Goal: Task Accomplishment & Management: Use online tool/utility

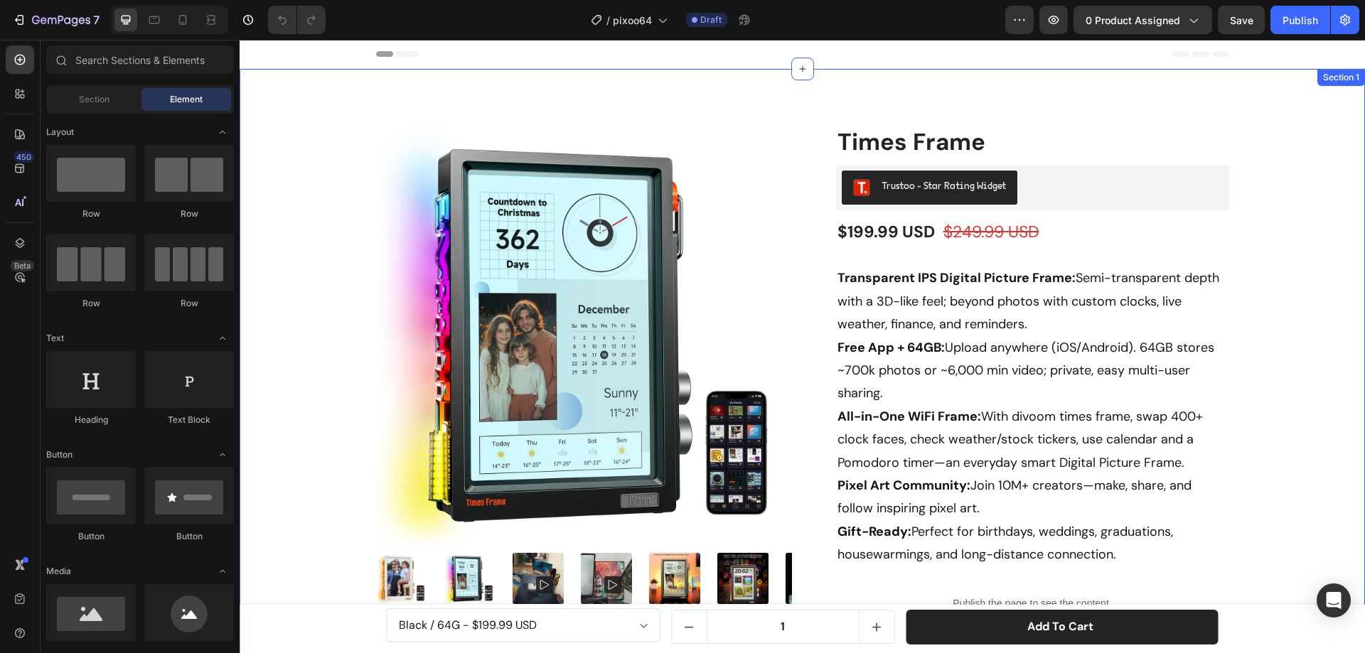
click at [351, 149] on div "Product Images Icon Free shipping Text Block Icon Money-Back Guarantee Text Blo…" at bounding box center [802, 548] width 1104 height 844
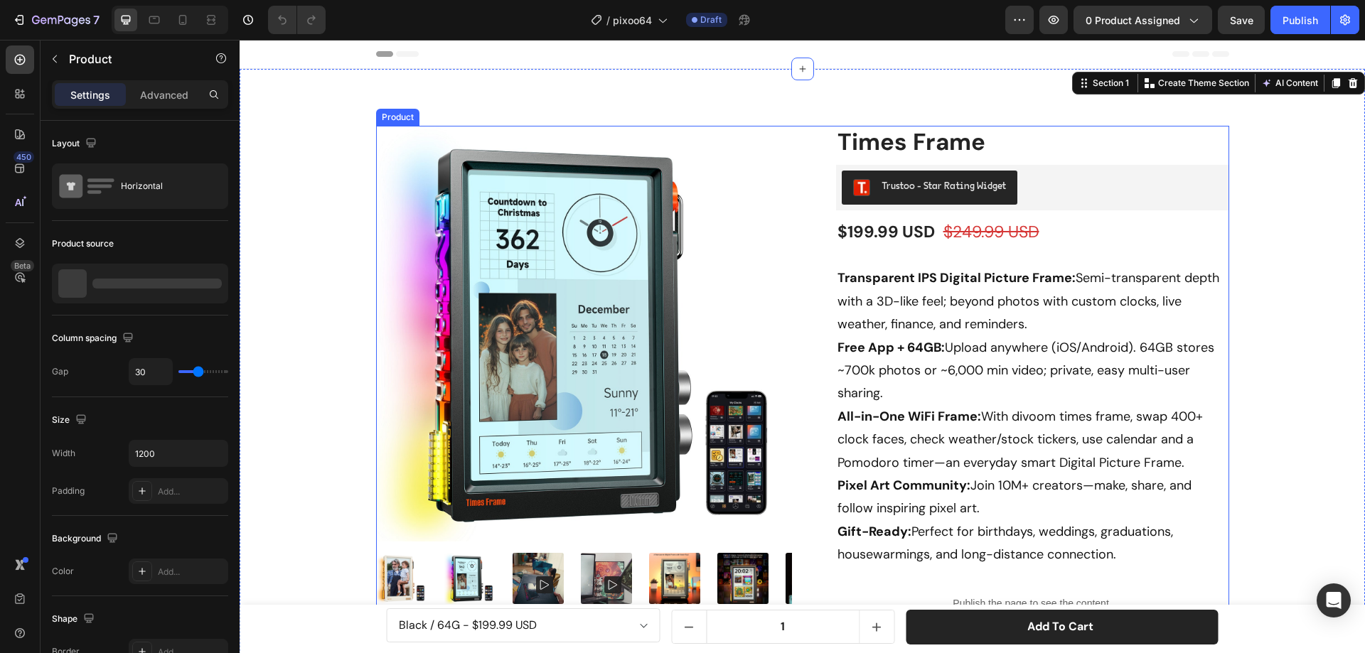
click at [799, 148] on div "Product Images Icon Free shipping Text Block Icon Money-Back Guarantee Text Blo…" at bounding box center [802, 542] width 853 height 832
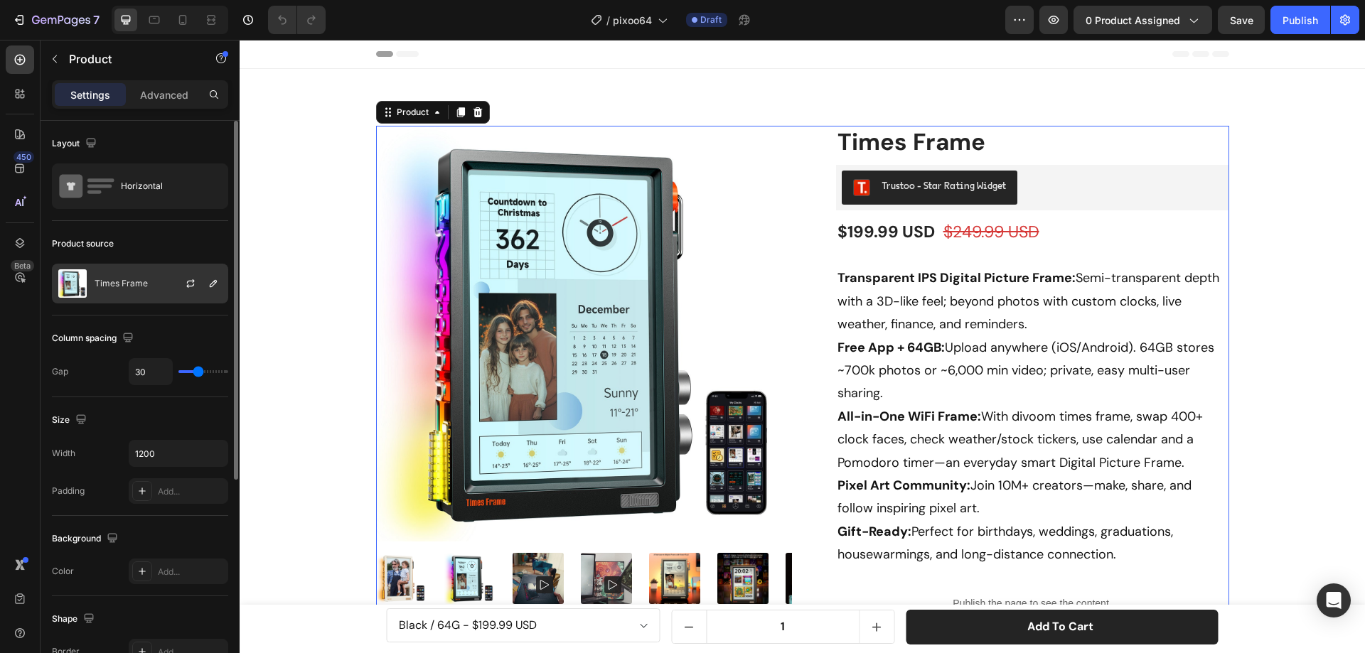
click at [148, 284] on div "Times Frame" at bounding box center [140, 284] width 176 height 40
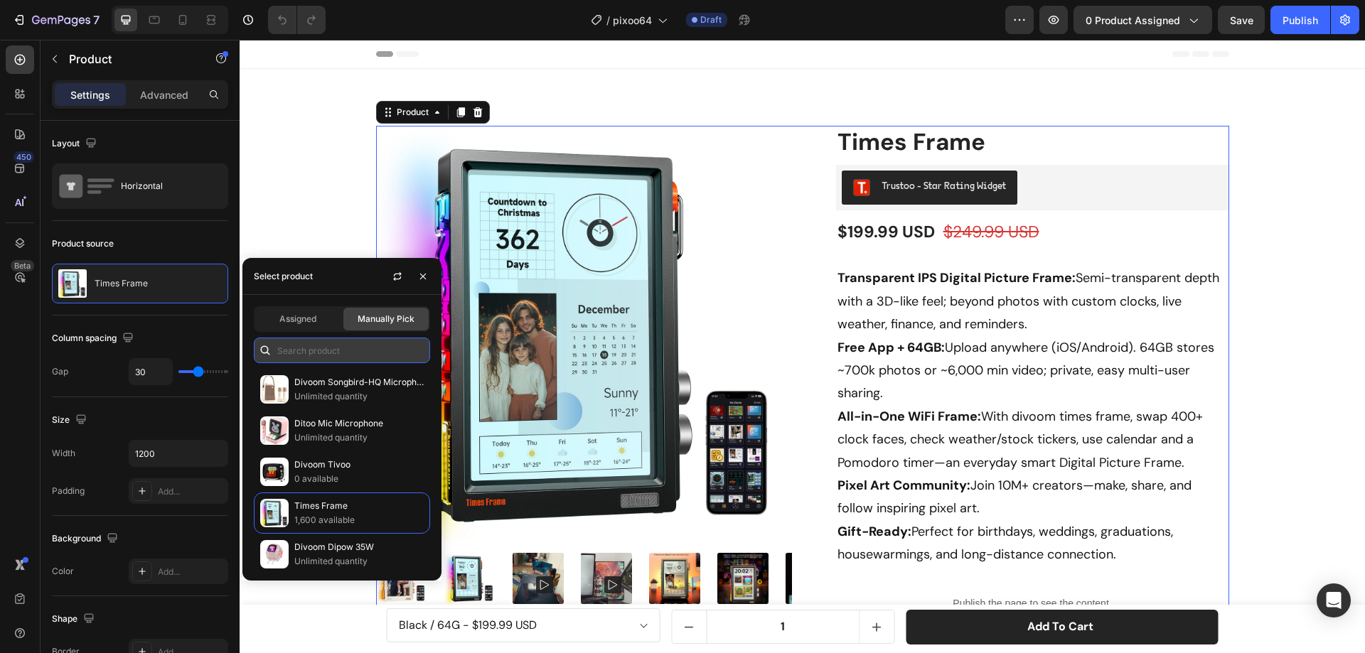
click at [355, 357] on input "text" at bounding box center [342, 351] width 176 height 26
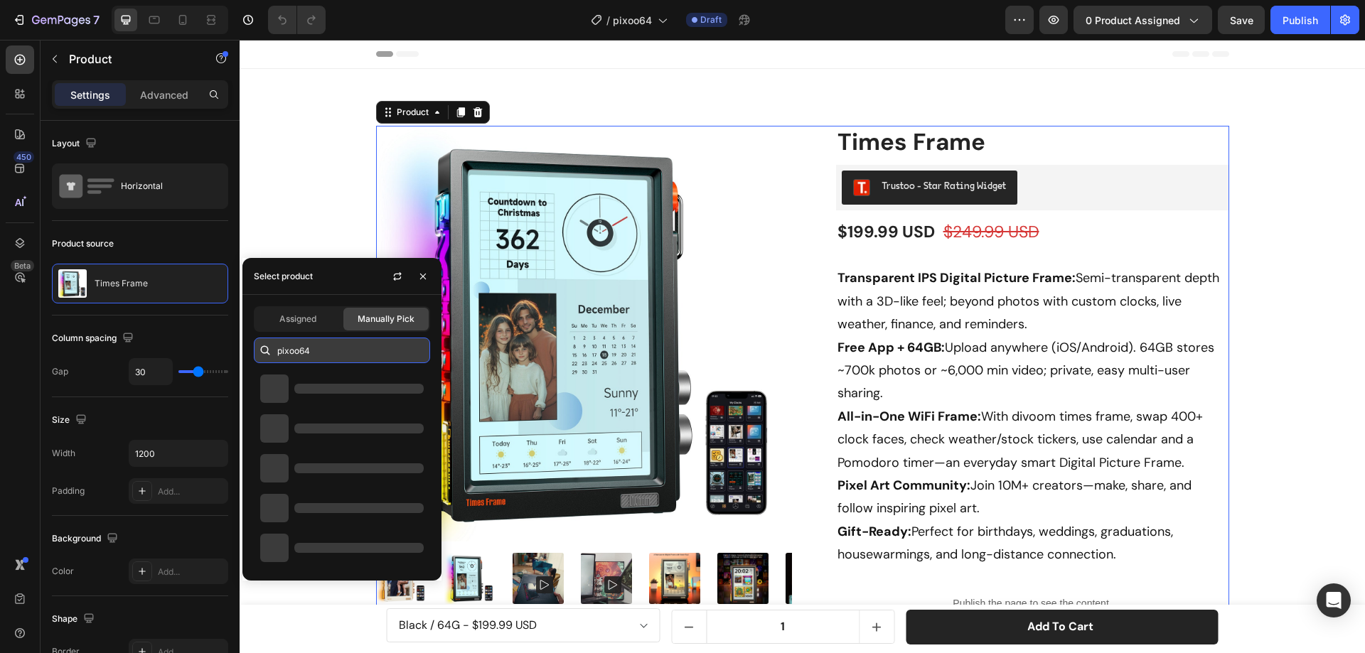
click at [299, 351] on input "pixoo64" at bounding box center [342, 351] width 176 height 26
type input "pixoo-64"
click at [328, 351] on input "pixoo-64" at bounding box center [342, 351] width 176 height 26
drag, startPoint x: 360, startPoint y: 358, endPoint x: 276, endPoint y: 350, distance: 84.9
click at [276, 350] on div "pixoo-64" at bounding box center [342, 351] width 176 height 26
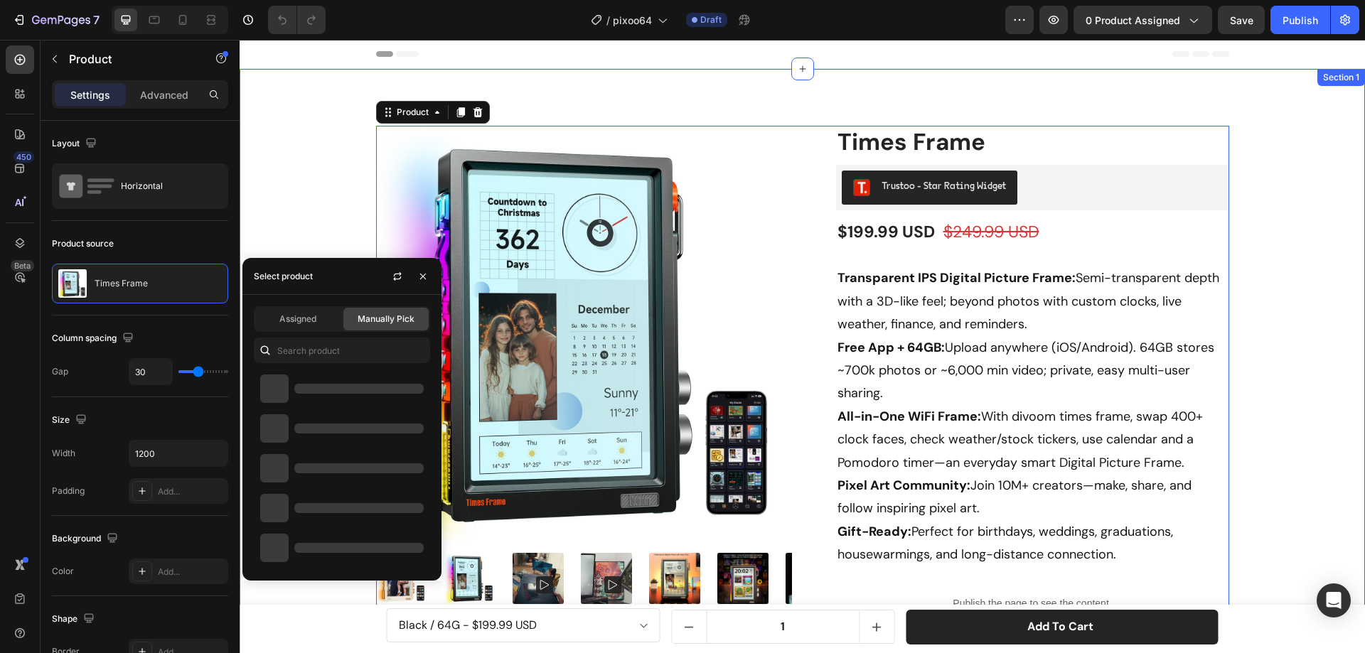
click at [308, 196] on div "Product Images Icon Free shipping Text Block Icon Money-Back Guarantee Text Blo…" at bounding box center [802, 548] width 1104 height 844
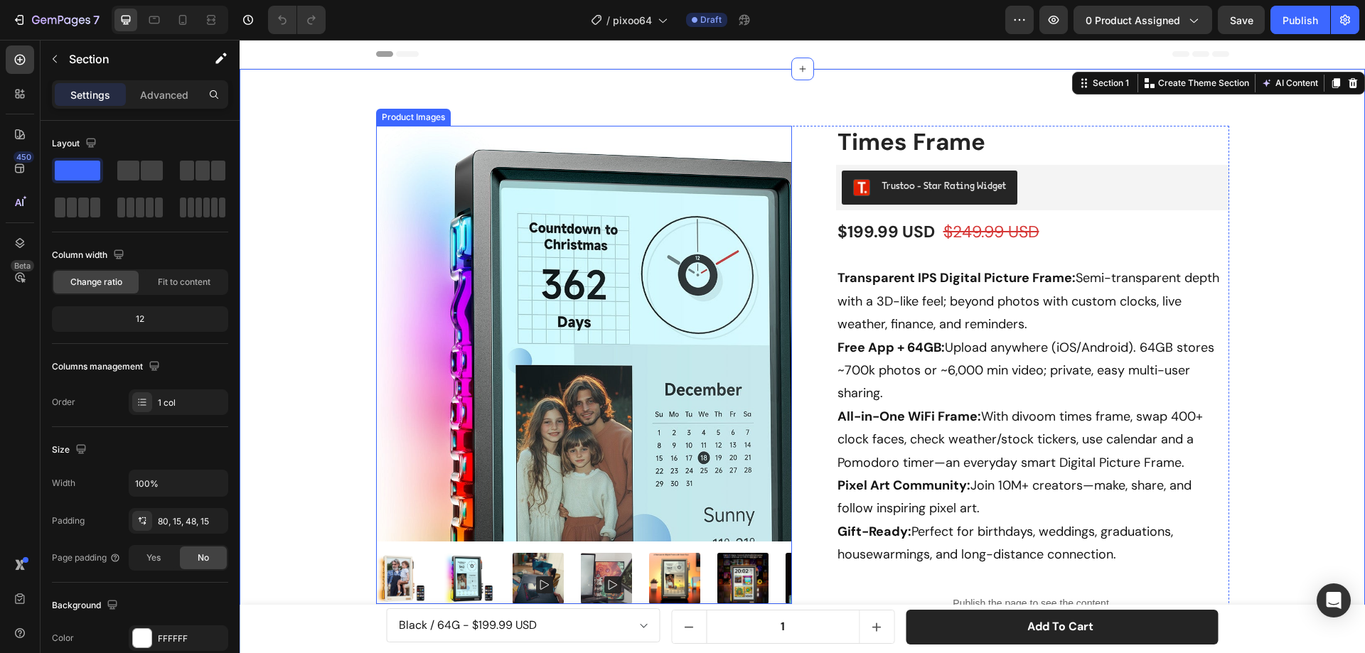
click at [382, 147] on img at bounding box center [584, 334] width 416 height 416
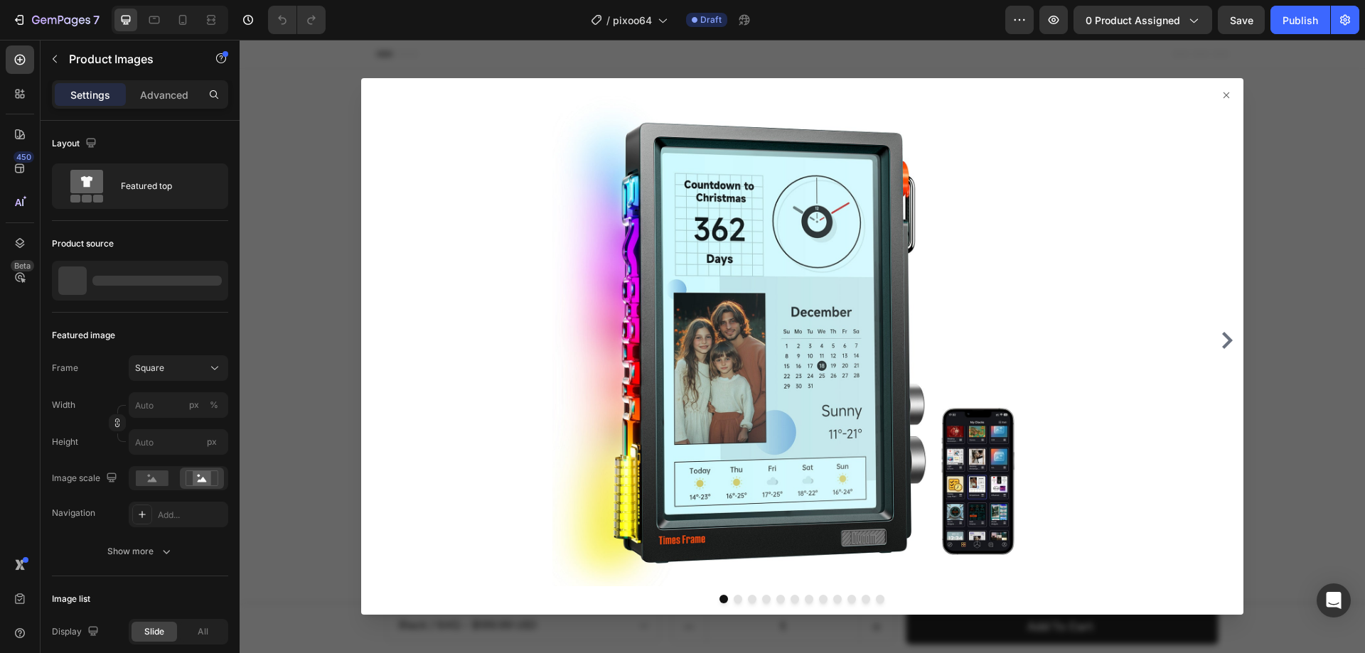
click at [1220, 97] on icon at bounding box center [1225, 95] width 11 height 11
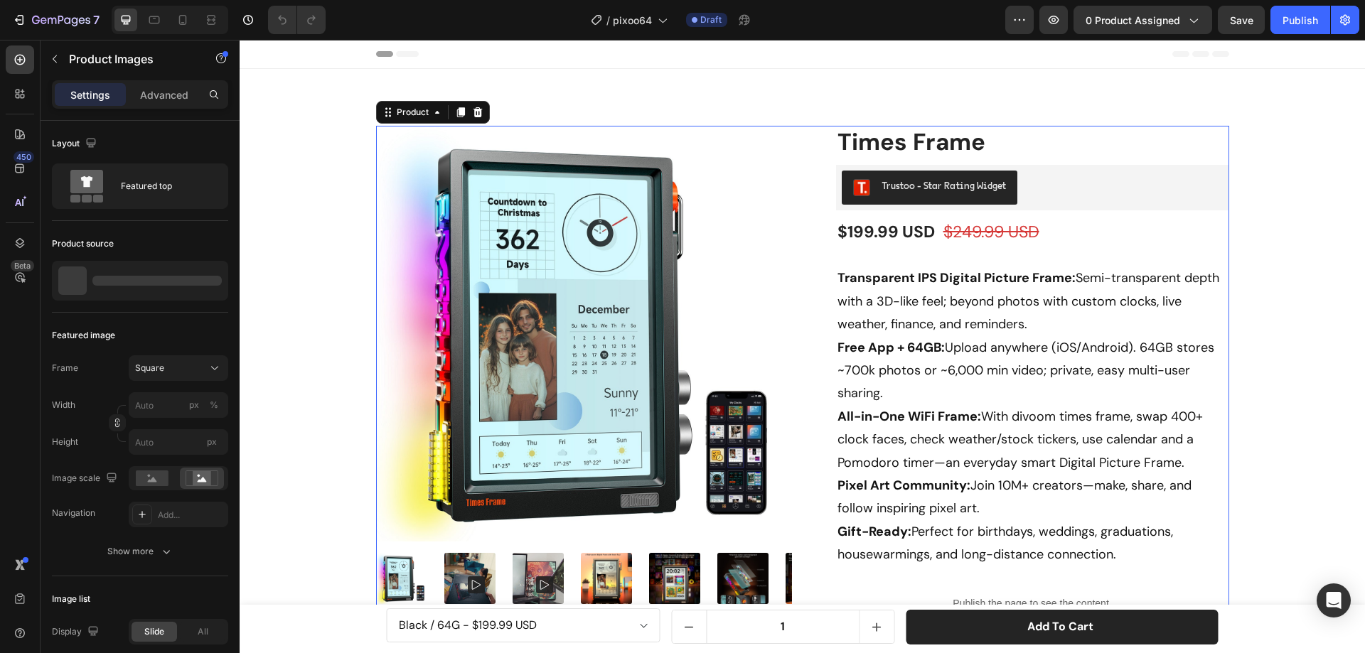
click at [795, 133] on div "Product Images Icon Free shipping Text Block Icon Money-Back Guarantee Text Blo…" at bounding box center [802, 542] width 853 height 832
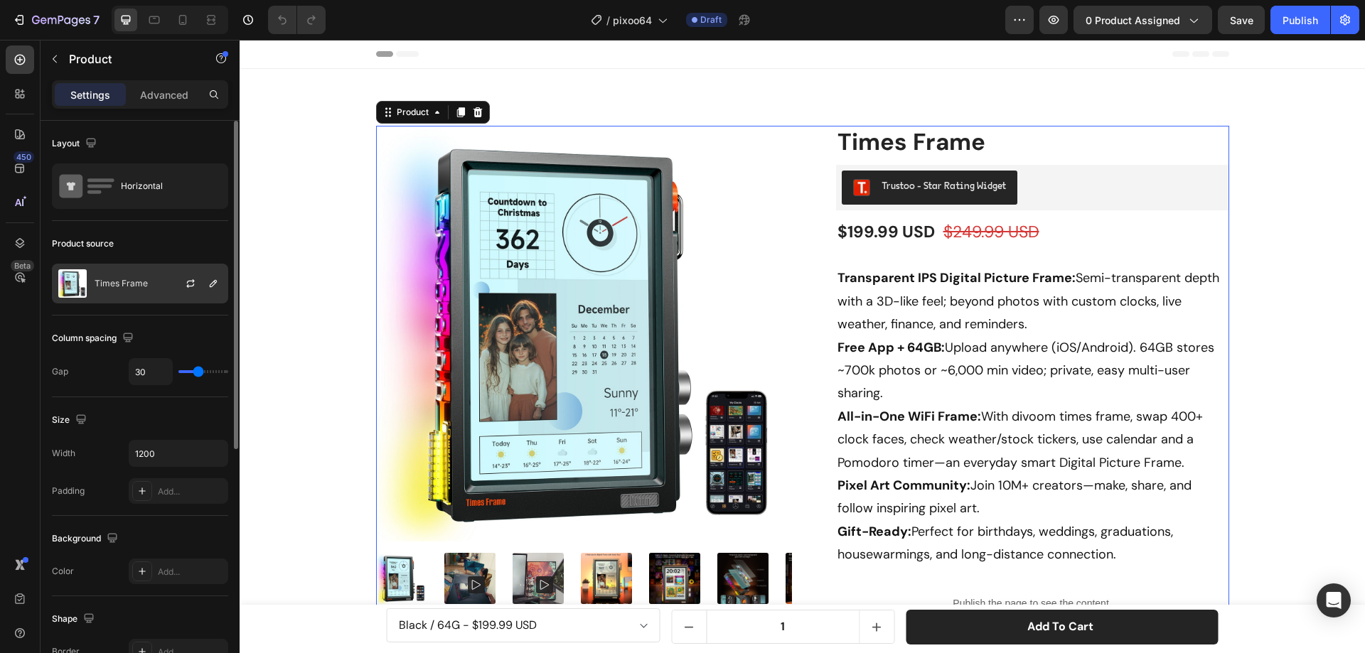
click at [149, 289] on div "Times Frame" at bounding box center [140, 284] width 176 height 40
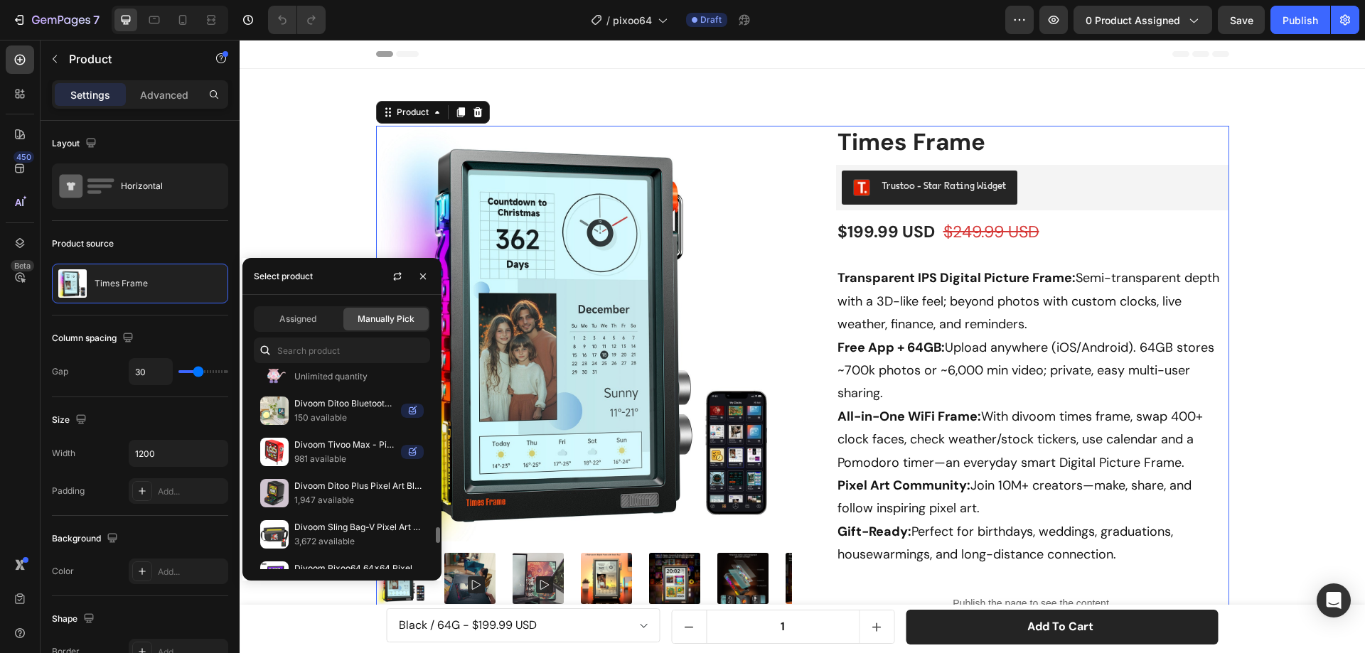
scroll to position [2029, 0]
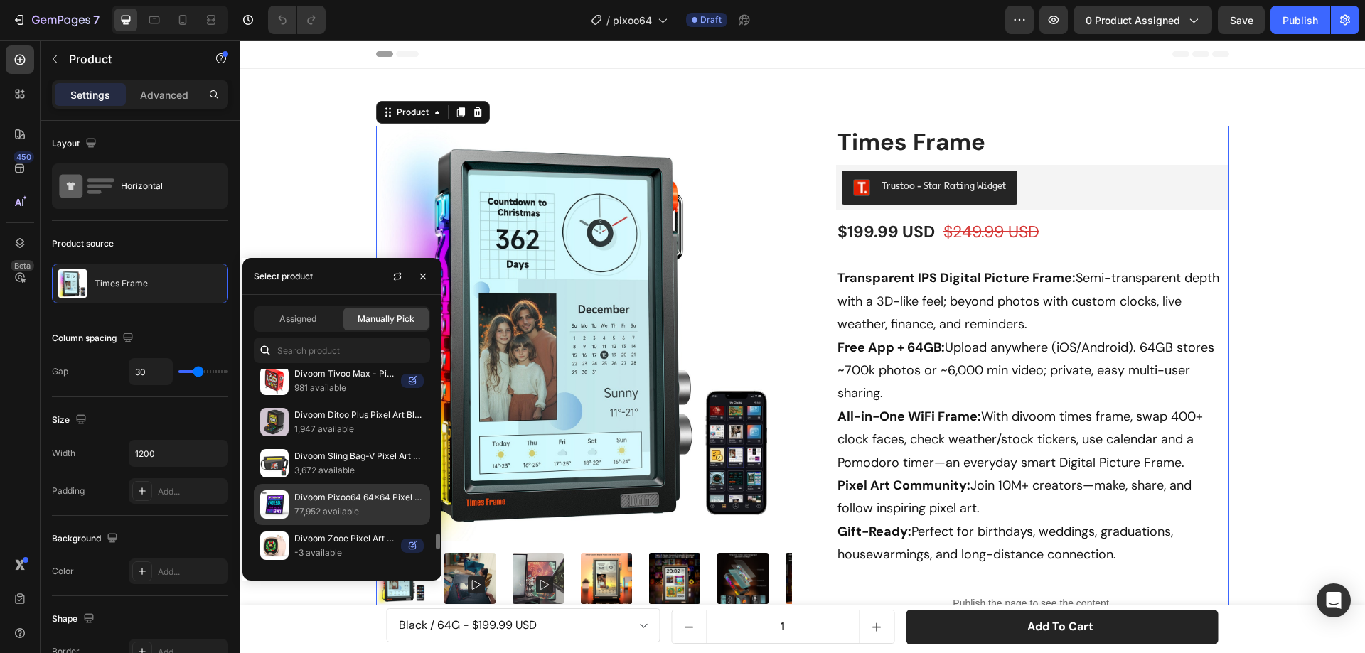
click at [336, 503] on p "Divoom Pixoo64 64x64 Pixel Art LED Display Social Media Counter" at bounding box center [358, 497] width 129 height 14
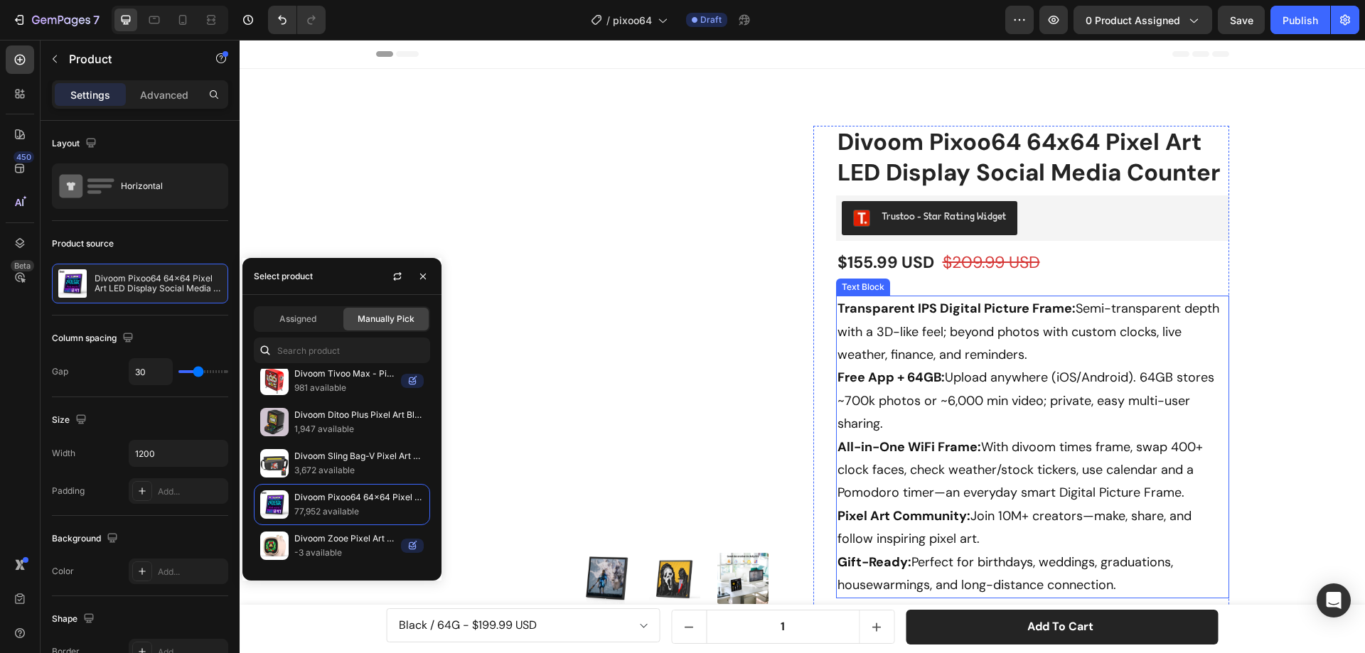
scroll to position [71, 0]
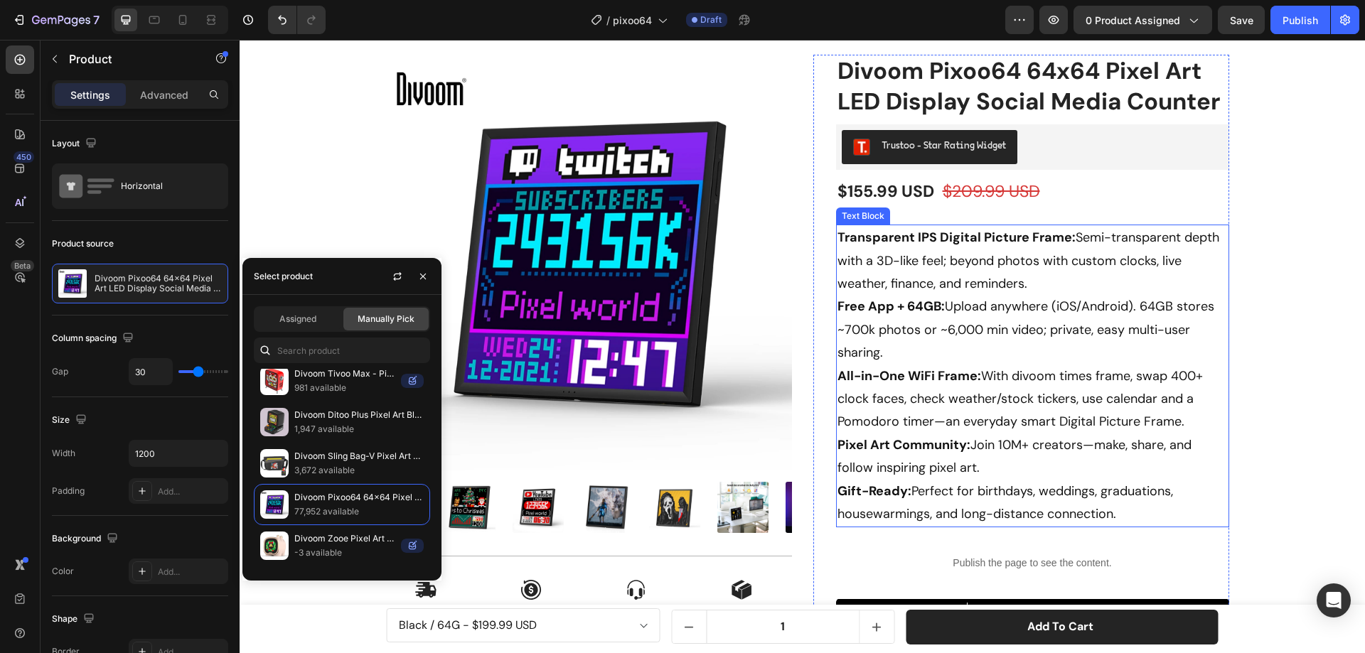
click at [1129, 354] on p "Free App + 64GB: Upload anywhere (iOS/Android). 64GB stores ~700k photos or ~6,…" at bounding box center [1032, 329] width 390 height 69
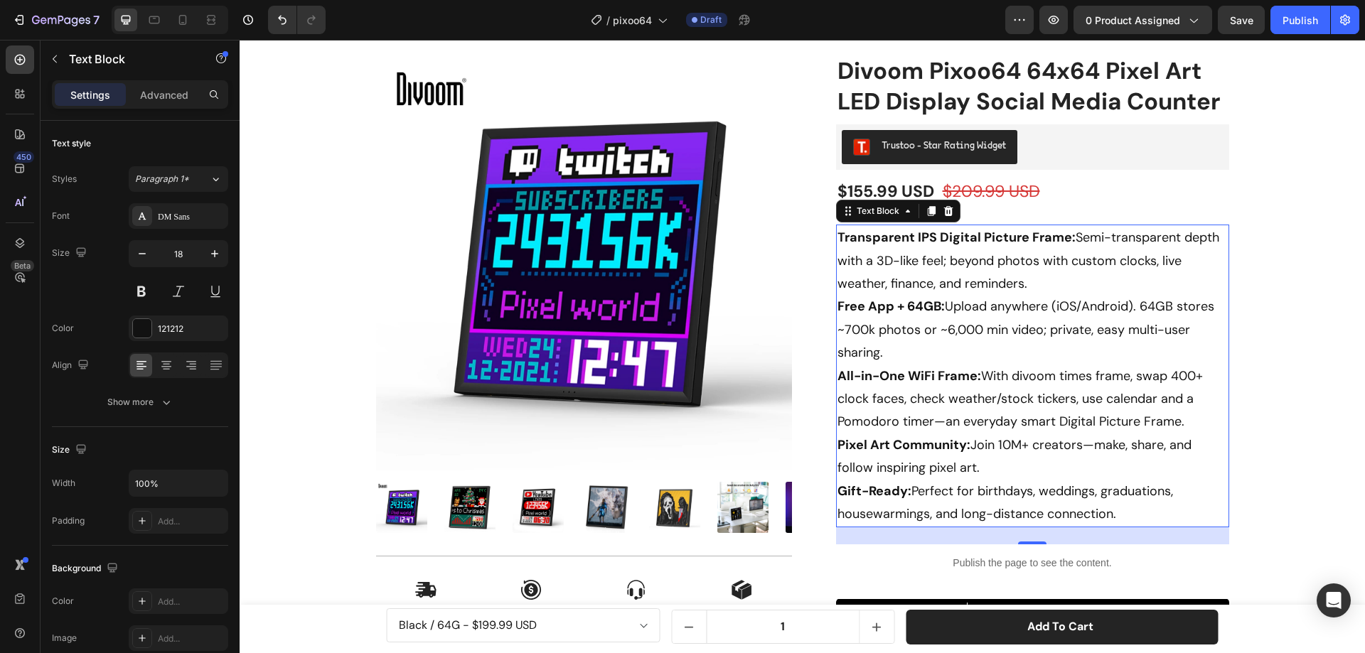
click at [930, 296] on p "Free App + 64GB: Upload anywhere (iOS/Android). 64GB stores ~700k photos or ~6,…" at bounding box center [1032, 329] width 390 height 69
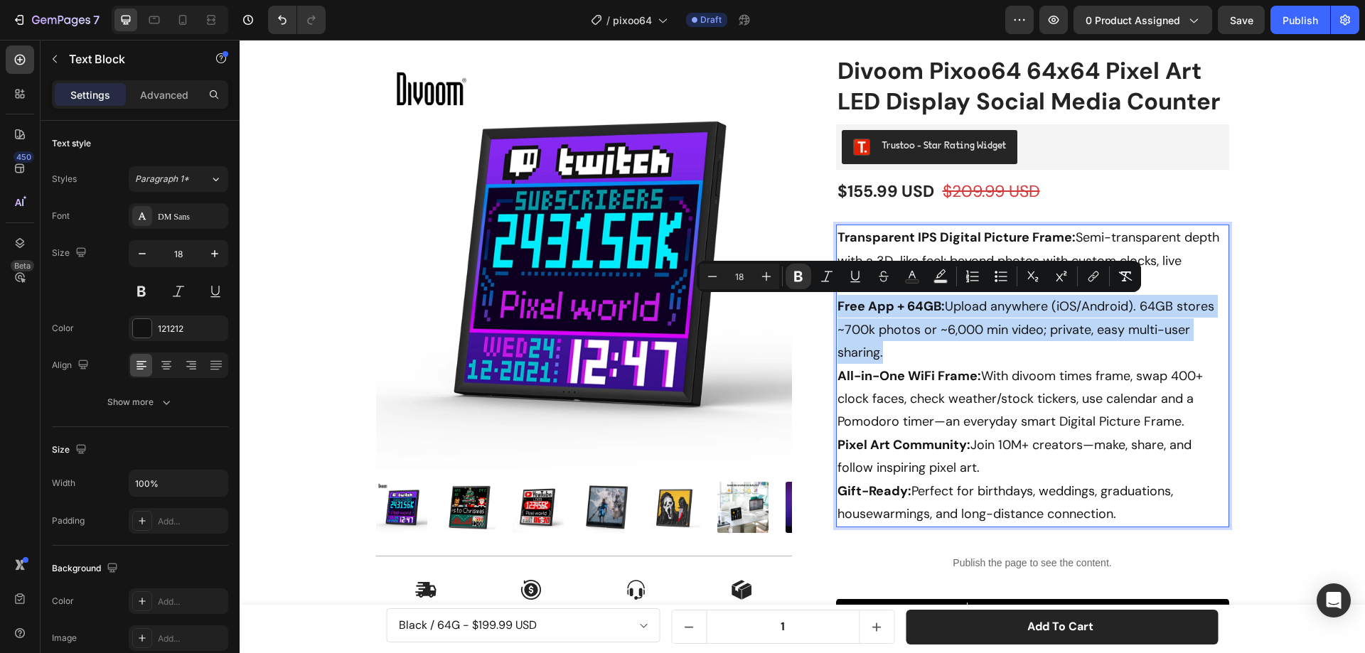
click at [930, 296] on p "Free App + 64GB: Upload anywhere (iOS/Android). 64GB stores ~700k photos or ~6,…" at bounding box center [1032, 329] width 390 height 69
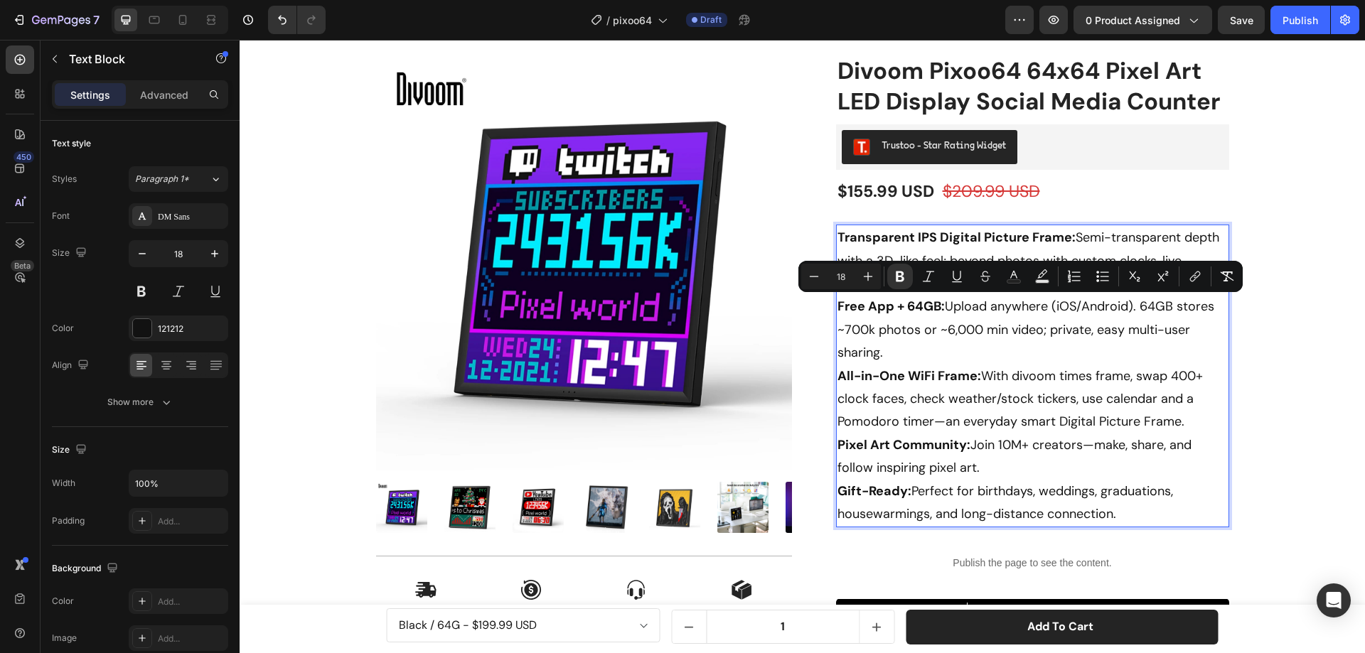
drag, startPoint x: 957, startPoint y: 415, endPoint x: 1013, endPoint y: 475, distance: 82.0
click at [957, 416] on p "All-in-One WiFi Frame: With divoom times frame, swap 400+ clock faces, check we…" at bounding box center [1032, 399] width 390 height 69
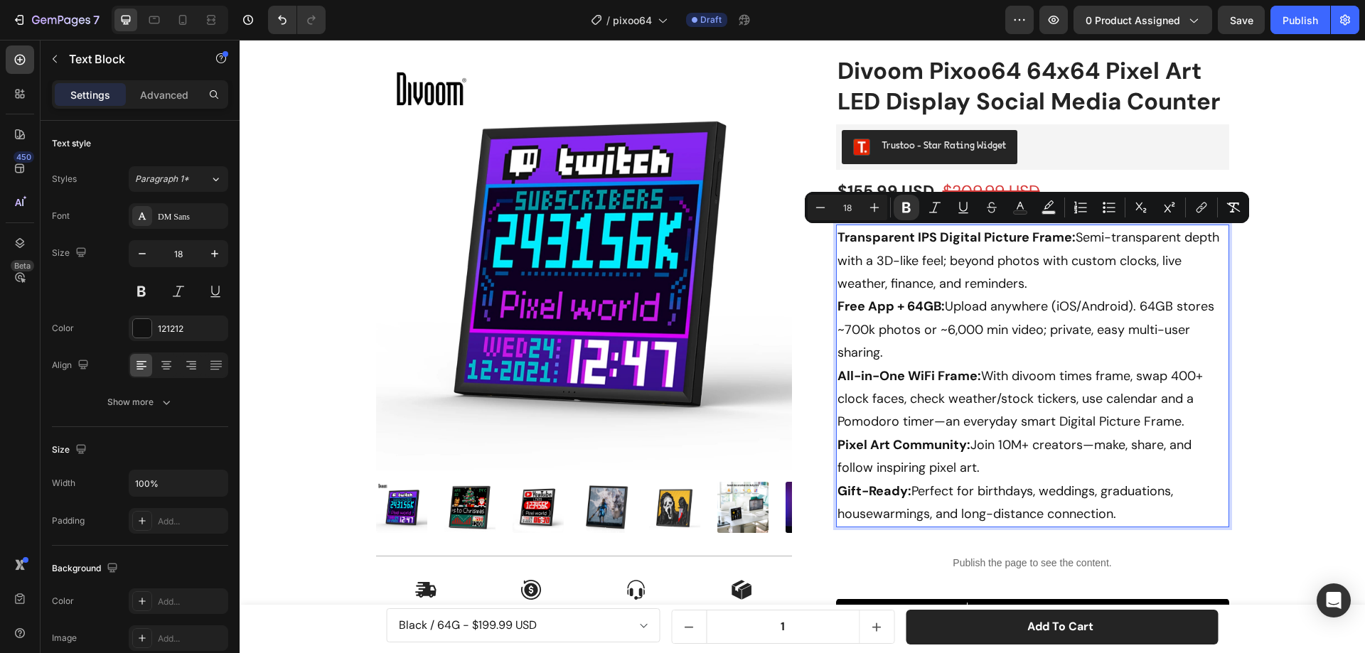
drag, startPoint x: 1115, startPoint y: 515, endPoint x: 832, endPoint y: 238, distance: 396.6
click at [836, 238] on div "Transparent IPS Digital Picture Frame: Semi-transparent depth with a 3D-like fe…" at bounding box center [1032, 376] width 393 height 302
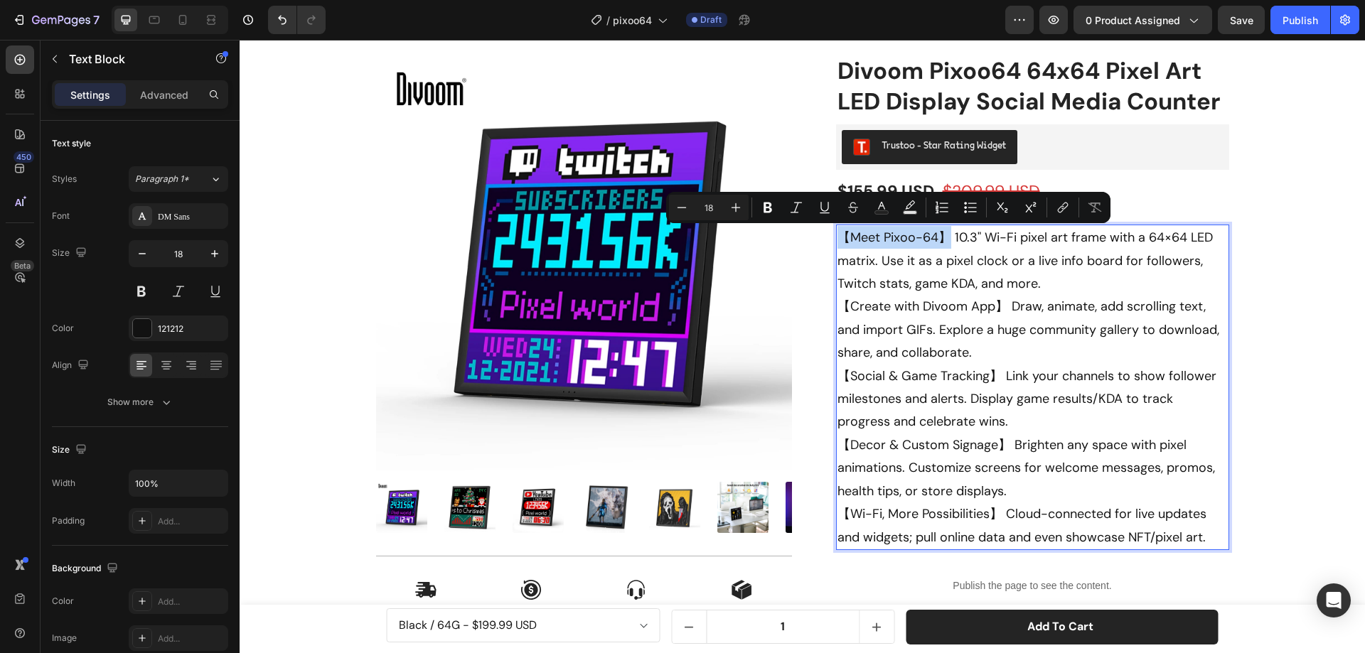
drag, startPoint x: 946, startPoint y: 237, endPoint x: 834, endPoint y: 237, distance: 112.3
click at [837, 237] on p "【Meet Pixoo-64】 10.3" Wi-Fi pixel art frame with a 64×64 LED matrix. Use it as …" at bounding box center [1032, 387] width 390 height 323
click at [770, 208] on icon "Editor contextual toolbar" at bounding box center [767, 208] width 9 height 11
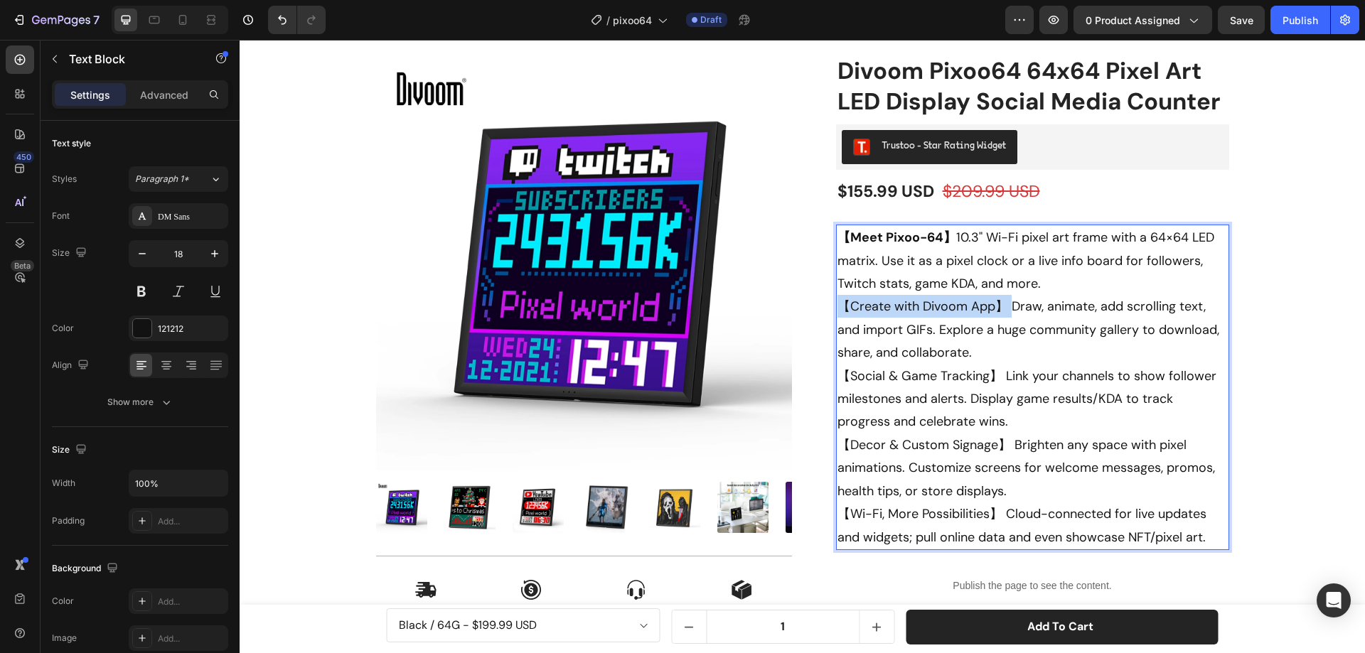
drag, startPoint x: 1004, startPoint y: 308, endPoint x: 834, endPoint y: 297, distance: 169.5
click at [837, 297] on p "【Meet Pixoo-64】 10.3" Wi-Fi pixel art frame with a 64×64 LED matrix. Use it as …" at bounding box center [1032, 387] width 390 height 323
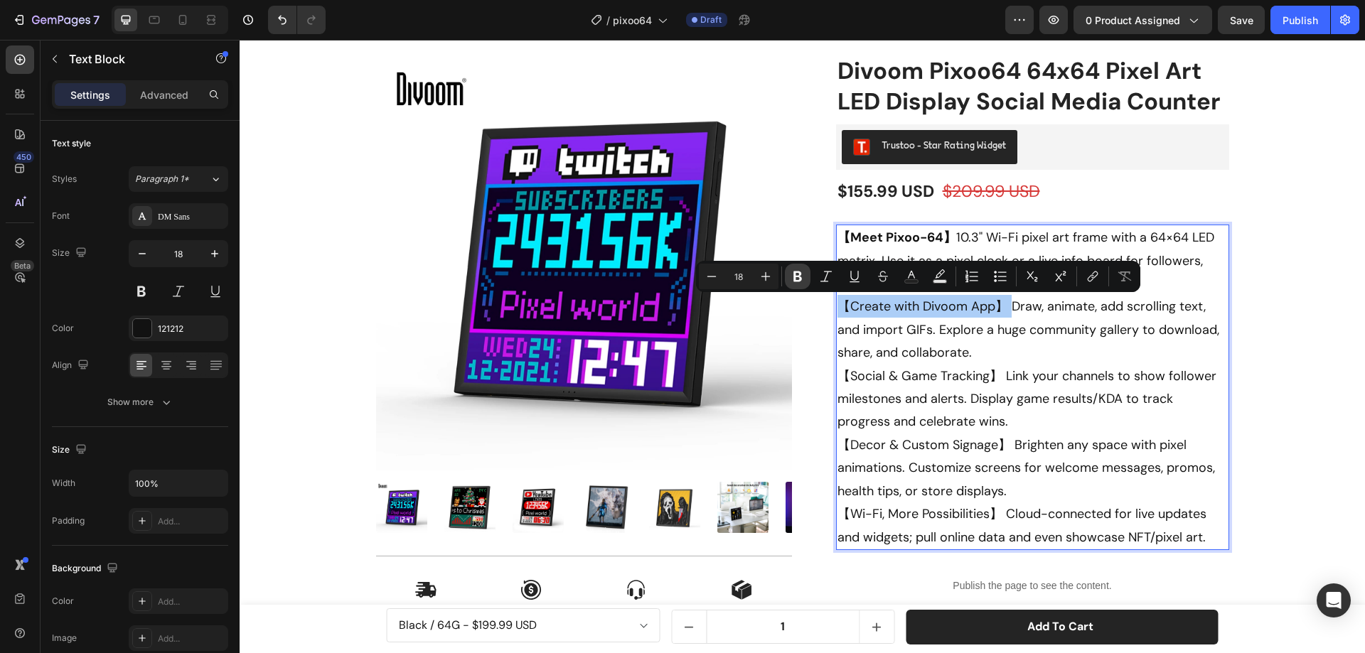
drag, startPoint x: 615, startPoint y: 283, endPoint x: 802, endPoint y: 272, distance: 187.3
click at [802, 272] on icon "Editor contextual toolbar" at bounding box center [797, 276] width 14 height 14
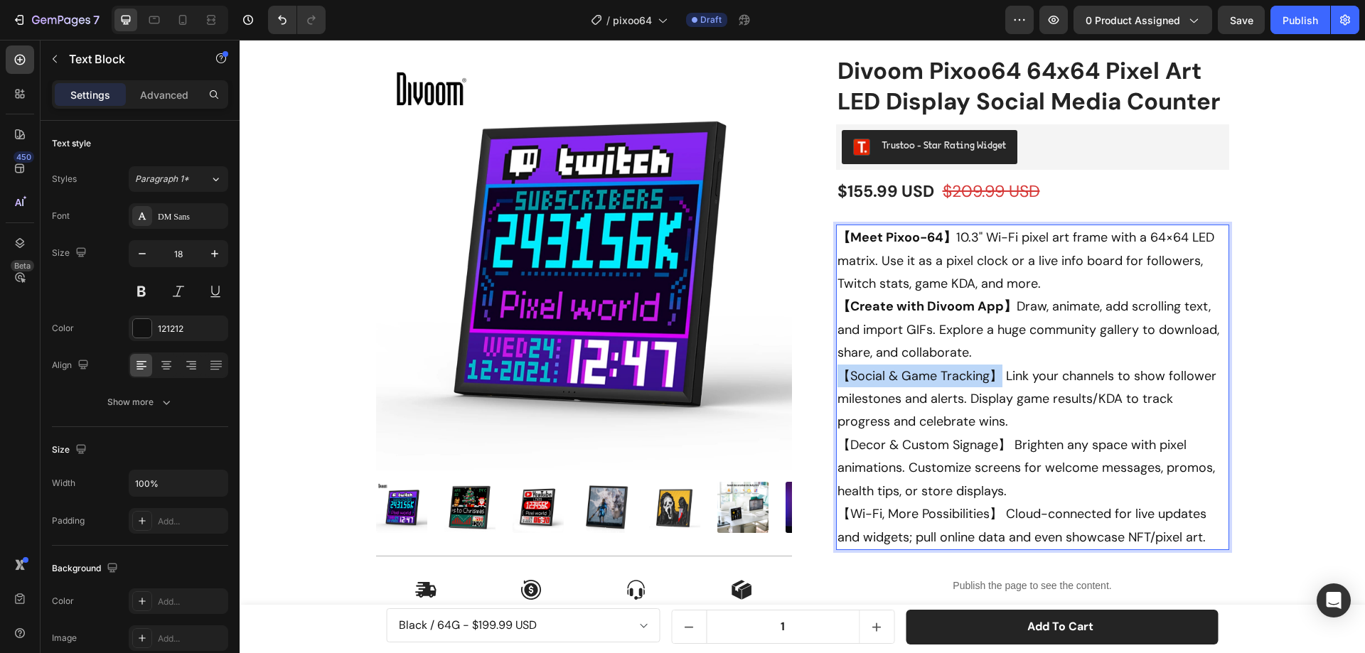
drag, startPoint x: 971, startPoint y: 374, endPoint x: 834, endPoint y: 375, distance: 136.5
click at [837, 375] on p "【Meet Pixoo-64】 10.3" Wi-Fi pixel art frame with a 64×64 LED matrix. Use it as …" at bounding box center [1032, 387] width 390 height 323
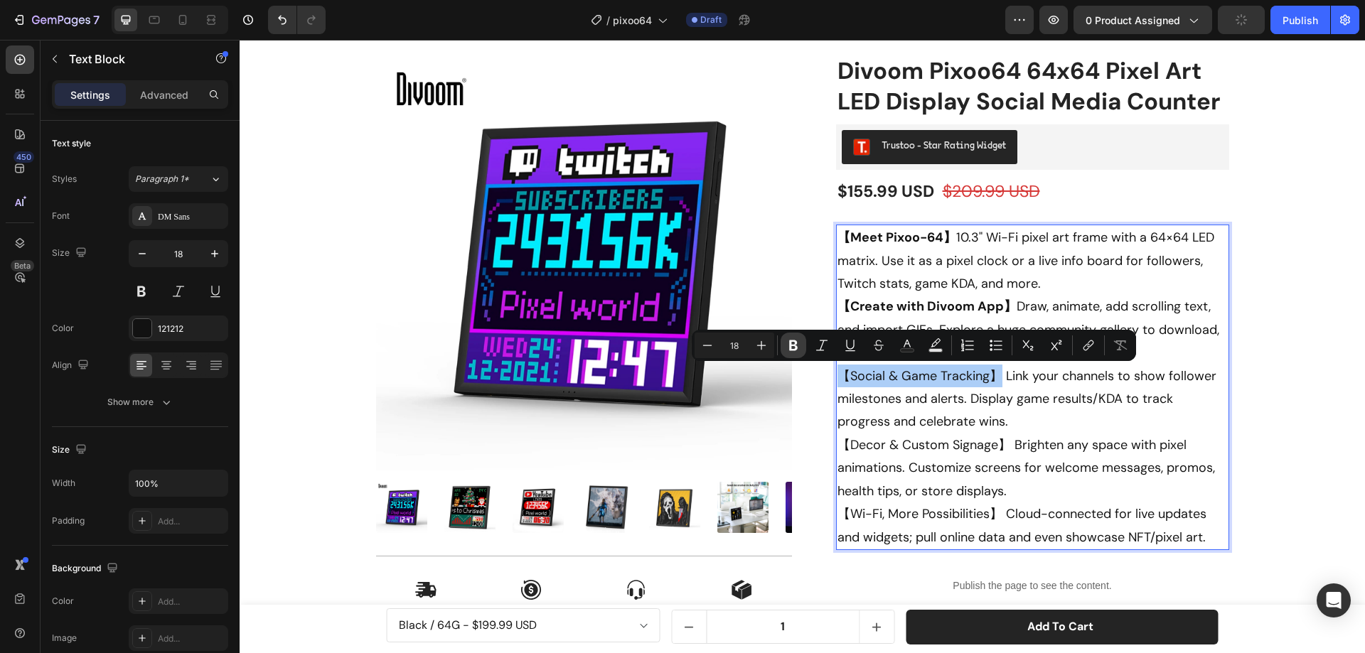
drag, startPoint x: 731, startPoint y: 417, endPoint x: 795, endPoint y: 342, distance: 97.8
click at [795, 342] on icon "Editor contextual toolbar" at bounding box center [793, 345] width 9 height 11
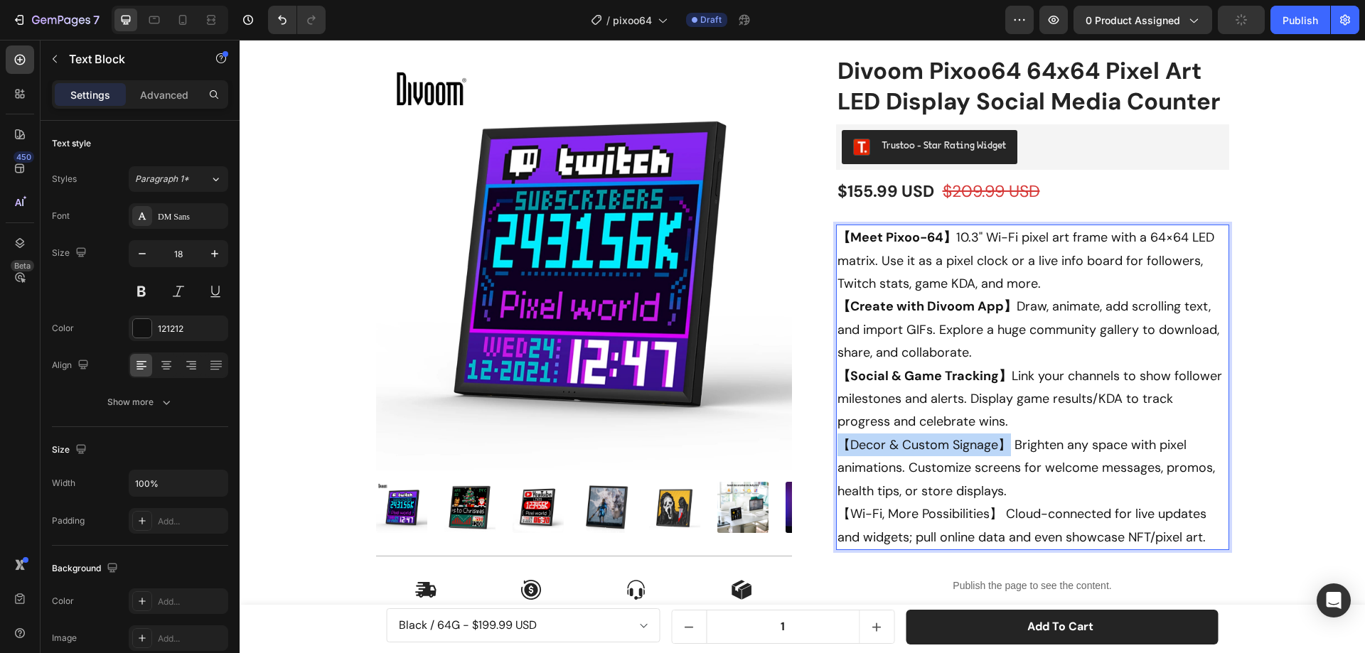
drag, startPoint x: 998, startPoint y: 442, endPoint x: 832, endPoint y: 436, distance: 165.7
click at [837, 436] on p "【Meet Pixoo-64】 10.3" Wi-Fi pixel art frame with a 64×64 LED matrix. Use it as …" at bounding box center [1032, 387] width 390 height 323
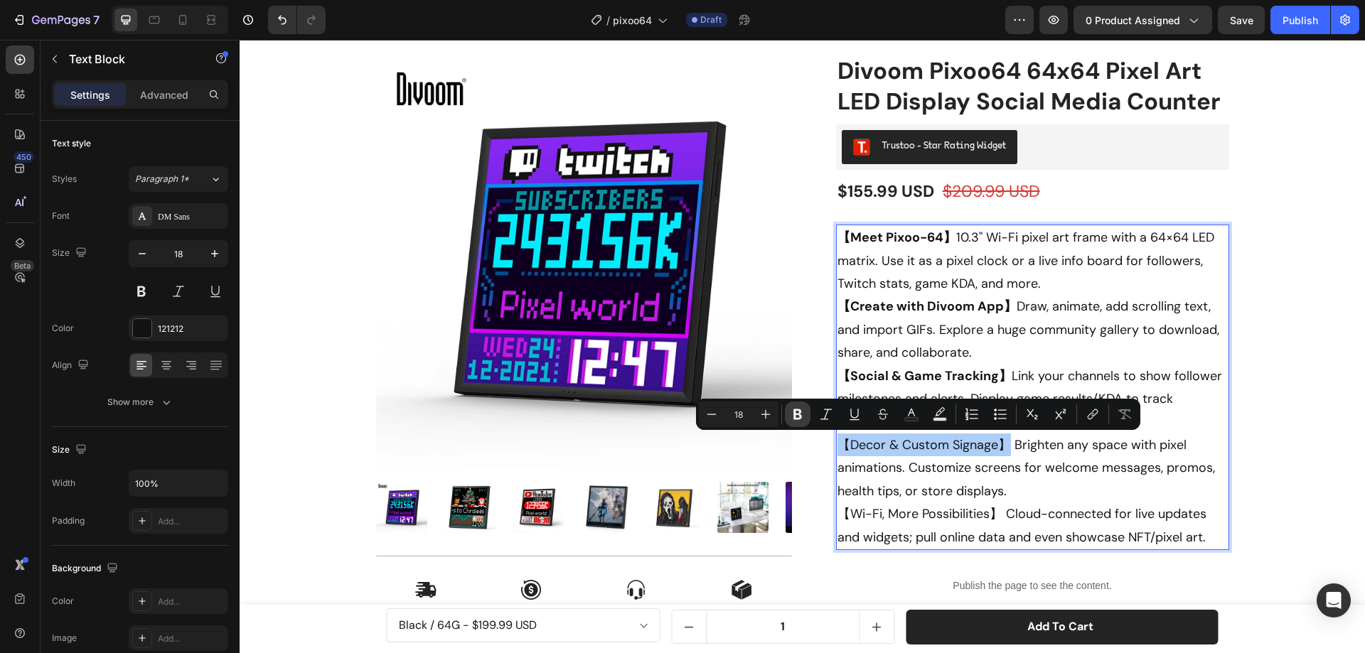
click at [801, 411] on icon "Editor contextual toolbar" at bounding box center [797, 414] width 14 height 14
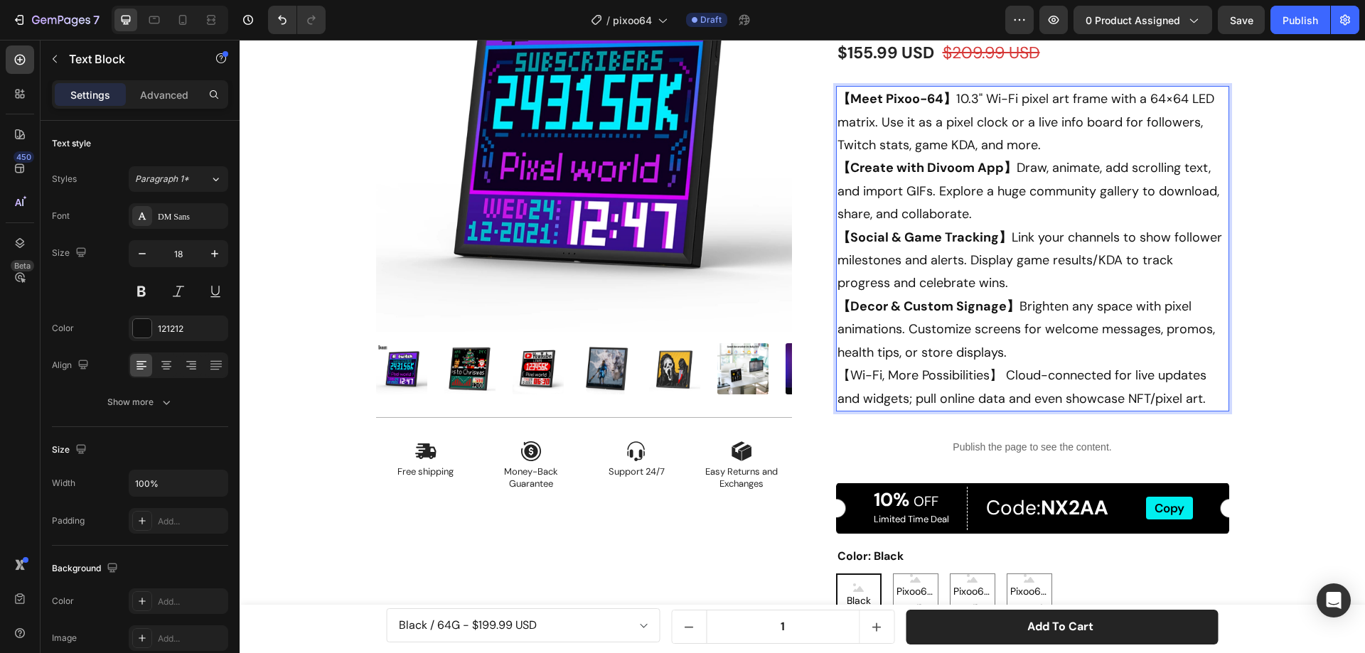
scroll to position [213, 0]
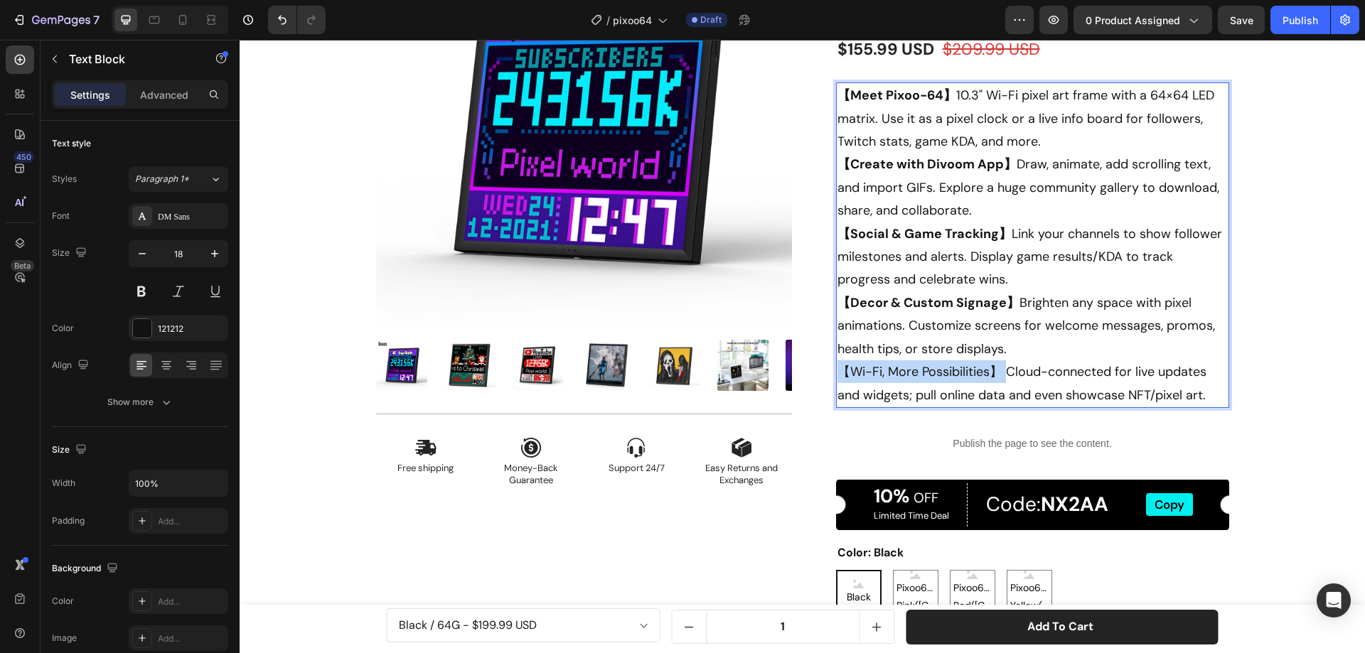
drag, startPoint x: 1001, startPoint y: 370, endPoint x: 833, endPoint y: 364, distance: 168.6
click at [837, 364] on p "【Meet Pixoo-64】 10.3" Wi-Fi pixel art frame with a 64×64 LED matrix. Use it as …" at bounding box center [1032, 245] width 390 height 323
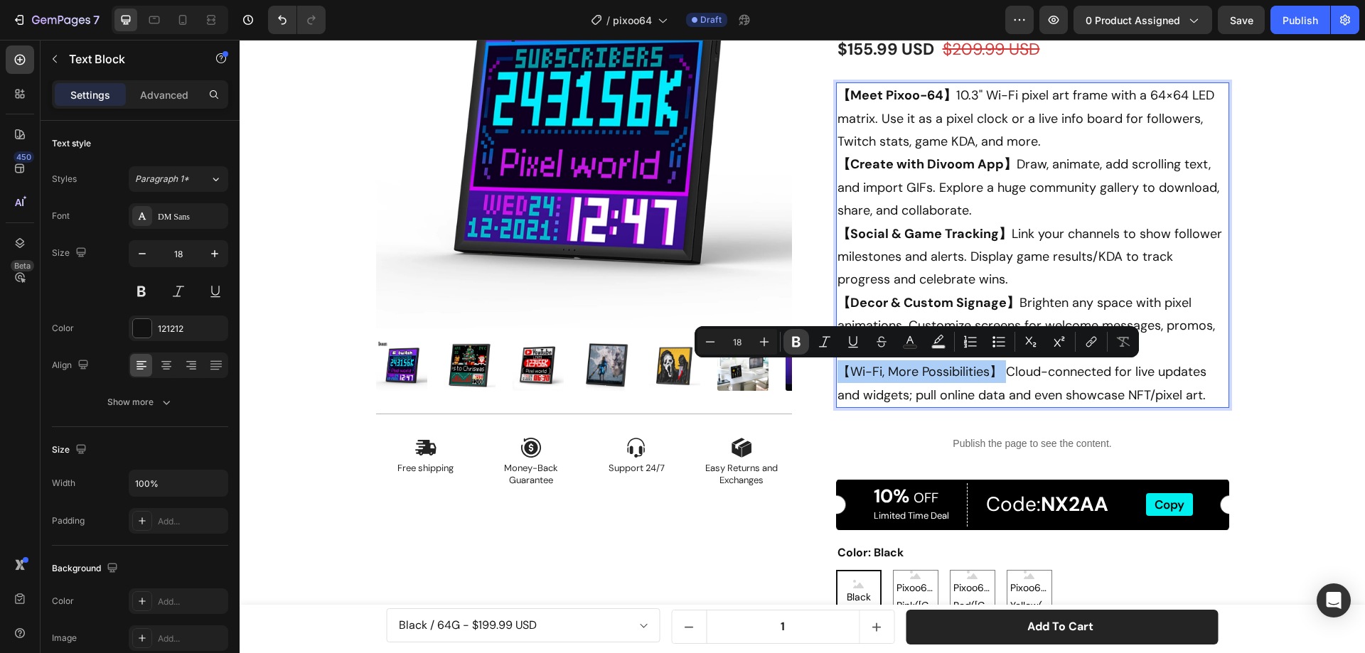
click at [799, 340] on icon "Editor contextual toolbar" at bounding box center [796, 342] width 9 height 11
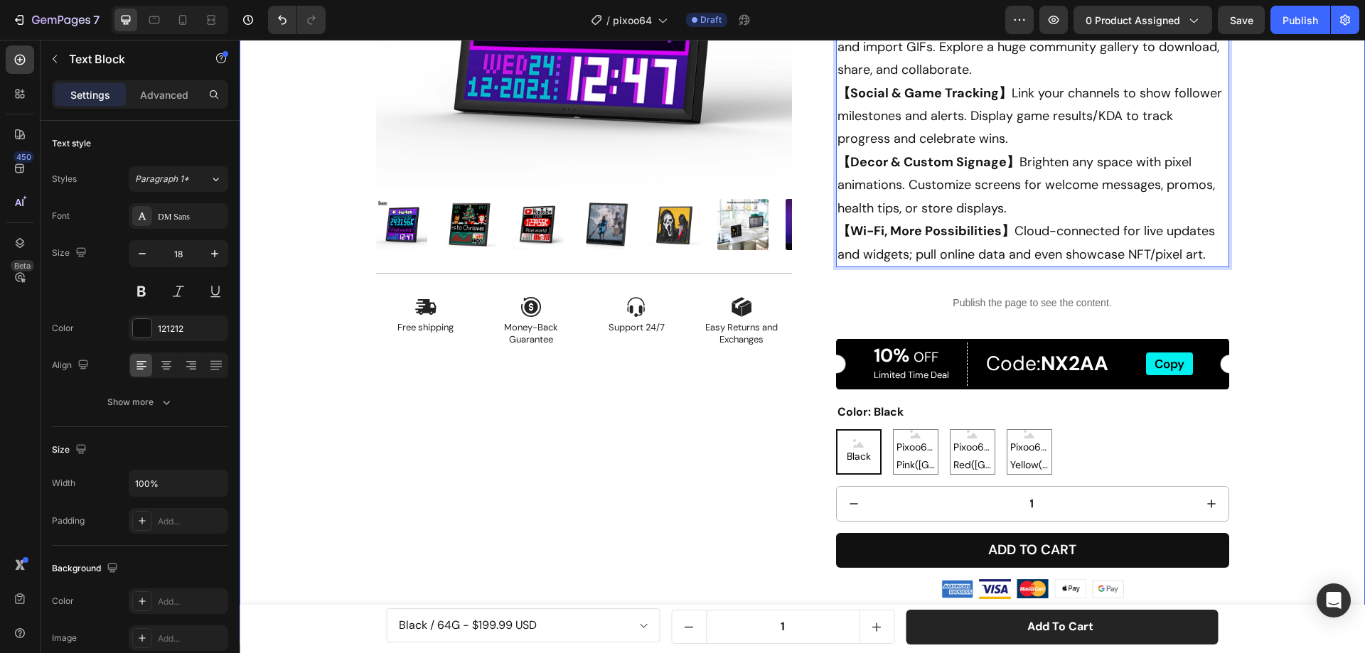
scroll to position [355, 0]
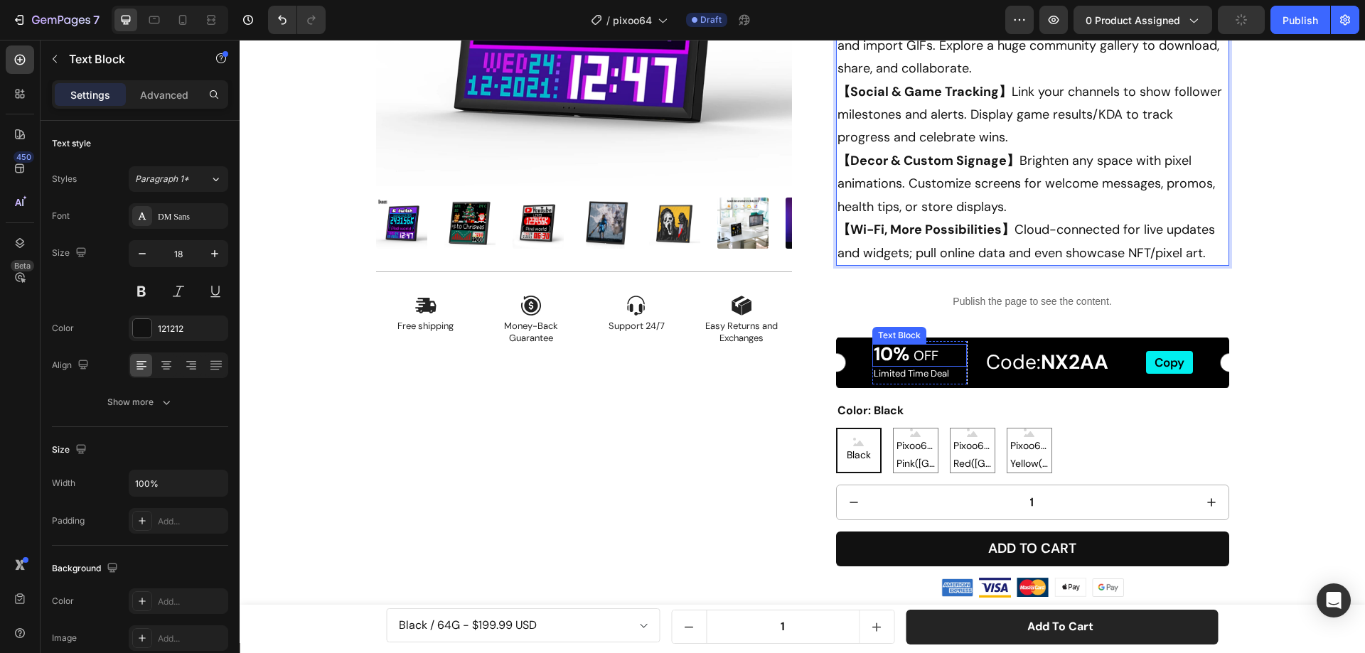
click at [880, 353] on strong "10%" at bounding box center [892, 354] width 36 height 24
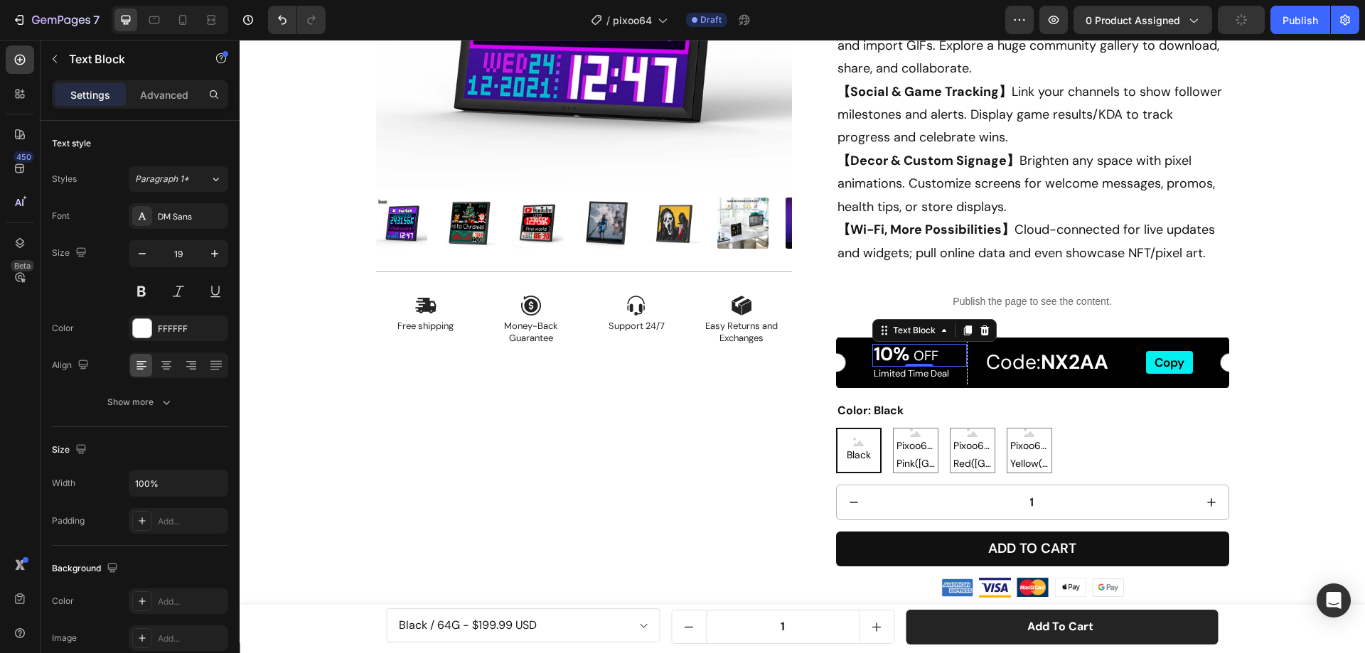
click at [880, 353] on strong "10%" at bounding box center [892, 354] width 36 height 24
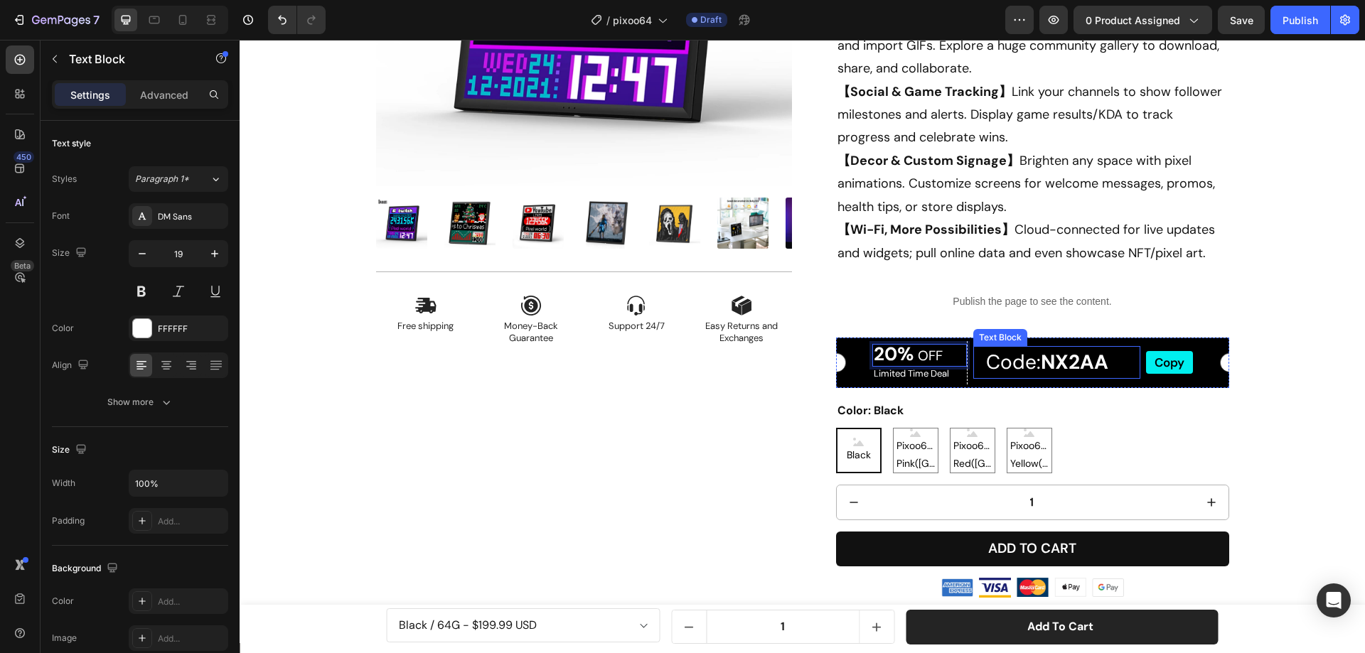
click at [1086, 362] on strong "NX2AA" at bounding box center [1075, 362] width 68 height 26
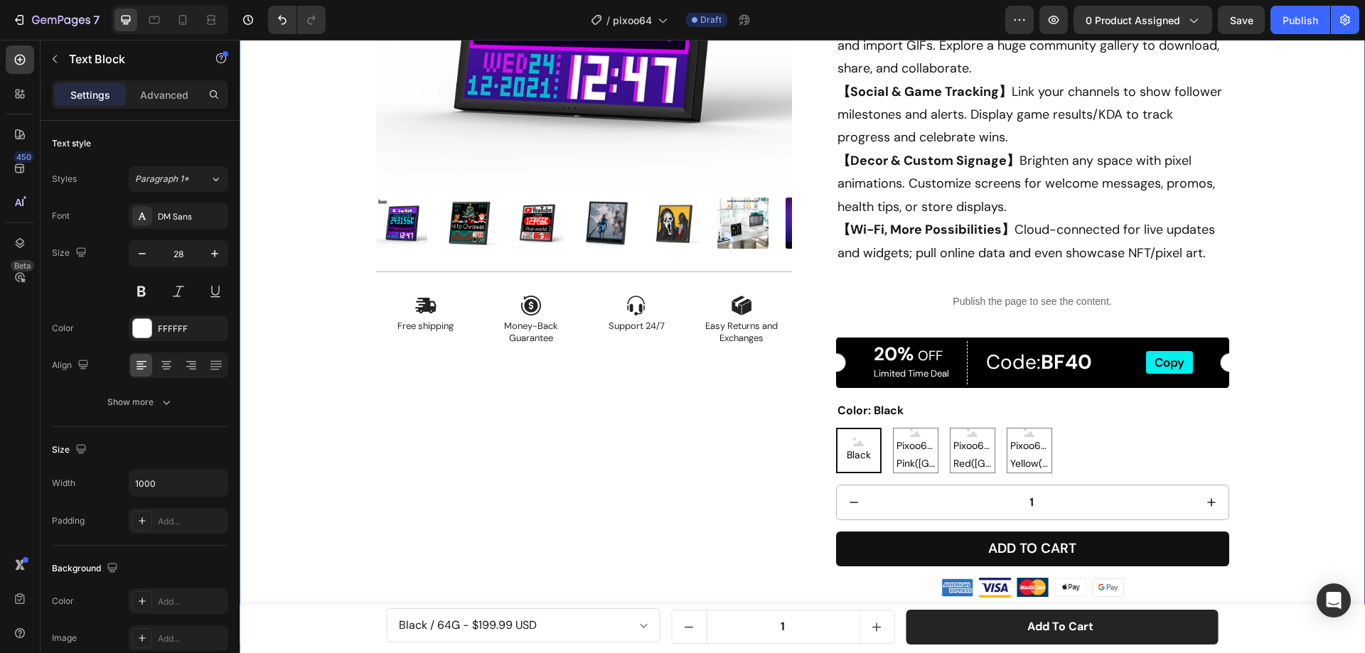
click at [1282, 385] on div "Product Images Icon Free shipping Text Block Icon Money-Back Guarantee Text Blo…" at bounding box center [802, 189] width 1104 height 839
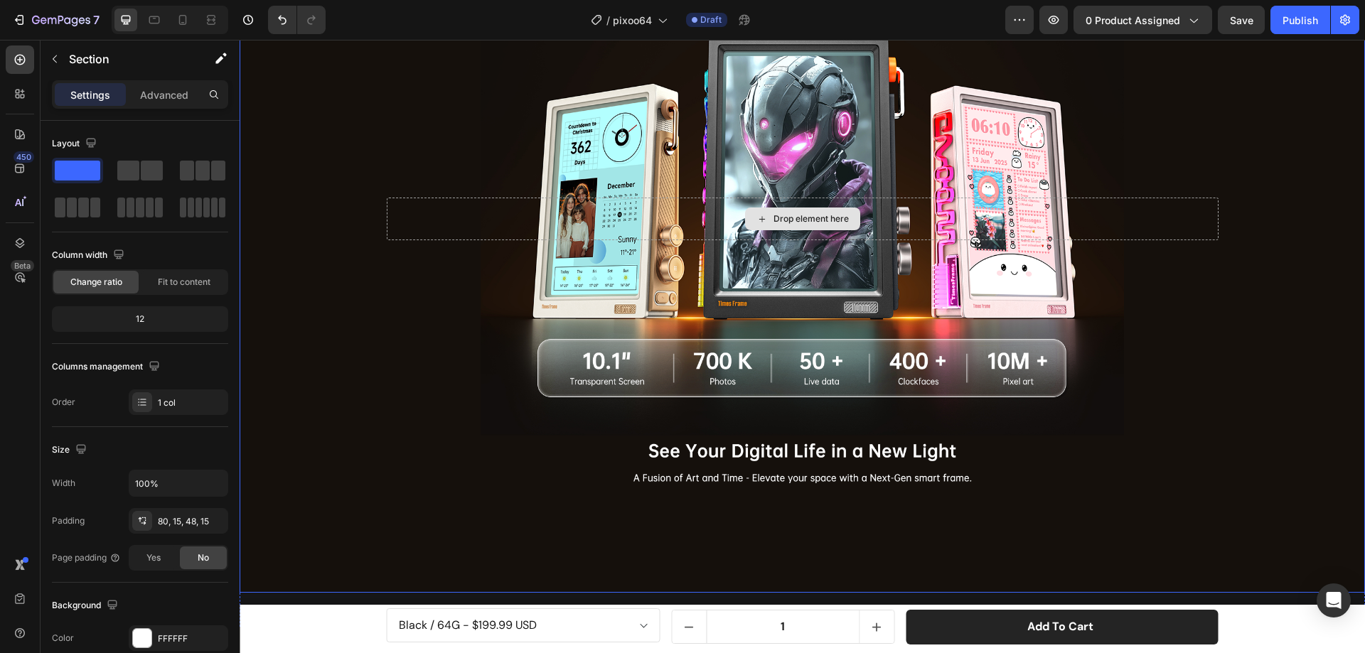
scroll to position [995, 0]
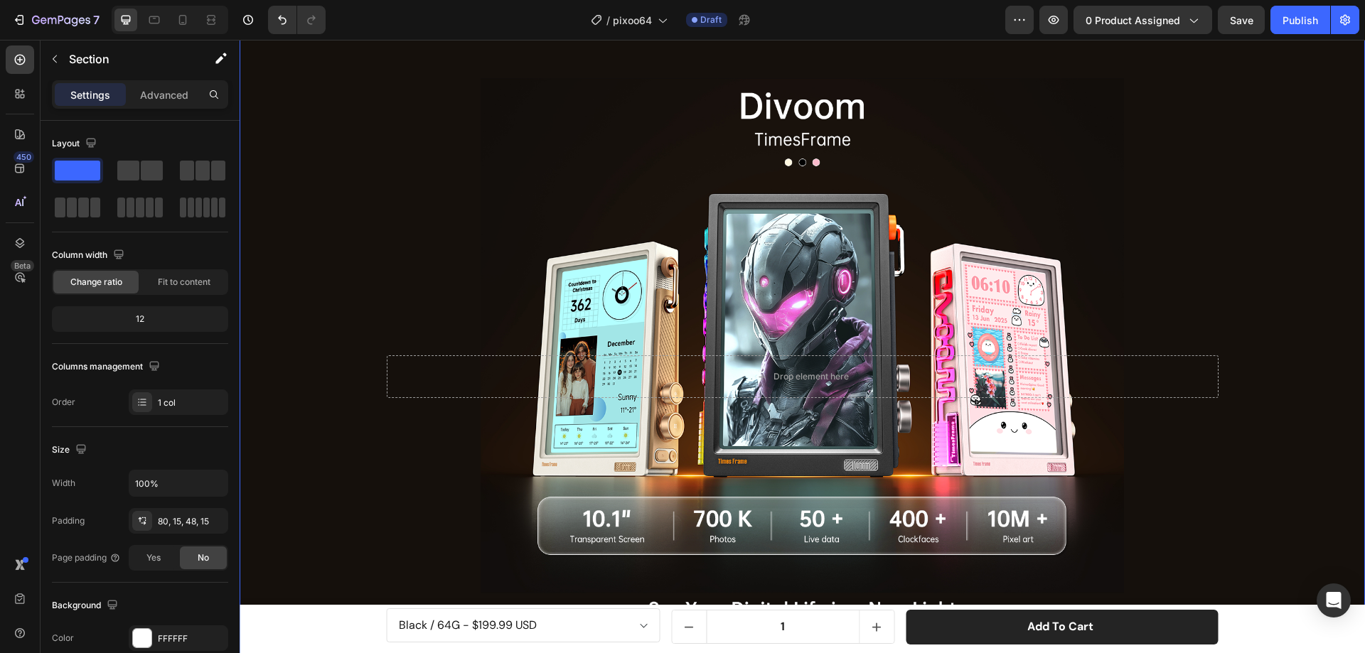
click at [431, 163] on div "Background Image" at bounding box center [802, 377] width 1125 height 747
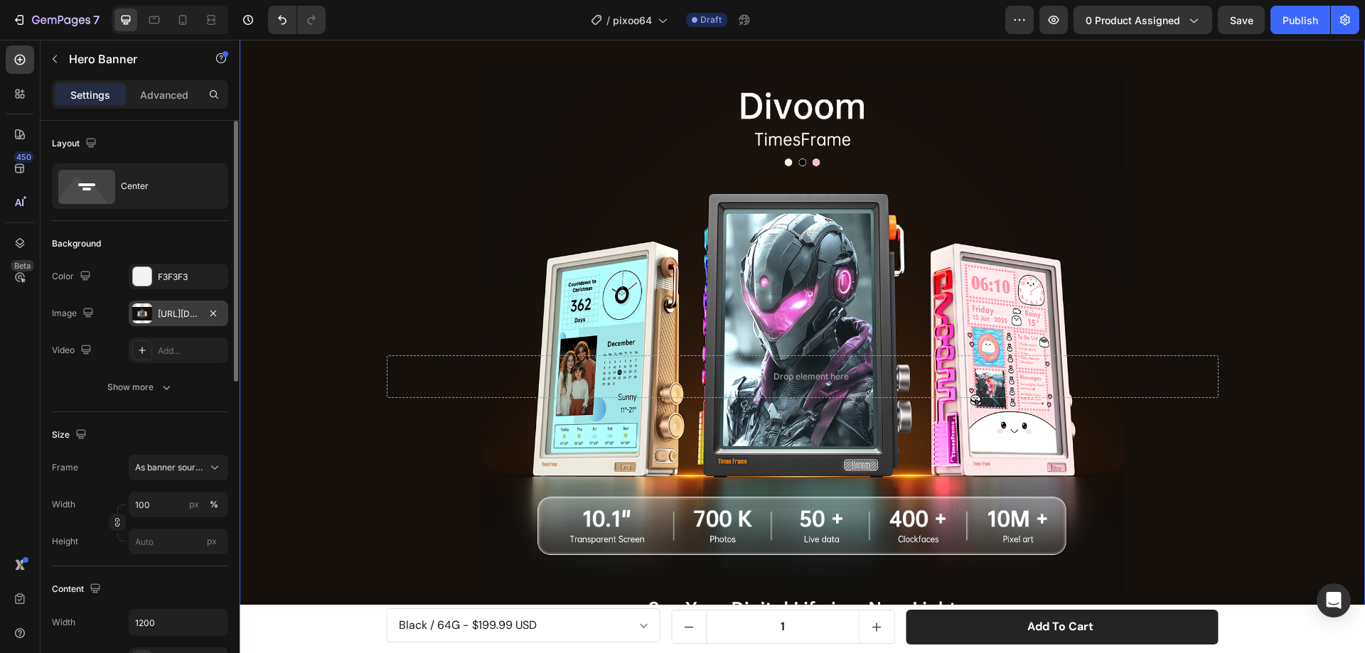
click at [139, 314] on div at bounding box center [142, 313] width 20 height 20
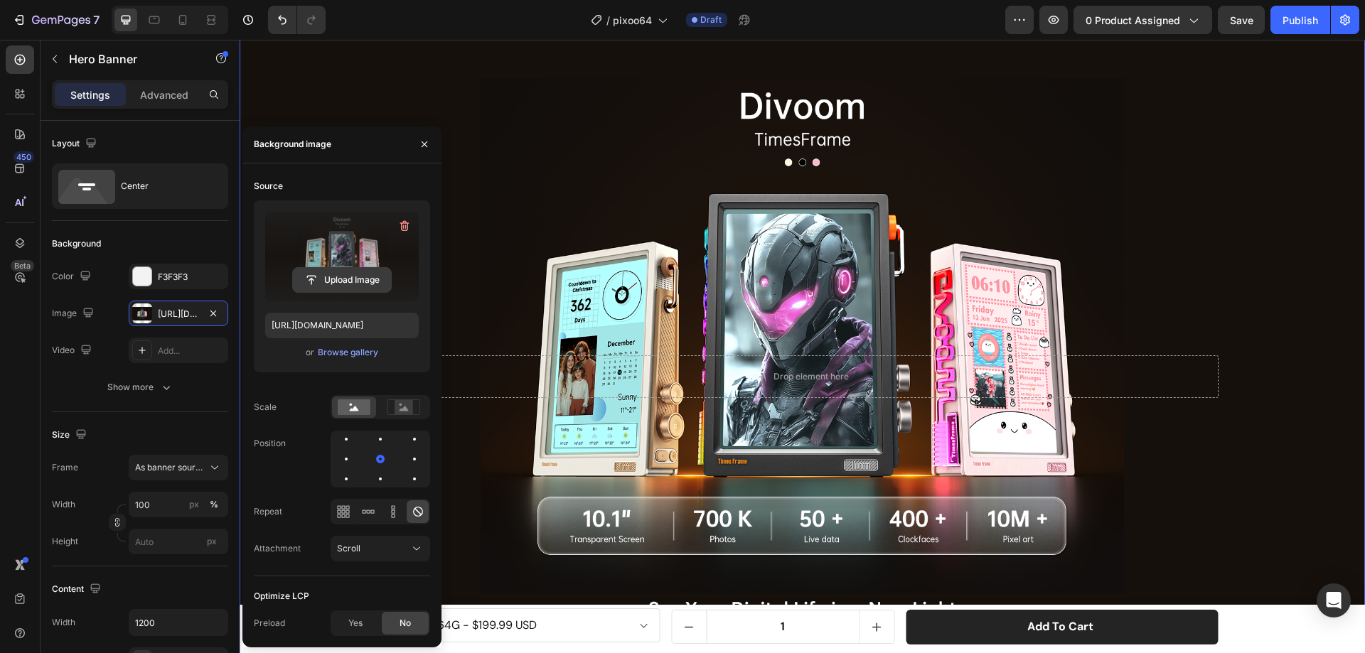
click at [343, 281] on input "file" at bounding box center [342, 280] width 98 height 24
type input "[URL][DOMAIN_NAME]"
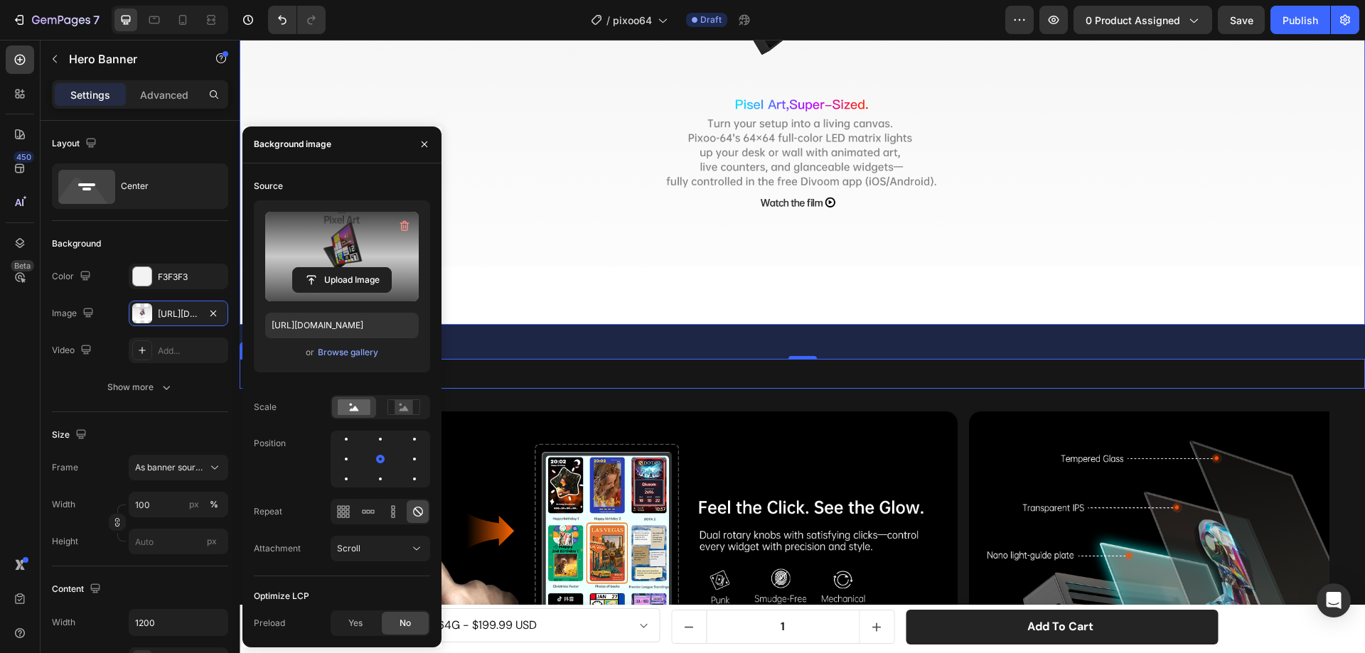
scroll to position [1422, 0]
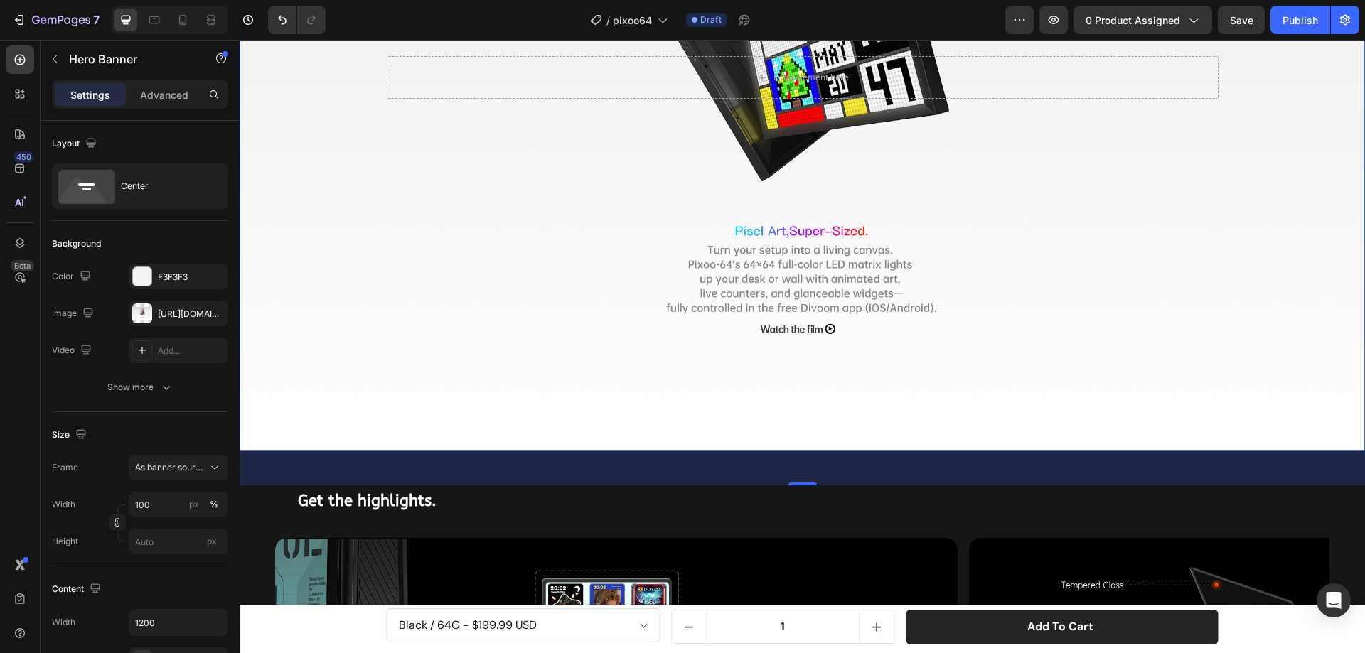
scroll to position [1279, 0]
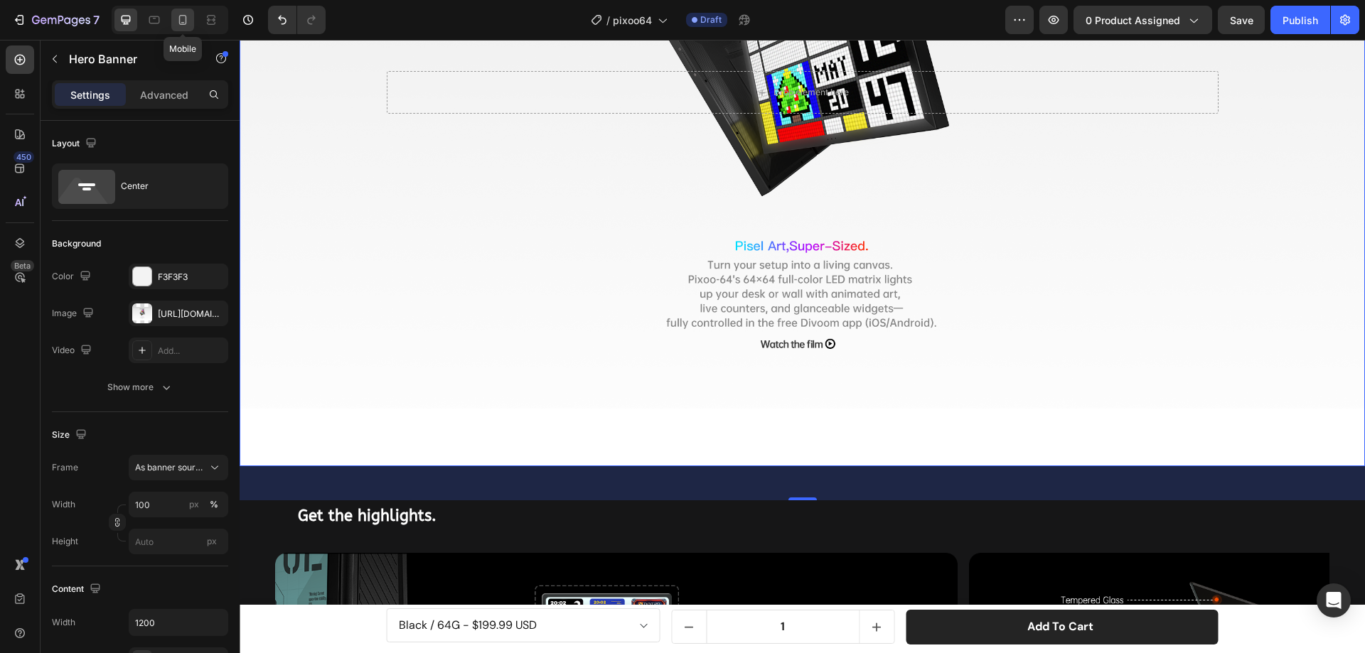
click at [183, 21] on icon at bounding box center [183, 20] width 14 height 14
type input "100%"
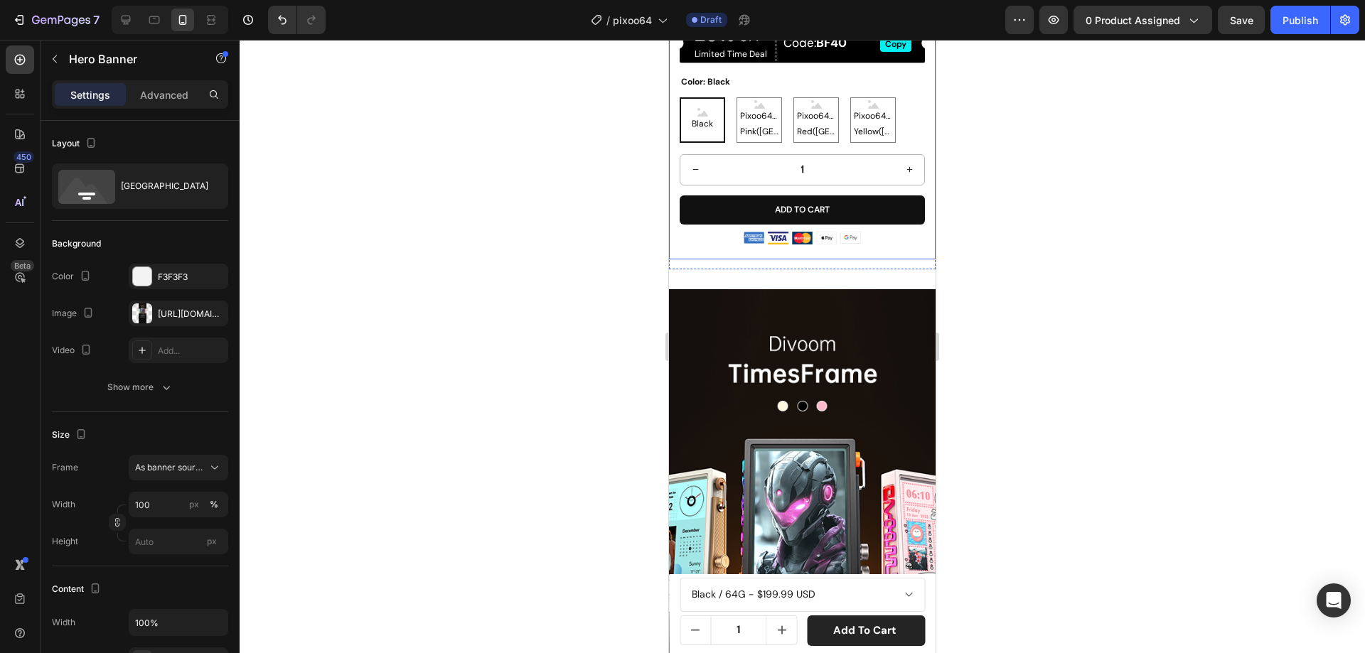
scroll to position [1066, 0]
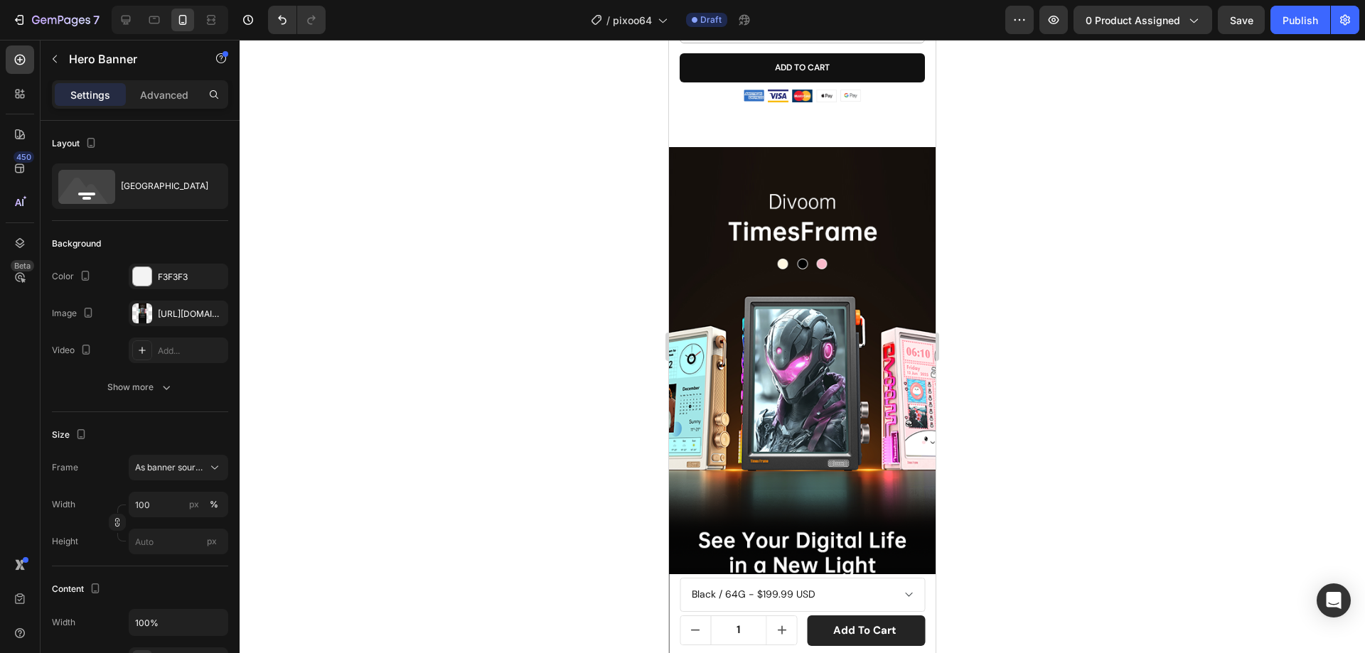
click at [729, 254] on div "Background Image" at bounding box center [802, 489] width 267 height 684
click at [142, 307] on div at bounding box center [142, 313] width 20 height 20
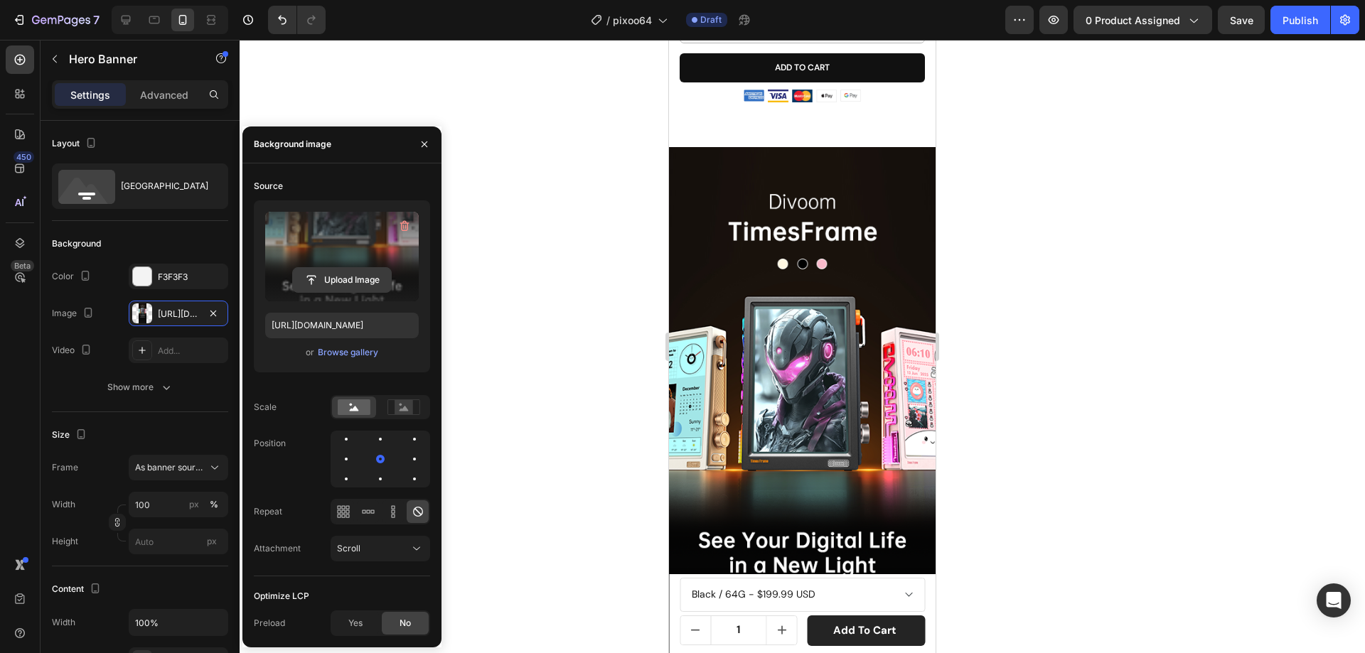
click at [349, 269] on input "file" at bounding box center [342, 280] width 98 height 24
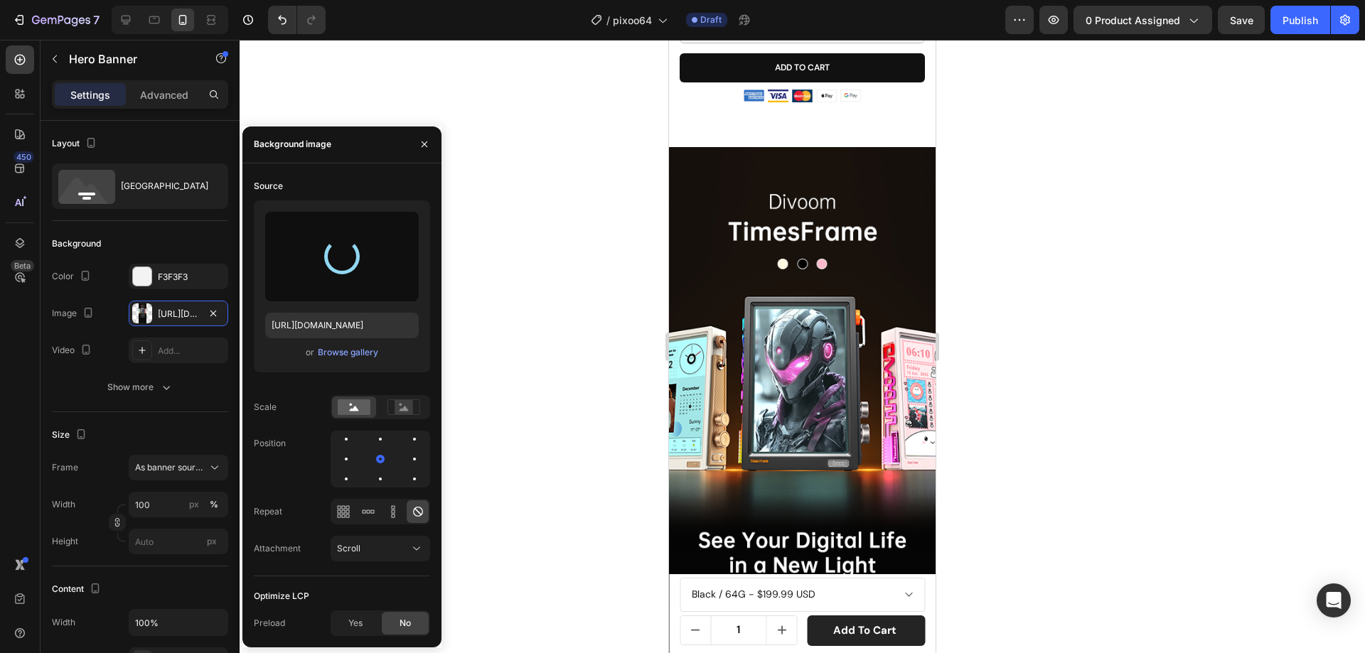
type input "[URL][DOMAIN_NAME]"
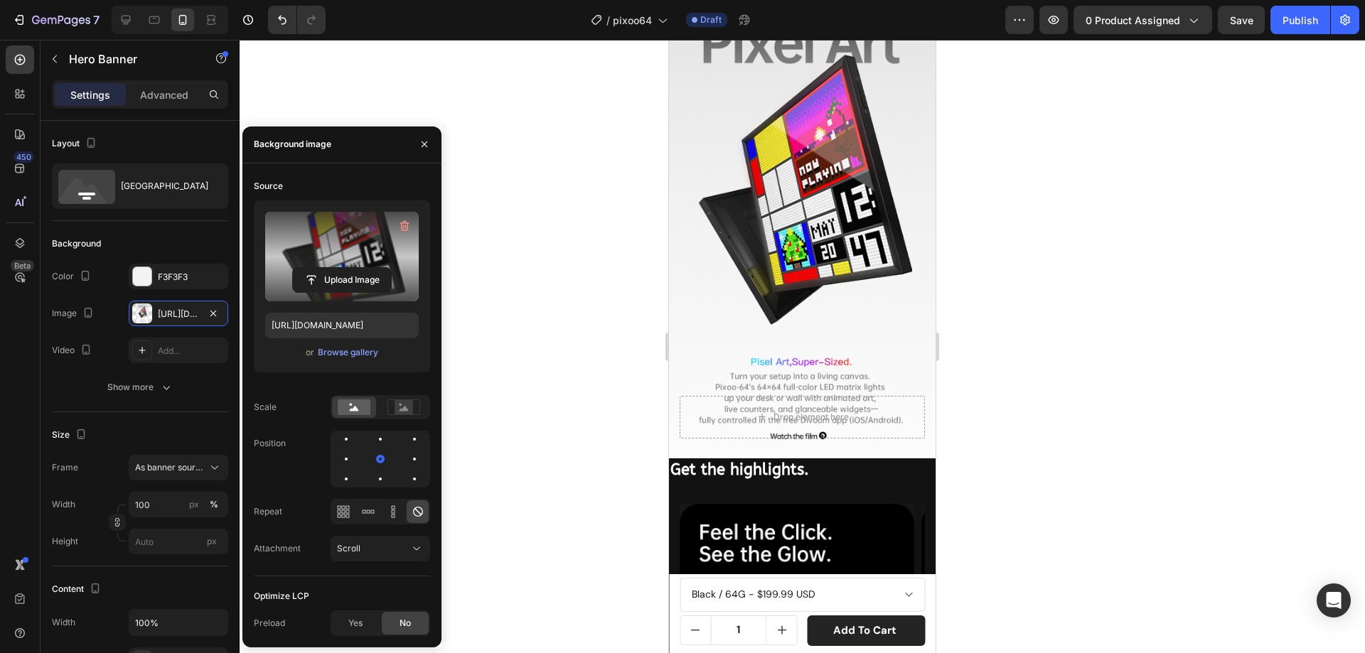
scroll to position [1279, 0]
click at [127, 18] on icon at bounding box center [126, 20] width 14 height 14
type input "1200"
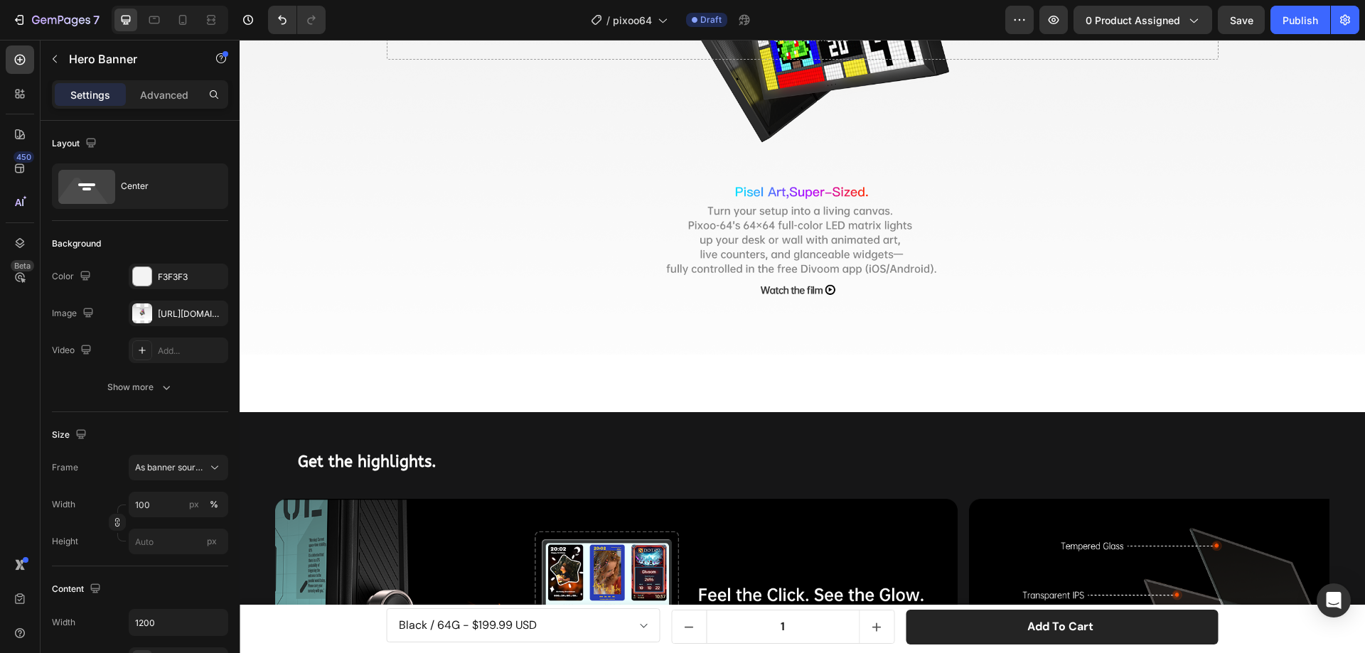
scroll to position [1336, 0]
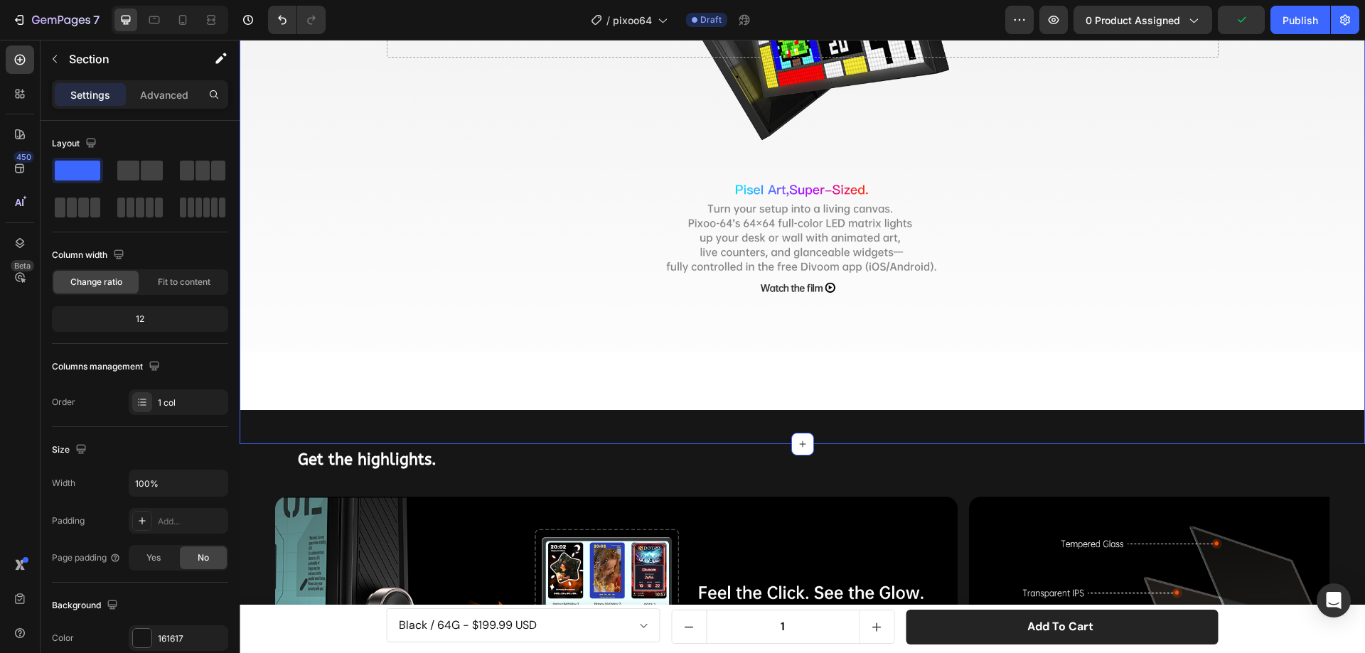
click at [292, 412] on div "Drop element here Hero Banner" at bounding box center [802, 53] width 1125 height 781
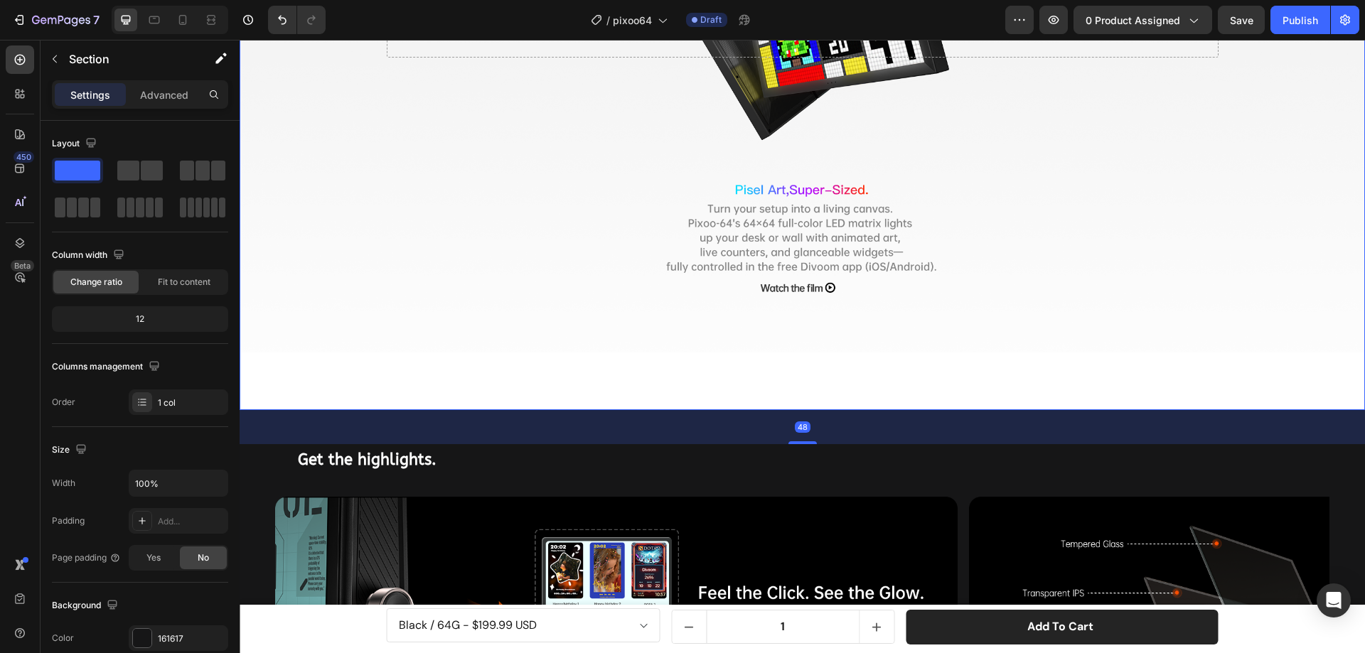
click at [333, 281] on div "Background Image" at bounding box center [802, 36] width 1125 height 747
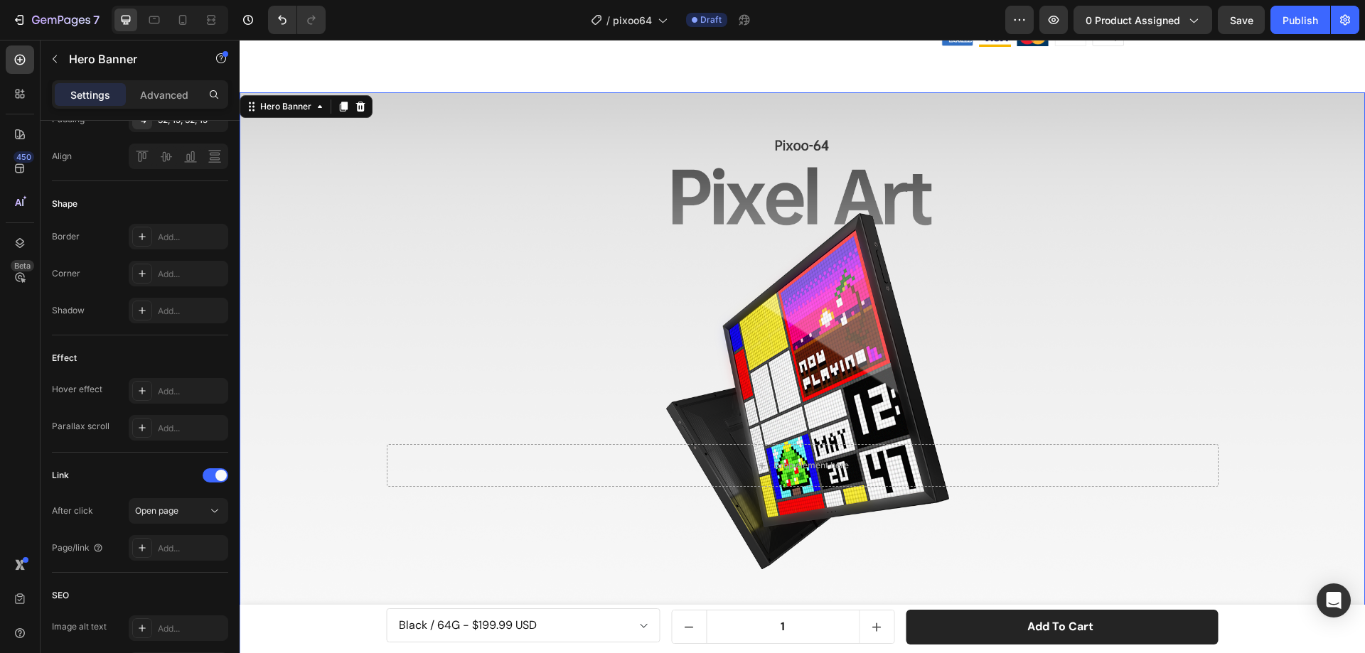
scroll to position [767, 0]
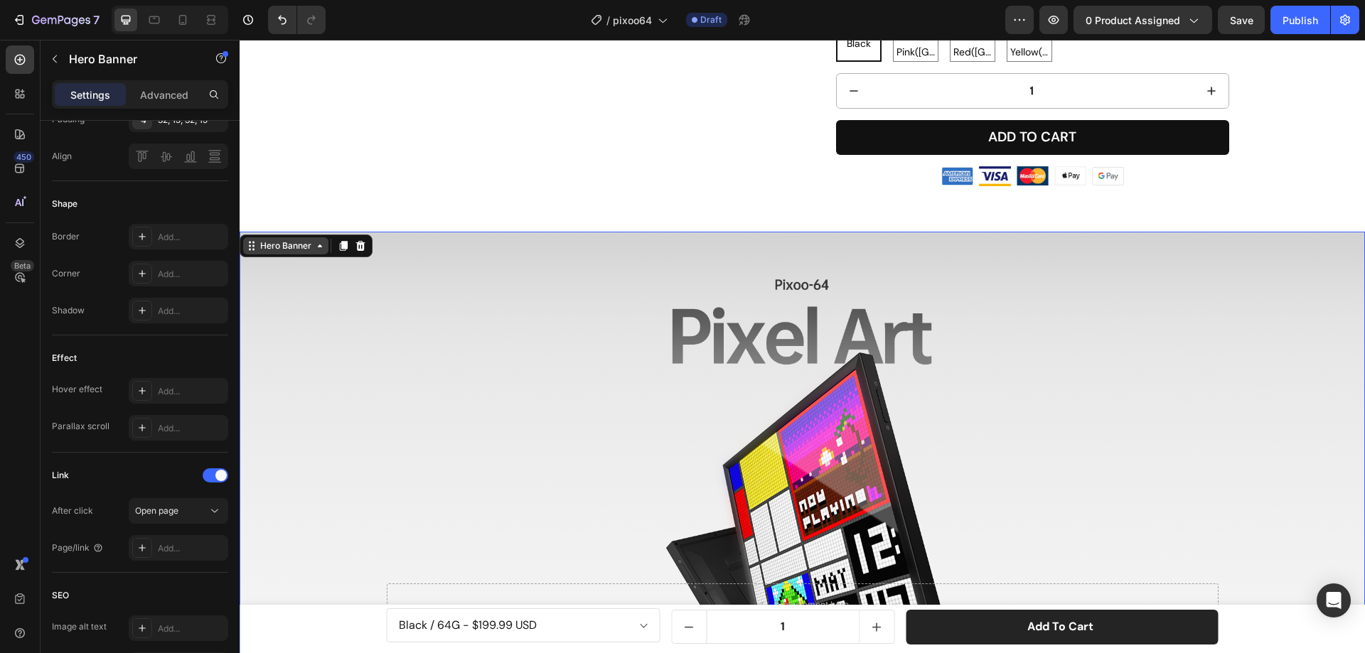
click at [269, 247] on div "Hero Banner" at bounding box center [285, 246] width 57 height 13
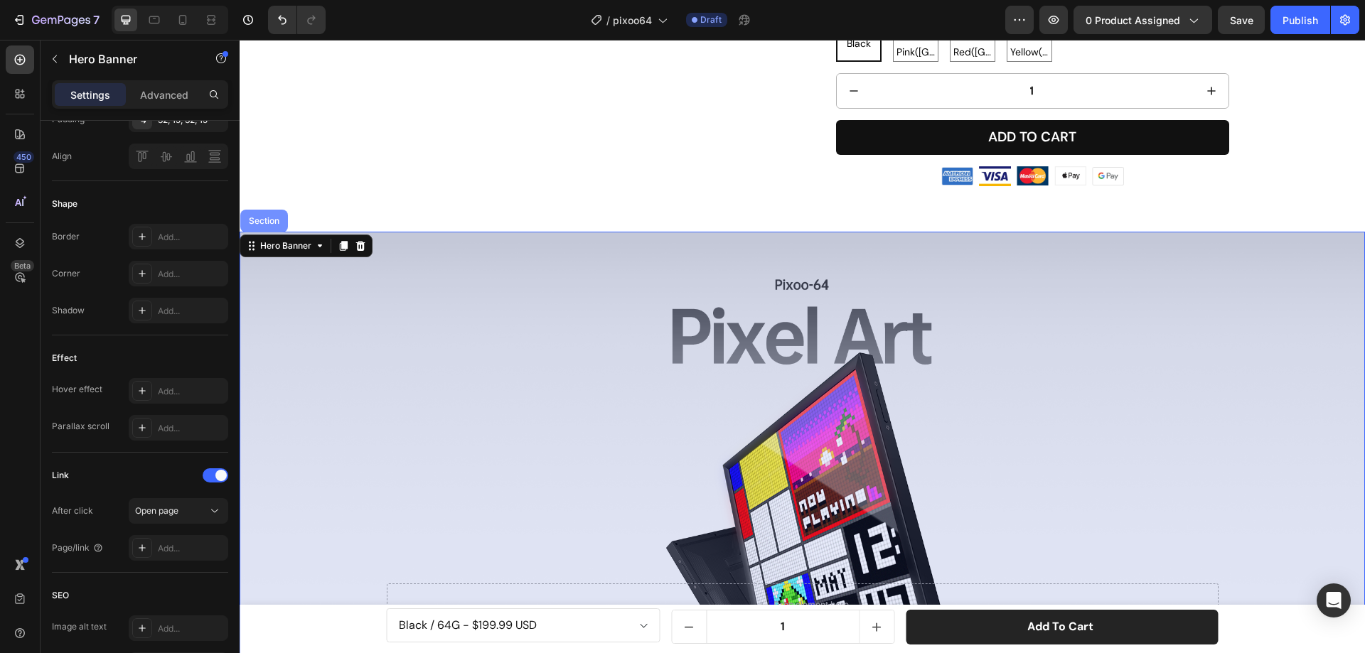
click at [269, 220] on div "Section" at bounding box center [264, 221] width 36 height 9
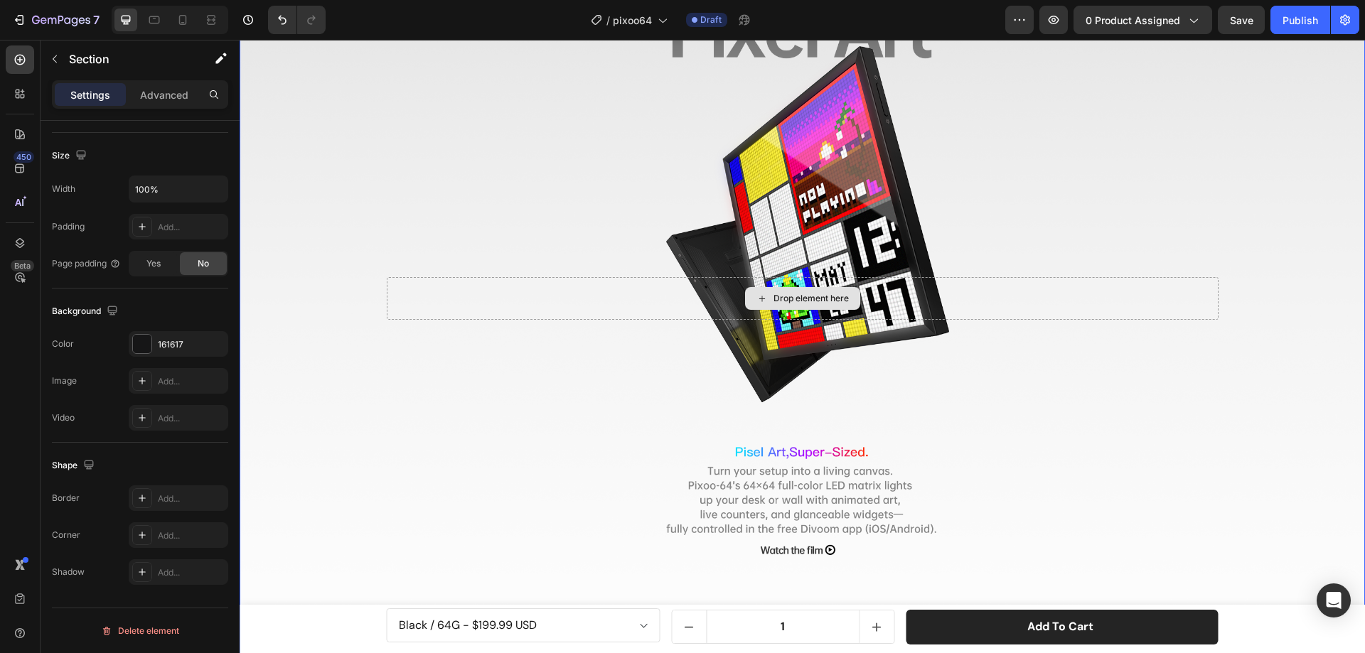
scroll to position [1264, 0]
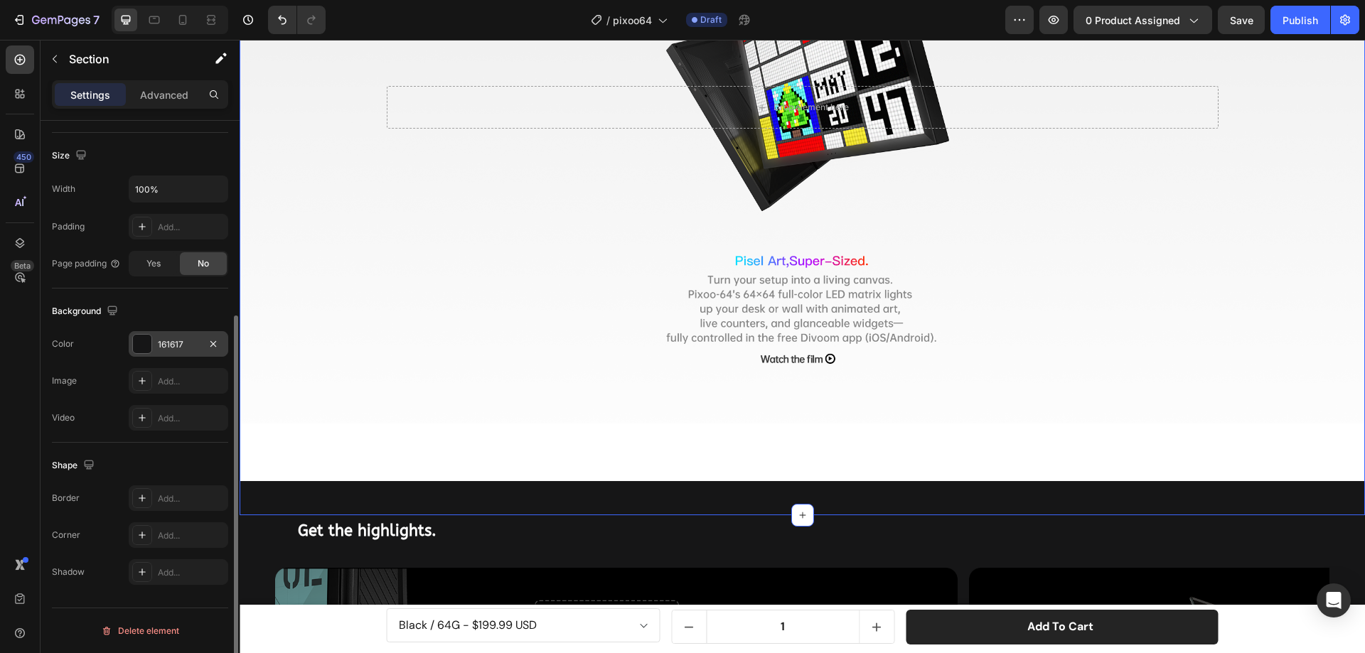
click at [147, 344] on div at bounding box center [142, 344] width 18 height 18
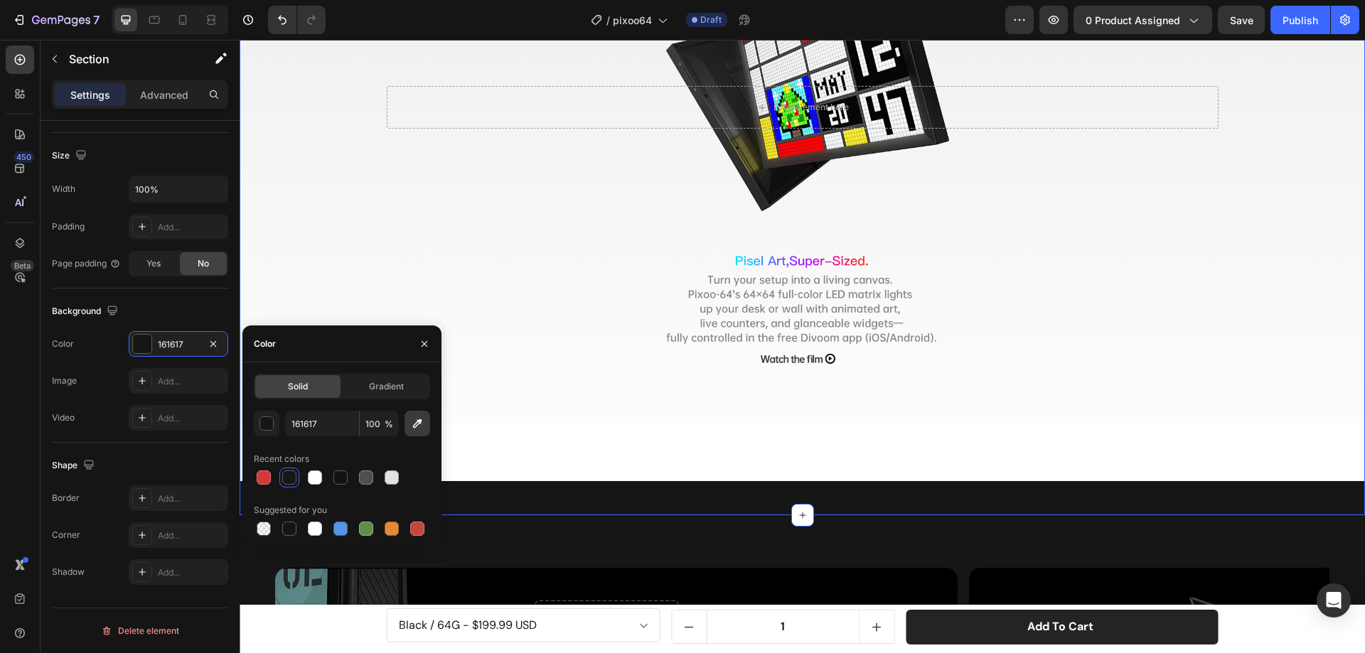
click at [416, 424] on icon "button" at bounding box center [417, 423] width 9 height 9
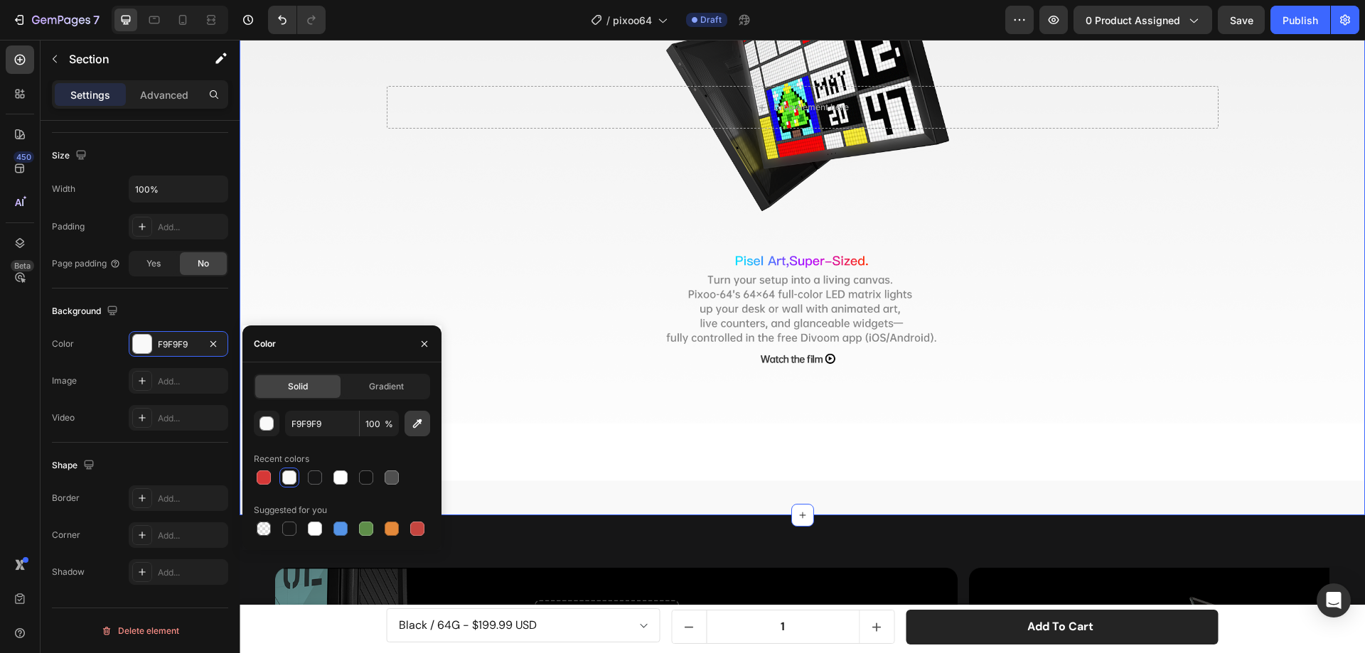
click at [417, 425] on icon "button" at bounding box center [417, 424] width 14 height 14
type input "FFFFFF"
click at [955, 429] on div "Background Image" at bounding box center [802, 107] width 1125 height 747
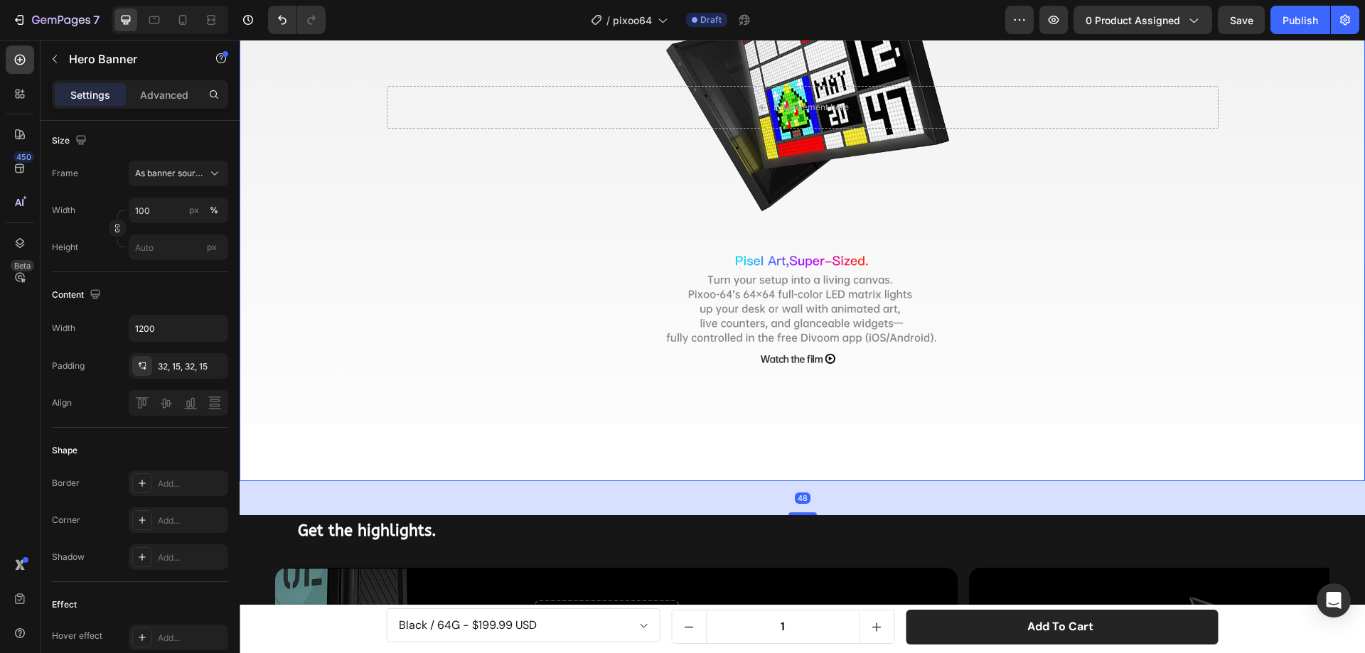
scroll to position [0, 0]
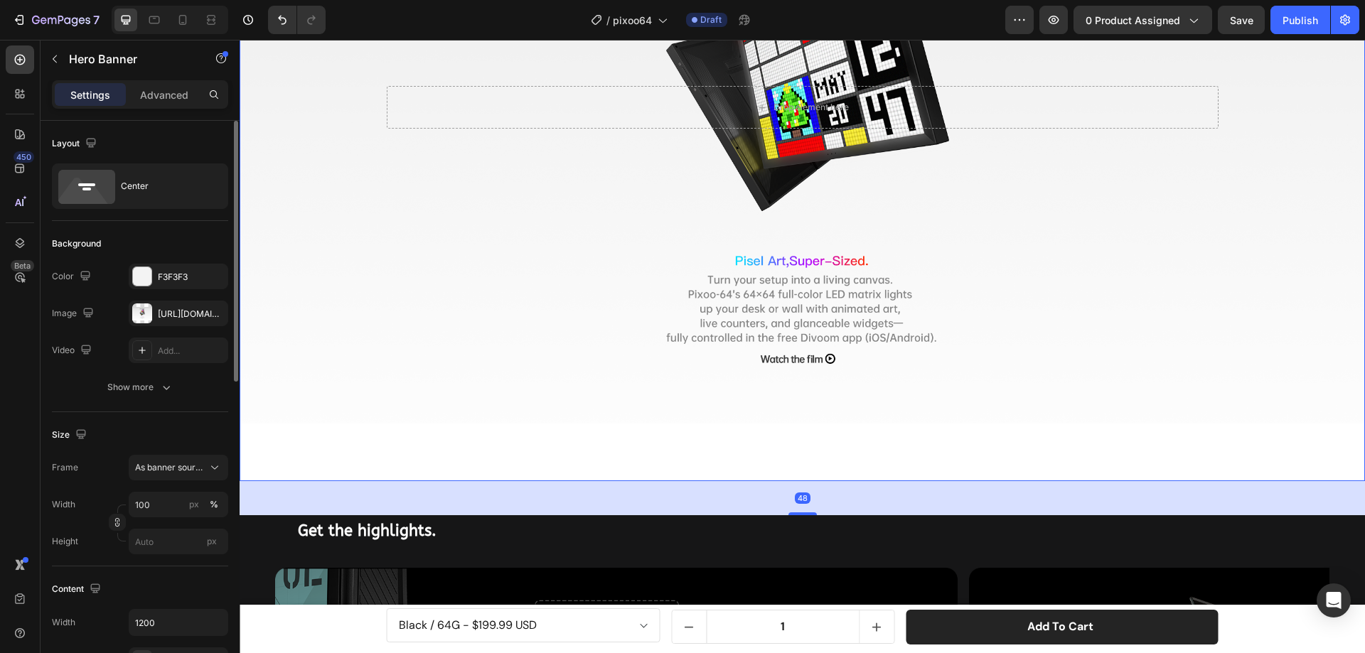
click at [384, 363] on div "Background Image" at bounding box center [802, 107] width 1125 height 747
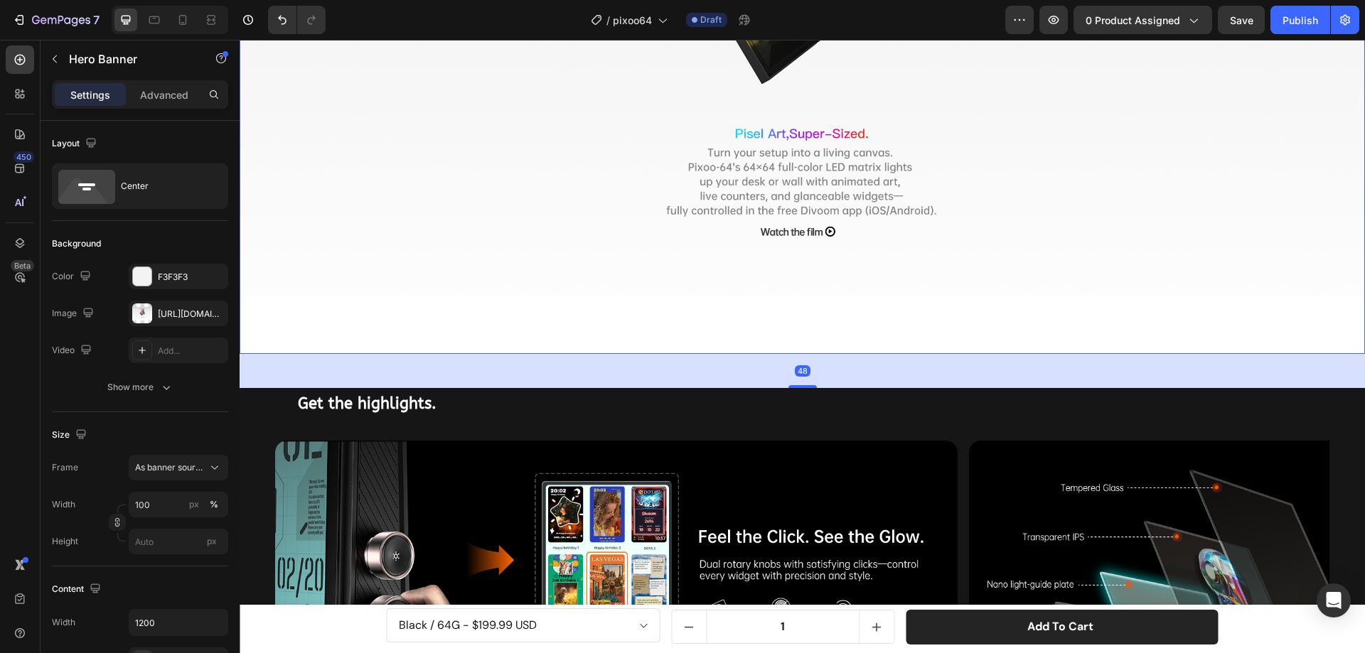
scroll to position [1407, 0]
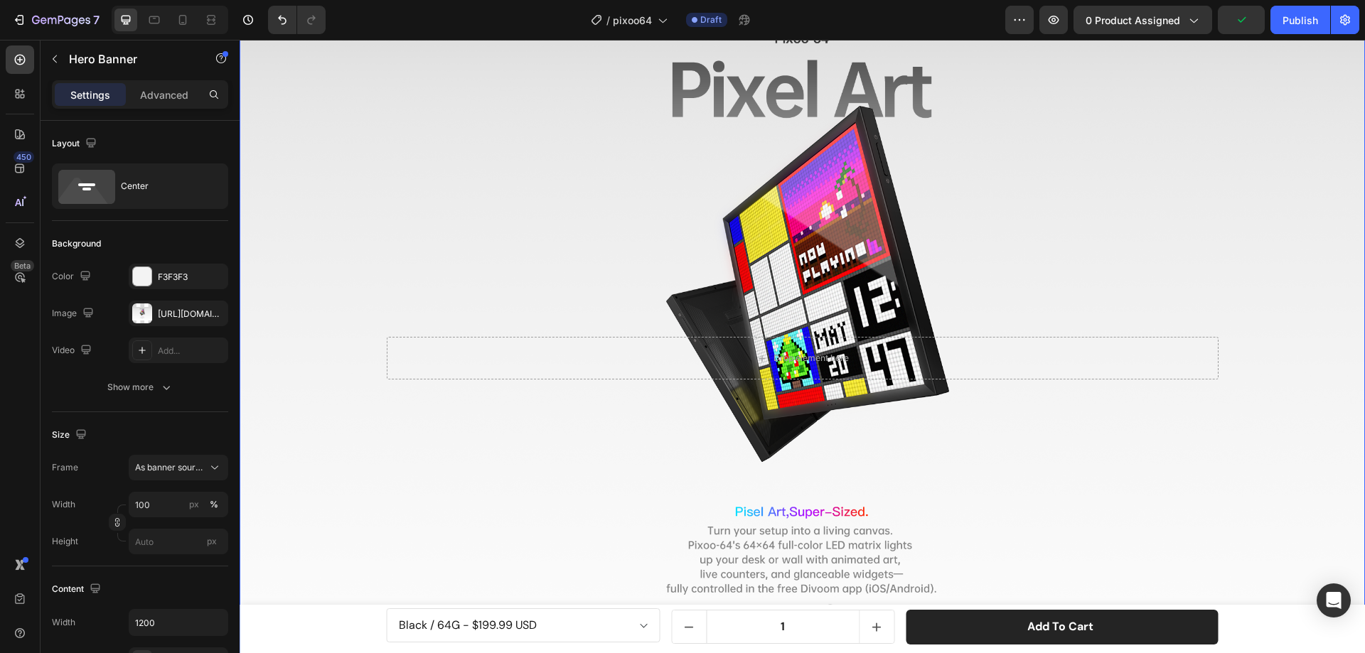
scroll to position [909, 0]
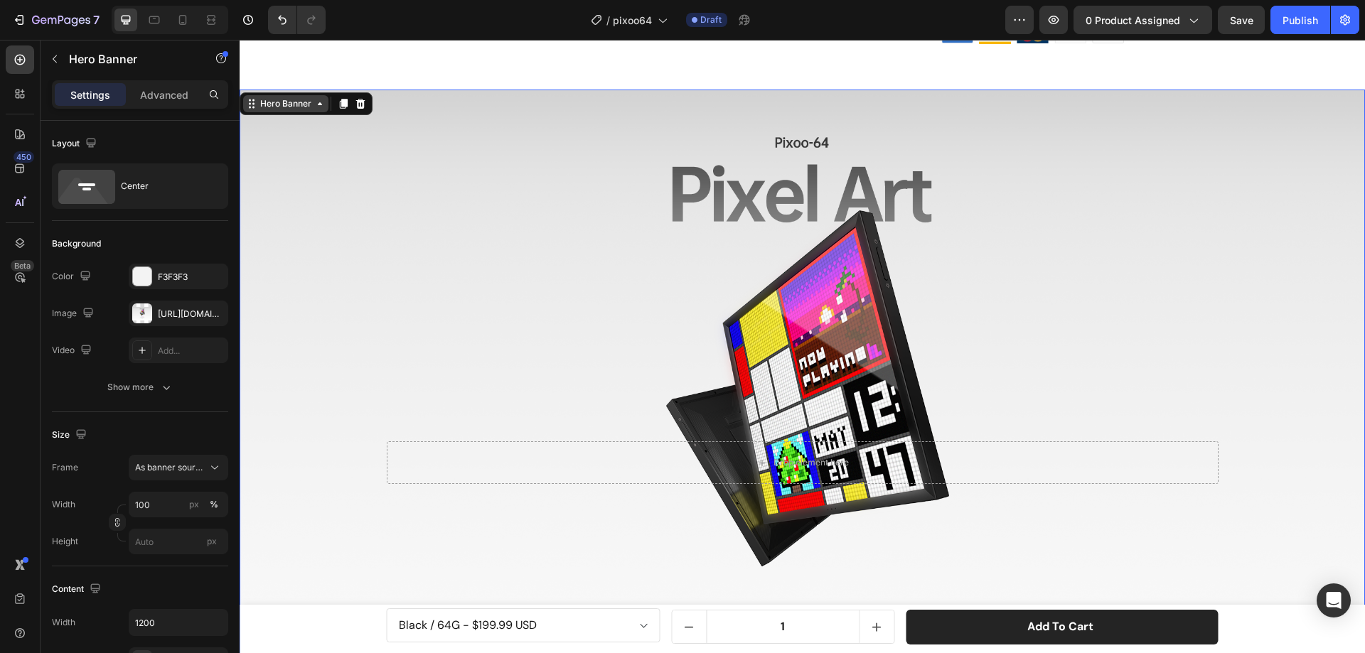
click at [289, 110] on div "Hero Banner" at bounding box center [285, 103] width 85 height 17
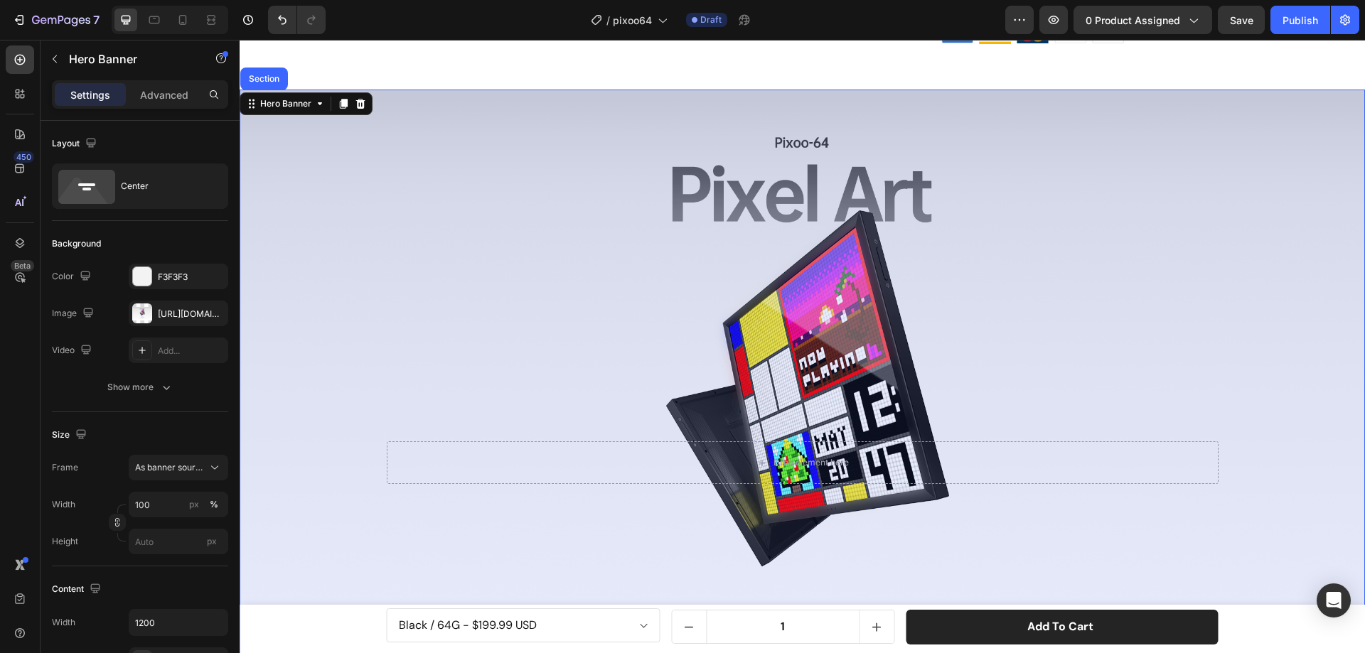
click at [274, 89] on div "Section" at bounding box center [264, 79] width 48 height 23
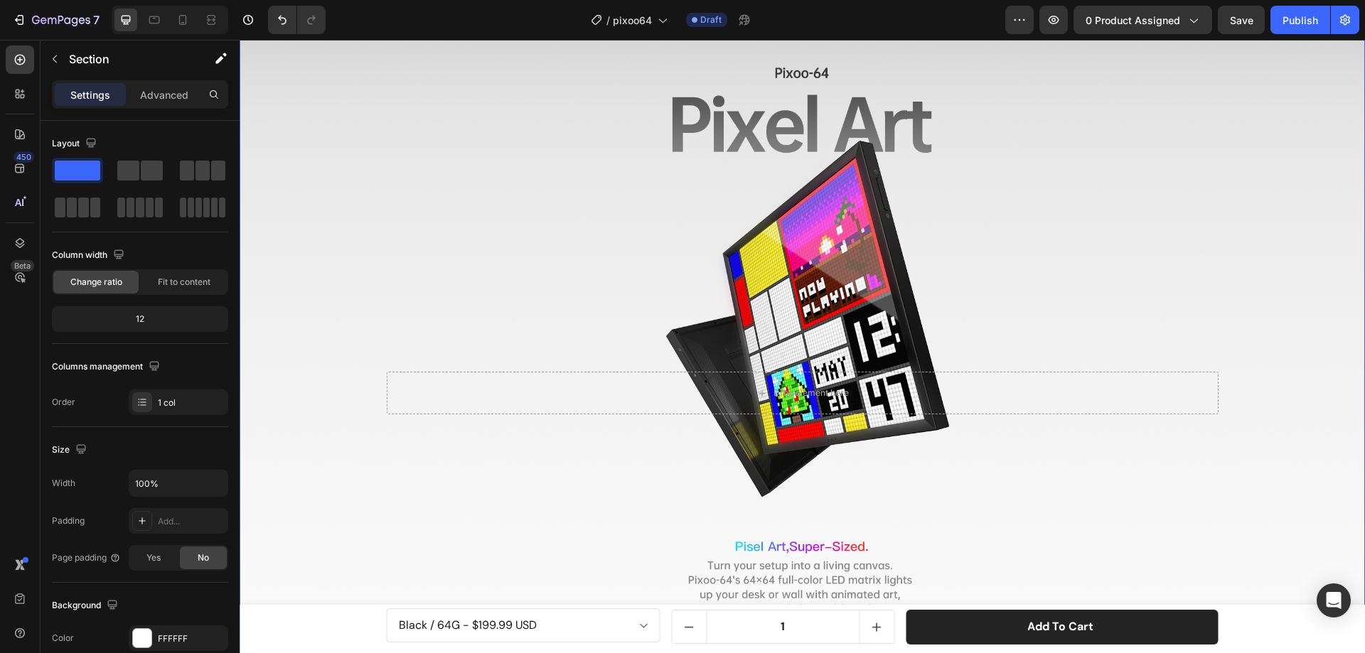
scroll to position [838, 0]
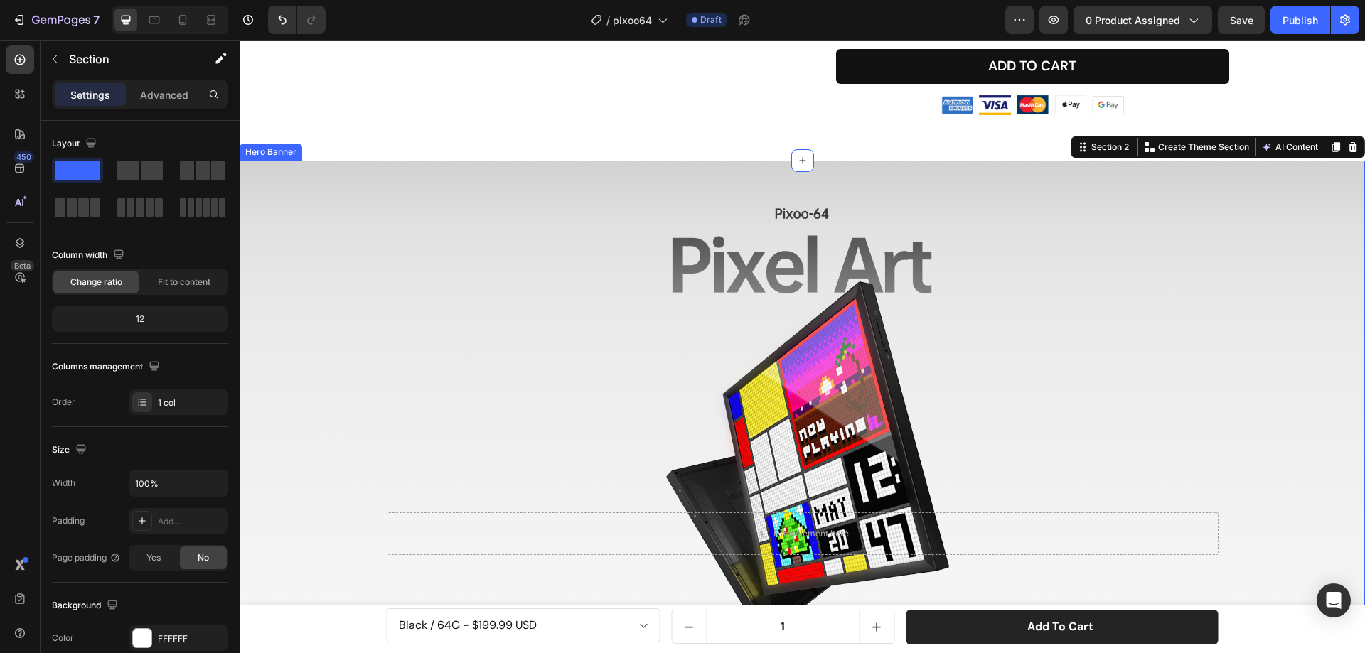
click at [262, 156] on div "Hero Banner" at bounding box center [271, 152] width 63 height 17
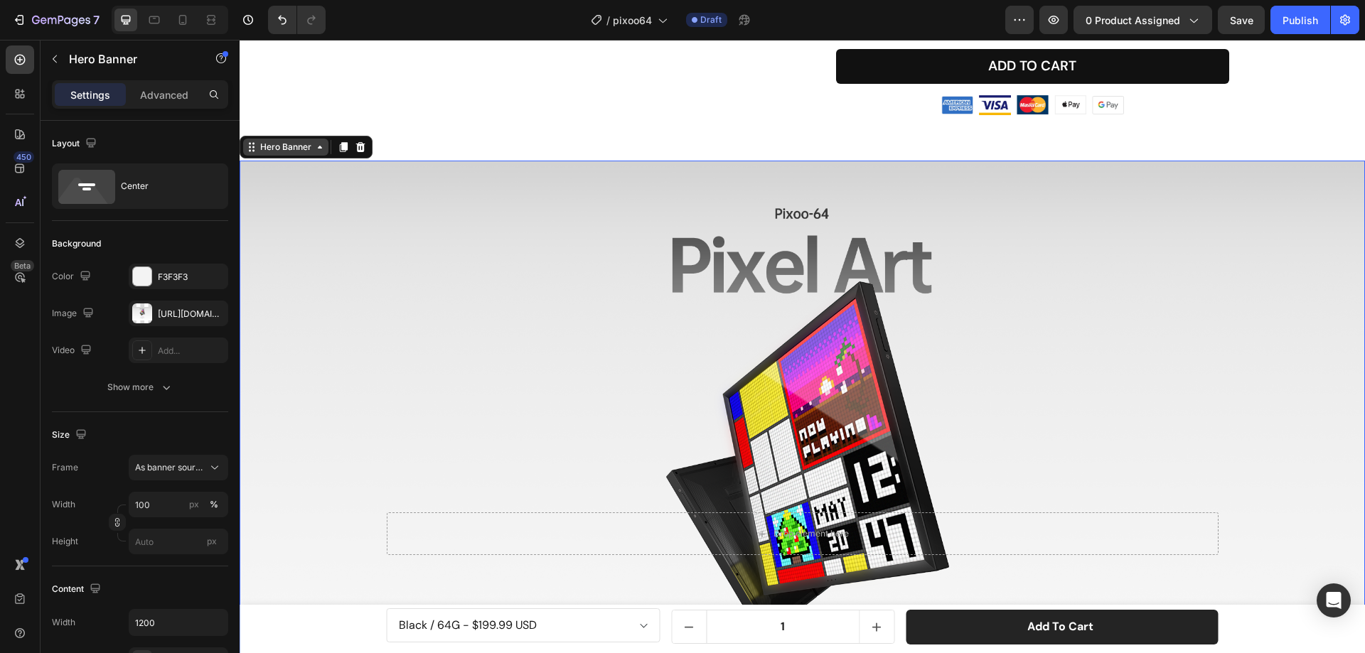
click at [310, 152] on div "Hero Banner" at bounding box center [285, 147] width 57 height 13
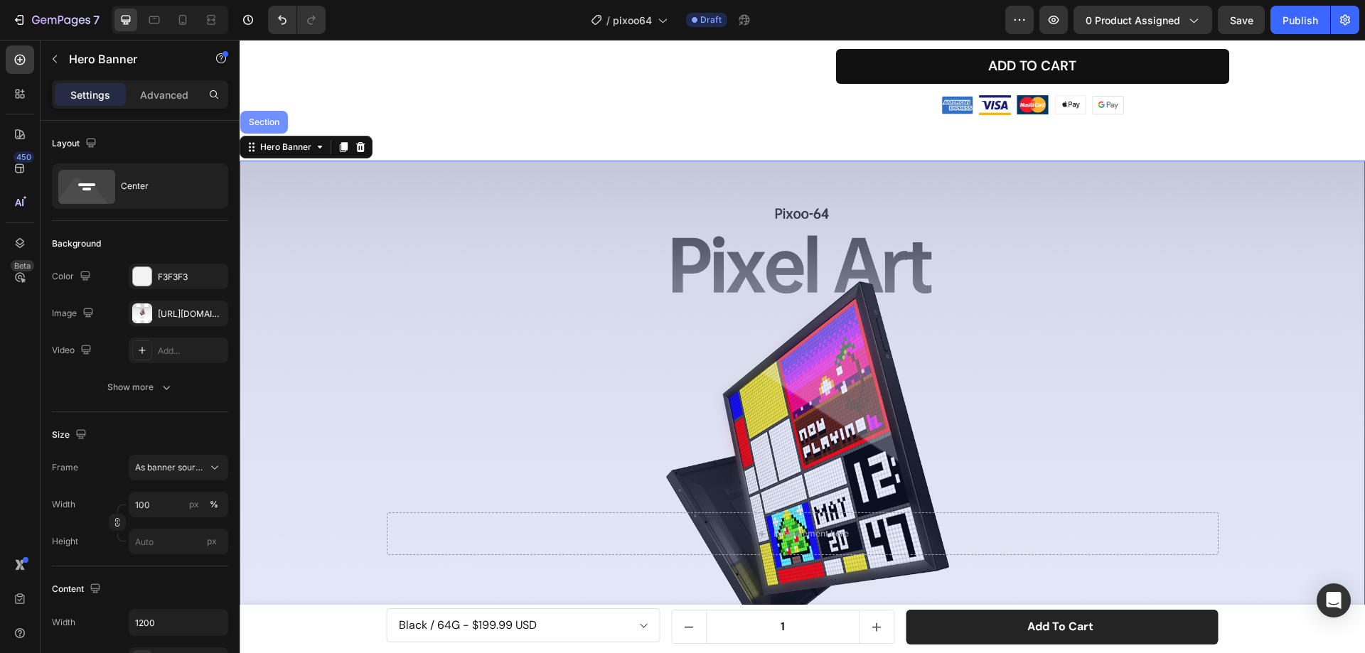
click at [265, 119] on div "Section" at bounding box center [264, 122] width 36 height 9
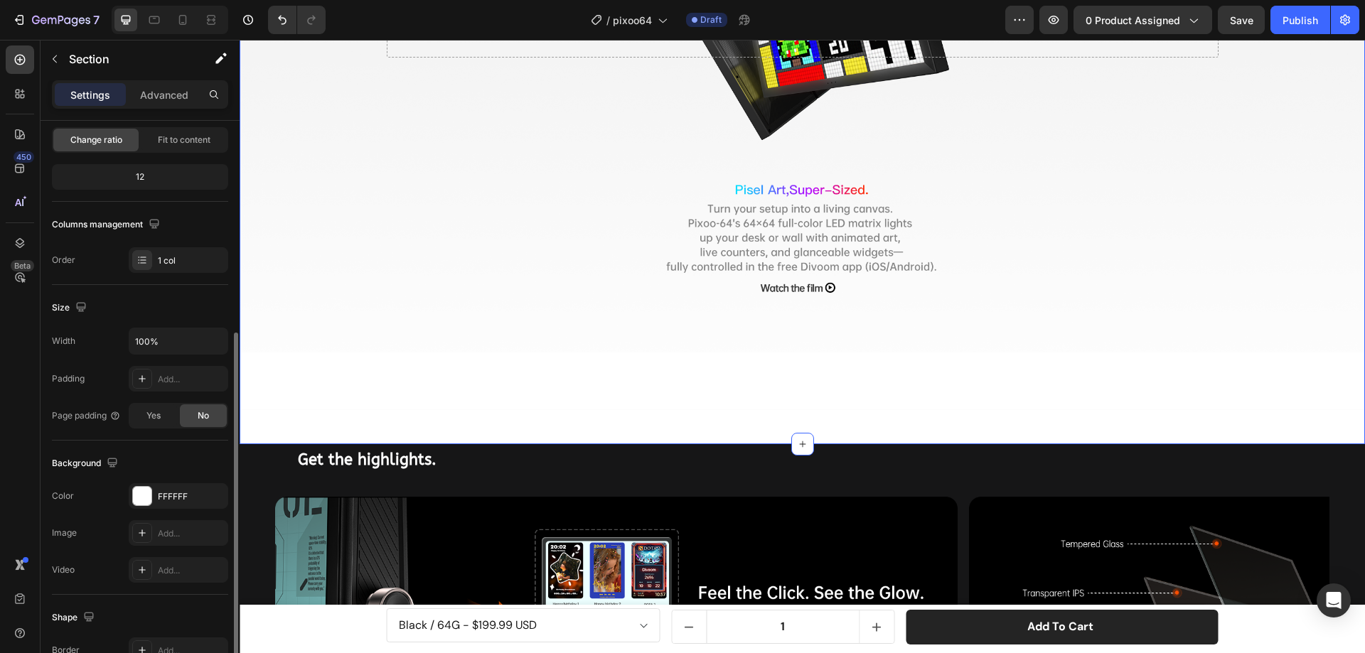
scroll to position [213, 0]
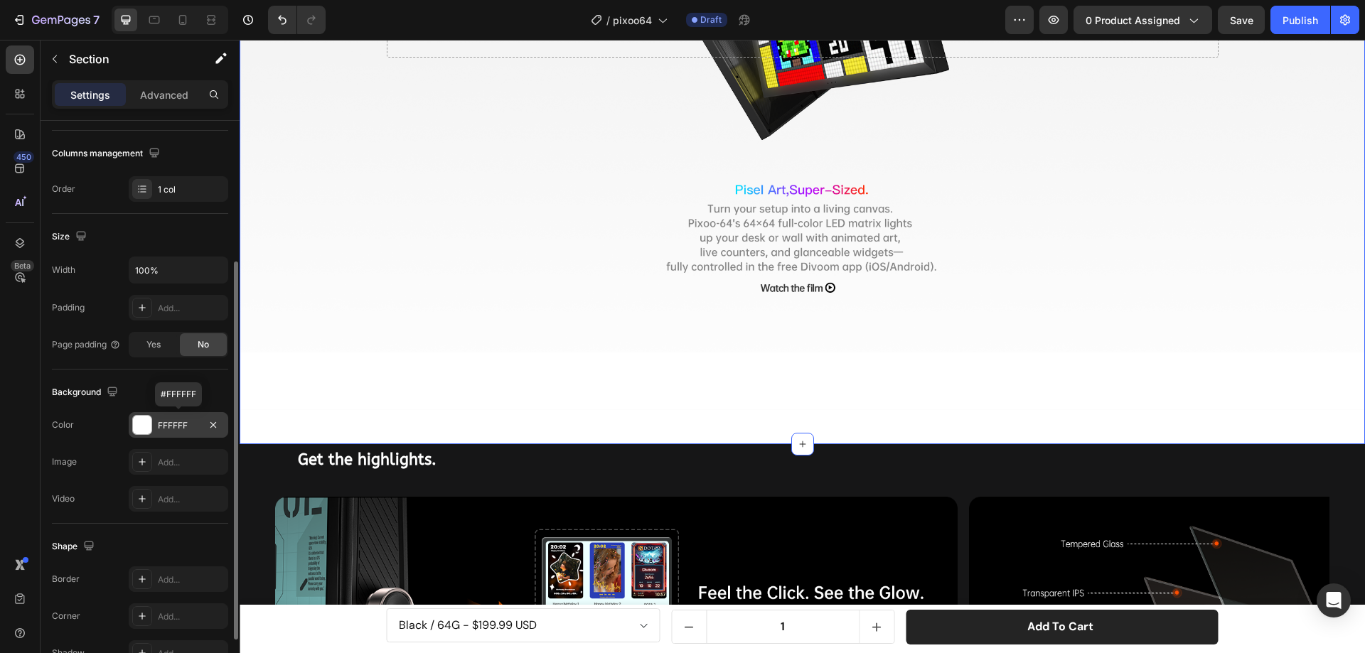
click at [138, 426] on div at bounding box center [142, 425] width 18 height 18
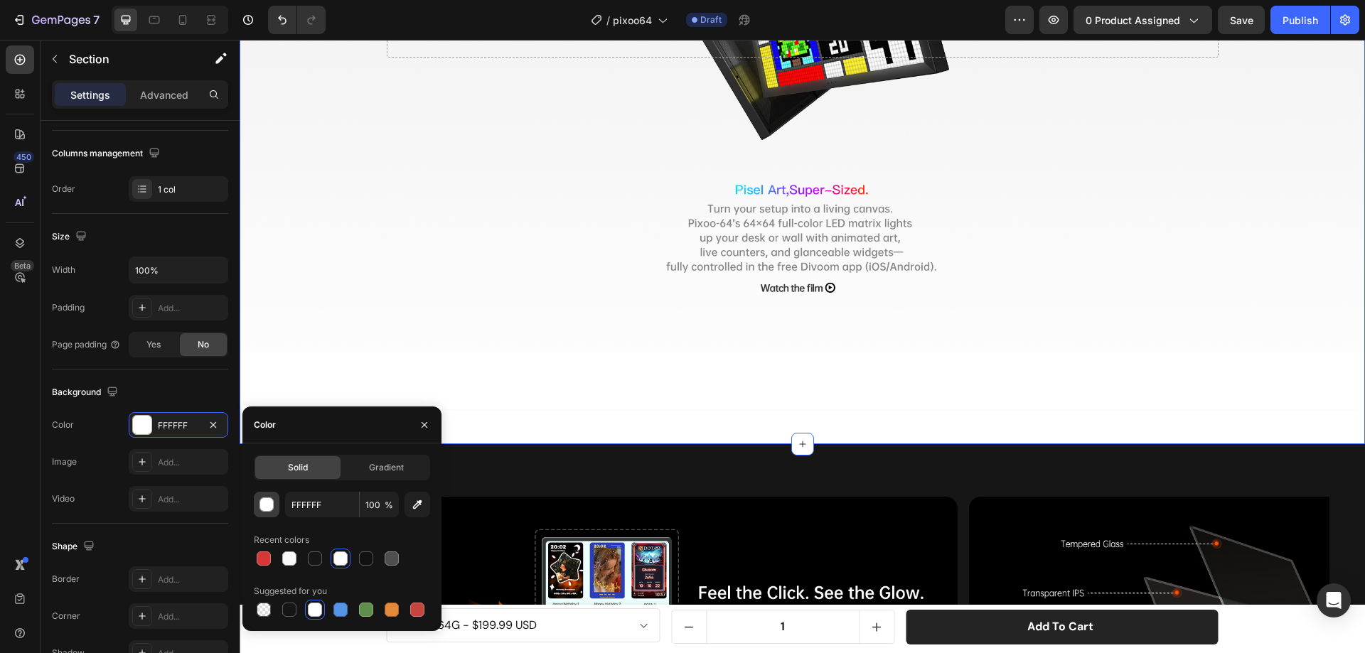
click at [269, 507] on div "button" at bounding box center [267, 505] width 14 height 14
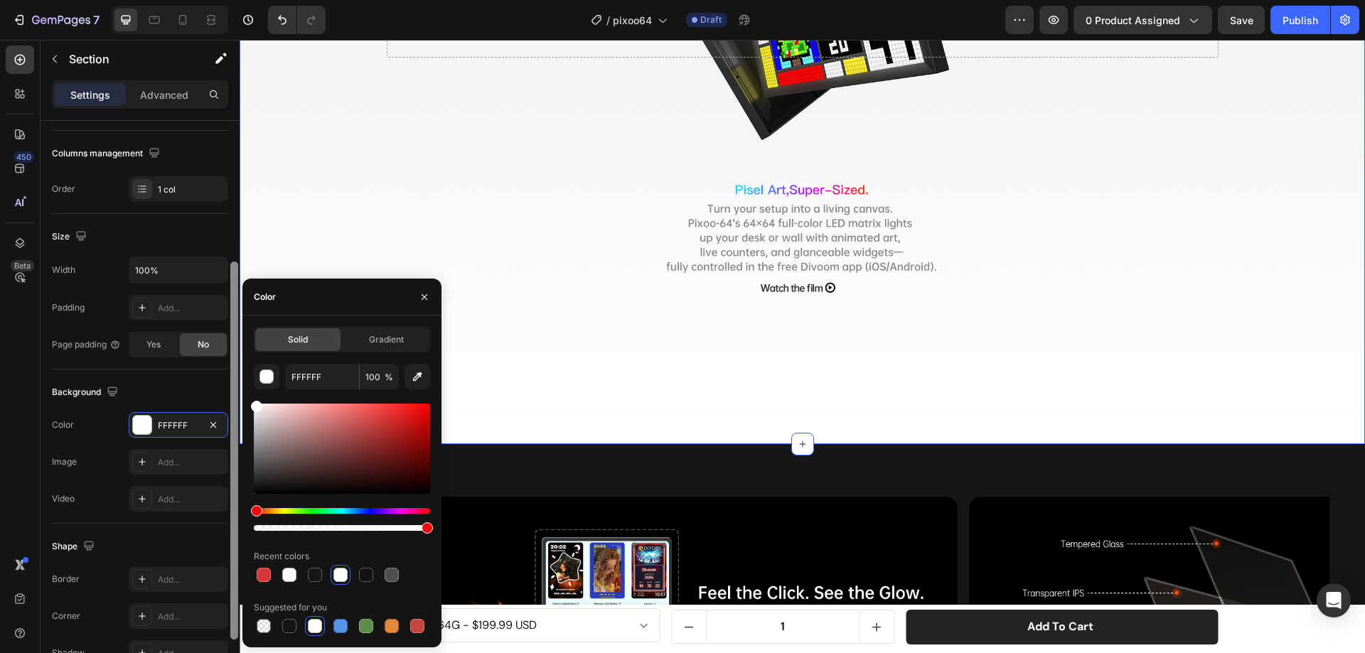
drag, startPoint x: 269, startPoint y: 423, endPoint x: 239, endPoint y: 393, distance: 42.2
click at [239, 393] on div "450 Beta Sections(18) Elements(84) Section Element Hero Section Product Detail …" at bounding box center [120, 346] width 240 height 613
click at [515, 331] on div "Background Image" at bounding box center [802, 36] width 1125 height 747
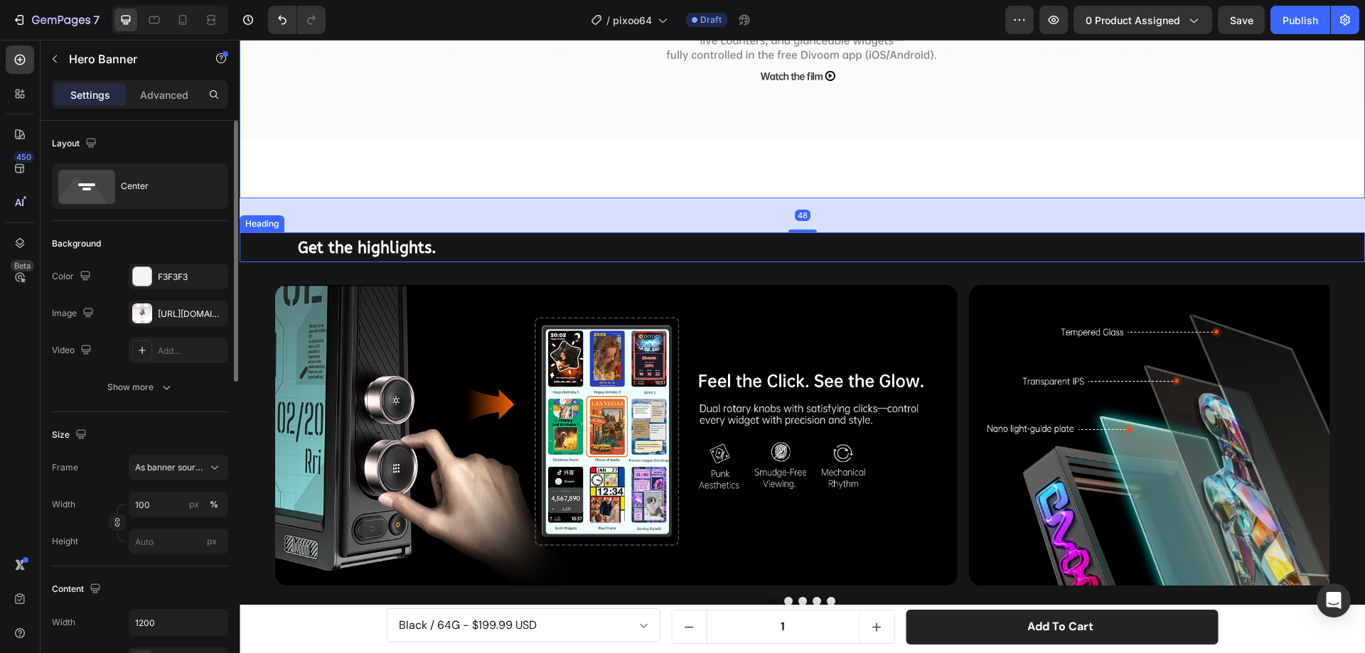
scroll to position [1549, 0]
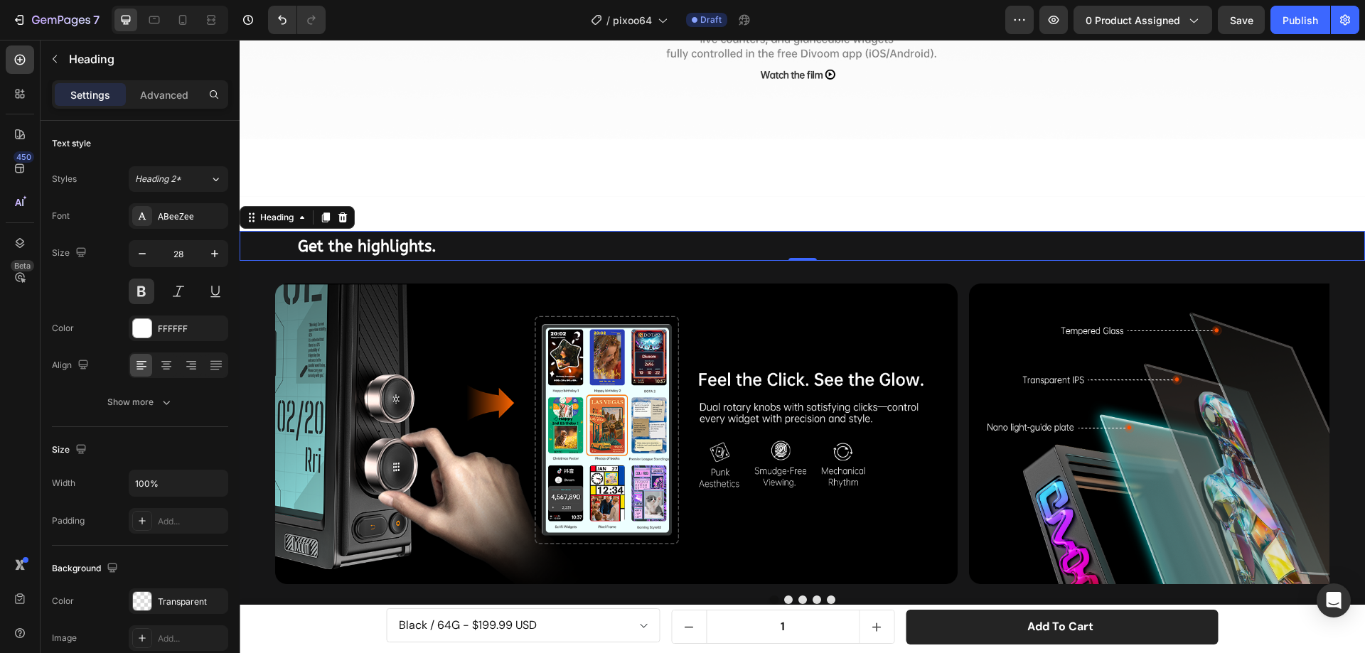
click at [252, 240] on div "Get the highlights. Heading 0" at bounding box center [802, 246] width 1125 height 30
click at [142, 327] on div at bounding box center [142, 328] width 18 height 18
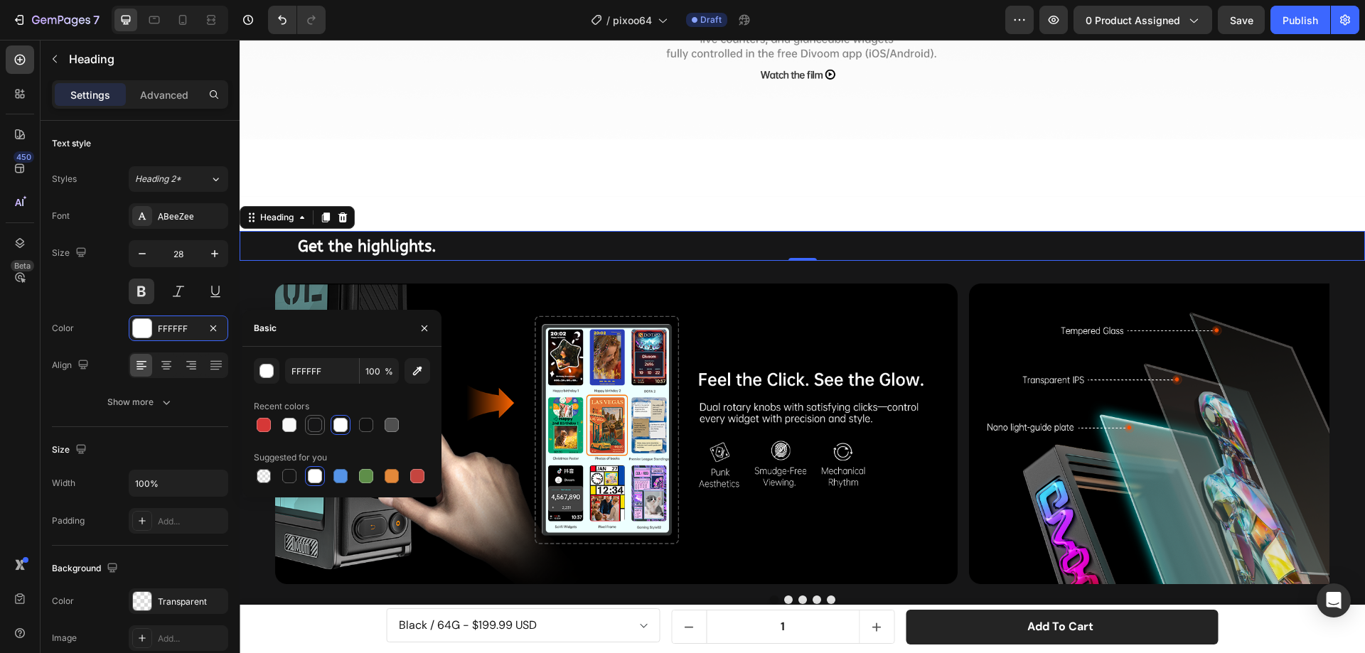
click at [315, 424] on div at bounding box center [315, 425] width 14 height 14
type input "161617"
click at [270, 211] on div "Heading" at bounding box center [276, 217] width 39 height 13
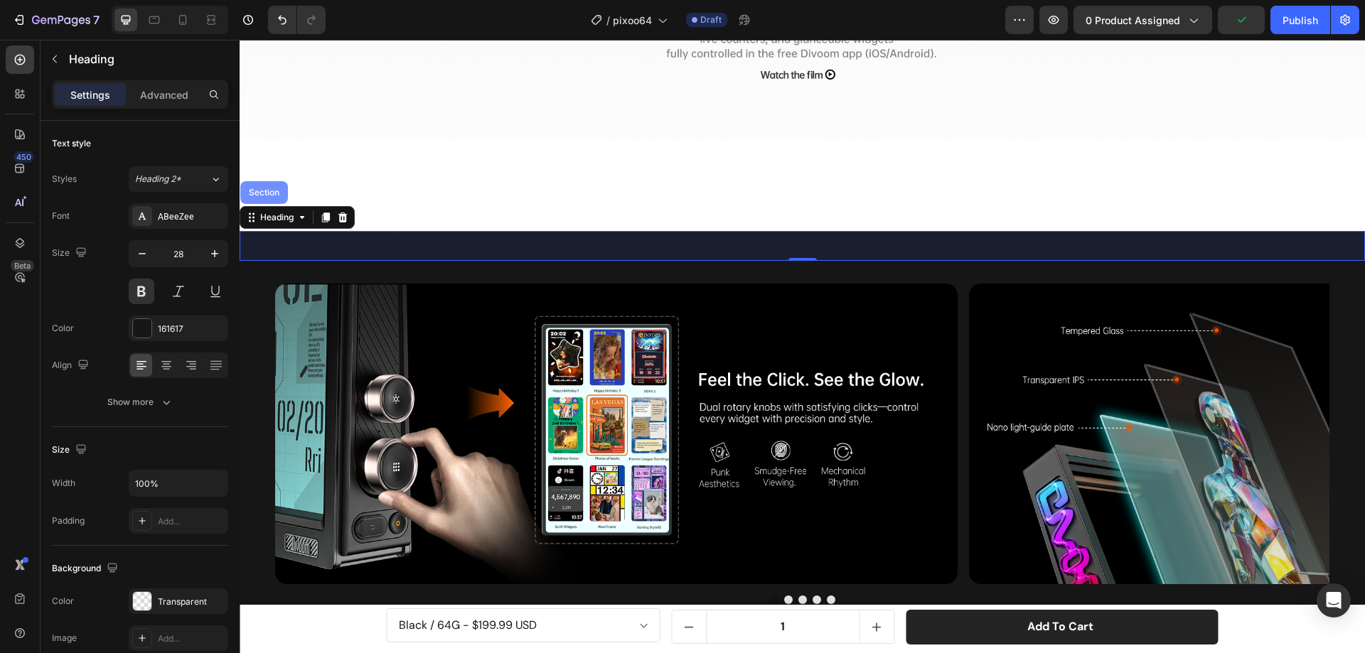
click at [266, 188] on div "Section" at bounding box center [264, 192] width 36 height 9
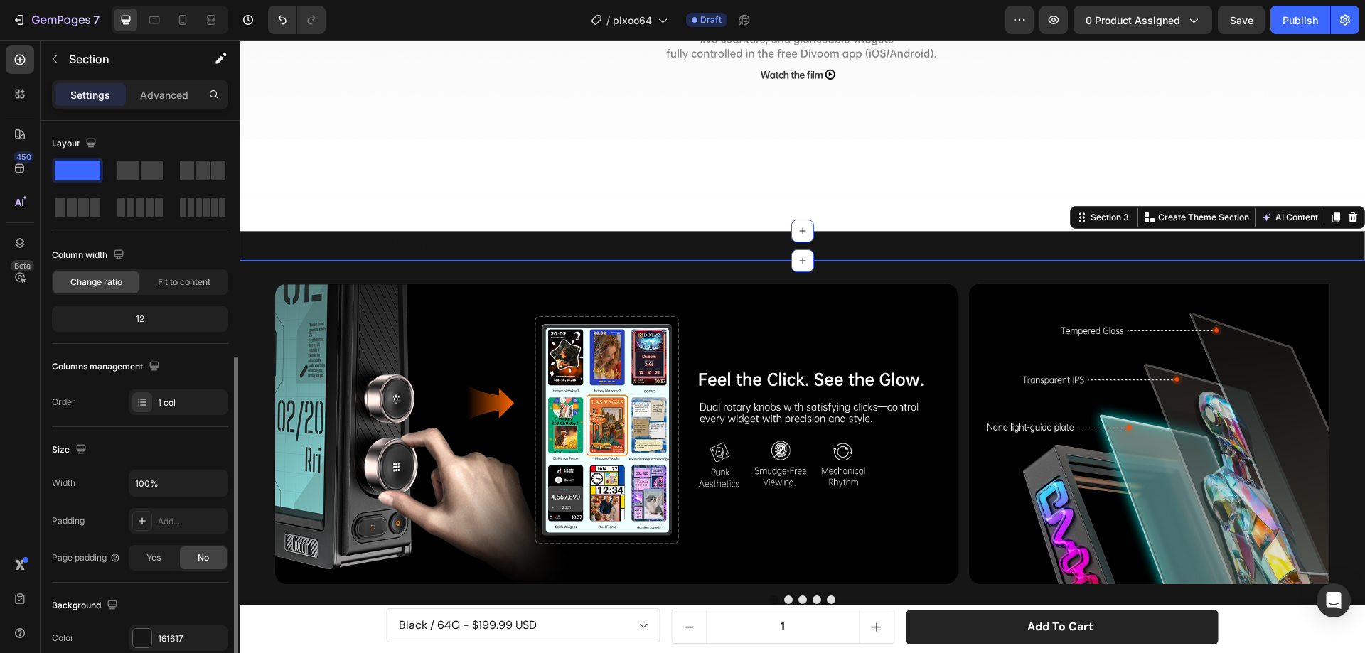
scroll to position [213, 0]
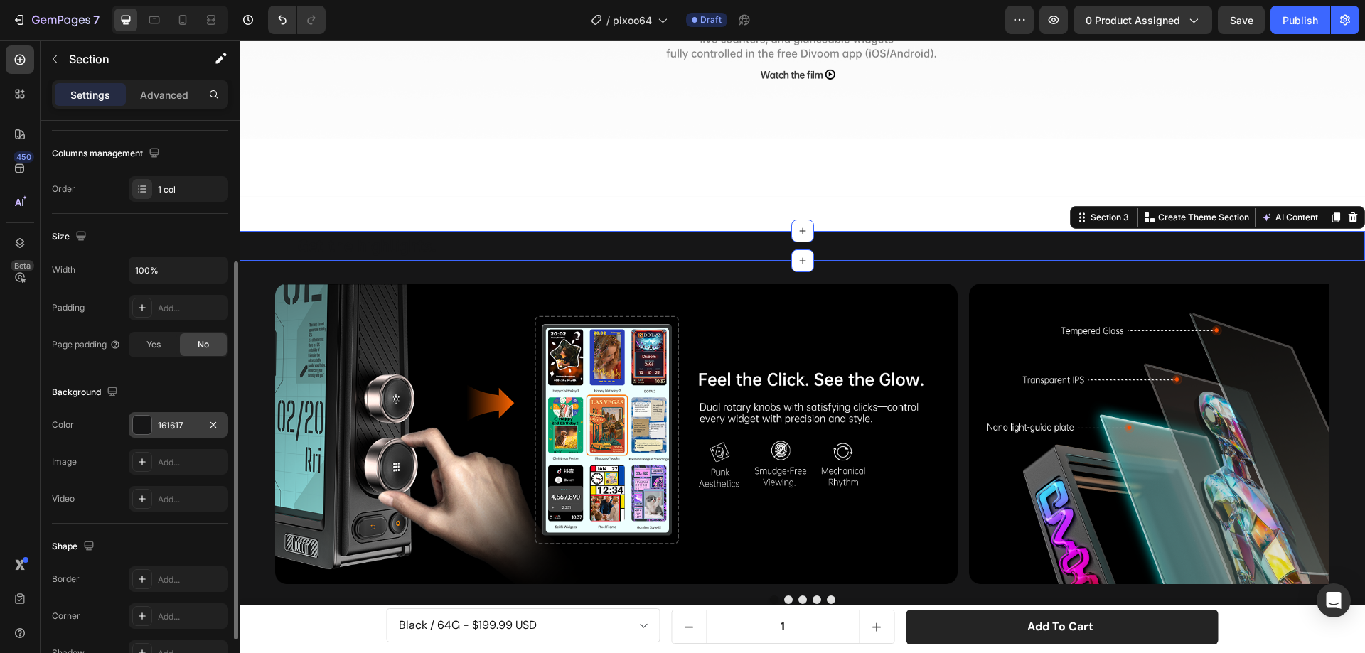
click at [142, 424] on div at bounding box center [142, 425] width 18 height 18
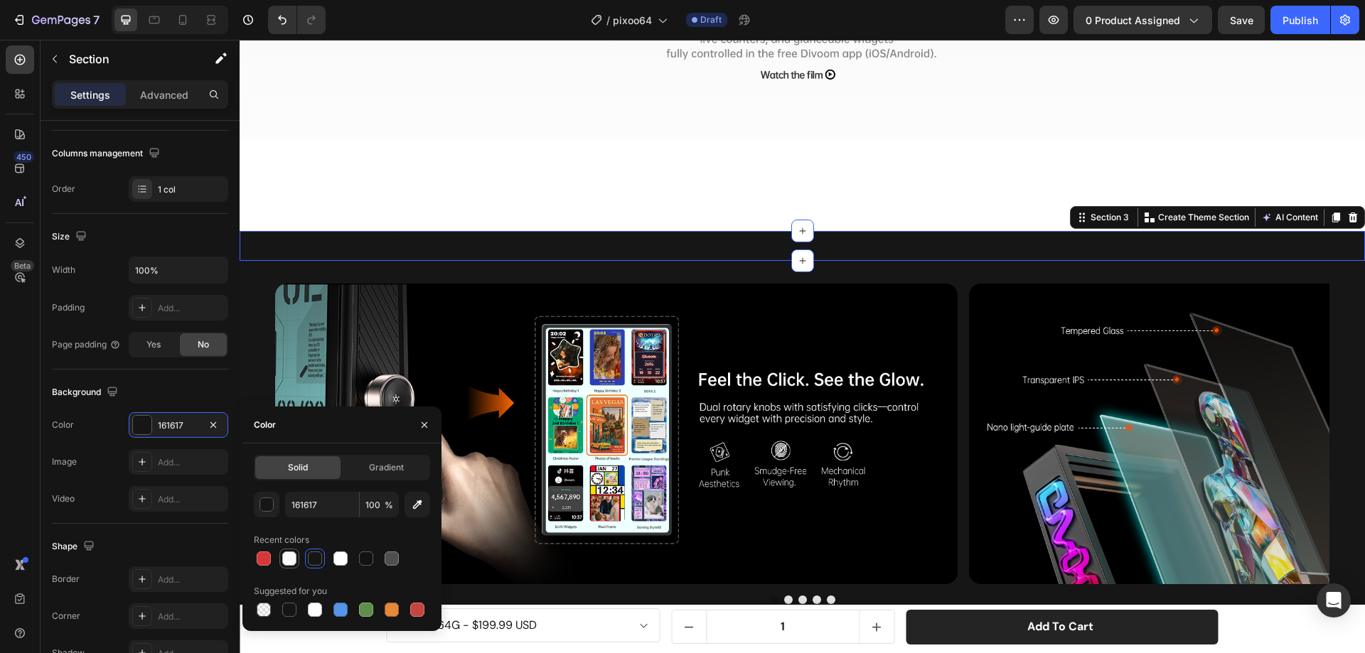
click at [290, 559] on div at bounding box center [289, 559] width 14 height 14
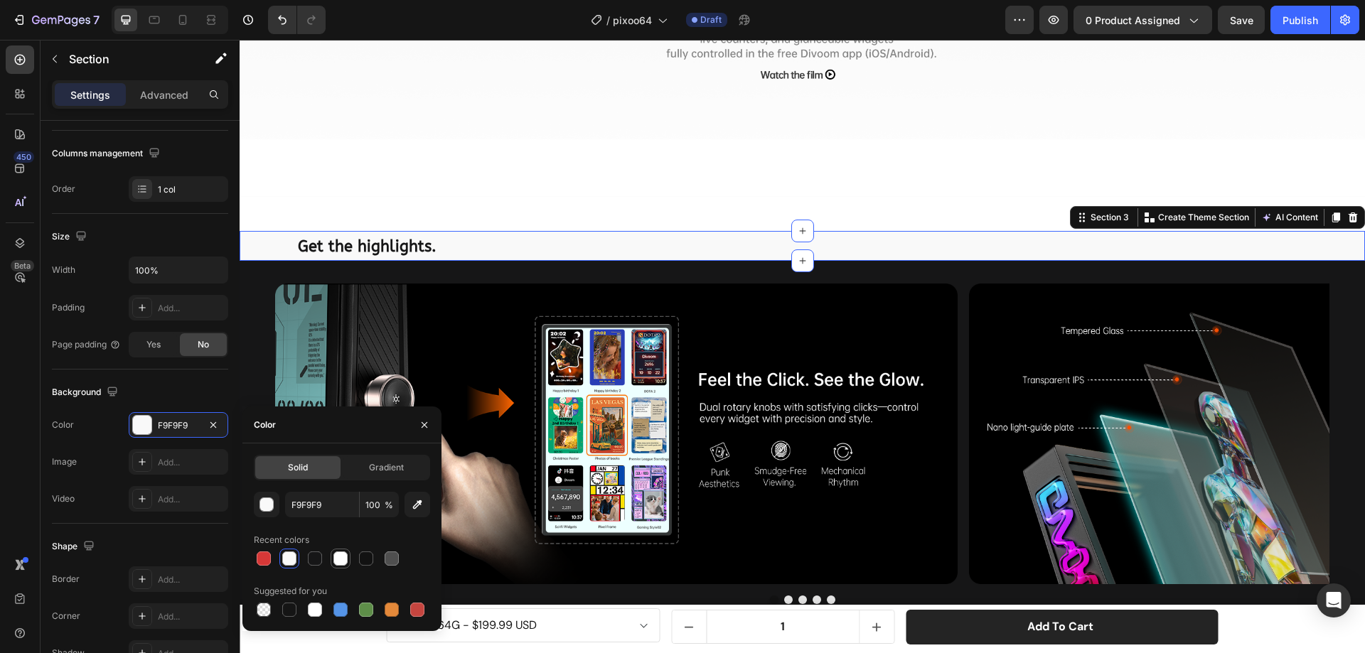
click at [343, 558] on div at bounding box center [340, 559] width 14 height 14
type input "FFFFFF"
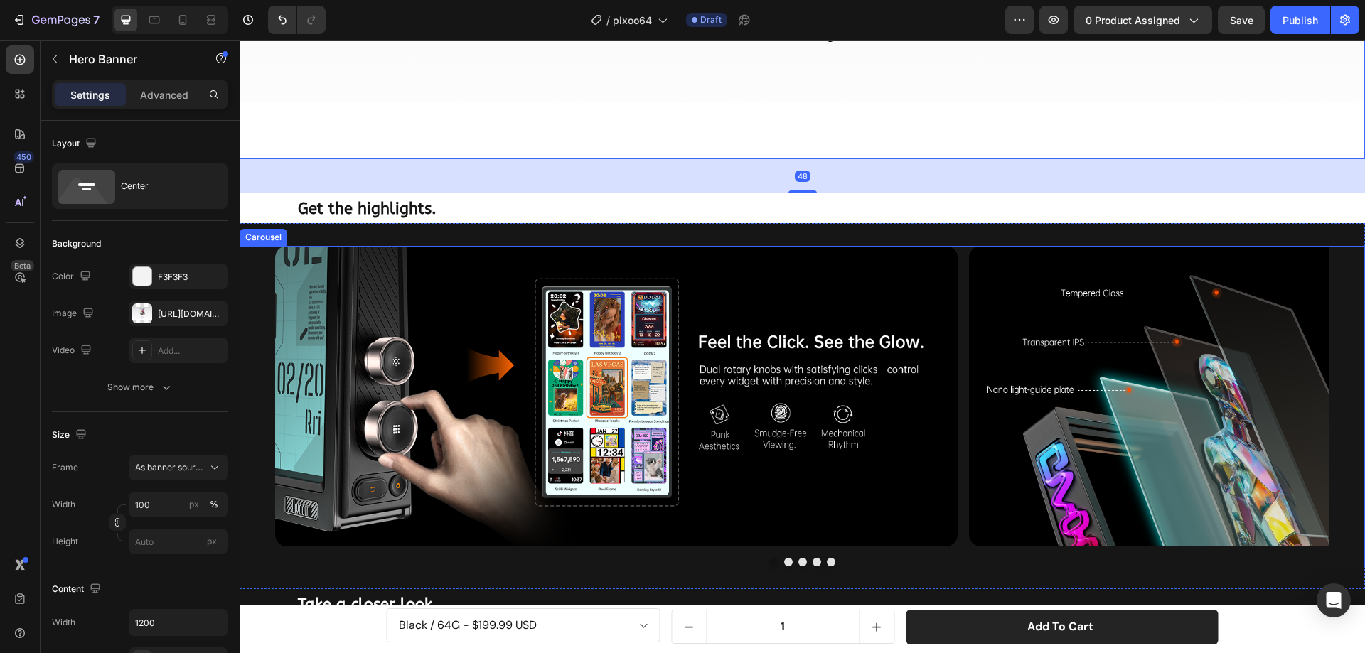
scroll to position [1620, 0]
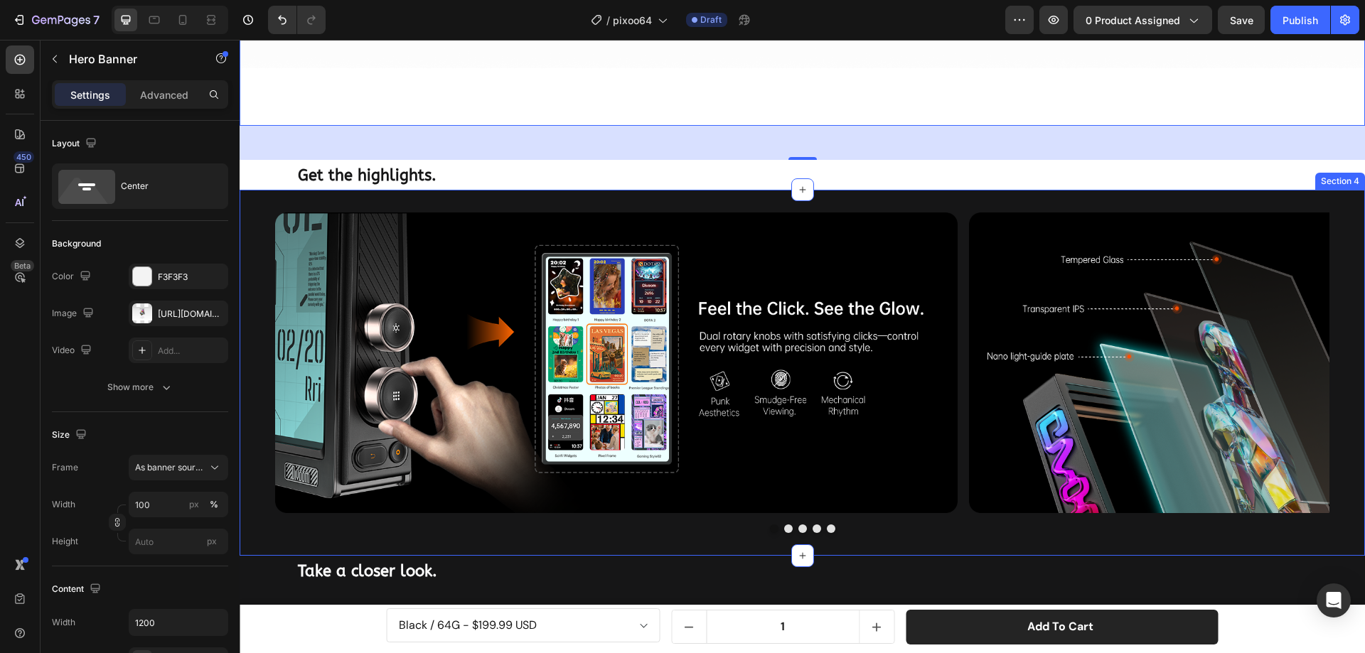
click at [313, 190] on div "Image Image Image Image Image Carousel Section 4" at bounding box center [802, 373] width 1125 height 366
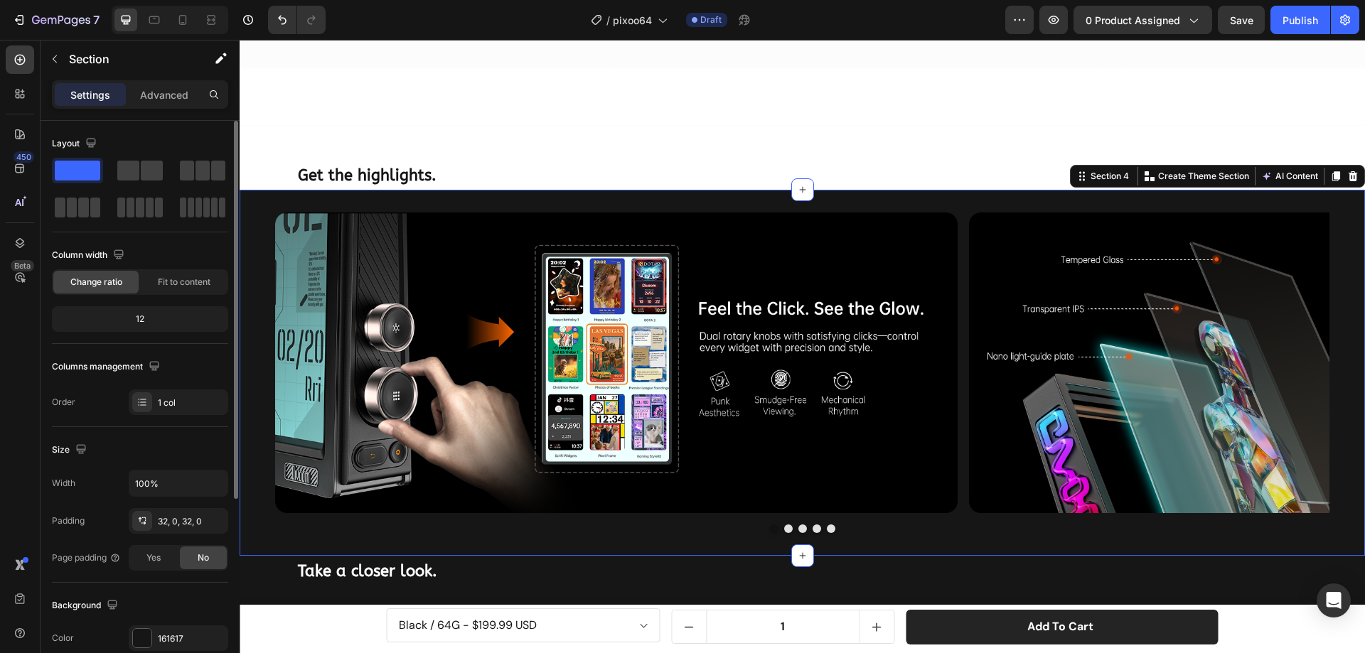
scroll to position [284, 0]
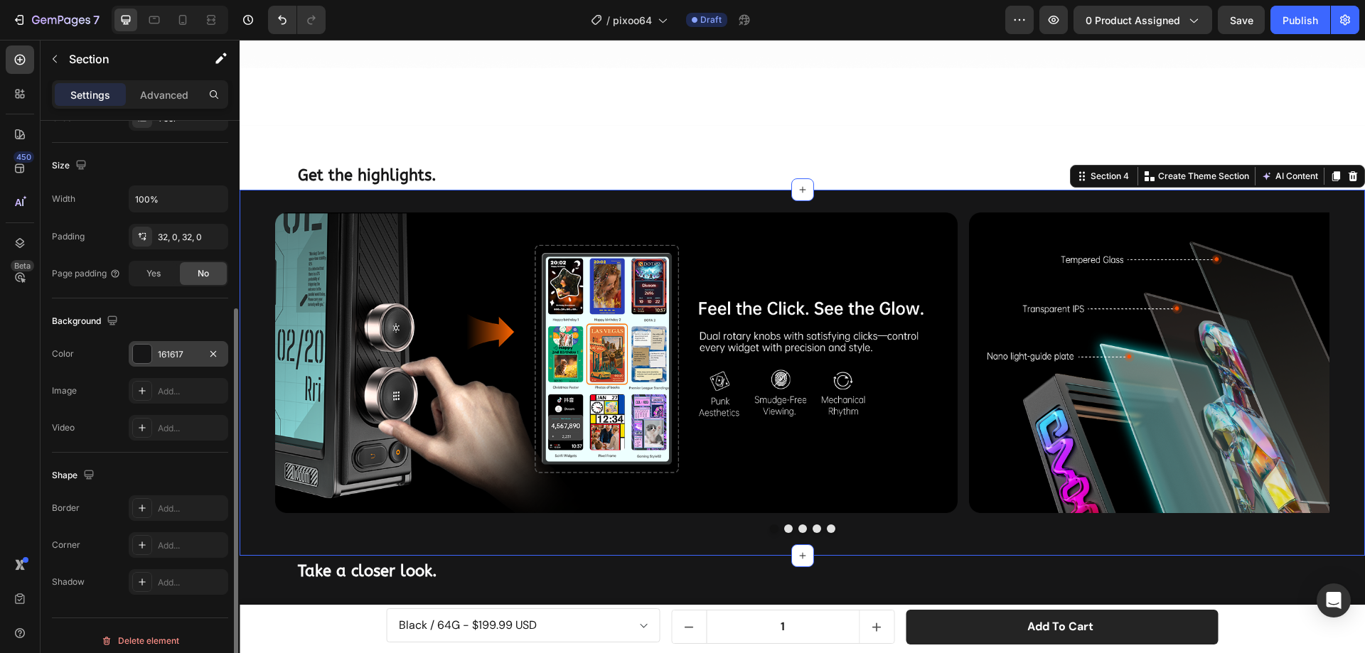
click at [134, 350] on div at bounding box center [142, 354] width 18 height 18
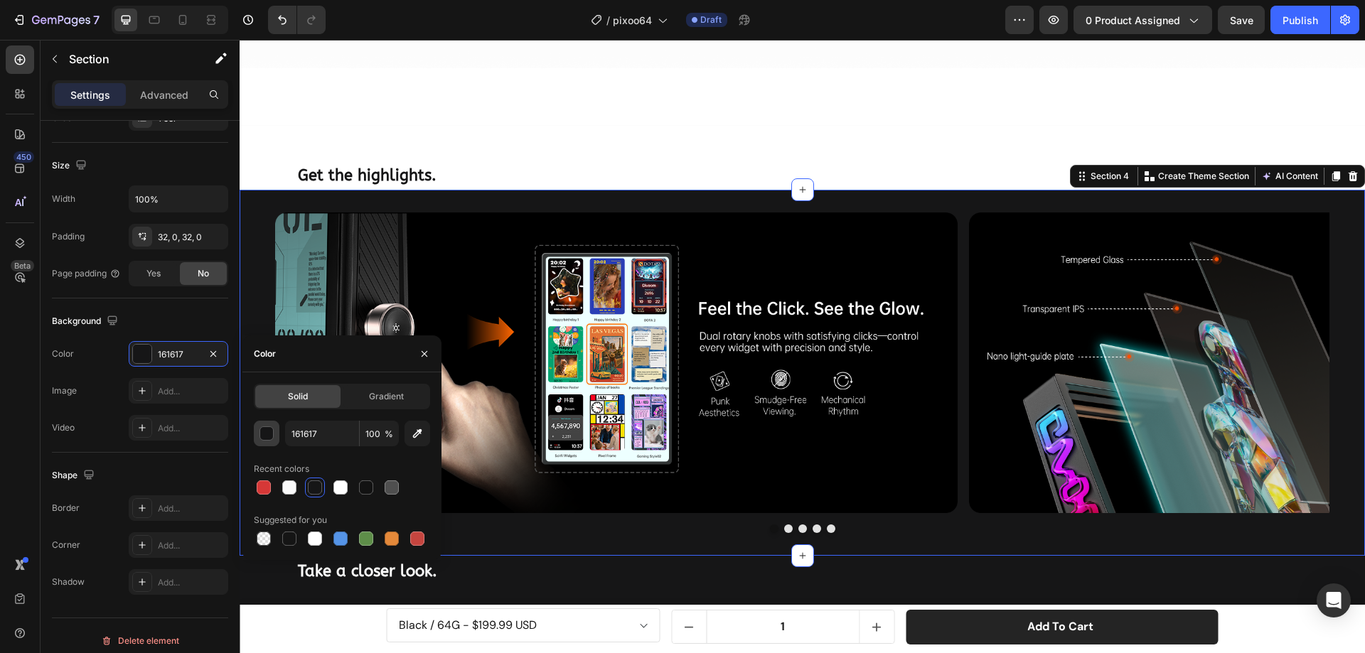
click at [267, 436] on div "button" at bounding box center [267, 434] width 14 height 14
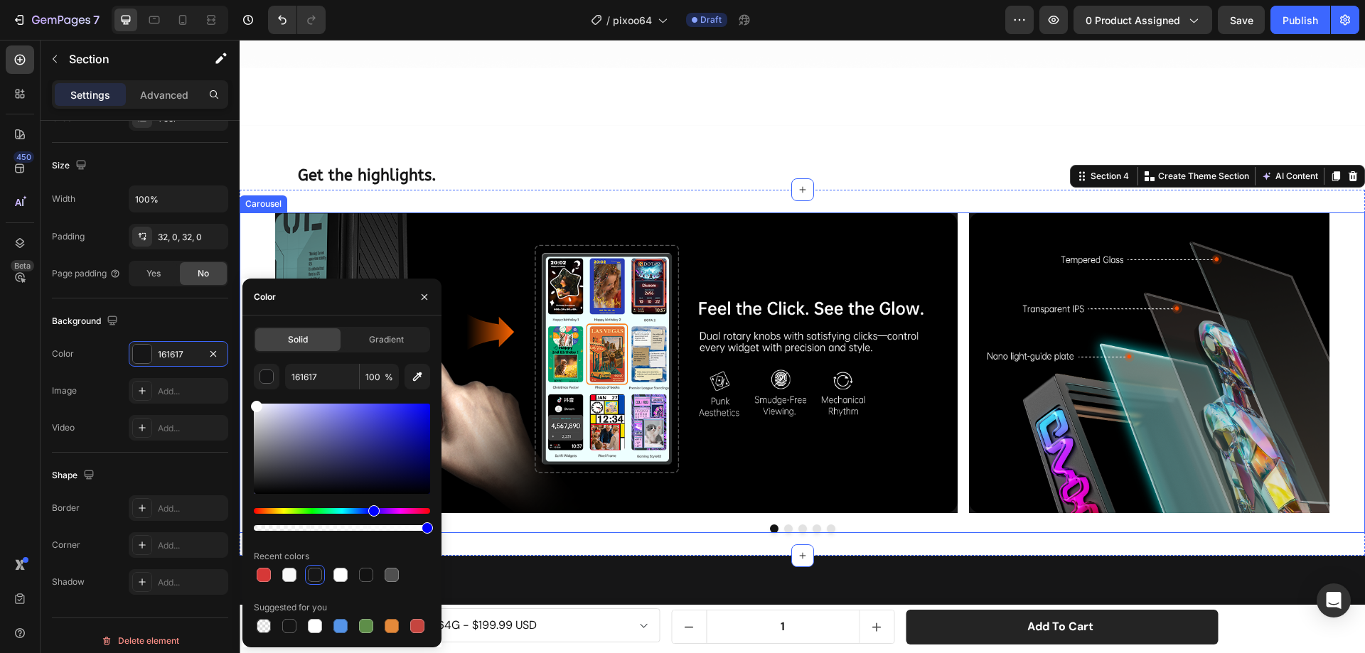
type input "FFFFFF"
drag, startPoint x: 508, startPoint y: 456, endPoint x: 240, endPoint y: 389, distance: 276.3
click at [262, 231] on div "Image Image Image Image Image Carousel" at bounding box center [802, 373] width 1125 height 321
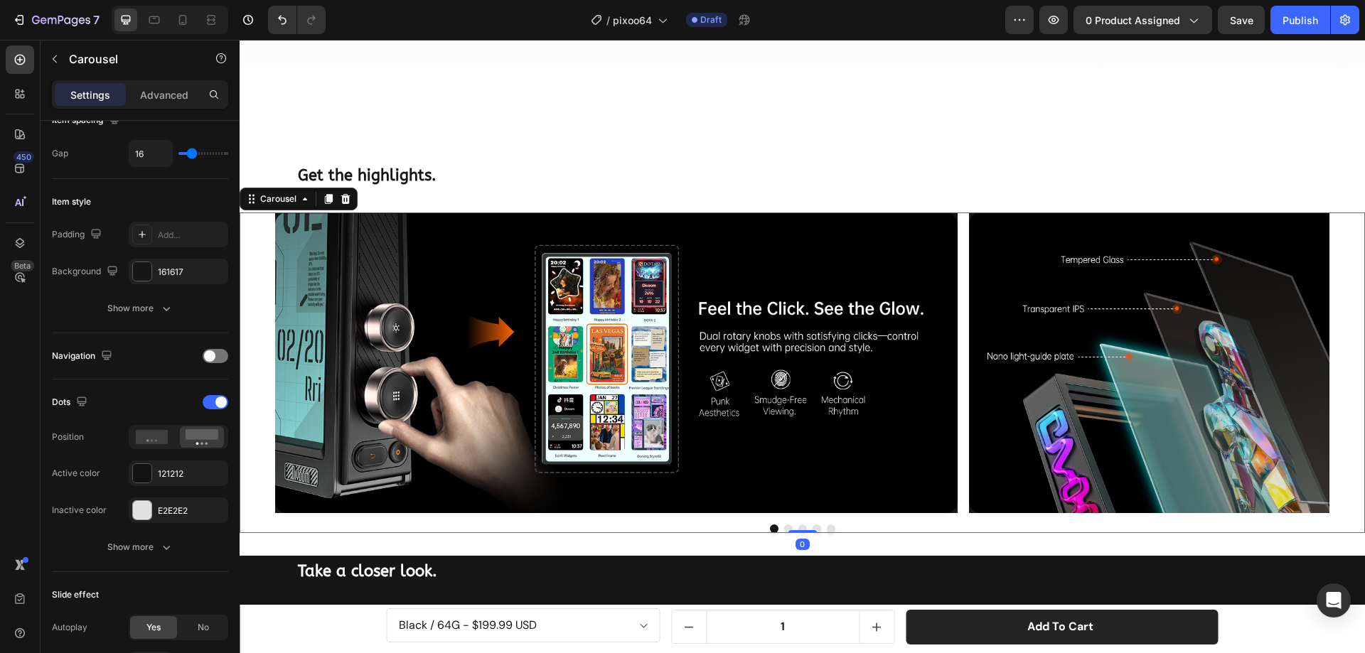
scroll to position [0, 0]
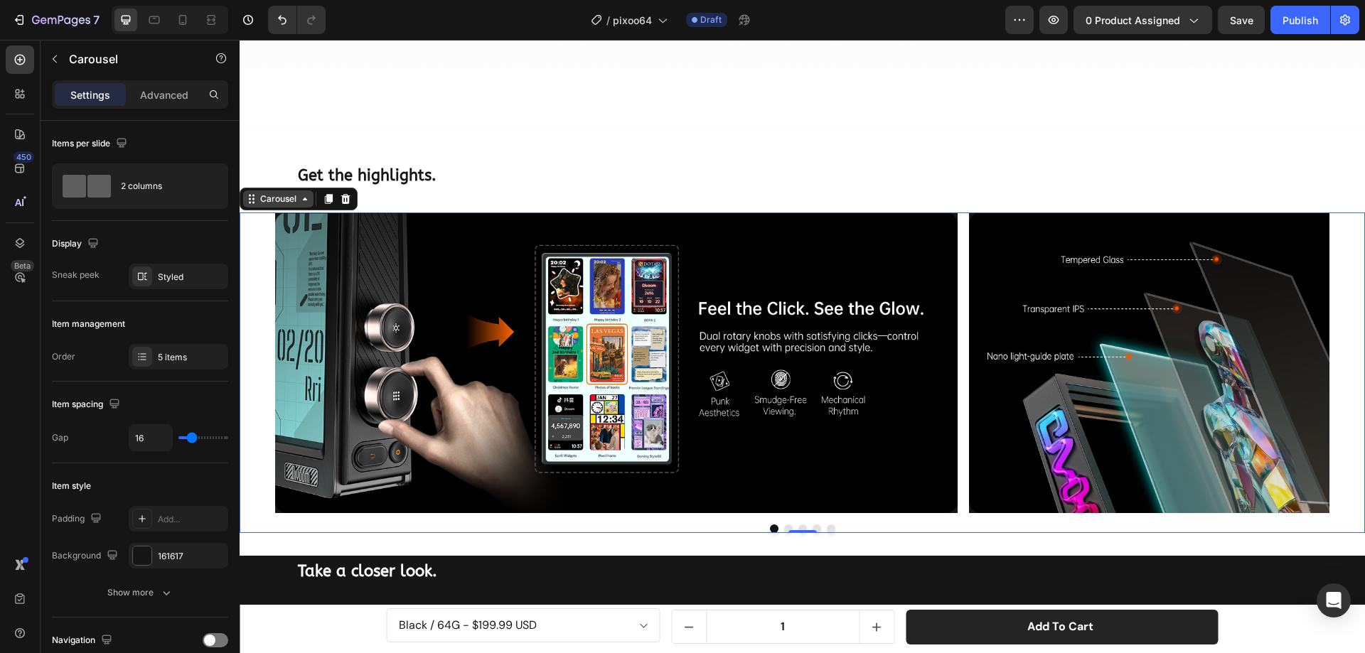
click at [289, 193] on div "Carousel" at bounding box center [278, 199] width 42 height 13
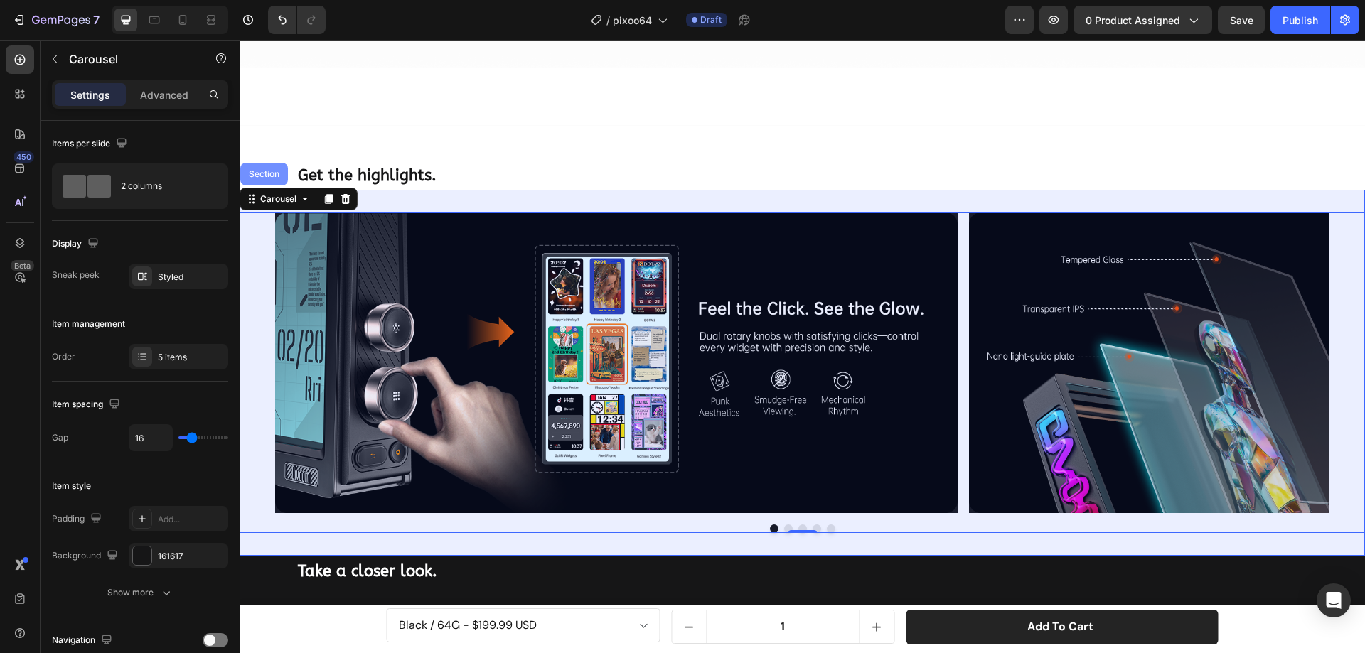
click at [268, 170] on div "Section" at bounding box center [264, 174] width 36 height 9
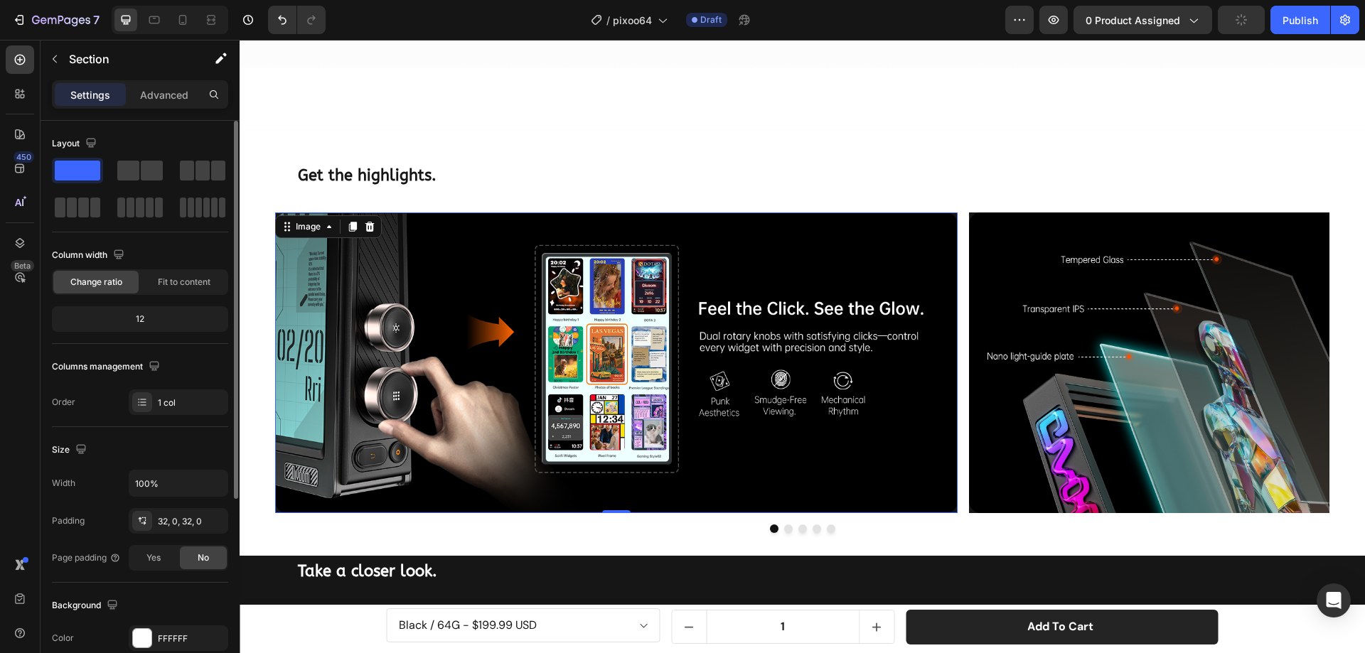
click at [392, 259] on img at bounding box center [616, 363] width 682 height 301
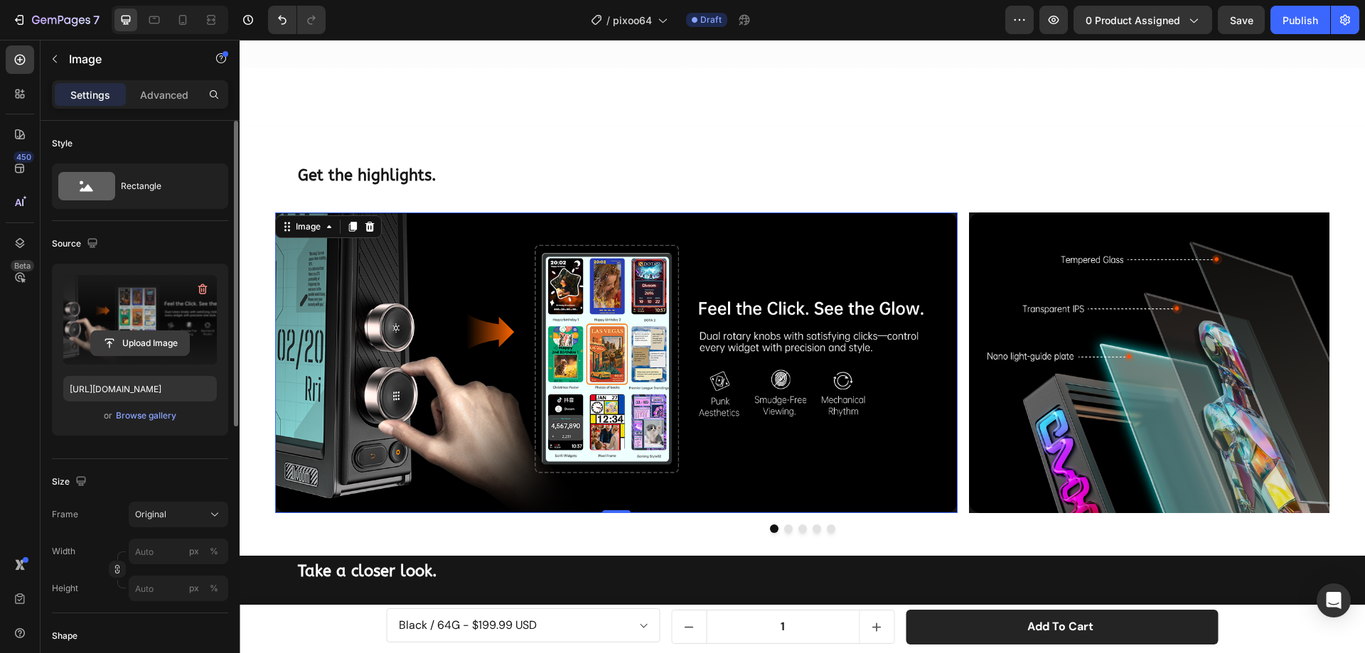
click at [141, 338] on input "file" at bounding box center [140, 343] width 98 height 24
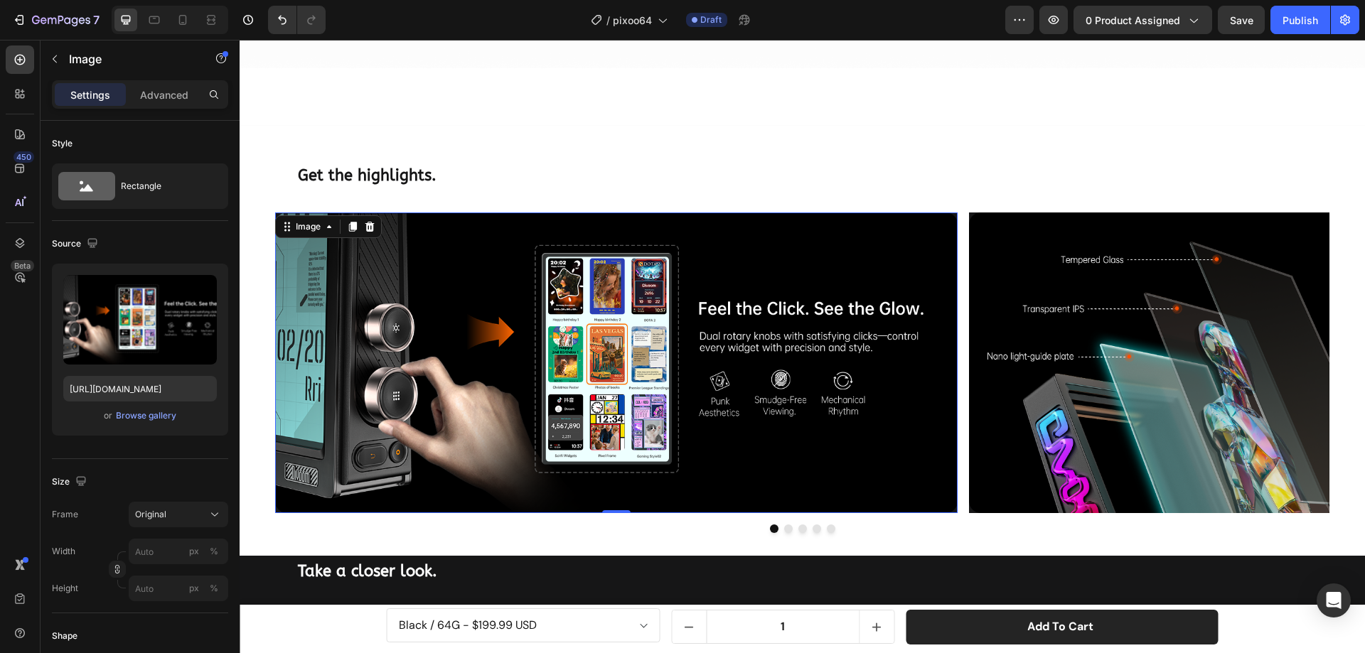
click at [562, 314] on img at bounding box center [616, 363] width 682 height 301
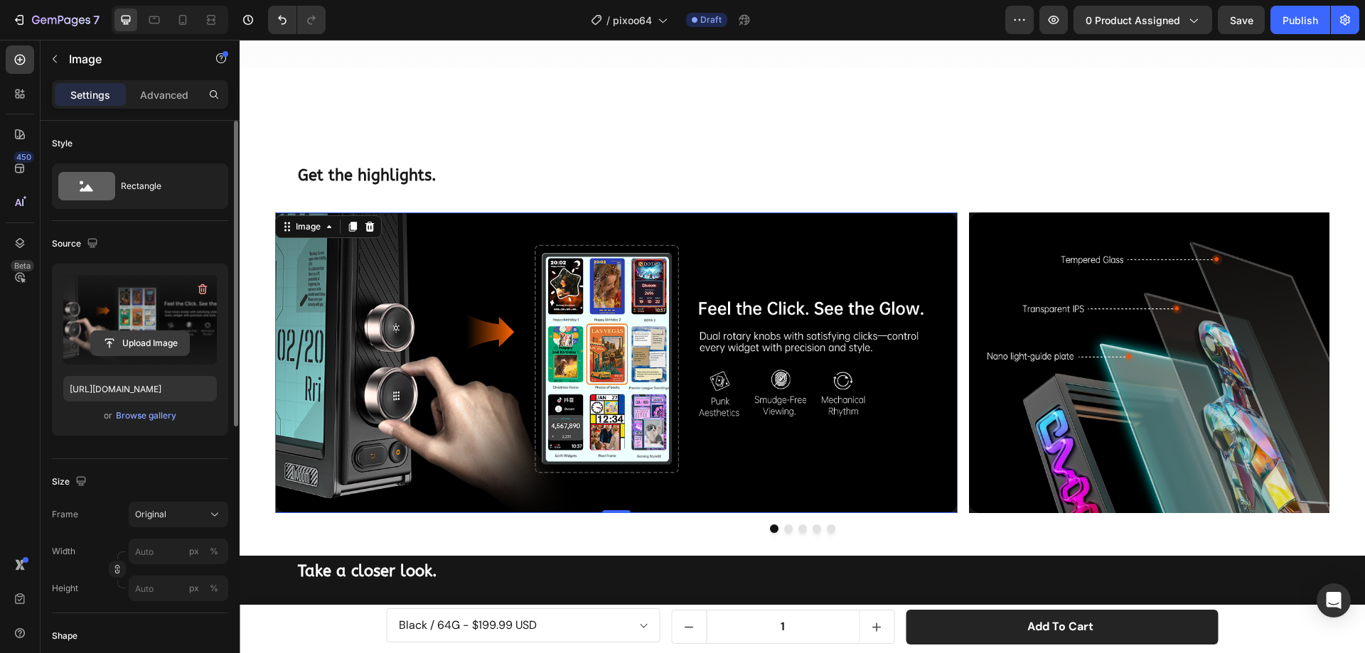
click at [157, 338] on input "file" at bounding box center [140, 343] width 98 height 24
type input "[URL][DOMAIN_NAME]"
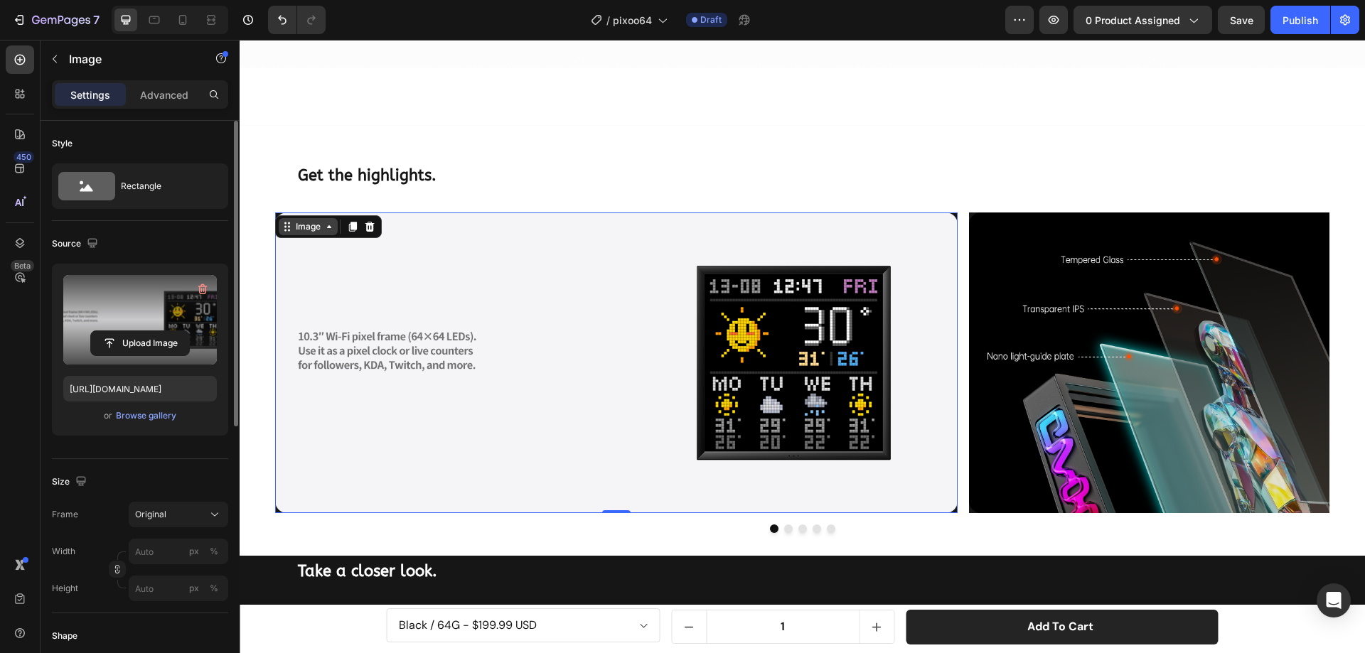
click at [306, 224] on div "Image" at bounding box center [308, 226] width 31 height 13
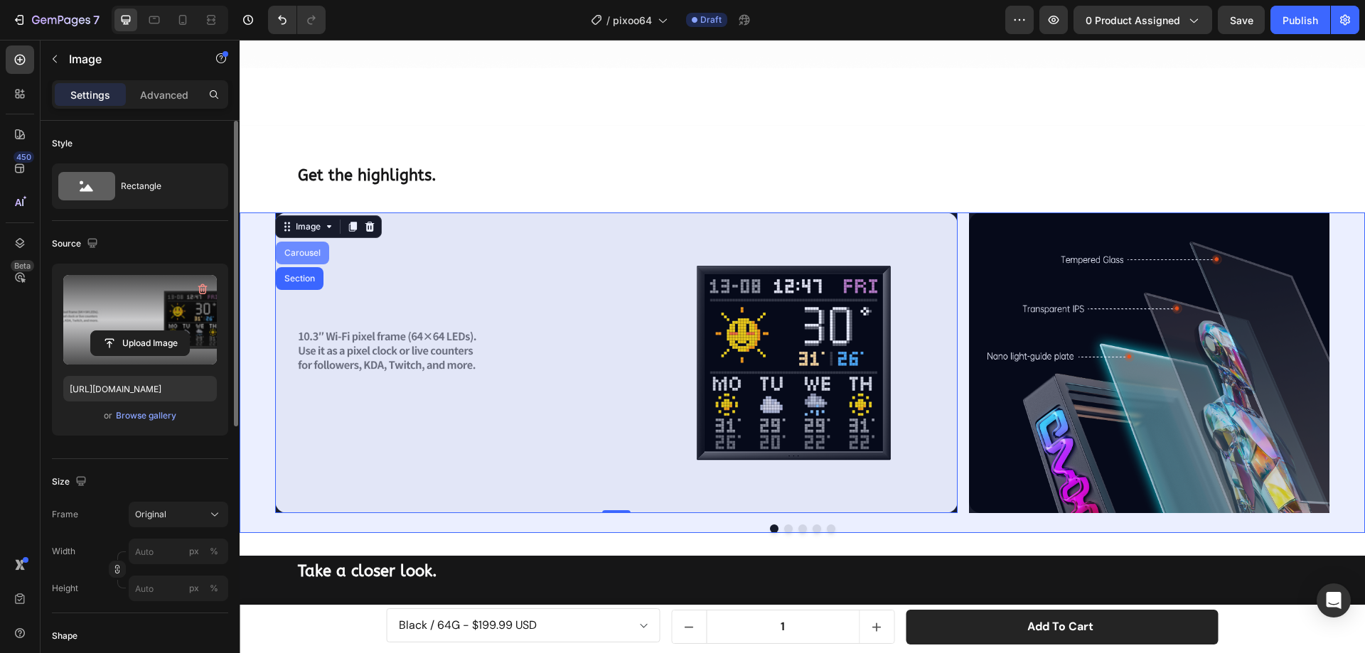
click at [306, 249] on div "Carousel" at bounding box center [302, 253] width 42 height 9
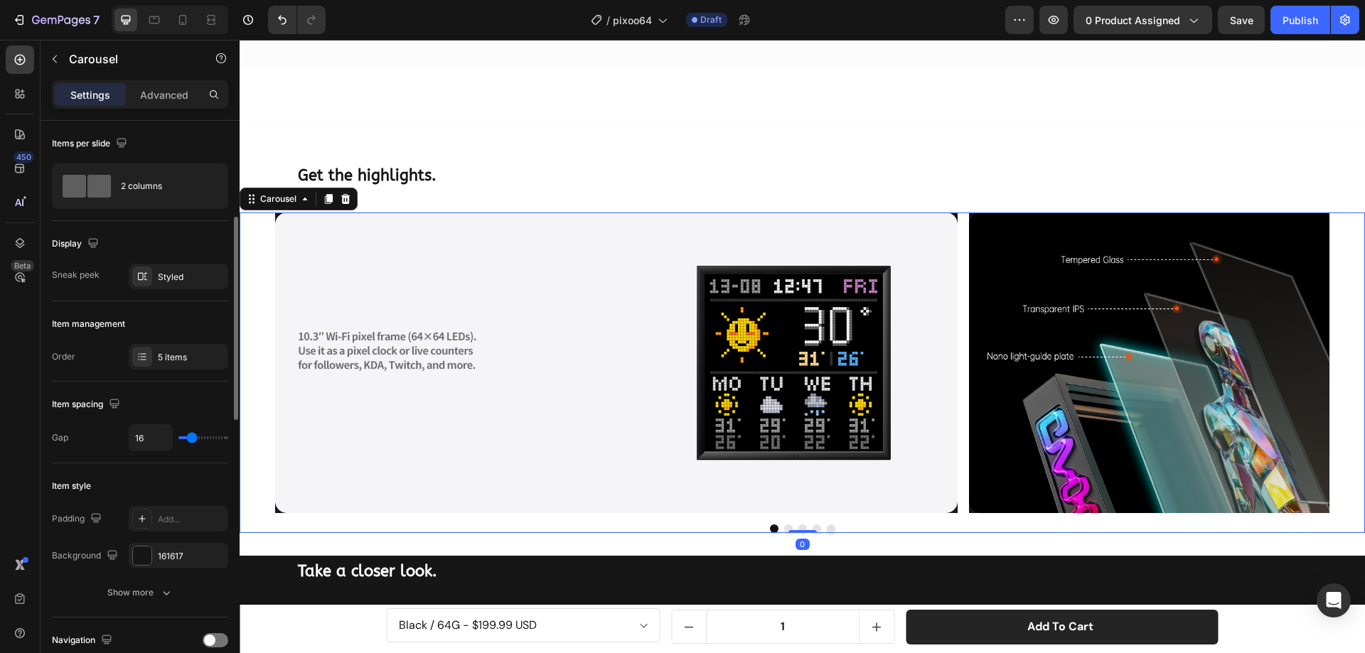
scroll to position [142, 0]
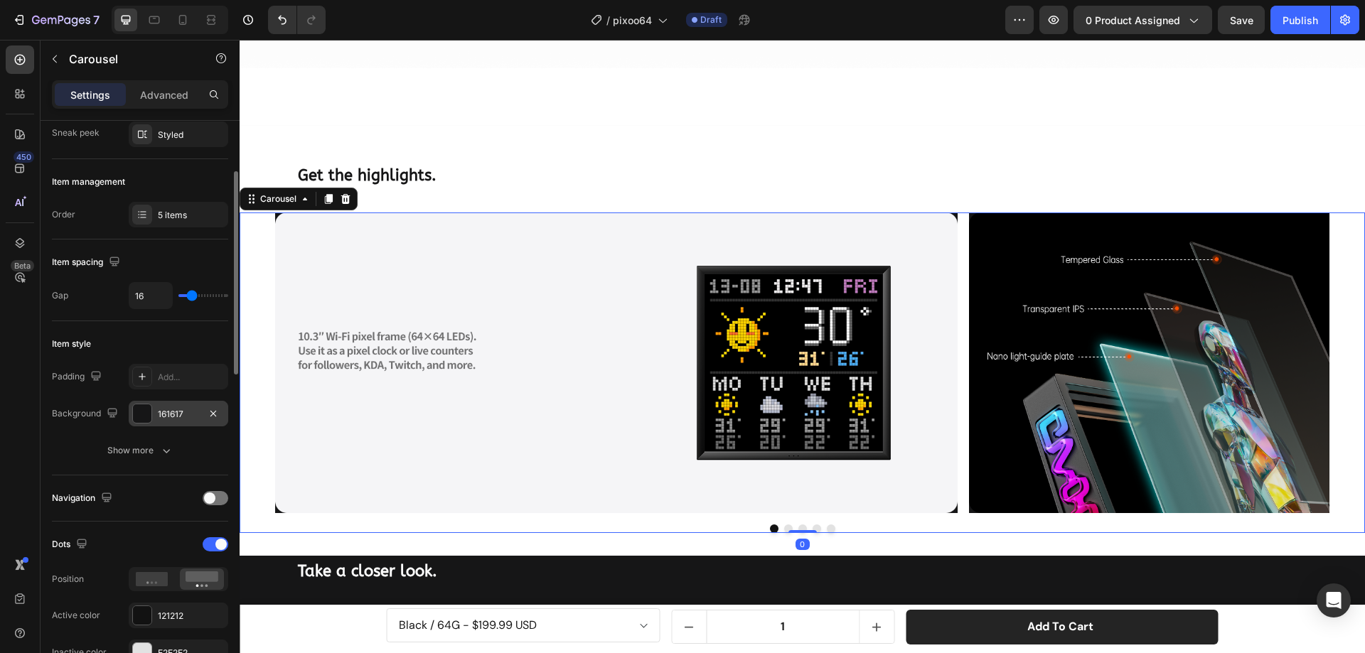
click at [141, 407] on div at bounding box center [142, 413] width 18 height 18
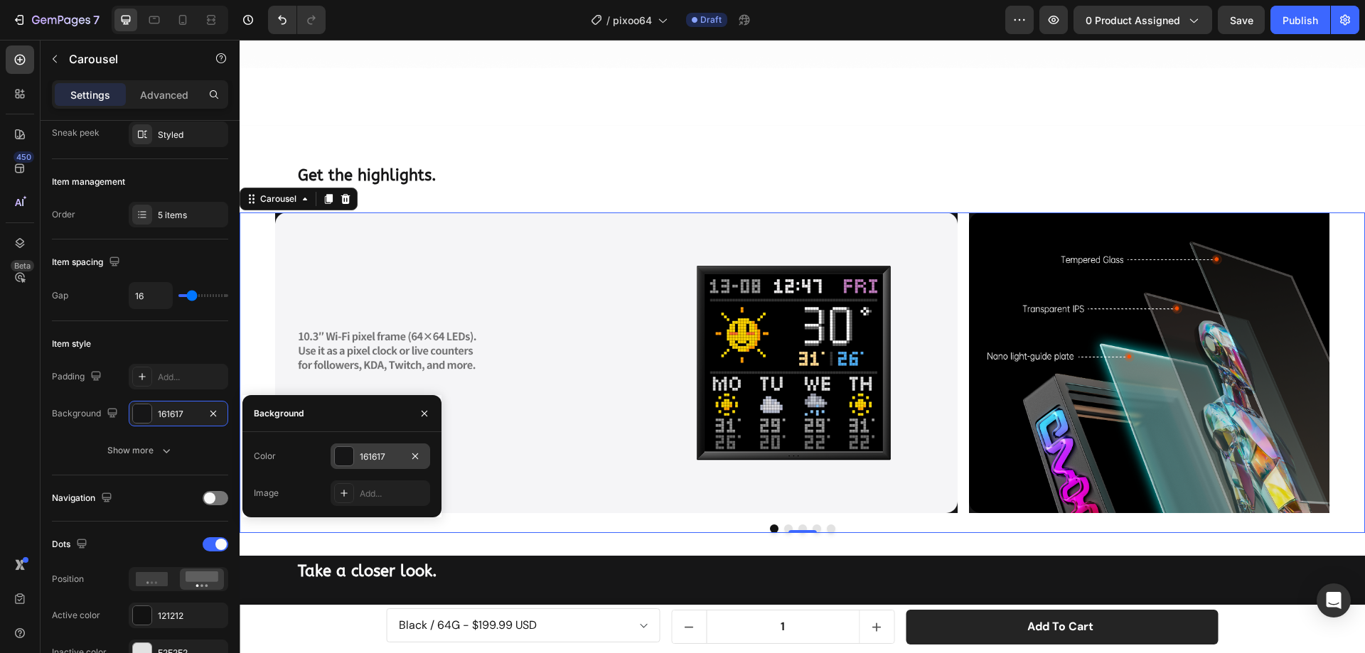
click at [340, 456] on div at bounding box center [344, 456] width 18 height 18
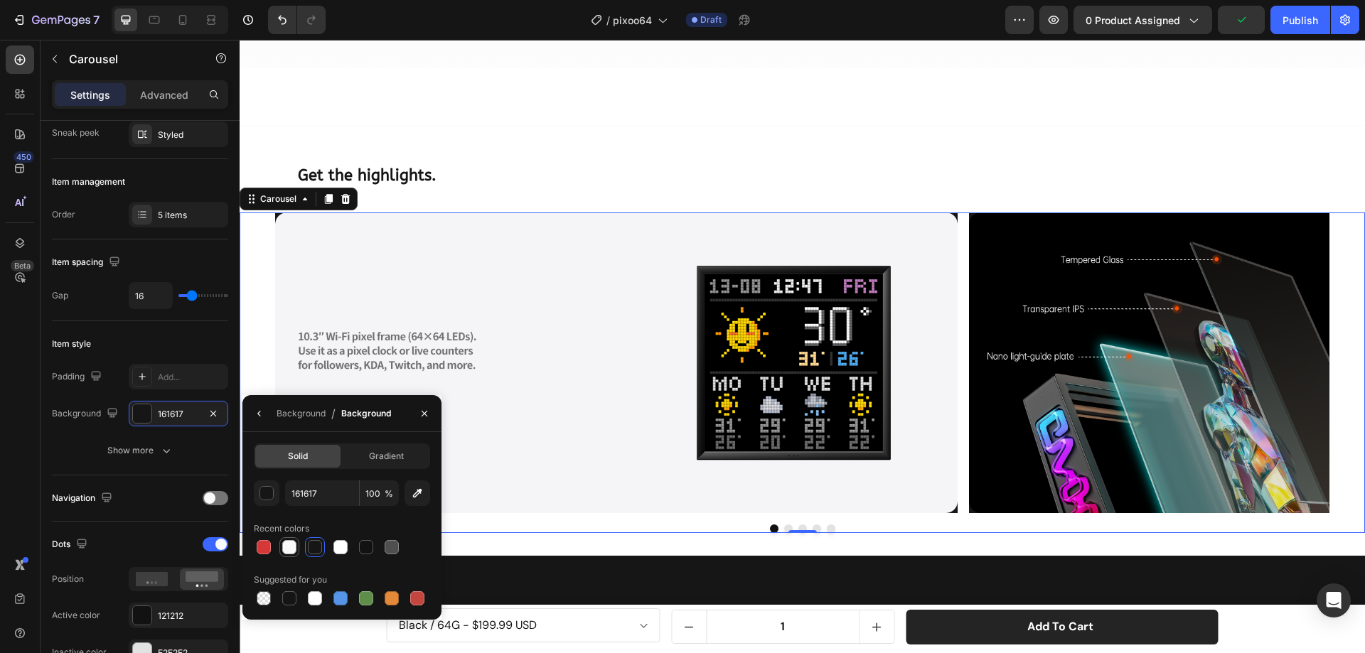
click at [288, 544] on div at bounding box center [289, 547] width 14 height 14
click at [338, 550] on div at bounding box center [340, 547] width 14 height 14
type input "FFFFFF"
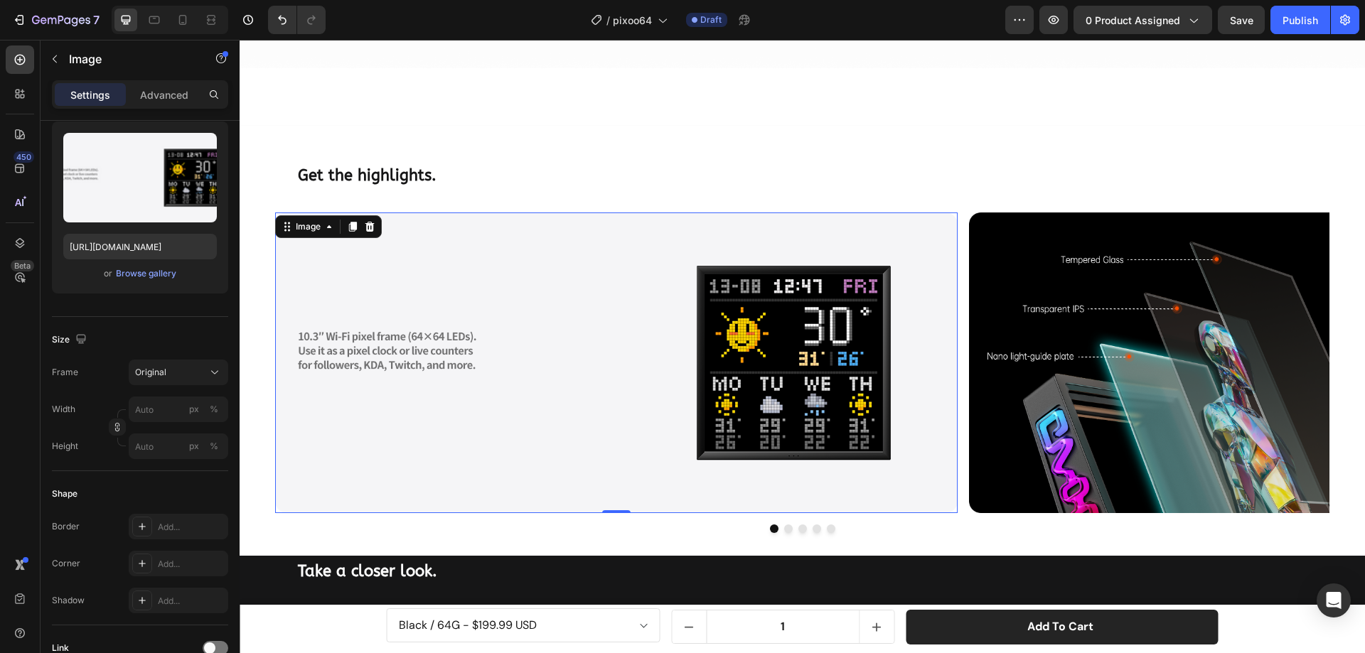
click at [761, 385] on img at bounding box center [616, 363] width 682 height 301
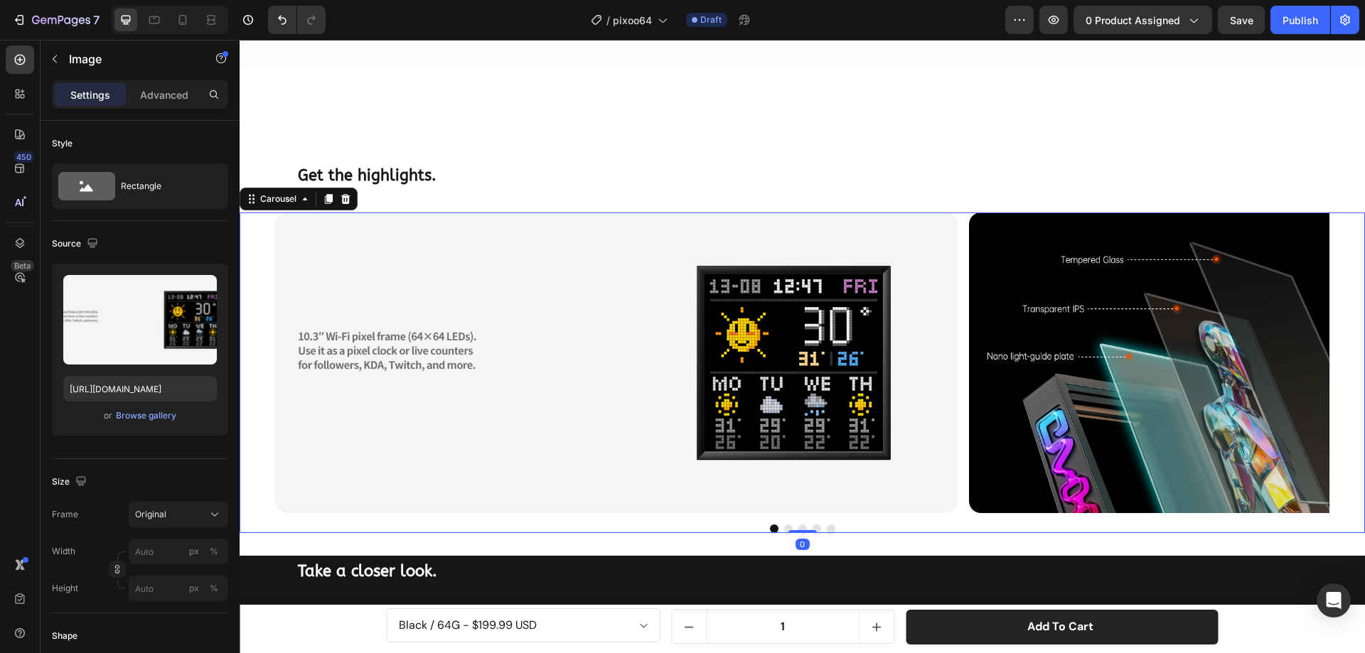
click at [784, 525] on button "Dot" at bounding box center [788, 529] width 9 height 9
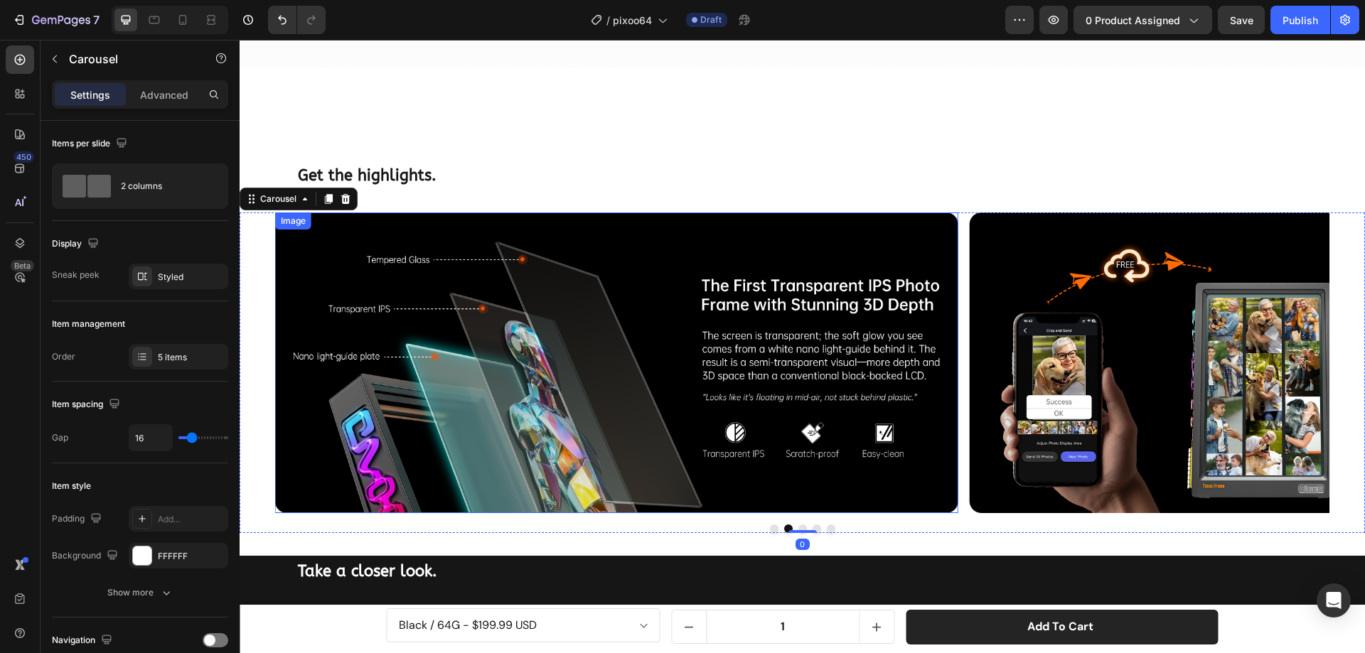
click at [544, 336] on img at bounding box center [616, 363] width 682 height 301
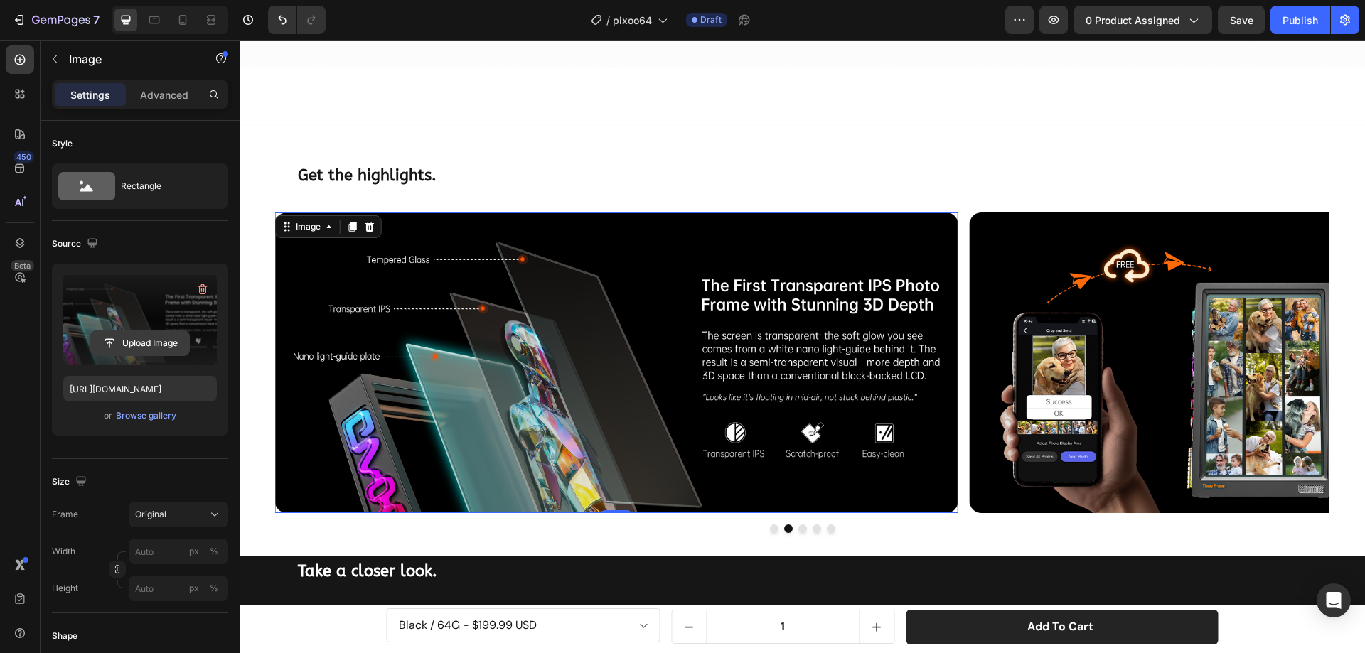
click at [145, 340] on input "file" at bounding box center [140, 343] width 98 height 24
type input "[URL][DOMAIN_NAME]"
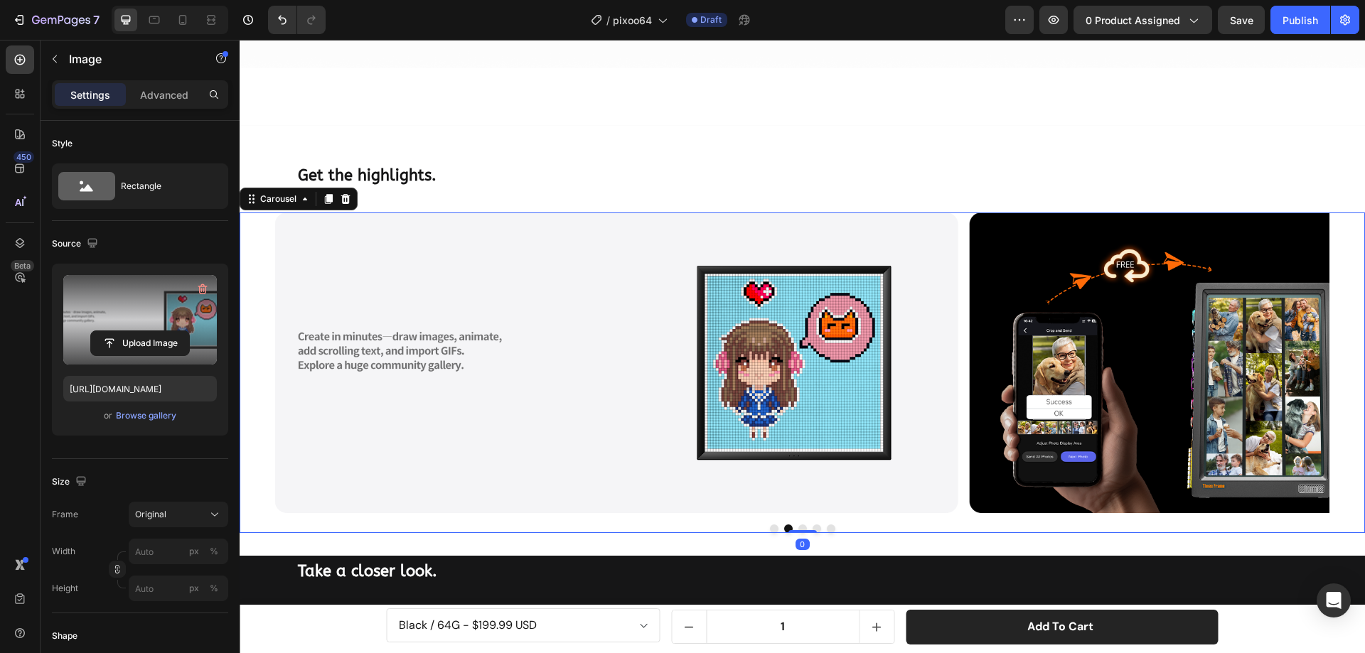
click at [784, 525] on button "Dot" at bounding box center [788, 529] width 9 height 9
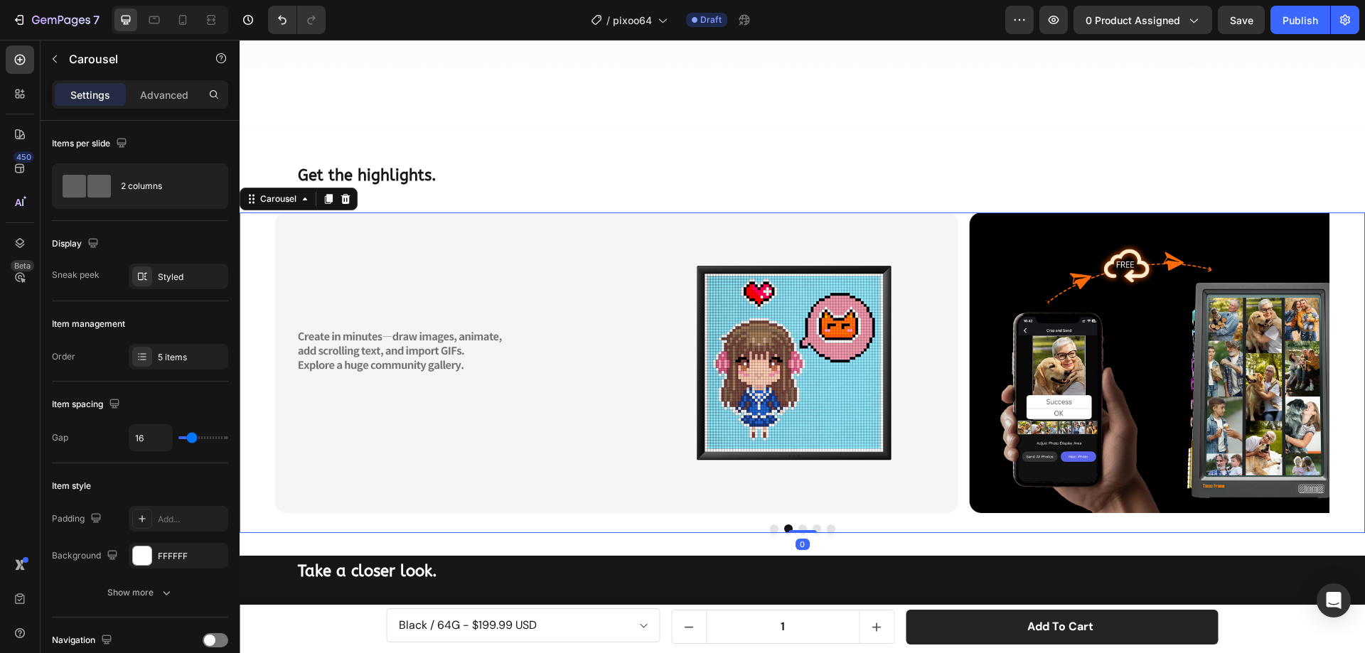
click at [770, 525] on button "Dot" at bounding box center [774, 529] width 9 height 9
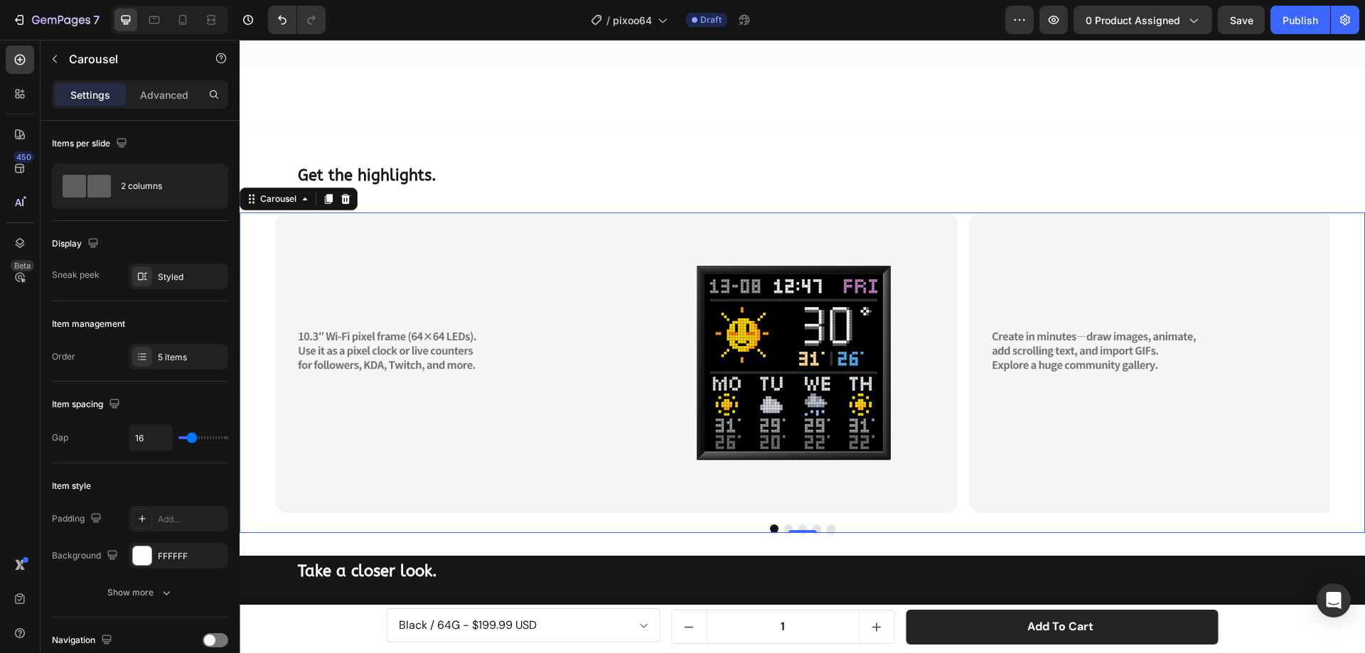
click at [784, 525] on button "Dot" at bounding box center [788, 529] width 9 height 9
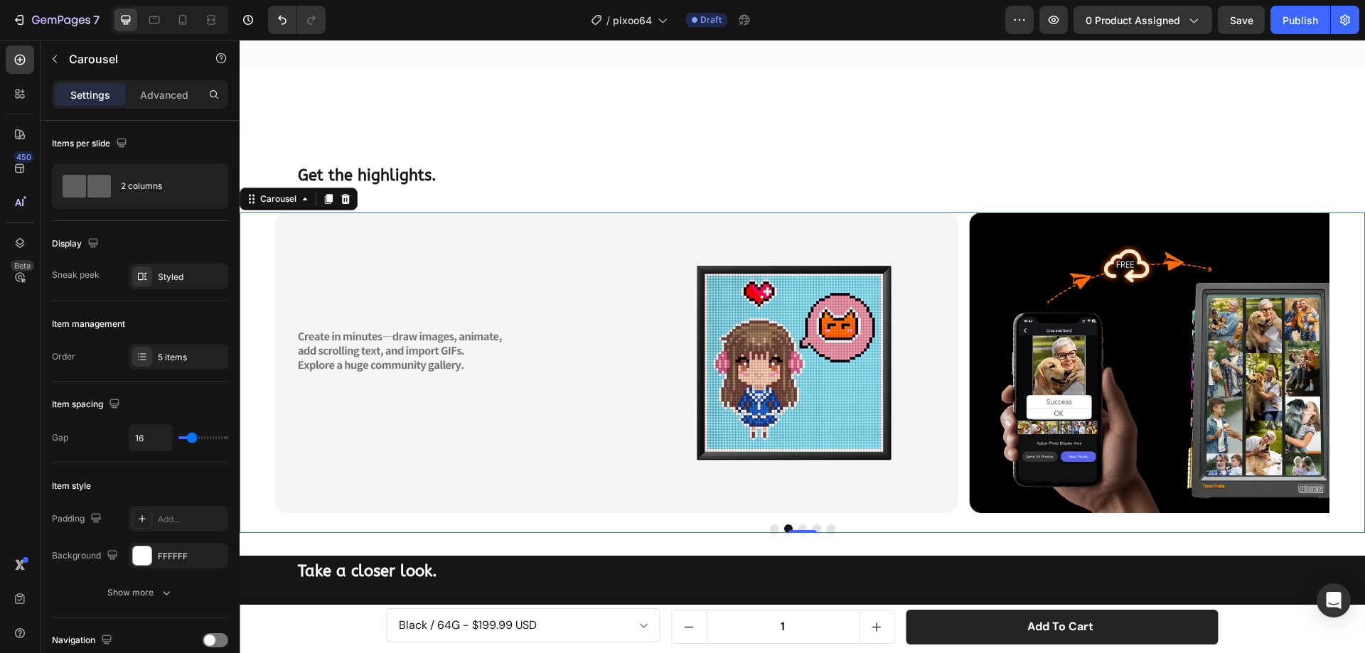
click at [798, 525] on button "Dot" at bounding box center [802, 529] width 9 height 9
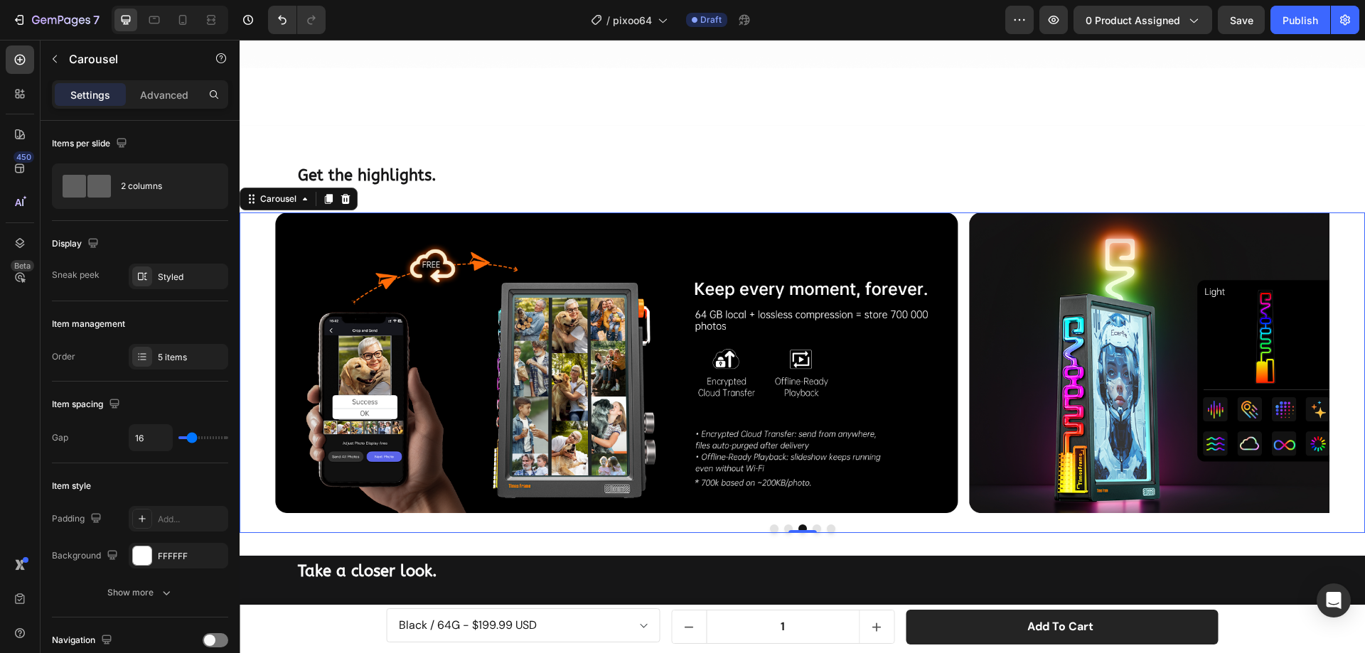
click at [812, 525] on button "Dot" at bounding box center [816, 529] width 9 height 9
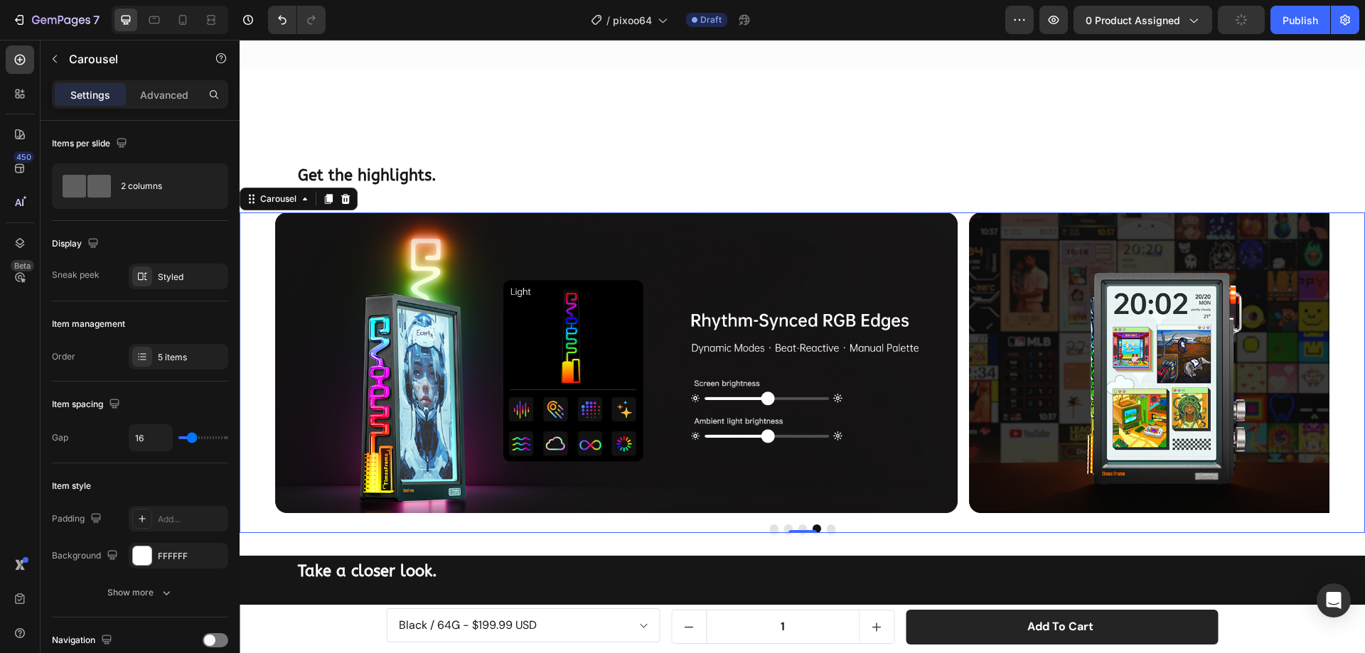
click at [820, 525] on div at bounding box center [802, 529] width 1054 height 9
click at [827, 525] on button "Dot" at bounding box center [831, 529] width 9 height 9
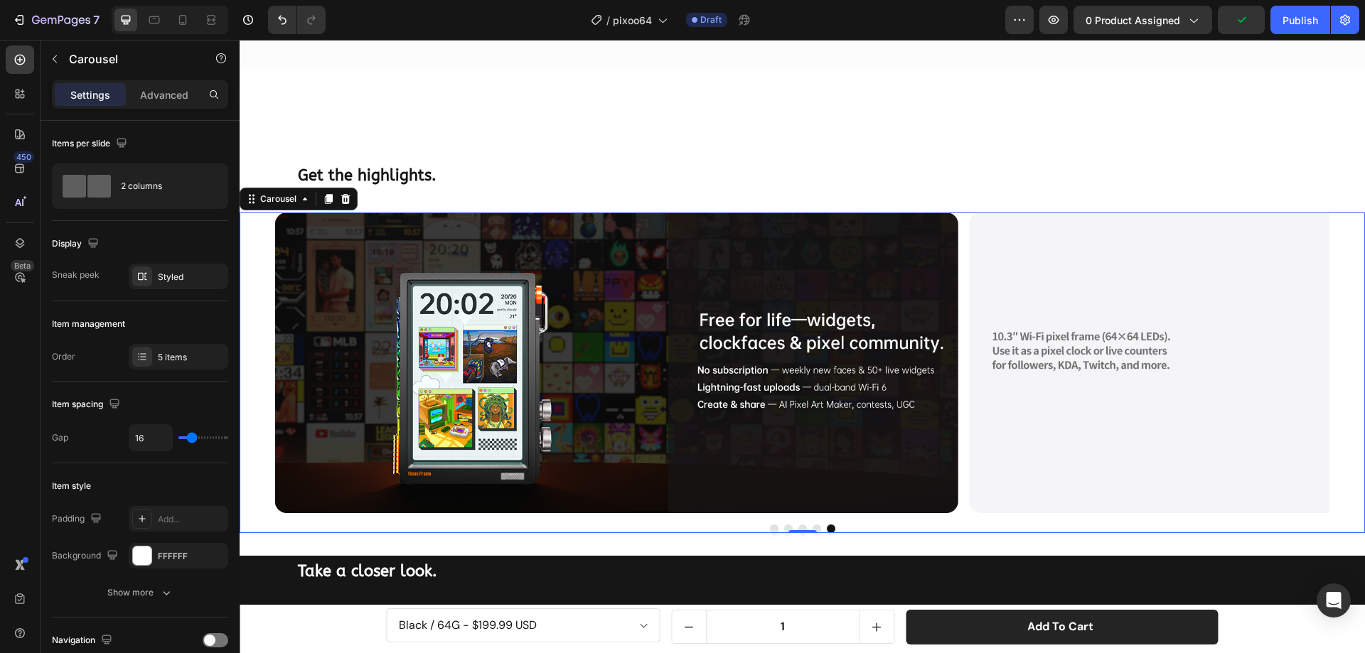
click at [770, 525] on button "Dot" at bounding box center [774, 529] width 9 height 9
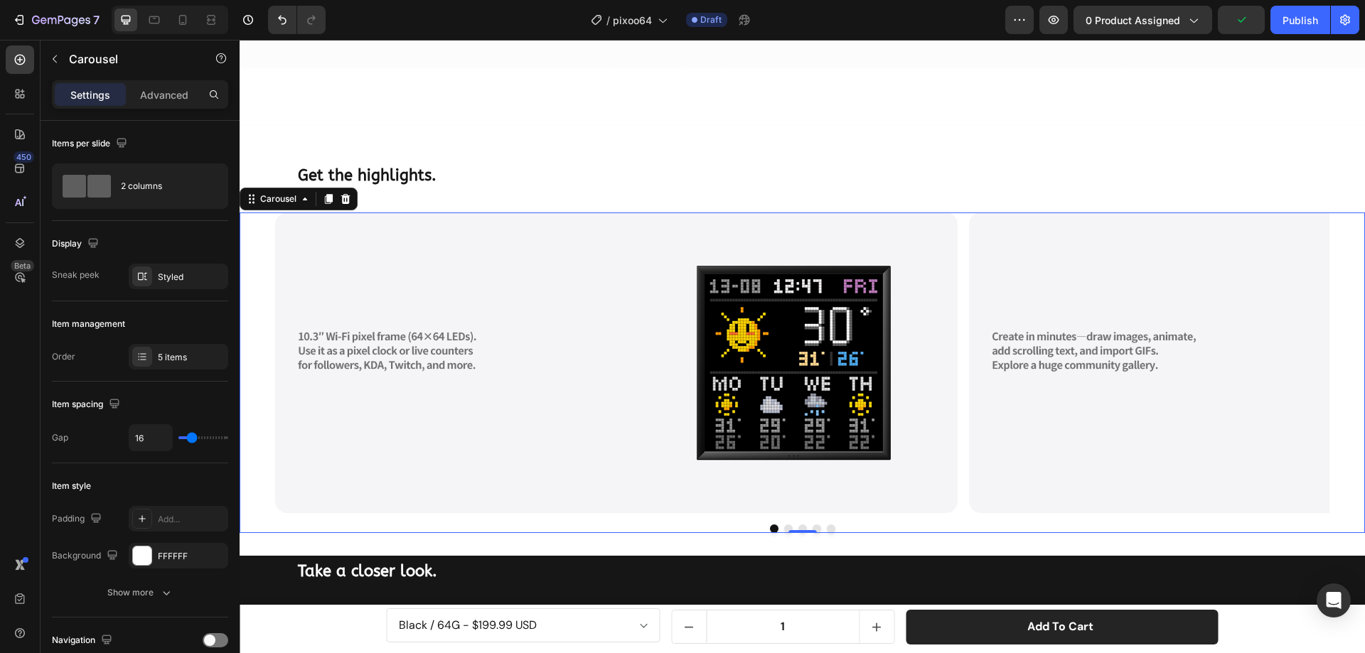
click at [784, 525] on button "Dot" at bounding box center [788, 529] width 9 height 9
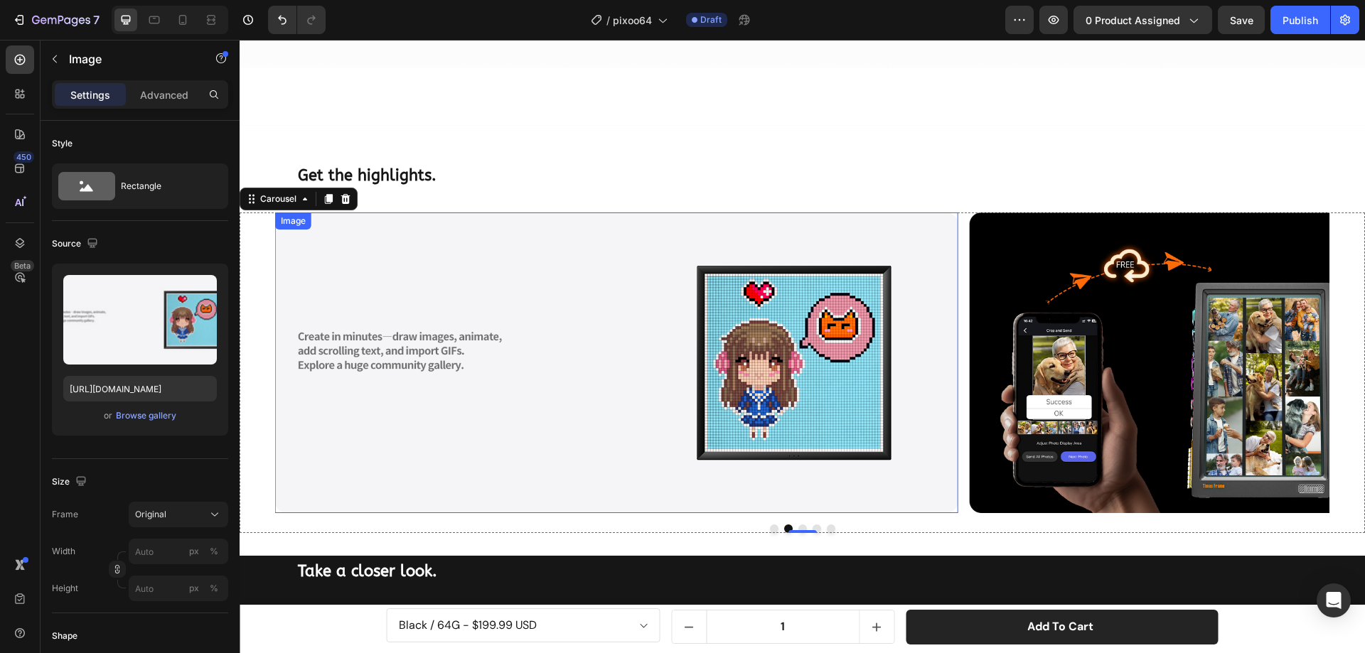
click at [581, 355] on img at bounding box center [616, 363] width 682 height 301
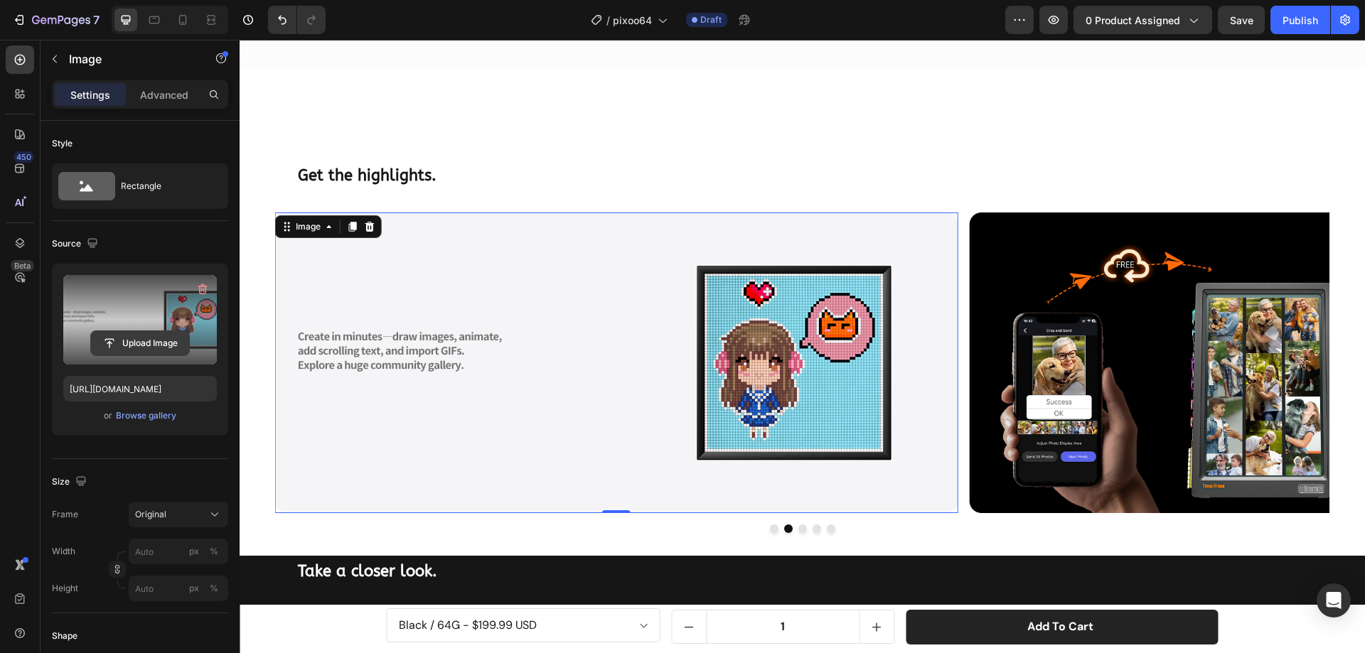
click at [151, 346] on input "file" at bounding box center [140, 343] width 98 height 24
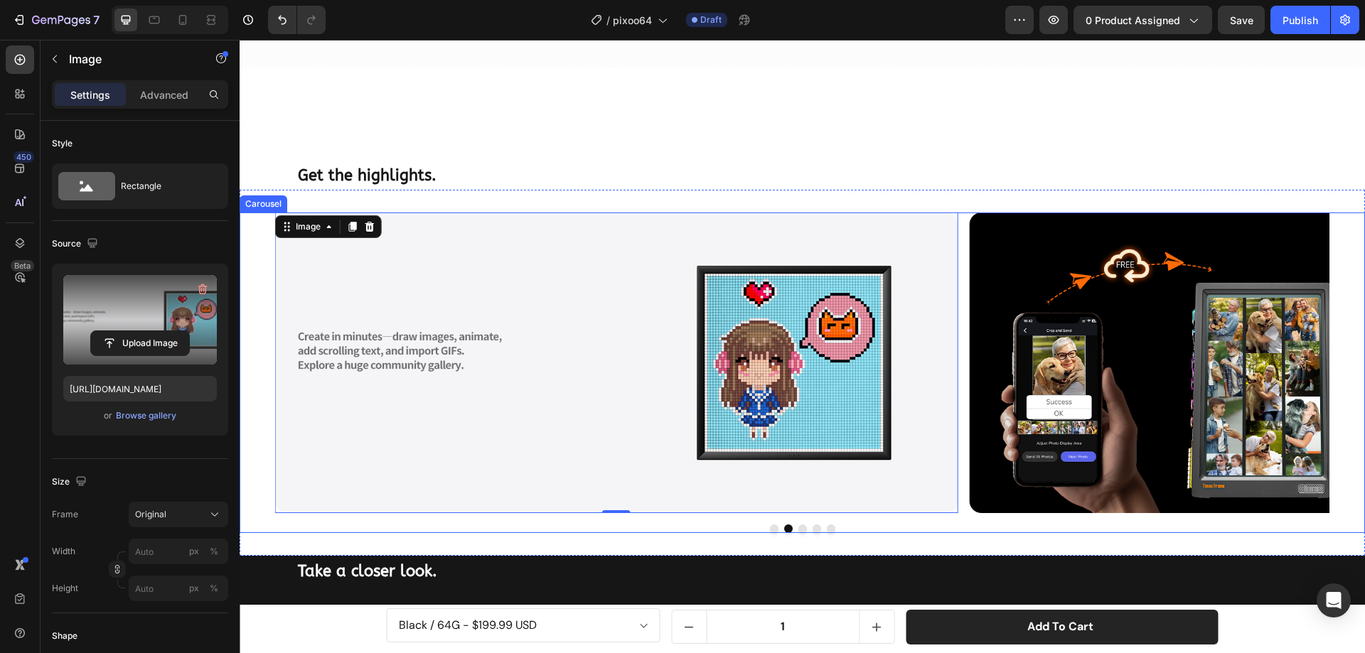
click at [798, 525] on button "Dot" at bounding box center [802, 529] width 9 height 9
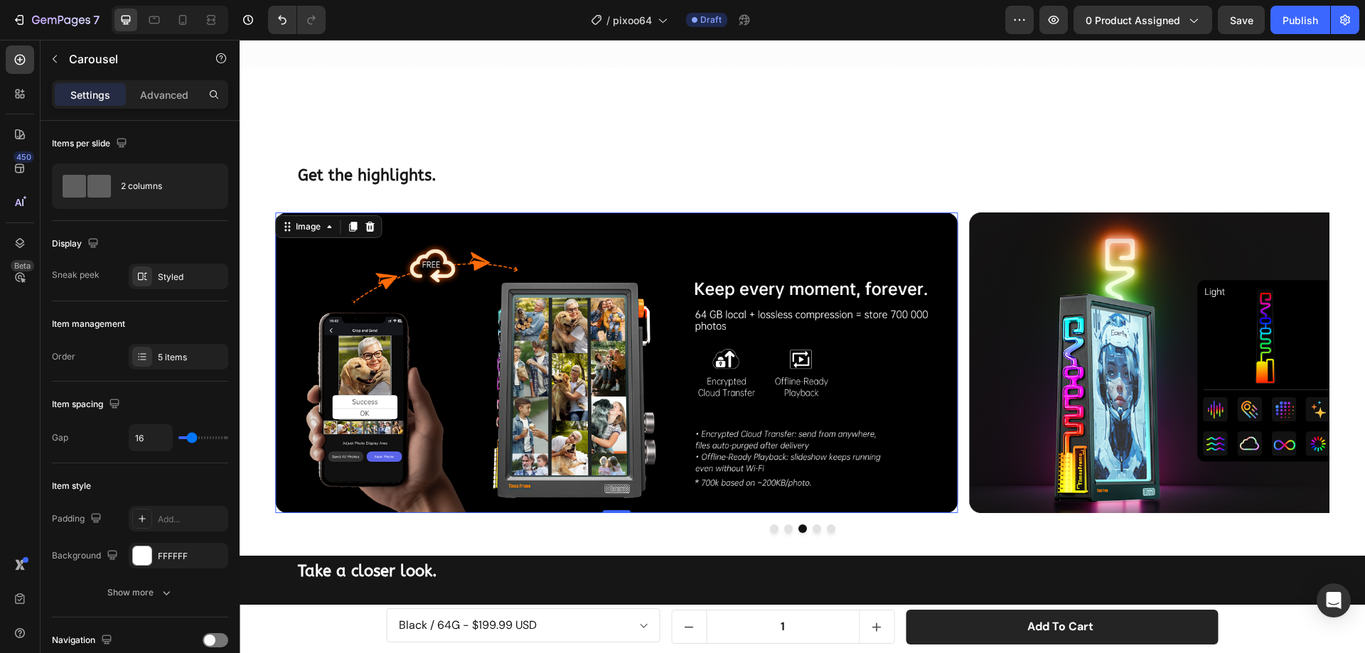
click at [597, 359] on img at bounding box center [616, 363] width 682 height 301
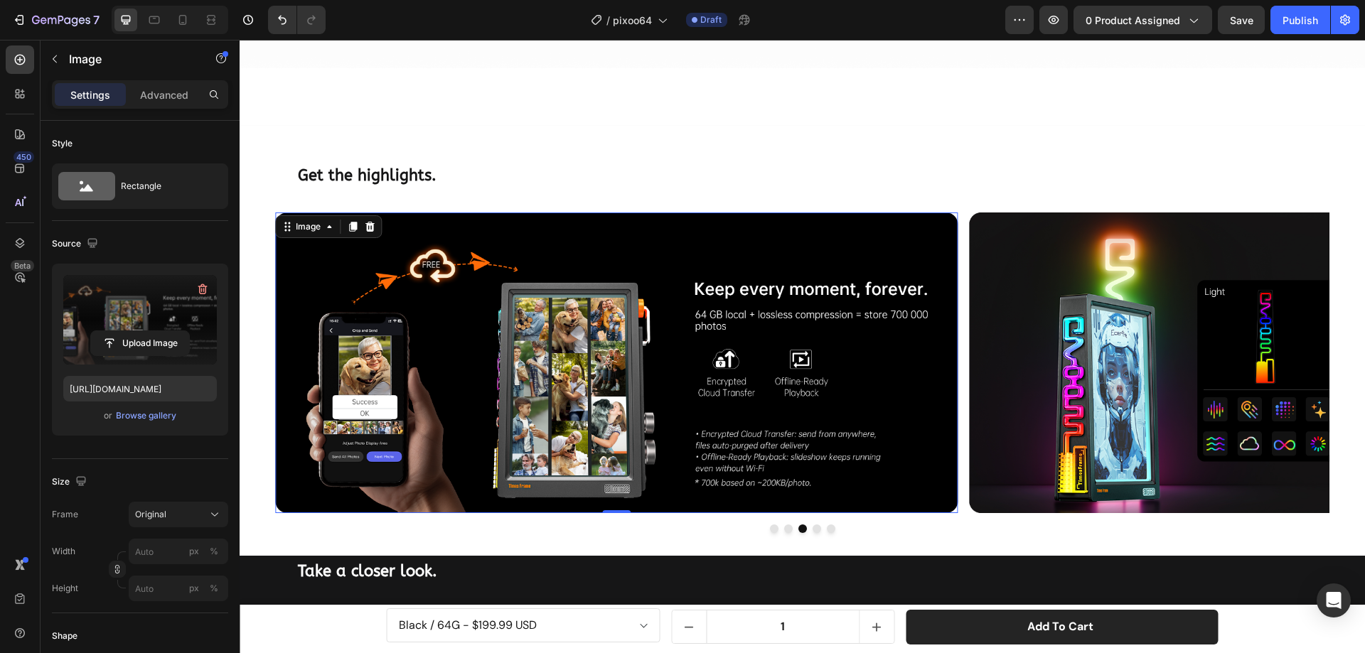
click at [163, 314] on label at bounding box center [140, 320] width 154 height 90
click at [163, 331] on input "file" at bounding box center [140, 343] width 98 height 24
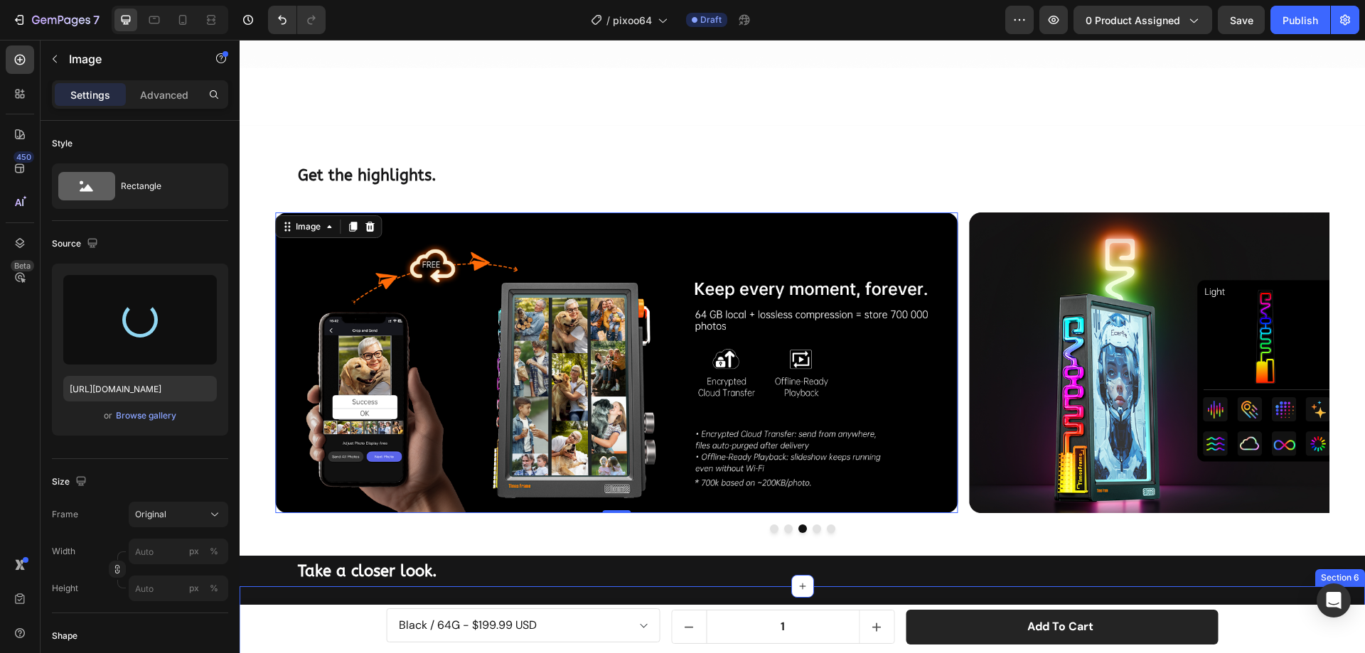
type input "[URL][DOMAIN_NAME]"
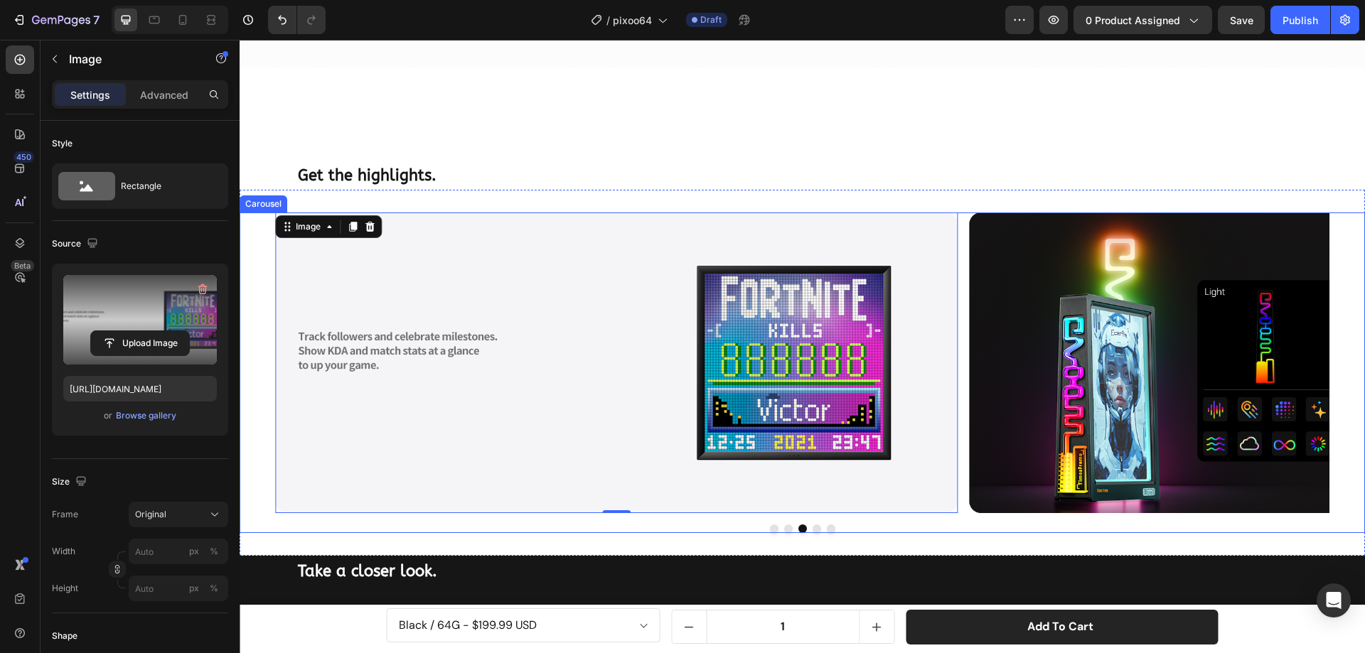
click at [812, 525] on button "Dot" at bounding box center [816, 529] width 9 height 9
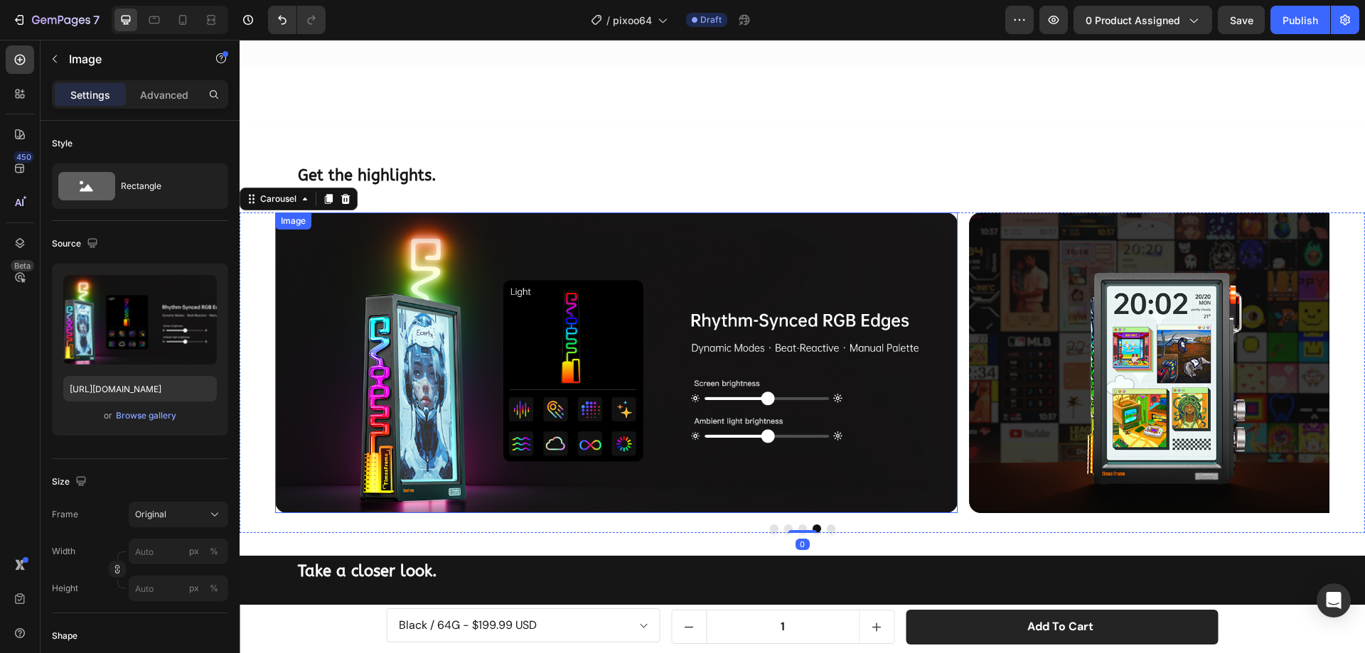
click at [701, 340] on img at bounding box center [616, 363] width 682 height 301
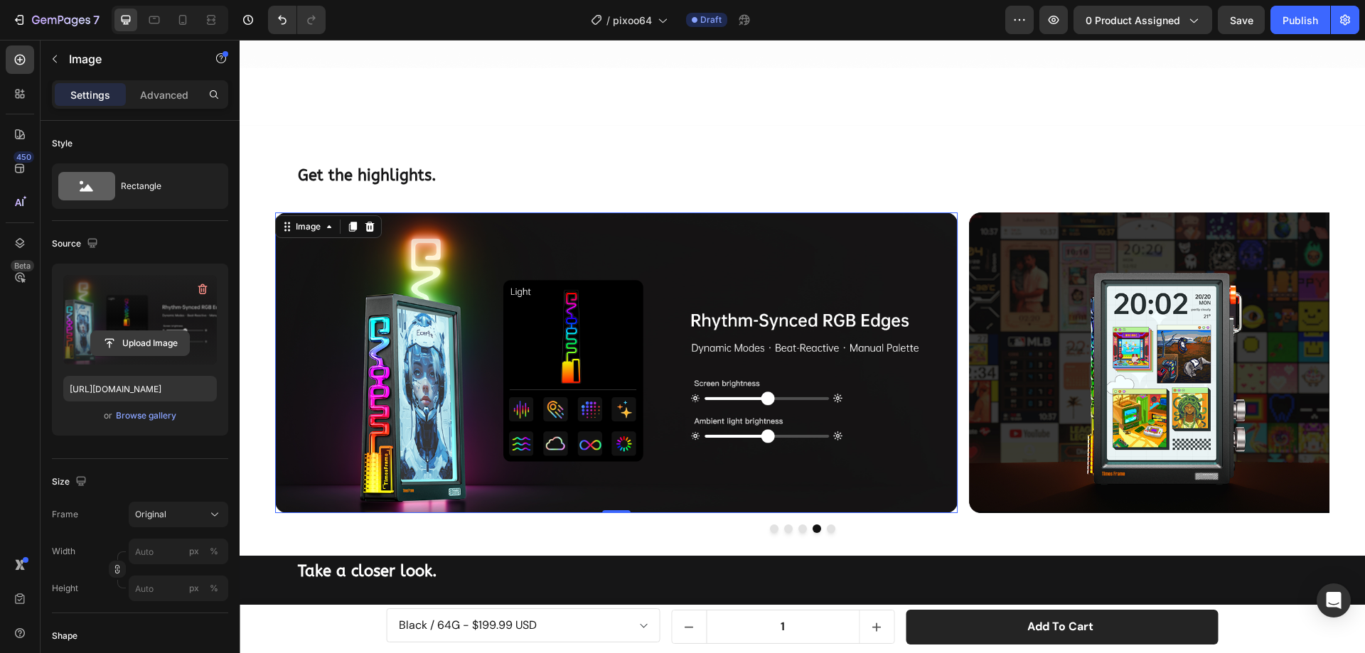
click at [153, 339] on input "file" at bounding box center [140, 343] width 98 height 24
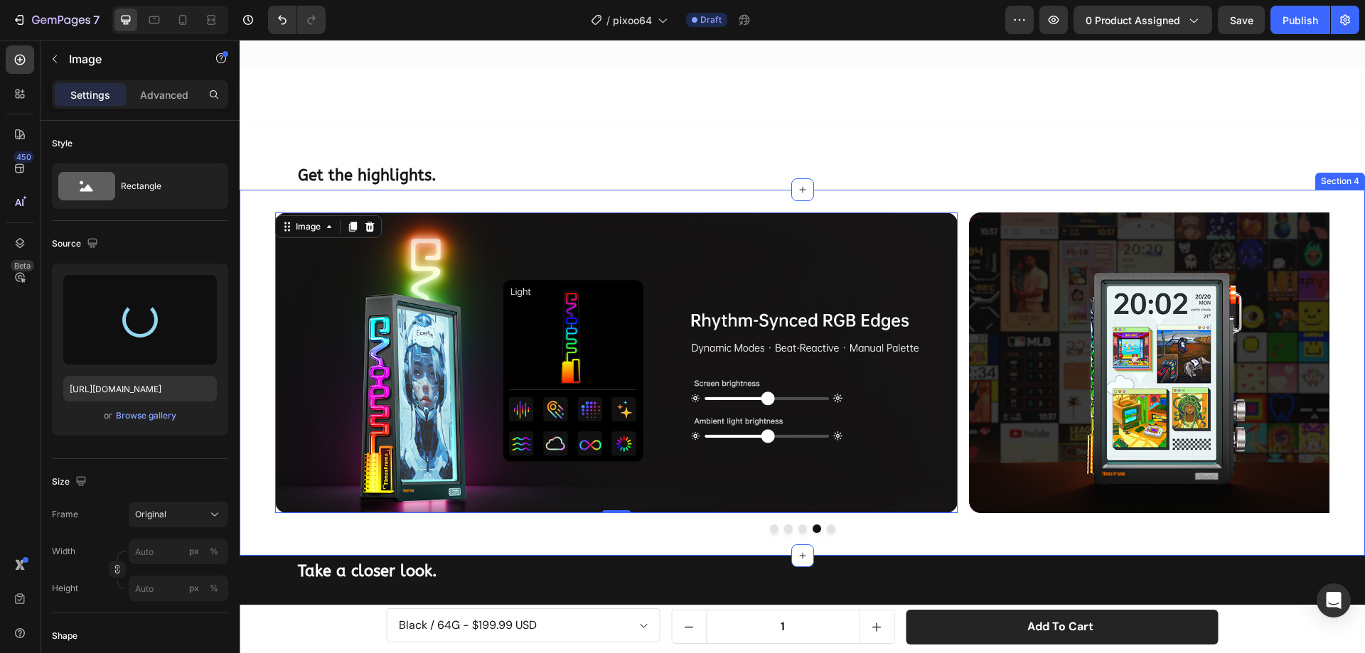
type input "[URL][DOMAIN_NAME]"
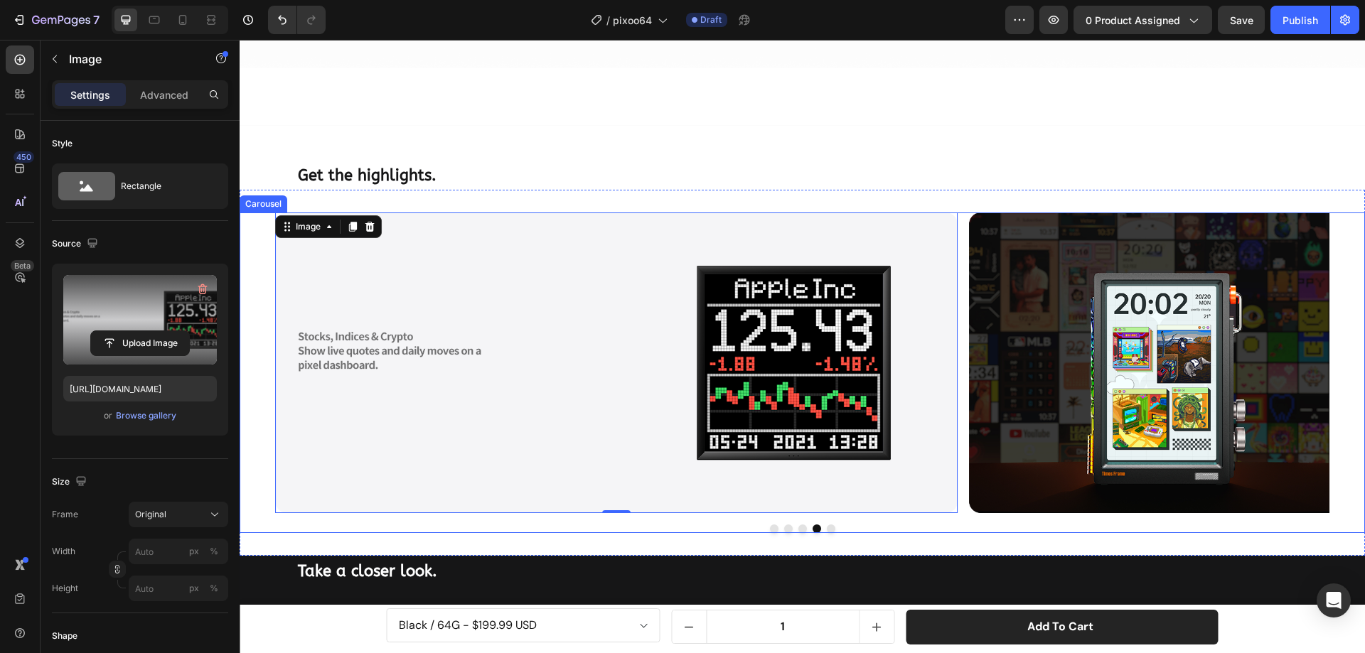
click at [827, 525] on button "Dot" at bounding box center [831, 529] width 9 height 9
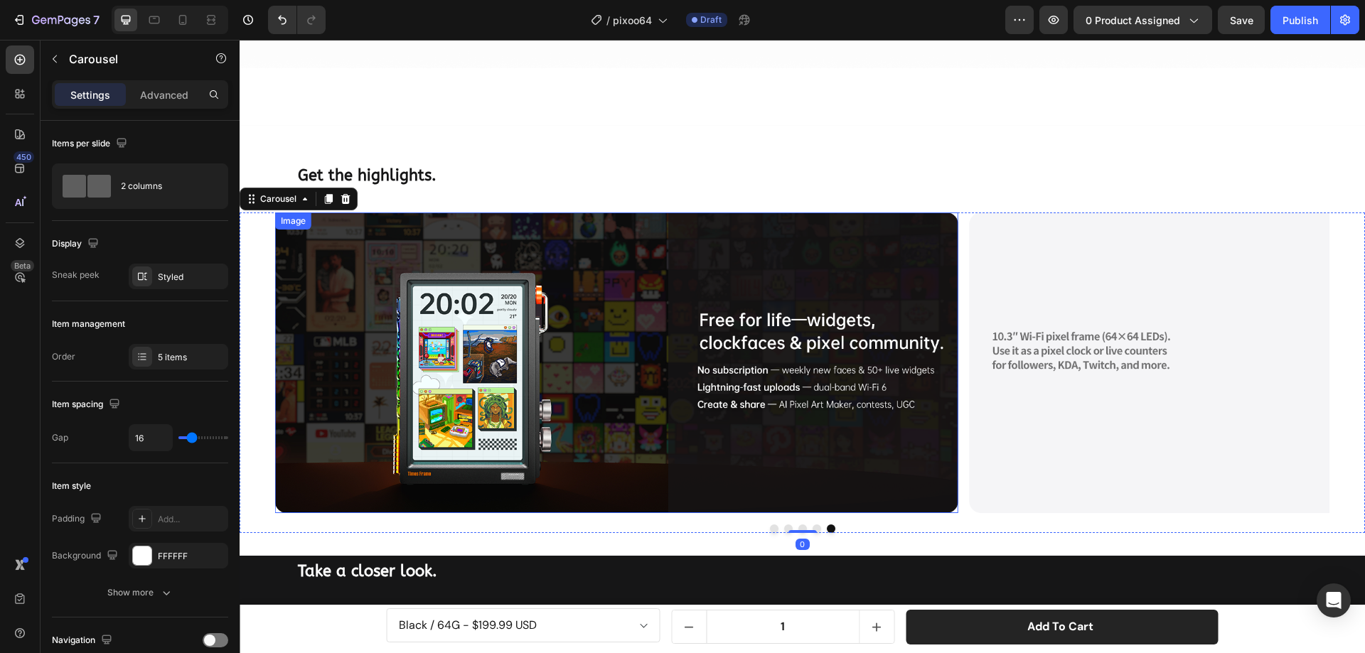
click at [793, 397] on img at bounding box center [616, 363] width 682 height 301
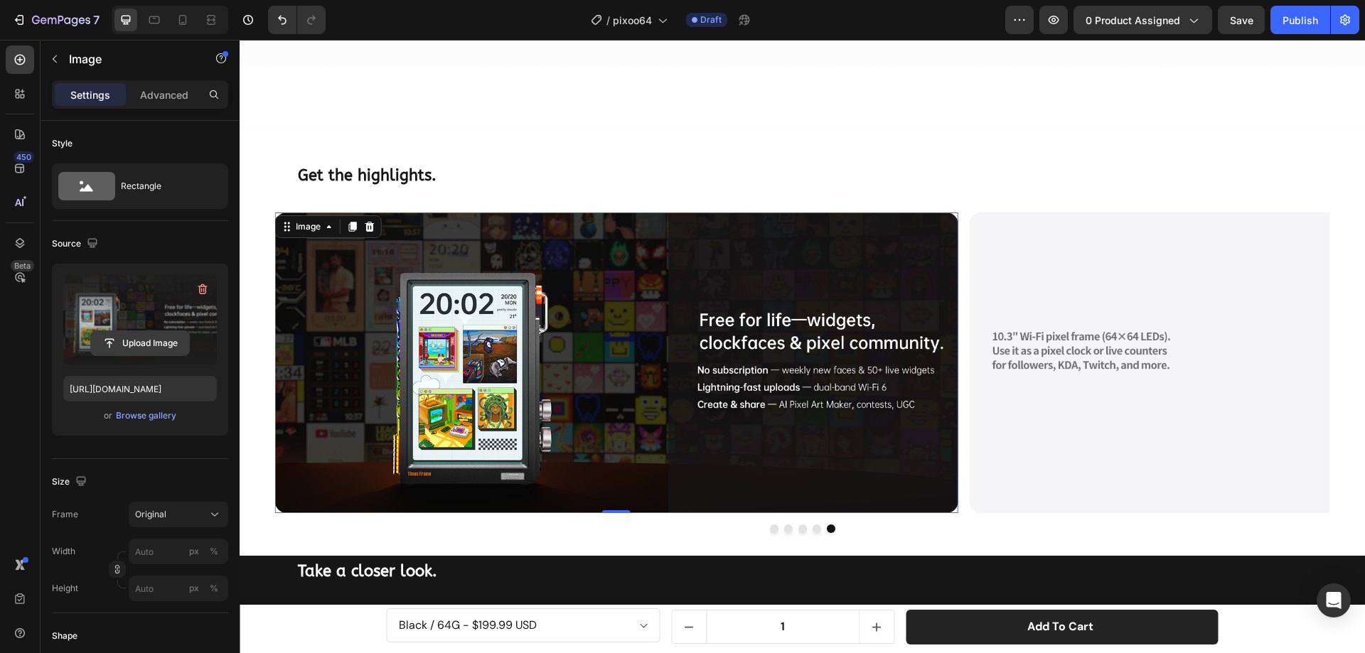
click at [153, 339] on input "file" at bounding box center [140, 343] width 98 height 24
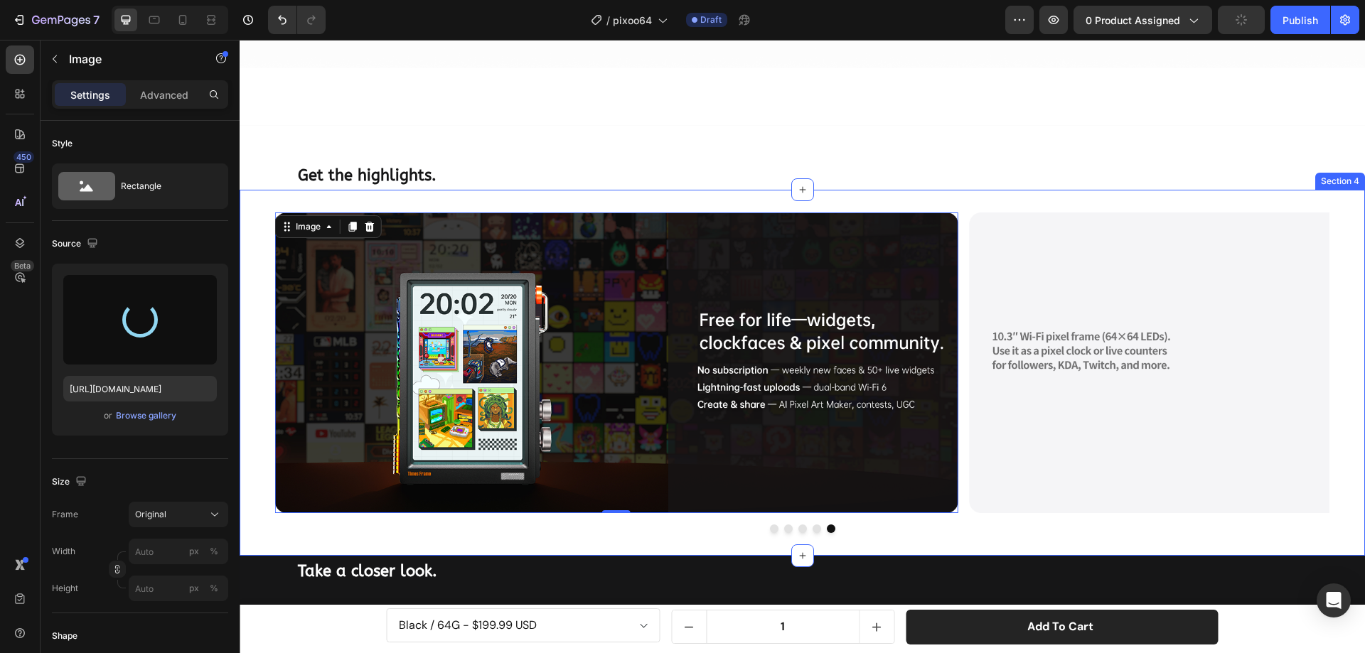
type input "[URL][DOMAIN_NAME]"
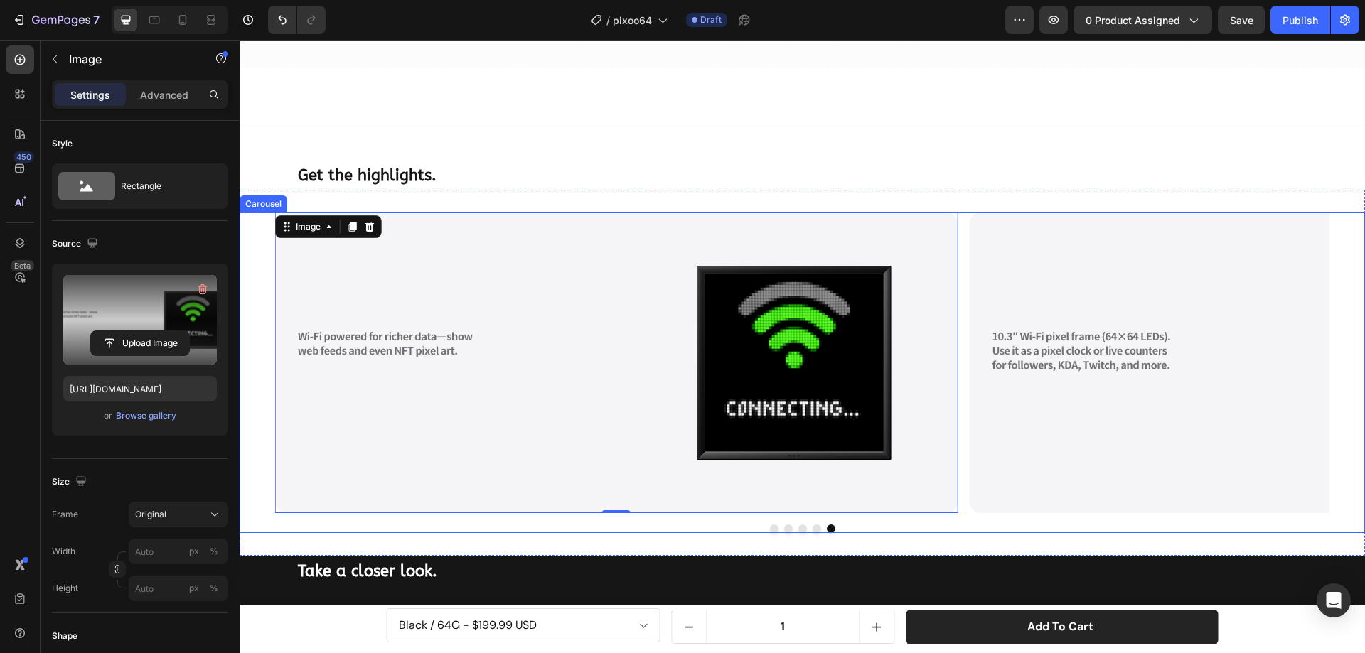
click at [812, 525] on button "Dot" at bounding box center [816, 529] width 9 height 9
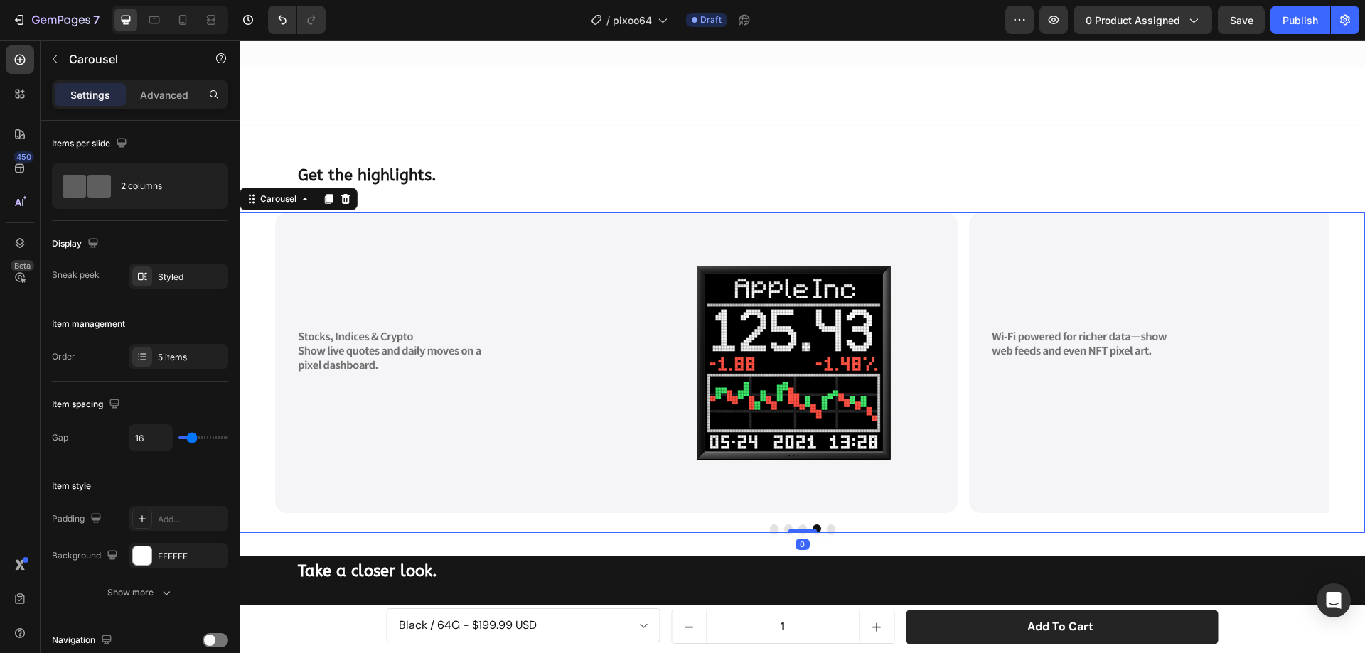
click at [797, 529] on div at bounding box center [802, 531] width 28 height 4
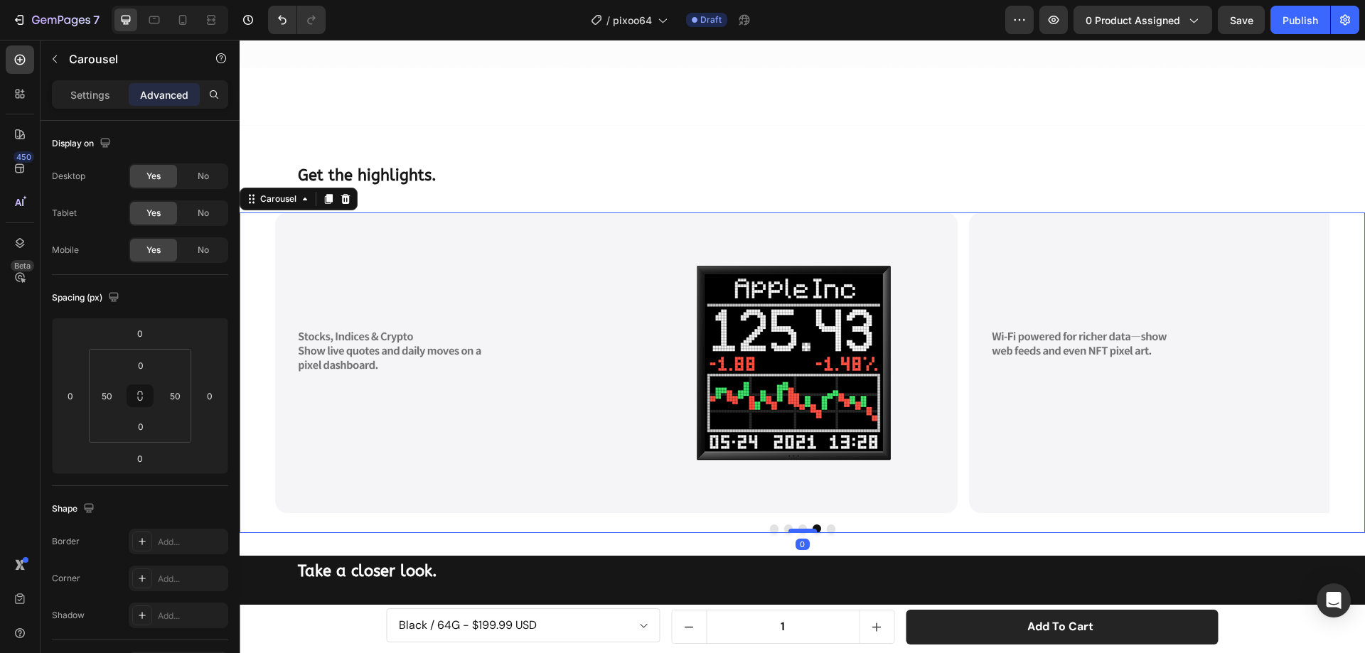
click at [788, 529] on div at bounding box center [802, 531] width 28 height 4
click at [770, 525] on button "Dot" at bounding box center [774, 529] width 9 height 9
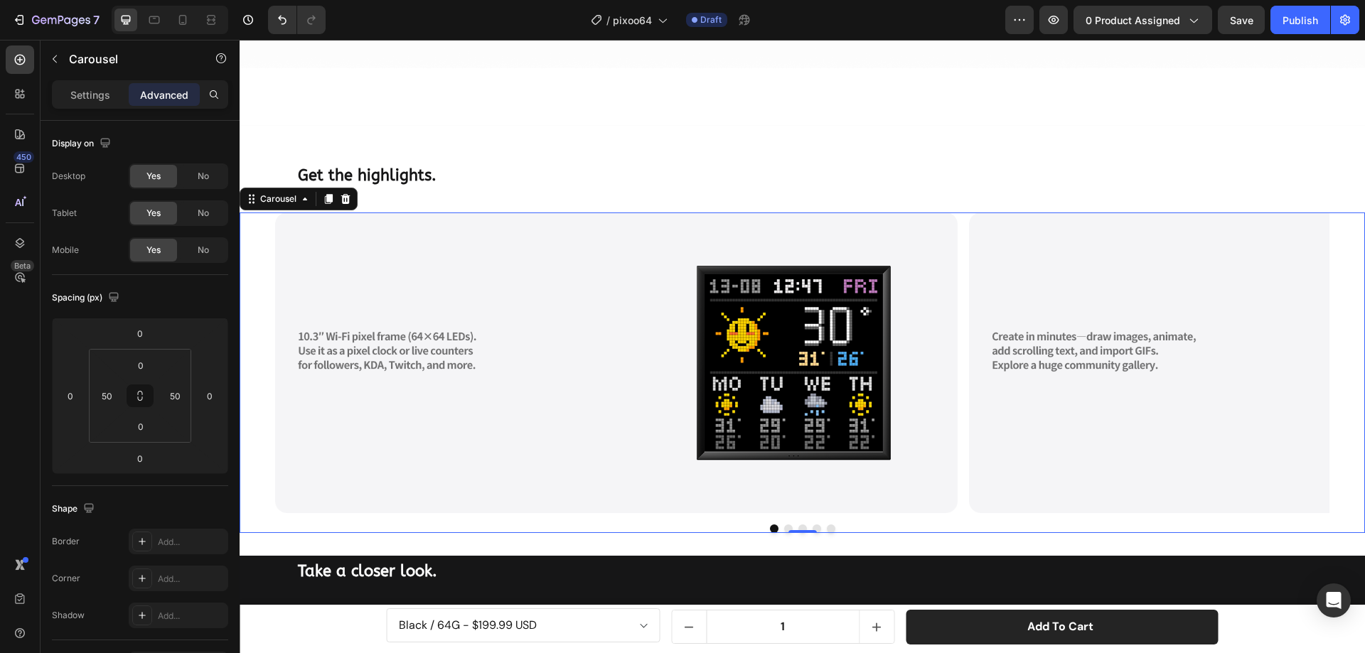
click at [784, 525] on button "Dot" at bounding box center [788, 529] width 9 height 9
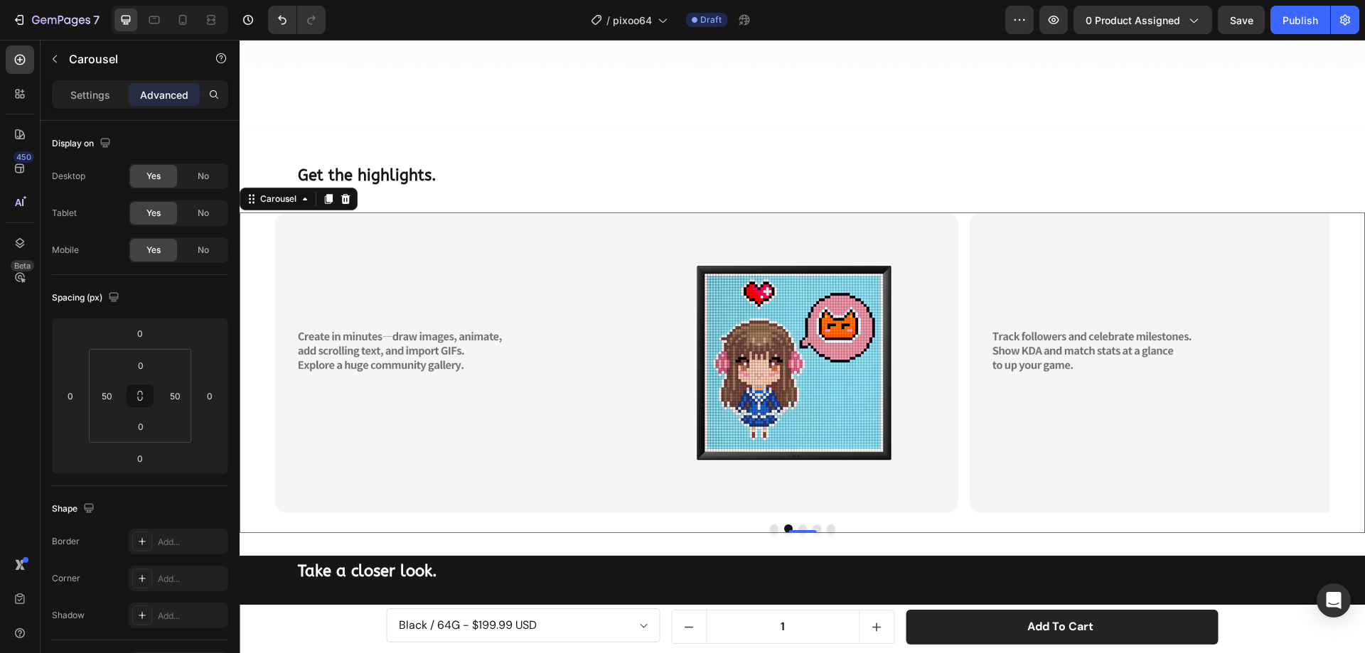
click at [798, 525] on button "Dot" at bounding box center [802, 529] width 9 height 9
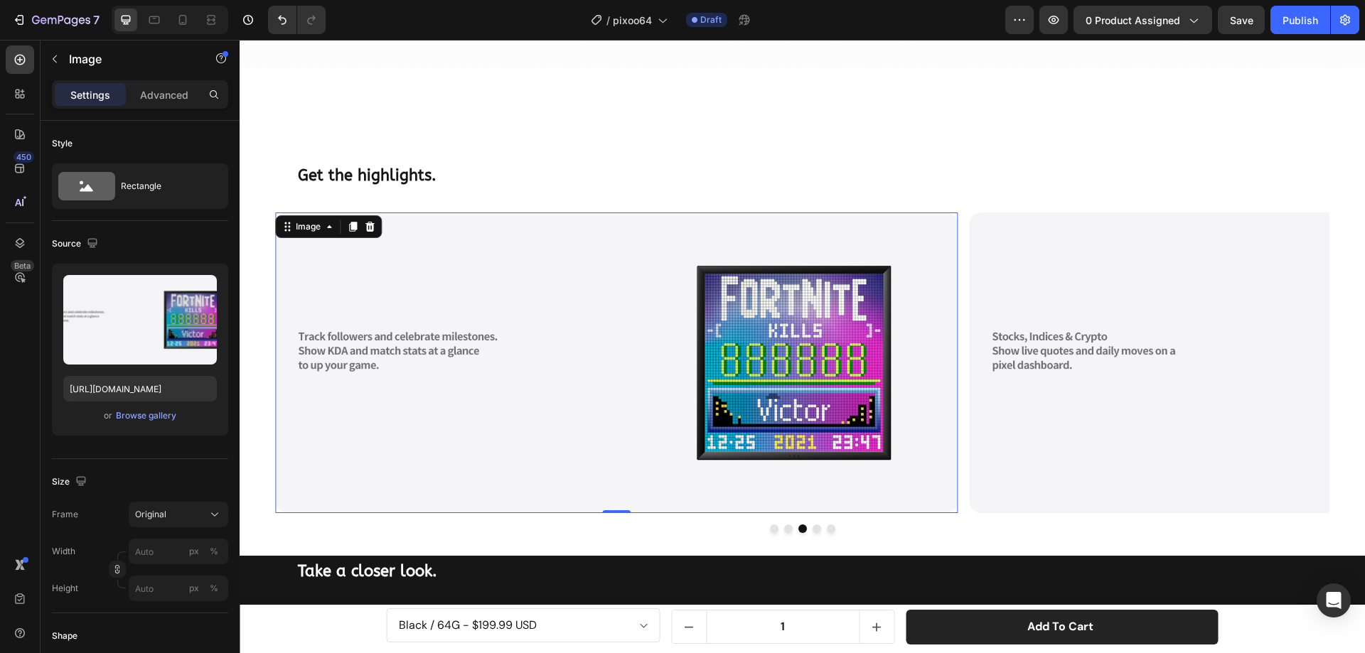
click at [637, 341] on img at bounding box center [616, 363] width 682 height 301
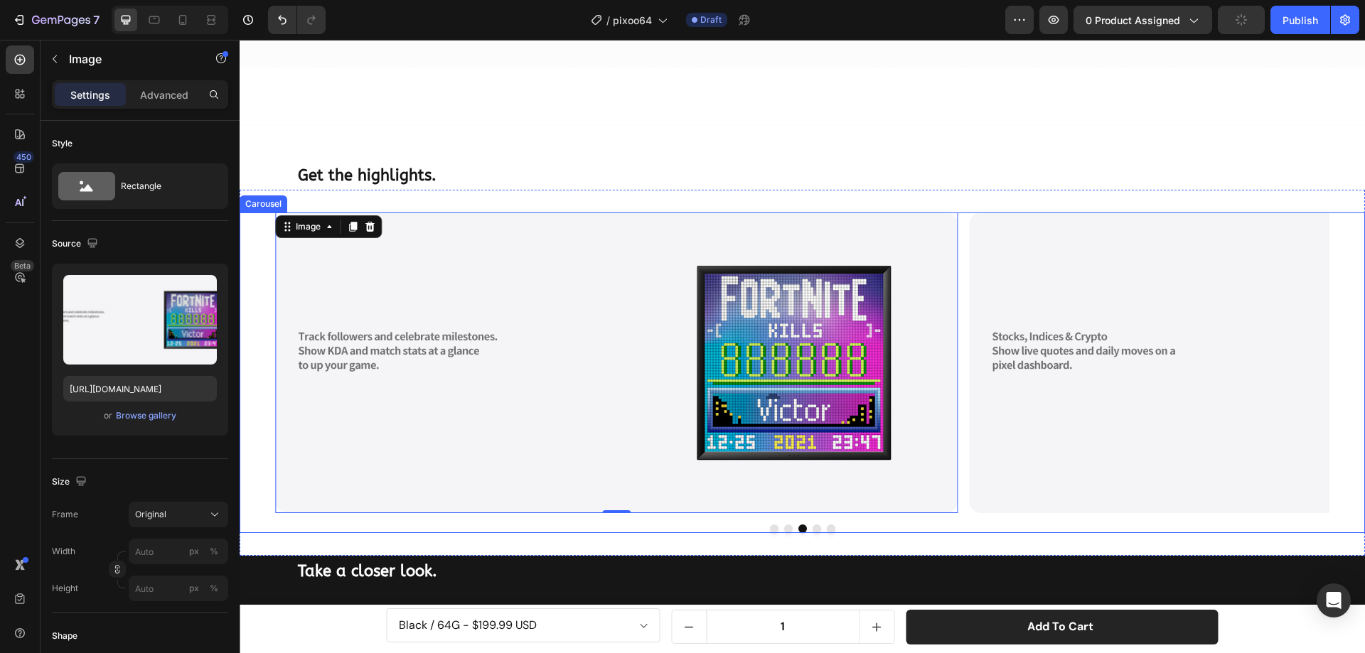
click at [812, 525] on button "Dot" at bounding box center [816, 529] width 9 height 9
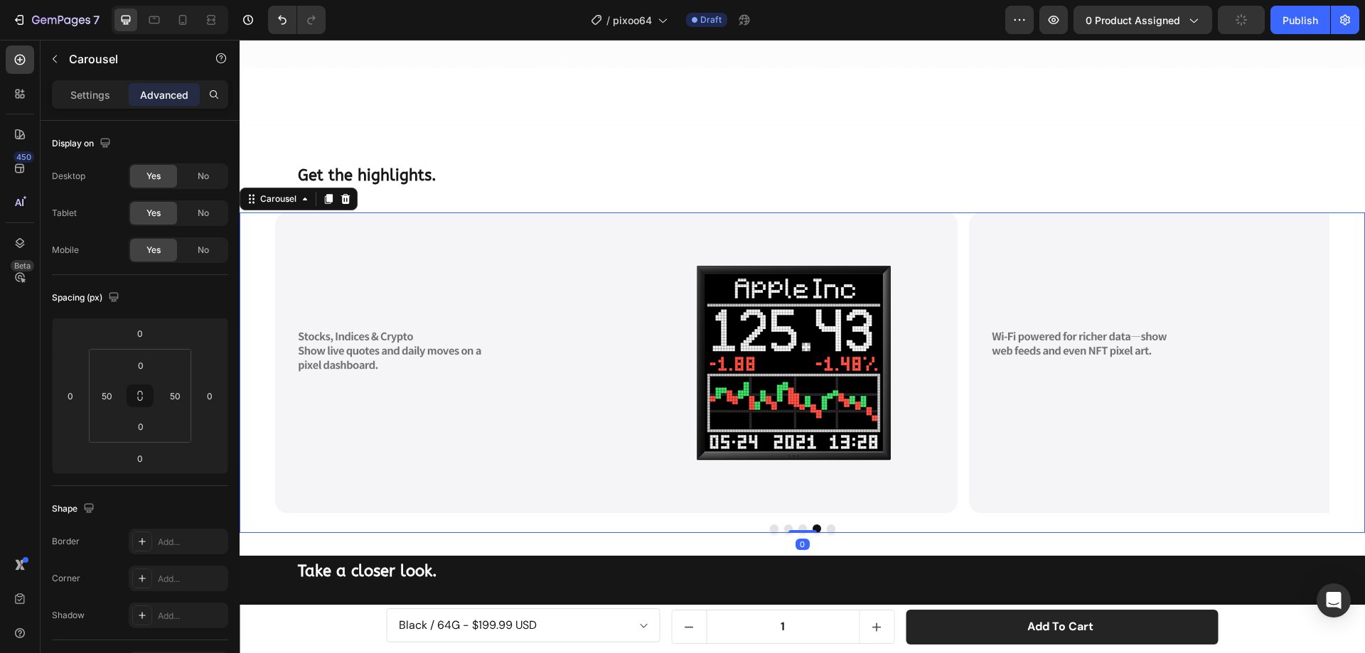
click at [827, 525] on button "Dot" at bounding box center [831, 529] width 9 height 9
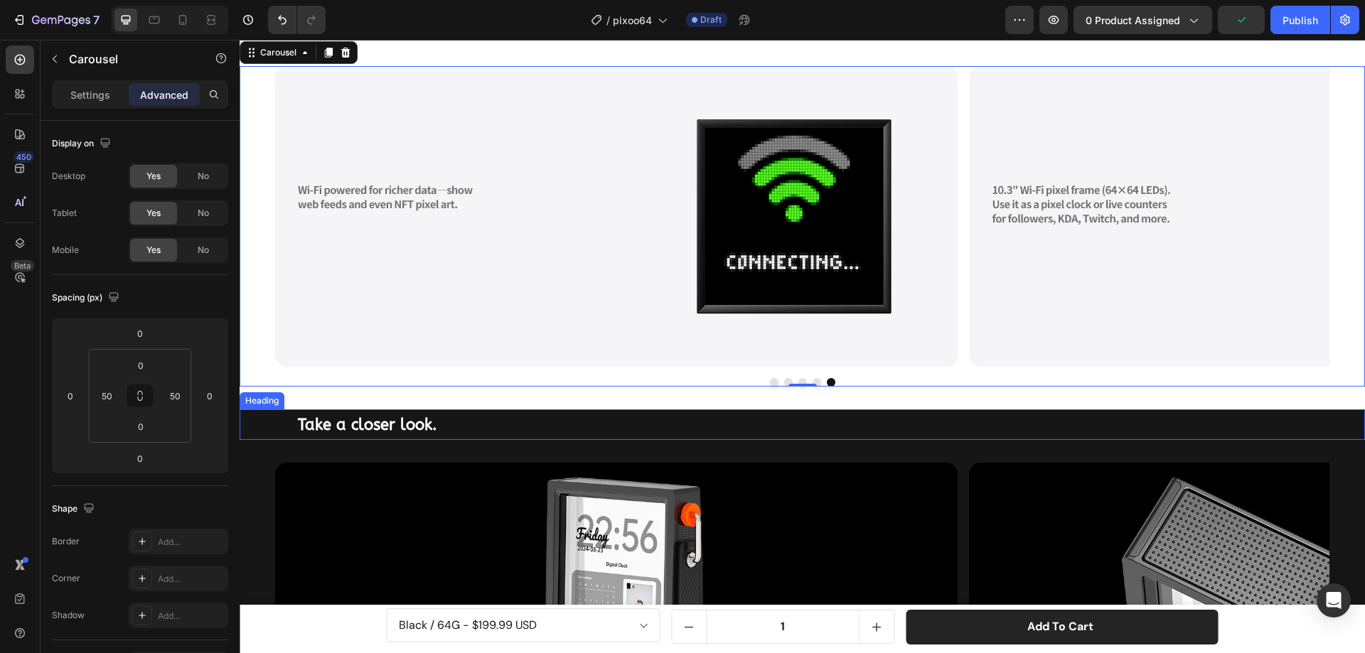
scroll to position [1762, 0]
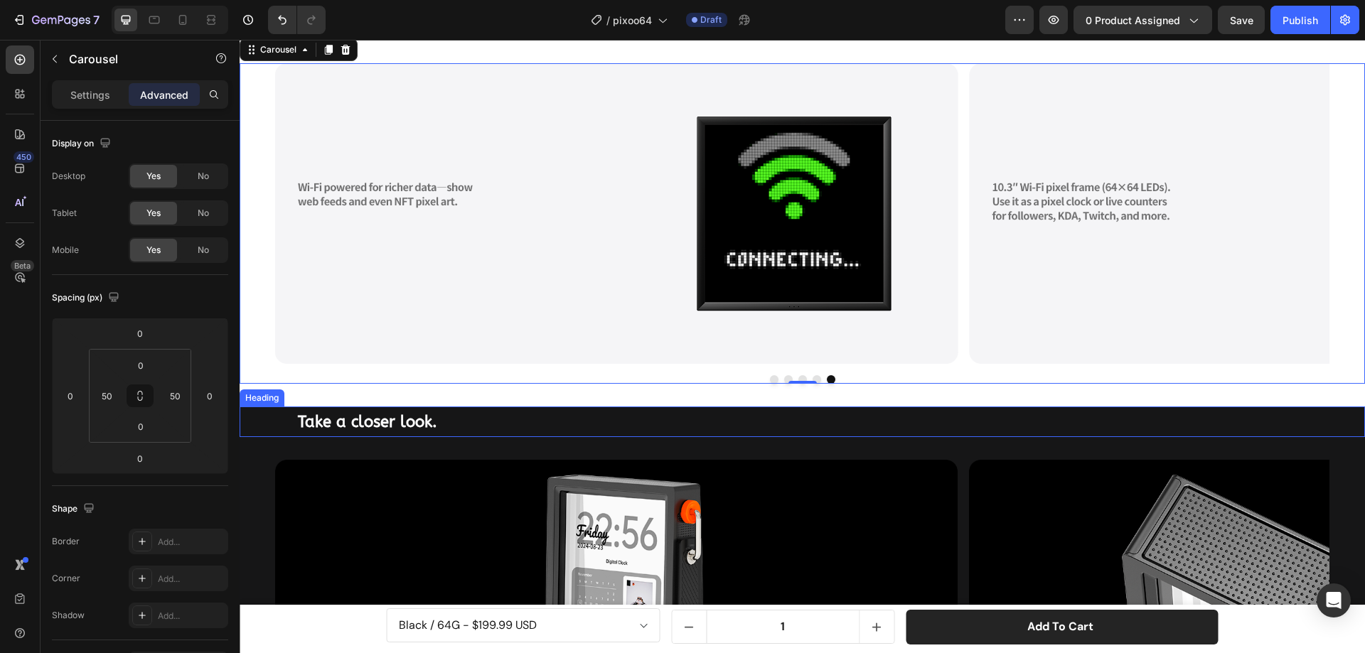
click at [249, 415] on div "Take a closer look. Heading" at bounding box center [802, 422] width 1125 height 30
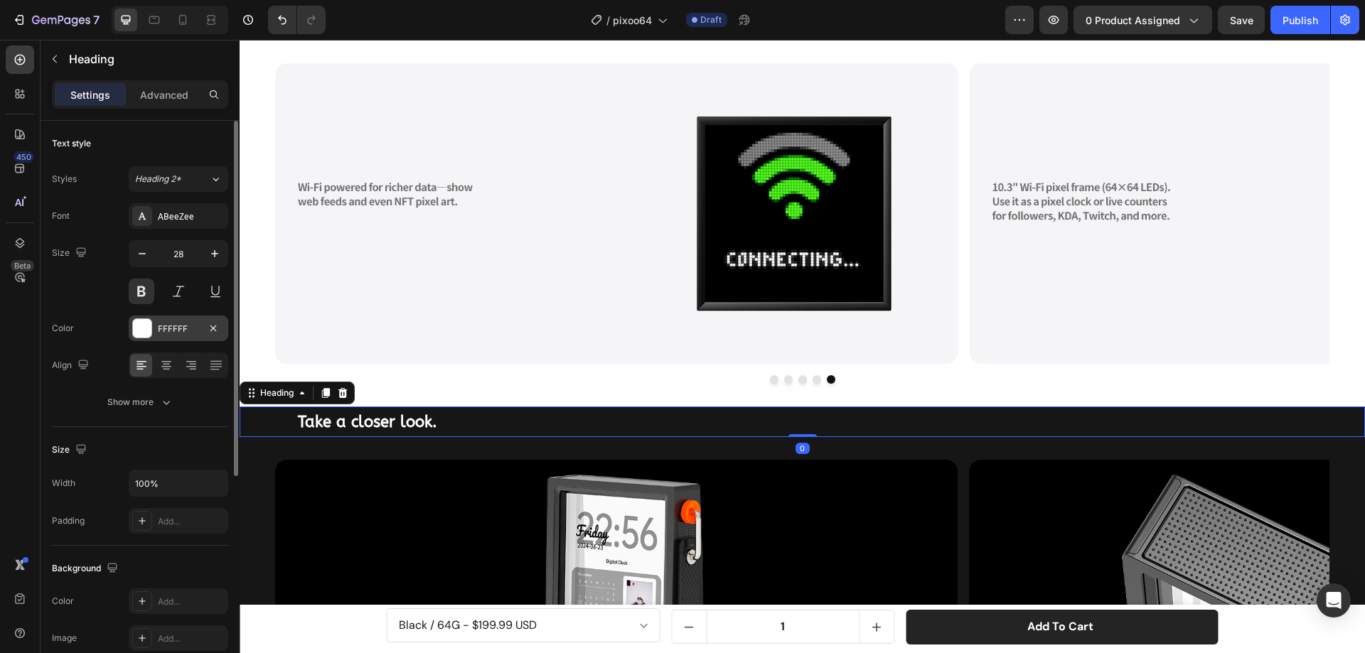
click at [136, 329] on div at bounding box center [142, 328] width 18 height 18
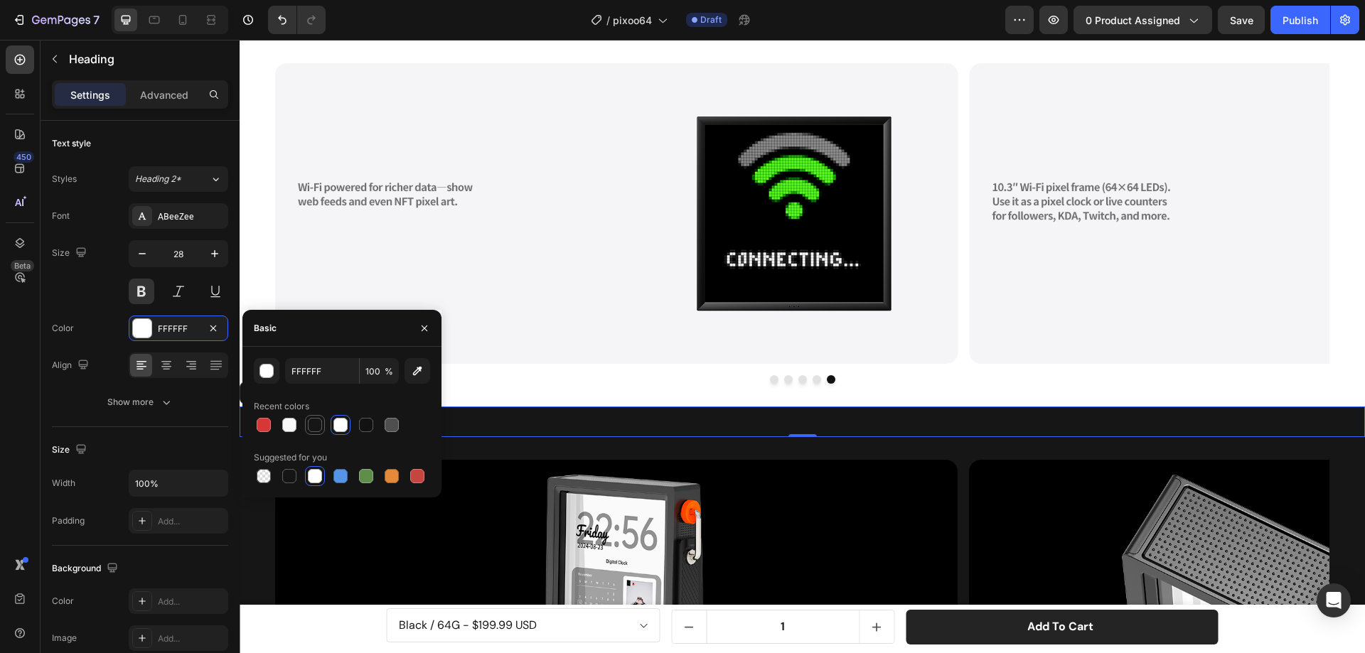
click at [314, 423] on div at bounding box center [315, 425] width 14 height 14
type input "161617"
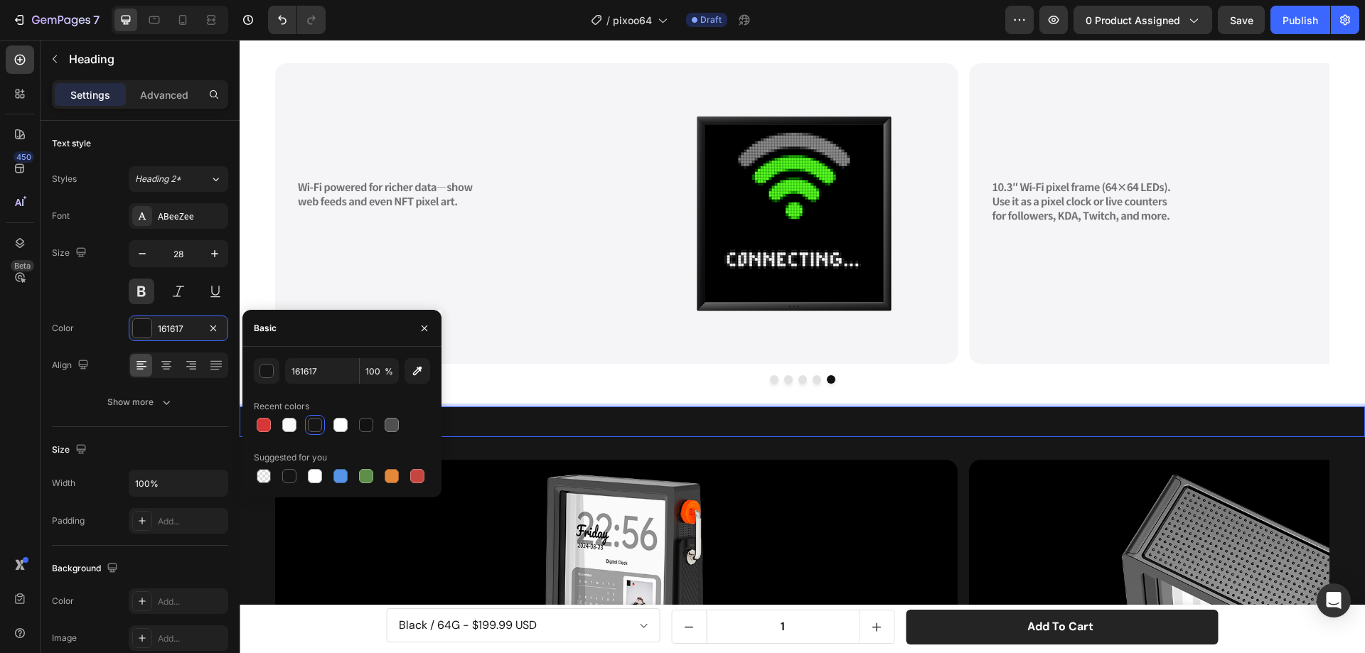
click at [465, 421] on h2 "Take a closer look." at bounding box center [830, 422] width 1068 height 30
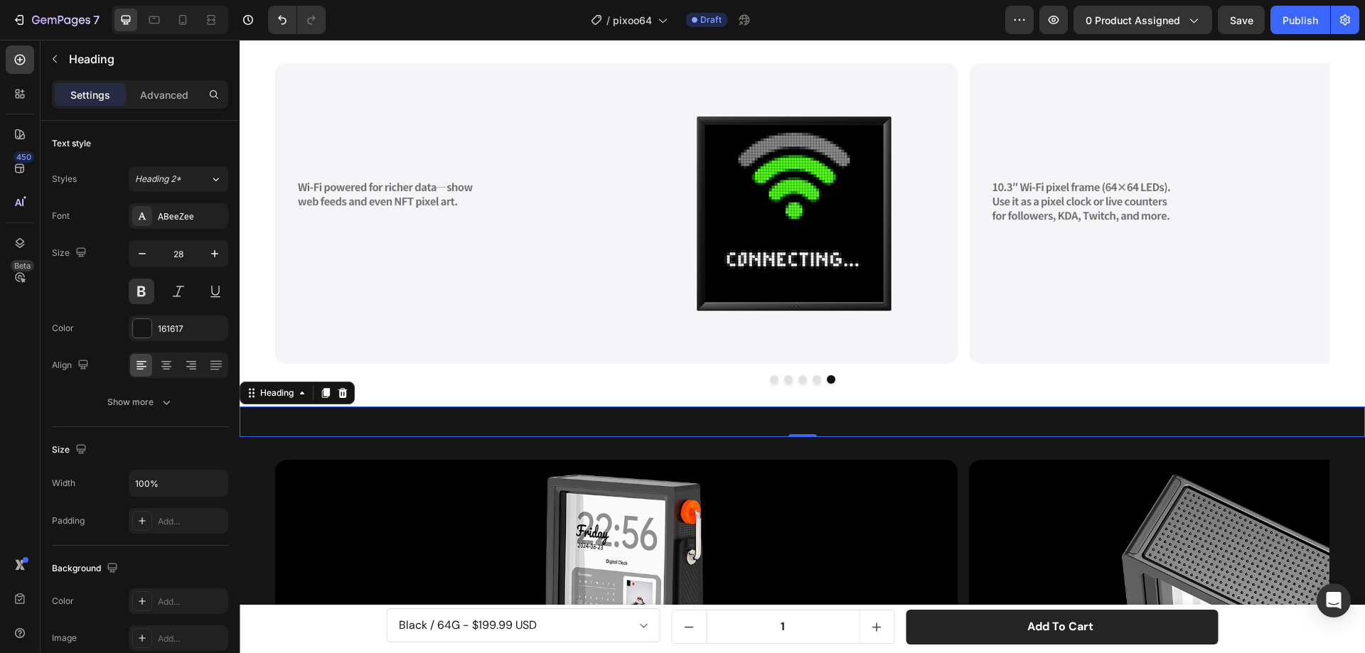
click at [245, 414] on div "Take a closer look. Heading 0" at bounding box center [802, 422] width 1125 height 30
click at [289, 391] on div "Heading" at bounding box center [276, 393] width 39 height 13
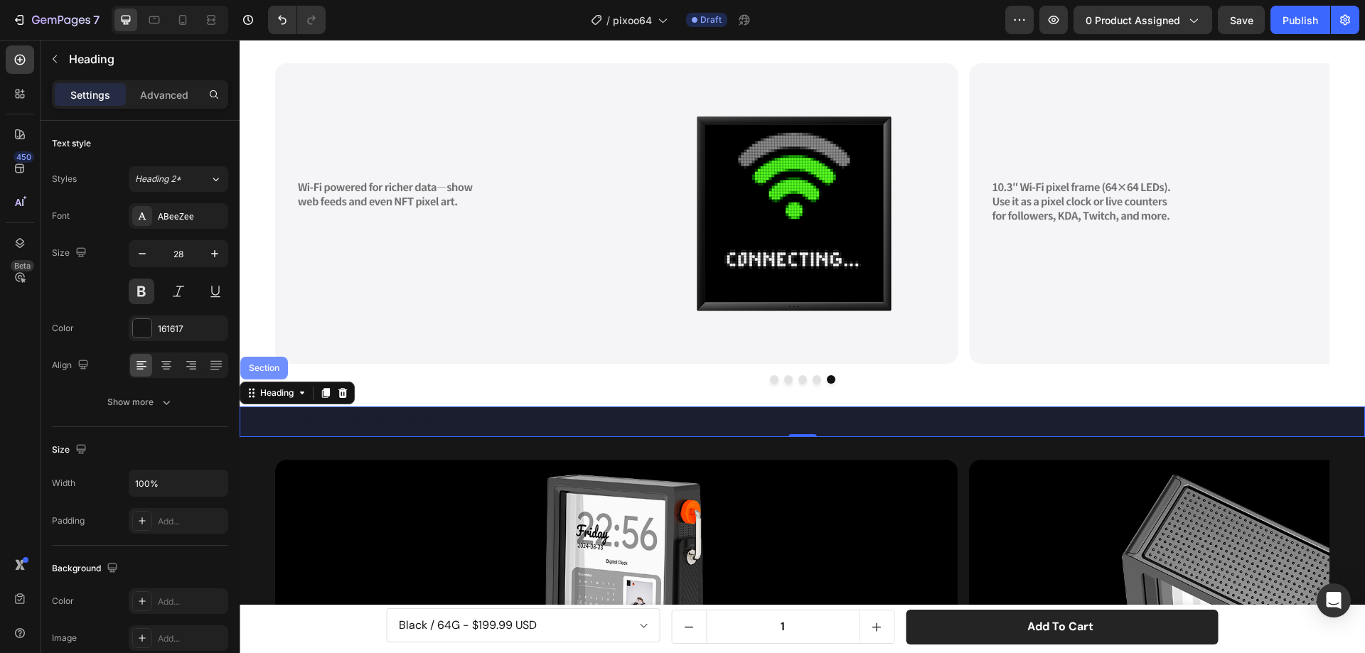
click at [263, 365] on div "Section" at bounding box center [264, 368] width 36 height 9
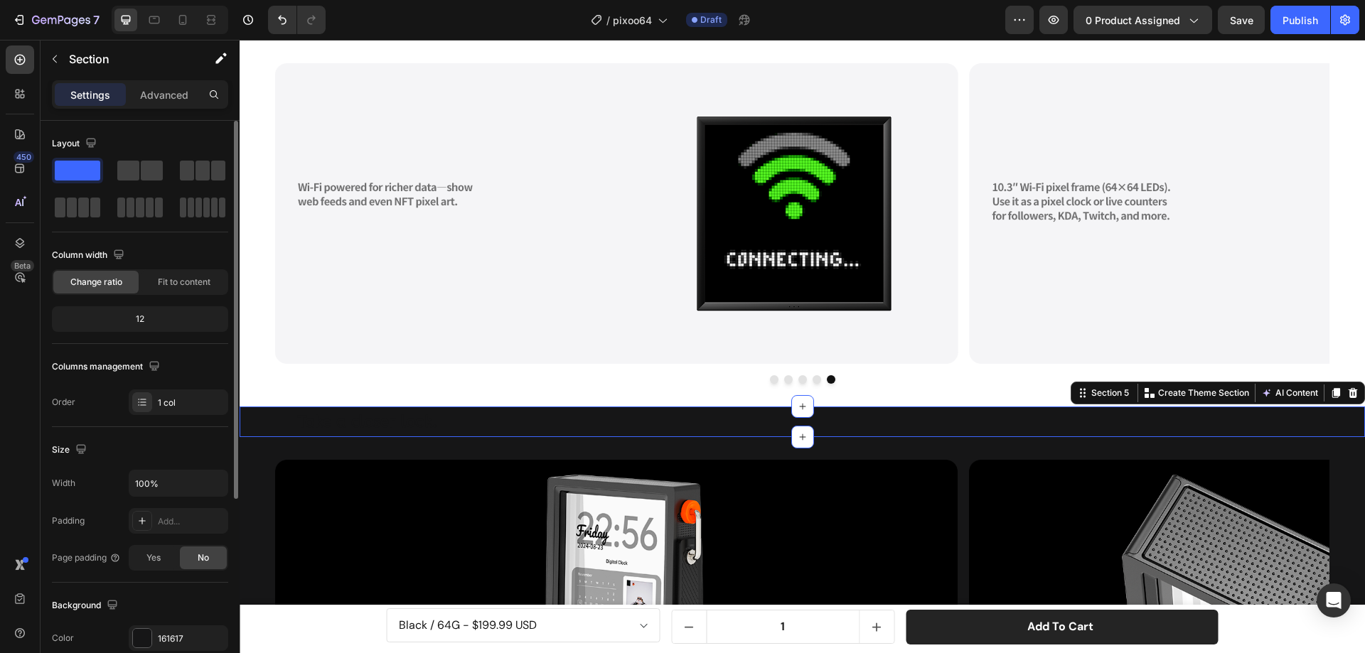
scroll to position [213, 0]
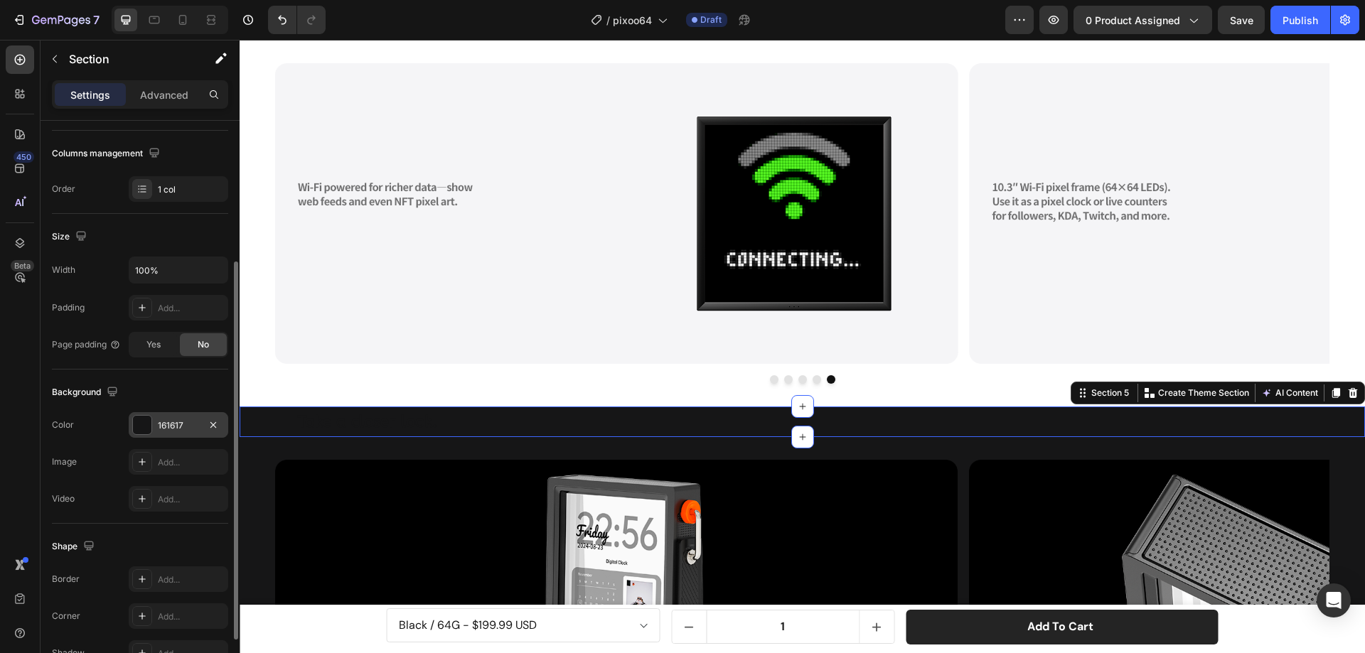
click at [137, 426] on div at bounding box center [142, 425] width 18 height 18
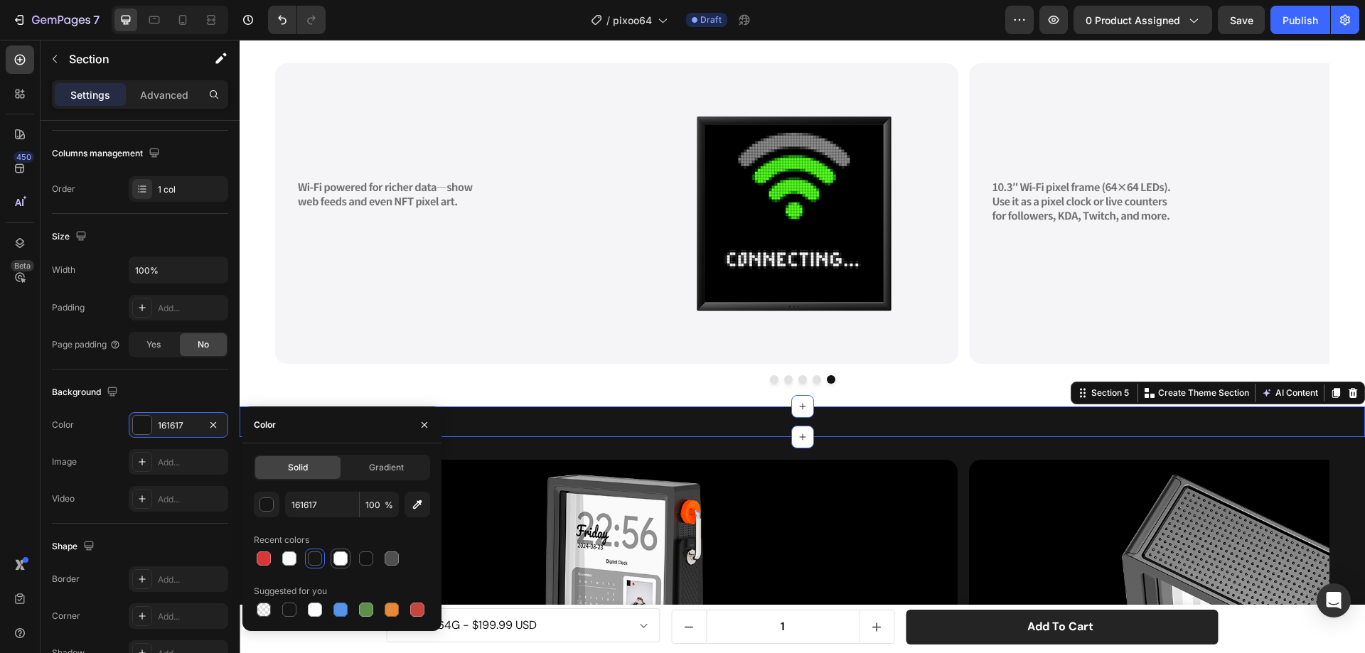
click at [339, 556] on div at bounding box center [340, 559] width 14 height 14
type input "FFFFFF"
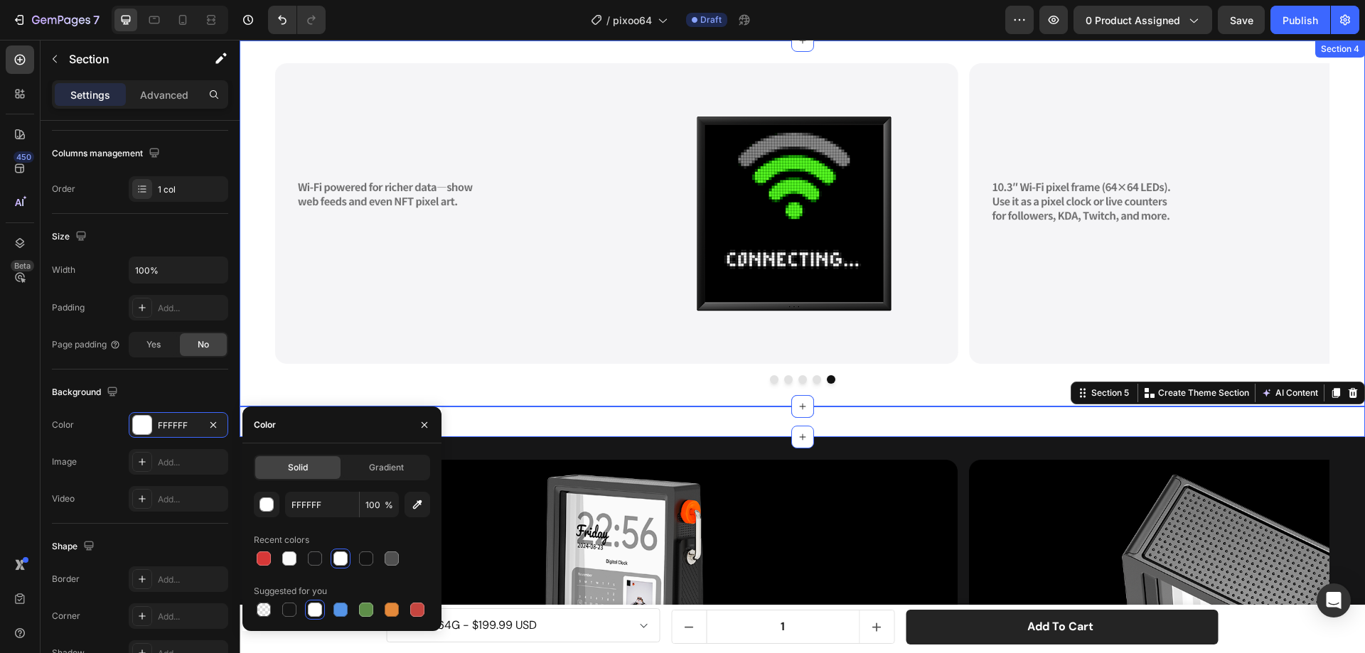
click at [678, 385] on div "Image Image Image Image Image Carousel Section 4" at bounding box center [802, 224] width 1125 height 366
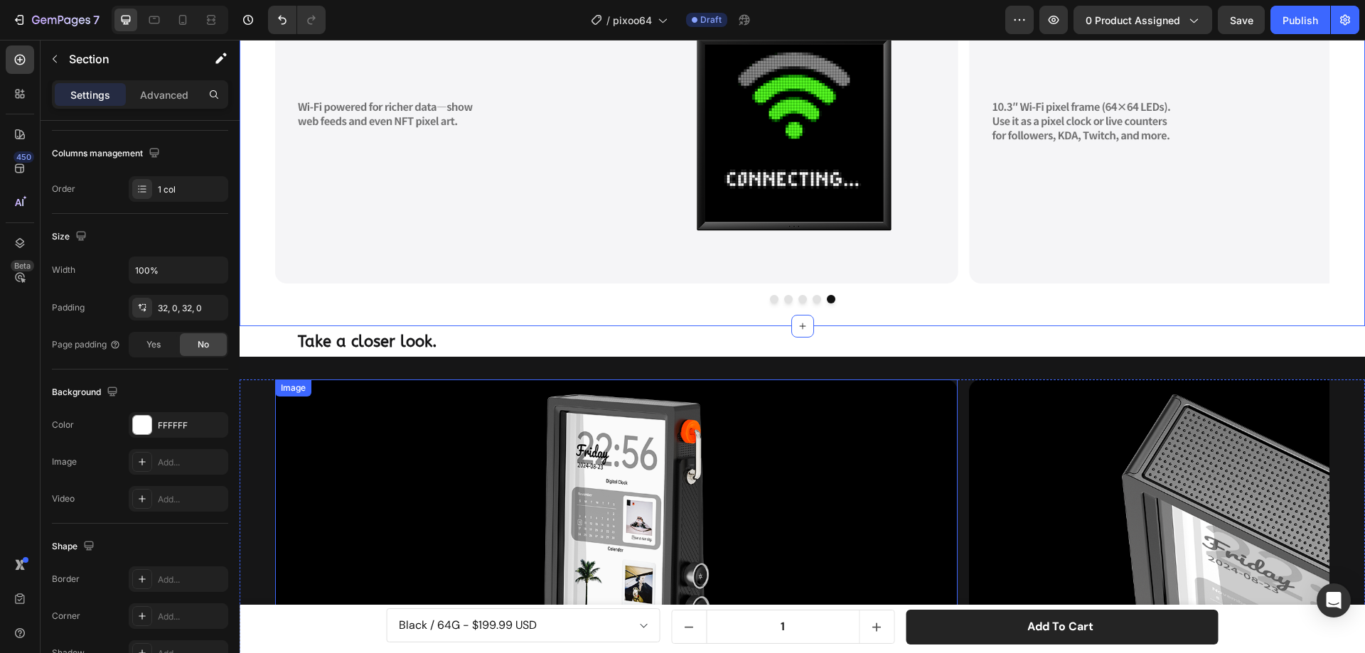
scroll to position [1975, 0]
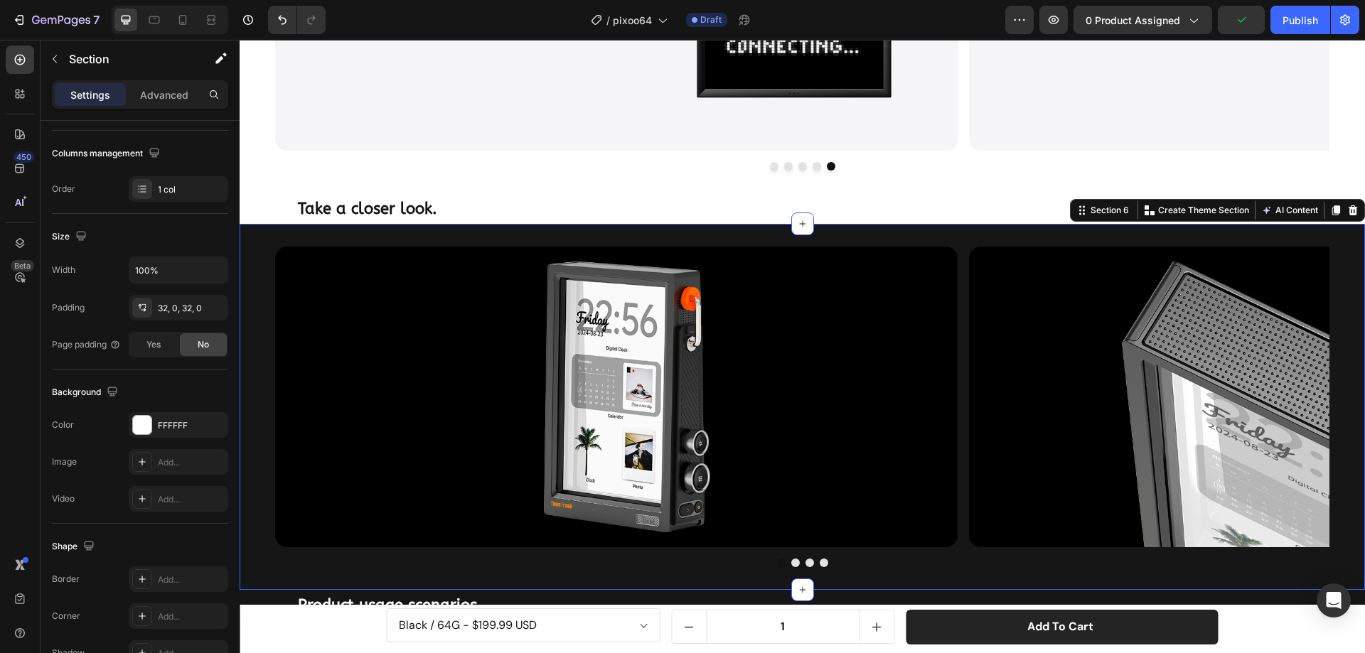
click at [296, 232] on div "Image Image Image Image Carousel Section 6 You can create reusable sections Cre…" at bounding box center [802, 407] width 1125 height 366
click at [146, 424] on div at bounding box center [142, 425] width 18 height 18
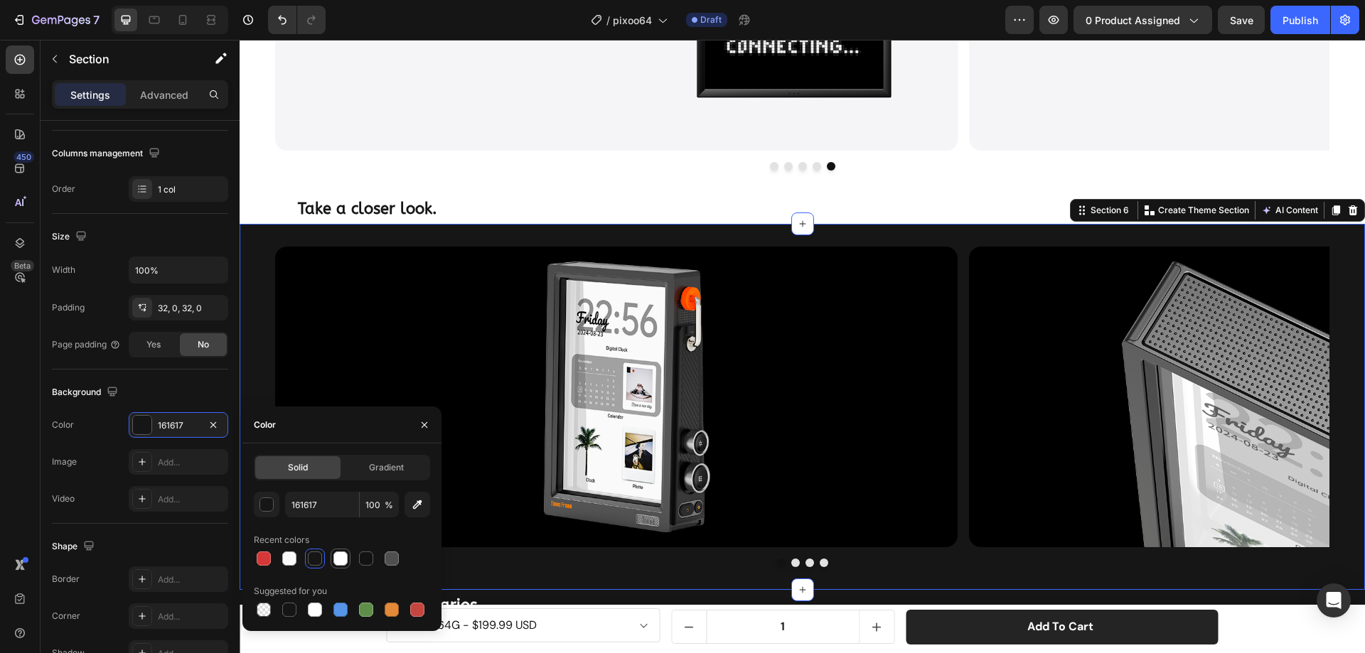
click at [336, 559] on div at bounding box center [340, 559] width 14 height 14
type input "FFFFFF"
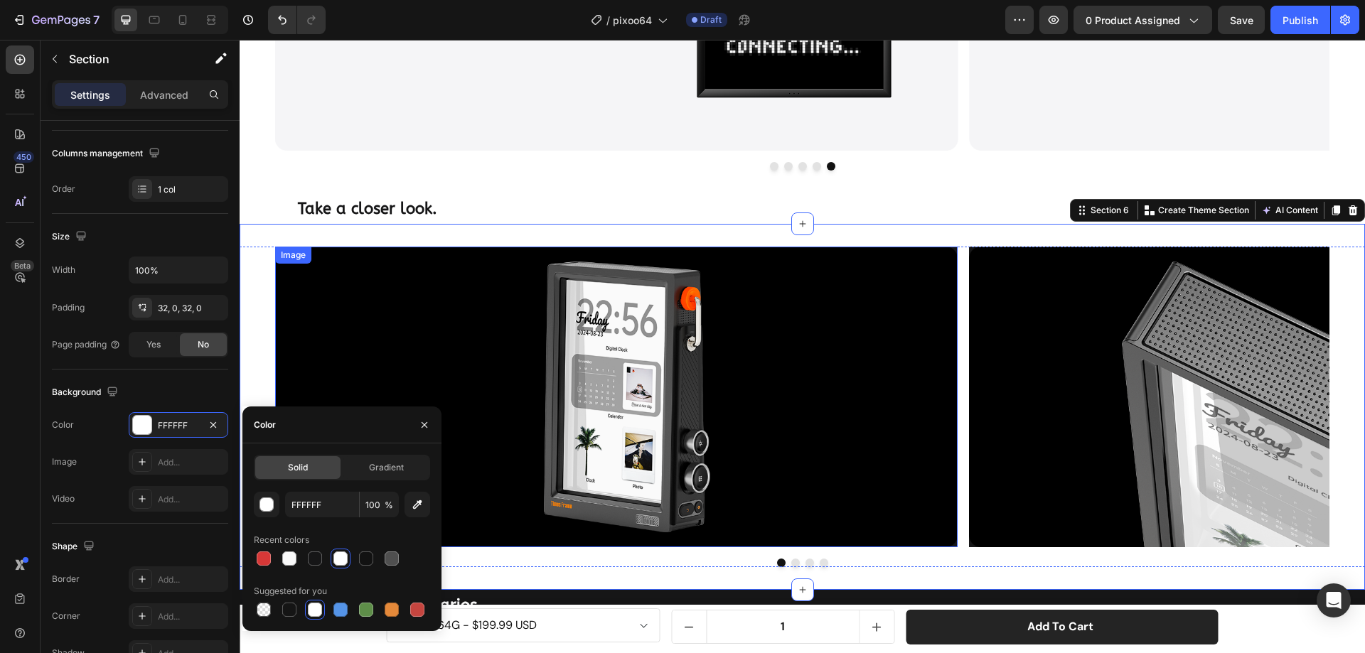
click at [389, 267] on img at bounding box center [616, 397] width 682 height 301
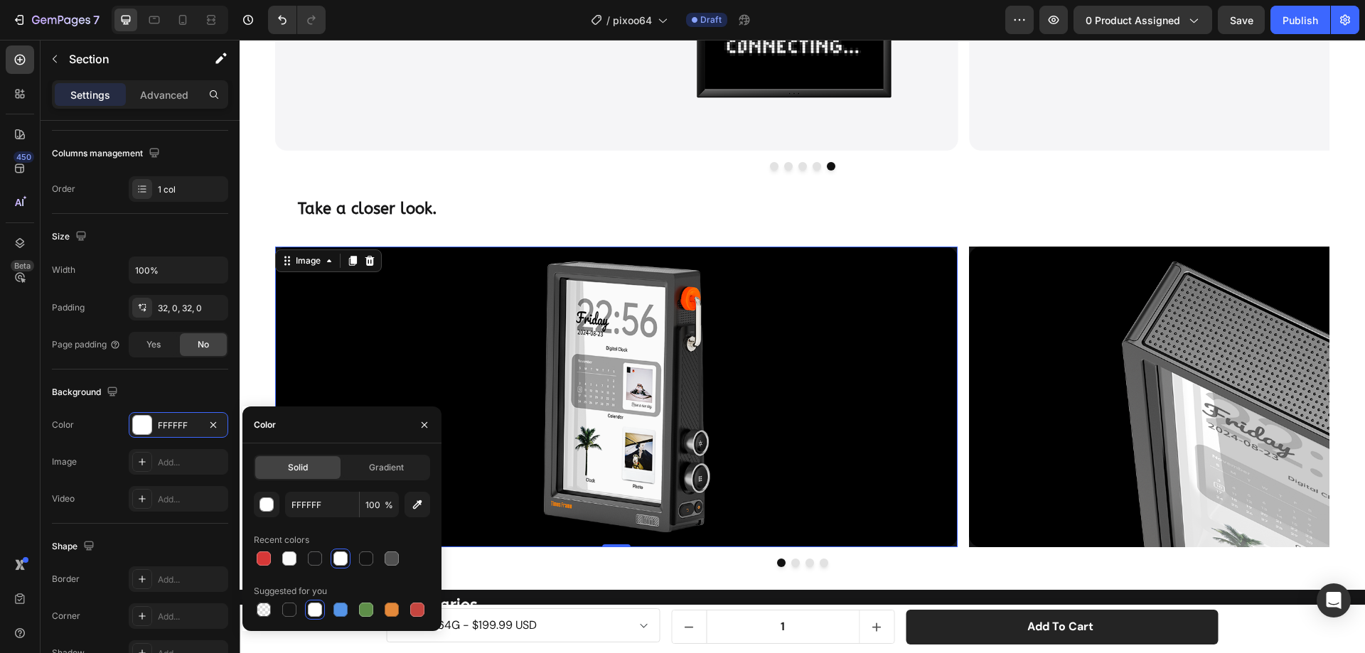
scroll to position [0, 0]
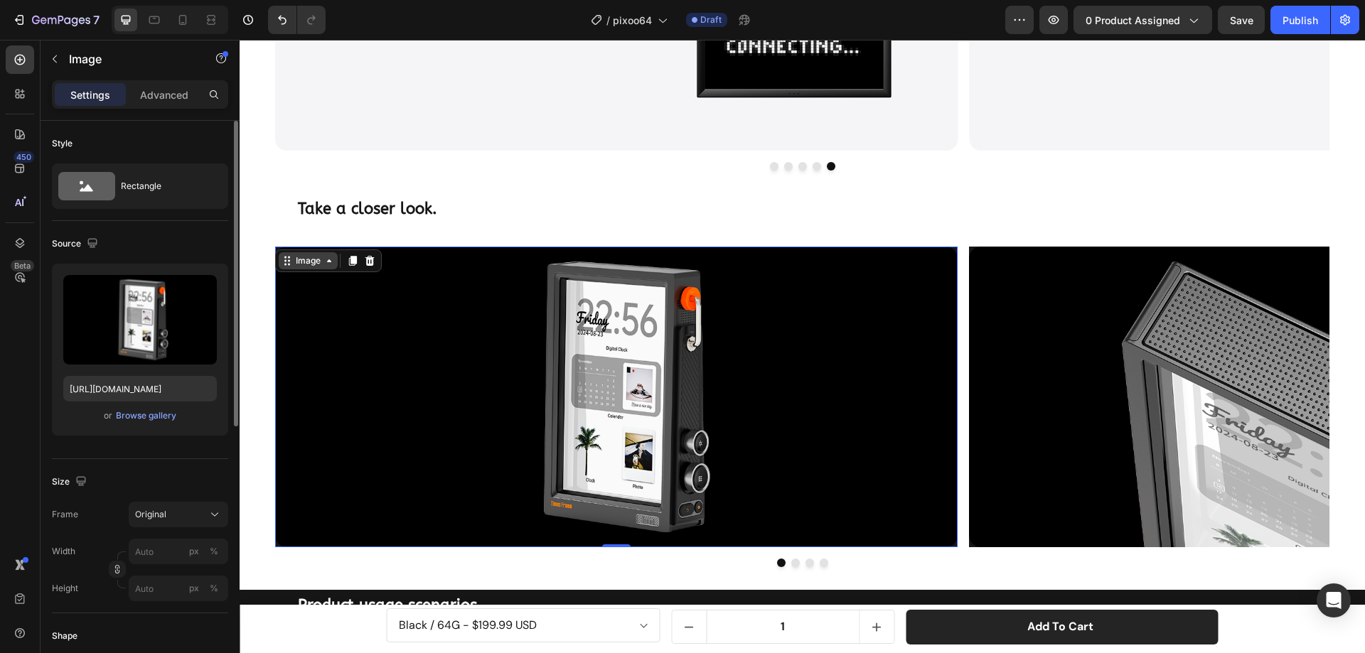
click at [314, 263] on div "Image" at bounding box center [308, 260] width 31 height 13
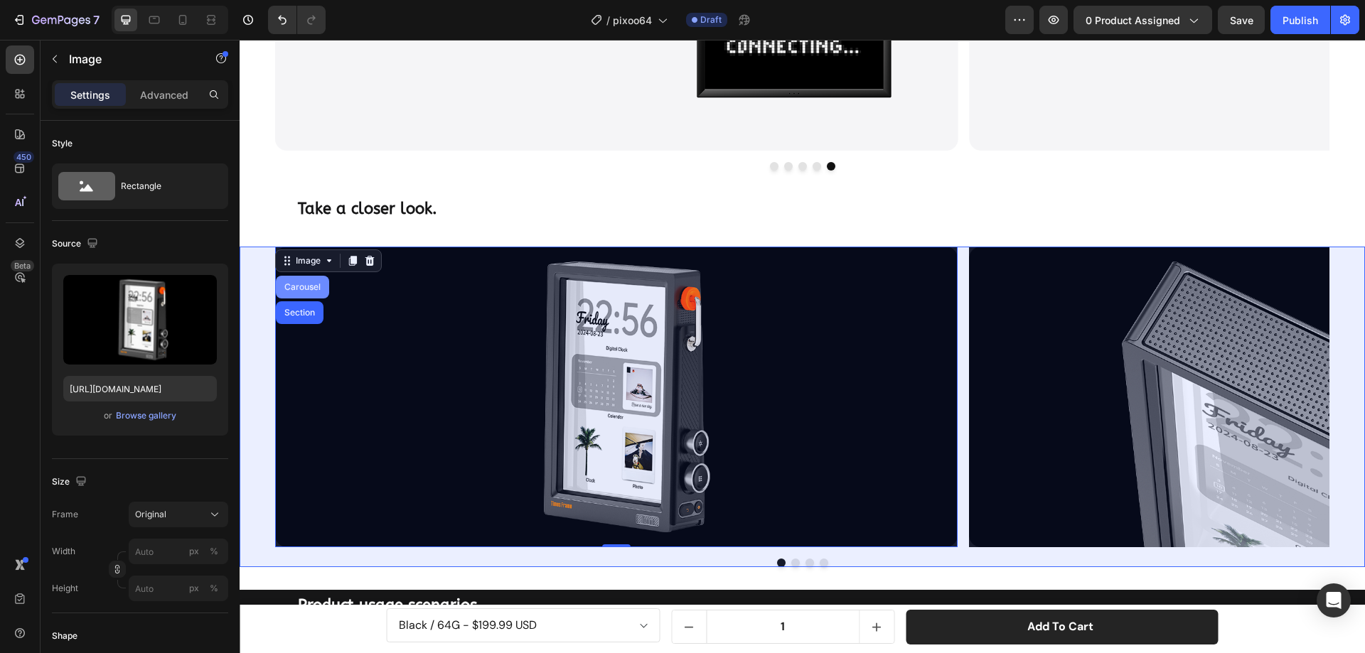
click at [311, 285] on div "Carousel" at bounding box center [302, 287] width 42 height 9
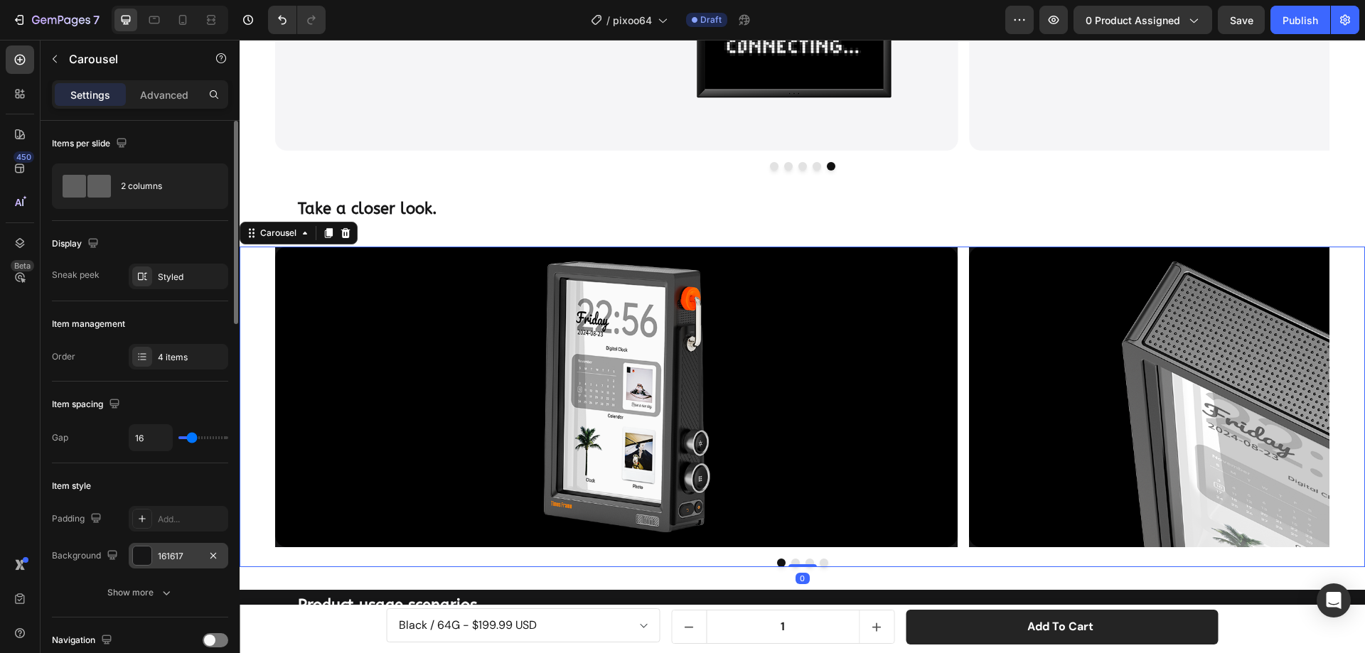
click at [144, 560] on div at bounding box center [142, 556] width 18 height 18
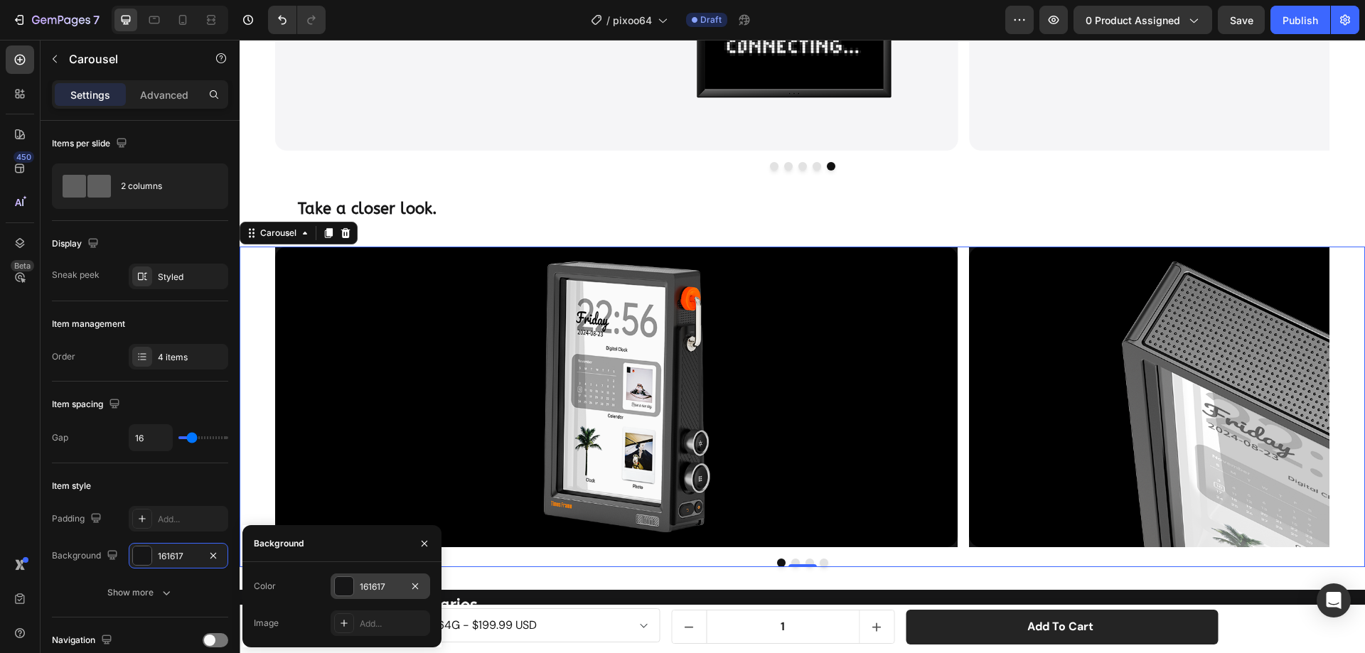
click at [341, 589] on div at bounding box center [344, 586] width 18 height 18
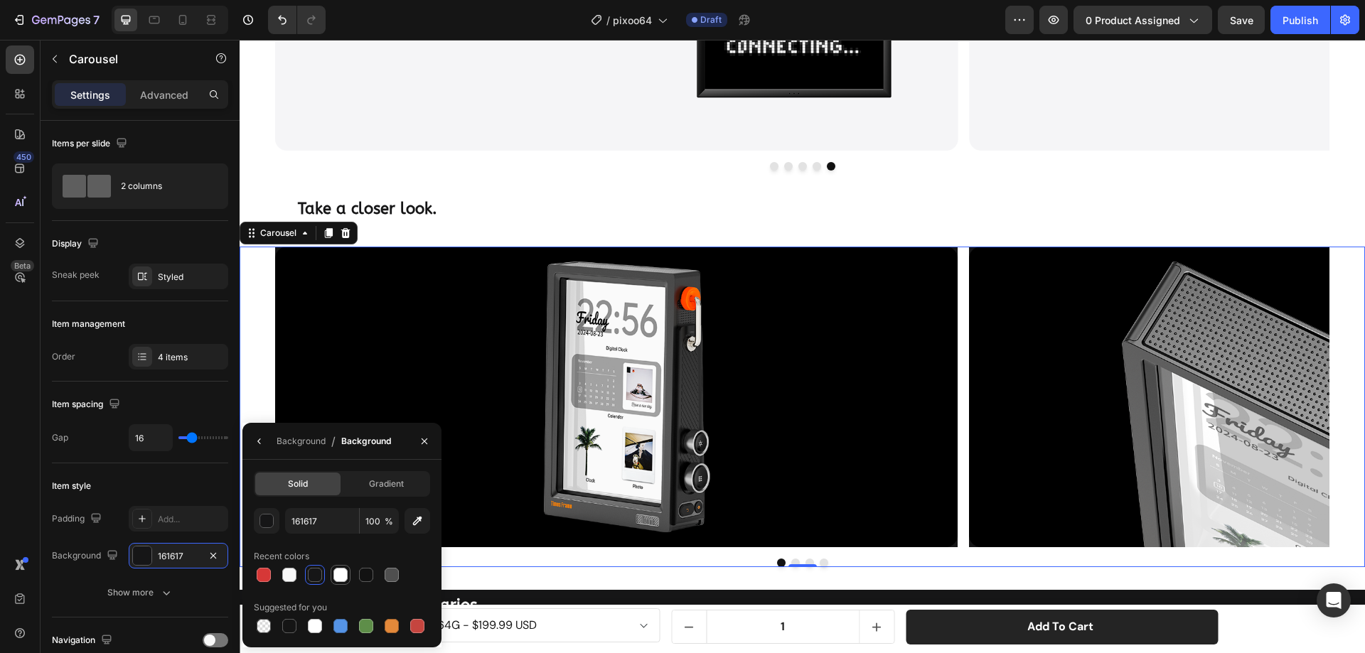
click at [340, 571] on div at bounding box center [340, 575] width 14 height 14
type input "FFFFFF"
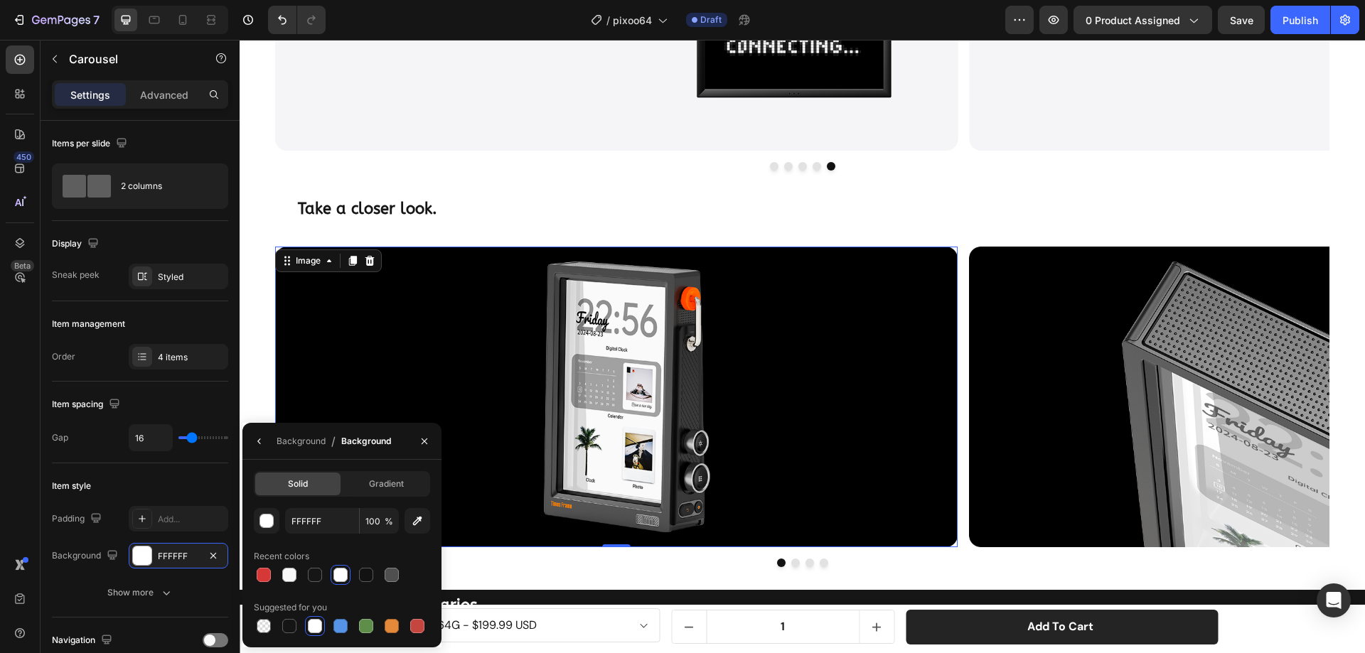
click at [538, 301] on img at bounding box center [616, 397] width 682 height 301
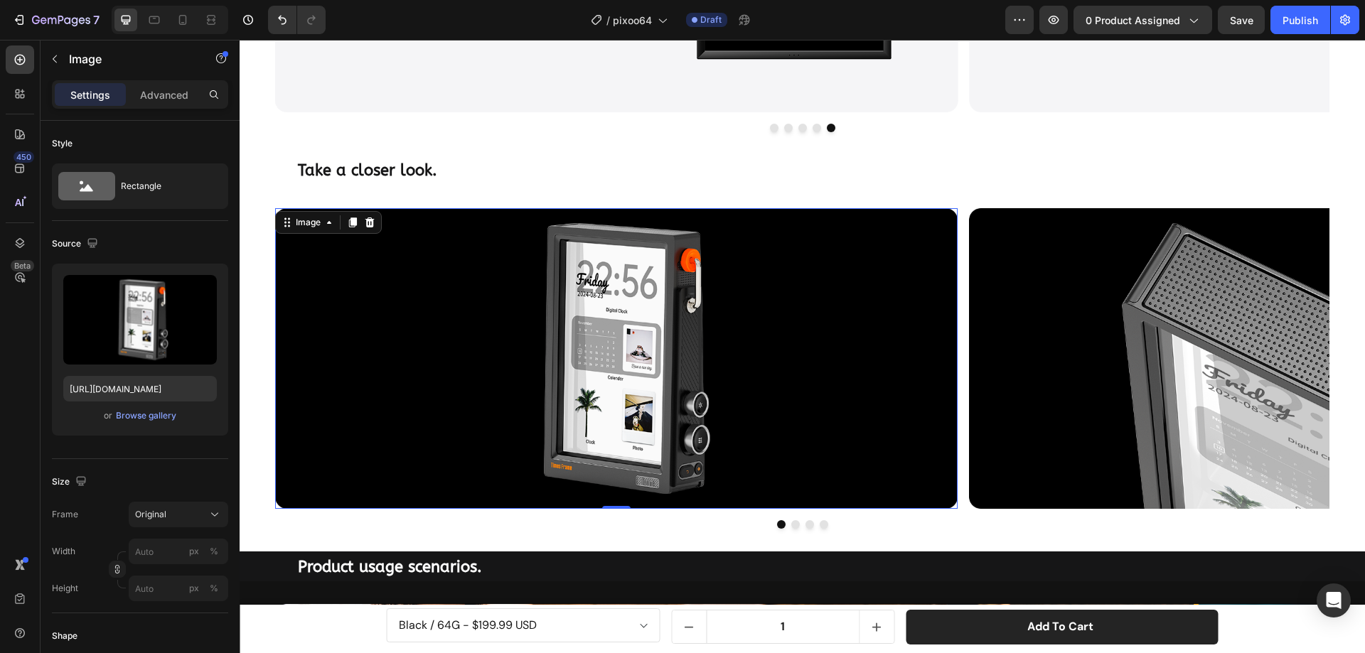
scroll to position [2046, 0]
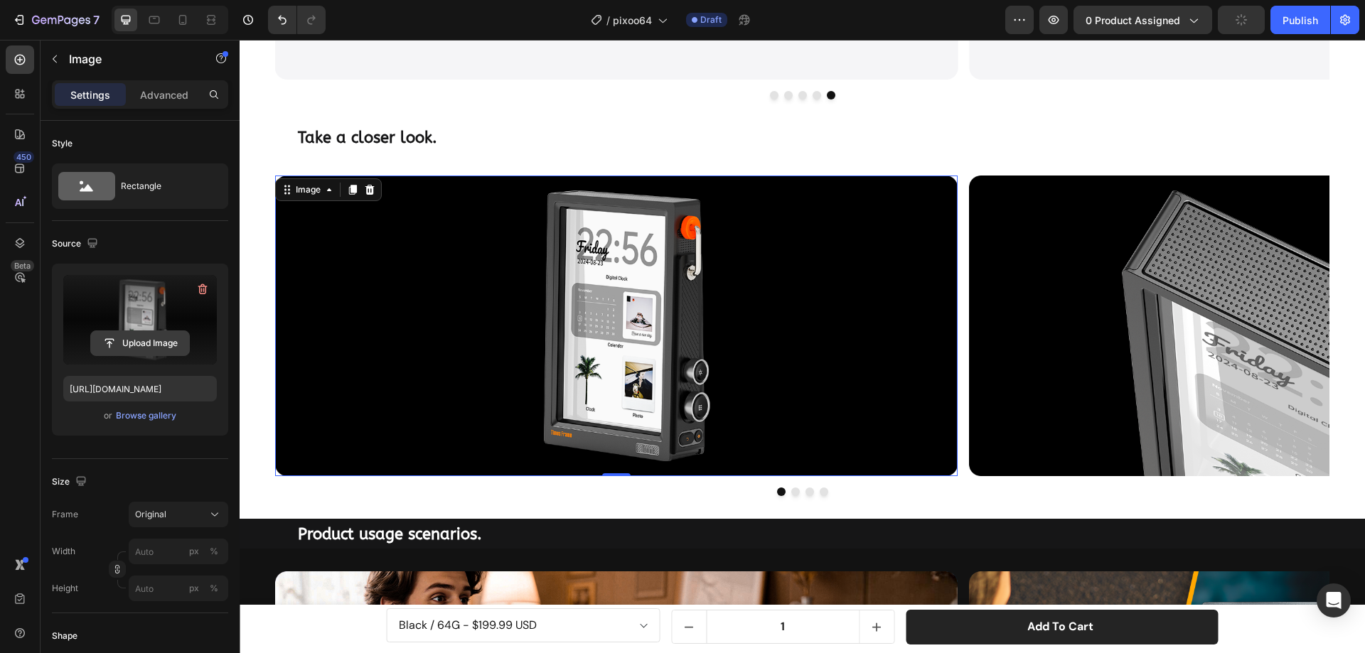
click at [146, 337] on input "file" at bounding box center [140, 343] width 98 height 24
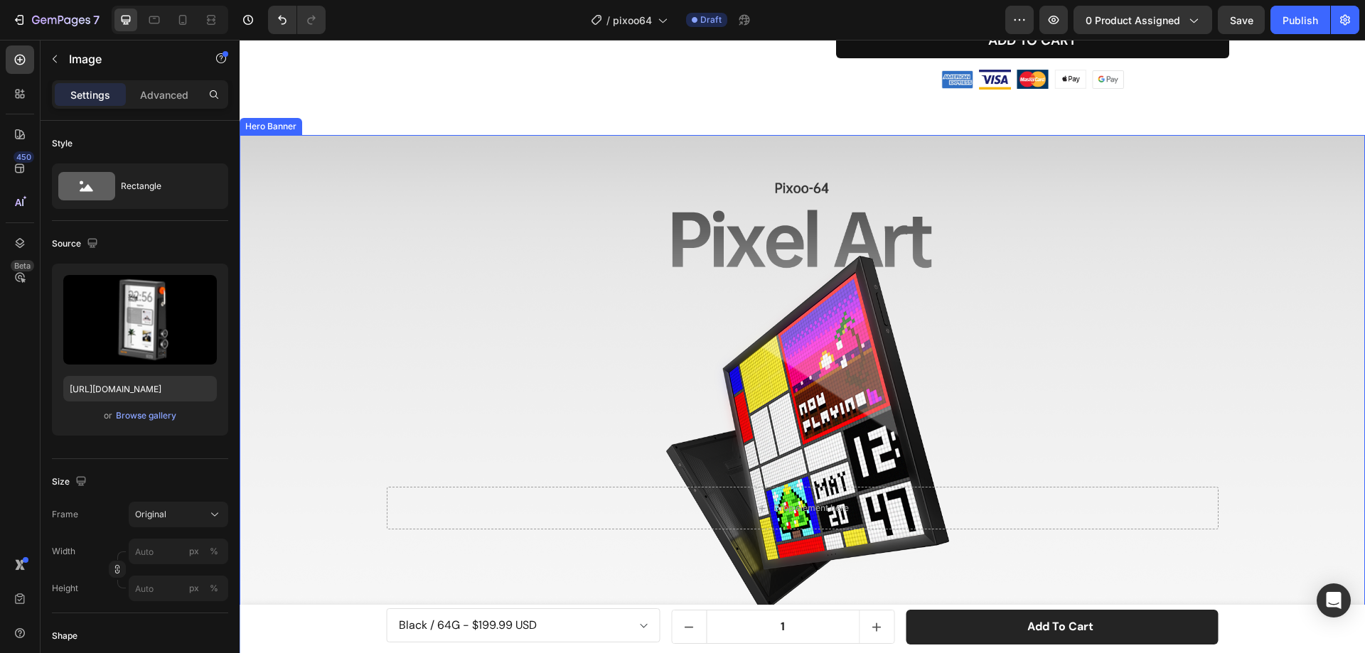
scroll to position [980, 0]
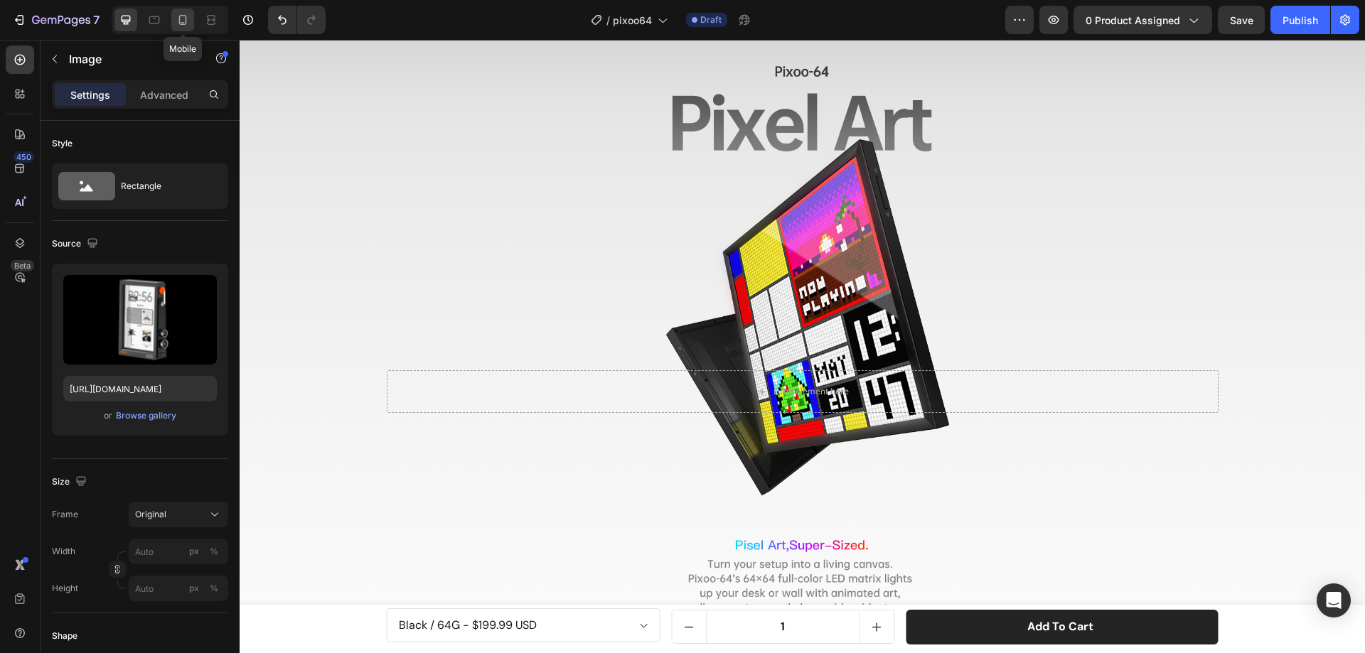
click at [186, 20] on icon at bounding box center [183, 20] width 8 height 10
type input "[URL][DOMAIN_NAME]"
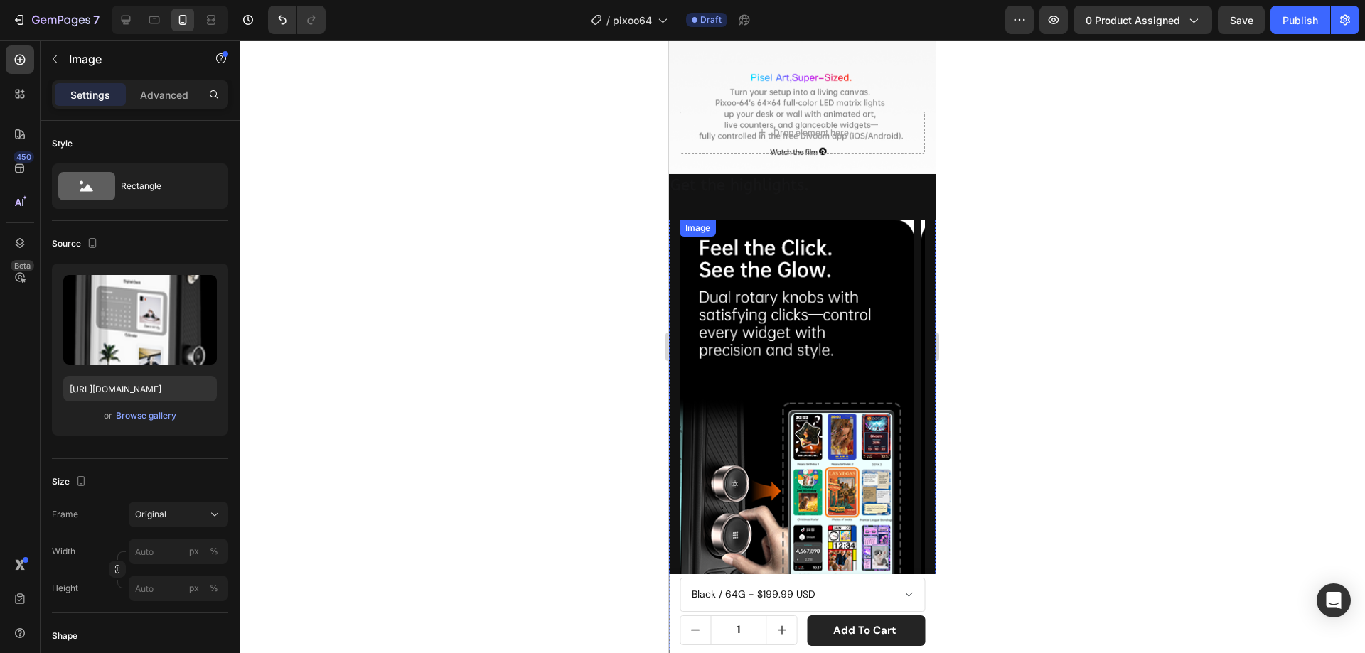
scroll to position [1564, 0]
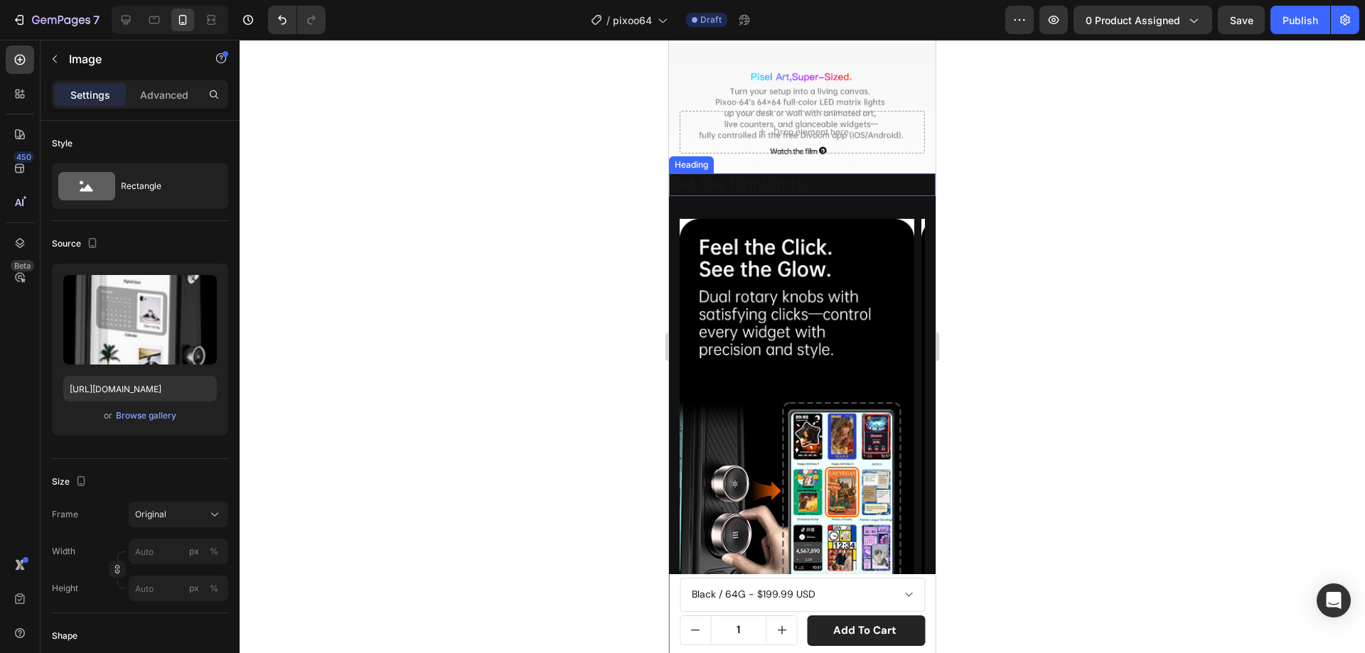
click at [682, 176] on span "Get the highlights." at bounding box center [739, 185] width 139 height 18
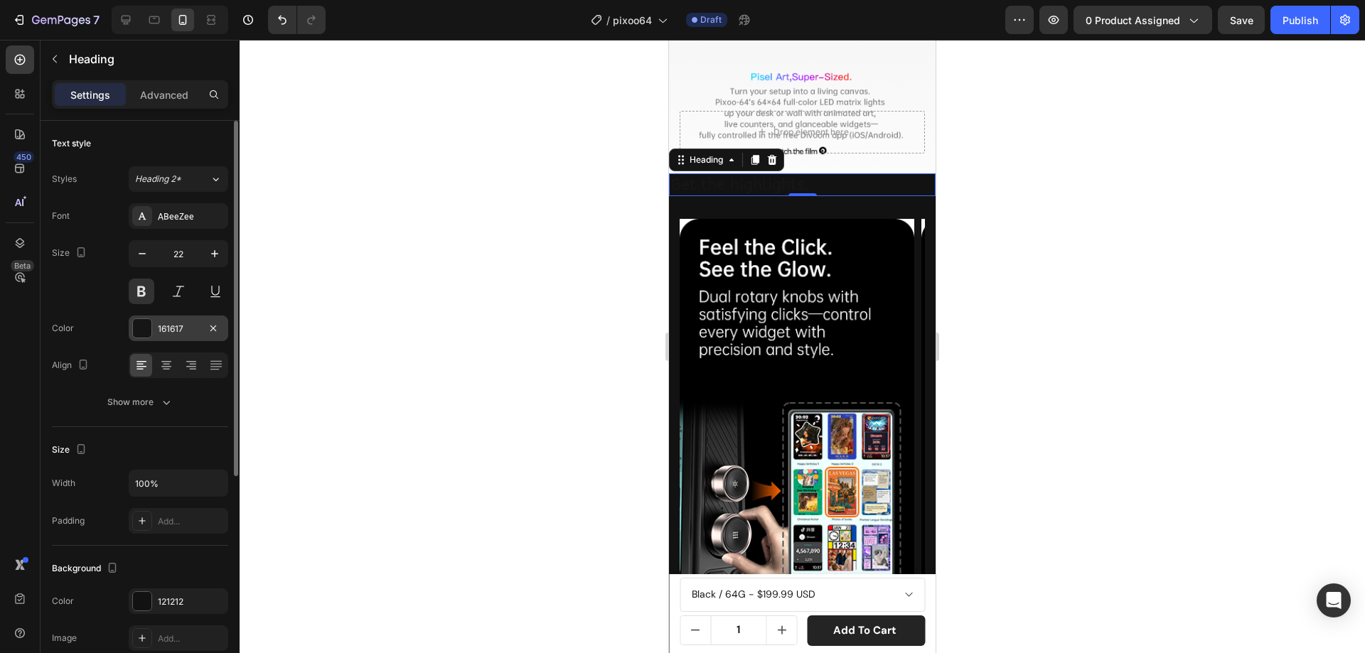
click at [145, 331] on div at bounding box center [142, 328] width 18 height 18
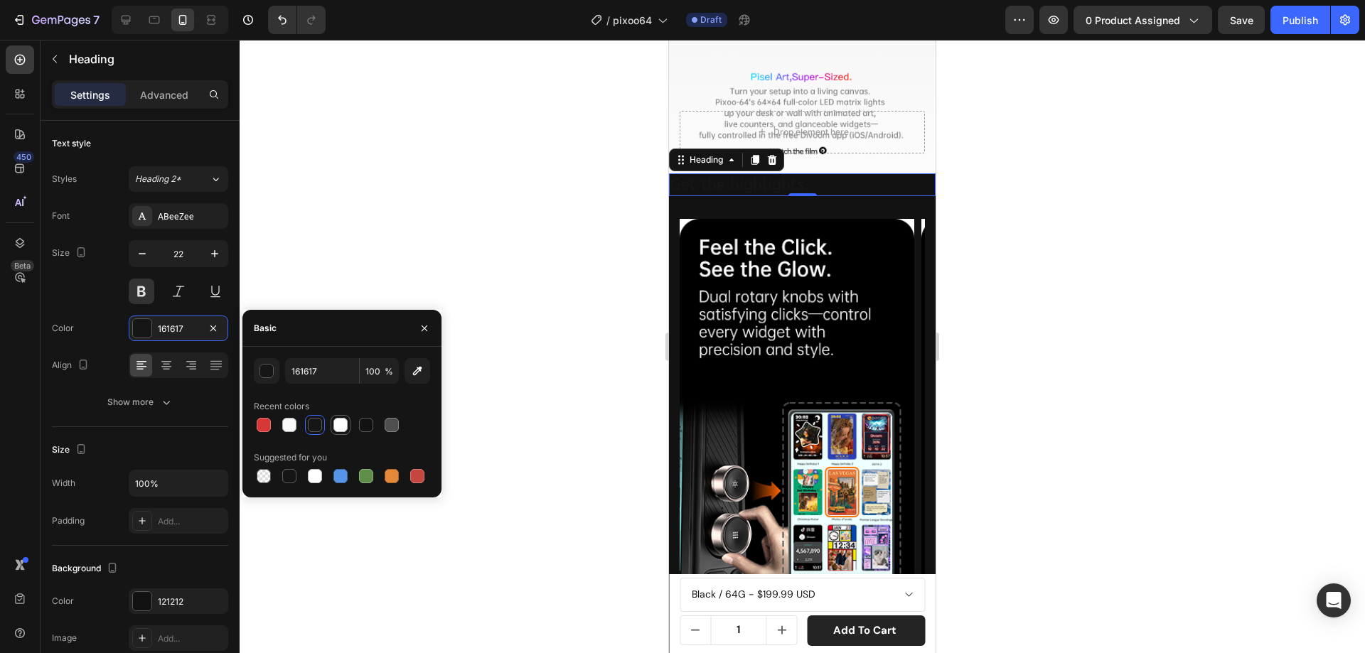
click at [333, 425] on div at bounding box center [340, 425] width 14 height 14
click at [367, 426] on div at bounding box center [366, 425] width 14 height 14
type input "121212"
click at [701, 154] on div "Heading" at bounding box center [706, 160] width 39 height 13
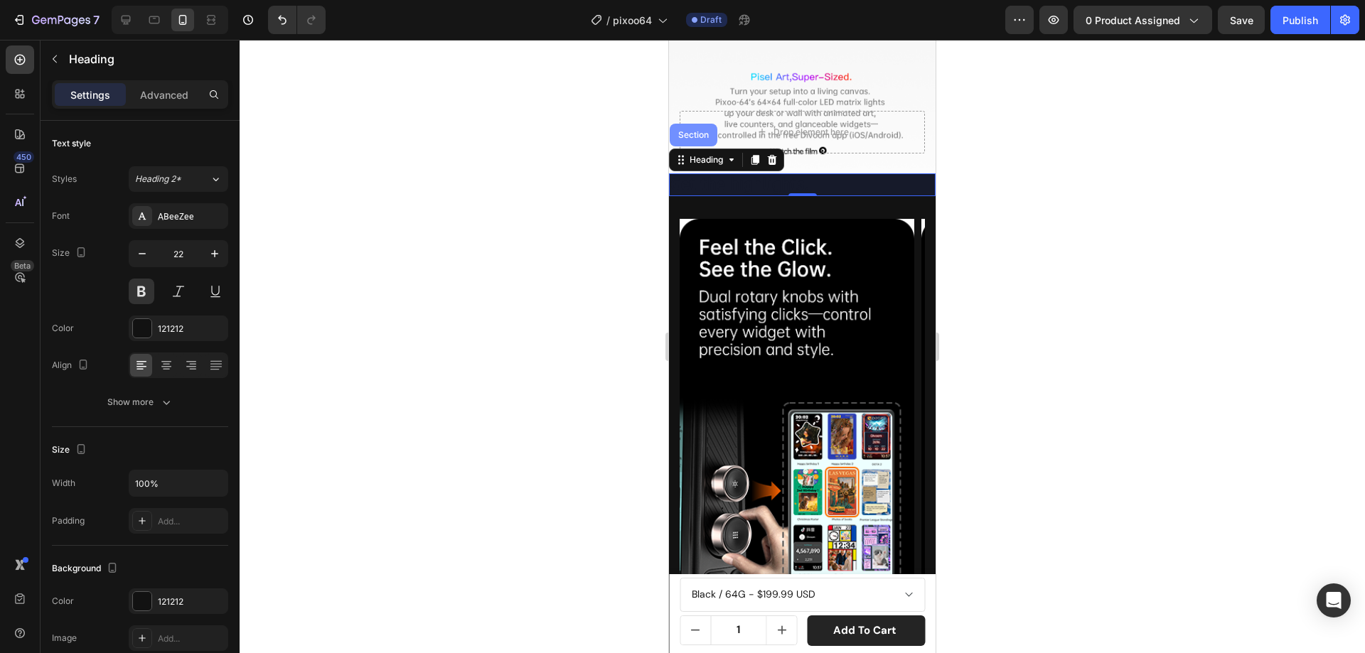
click at [687, 124] on div "Section" at bounding box center [694, 135] width 48 height 23
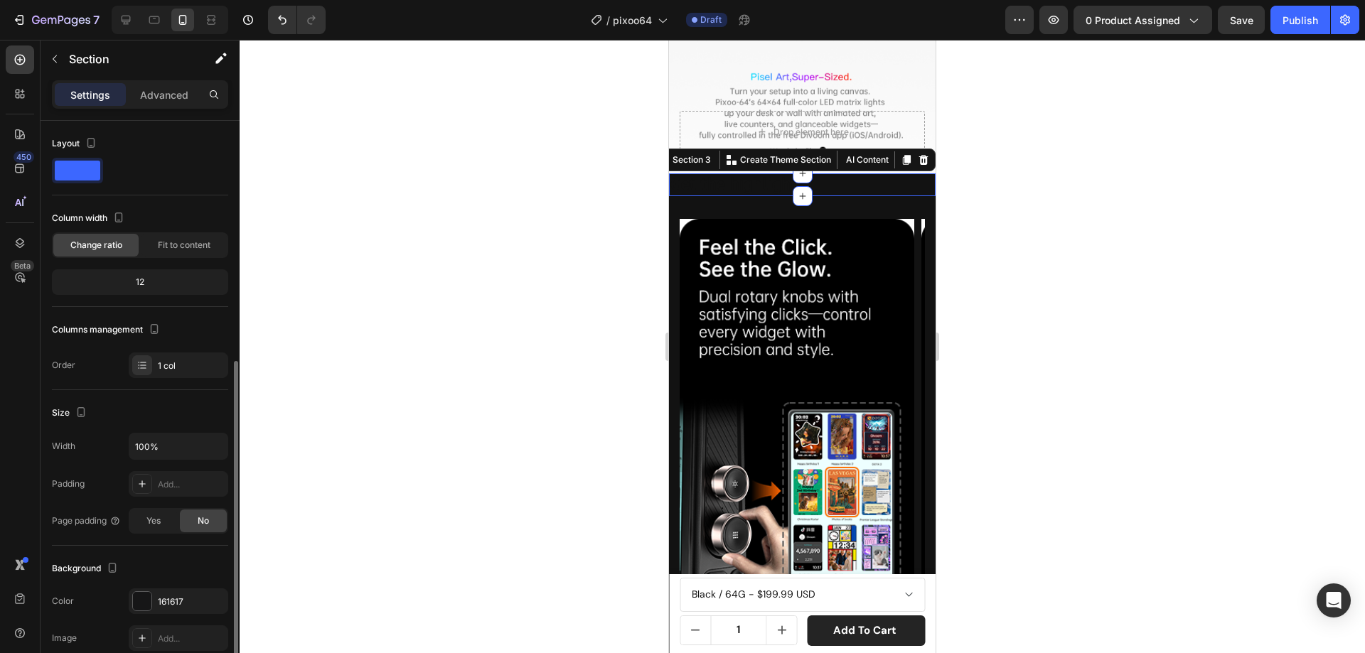
scroll to position [213, 0]
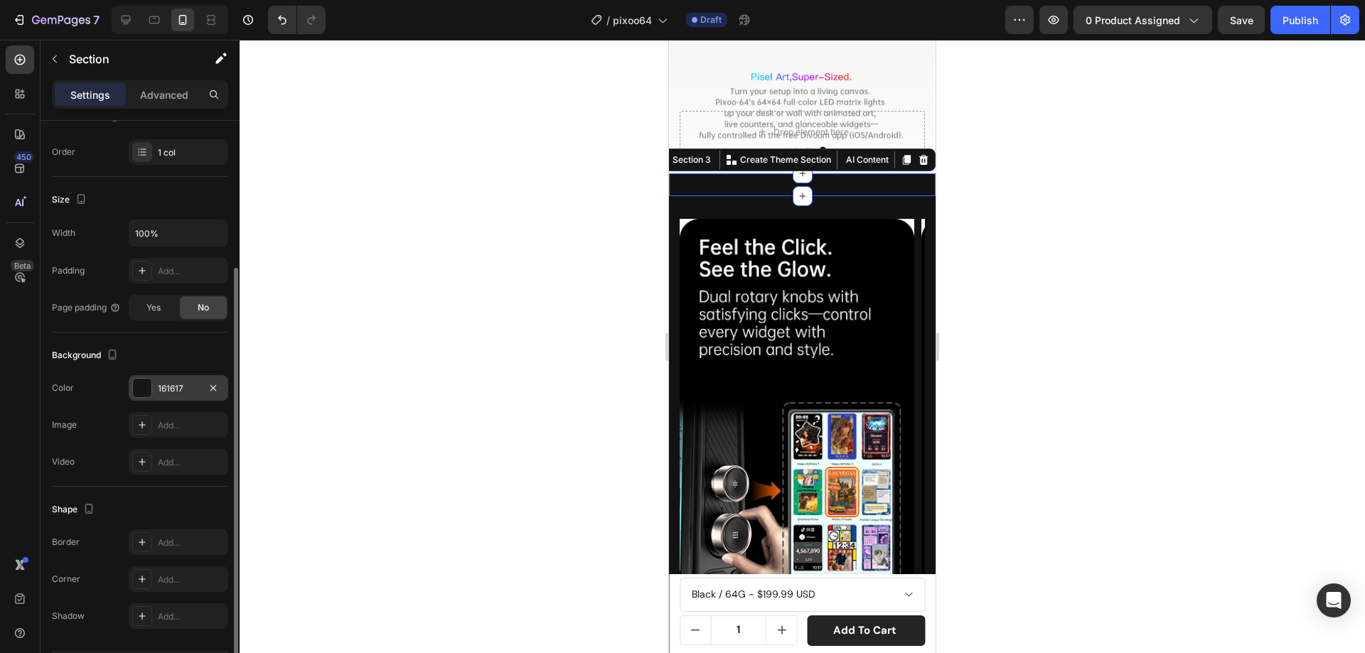
click at [147, 387] on div at bounding box center [142, 388] width 18 height 18
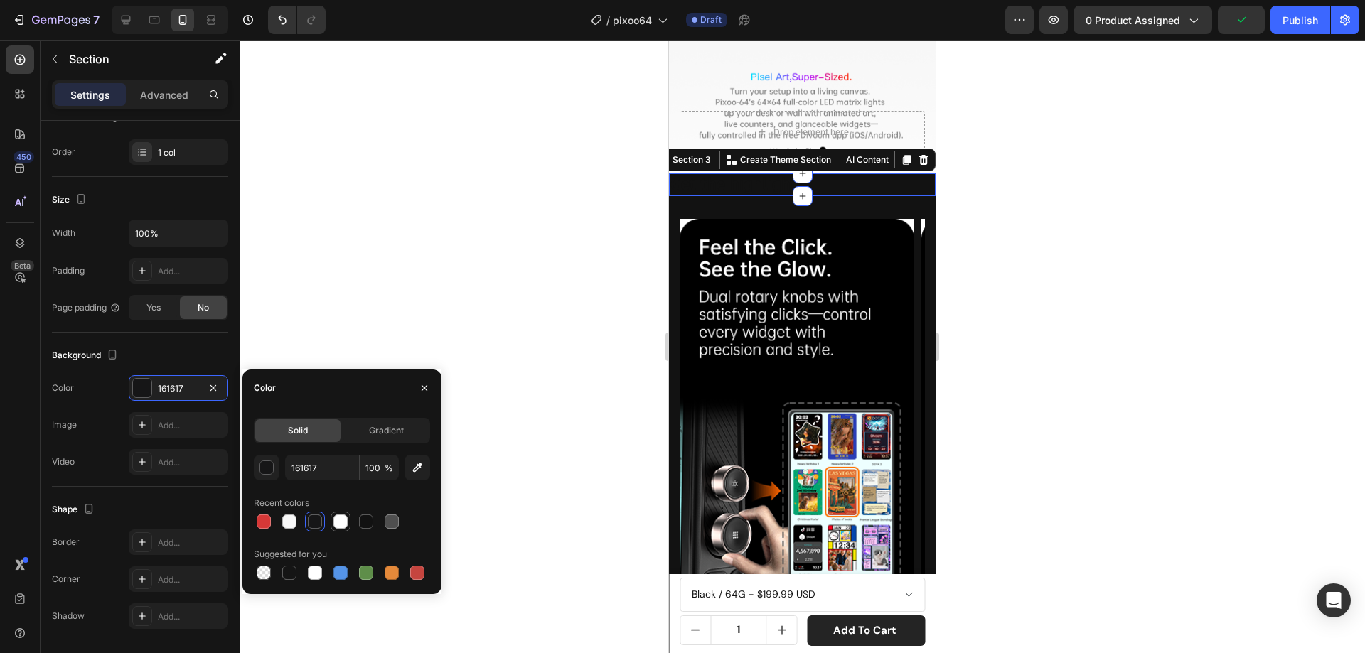
click at [339, 520] on div at bounding box center [340, 522] width 14 height 14
type input "FFFFFF"
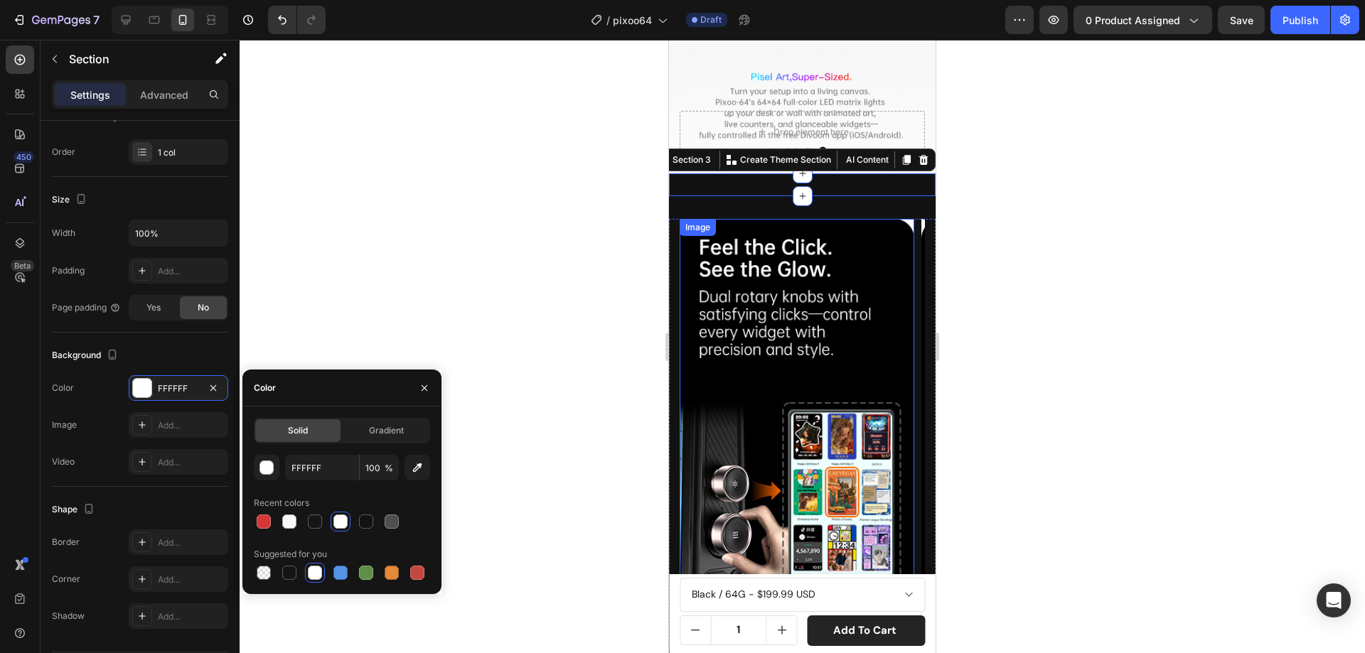
click at [897, 219] on img at bounding box center [796, 424] width 235 height 411
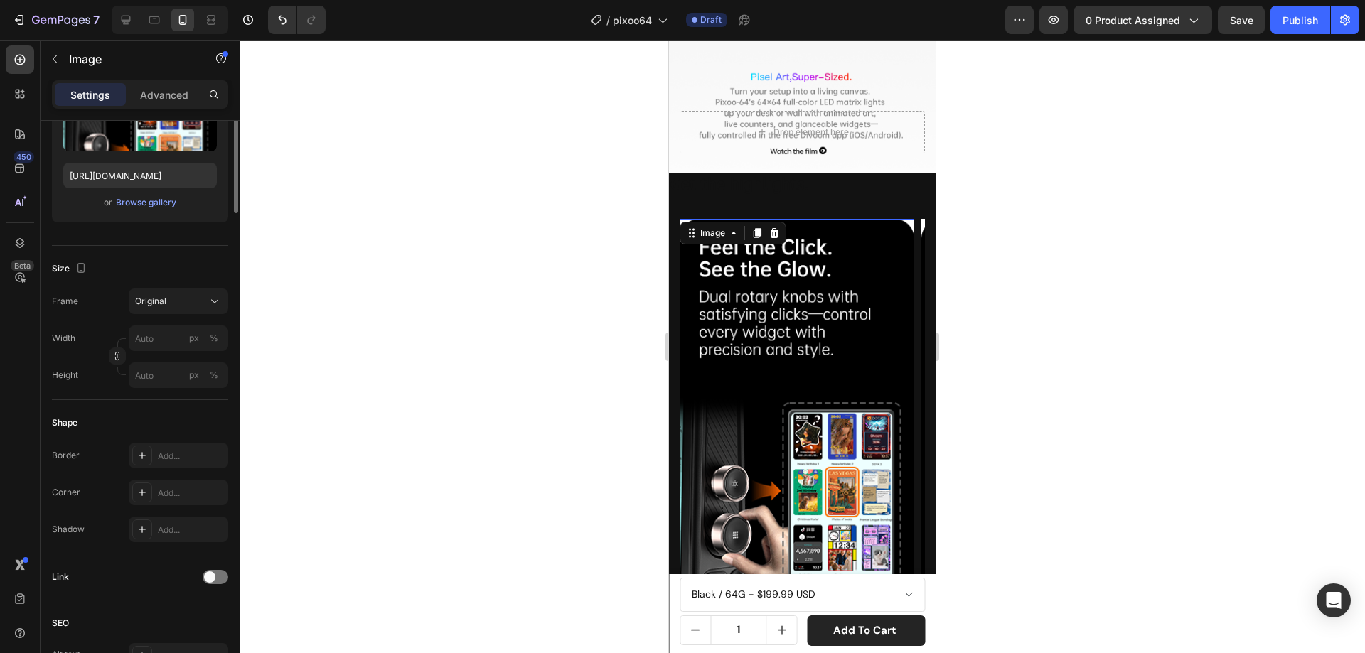
scroll to position [0, 0]
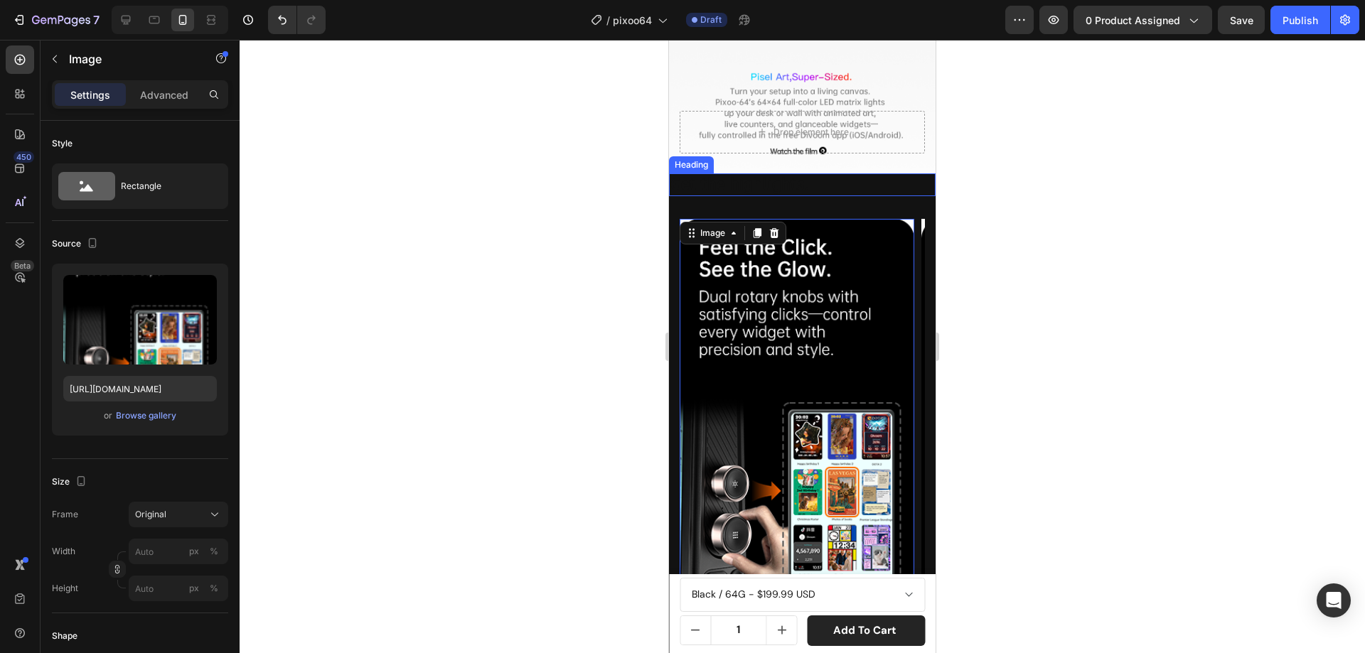
click at [674, 176] on span "Get the highlights." at bounding box center [739, 185] width 139 height 18
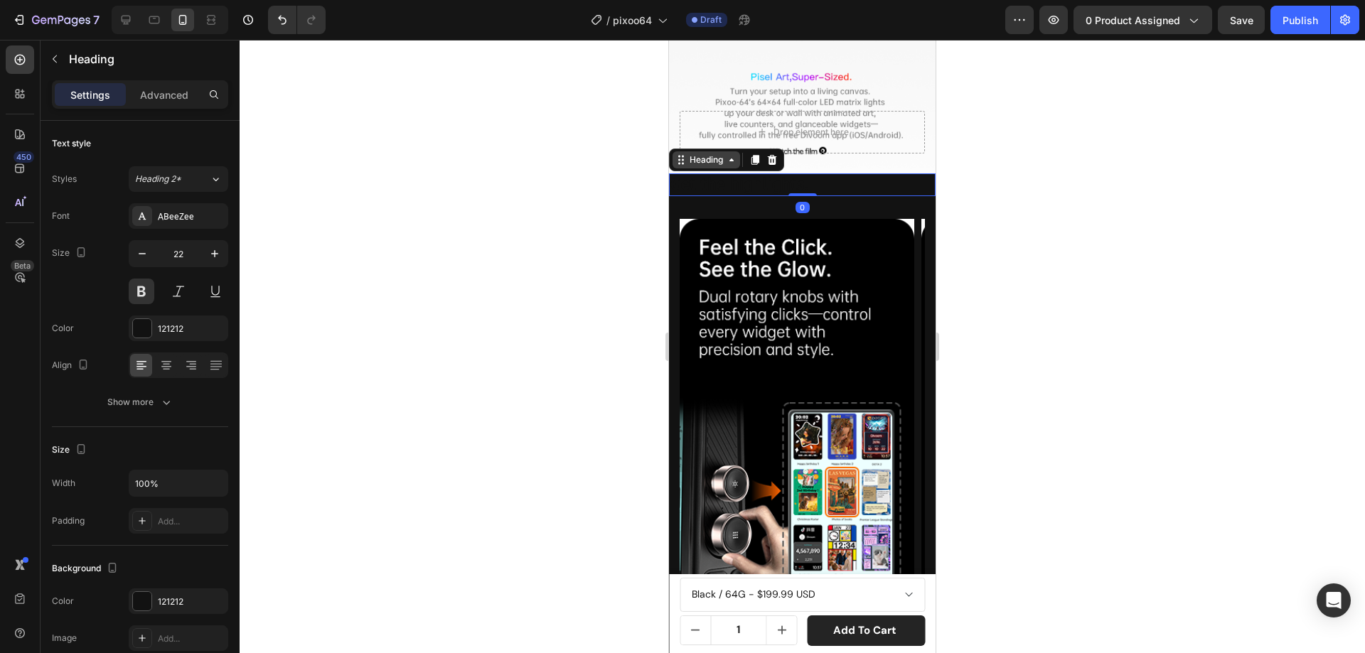
click at [702, 154] on div "Heading" at bounding box center [706, 160] width 39 height 13
click at [688, 131] on div "Section" at bounding box center [693, 135] width 36 height 9
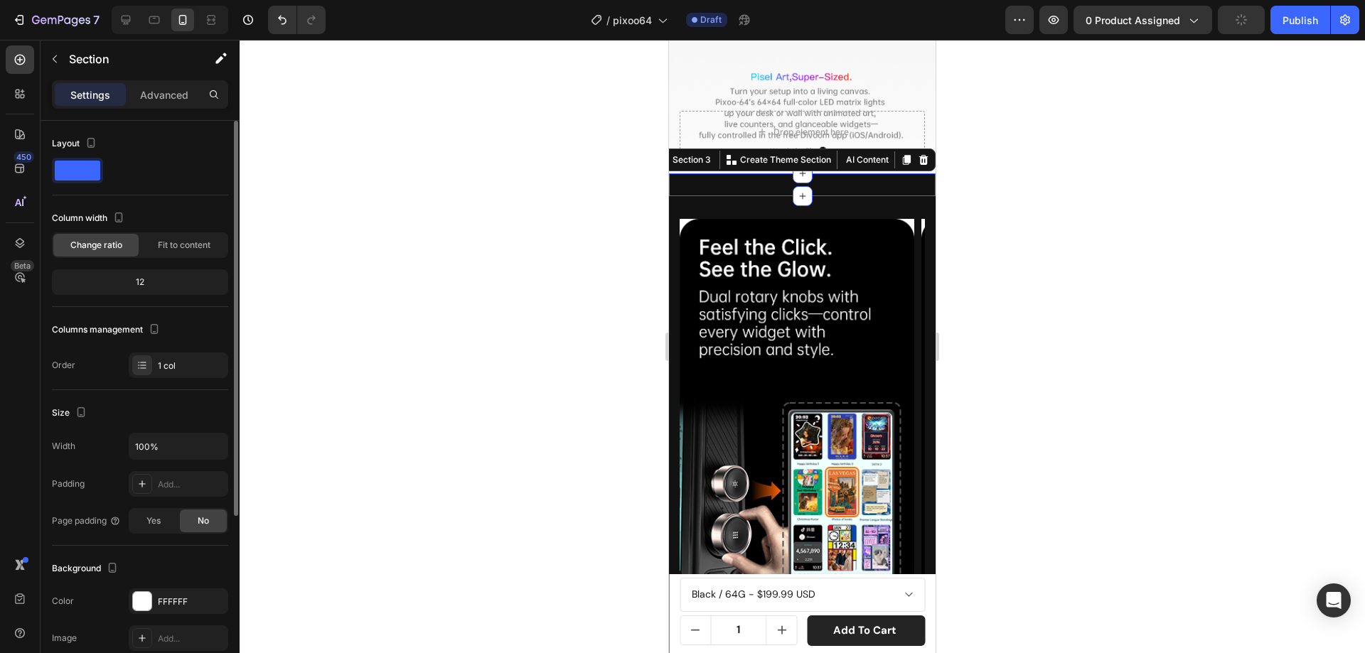
scroll to position [213, 0]
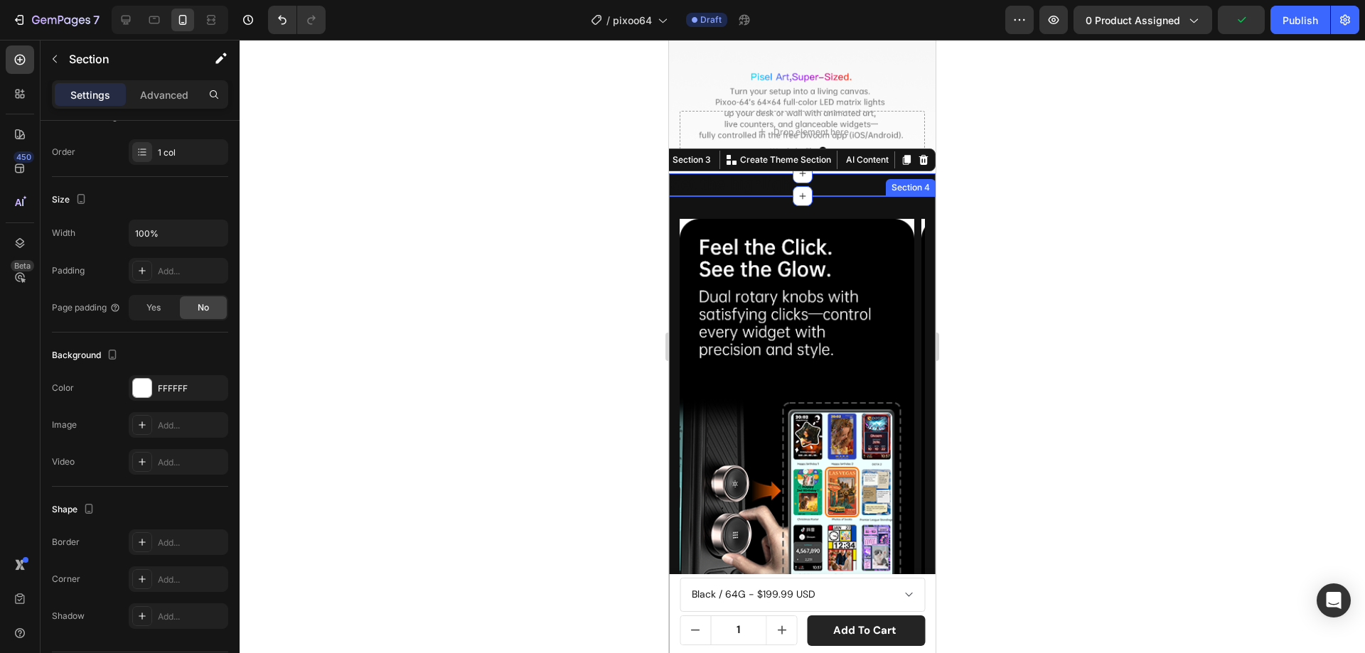
click at [682, 196] on div "Image Image Image Image Image Carousel" at bounding box center [802, 434] width 267 height 476
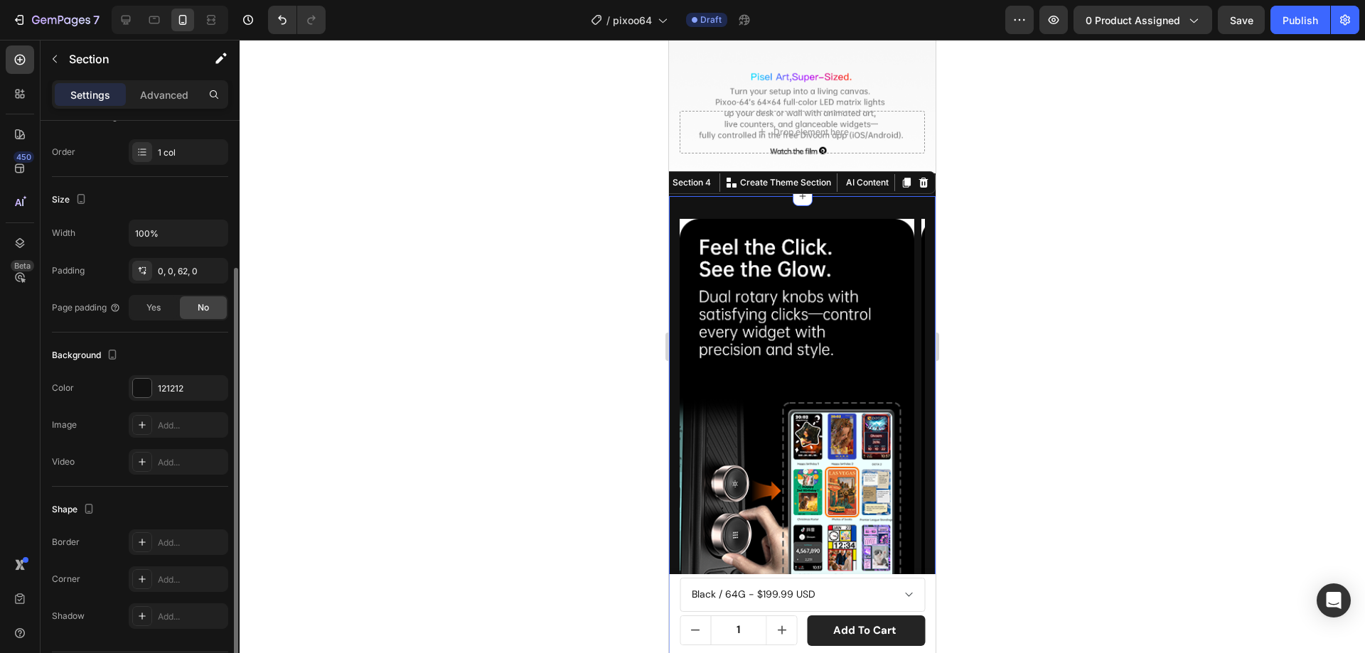
scroll to position [257, 0]
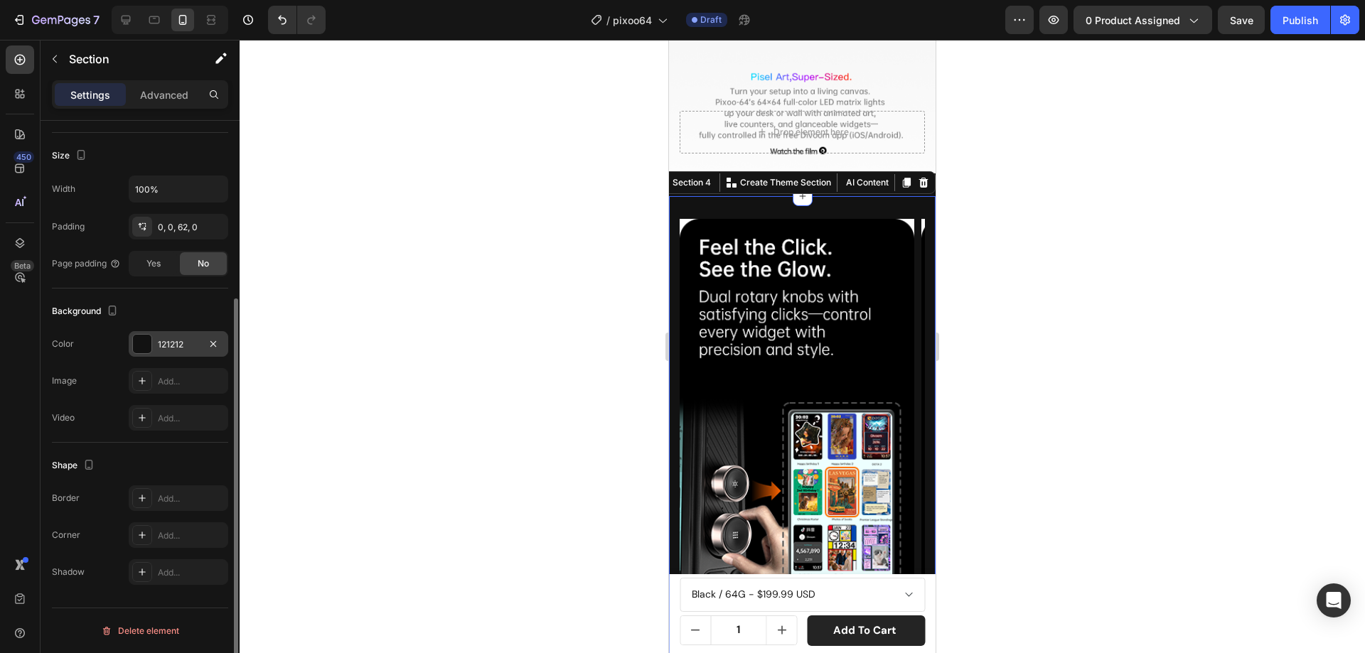
click at [145, 339] on div at bounding box center [142, 344] width 18 height 18
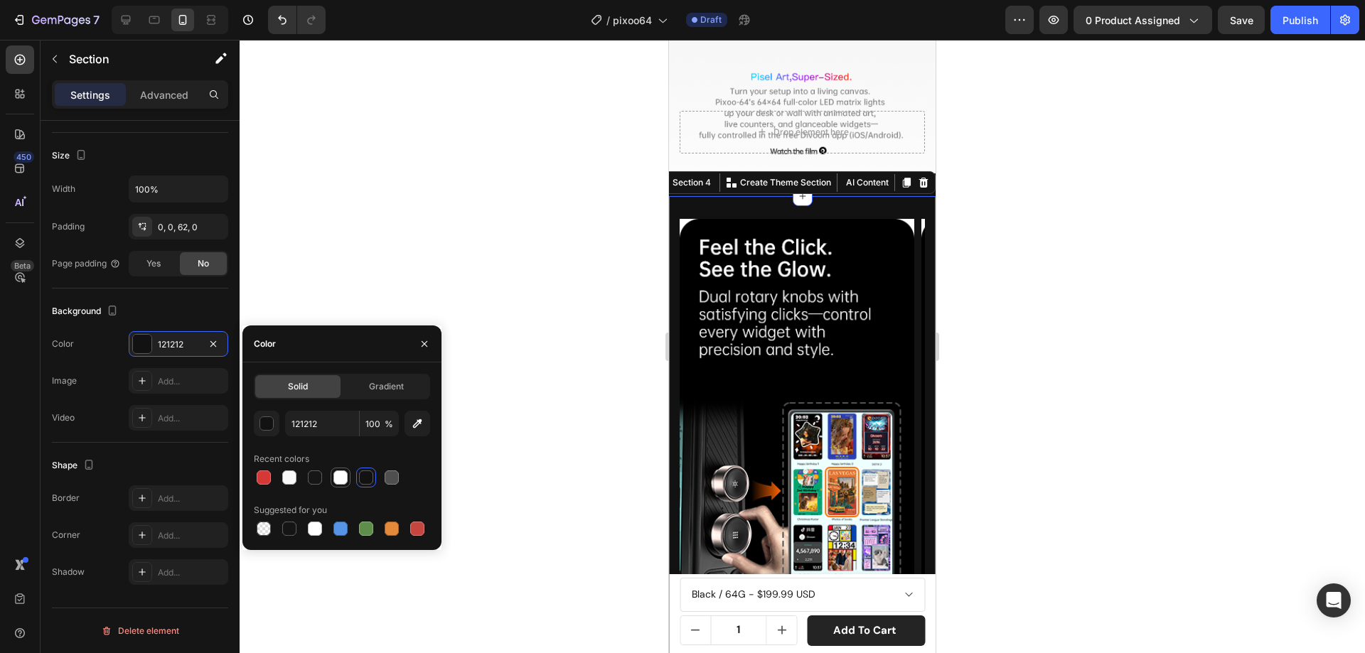
click at [339, 478] on div at bounding box center [340, 478] width 14 height 14
type input "FFFFFF"
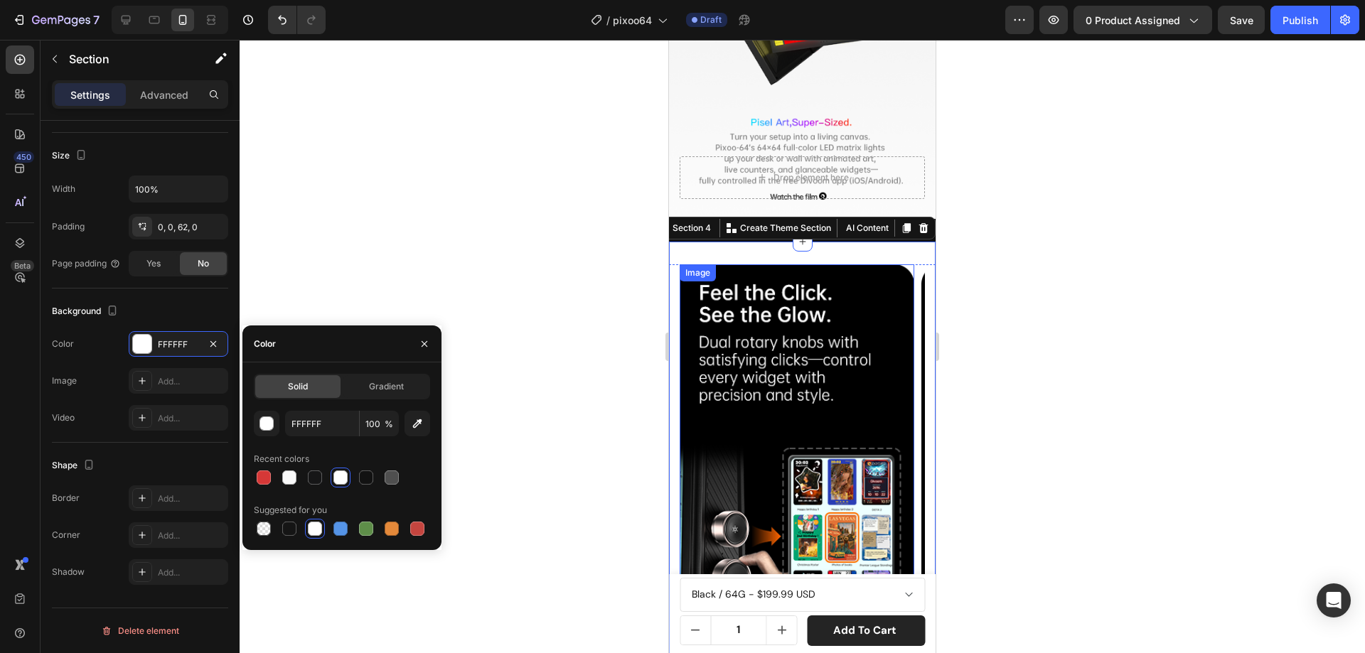
scroll to position [1493, 0]
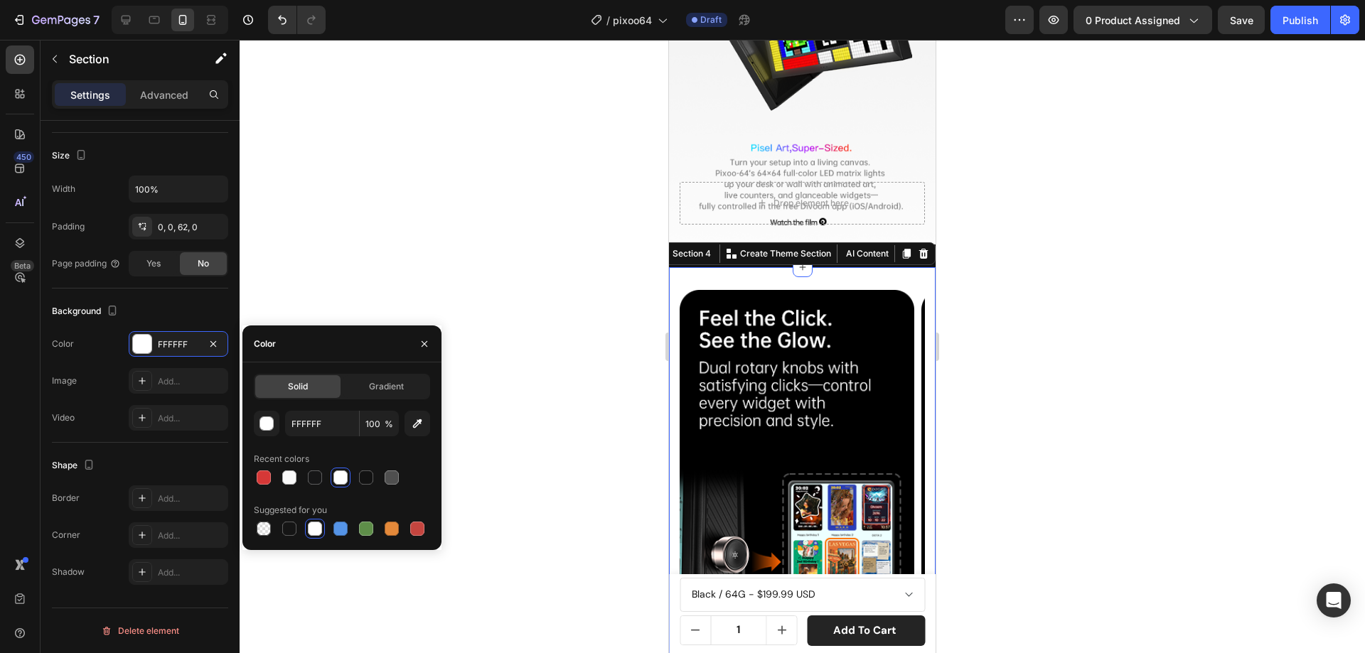
click at [694, 267] on div "Image Image Image Image Image Carousel" at bounding box center [802, 505] width 267 height 476
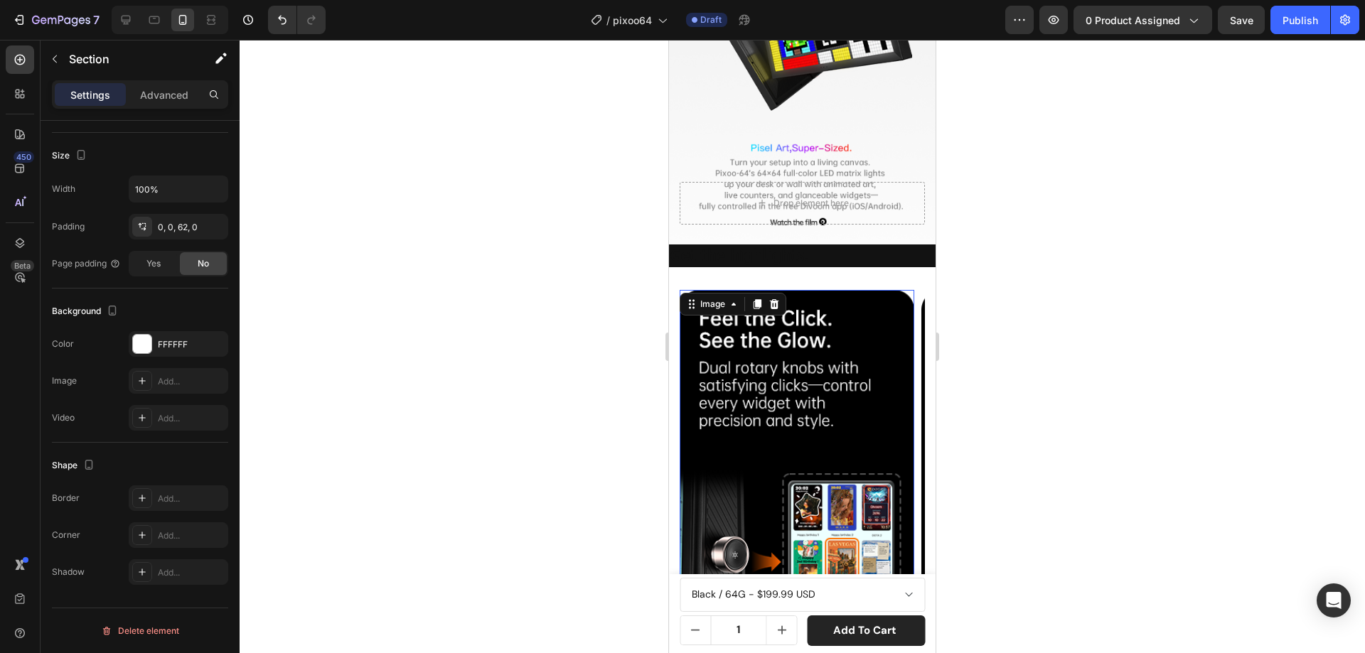
click at [893, 341] on img at bounding box center [796, 495] width 235 height 411
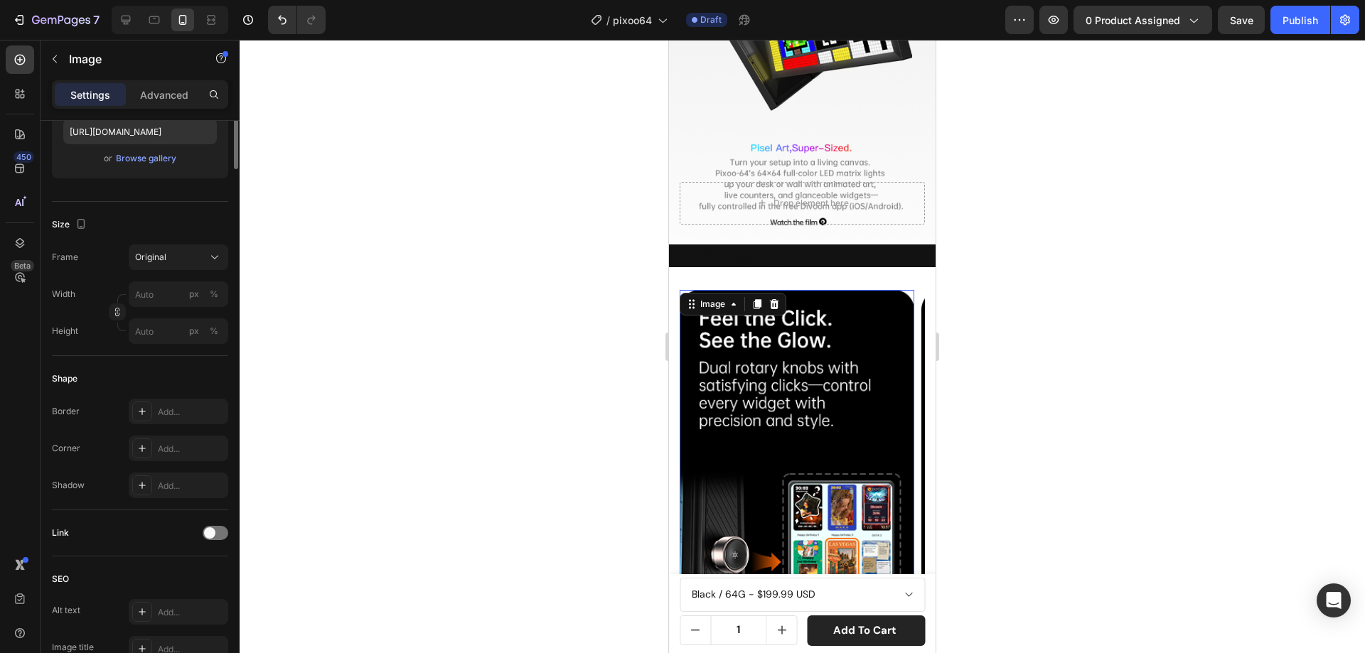
scroll to position [0, 0]
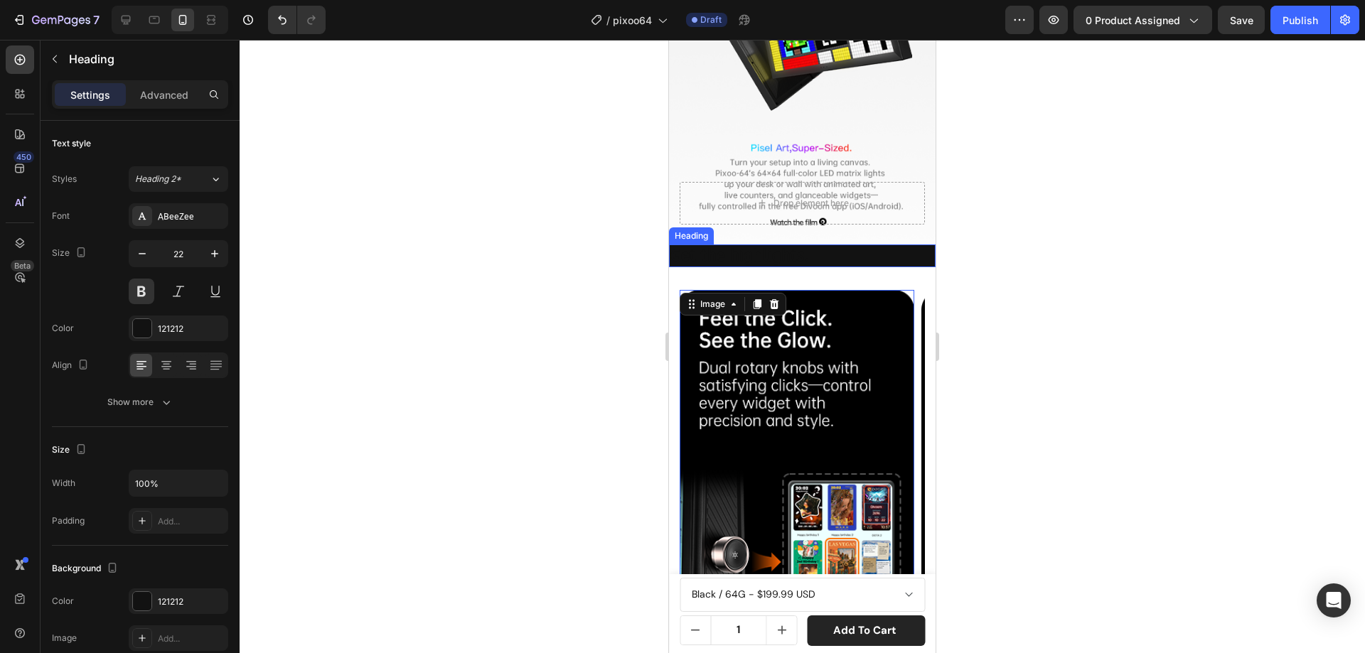
click at [888, 245] on h2 "Get the highlights." at bounding box center [802, 256] width 267 height 23
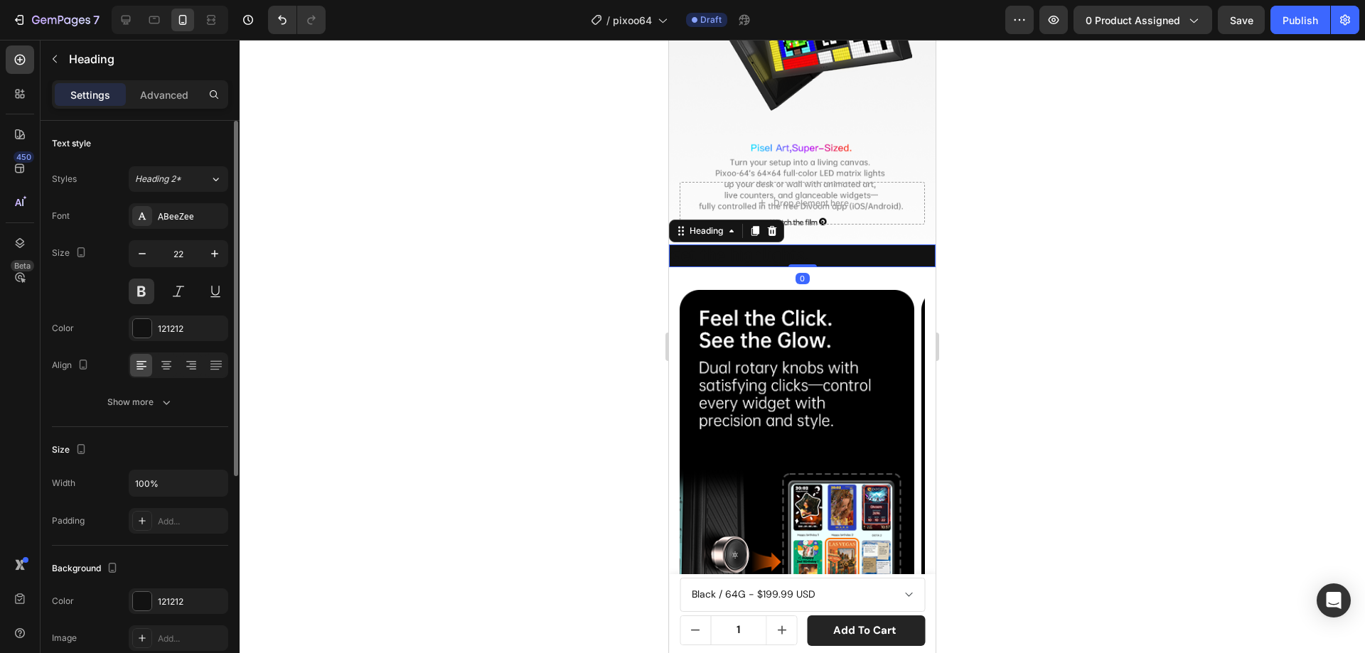
scroll to position [213, 0]
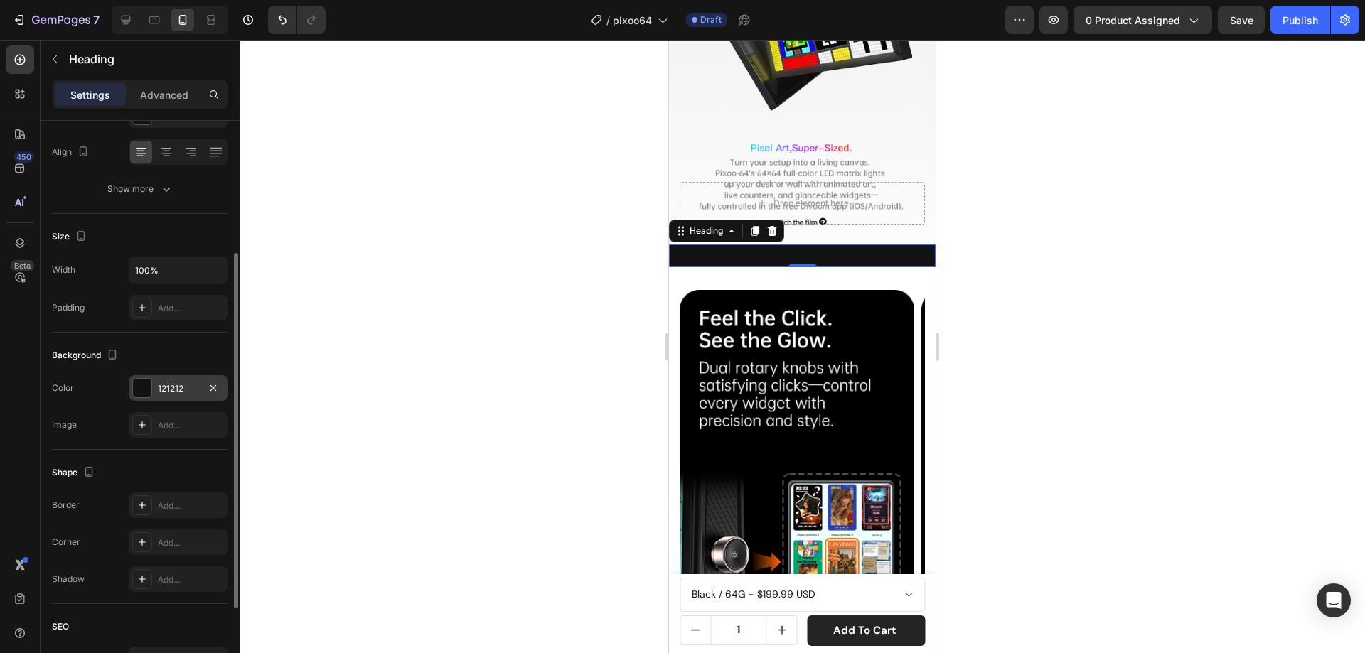
click at [137, 385] on div at bounding box center [142, 388] width 18 height 18
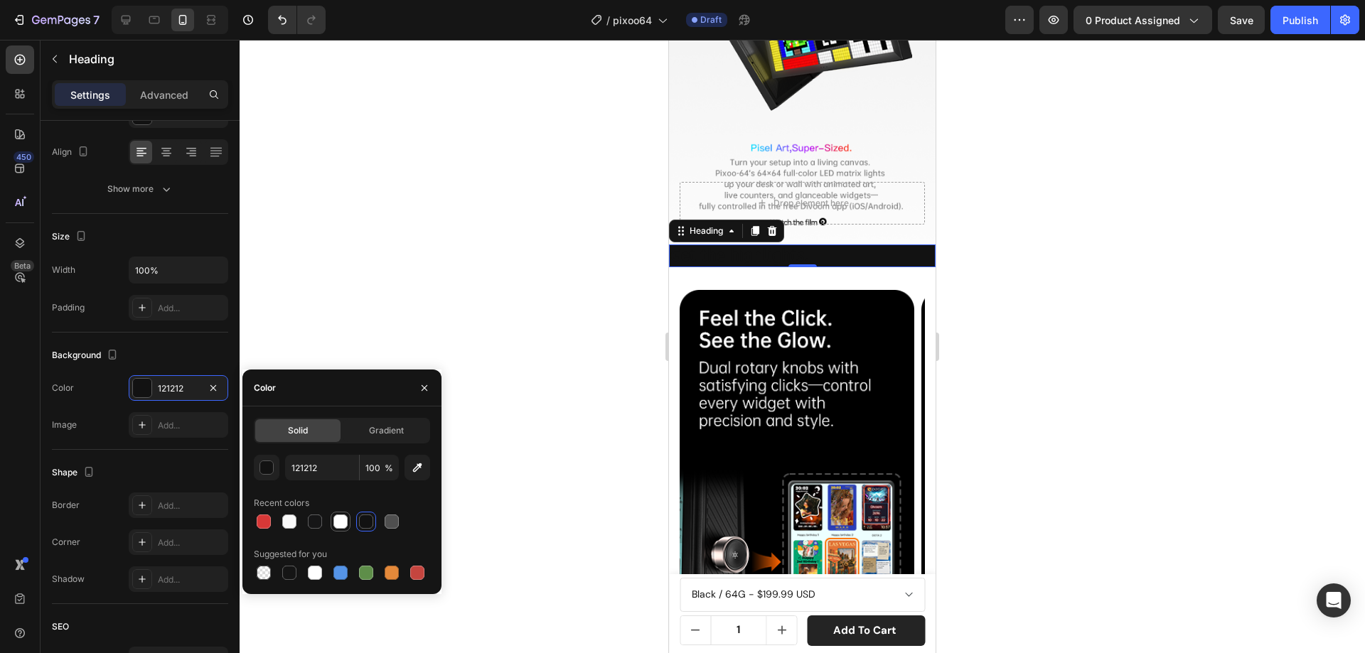
click at [336, 526] on div at bounding box center [340, 522] width 14 height 14
type input "FFFFFF"
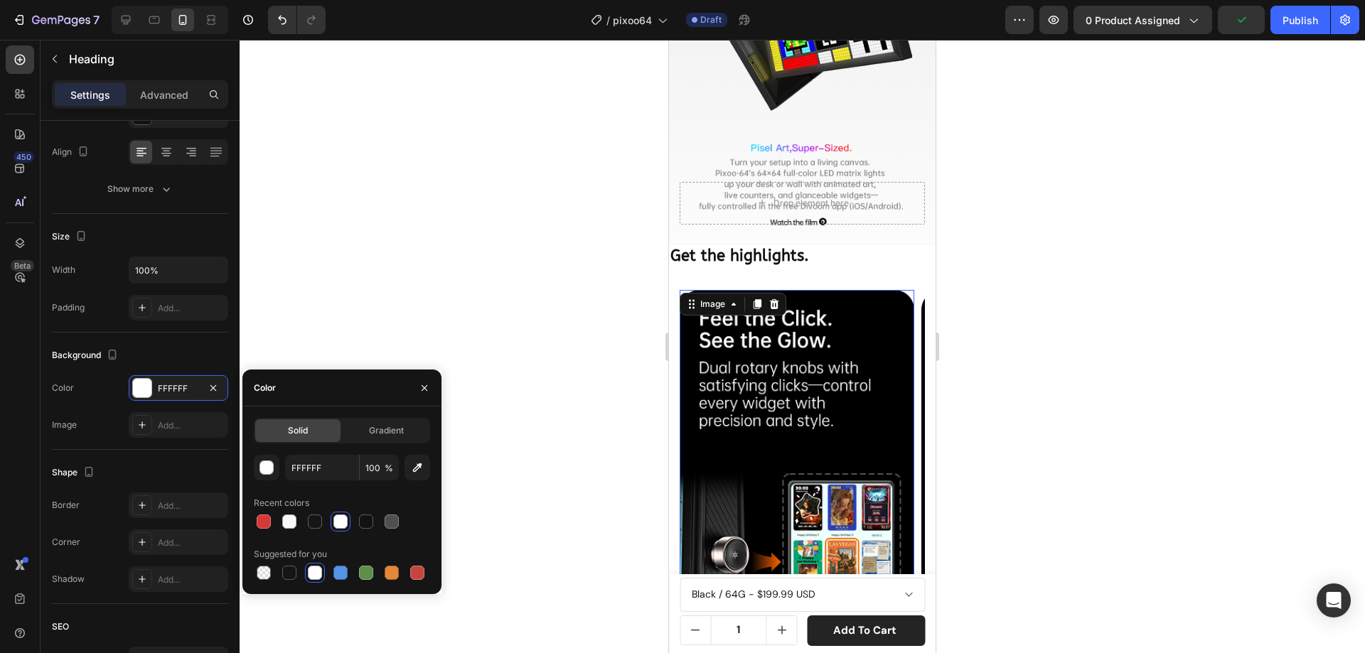
click at [859, 294] on img at bounding box center [796, 495] width 235 height 411
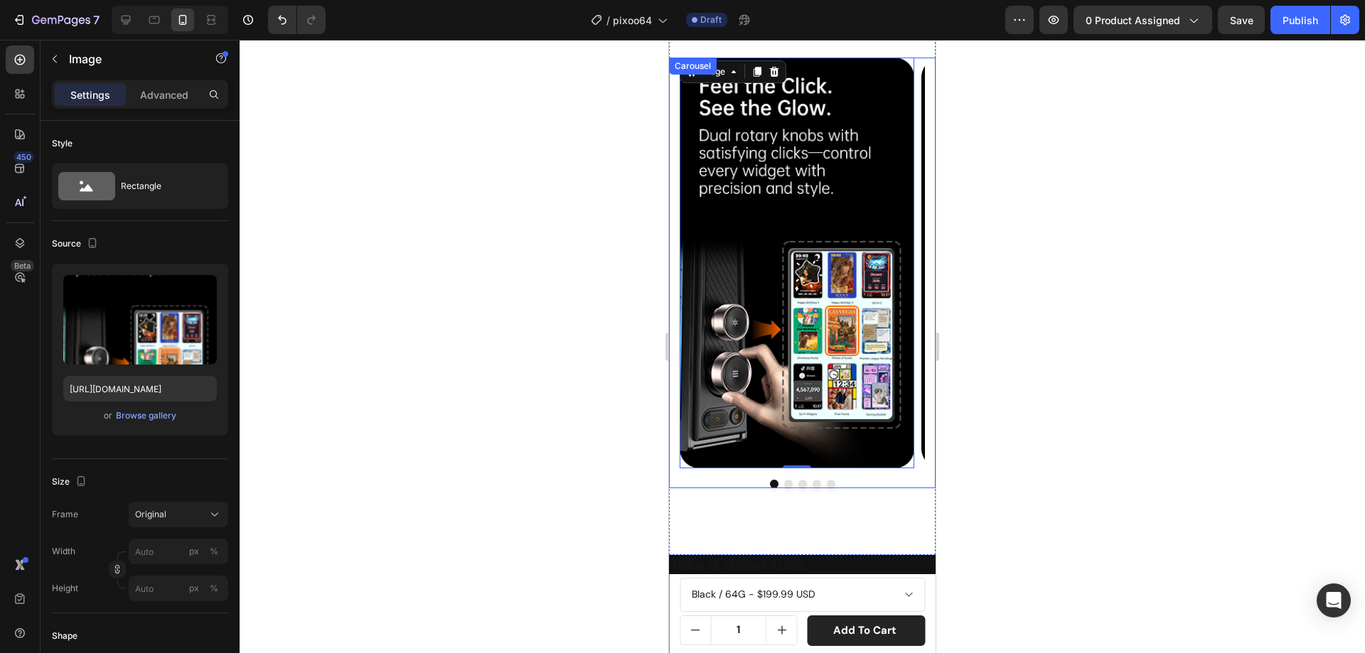
scroll to position [1707, 0]
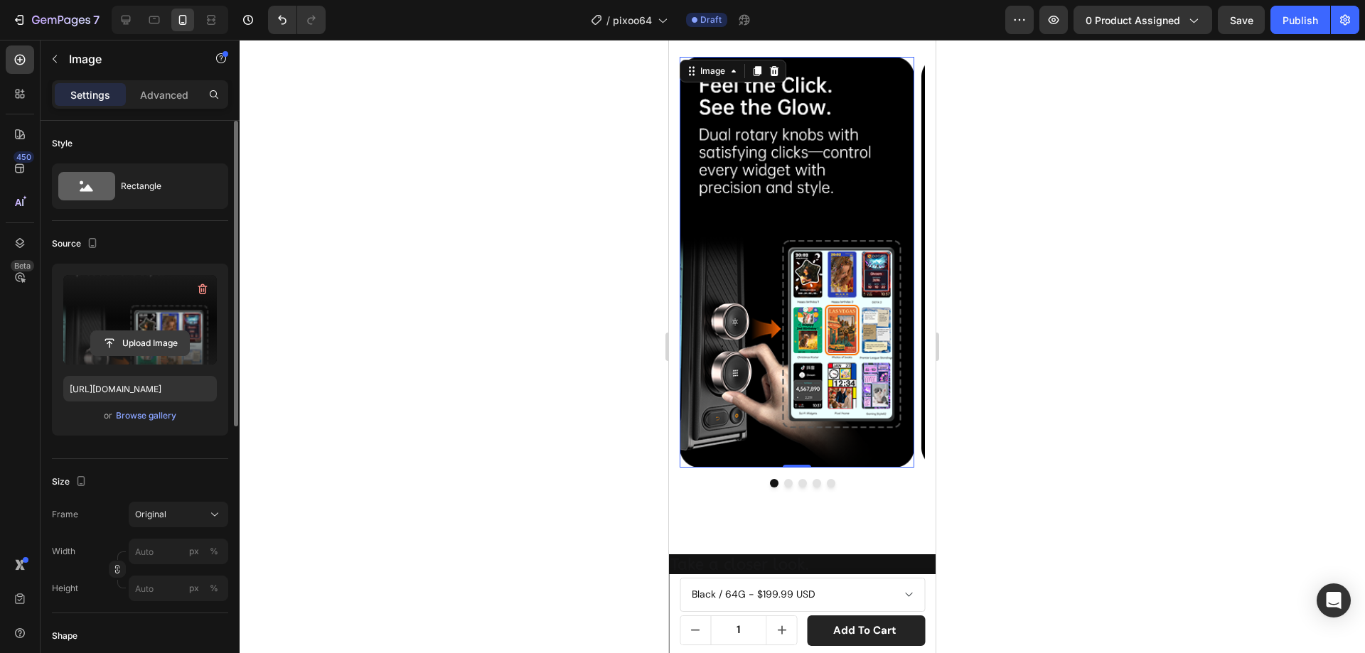
click at [163, 338] on input "file" at bounding box center [140, 343] width 98 height 24
type input "[URL][DOMAIN_NAME]"
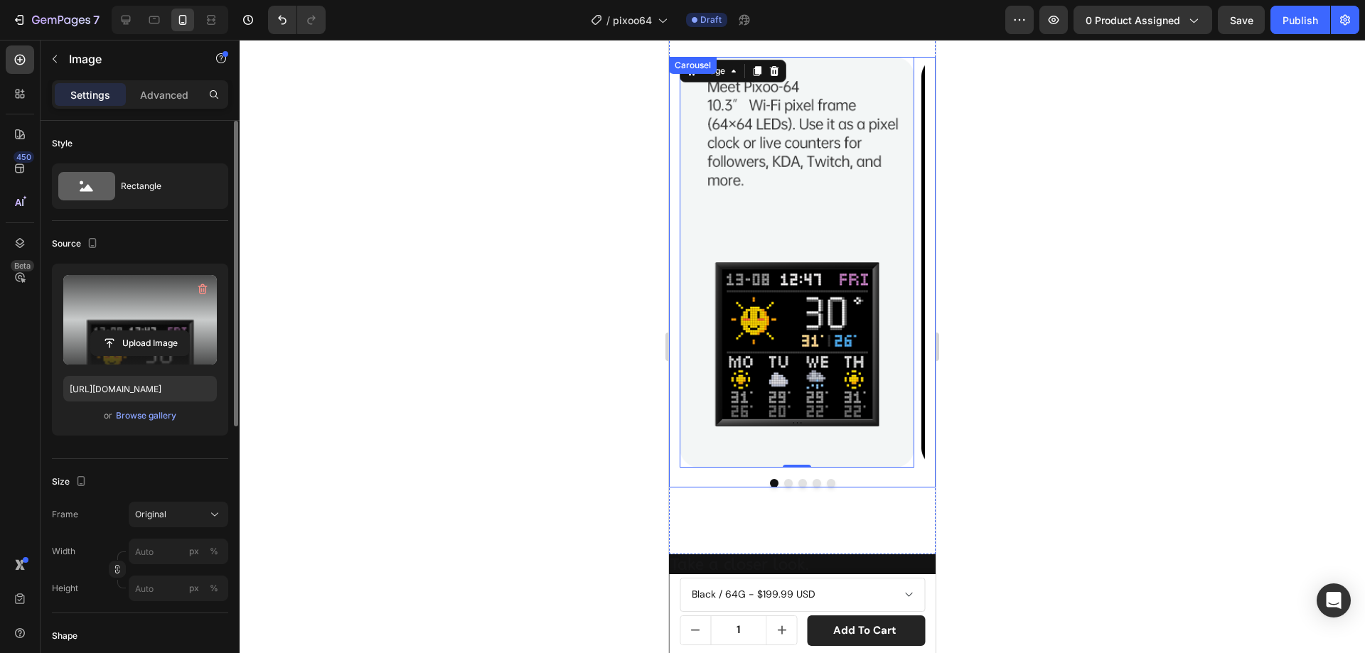
click at [784, 483] on button "Dot" at bounding box center [788, 483] width 9 height 9
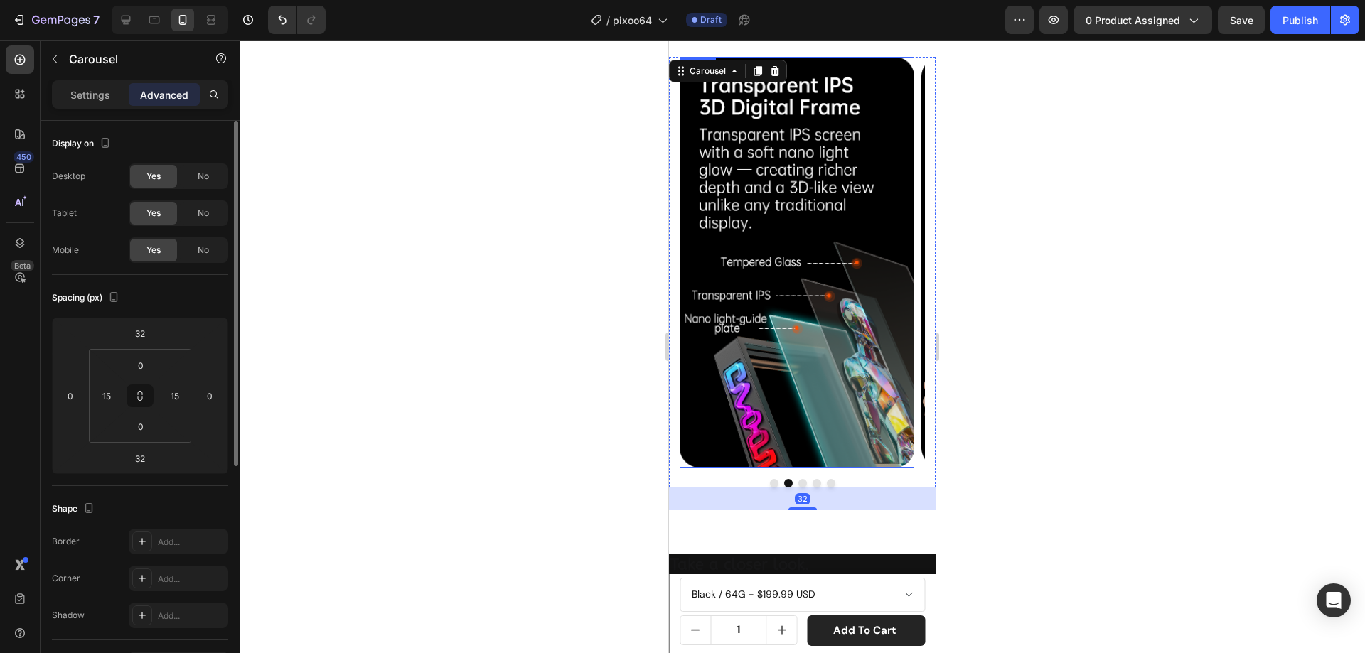
click at [784, 334] on img at bounding box center [796, 262] width 235 height 411
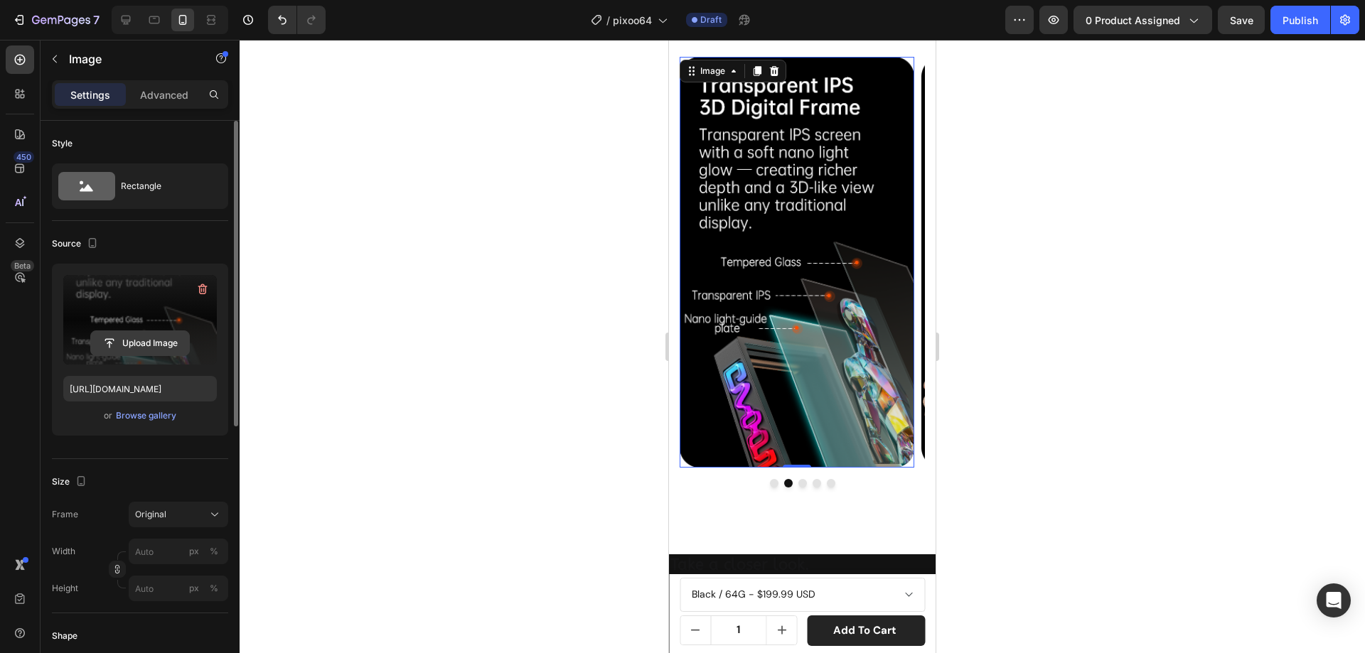
click at [151, 340] on input "file" at bounding box center [140, 343] width 98 height 24
type input "[URL][DOMAIN_NAME]"
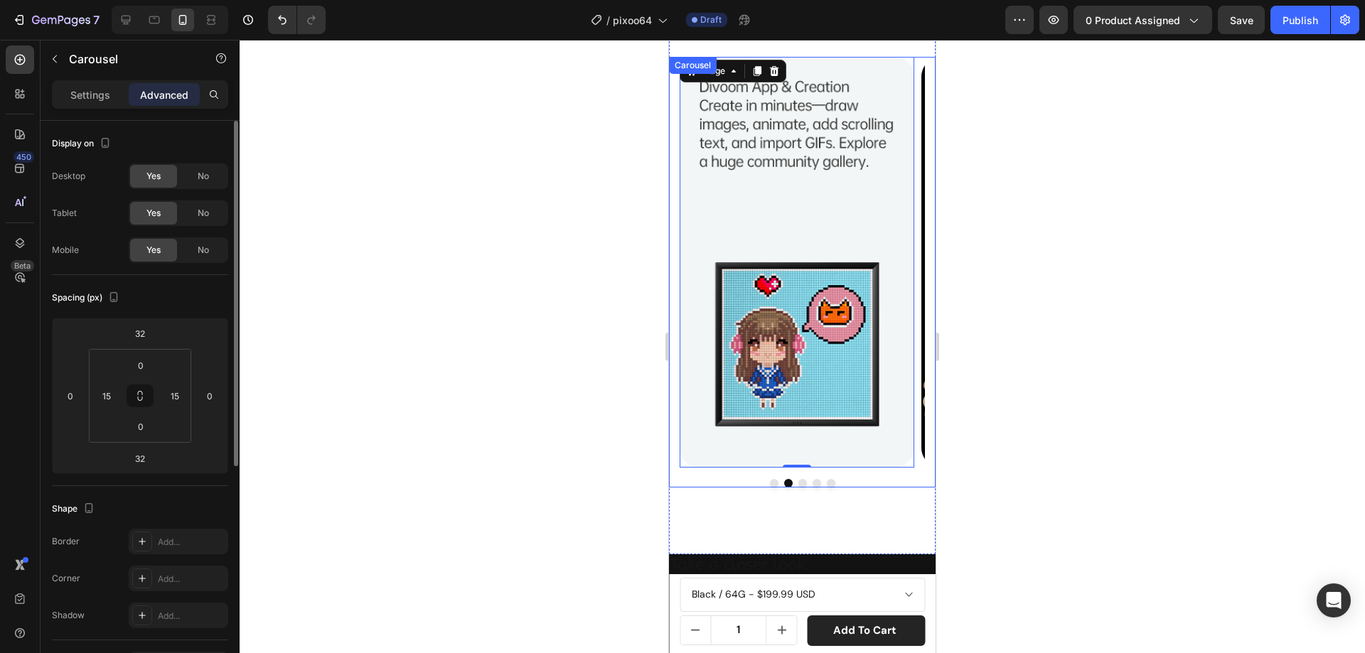
click at [798, 484] on button "Dot" at bounding box center [802, 483] width 9 height 9
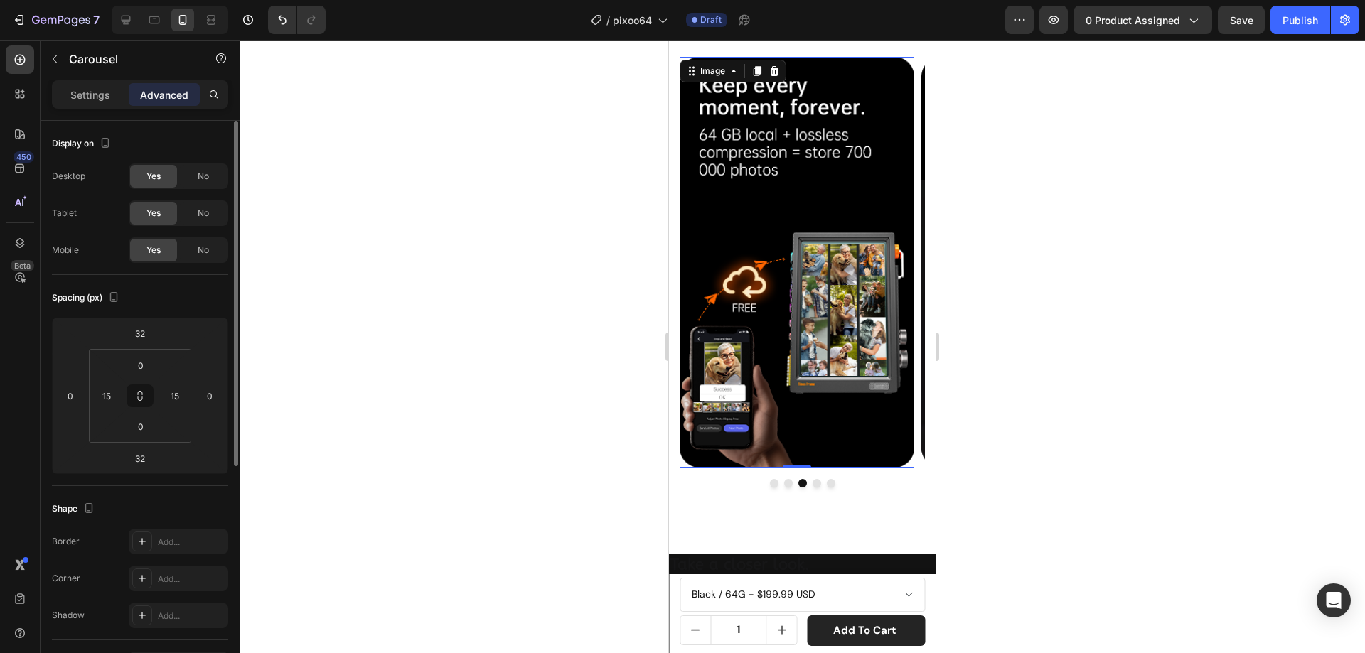
click at [802, 311] on img at bounding box center [796, 262] width 235 height 411
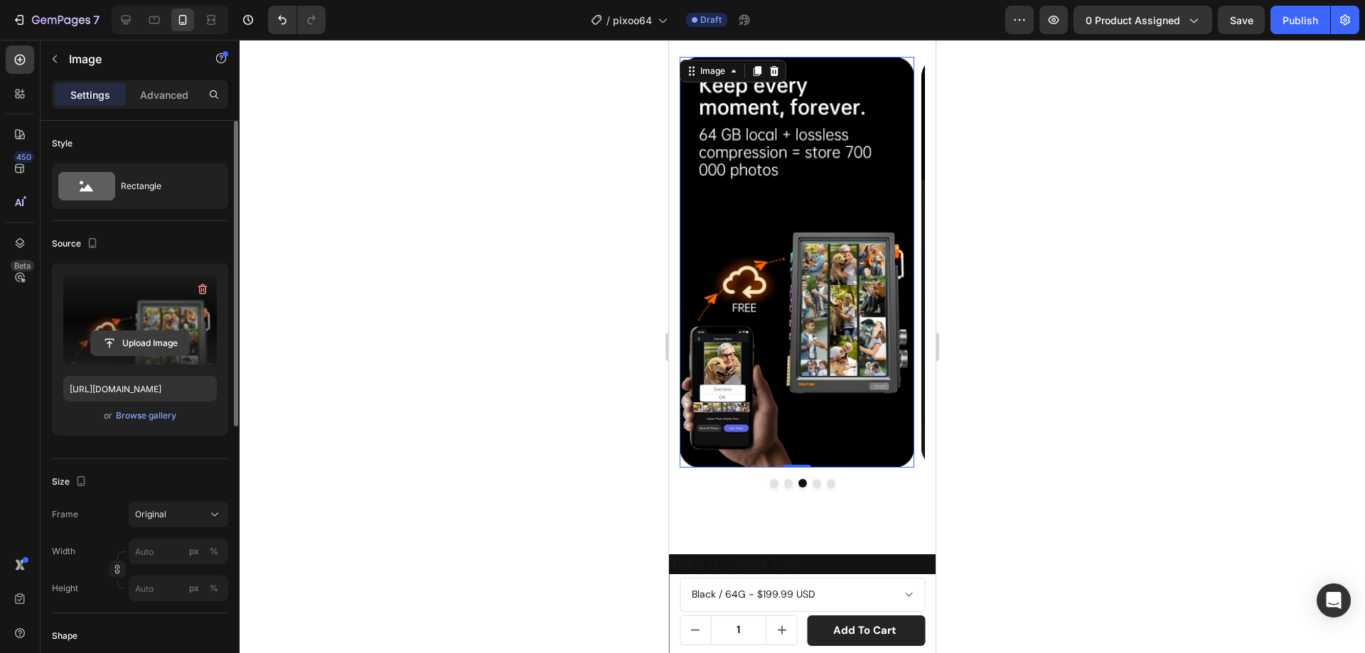
click at [152, 335] on input "file" at bounding box center [140, 343] width 98 height 24
type input "[URL][DOMAIN_NAME]"
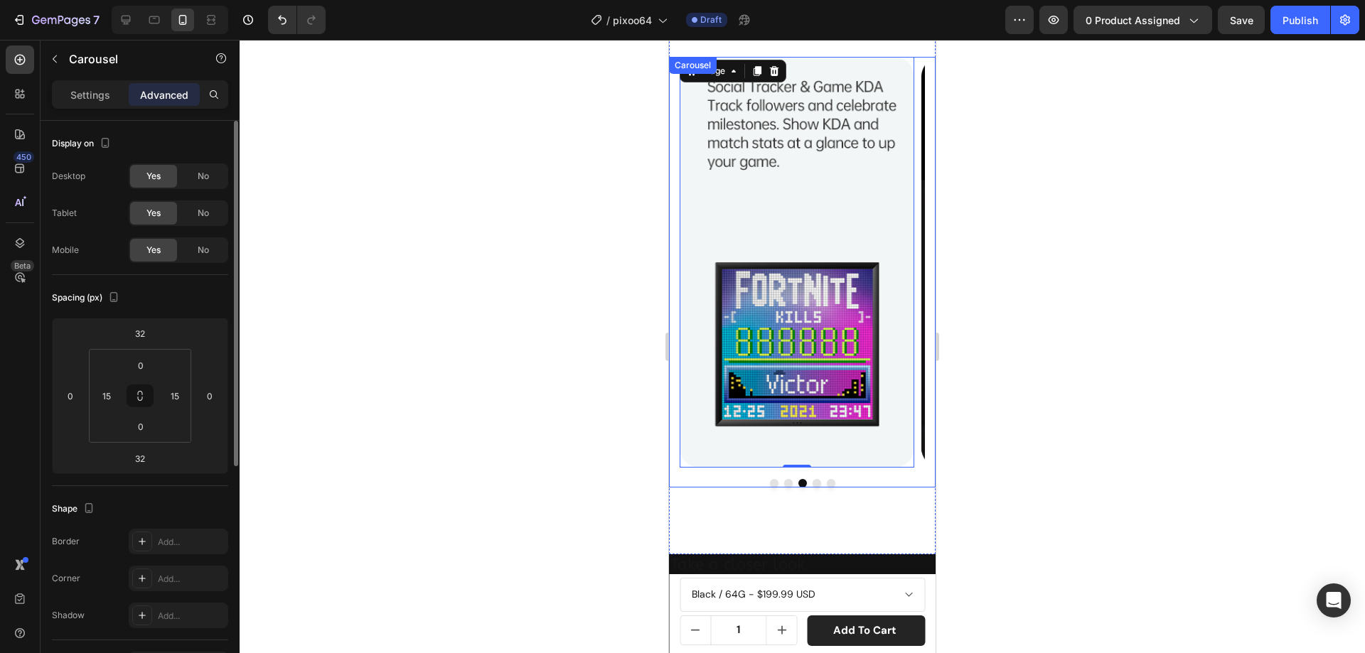
click at [812, 480] on button "Dot" at bounding box center [816, 483] width 9 height 9
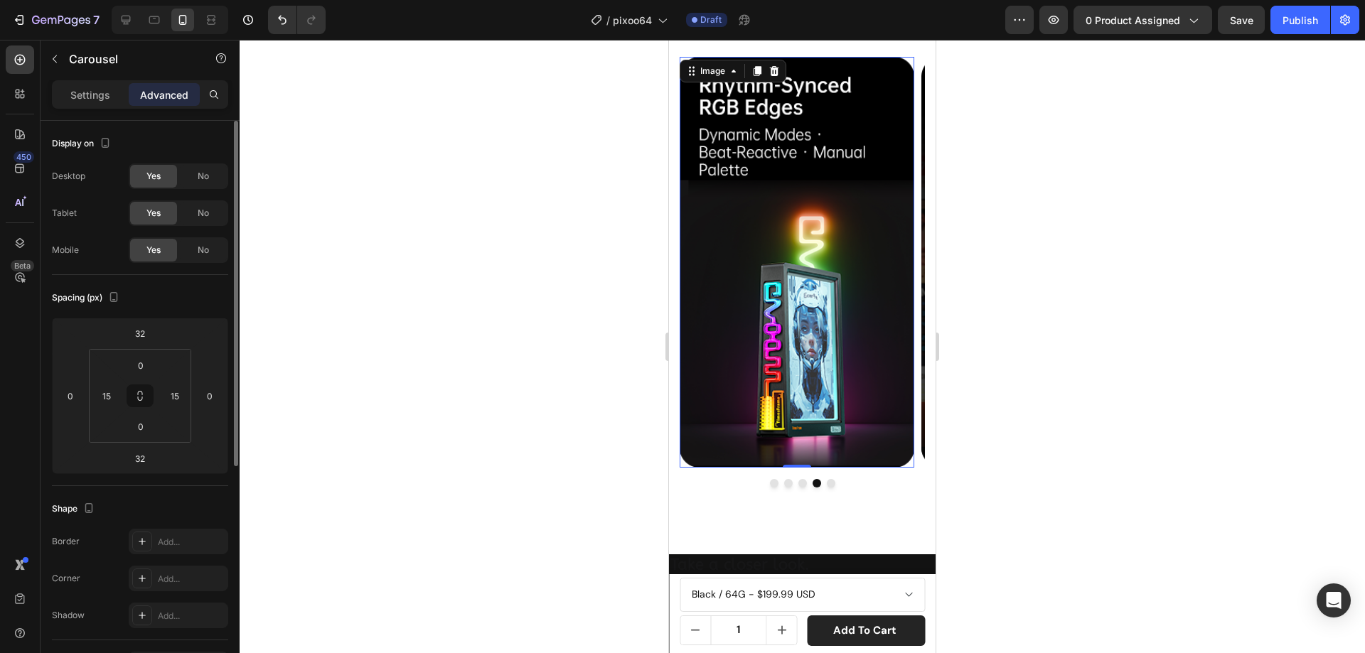
click at [832, 351] on img at bounding box center [796, 262] width 235 height 411
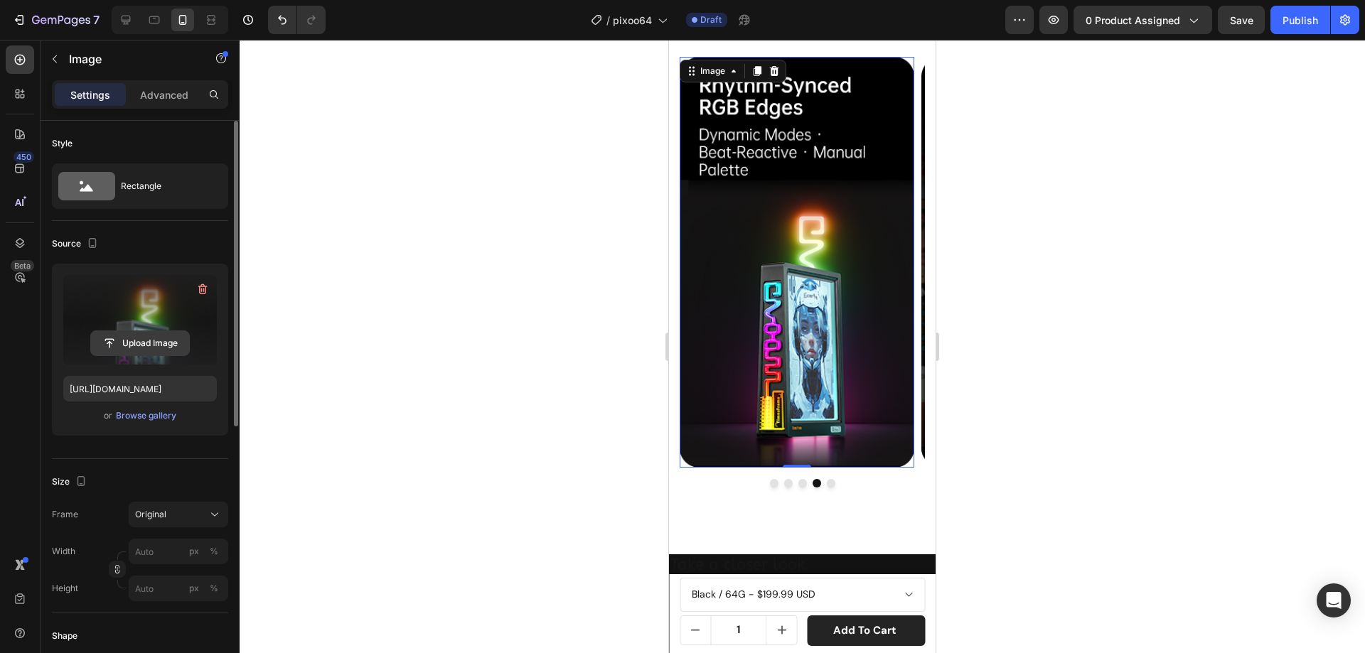
click at [171, 340] on input "file" at bounding box center [140, 343] width 98 height 24
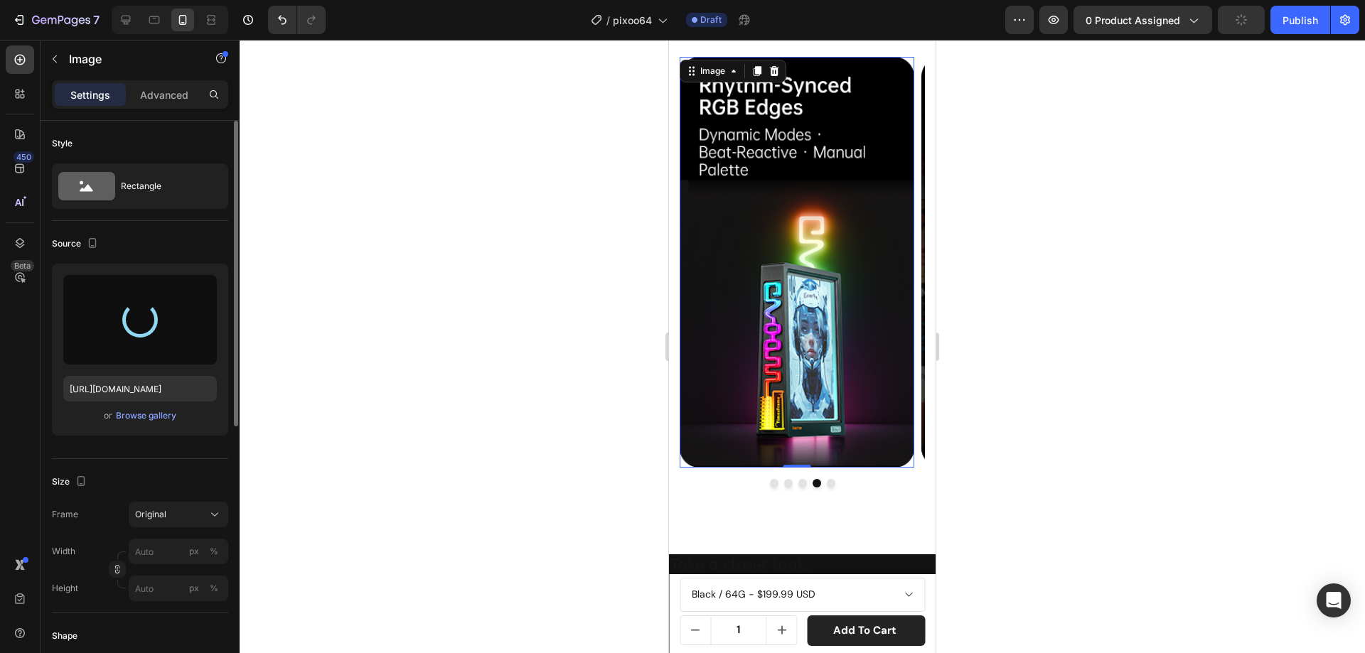
type input "[URL][DOMAIN_NAME]"
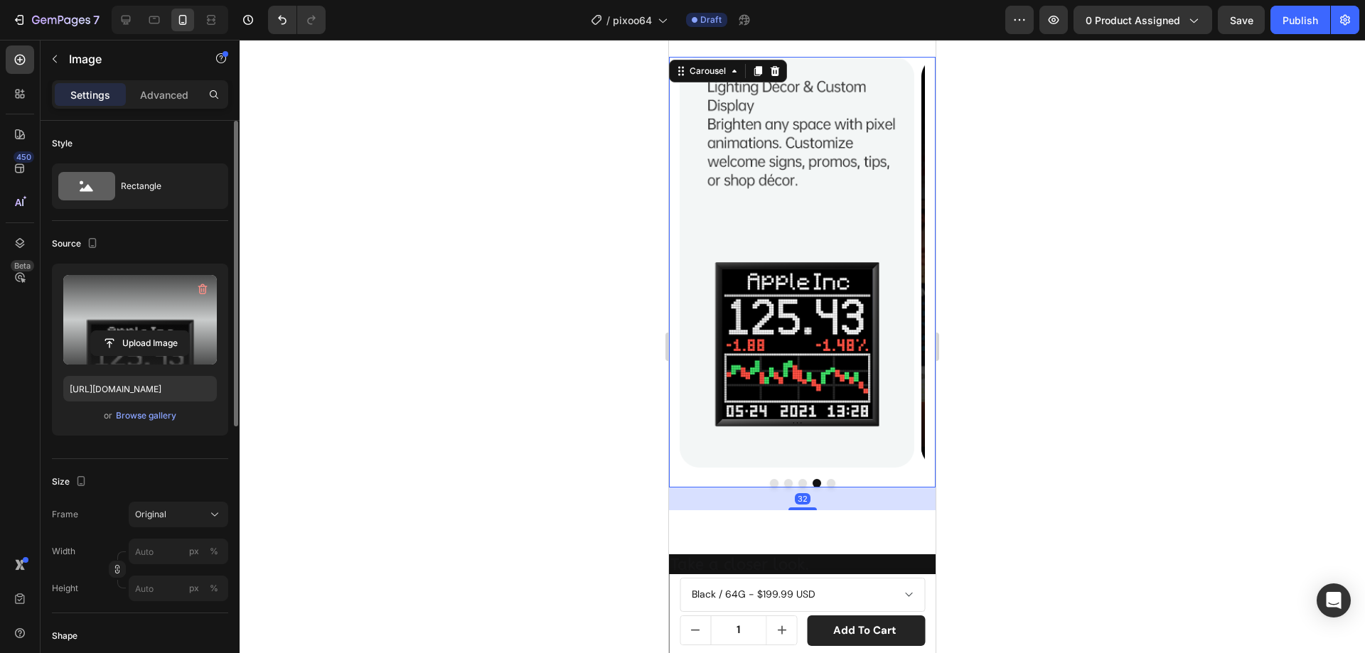
click at [827, 483] on button "Dot" at bounding box center [831, 483] width 9 height 9
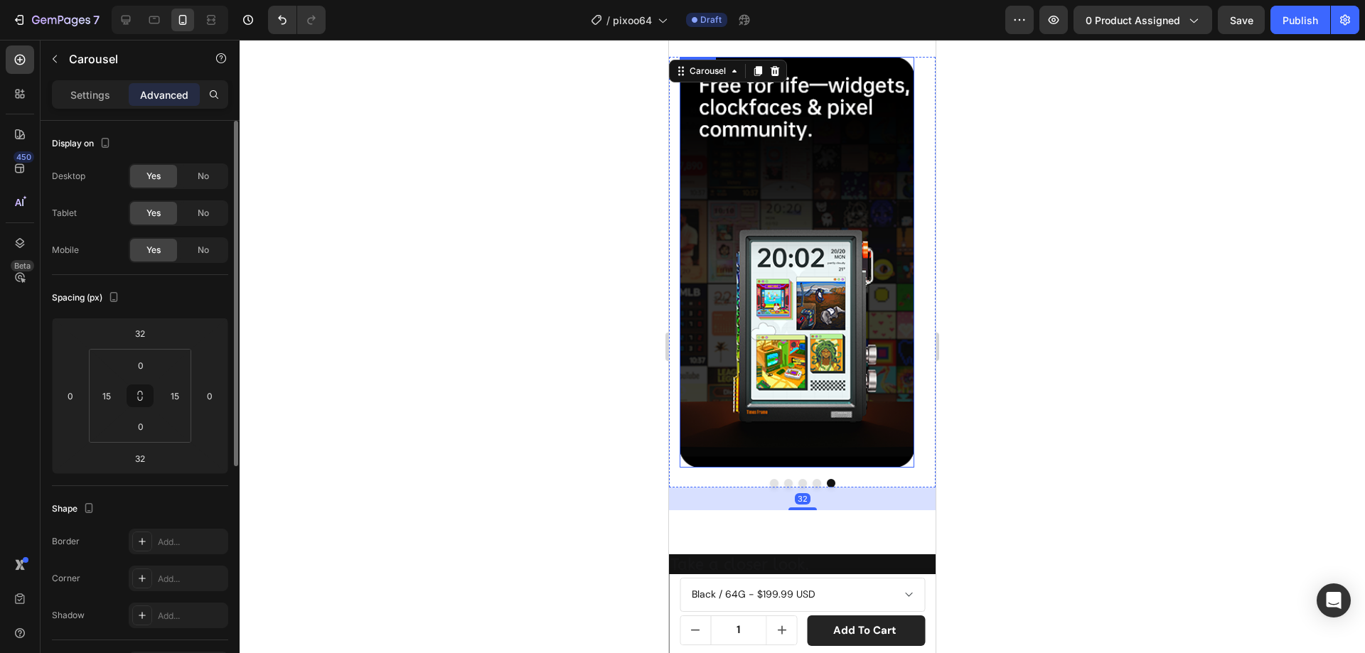
click at [799, 337] on img at bounding box center [796, 262] width 235 height 411
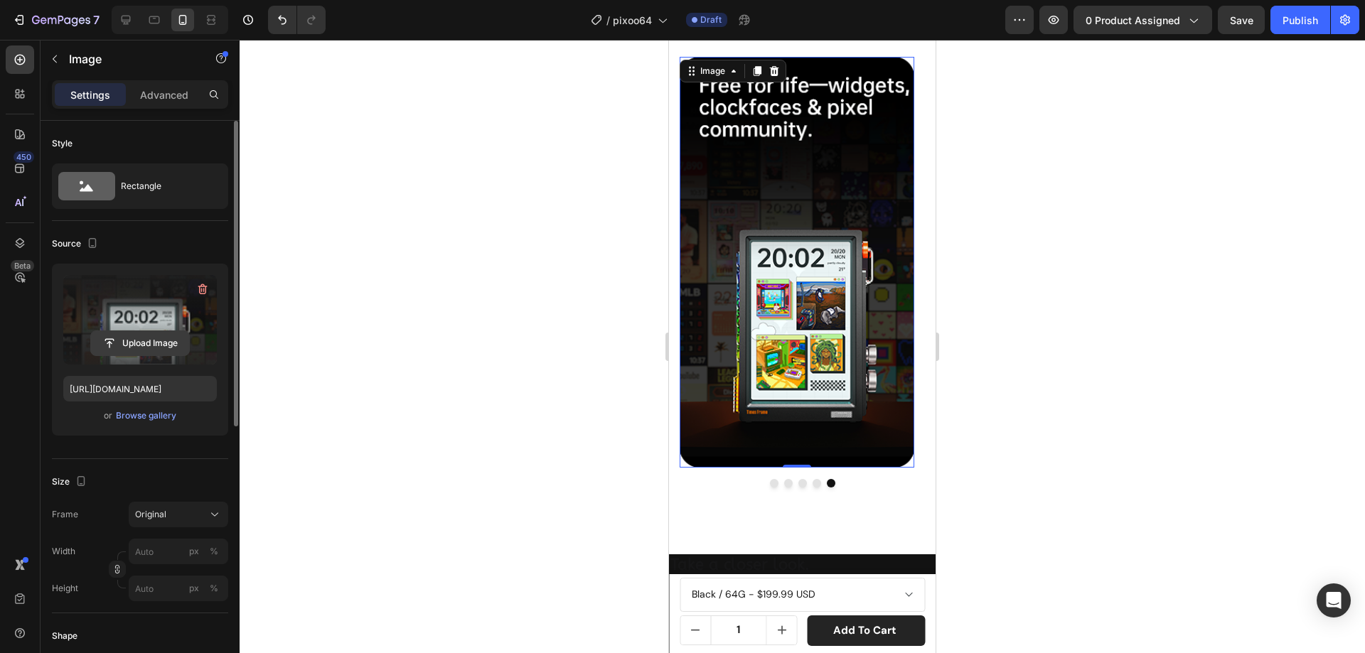
click at [156, 334] on input "file" at bounding box center [140, 343] width 98 height 24
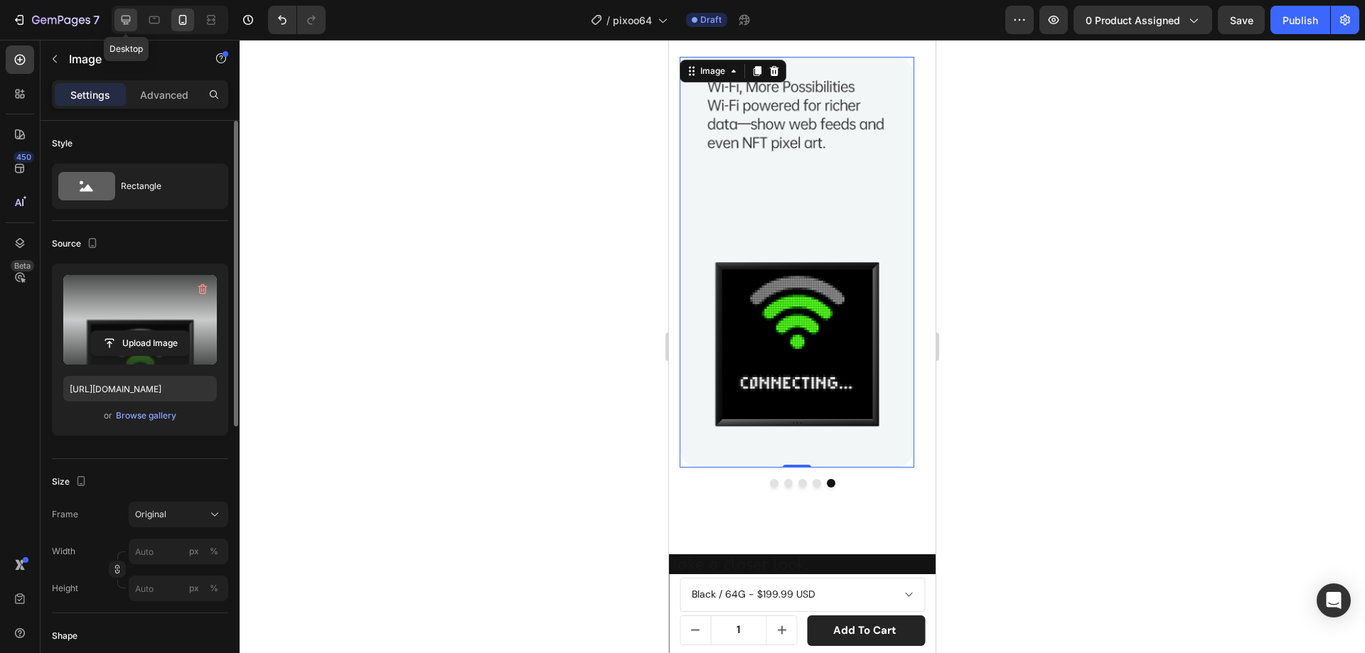
click at [123, 19] on icon at bounding box center [126, 20] width 14 height 14
type input "[URL][DOMAIN_NAME]"
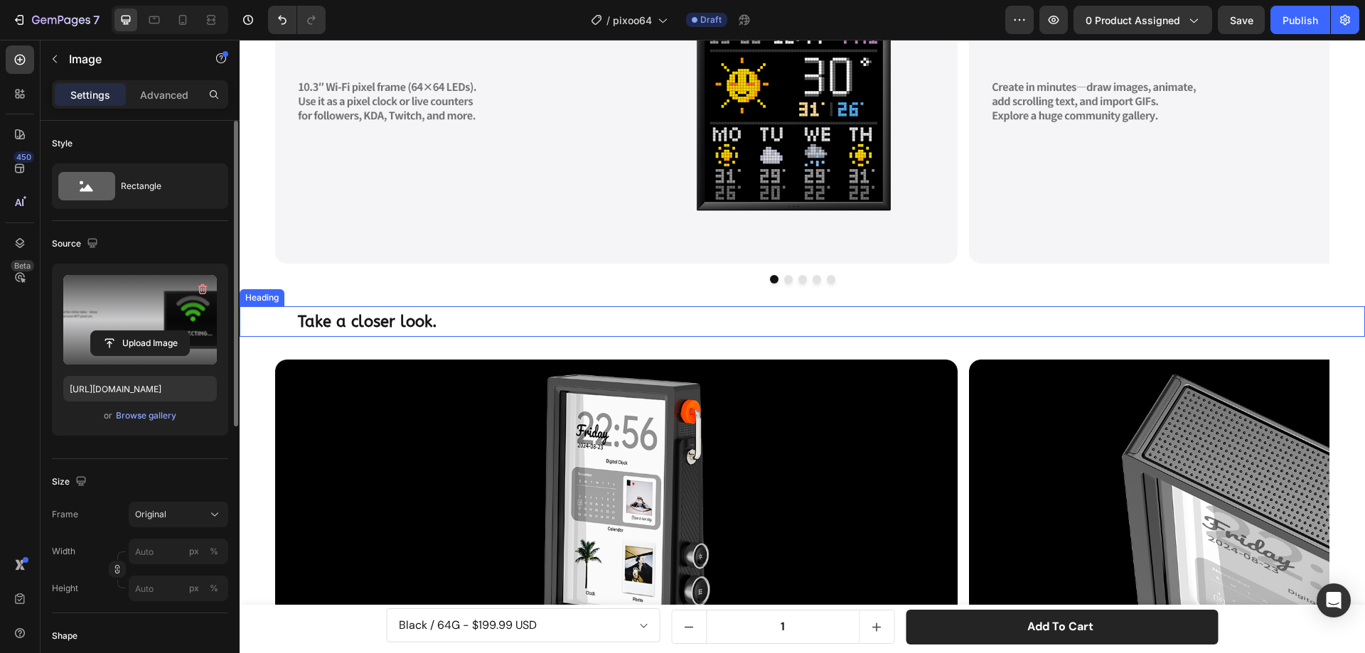
scroll to position [2102, 0]
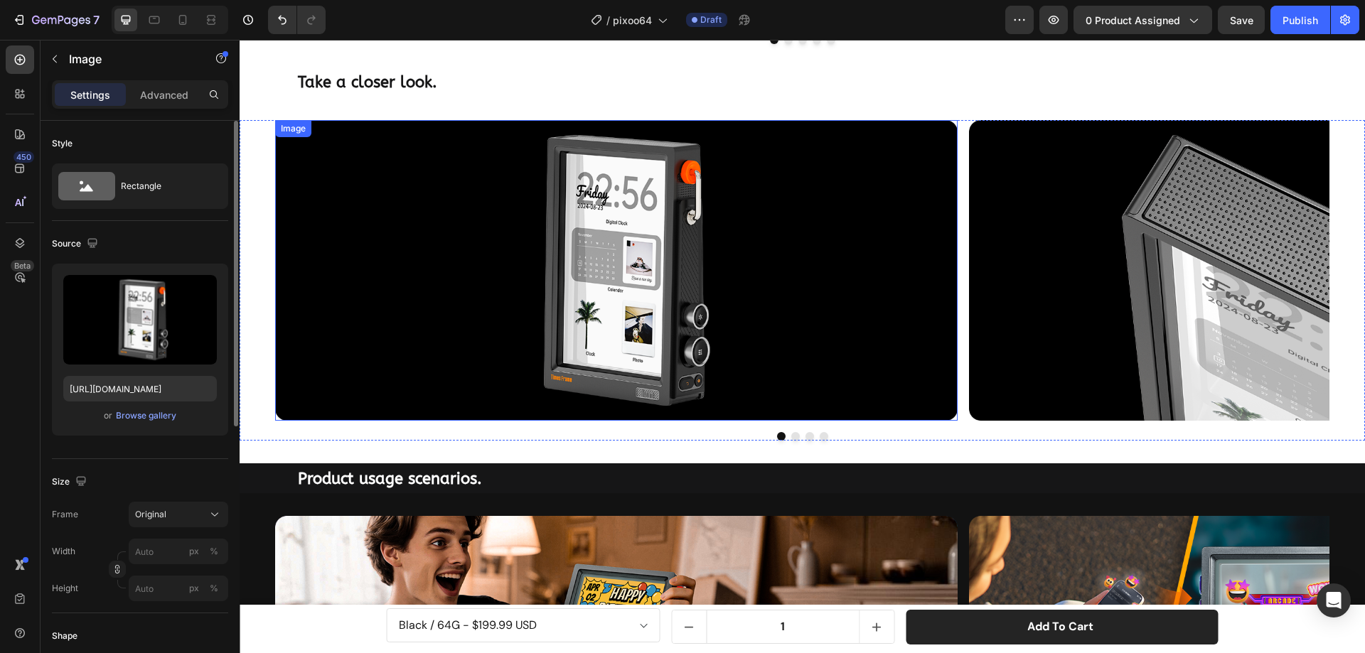
click at [484, 243] on img at bounding box center [616, 270] width 682 height 301
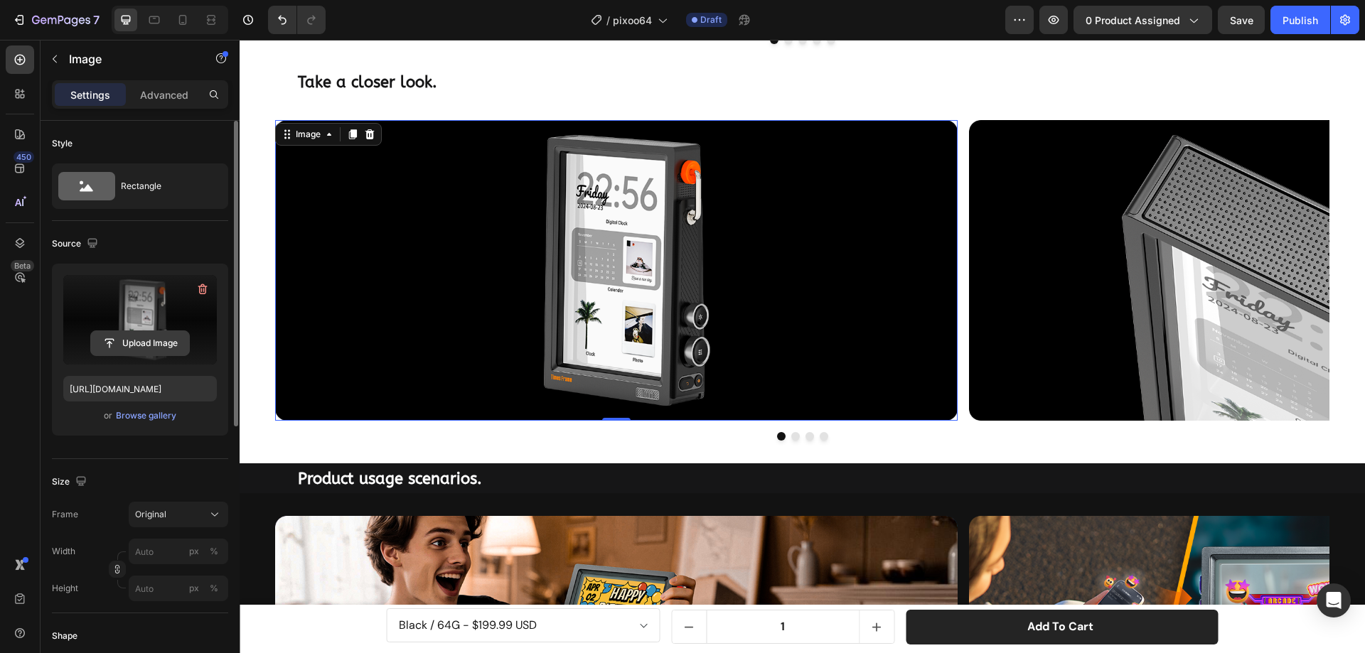
click at [139, 334] on input "file" at bounding box center [140, 343] width 98 height 24
type input "[URL][DOMAIN_NAME]"
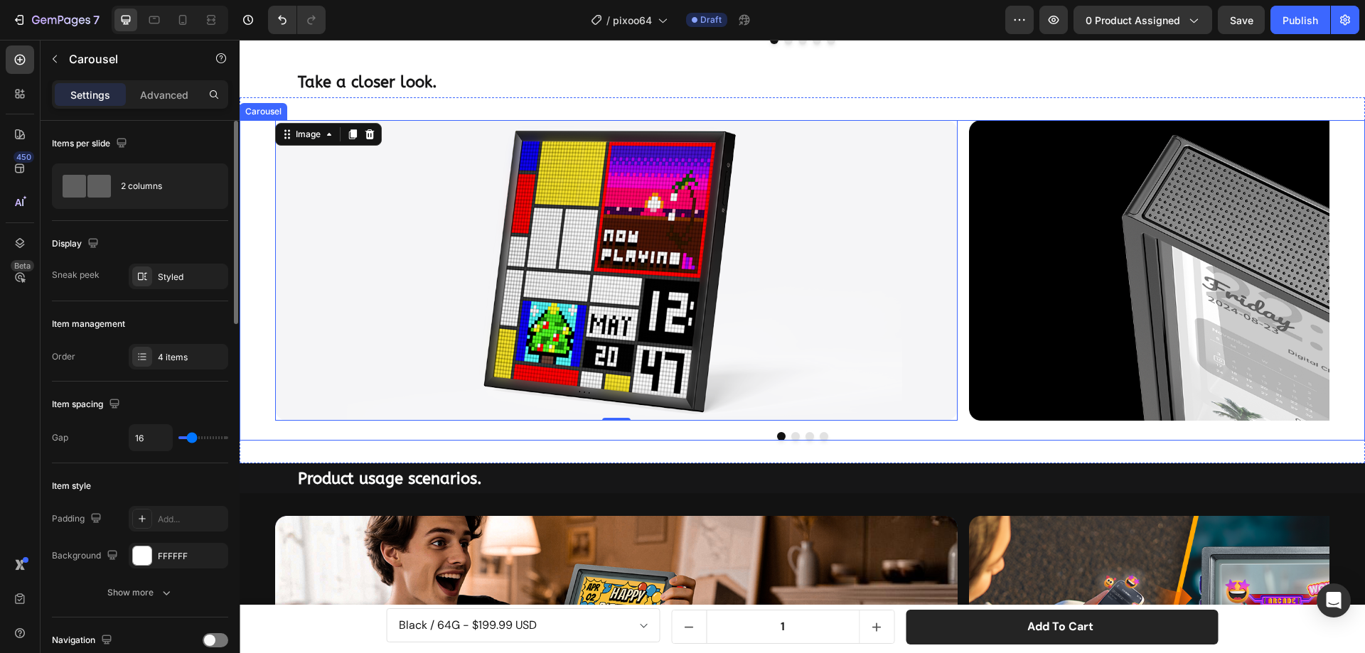
click at [789, 439] on div "Image 0 Image Image Image Carousel" at bounding box center [802, 280] width 1125 height 321
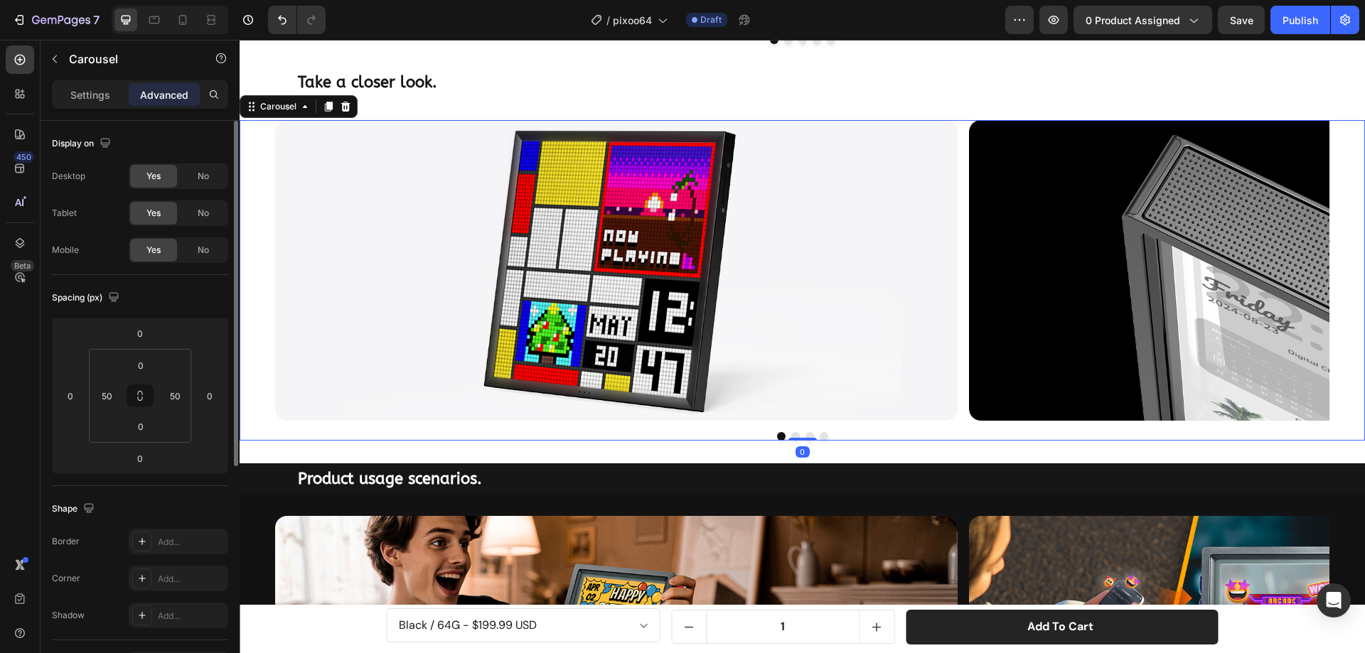
click at [791, 433] on button "Dot" at bounding box center [795, 436] width 9 height 9
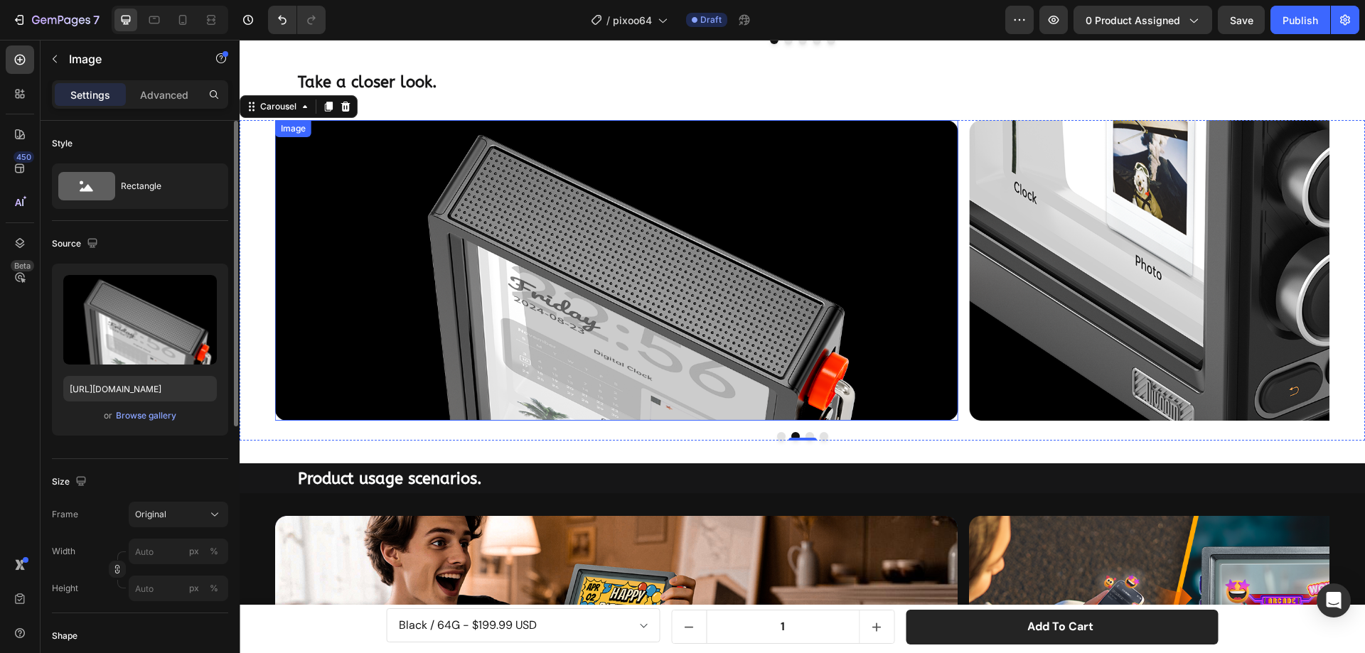
click at [531, 292] on img at bounding box center [616, 270] width 682 height 301
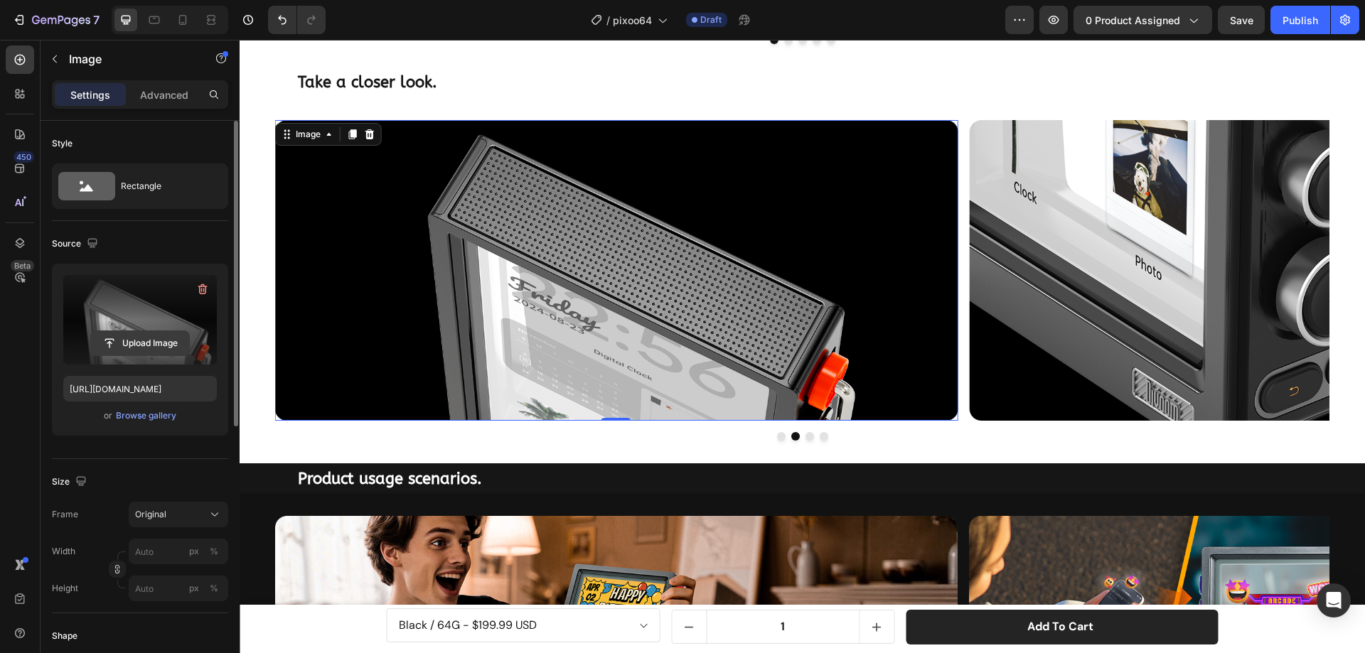
click at [149, 335] on input "file" at bounding box center [140, 343] width 98 height 24
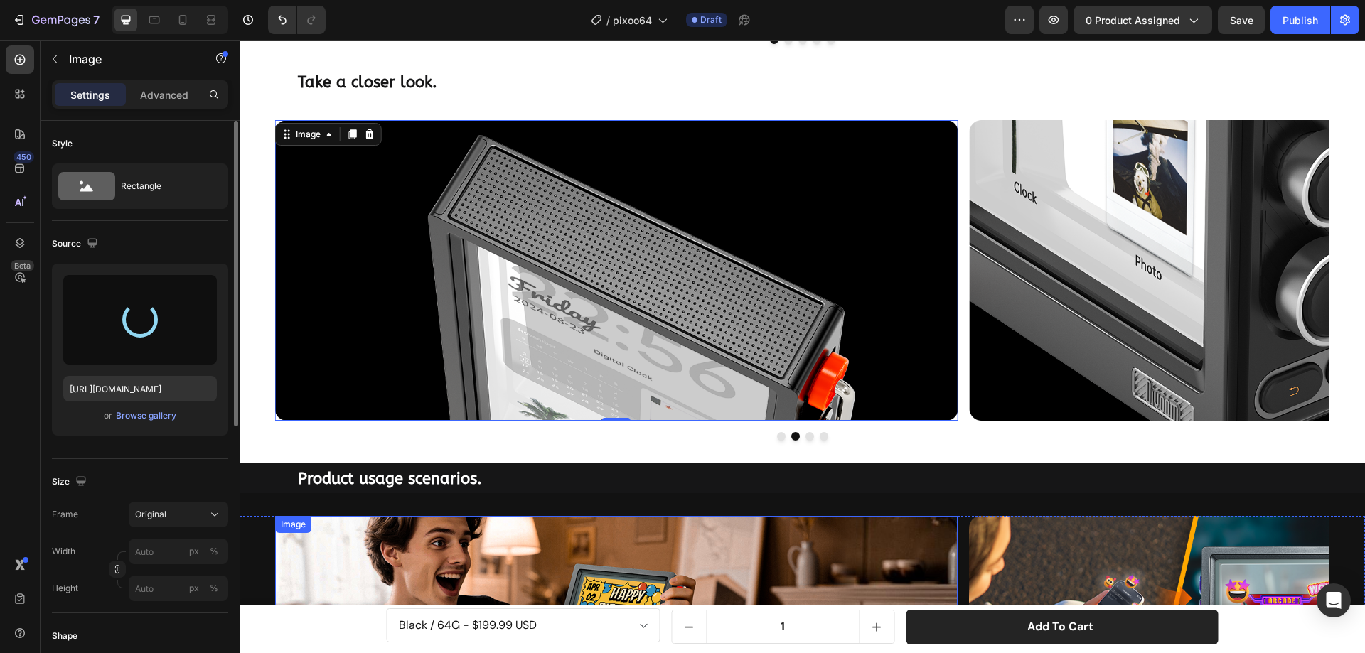
type input "[URL][DOMAIN_NAME]"
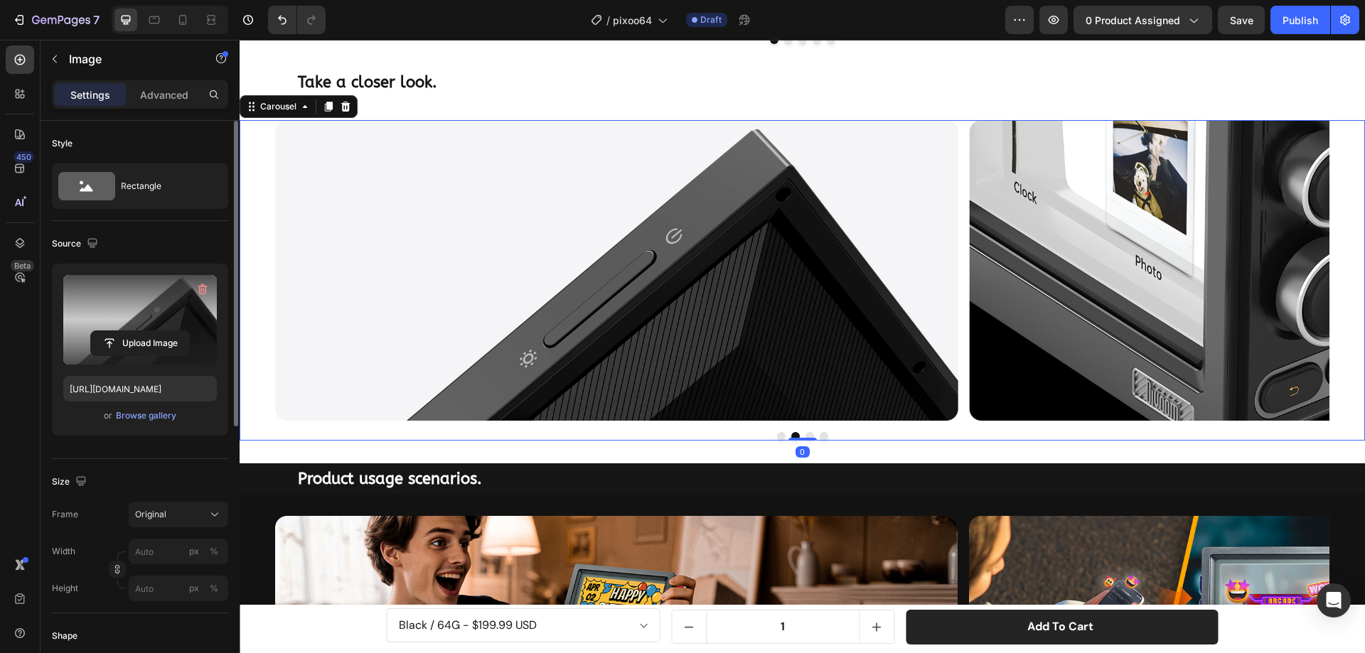
click at [805, 435] on button "Dot" at bounding box center [809, 436] width 9 height 9
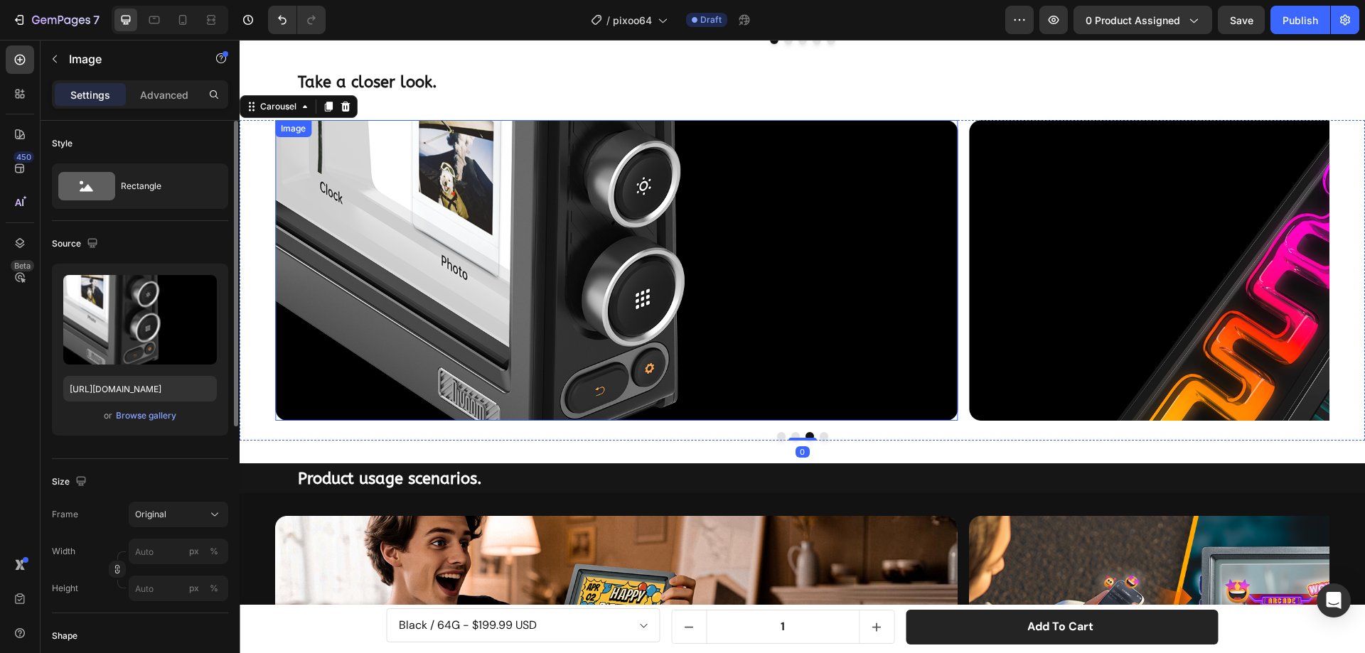
click at [690, 269] on img at bounding box center [616, 270] width 682 height 301
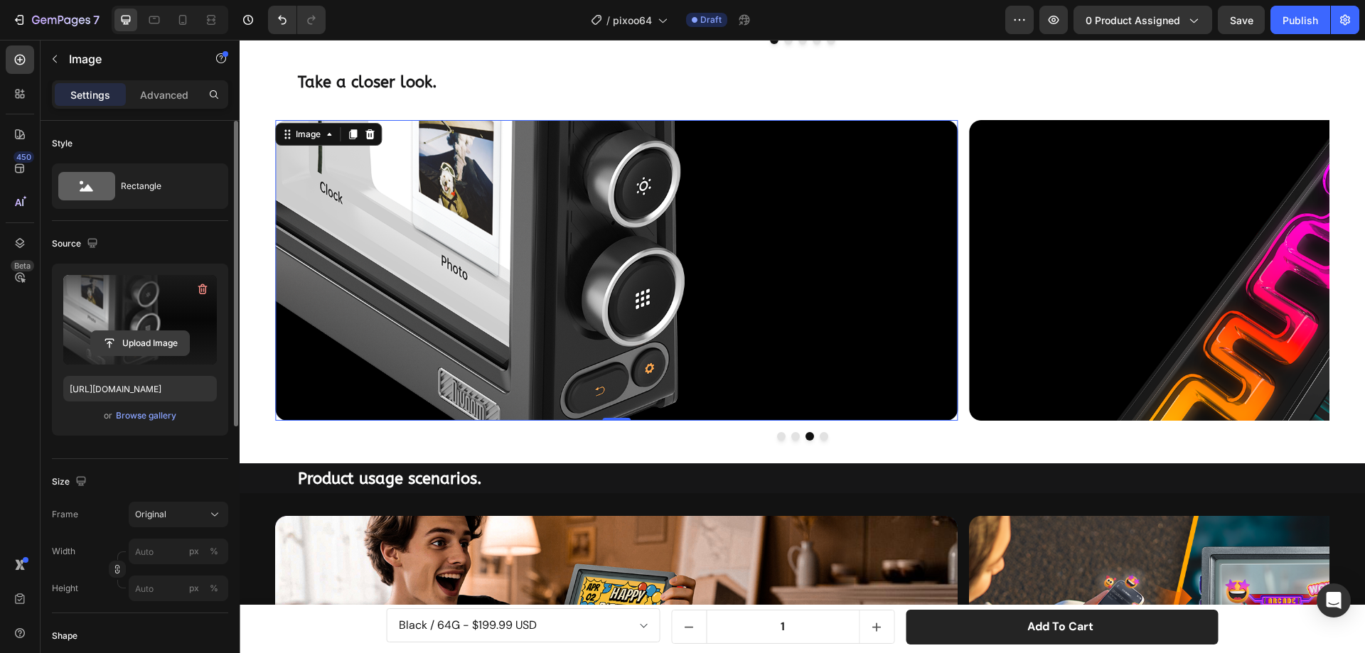
click at [176, 337] on input "file" at bounding box center [140, 343] width 98 height 24
type input "[URL][DOMAIN_NAME]"
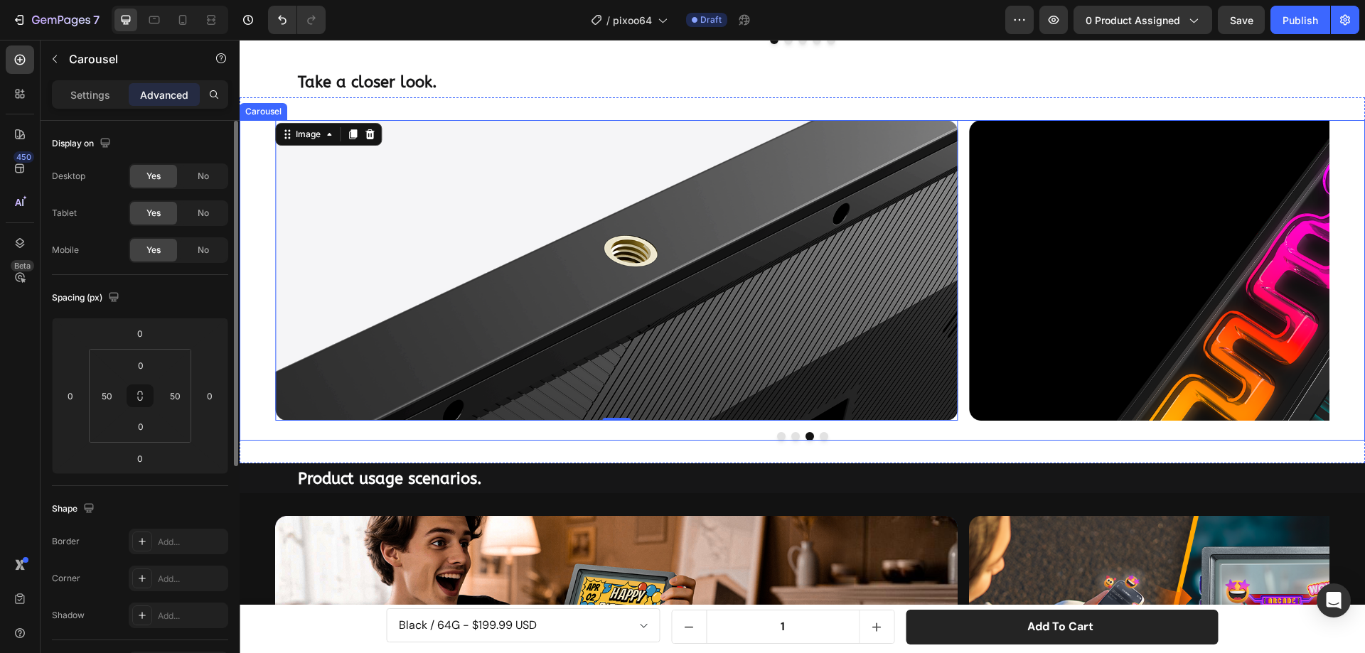
click at [820, 436] on button "Dot" at bounding box center [824, 436] width 9 height 9
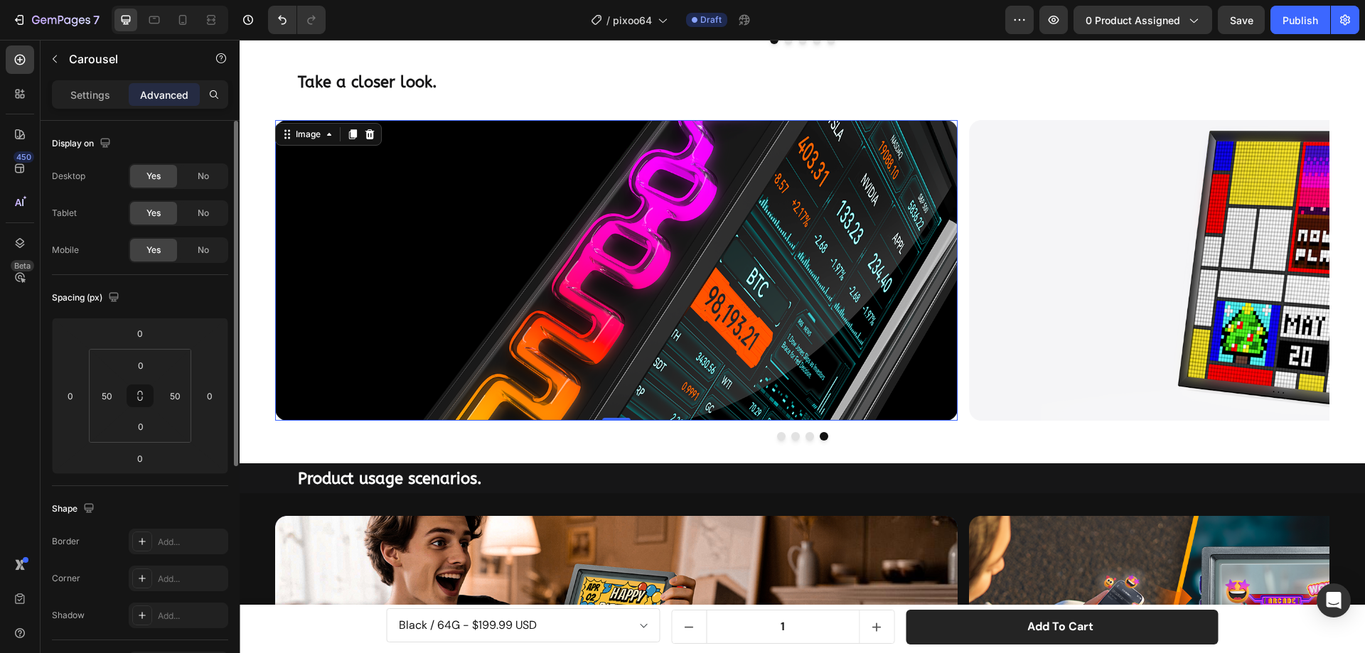
click at [746, 294] on img at bounding box center [616, 270] width 682 height 301
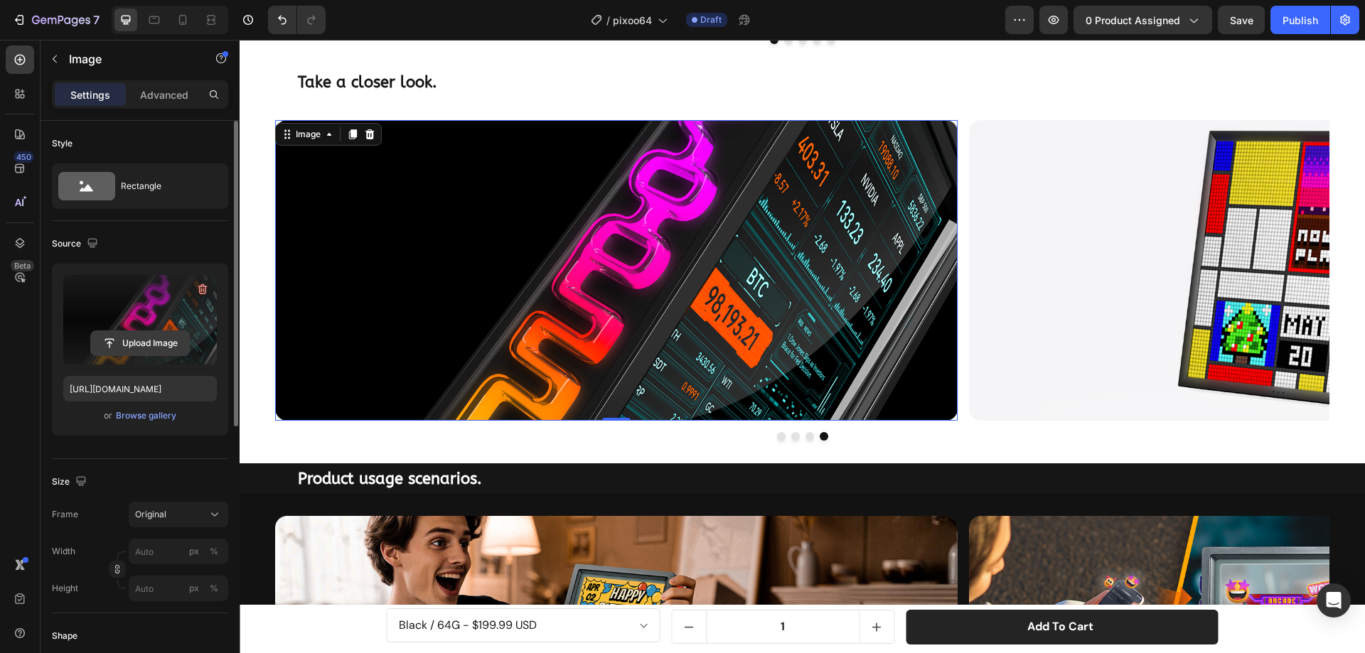
click at [173, 338] on input "file" at bounding box center [140, 343] width 98 height 24
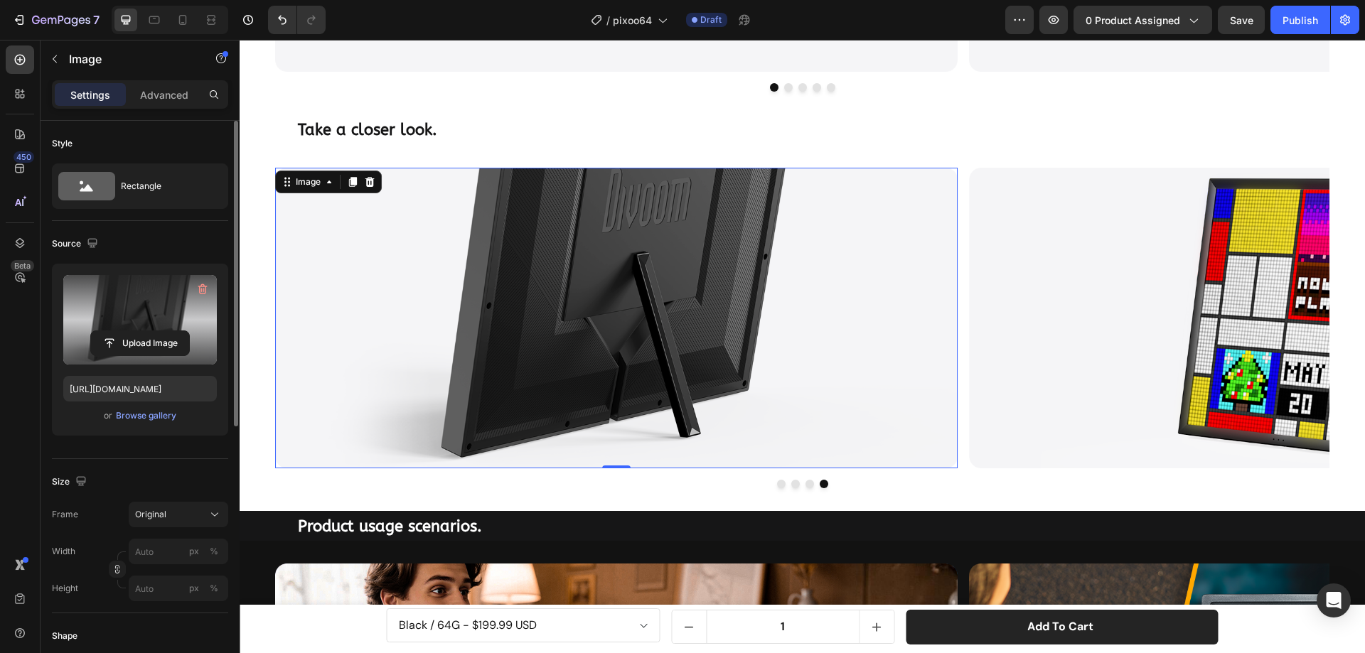
scroll to position [1960, 0]
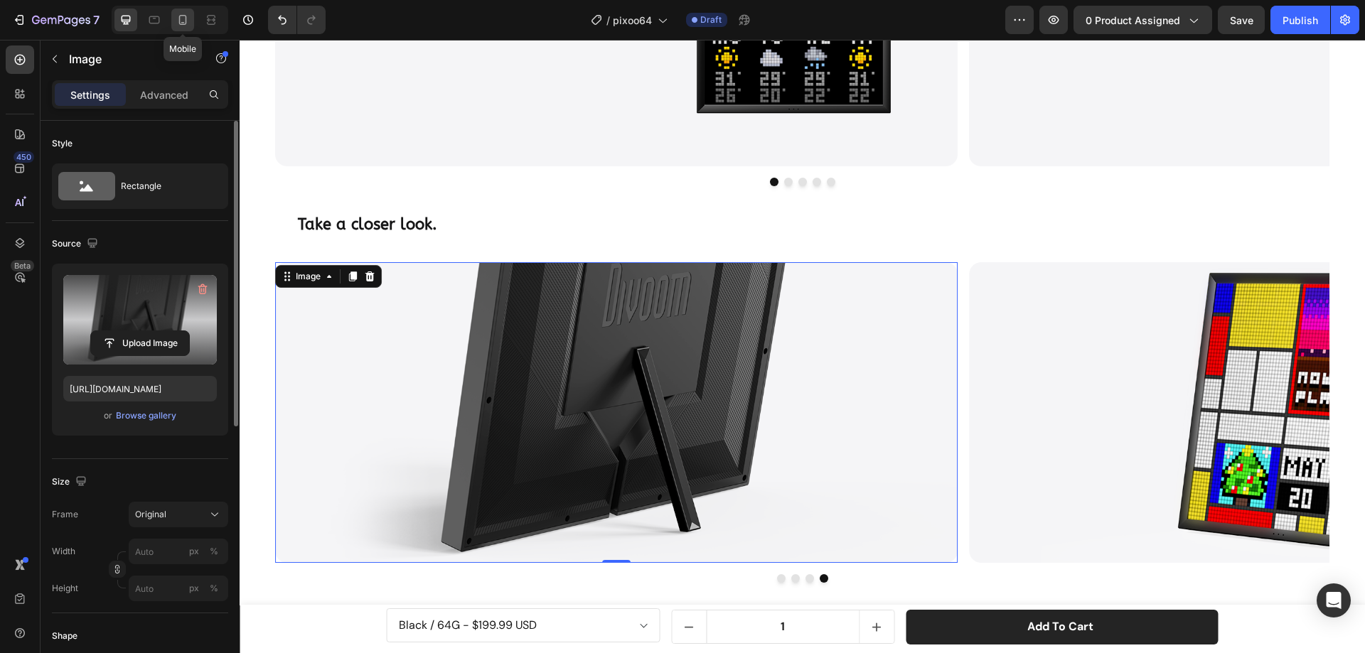
click at [186, 20] on icon at bounding box center [183, 20] width 8 height 10
type input "[URL][DOMAIN_NAME]"
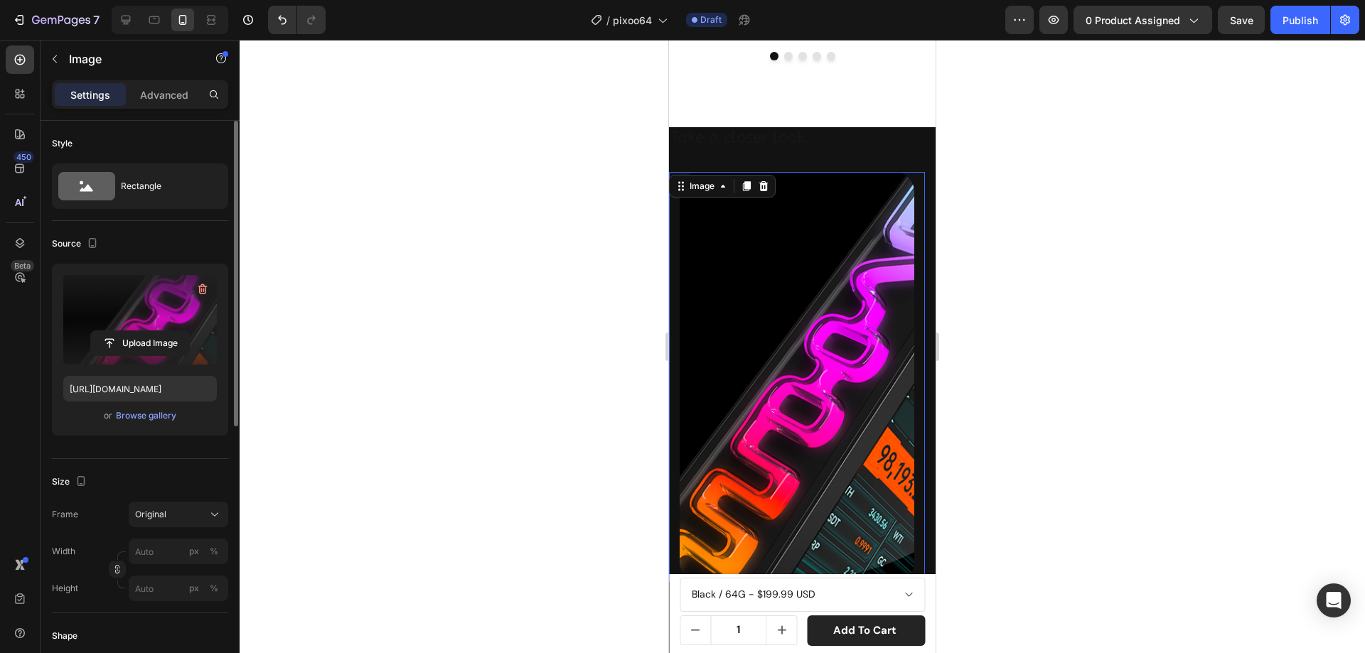
scroll to position [2055, 0]
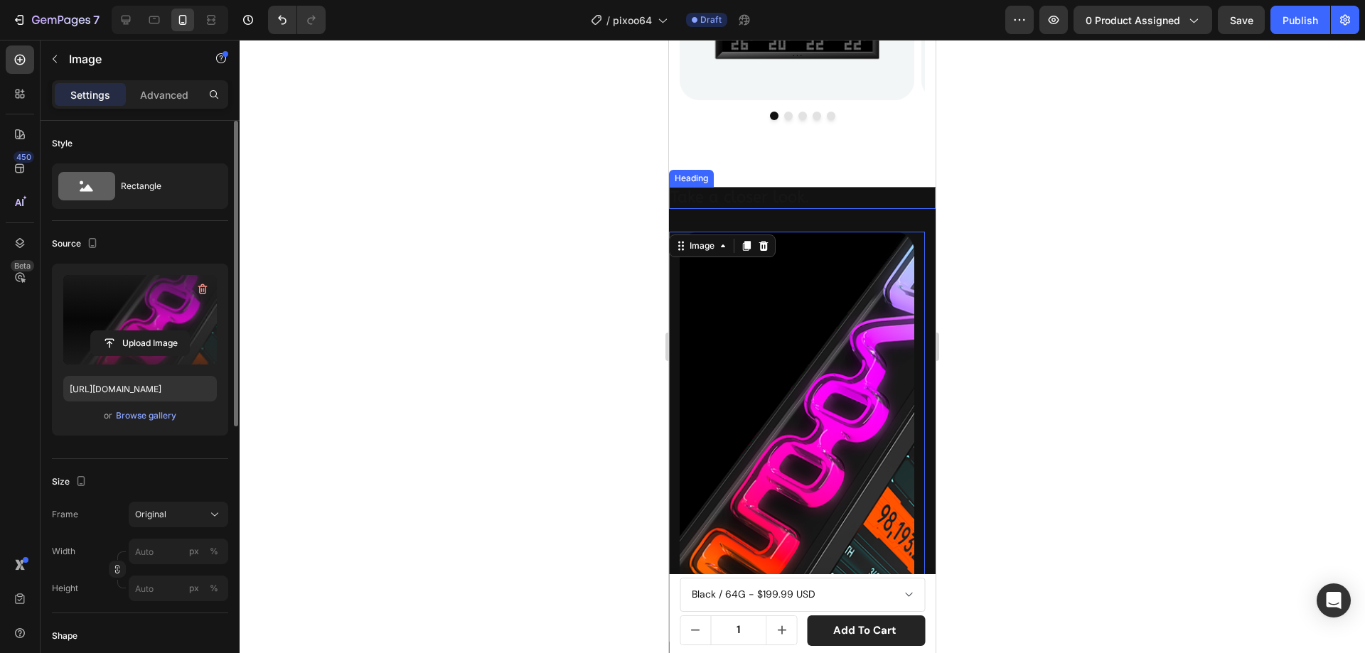
click at [684, 200] on span "Take a closer look." at bounding box center [739, 197] width 139 height 18
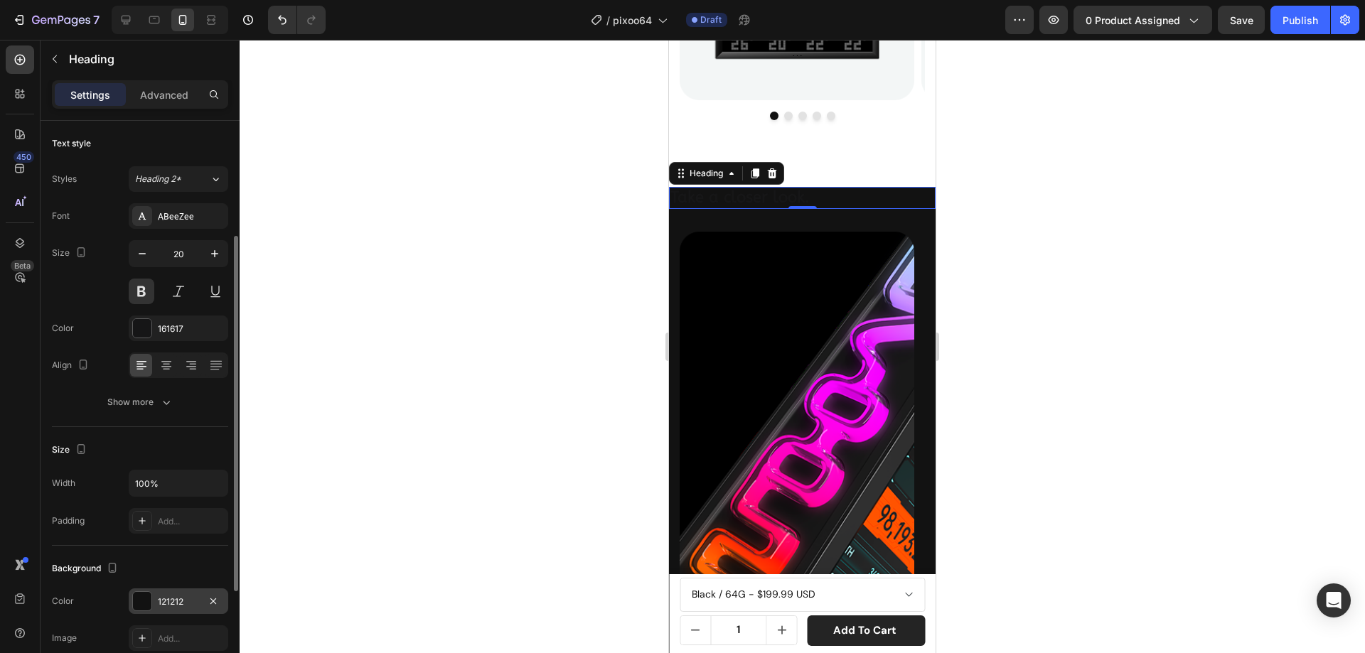
scroll to position [71, 0]
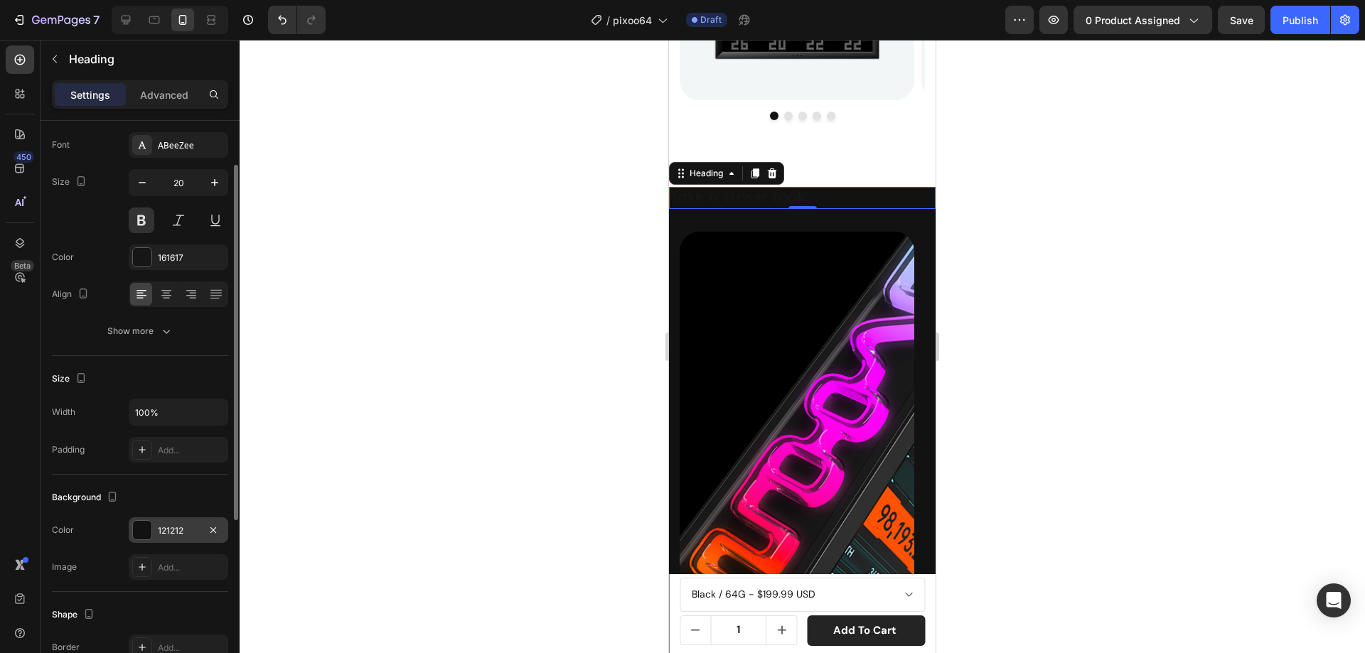
click at [143, 530] on div at bounding box center [142, 530] width 18 height 18
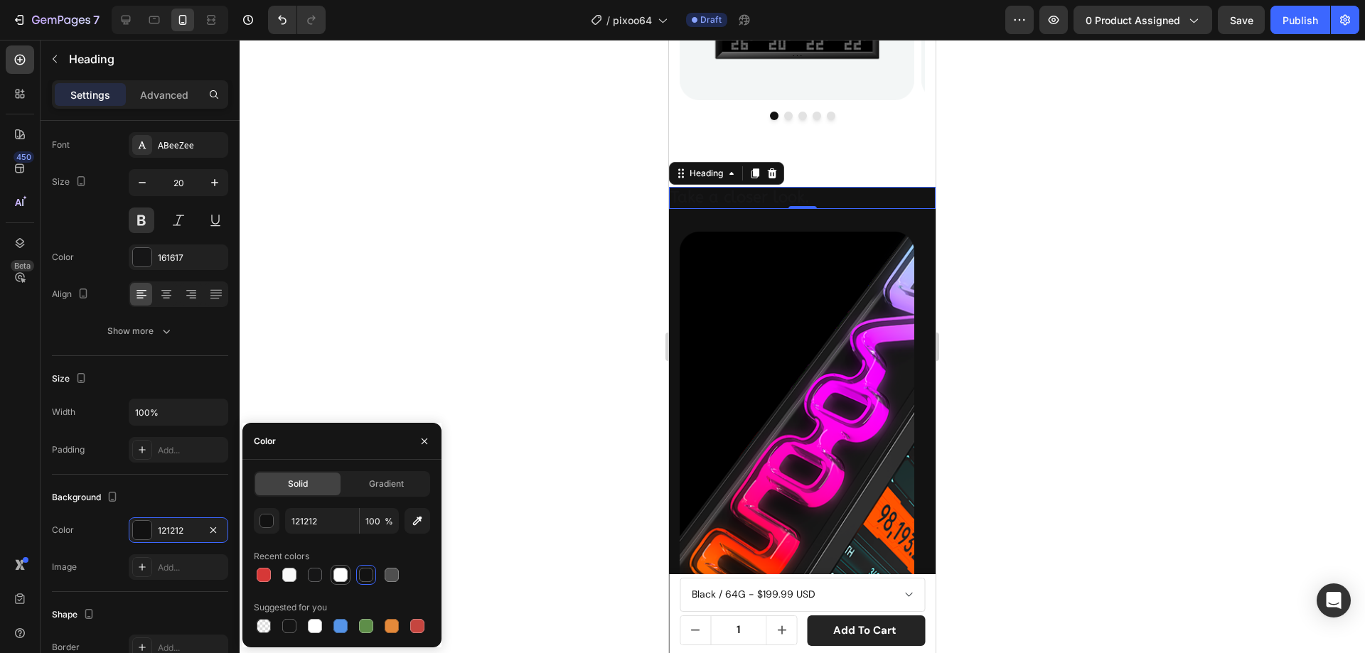
click at [345, 576] on div at bounding box center [340, 575] width 14 height 14
type input "FFFFFF"
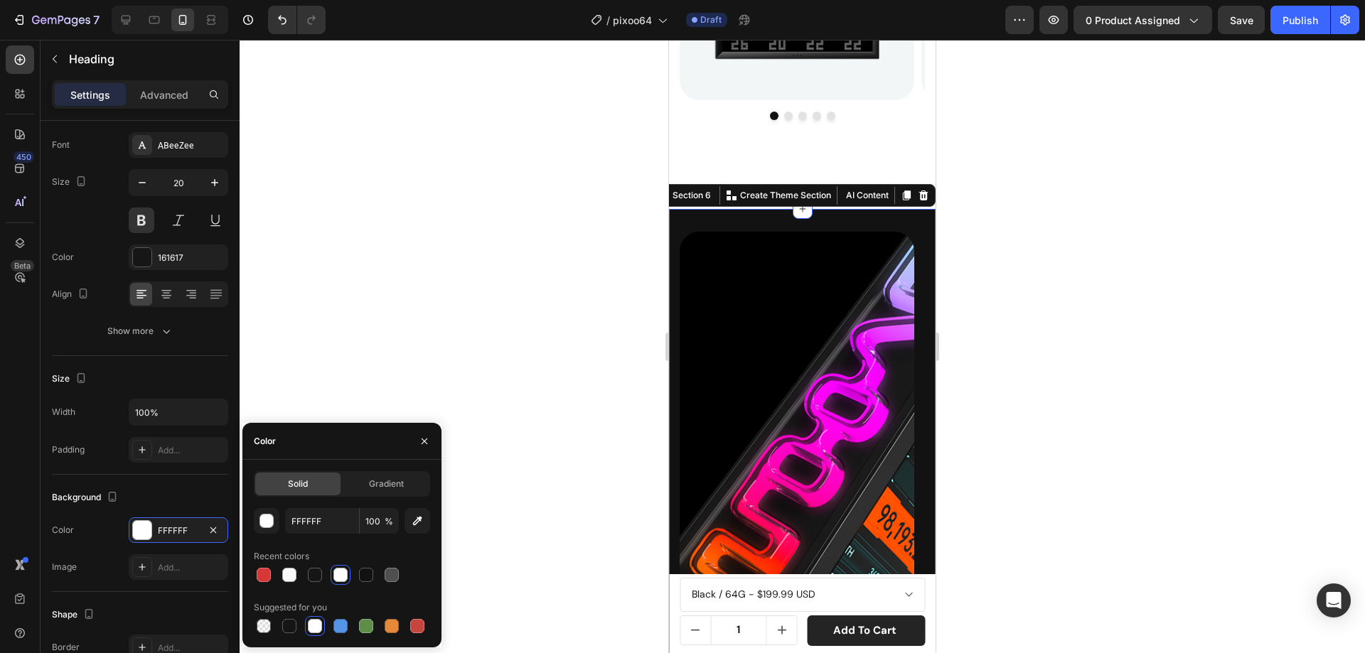
click at [687, 225] on div "Image Image Image Image Carousel Section 6 You can create reusable sections Cre…" at bounding box center [802, 458] width 267 height 498
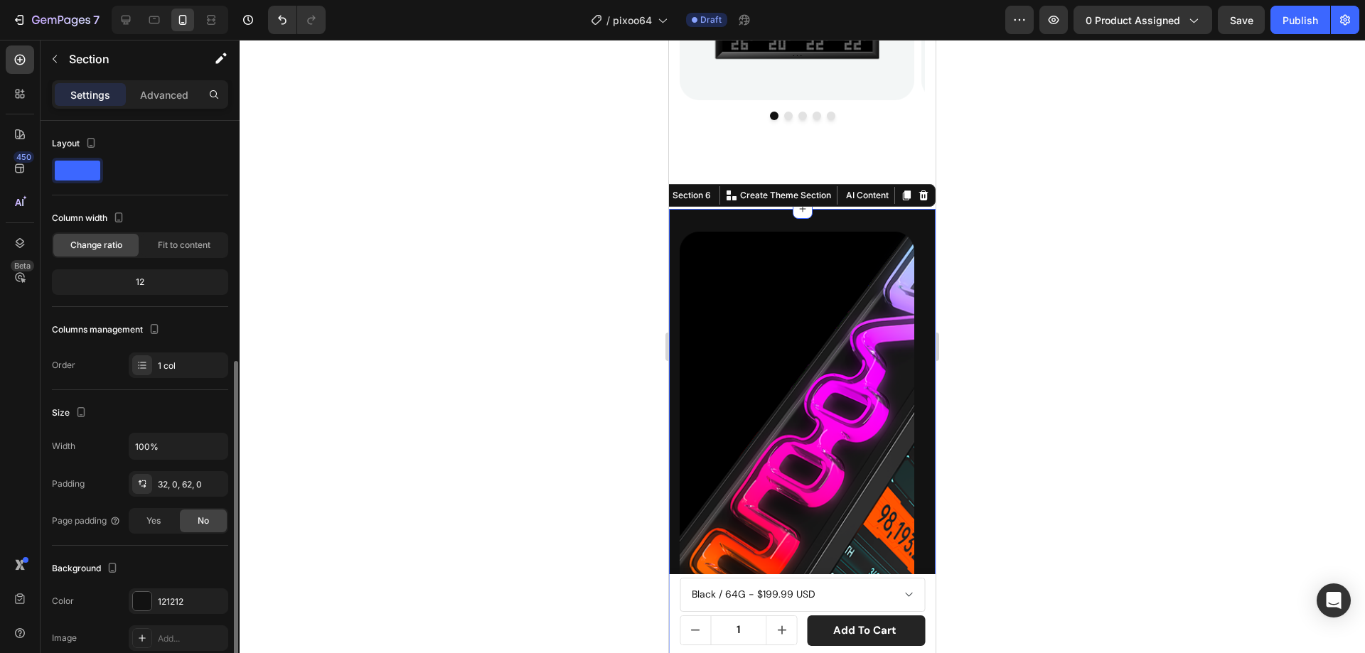
scroll to position [213, 0]
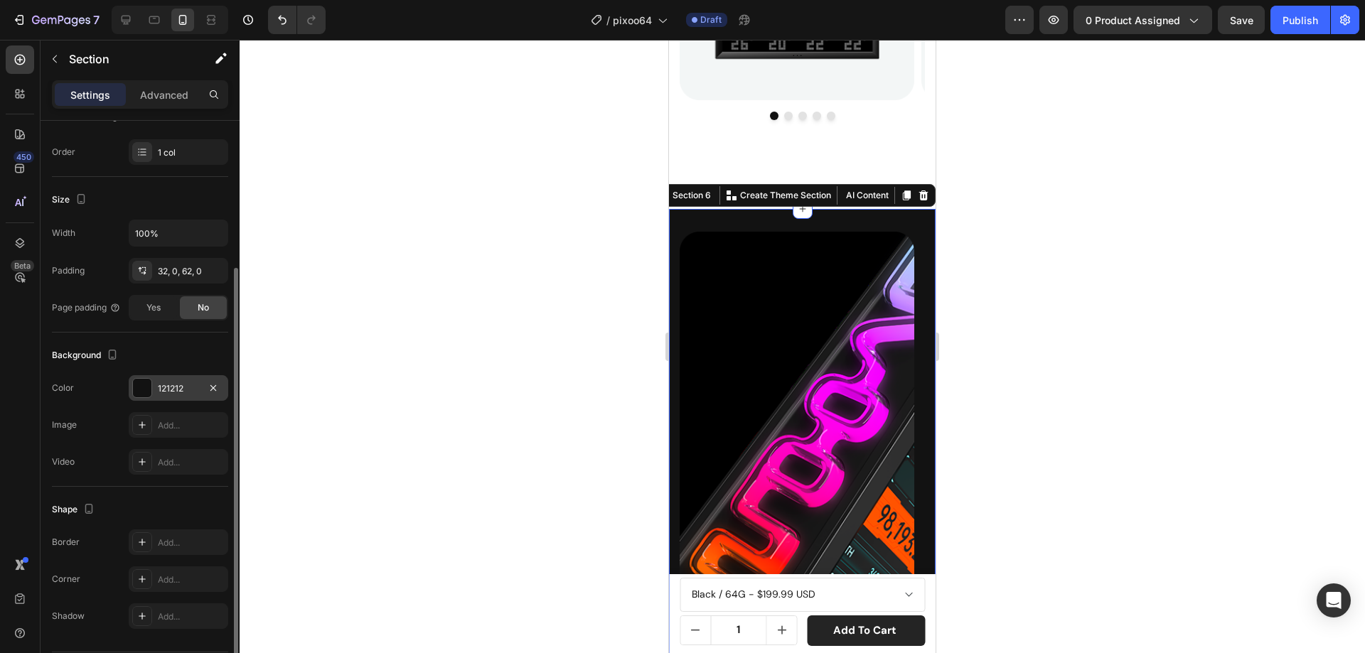
click at [151, 389] on div at bounding box center [142, 388] width 18 height 18
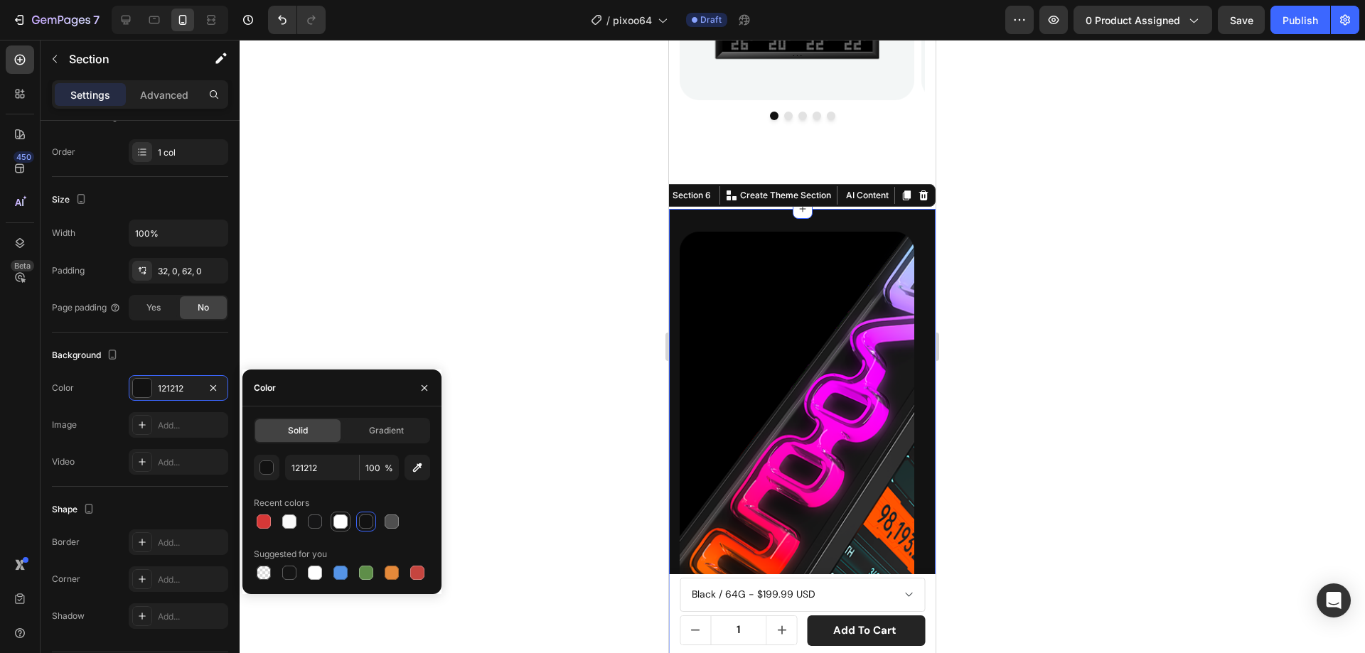
click at [341, 525] on div at bounding box center [340, 522] width 14 height 14
type input "FFFFFF"
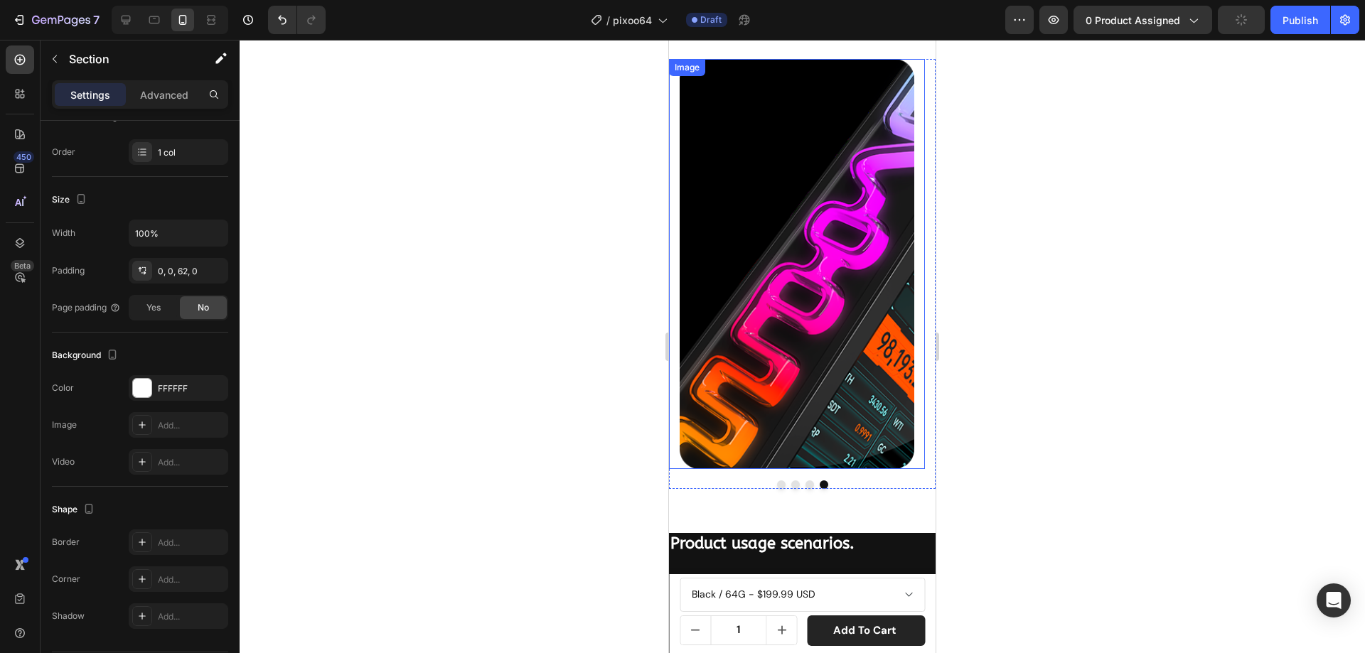
scroll to position [2197, 0]
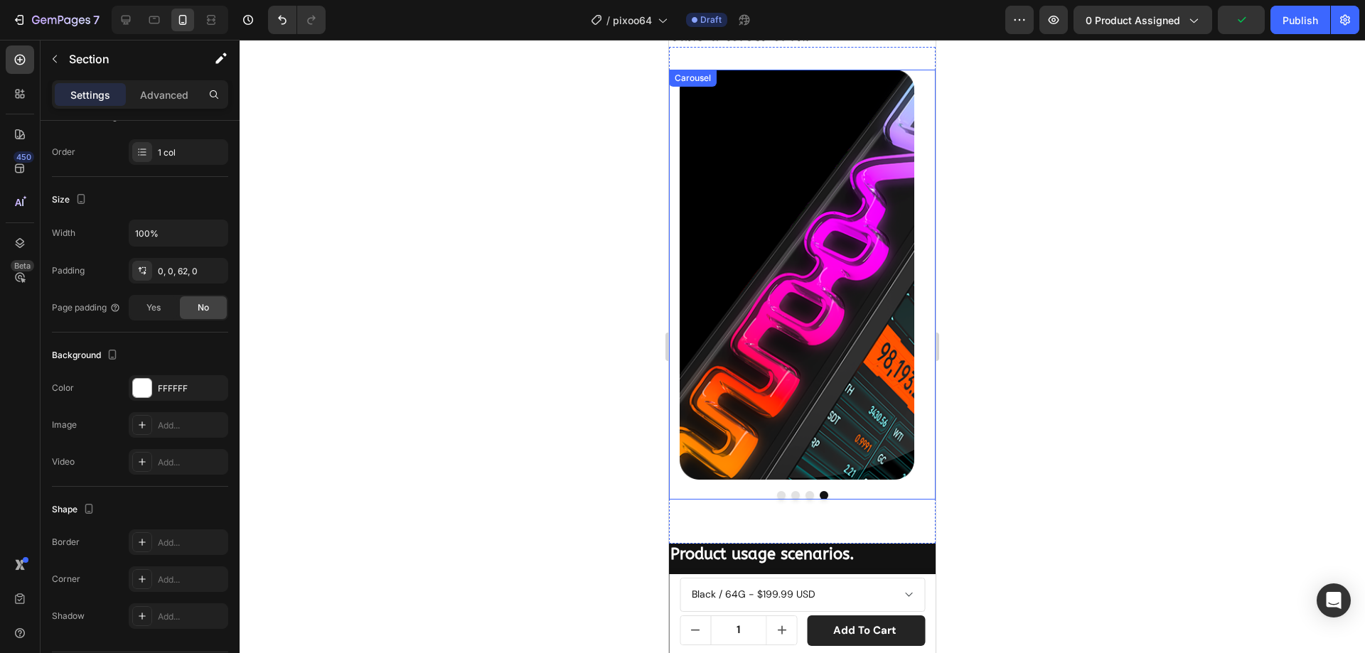
click at [778, 495] on button "Dot" at bounding box center [781, 495] width 9 height 9
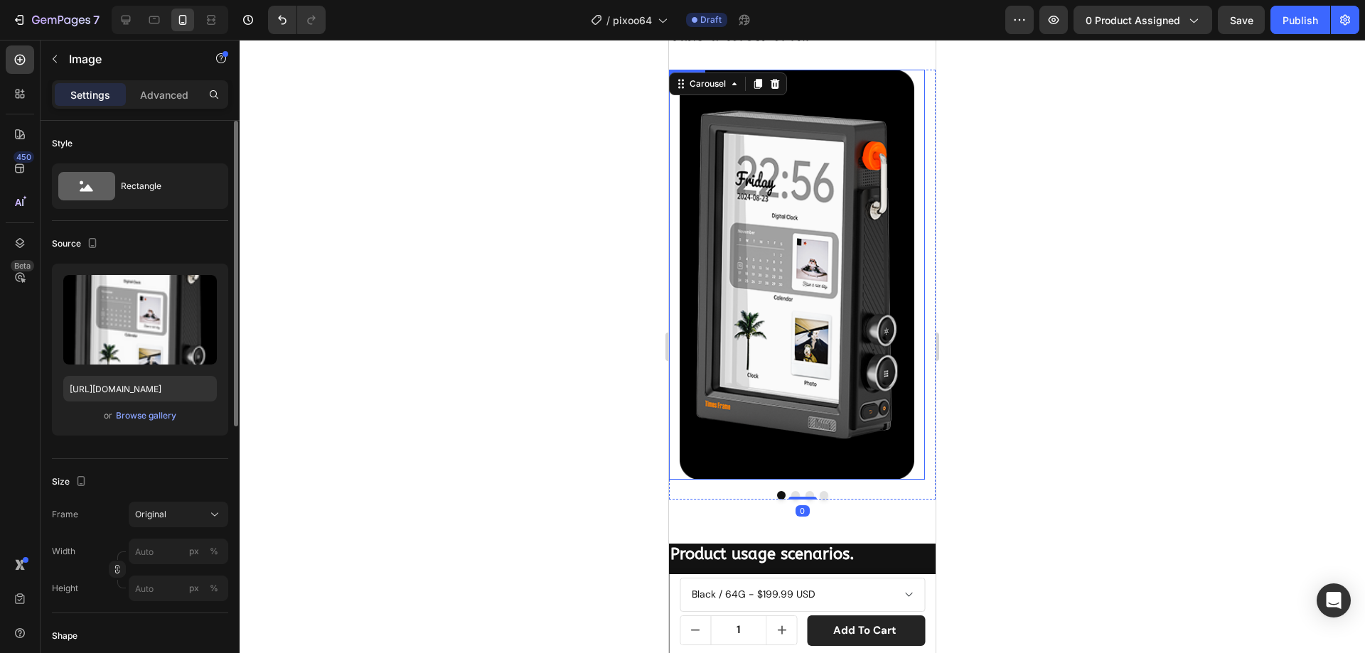
click at [775, 258] on img at bounding box center [796, 275] width 235 height 411
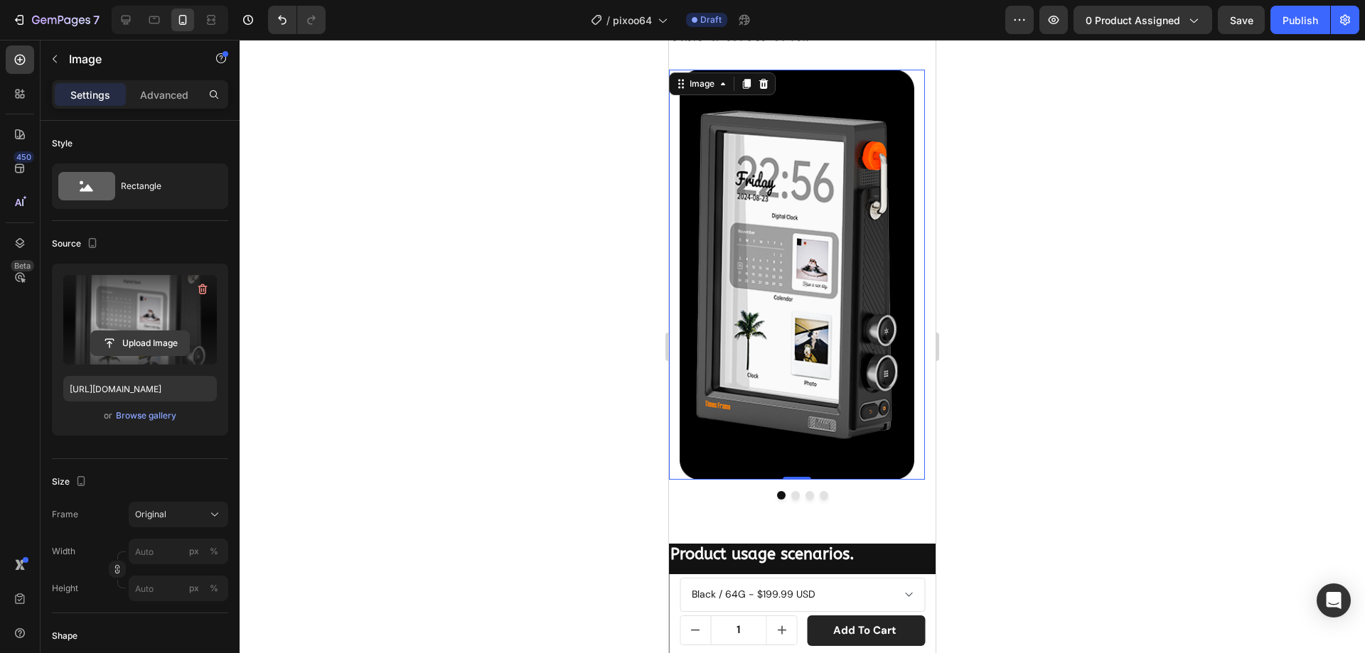
click at [151, 339] on input "file" at bounding box center [140, 343] width 98 height 24
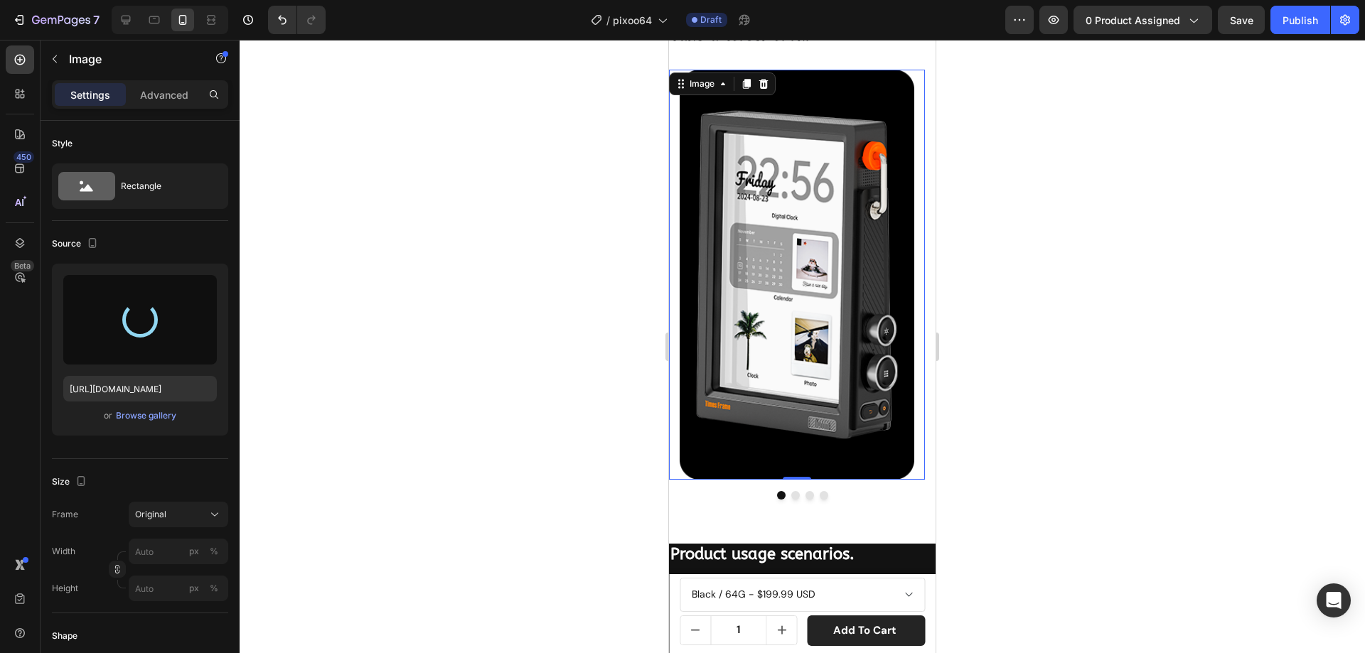
type input "[URL][DOMAIN_NAME]"
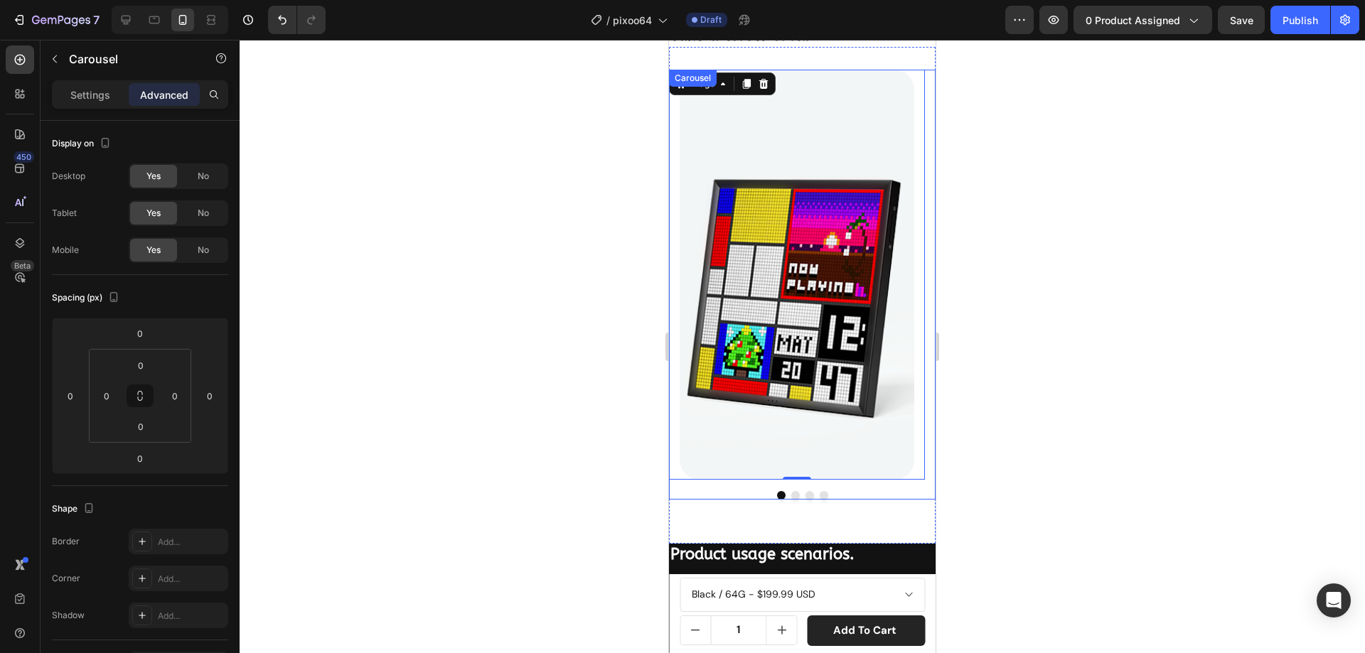
click at [791, 493] on button "Dot" at bounding box center [795, 495] width 9 height 9
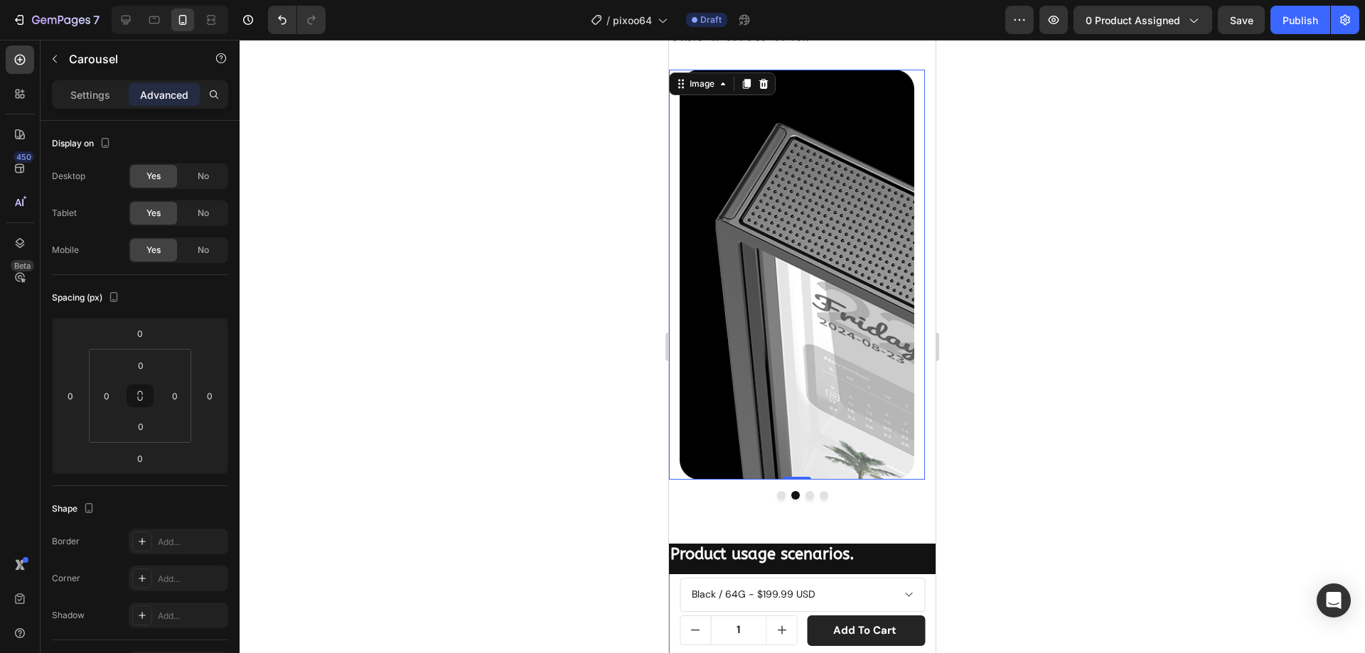
click at [797, 311] on img at bounding box center [796, 275] width 235 height 411
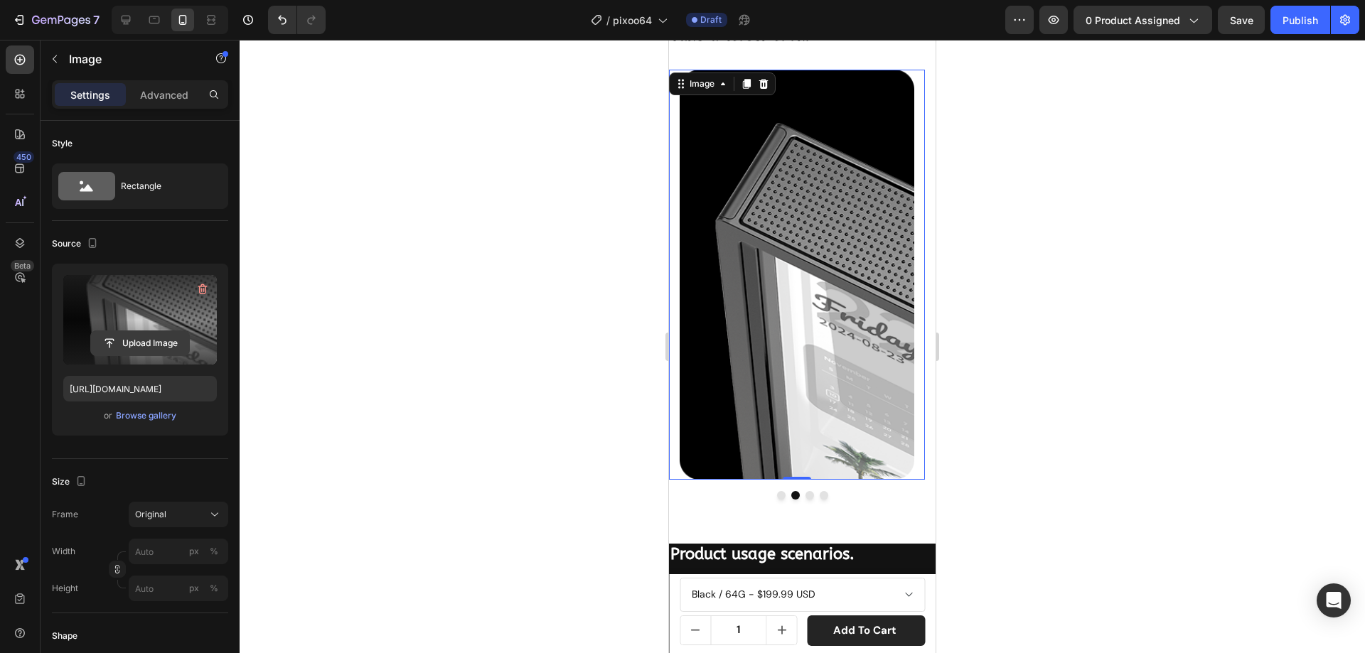
click at [161, 340] on input "file" at bounding box center [140, 343] width 98 height 24
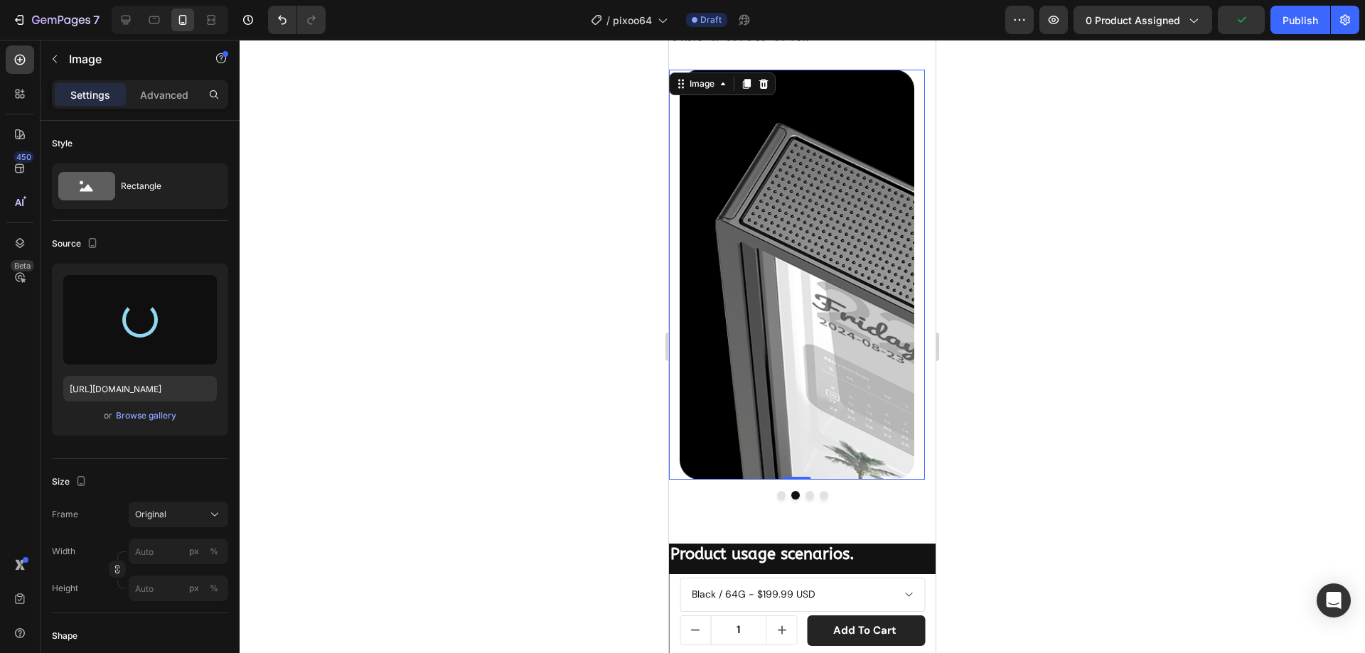
type input "[URL][DOMAIN_NAME]"
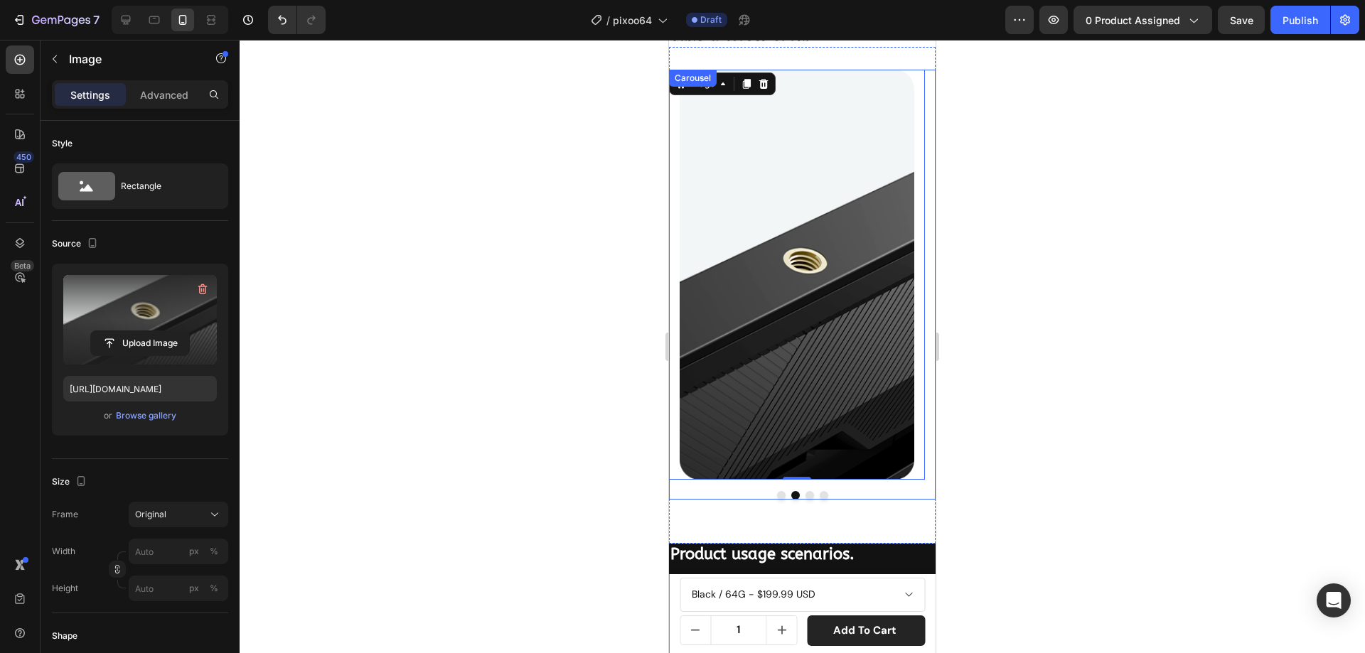
click at [805, 495] on button "Dot" at bounding box center [809, 495] width 9 height 9
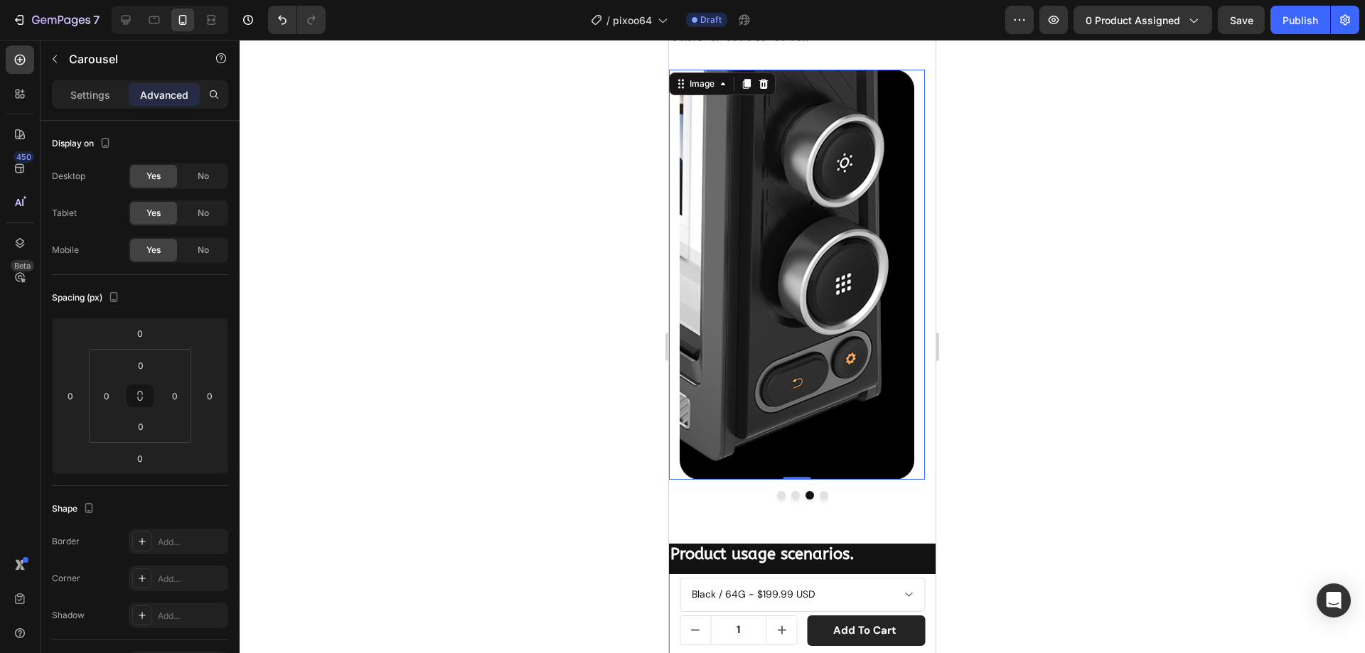
click at [824, 338] on img at bounding box center [796, 275] width 235 height 411
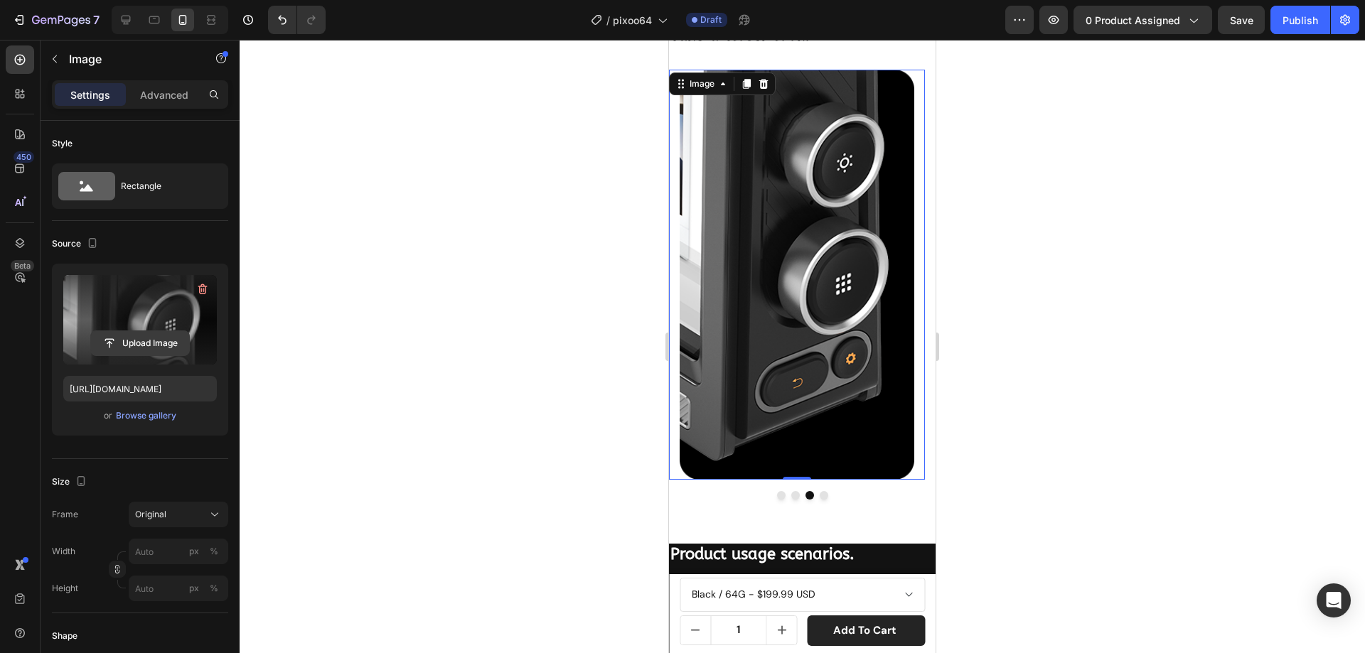
click at [166, 333] on input "file" at bounding box center [140, 343] width 98 height 24
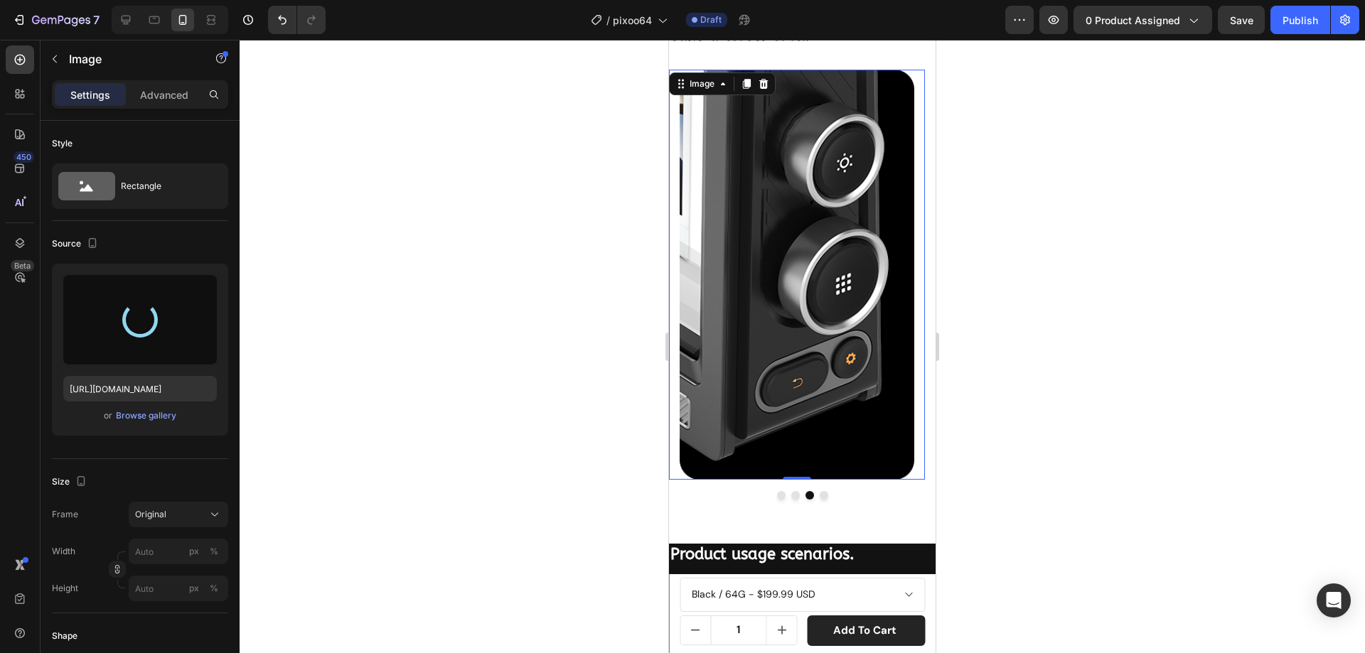
type input "[URL][DOMAIN_NAME]"
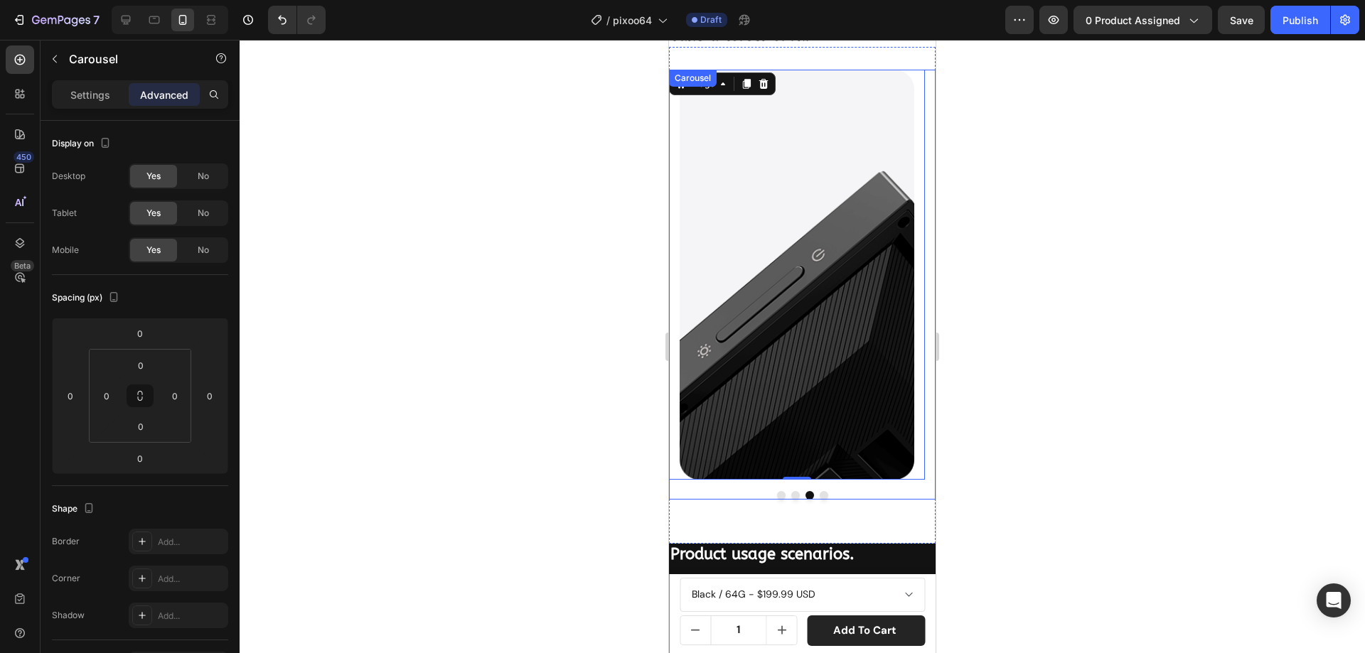
click at [820, 493] on button "Dot" at bounding box center [824, 495] width 9 height 9
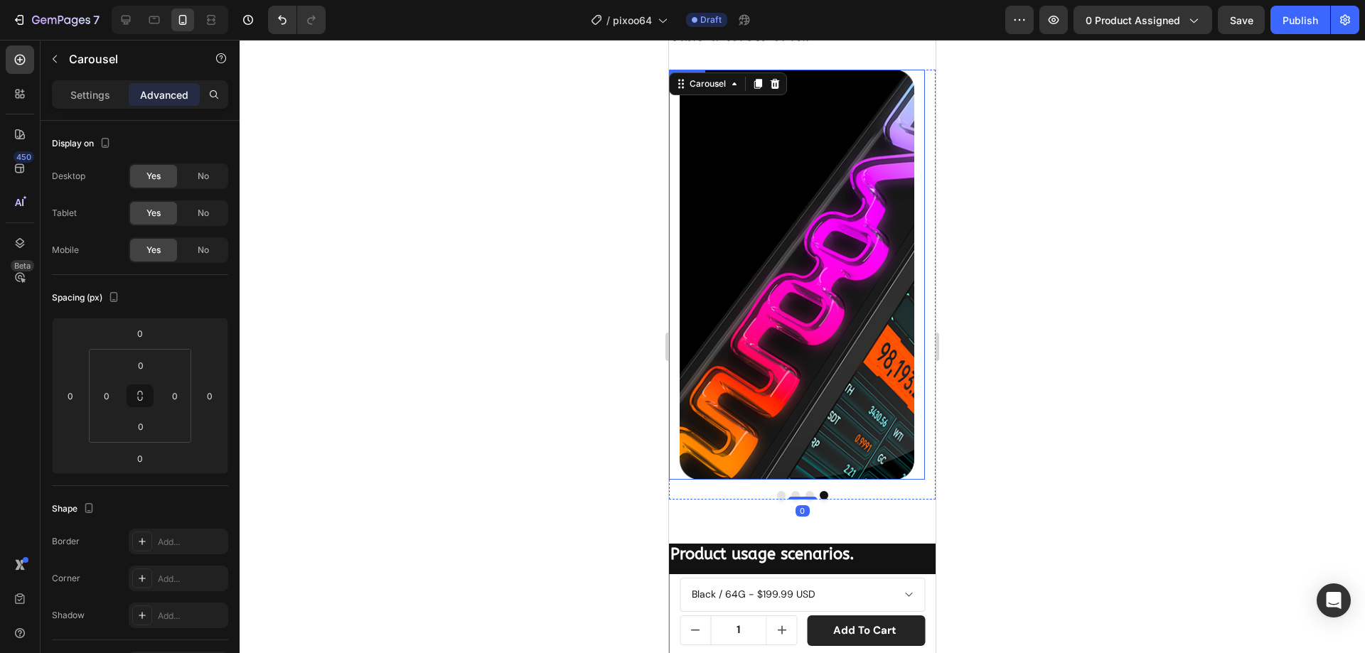
click at [844, 367] on img at bounding box center [796, 275] width 235 height 411
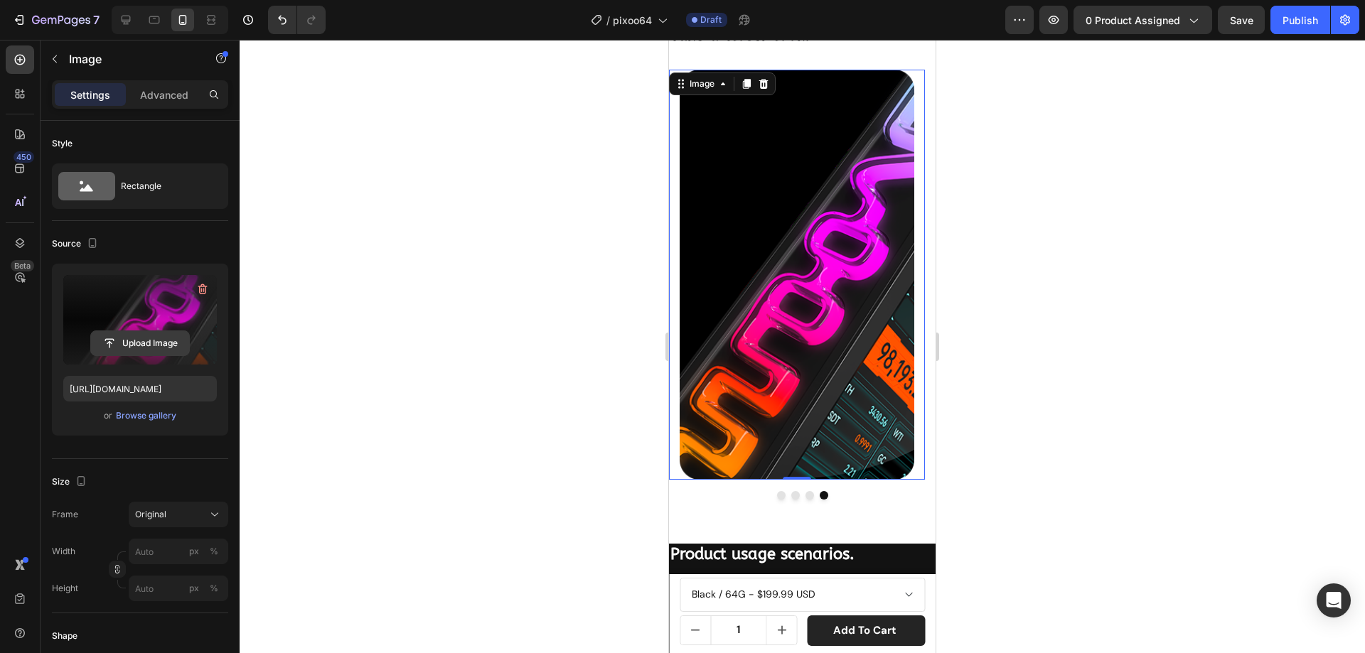
click at [154, 336] on input "file" at bounding box center [140, 343] width 98 height 24
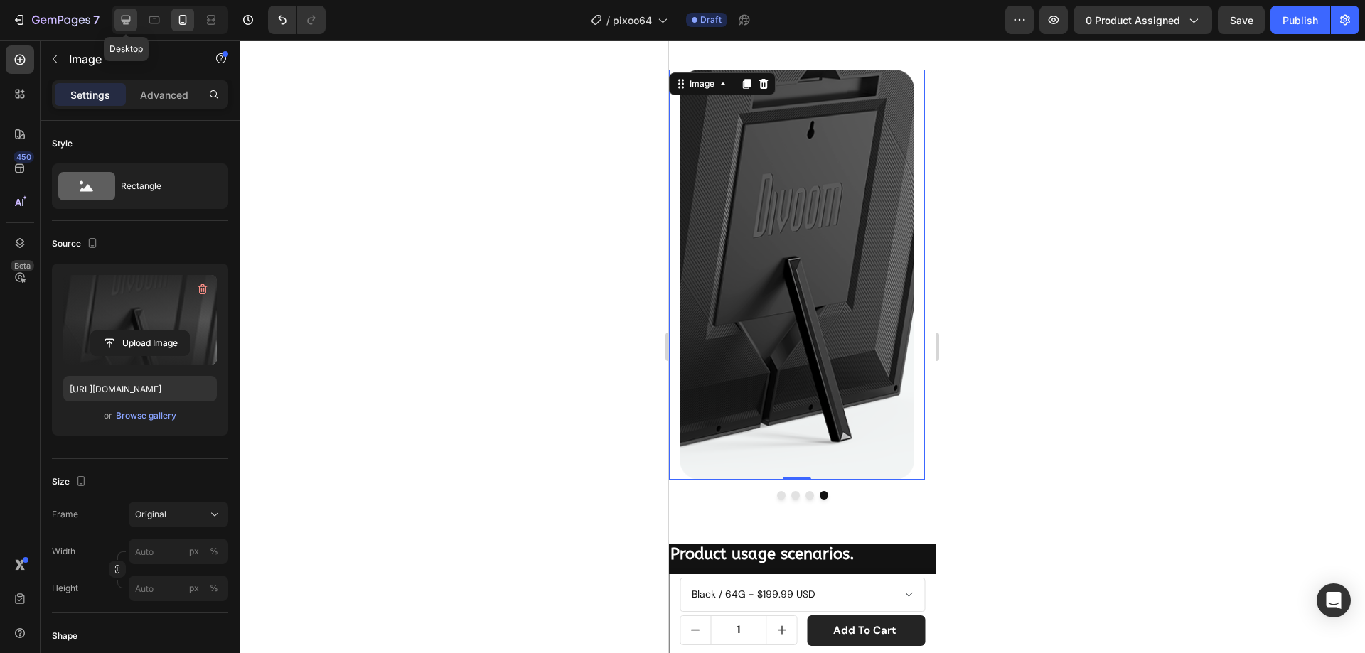
click at [129, 16] on icon at bounding box center [126, 20] width 9 height 9
type input "[URL][DOMAIN_NAME]"
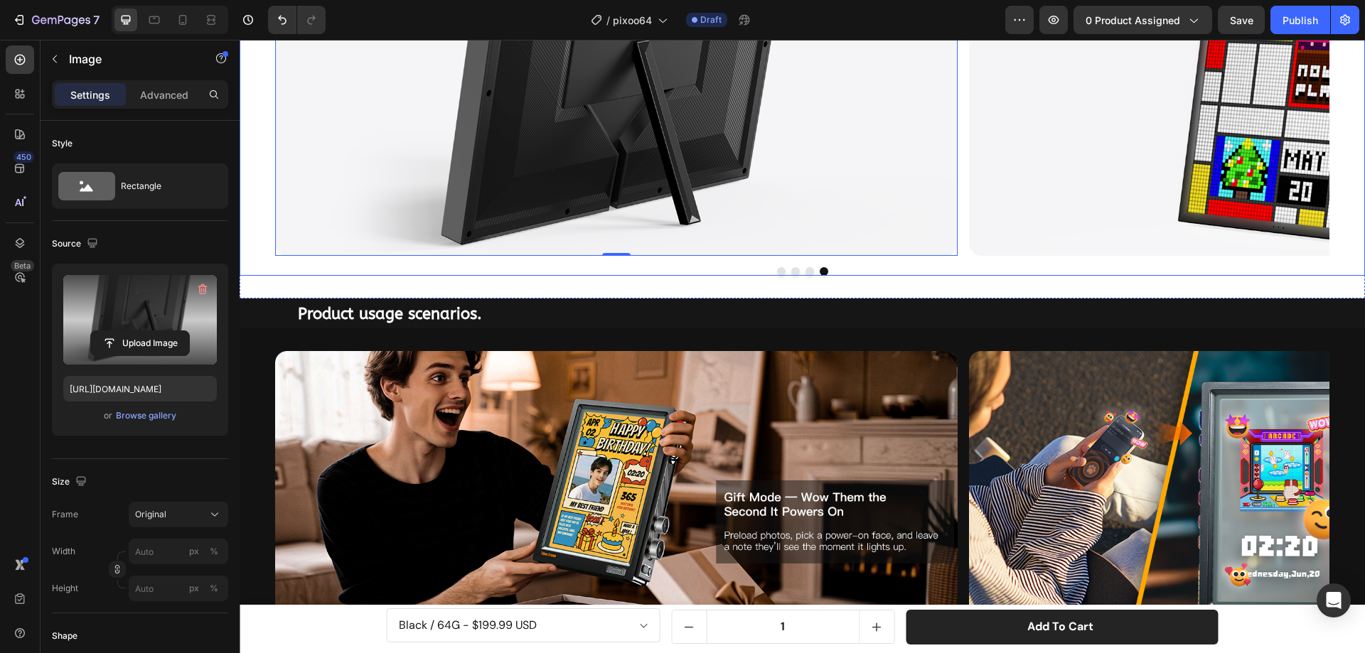
scroll to position [2250, 0]
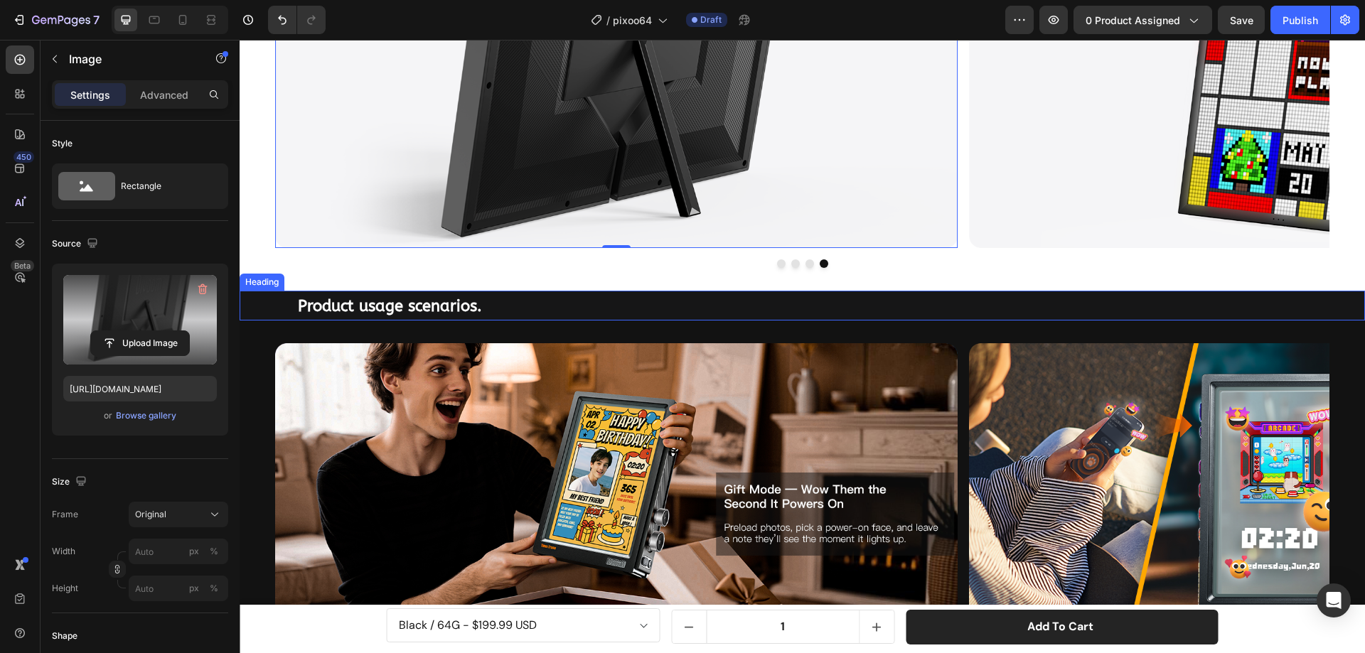
click at [259, 301] on div "Product usage scenarios. Heading" at bounding box center [802, 306] width 1125 height 30
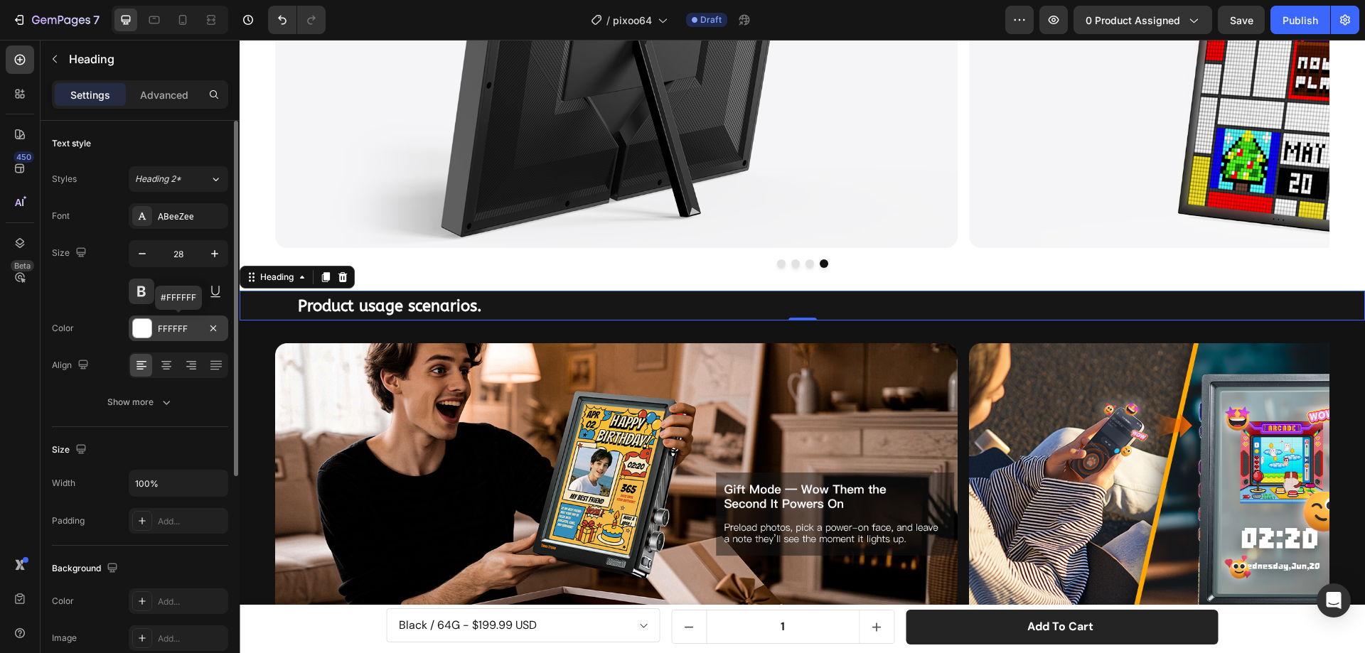
click at [143, 331] on div at bounding box center [142, 328] width 18 height 18
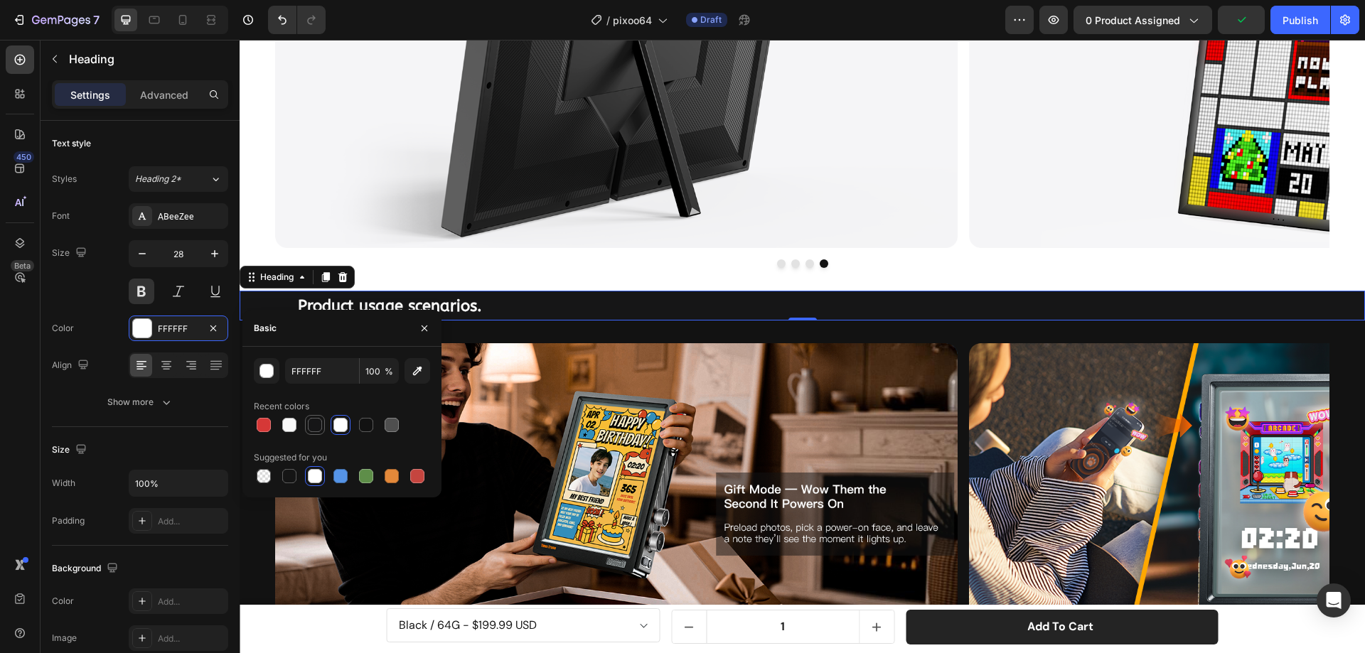
click at [311, 421] on div at bounding box center [315, 425] width 14 height 14
type input "161617"
click at [267, 276] on div "Heading" at bounding box center [276, 277] width 39 height 13
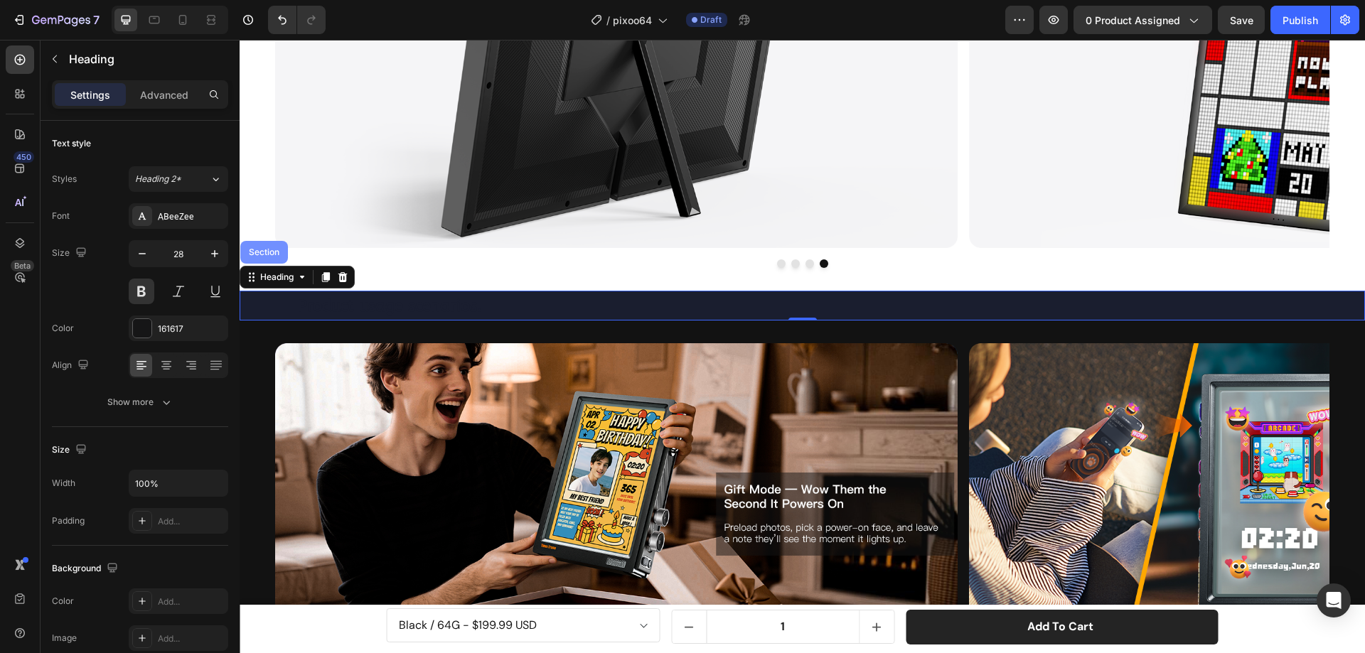
click at [267, 253] on div "Section" at bounding box center [264, 252] width 36 height 9
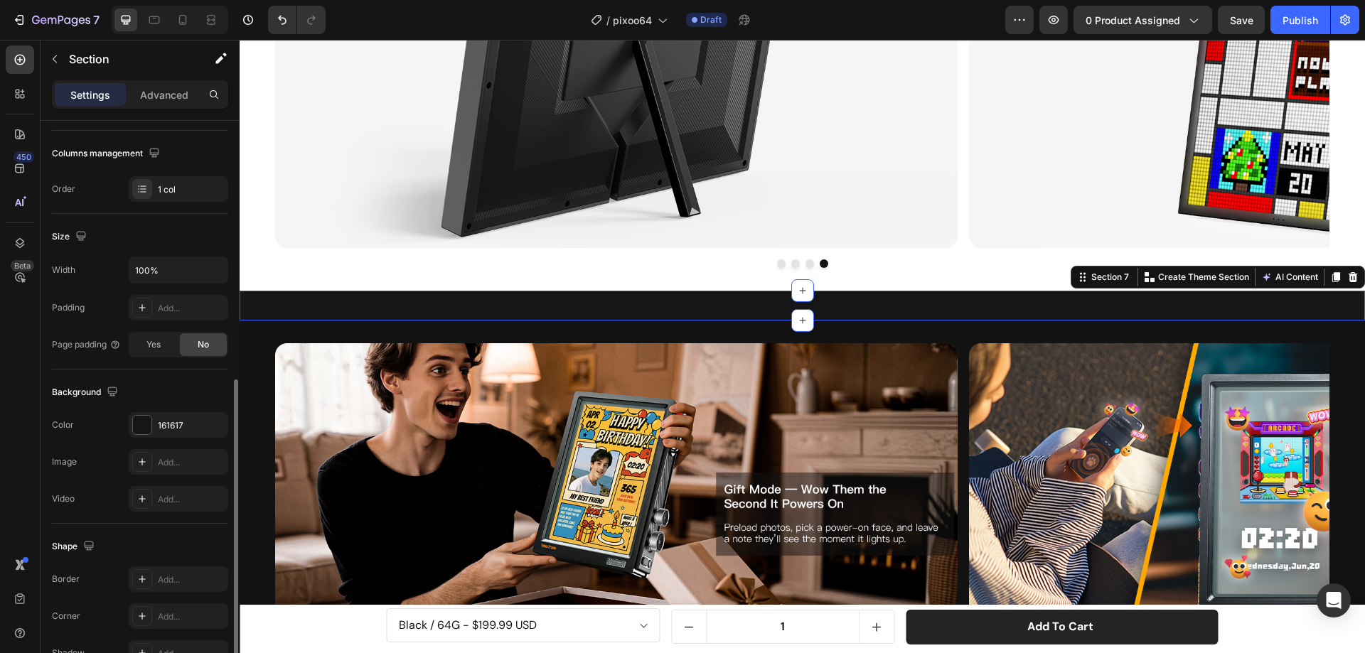
scroll to position [284, 0]
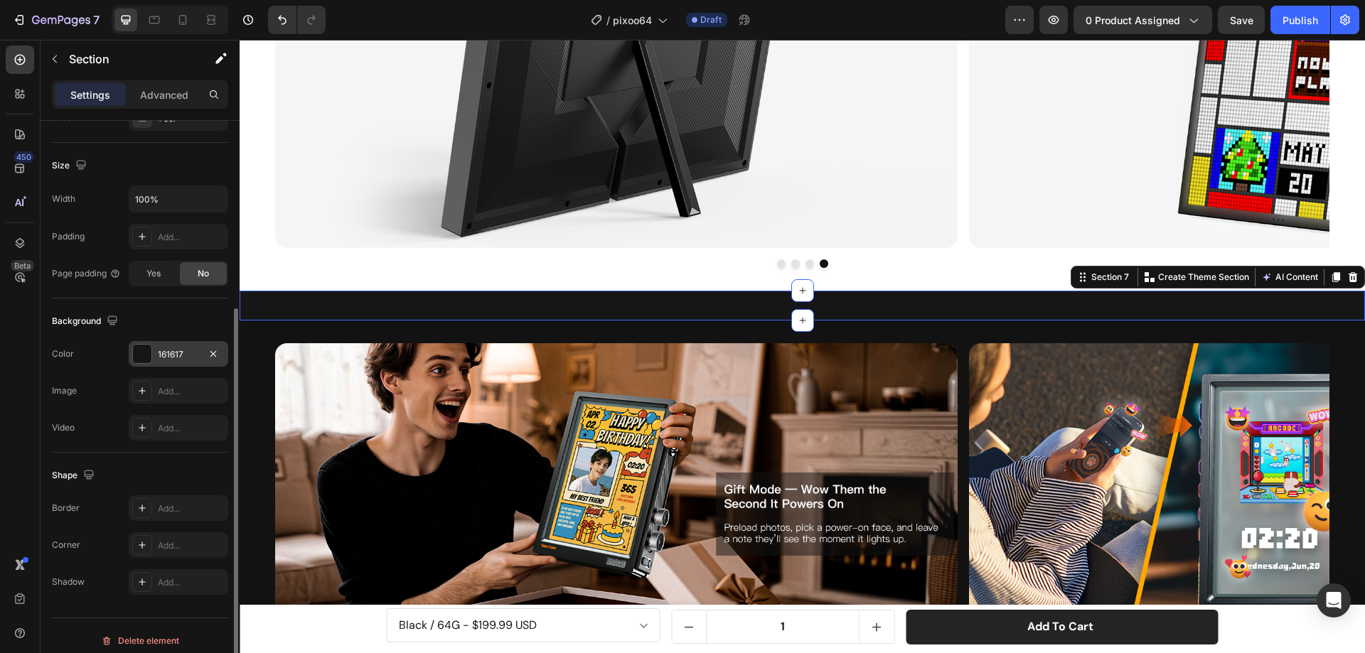
click at [146, 351] on div at bounding box center [142, 354] width 18 height 18
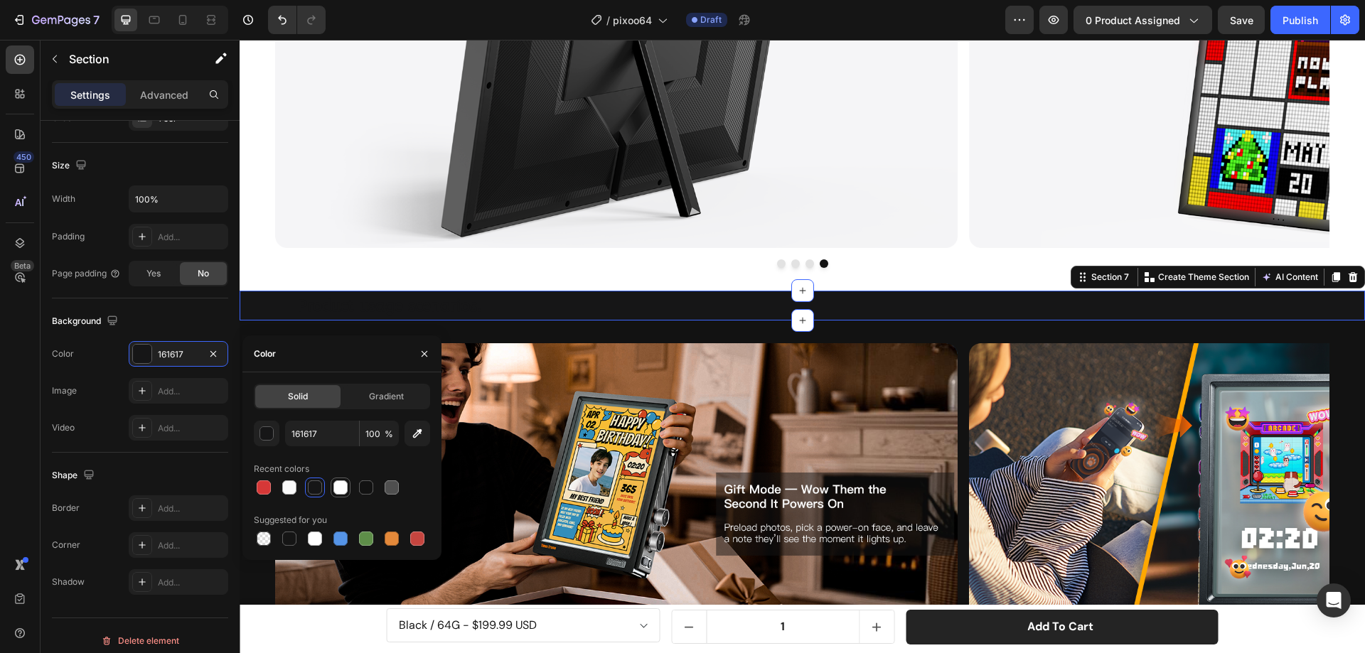
click at [336, 485] on div at bounding box center [340, 487] width 14 height 14
type input "FFFFFF"
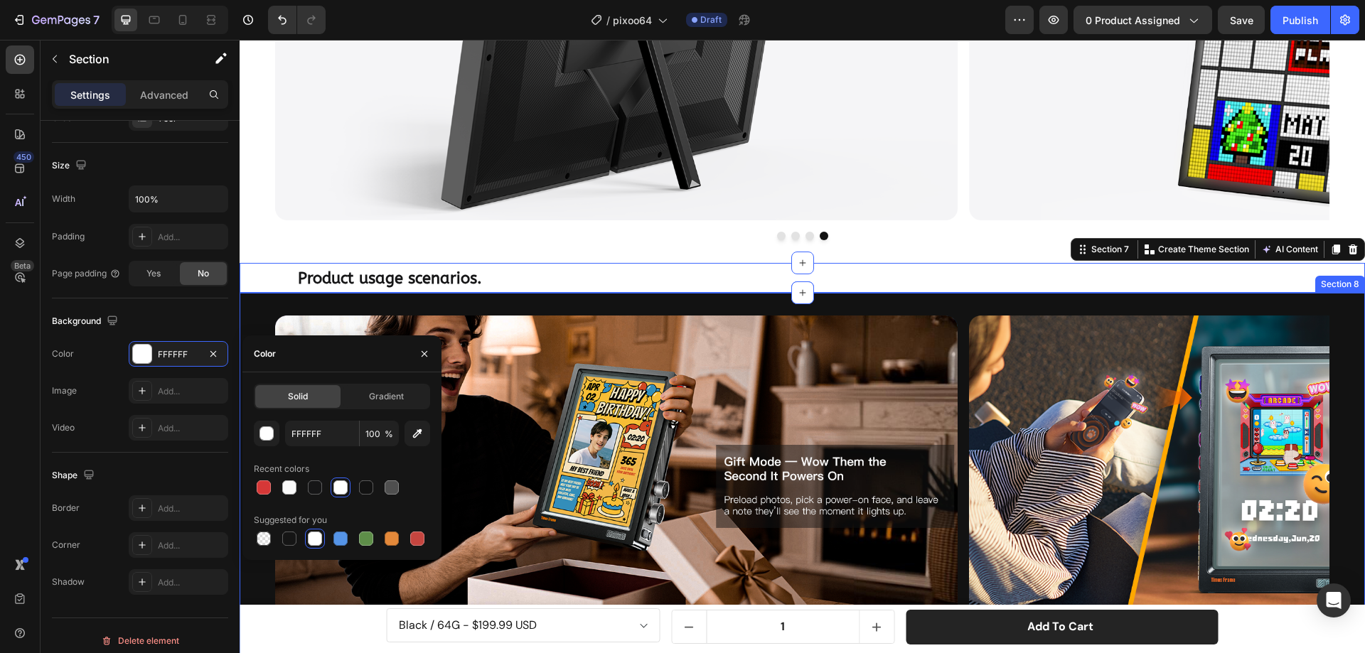
scroll to position [2321, 0]
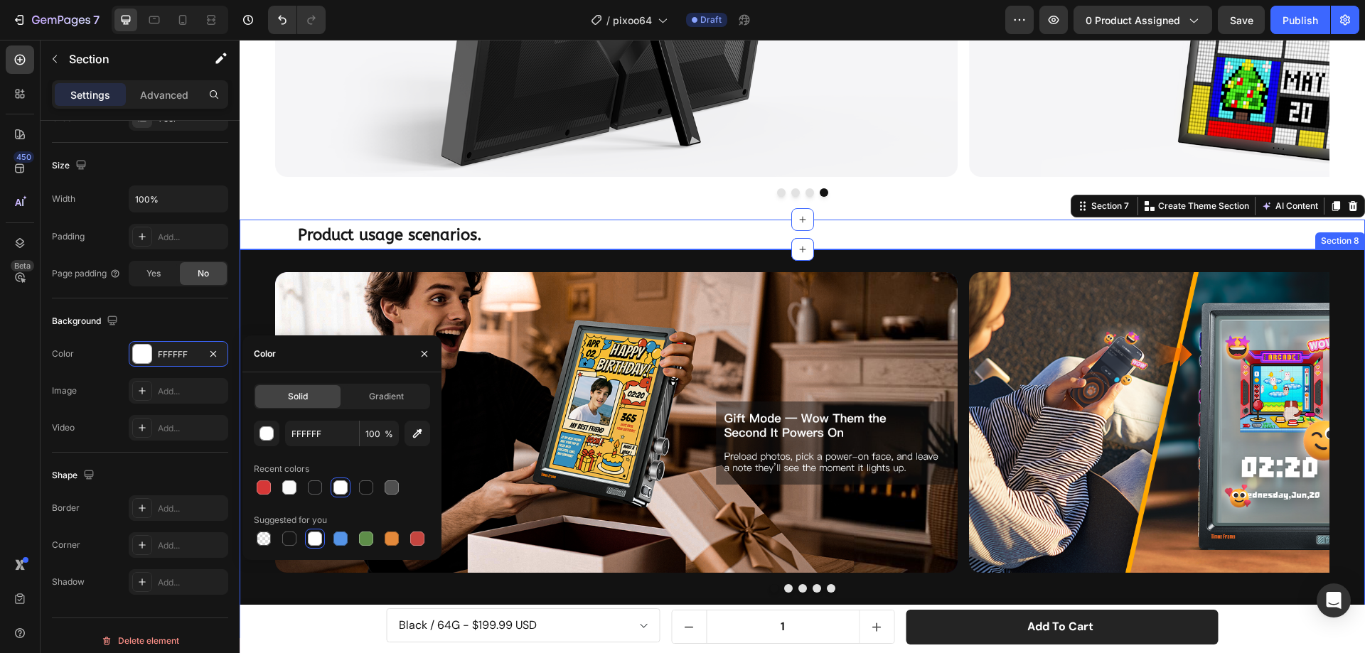
click at [264, 257] on div "Image Image Image Image Image Carousel Section 8" at bounding box center [802, 443] width 1125 height 389
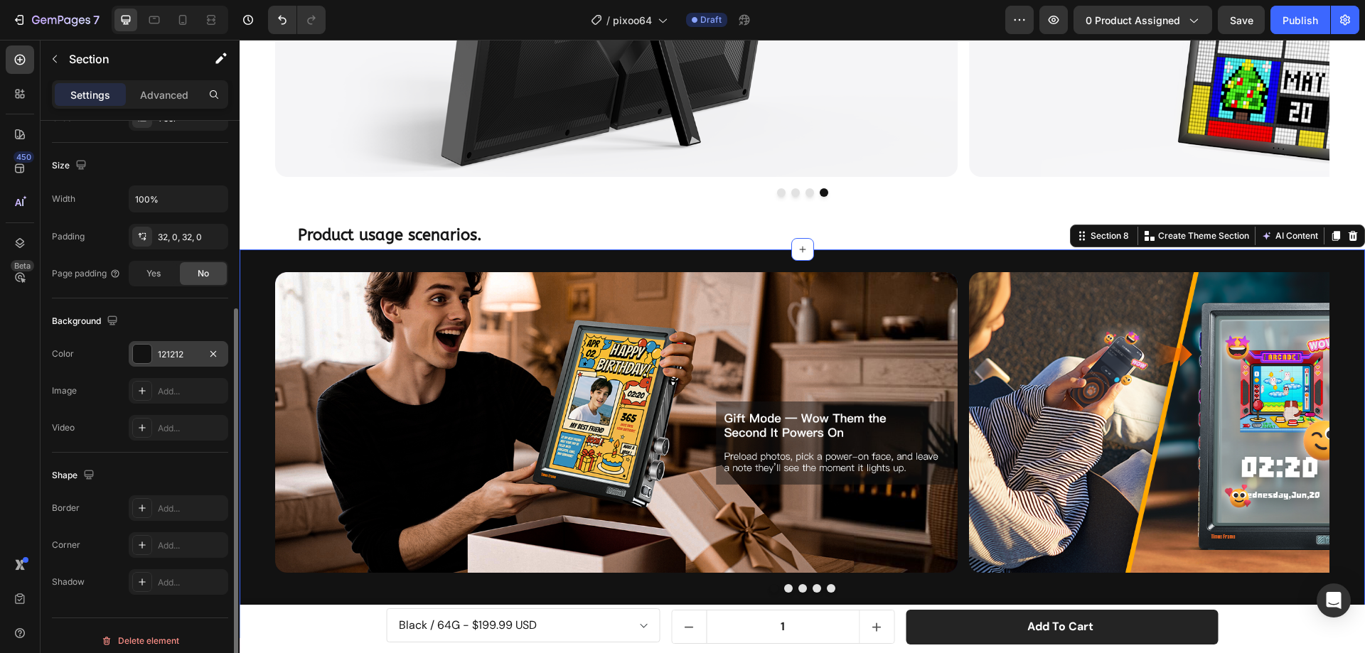
click at [141, 355] on div at bounding box center [142, 354] width 18 height 18
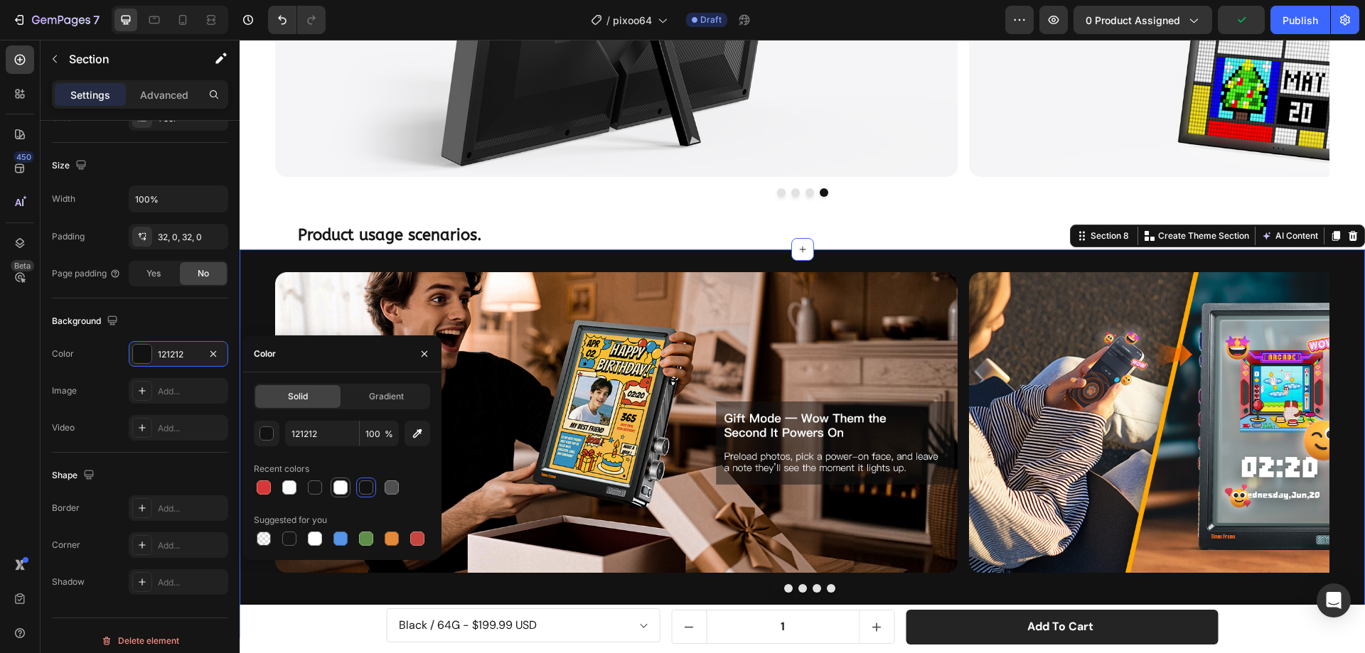
click at [343, 485] on div at bounding box center [340, 487] width 14 height 14
type input "FFFFFF"
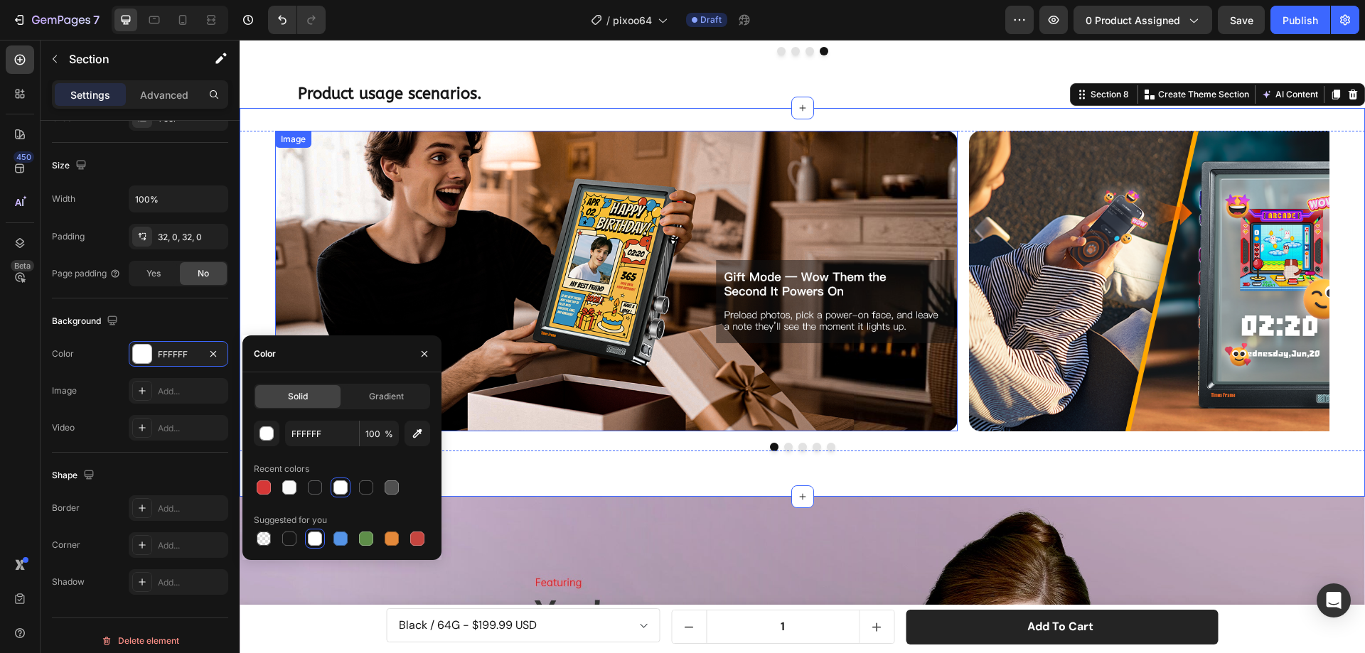
scroll to position [2463, 0]
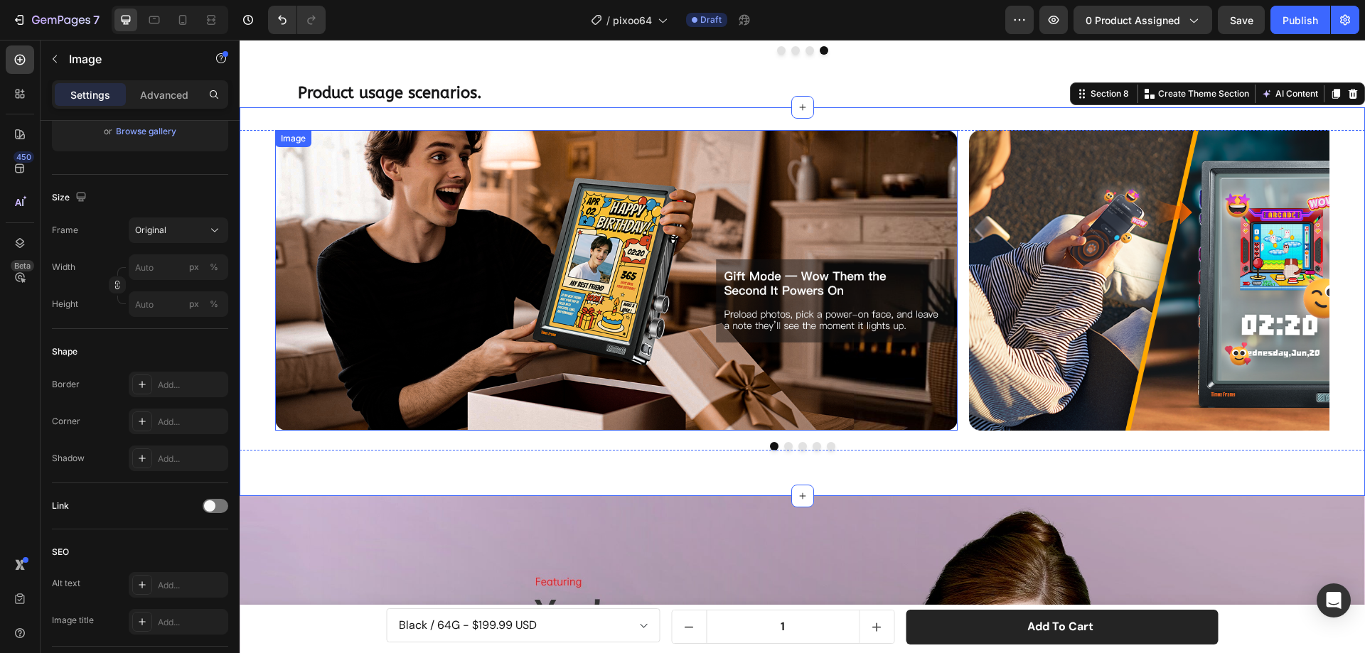
click at [552, 190] on img at bounding box center [616, 280] width 682 height 301
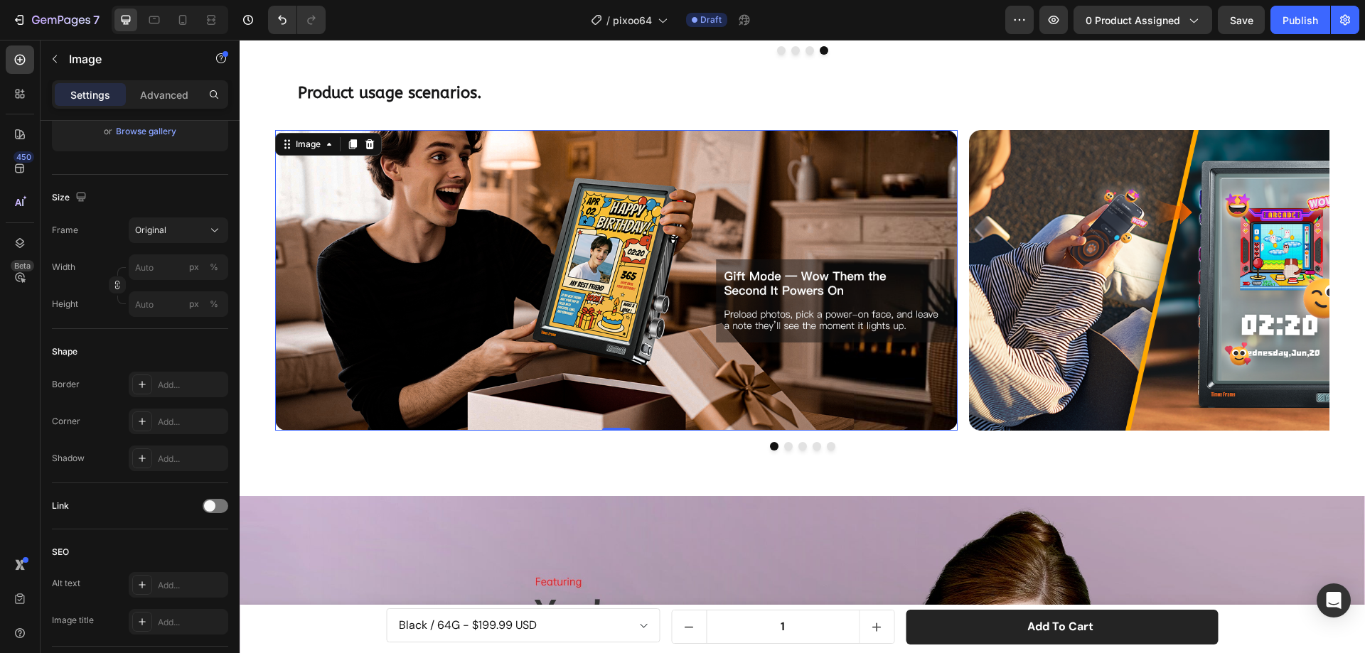
scroll to position [0, 0]
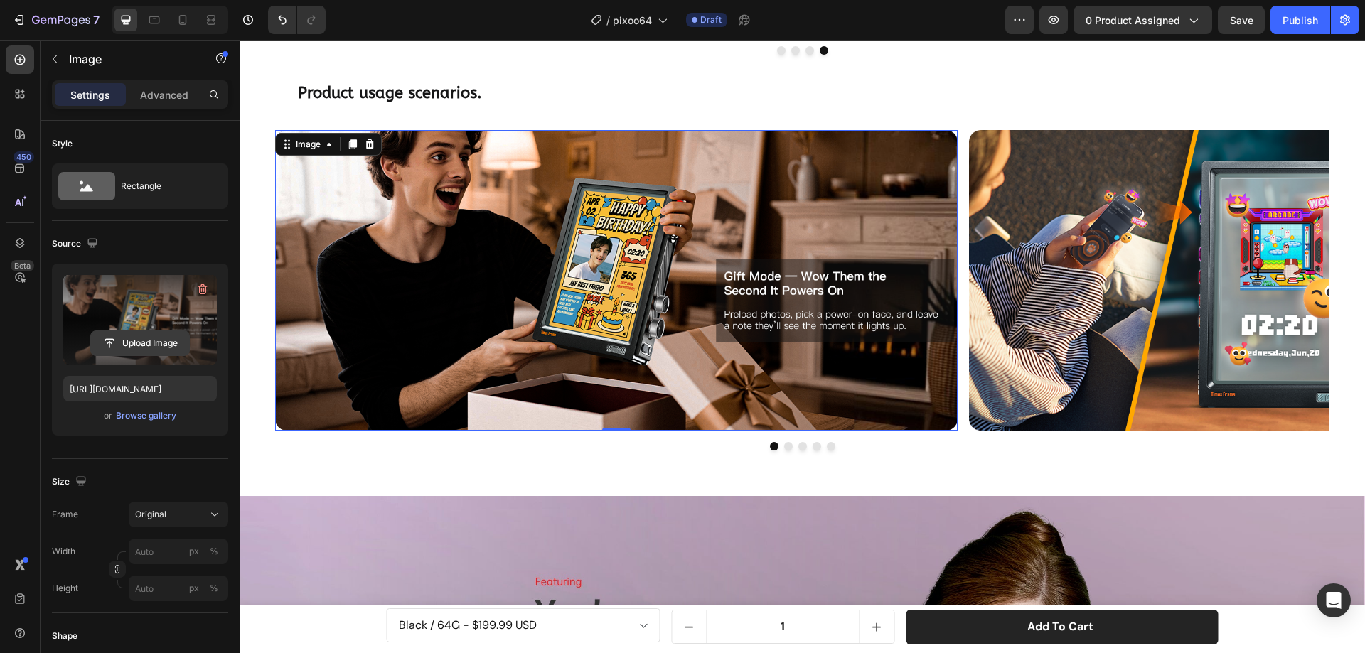
click at [156, 337] on input "file" at bounding box center [140, 343] width 98 height 24
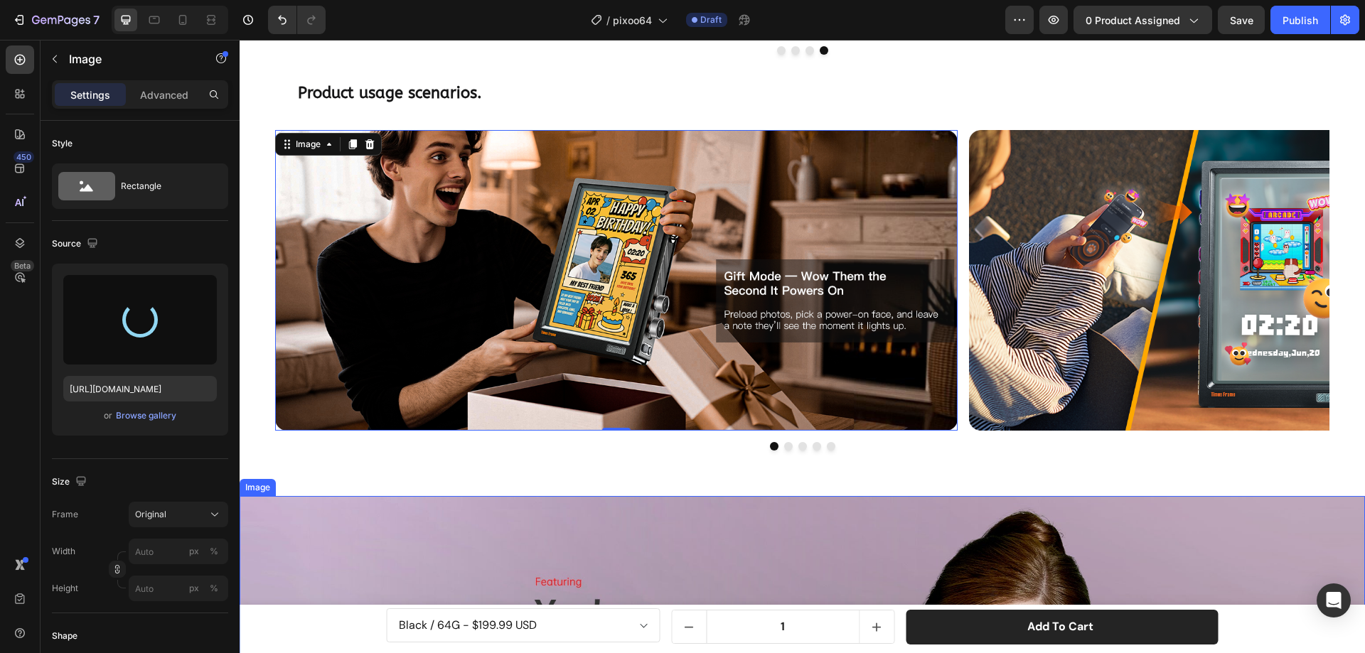
type input "[URL][DOMAIN_NAME]"
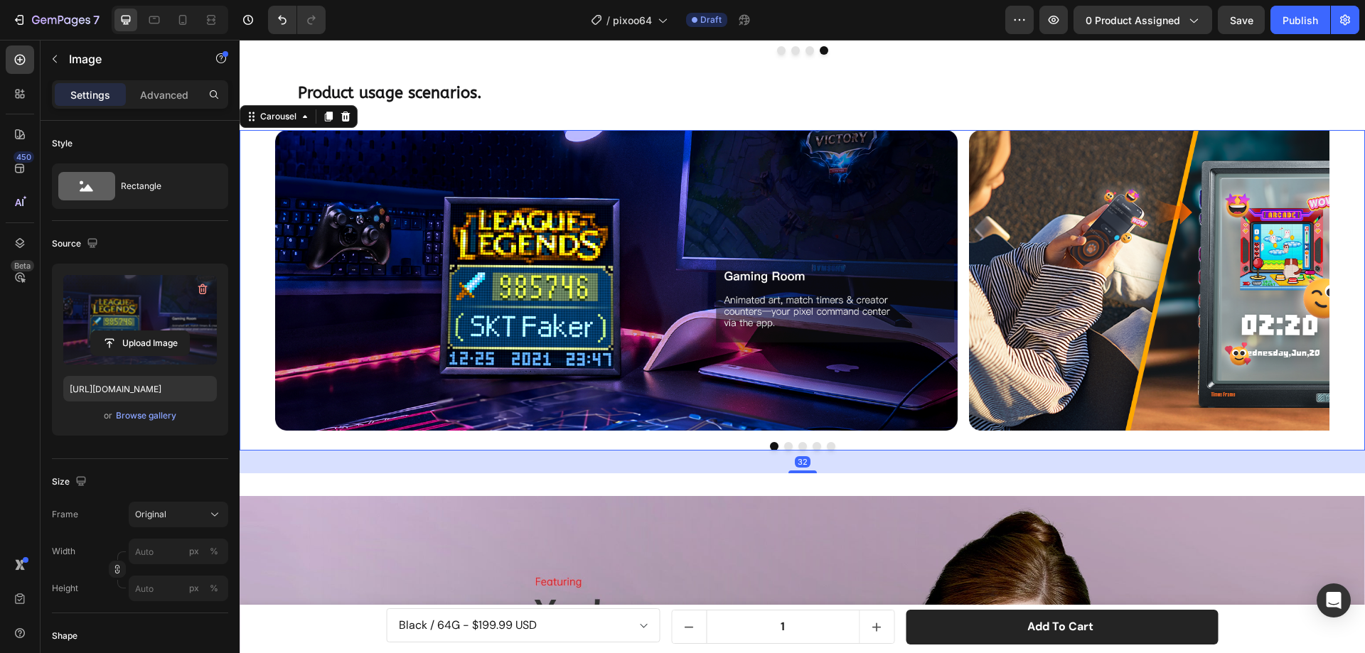
click at [784, 448] on button "Dot" at bounding box center [788, 446] width 9 height 9
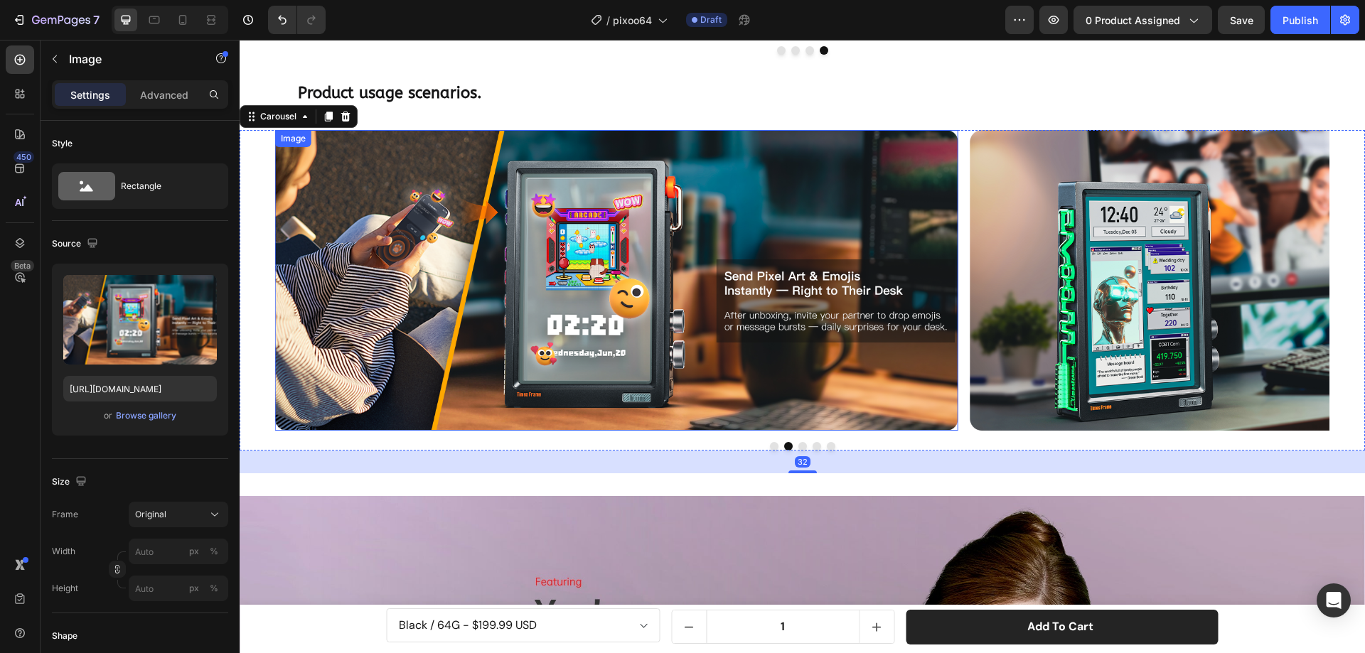
click at [628, 300] on img at bounding box center [616, 280] width 682 height 301
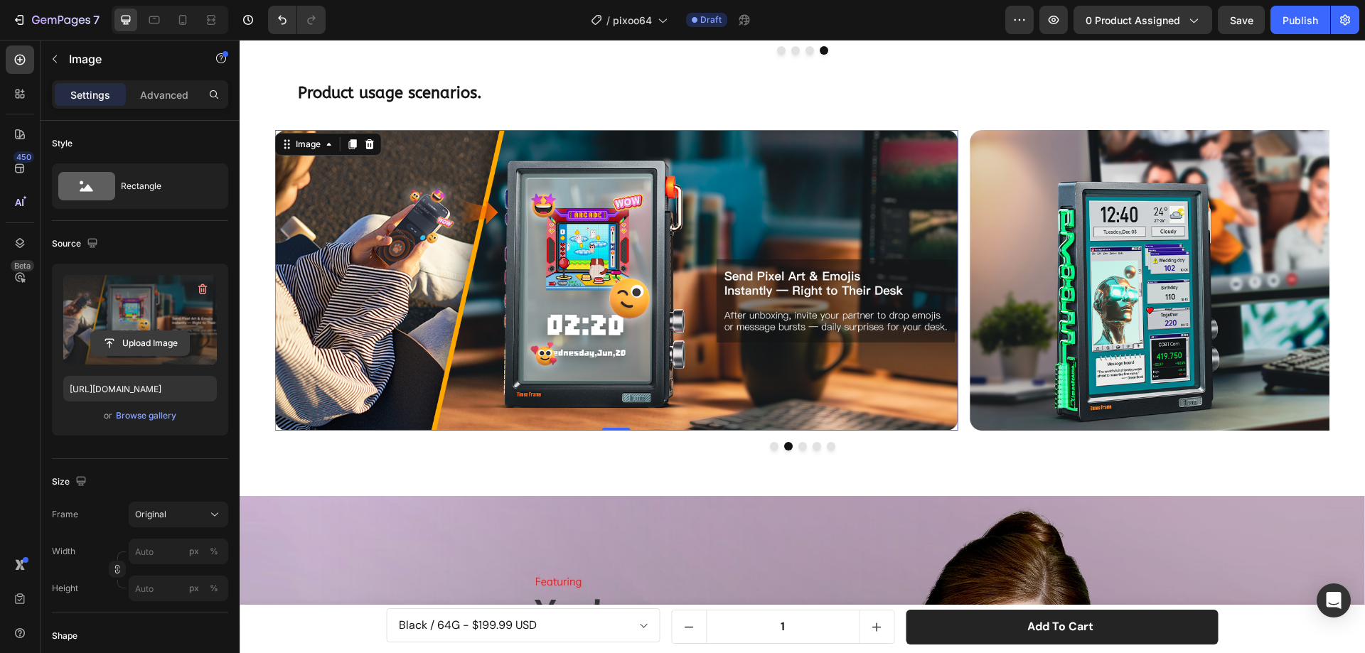
click at [117, 338] on input "file" at bounding box center [140, 343] width 98 height 24
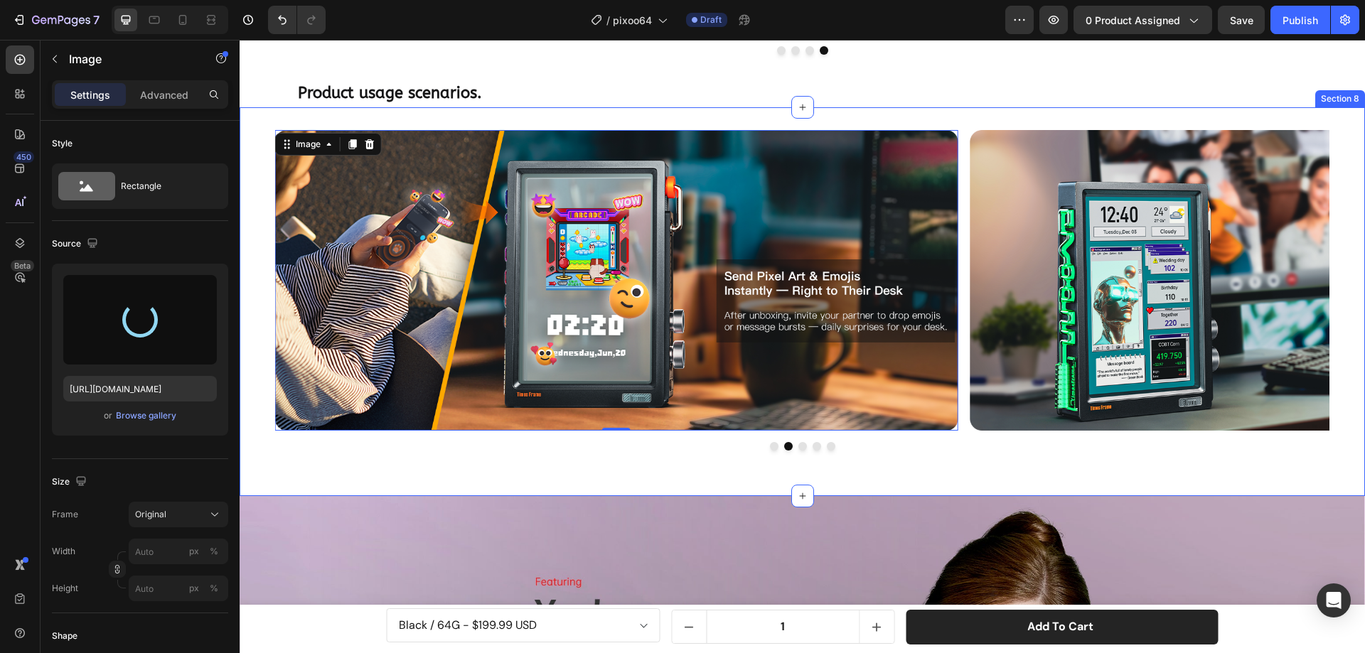
type input "[URL][DOMAIN_NAME]"
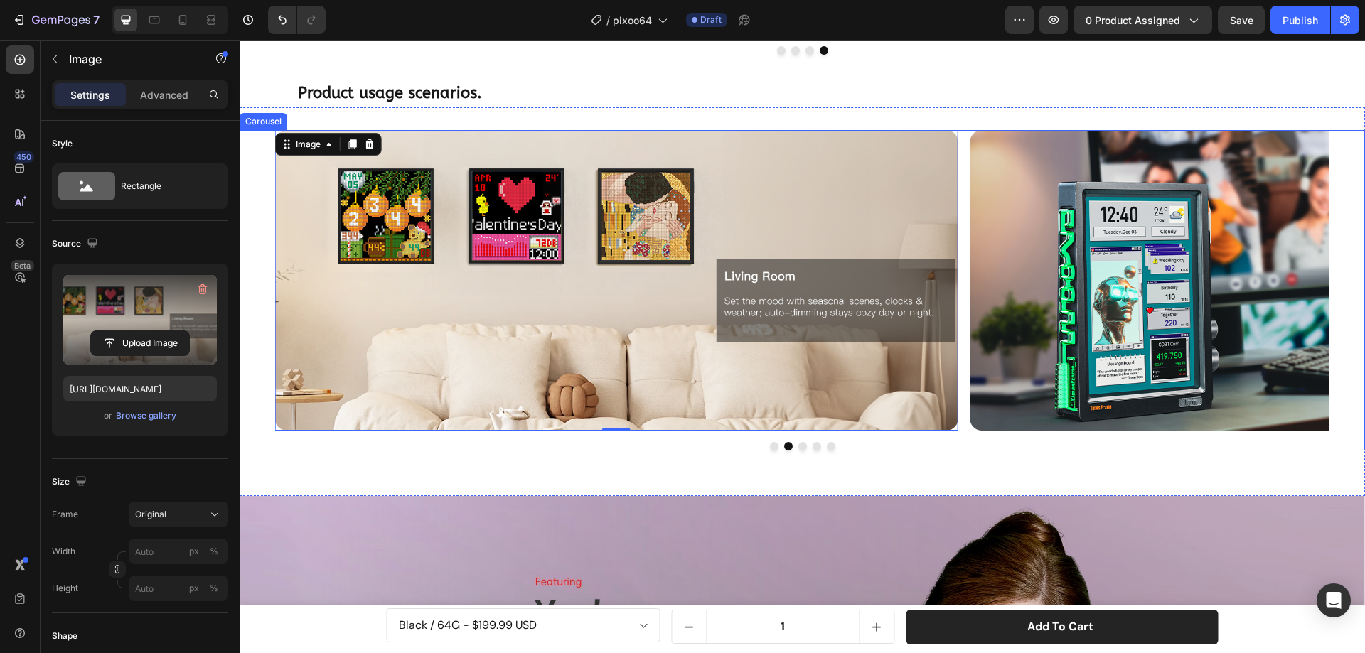
click at [798, 444] on button "Dot" at bounding box center [802, 446] width 9 height 9
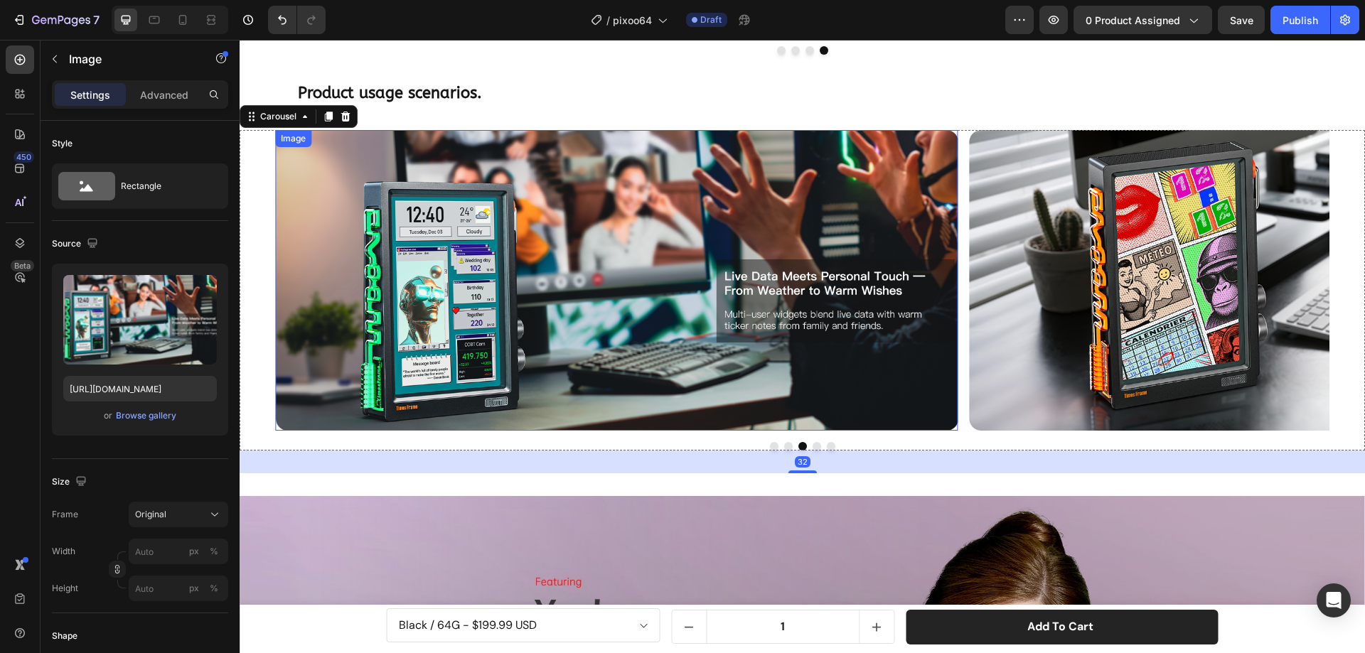
click at [603, 258] on img at bounding box center [616, 280] width 682 height 301
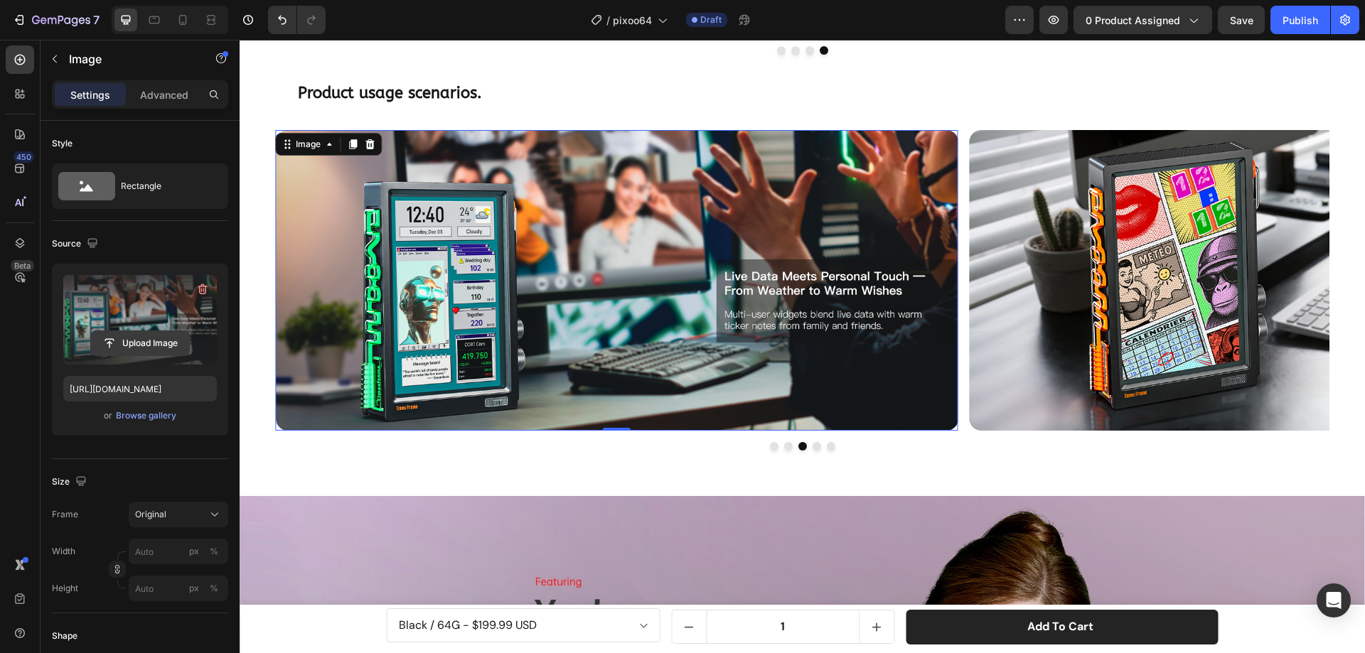
click at [164, 343] on input "file" at bounding box center [140, 343] width 98 height 24
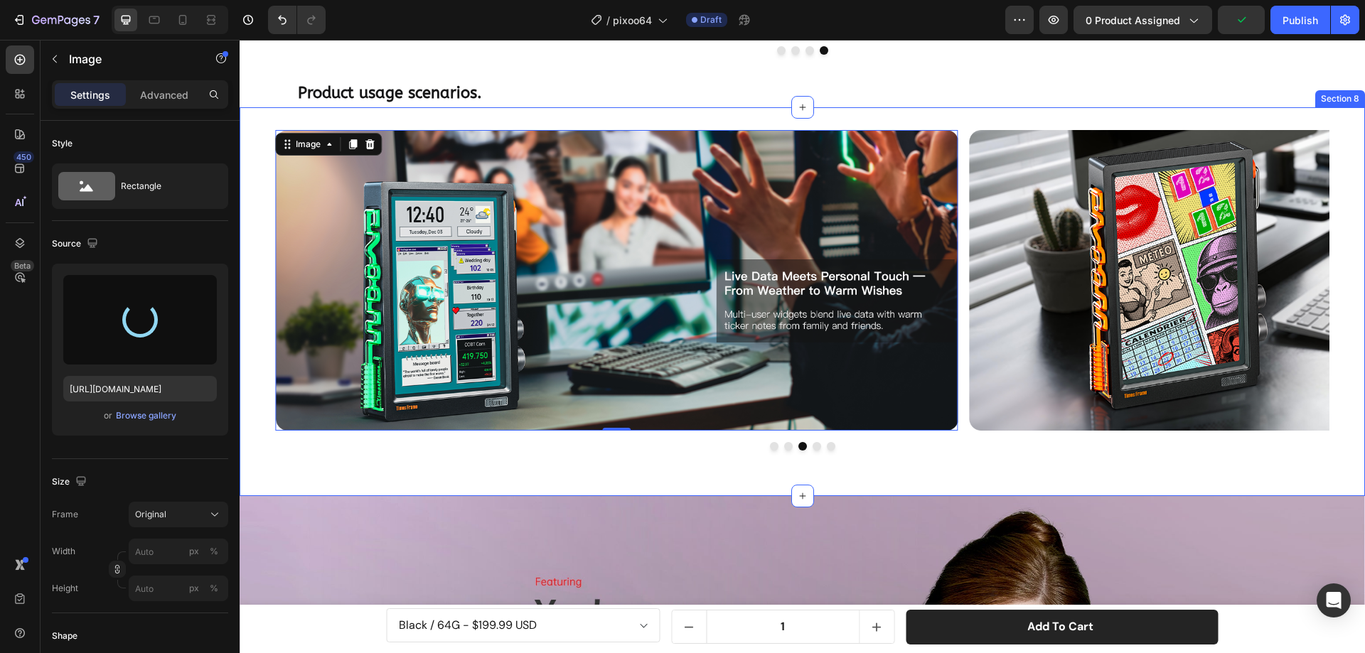
type input "[URL][DOMAIN_NAME]"
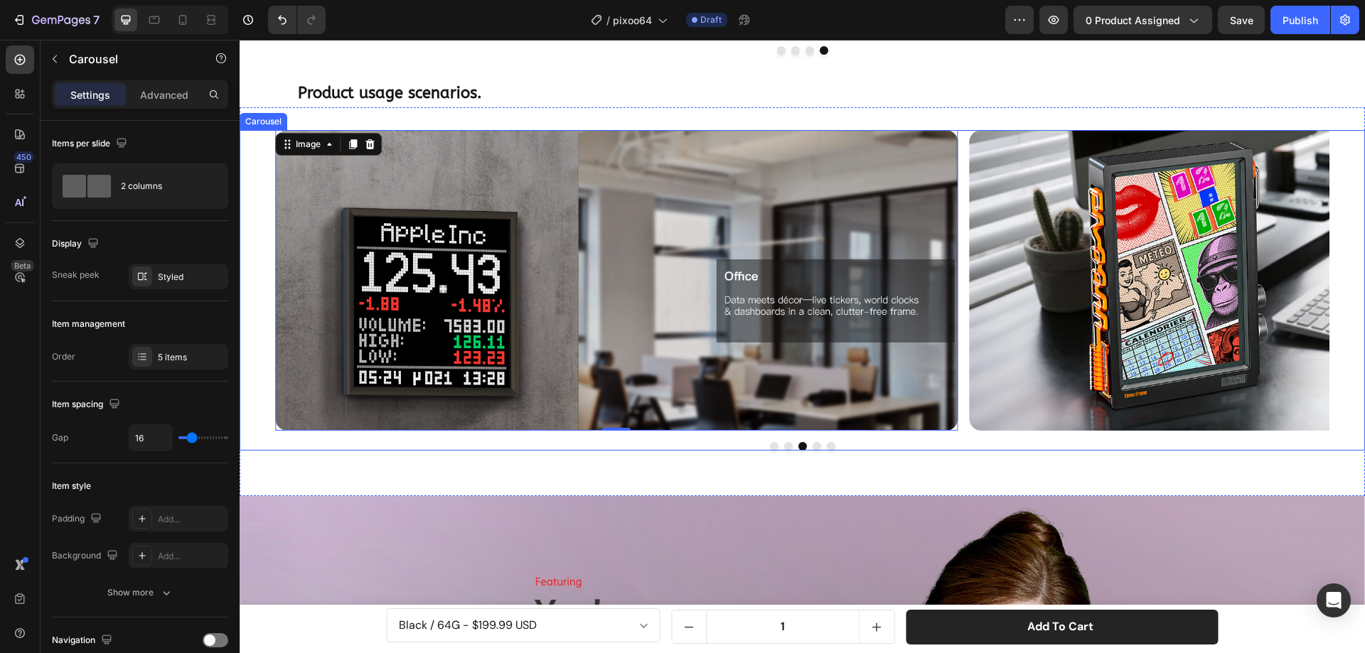
click at [812, 448] on button "Dot" at bounding box center [816, 446] width 9 height 9
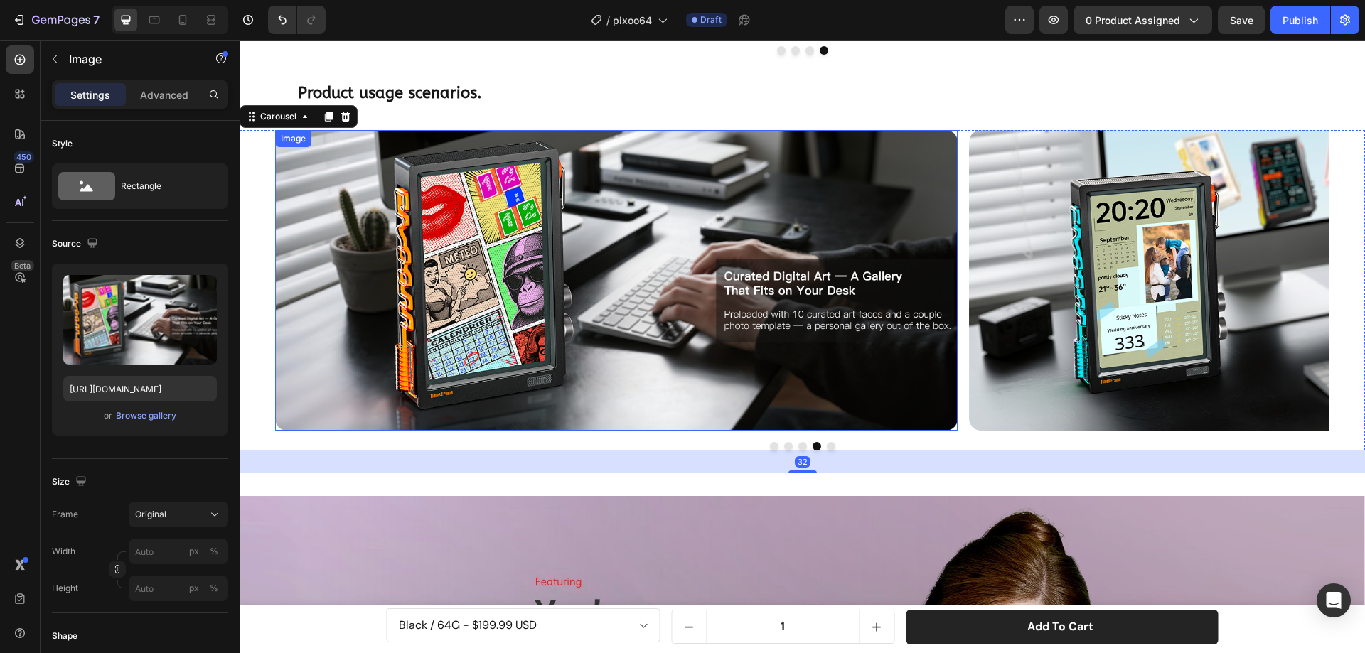
click at [720, 345] on img at bounding box center [616, 280] width 682 height 301
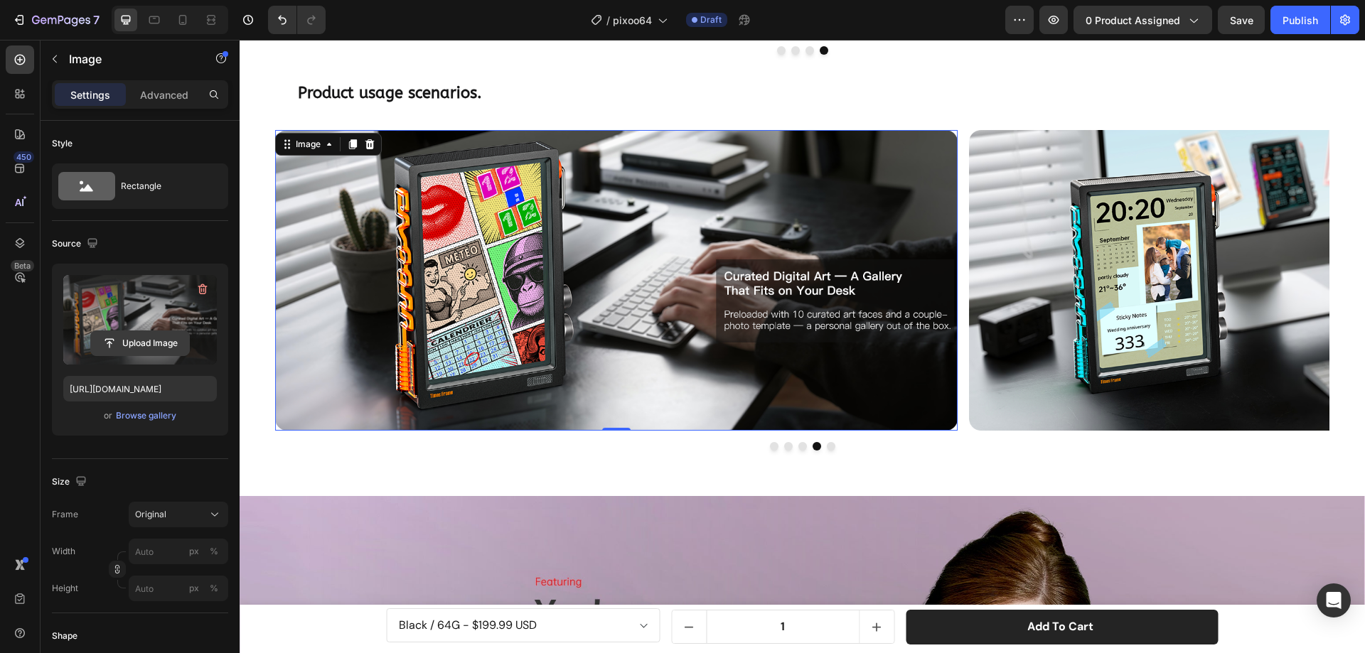
click at [149, 331] on input "file" at bounding box center [140, 343] width 98 height 24
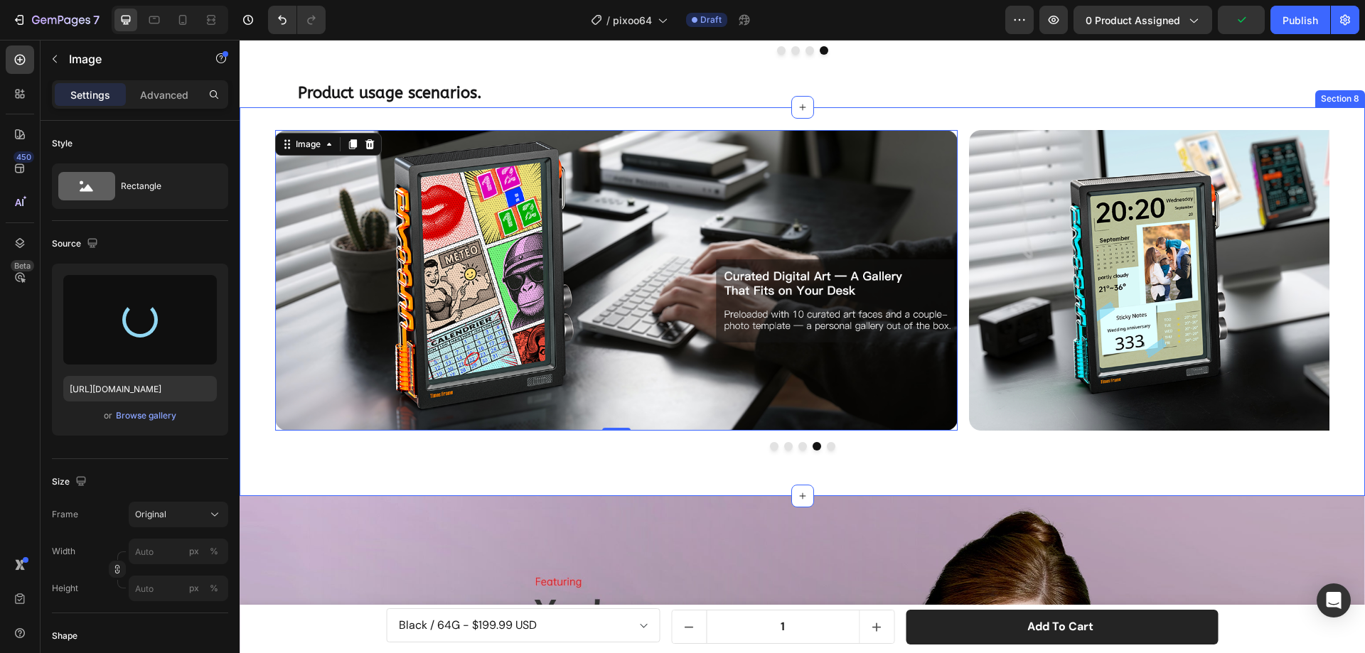
type input "[URL][DOMAIN_NAME]"
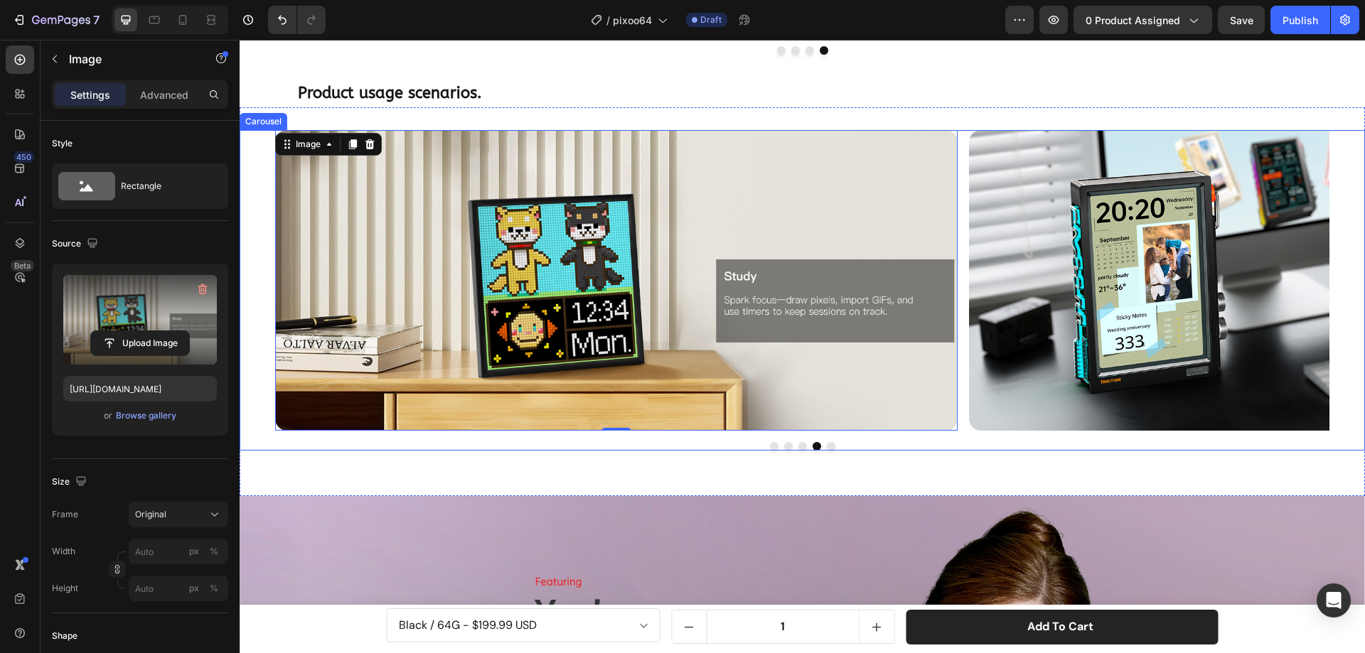
click at [827, 444] on button "Dot" at bounding box center [831, 446] width 9 height 9
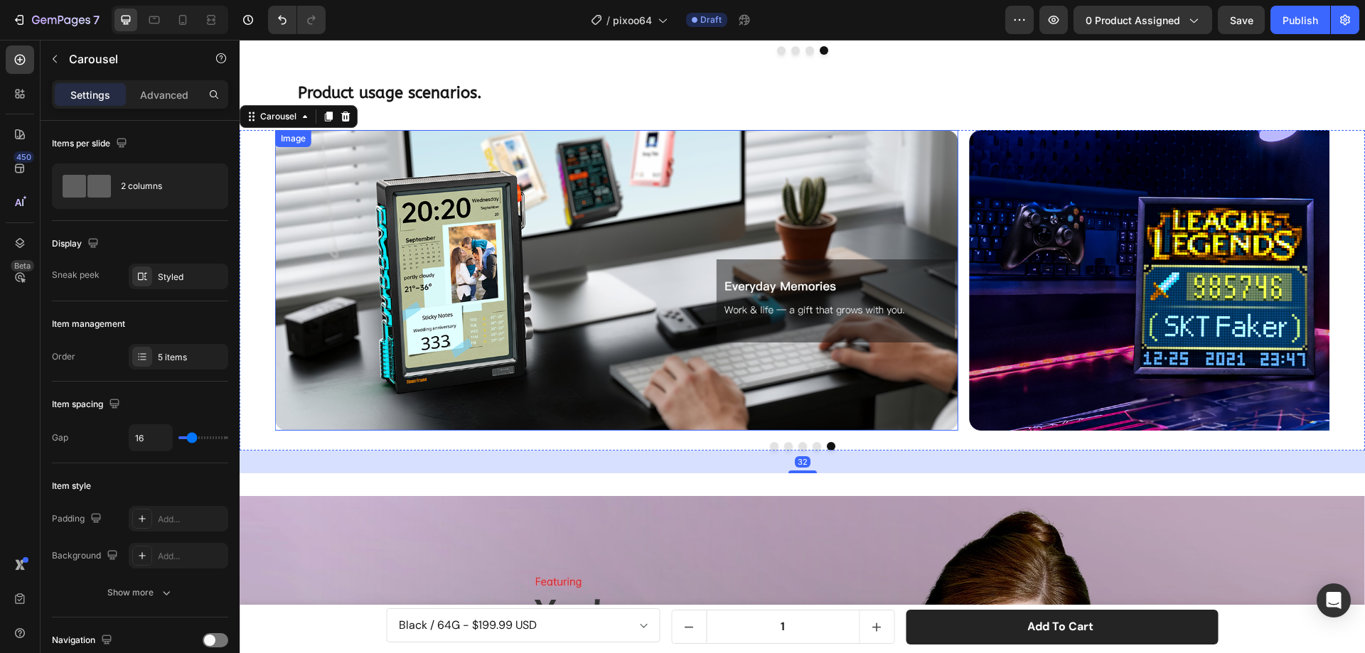
click at [742, 313] on img at bounding box center [616, 280] width 682 height 301
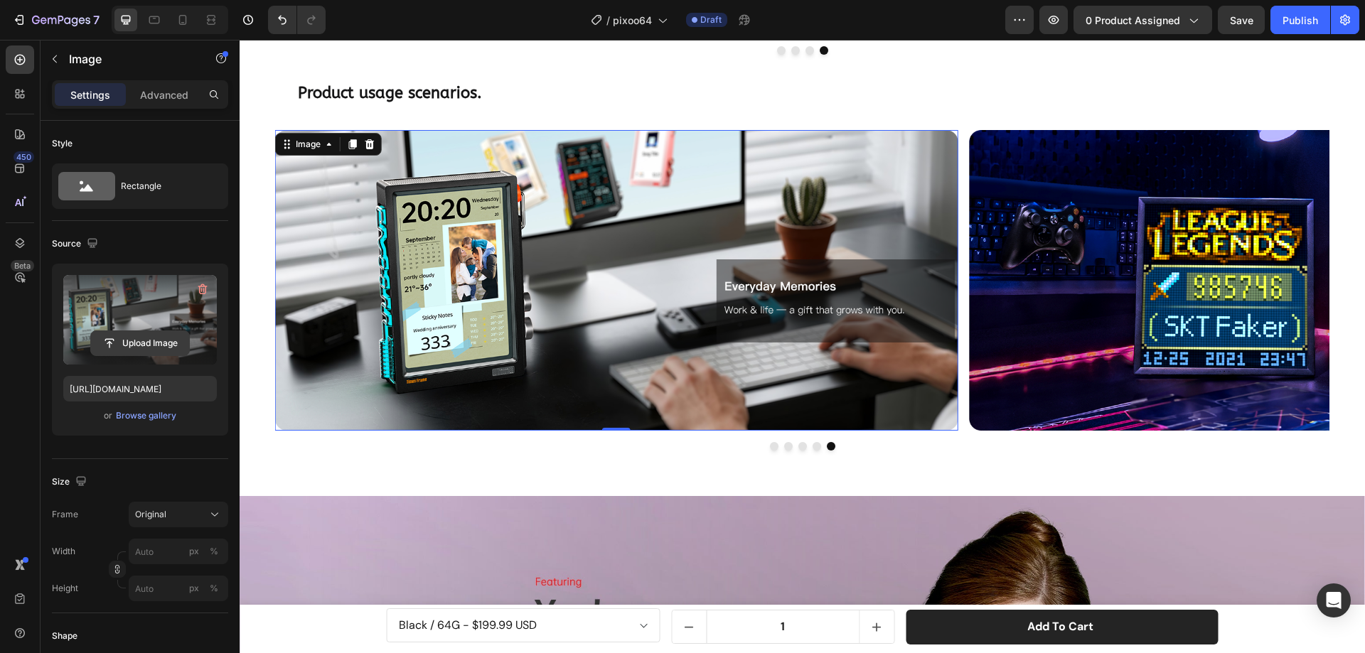
click at [160, 335] on input "file" at bounding box center [140, 343] width 98 height 24
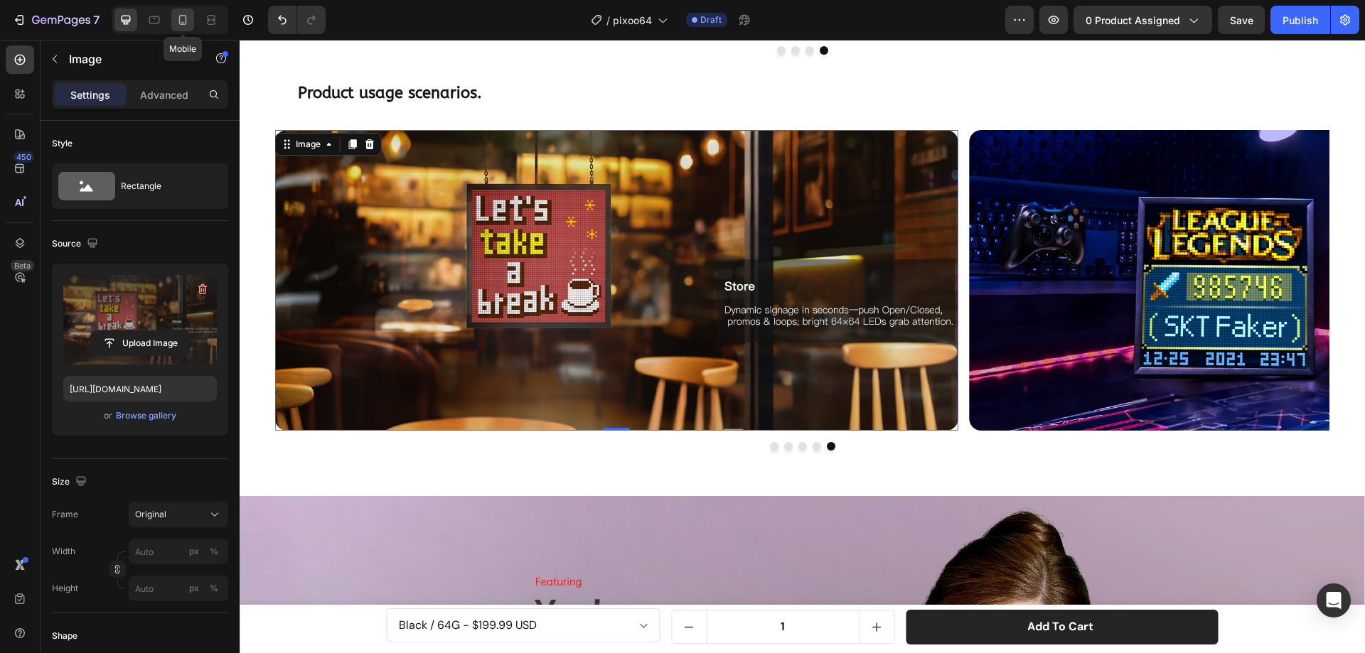
click at [183, 21] on icon at bounding box center [183, 20] width 14 height 14
type input "[URL][DOMAIN_NAME]"
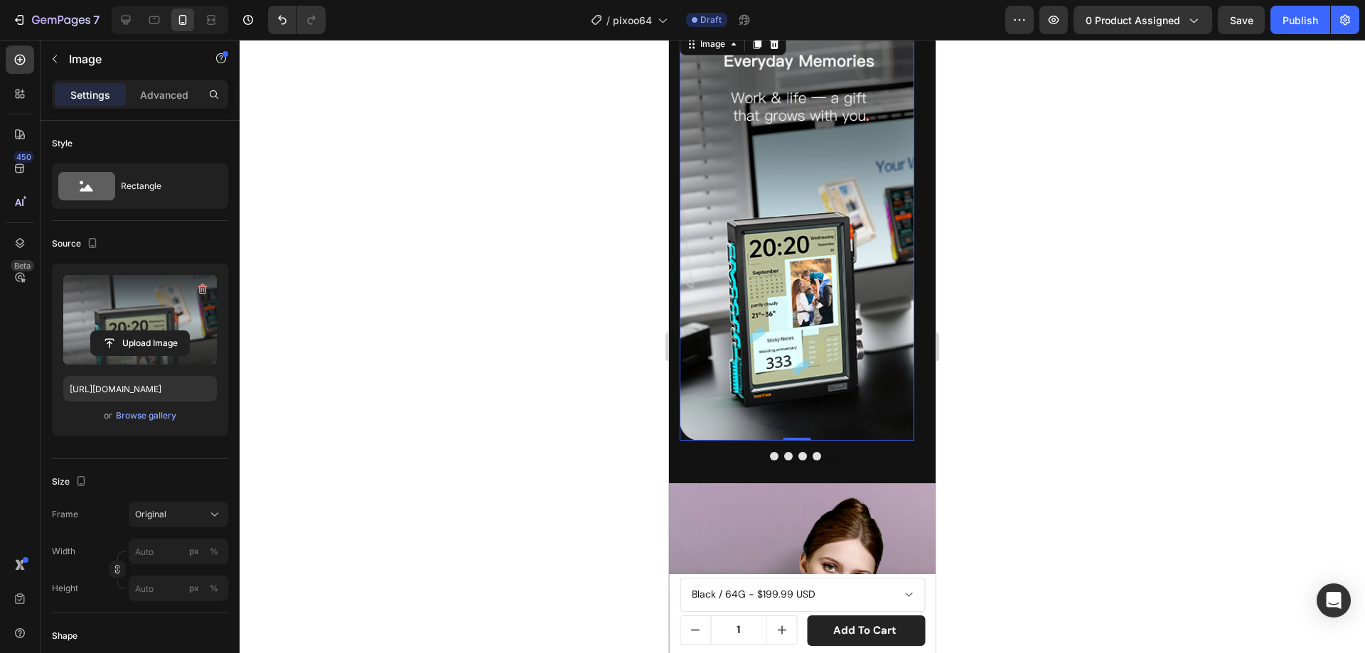
scroll to position [2349, 0]
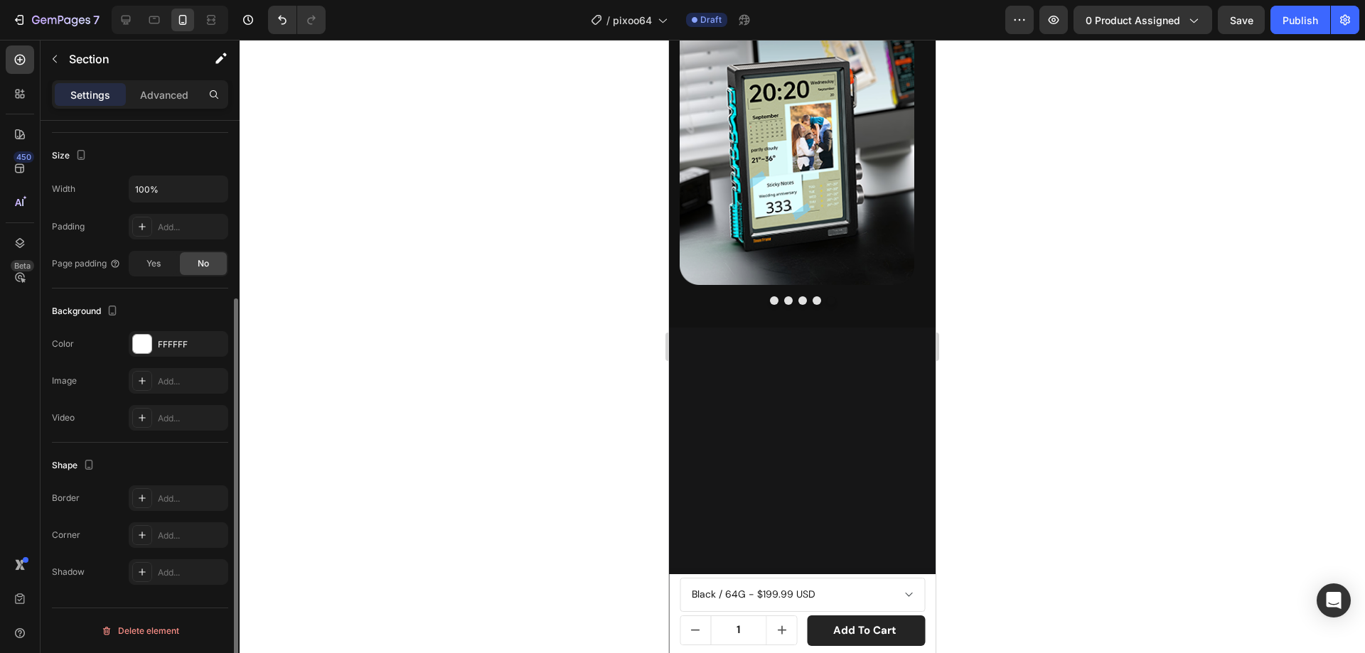
scroll to position [44, 0]
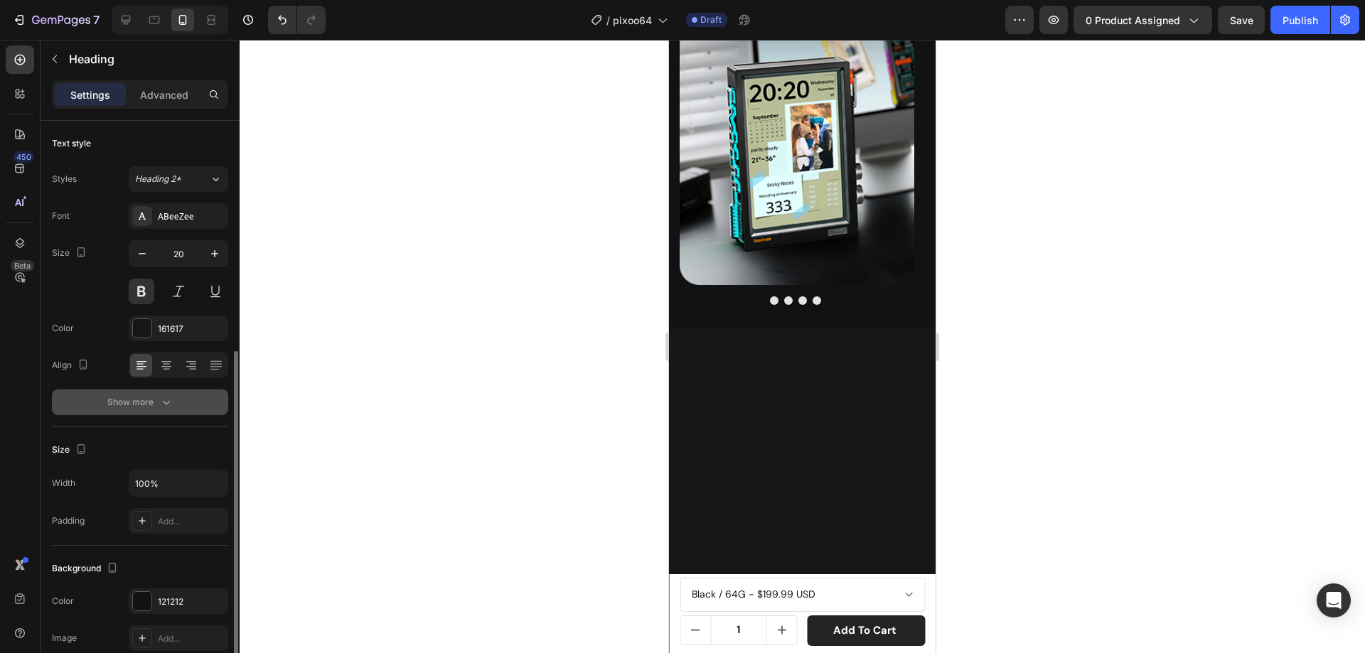
scroll to position [213, 0]
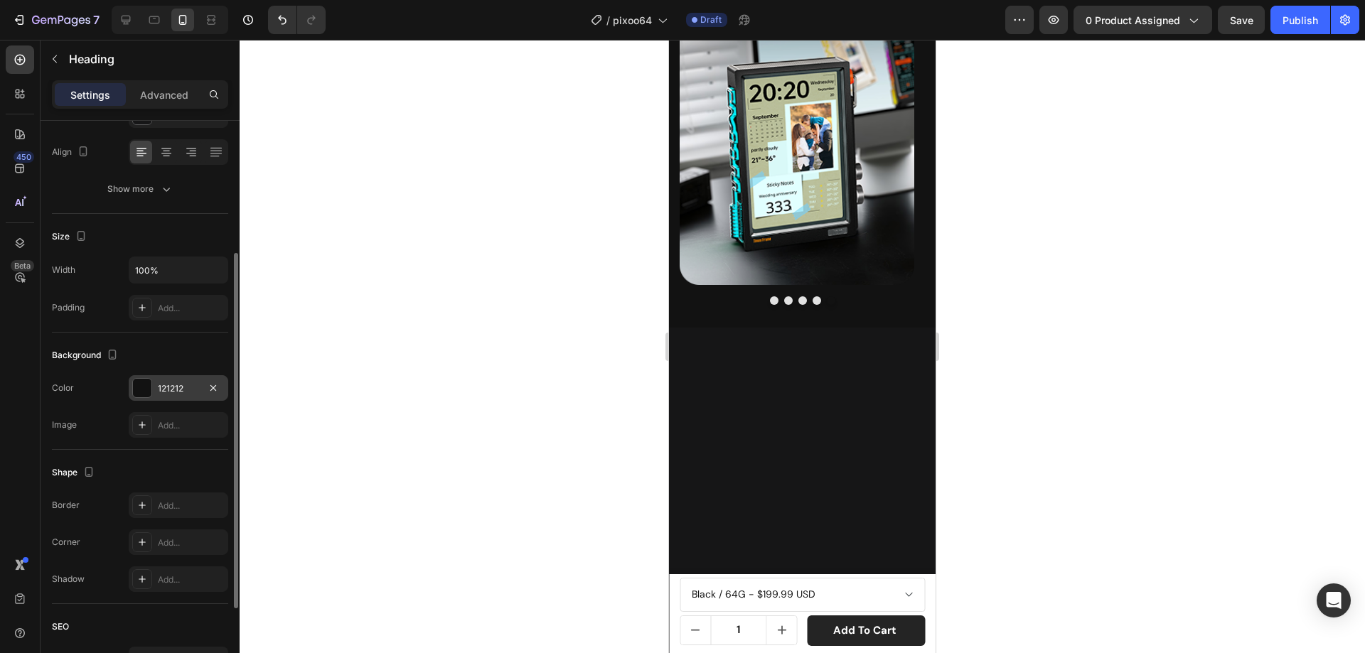
click at [146, 384] on div at bounding box center [142, 388] width 18 height 18
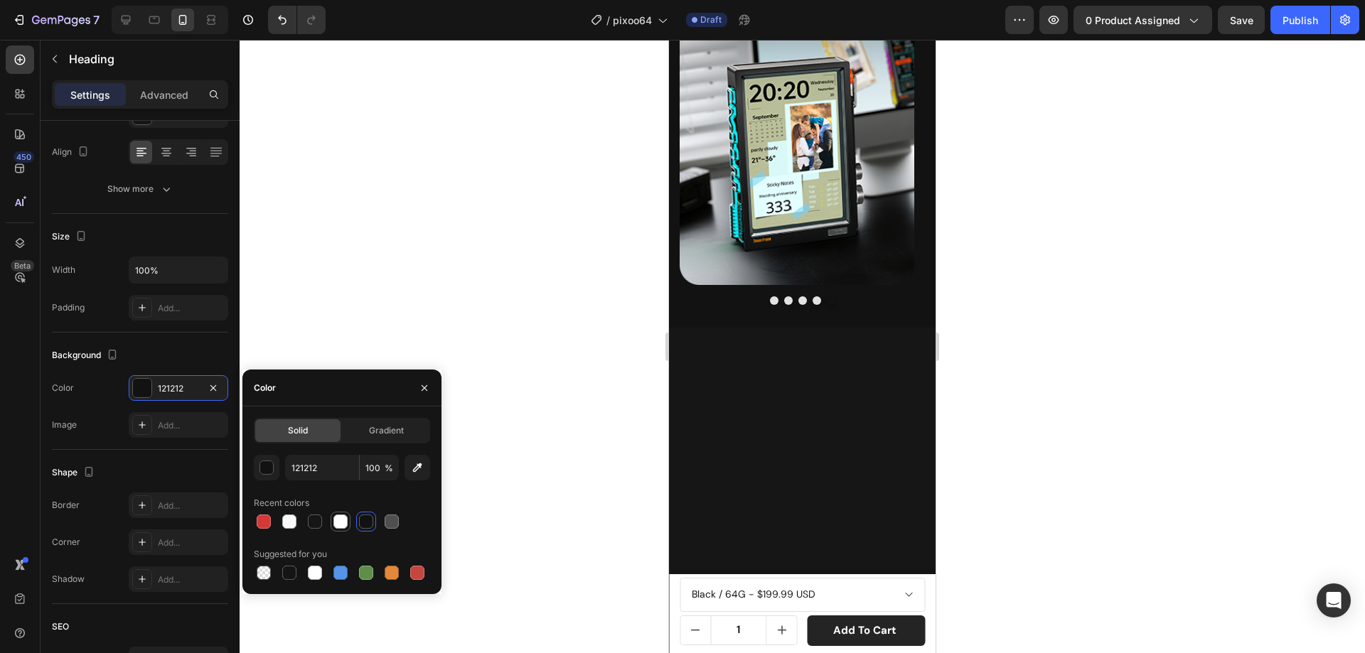
click at [339, 521] on div at bounding box center [340, 522] width 14 height 14
type input "FFFFFF"
click at [679, 275] on div "Image Image Image Image Image Carousel Section 8 You can create reusable sectio…" at bounding box center [802, 90] width 267 height 476
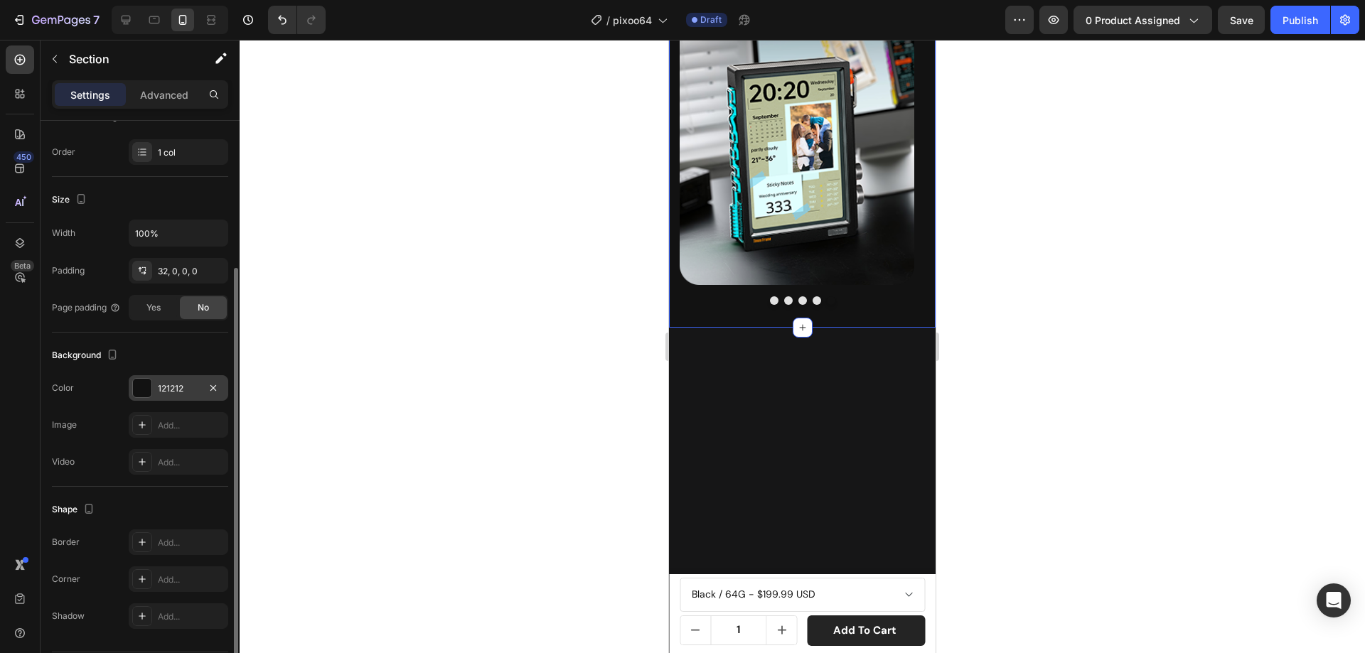
click at [135, 383] on div at bounding box center [142, 388] width 18 height 18
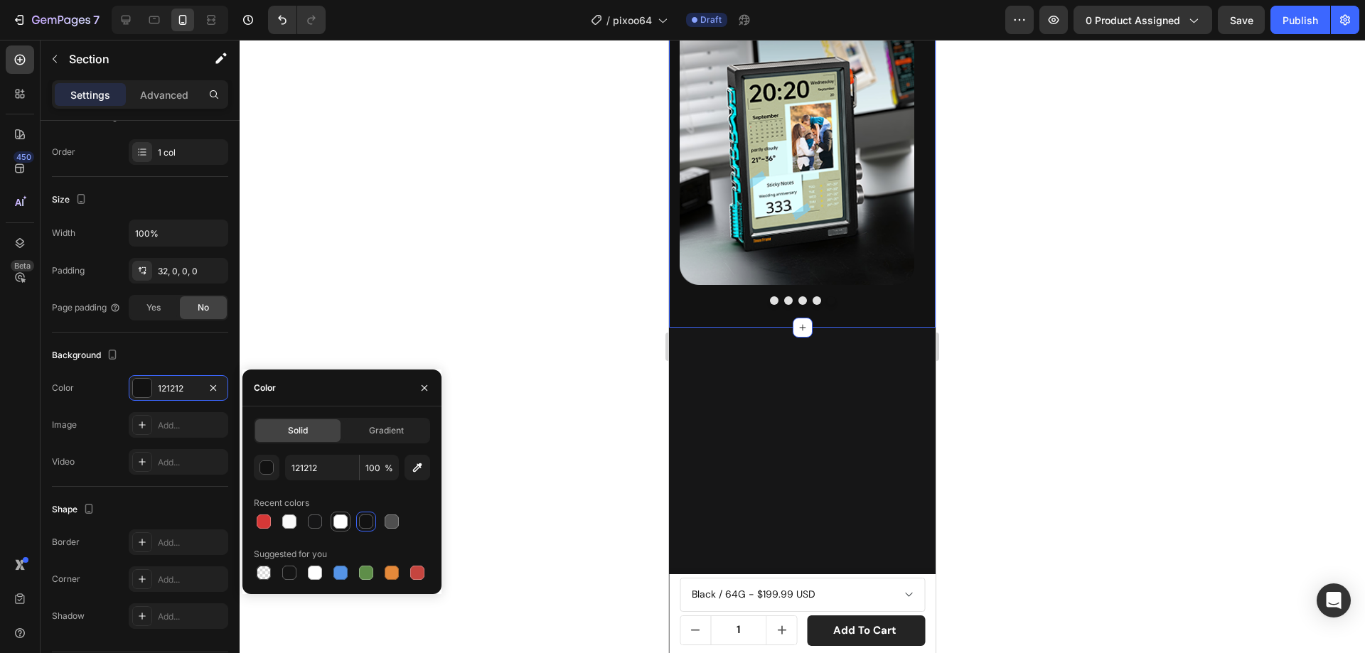
click at [334, 520] on div at bounding box center [340, 522] width 14 height 14
type input "FFFFFF"
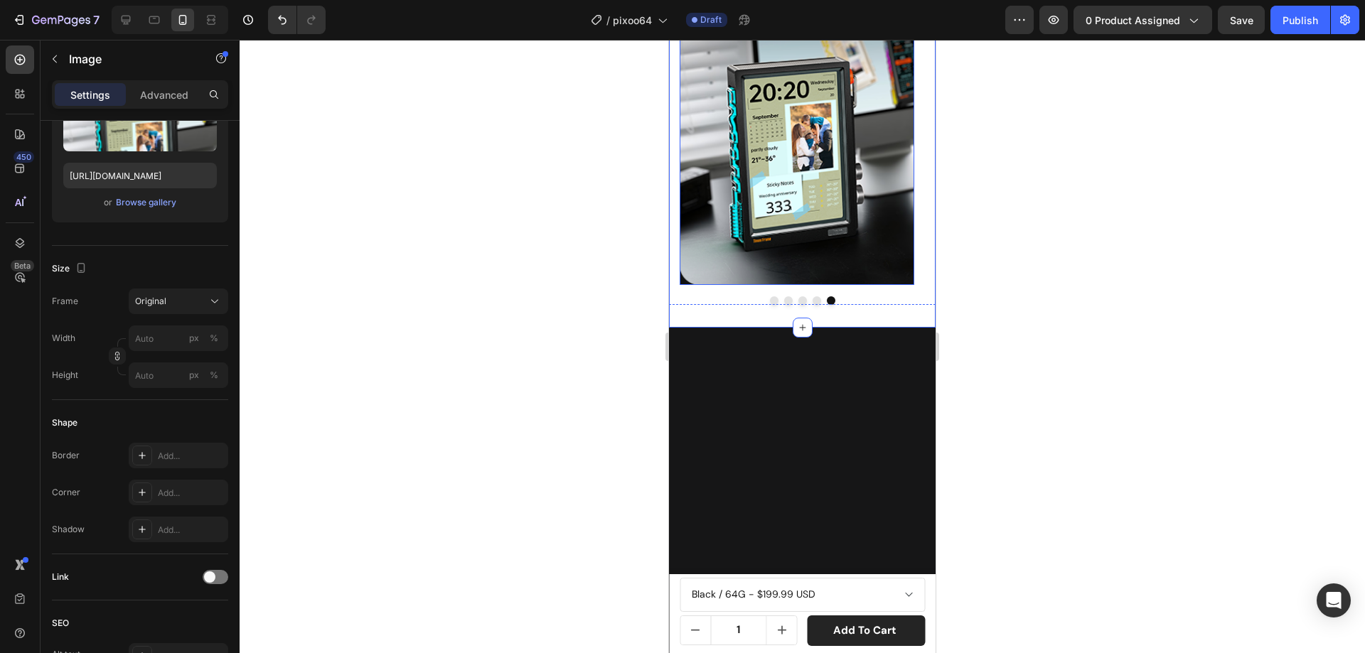
click at [717, 286] on img at bounding box center [796, 80] width 235 height 411
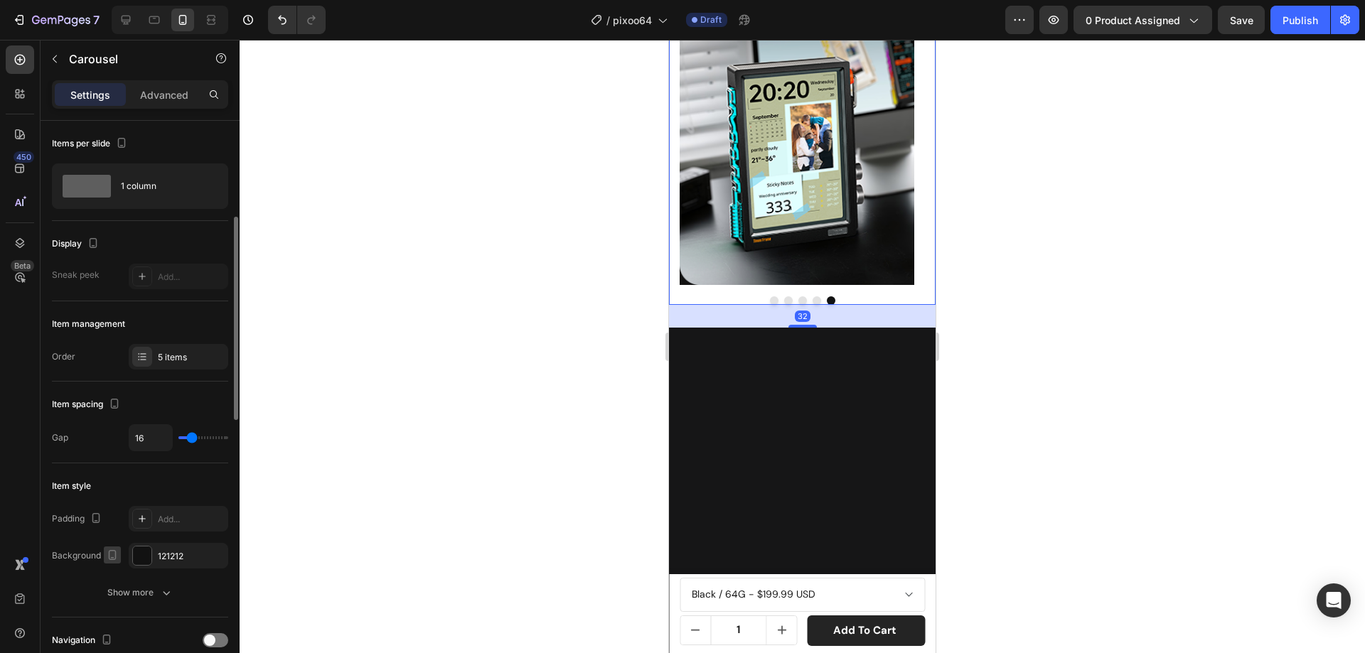
scroll to position [71, 0]
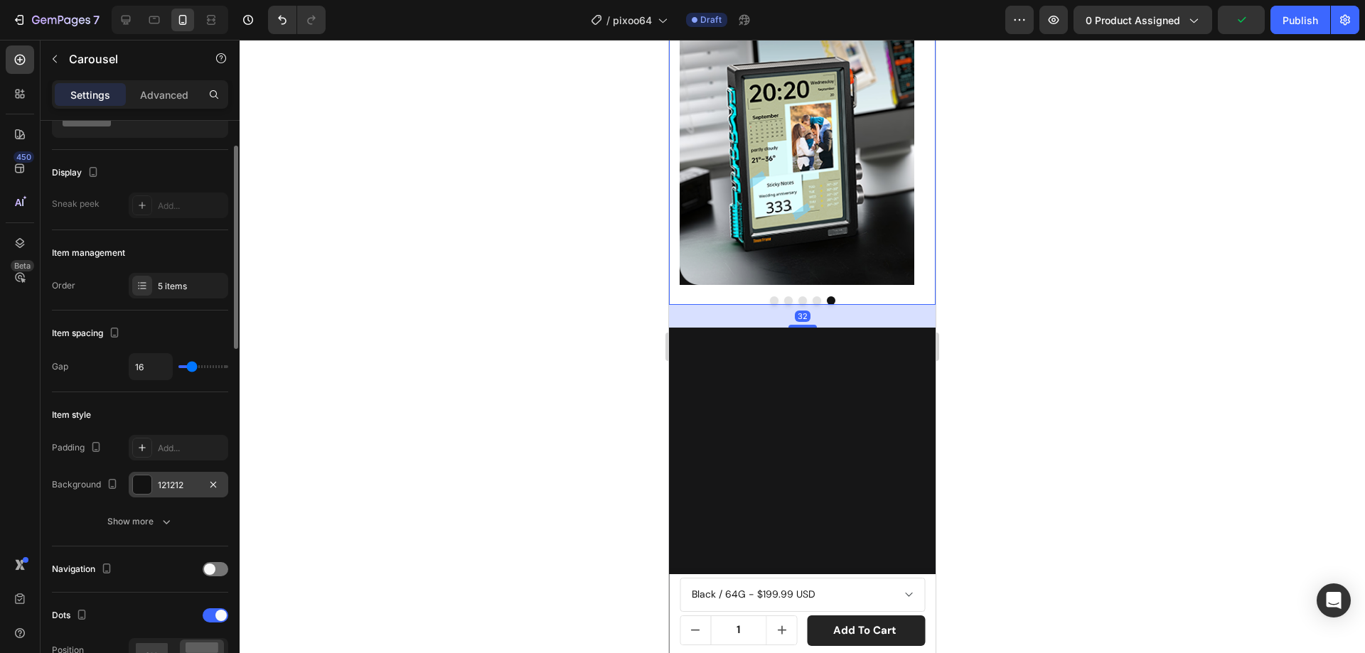
click at [143, 475] on div at bounding box center [142, 485] width 20 height 20
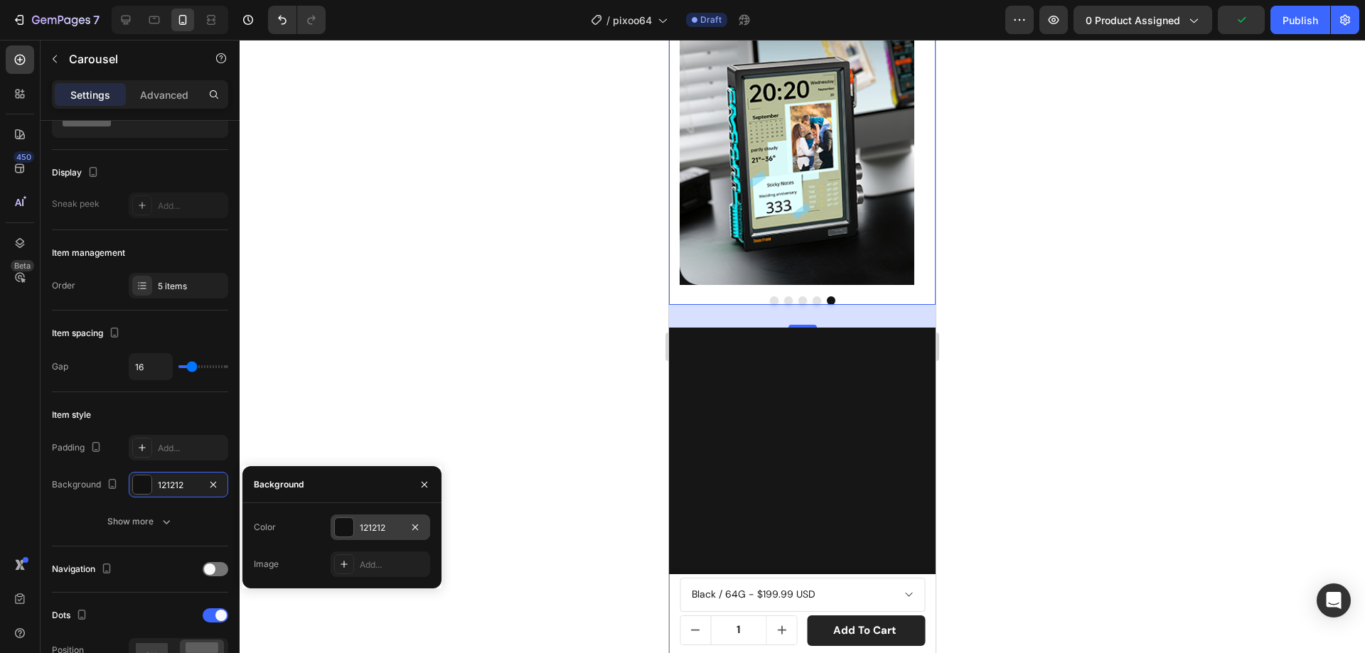
click at [346, 528] on div at bounding box center [344, 527] width 18 height 18
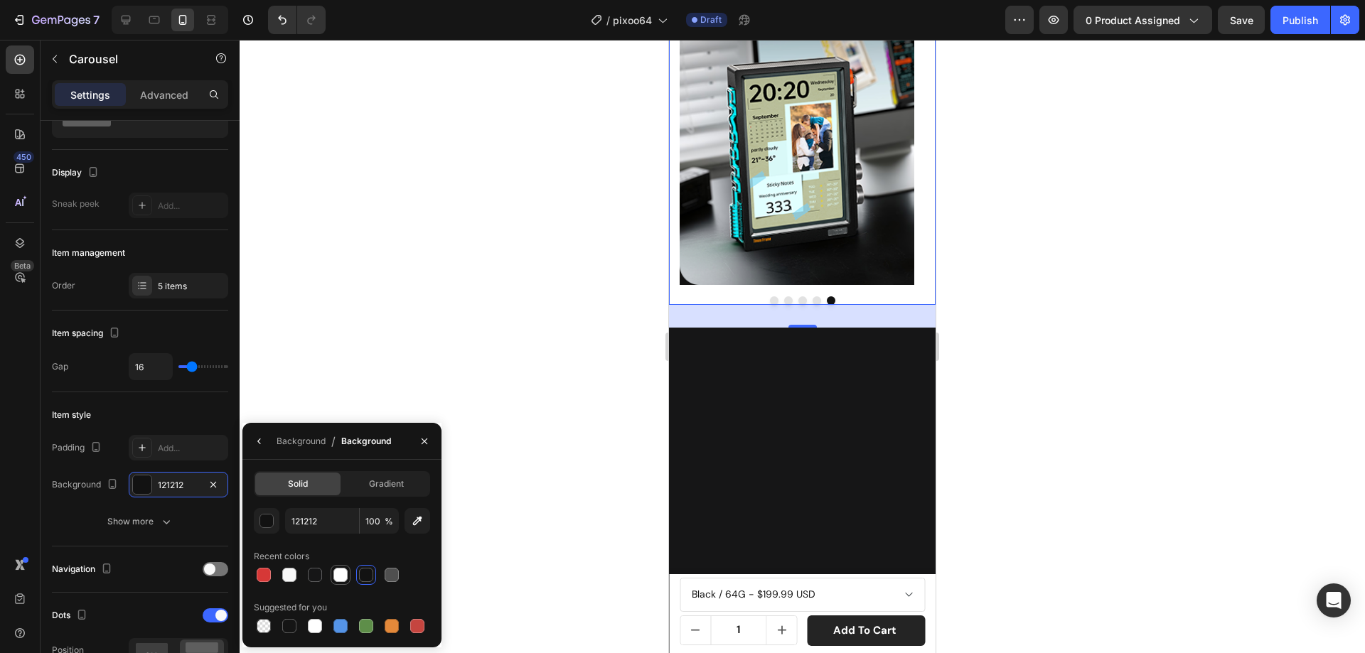
click at [341, 576] on div at bounding box center [340, 575] width 14 height 14
type input "FFFFFF"
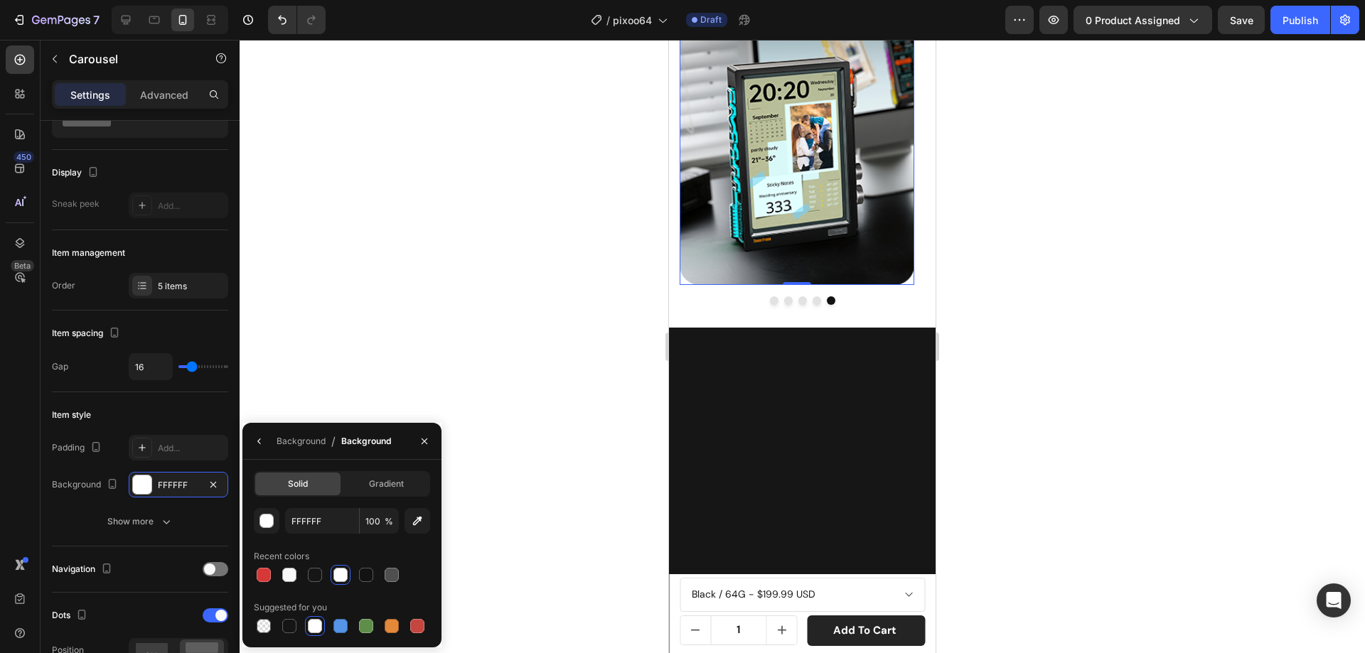
click at [899, 286] on img at bounding box center [796, 80] width 235 height 411
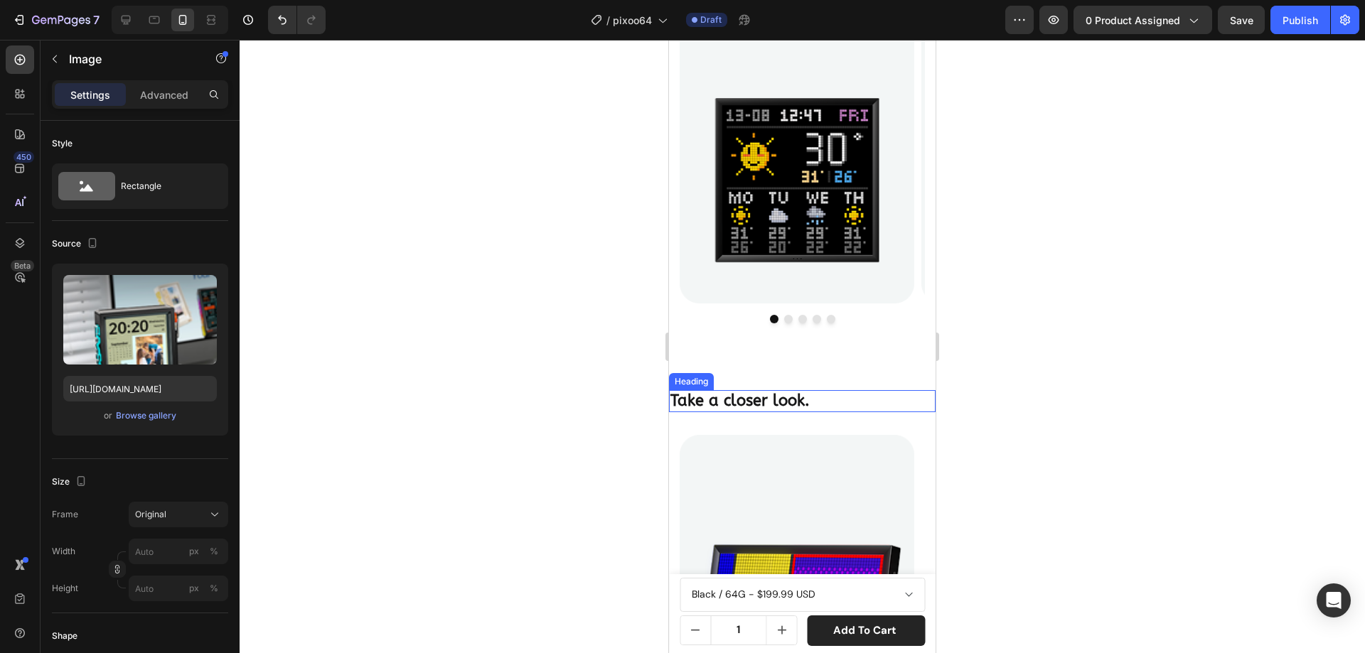
scroll to position [1797, 0]
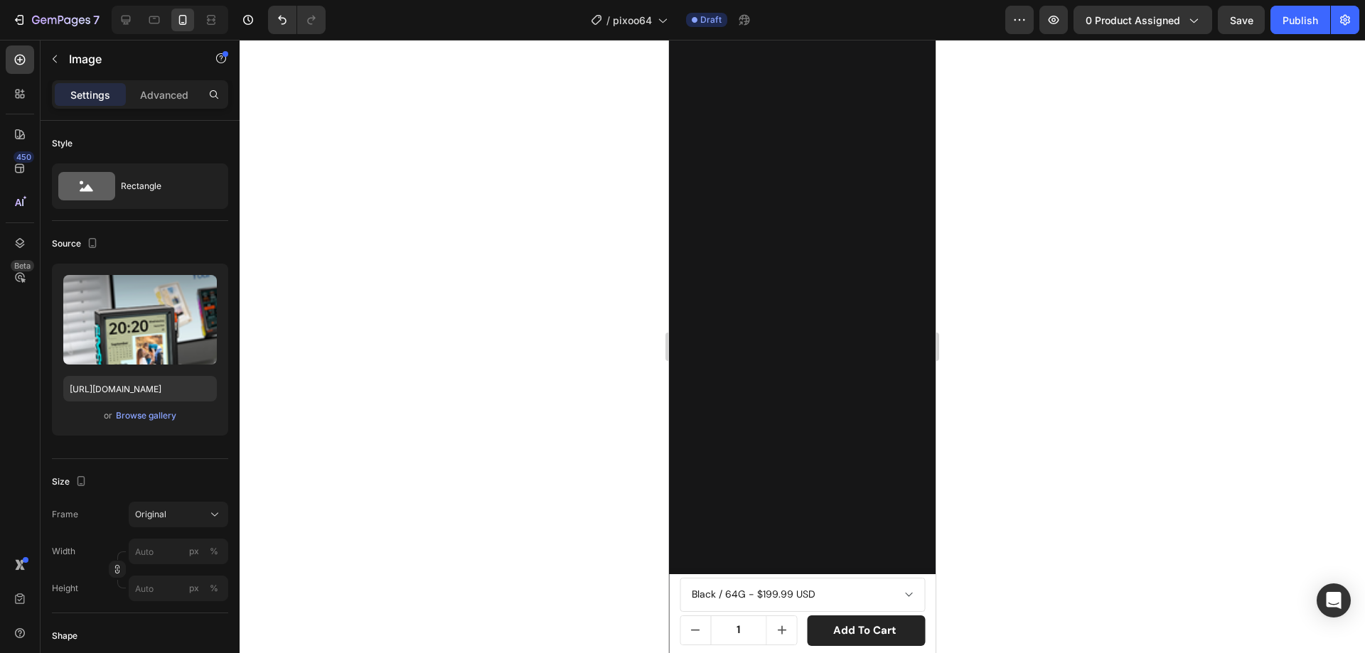
scroll to position [1852, 0]
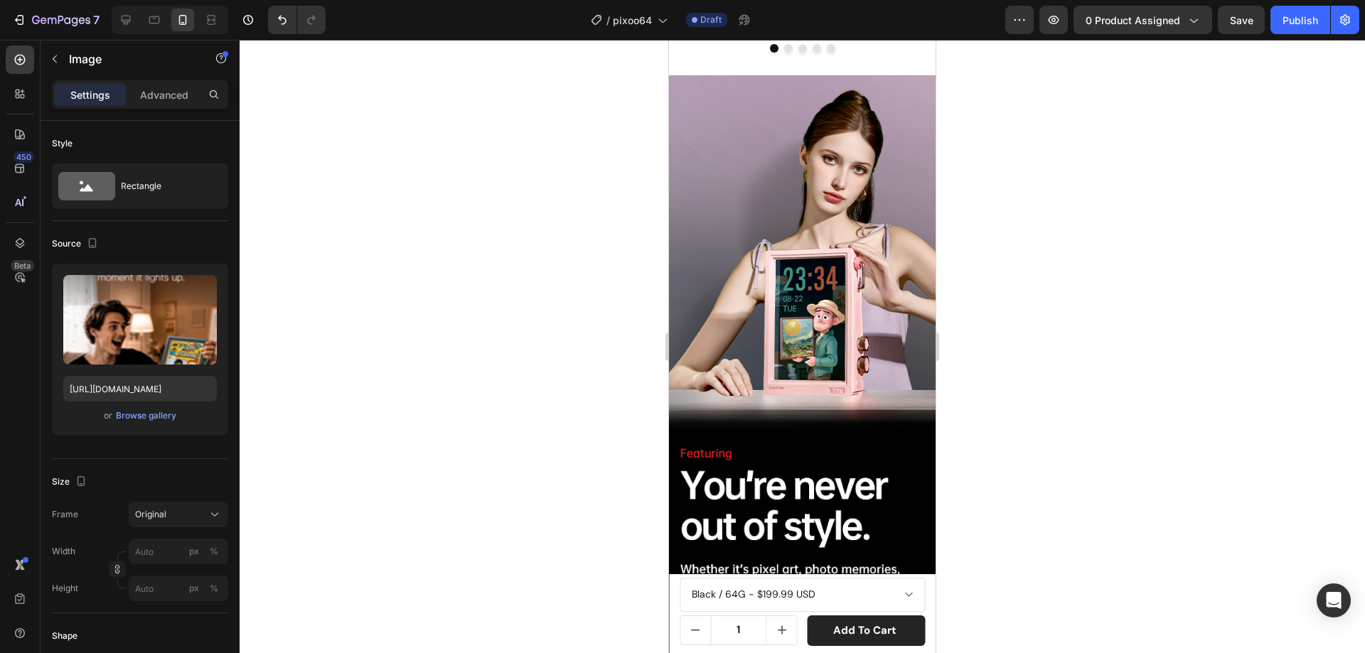
scroll to position [1994, 0]
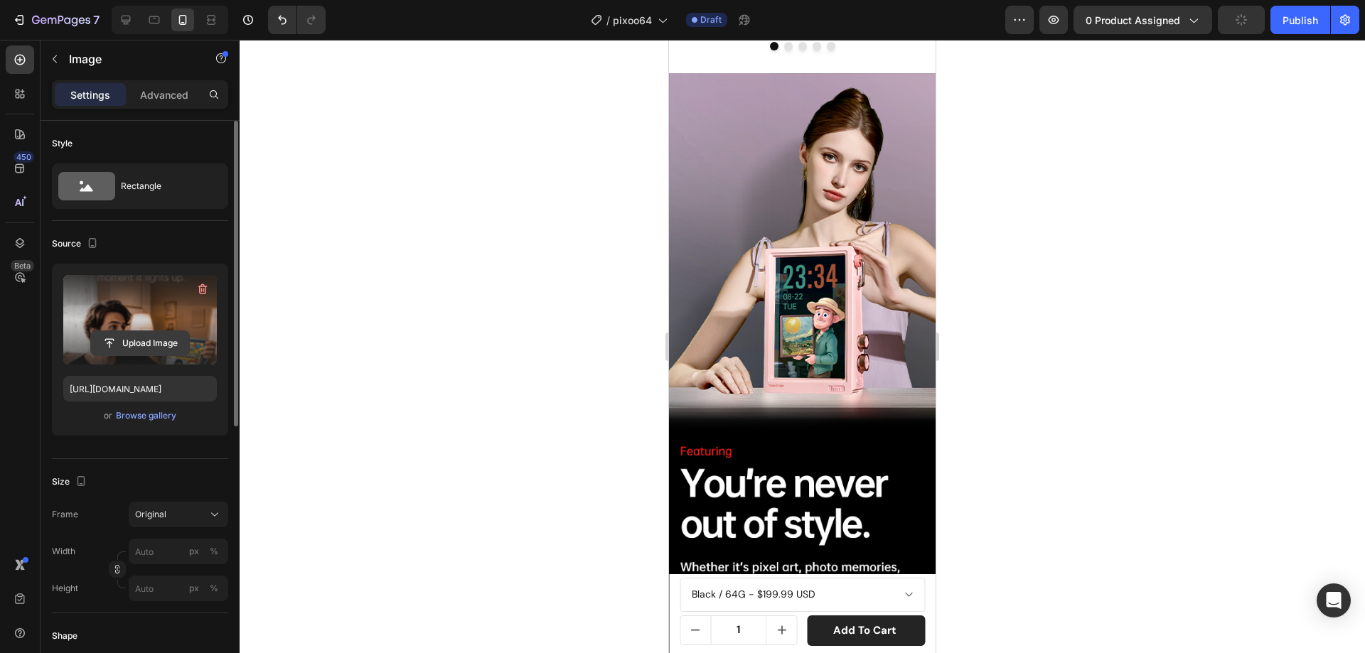
click at [139, 348] on input "file" at bounding box center [140, 343] width 98 height 24
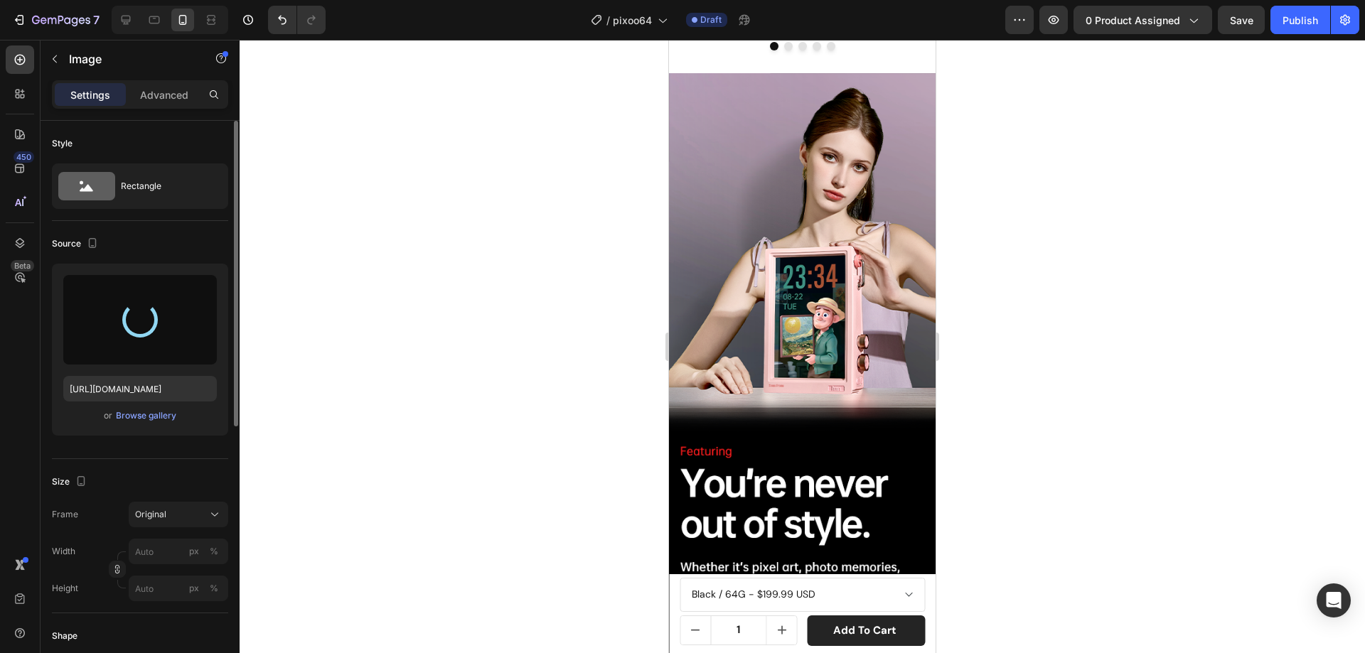
type input "https://cdn.shopify.com/s/files/1/0082/4105/3814/files/gempages_512109010883707…"
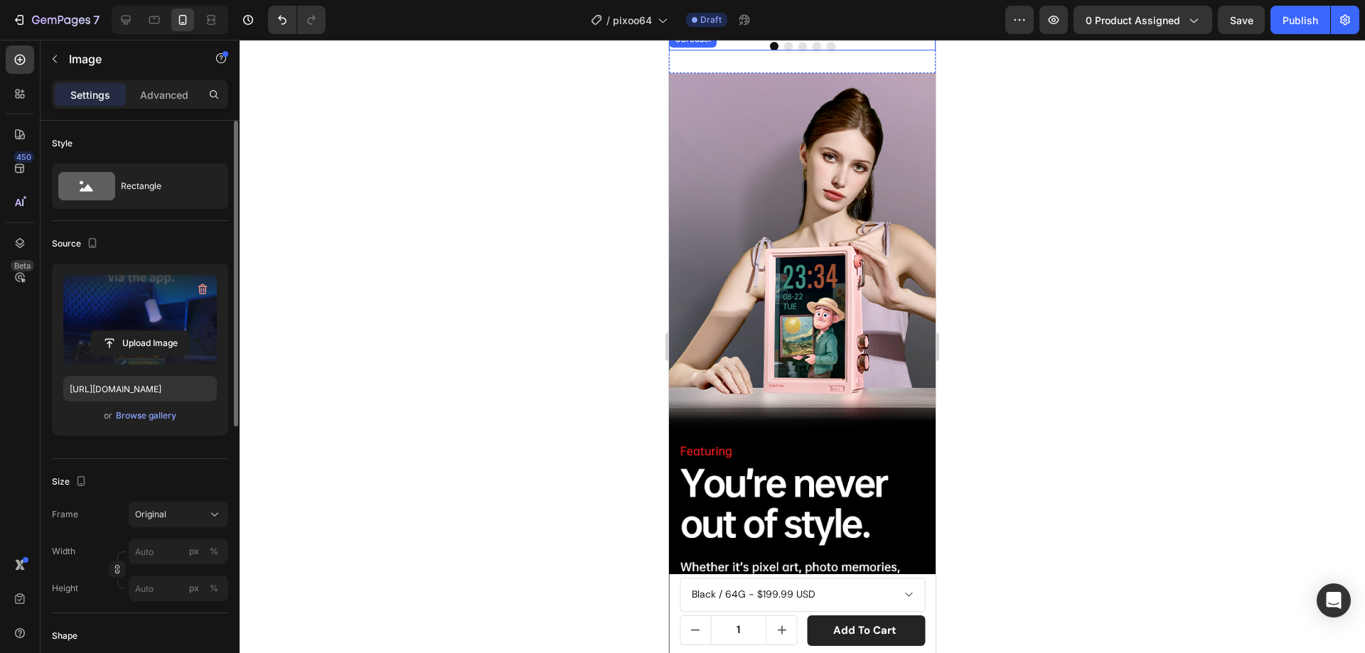
click at [784, 50] on button "Dot" at bounding box center [788, 46] width 9 height 9
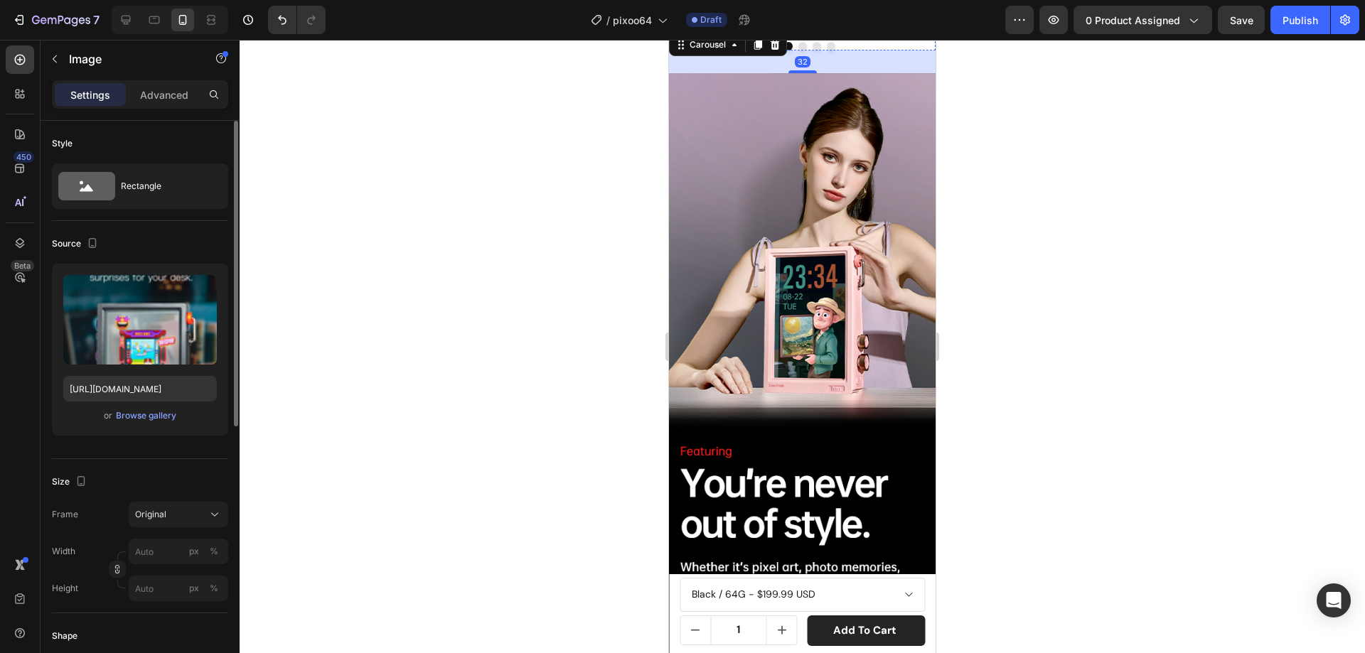
click at [779, 31] on img at bounding box center [796, 31] width 235 height 0
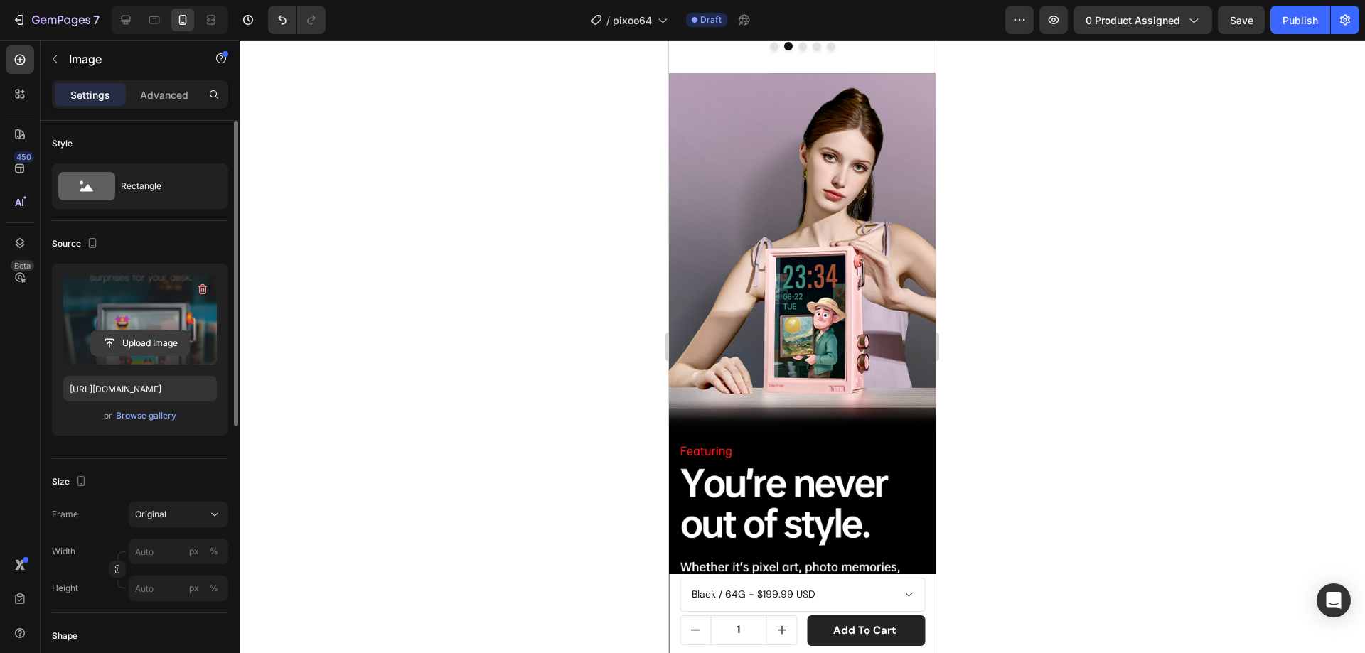
click at [156, 339] on input "file" at bounding box center [140, 343] width 98 height 24
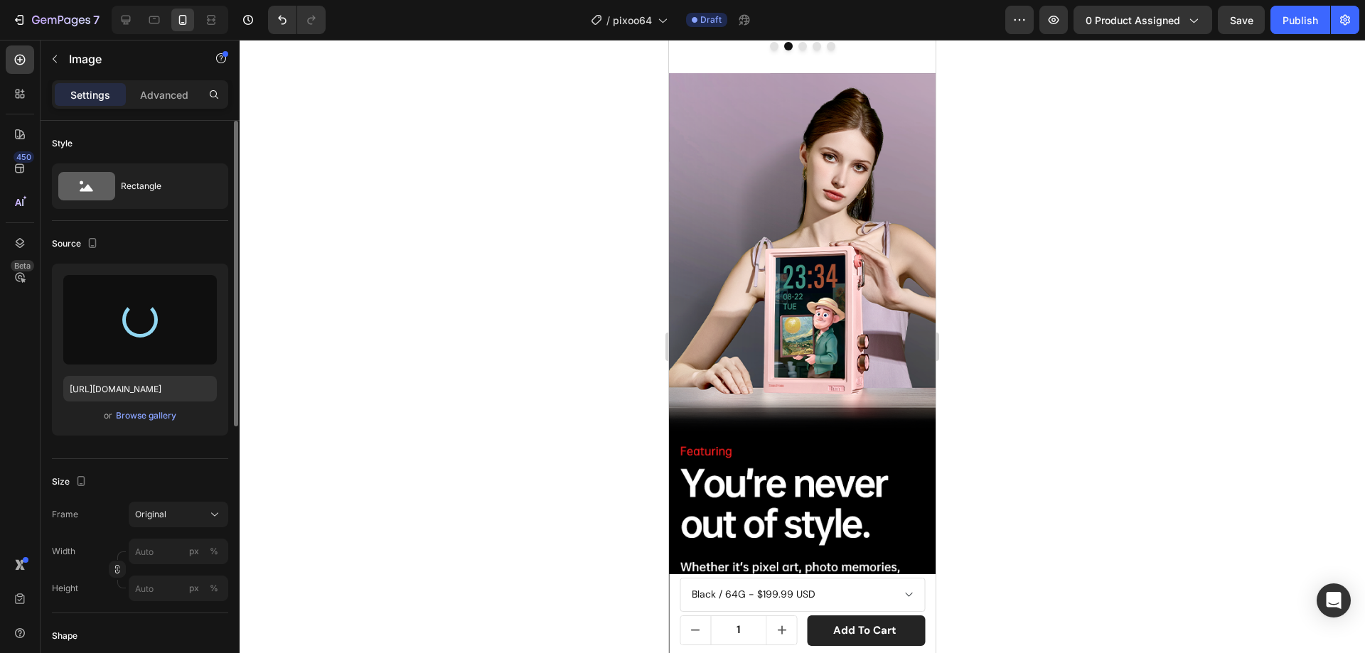
type input "https://cdn.shopify.com/s/files/1/0082/4105/3814/files/gempages_512109010883707…"
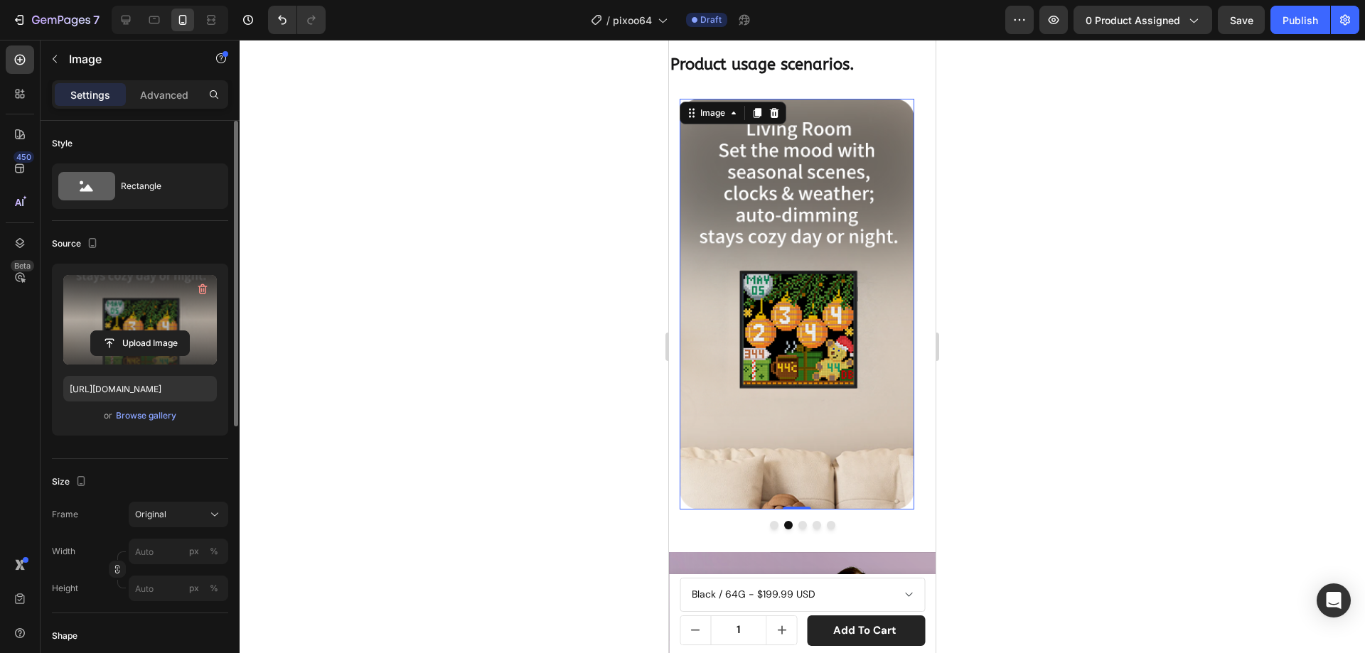
scroll to position [1923, 0]
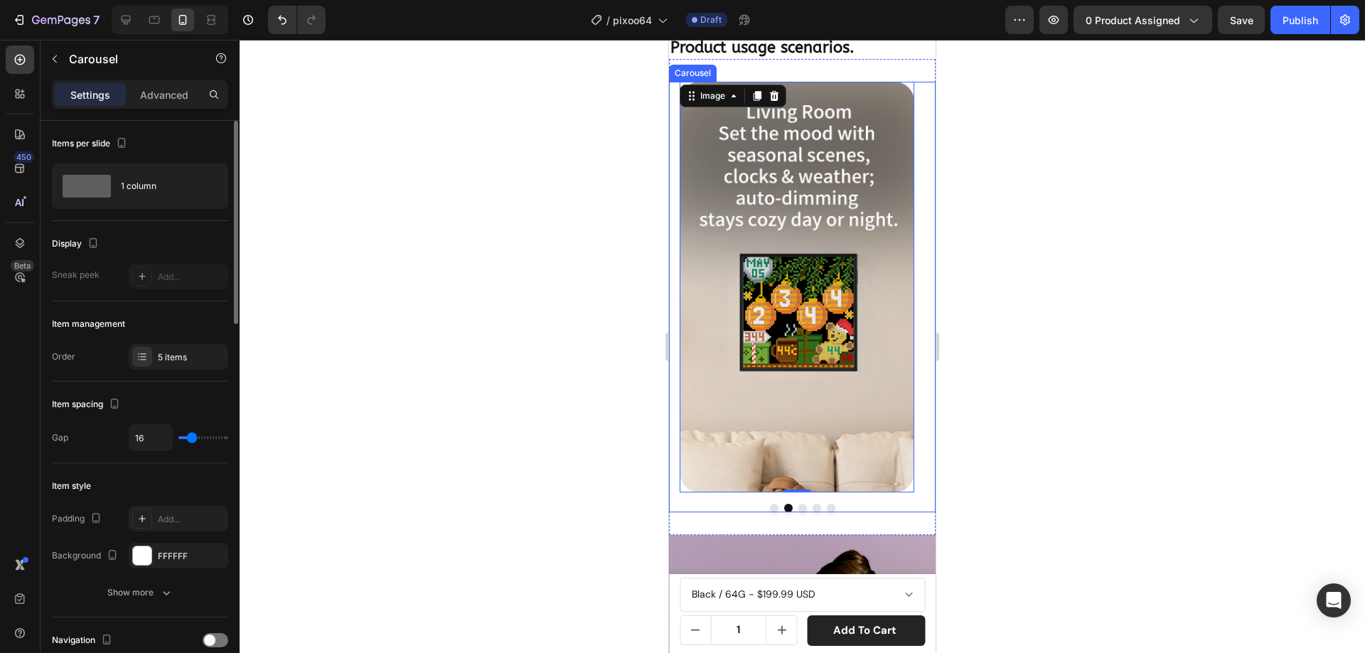
click at [798, 507] on button "Dot" at bounding box center [802, 508] width 9 height 9
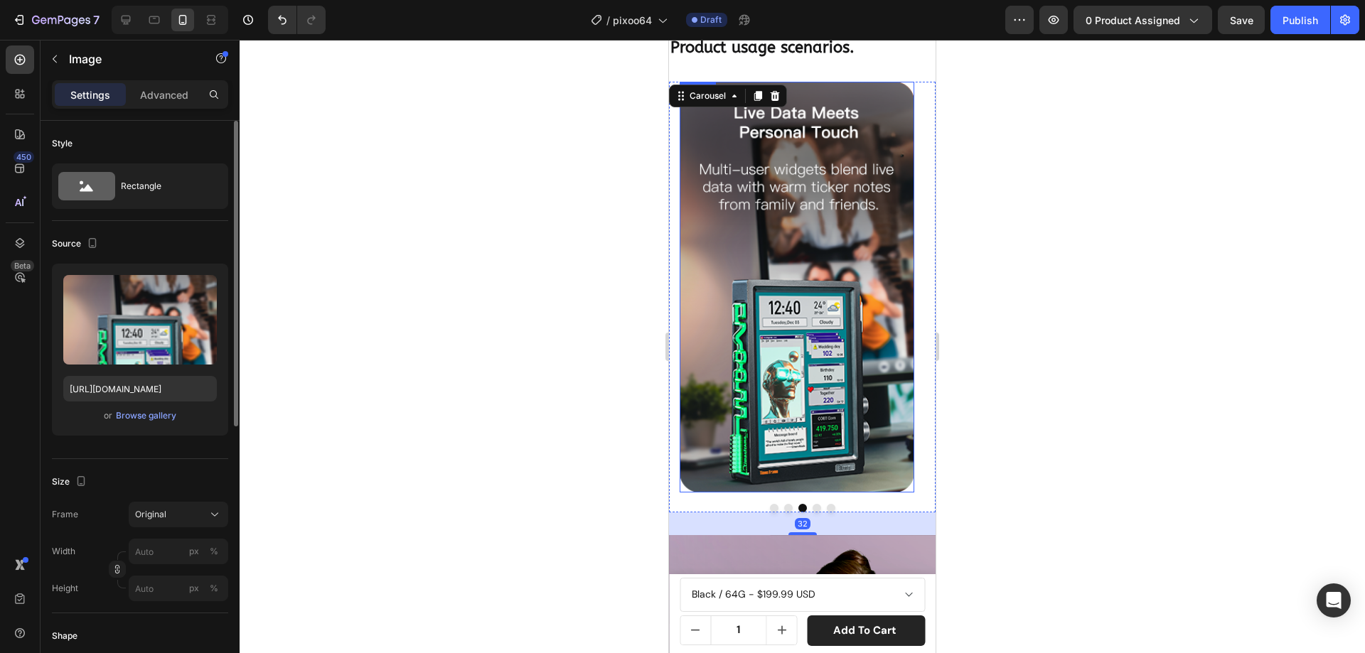
click at [789, 365] on img at bounding box center [796, 287] width 235 height 411
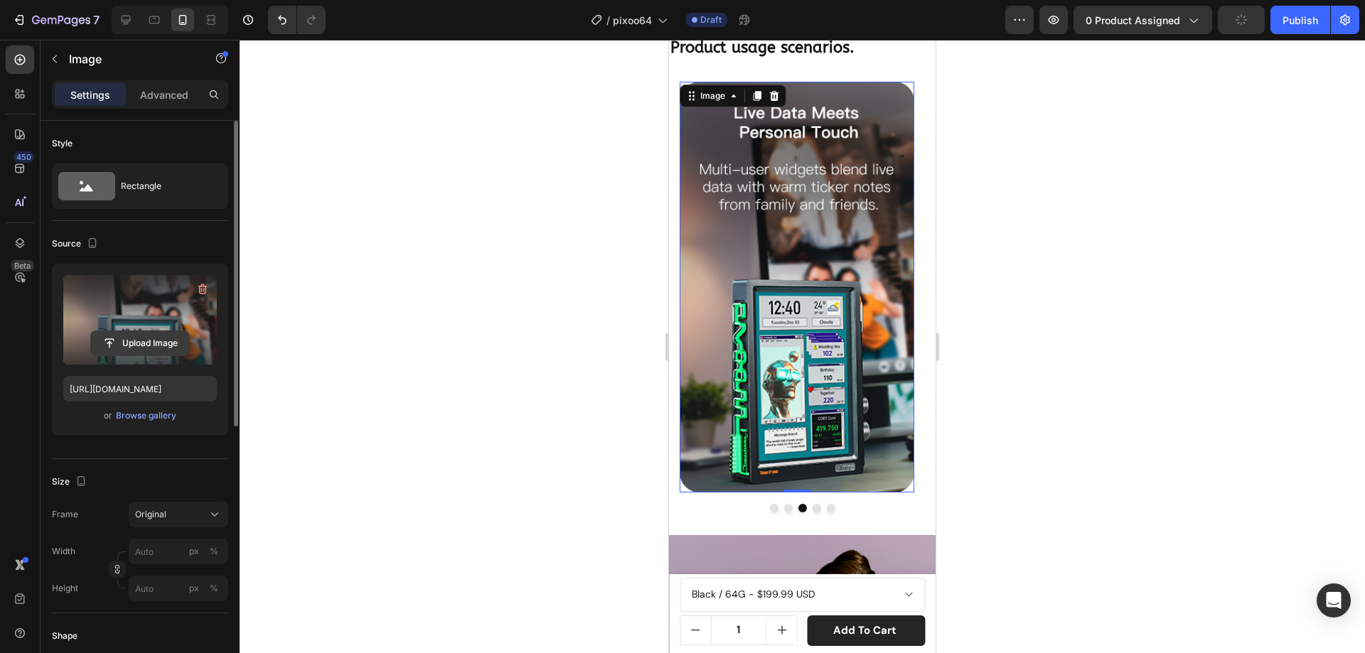
click at [168, 345] on input "file" at bounding box center [140, 343] width 98 height 24
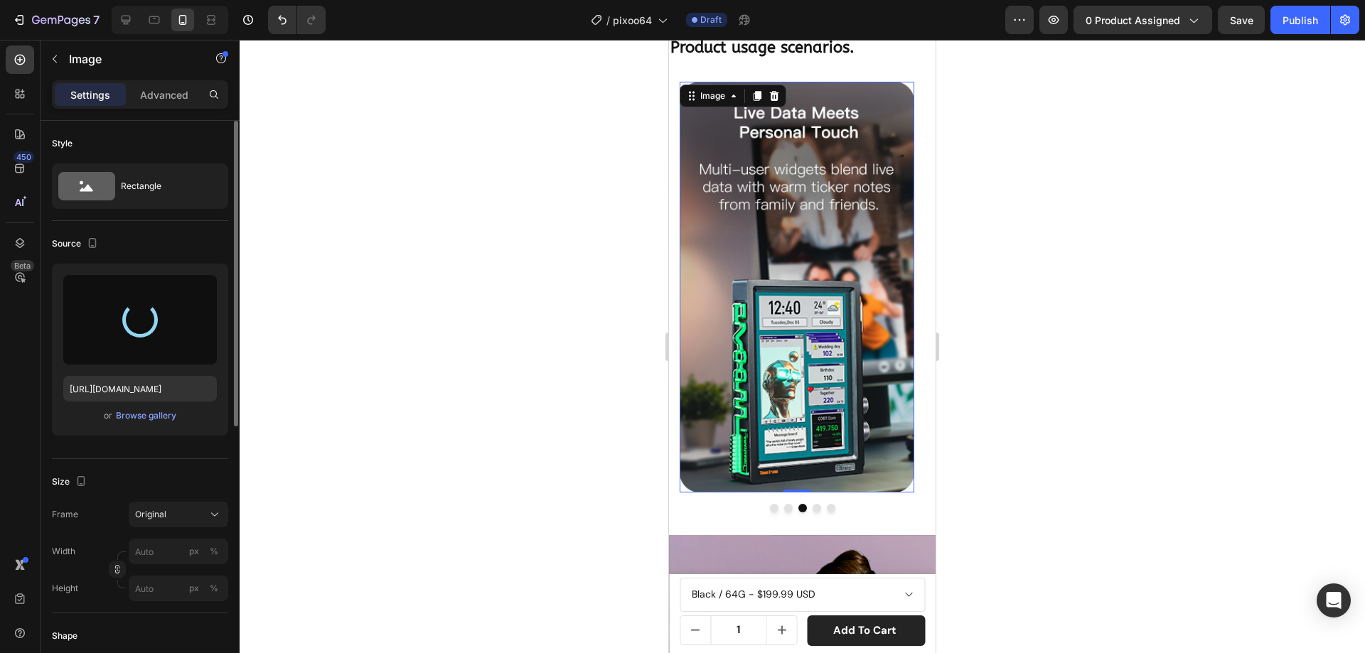
type input "https://cdn.shopify.com/s/files/1/0082/4105/3814/files/gempages_512109010883707…"
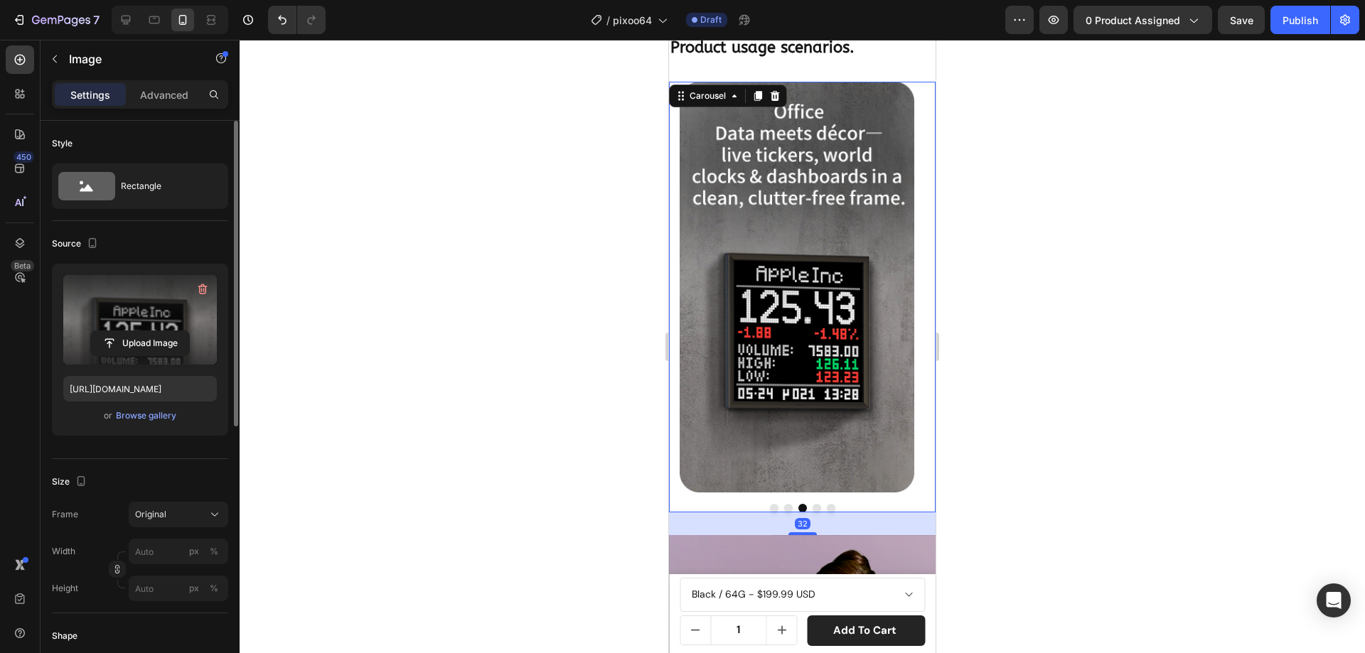
click at [812, 507] on button "Dot" at bounding box center [816, 508] width 9 height 9
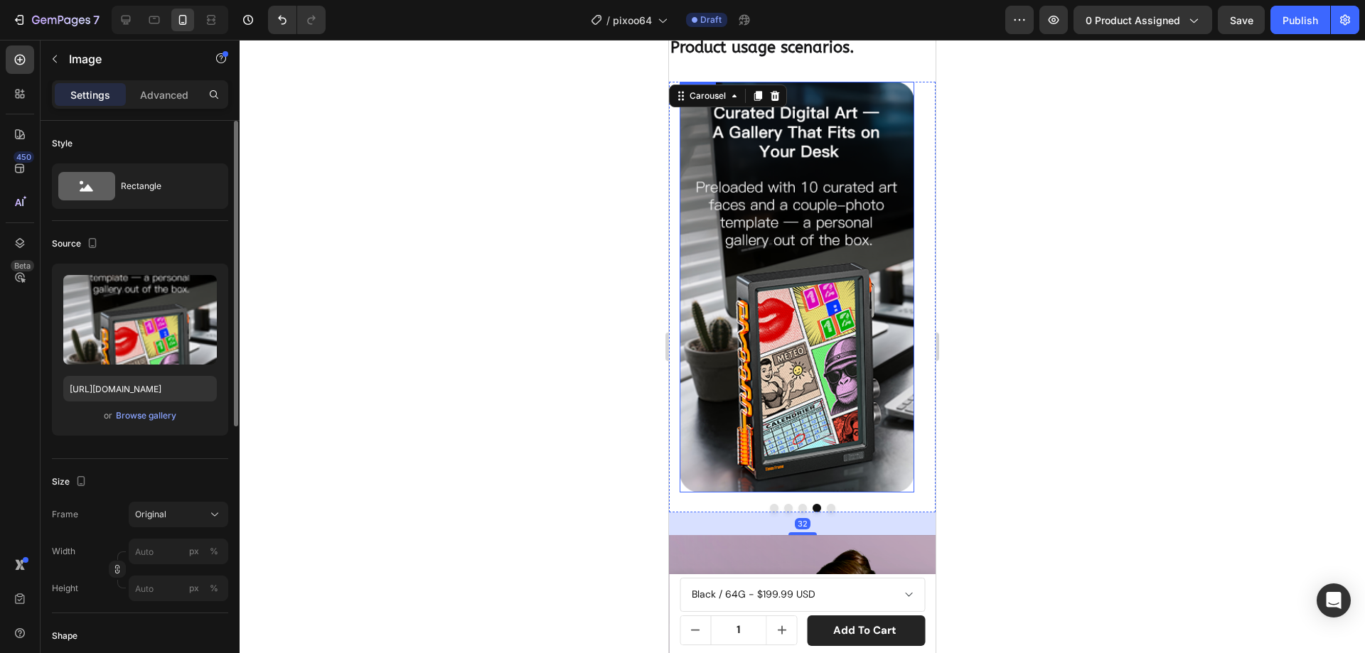
click at [816, 348] on img at bounding box center [796, 287] width 235 height 411
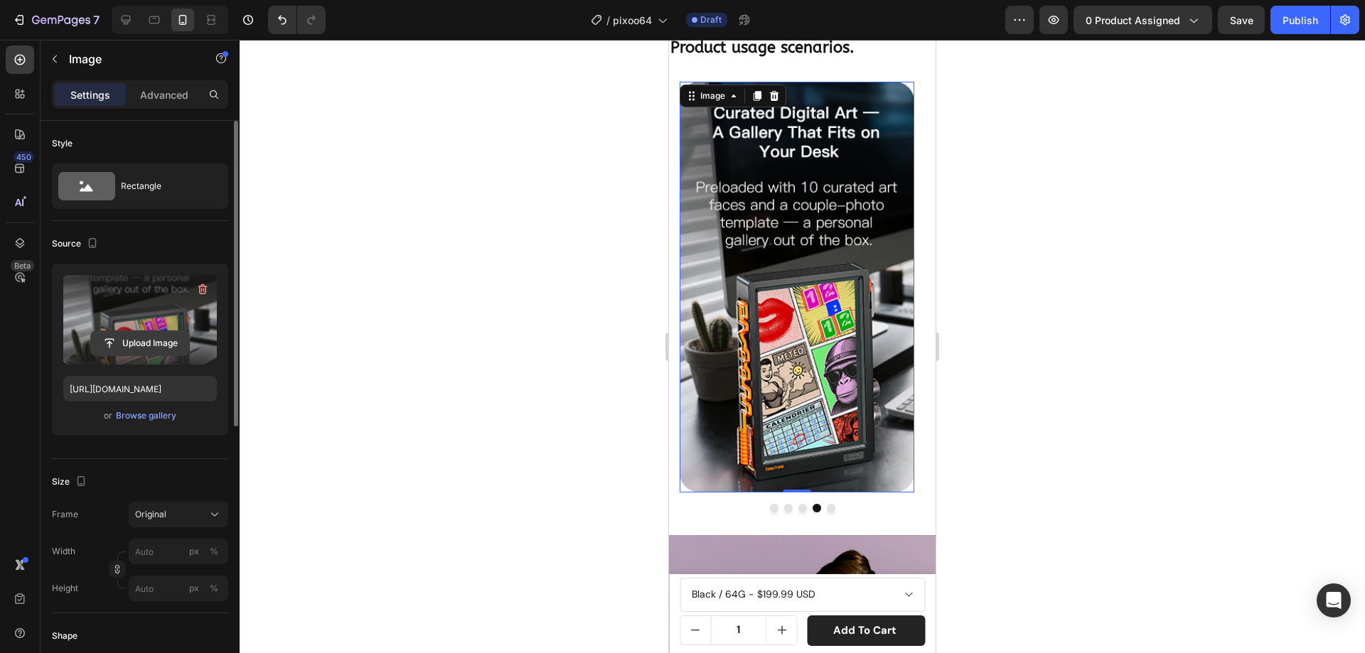
click at [164, 342] on input "file" at bounding box center [140, 343] width 98 height 24
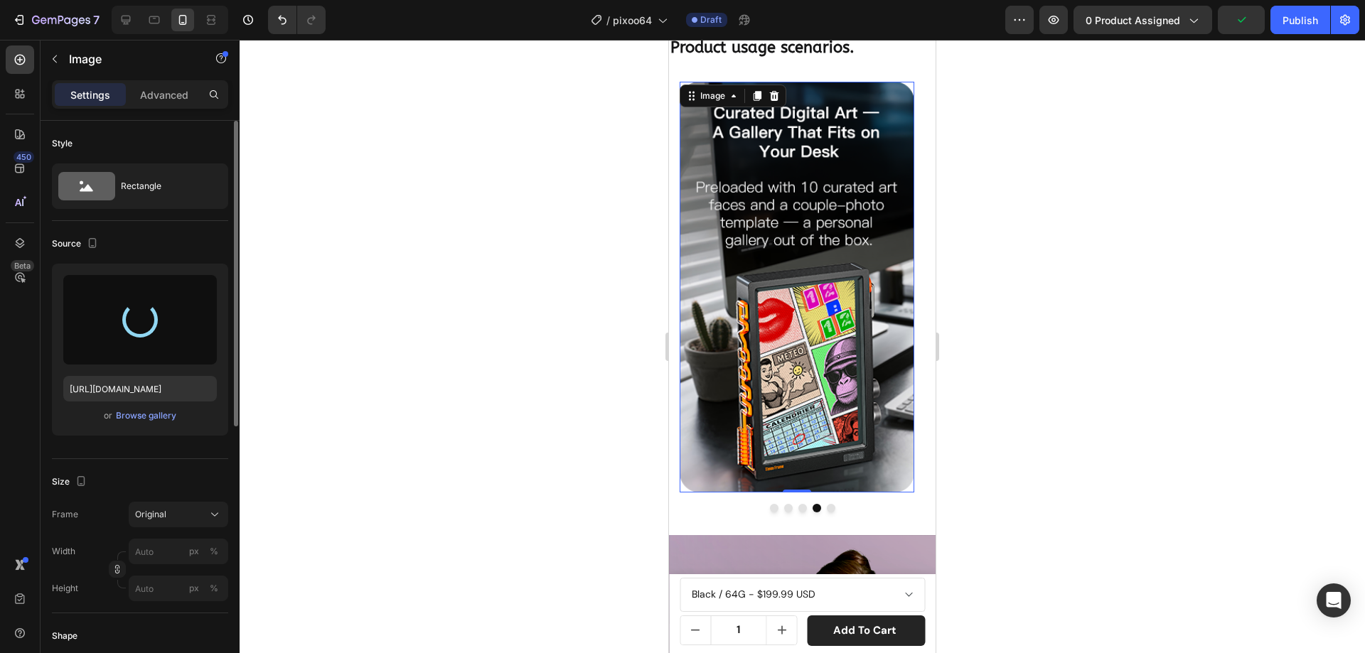
type input "https://cdn.shopify.com/s/files/1/0082/4105/3814/files/gempages_512109010883707…"
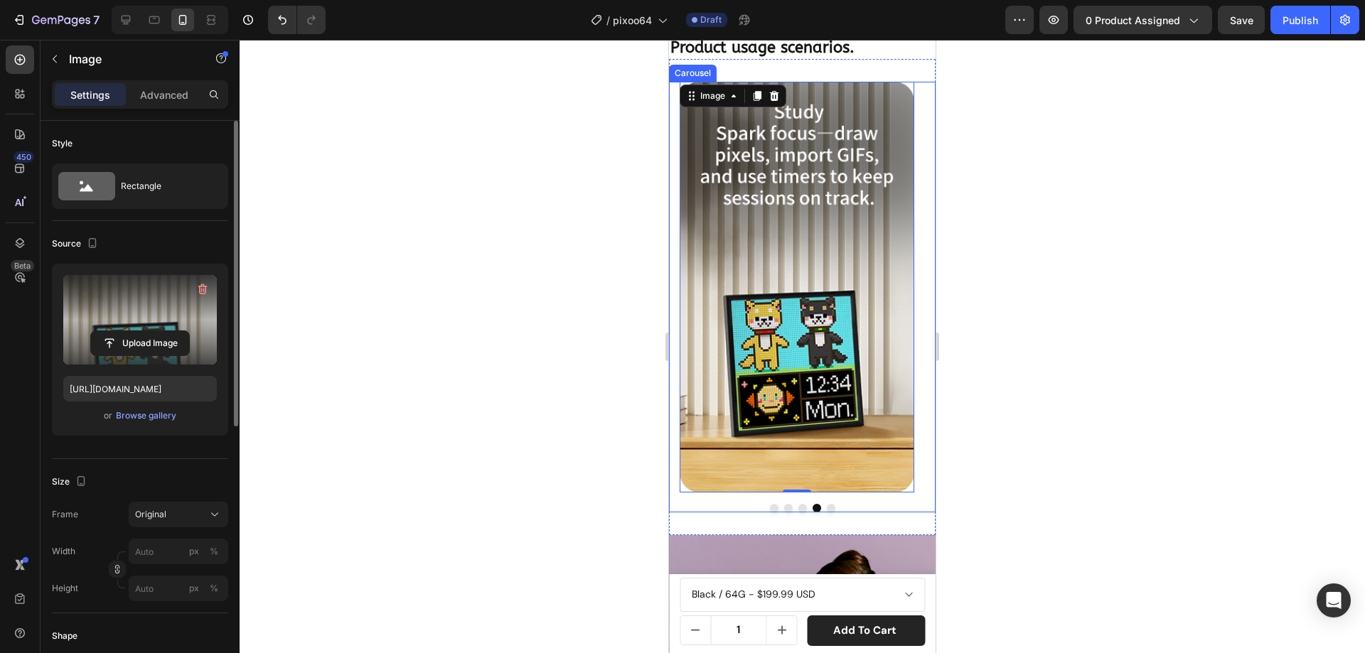
click at [827, 507] on button "Dot" at bounding box center [831, 508] width 9 height 9
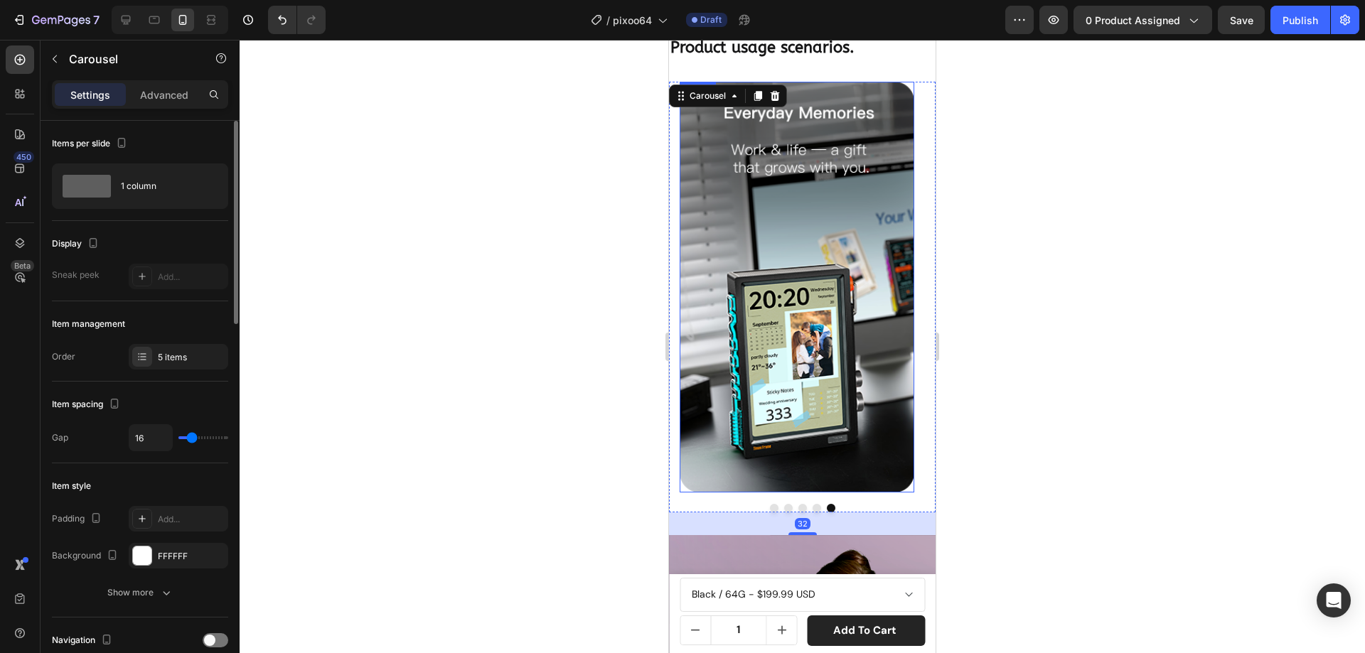
click at [814, 338] on img at bounding box center [796, 287] width 235 height 411
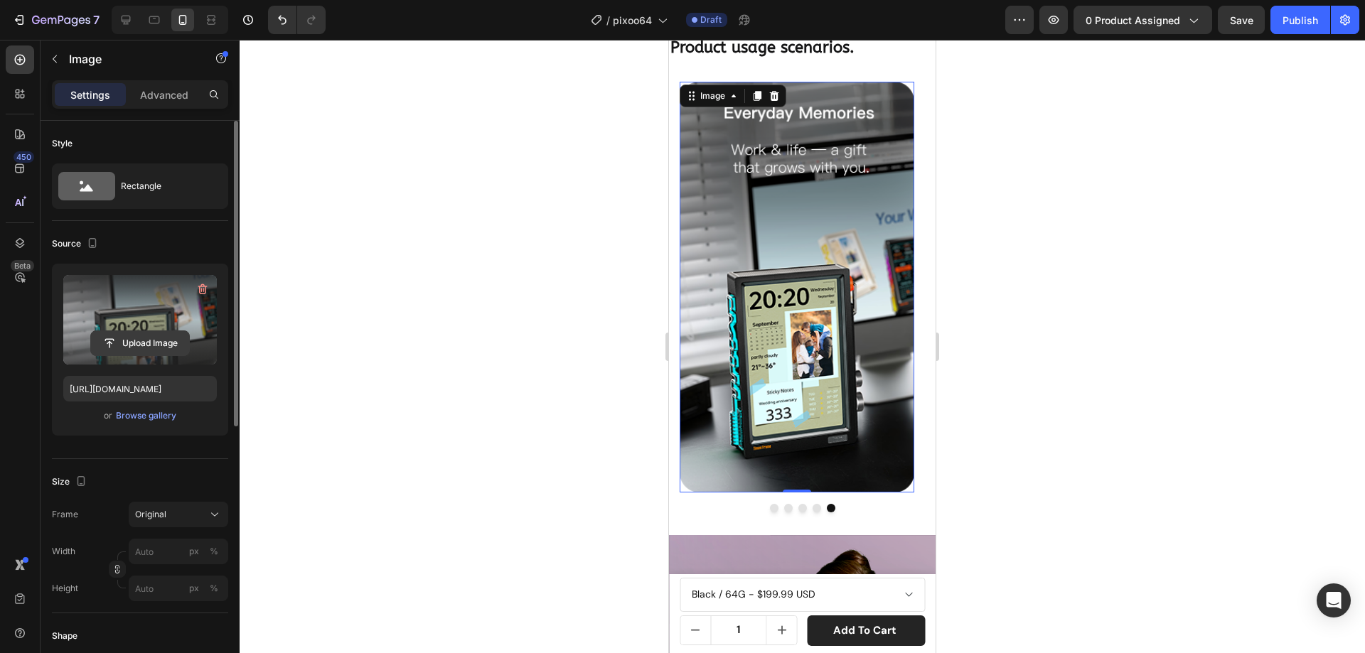
click at [162, 345] on input "file" at bounding box center [140, 343] width 98 height 24
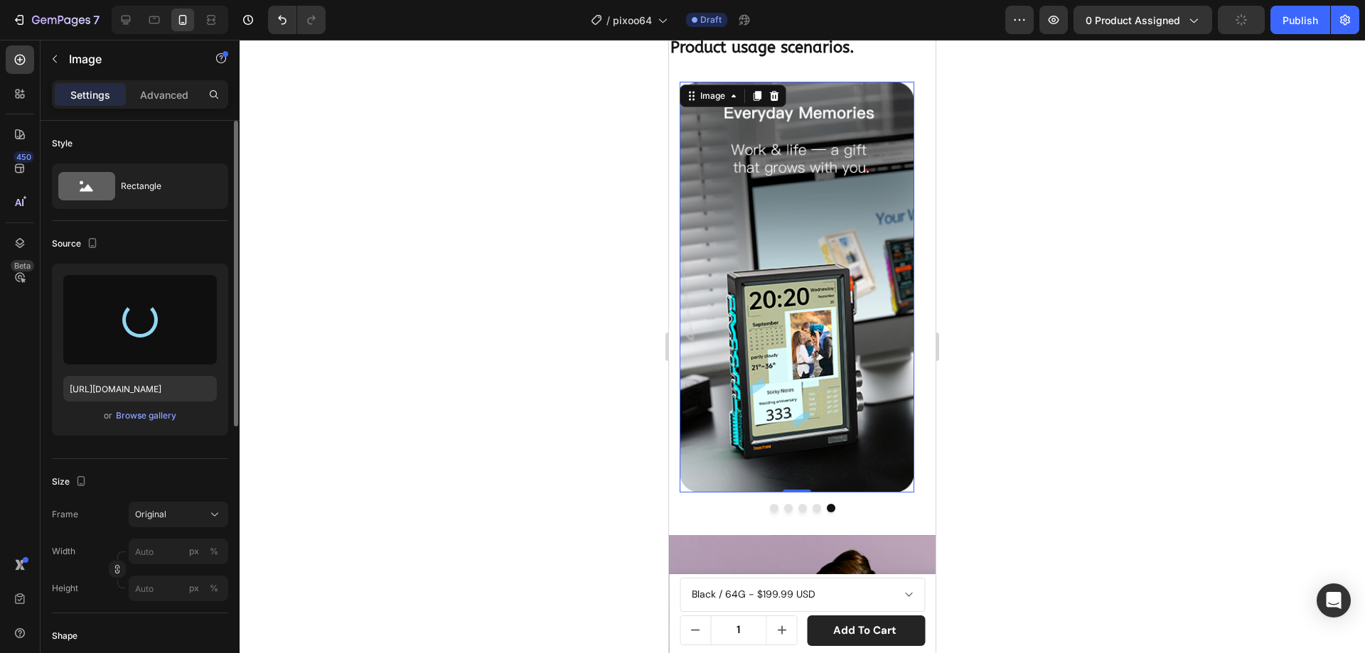
type input "https://cdn.shopify.com/s/files/1/0082/4105/3814/files/gempages_512109010883707…"
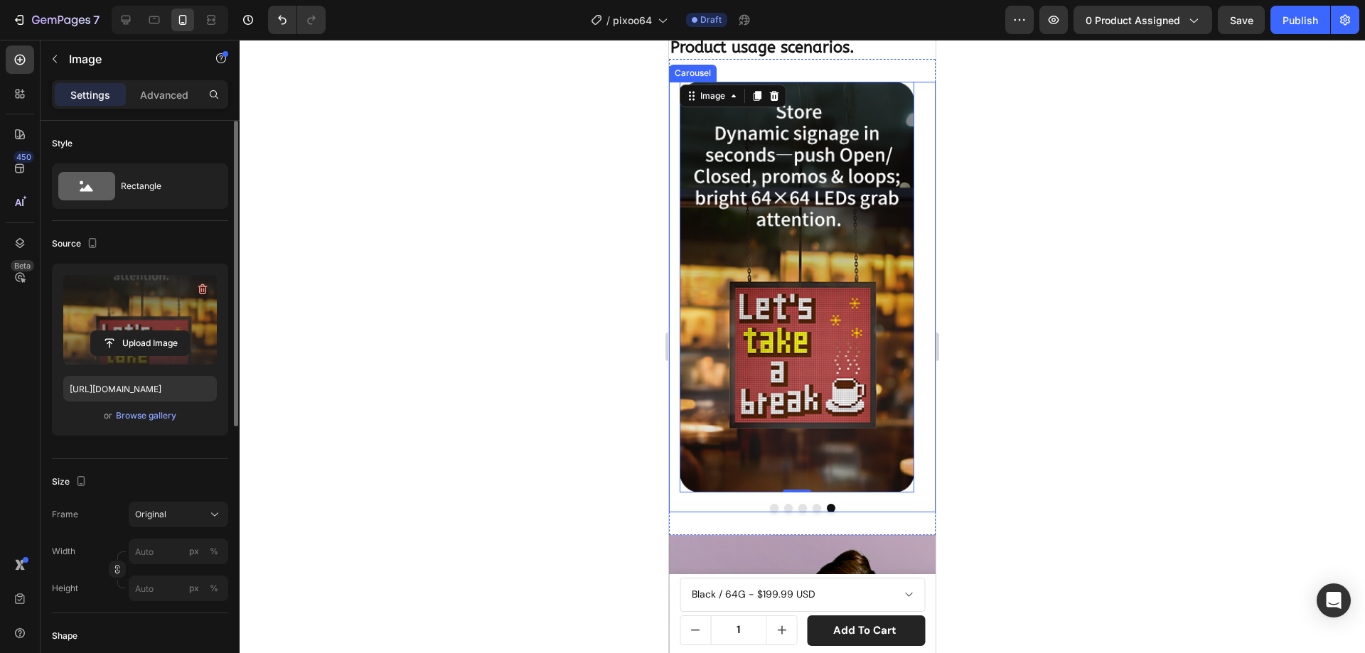
click at [784, 507] on button "Dot" at bounding box center [788, 508] width 9 height 9
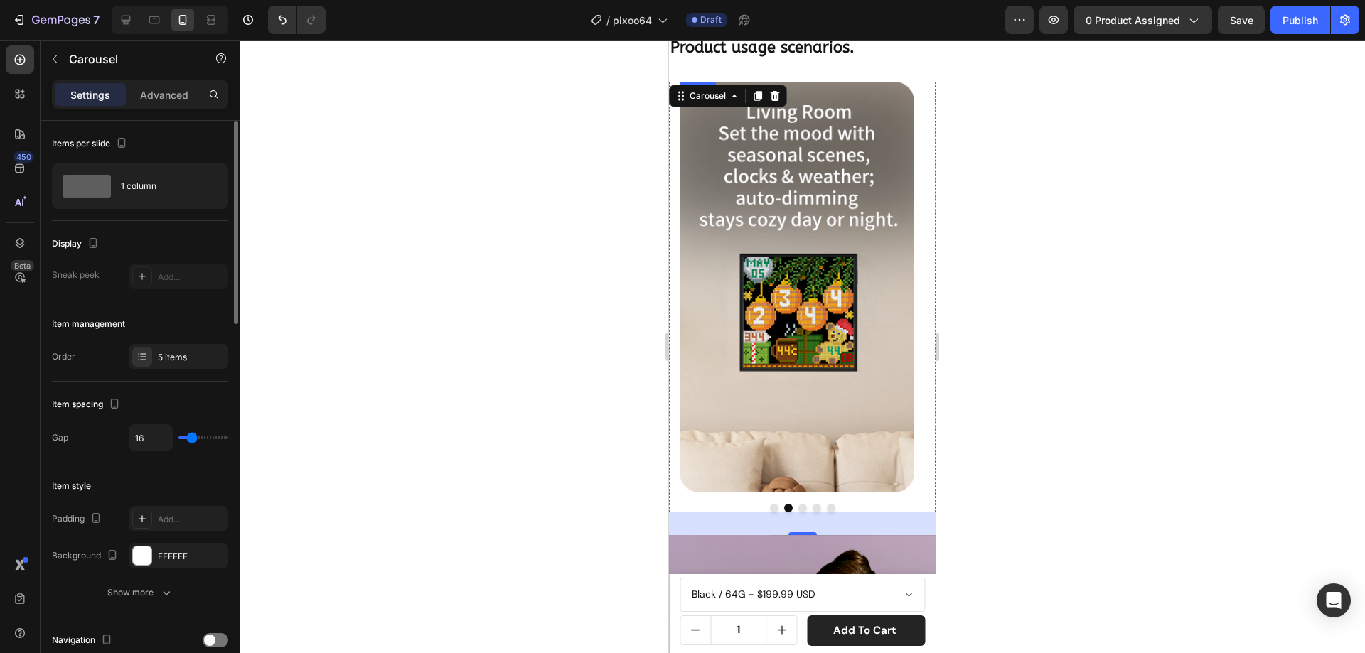
click at [795, 321] on img at bounding box center [796, 287] width 235 height 411
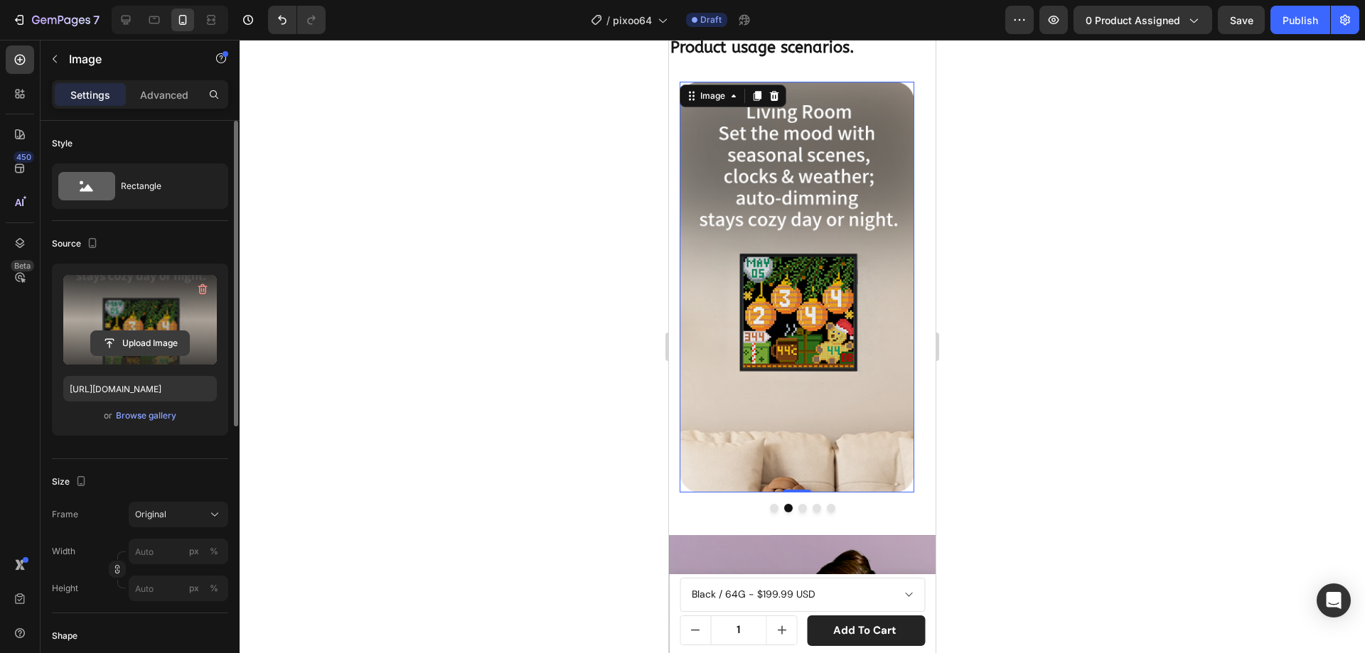
click at [168, 338] on input "file" at bounding box center [140, 343] width 98 height 24
click at [125, 20] on icon at bounding box center [126, 20] width 9 height 9
type input "[URL][DOMAIN_NAME]"
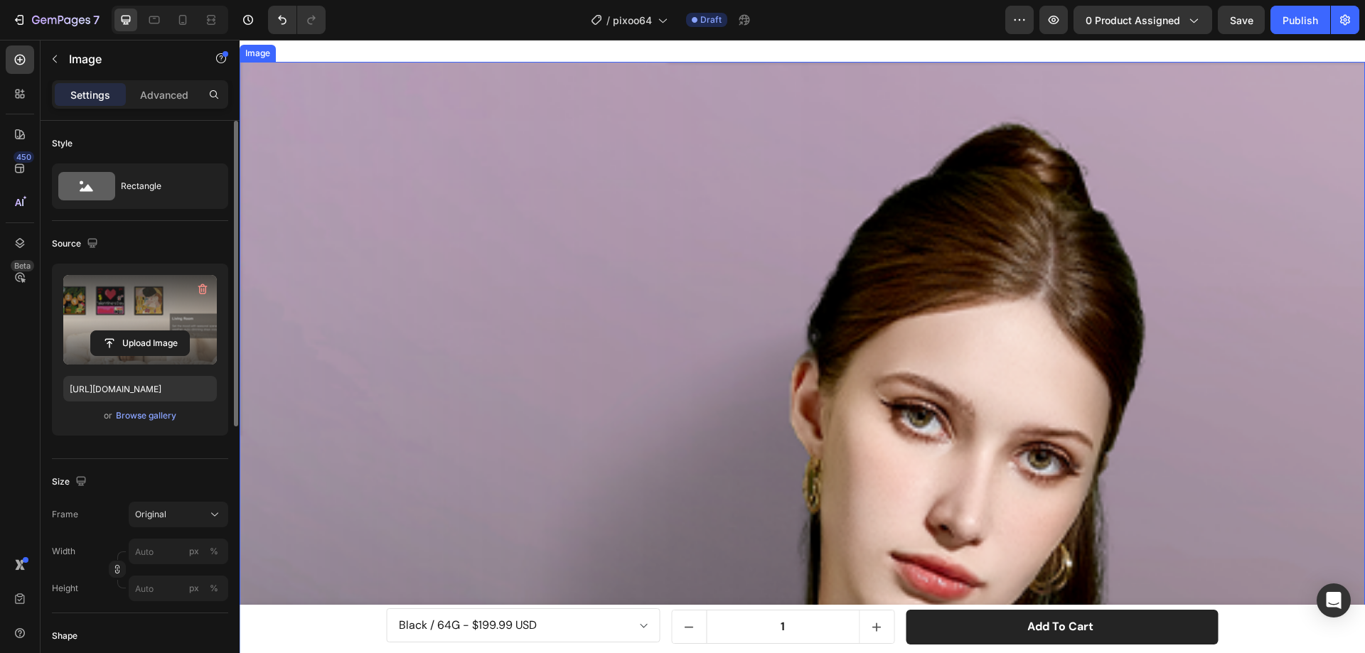
scroll to position [2000, 0]
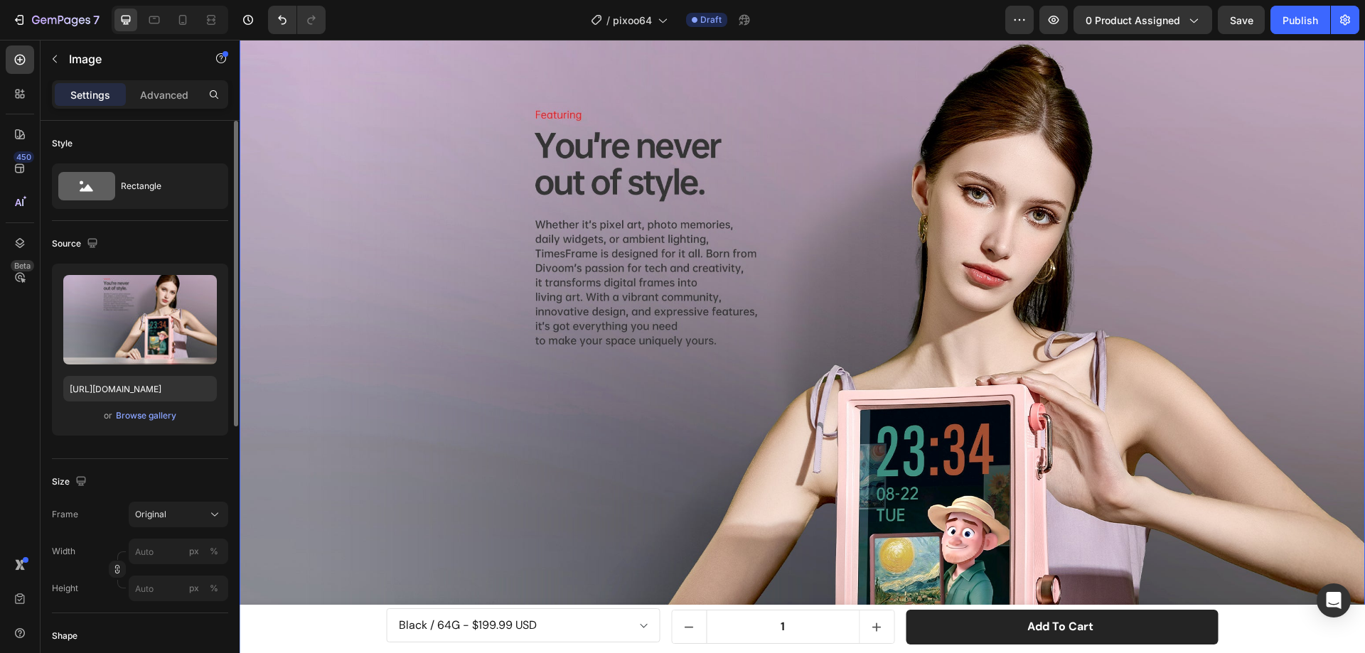
click at [331, 179] on img at bounding box center [802, 413] width 1125 height 769
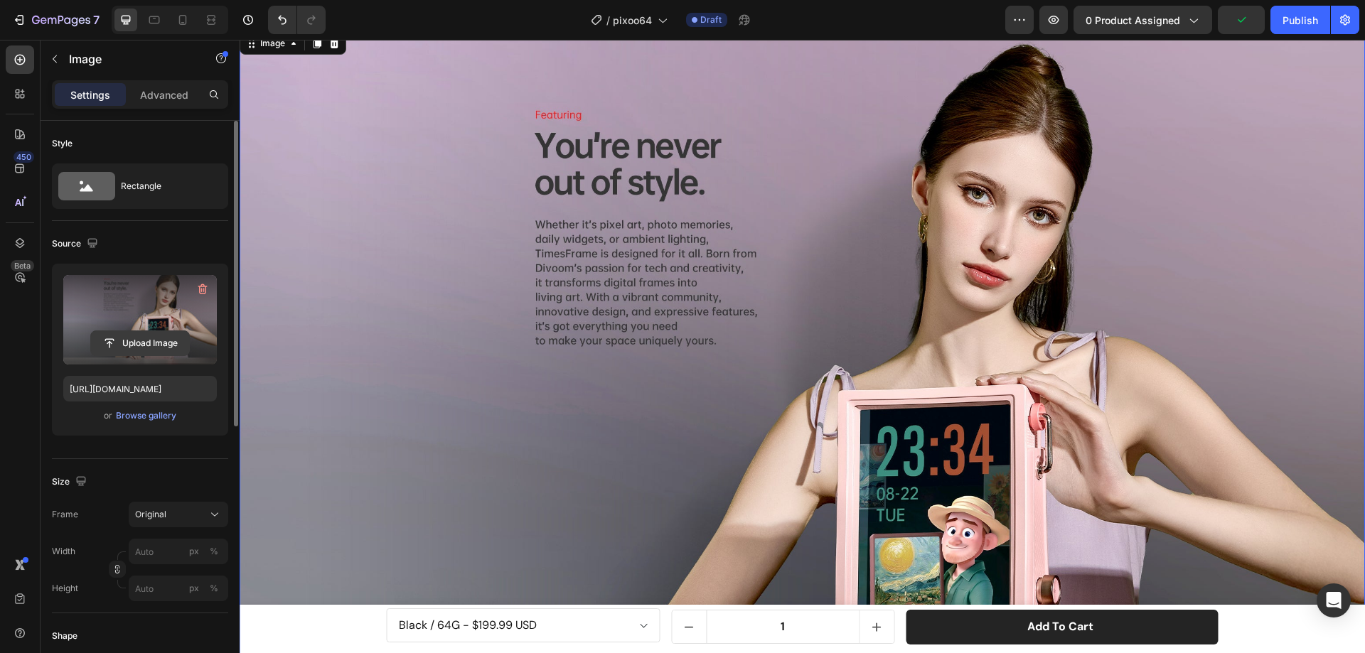
click at [153, 344] on input "file" at bounding box center [140, 343] width 98 height 24
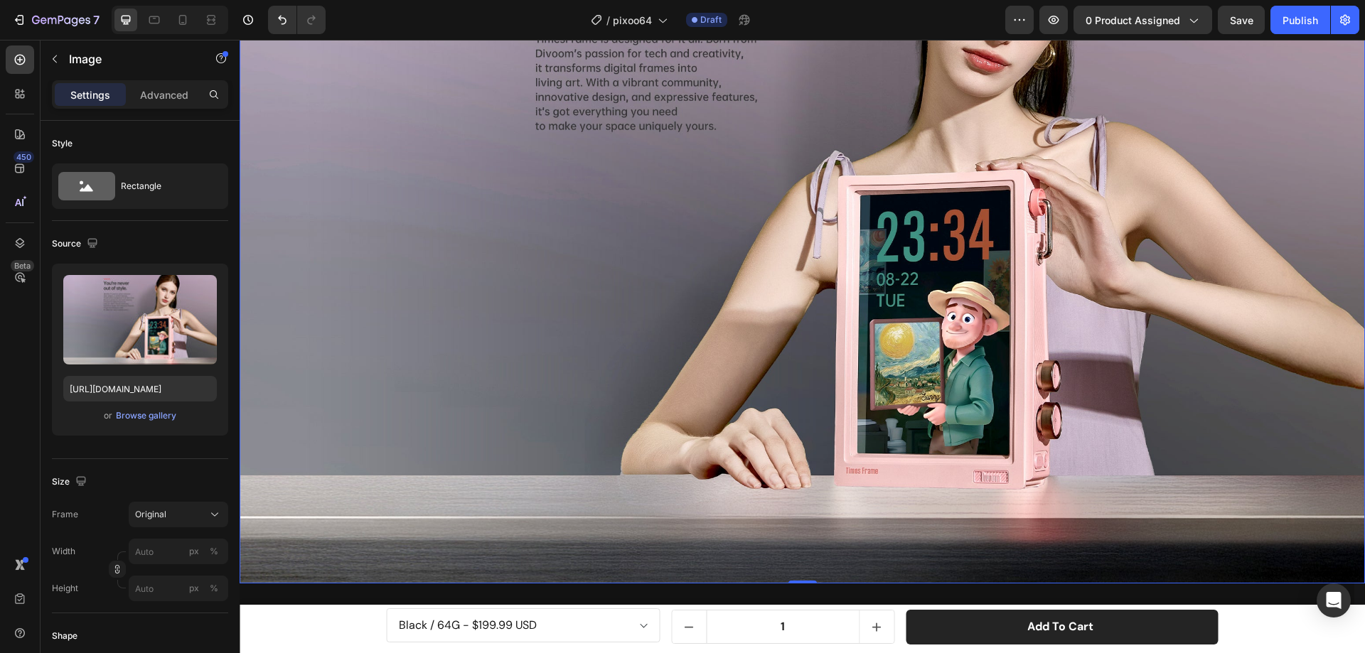
scroll to position [1787, 0]
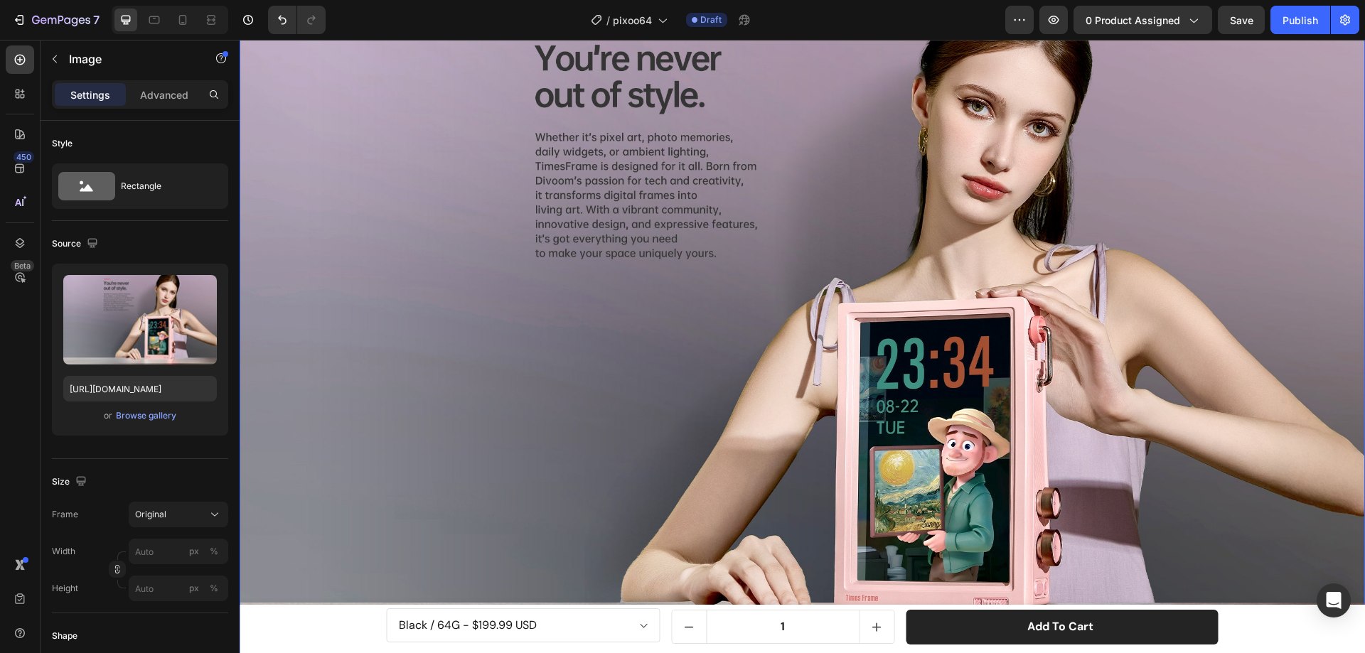
click at [652, 281] on img at bounding box center [802, 326] width 1125 height 769
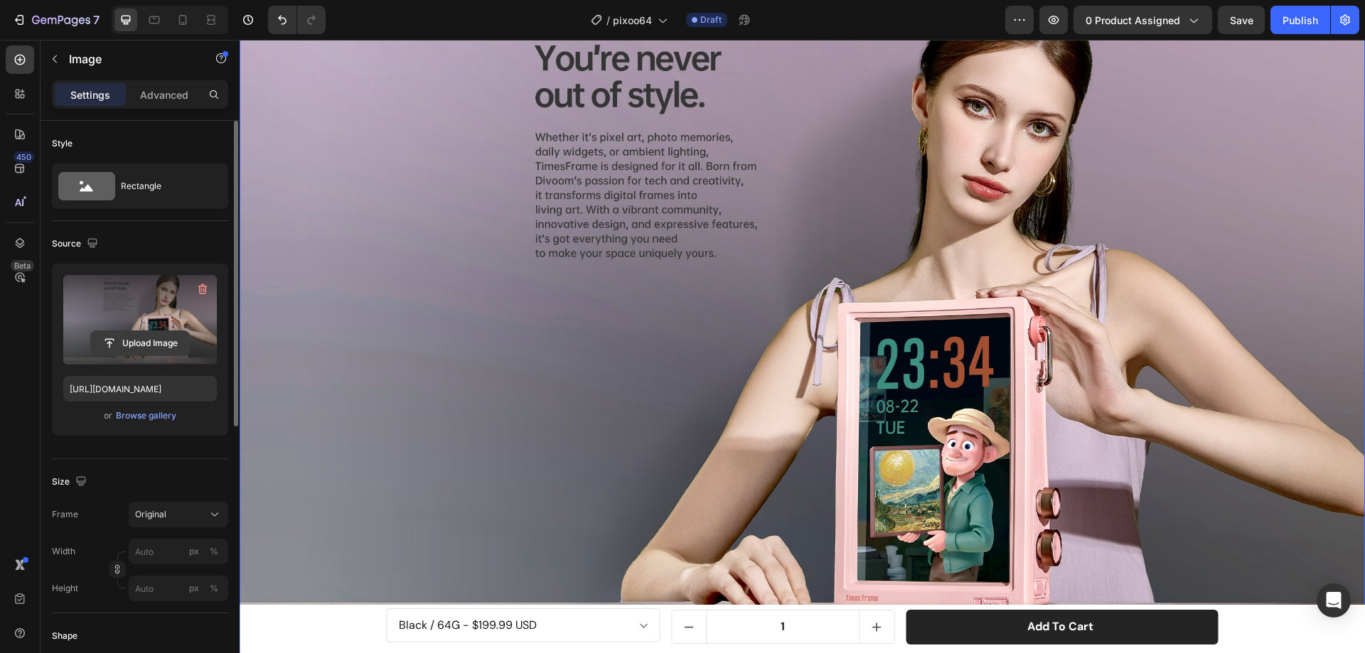
click at [132, 347] on input "file" at bounding box center [140, 343] width 98 height 24
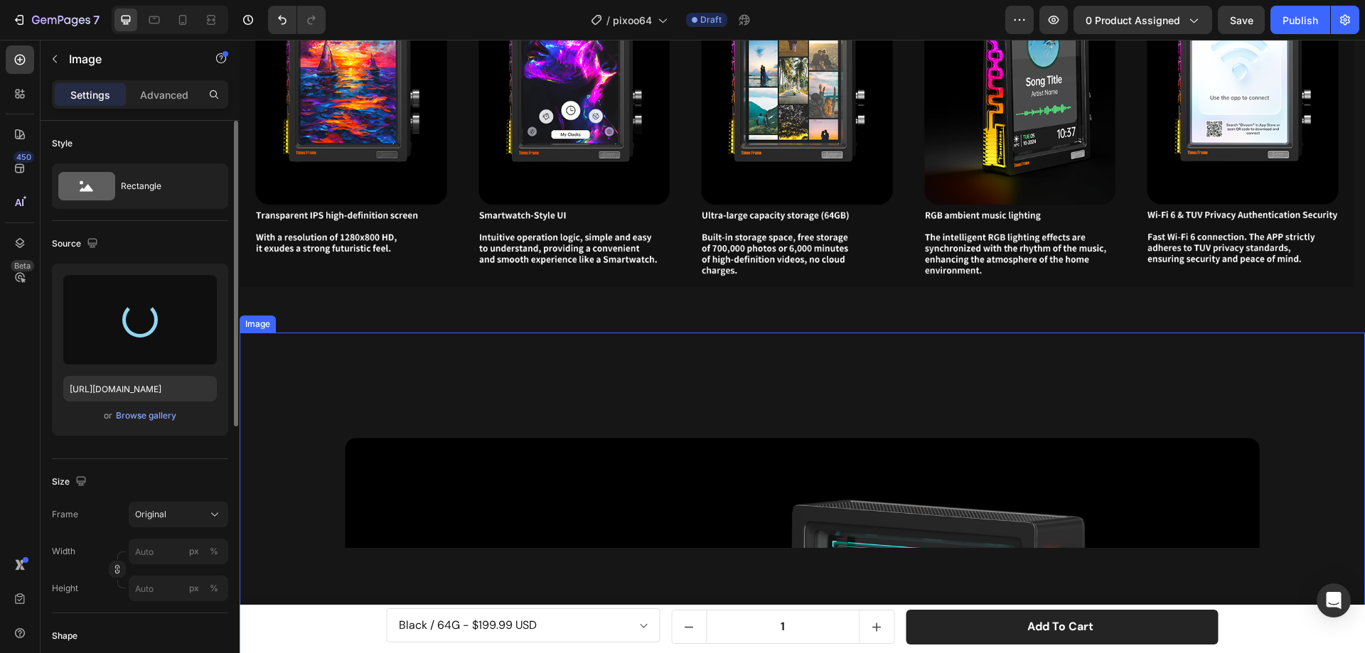
scroll to position [2995, 0]
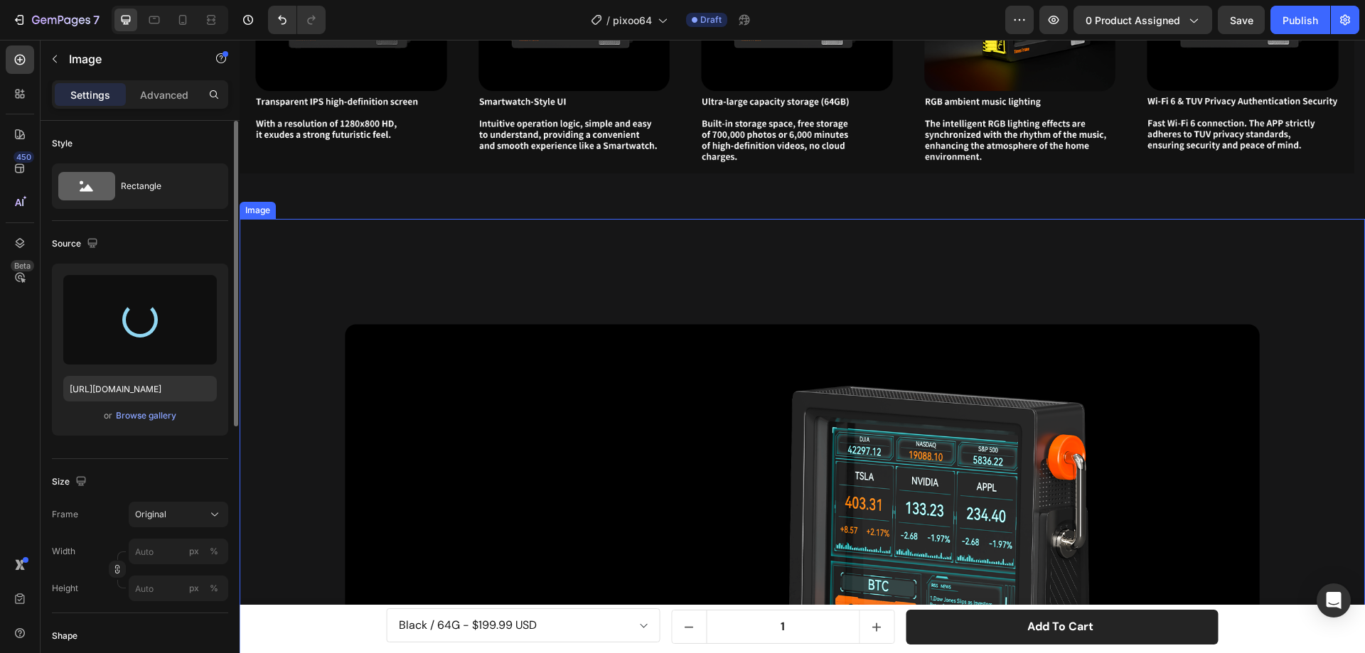
type input "https://cdn.shopify.com/s/files/1/0082/4105/3814/files/gempages_512109010883707…"
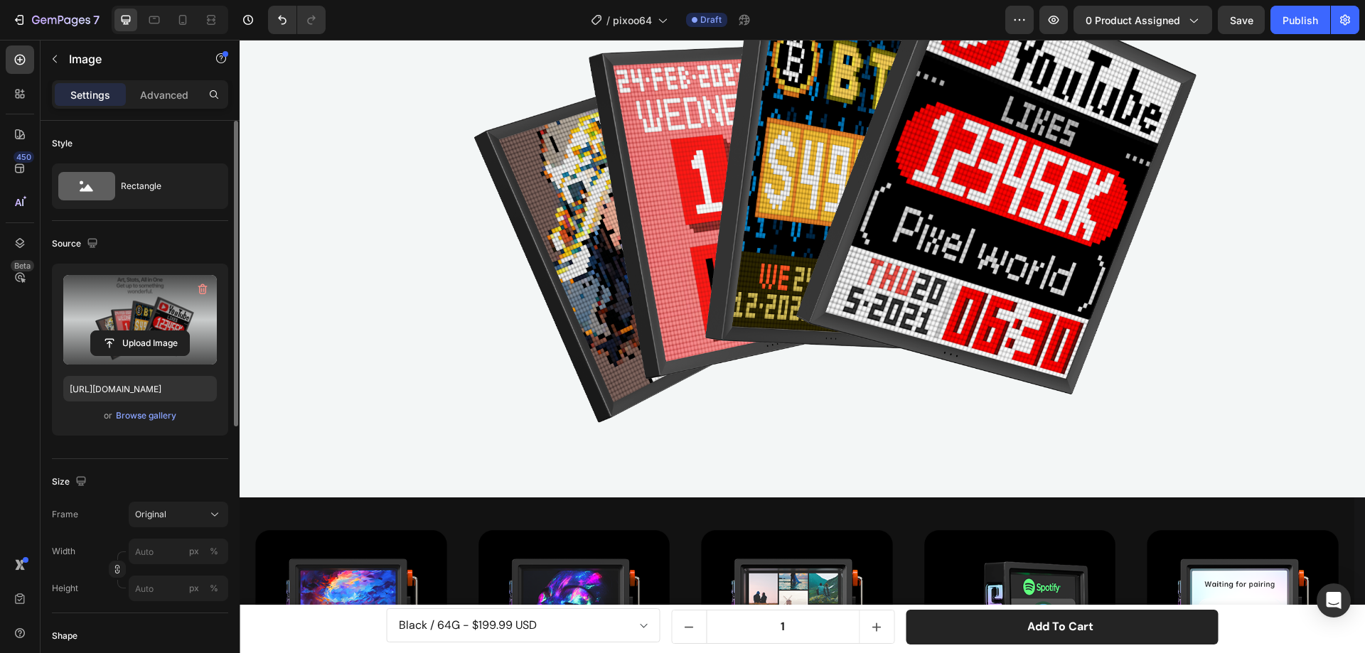
scroll to position [1898, 0]
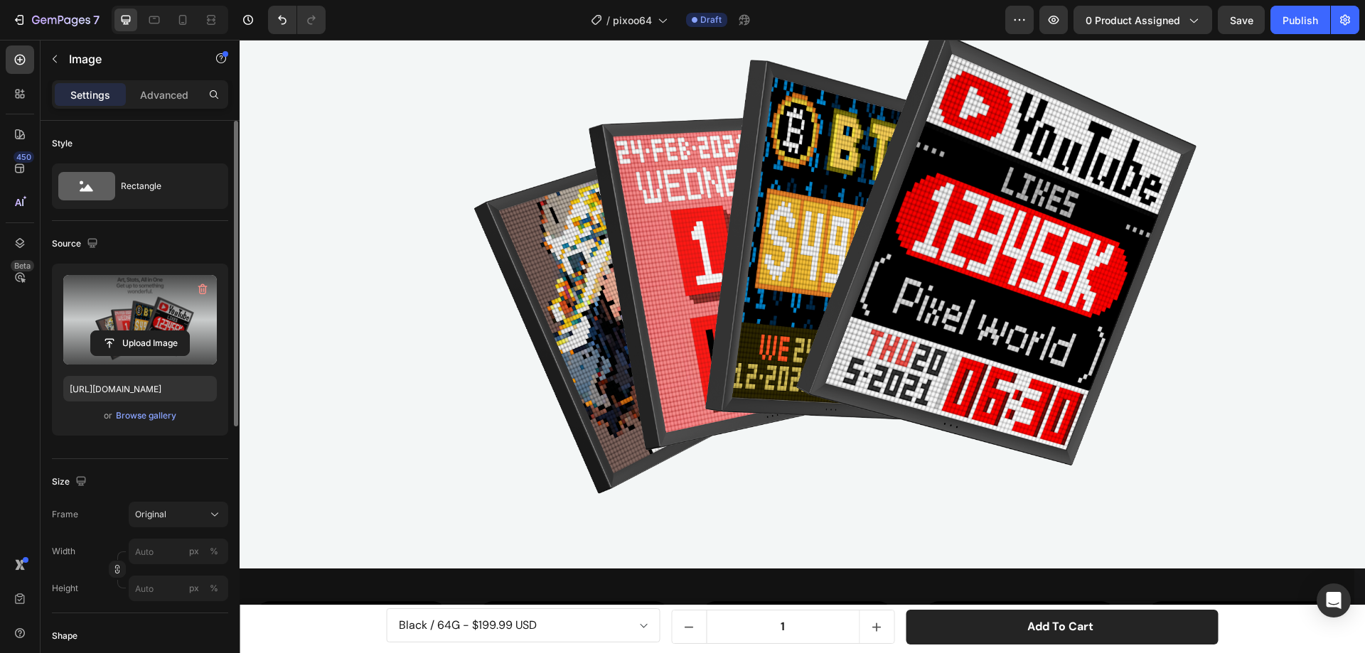
click at [254, 157] on img at bounding box center [802, 199] width 1125 height 738
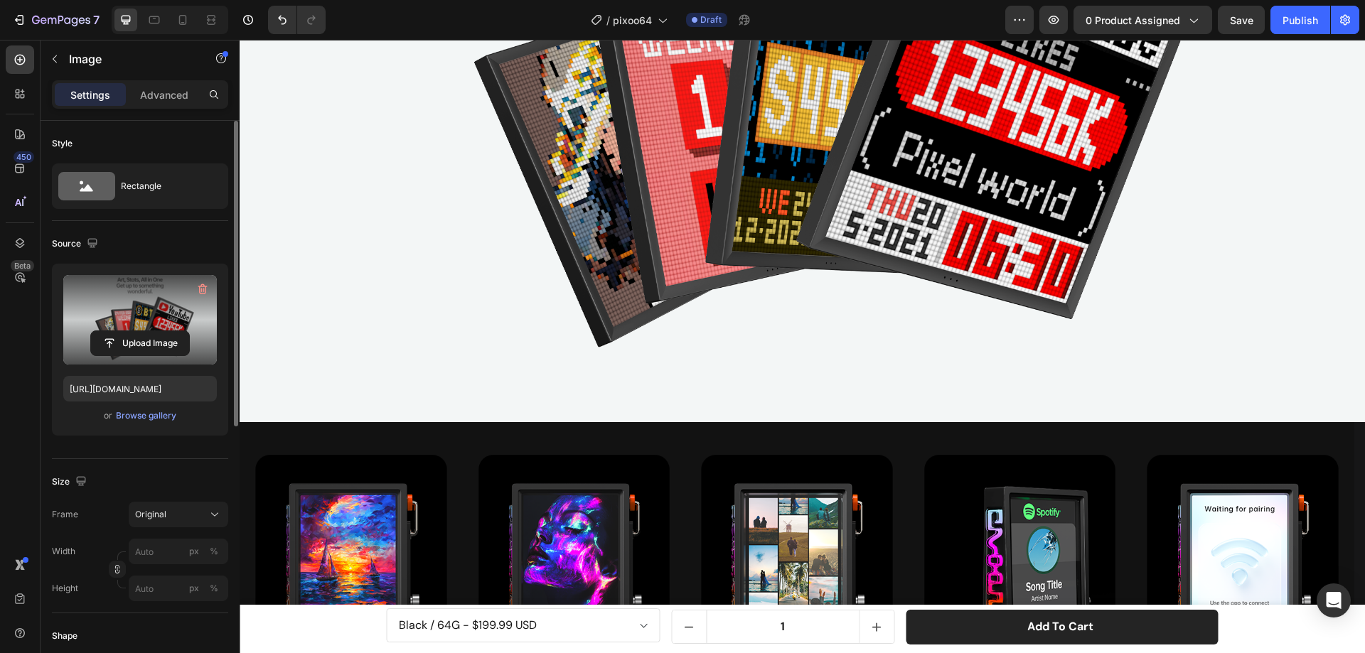
scroll to position [2396, 0]
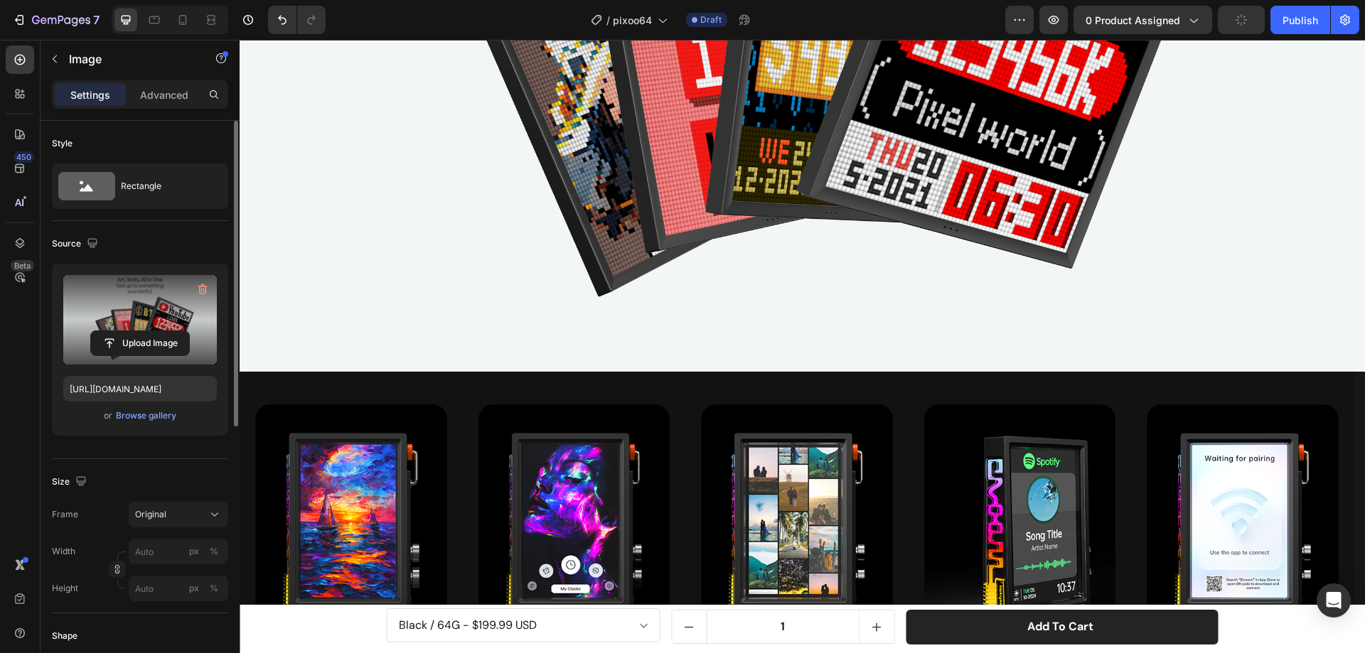
click at [677, 273] on img at bounding box center [802, 2] width 1125 height 738
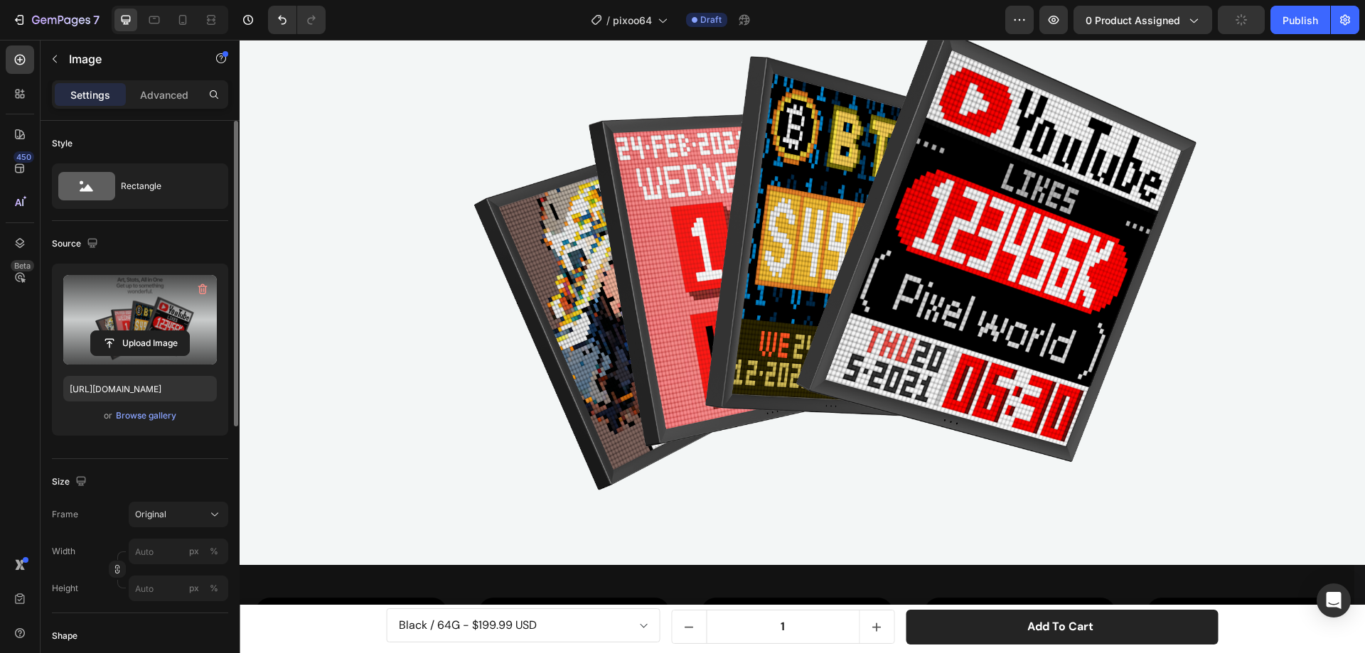
scroll to position [1898, 0]
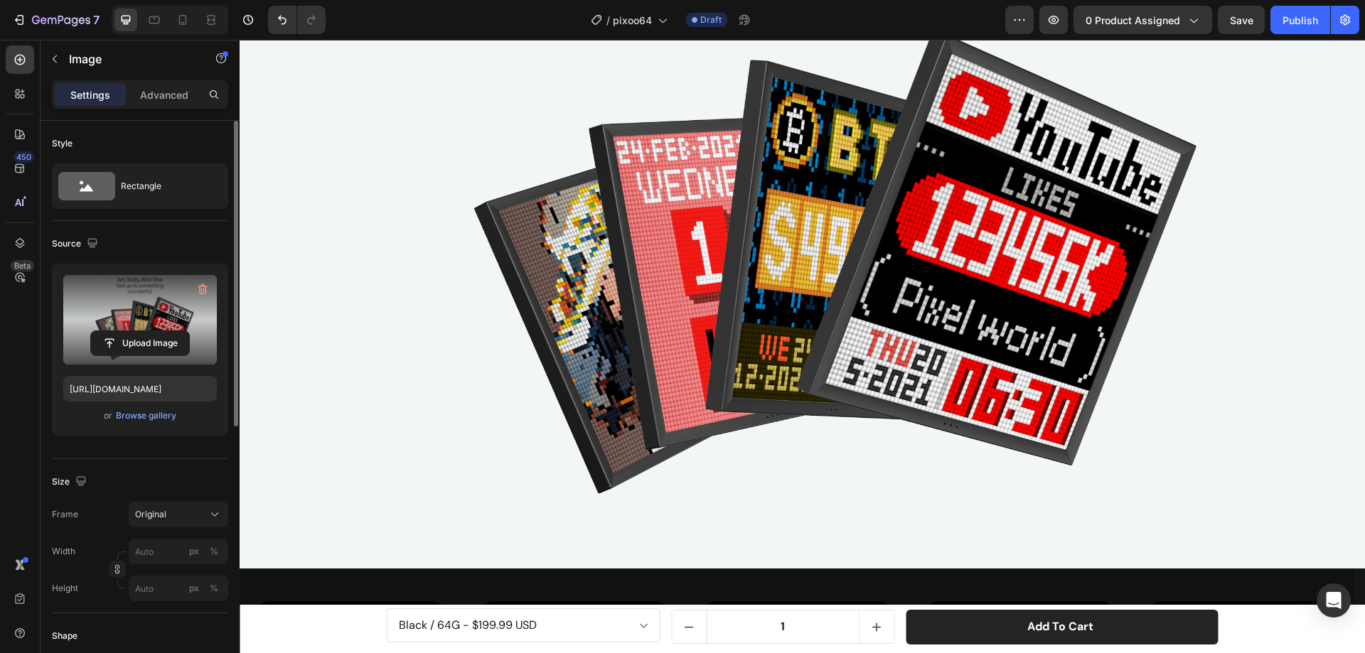
click at [1008, 180] on img at bounding box center [802, 199] width 1125 height 738
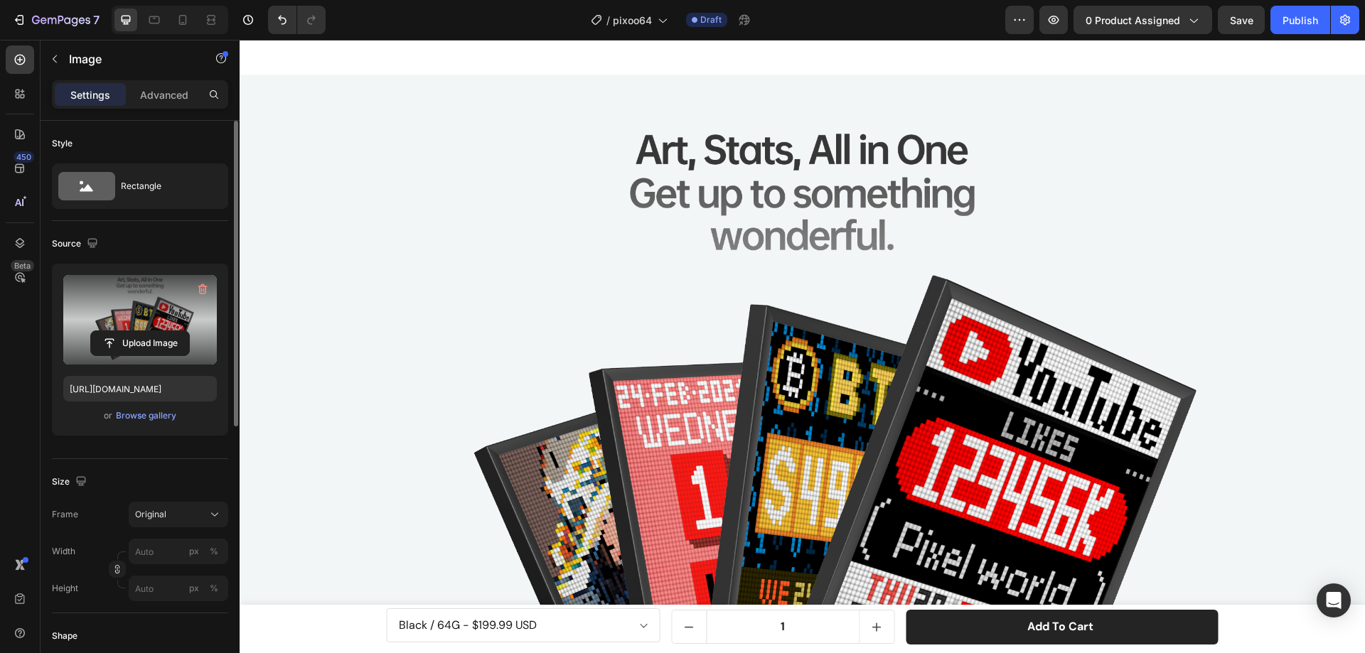
scroll to position [1827, 0]
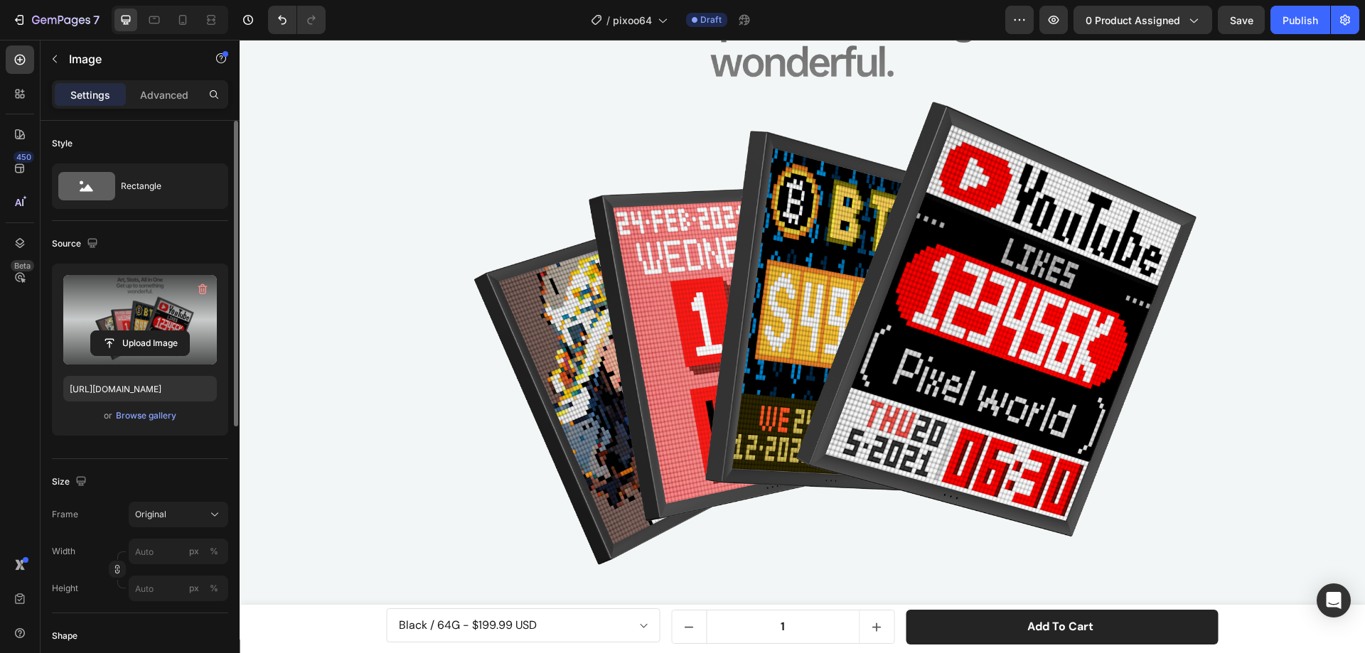
click at [427, 235] on img at bounding box center [802, 270] width 1125 height 738
click at [295, 221] on img at bounding box center [802, 270] width 1125 height 738
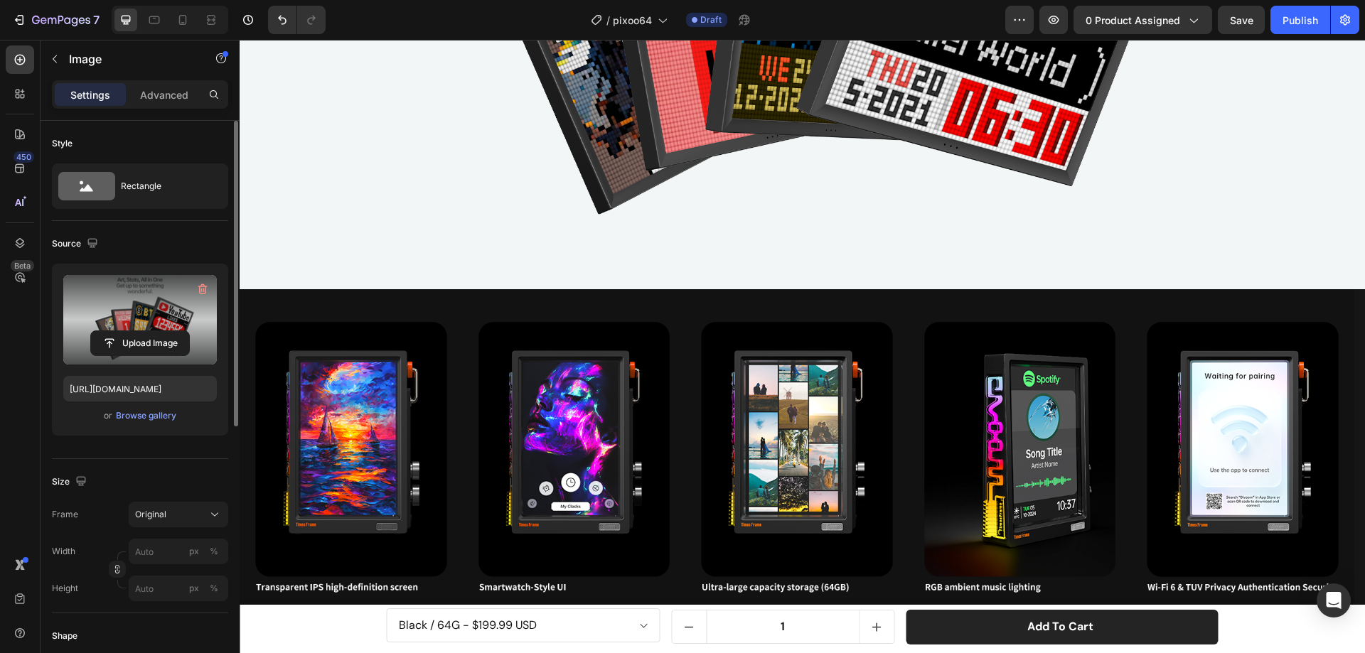
scroll to position [2609, 0]
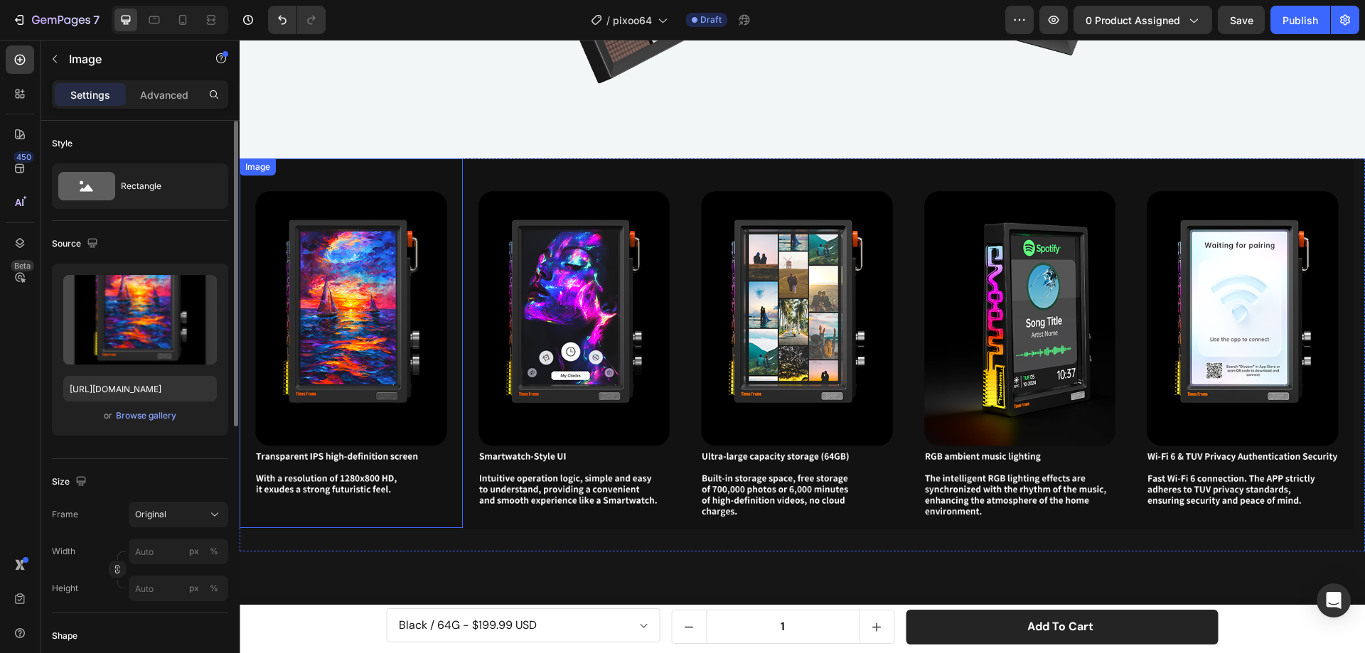
click at [444, 167] on img at bounding box center [351, 343] width 223 height 370
click at [283, 169] on div "Image" at bounding box center [272, 172] width 31 height 13
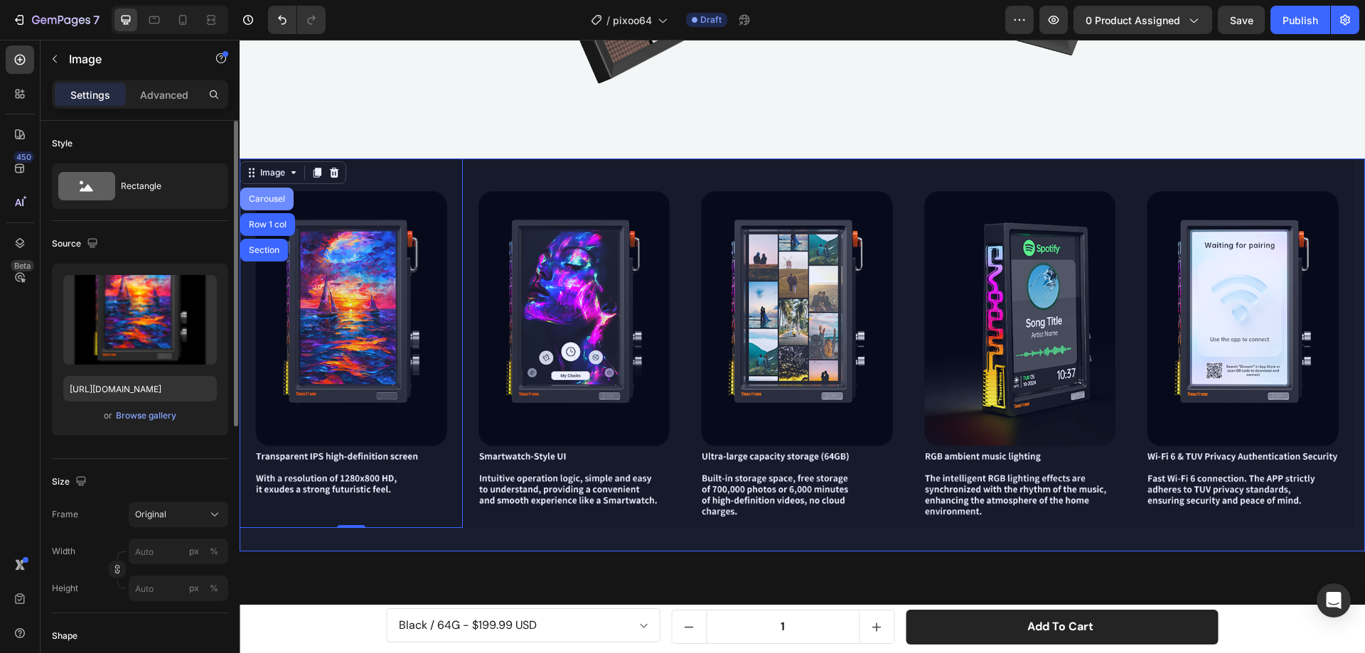
click at [276, 188] on div "Carousel" at bounding box center [266, 199] width 53 height 23
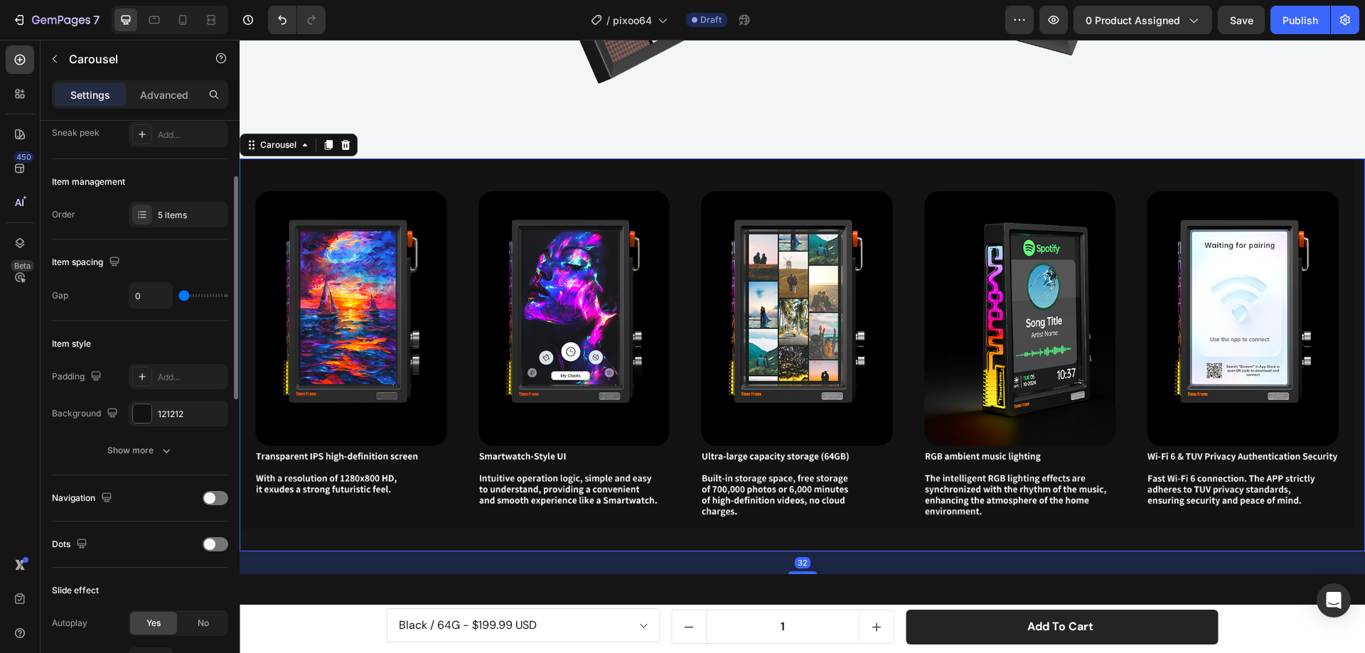
scroll to position [213, 0]
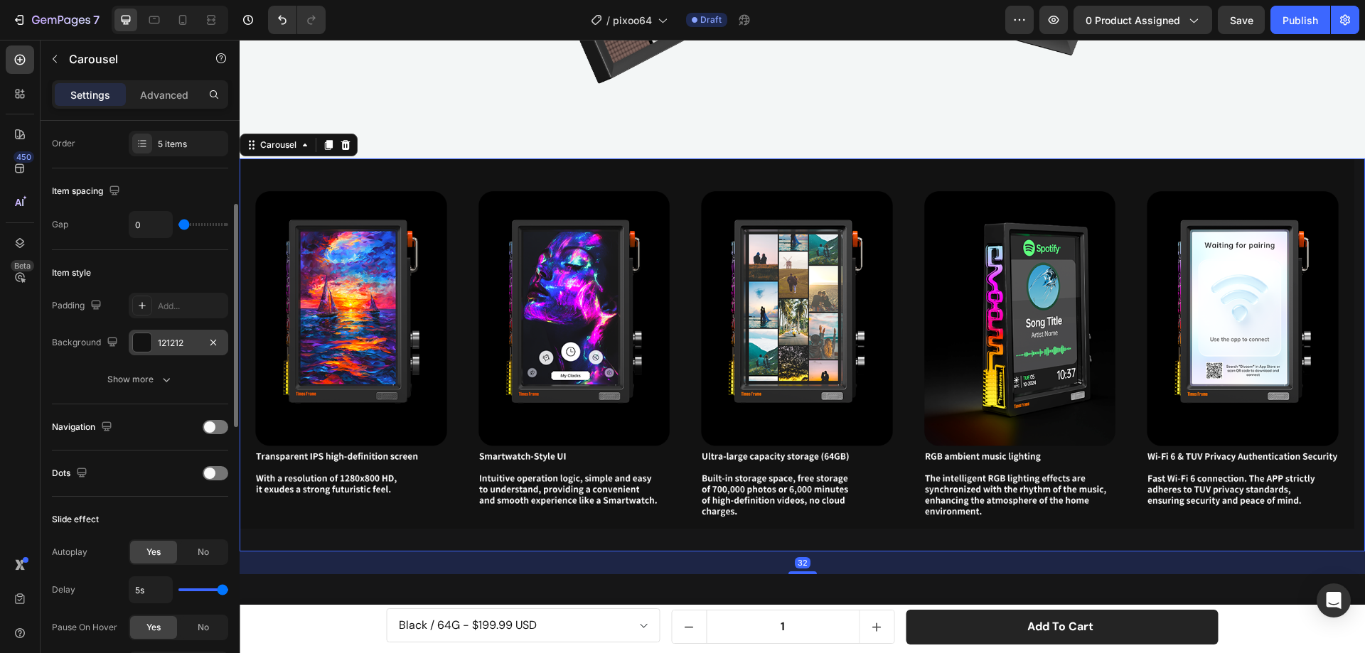
click at [145, 338] on div at bounding box center [142, 342] width 18 height 18
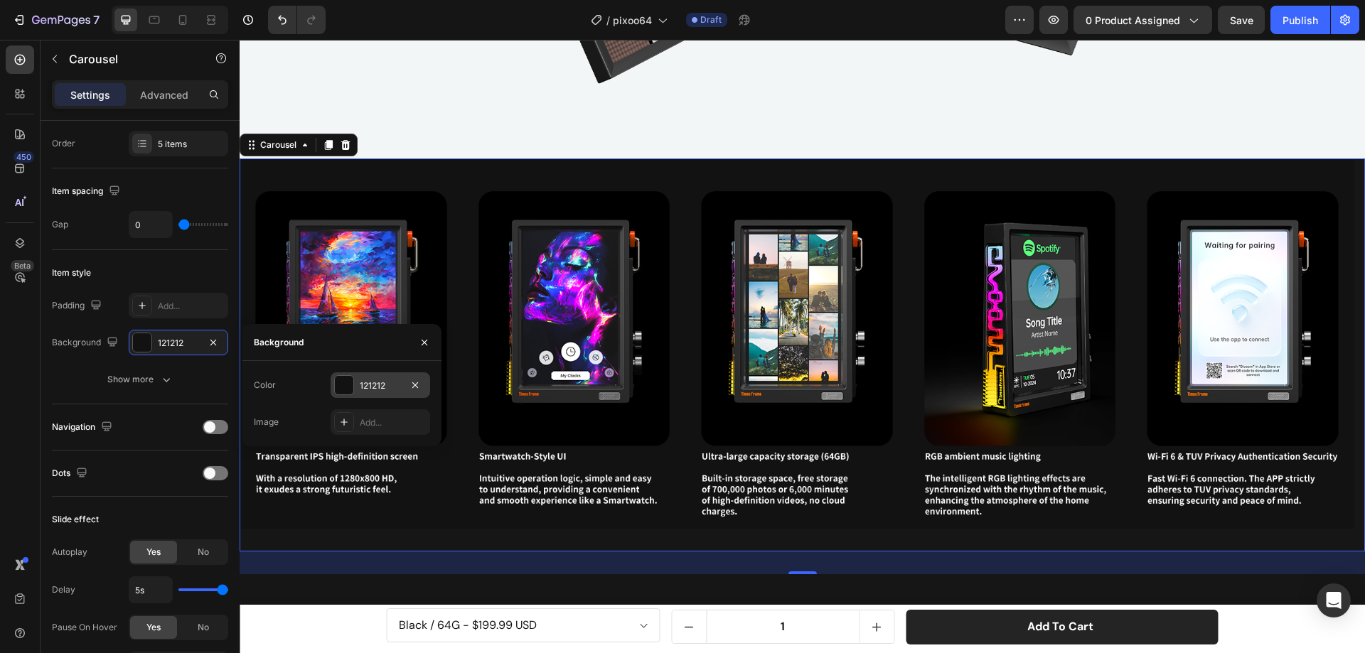
click at [338, 385] on div at bounding box center [344, 385] width 18 height 18
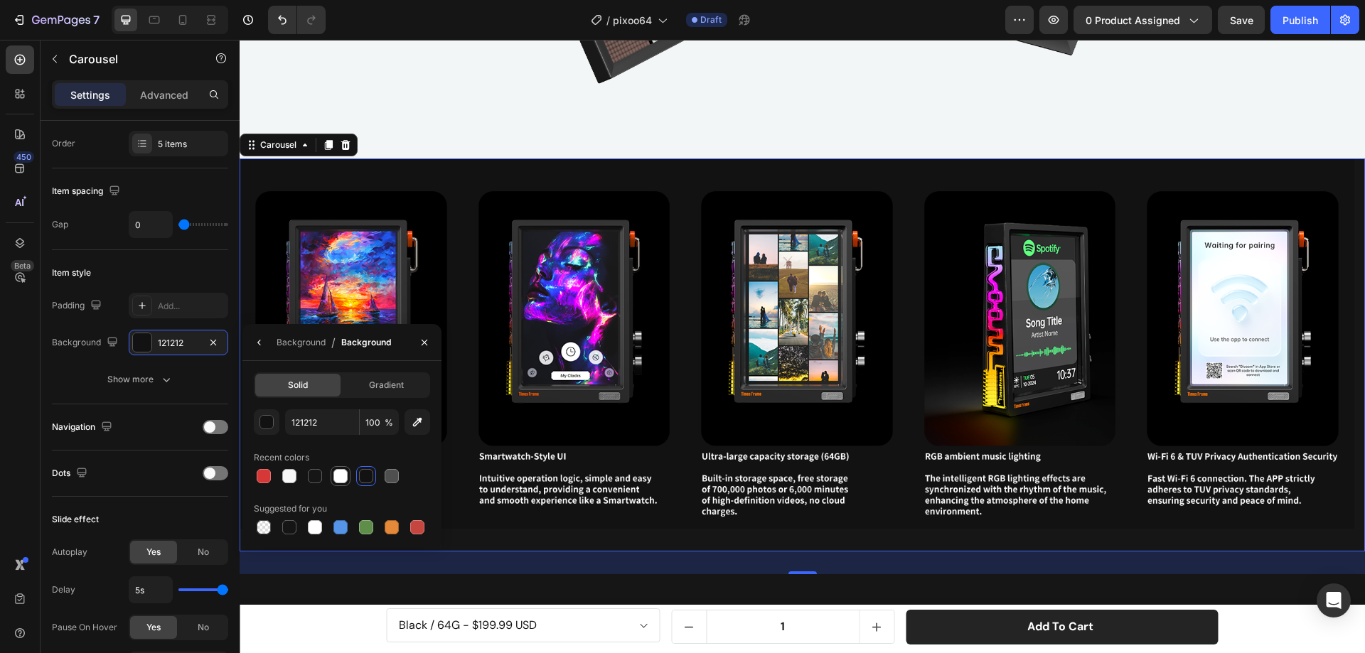
click at [340, 473] on div at bounding box center [340, 476] width 14 height 14
type input "FFFFFF"
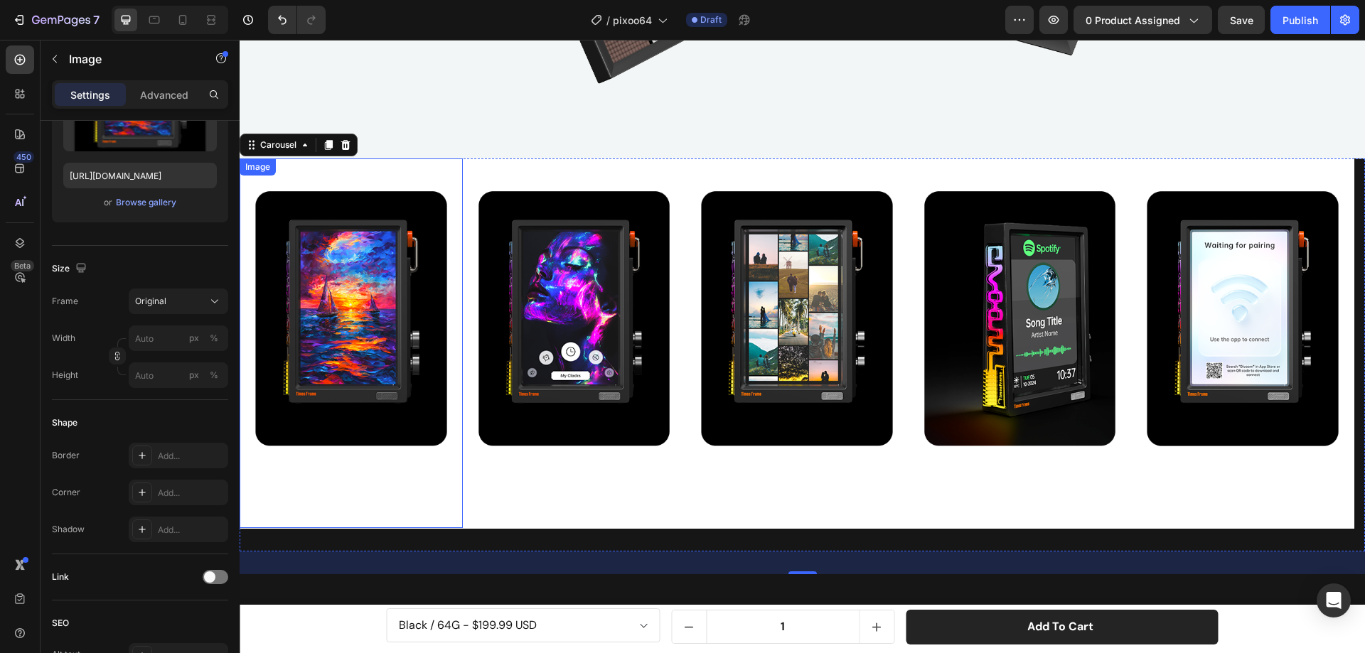
click at [417, 199] on img at bounding box center [351, 343] width 223 height 370
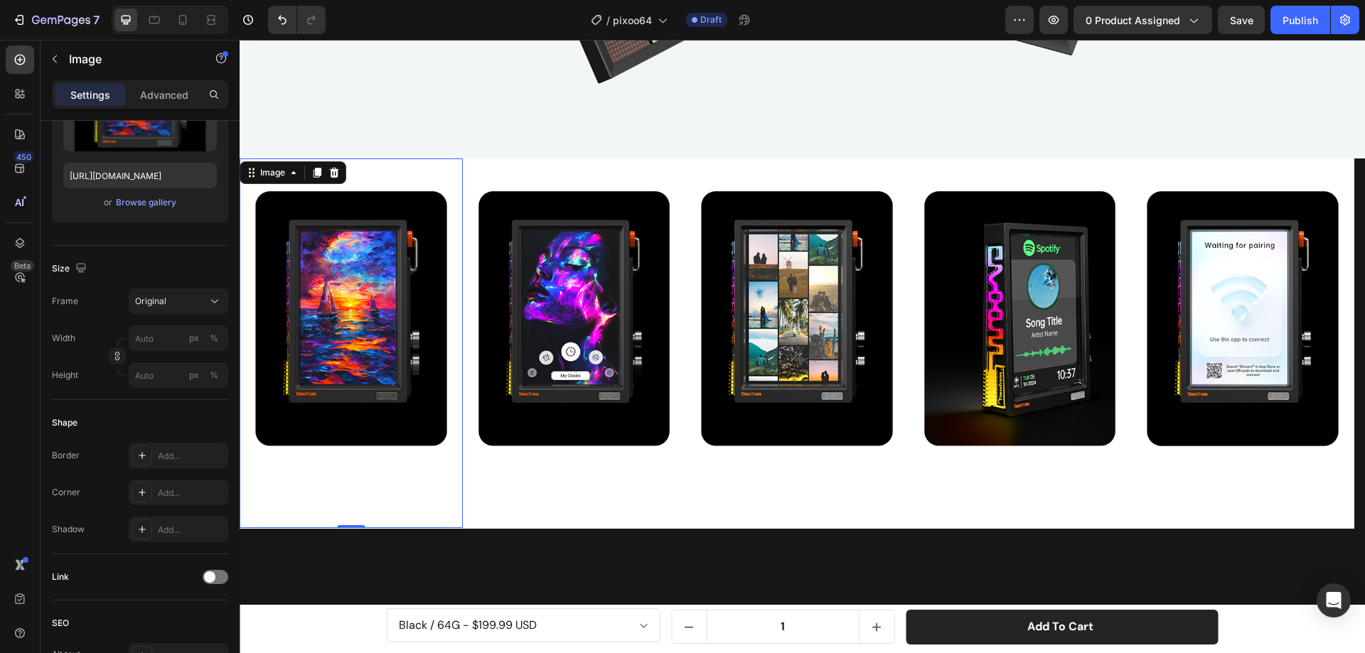
scroll to position [0, 0]
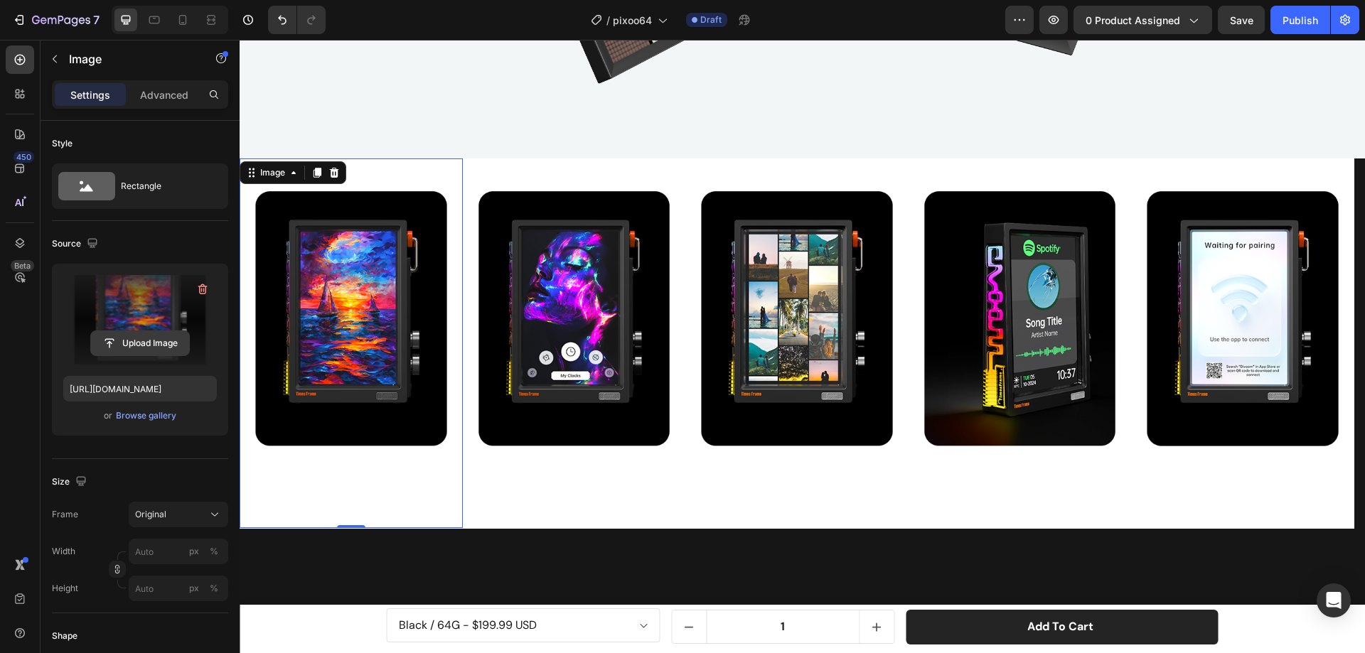
click at [158, 346] on input "file" at bounding box center [140, 343] width 98 height 24
type input "https://cdn.shopify.com/s/files/1/0082/4105/3814/files/gempages_512109010883707…"
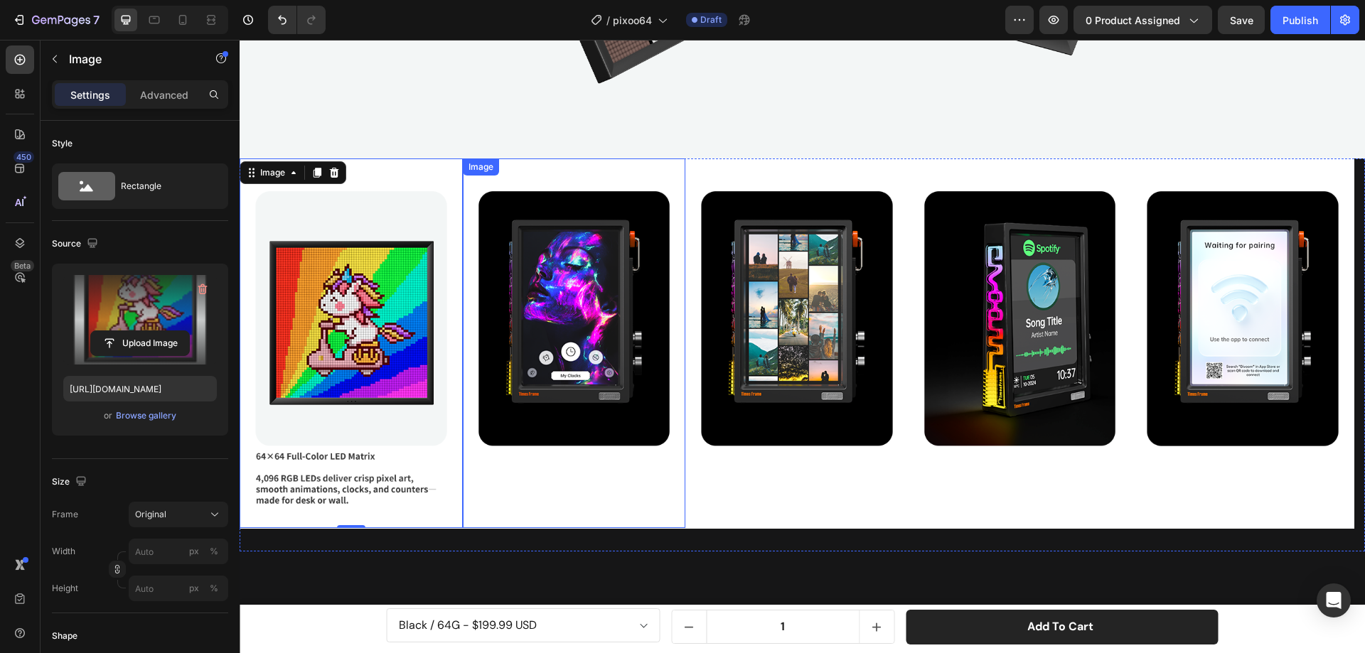
click at [615, 297] on img at bounding box center [574, 343] width 223 height 370
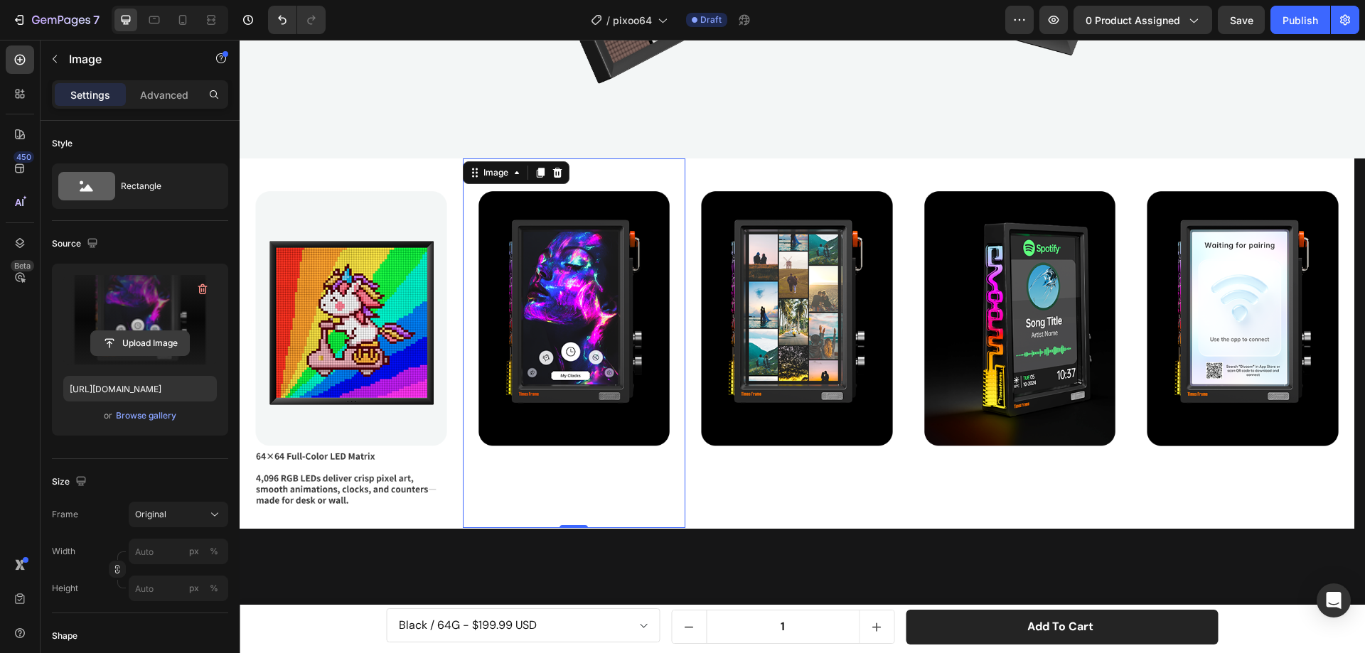
click at [165, 343] on input "file" at bounding box center [140, 343] width 98 height 24
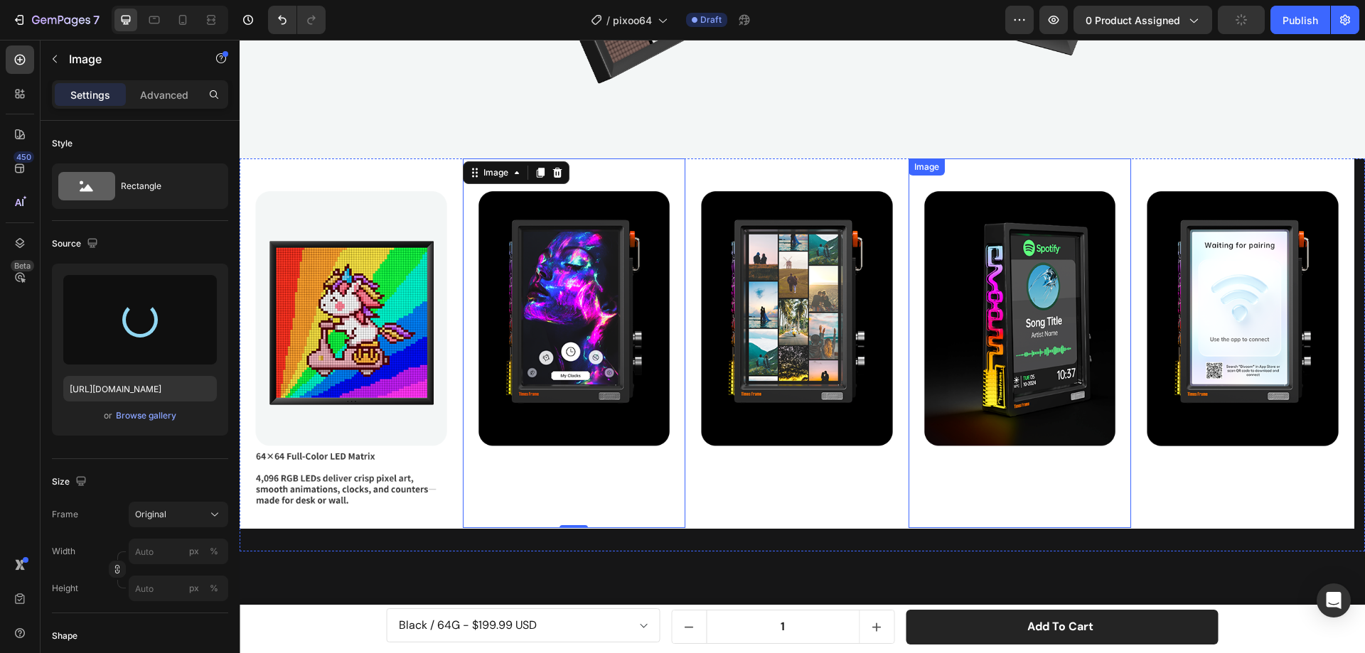
type input "https://cdn.shopify.com/s/files/1/0082/4105/3814/files/gempages_512109010883707…"
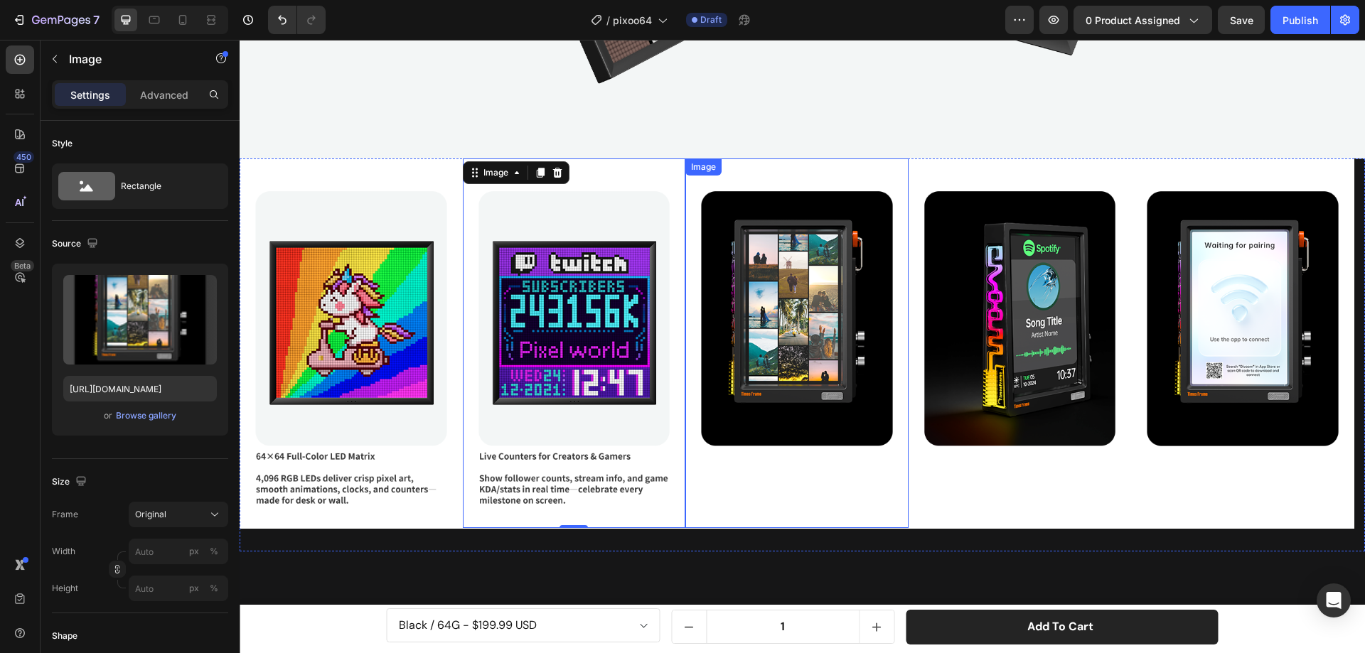
click at [817, 373] on img at bounding box center [796, 343] width 223 height 370
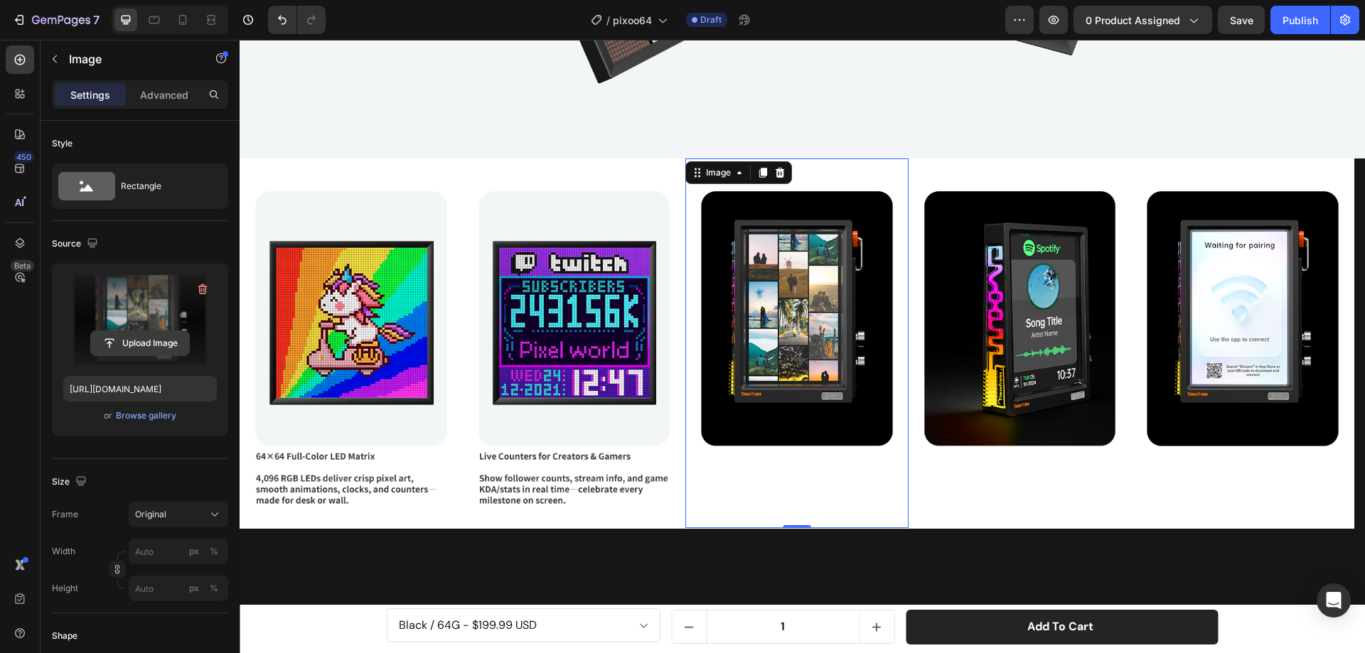
click at [149, 346] on input "file" at bounding box center [140, 343] width 98 height 24
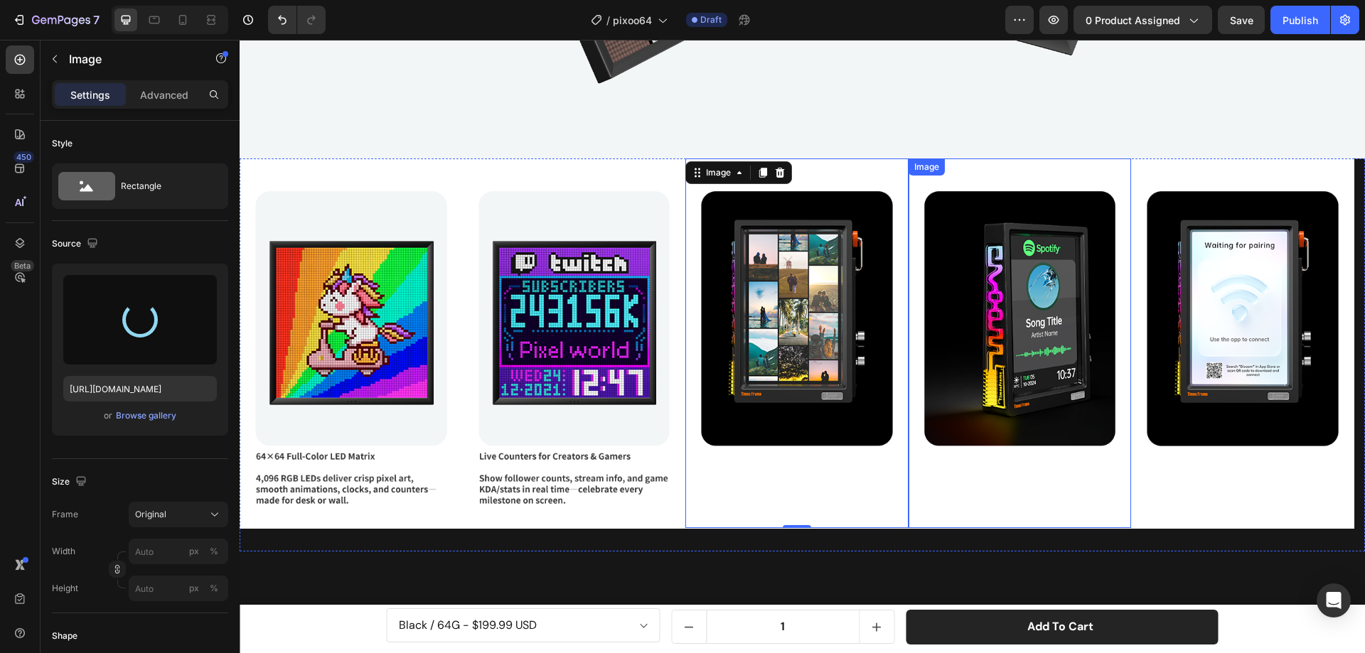
type input "https://cdn.shopify.com/s/files/1/0082/4105/3814/files/gempages_512109010883707…"
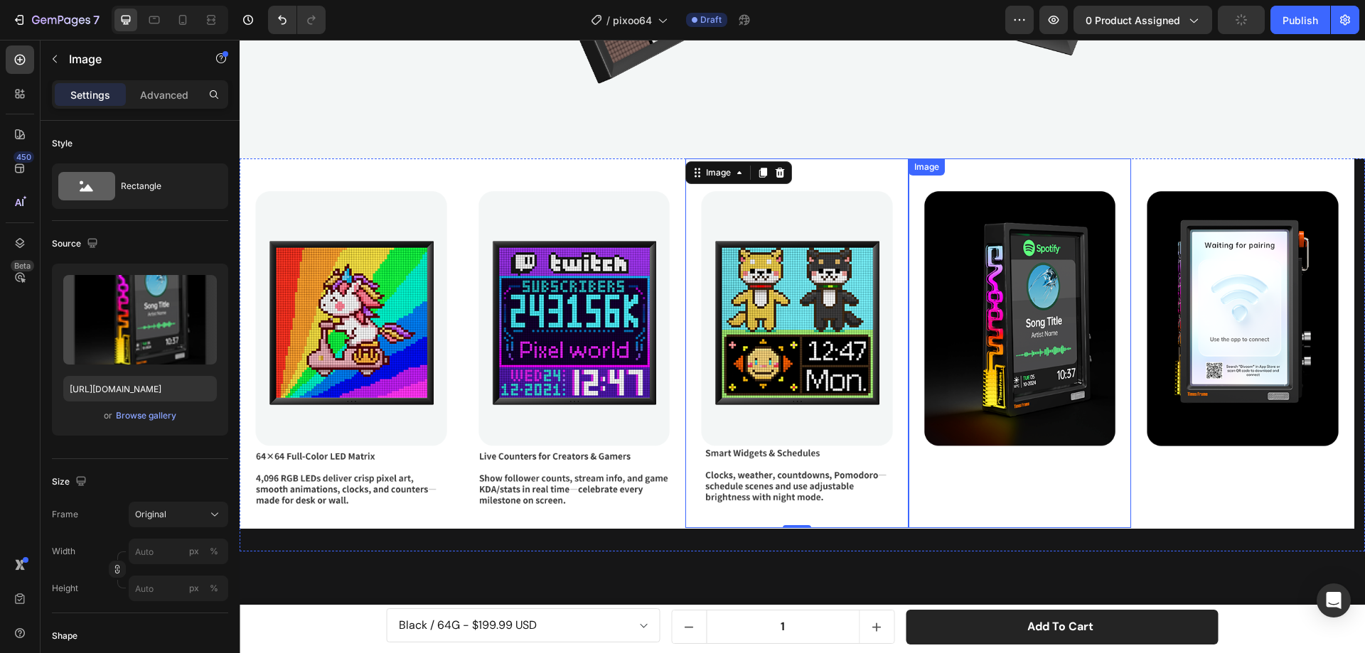
click at [1043, 350] on img at bounding box center [1019, 343] width 223 height 370
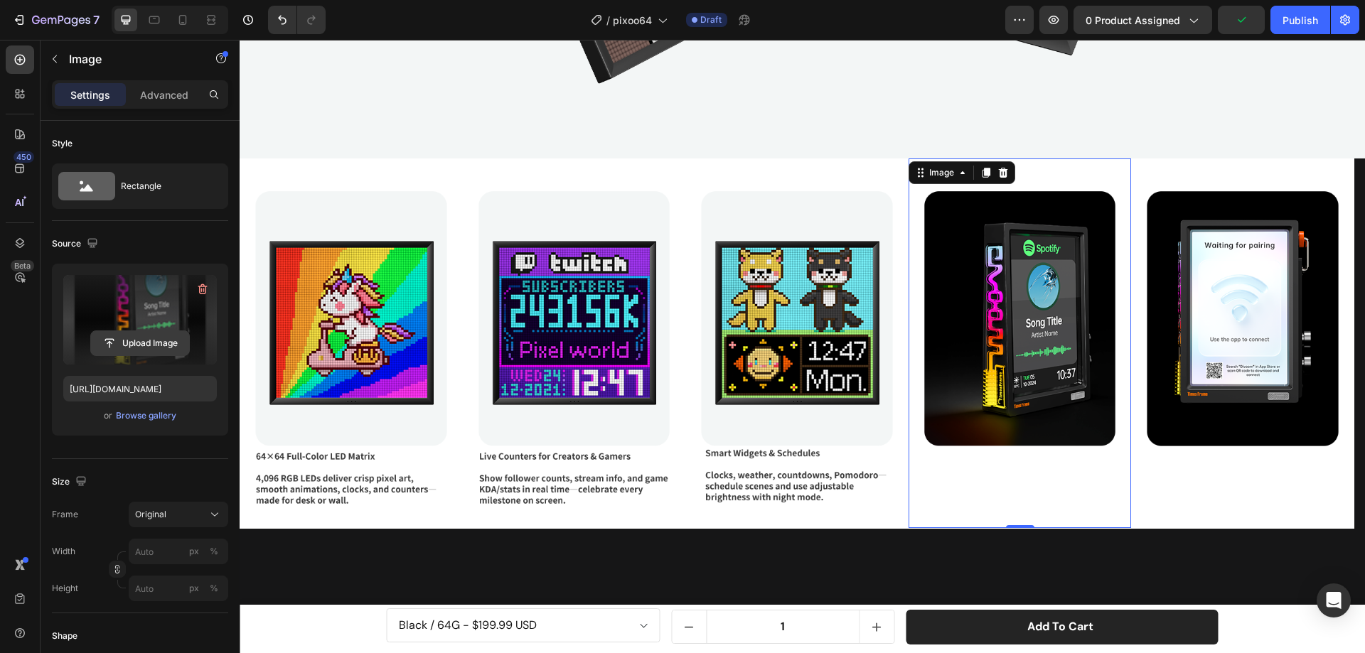
click at [141, 343] on input "file" at bounding box center [140, 343] width 98 height 24
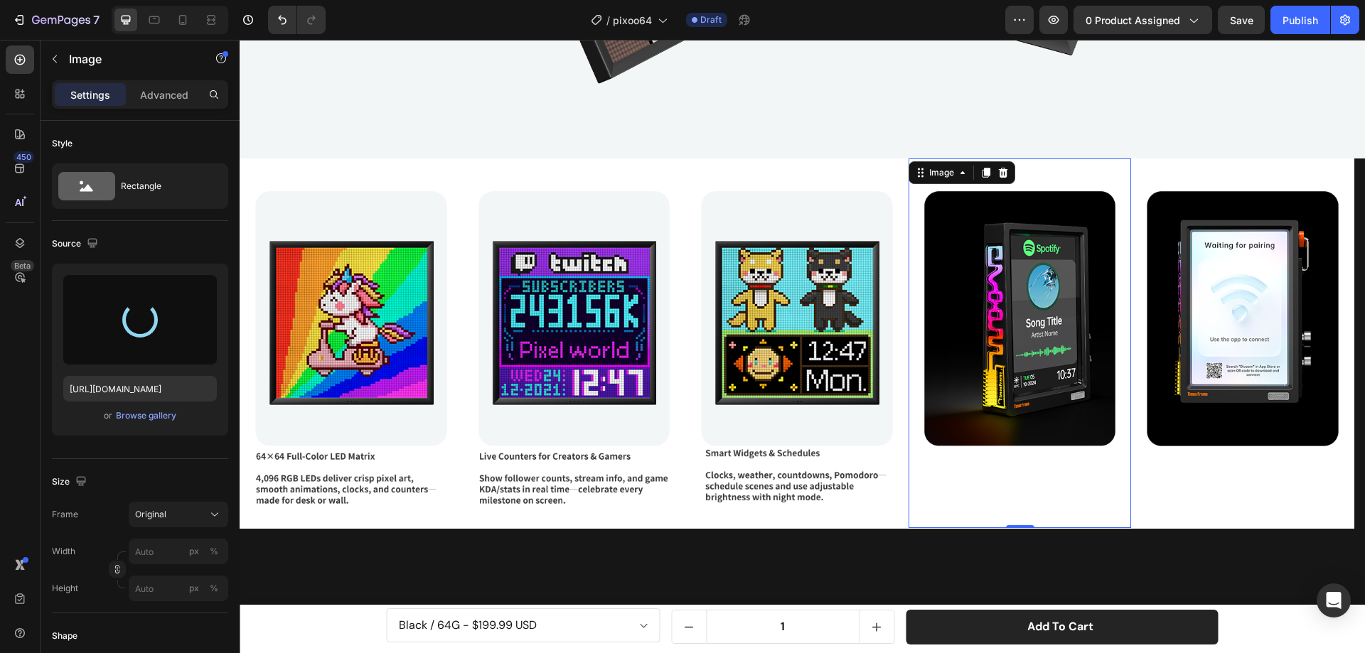
type input "https://cdn.shopify.com/s/files/1/0082/4105/3814/files/gempages_512109010883707…"
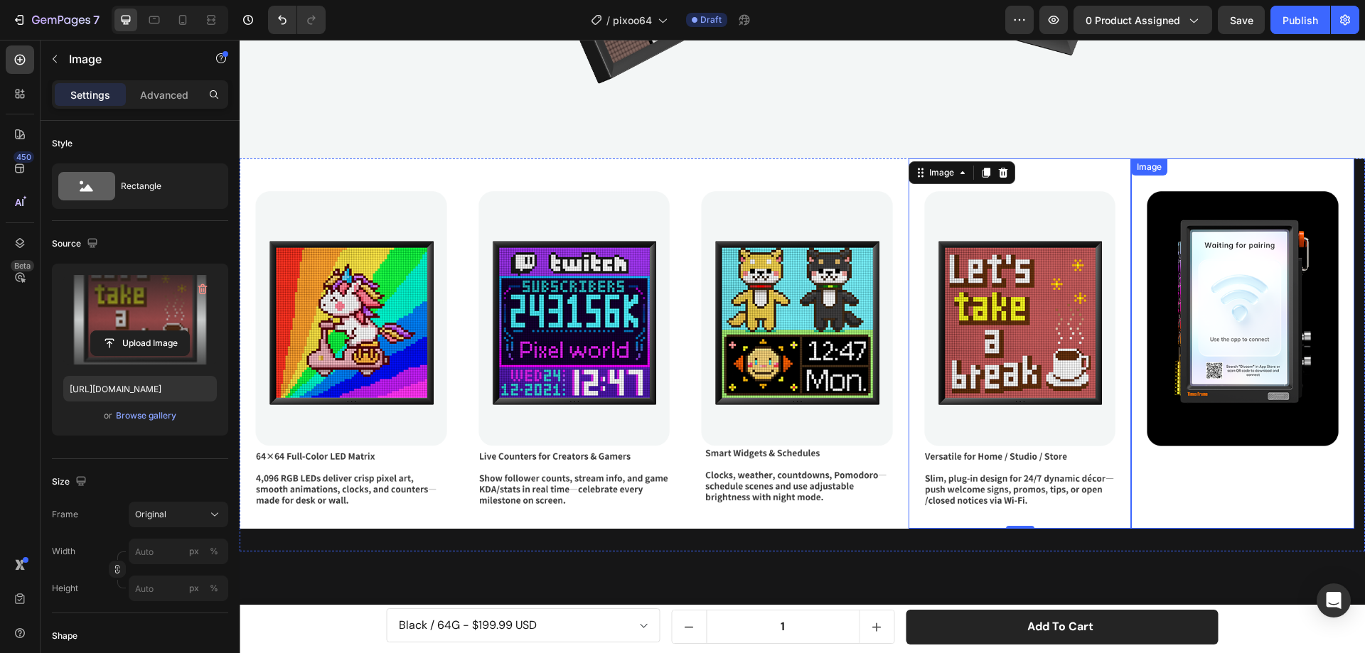
click at [1205, 360] on img at bounding box center [1242, 343] width 223 height 370
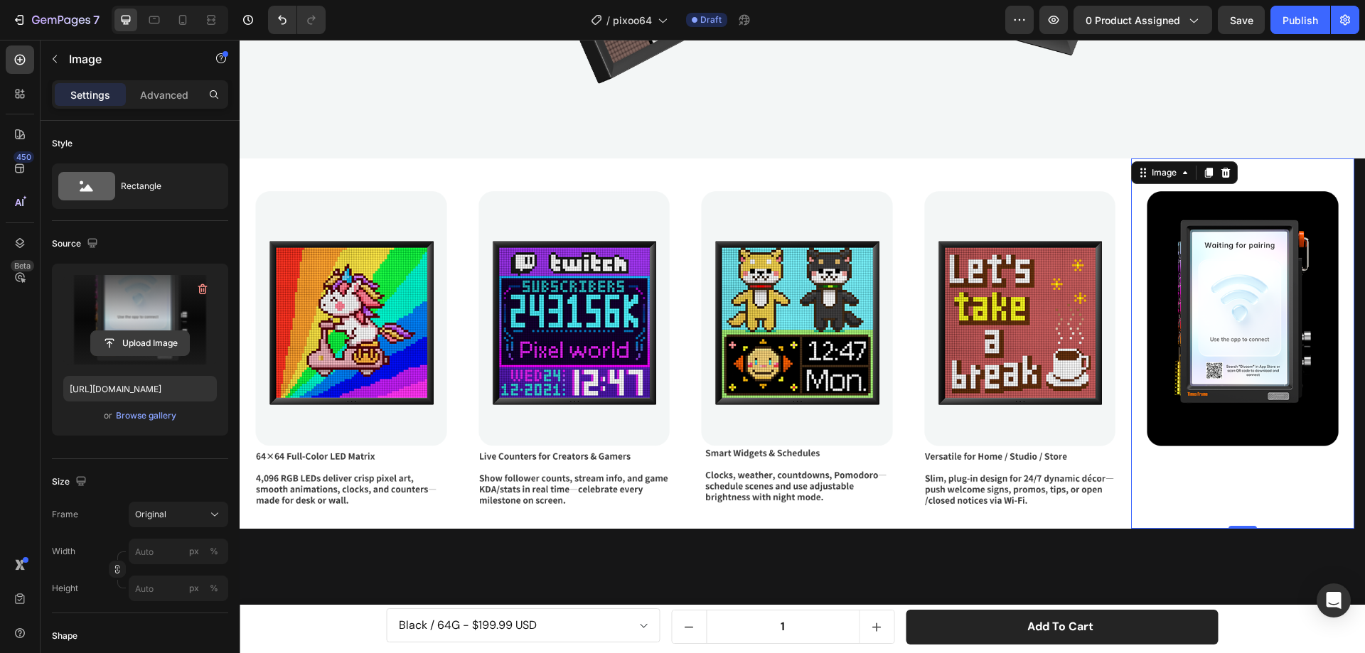
click at [150, 337] on input "file" at bounding box center [140, 343] width 98 height 24
type input "https://cdn.shopify.com/s/files/1/0082/4105/3814/files/gempages_512109010883707…"
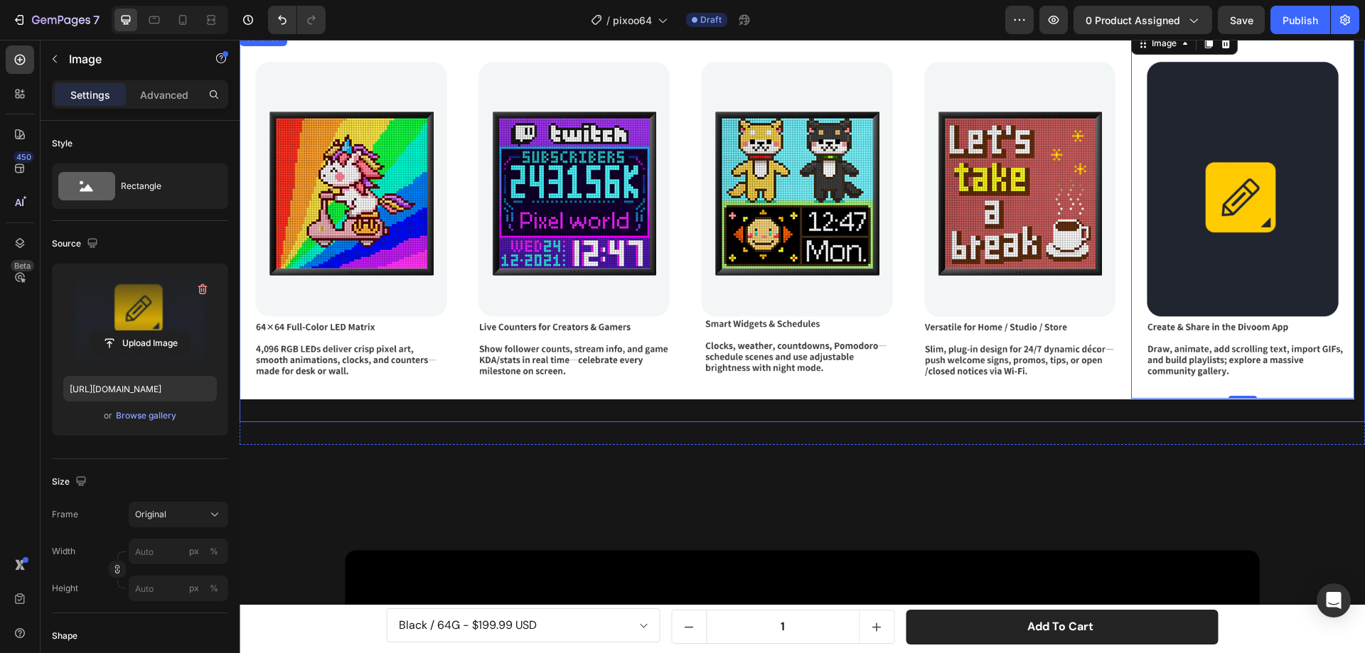
scroll to position [2751, 0]
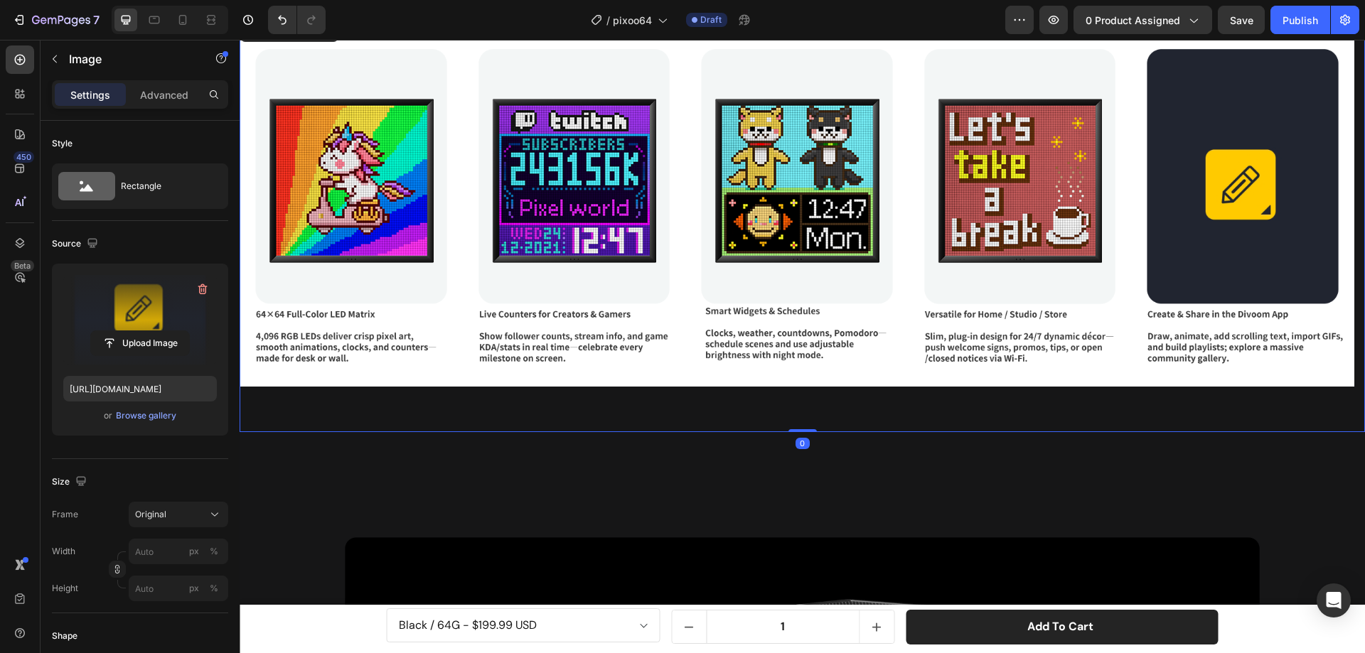
click at [439, 409] on div "Image Image Image Image Image Carousel" at bounding box center [802, 224] width 1125 height 416
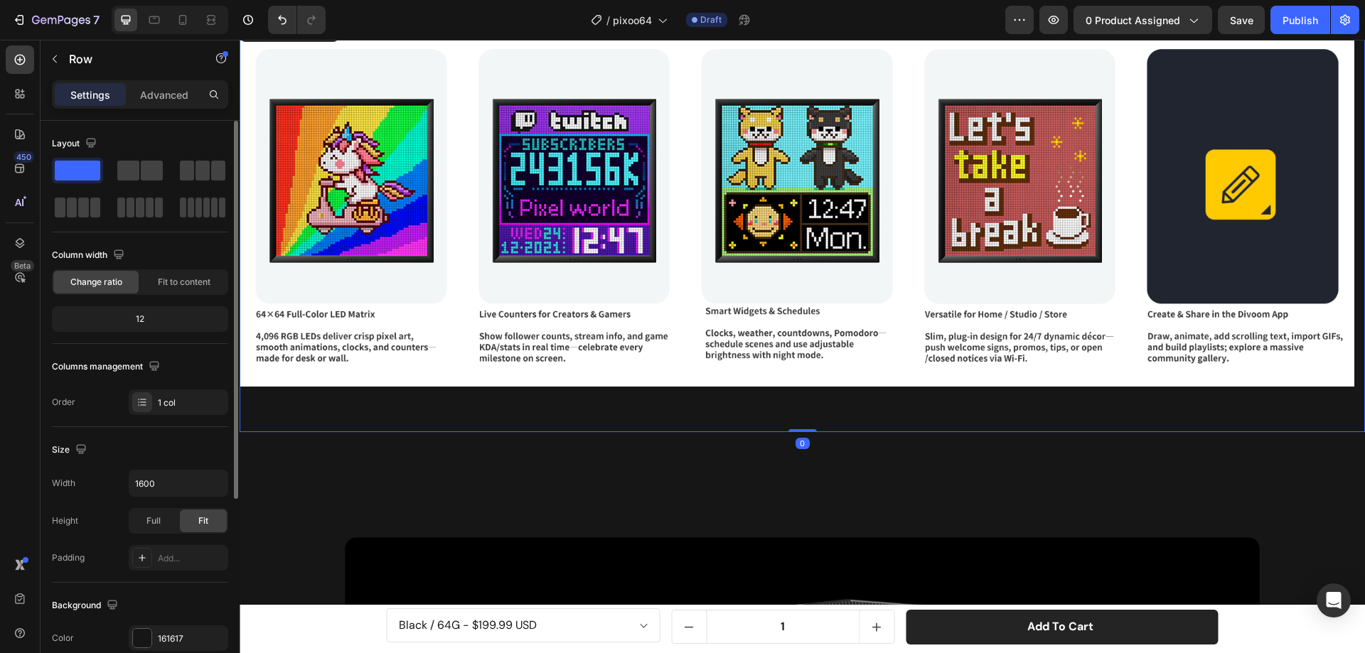
scroll to position [284, 0]
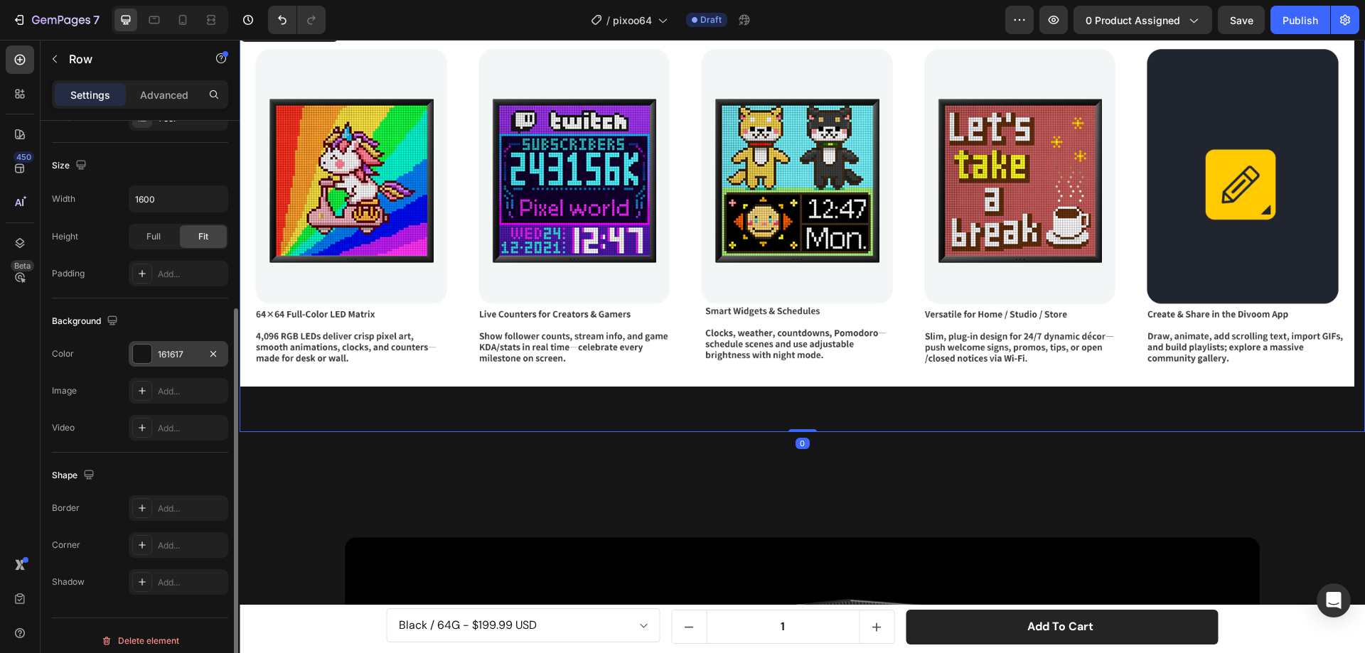
click at [141, 350] on div at bounding box center [142, 354] width 18 height 18
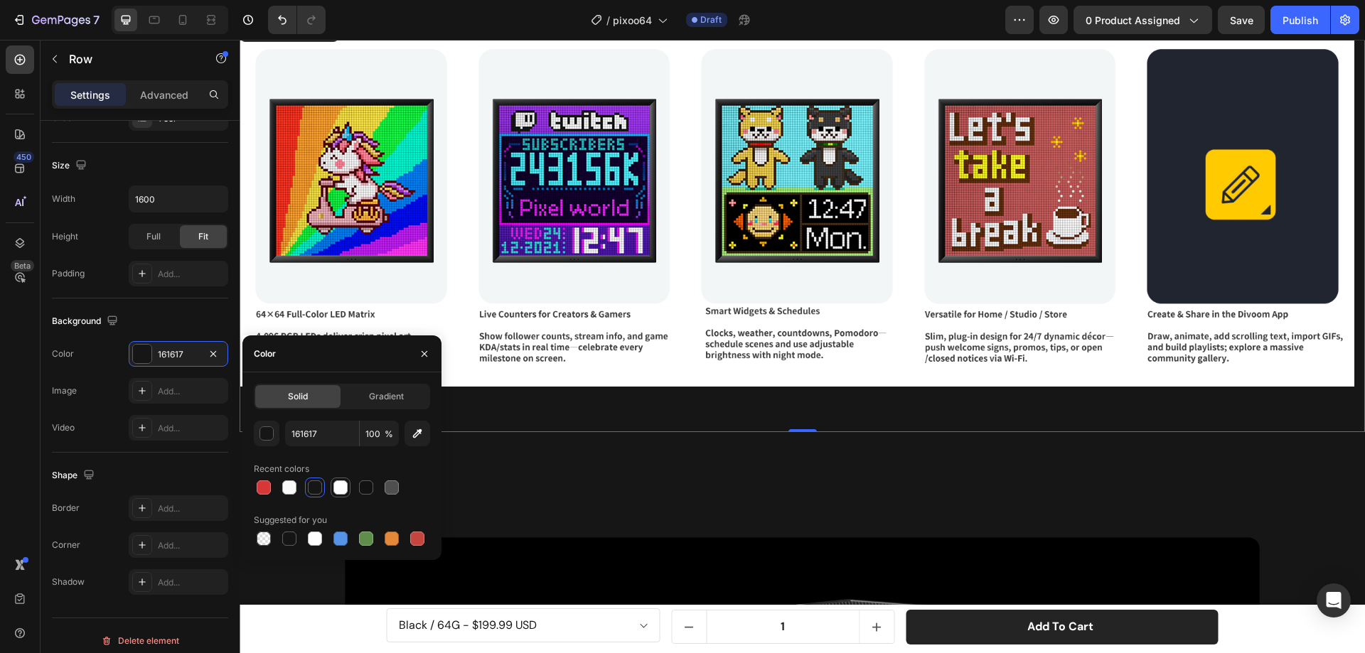
click at [341, 485] on div at bounding box center [340, 487] width 14 height 14
type input "FFFFFF"
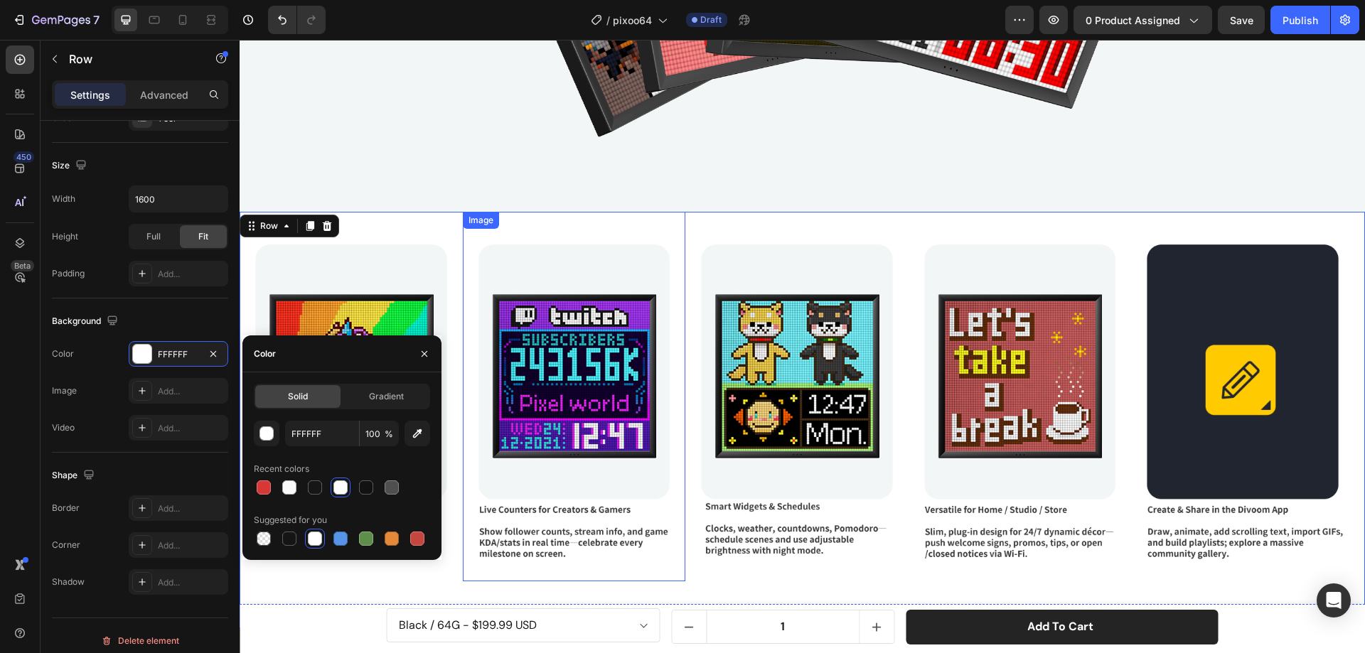
scroll to position [2467, 0]
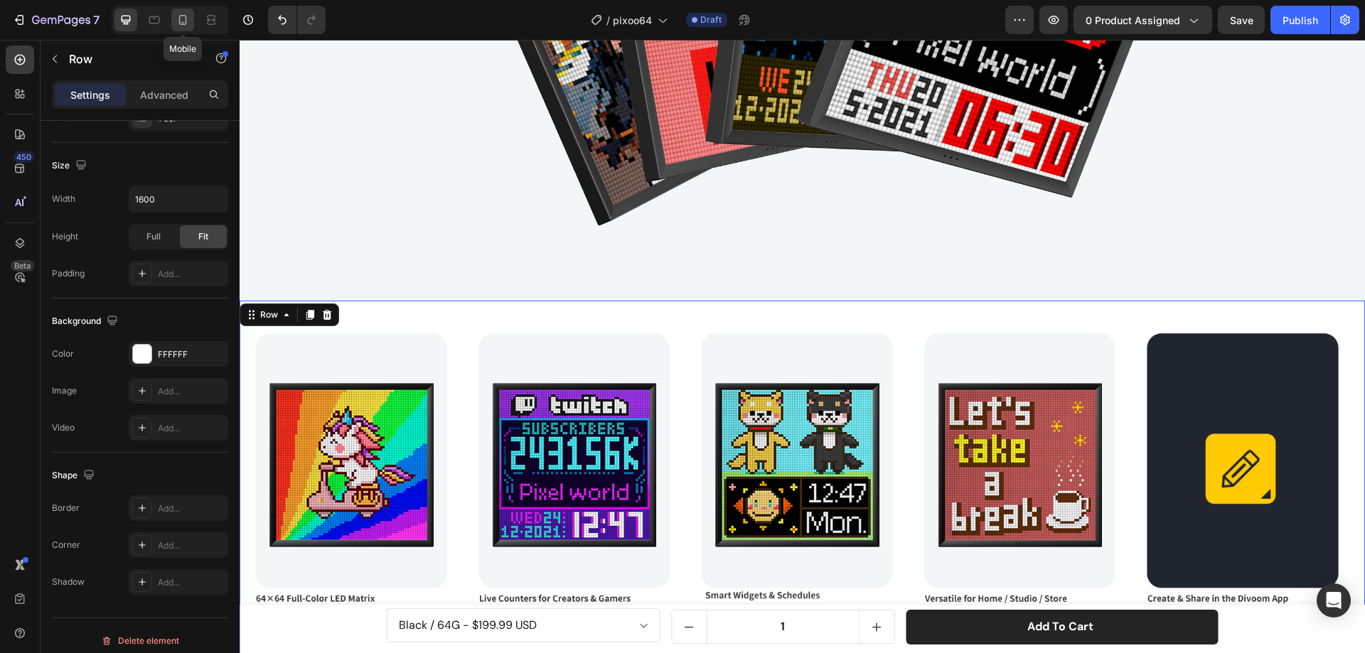
click at [183, 22] on icon at bounding box center [183, 20] width 8 height 10
type input "100%"
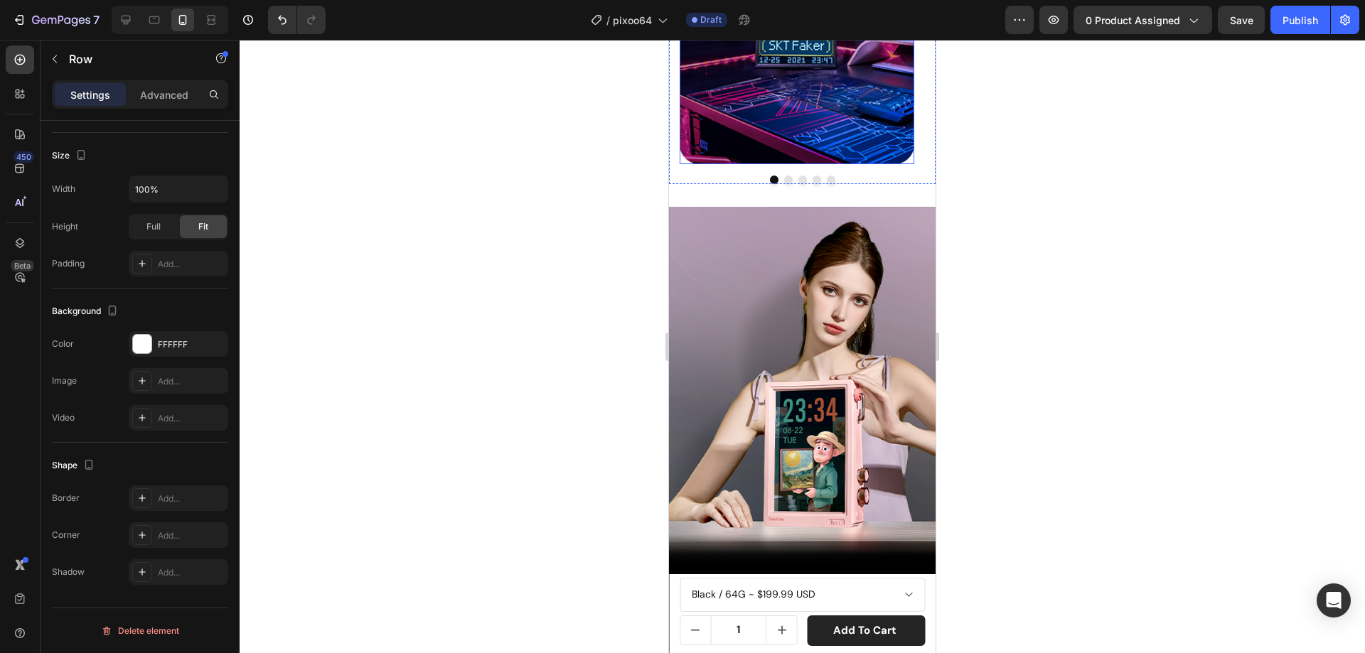
scroll to position [2328, 0]
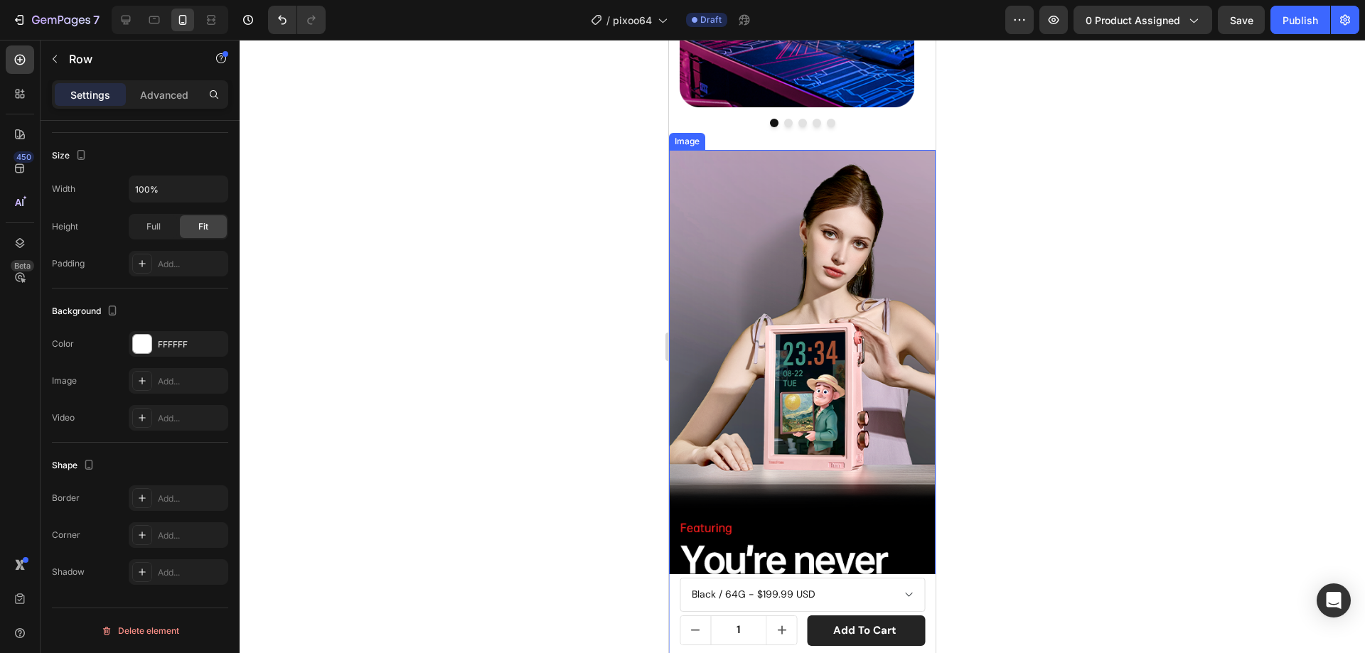
click at [770, 276] on img at bounding box center [802, 470] width 267 height 640
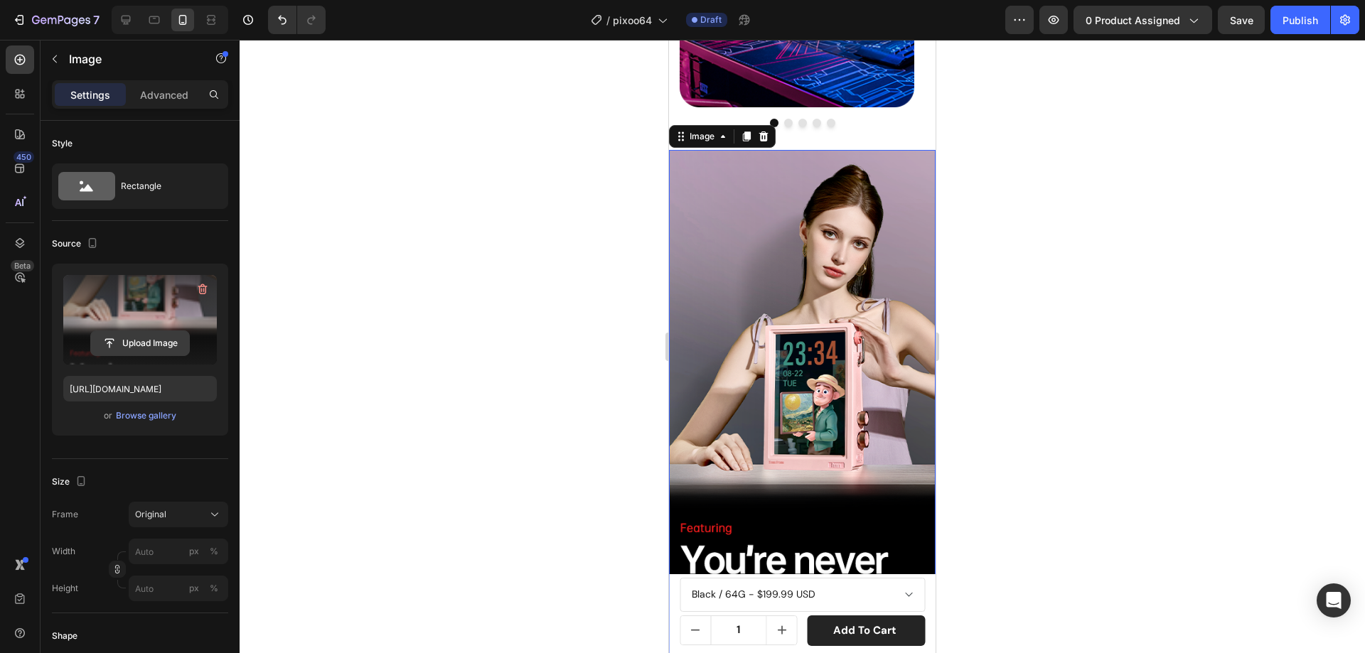
click at [149, 336] on input "file" at bounding box center [140, 343] width 98 height 24
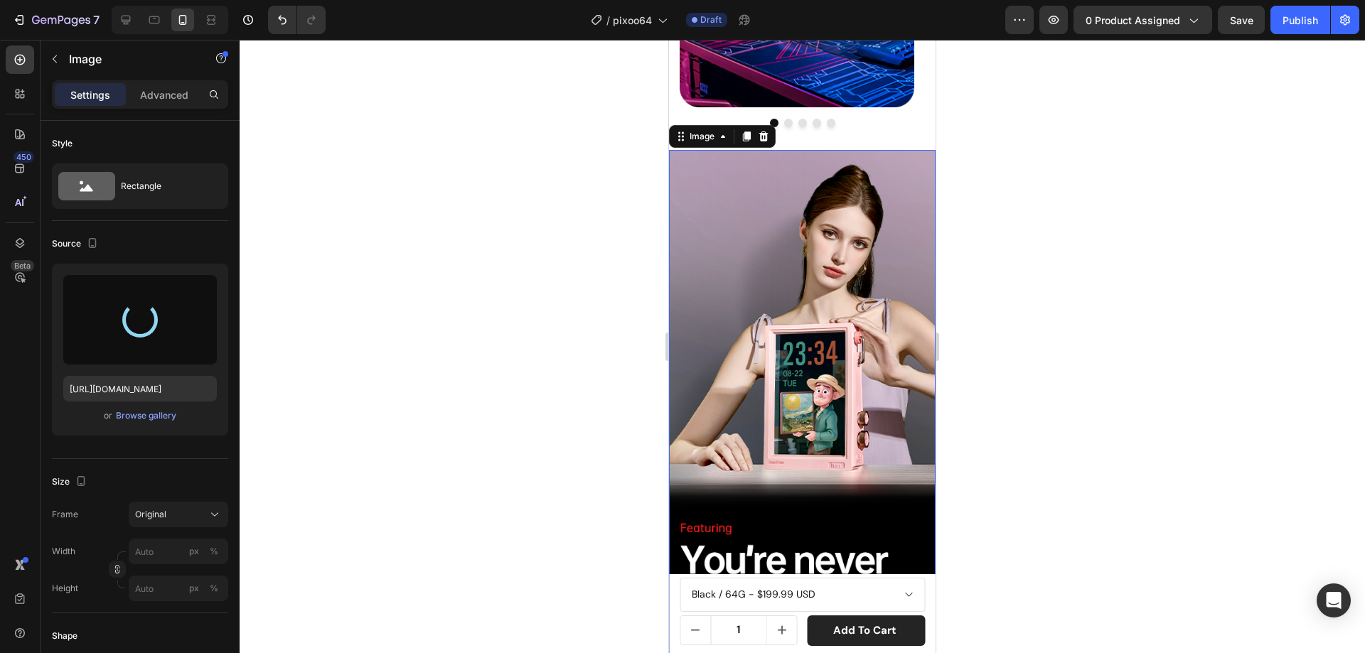
type input "https://cdn.shopify.com/s/files/1/0082/4105/3814/files/gempages_512109010883707…"
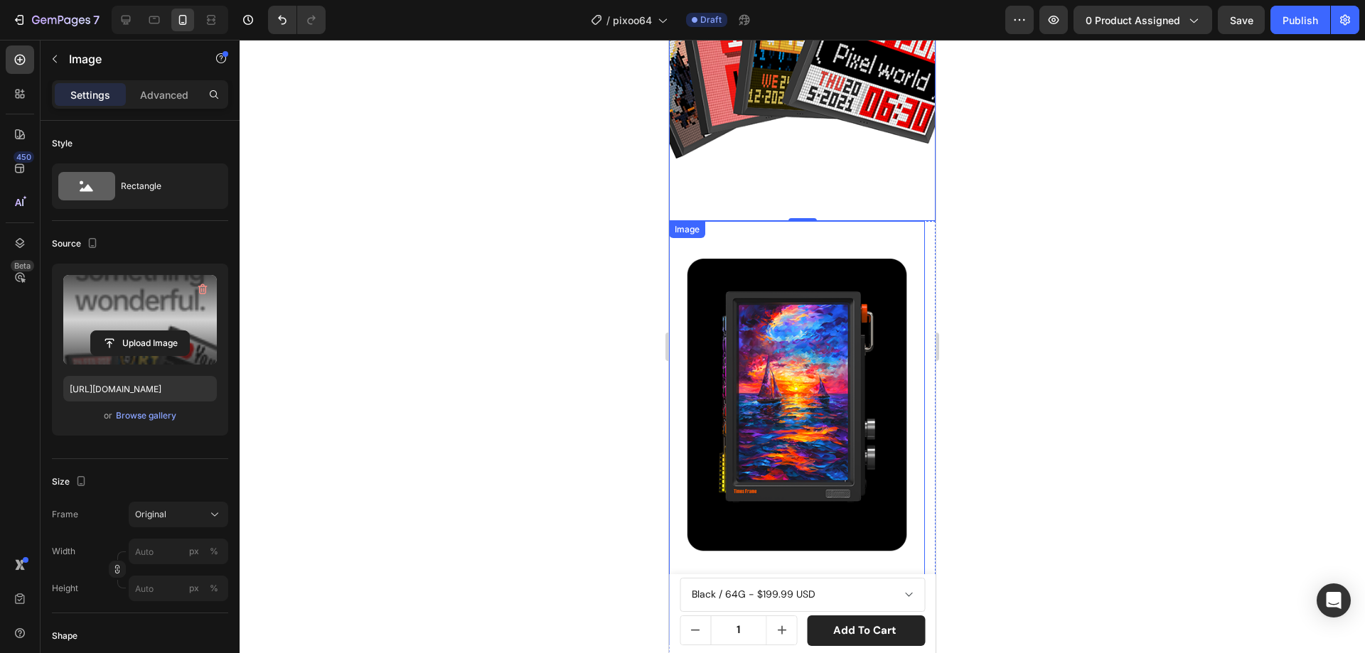
scroll to position [3038, 0]
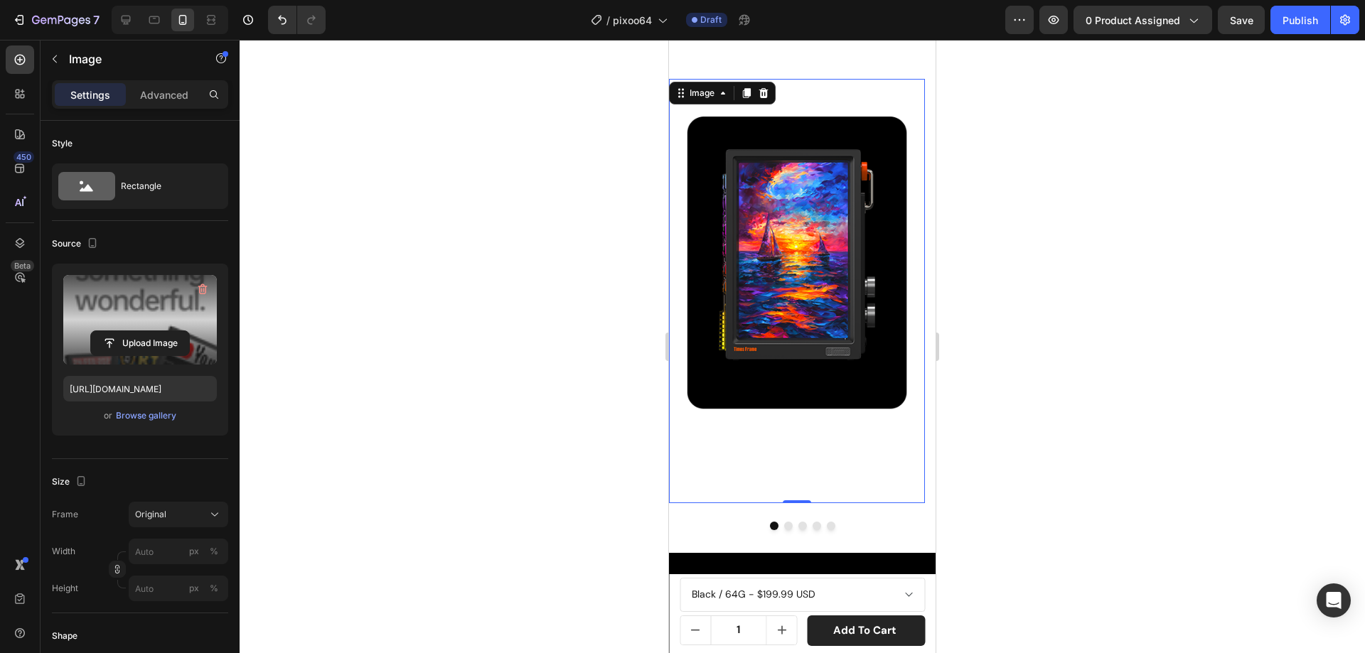
click at [754, 220] on img at bounding box center [797, 291] width 256 height 424
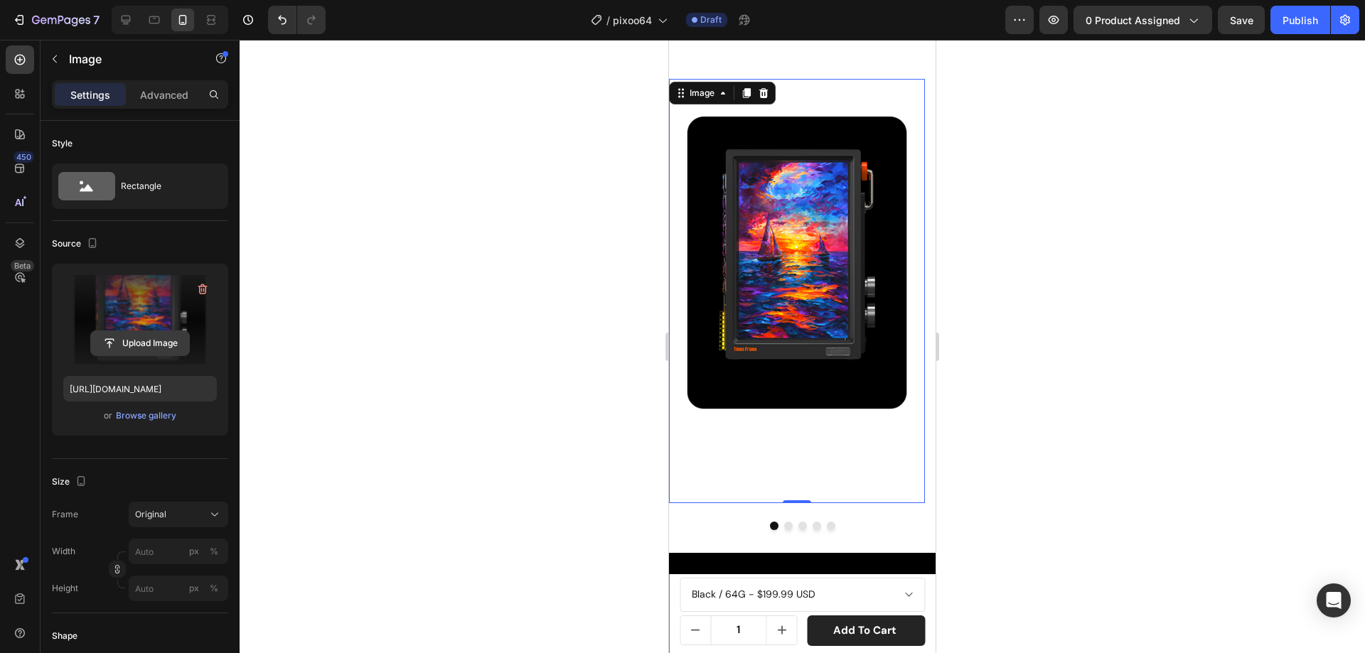
click at [168, 340] on input "file" at bounding box center [140, 343] width 98 height 24
type input "https://cdn.shopify.com/s/files/1/0082/4105/3814/files/gempages_512109010883707…"
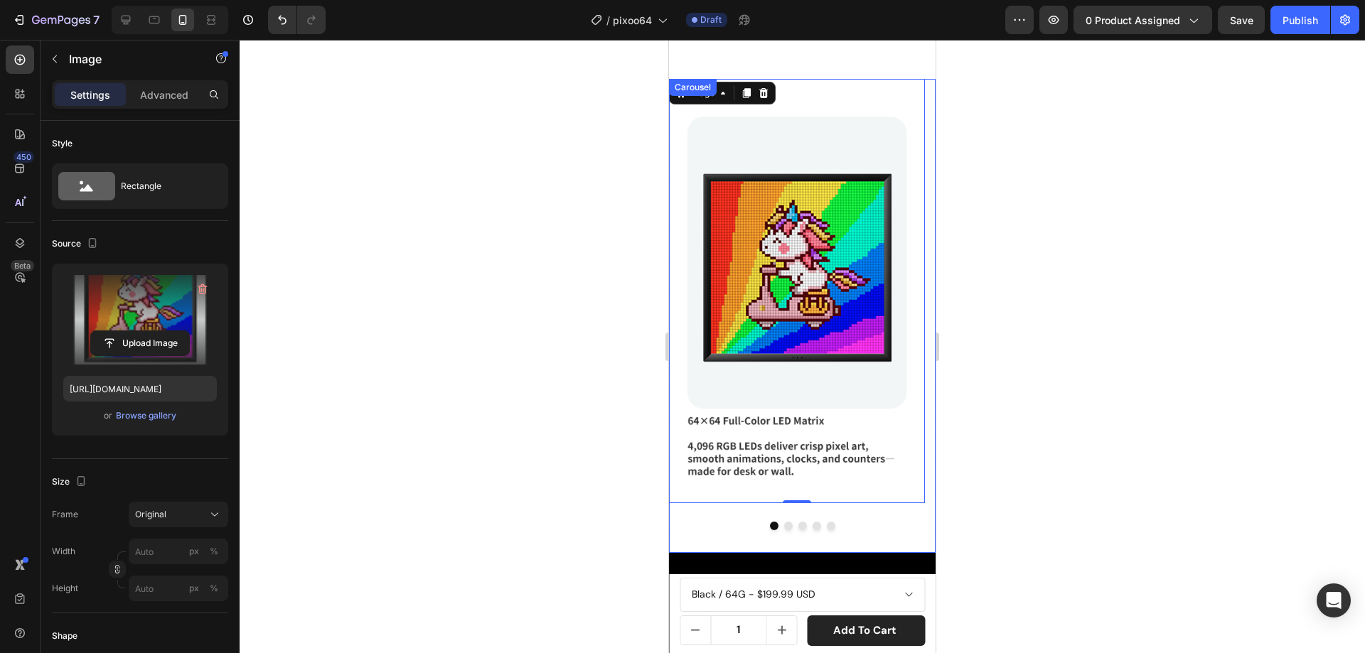
click at [784, 522] on button "Dot" at bounding box center [788, 526] width 9 height 9
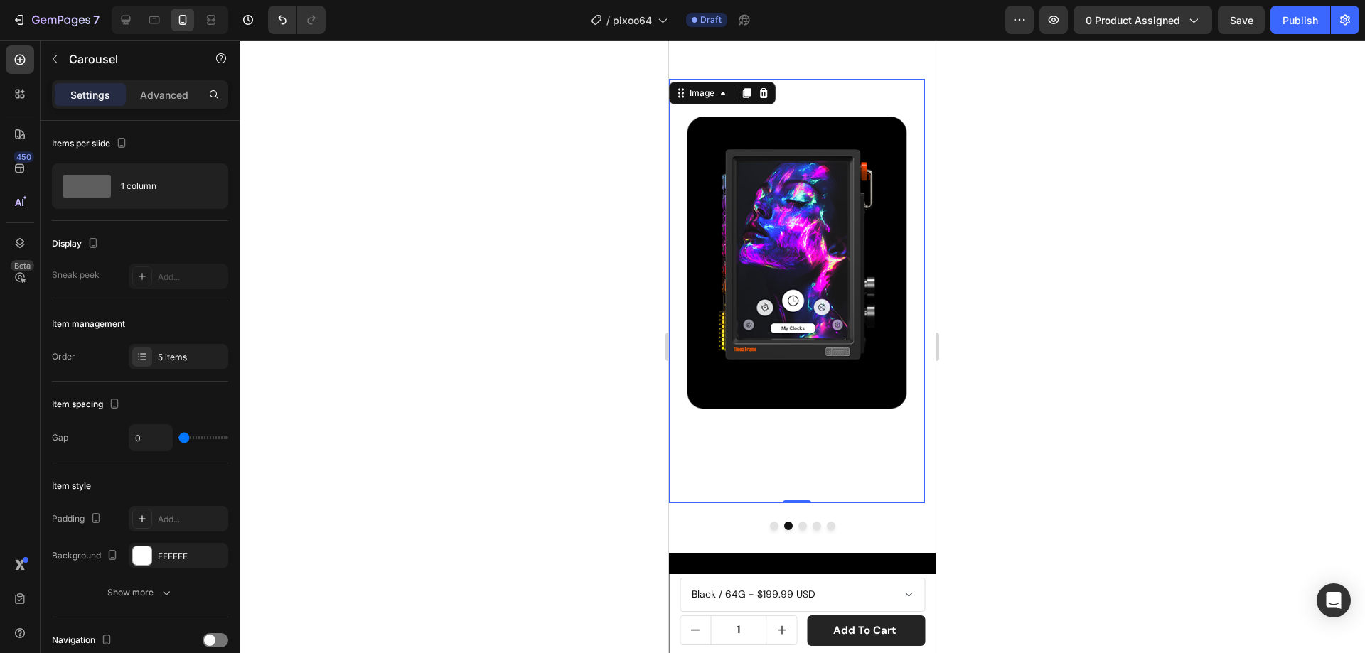
click at [802, 267] on img at bounding box center [797, 291] width 256 height 424
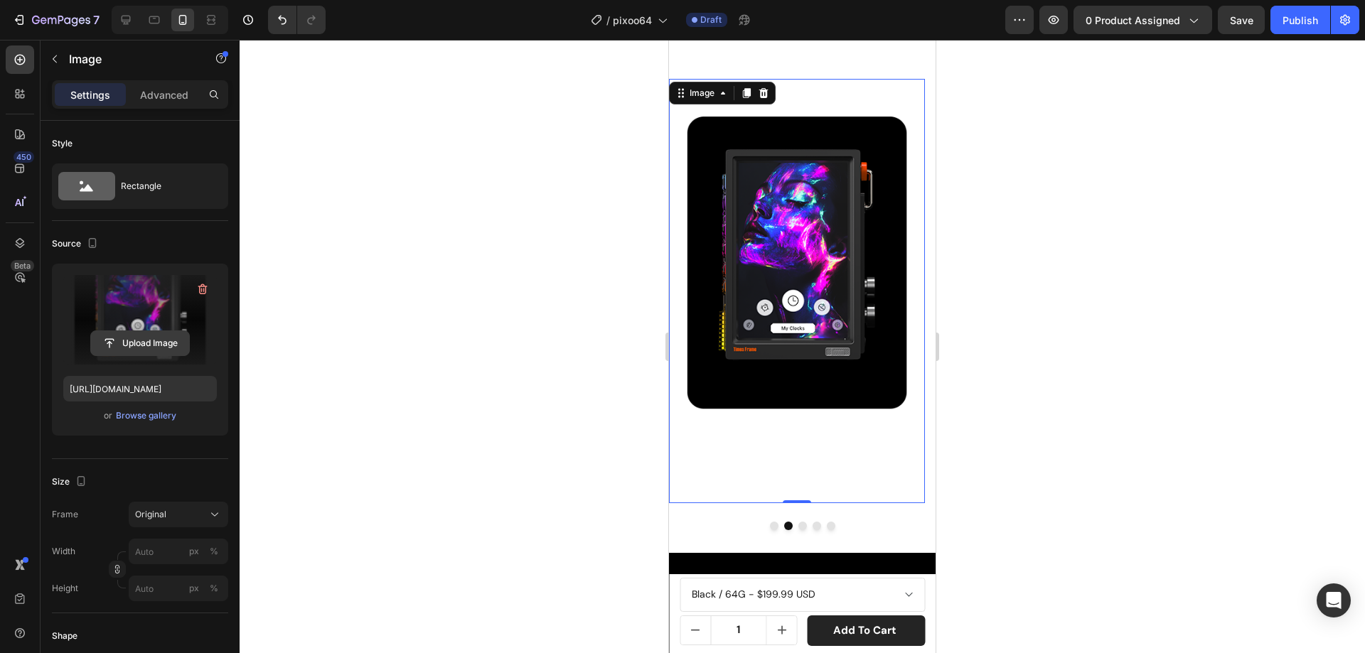
click at [166, 342] on input "file" at bounding box center [140, 343] width 98 height 24
type input "https://cdn.shopify.com/s/files/1/0082/4105/3814/files/gempages_512109010883707…"
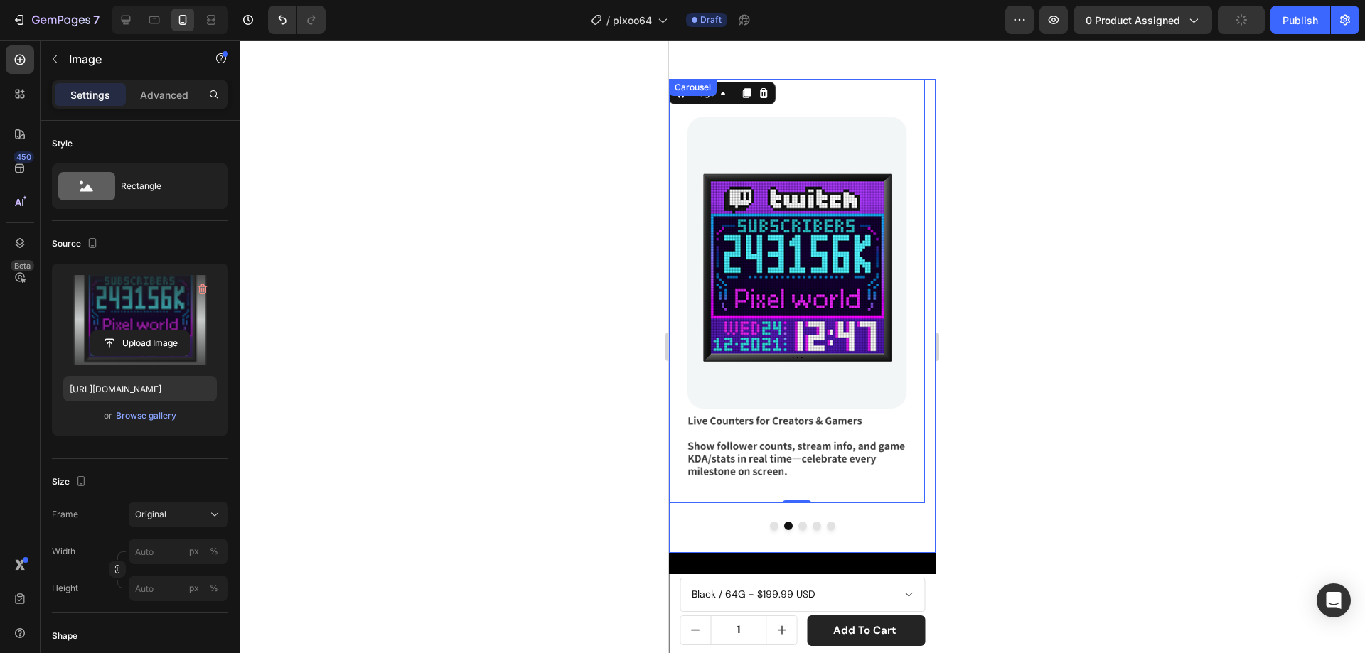
click at [798, 522] on button "Dot" at bounding box center [802, 526] width 9 height 9
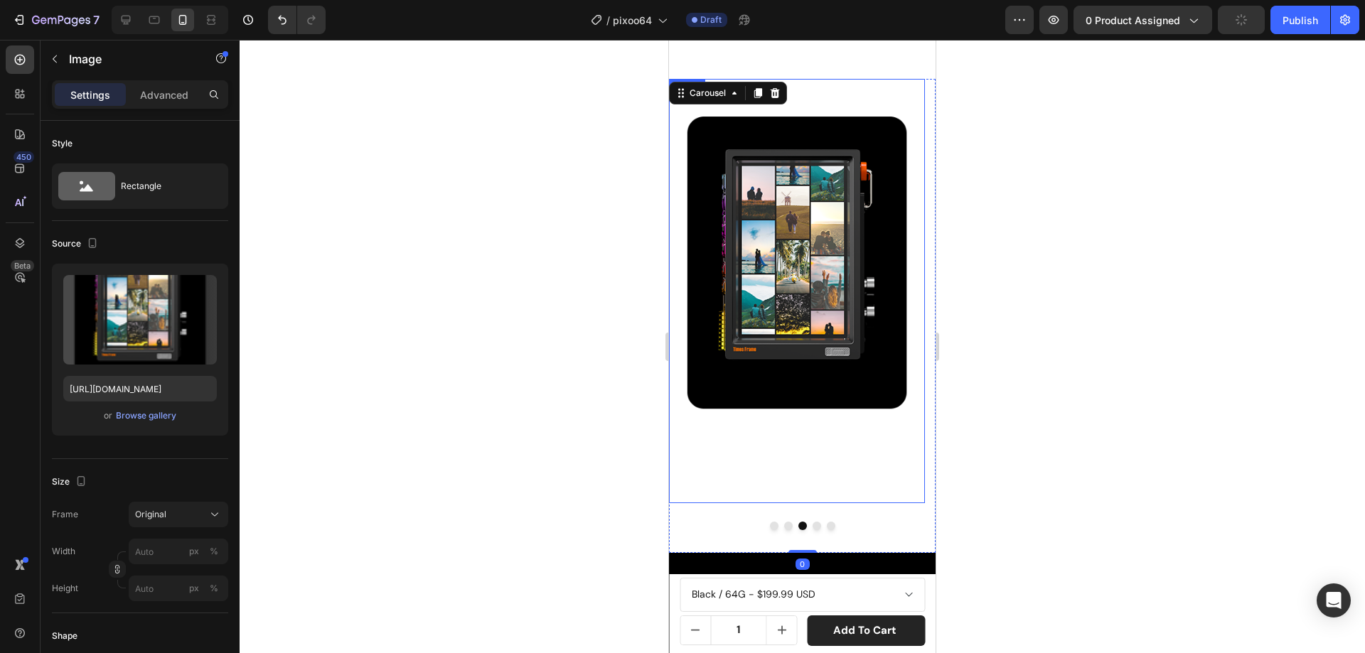
click at [820, 289] on img at bounding box center [797, 291] width 256 height 424
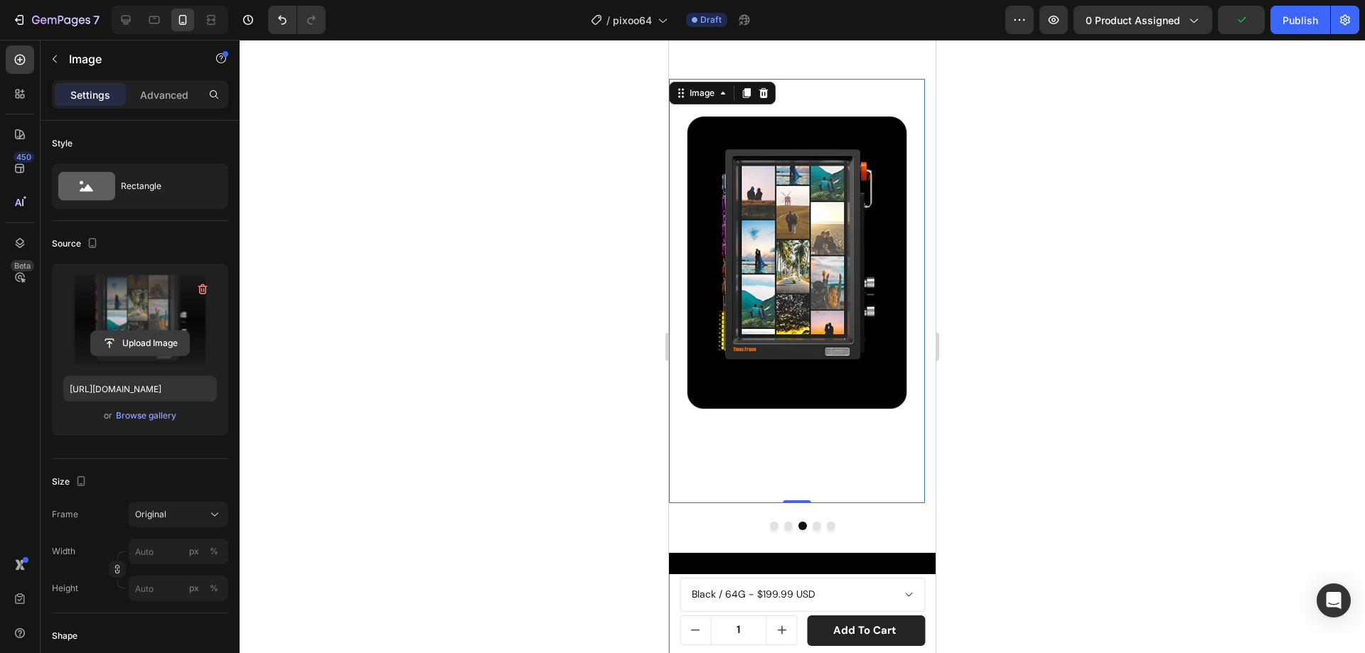
click at [168, 347] on input "file" at bounding box center [140, 343] width 98 height 24
type input "https://cdn.shopify.com/s/files/1/0082/4105/3814/files/gempages_512109010883707…"
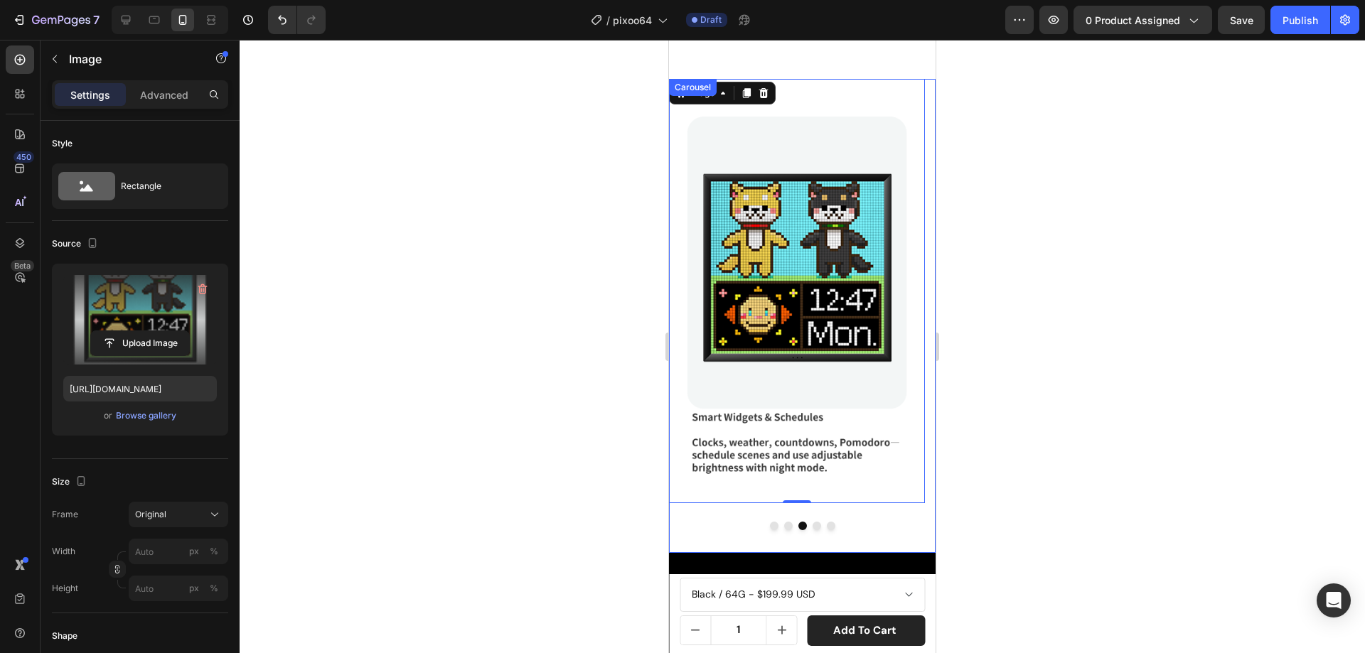
click at [812, 522] on button "Dot" at bounding box center [816, 526] width 9 height 9
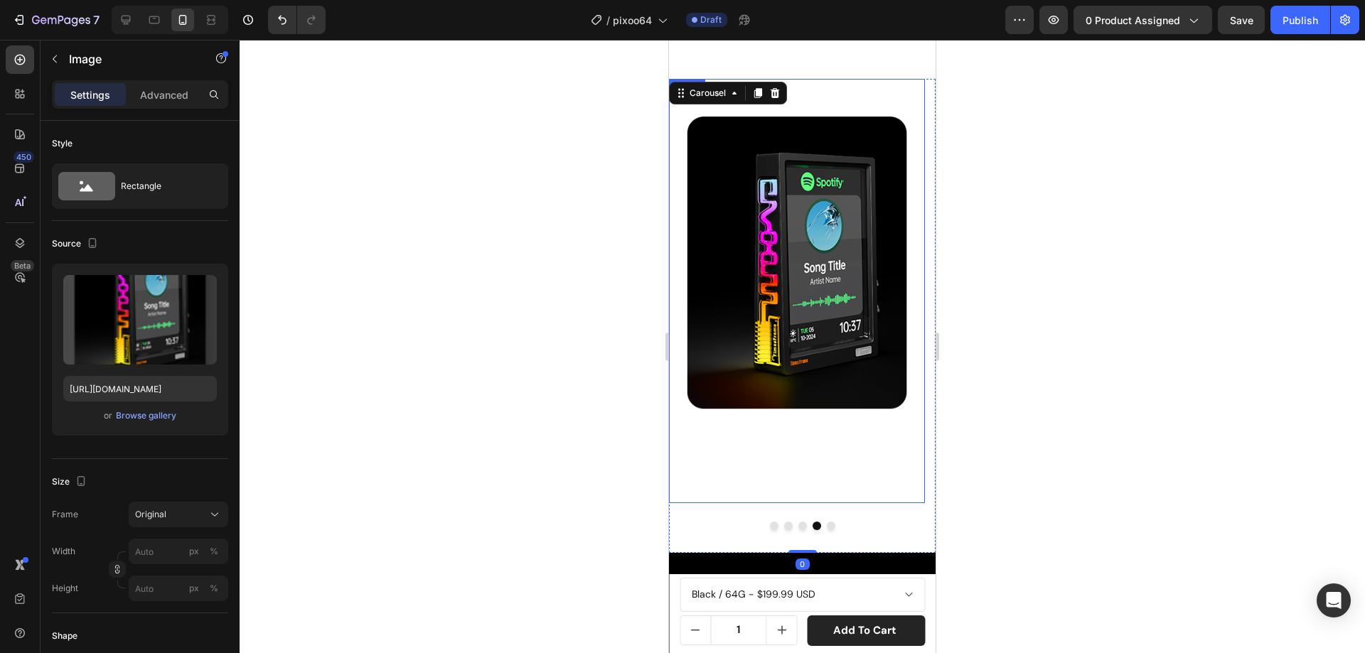
click at [817, 217] on img at bounding box center [797, 291] width 256 height 424
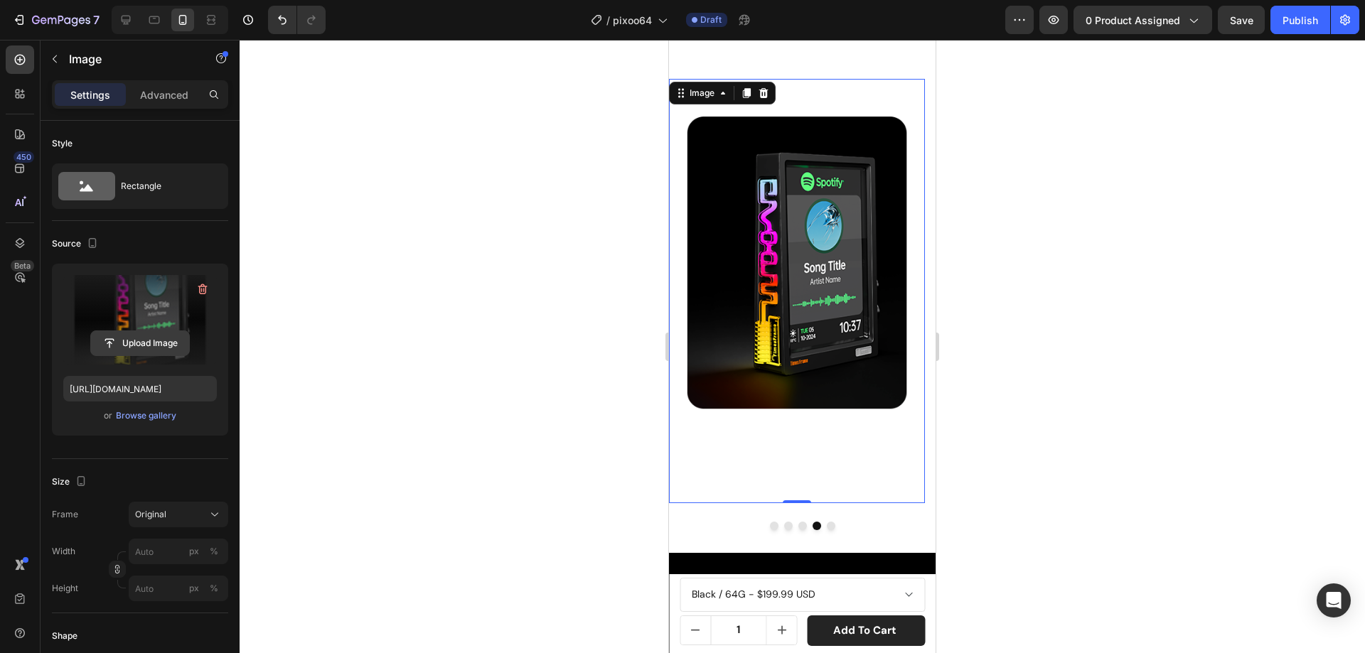
click at [125, 338] on input "file" at bounding box center [140, 343] width 98 height 24
type input "https://cdn.shopify.com/s/files/1/0082/4105/3814/files/gempages_512109010883707…"
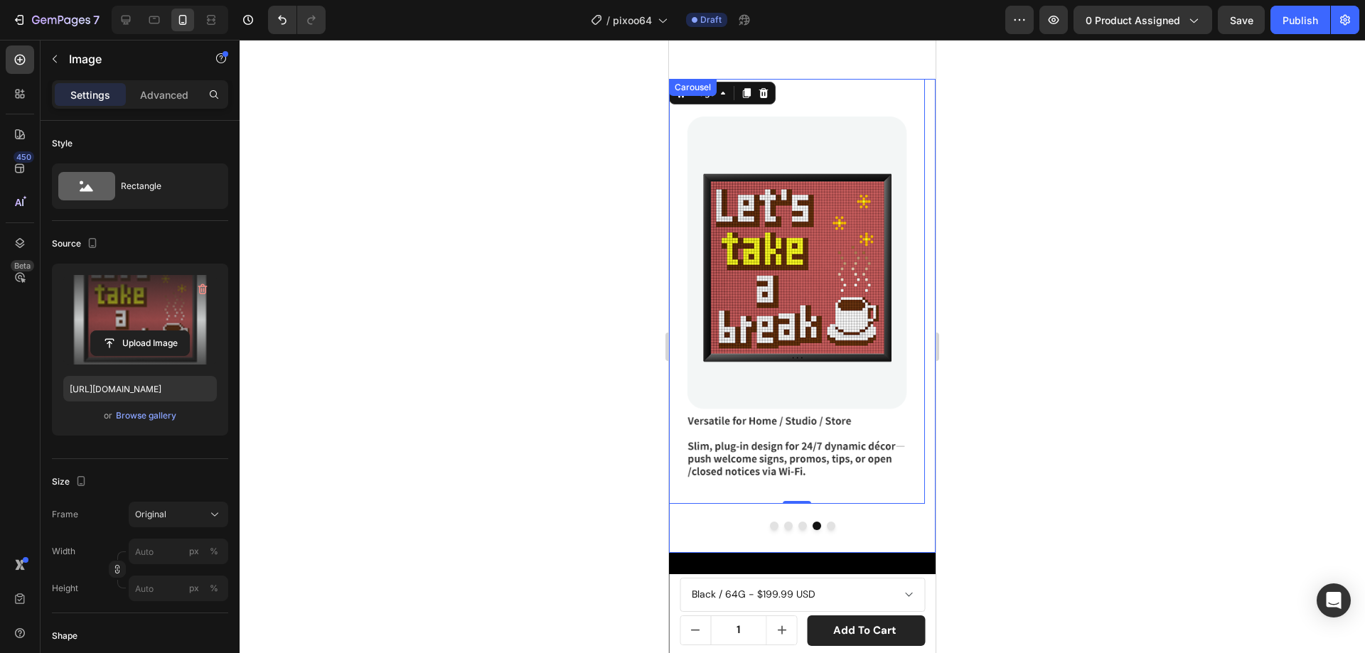
click at [827, 522] on button "Dot" at bounding box center [831, 526] width 9 height 9
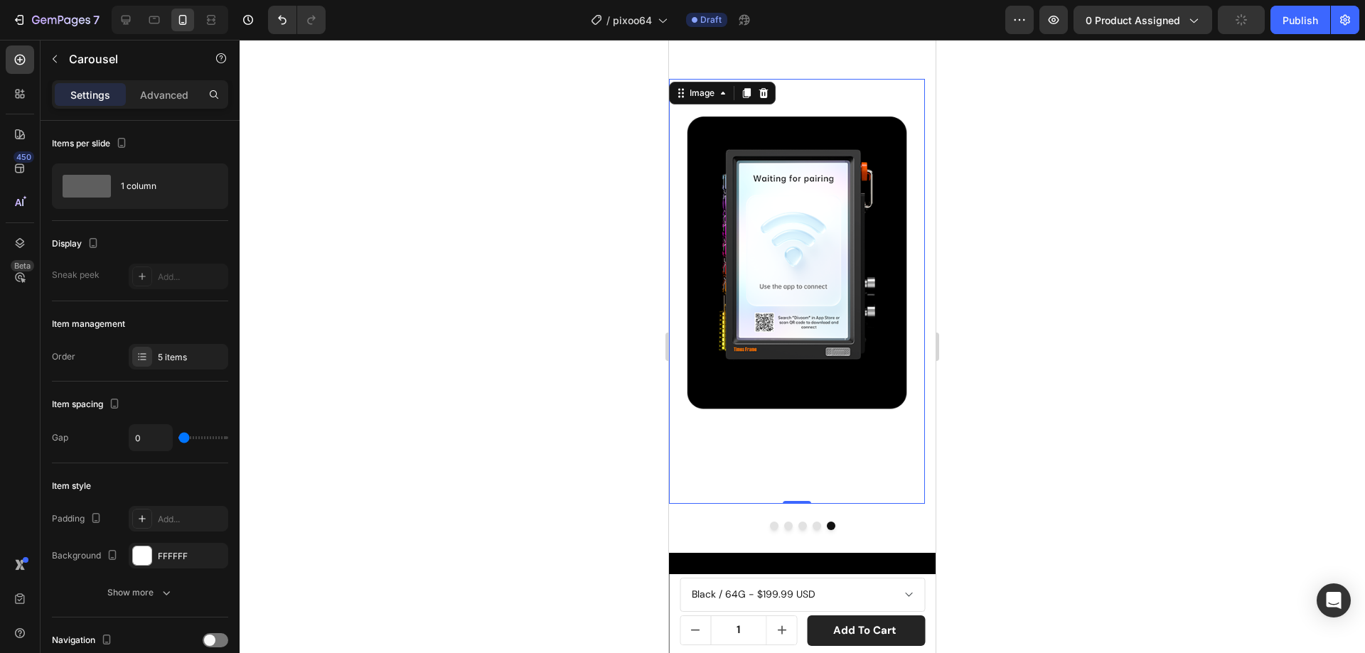
click at [817, 255] on img at bounding box center [797, 291] width 256 height 425
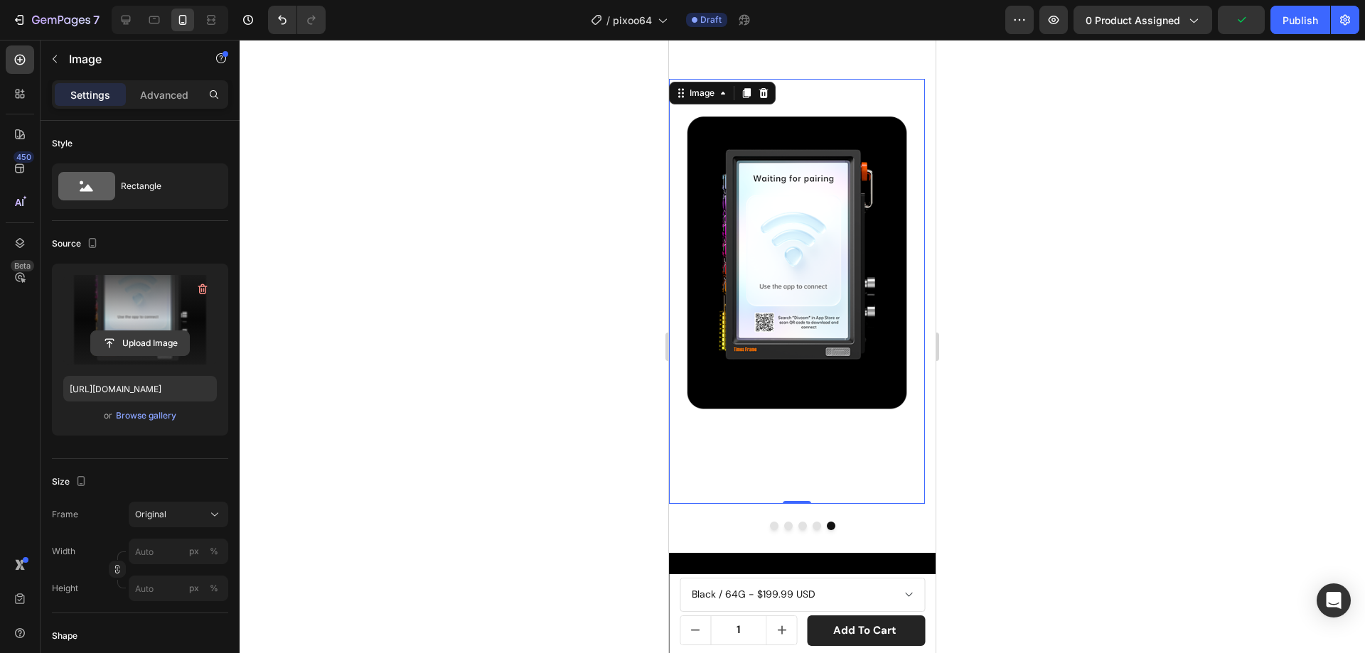
click at [186, 350] on input "file" at bounding box center [140, 343] width 98 height 24
type input "https://cdn.shopify.com/s/files/1/0082/4105/3814/files/gempages_512109010883707…"
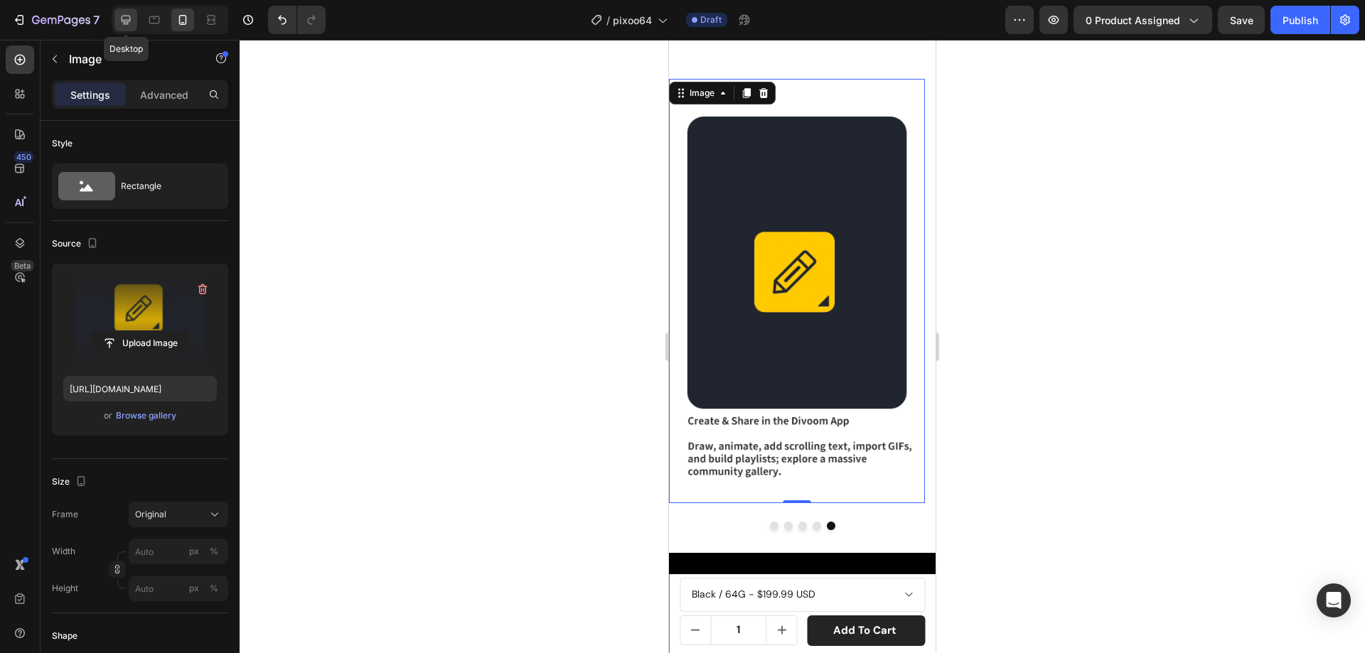
click at [124, 16] on icon at bounding box center [126, 20] width 9 height 9
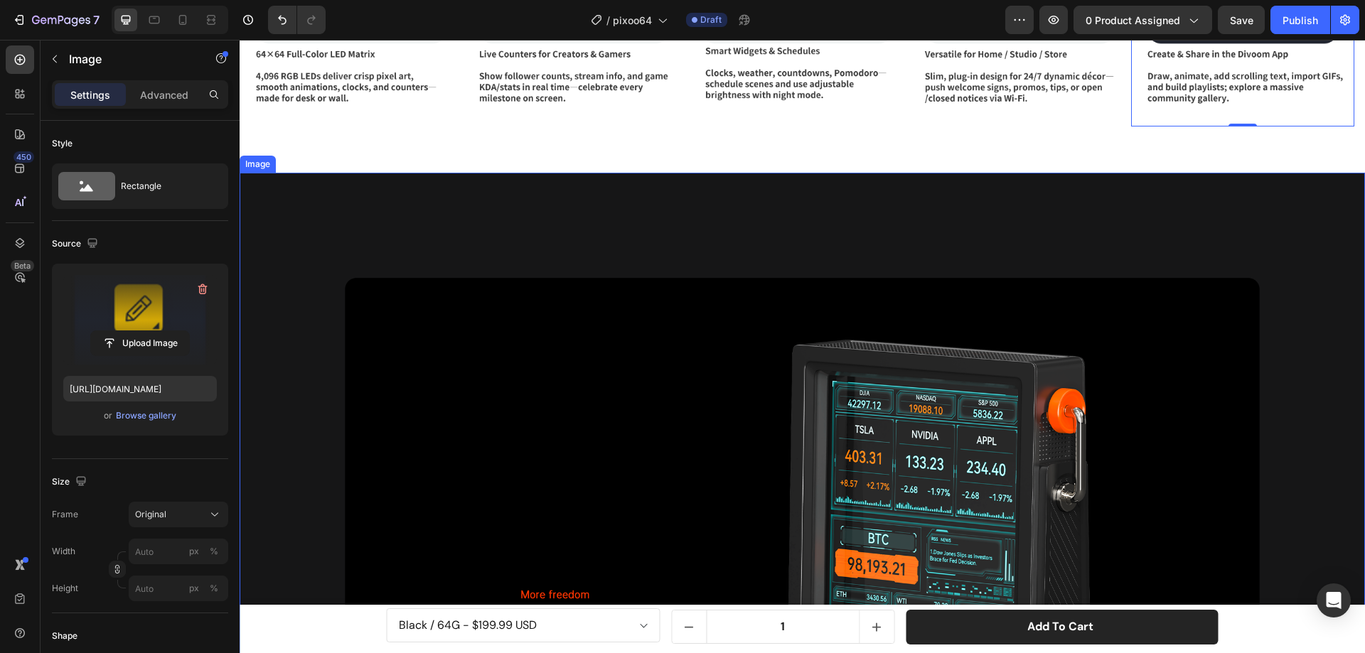
scroll to position [3559, 0]
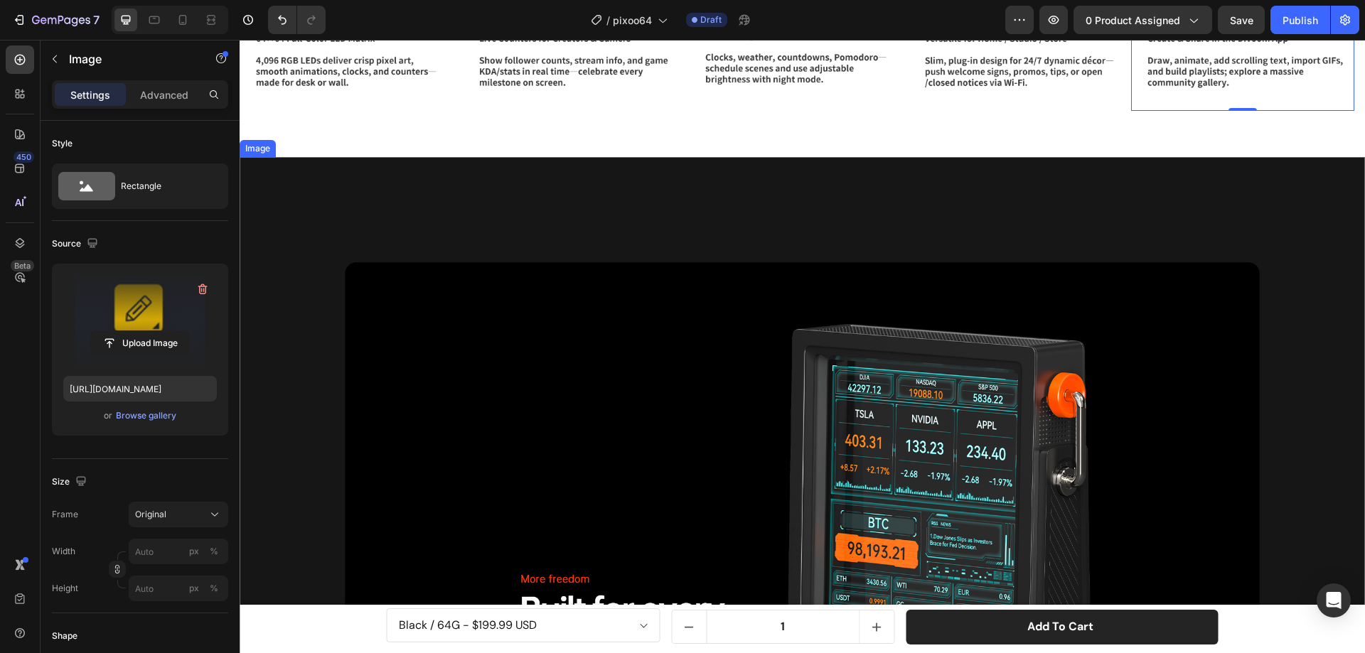
click at [581, 198] on img at bounding box center [802, 526] width 1125 height 738
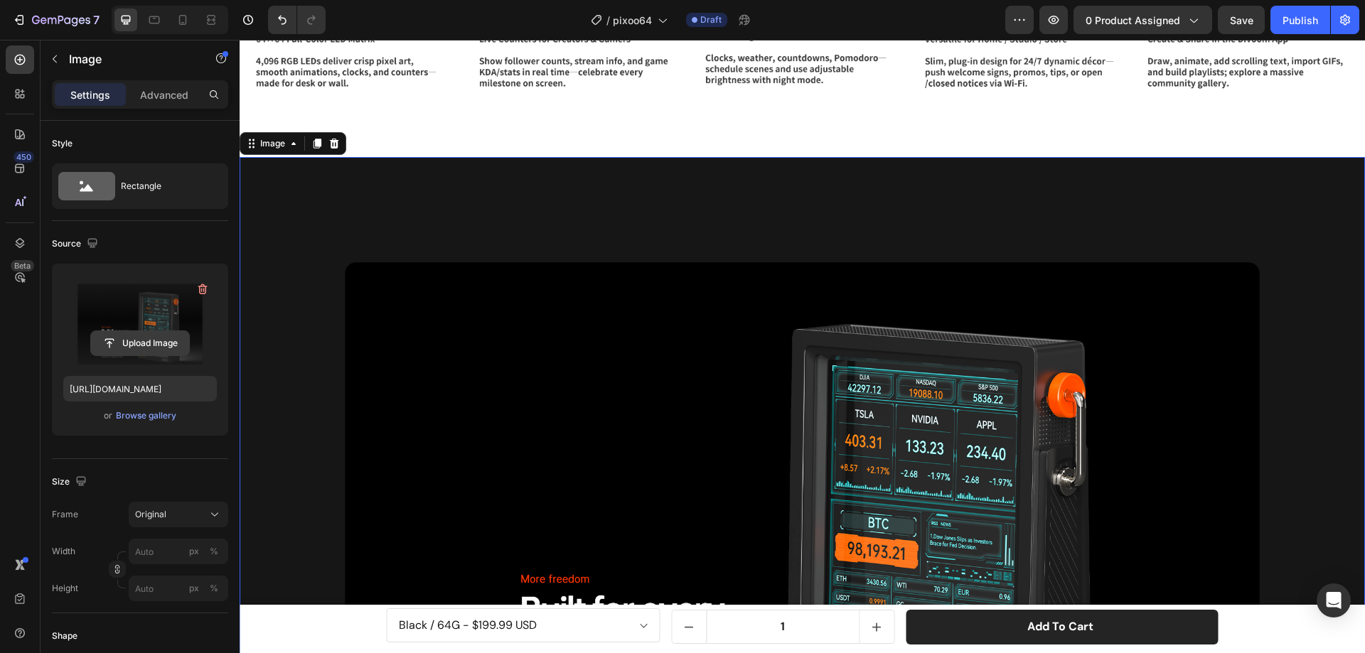
click at [154, 343] on input "file" at bounding box center [140, 343] width 98 height 24
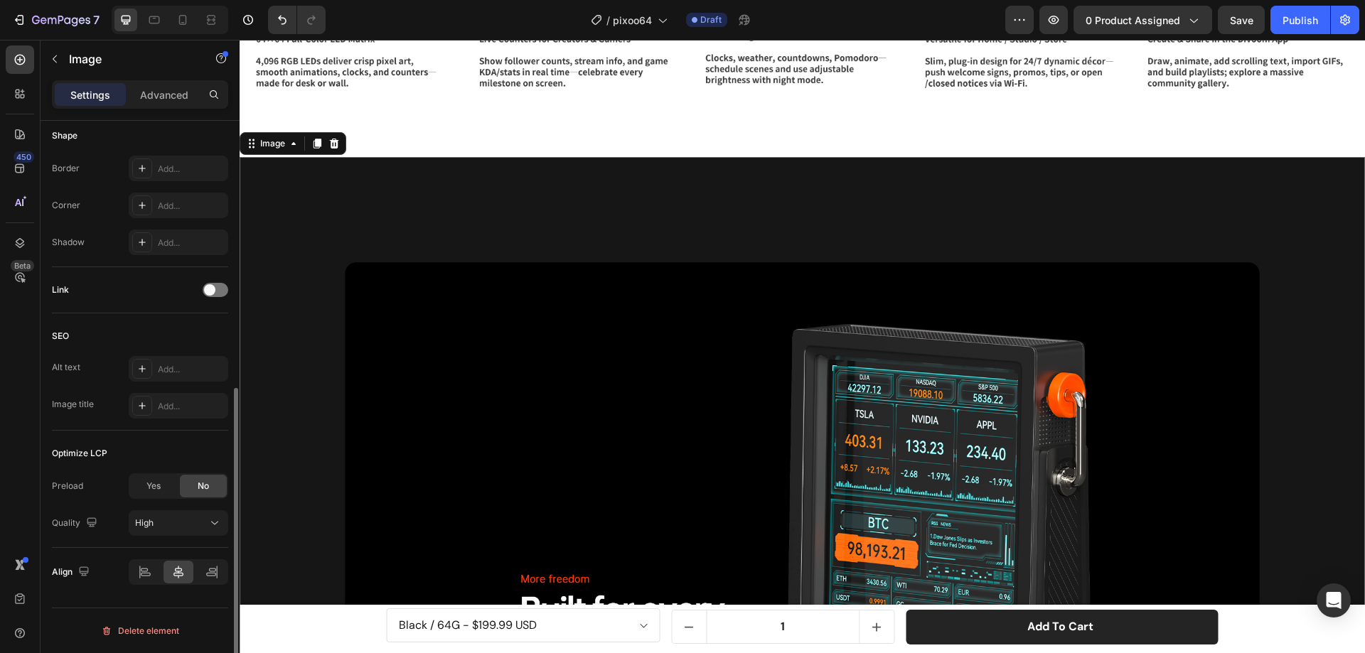
type input "https://cdn.shopify.com/s/files/1/0082/4105/3814/files/gempages_512109010883707…"
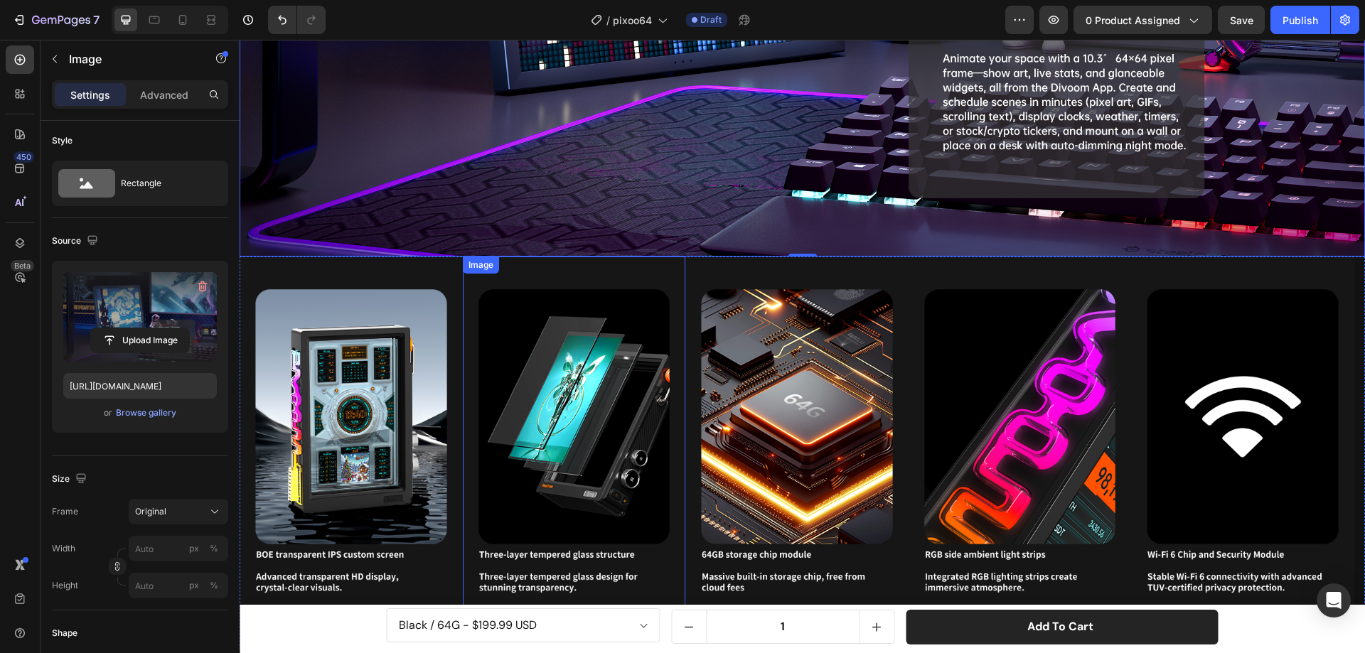
scroll to position [4198, 0]
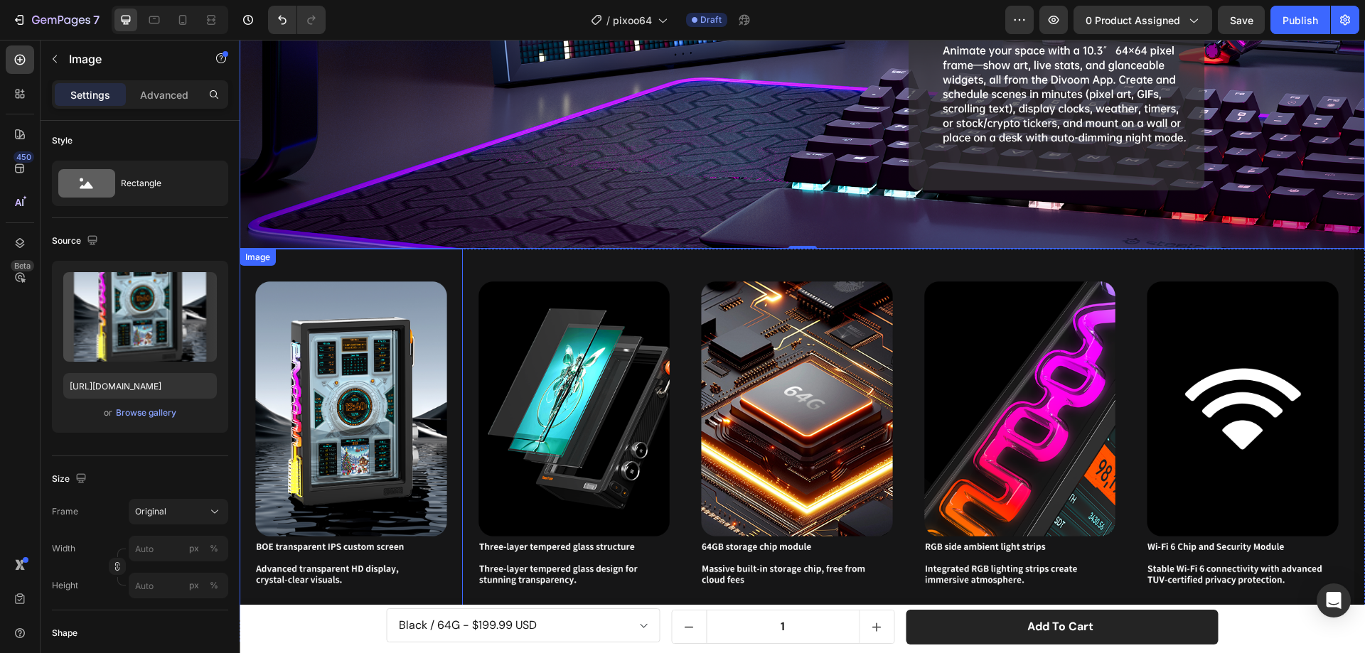
click at [436, 258] on img at bounding box center [351, 434] width 223 height 370
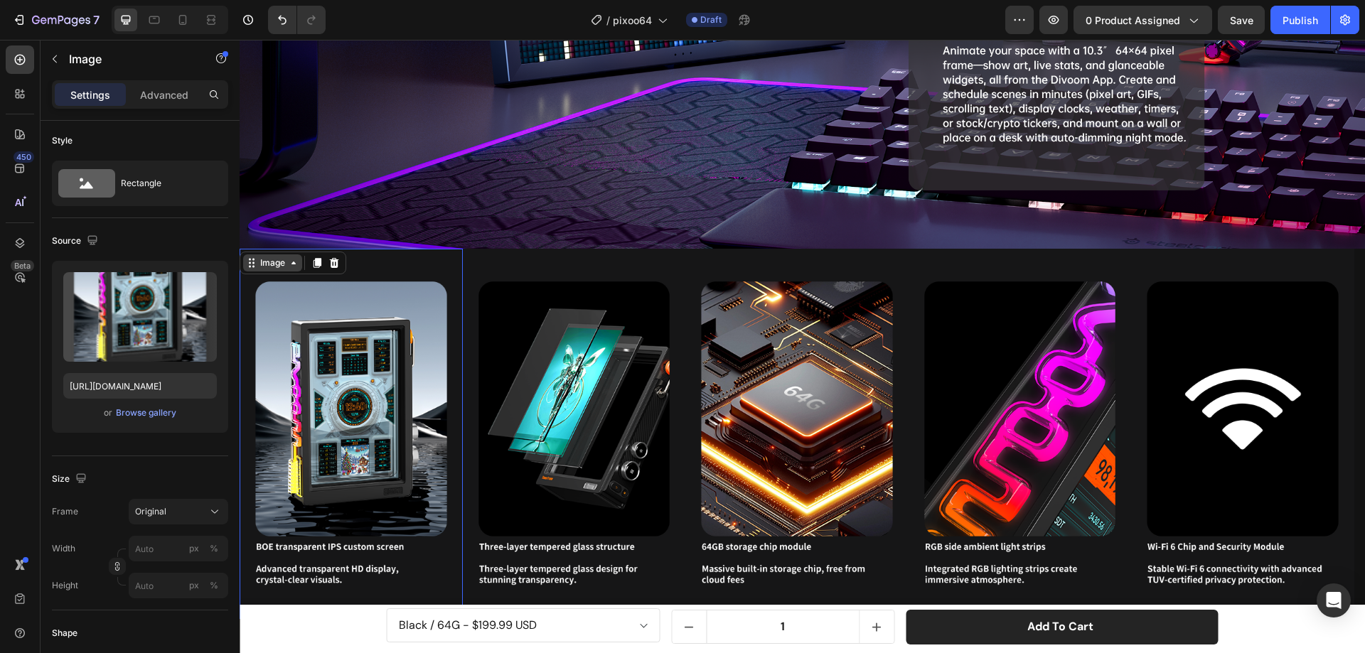
click at [279, 257] on div "Image" at bounding box center [272, 263] width 31 height 13
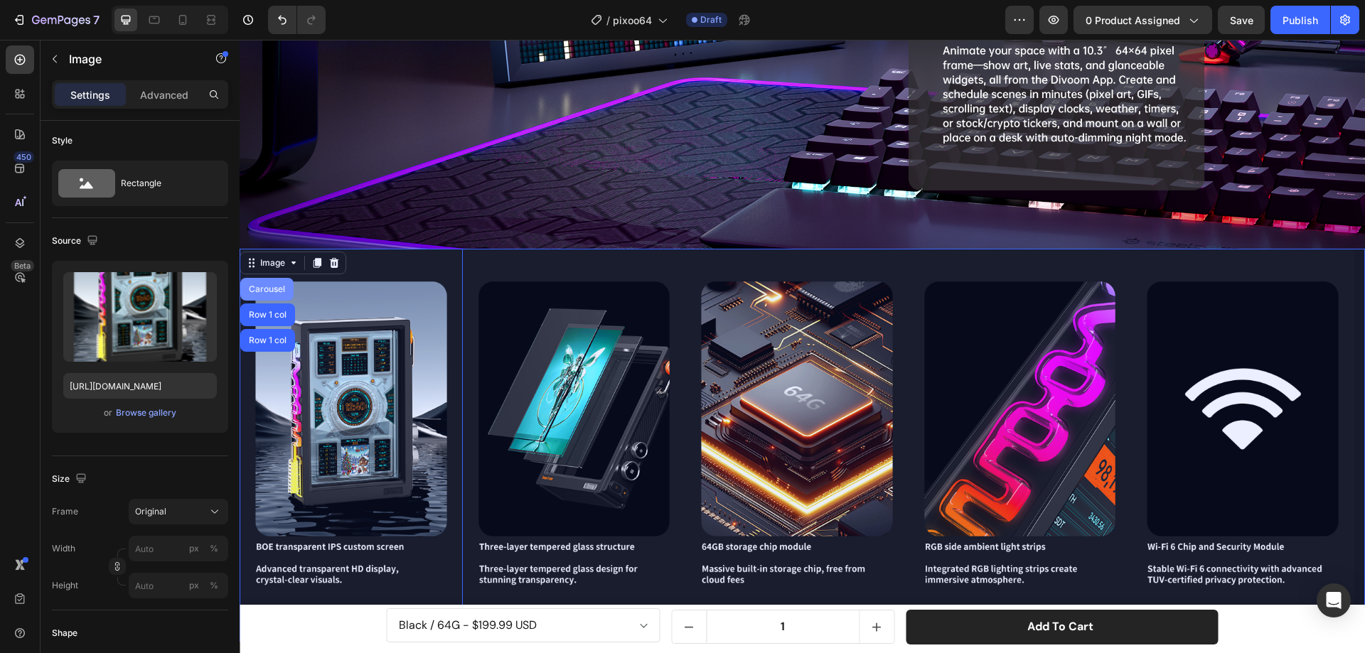
click at [276, 285] on div "Carousel" at bounding box center [267, 289] width 42 height 9
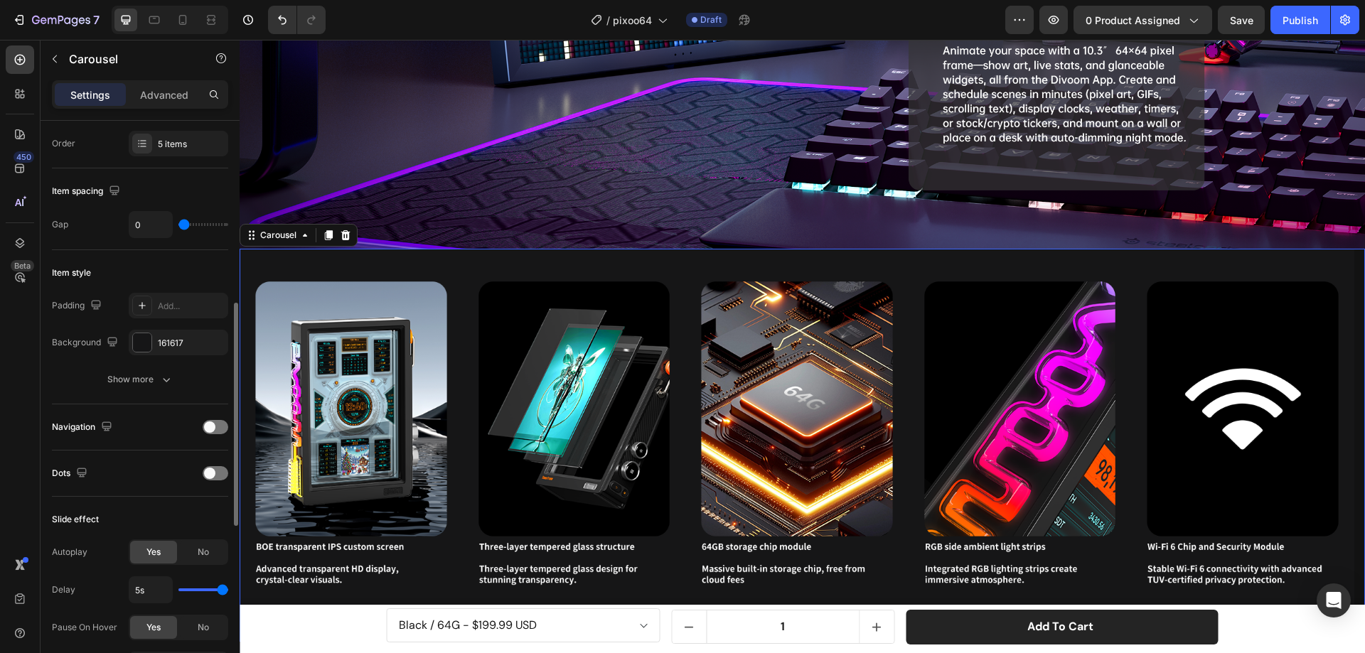
scroll to position [284, 0]
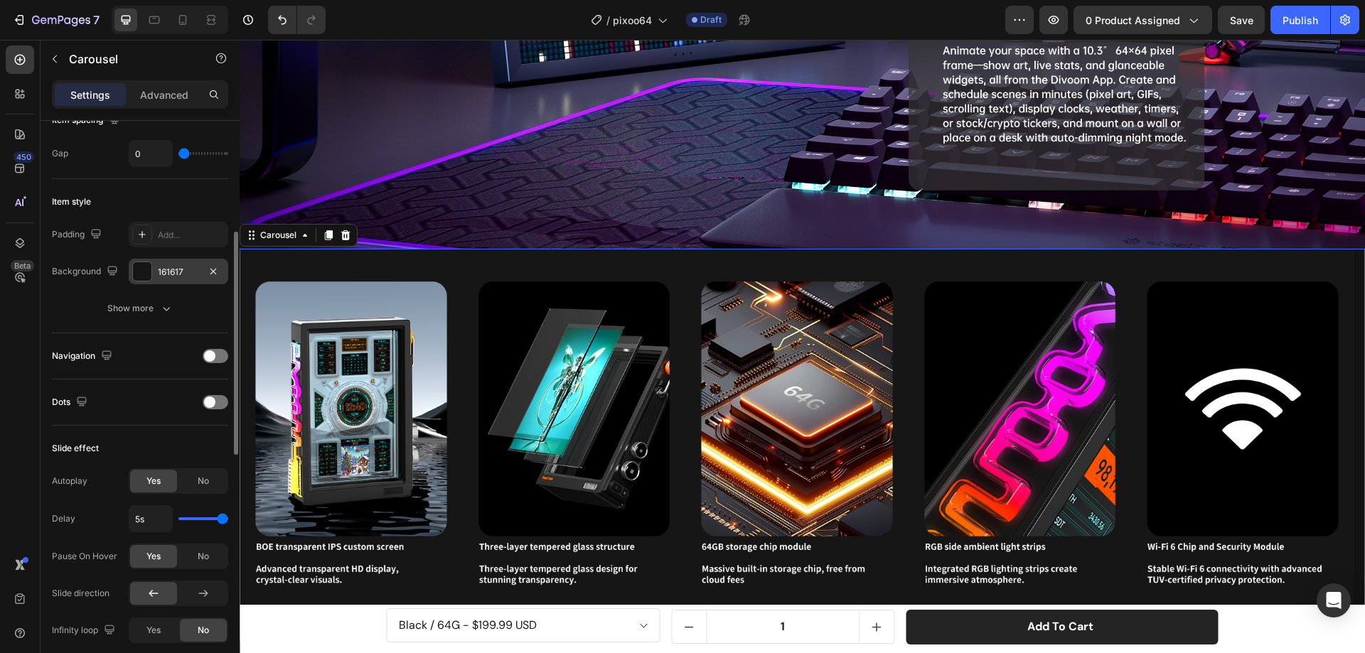
click at [134, 275] on div at bounding box center [142, 271] width 18 height 18
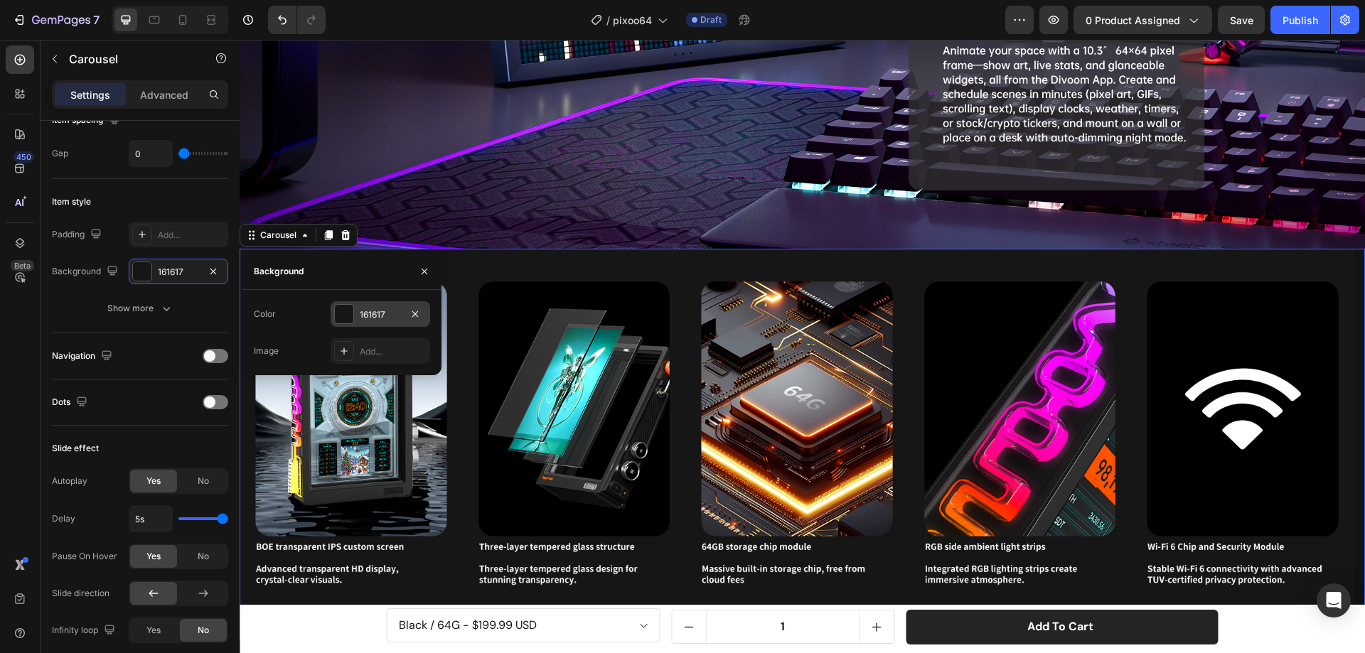
click at [343, 321] on div at bounding box center [344, 314] width 18 height 18
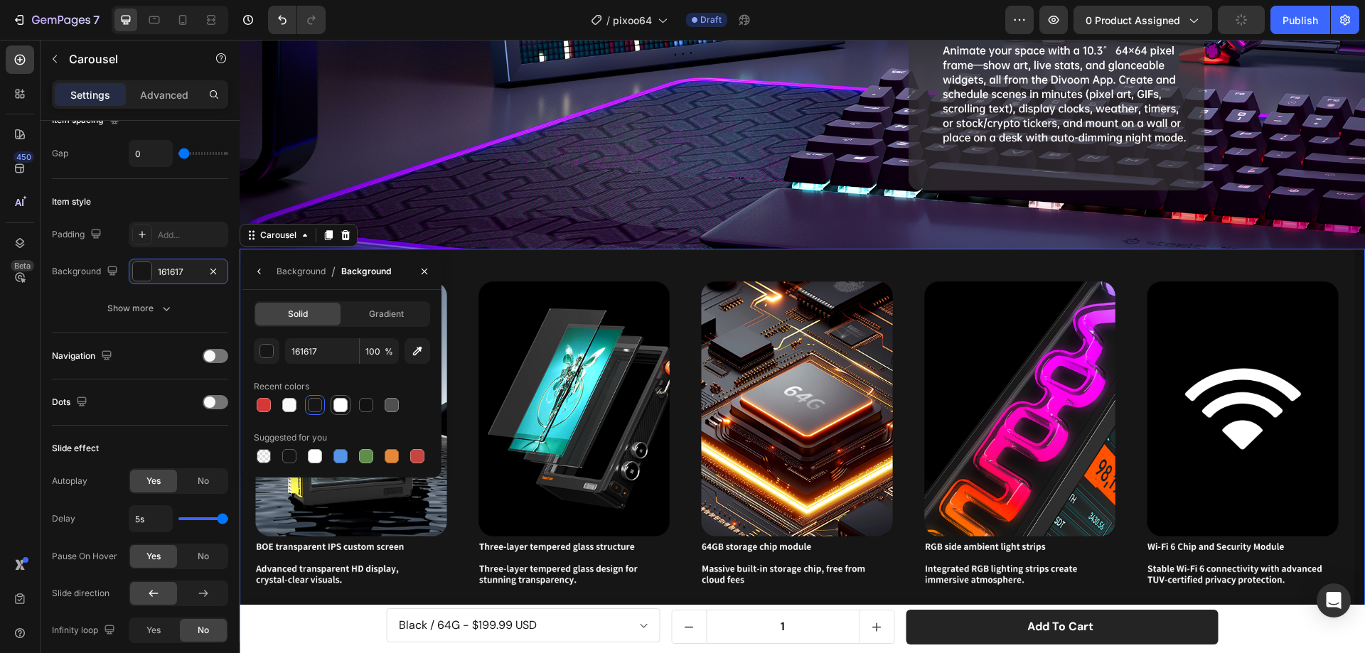
click at [336, 404] on div at bounding box center [340, 405] width 14 height 14
type input "FFFFFF"
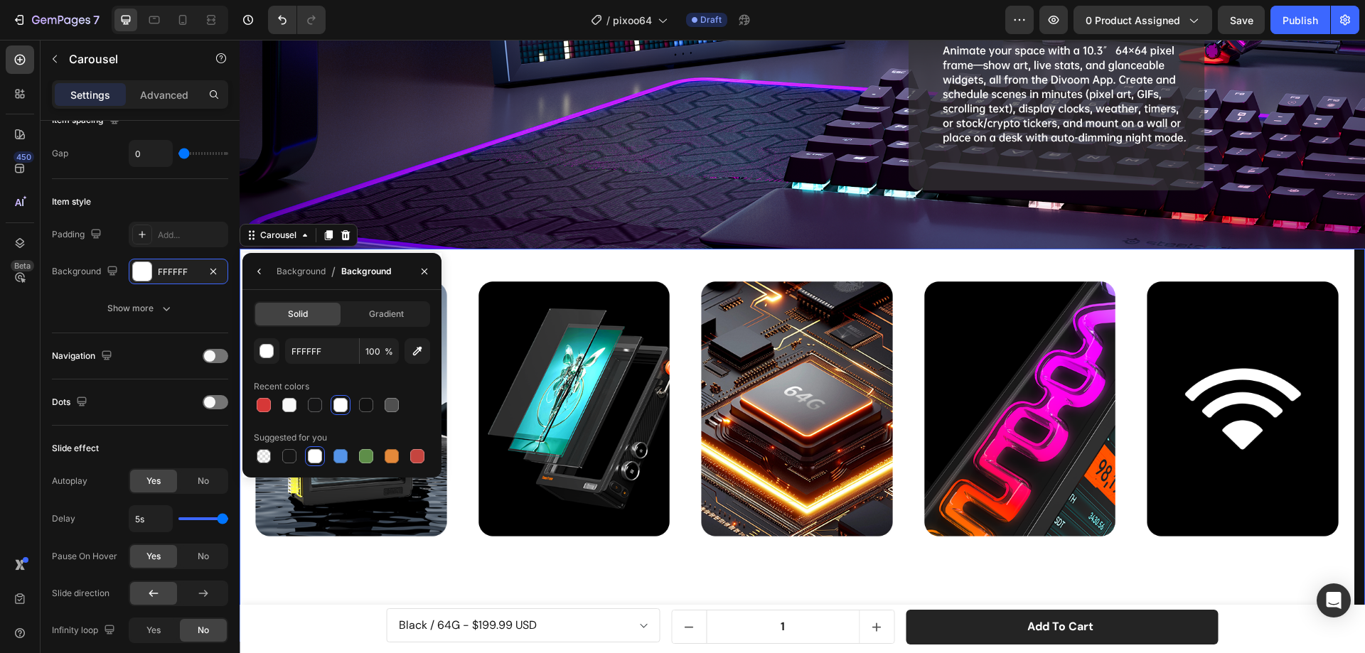
scroll to position [4412, 0]
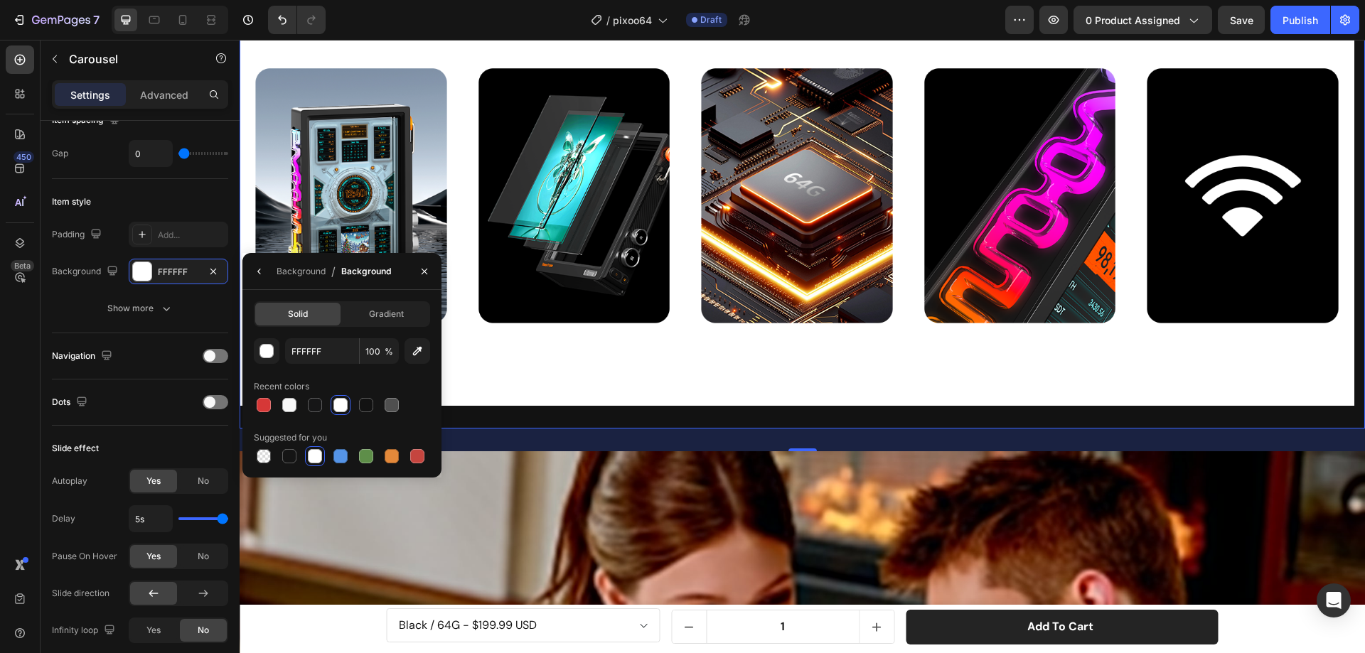
click at [490, 406] on div "Image Image Image Image Image Carousel 32" at bounding box center [802, 232] width 1125 height 393
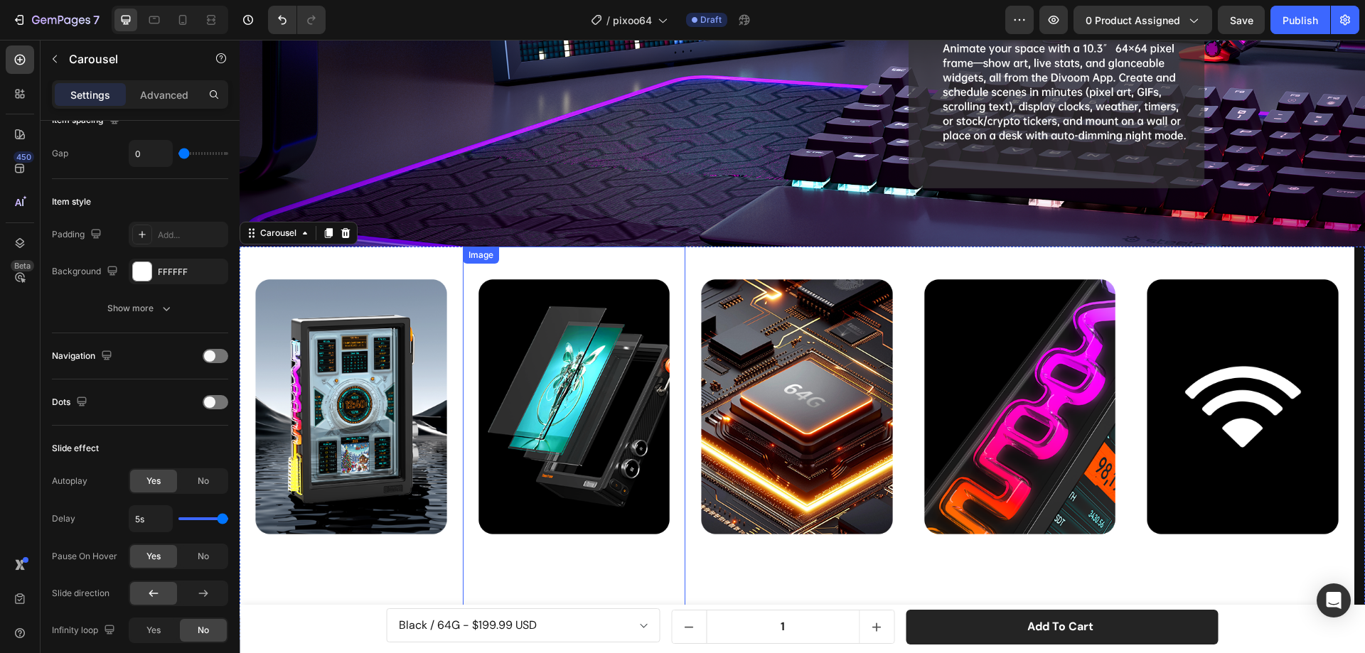
scroll to position [4198, 0]
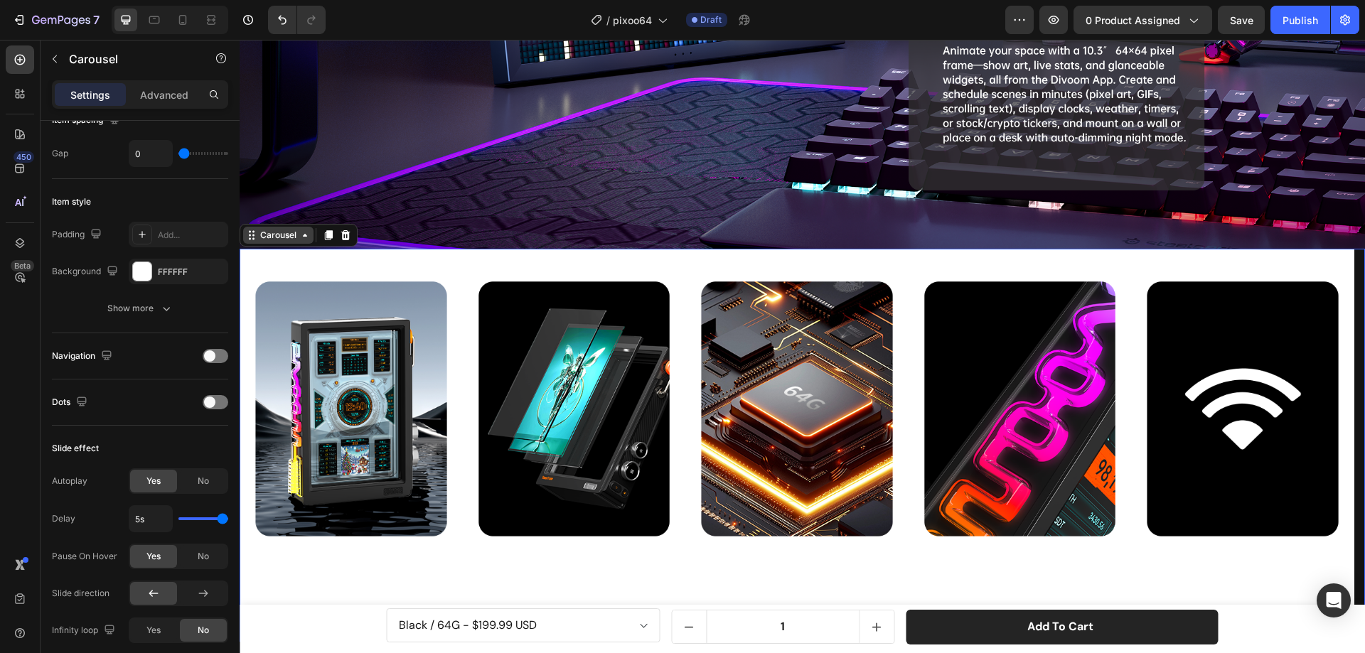
click at [288, 229] on div "Carousel" at bounding box center [278, 235] width 42 height 13
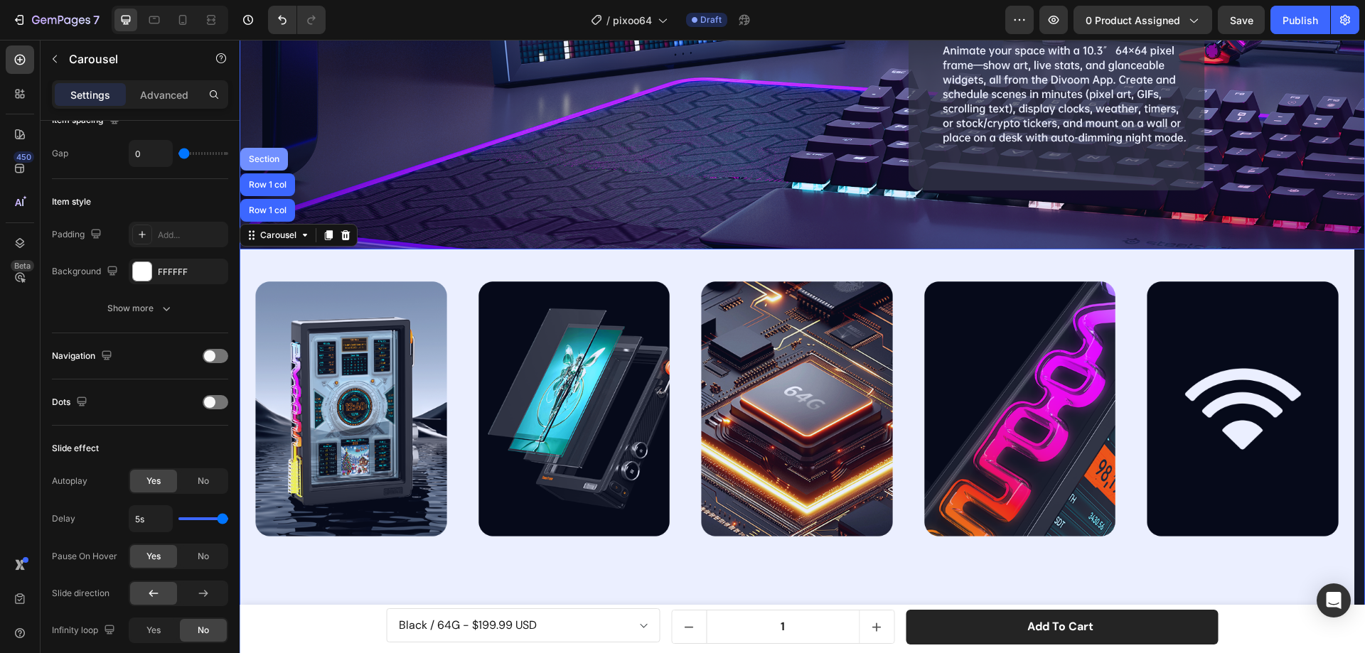
click at [267, 155] on div "Section" at bounding box center [264, 159] width 36 height 9
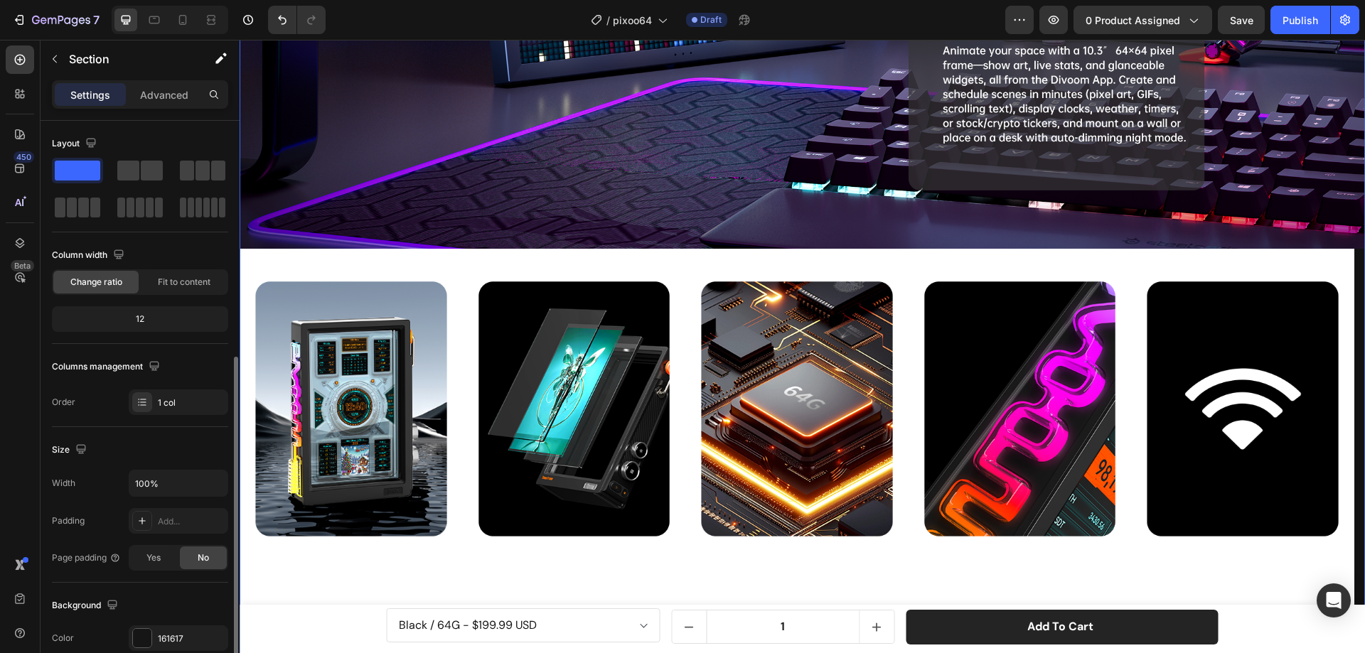
scroll to position [213, 0]
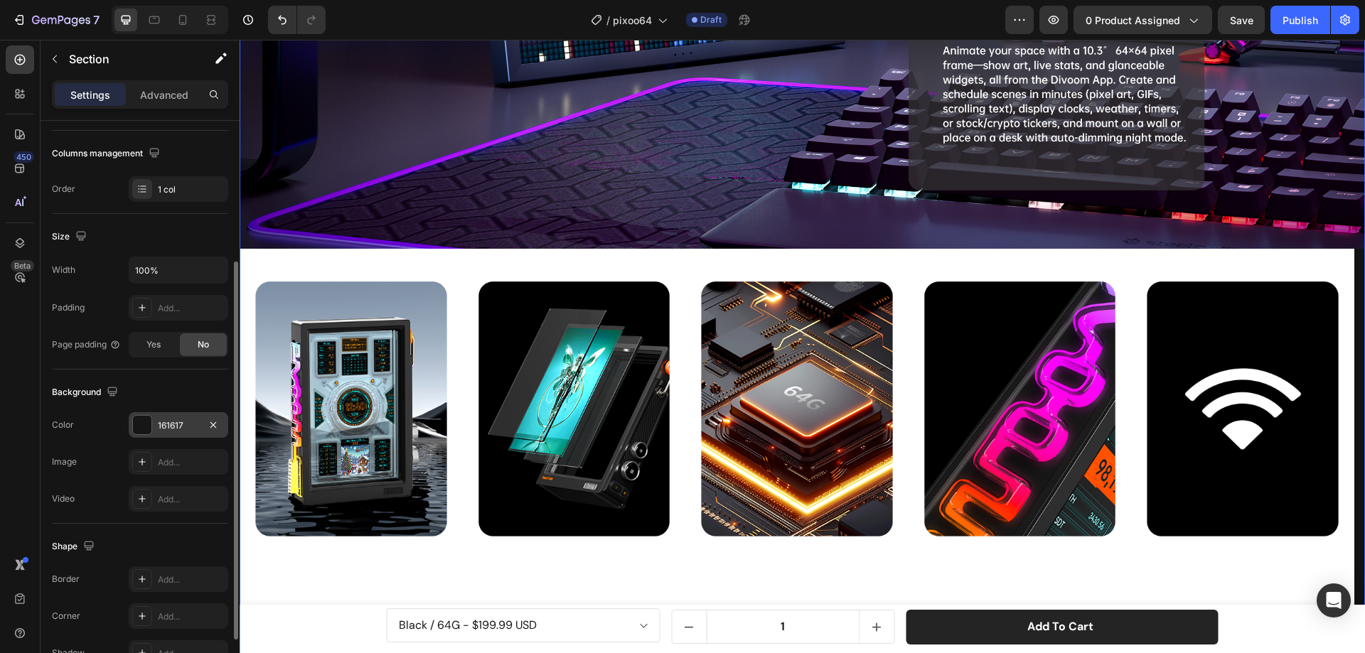
click at [145, 421] on div at bounding box center [142, 425] width 18 height 18
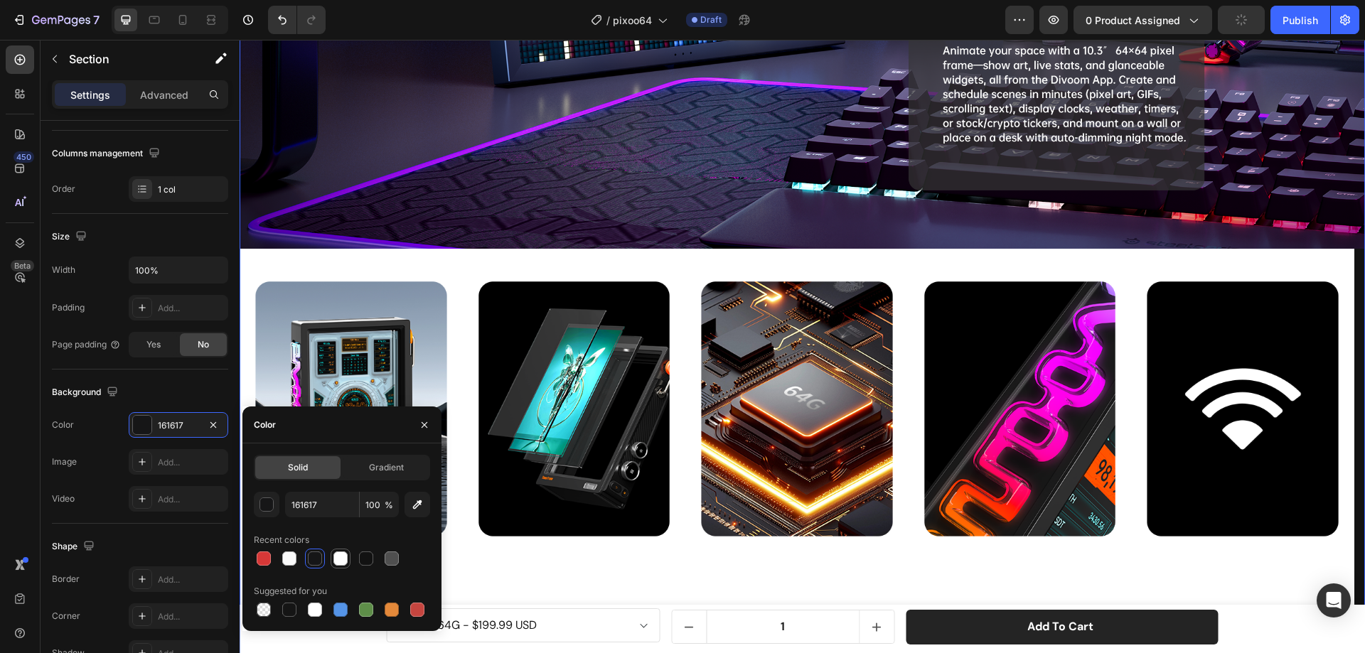
click at [339, 561] on div at bounding box center [340, 559] width 14 height 14
type input "FFFFFF"
click at [552, 559] on img at bounding box center [574, 434] width 223 height 370
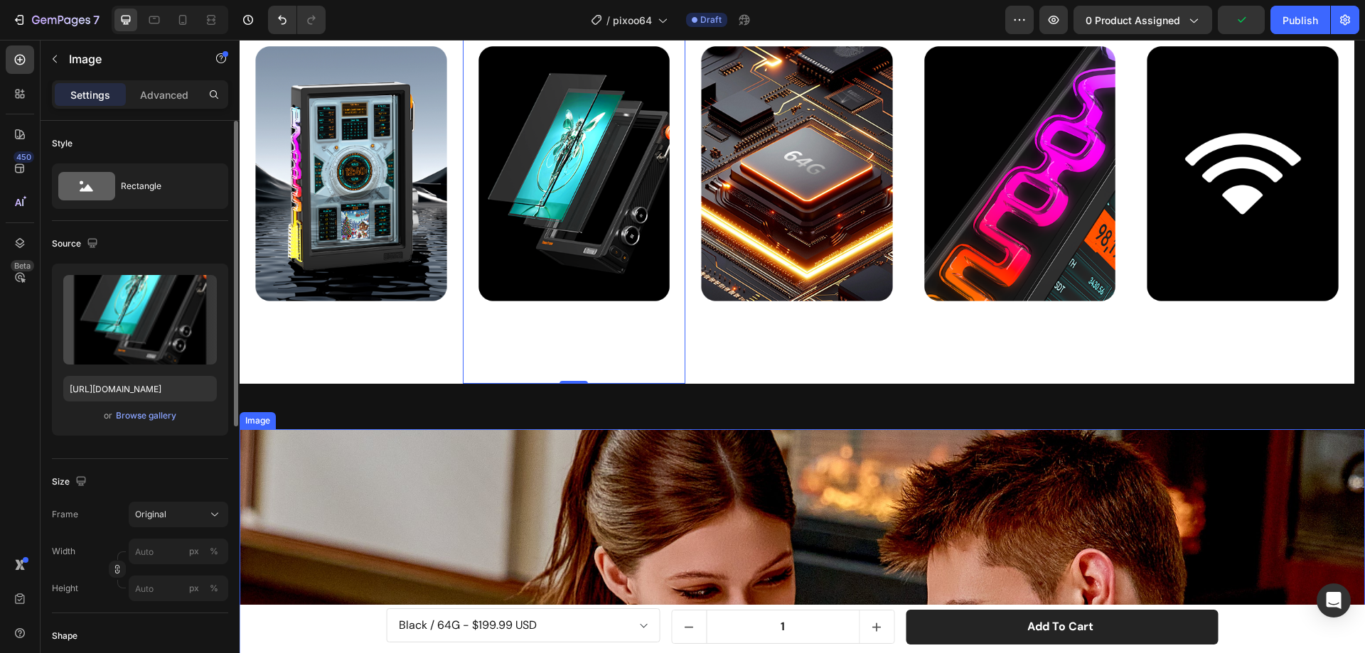
scroll to position [4483, 0]
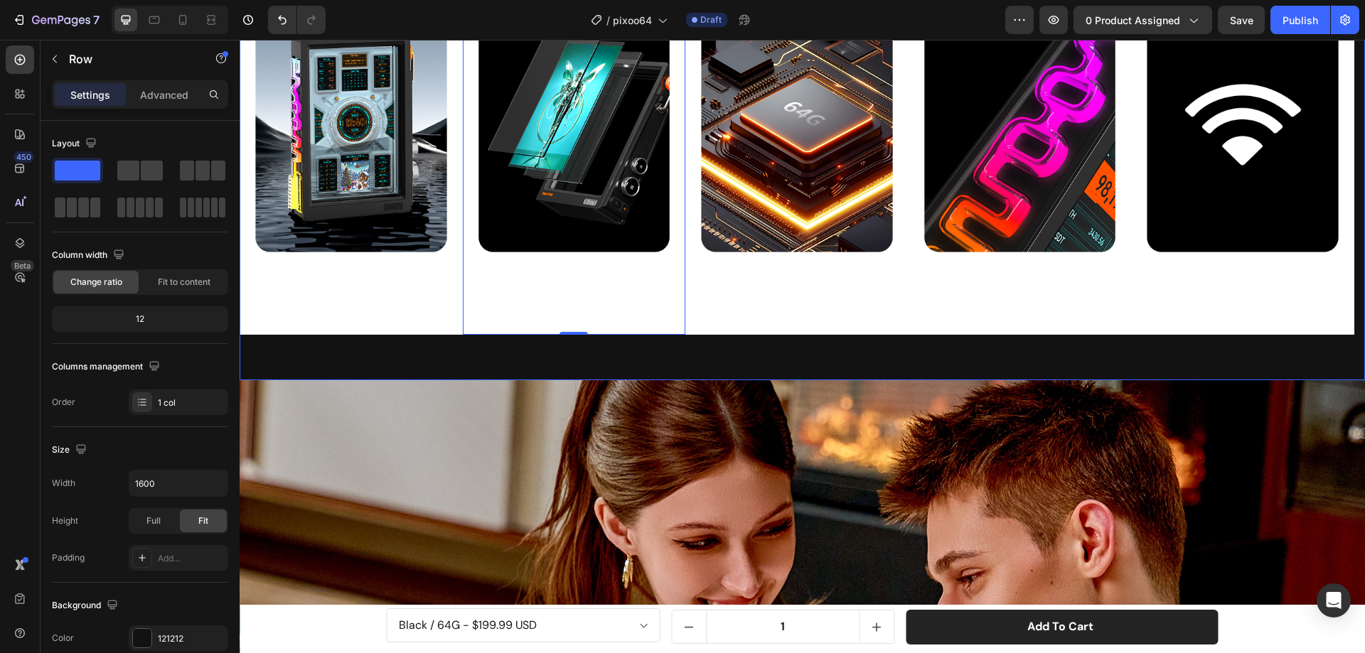
click at [356, 361] on div "Image Image 0 Image Image Image Carousel" at bounding box center [802, 172] width 1125 height 416
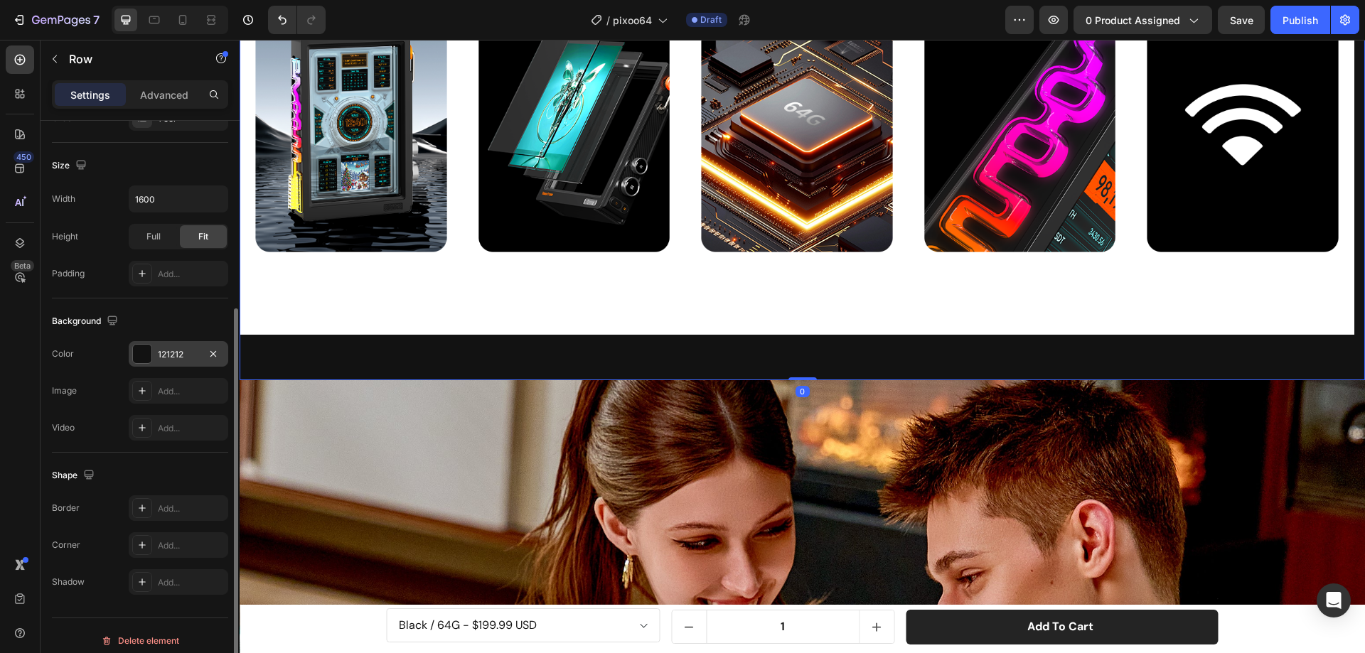
click at [141, 358] on div at bounding box center [142, 354] width 18 height 18
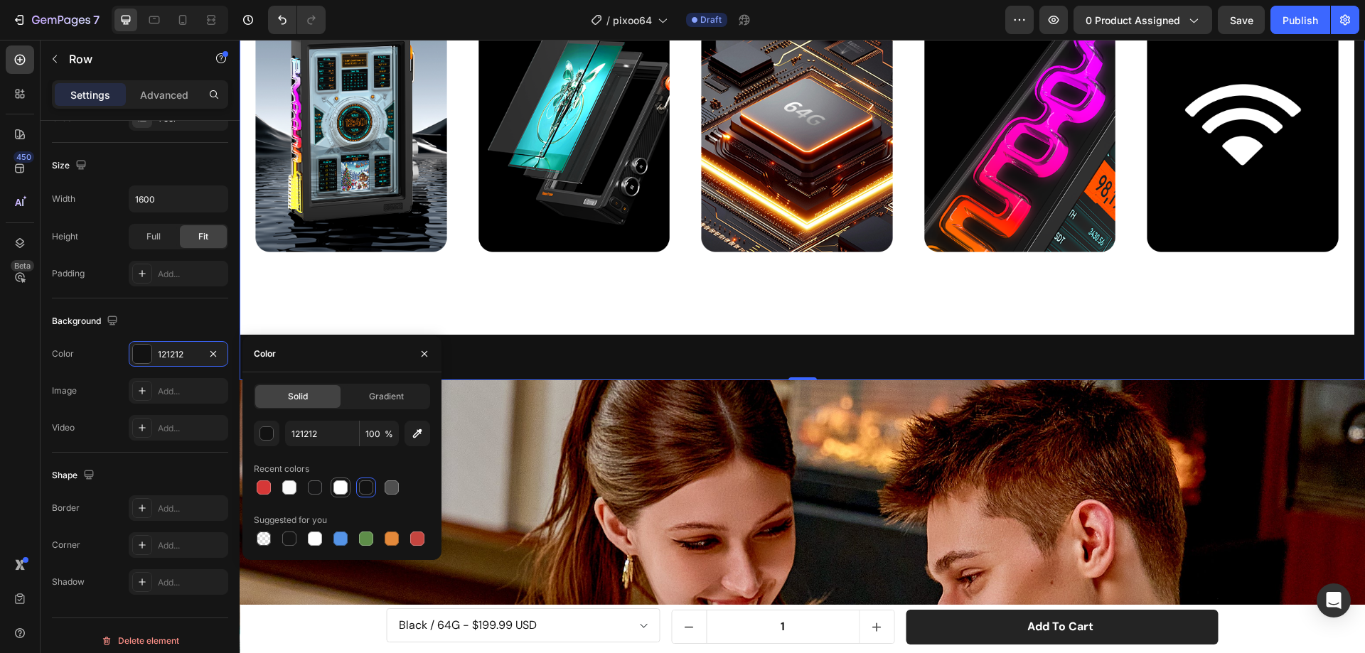
click at [343, 487] on div at bounding box center [340, 487] width 14 height 14
type input "FFFFFF"
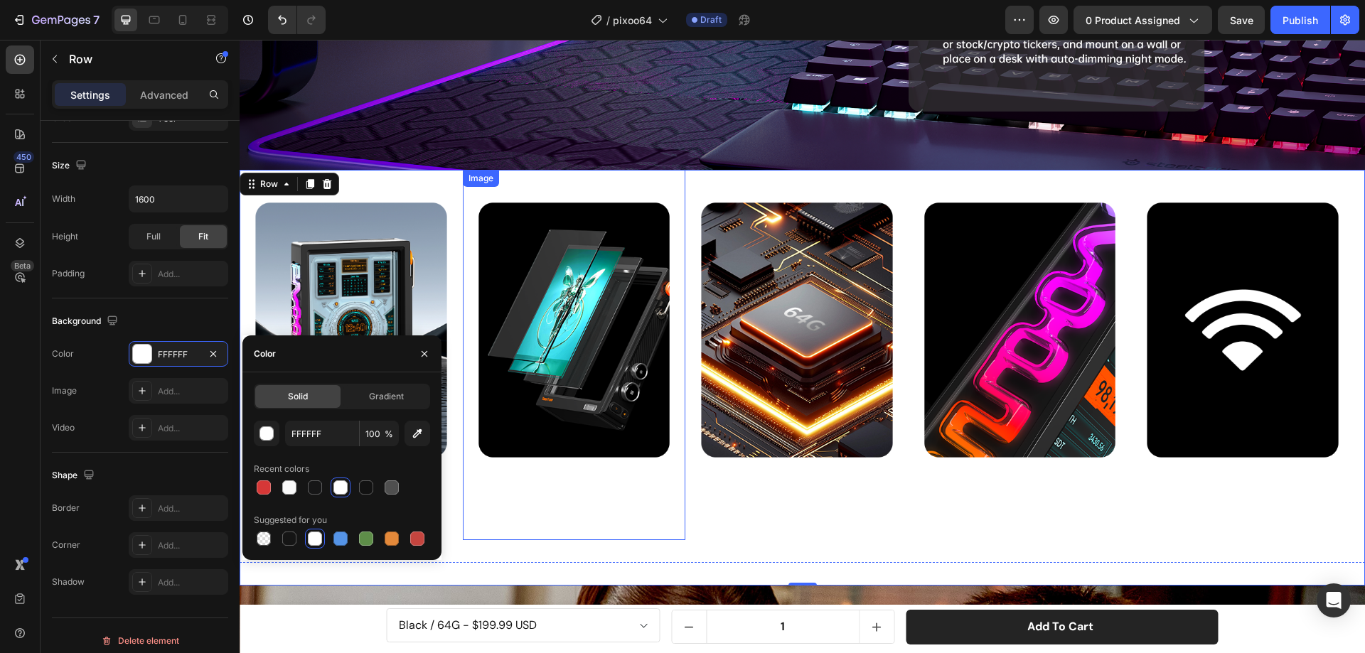
scroll to position [4270, 0]
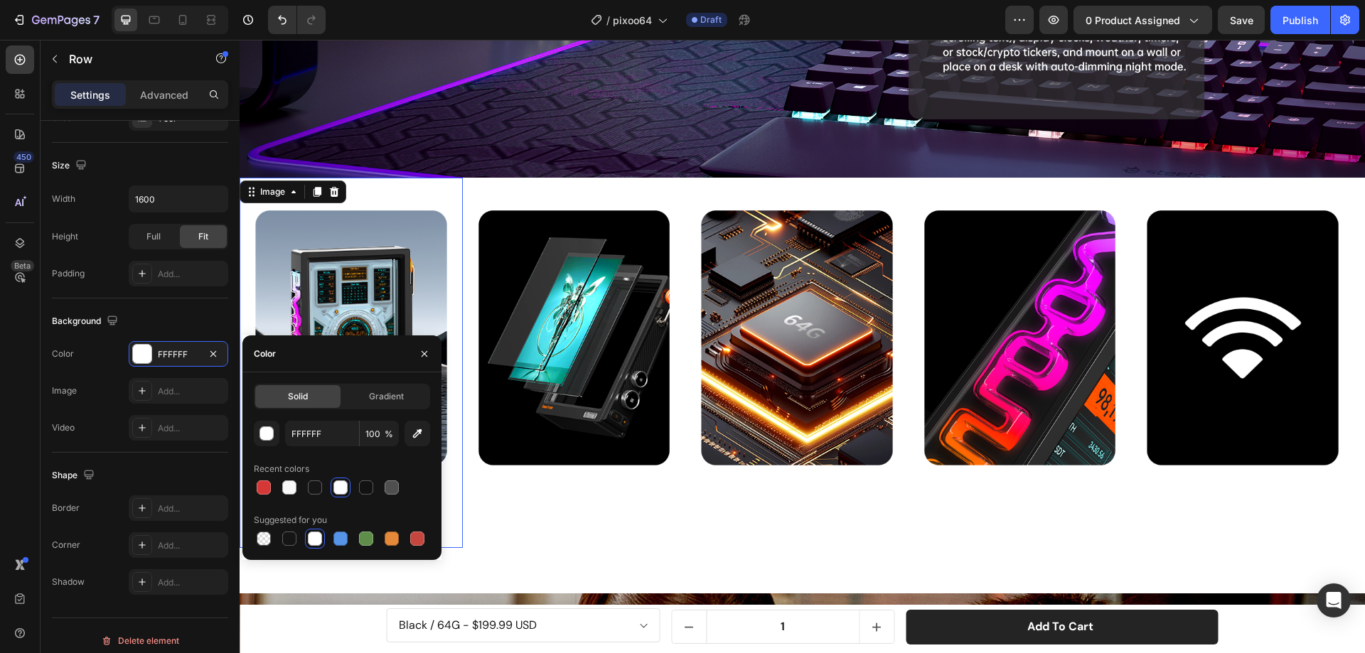
click at [405, 252] on img at bounding box center [351, 363] width 223 height 370
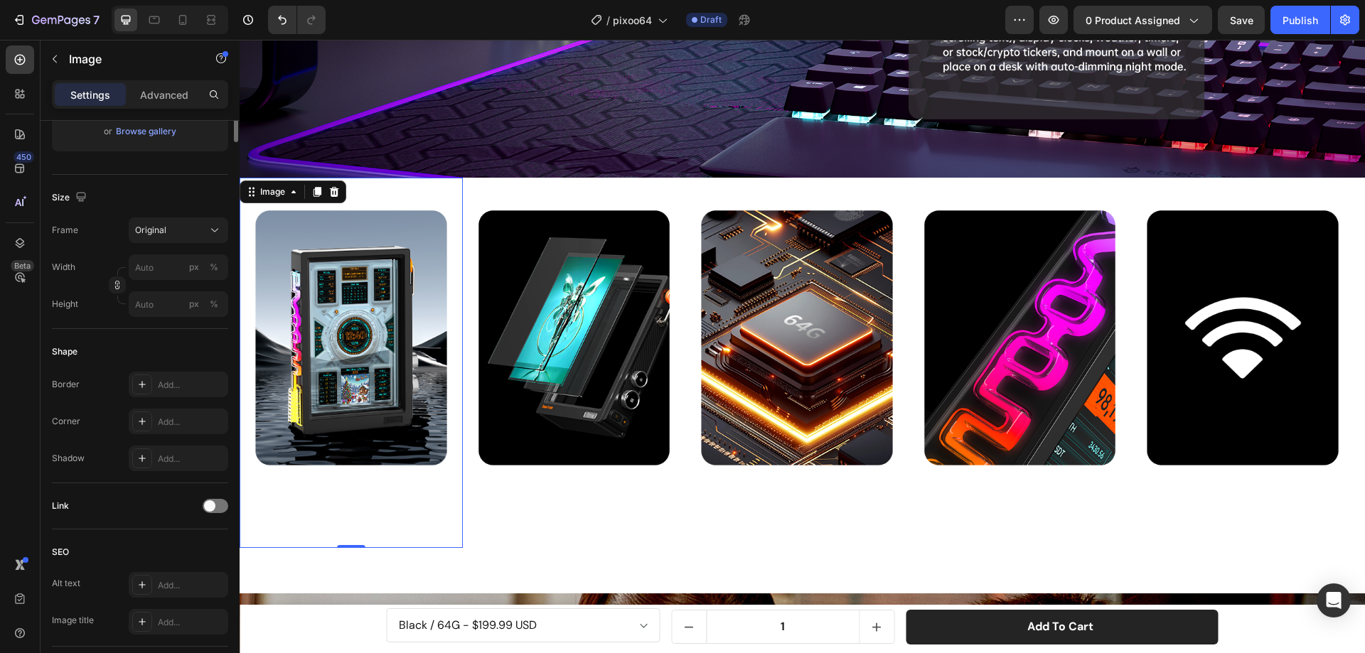
scroll to position [0, 0]
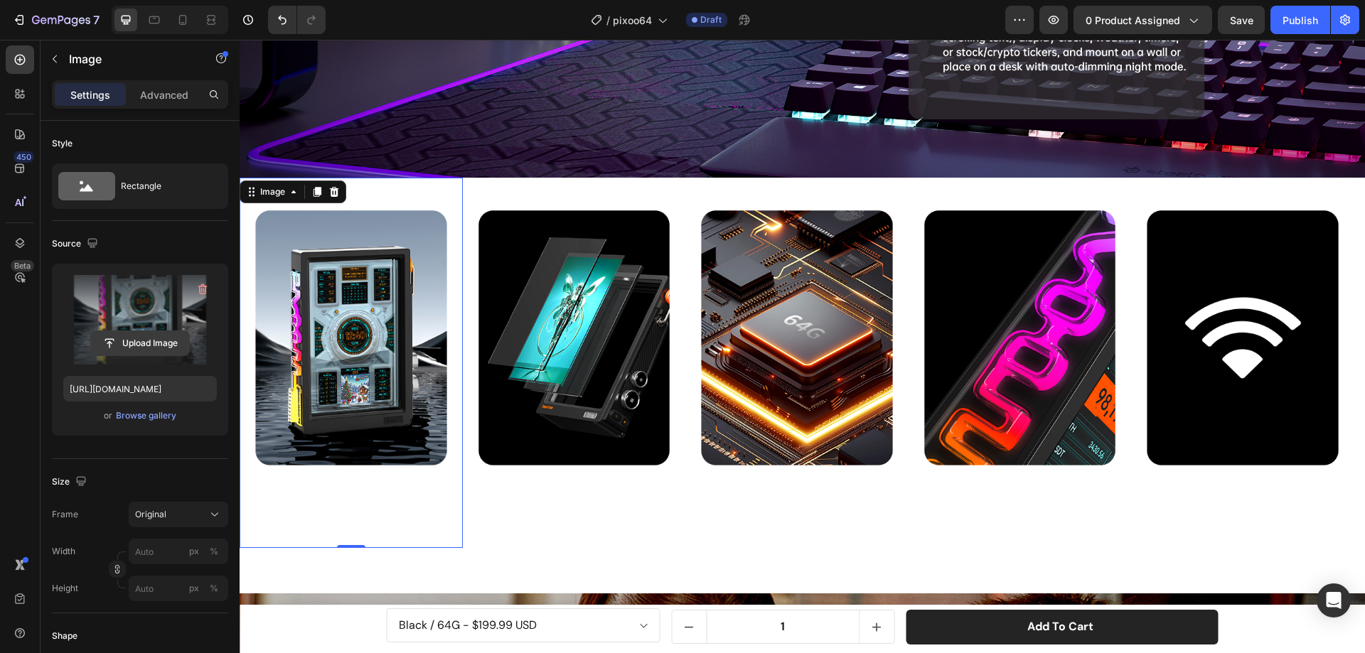
click at [128, 345] on input "file" at bounding box center [140, 343] width 98 height 24
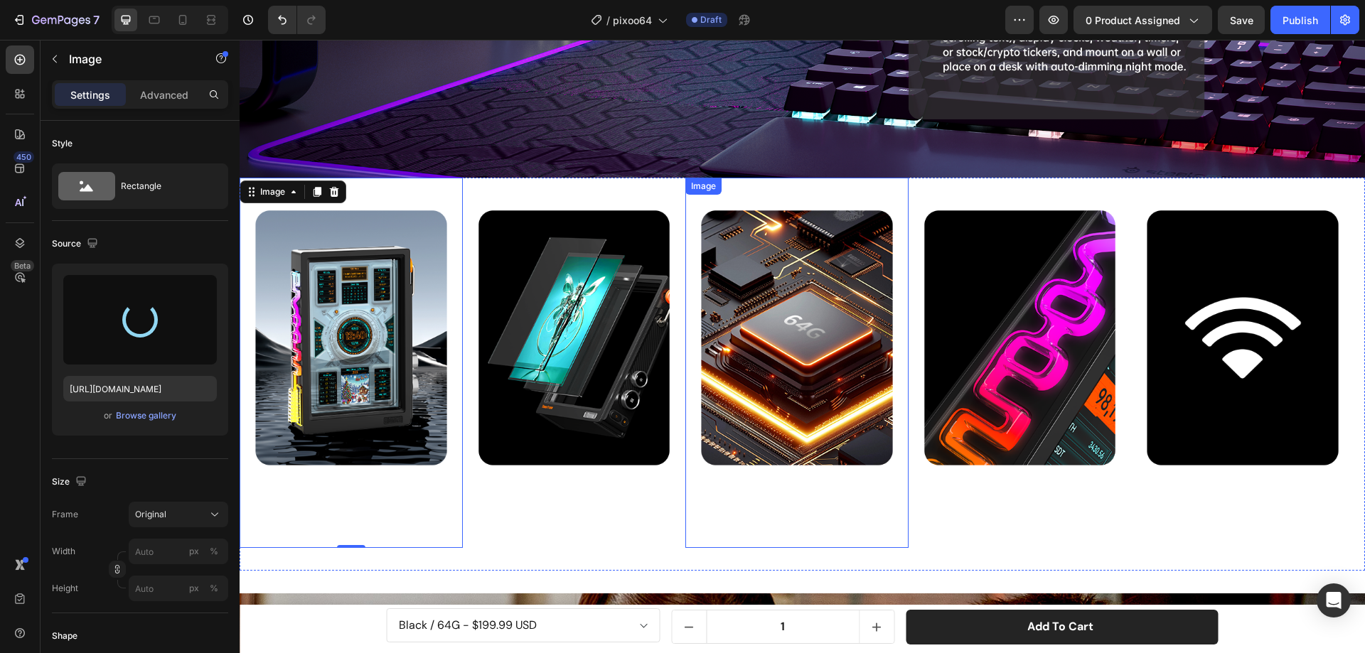
type input "https://cdn.shopify.com/s/files/1/0082/4105/3814/files/gempages_512109010883707…"
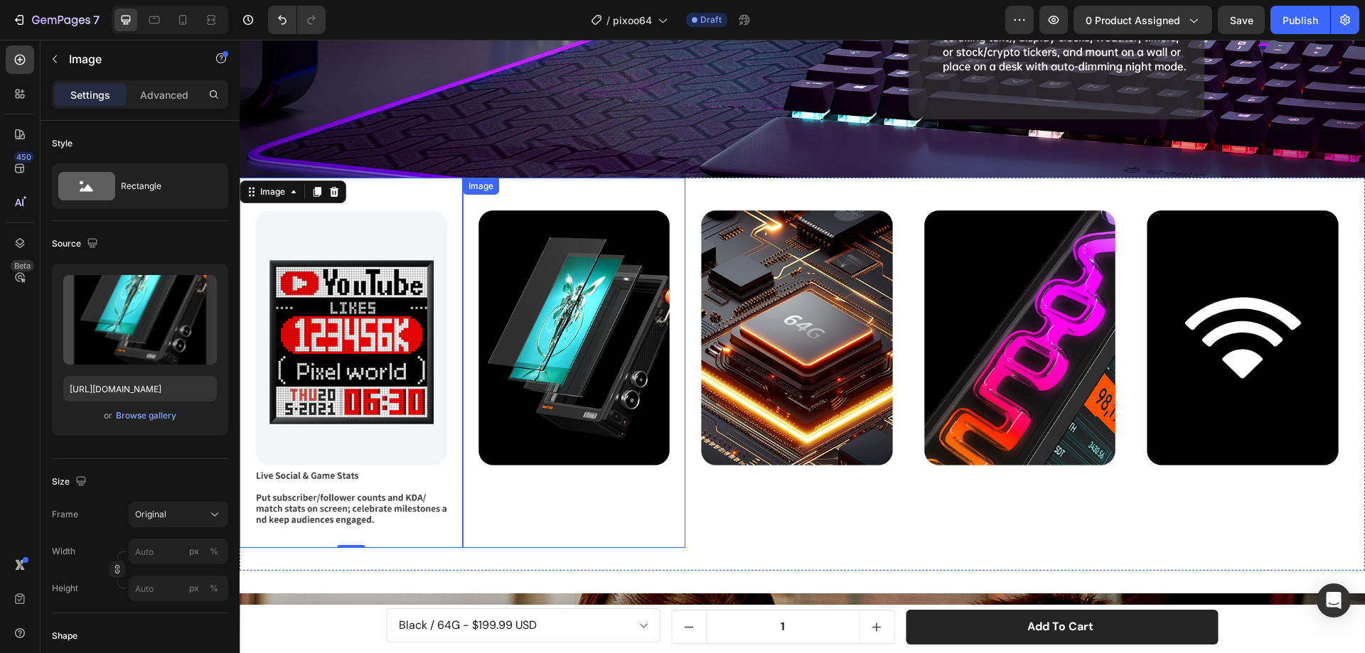
click at [591, 343] on img at bounding box center [574, 363] width 223 height 370
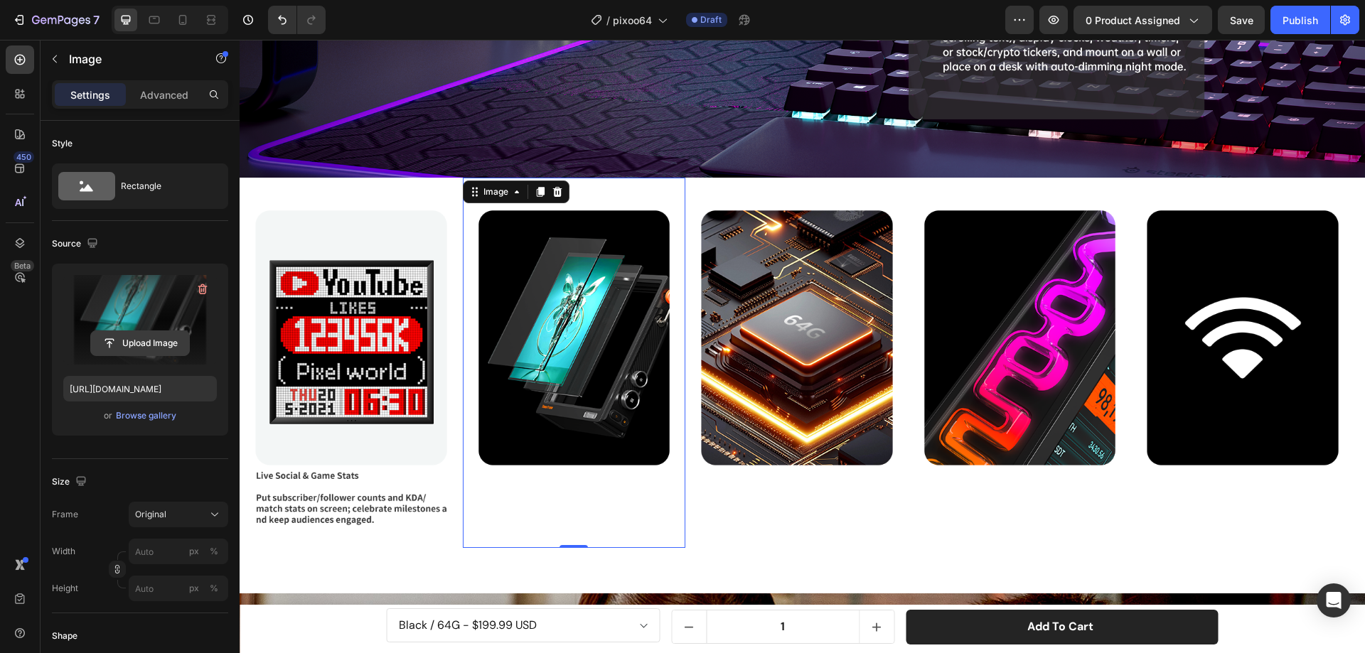
click at [146, 333] on input "file" at bounding box center [140, 343] width 98 height 24
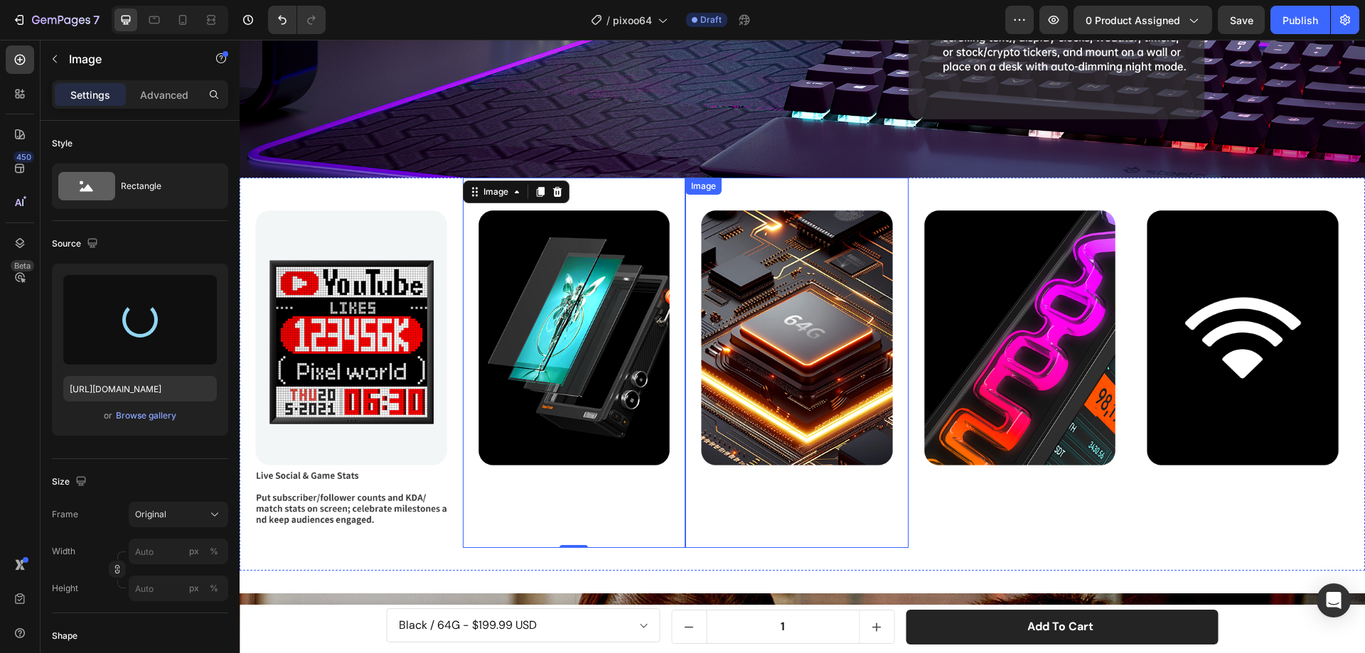
type input "https://cdn.shopify.com/s/files/1/0082/4105/3814/files/gempages_512109010883707…"
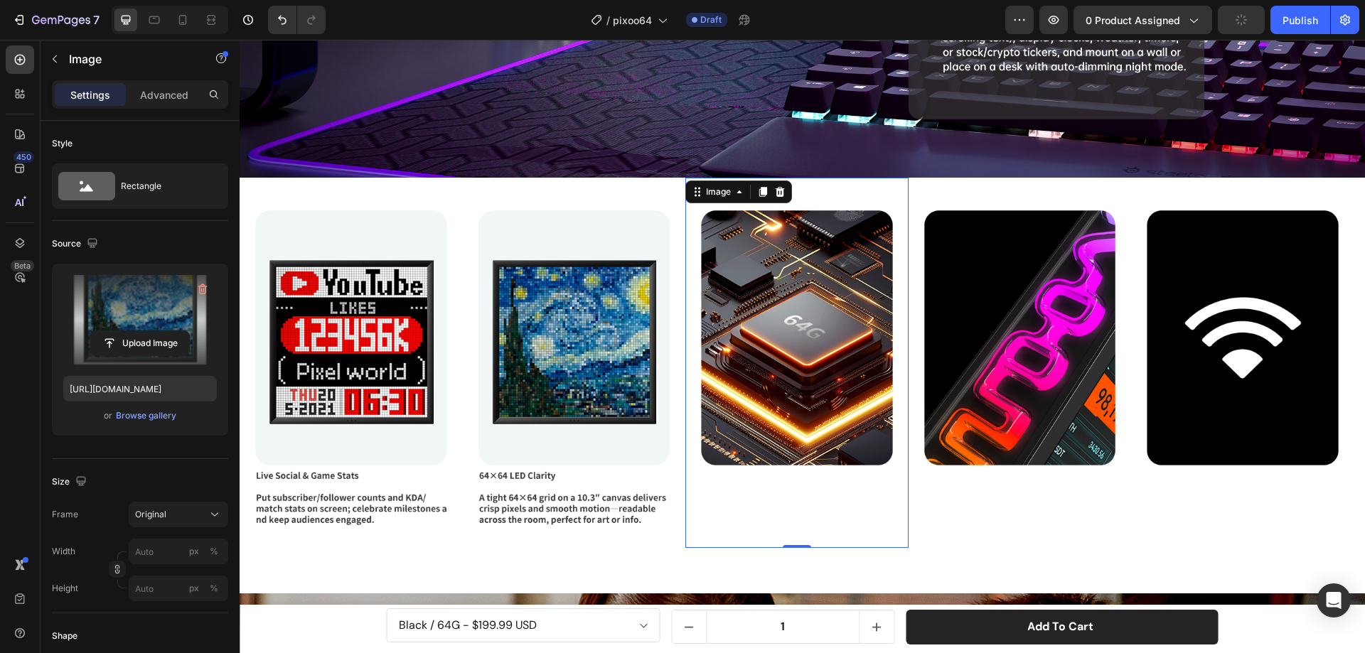
click at [802, 340] on img at bounding box center [796, 363] width 223 height 370
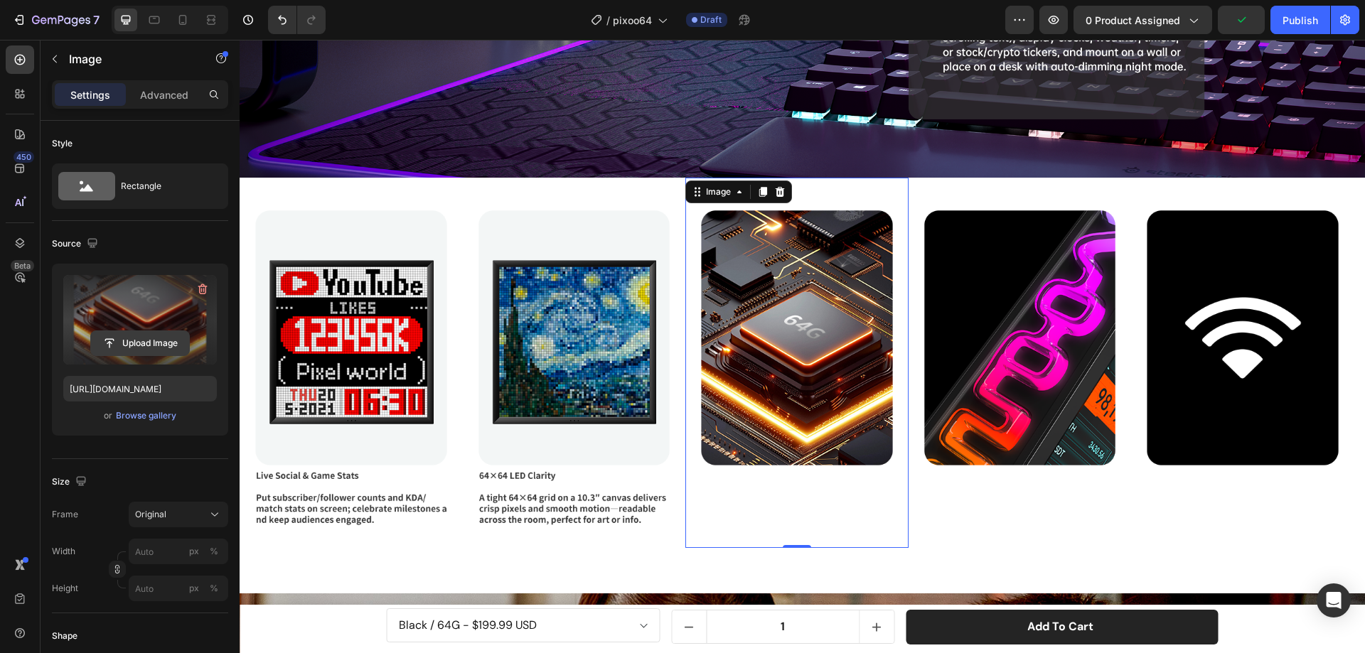
click at [163, 338] on input "file" at bounding box center [140, 343] width 98 height 24
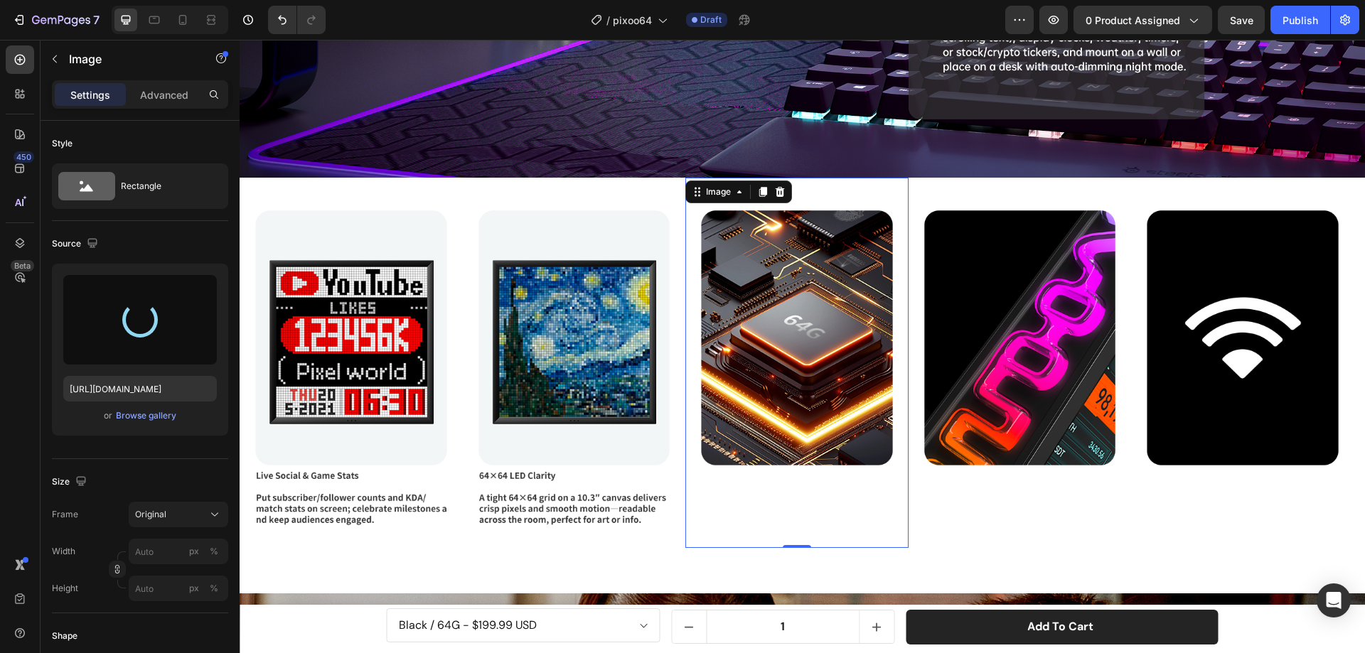
type input "https://cdn.shopify.com/s/files/1/0082/4105/3814/files/gempages_512109010883707…"
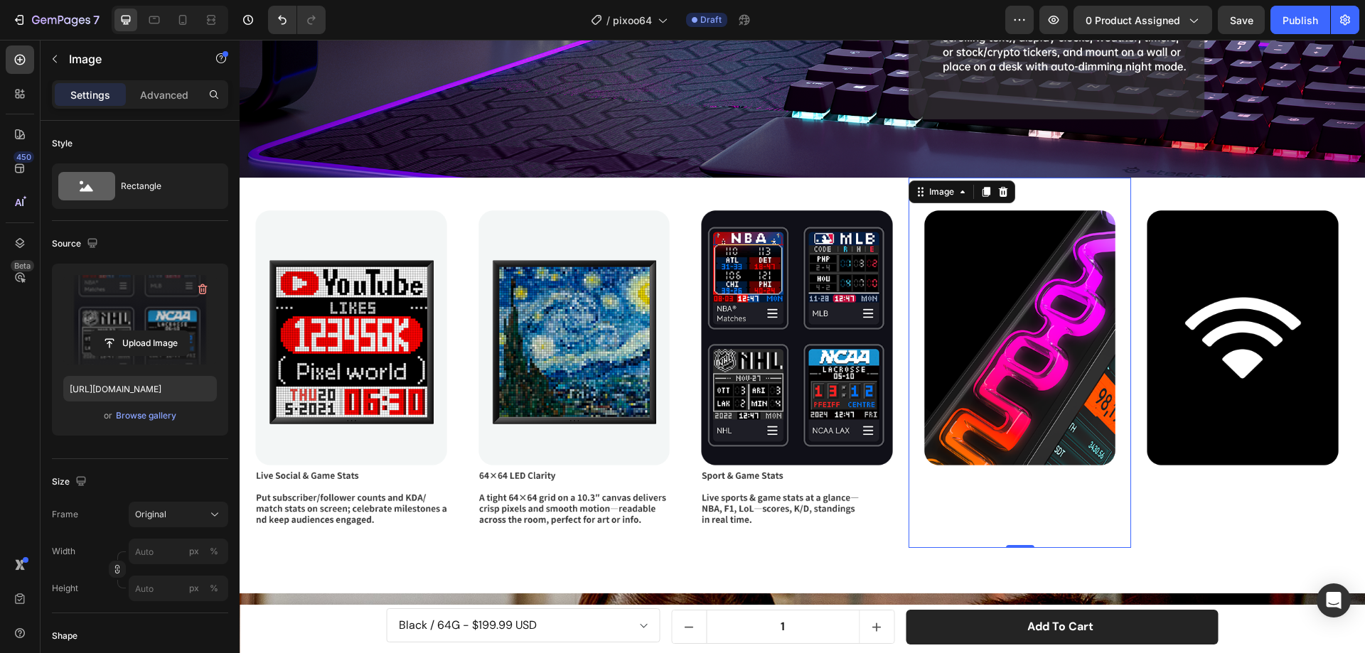
click at [1070, 387] on img at bounding box center [1019, 363] width 223 height 370
click at [157, 342] on input "file" at bounding box center [140, 343] width 98 height 24
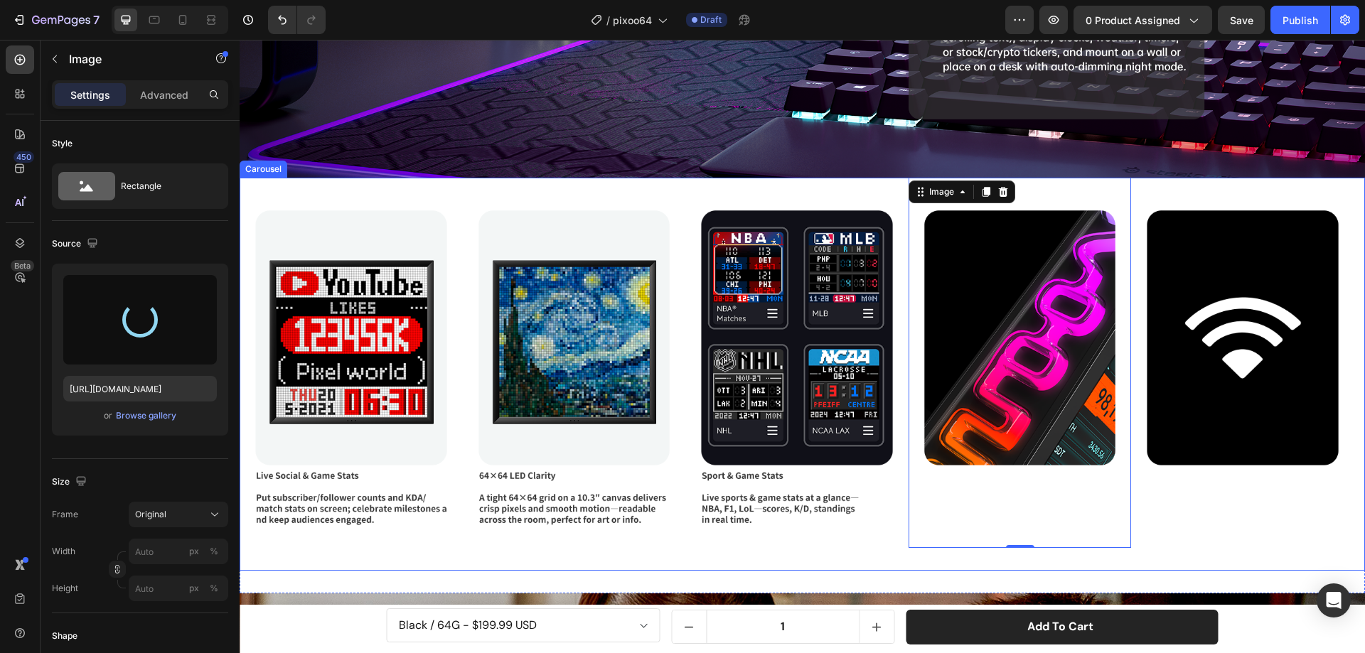
type input "https://cdn.shopify.com/s/files/1/0082/4105/3814/files/gempages_512109010883707…"
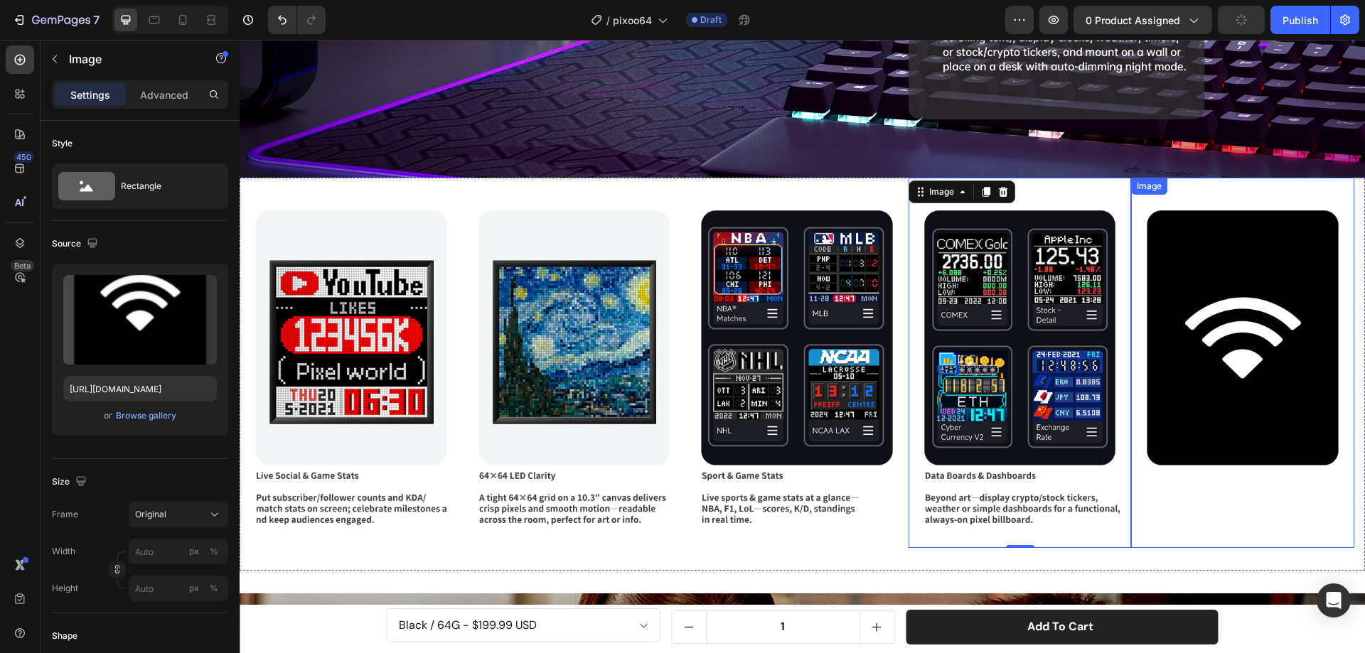
click at [1241, 351] on img at bounding box center [1242, 363] width 223 height 370
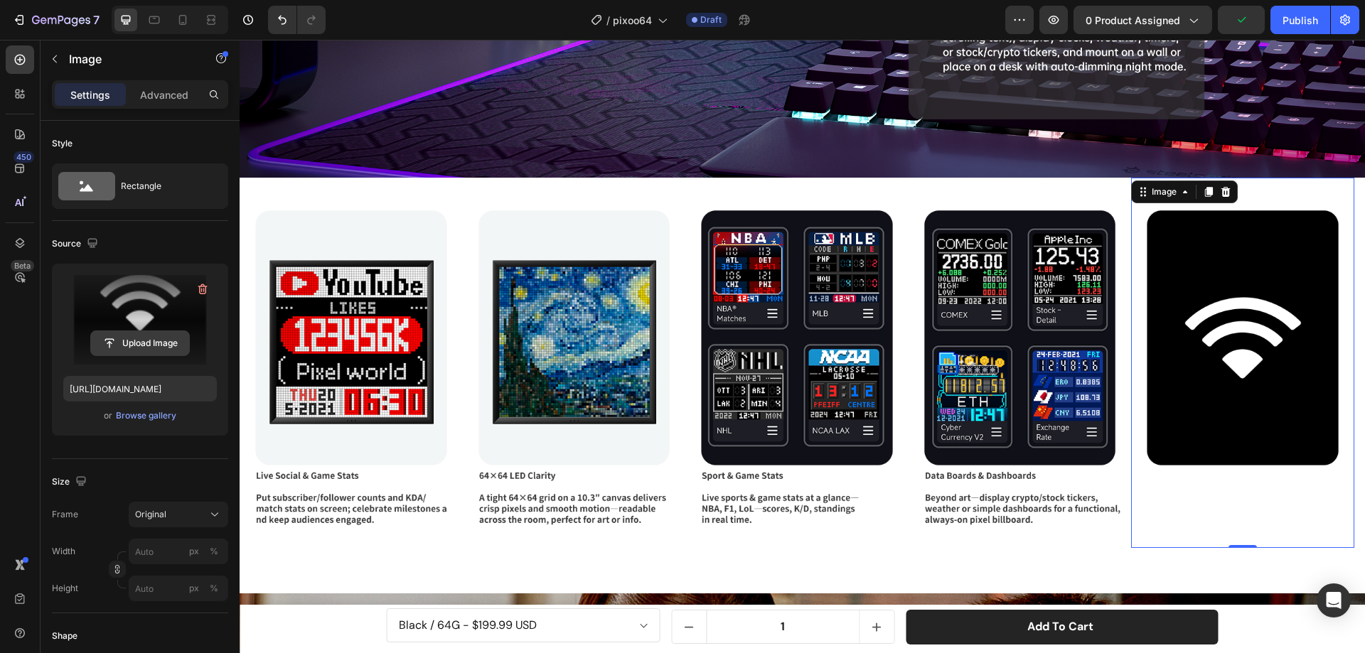
click at [126, 345] on input "file" at bounding box center [140, 343] width 98 height 24
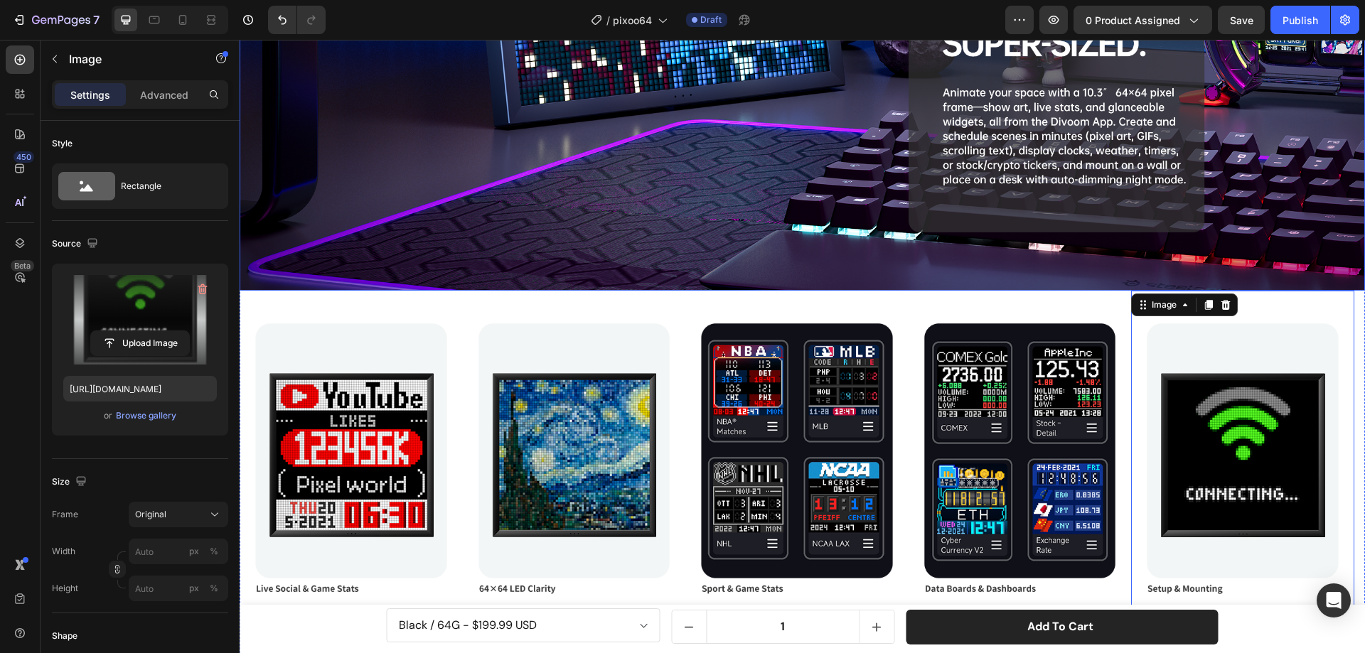
scroll to position [4270, 0]
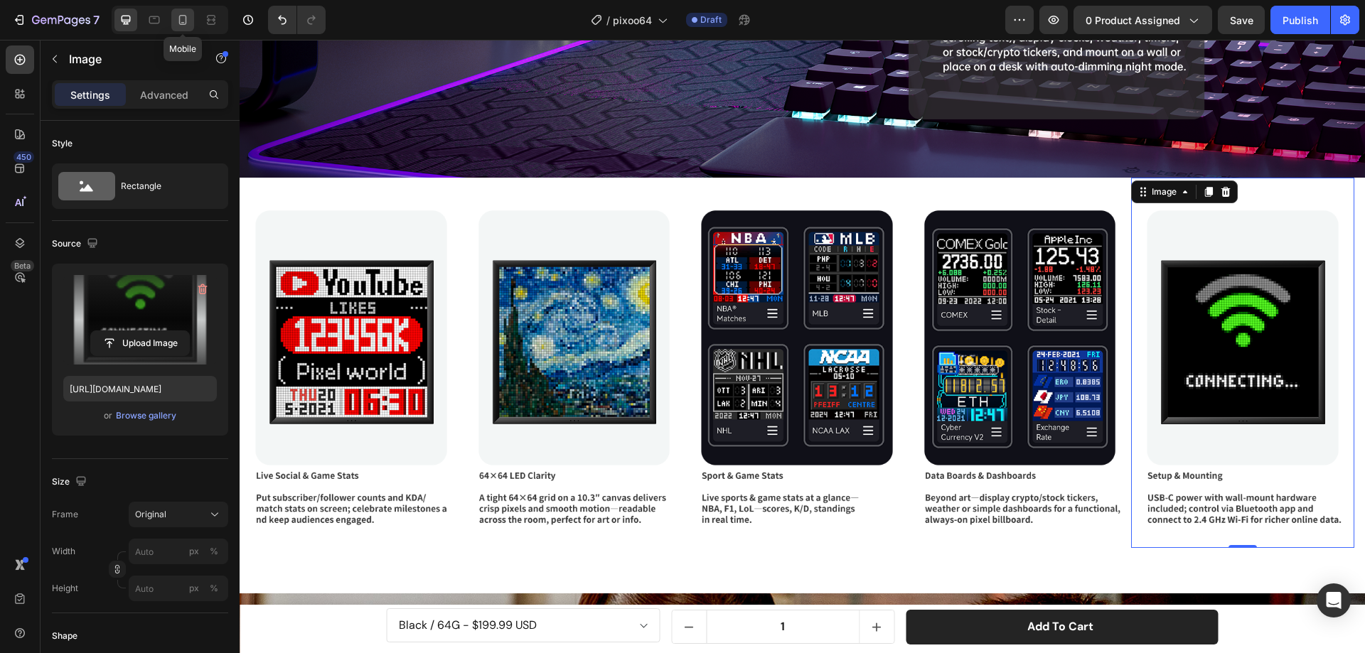
click at [180, 27] on div at bounding box center [182, 20] width 23 height 23
type input "https://cdn.shopify.com/s/files/1/0082/4105/3814/files/gempages_512109010883707…"
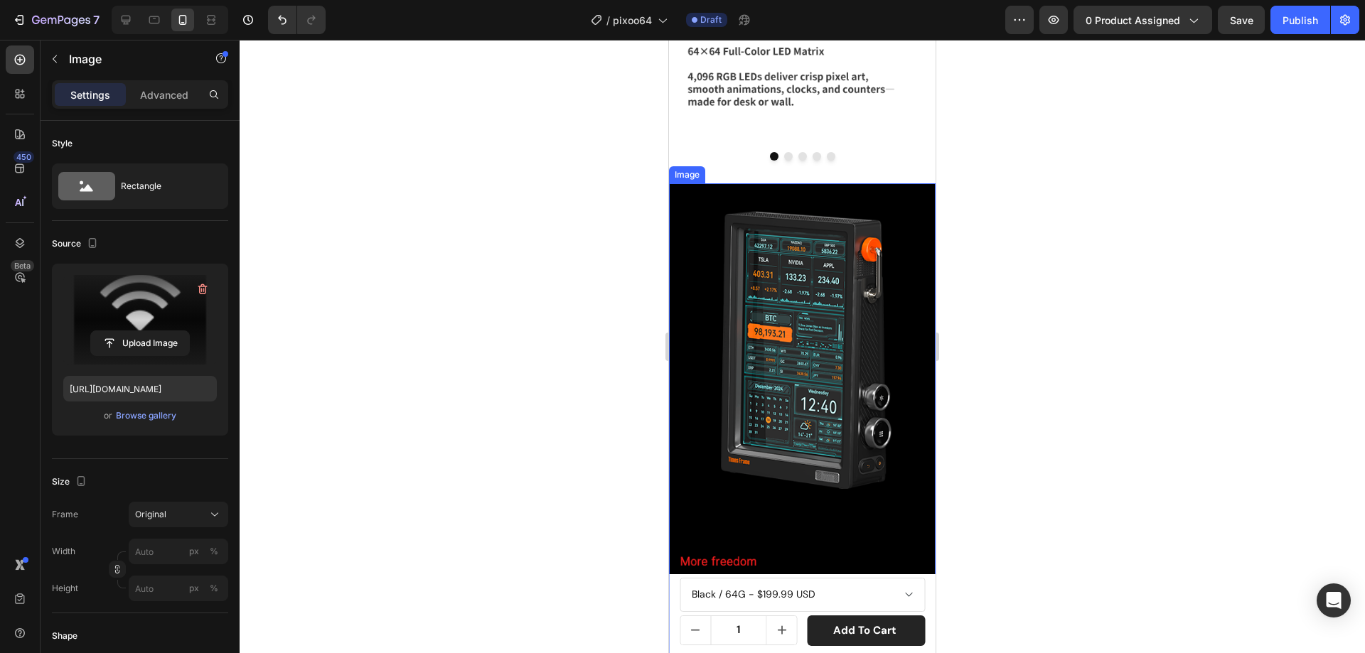
scroll to position [3413, 0]
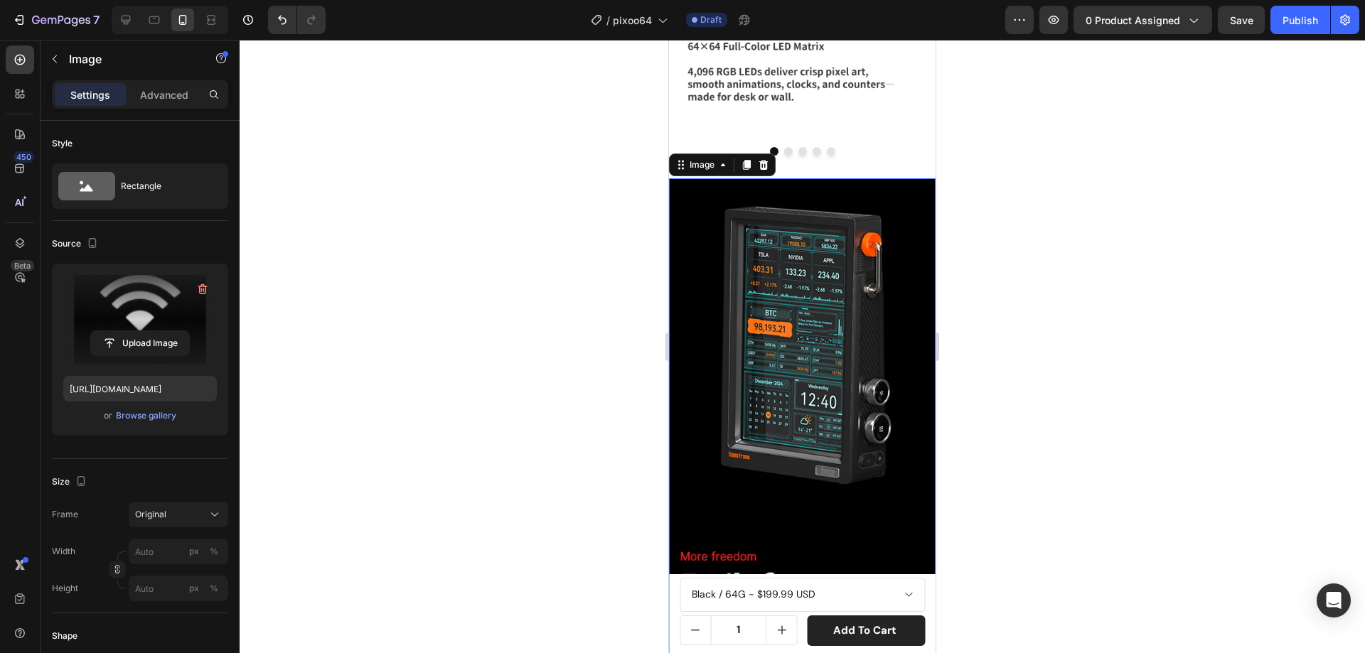
click at [775, 254] on img at bounding box center [802, 498] width 267 height 640
click at [145, 343] on input "file" at bounding box center [140, 343] width 98 height 24
type input "https://cdn.shopify.com/s/files/1/0082/4105/3814/files/gempages_512109010883707…"
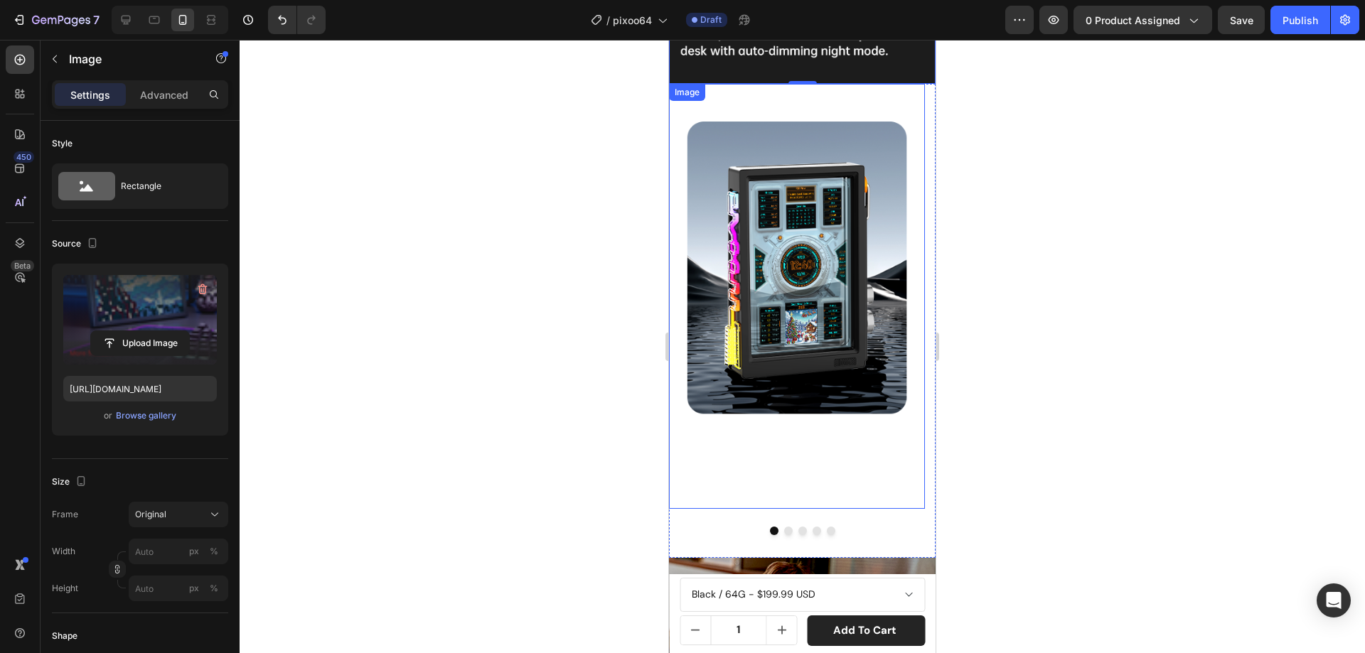
scroll to position [4124, 0]
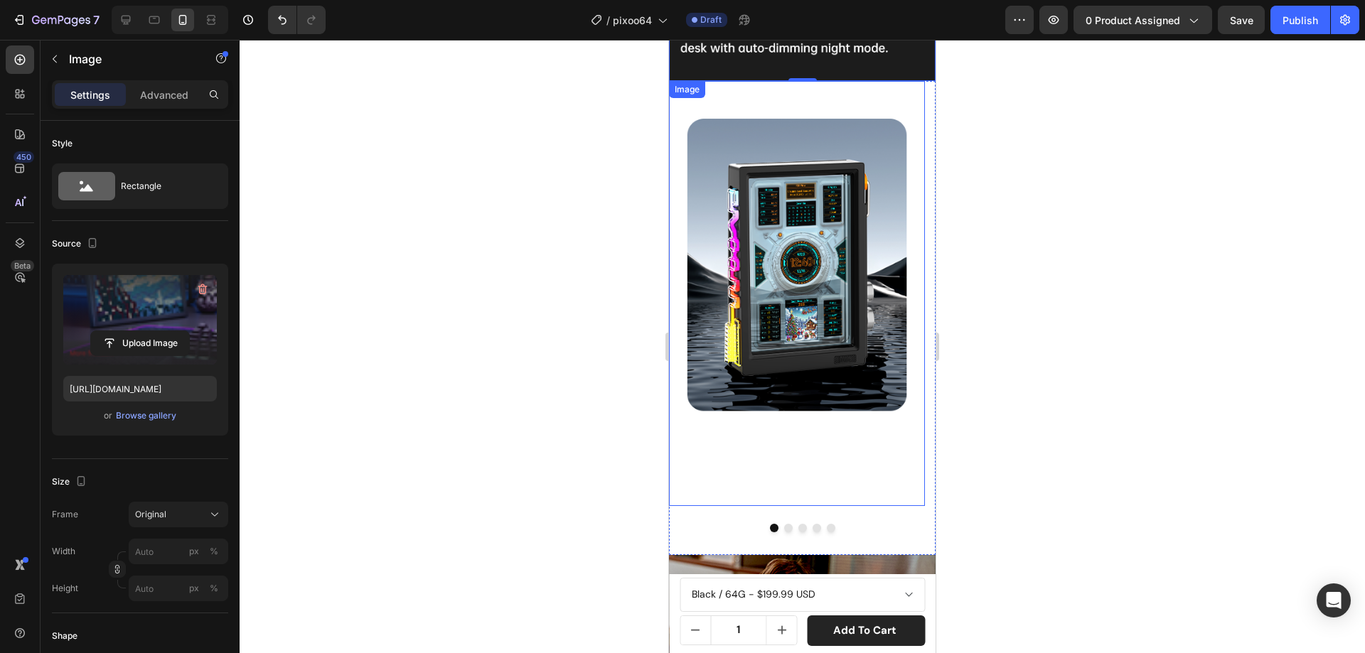
click at [768, 237] on img at bounding box center [797, 293] width 256 height 425
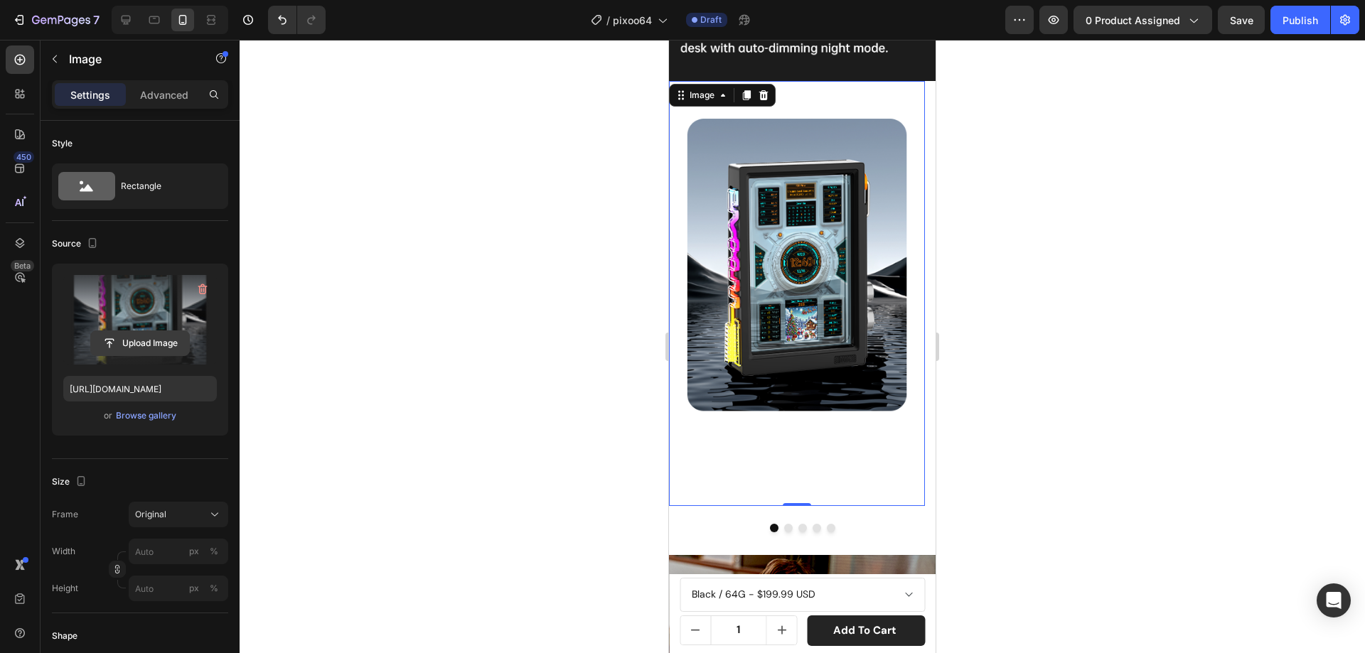
click at [115, 340] on input "file" at bounding box center [140, 343] width 98 height 24
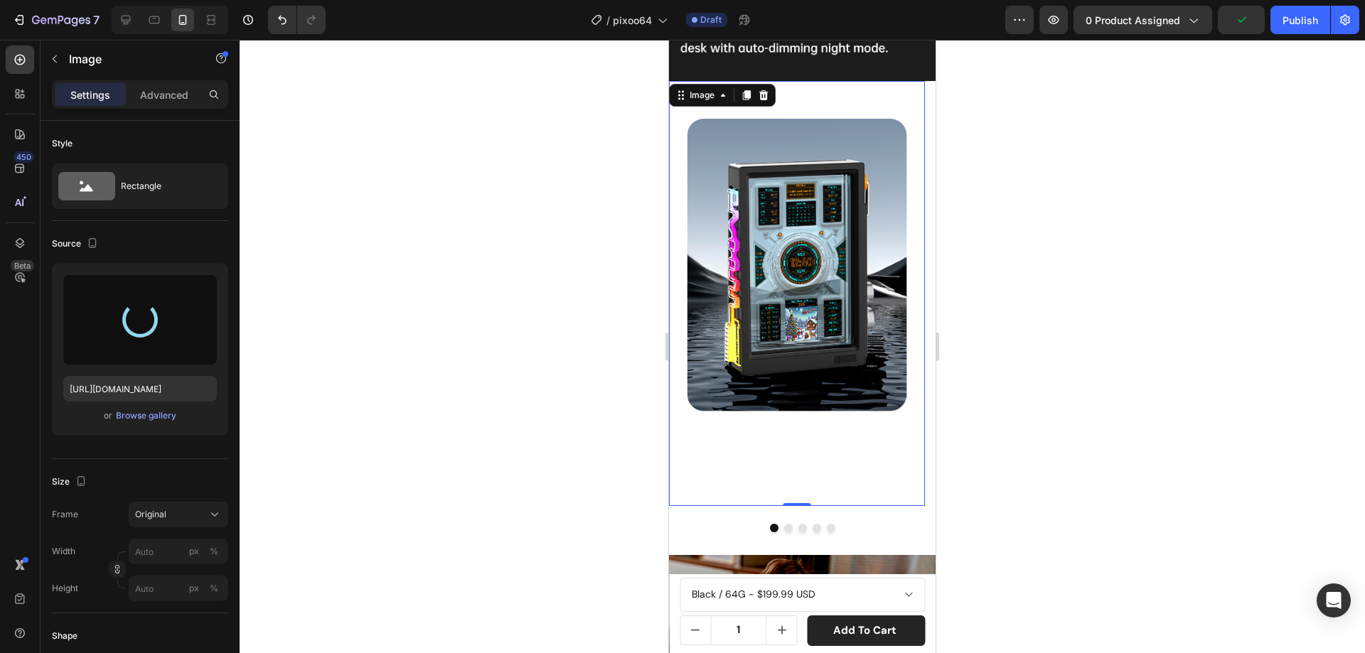
type input "https://cdn.shopify.com/s/files/1/0082/4105/3814/files/gempages_512109010883707…"
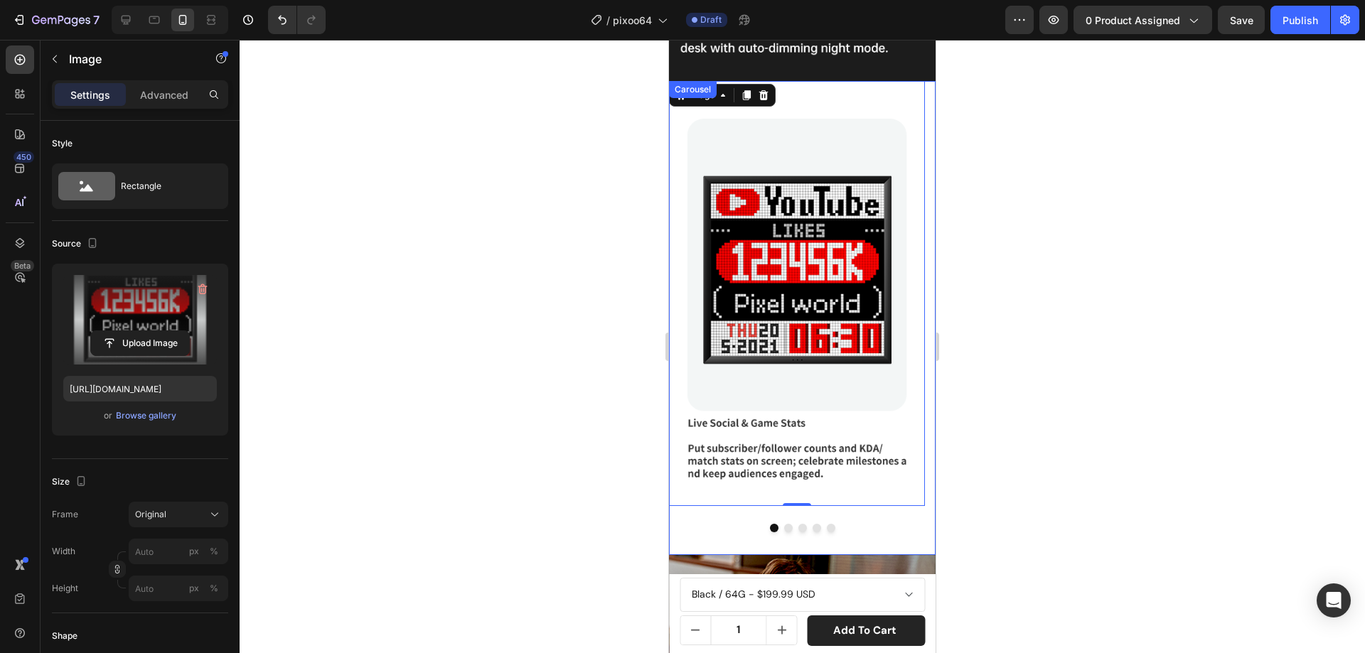
click at [785, 524] on button "Dot" at bounding box center [788, 528] width 9 height 9
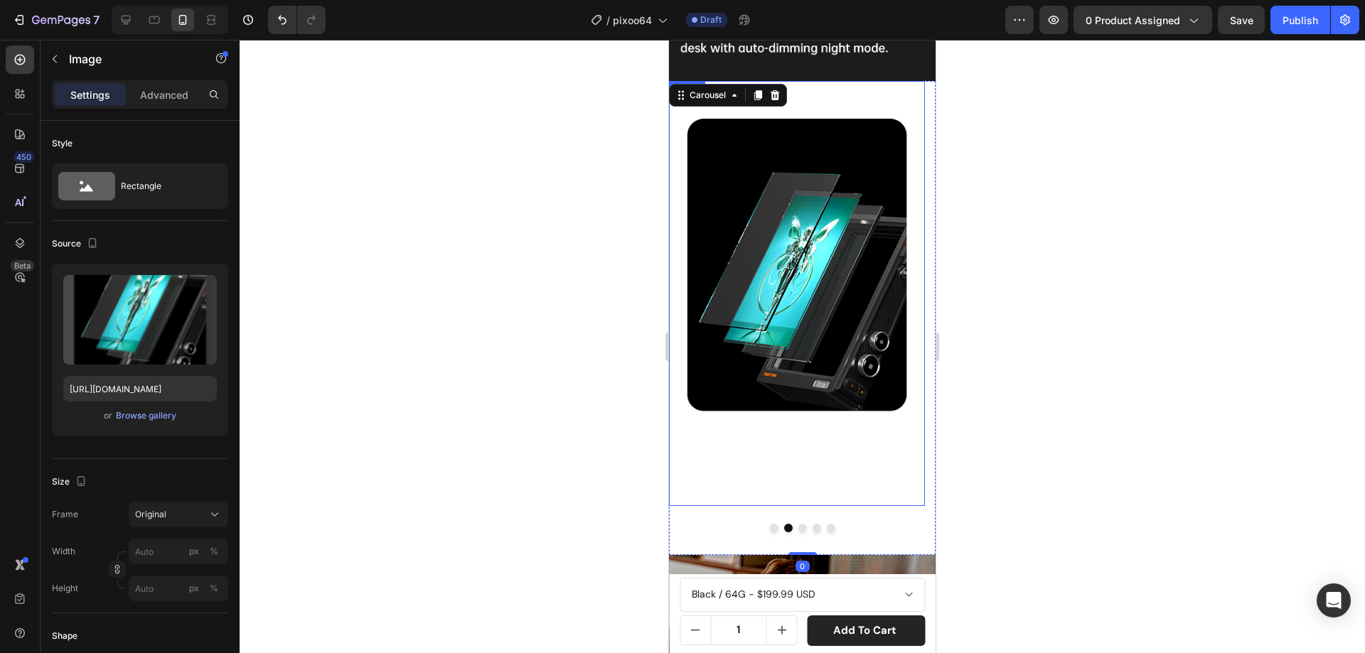
click at [819, 303] on img at bounding box center [797, 293] width 256 height 425
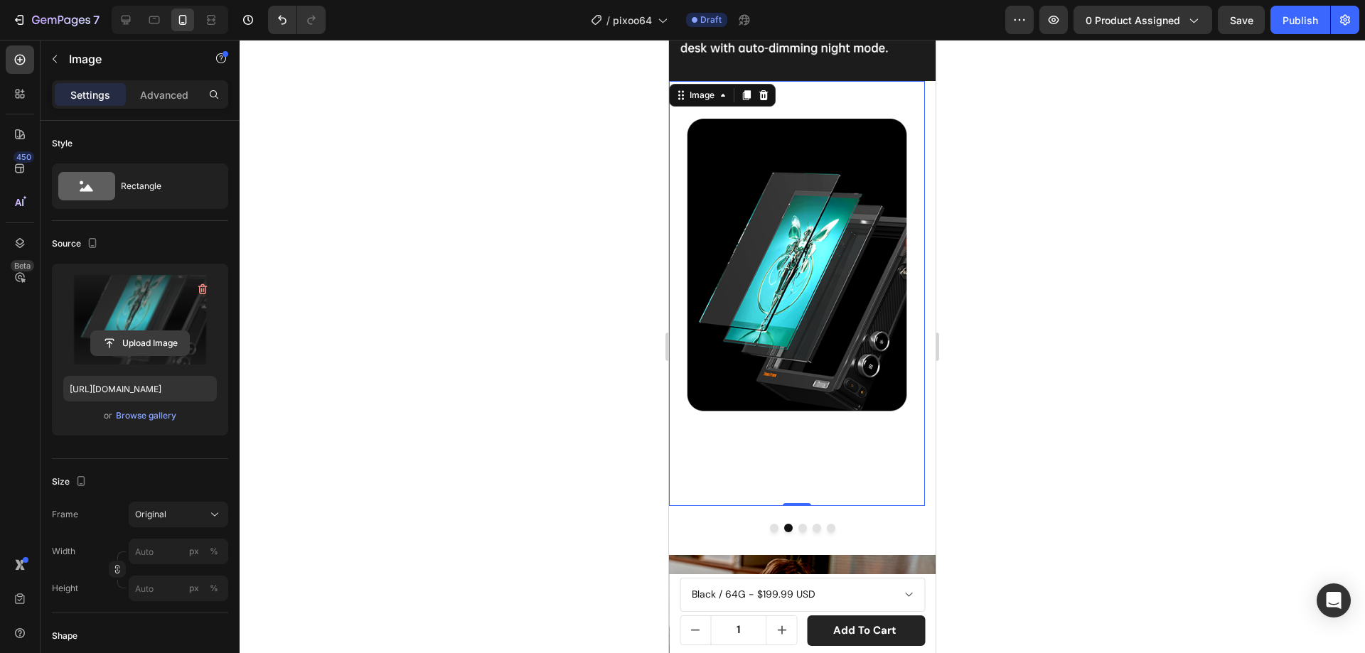
click at [164, 342] on input "file" at bounding box center [140, 343] width 98 height 24
type input "https://cdn.shopify.com/s/files/1/0082/4105/3814/files/gempages_512109010883707…"
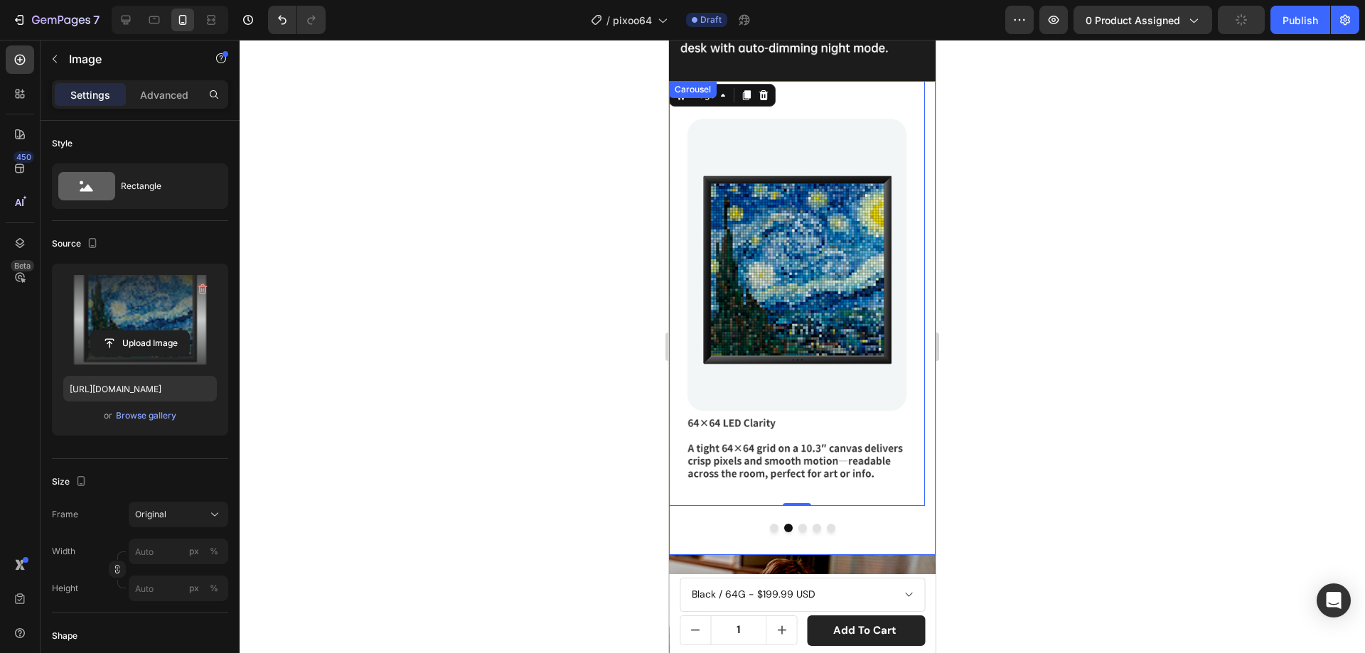
click at [799, 524] on button "Dot" at bounding box center [802, 528] width 9 height 9
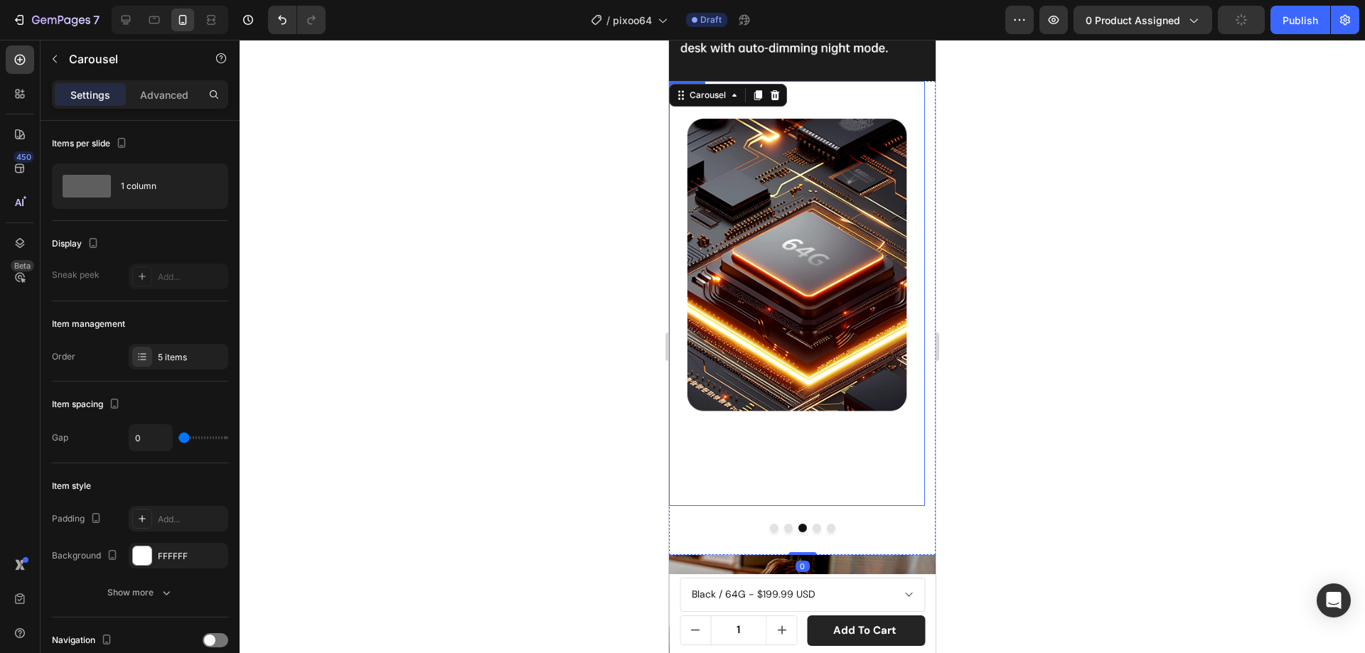
click at [835, 270] on img at bounding box center [797, 293] width 256 height 425
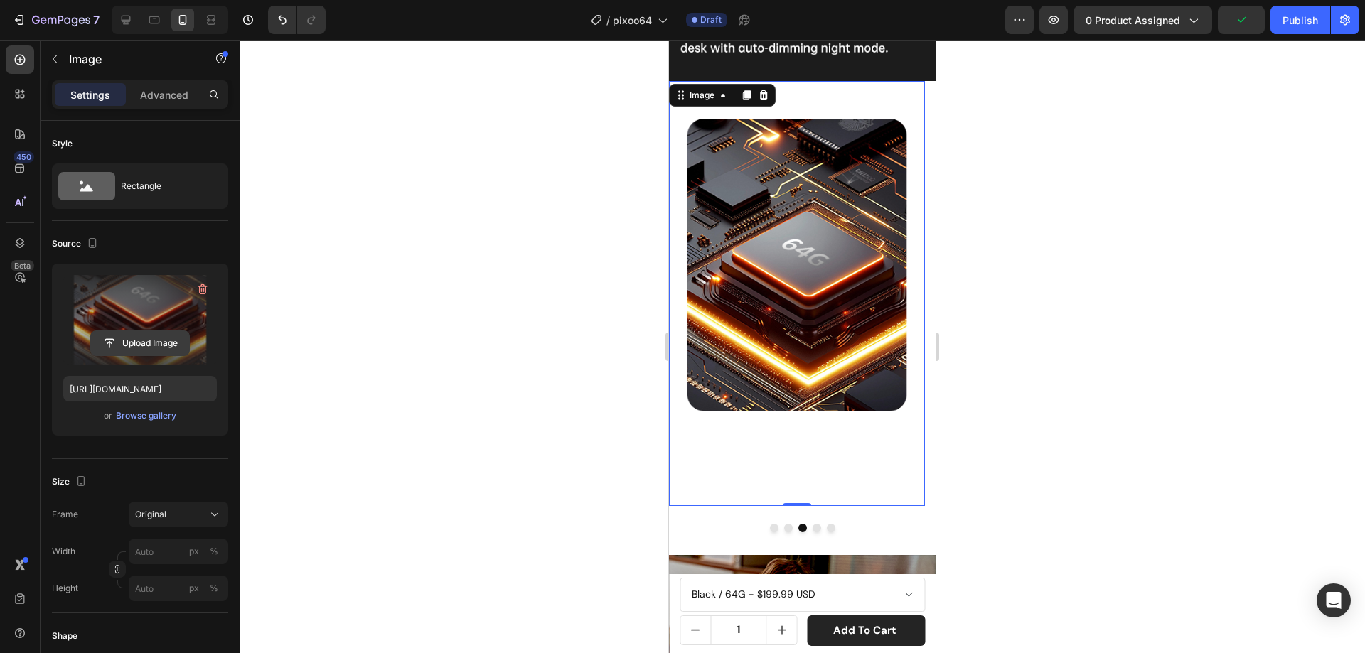
click at [135, 344] on input "file" at bounding box center [140, 343] width 98 height 24
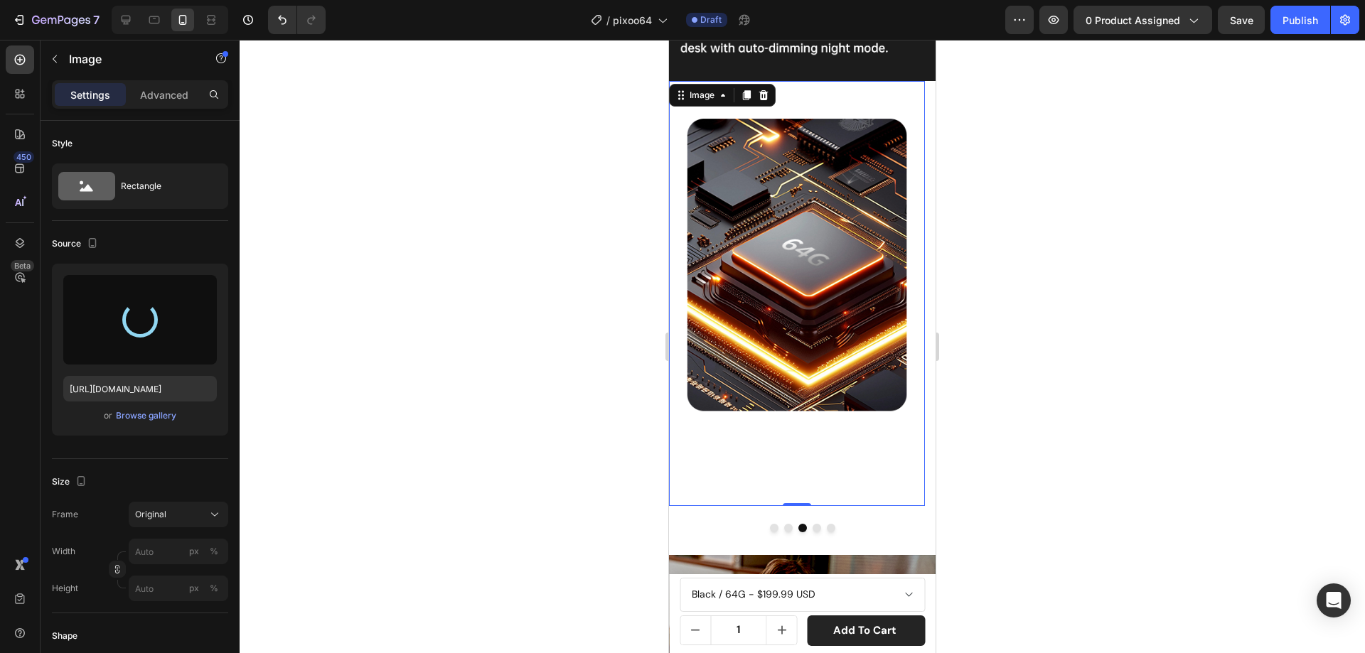
type input "https://cdn.shopify.com/s/files/1/0082/4105/3814/files/gempages_512109010883707…"
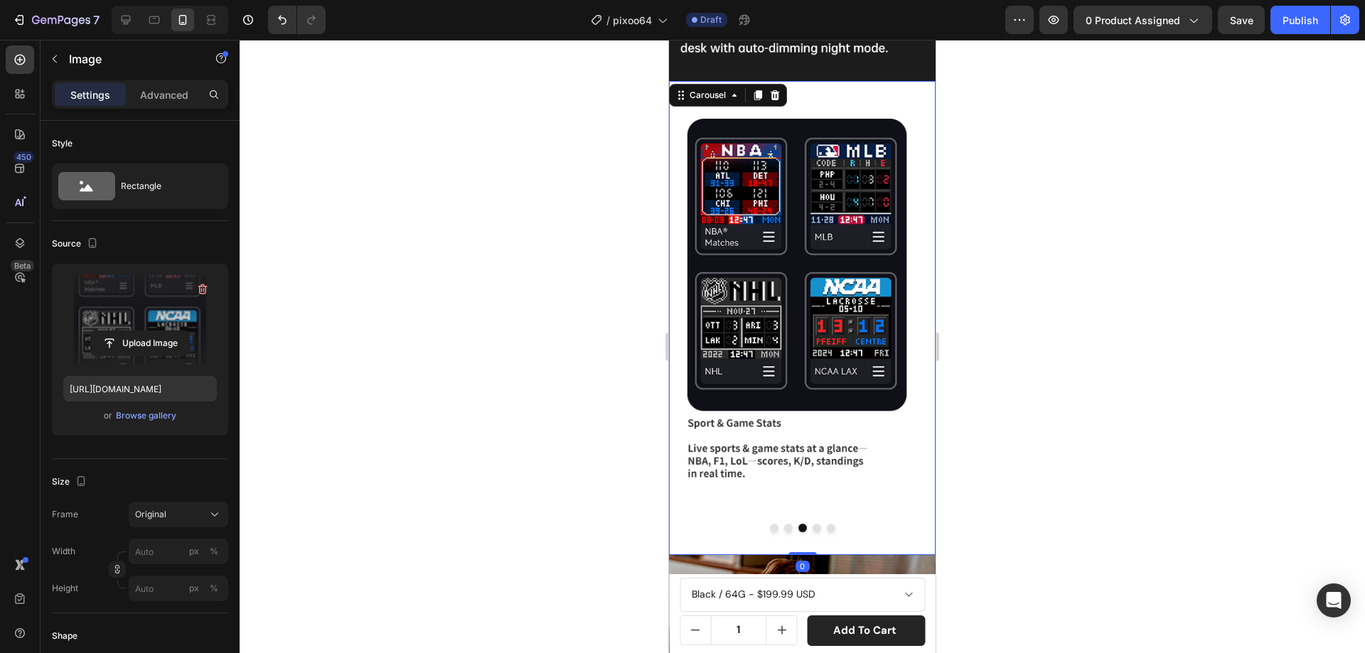
click at [812, 524] on button "Dot" at bounding box center [816, 528] width 9 height 9
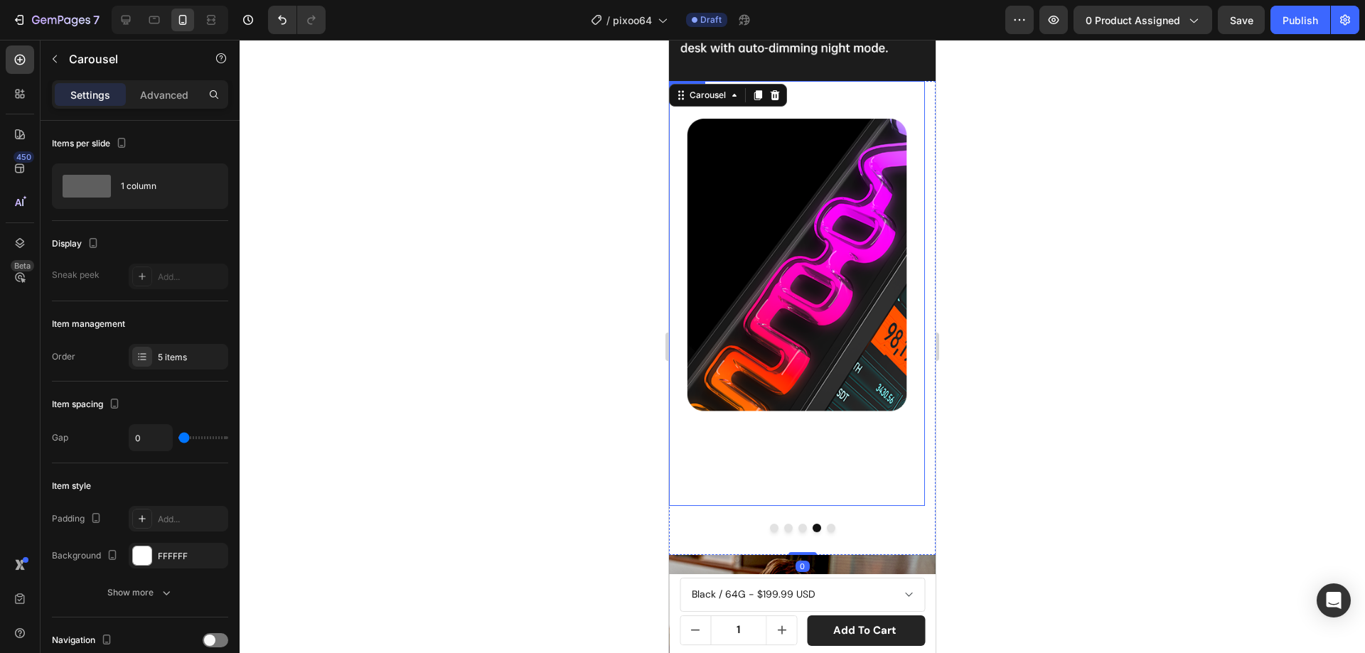
click at [812, 290] on img at bounding box center [797, 293] width 256 height 425
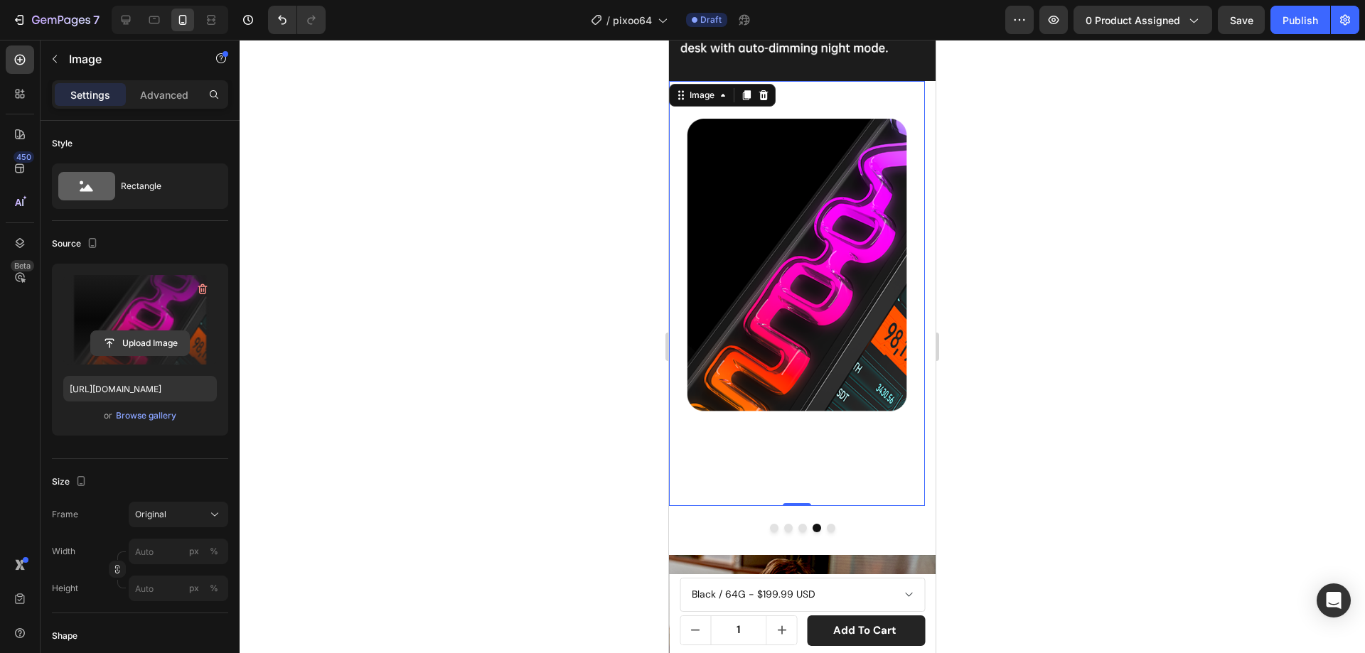
click at [150, 345] on input "file" at bounding box center [140, 343] width 98 height 24
type input "https://cdn.shopify.com/s/files/1/0082/4105/3814/files/gempages_512109010883707…"
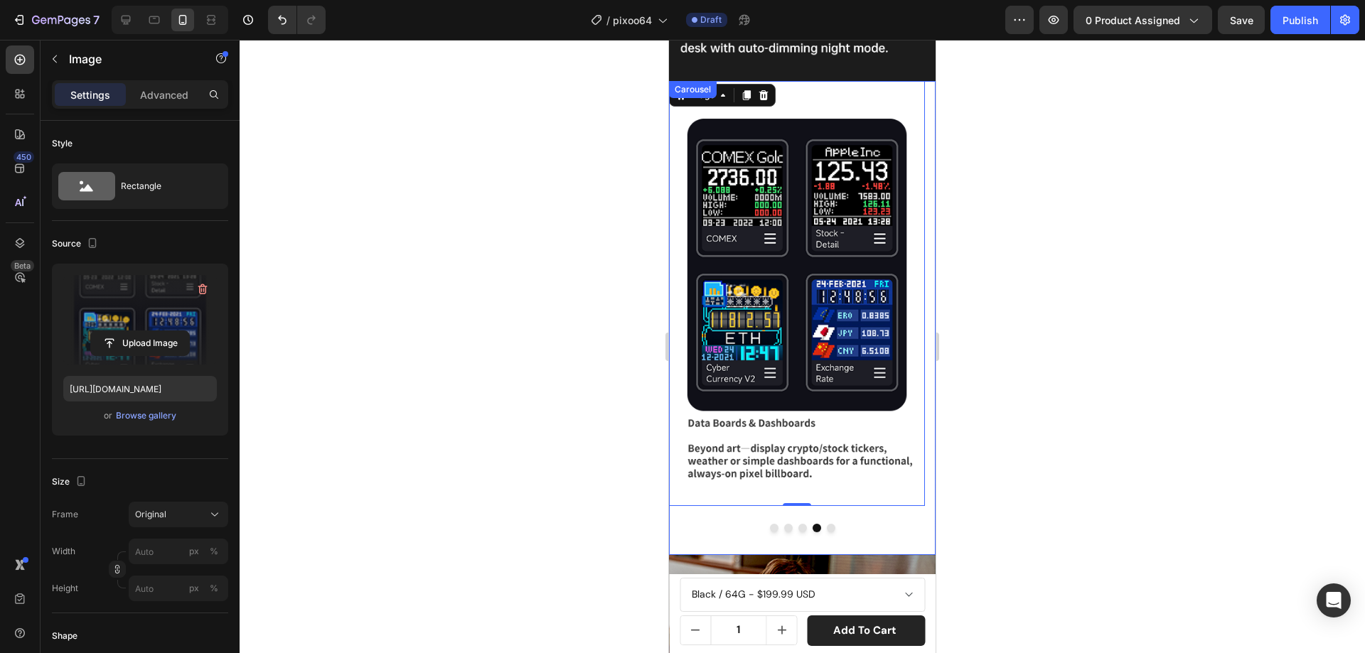
click at [827, 524] on button "Dot" at bounding box center [831, 528] width 9 height 9
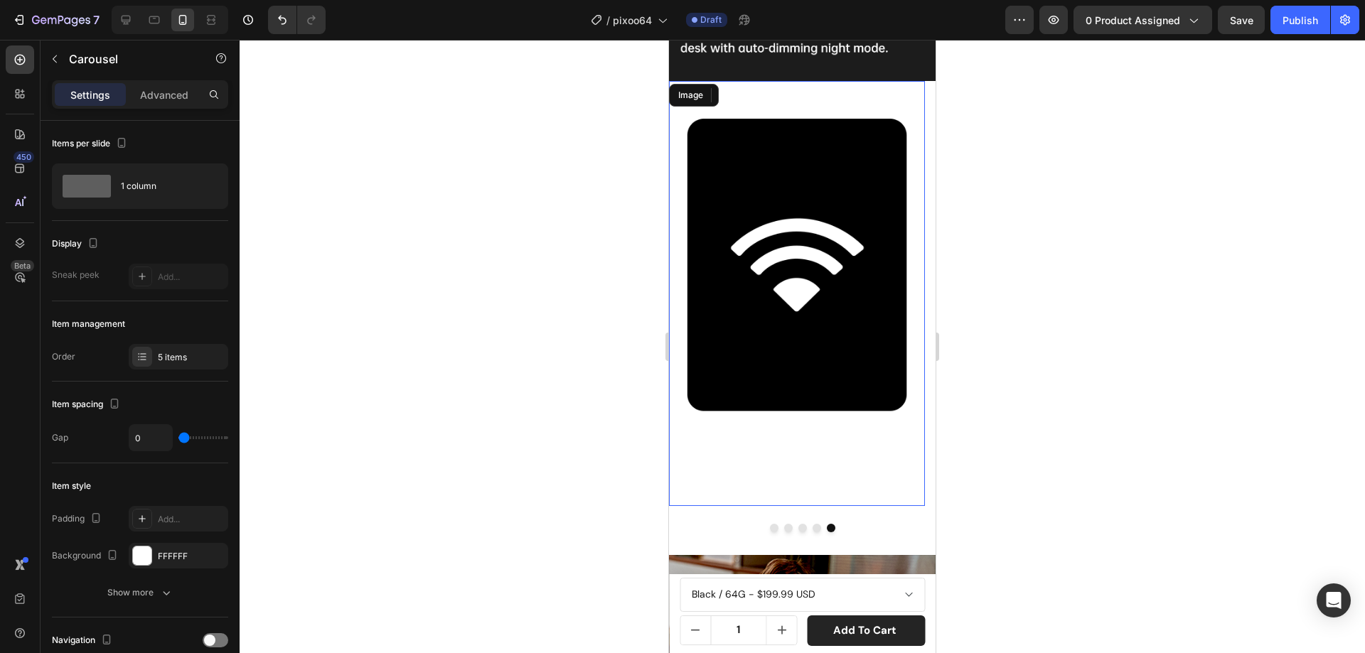
click at [859, 311] on img at bounding box center [797, 293] width 256 height 425
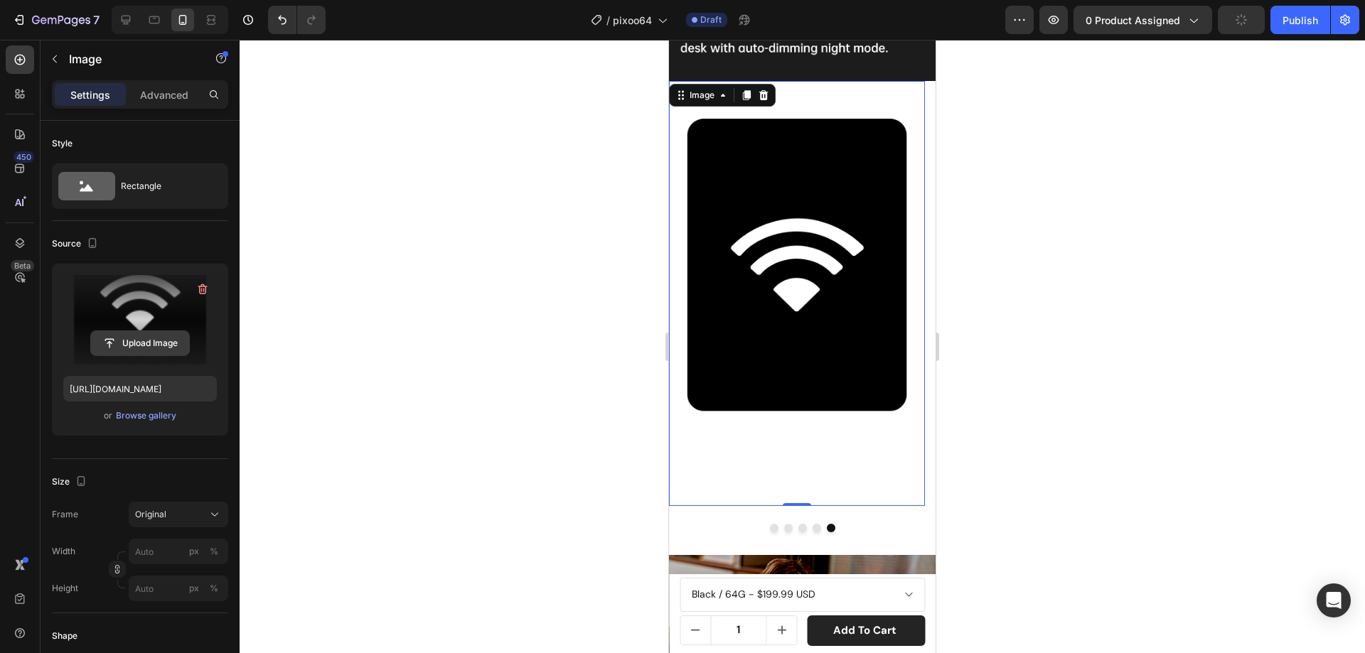
click at [122, 348] on input "file" at bounding box center [140, 343] width 98 height 24
type input "https://cdn.shopify.com/s/files/1/0082/4105/3814/files/gempages_512109010883707…"
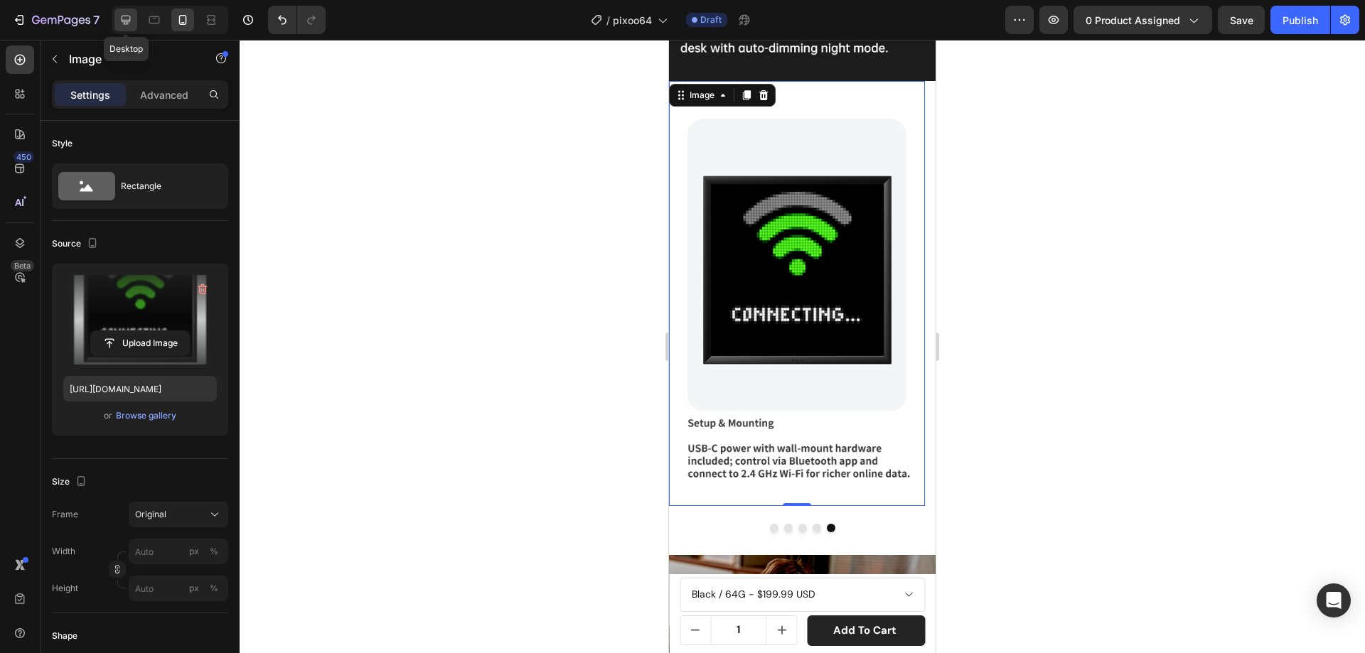
click at [119, 21] on icon at bounding box center [126, 20] width 14 height 14
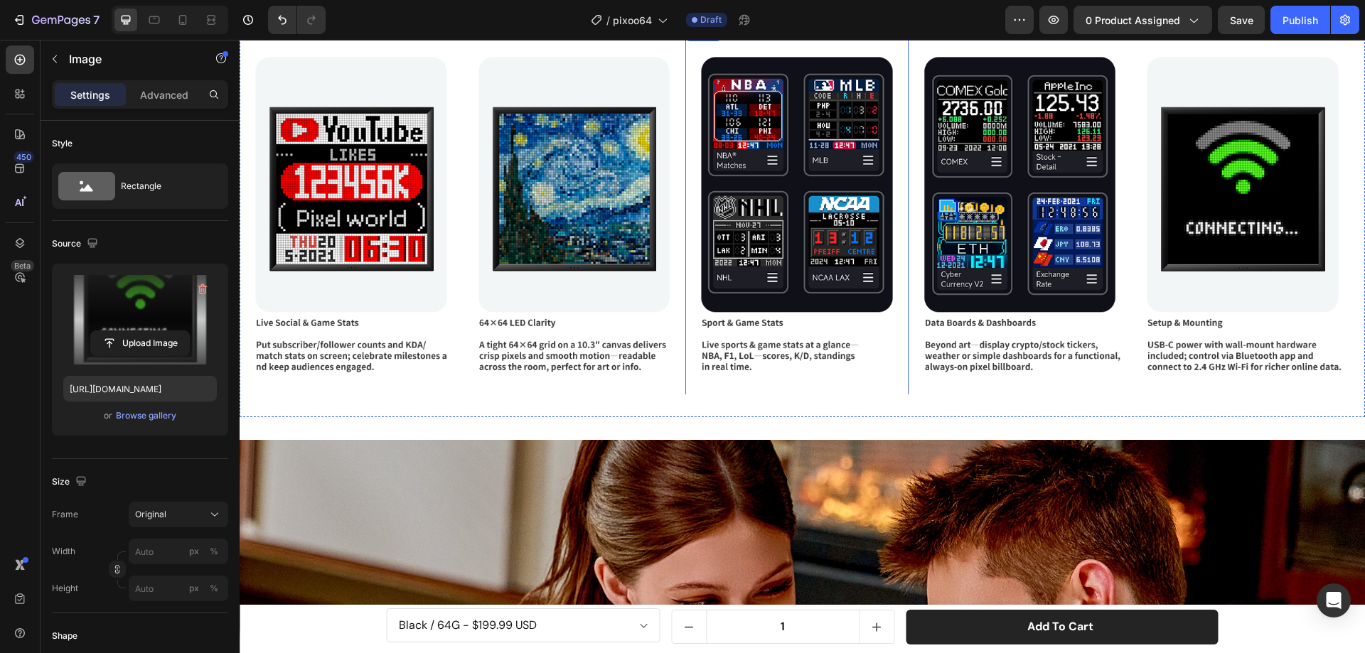
scroll to position [4362, 0]
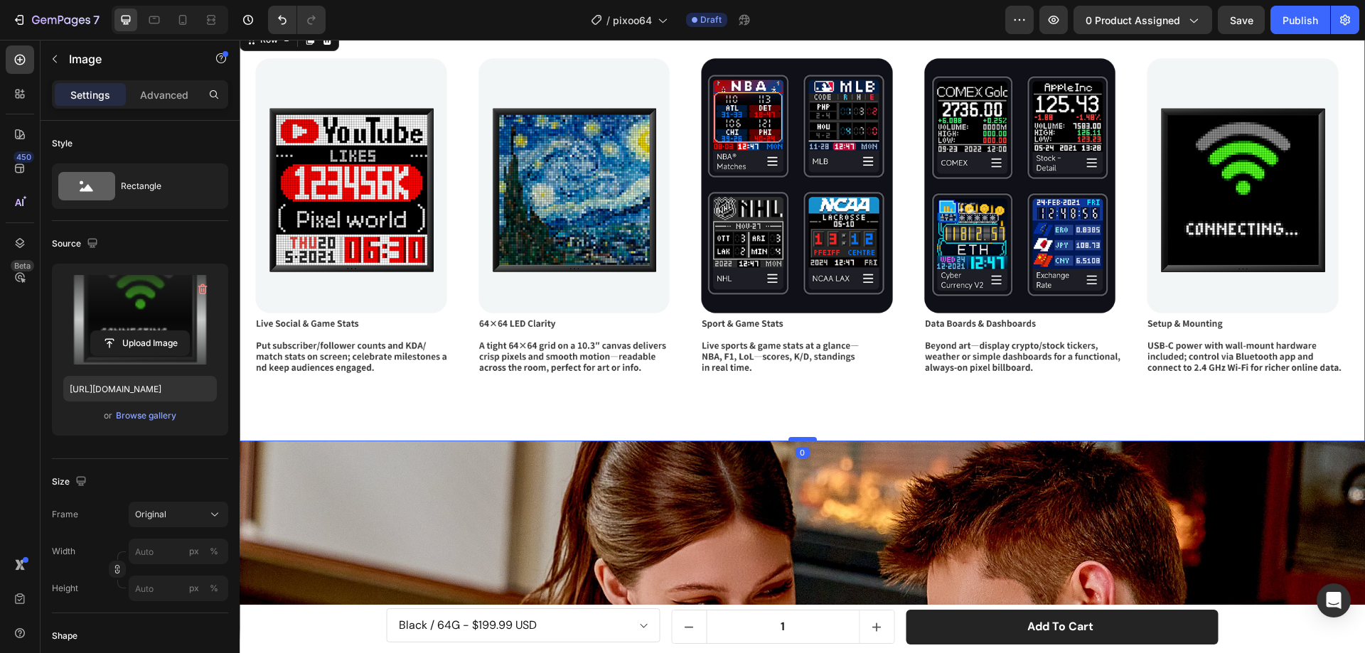
click at [797, 434] on div "Image Image Image Image Image Carousel Row 0" at bounding box center [802, 234] width 1125 height 416
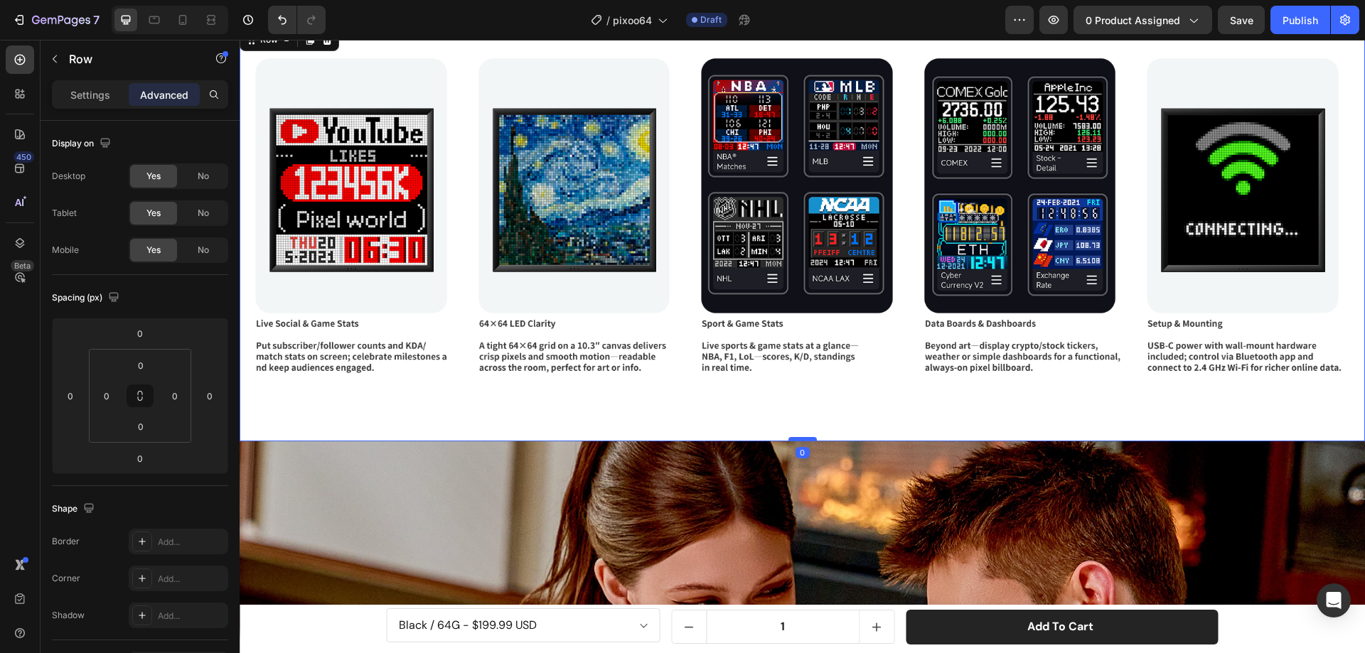
click at [799, 437] on div at bounding box center [802, 439] width 28 height 4
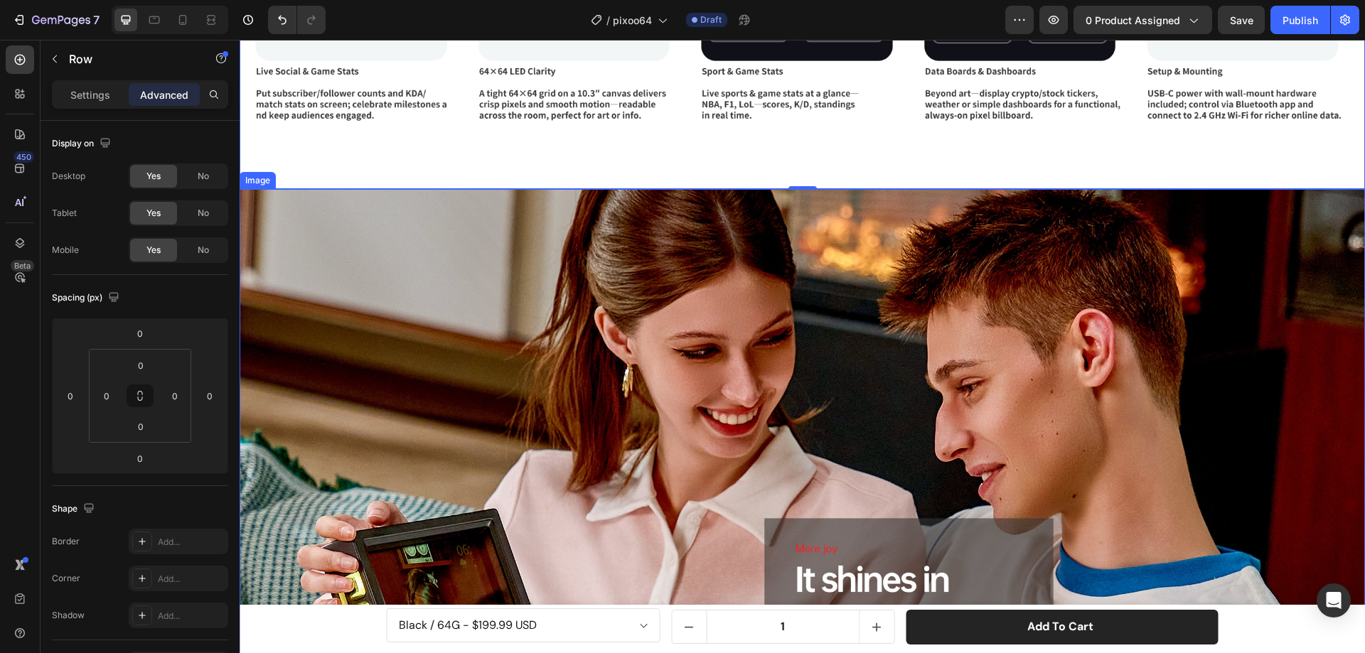
scroll to position [4646, 0]
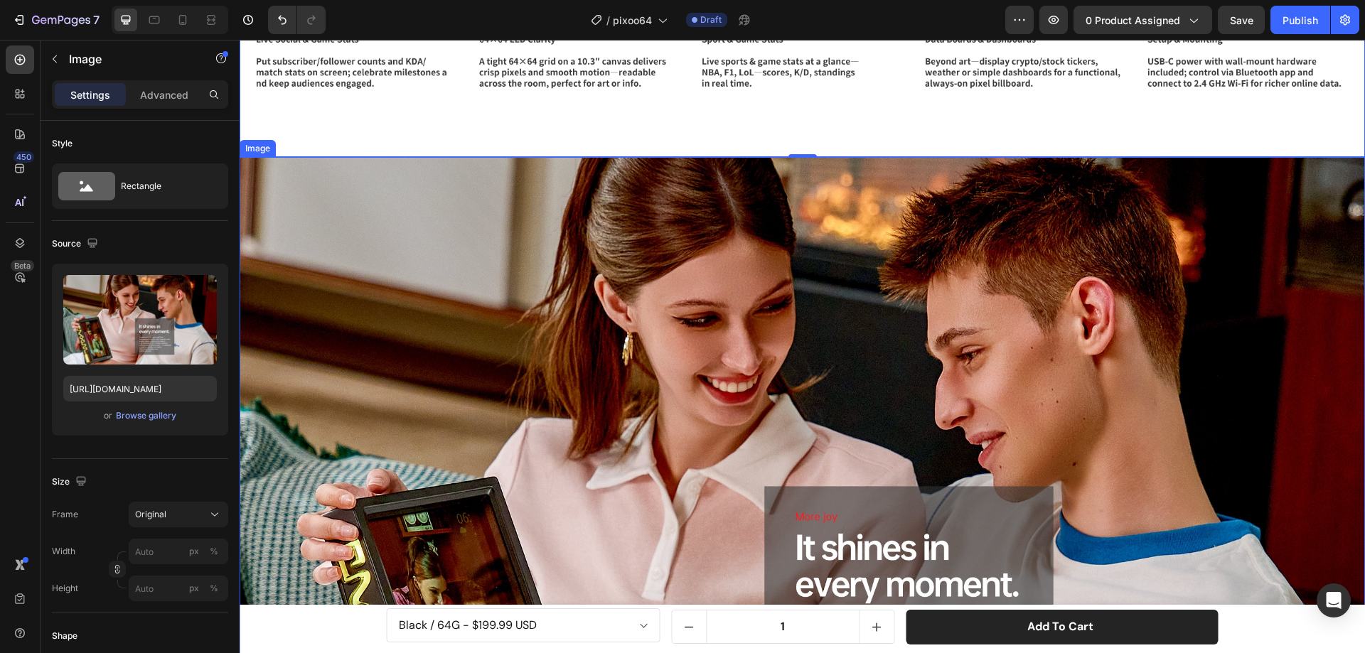
click at [672, 292] on img at bounding box center [802, 497] width 1125 height 681
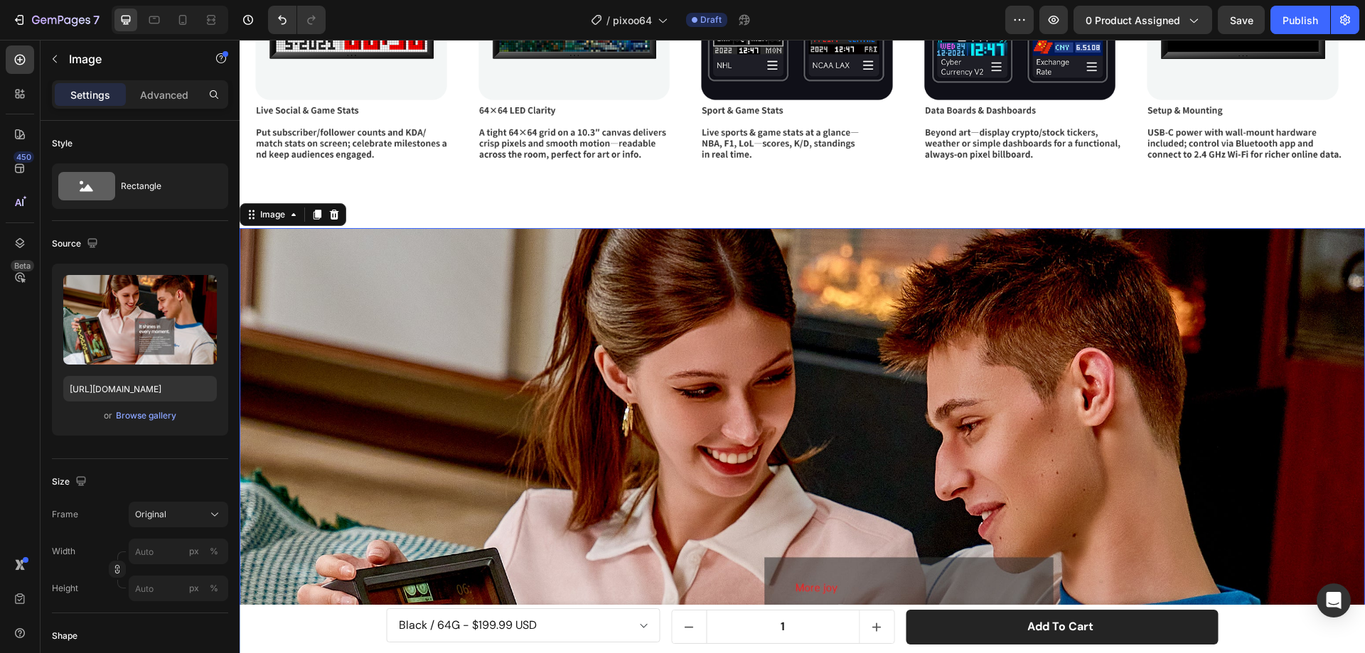
scroll to position [4504, 0]
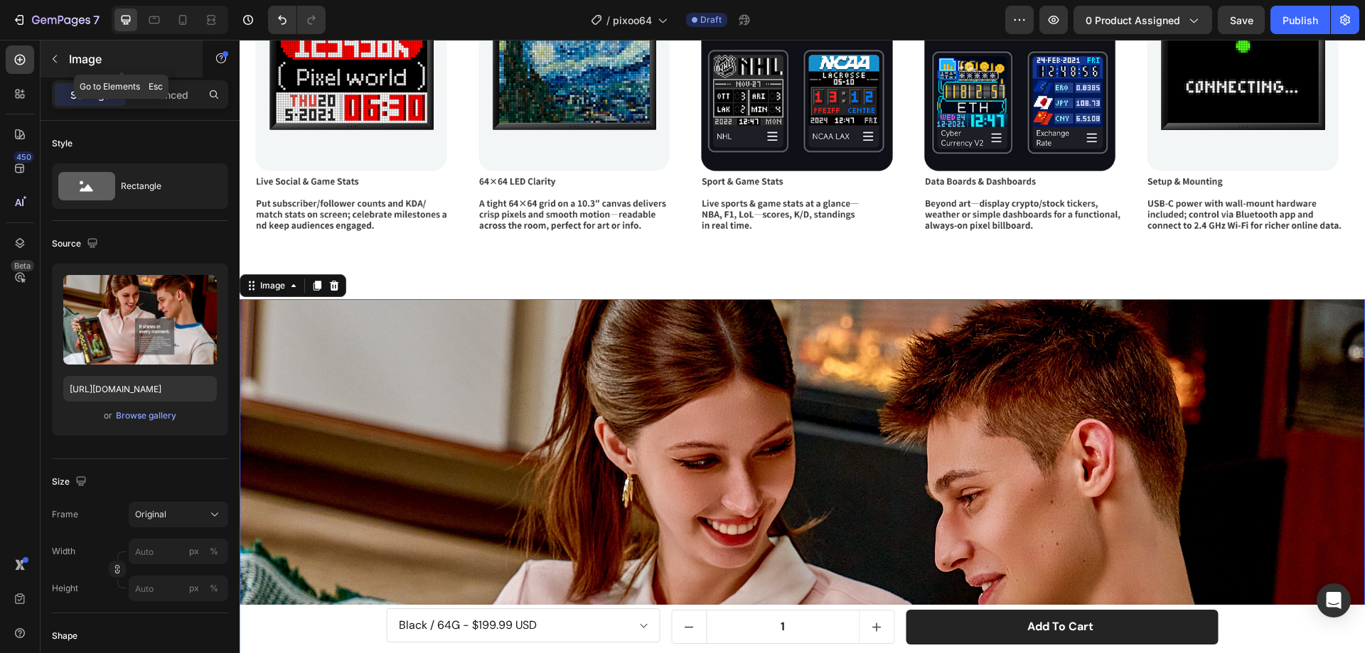
click at [55, 65] on button "button" at bounding box center [54, 59] width 23 height 23
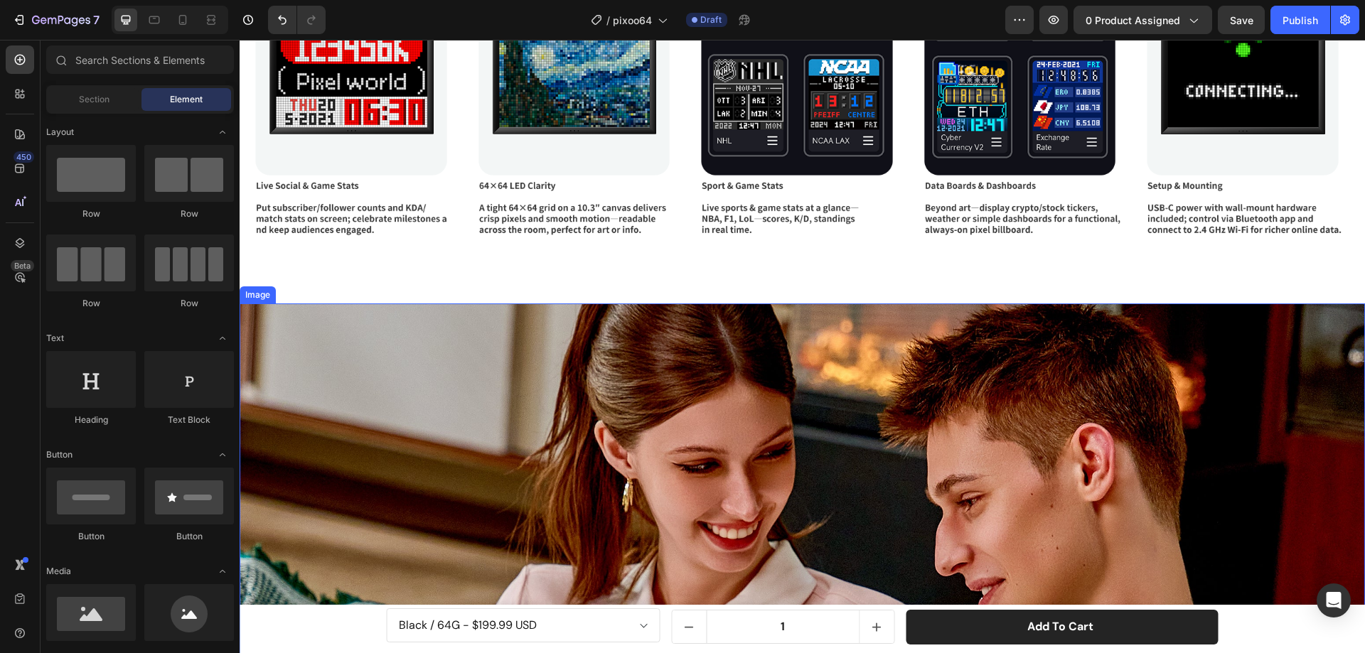
scroll to position [4433, 0]
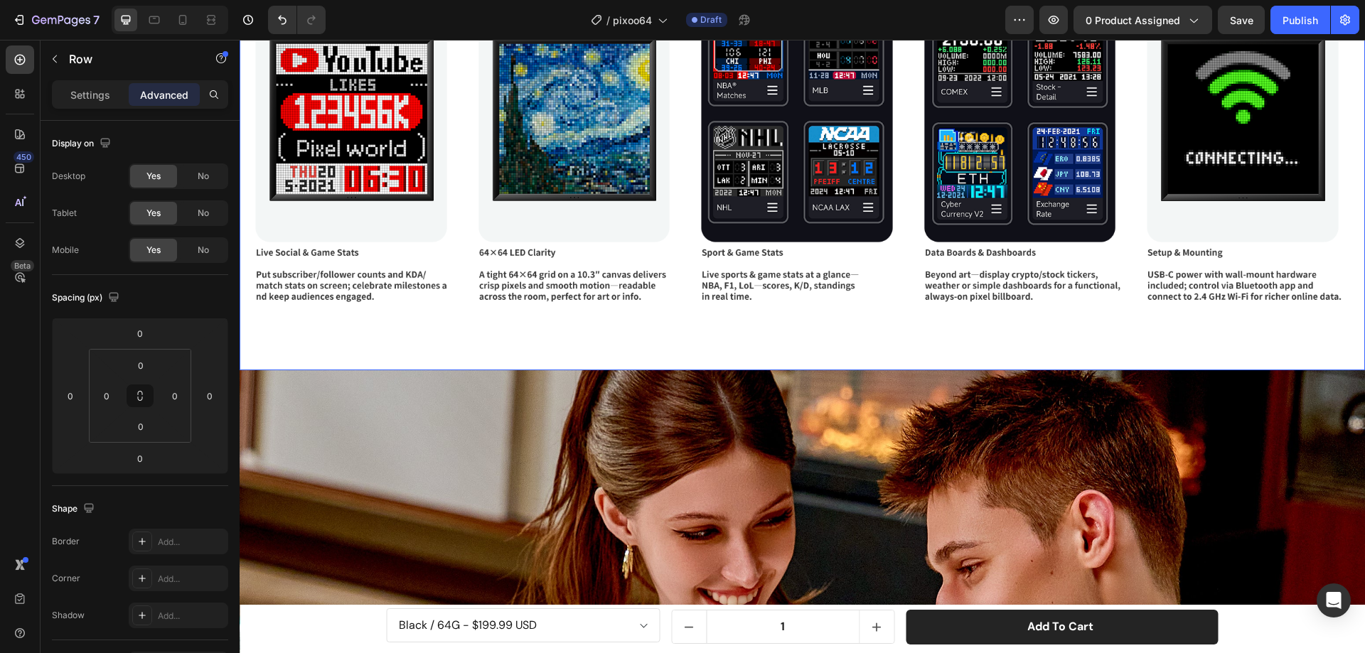
click at [719, 361] on div "Image Image Image Image Image Carousel" at bounding box center [802, 163] width 1125 height 416
click at [801, 366] on div at bounding box center [802, 368] width 28 height 4
click at [848, 362] on div "Image Image Image Image Image Carousel" at bounding box center [802, 163] width 1125 height 416
click at [849, 346] on div "Image Image Image Image Image Carousel" at bounding box center [802, 163] width 1125 height 416
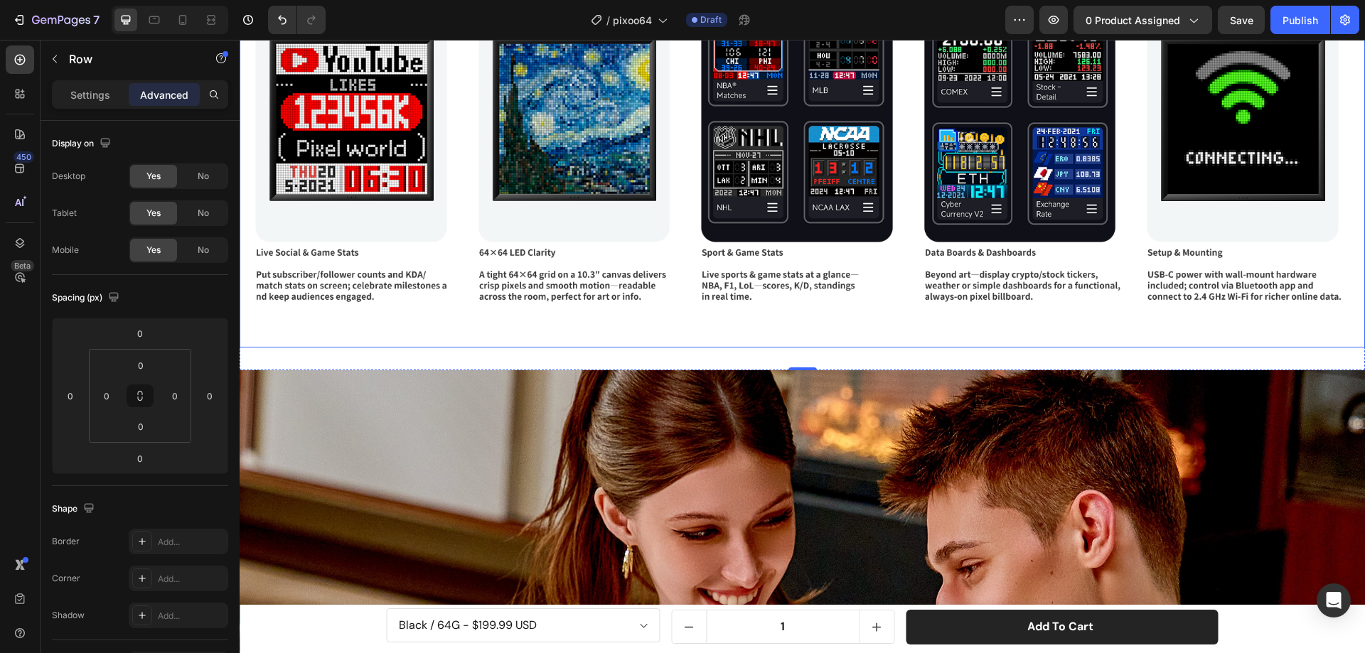
click at [816, 334] on div "Image Image Image Image Image Carousel" at bounding box center [802, 151] width 1125 height 393
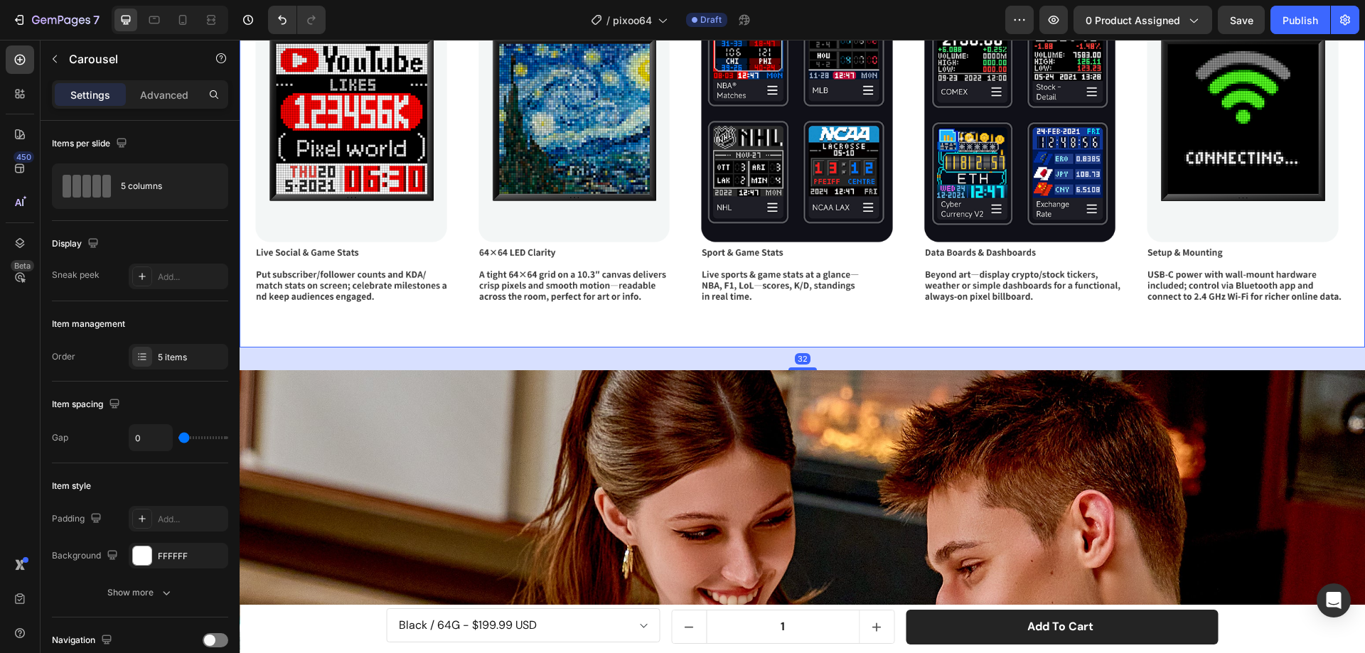
click at [817, 353] on div "32" at bounding box center [802, 359] width 1125 height 23
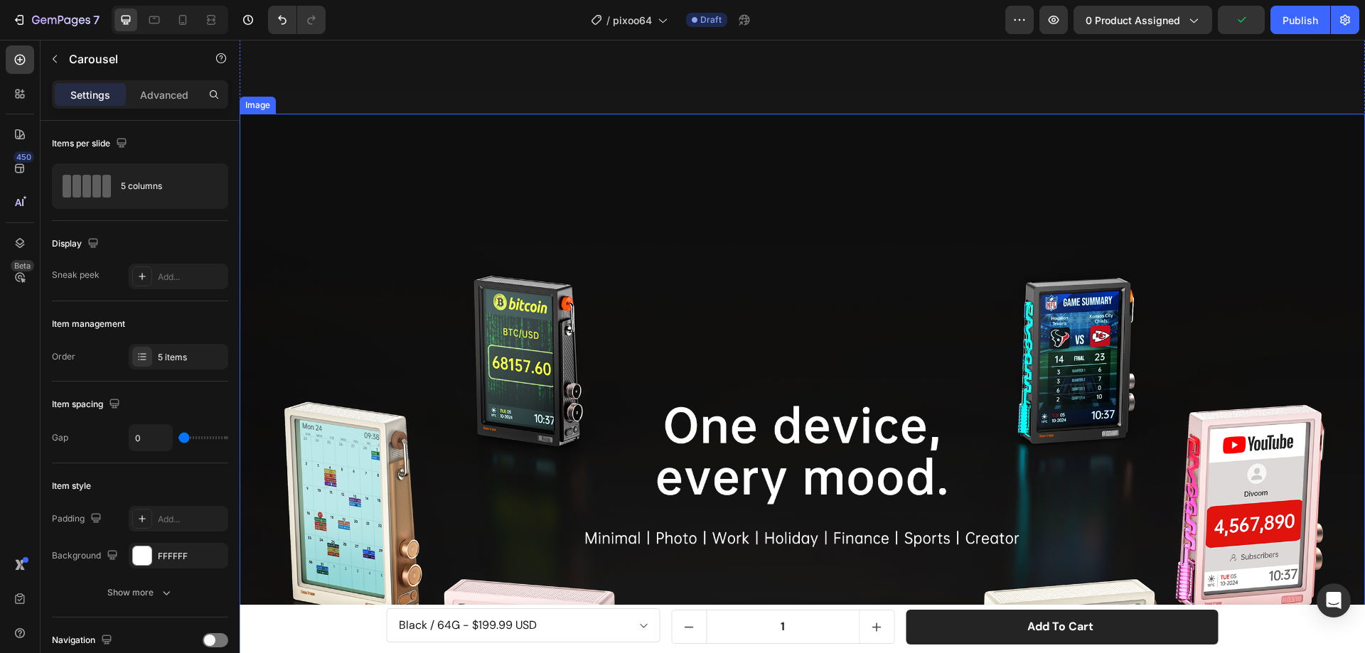
scroll to position [5783, 0]
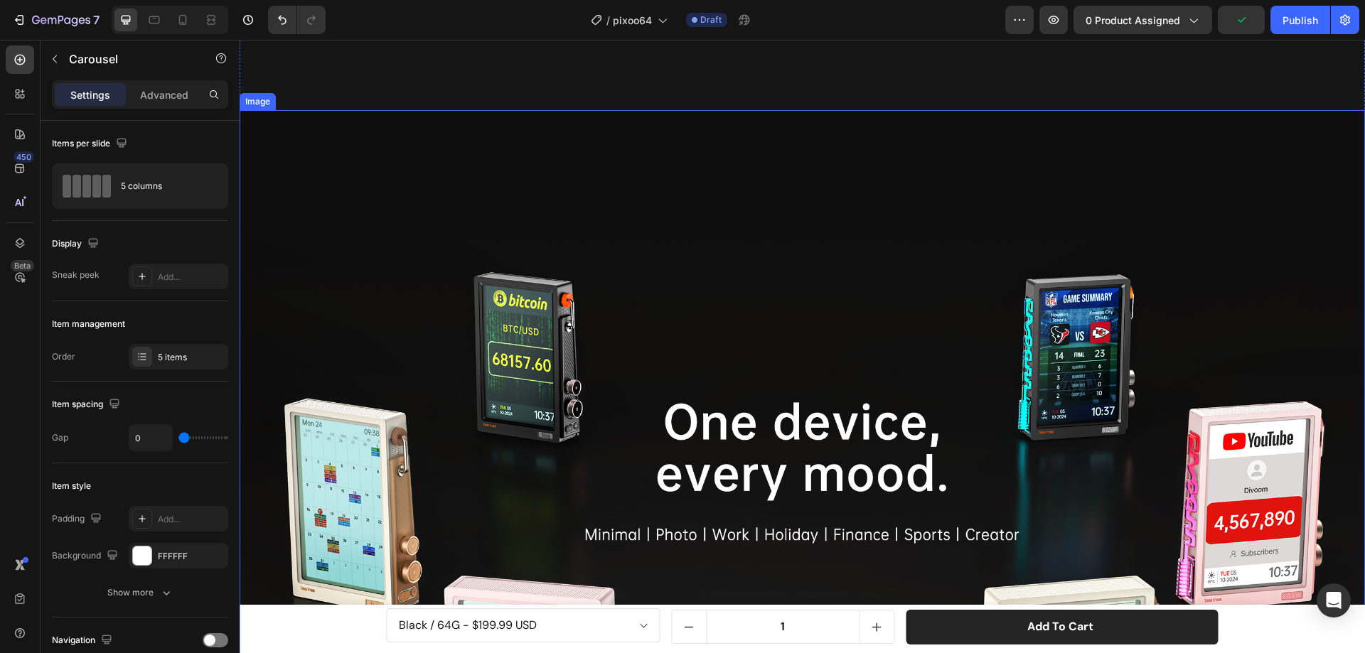
click at [314, 205] on img at bounding box center [802, 602] width 1125 height 984
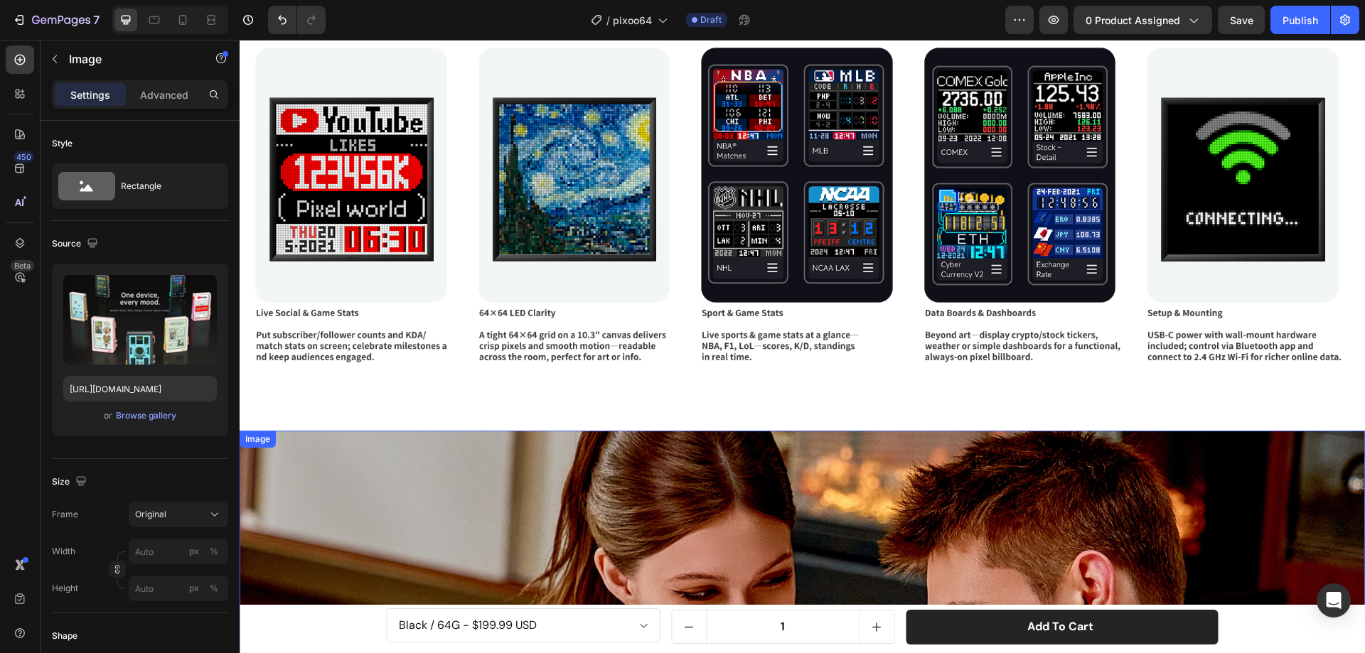
scroll to position [4362, 0]
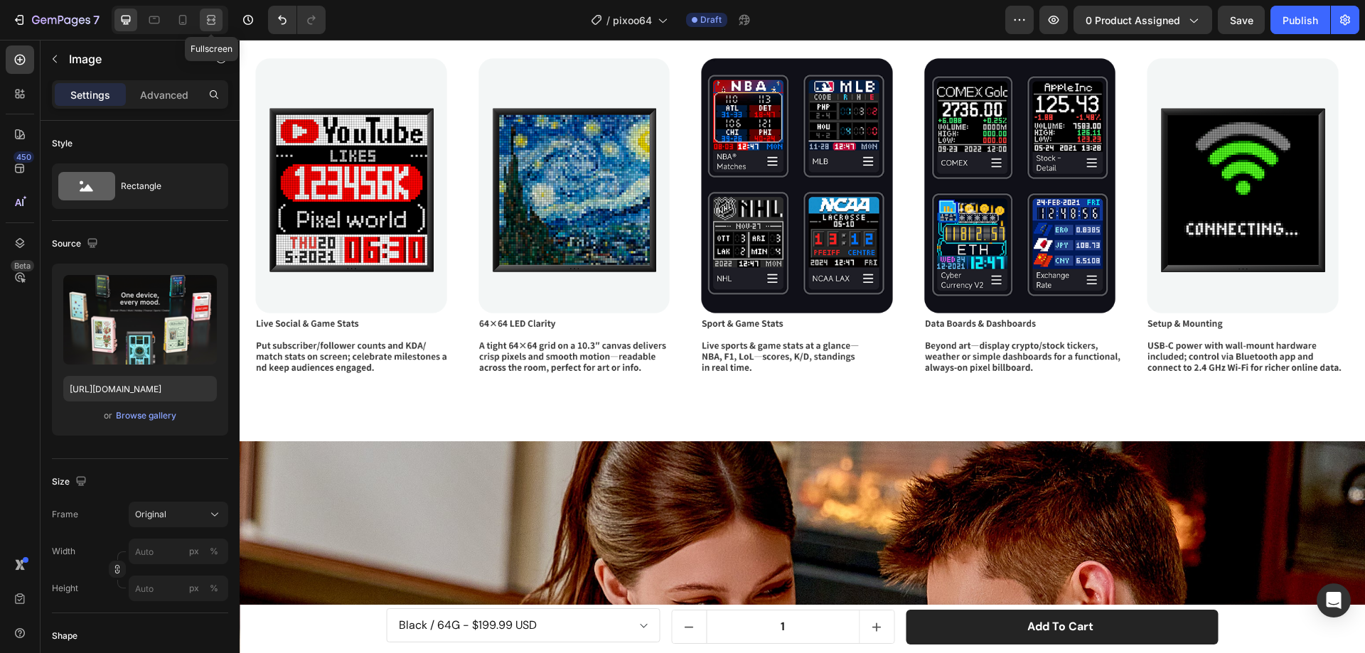
click at [212, 21] on icon at bounding box center [211, 20] width 14 height 14
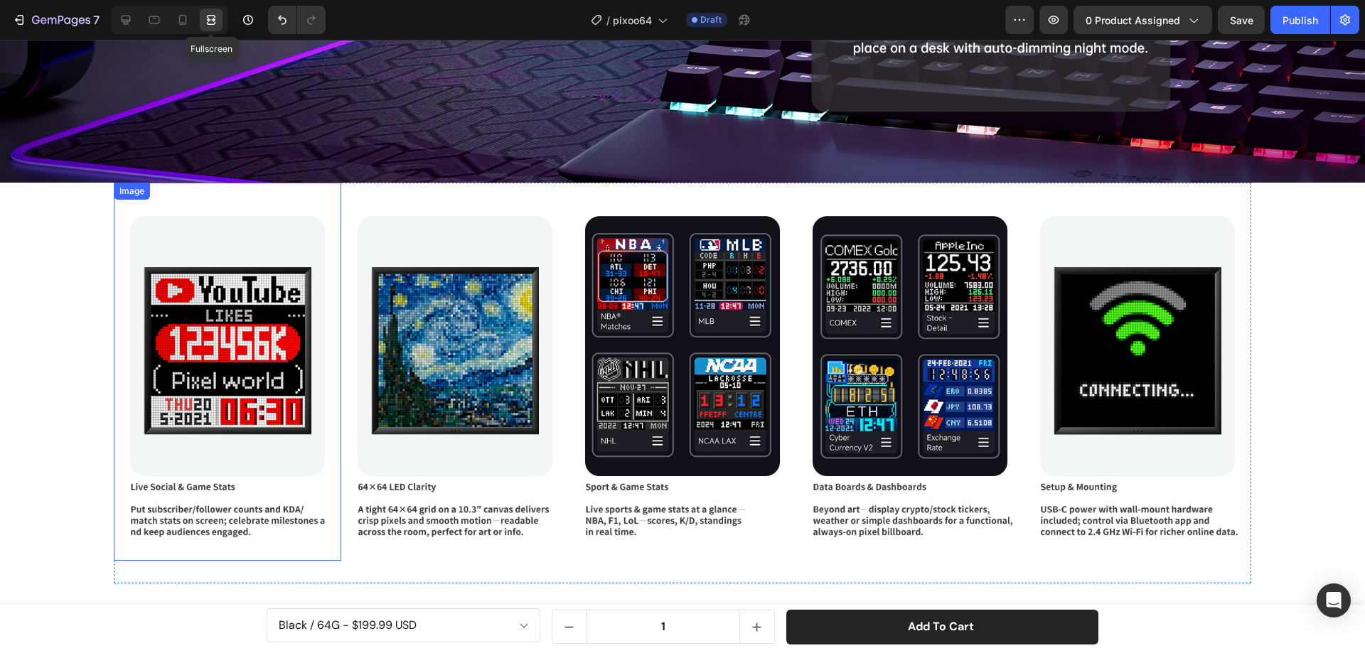
scroll to position [4519, 0]
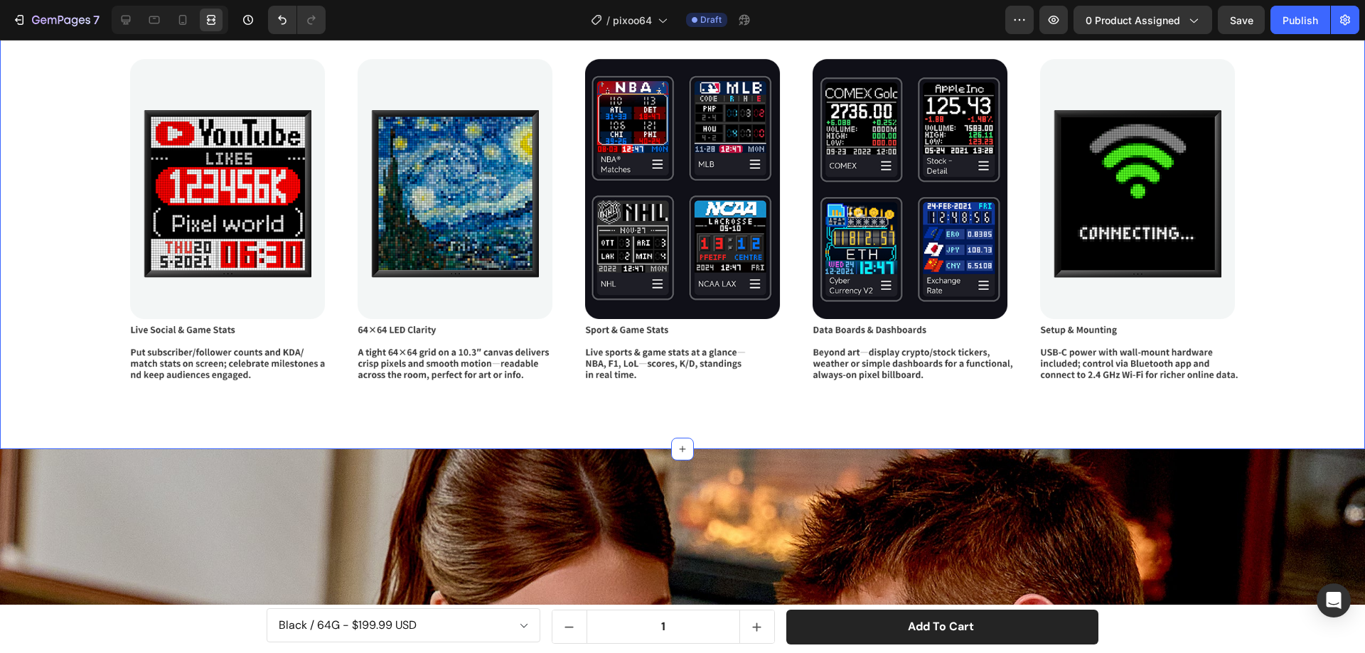
click at [677, 444] on icon at bounding box center [682, 449] width 11 height 11
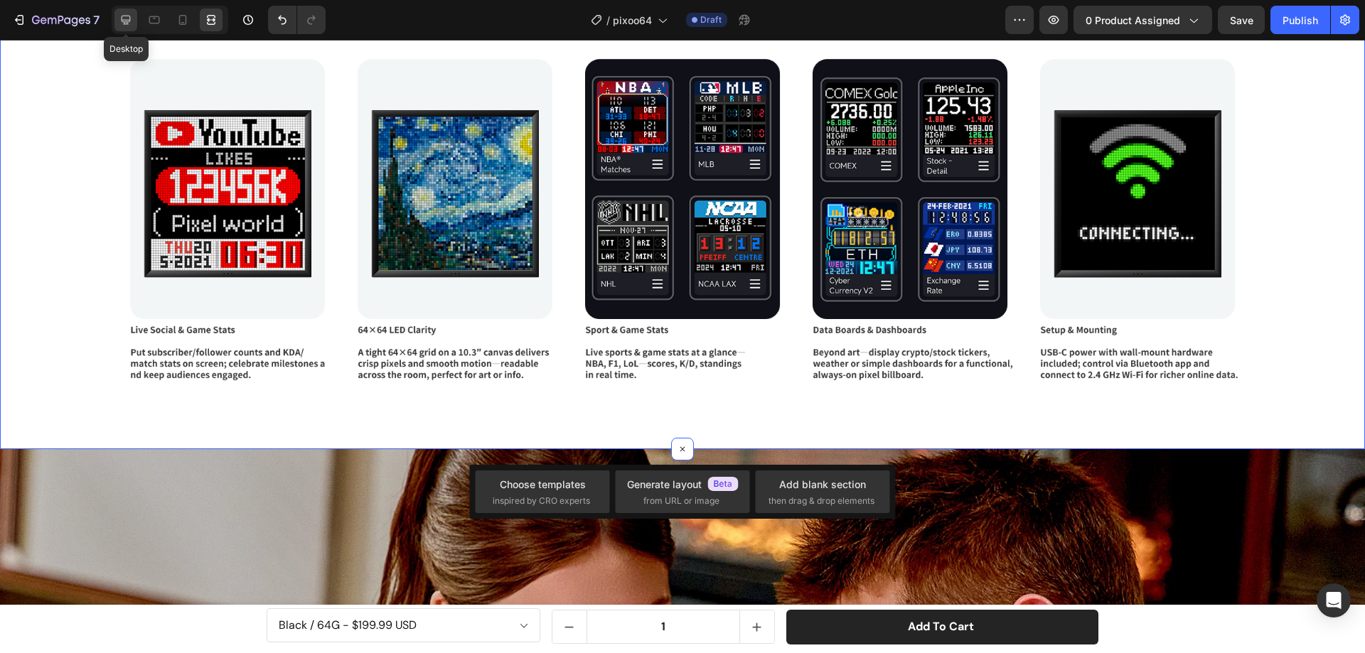
click at [126, 16] on icon at bounding box center [126, 20] width 9 height 9
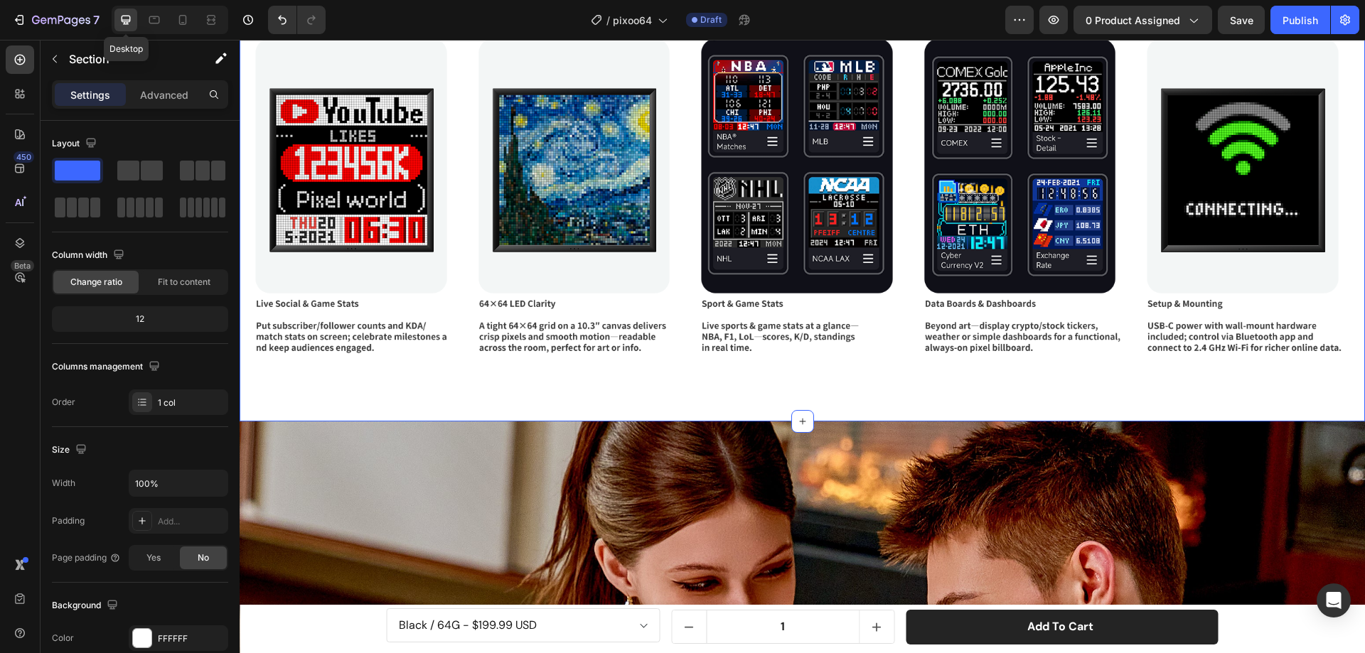
scroll to position [4362, 0]
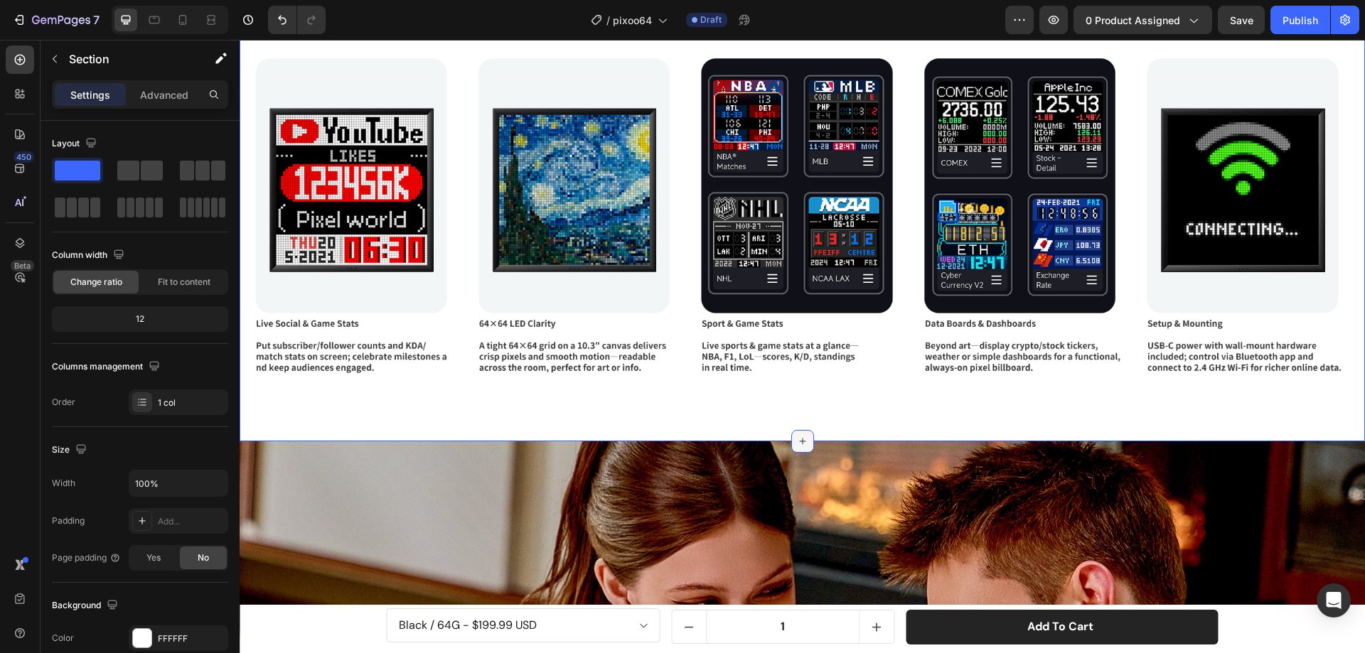
click at [797, 436] on icon at bounding box center [802, 441] width 11 height 11
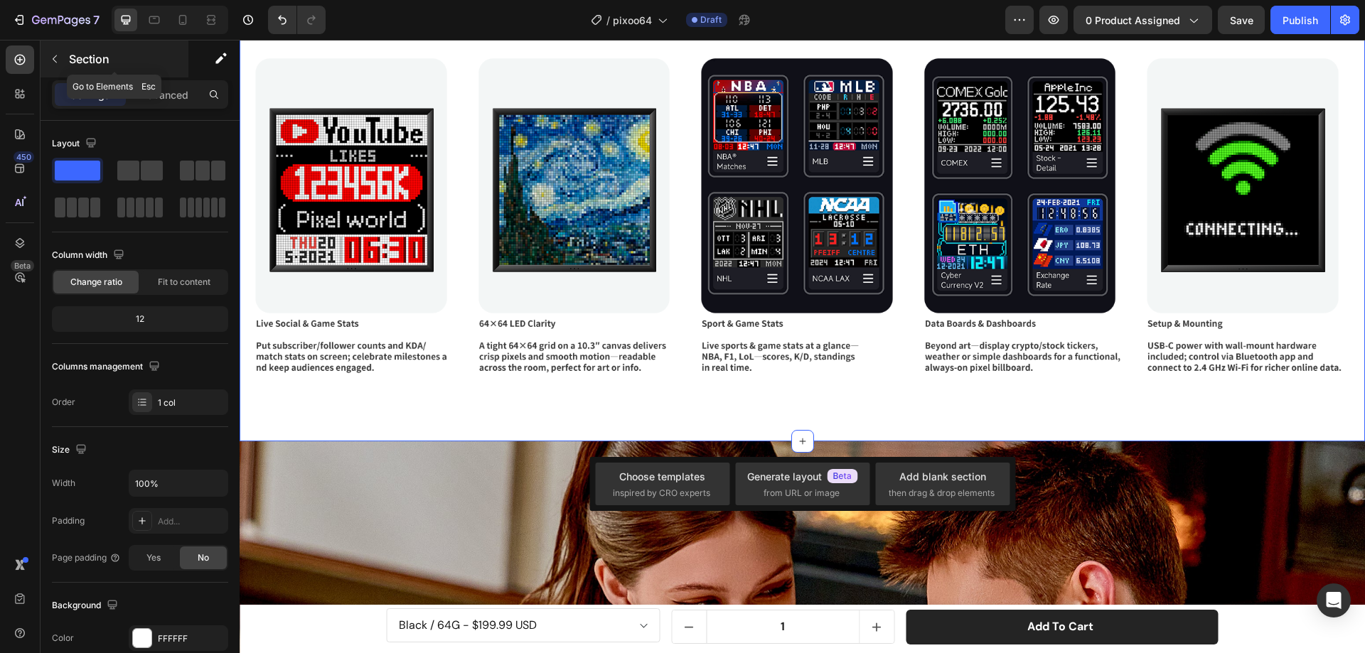
click at [54, 60] on icon "button" at bounding box center [55, 59] width 4 height 8
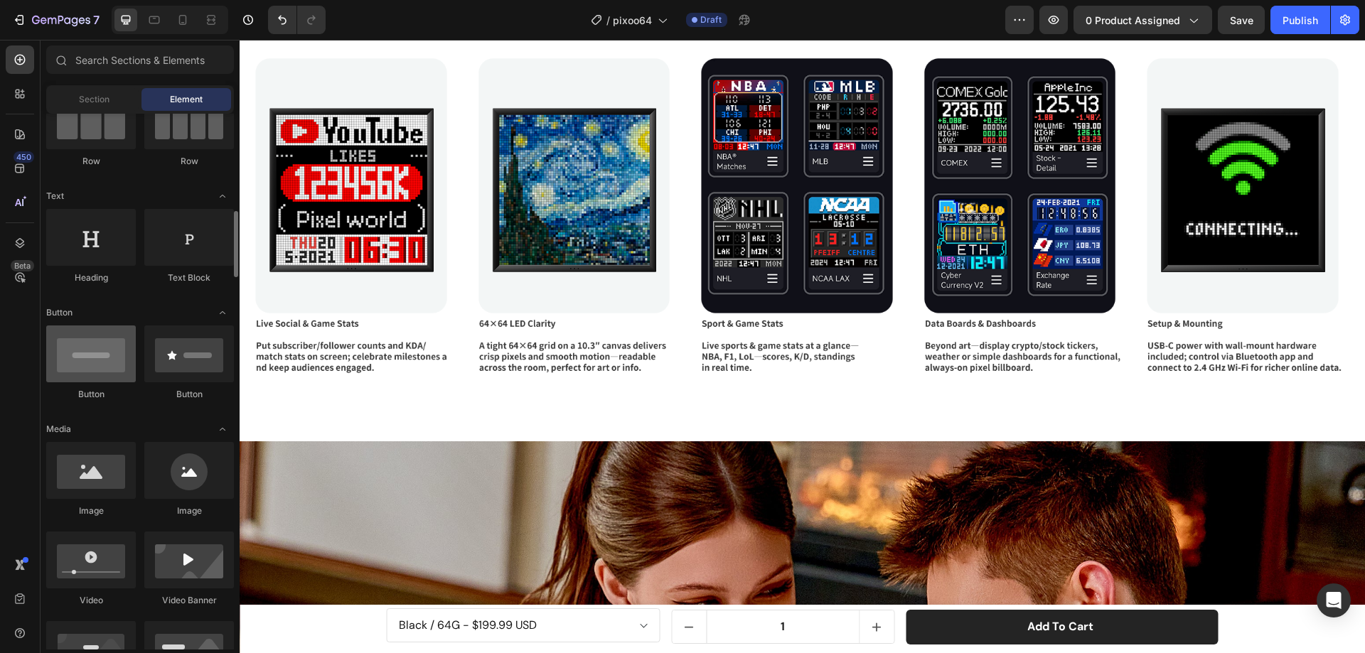
scroll to position [213, 0]
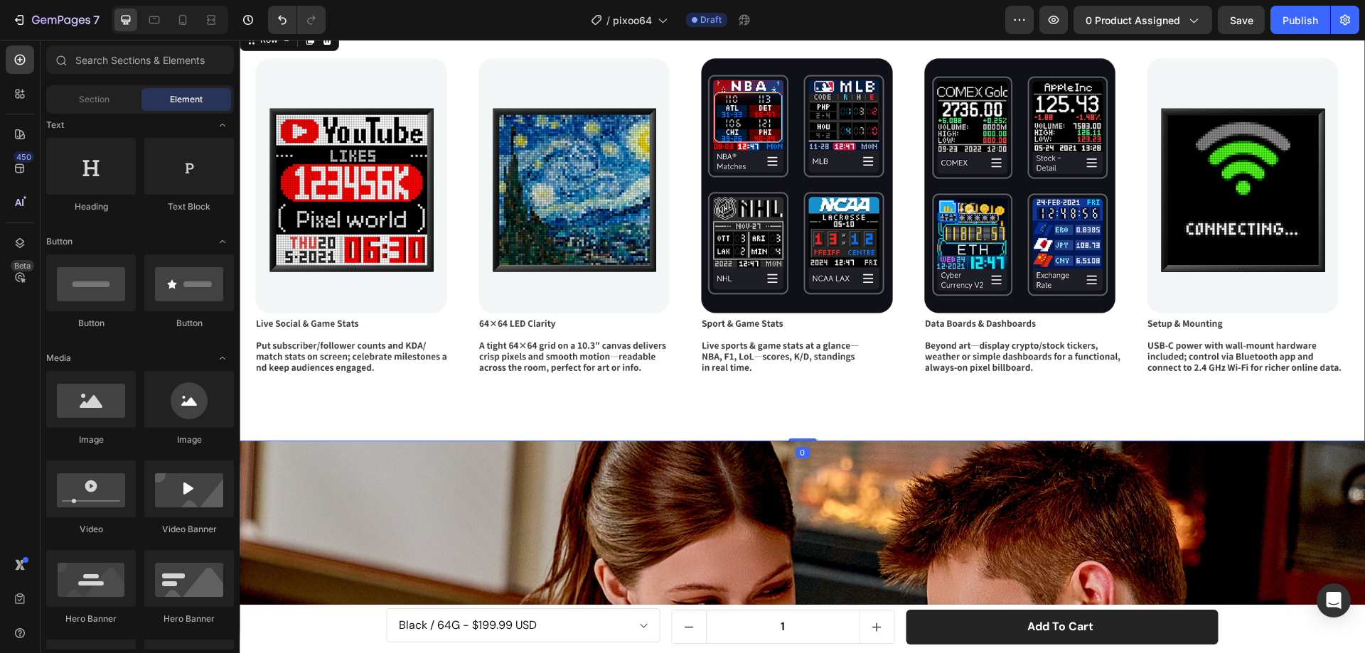
click at [795, 432] on div "Image Image Image Image Image Carousel Row 0" at bounding box center [802, 234] width 1125 height 416
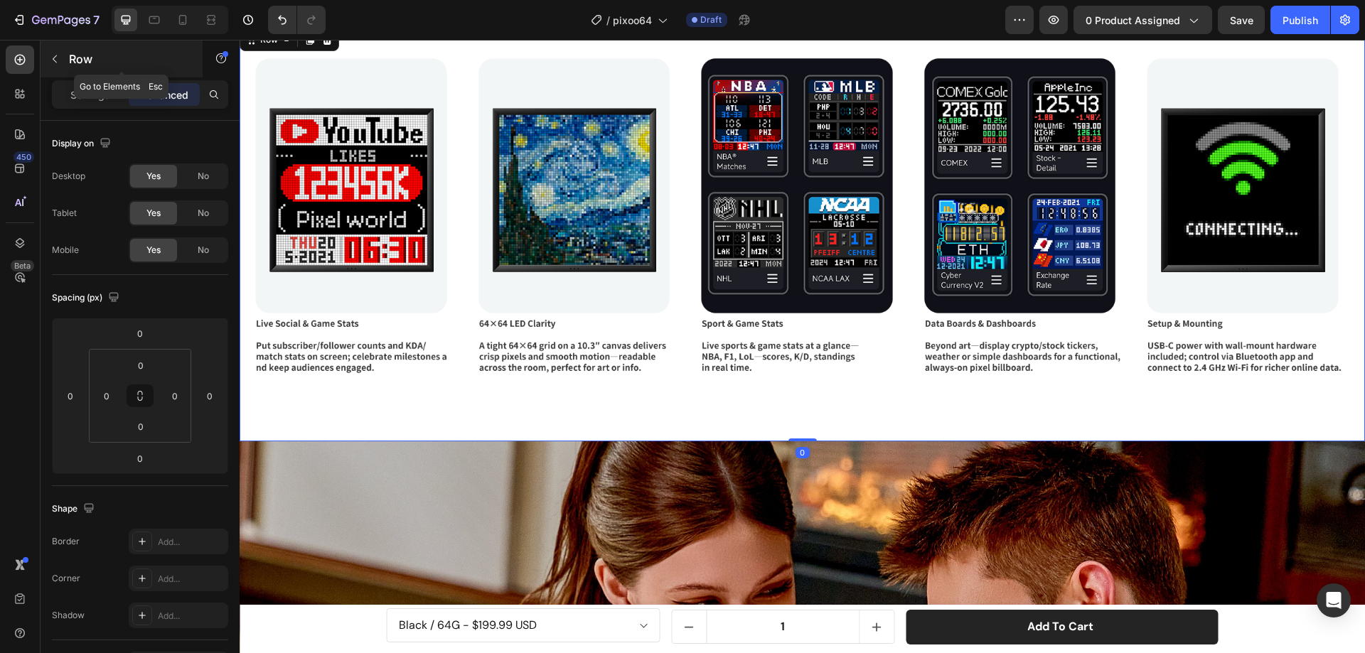
click at [58, 58] on icon "button" at bounding box center [54, 58] width 11 height 11
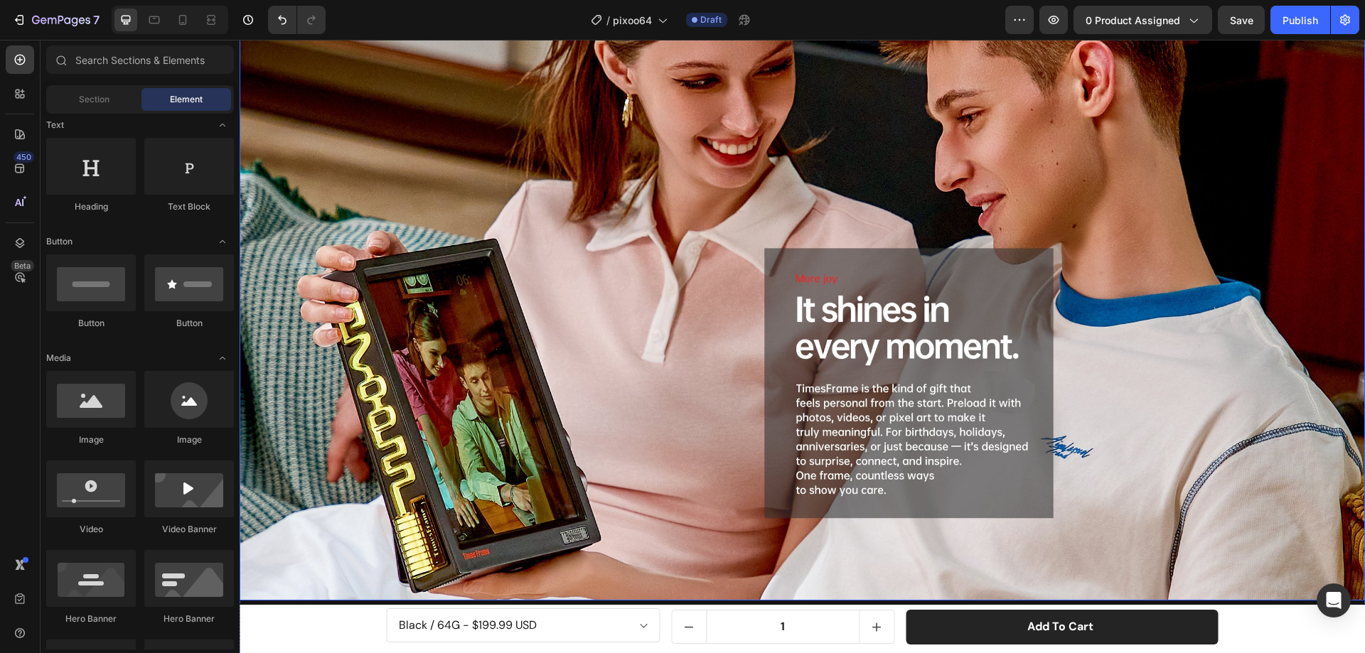
scroll to position [4717, 0]
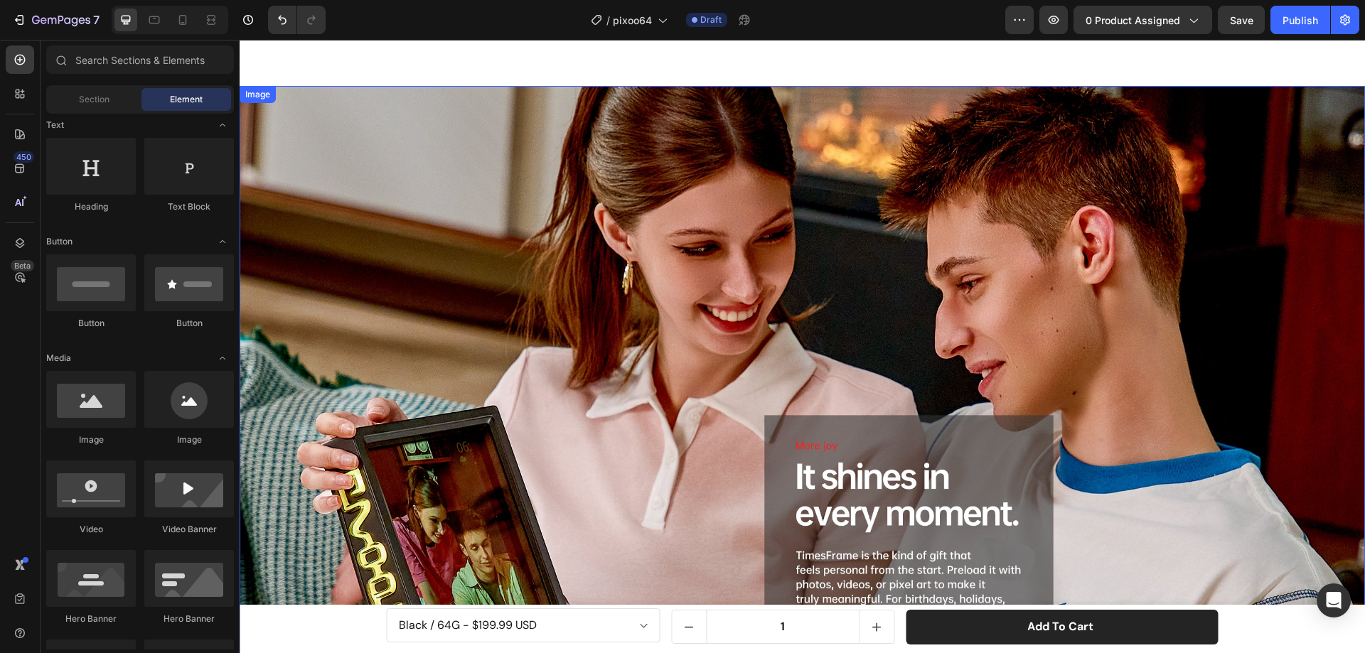
click at [488, 269] on img at bounding box center [802, 426] width 1125 height 681
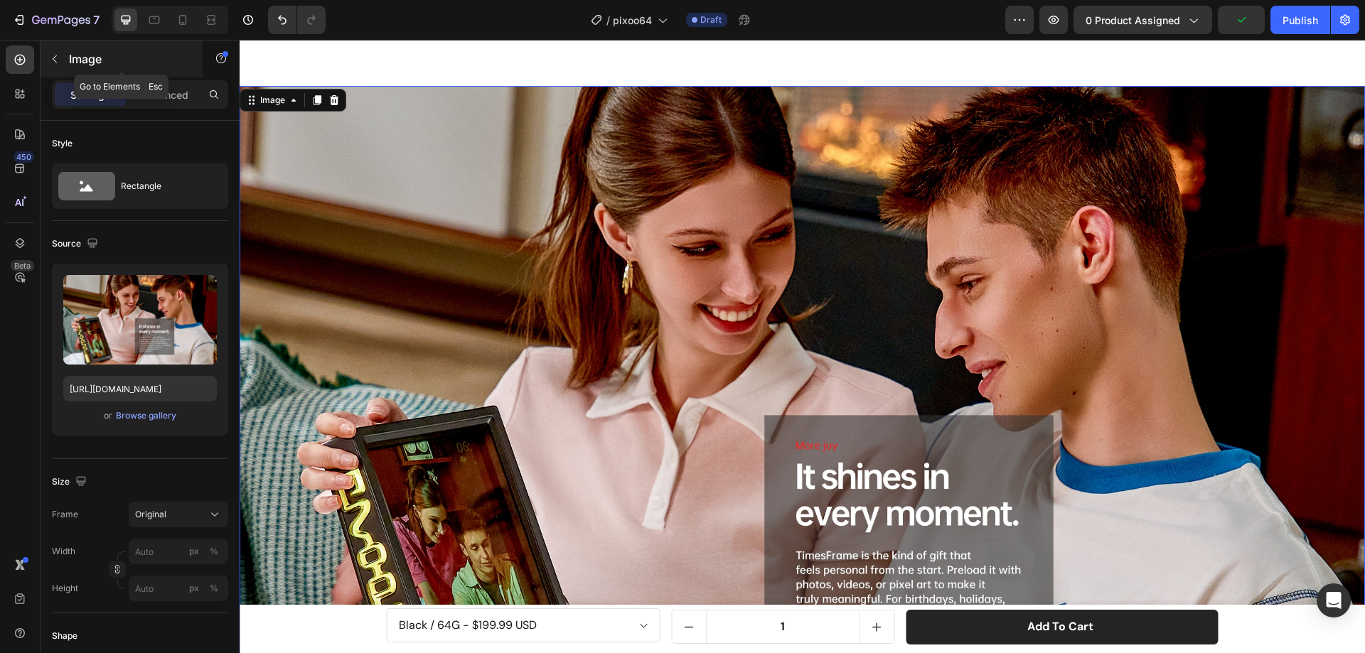
click at [54, 62] on icon "button" at bounding box center [54, 58] width 11 height 11
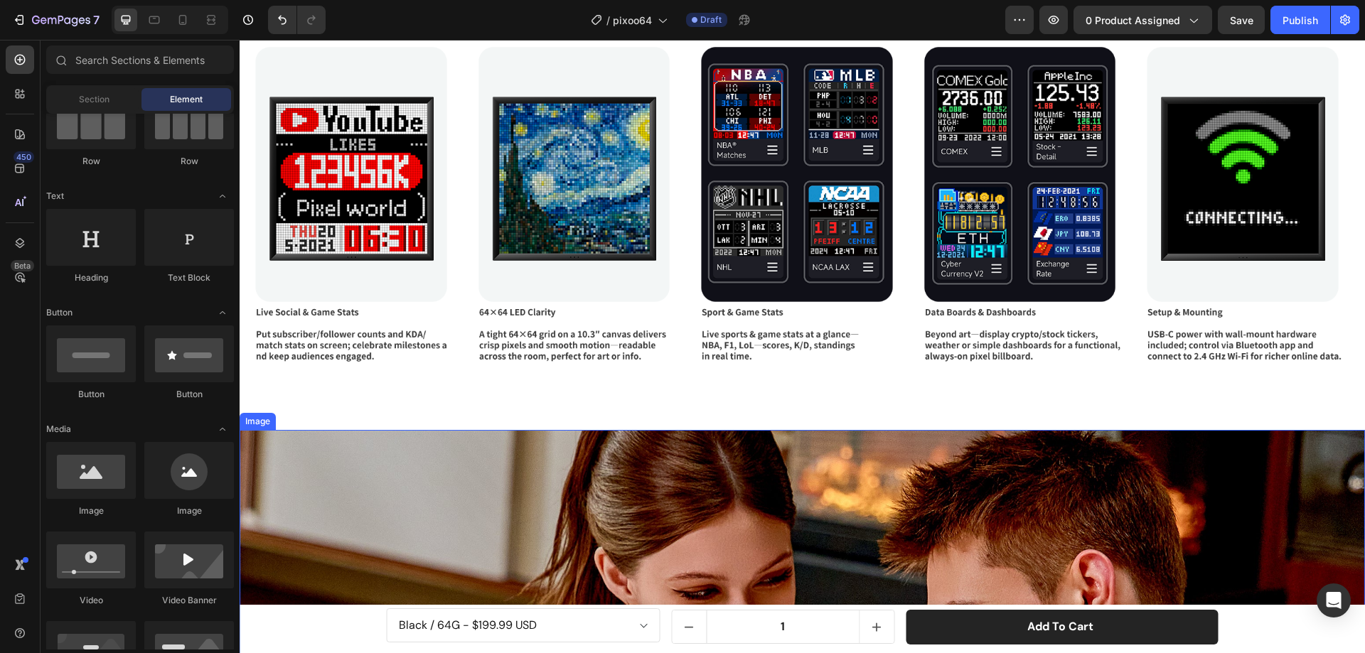
scroll to position [4504, 0]
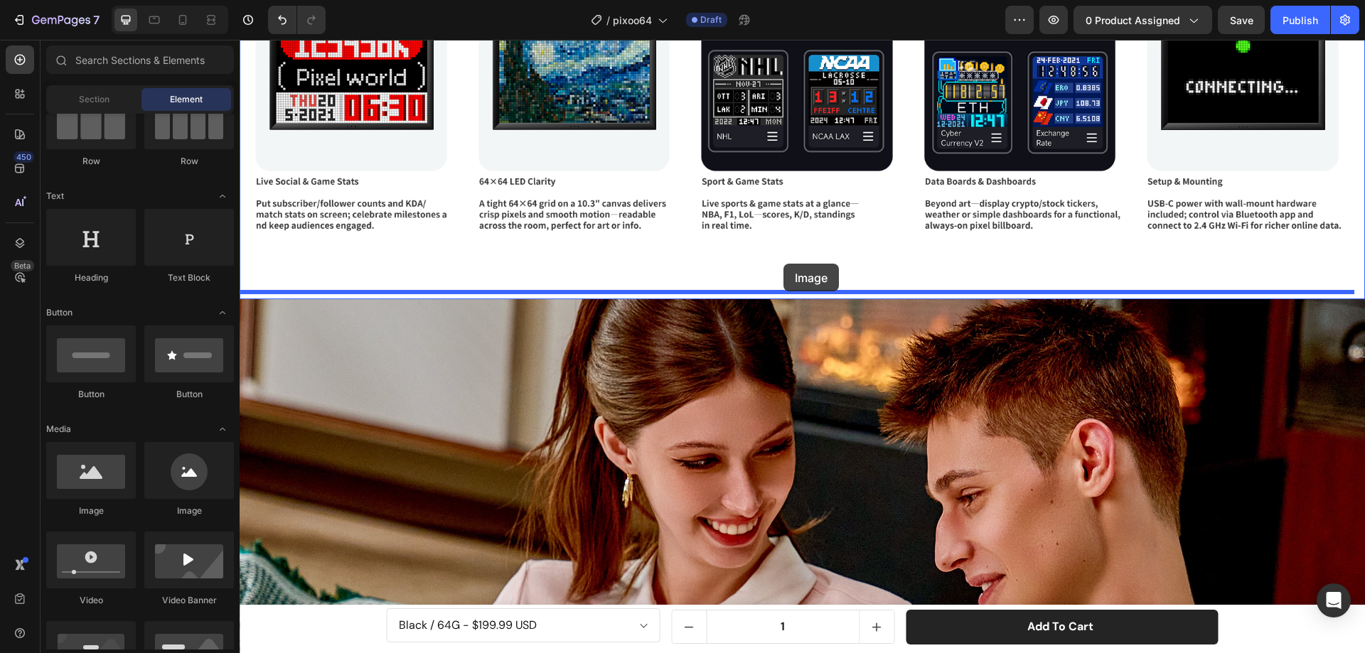
drag, startPoint x: 337, startPoint y: 522, endPoint x: 783, endPoint y: 264, distance: 515.6
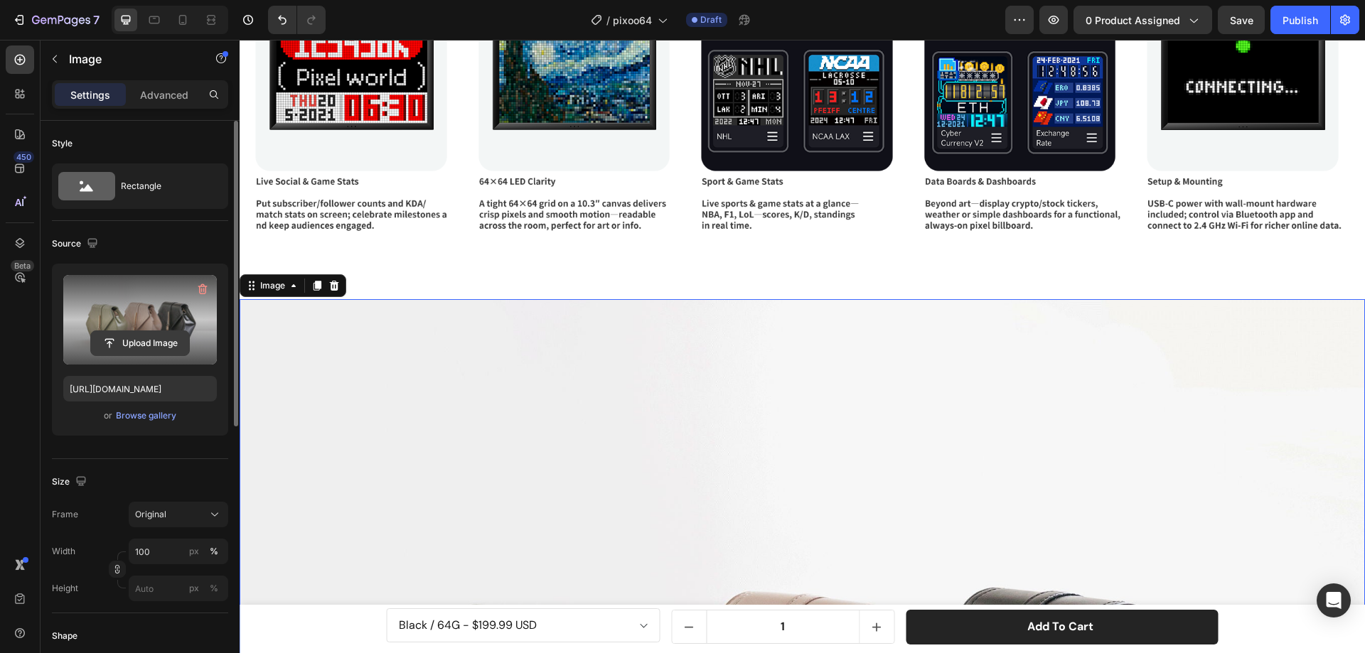
click at [142, 338] on input "file" at bounding box center [140, 343] width 98 height 24
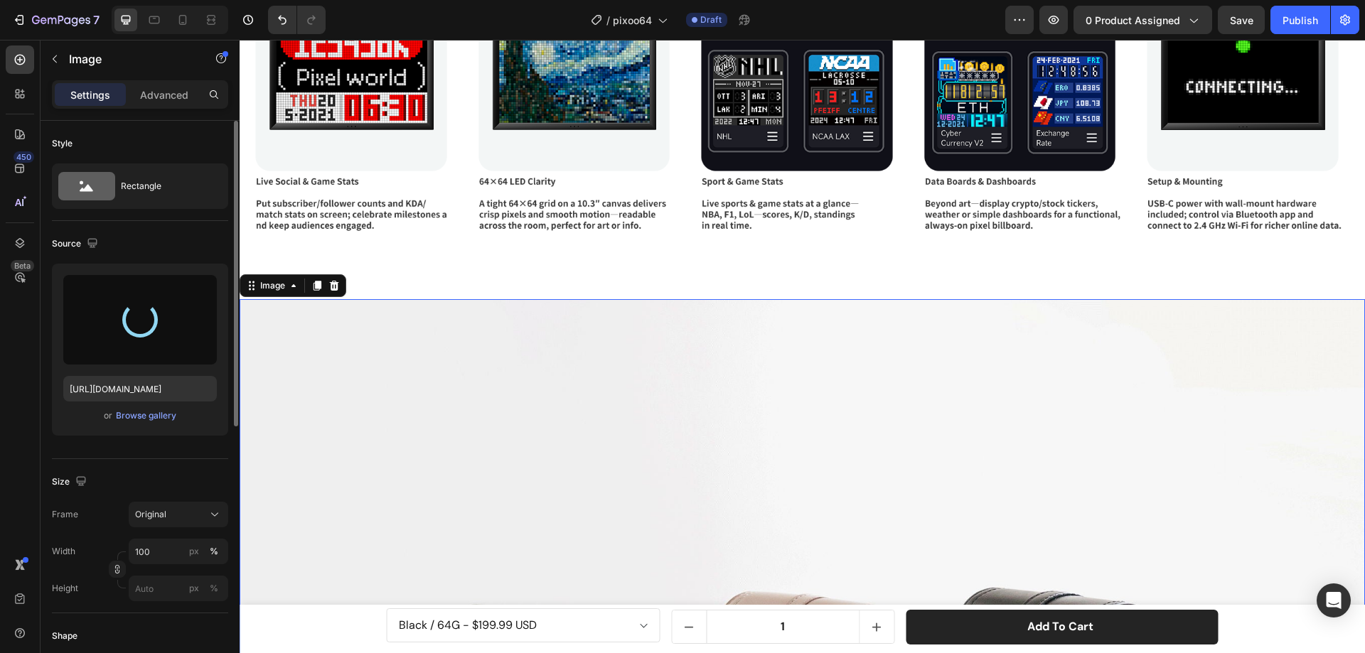
type input "https://cdn.shopify.com/s/files/1/0082/4105/3814/files/gempages_512109010883707…"
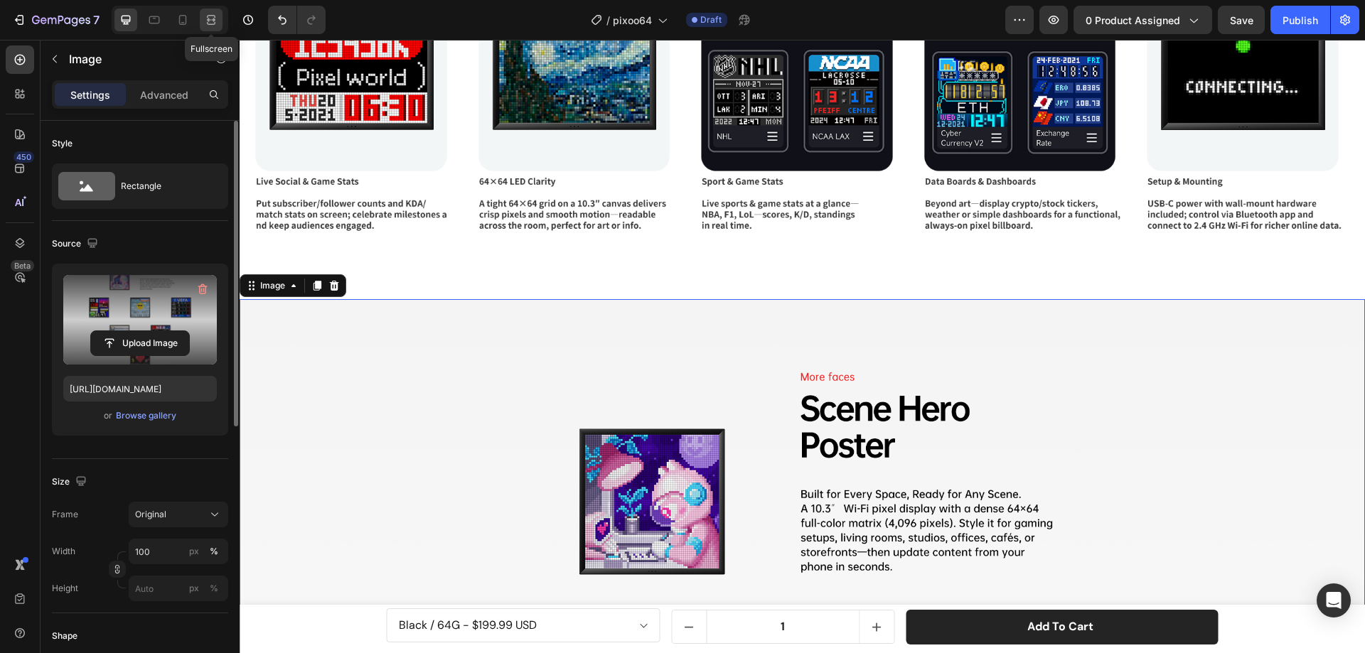
drag, startPoint x: 217, startPoint y: 18, endPoint x: 281, endPoint y: 23, distance: 64.9
click at [217, 18] on icon at bounding box center [211, 20] width 14 height 14
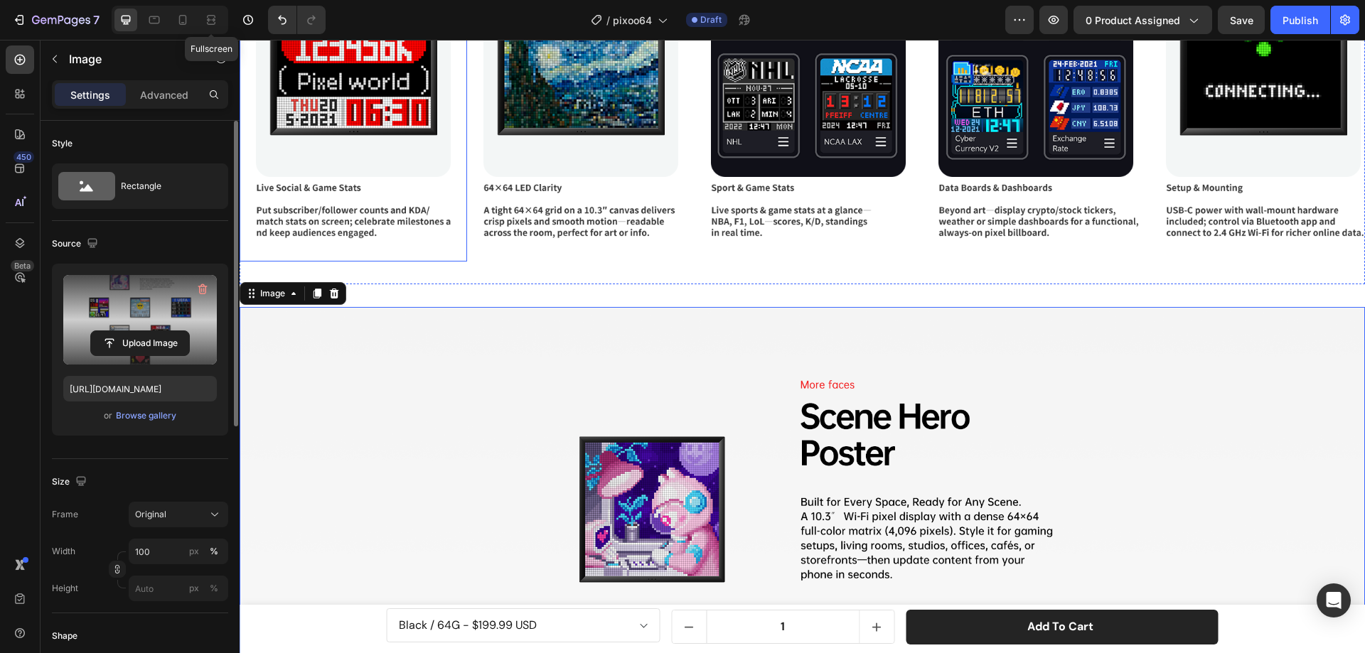
scroll to position [4661, 0]
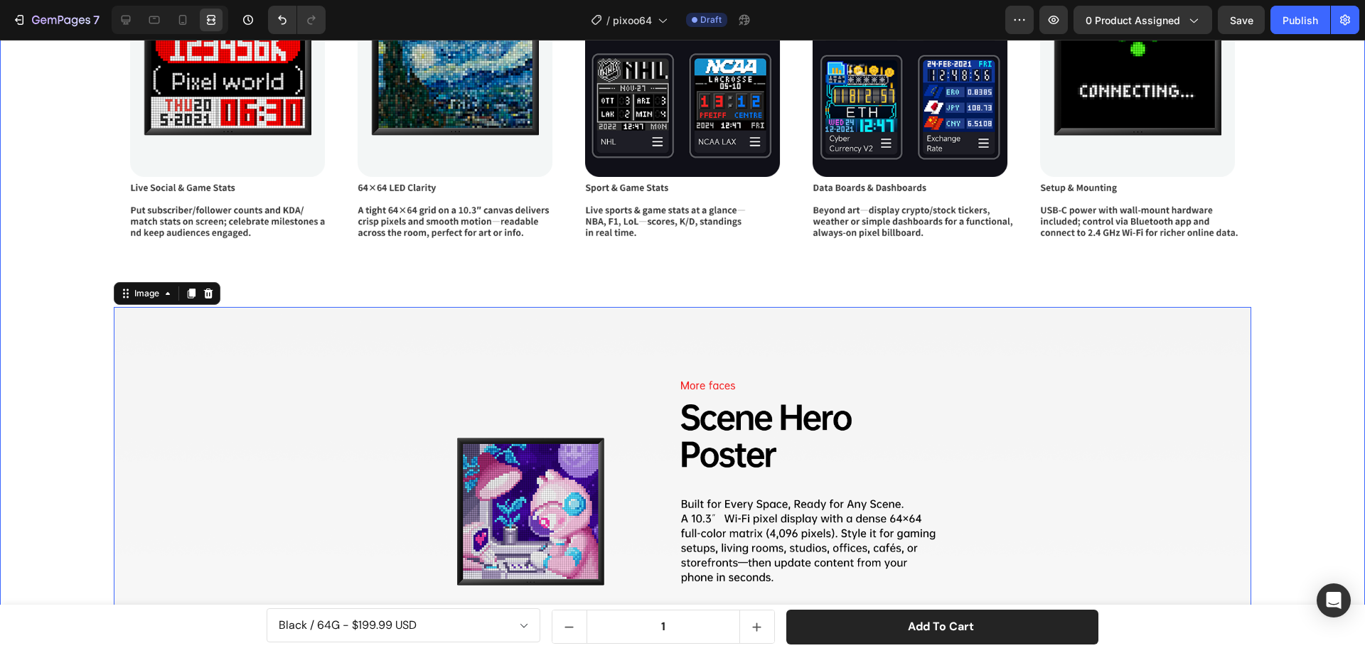
click at [1316, 394] on div "Image Image Image Image Image Image Carousel Image 0 Row Row" at bounding box center [682, 145] width 1365 height 2314
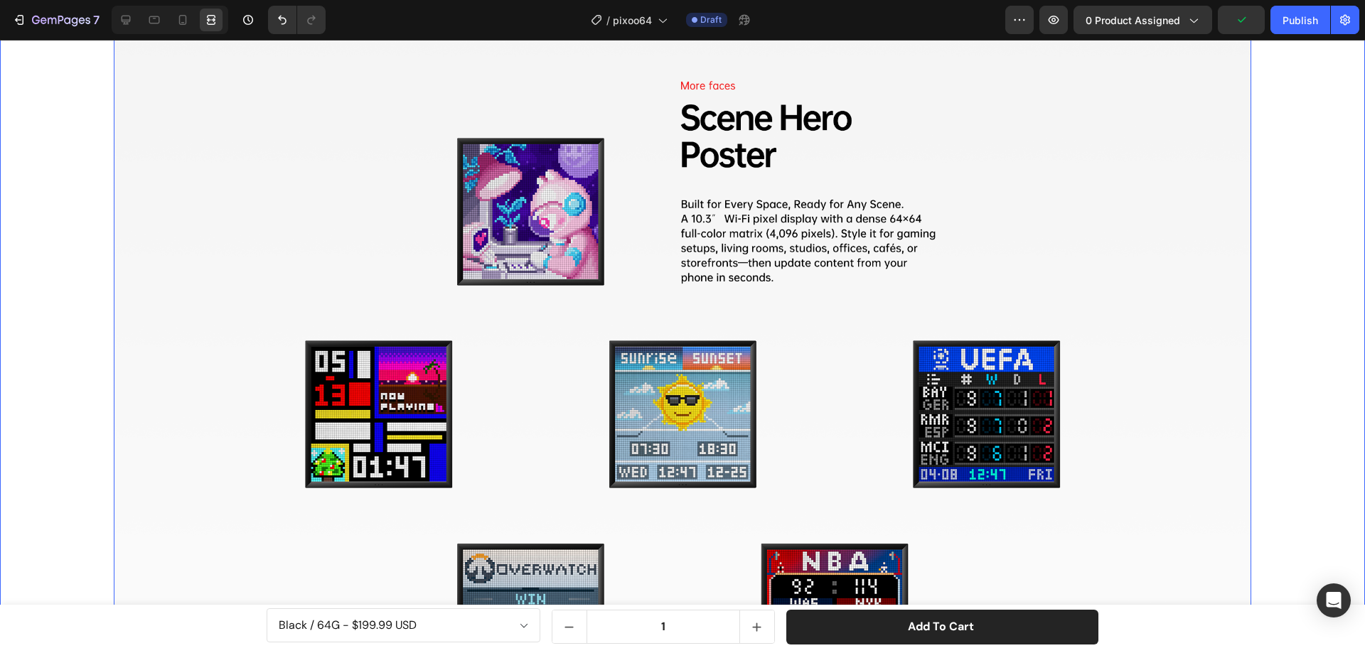
scroll to position [4945, 0]
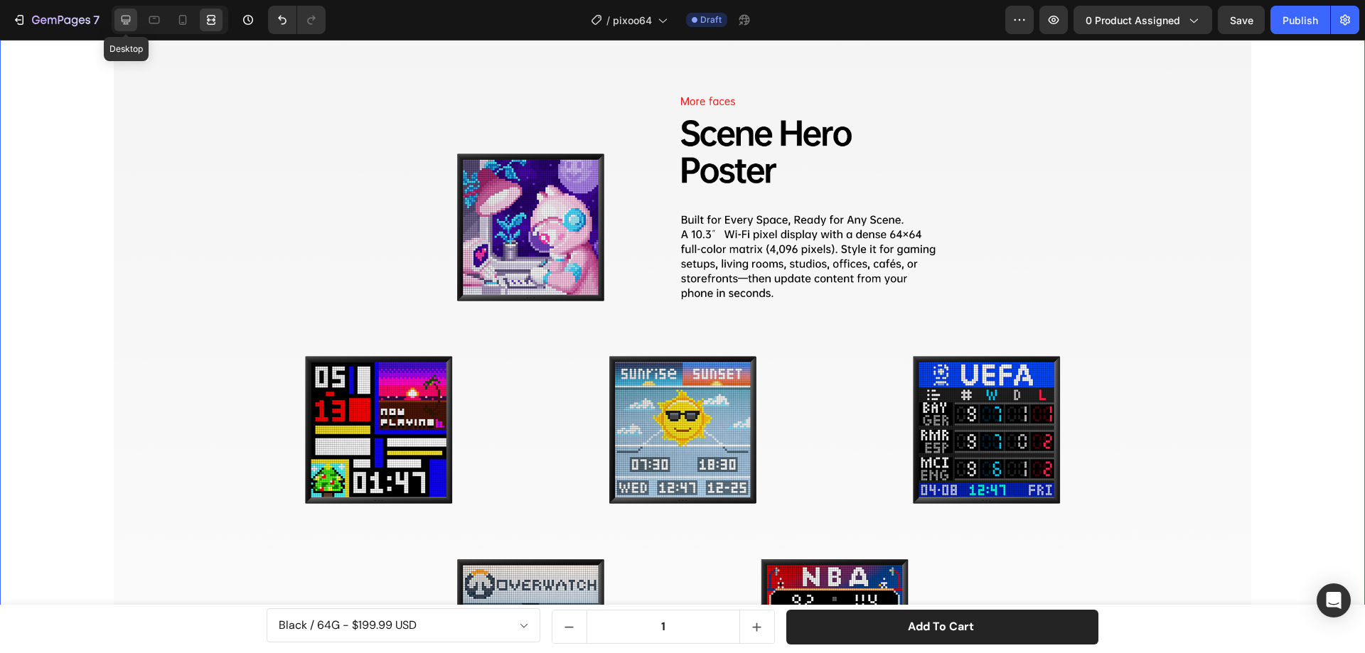
click at [127, 23] on icon at bounding box center [126, 20] width 9 height 9
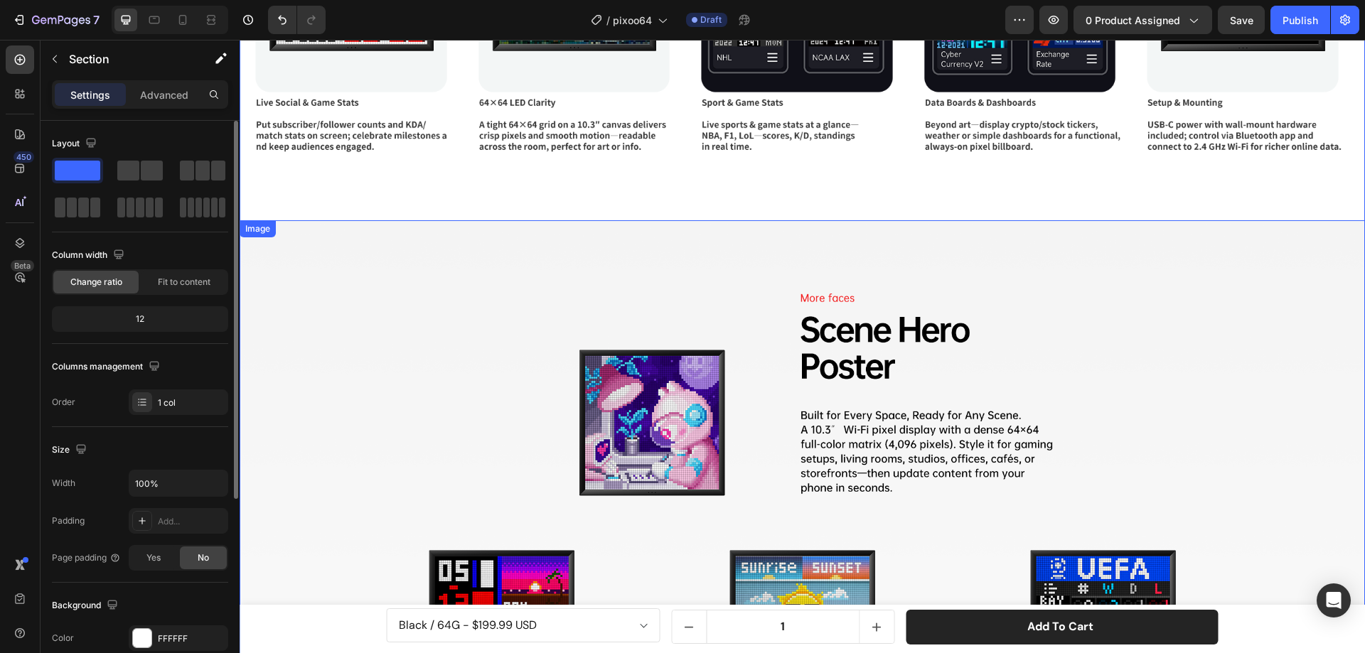
scroll to position [4567, 0]
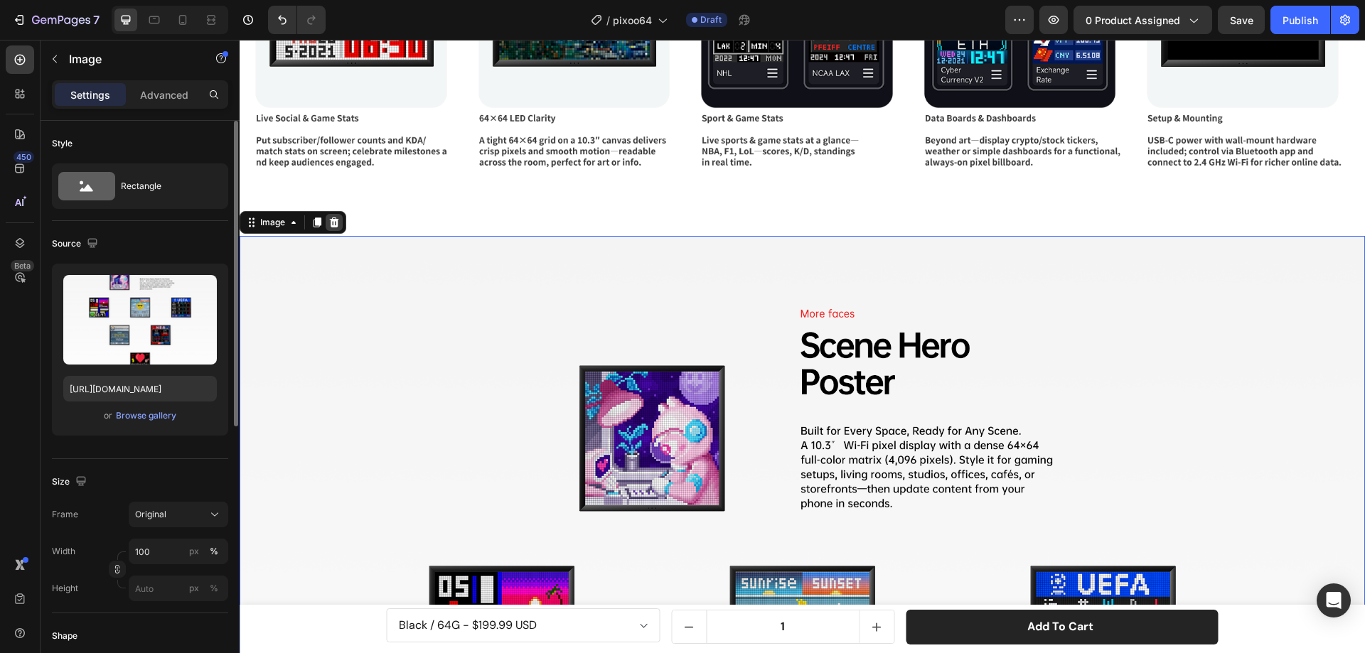
click at [335, 219] on icon at bounding box center [334, 222] width 9 height 10
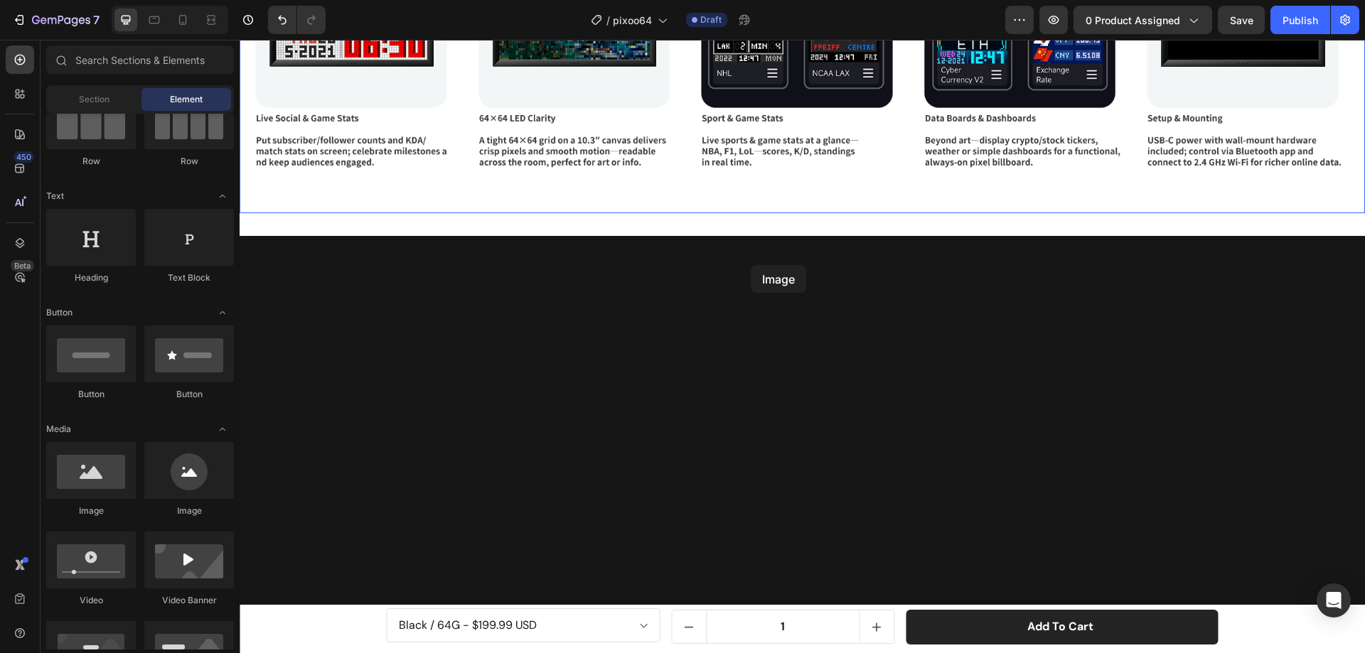
drag, startPoint x: 357, startPoint y: 525, endPoint x: 751, endPoint y: 265, distance: 471.9
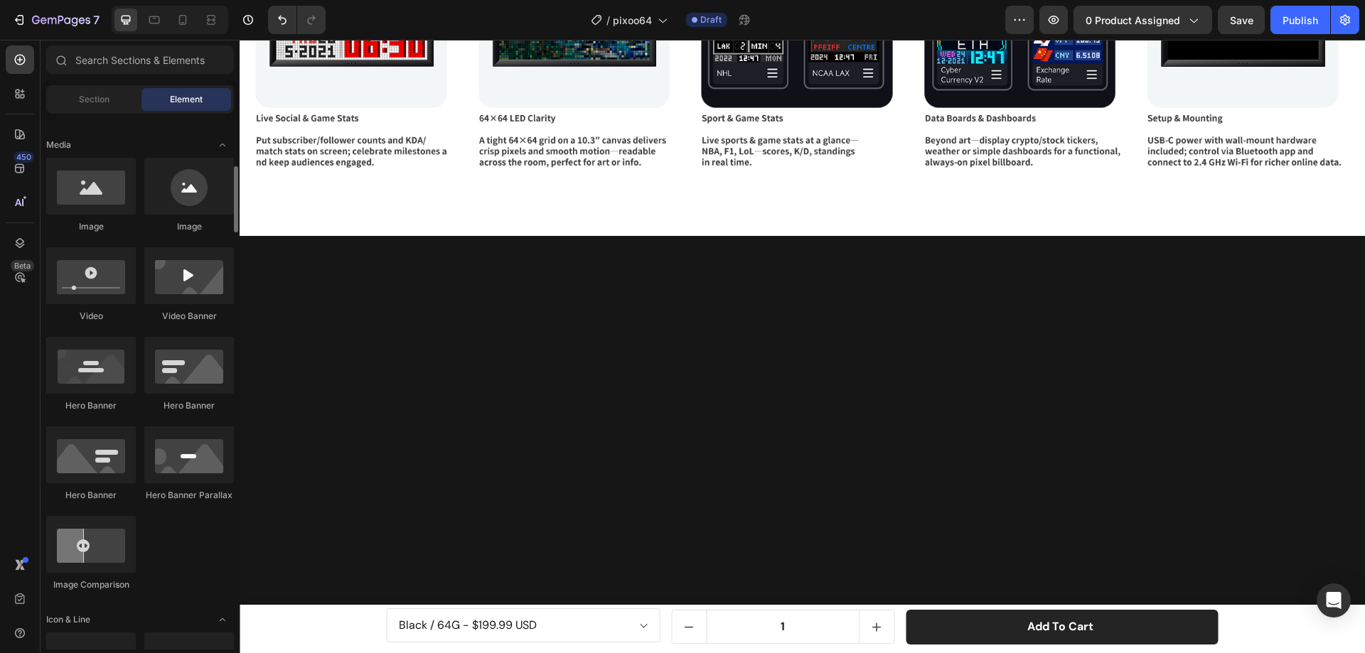
scroll to position [355, 0]
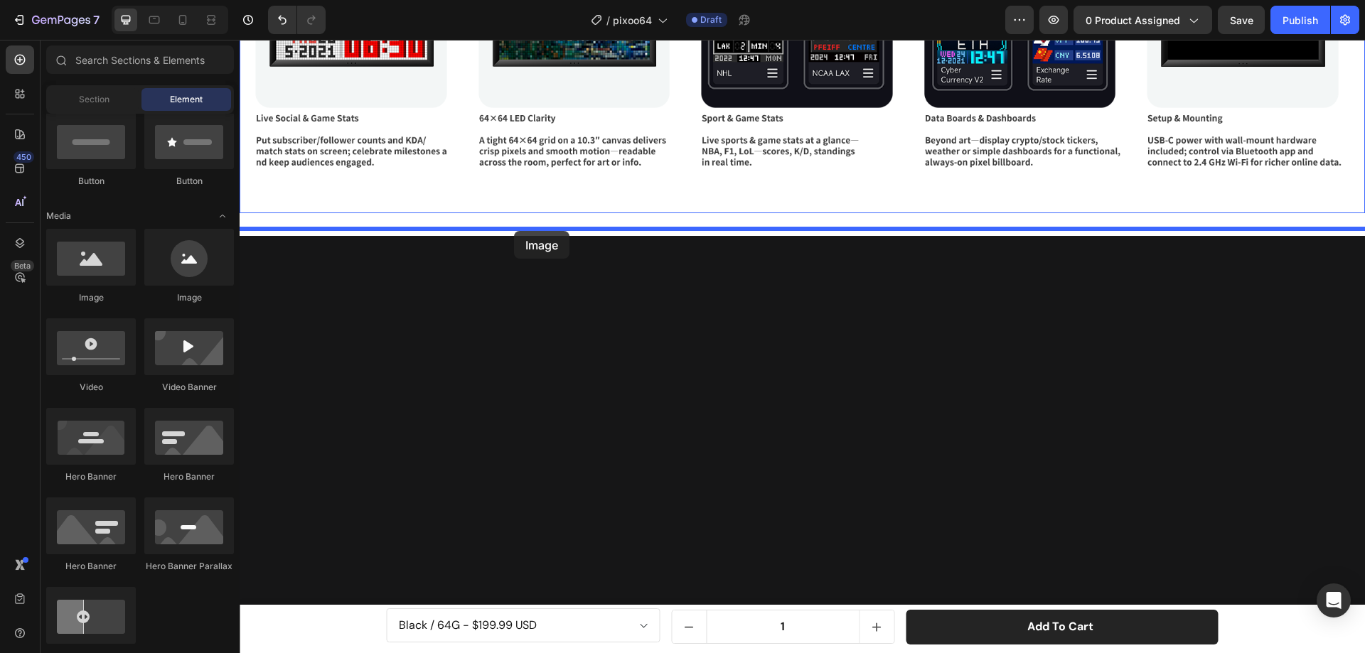
drag, startPoint x: 331, startPoint y: 316, endPoint x: 513, endPoint y: 232, distance: 201.0
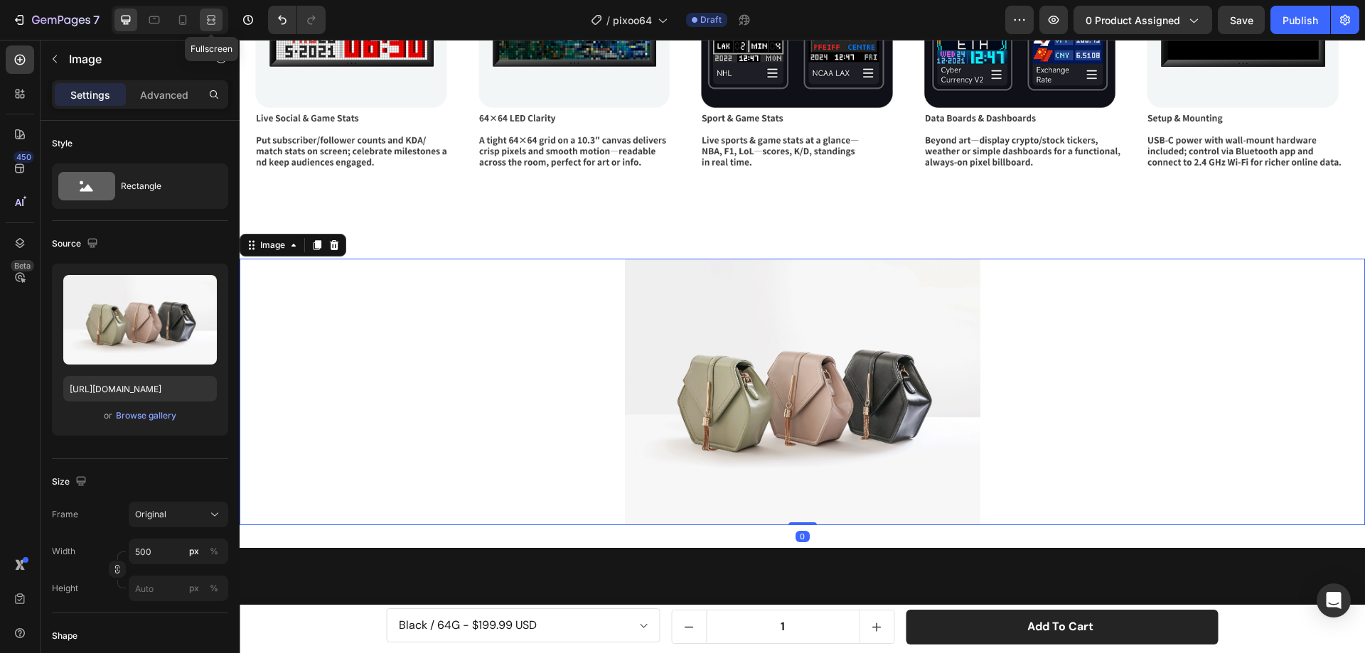
click at [213, 20] on icon at bounding box center [213, 20] width 4 height 4
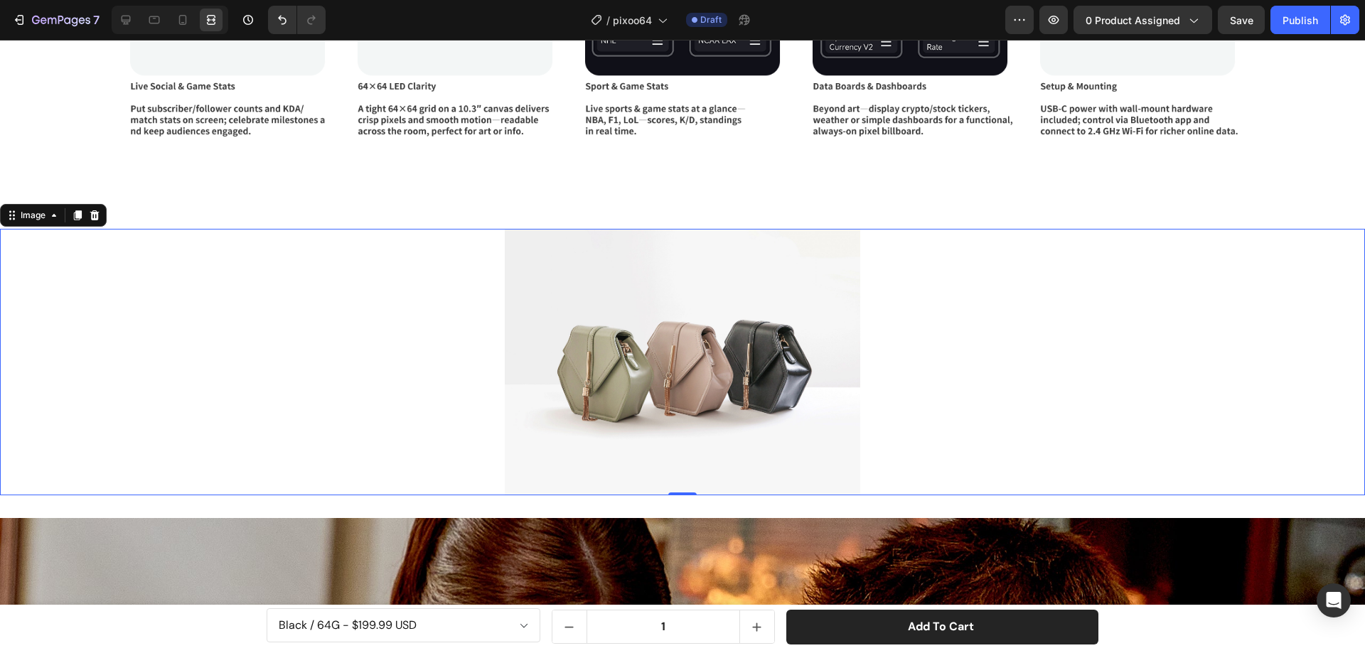
scroll to position [4795, 0]
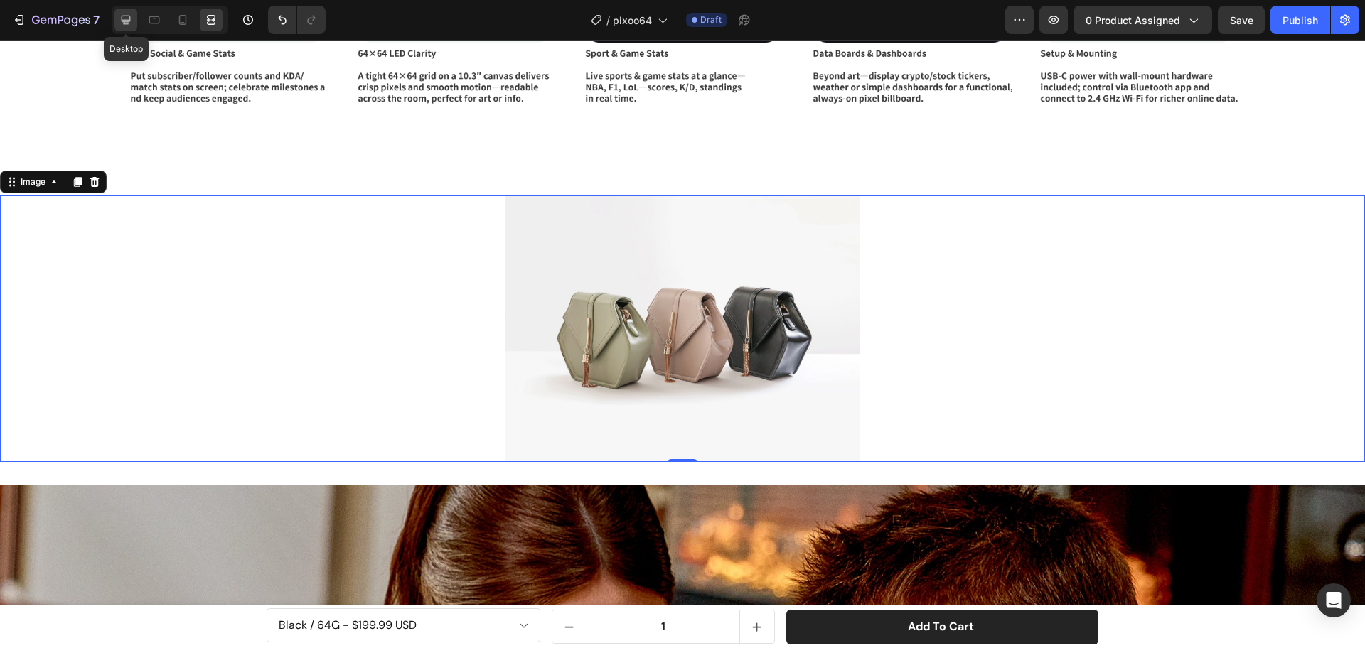
click at [131, 19] on icon at bounding box center [126, 20] width 14 height 14
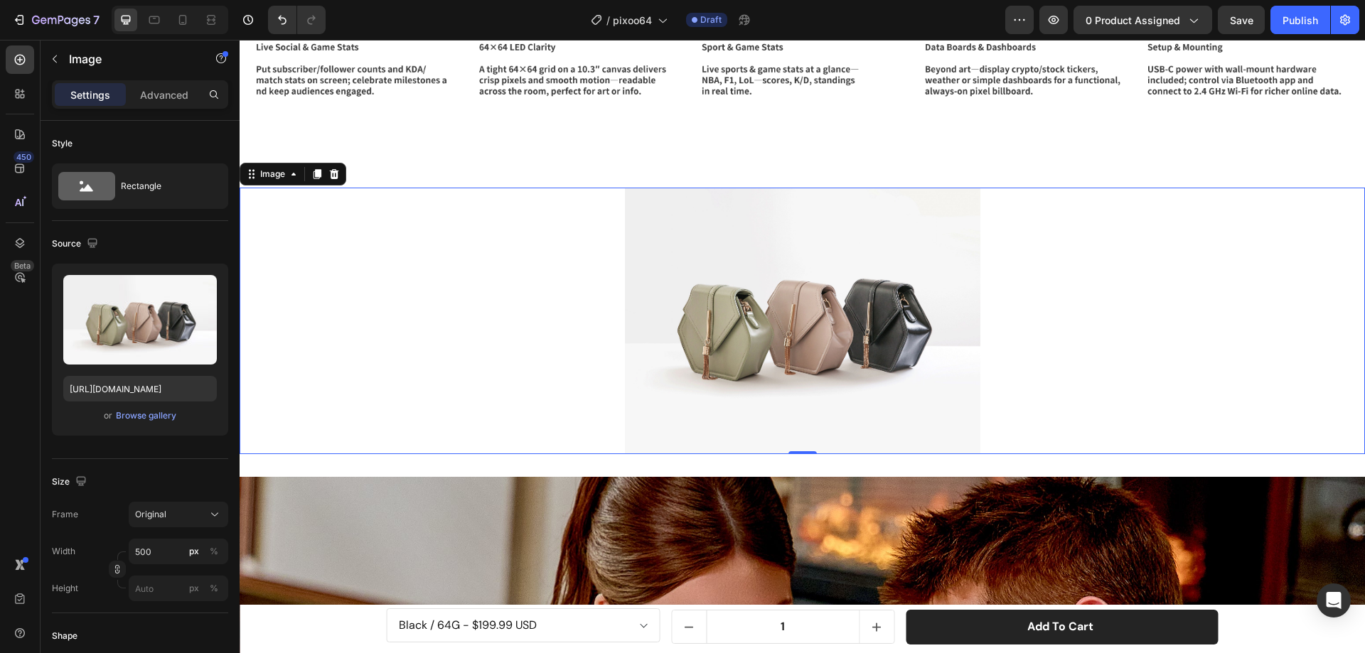
click at [488, 262] on div at bounding box center [802, 321] width 1125 height 267
click at [747, 280] on img at bounding box center [802, 321] width 355 height 267
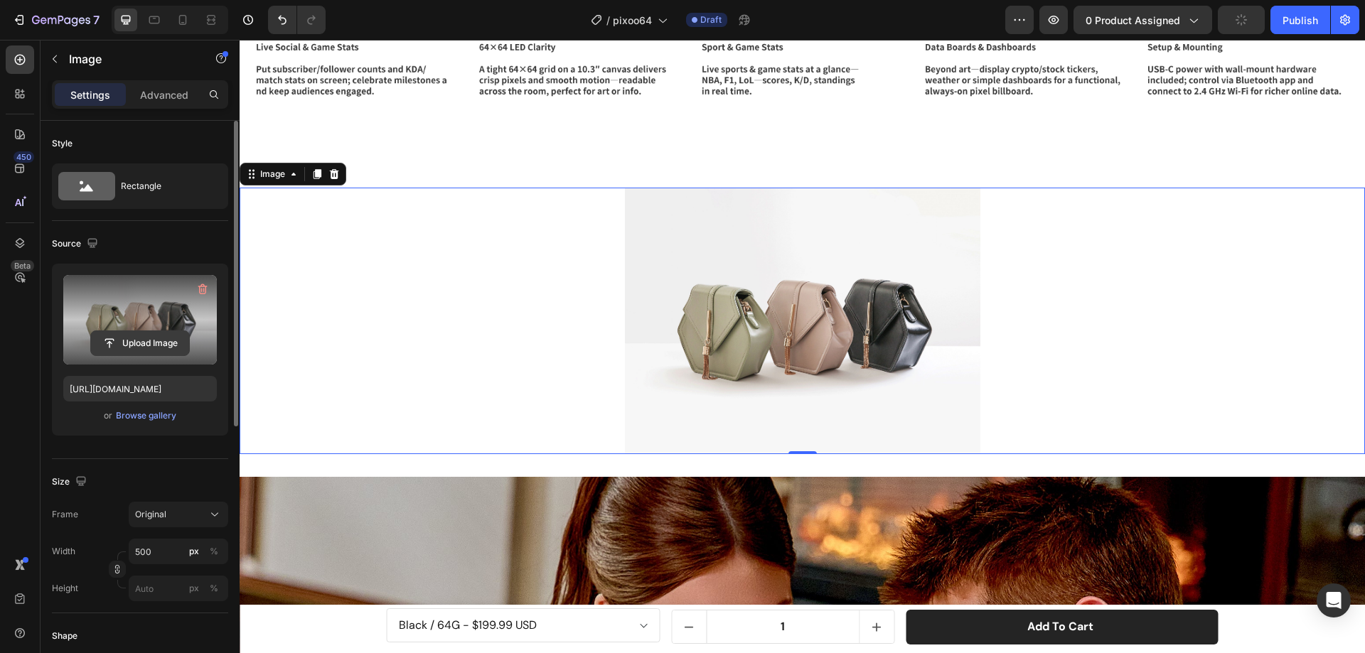
click at [129, 338] on input "file" at bounding box center [140, 343] width 98 height 24
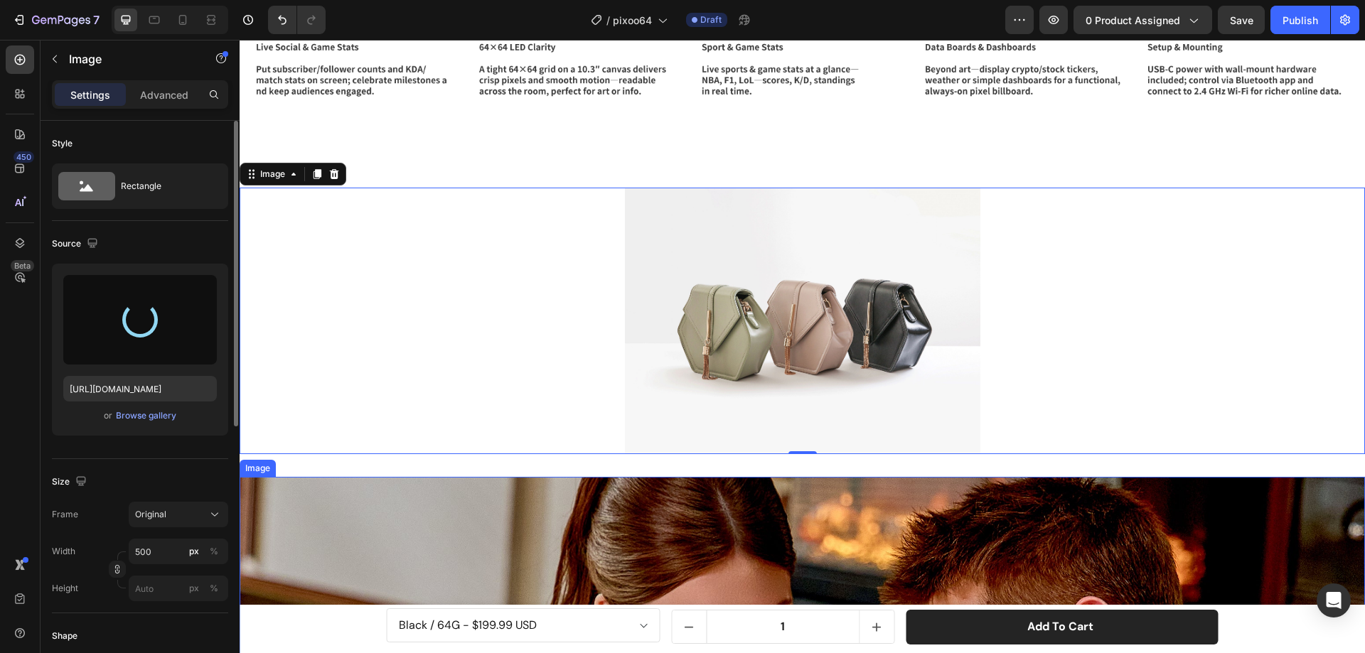
type input "https://cdn.shopify.com/s/files/1/0082/4105/3814/files/gempages_512109010883707…"
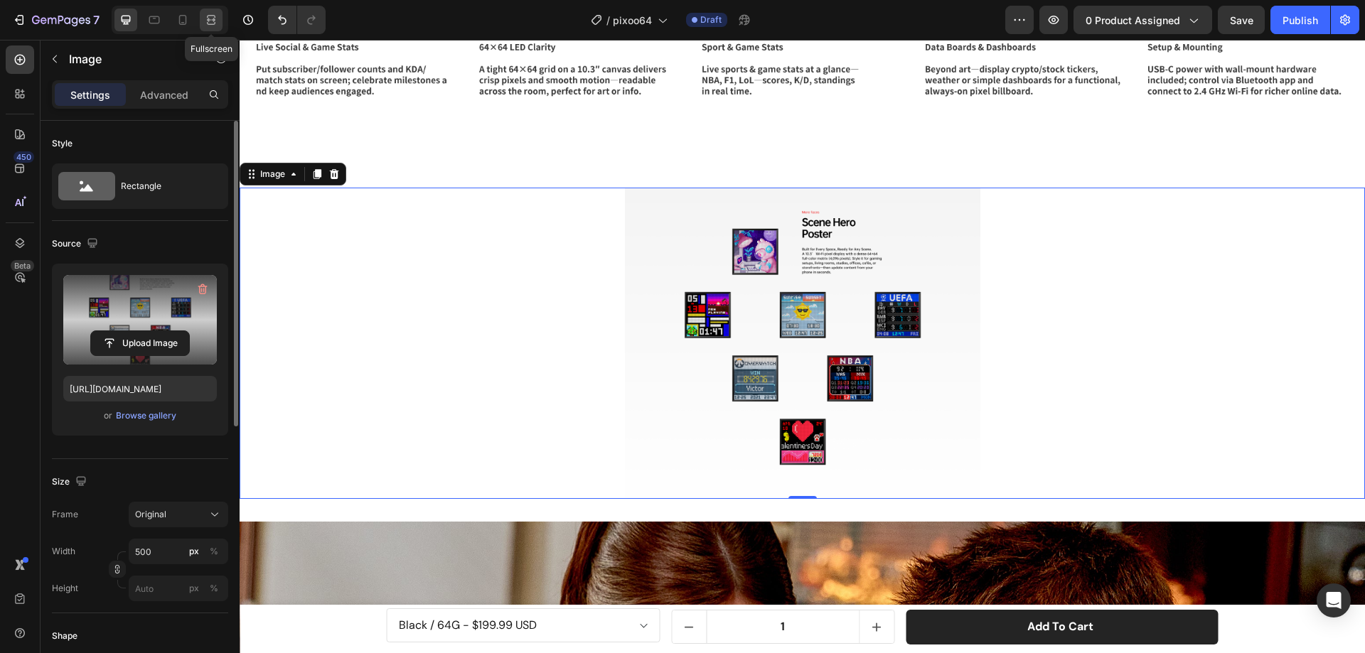
click at [205, 18] on icon at bounding box center [211, 20] width 14 height 14
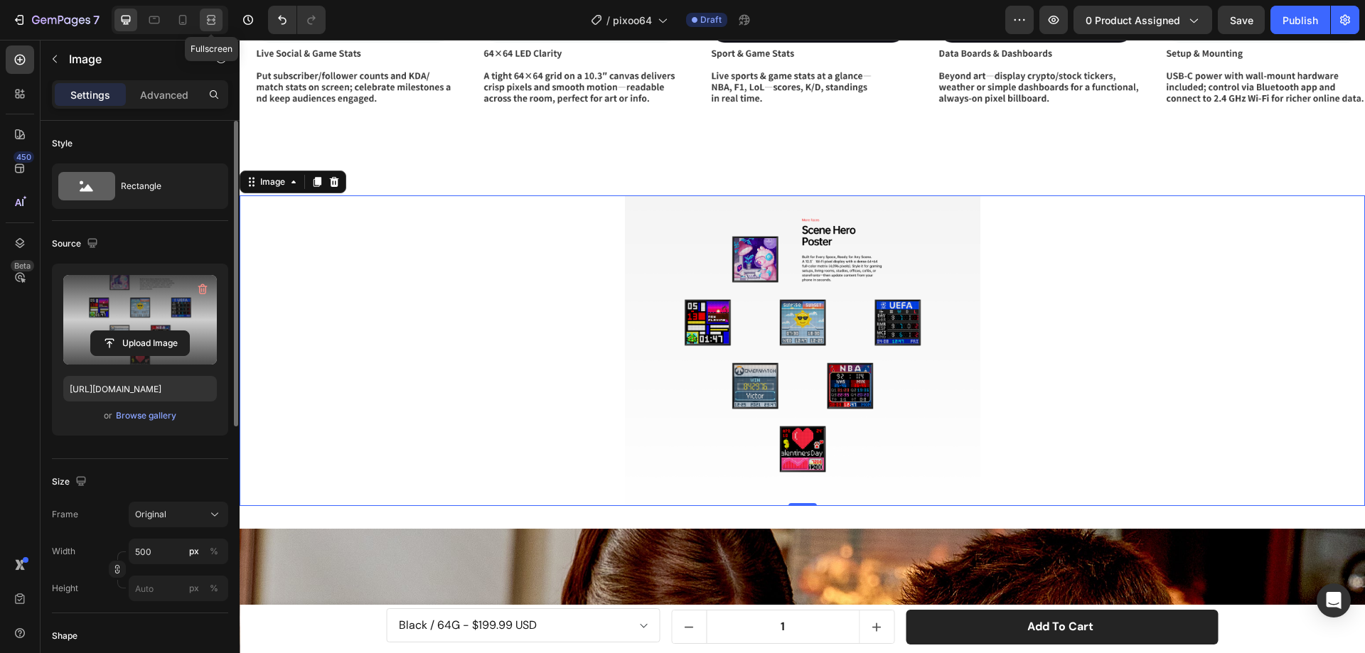
scroll to position [4795, 0]
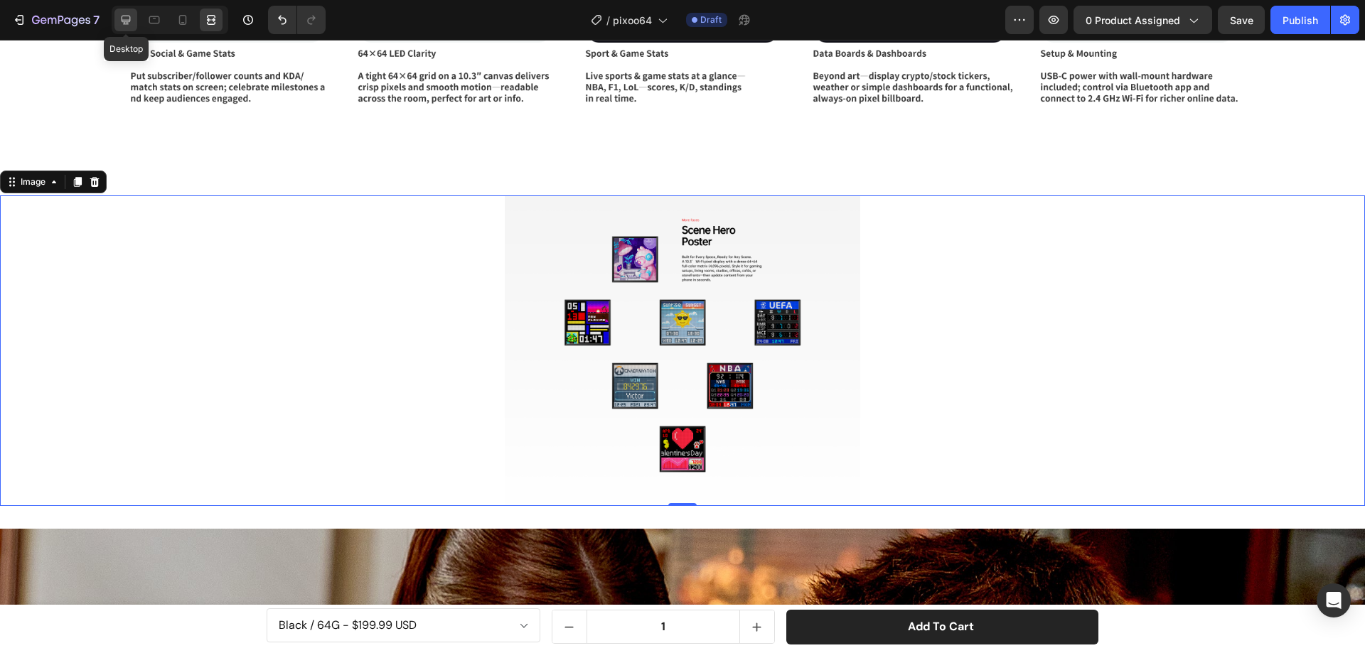
click at [124, 22] on icon at bounding box center [126, 20] width 9 height 9
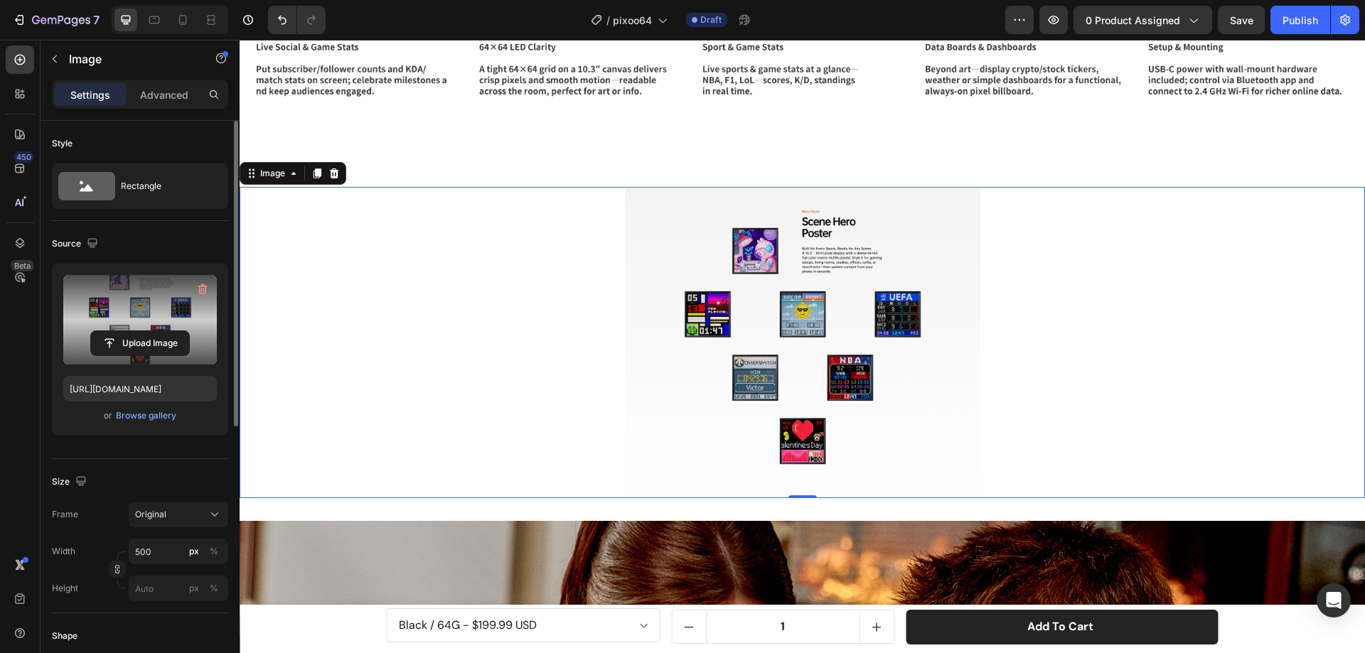
scroll to position [4638, 0]
click at [783, 320] on img at bounding box center [802, 343] width 355 height 311
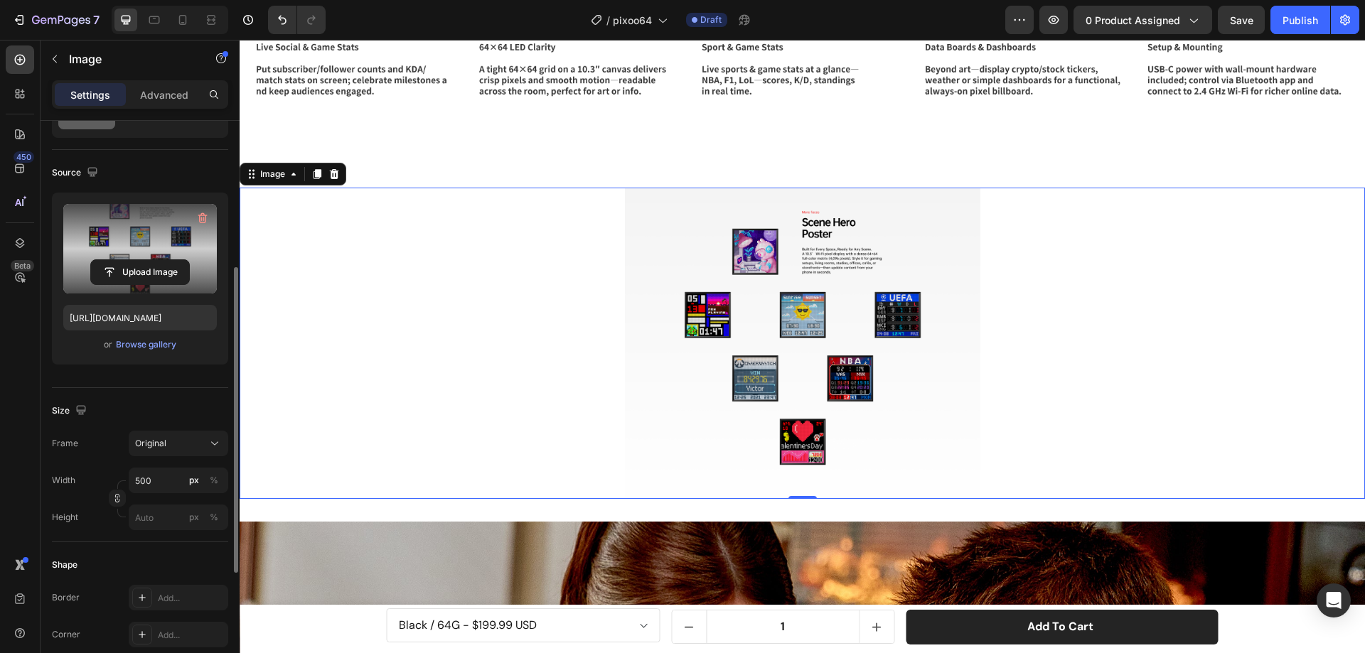
scroll to position [142, 0]
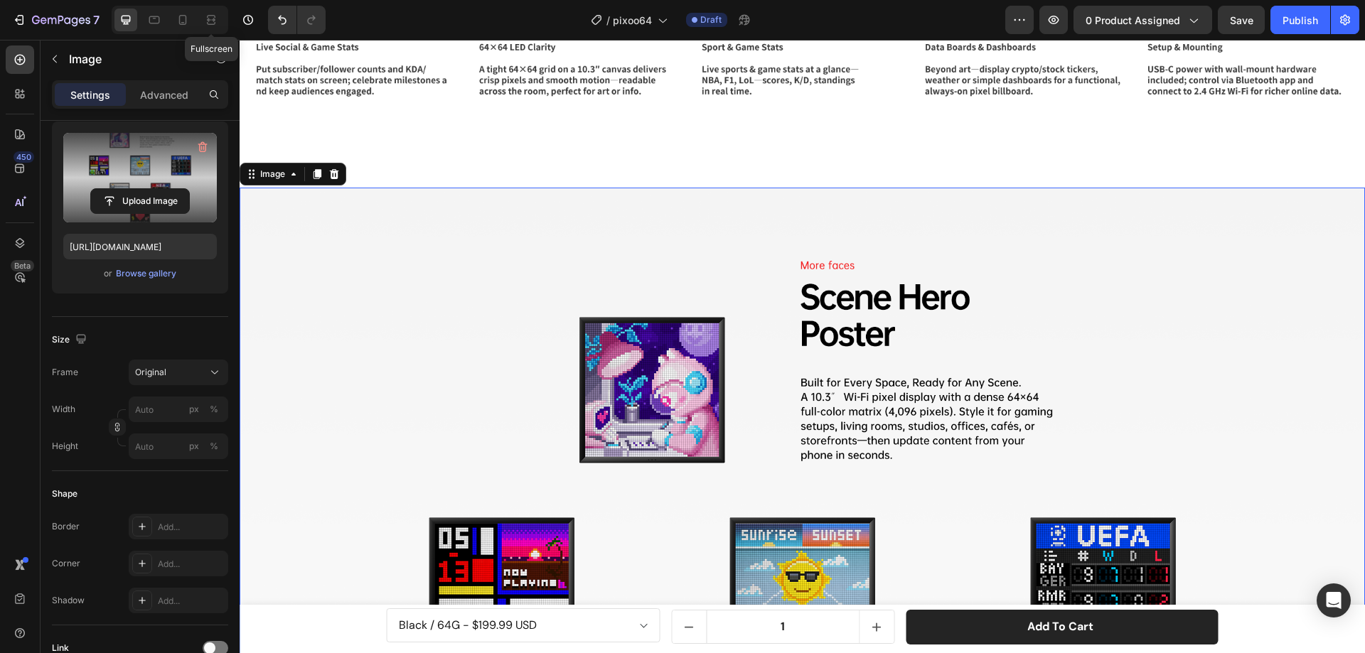
drag, startPoint x: 215, startPoint y: 17, endPoint x: 239, endPoint y: 38, distance: 32.2
click at [215, 22] on icon at bounding box center [211, 23] width 9 height 3
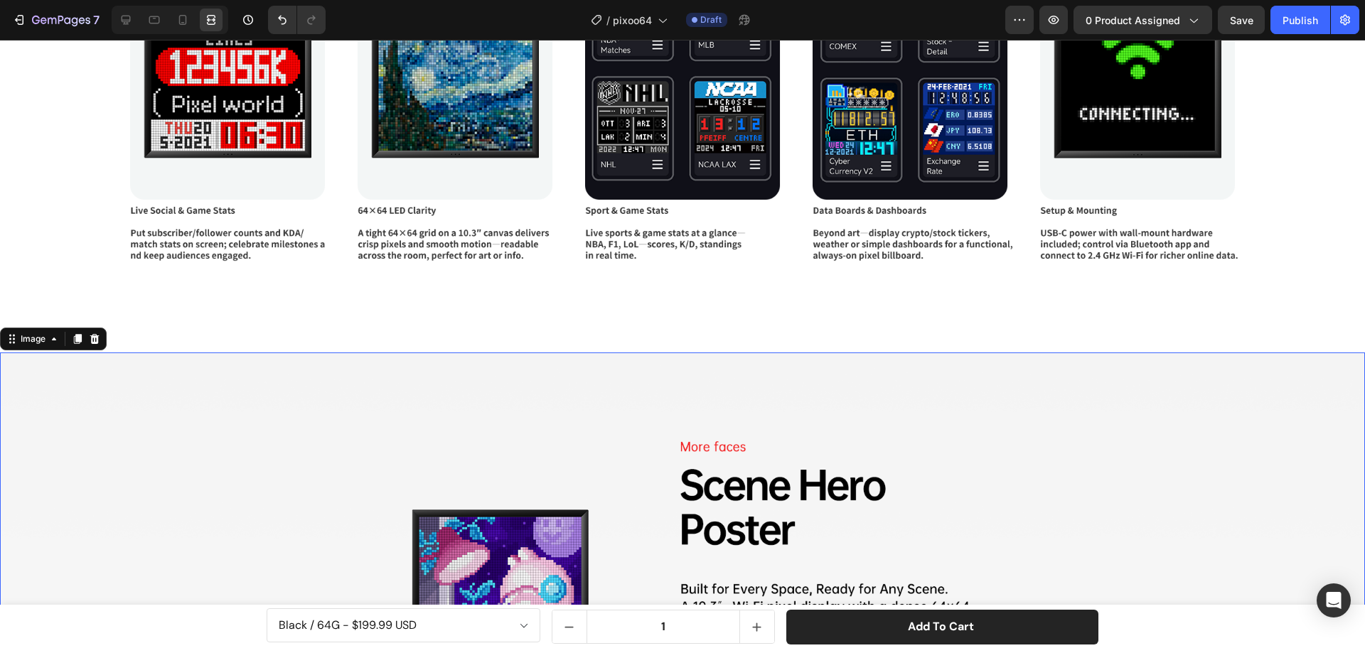
scroll to position [4795, 0]
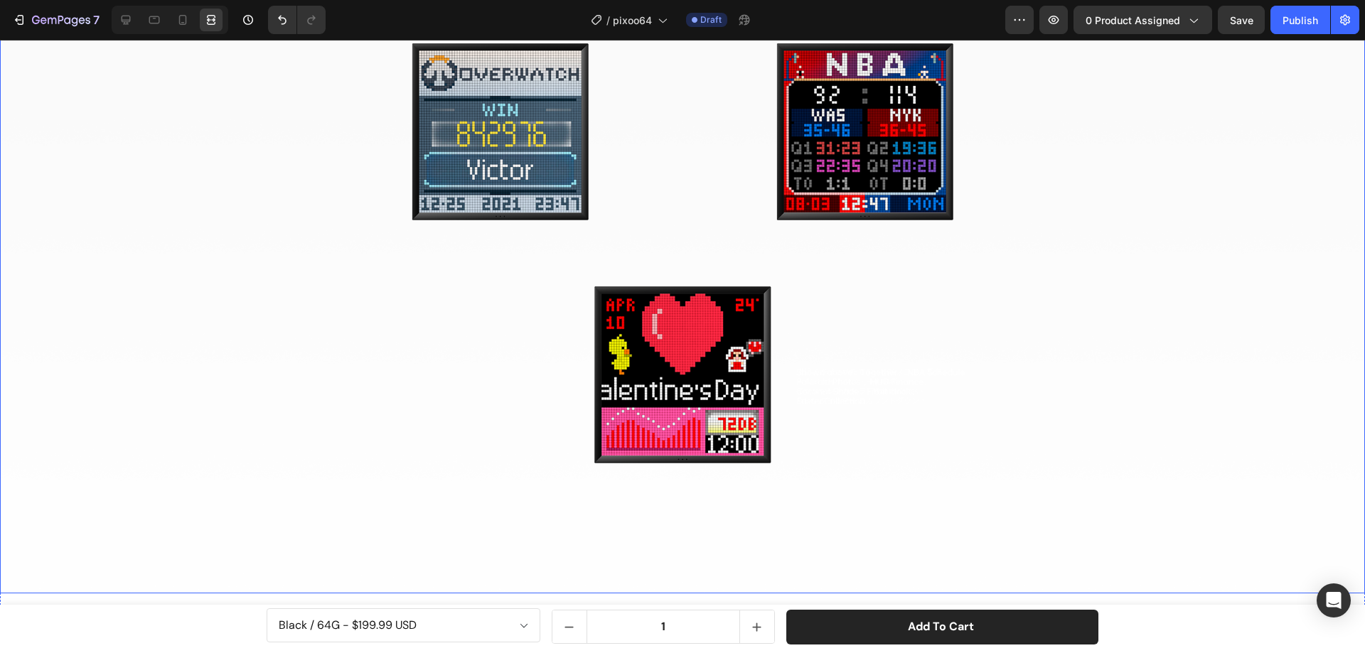
scroll to position [5577, 0]
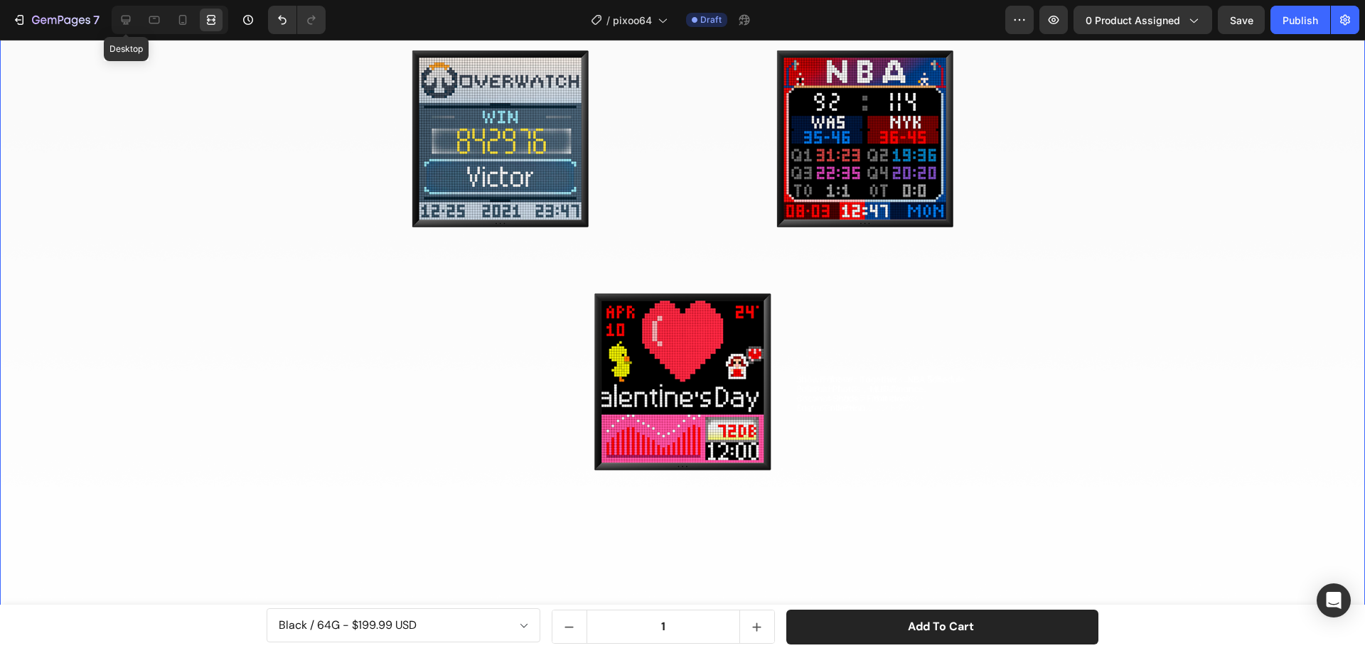
drag, startPoint x: 128, startPoint y: 21, endPoint x: 200, endPoint y: 63, distance: 84.1
click at [127, 20] on icon at bounding box center [126, 20] width 9 height 9
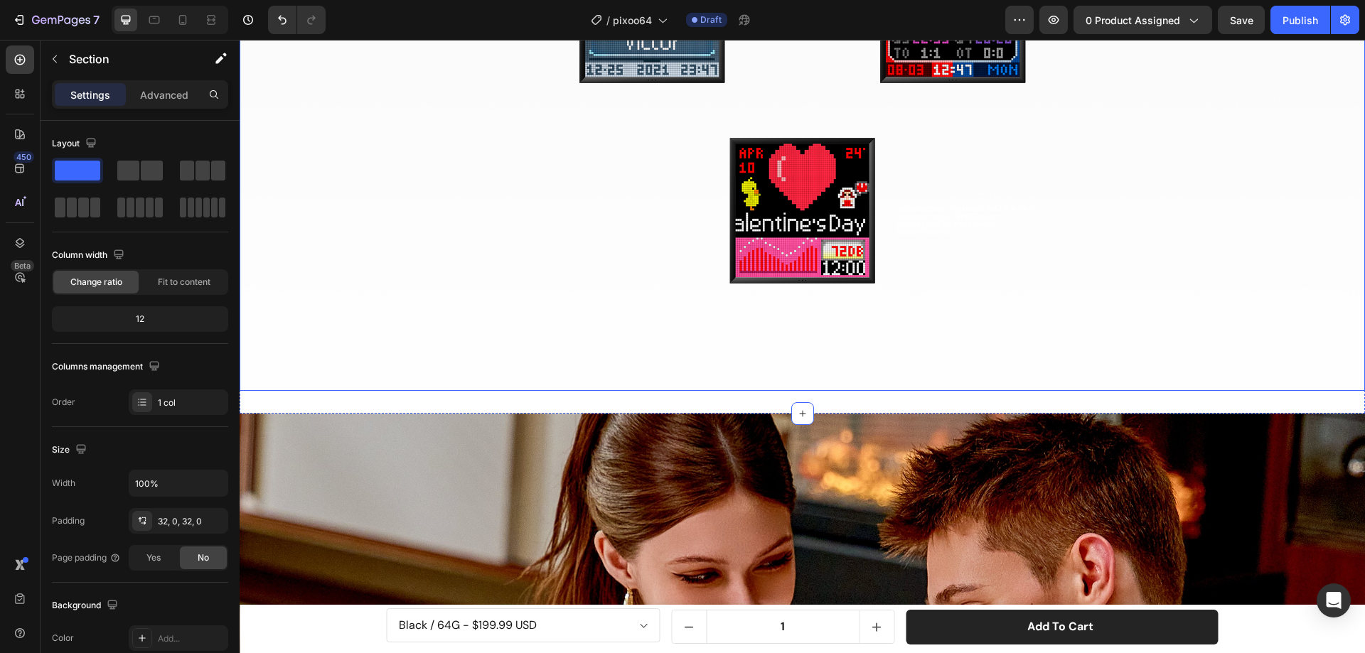
scroll to position [5435, 0]
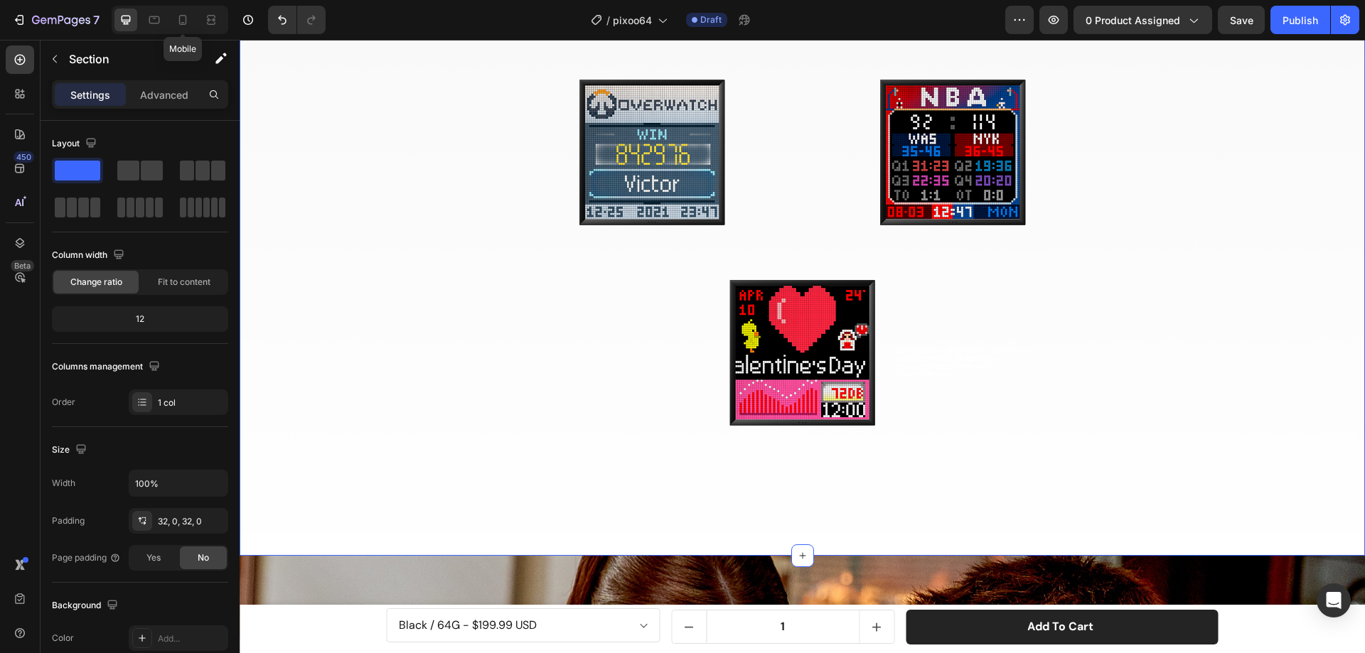
drag, startPoint x: 180, startPoint y: 18, endPoint x: 380, endPoint y: 141, distance: 234.9
click at [179, 18] on icon at bounding box center [183, 20] width 8 height 10
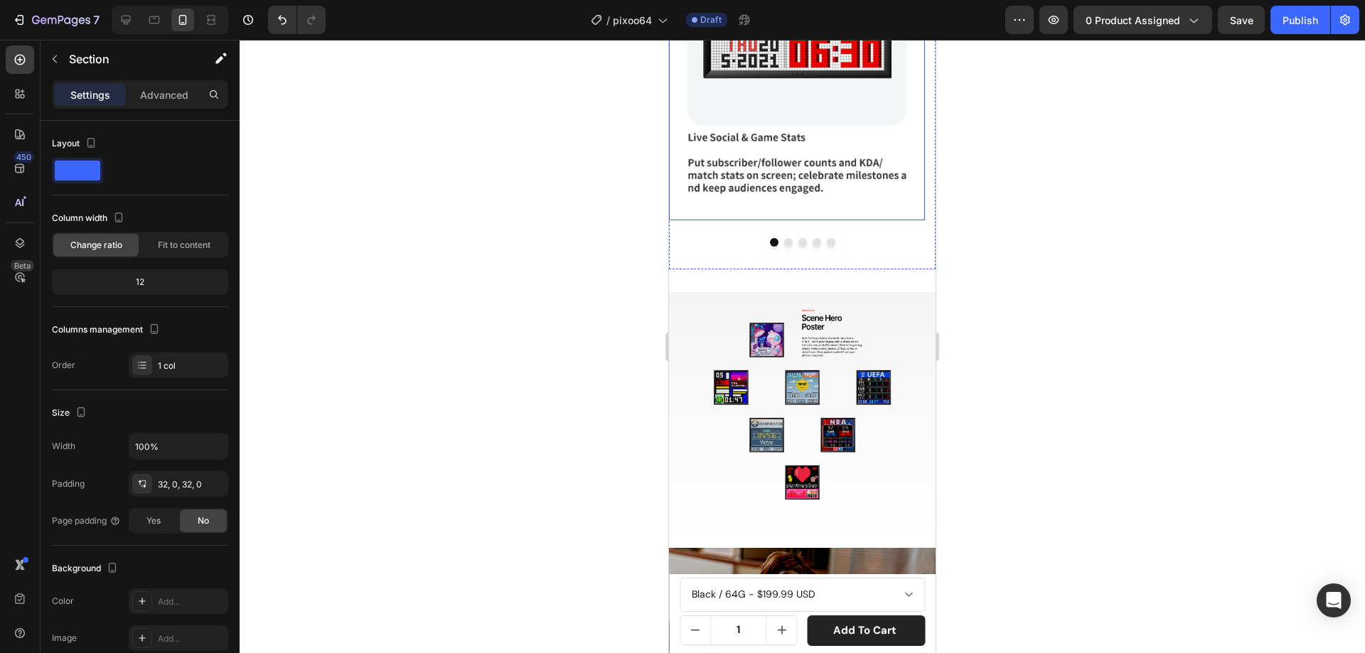
scroll to position [4432, 0]
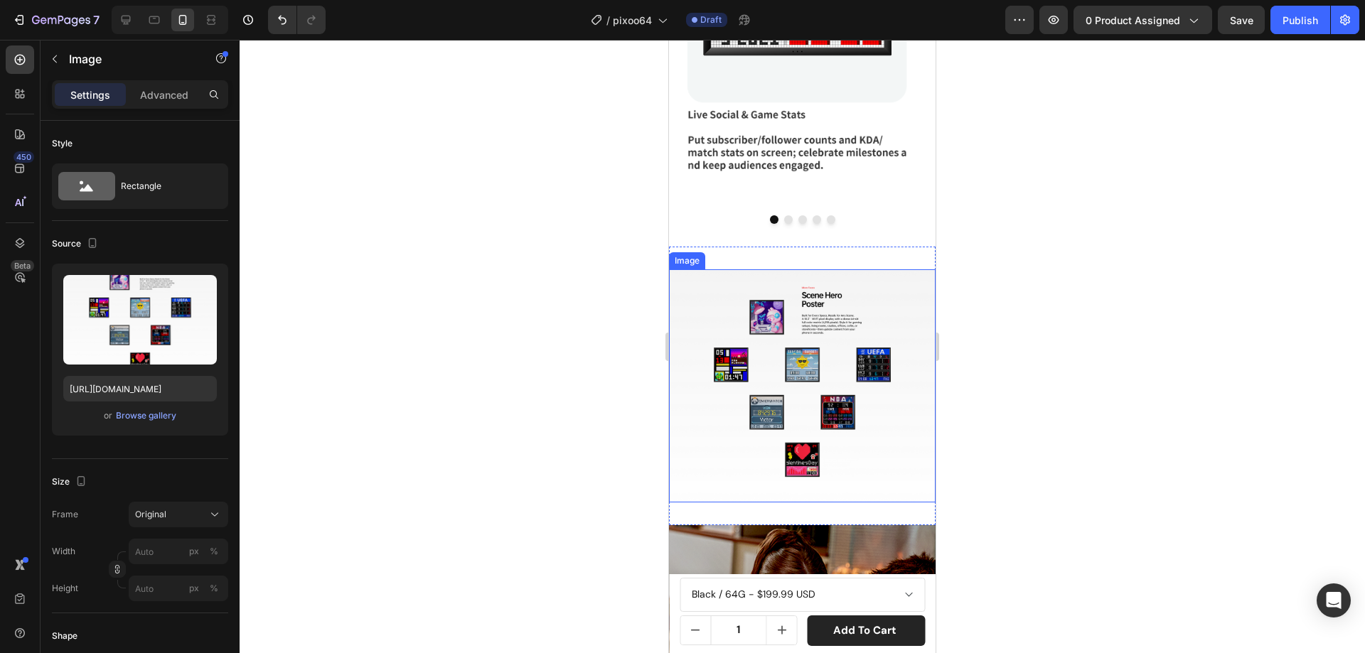
click at [804, 312] on img at bounding box center [802, 385] width 267 height 233
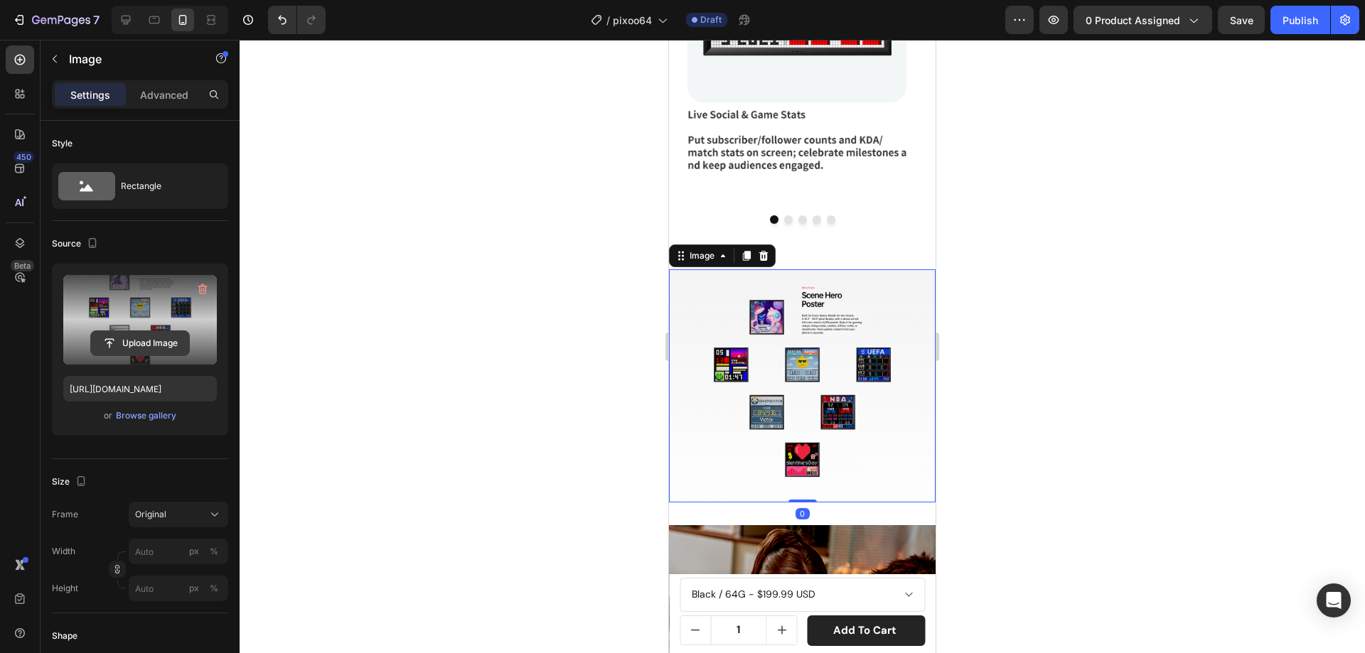
click at [168, 336] on input "file" at bounding box center [140, 343] width 98 height 24
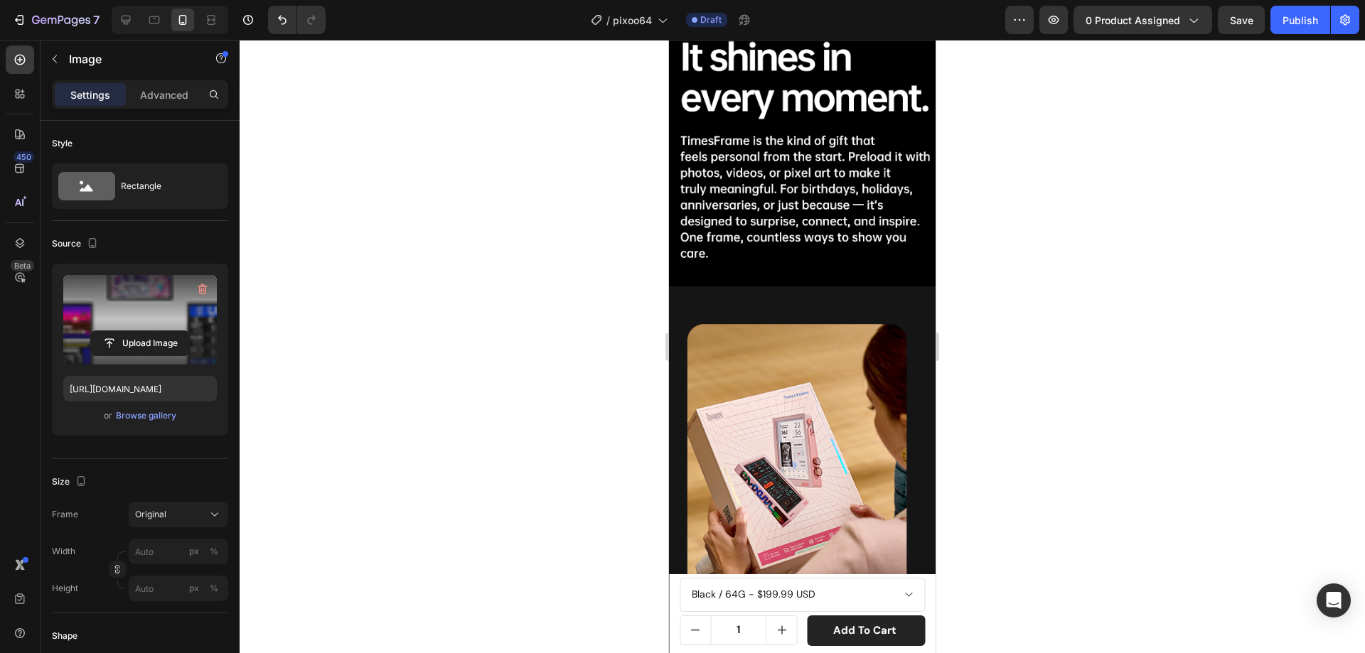
scroll to position [5214, 0]
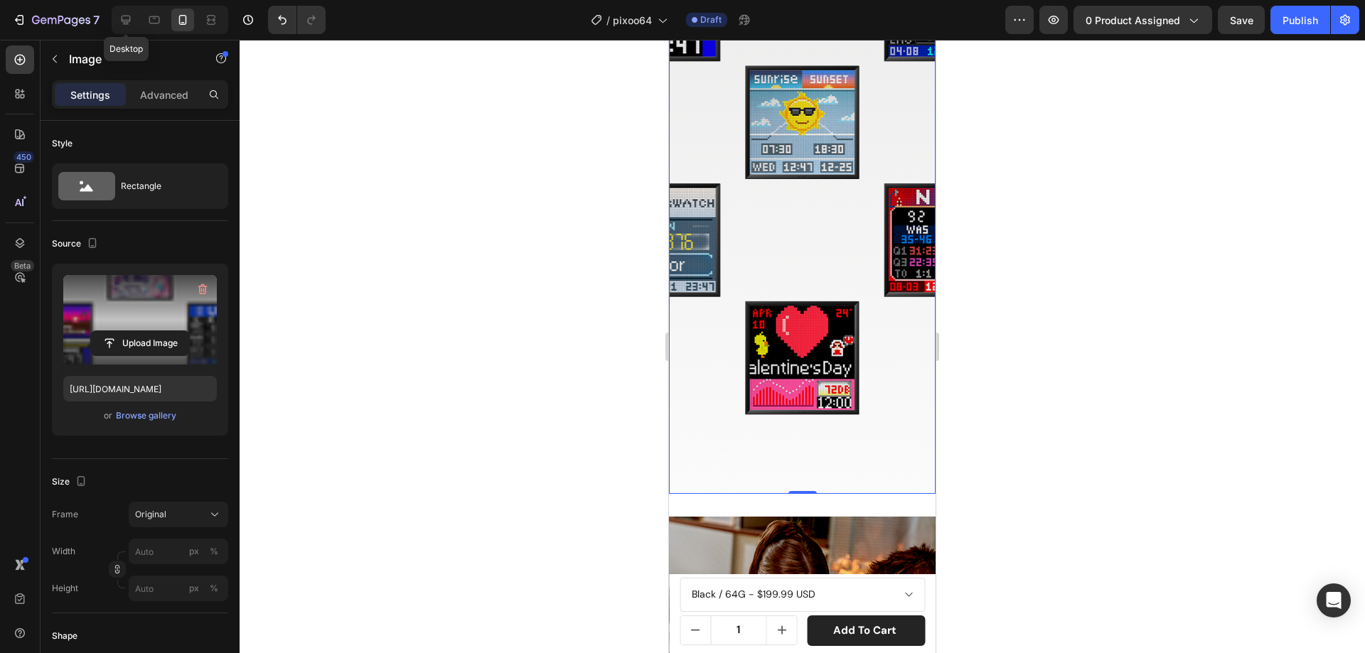
drag, startPoint x: 122, startPoint y: 21, endPoint x: 293, endPoint y: 149, distance: 213.2
click at [122, 21] on icon at bounding box center [126, 20] width 14 height 14
type input "https://cdn.shopify.com/s/files/1/0082/4105/3814/files/gempages_512109010883707…"
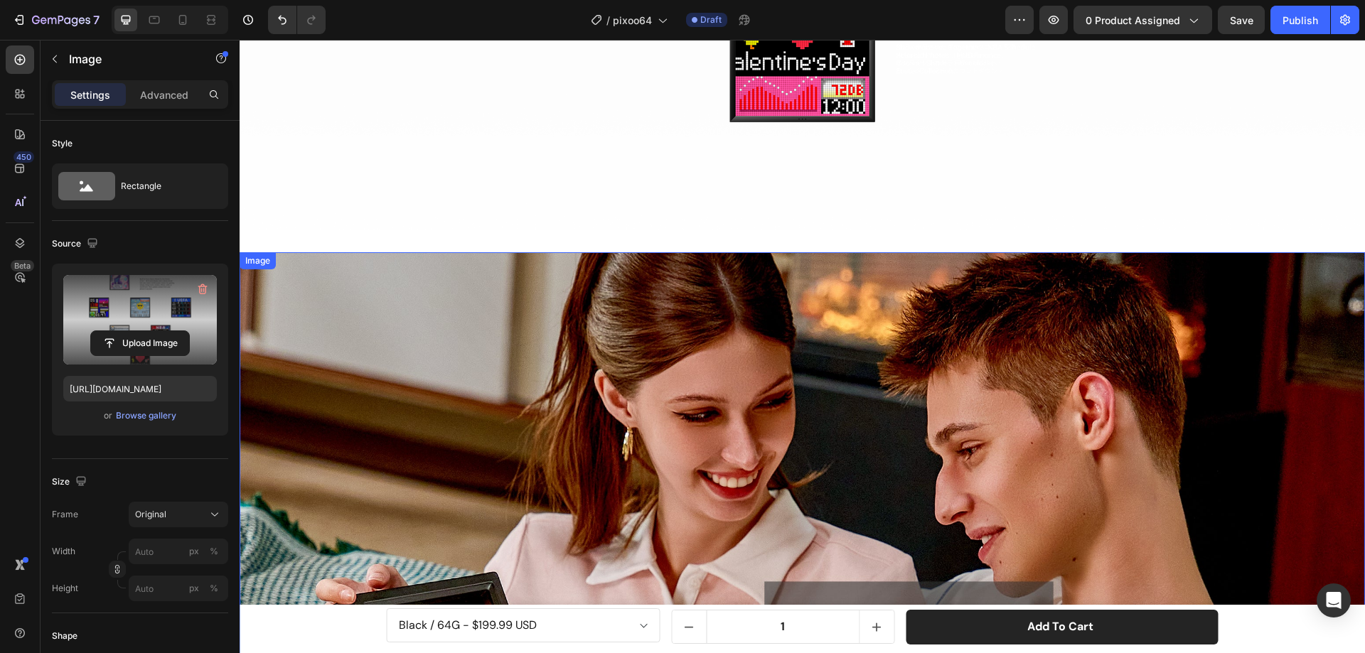
scroll to position [4670, 0]
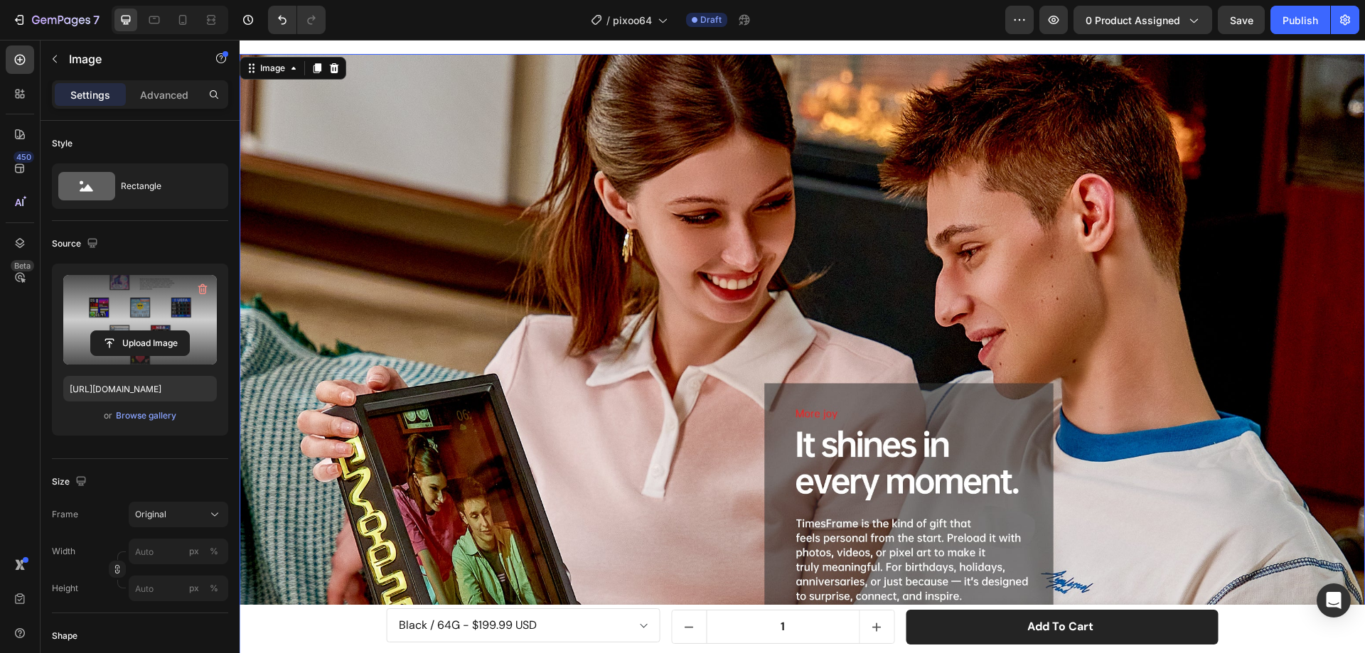
click at [574, 225] on img at bounding box center [802, 394] width 1125 height 681
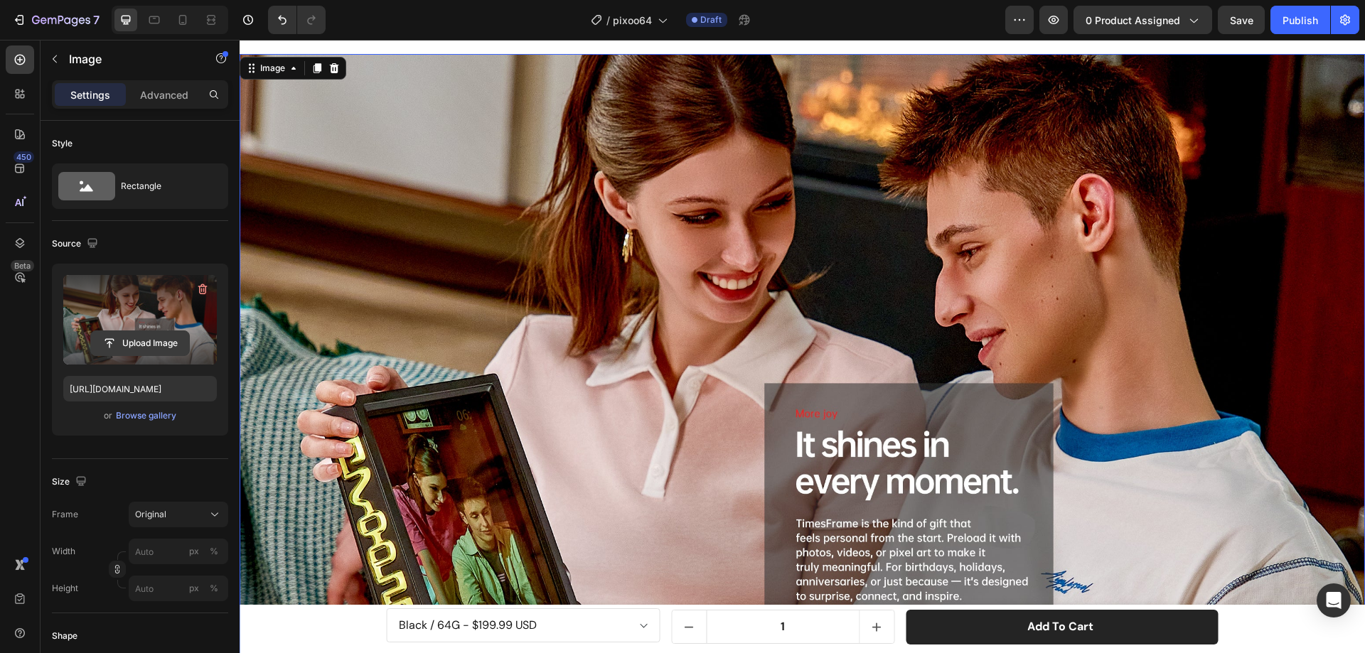
click at [146, 340] on input "file" at bounding box center [140, 343] width 98 height 24
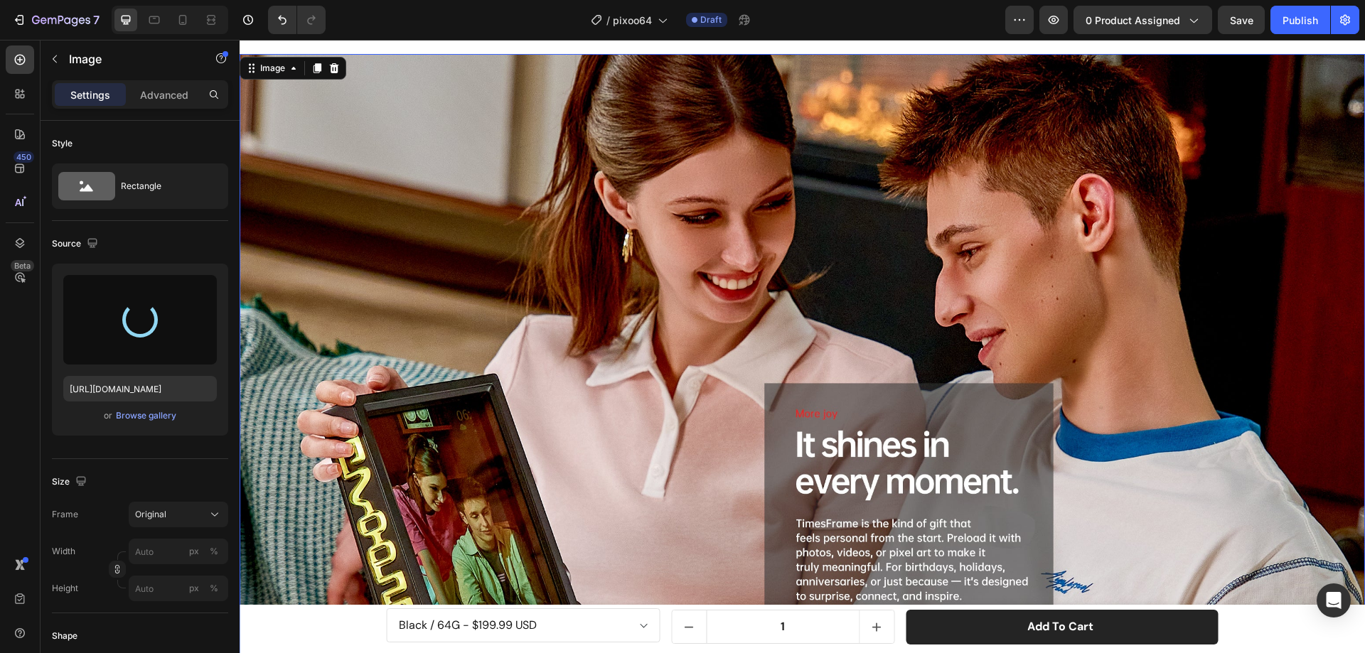
type input "https://cdn.shopify.com/s/files/1/0082/4105/3814/files/gempages_512109010883707…"
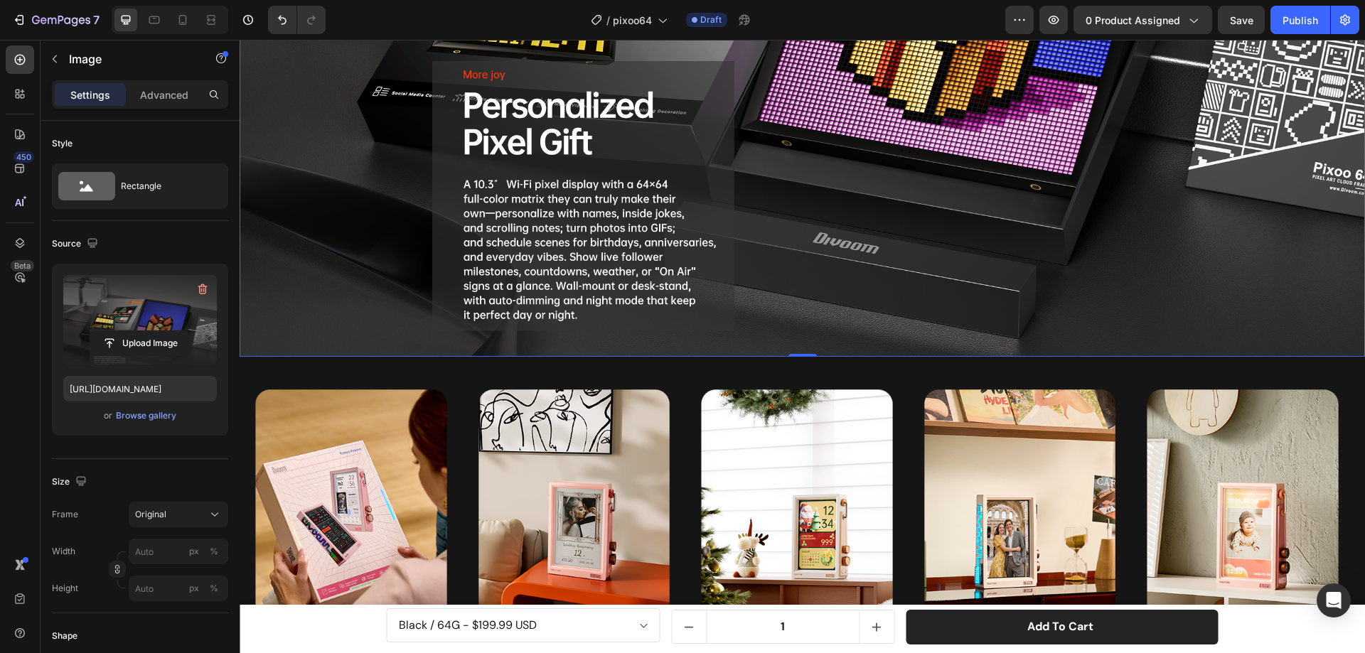
scroll to position [5168, 0]
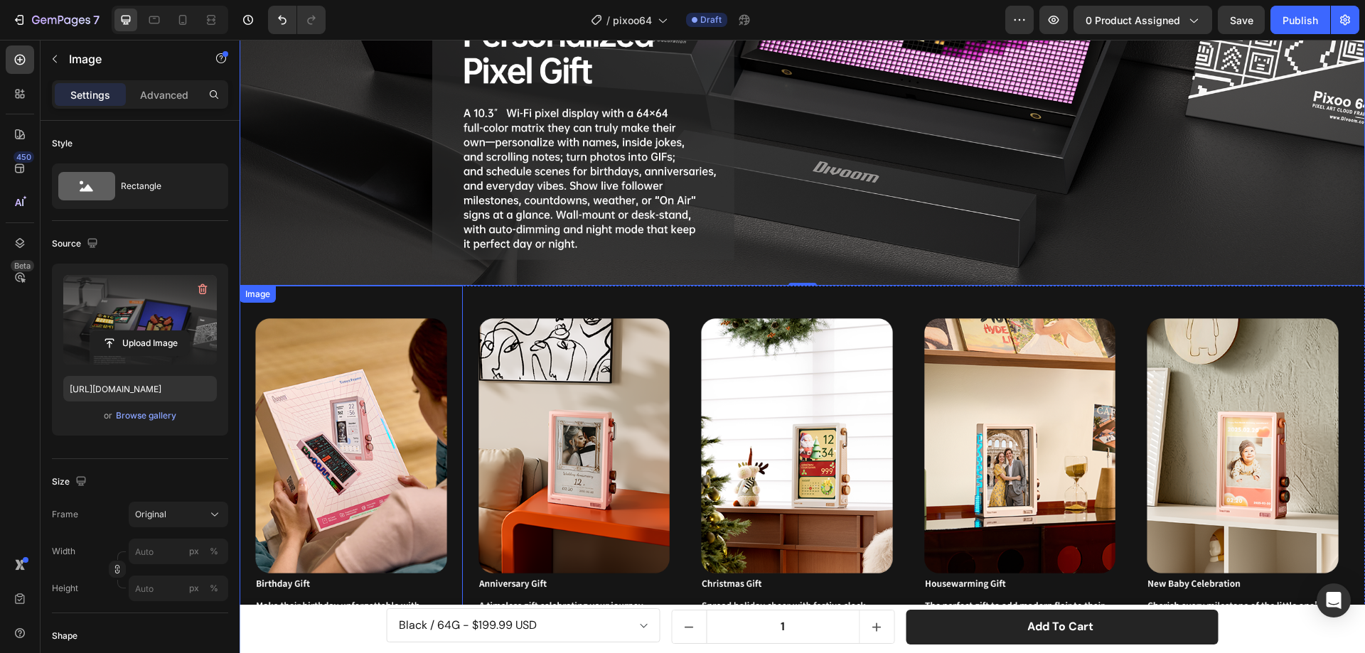
click at [387, 292] on img at bounding box center [351, 471] width 223 height 370
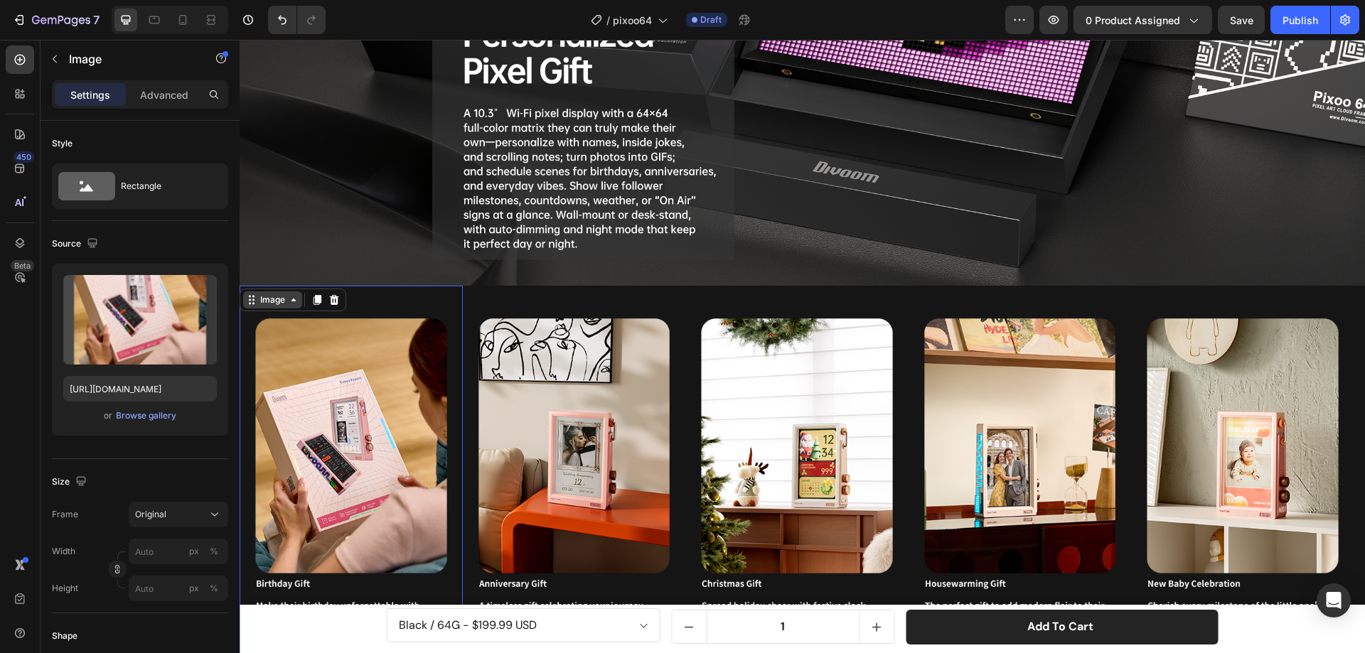
click at [279, 294] on div "Image" at bounding box center [272, 300] width 31 height 13
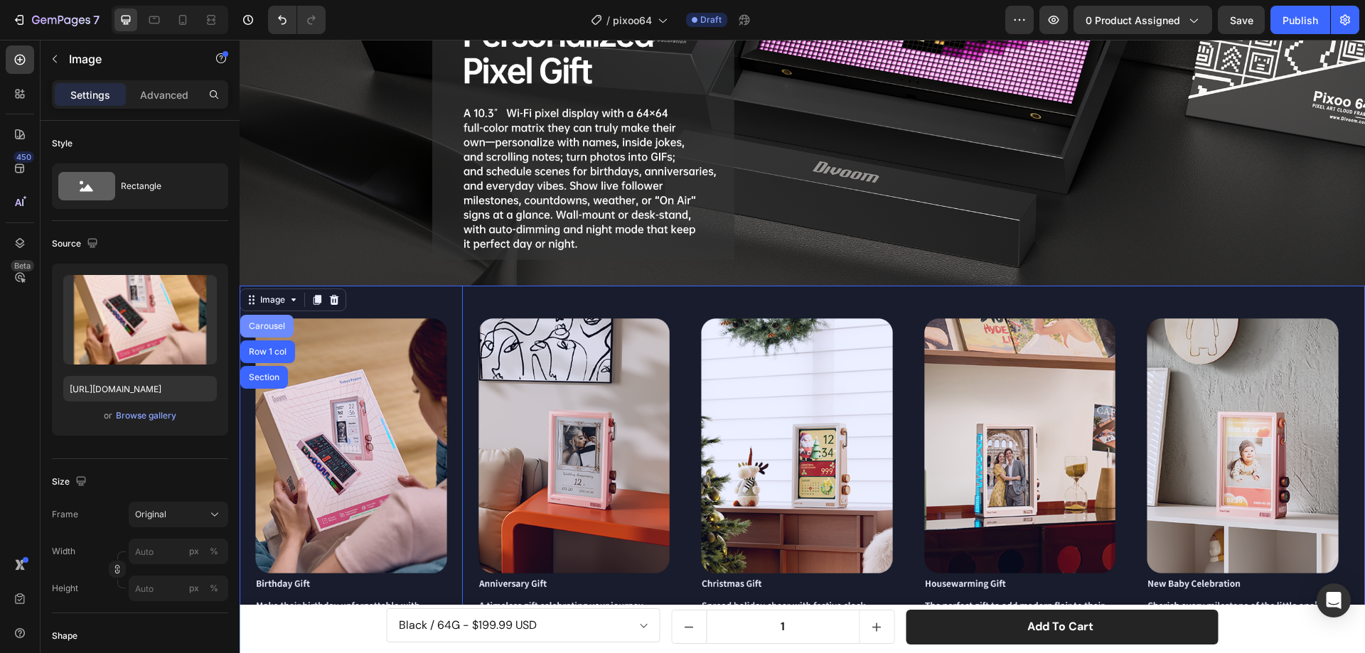
click at [276, 322] on div "Carousel" at bounding box center [267, 326] width 42 height 9
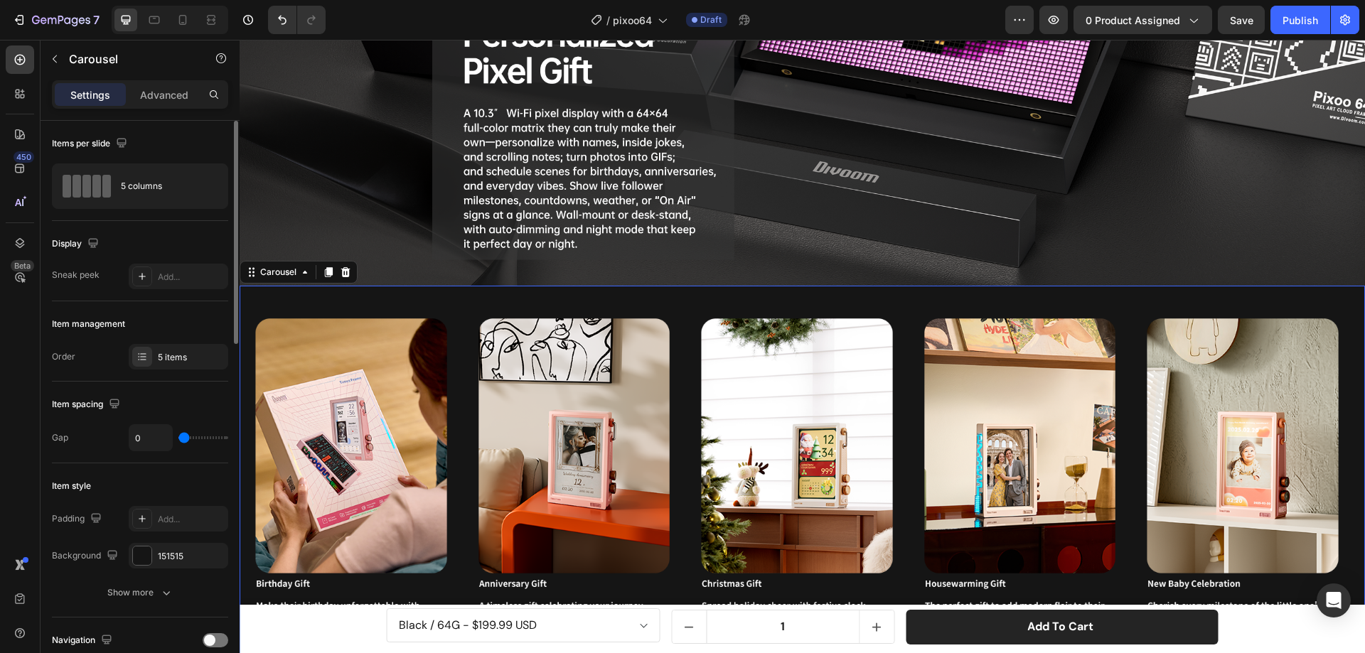
scroll to position [213, 0]
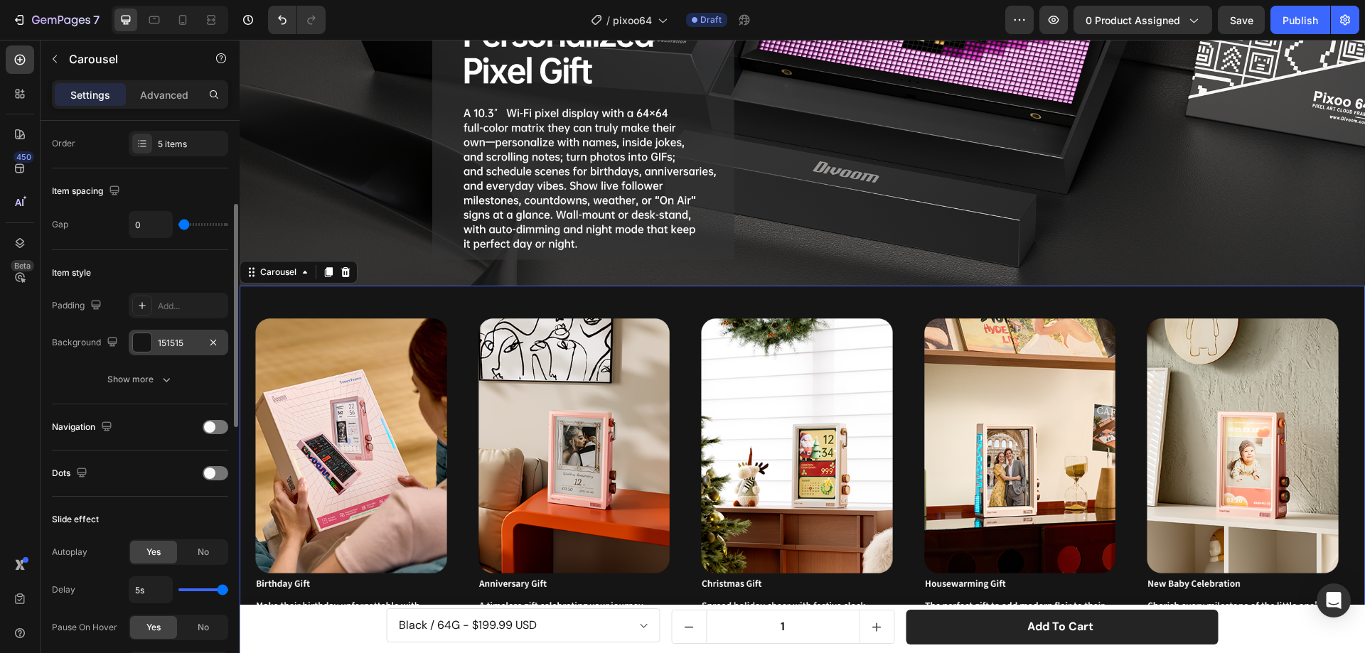
click at [139, 350] on div at bounding box center [142, 342] width 18 height 18
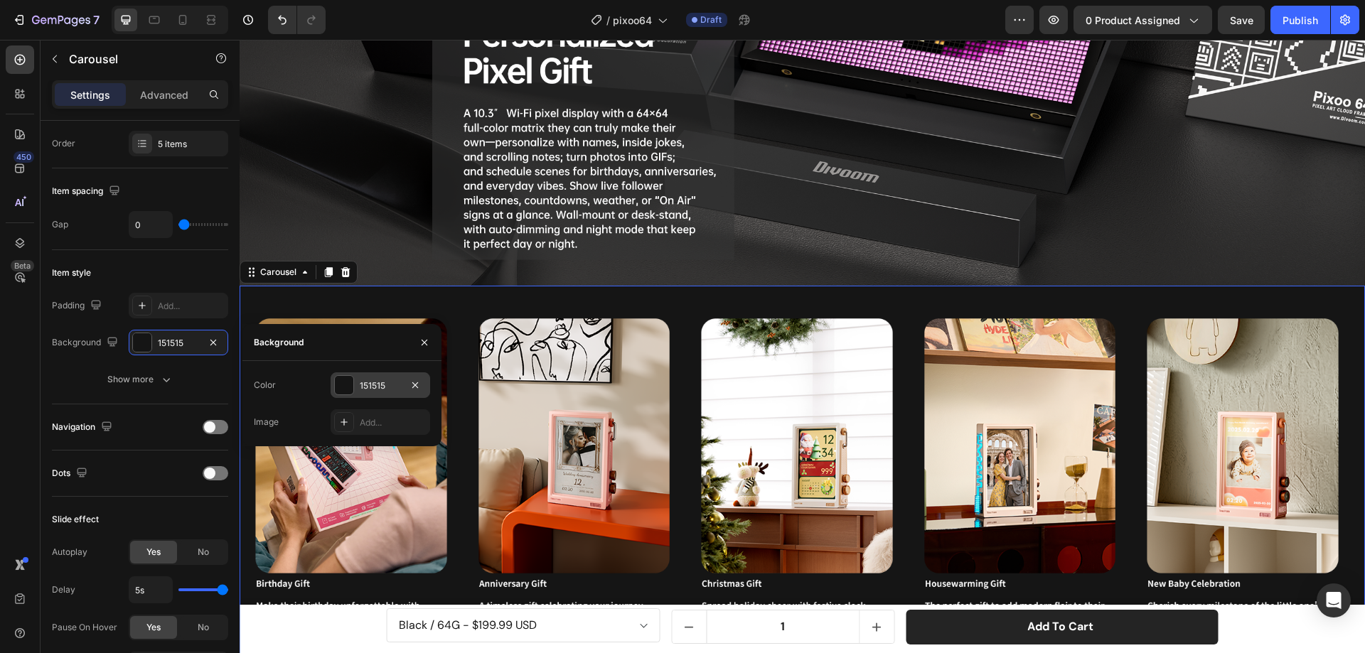
click at [344, 389] on div at bounding box center [344, 385] width 18 height 18
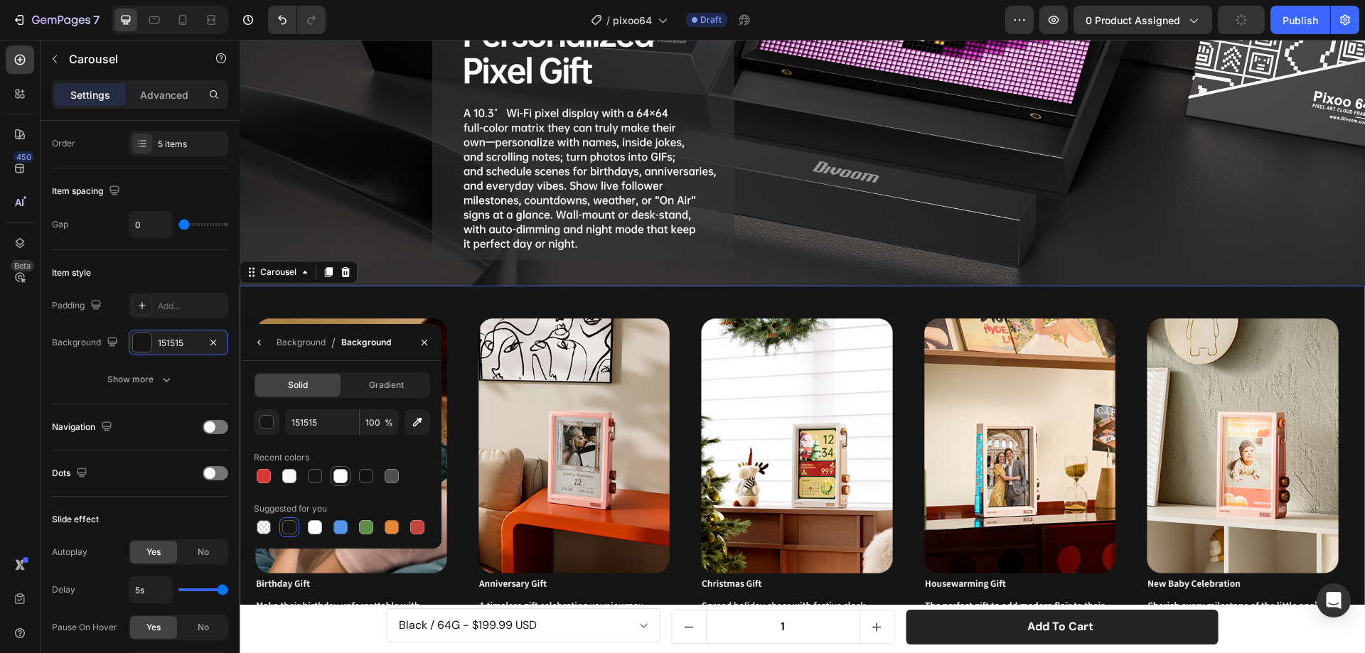
click at [338, 475] on div at bounding box center [340, 476] width 14 height 14
type input "FFFFFF"
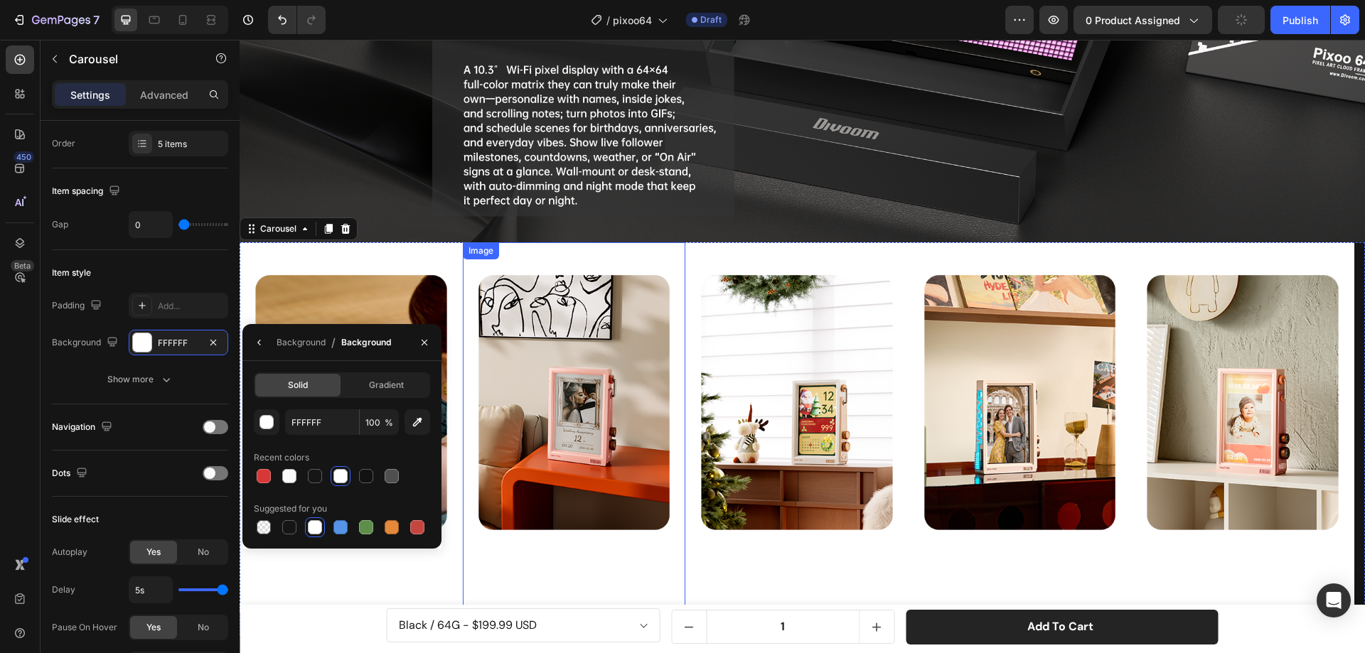
scroll to position [5310, 0]
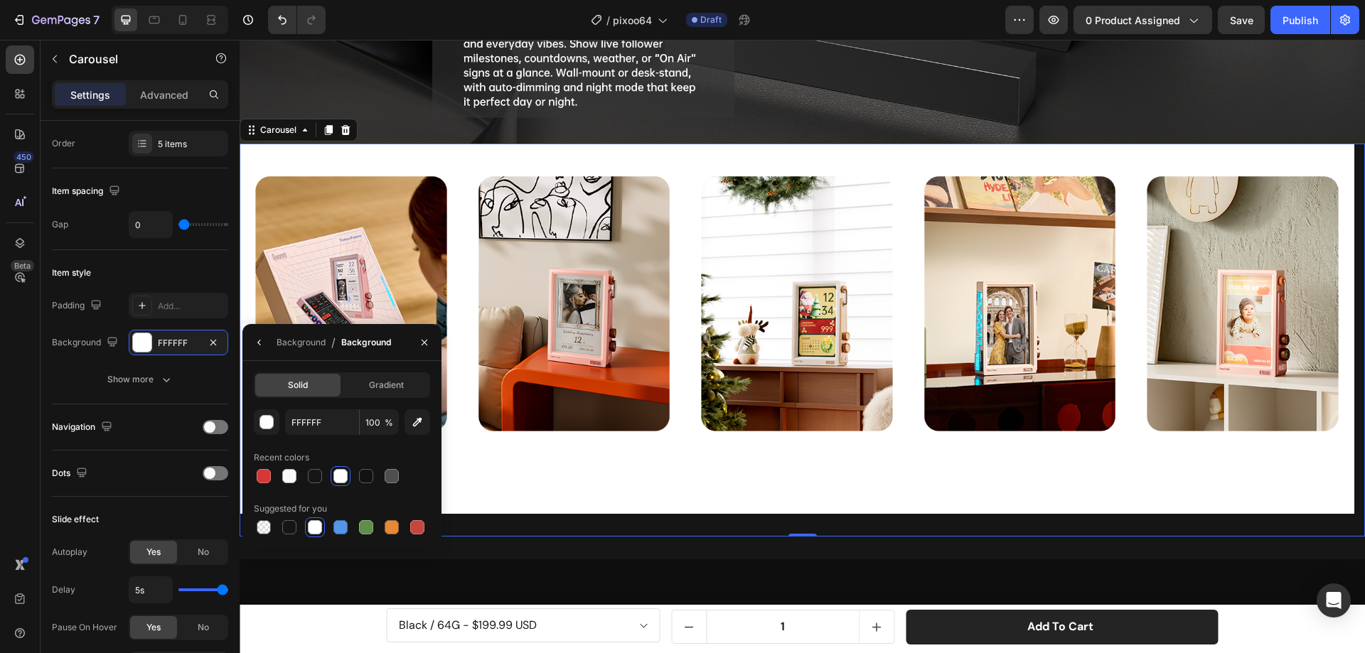
click at [594, 517] on div "Image Image Image Image Image Carousel 0" at bounding box center [802, 340] width 1125 height 393
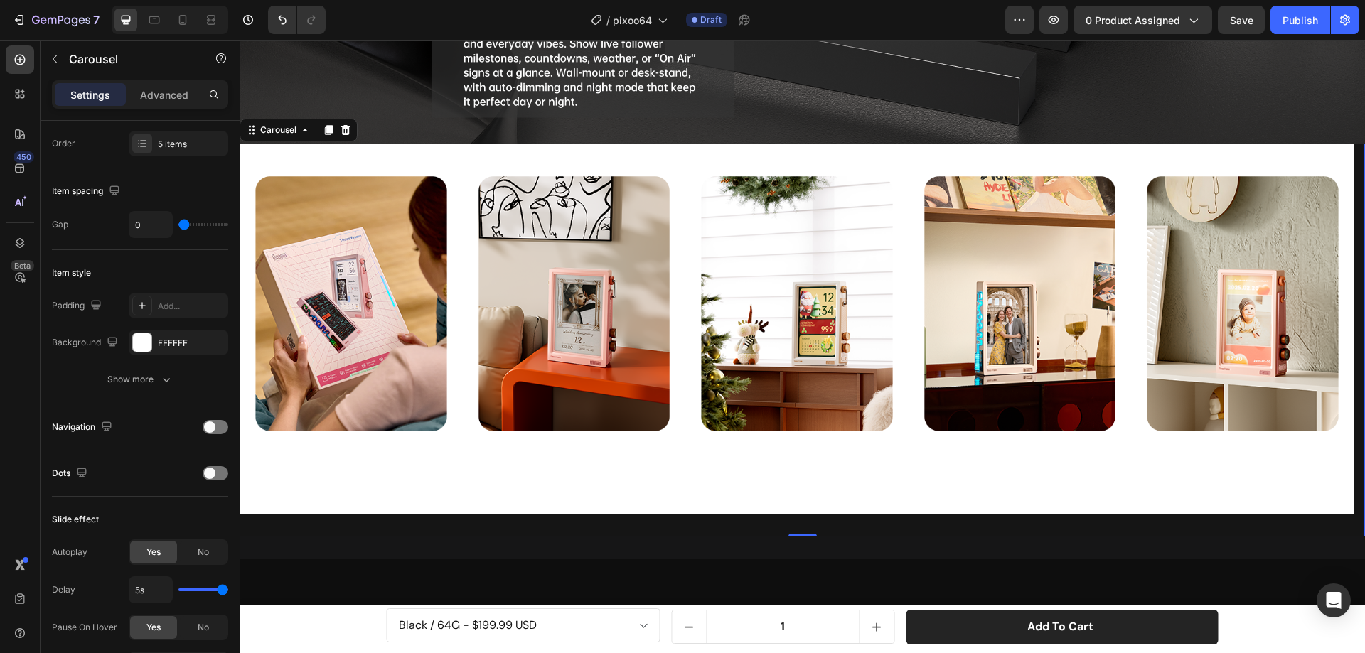
click at [303, 515] on div "Image Image Image Image Image Carousel 0" at bounding box center [802, 340] width 1125 height 393
click at [272, 127] on div "Carousel" at bounding box center [278, 130] width 42 height 13
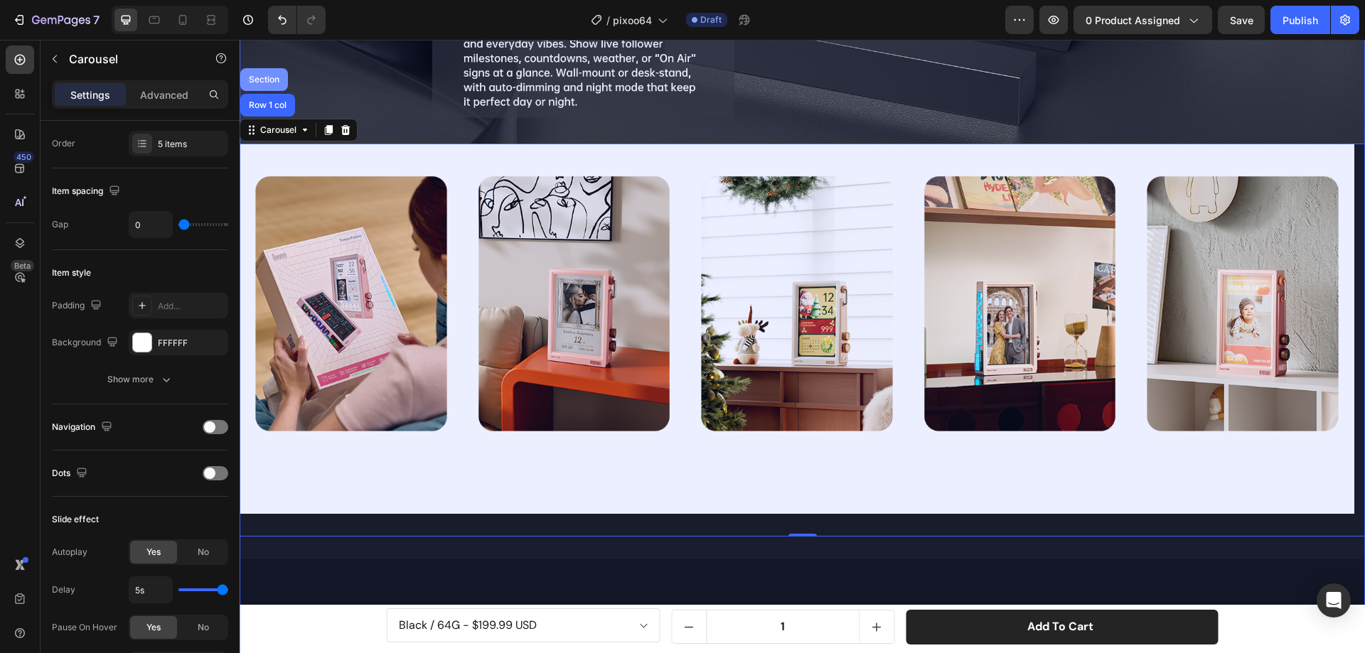
click at [259, 75] on div "Section" at bounding box center [264, 79] width 36 height 9
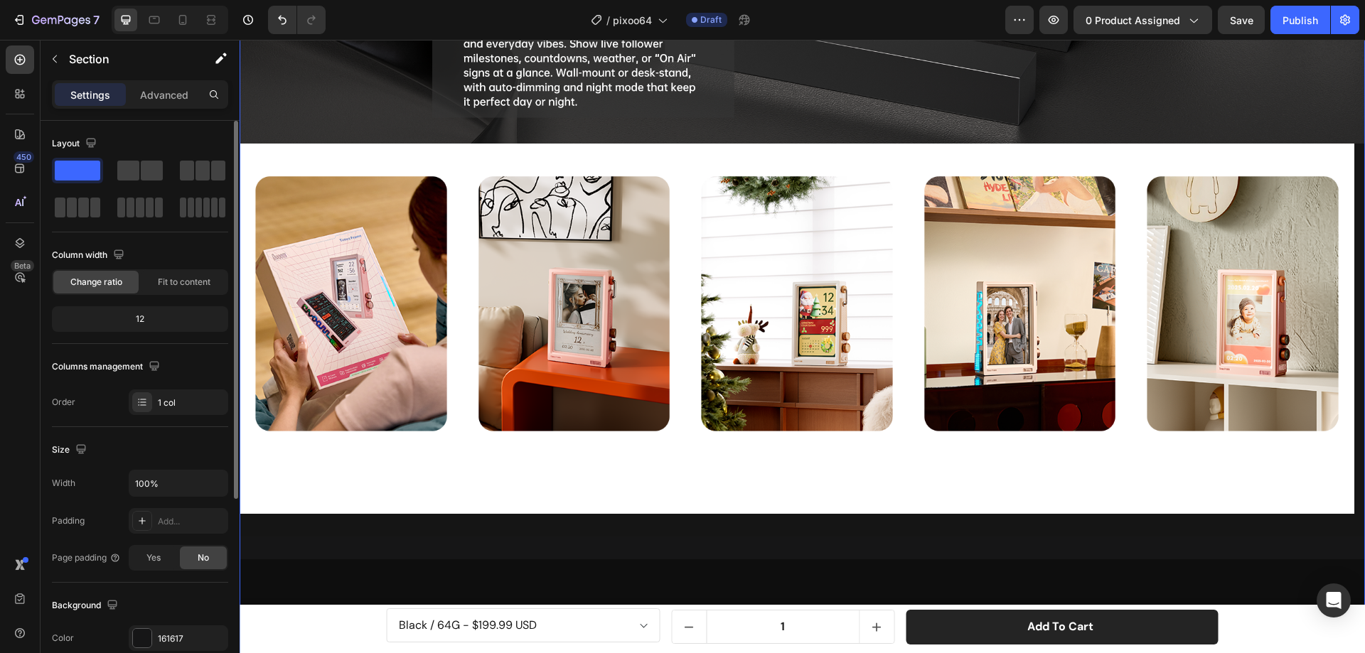
scroll to position [213, 0]
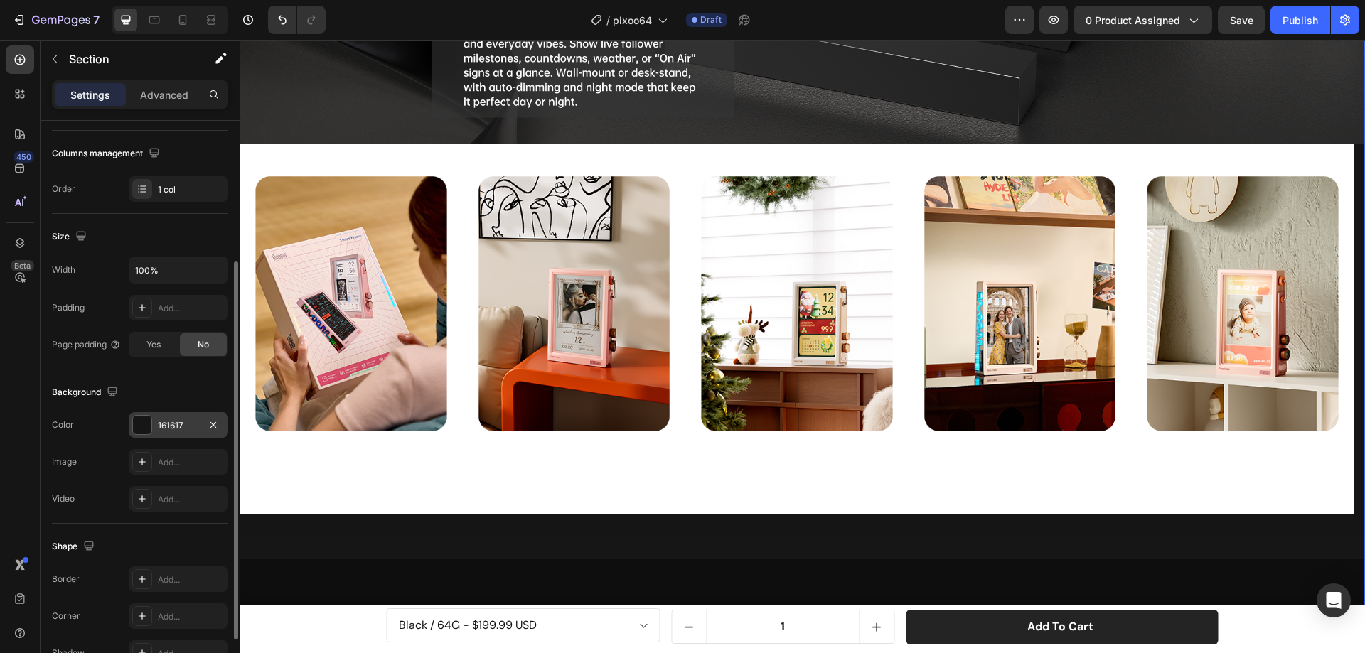
click at [143, 429] on div at bounding box center [142, 425] width 18 height 18
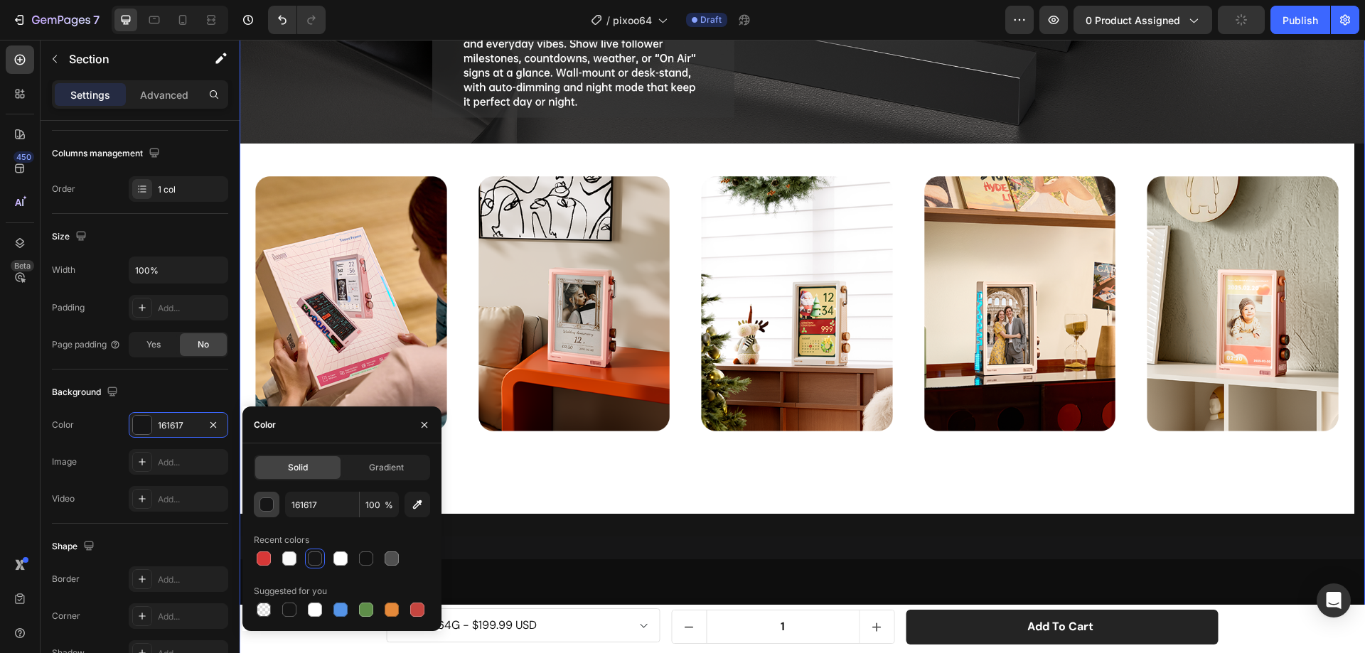
click at [270, 507] on div "button" at bounding box center [267, 505] width 14 height 14
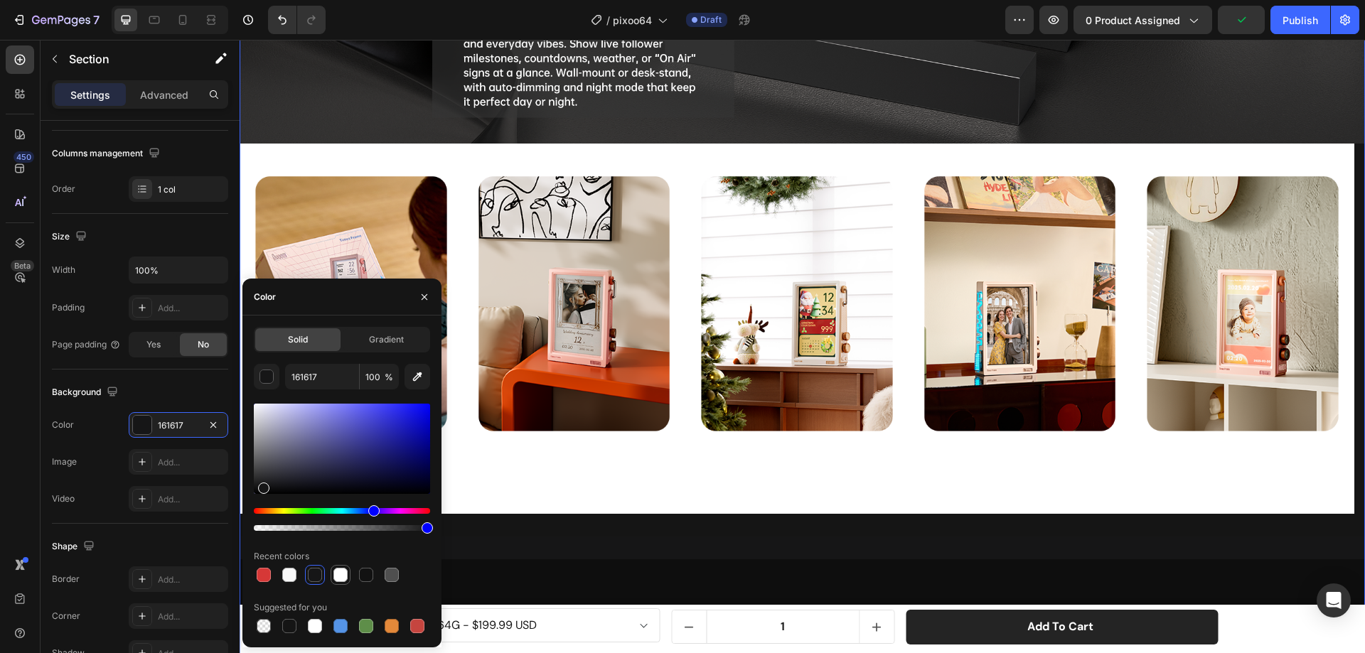
click at [345, 570] on div at bounding box center [340, 575] width 14 height 14
type input "FFFFFF"
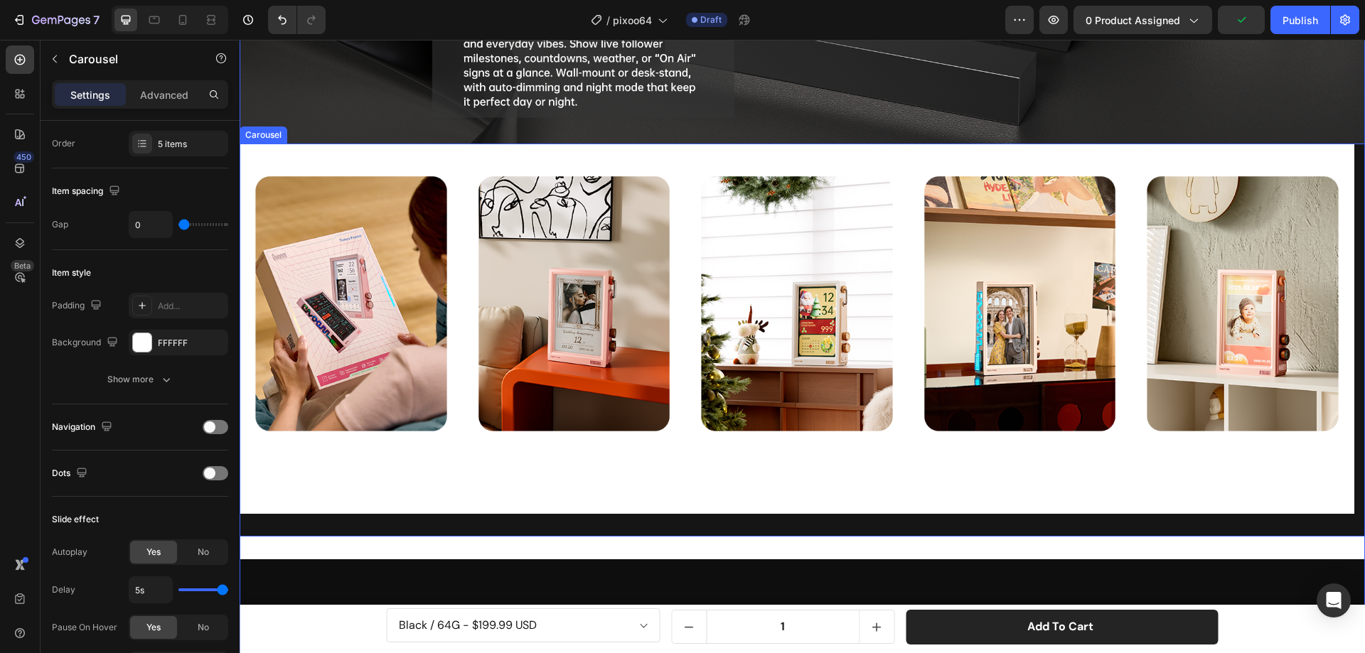
click at [586, 515] on div "Image Image Image Image Image Carousel" at bounding box center [802, 340] width 1125 height 393
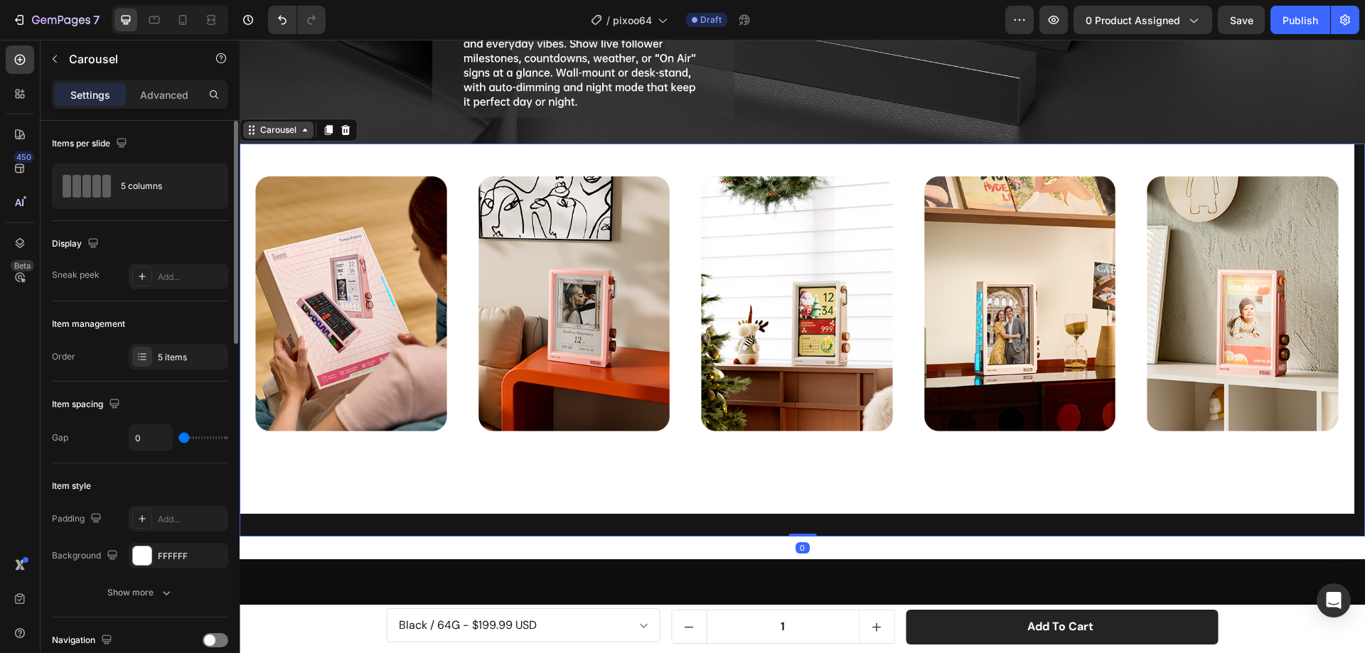
click at [272, 124] on div "Carousel" at bounding box center [278, 130] width 42 height 13
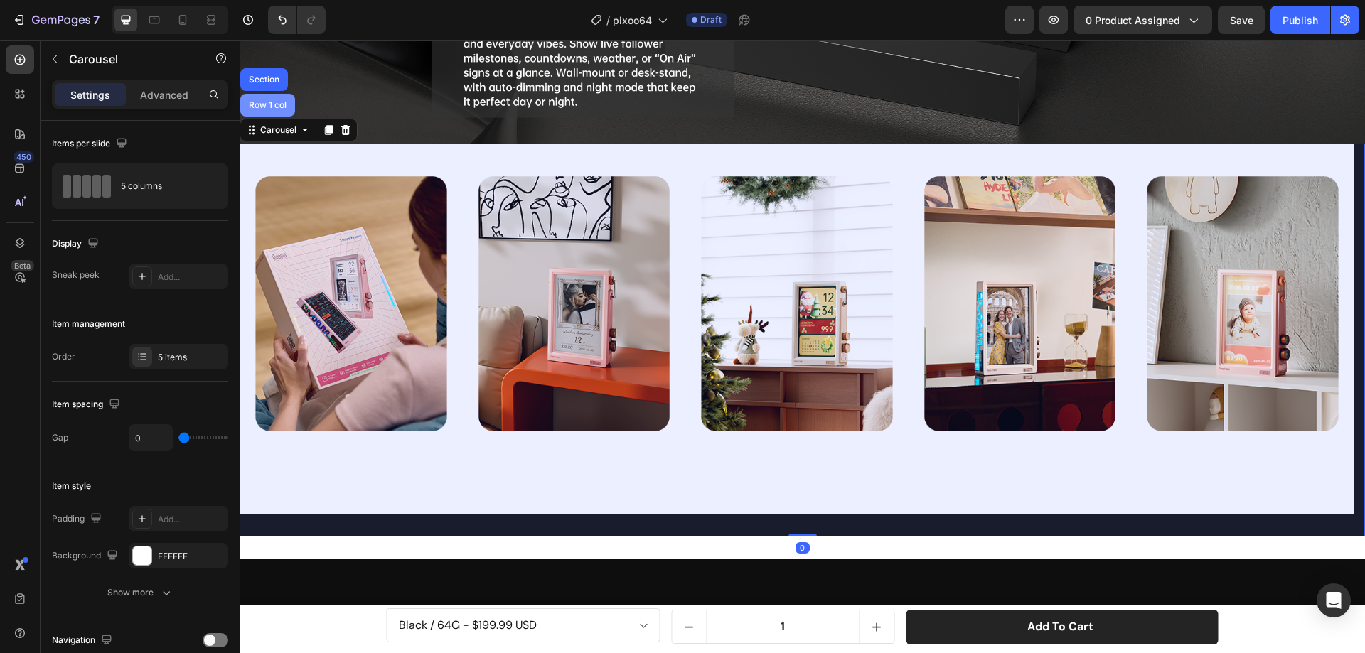
click at [267, 101] on div "Row 1 col" at bounding box center [267, 105] width 43 height 9
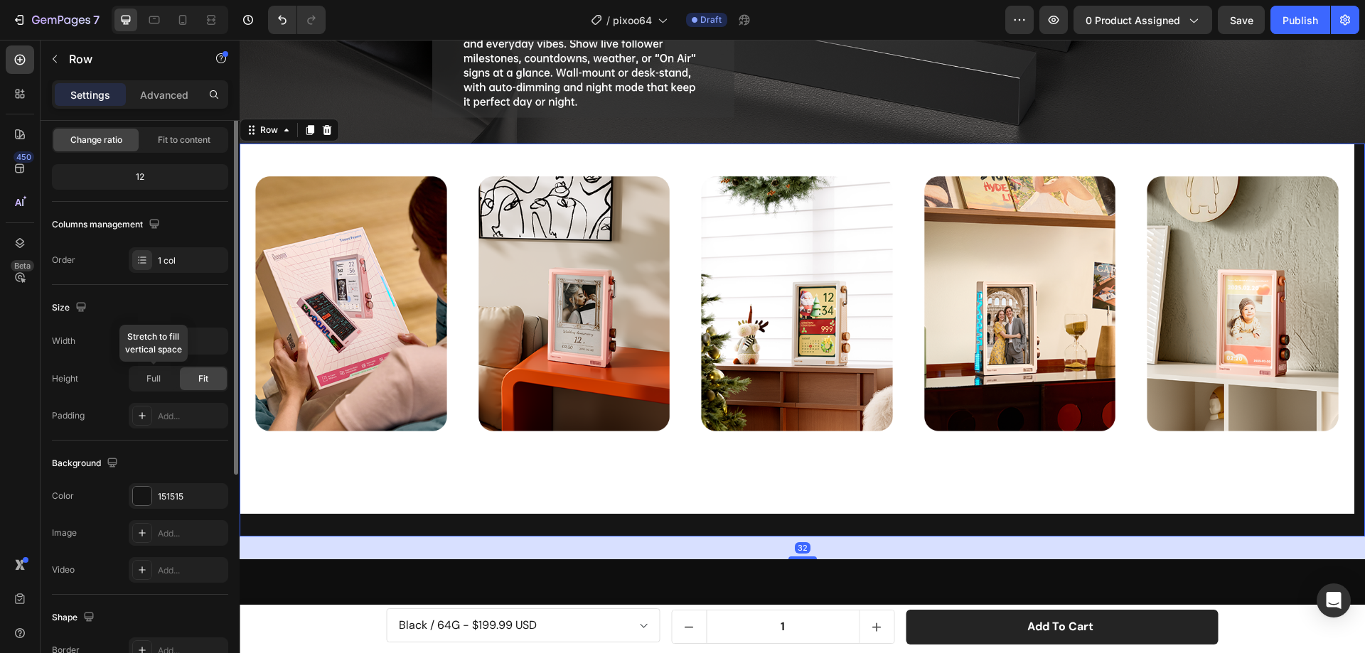
scroll to position [213, 0]
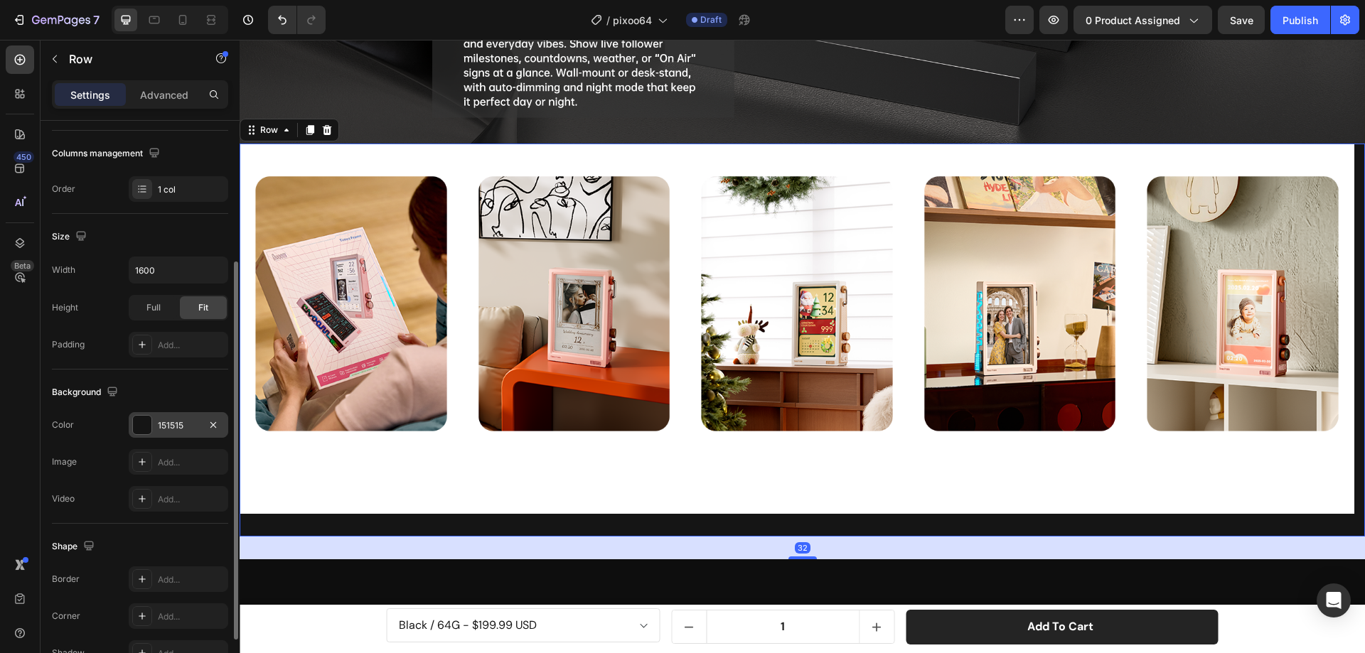
click at [148, 421] on div at bounding box center [142, 425] width 18 height 18
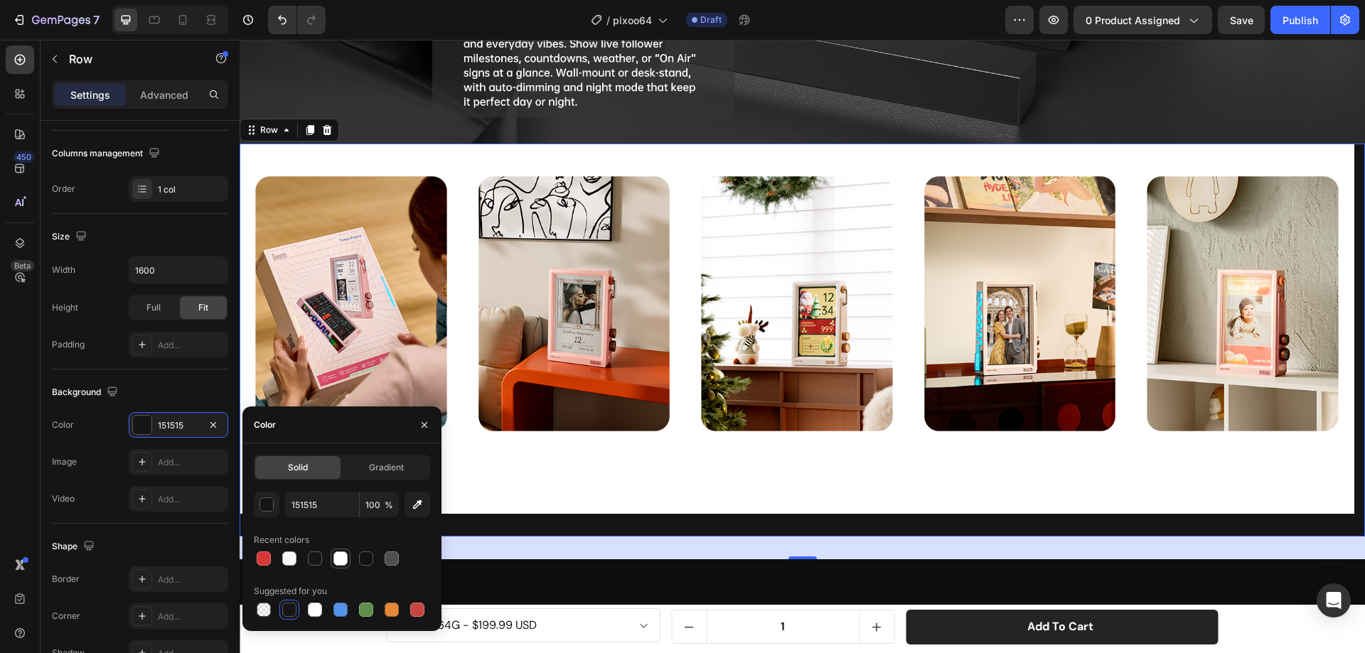
click at [341, 553] on div at bounding box center [340, 559] width 14 height 14
type input "FFFFFF"
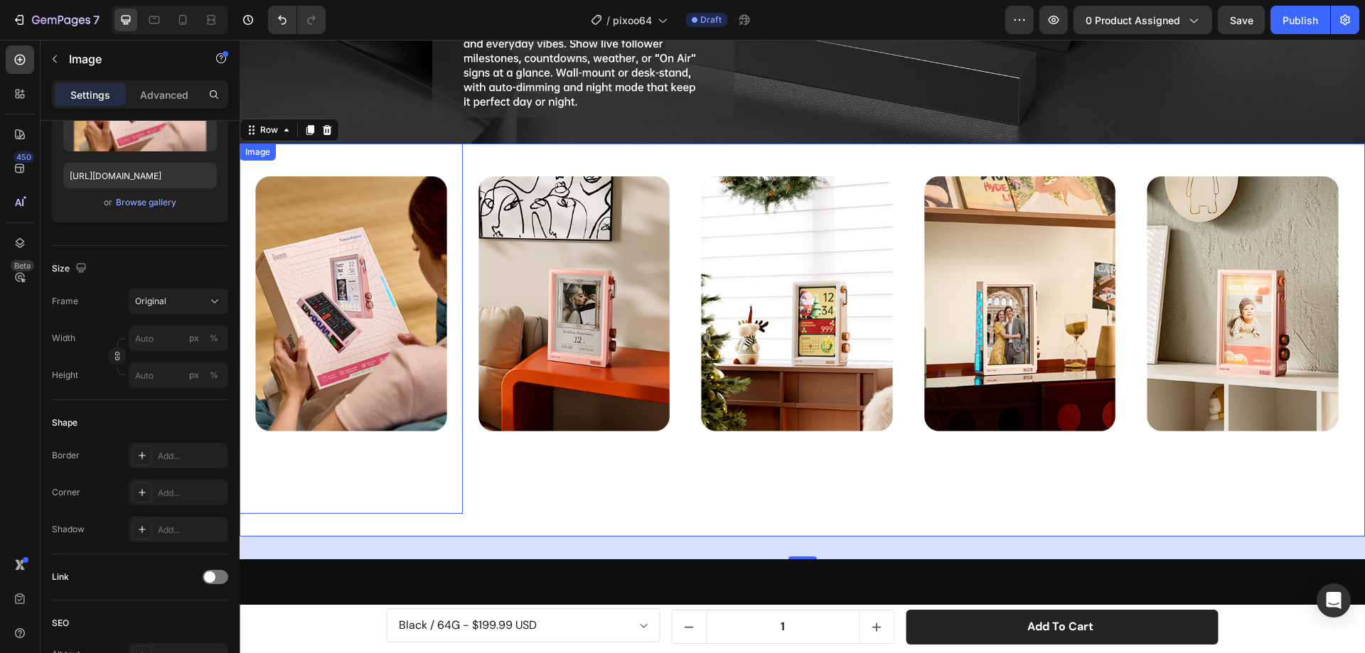
click at [399, 254] on img at bounding box center [351, 329] width 223 height 370
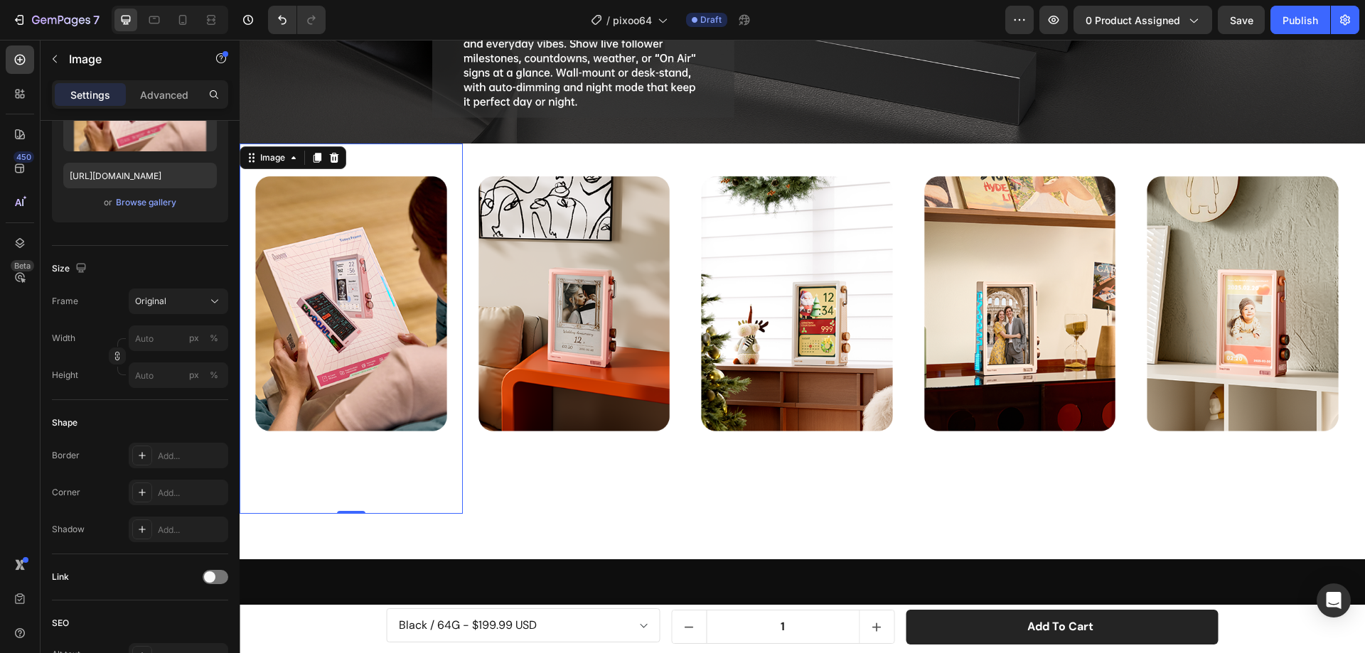
scroll to position [0, 0]
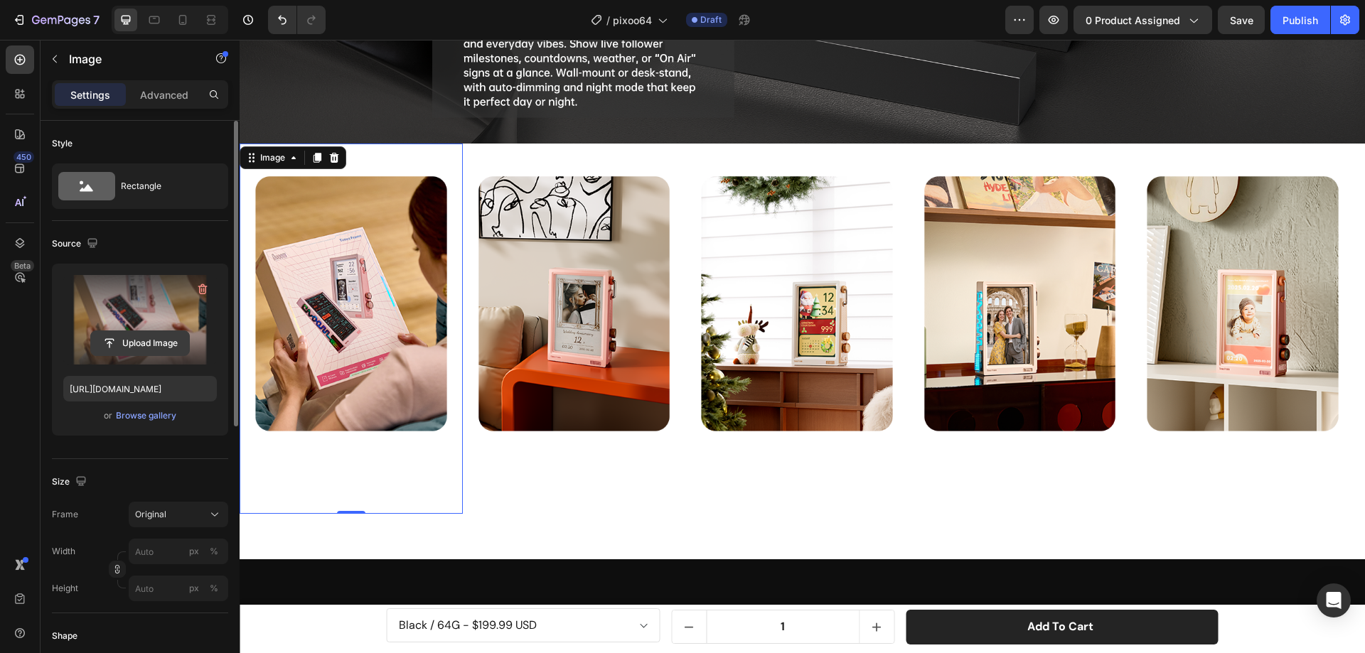
click at [122, 337] on input "file" at bounding box center [140, 343] width 98 height 24
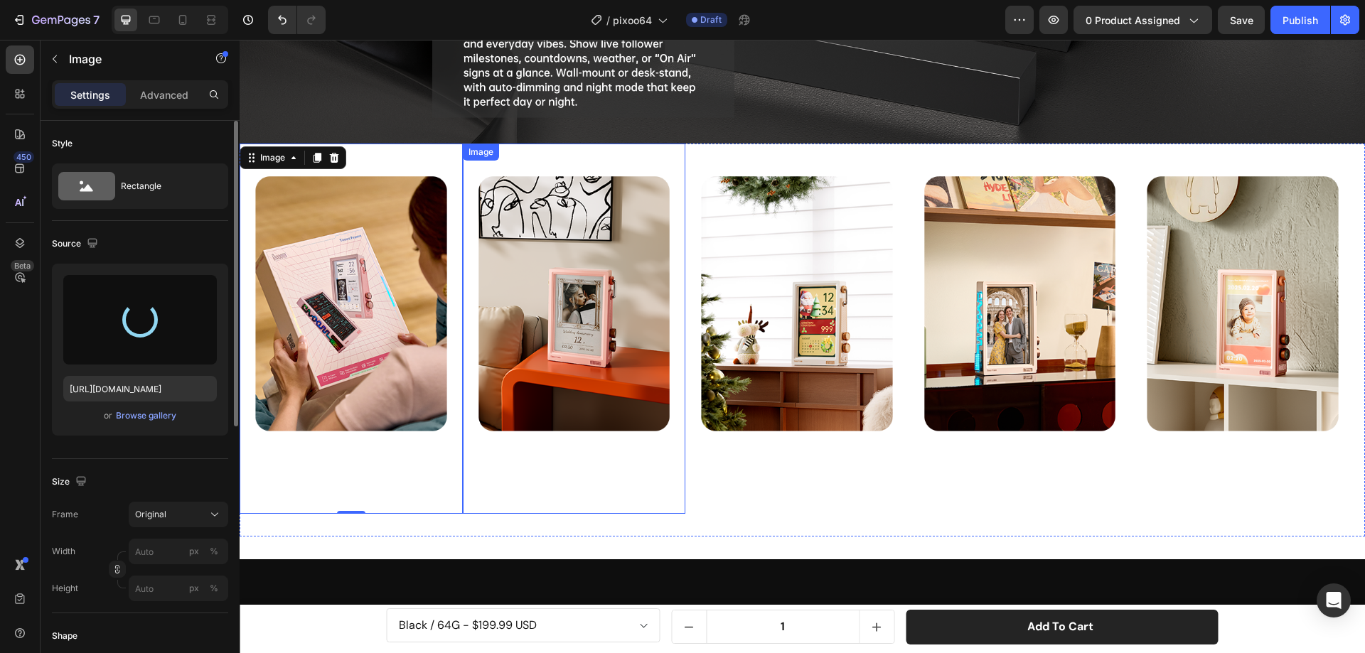
type input "https://cdn.shopify.com/s/files/1/0082/4105/3814/files/gempages_512109010883707…"
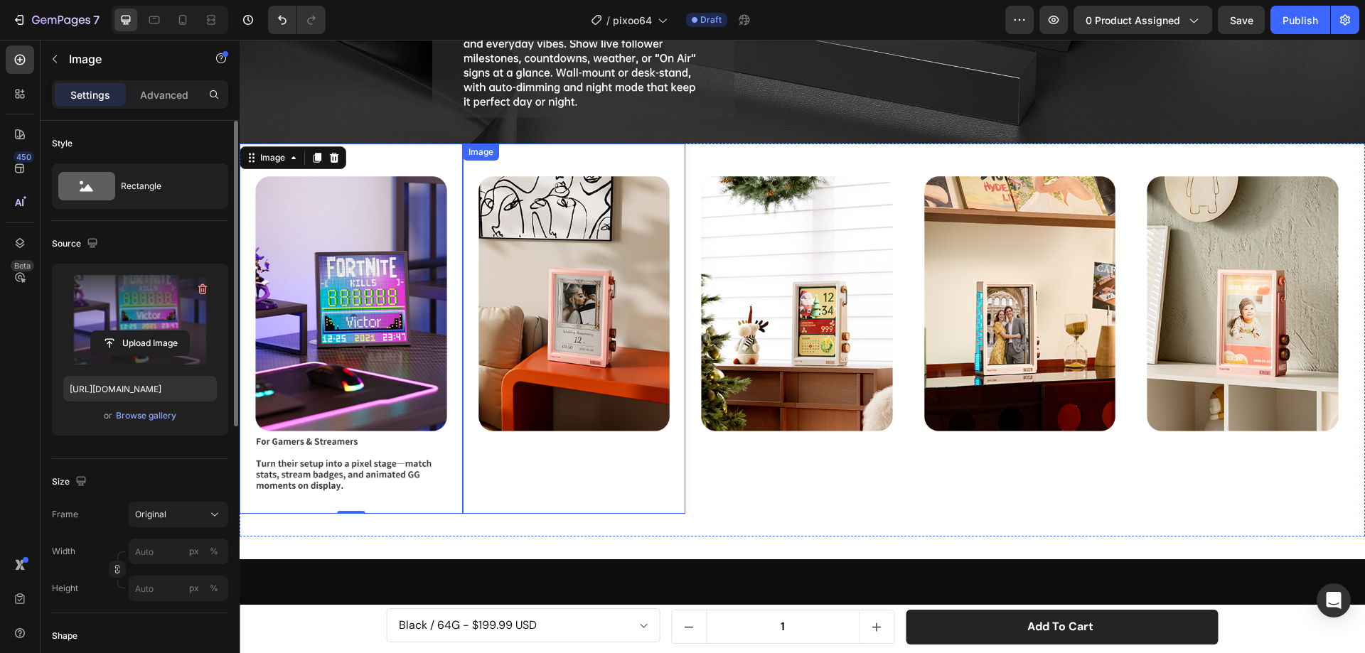
click at [584, 253] on img at bounding box center [574, 329] width 223 height 370
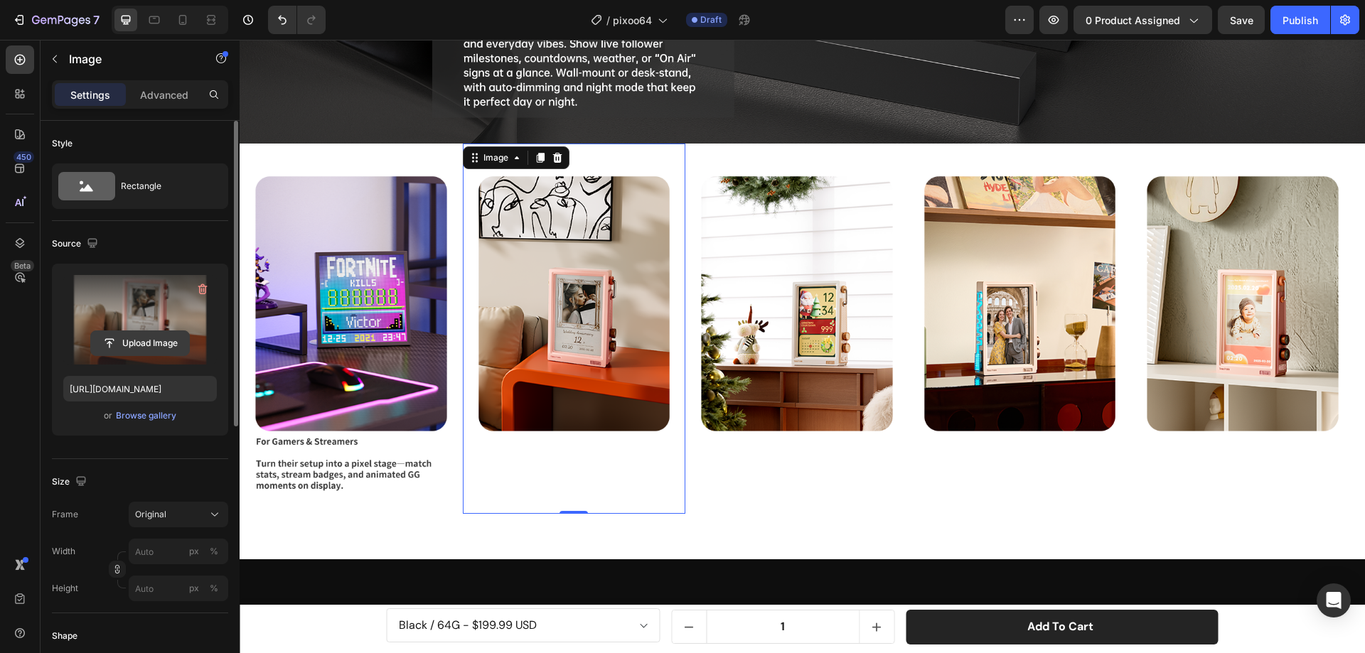
click at [161, 340] on input "file" at bounding box center [140, 343] width 98 height 24
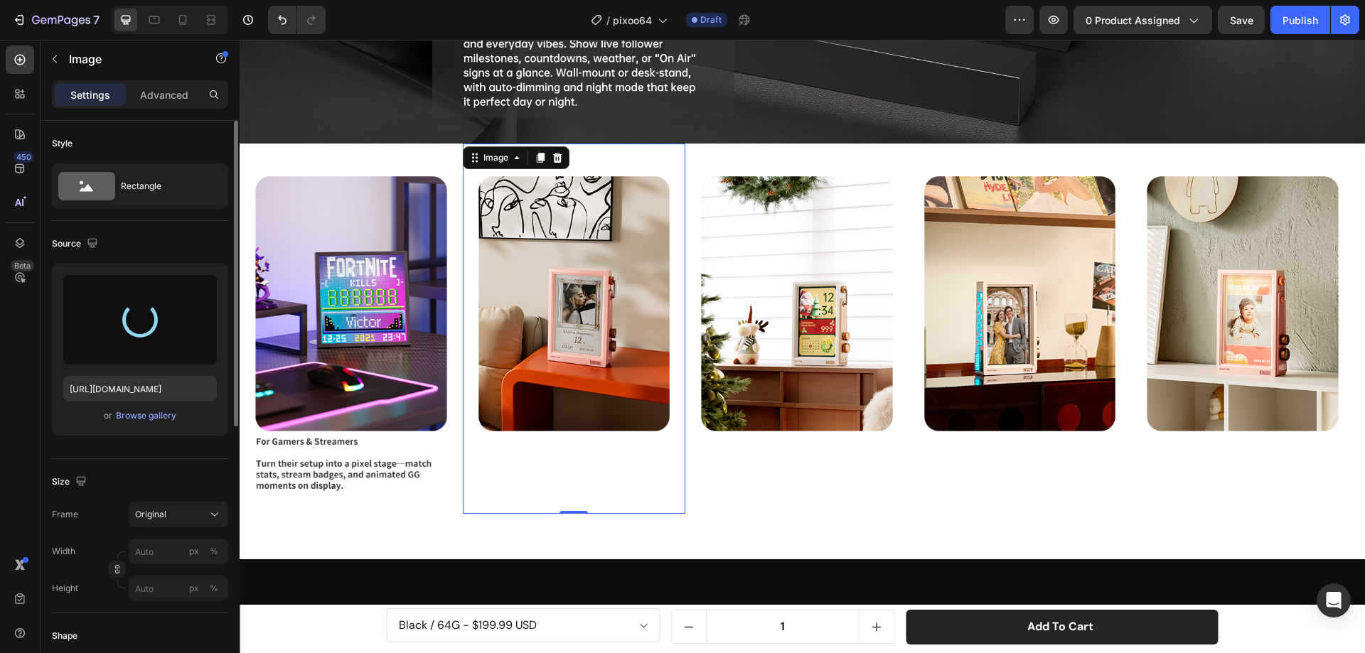
type input "https://cdn.shopify.com/s/files/1/0082/4105/3814/files/gempages_512109010883707…"
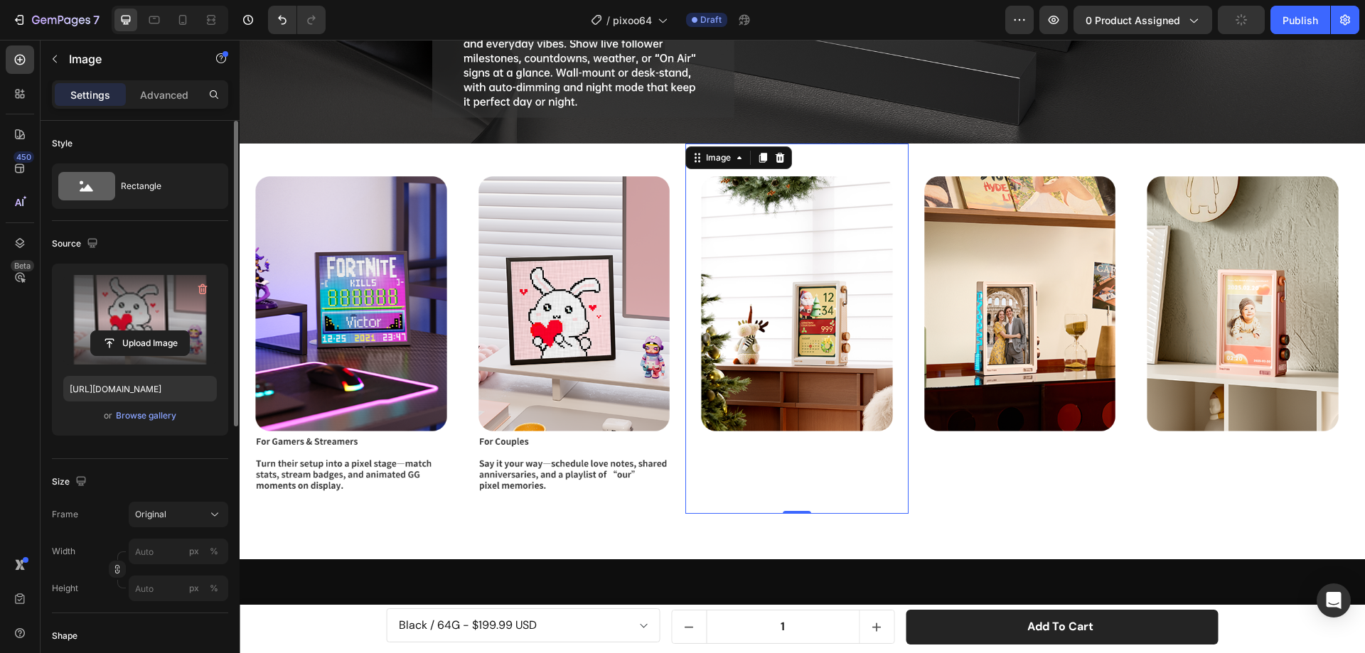
click at [775, 328] on img at bounding box center [796, 329] width 223 height 370
click at [149, 338] on input "file" at bounding box center [140, 343] width 98 height 24
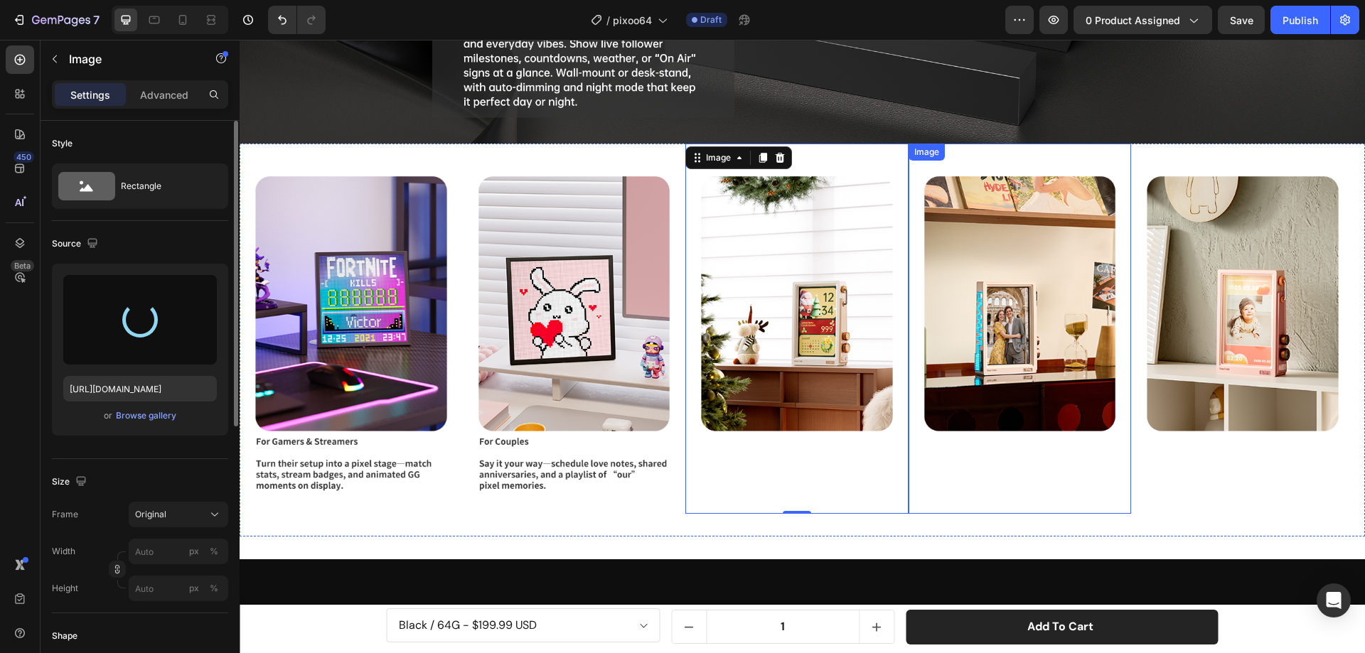
type input "https://cdn.shopify.com/s/files/1/0082/4105/3814/files/gempages_512109010883707…"
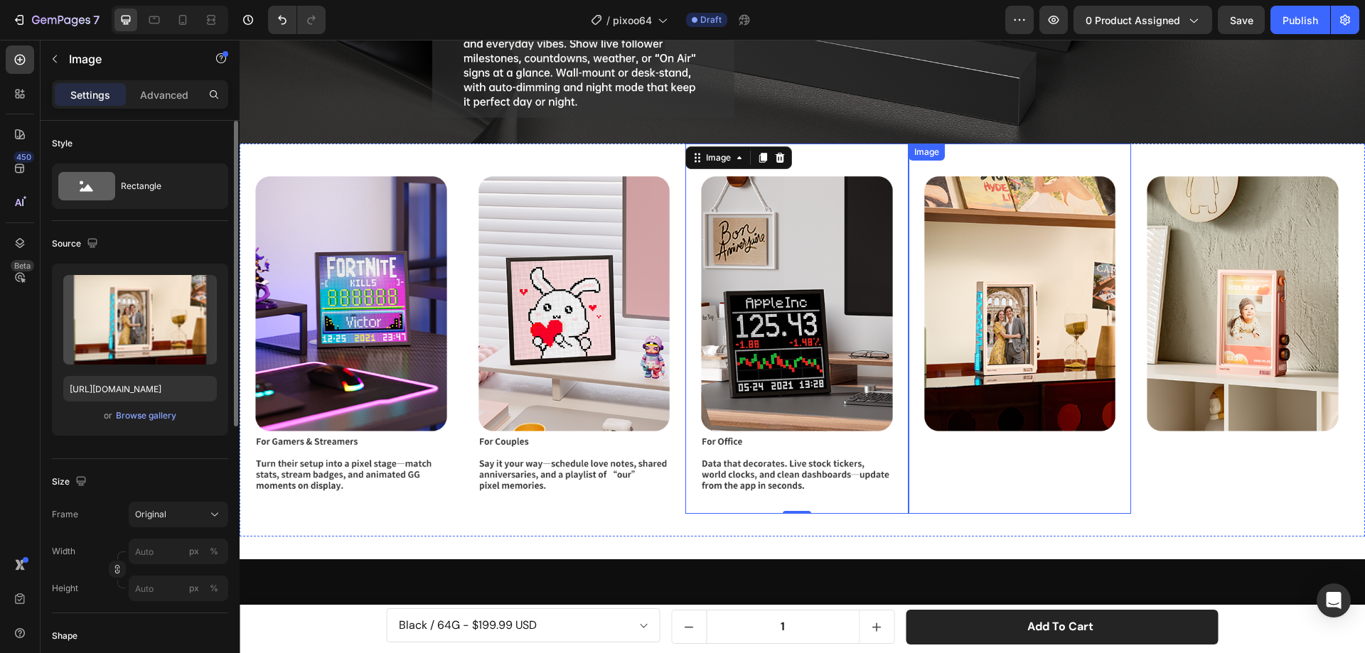
click at [996, 350] on img at bounding box center [1019, 329] width 223 height 370
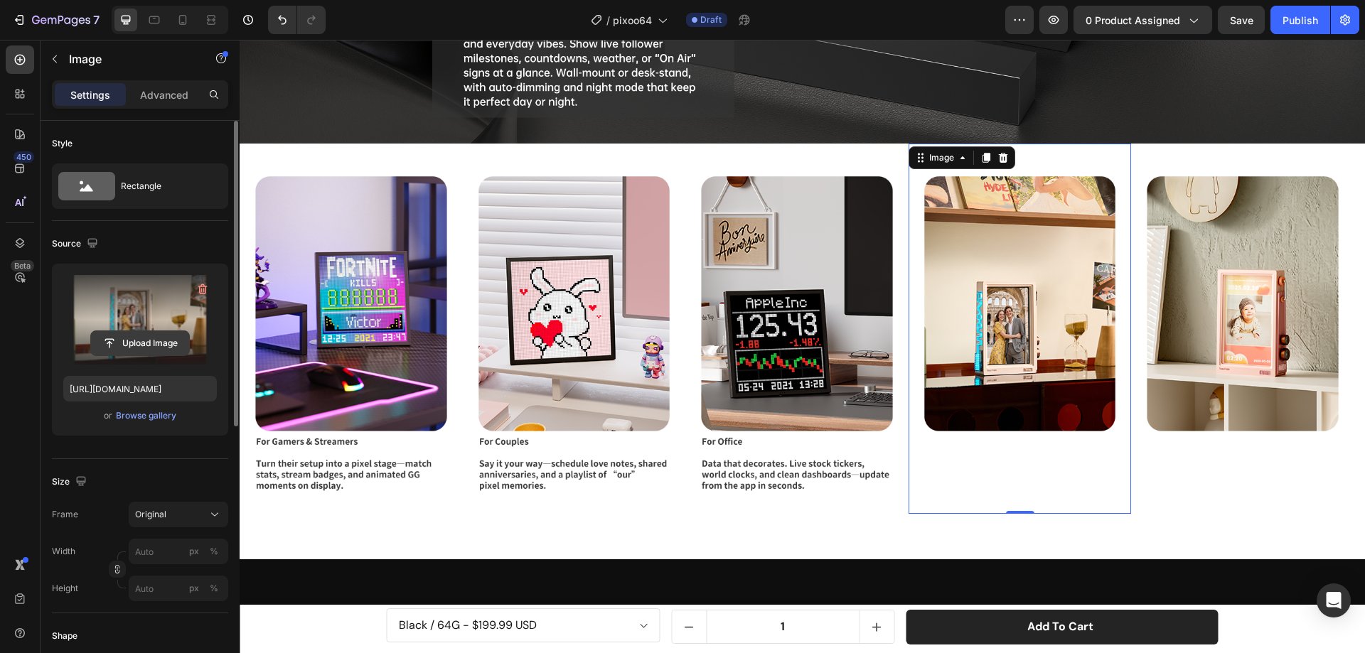
click at [162, 341] on input "file" at bounding box center [140, 343] width 98 height 24
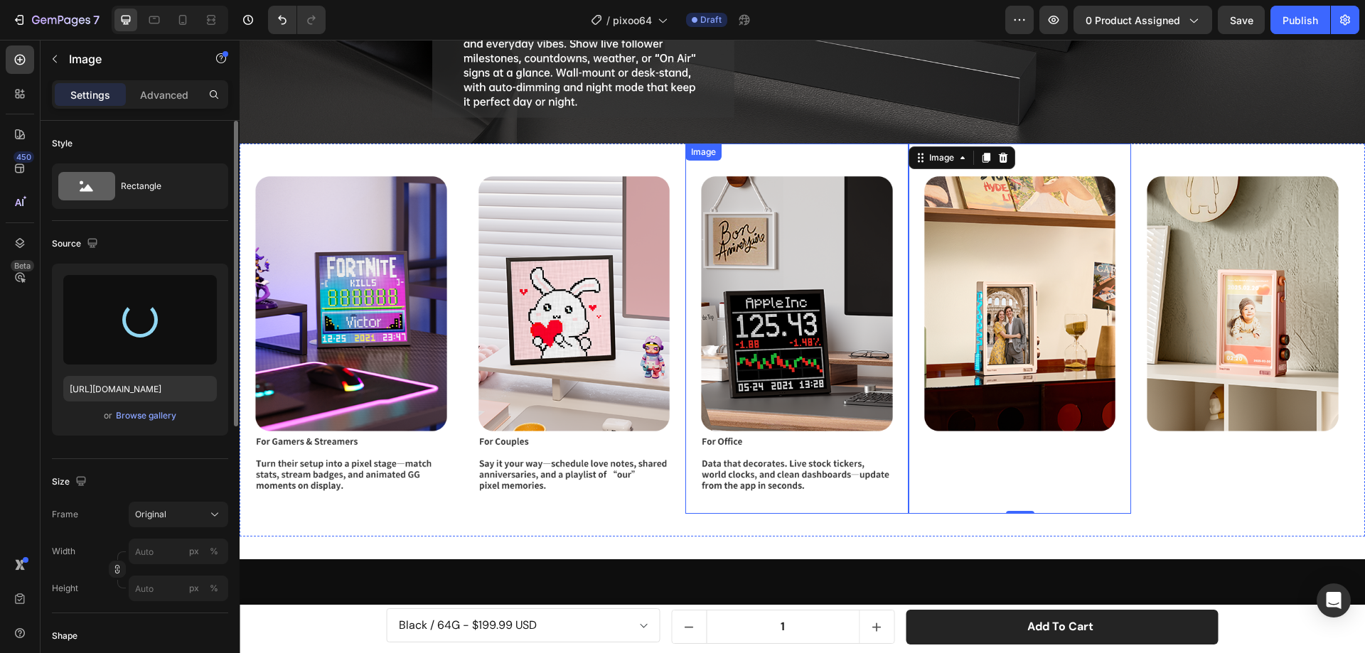
type input "https://cdn.shopify.com/s/files/1/0082/4105/3814/files/gempages_512109010883707…"
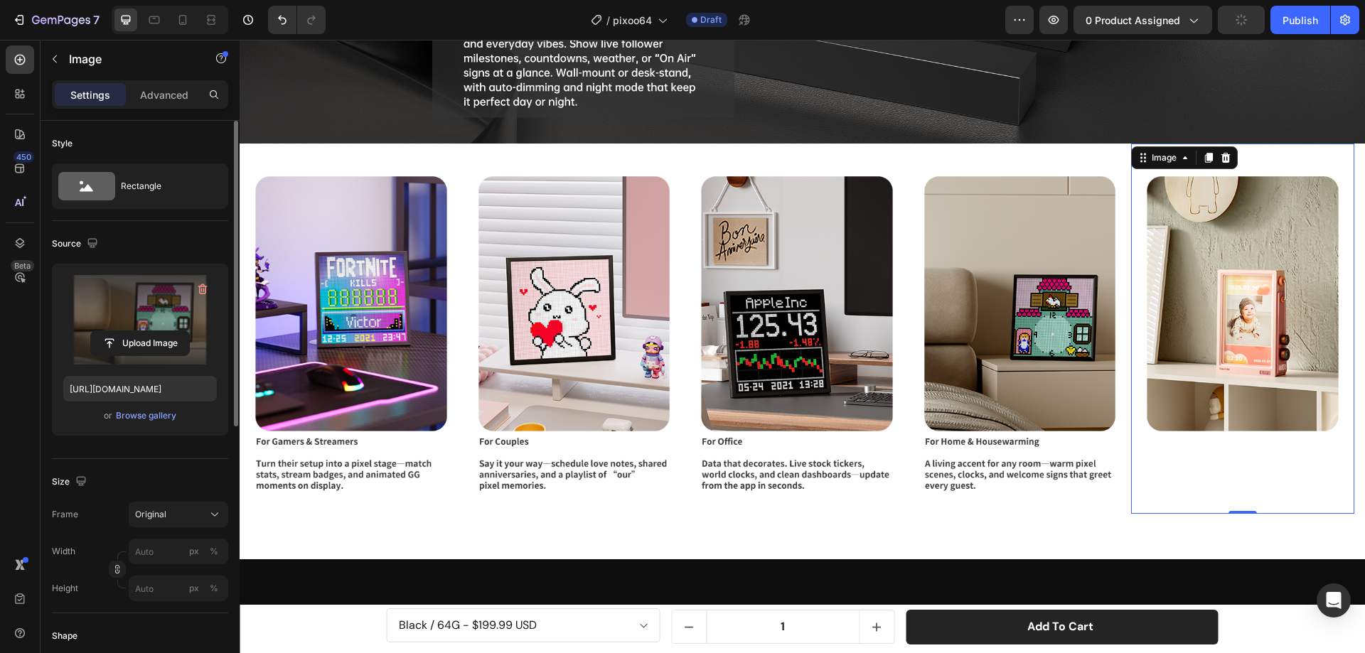
click at [1221, 338] on img at bounding box center [1242, 329] width 223 height 370
click at [155, 340] on input "file" at bounding box center [140, 343] width 98 height 24
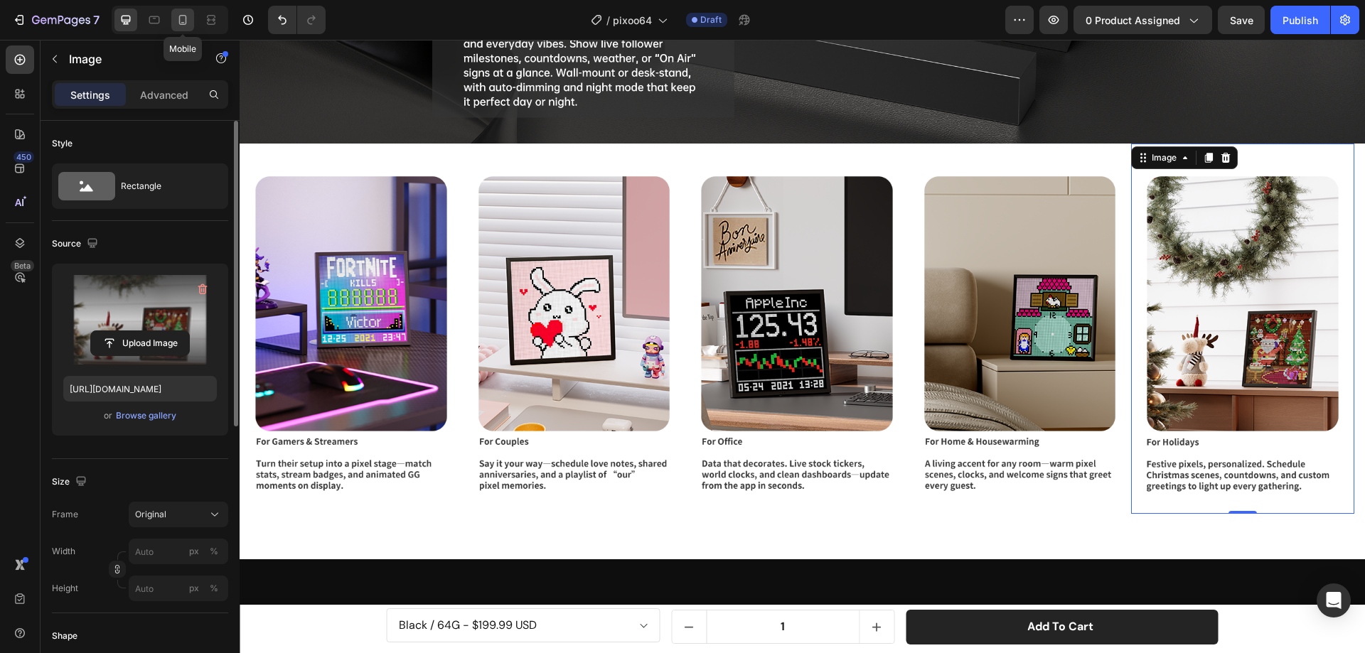
click at [186, 23] on icon at bounding box center [183, 20] width 8 height 10
type input "https://cdn.shopify.com/s/files/1/0082/4105/3814/files/gempages_512109010883707…"
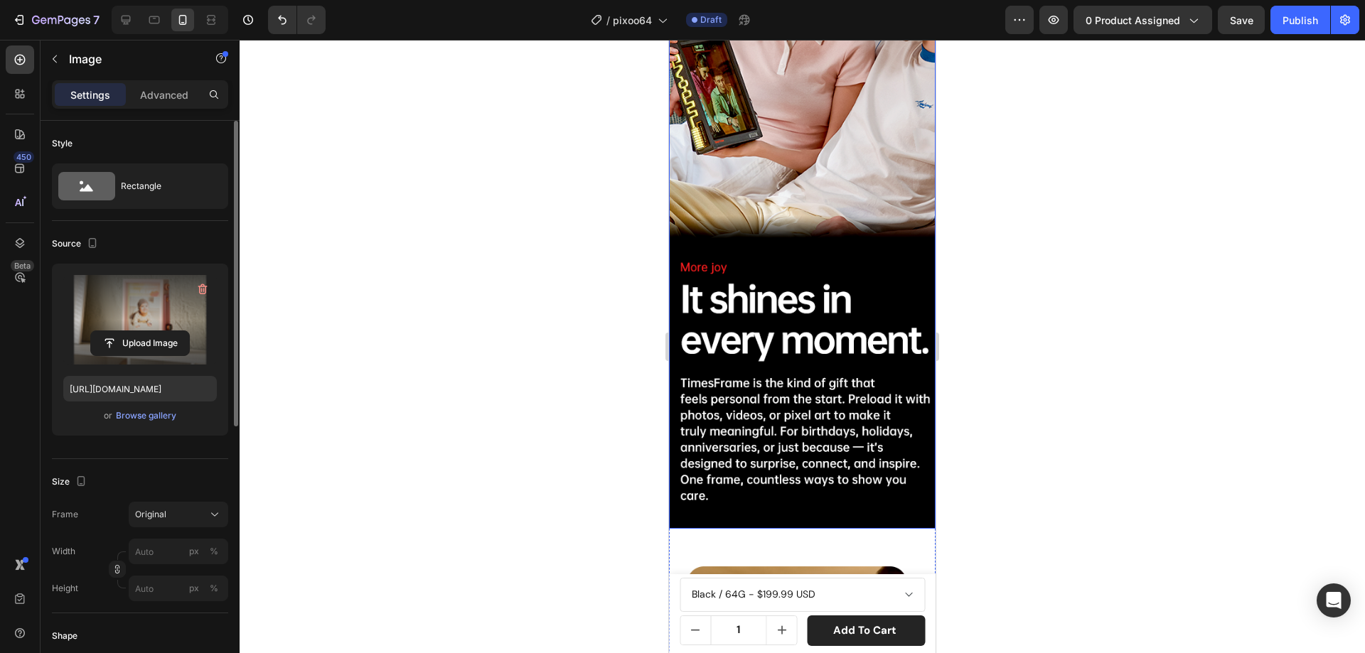
scroll to position [4658, 0]
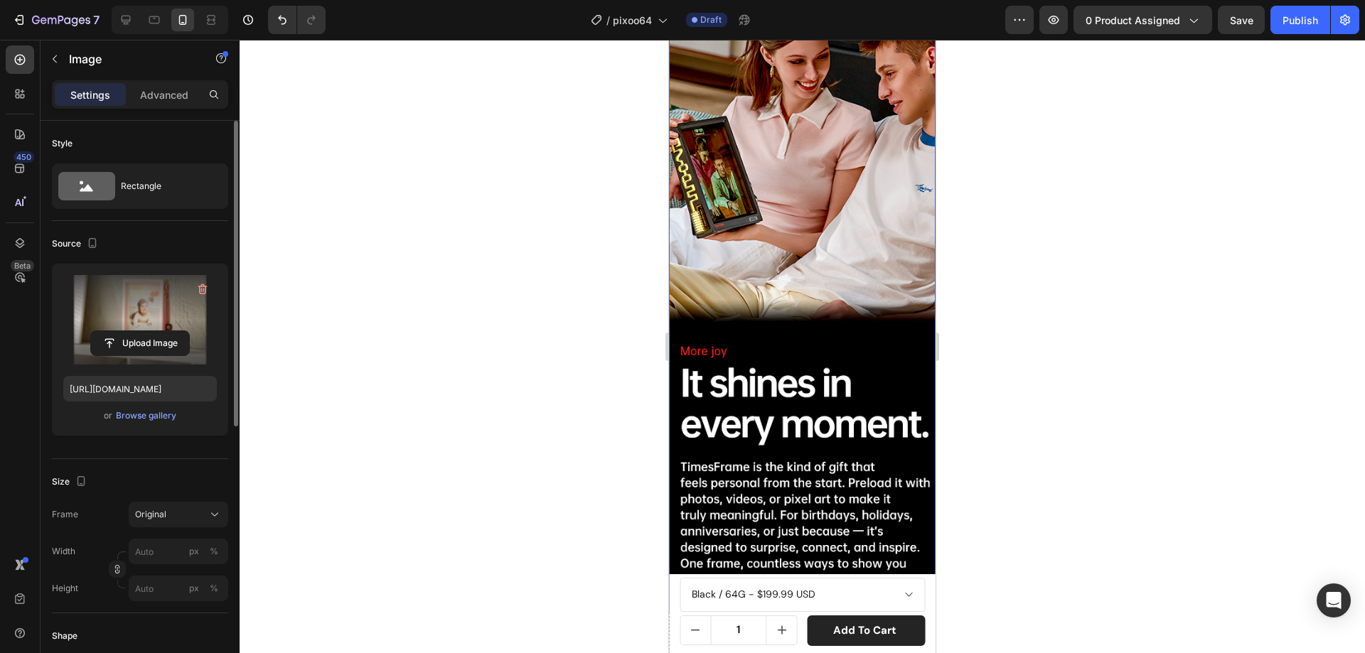
click at [811, 218] on img at bounding box center [802, 293] width 267 height 640
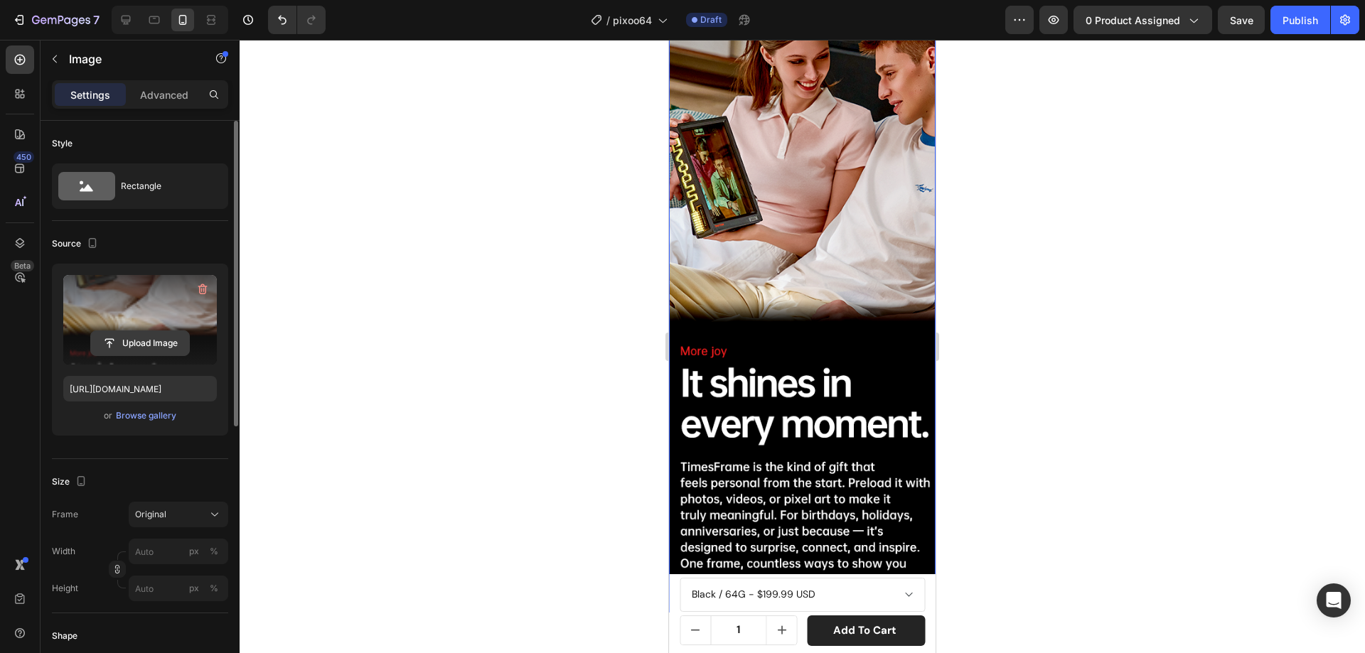
click at [151, 335] on input "file" at bounding box center [140, 343] width 98 height 24
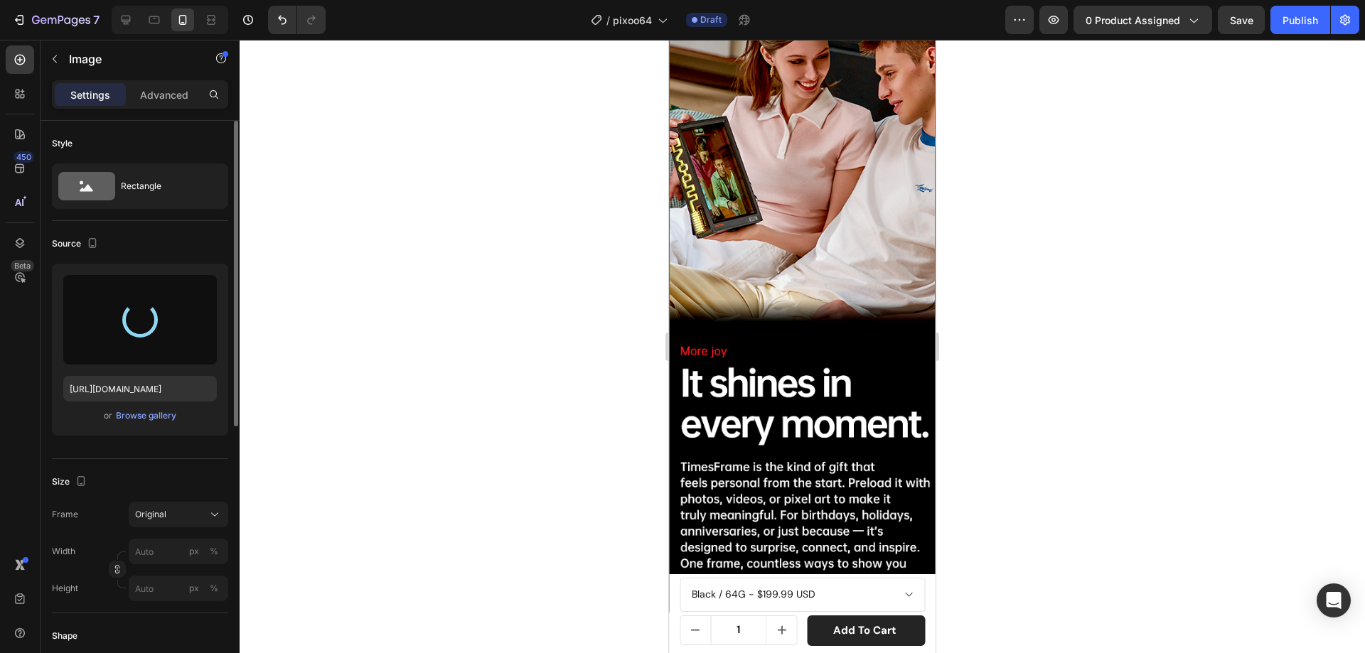
type input "https://cdn.shopify.com/s/files/1/0082/4105/3814/files/gempages_512109010883707…"
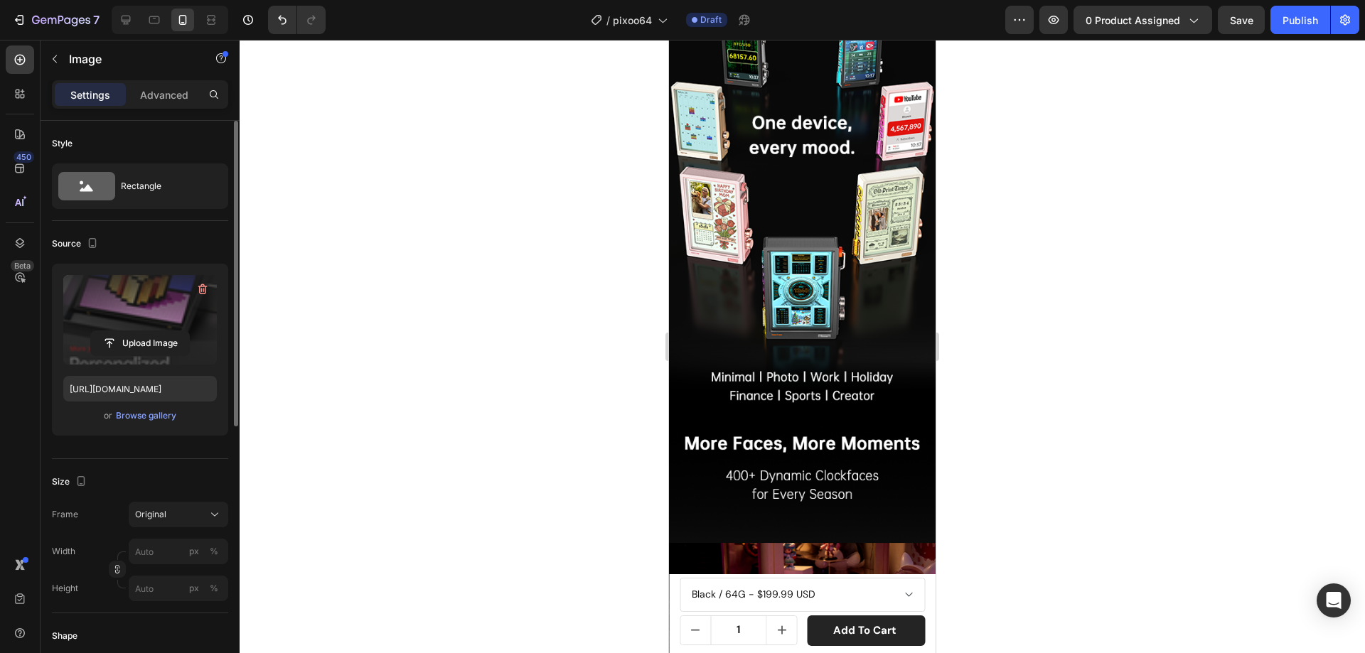
scroll to position [5156, 0]
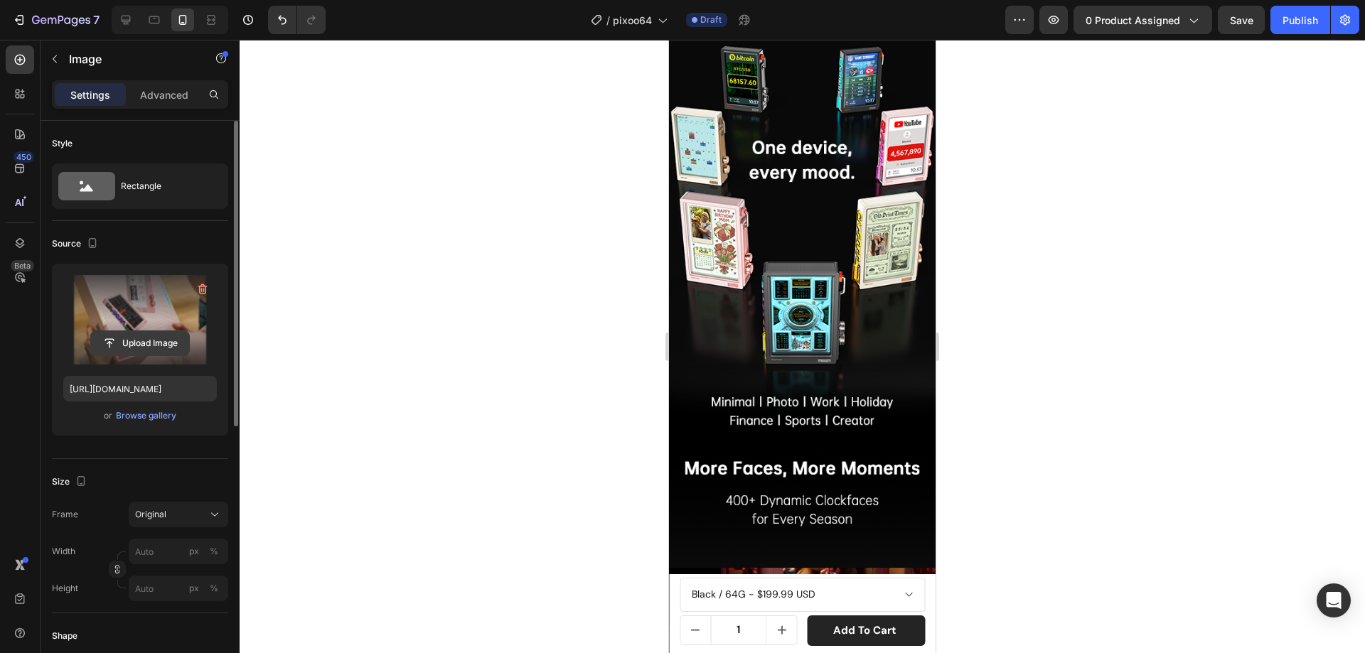
click at [156, 340] on input "file" at bounding box center [140, 343] width 98 height 24
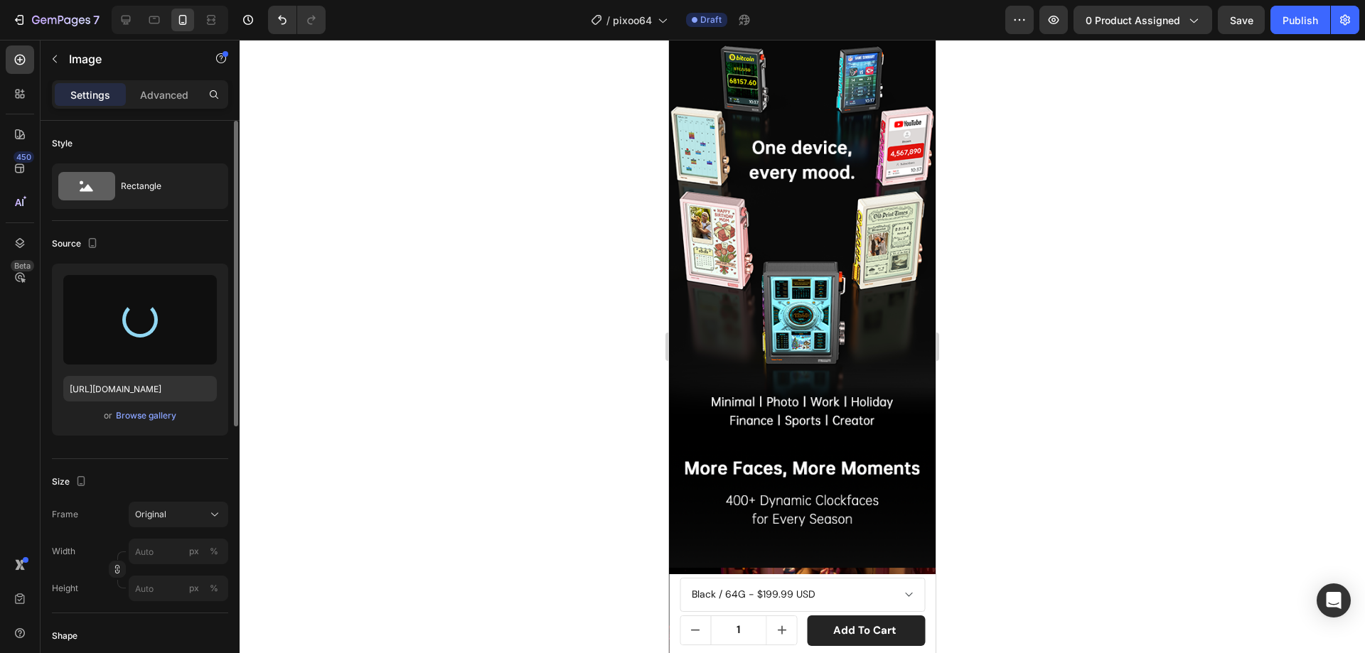
type input "https://cdn.shopify.com/s/files/1/0082/4105/3814/files/gempages_512109010883707…"
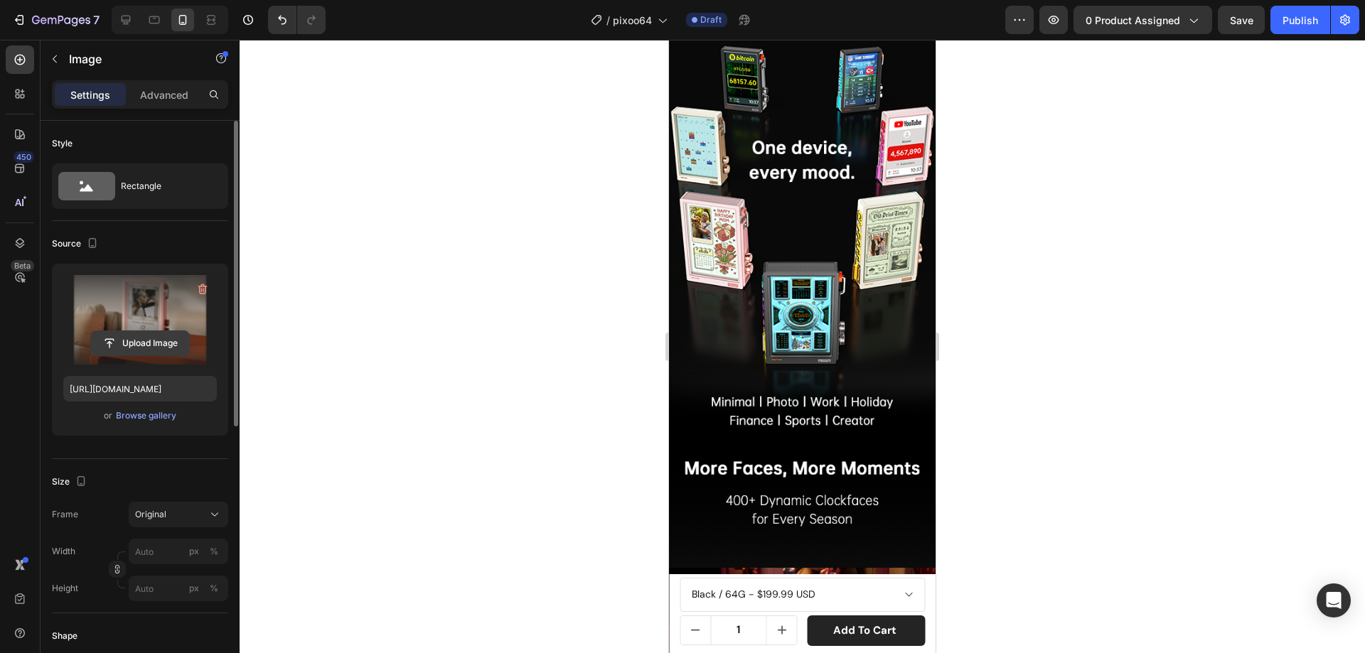
click at [168, 350] on input "file" at bounding box center [140, 343] width 98 height 24
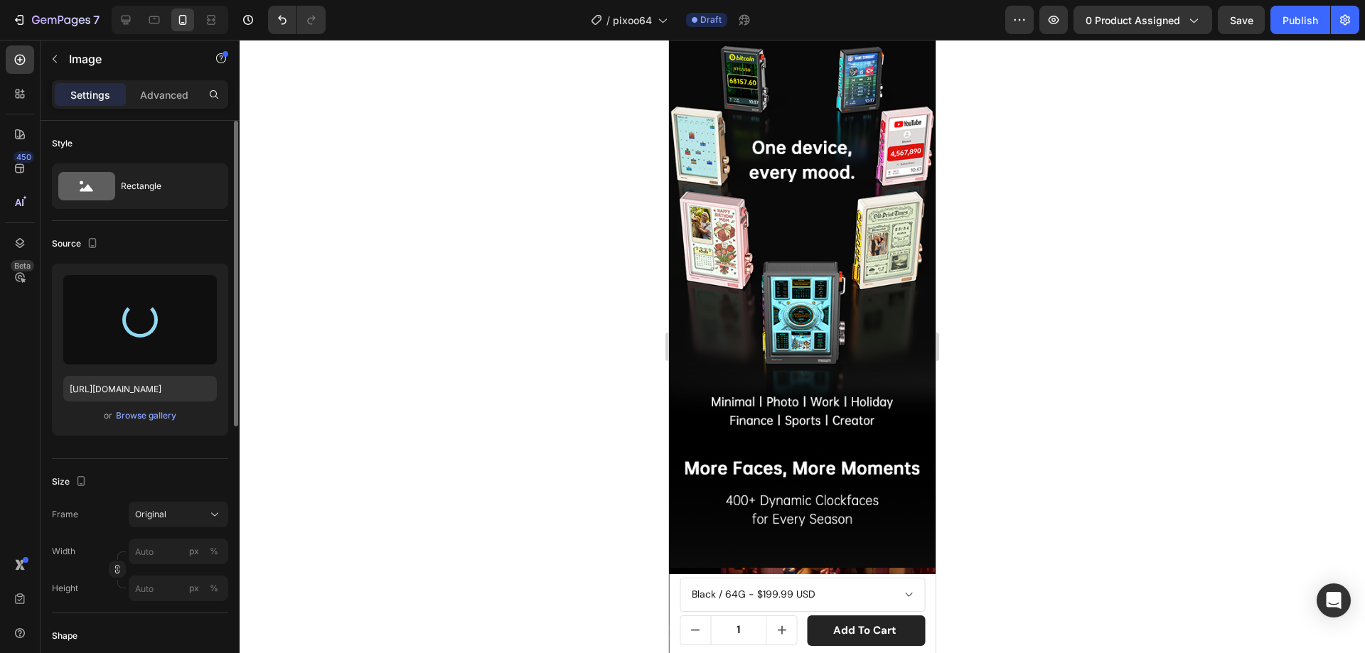
type input "https://cdn.shopify.com/s/files/1/0082/4105/3814/files/gempages_512109010883707…"
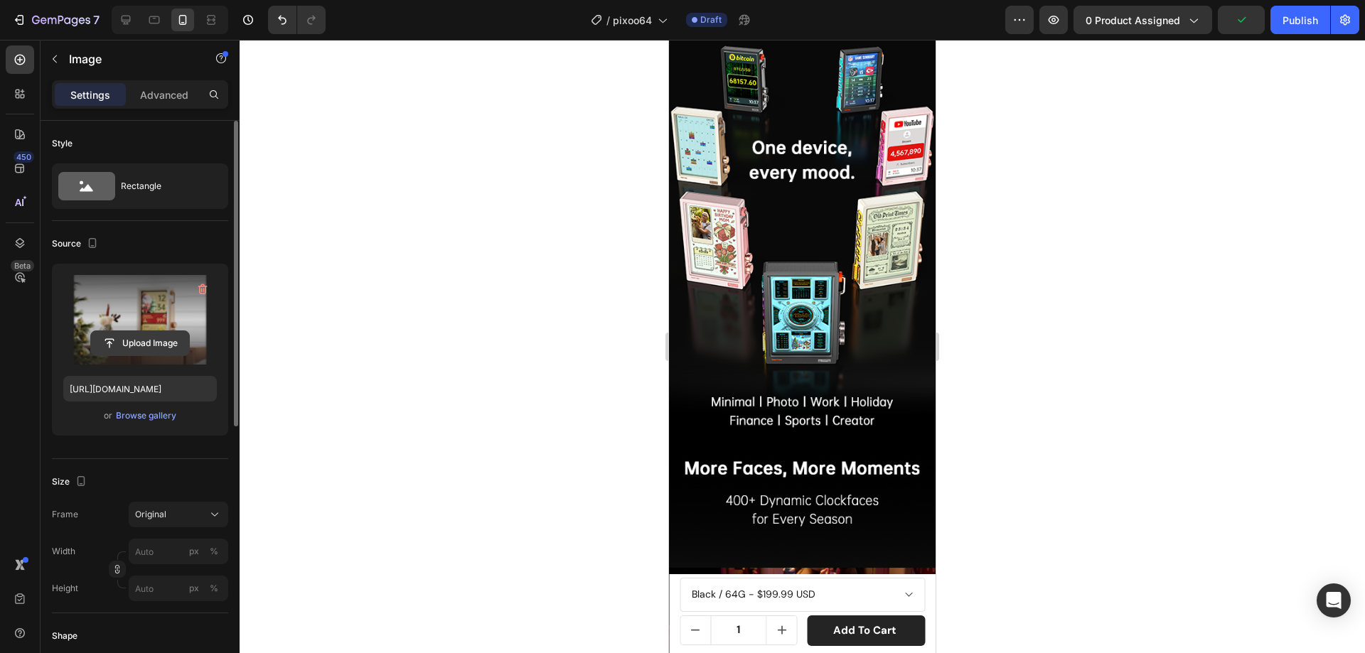
click at [173, 336] on input "file" at bounding box center [140, 343] width 98 height 24
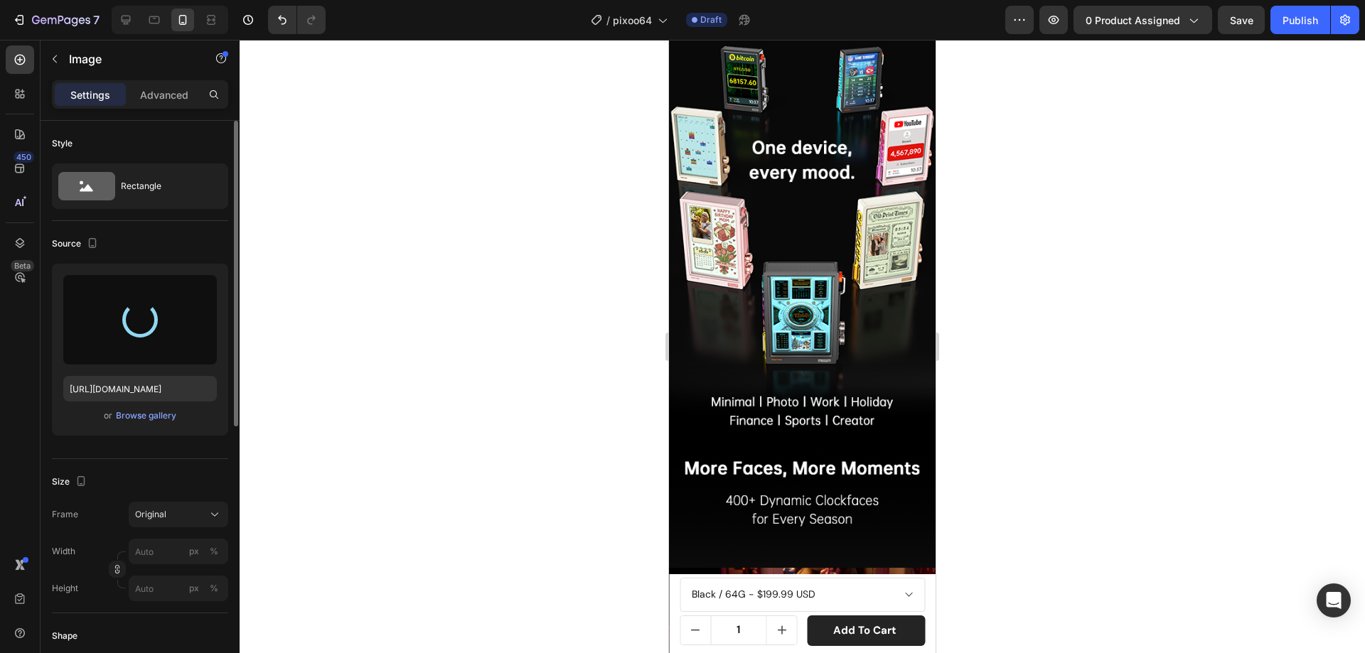
type input "https://cdn.shopify.com/s/files/1/0082/4105/3814/files/gempages_512109010883707…"
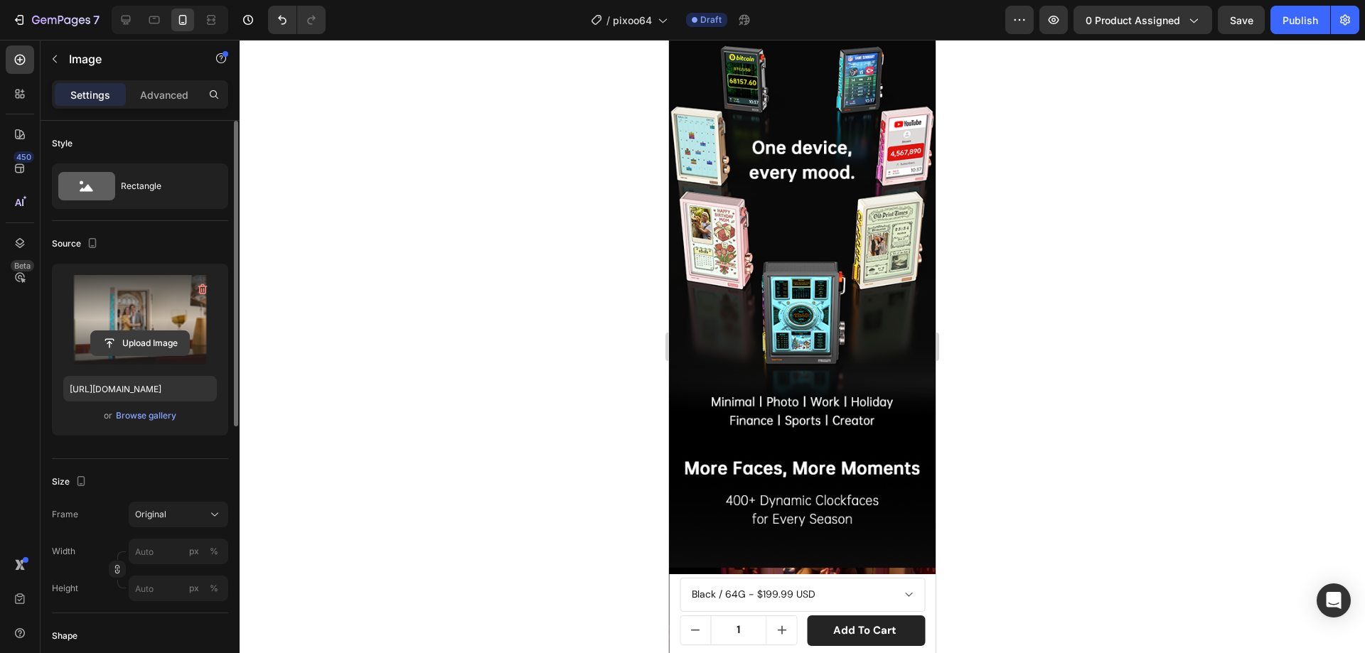
click at [155, 346] on input "file" at bounding box center [140, 343] width 98 height 24
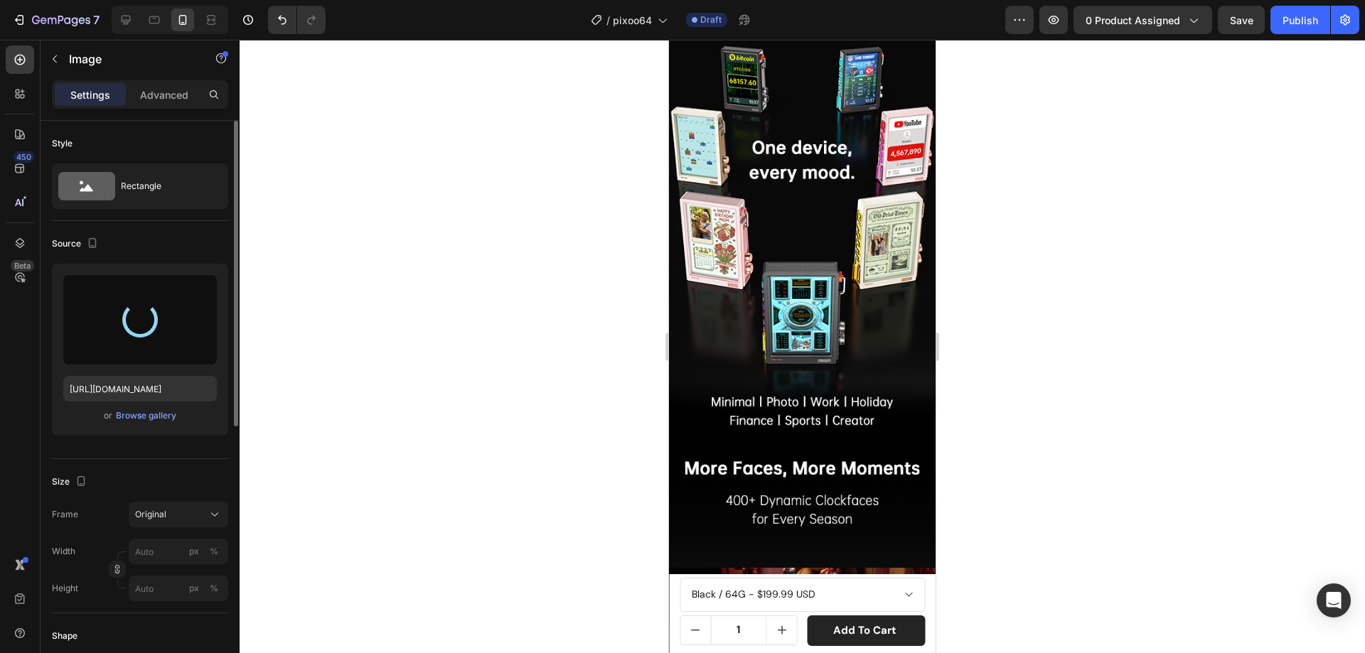
type input "https://cdn.shopify.com/s/files/1/0082/4105/3814/files/gempages_512109010883707…"
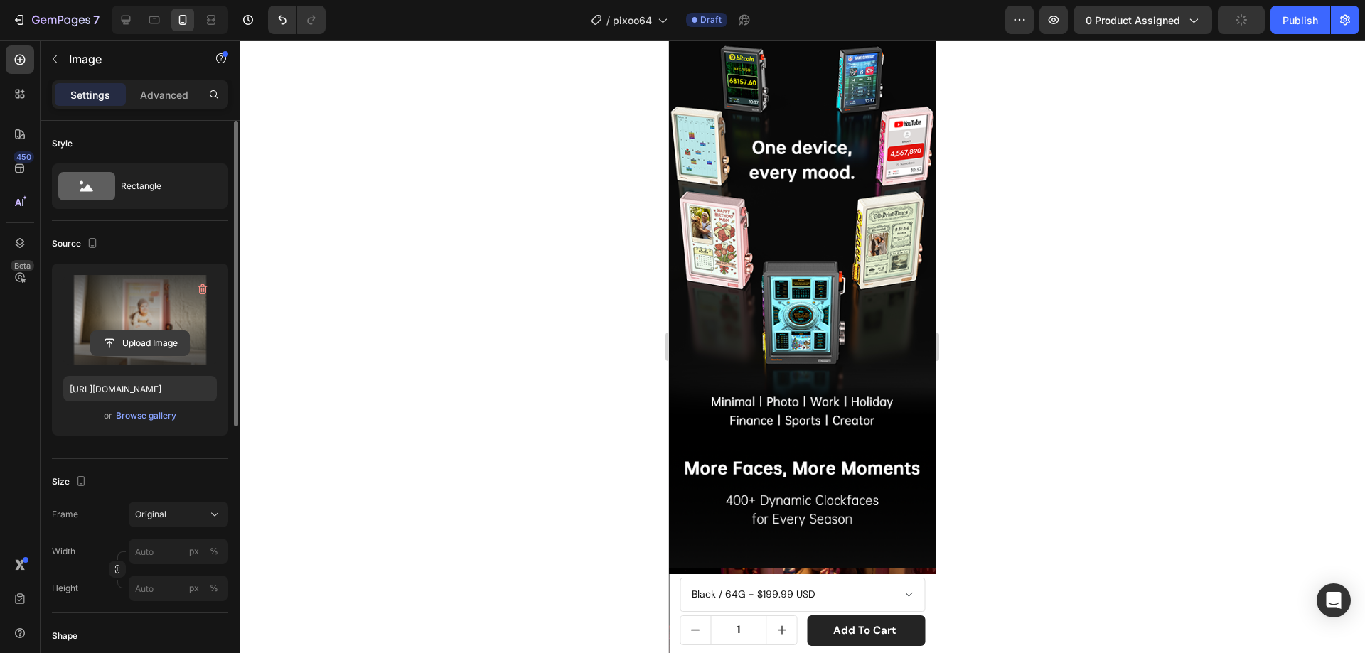
click at [152, 333] on input "file" at bounding box center [140, 343] width 98 height 24
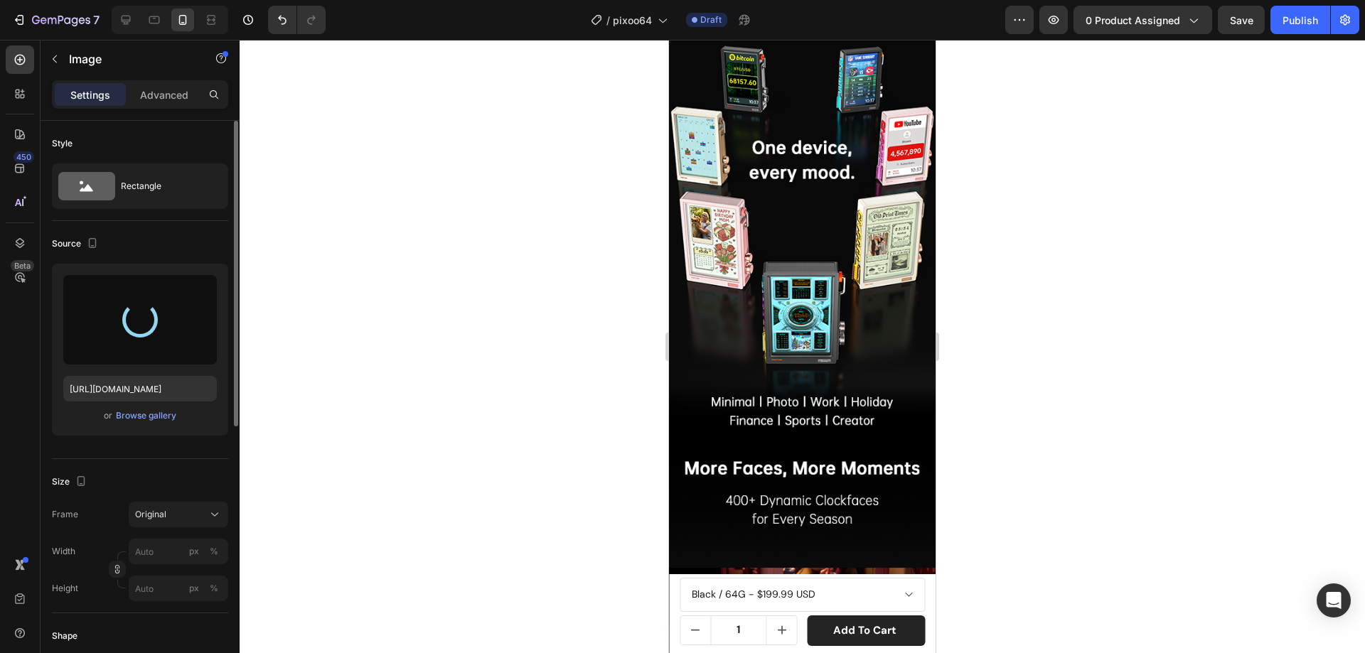
type input "https://cdn.shopify.com/s/files/1/0082/4105/3814/files/gempages_512109010883707…"
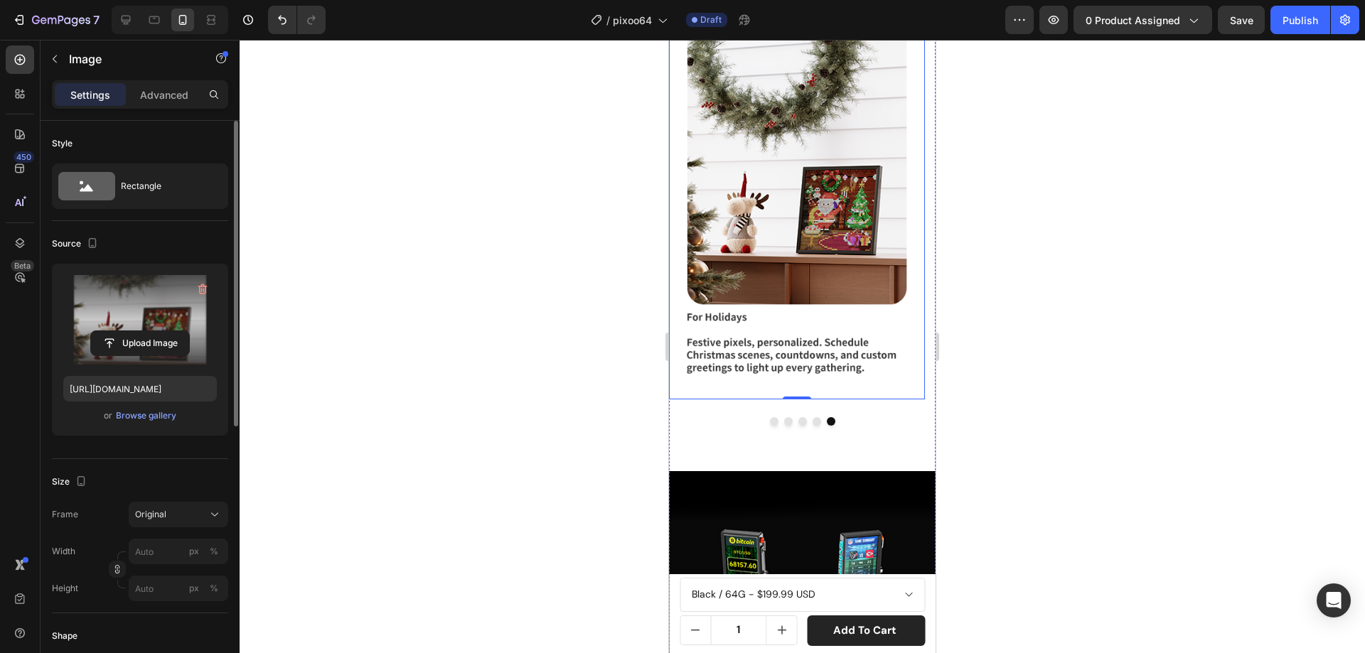
scroll to position [4587, 0]
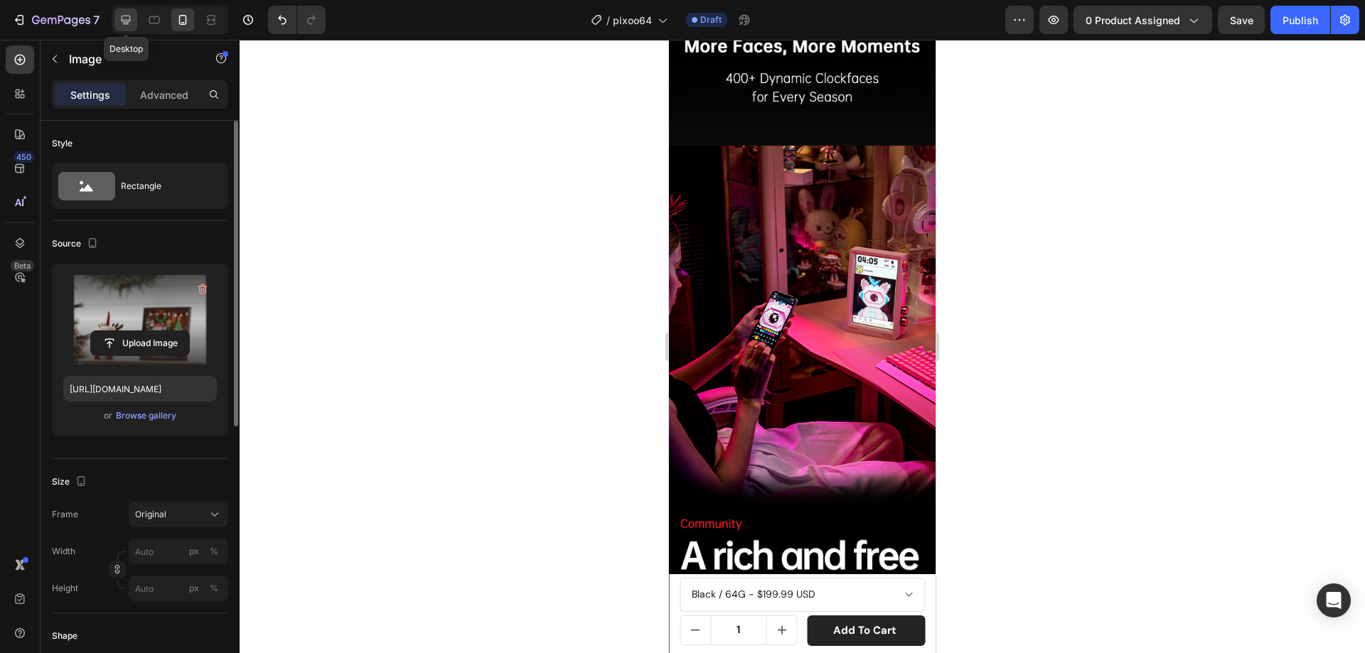
click at [119, 14] on icon at bounding box center [126, 20] width 14 height 14
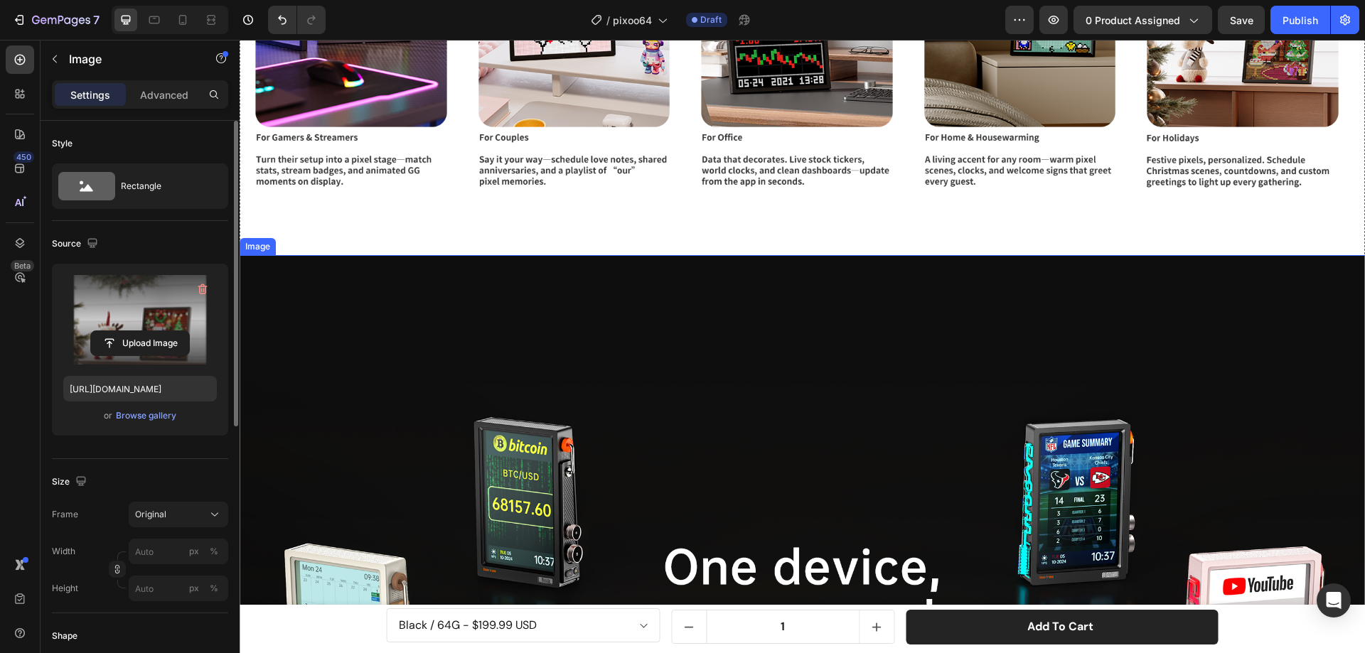
scroll to position [6748, 0]
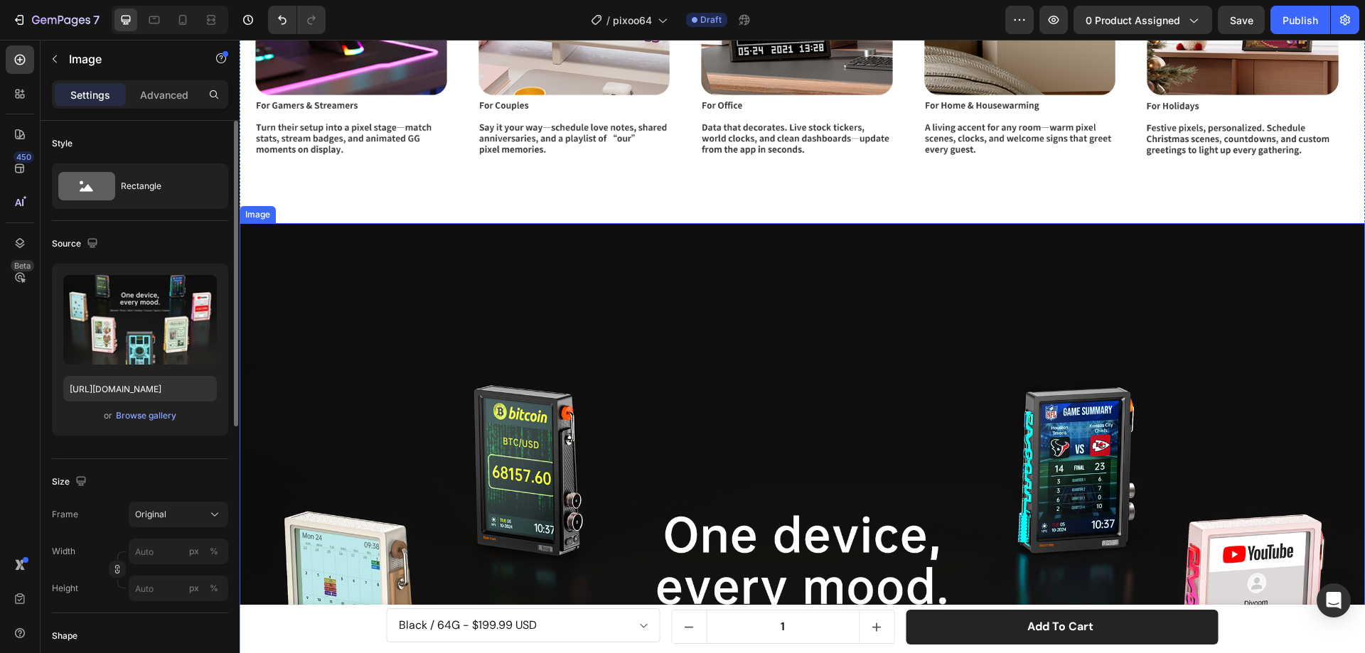
click at [339, 204] on icon at bounding box center [333, 209] width 11 height 11
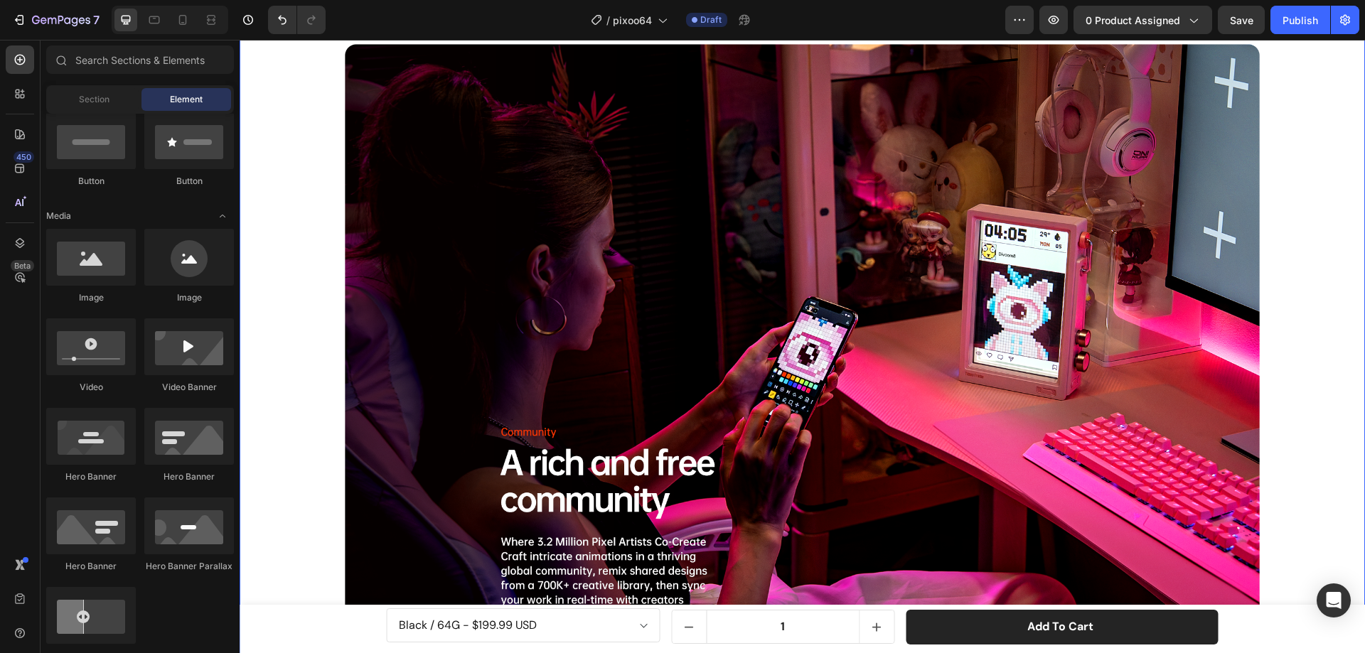
scroll to position [6819, 0]
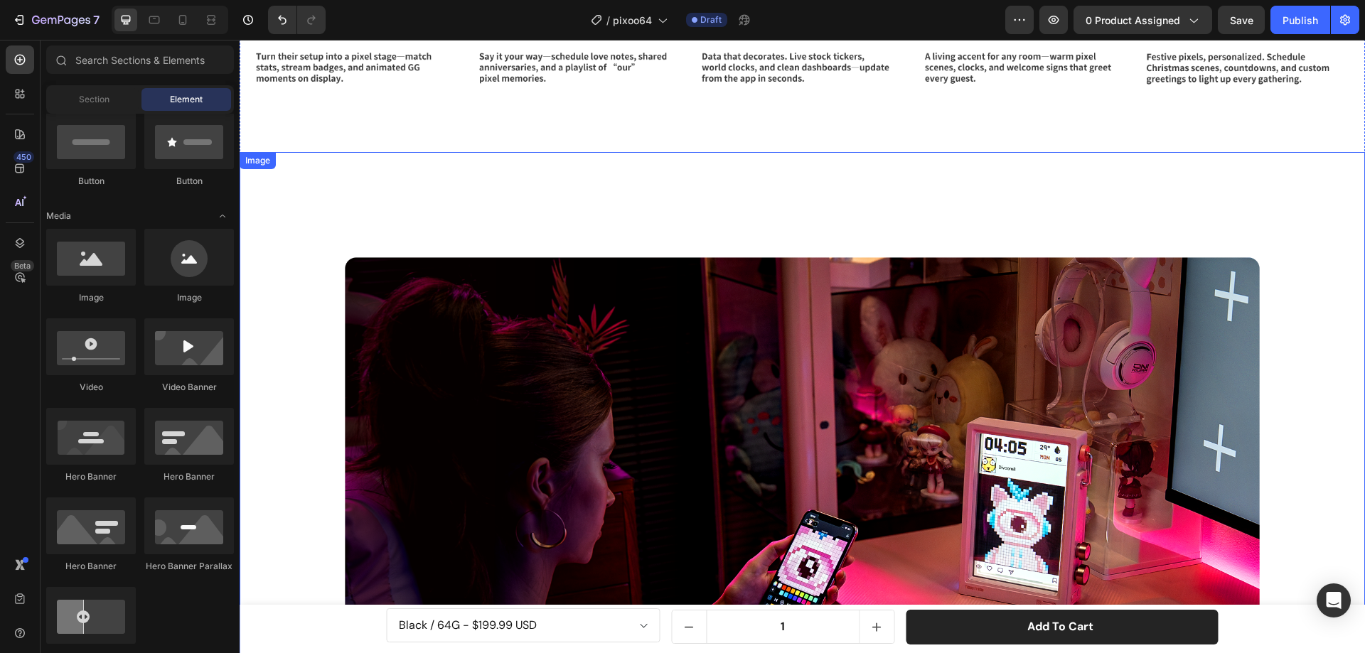
click at [352, 204] on img at bounding box center [802, 521] width 1125 height 738
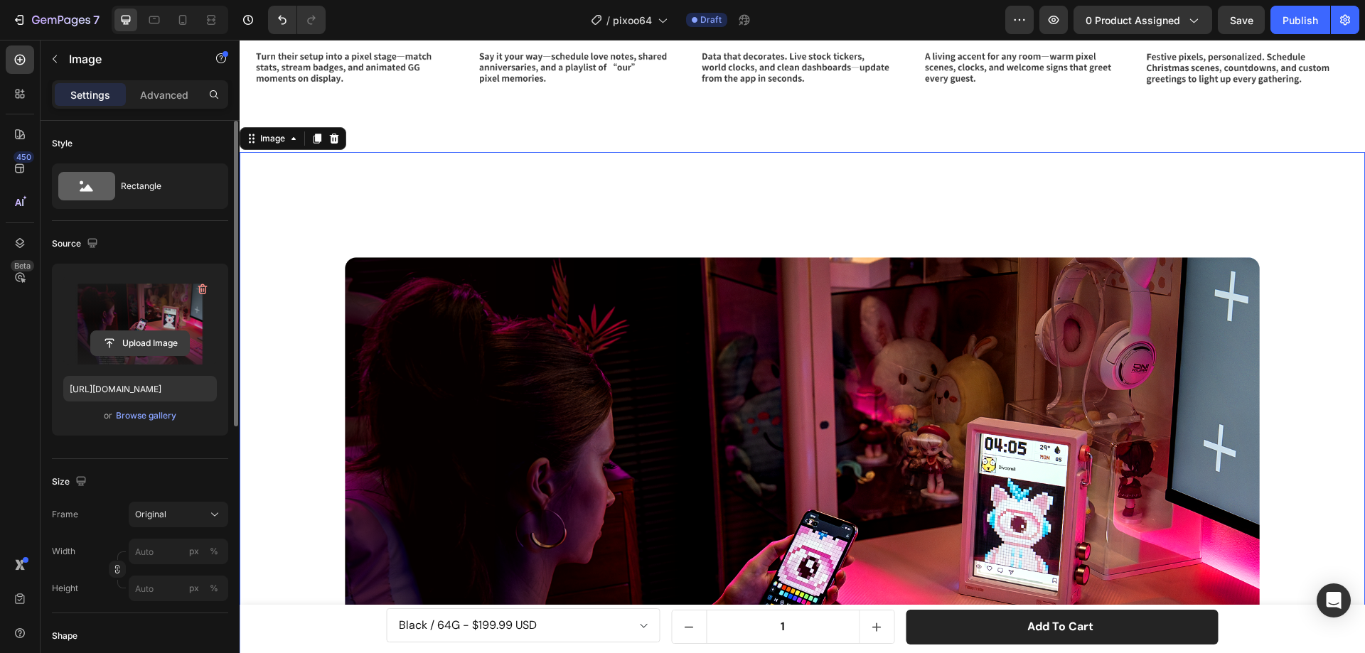
click at [156, 341] on input "file" at bounding box center [140, 343] width 98 height 24
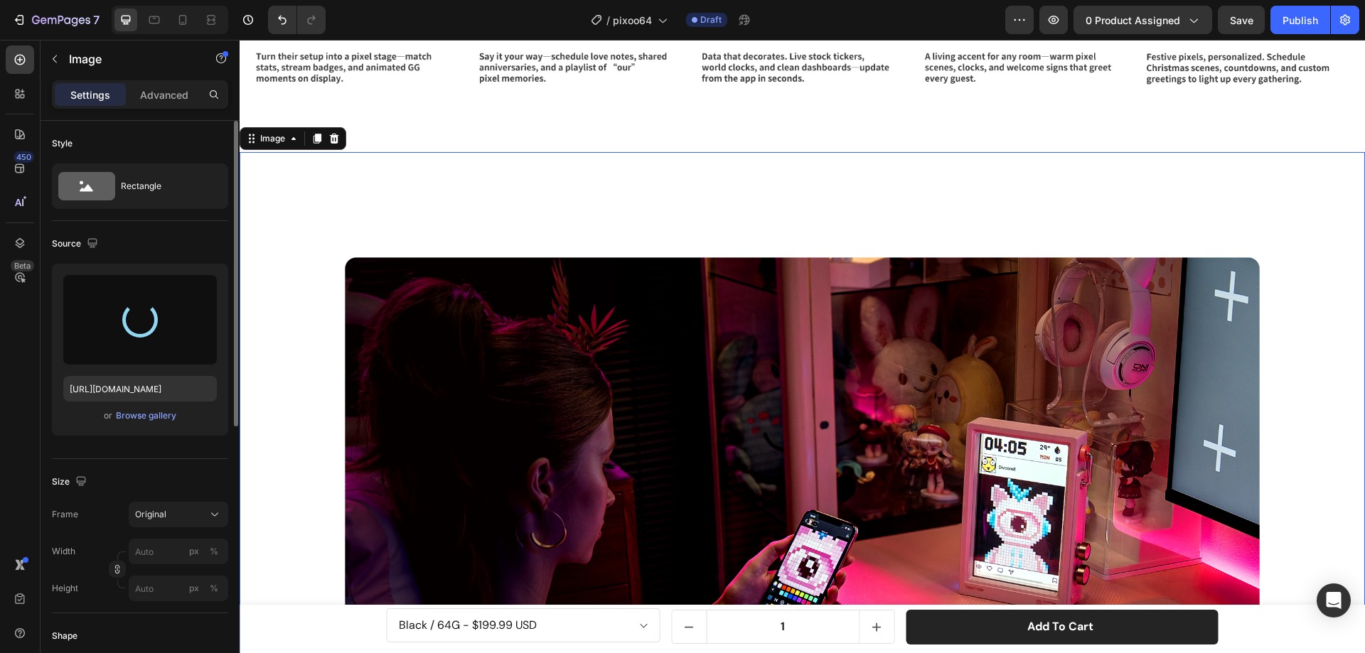
type input "https://cdn.shopify.com/s/files/1/0082/4105/3814/files/gempages_512109010883707…"
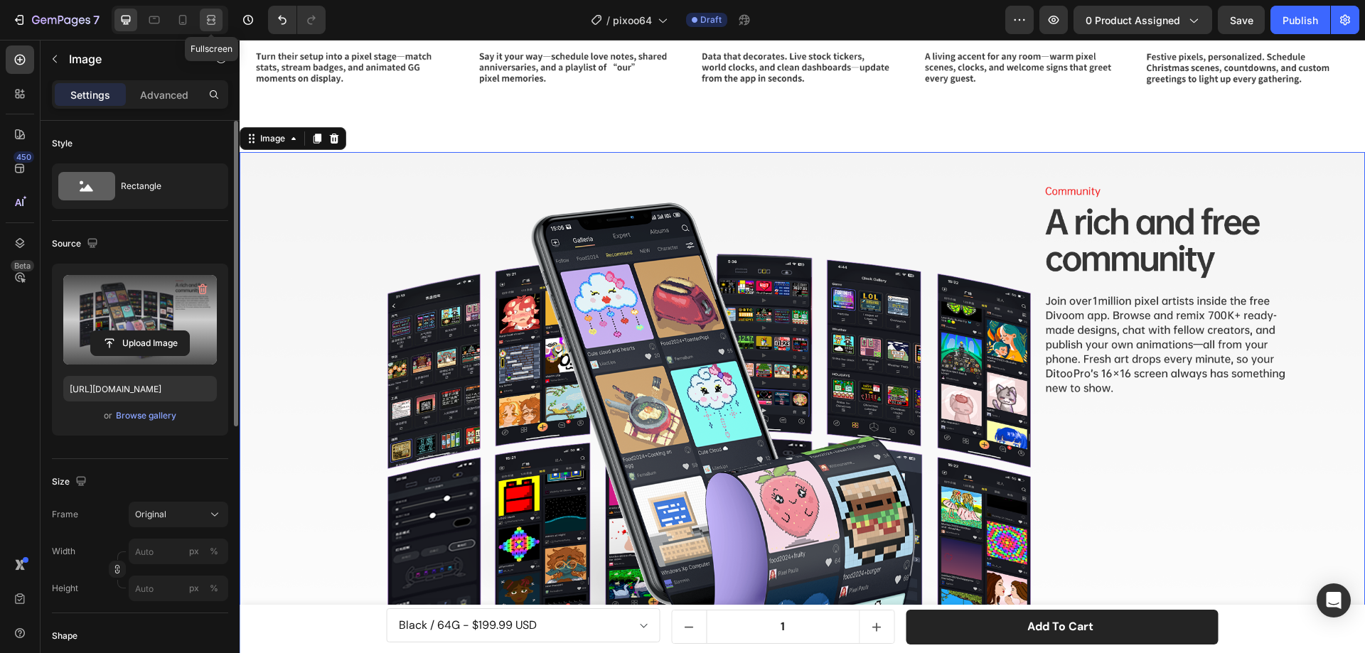
click at [208, 15] on icon at bounding box center [211, 20] width 14 height 14
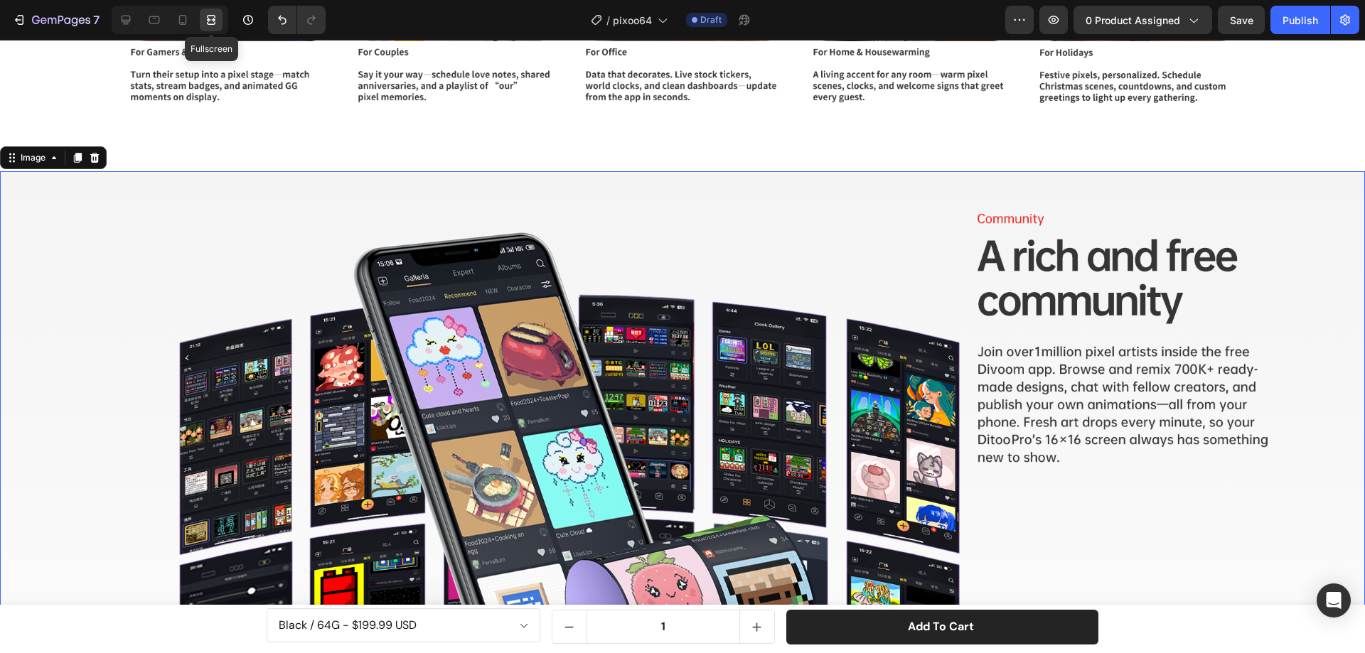
scroll to position [6976, 0]
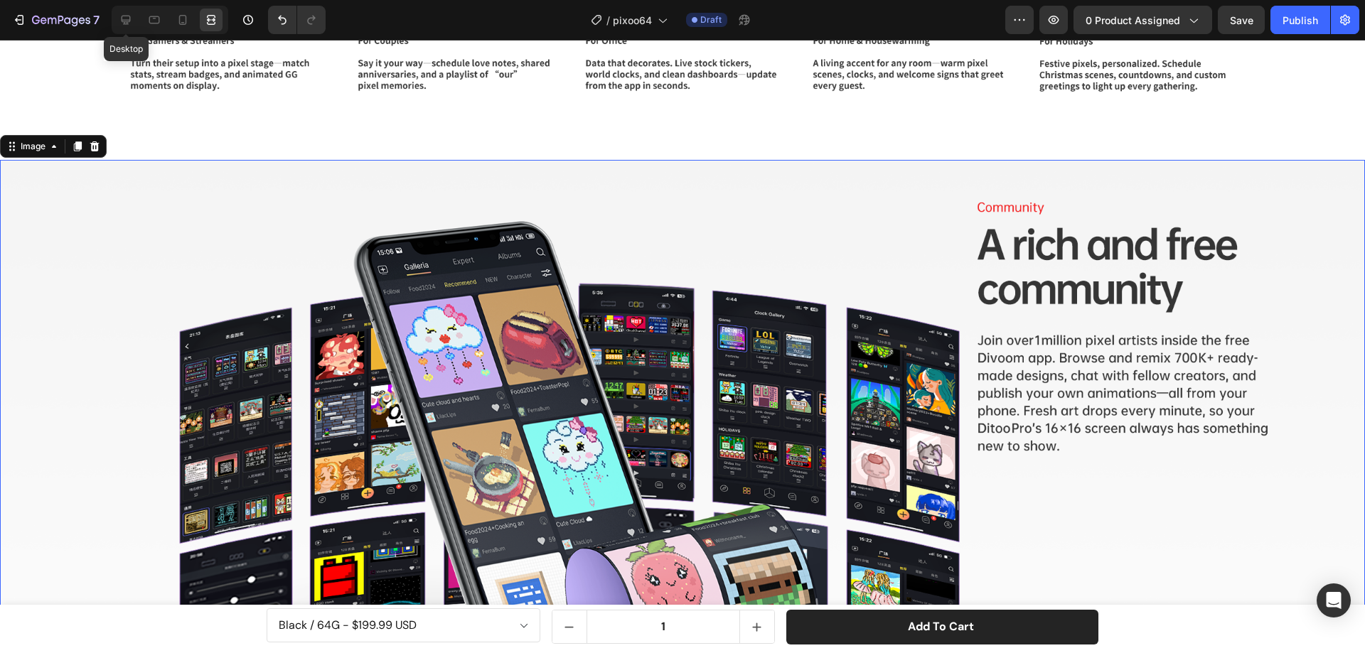
drag, startPoint x: 130, startPoint y: 18, endPoint x: 140, endPoint y: 28, distance: 14.1
click at [129, 18] on icon at bounding box center [126, 20] width 14 height 14
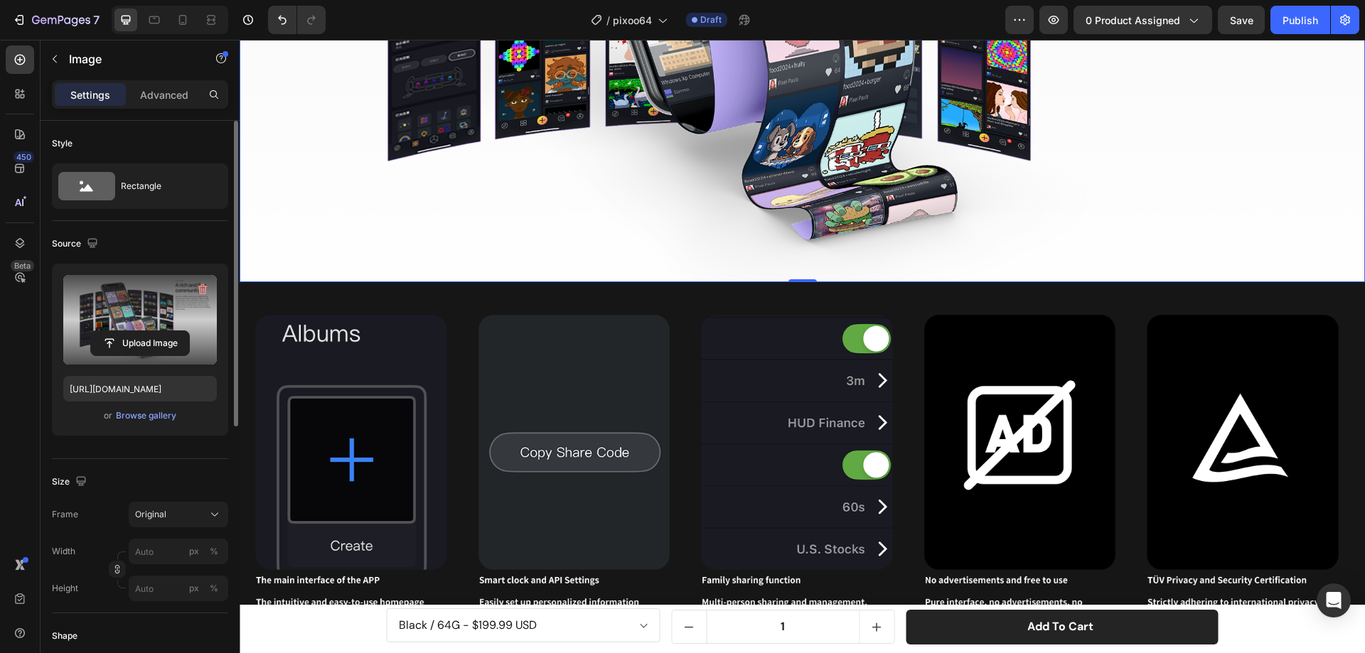
scroll to position [7317, 0]
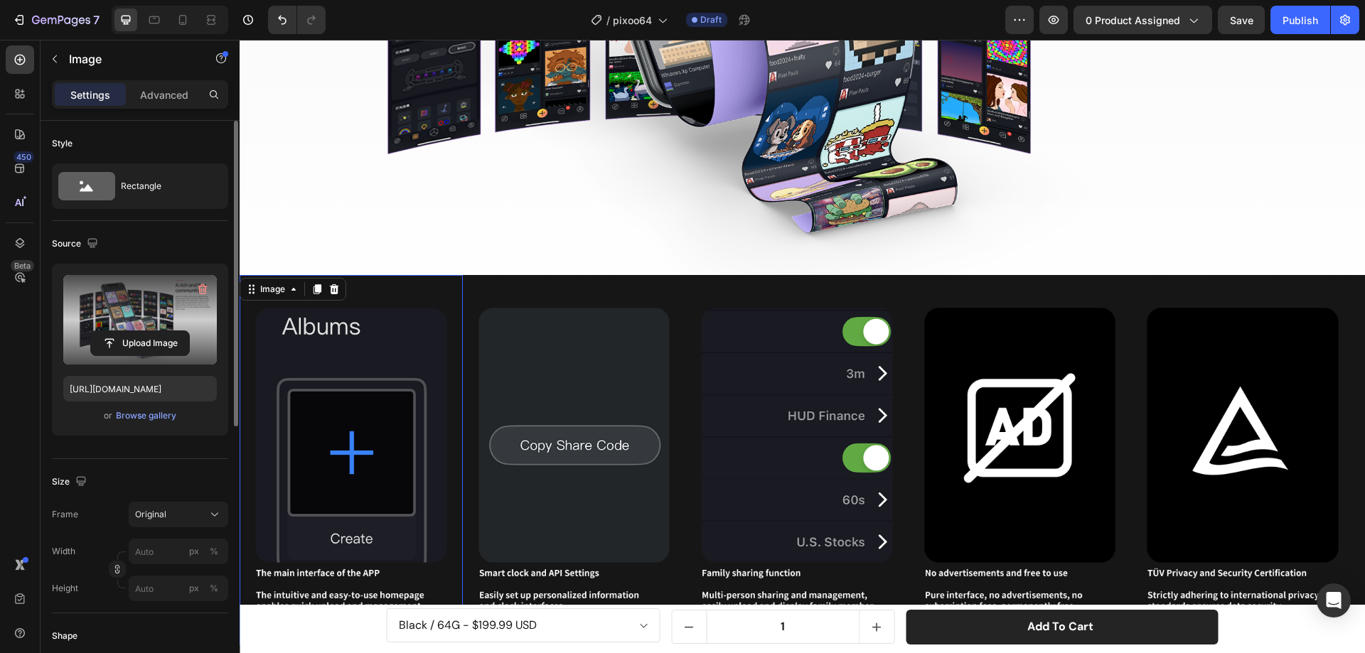
click at [419, 275] on img at bounding box center [351, 460] width 223 height 370
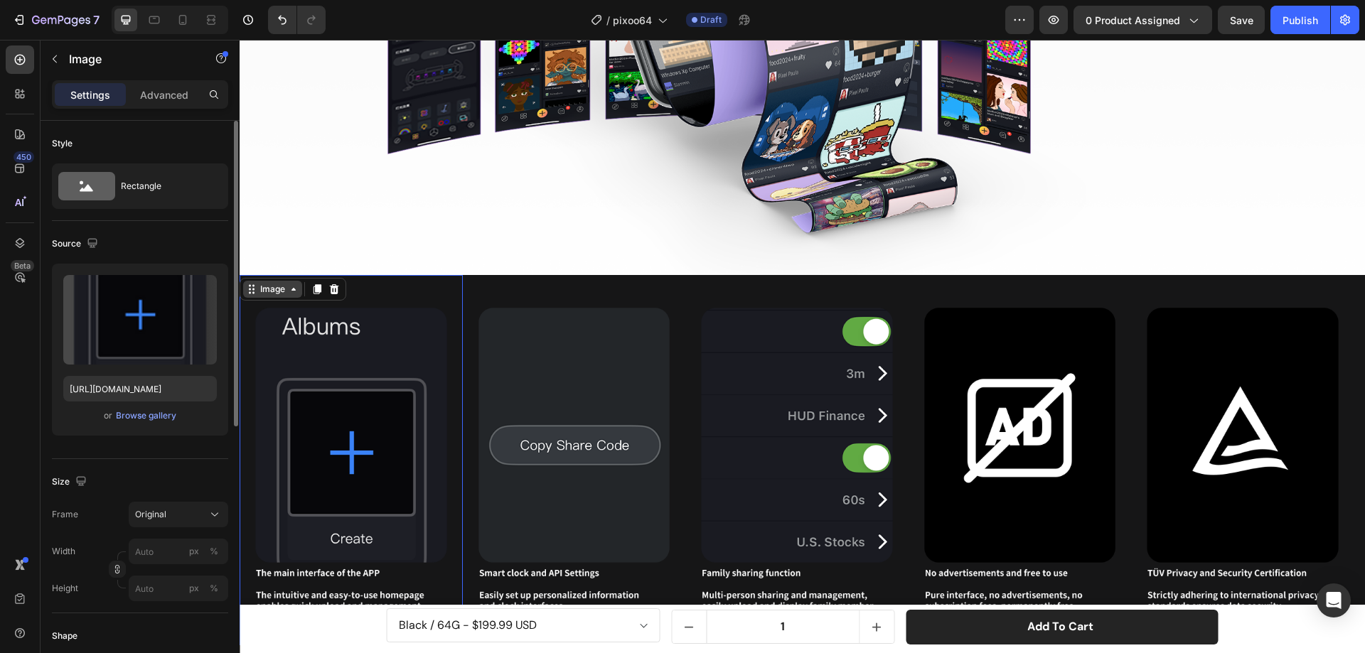
click at [289, 284] on icon at bounding box center [293, 289] width 11 height 11
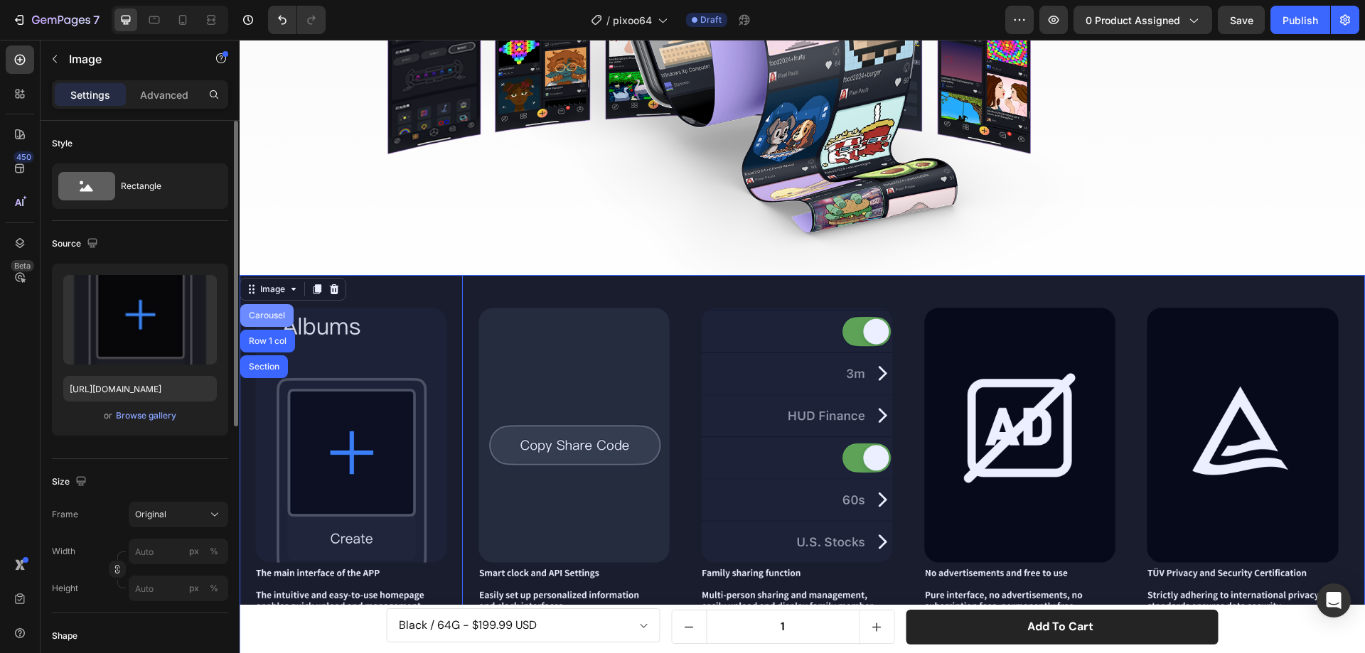
click at [278, 311] on div "Carousel" at bounding box center [267, 315] width 42 height 9
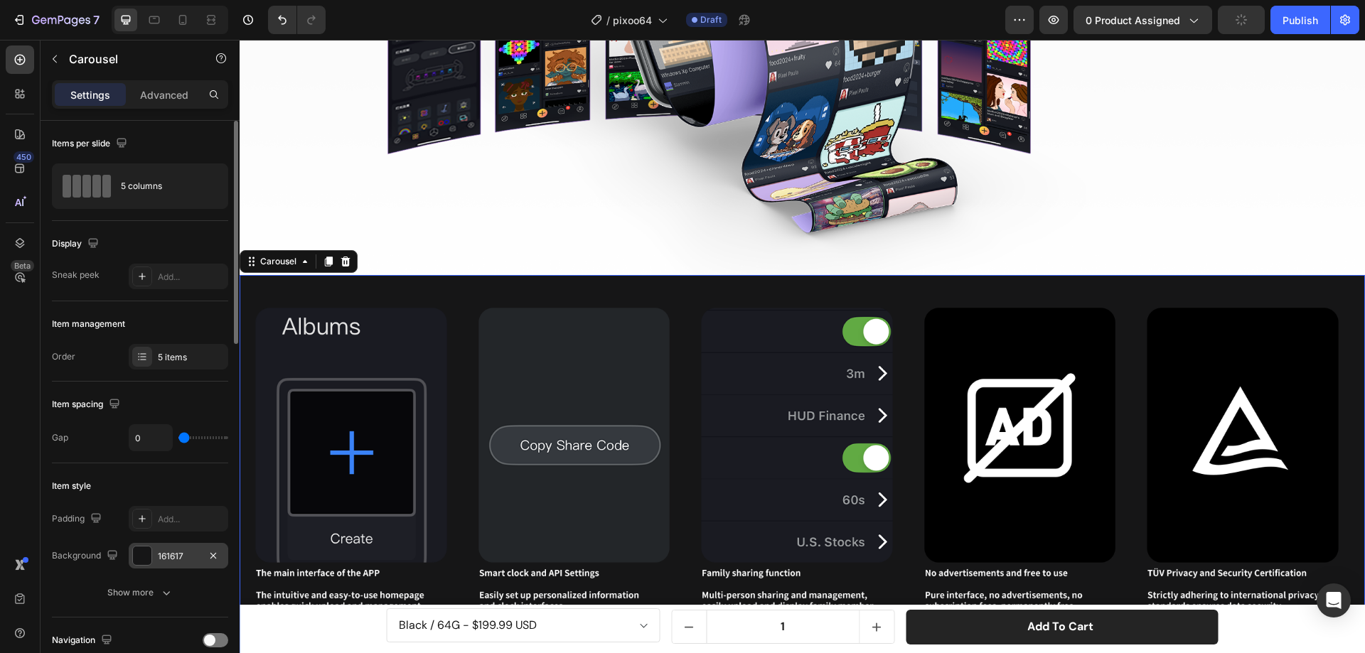
click at [136, 547] on div at bounding box center [142, 556] width 18 height 18
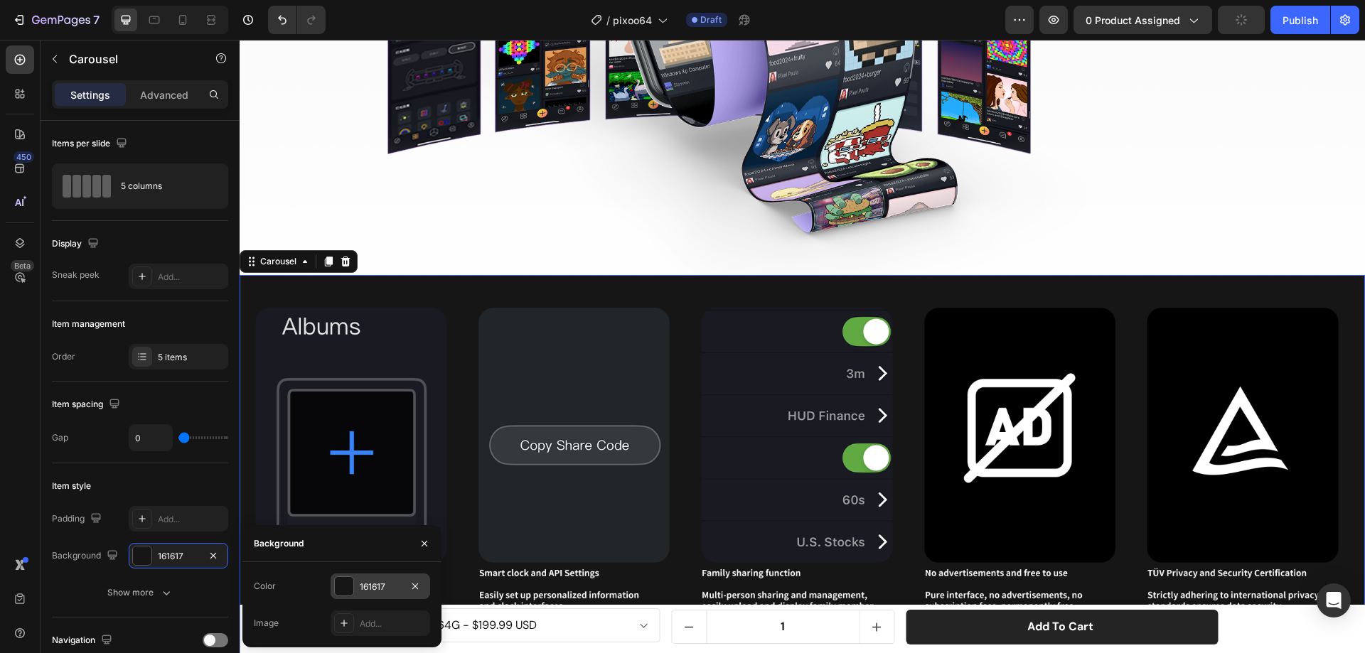
click at [342, 589] on div at bounding box center [344, 586] width 18 height 18
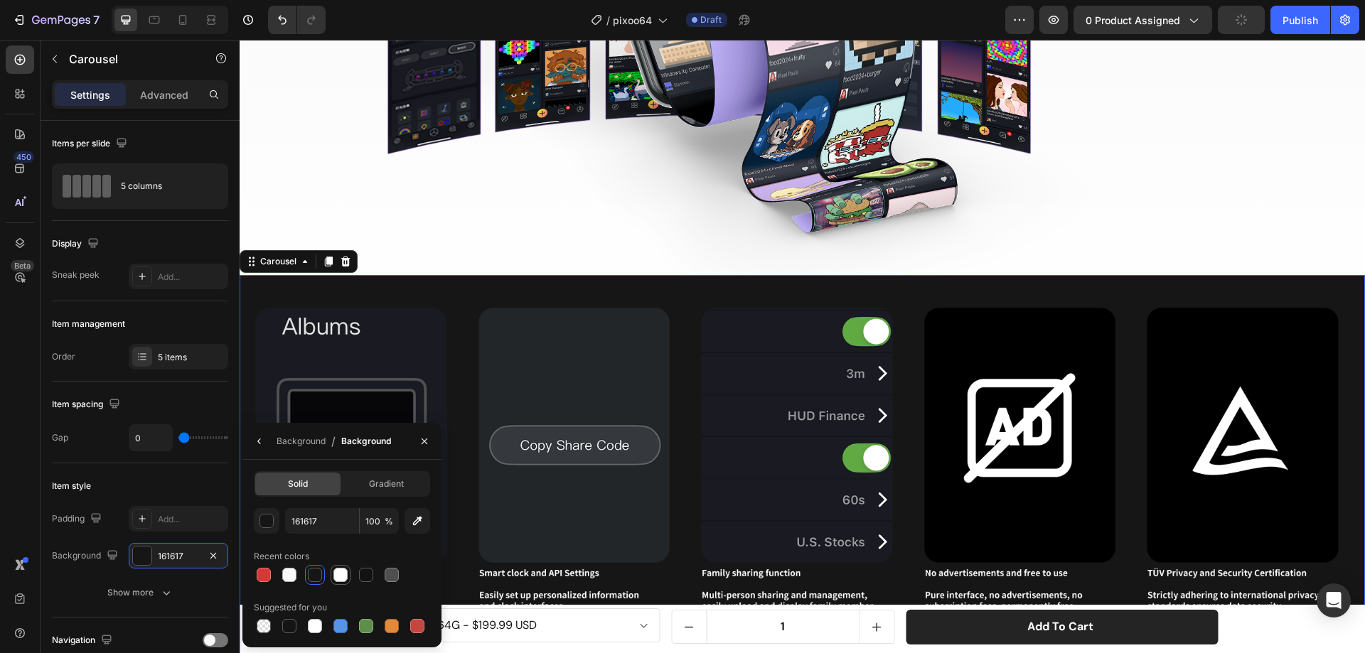
click at [343, 573] on div at bounding box center [340, 575] width 14 height 14
type input "FFFFFF"
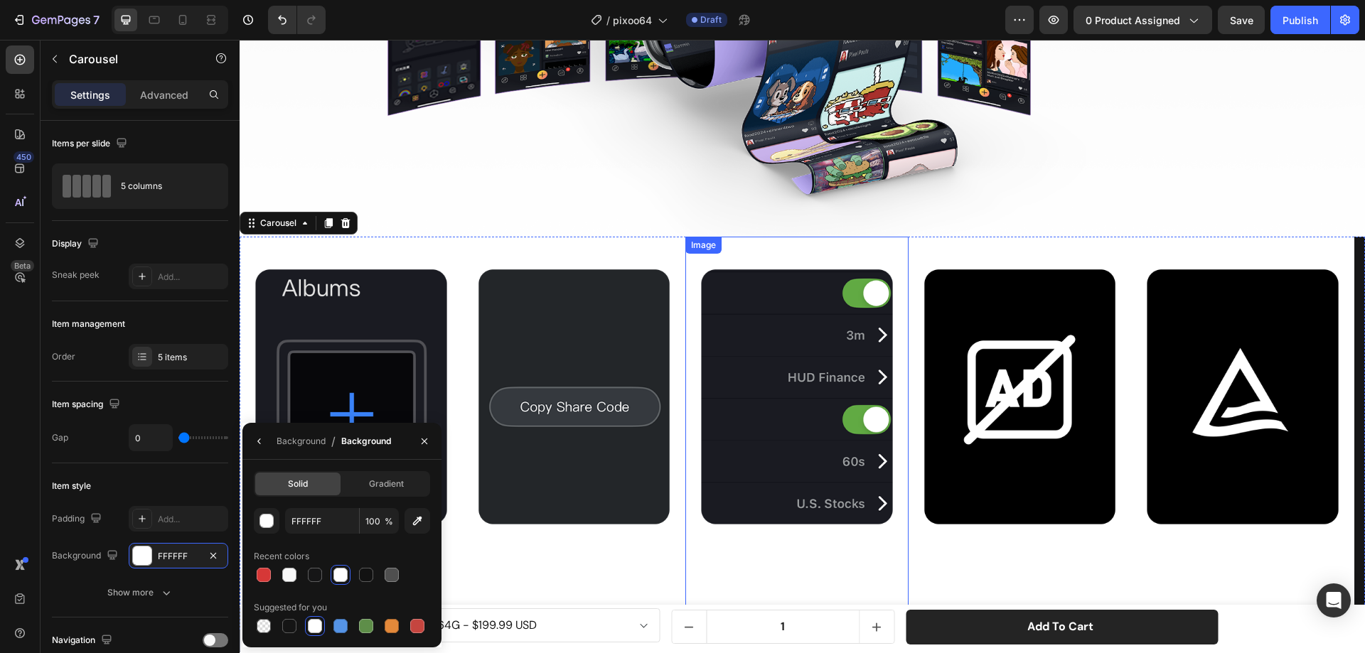
scroll to position [7530, 0]
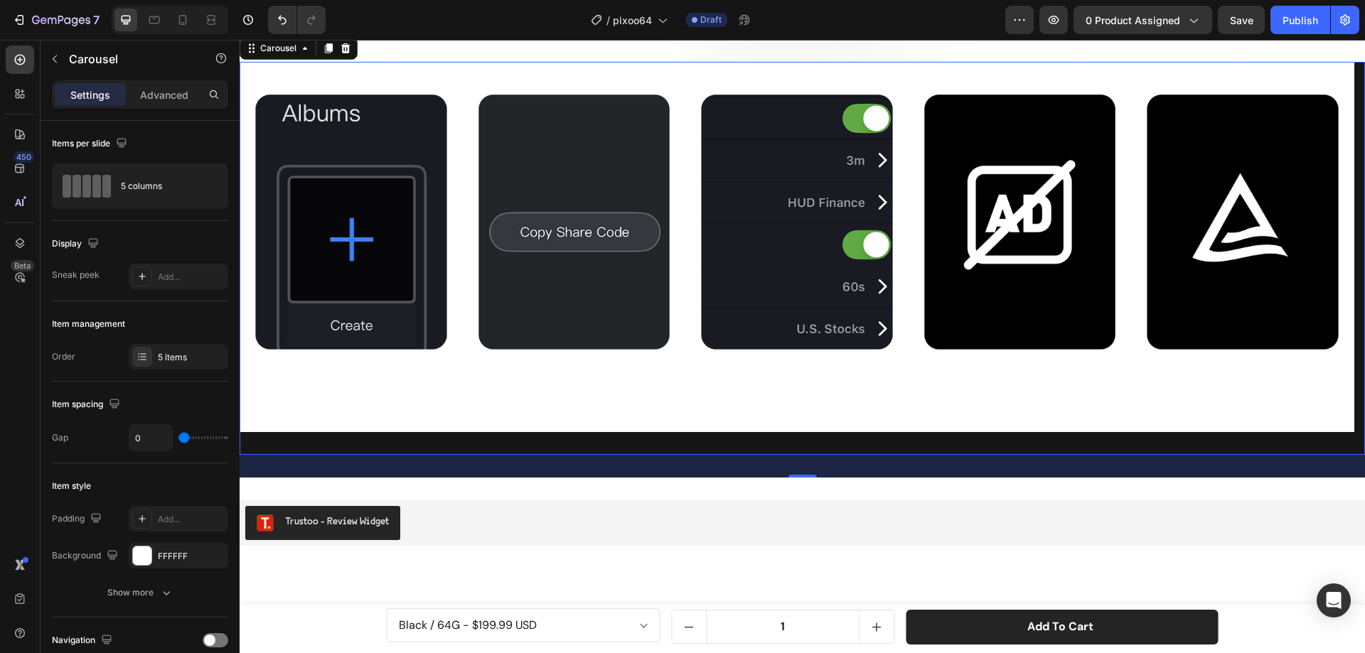
click at [564, 426] on div "Image Image Image Image Image Carousel 32" at bounding box center [802, 258] width 1125 height 393
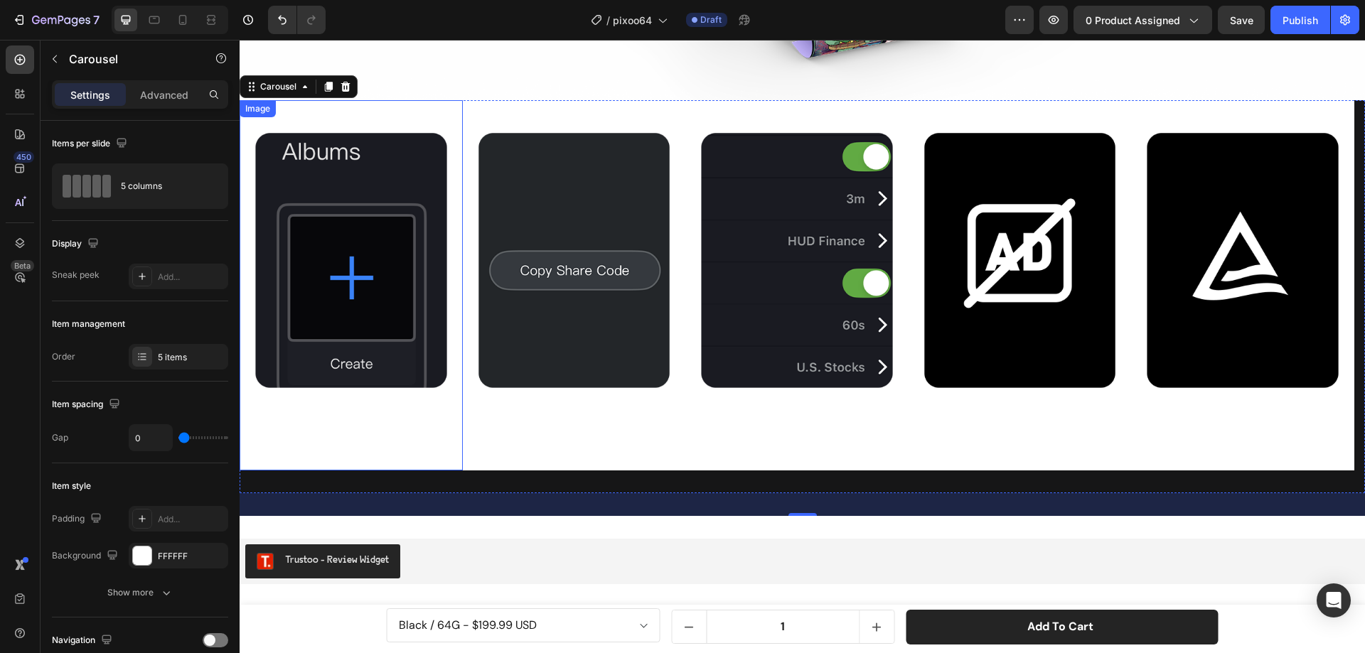
scroll to position [7388, 0]
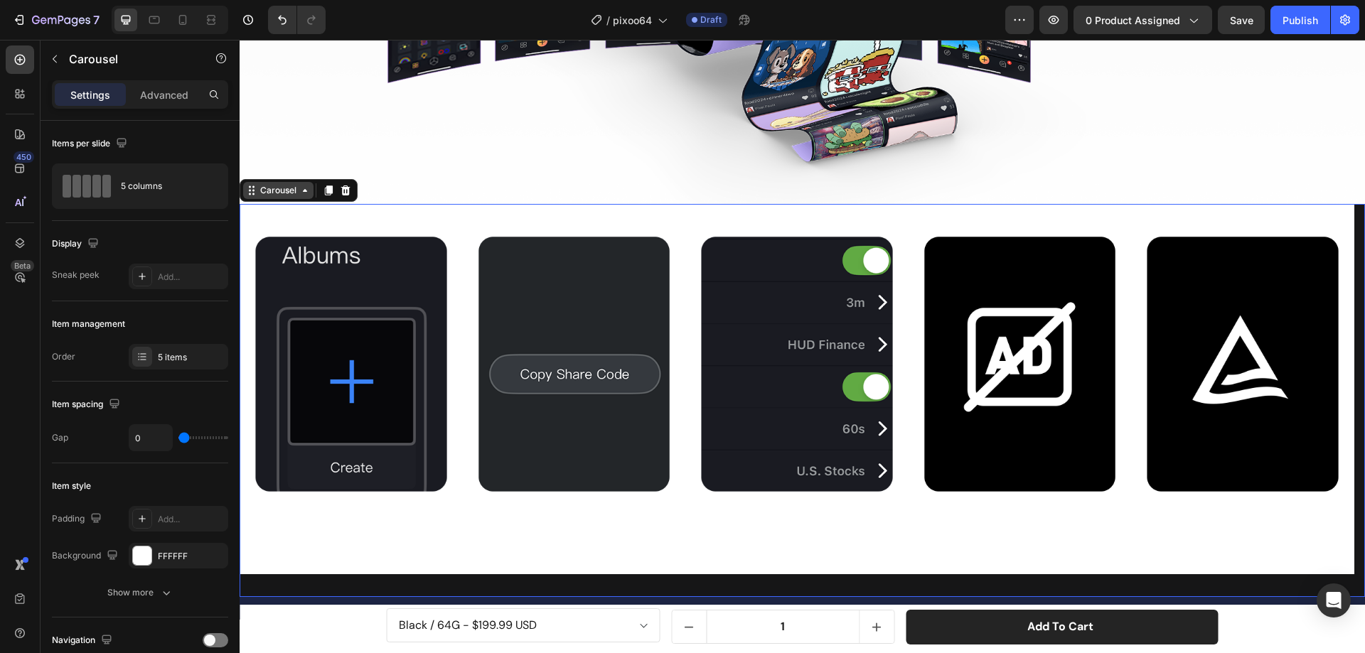
click at [274, 184] on div "Carousel" at bounding box center [278, 190] width 42 height 13
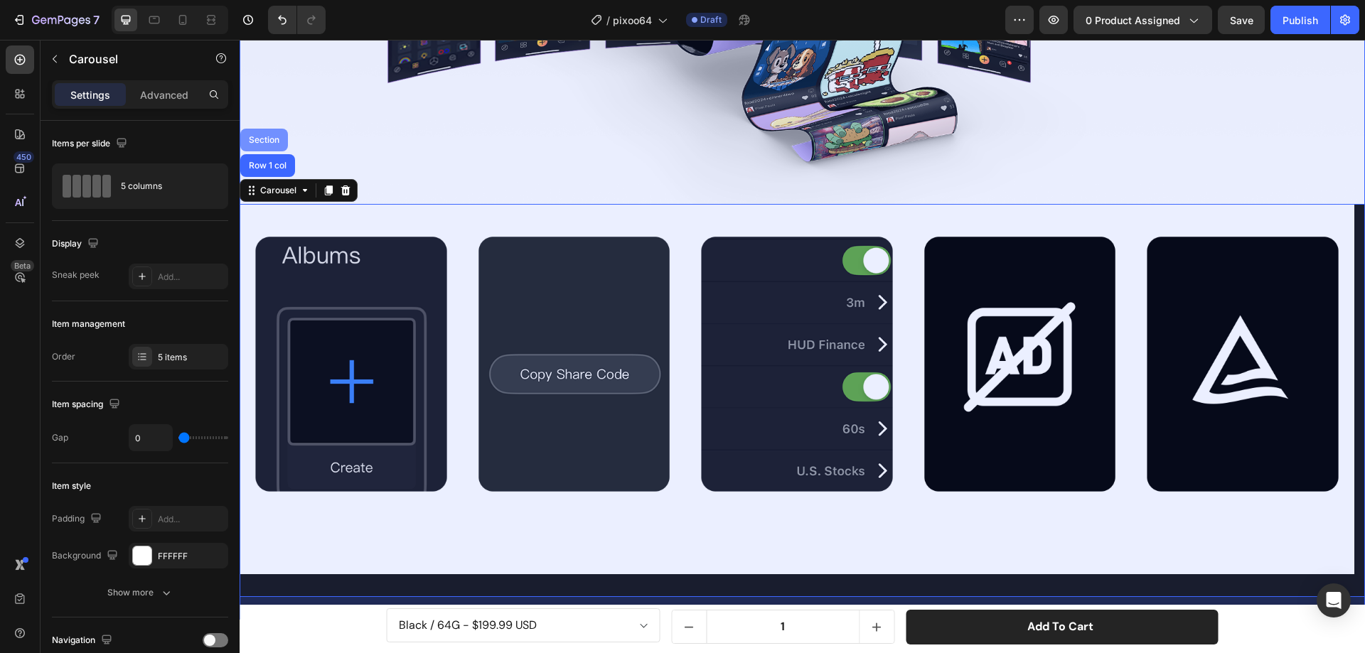
click at [267, 129] on div "Section" at bounding box center [264, 140] width 48 height 23
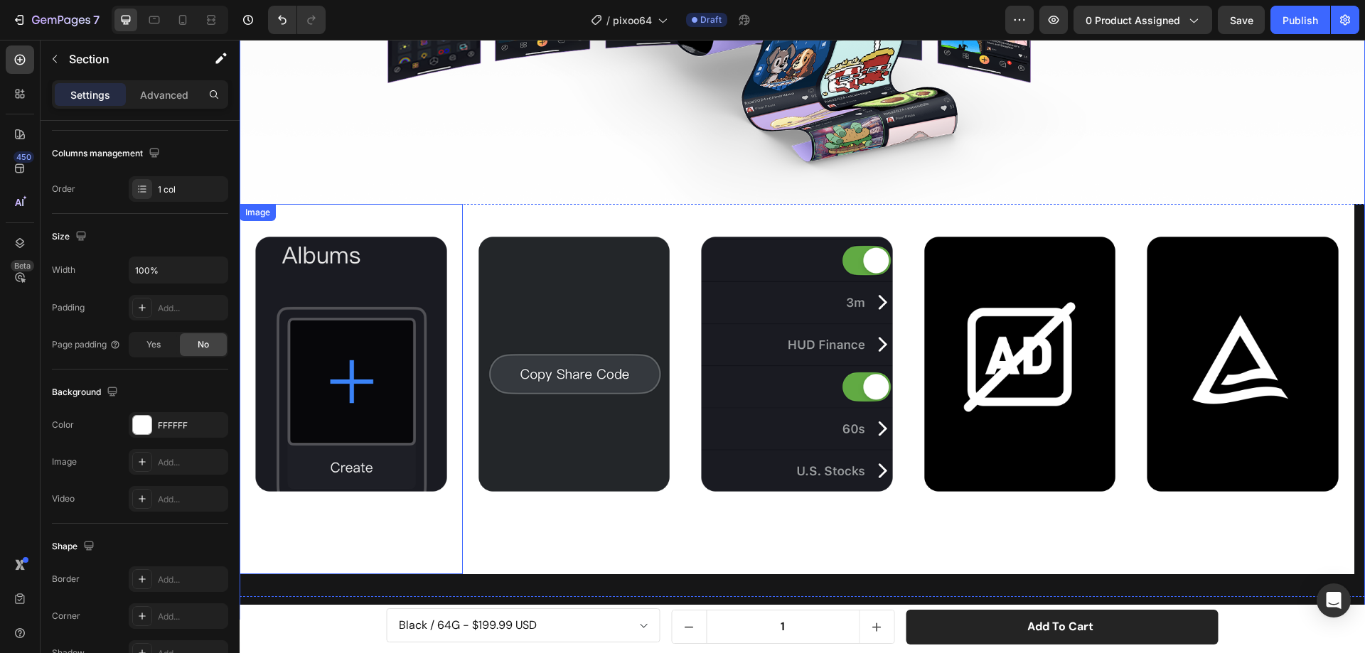
scroll to position [7317, 0]
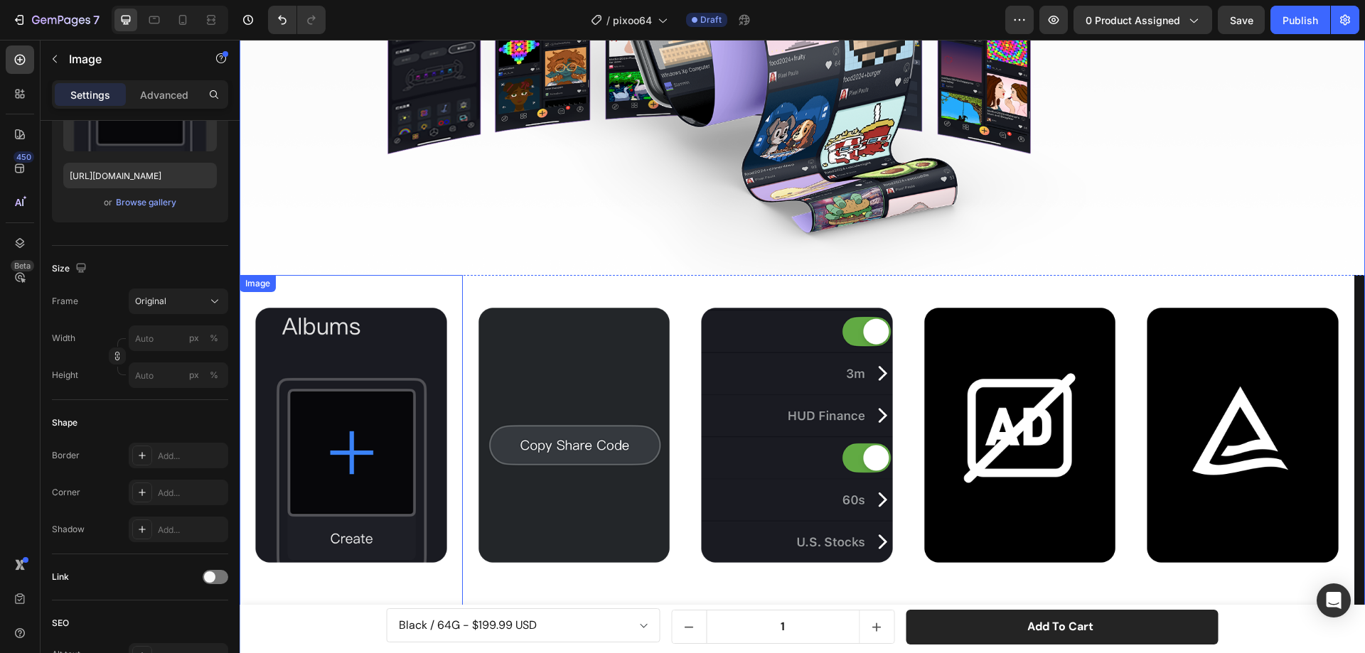
click at [362, 275] on img at bounding box center [351, 460] width 223 height 370
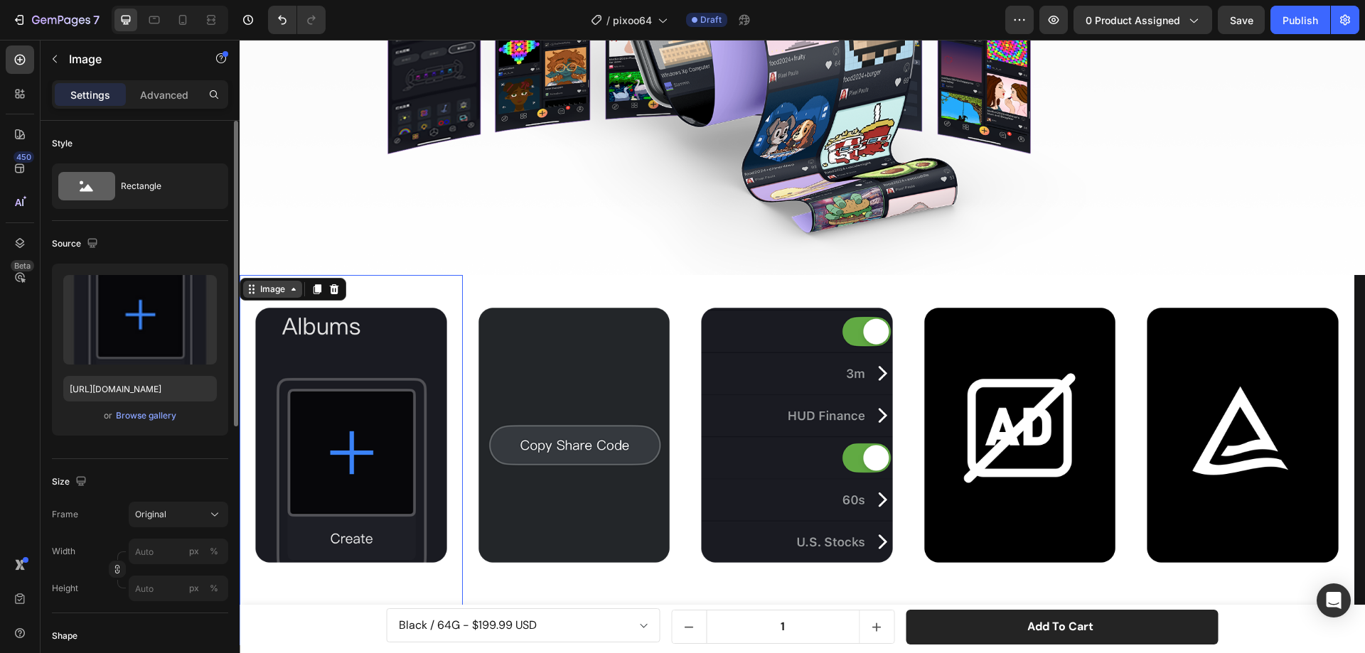
click at [295, 284] on icon at bounding box center [293, 289] width 11 height 11
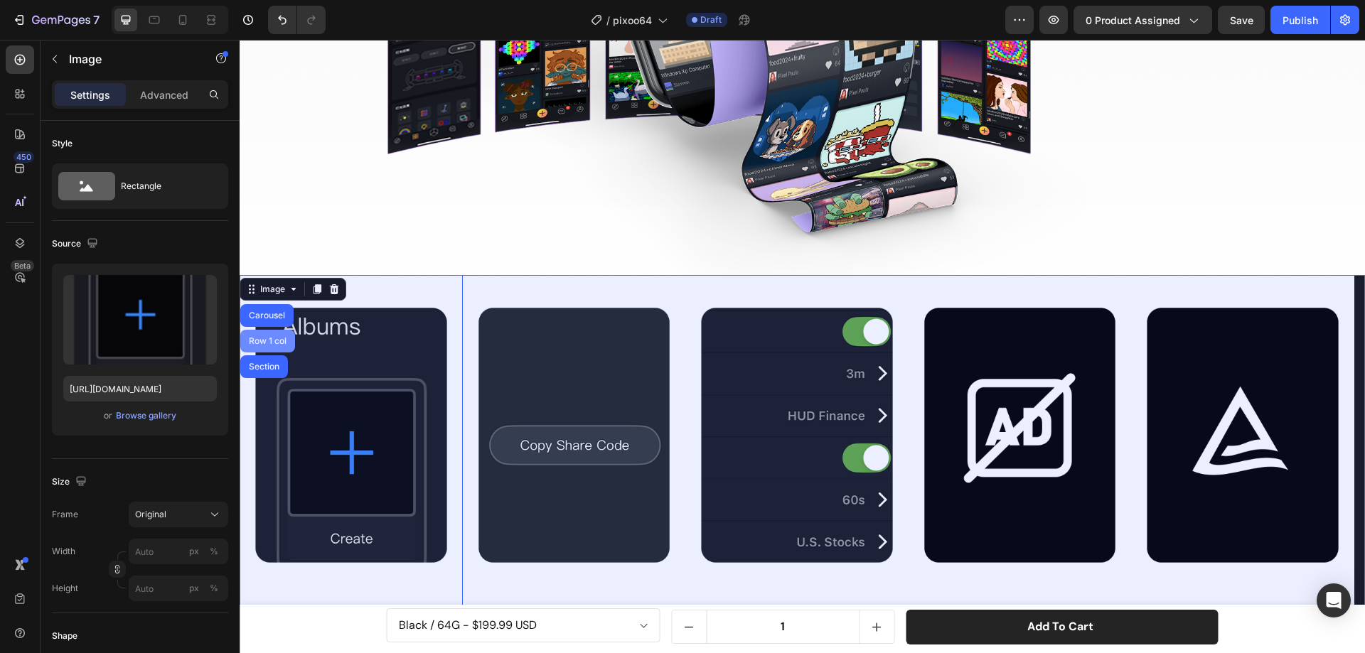
click at [274, 337] on div "Row 1 col" at bounding box center [267, 341] width 43 height 9
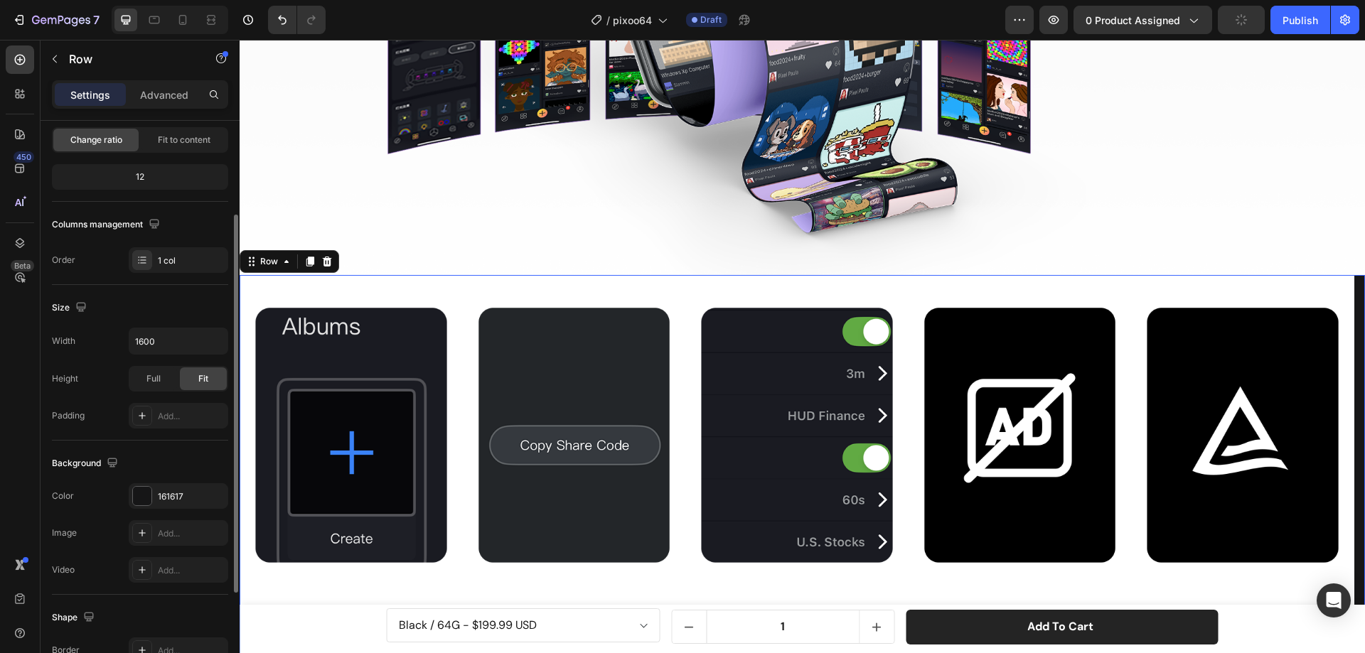
scroll to position [213, 0]
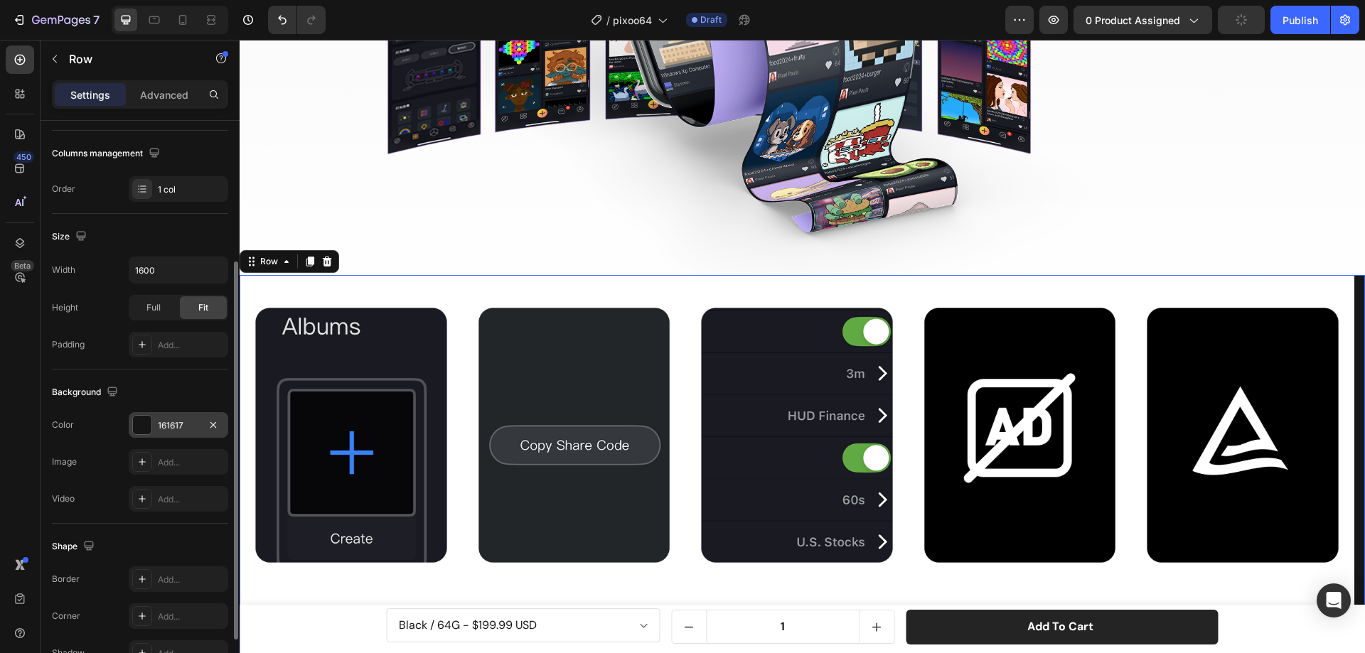
click at [145, 426] on div at bounding box center [142, 425] width 18 height 18
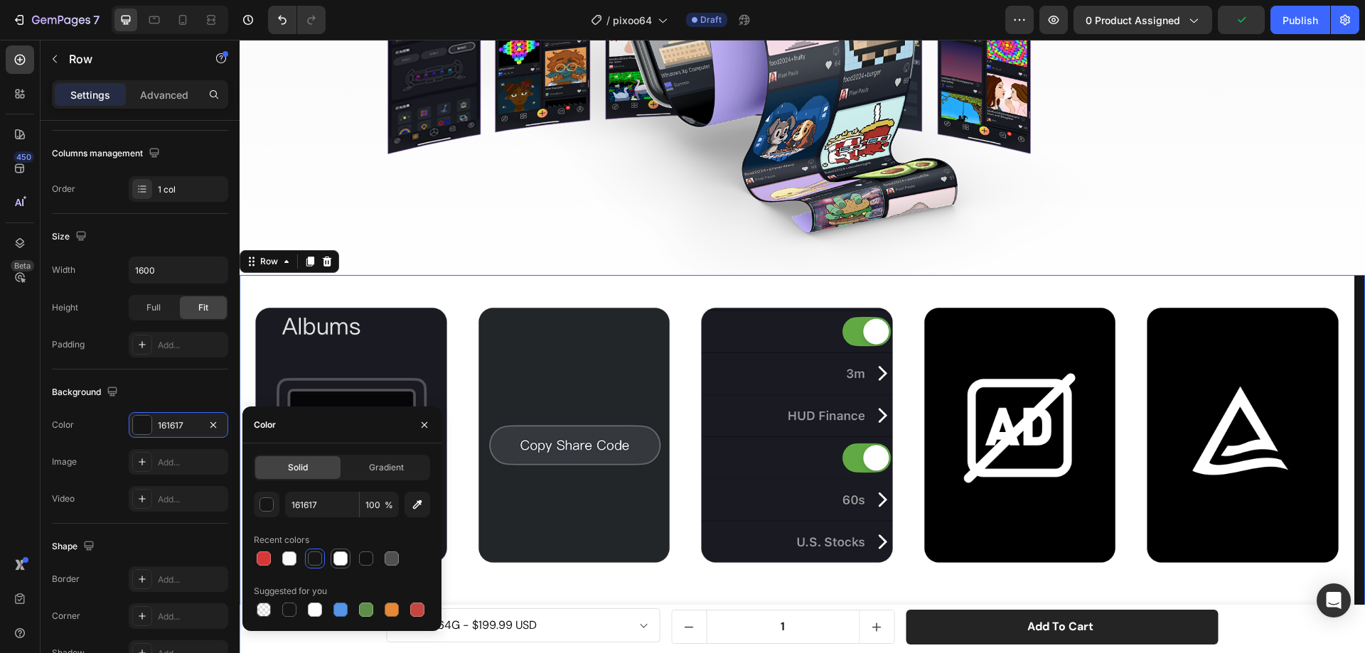
click at [344, 556] on div at bounding box center [340, 559] width 14 height 14
type input "FFFFFF"
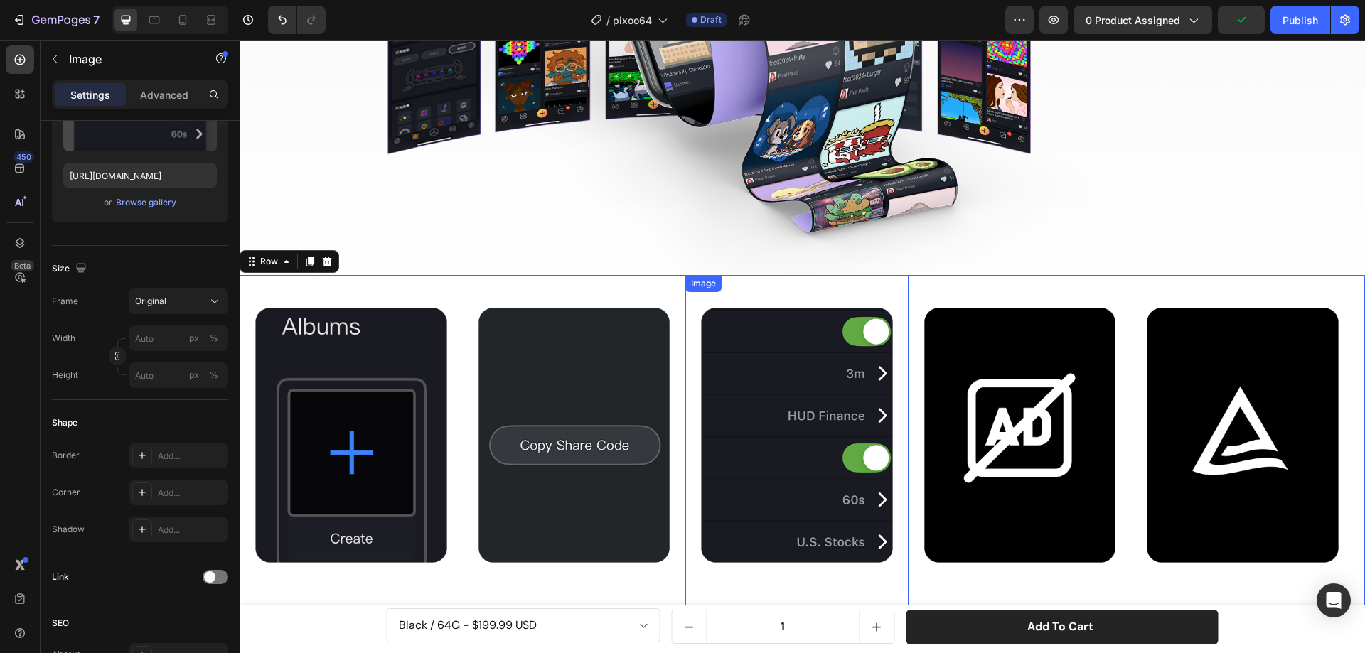
click at [709, 565] on img at bounding box center [796, 460] width 223 height 370
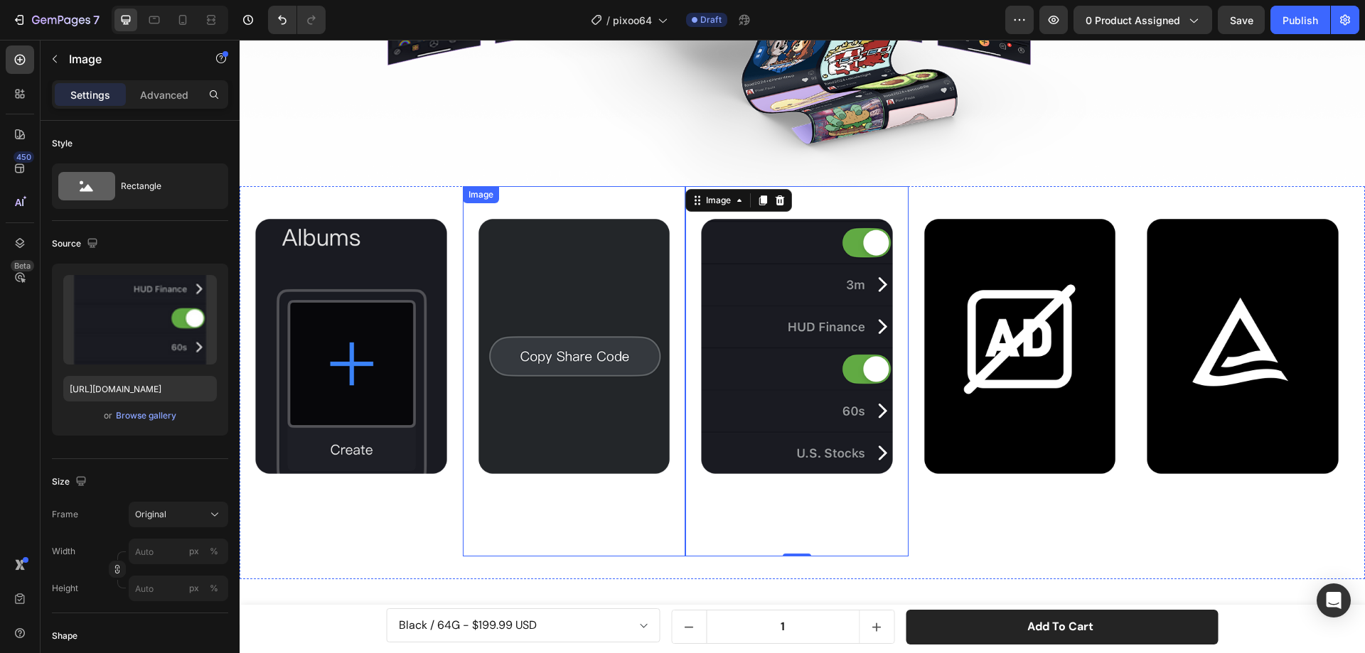
scroll to position [7388, 0]
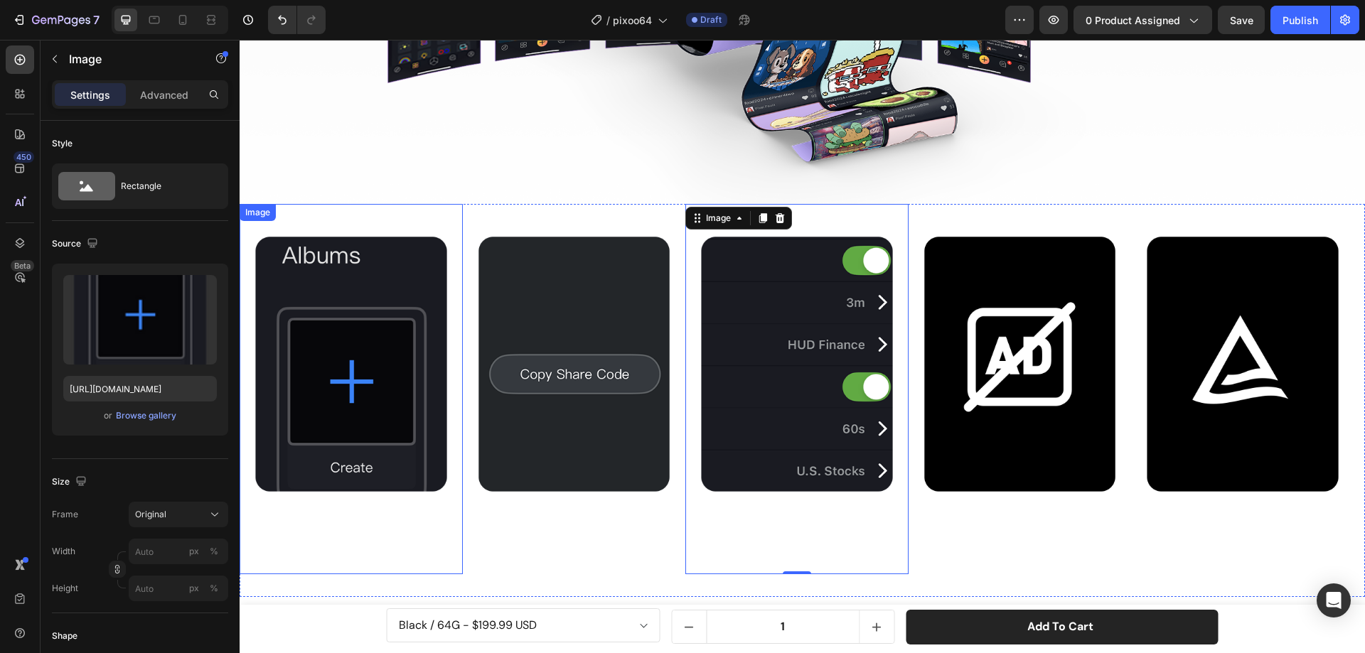
click at [353, 326] on img at bounding box center [351, 389] width 223 height 370
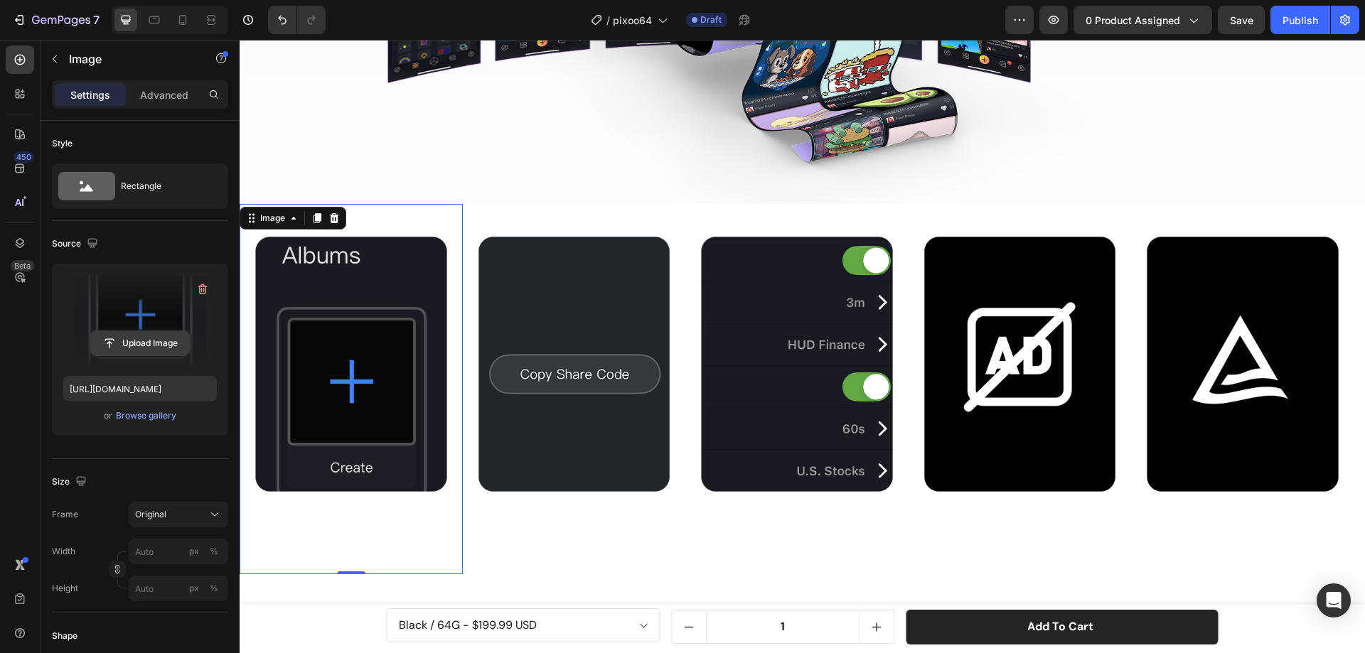
click at [133, 335] on input "file" at bounding box center [140, 343] width 98 height 24
type input "https://cdn.shopify.com/s/files/1/0082/4105/3814/files/gempages_512109010883707…"
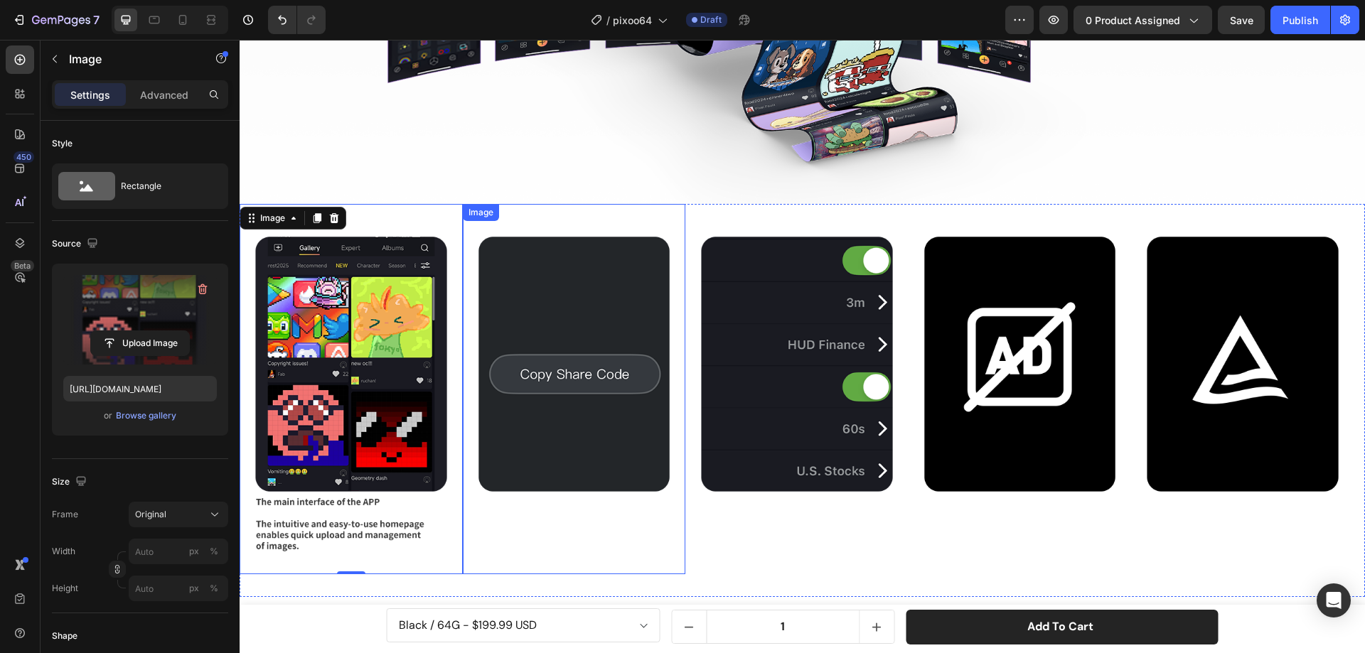
click at [592, 367] on img at bounding box center [574, 389] width 223 height 370
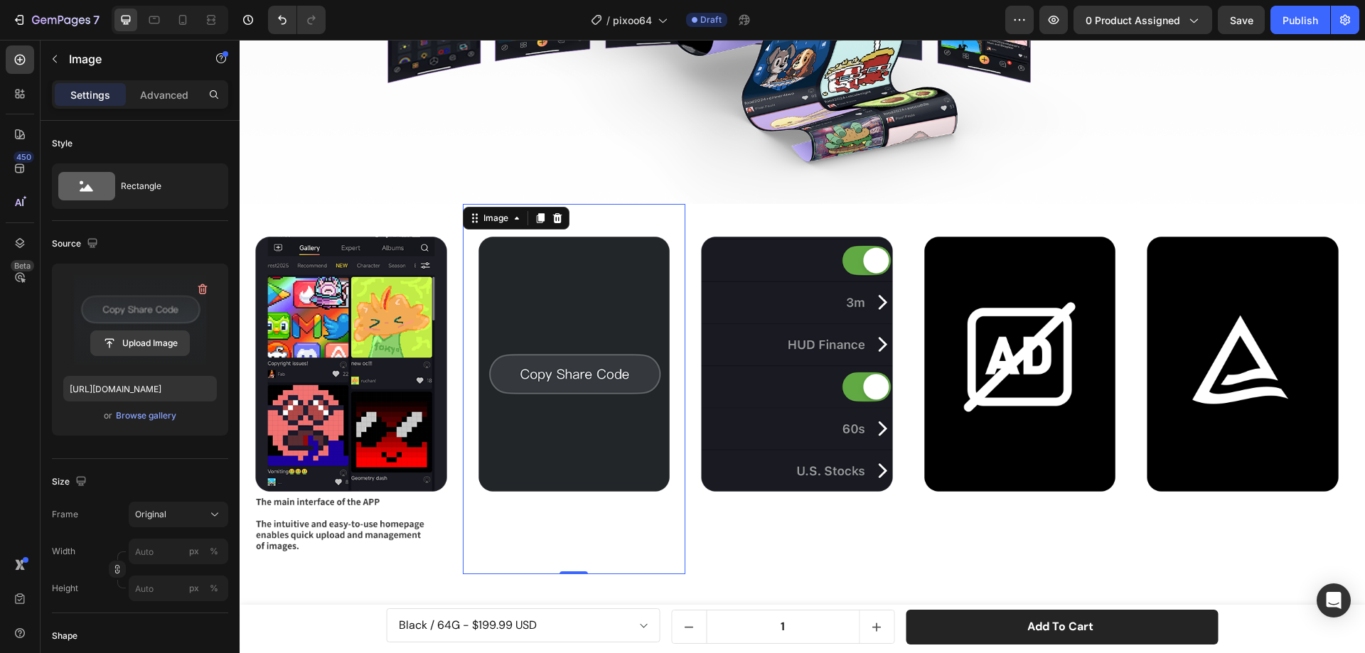
click at [154, 337] on input "file" at bounding box center [140, 343] width 98 height 24
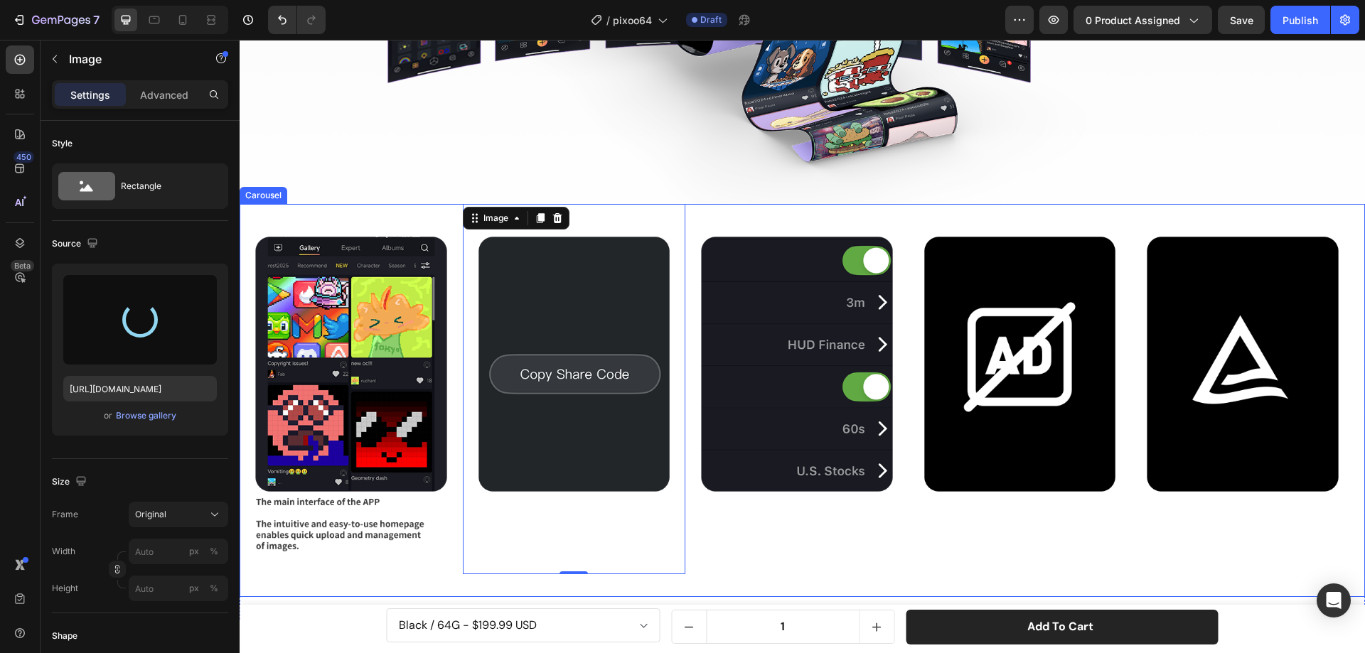
type input "https://cdn.shopify.com/s/files/1/0082/4105/3814/files/gempages_512109010883707…"
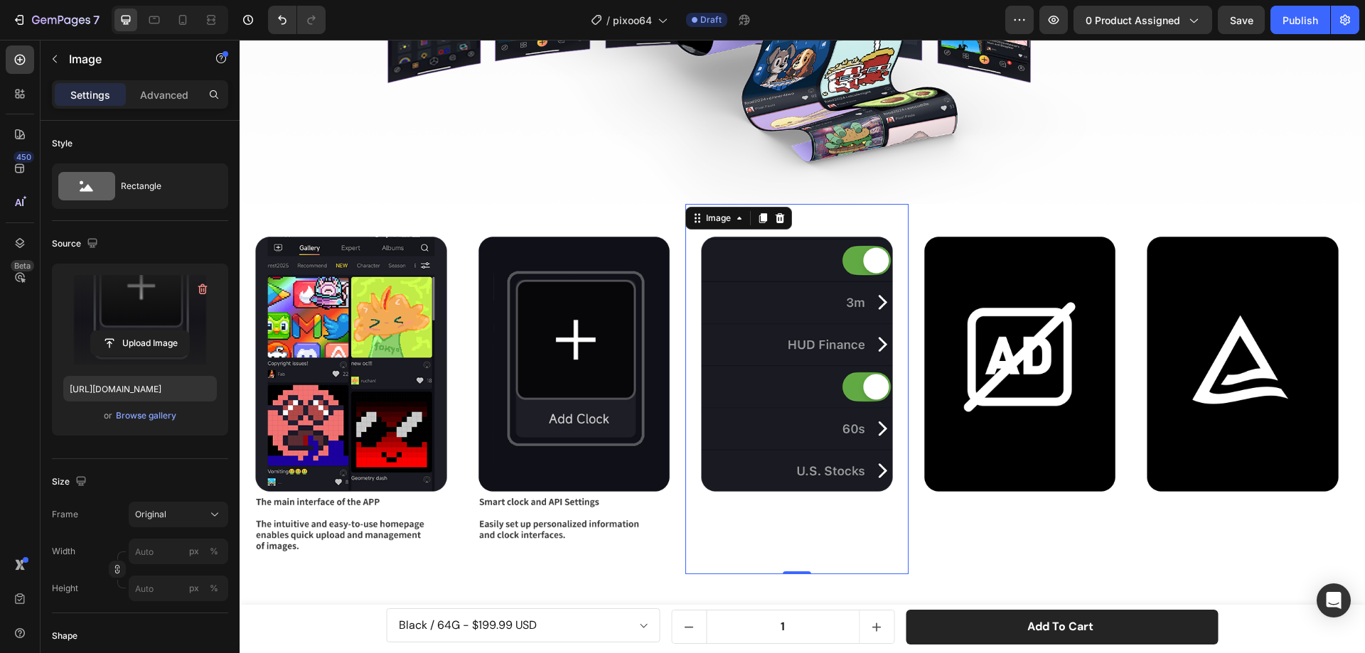
click at [831, 370] on img at bounding box center [796, 389] width 223 height 370
click at [162, 342] on input "file" at bounding box center [140, 343] width 98 height 24
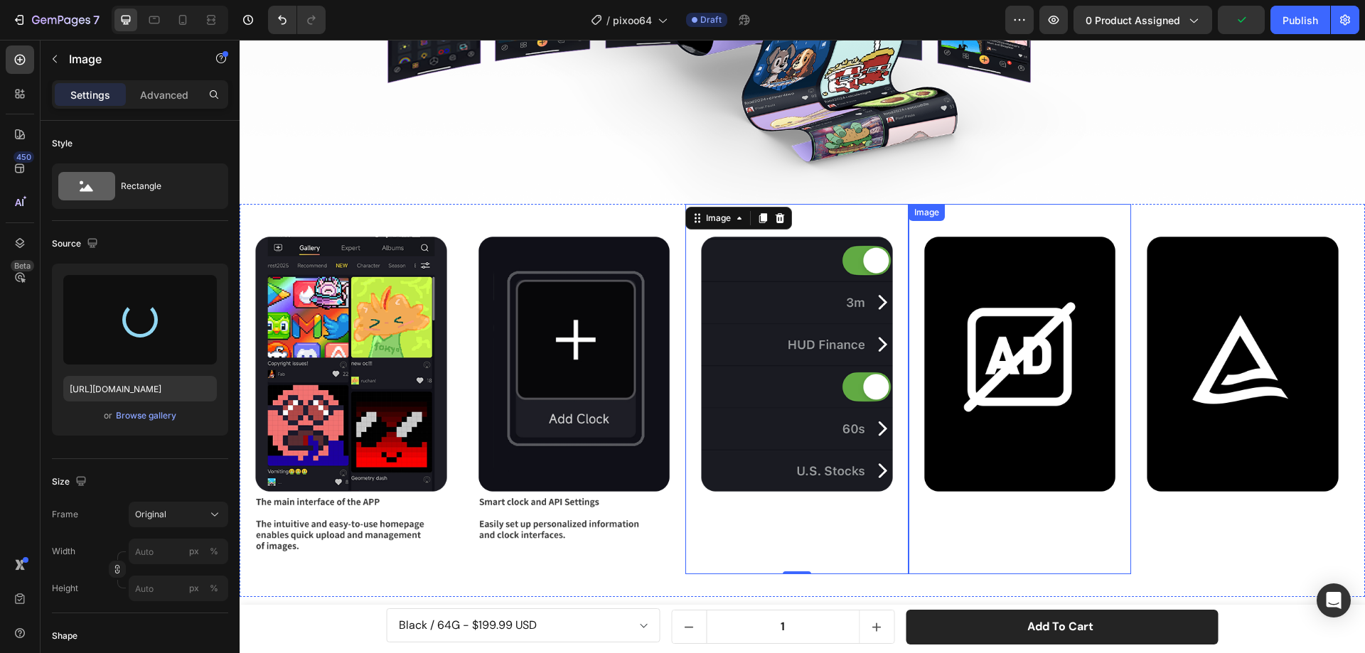
type input "https://cdn.shopify.com/s/files/1/0082/4105/3814/files/gempages_512109010883707…"
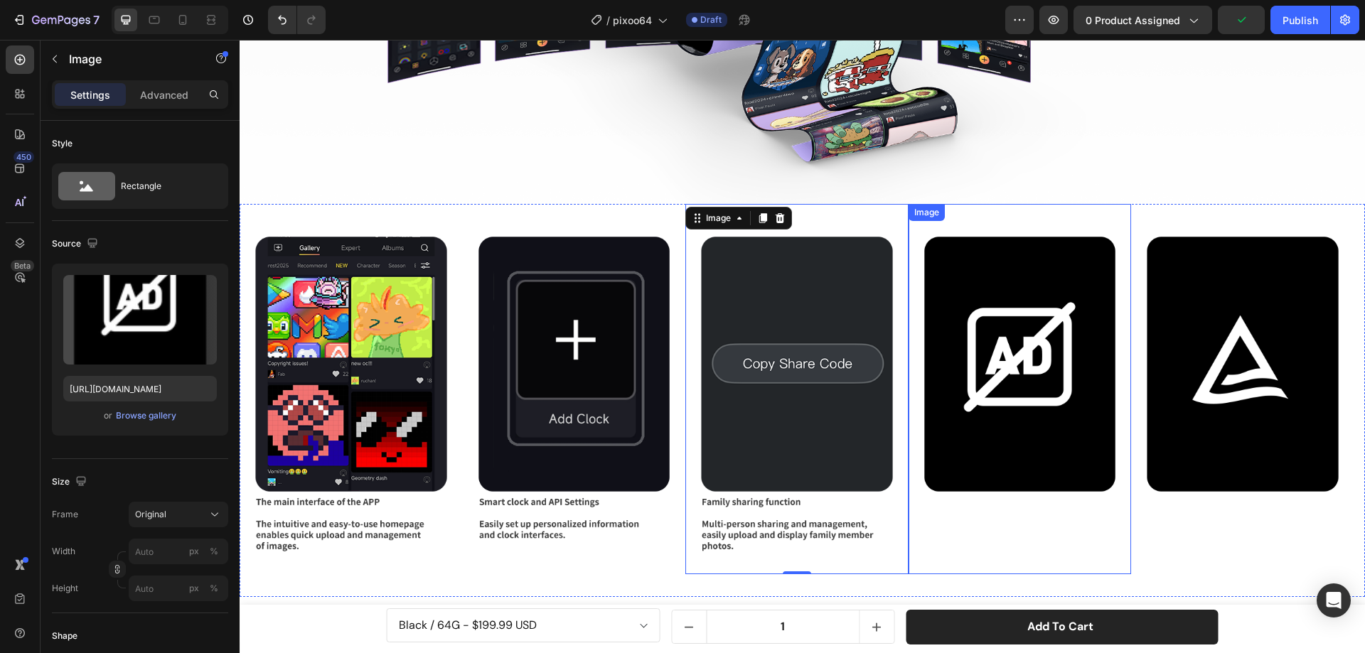
click at [1050, 368] on img at bounding box center [1019, 389] width 223 height 370
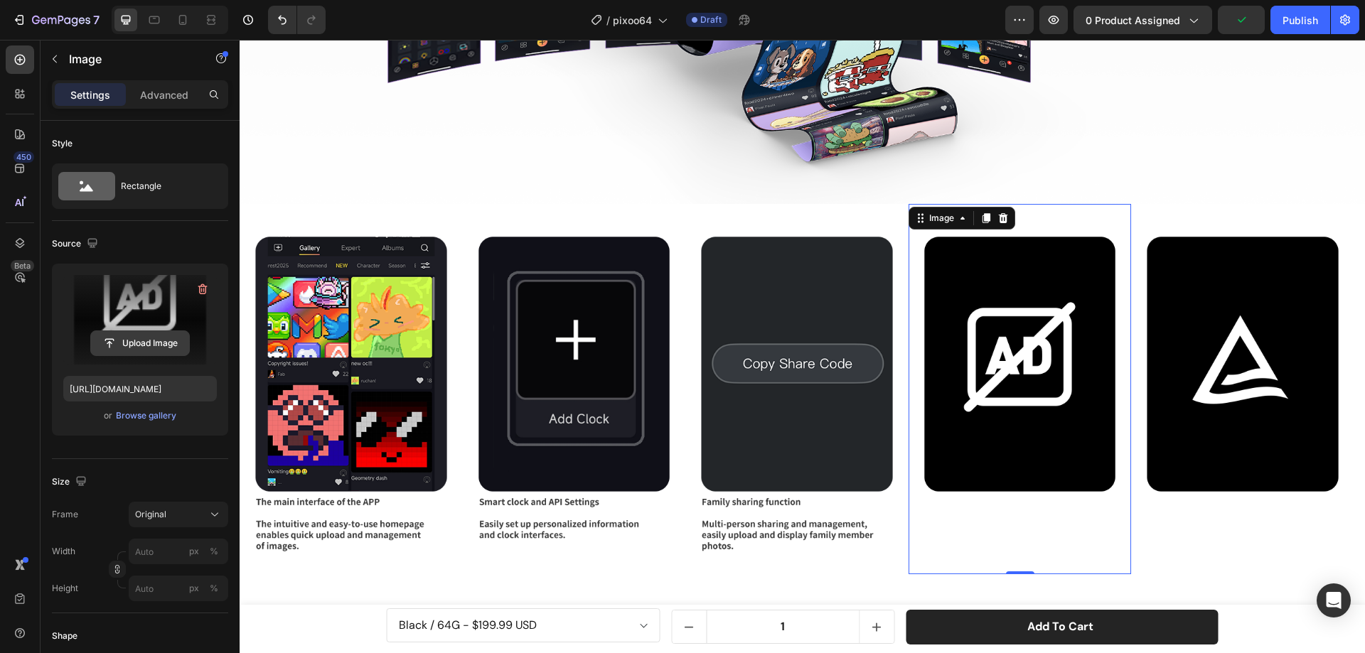
click at [158, 351] on input "file" at bounding box center [140, 343] width 98 height 24
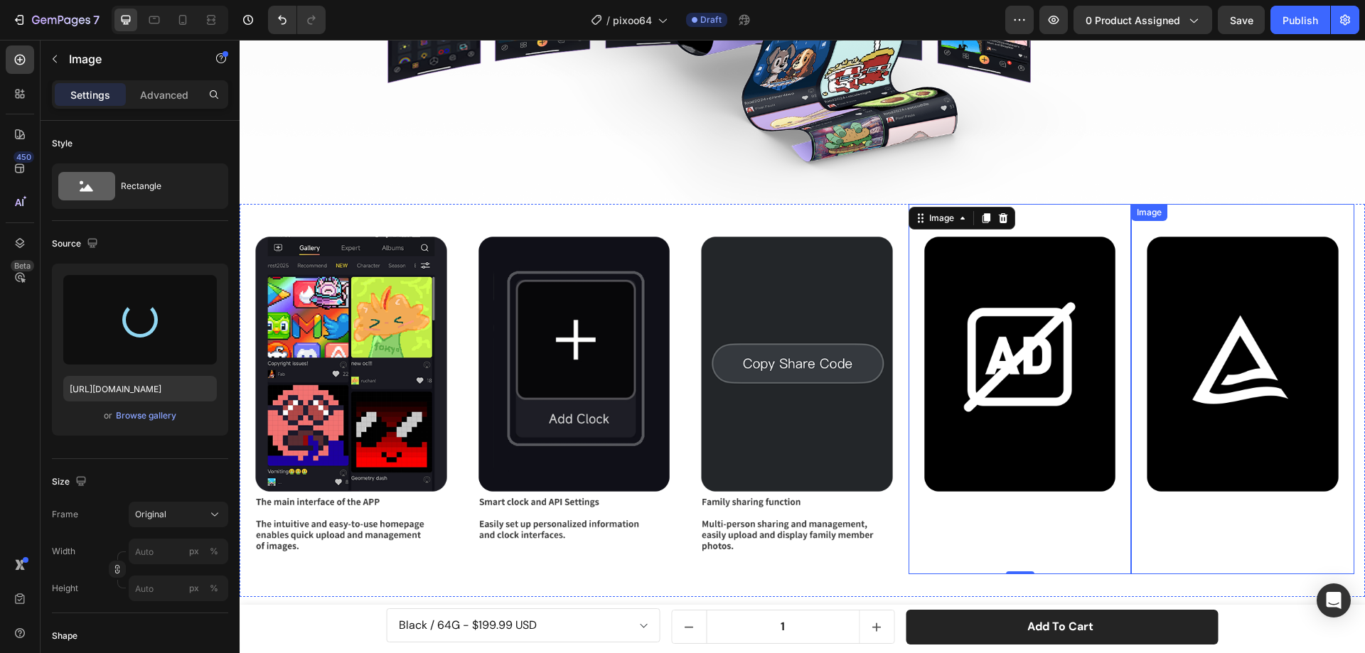
type input "https://cdn.shopify.com/s/files/1/0082/4105/3814/files/gempages_512109010883707…"
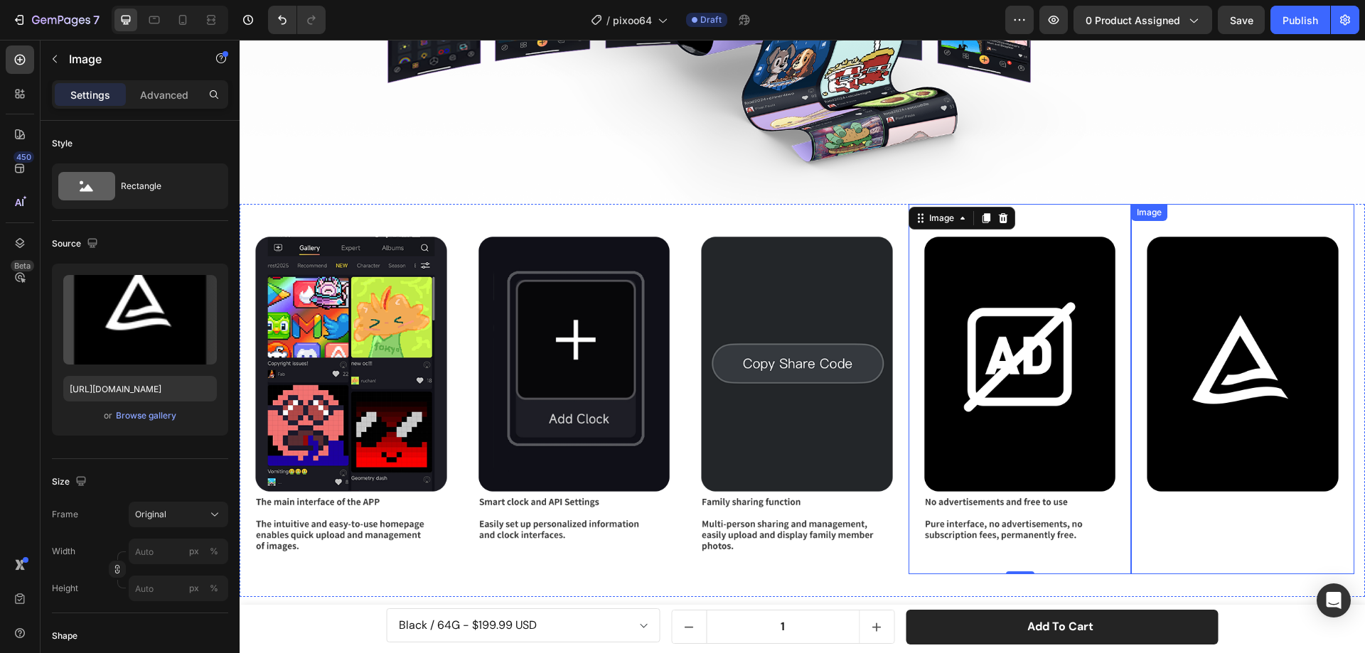
click at [1267, 372] on img at bounding box center [1242, 389] width 223 height 370
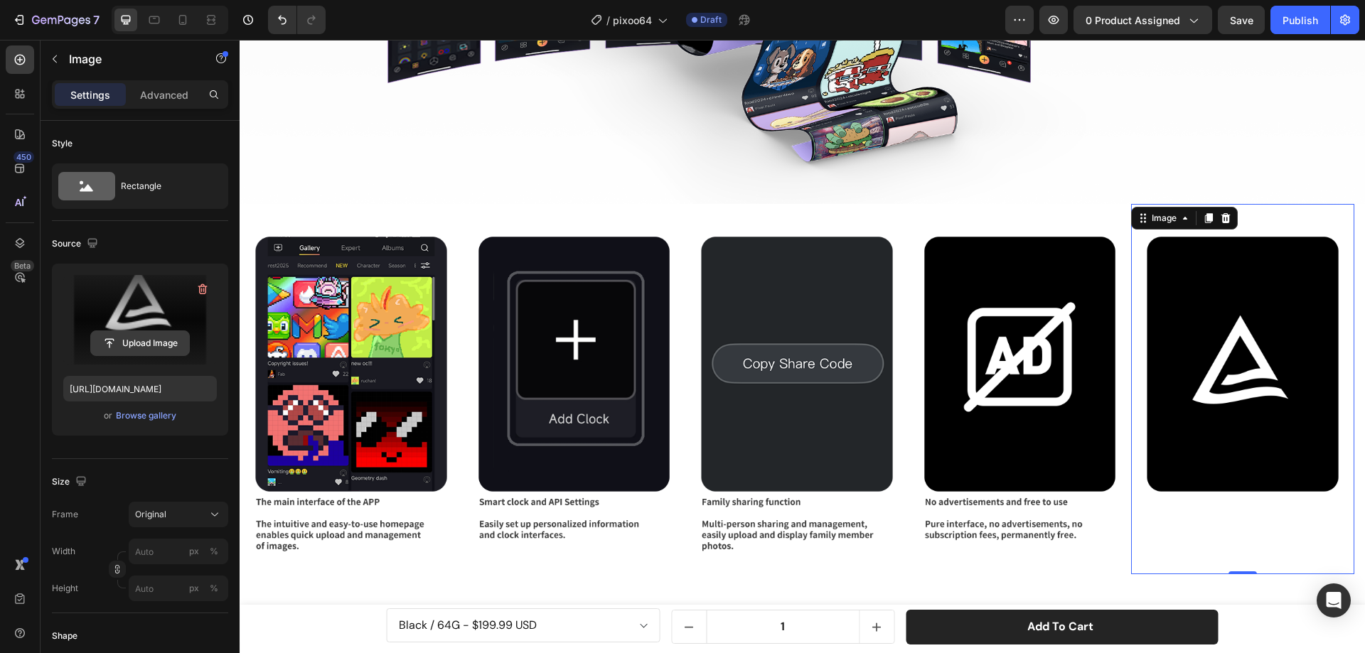
click at [133, 343] on input "file" at bounding box center [140, 343] width 98 height 24
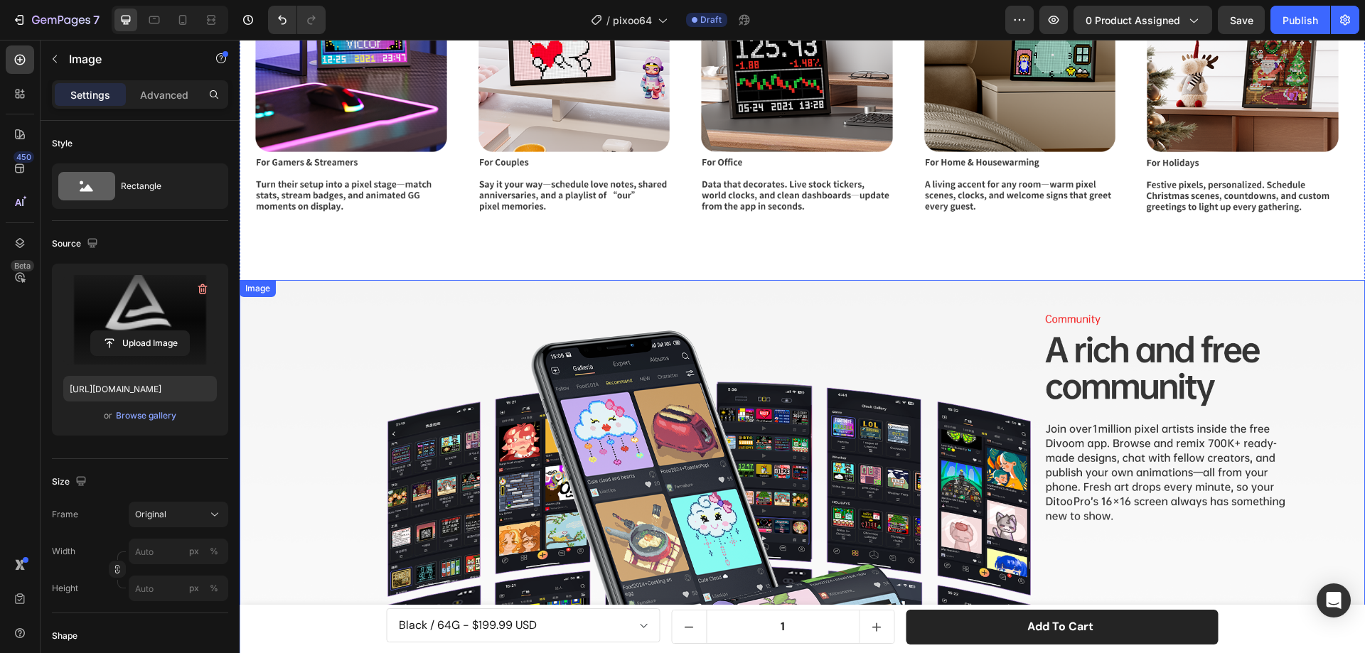
scroll to position [6606, 0]
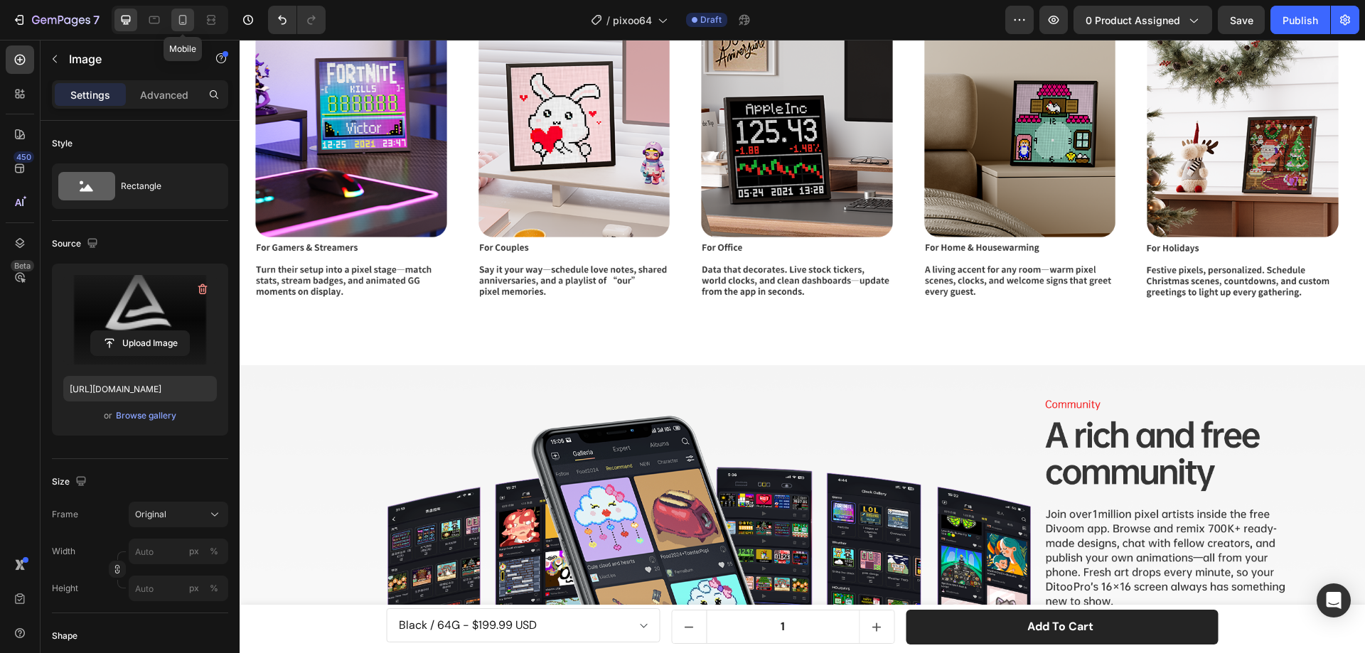
click at [184, 20] on icon at bounding box center [183, 20] width 14 height 14
type input "https://cdn.shopify.com/s/files/1/0082/4105/3814/files/gempages_512109010883707…"
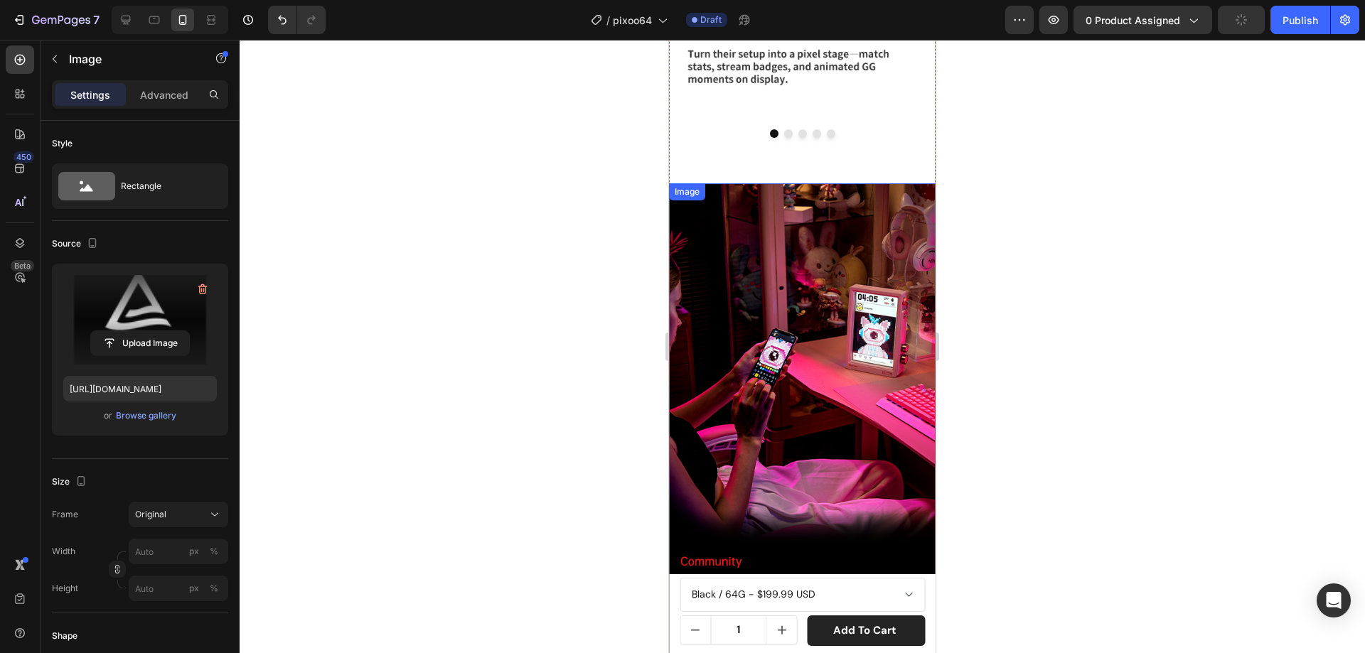
scroll to position [6729, 0]
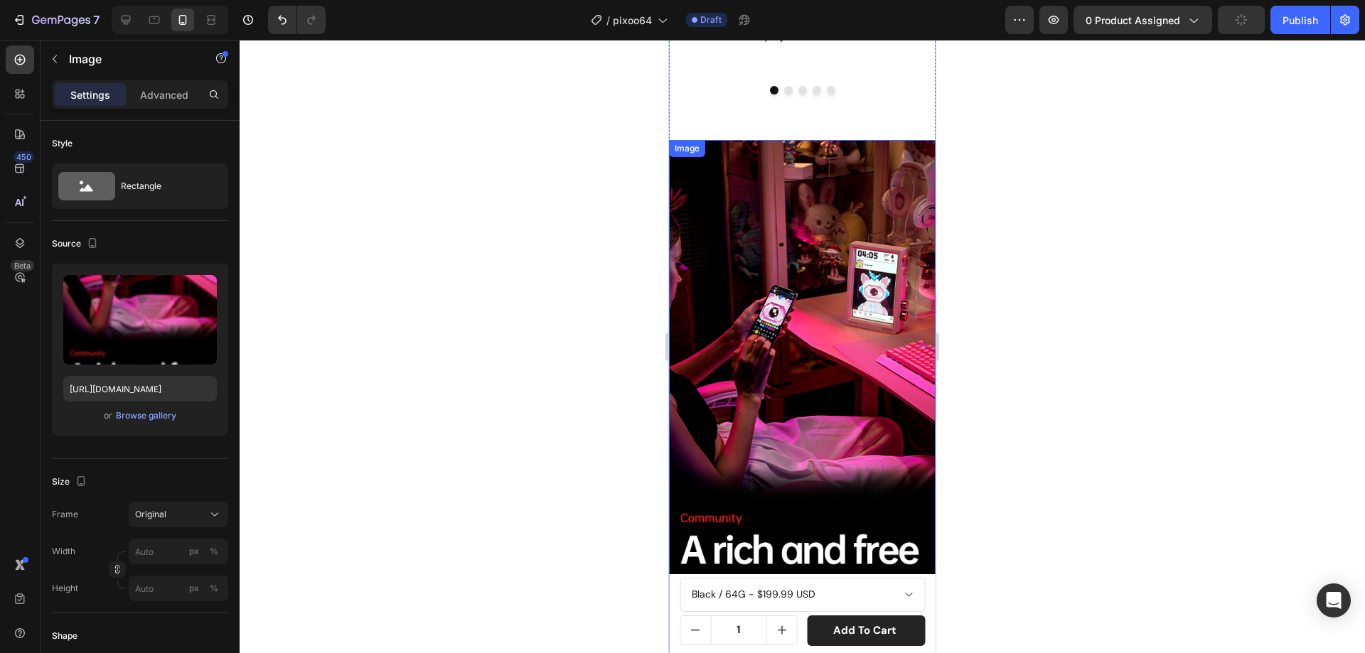
click at [819, 290] on img at bounding box center [802, 460] width 267 height 640
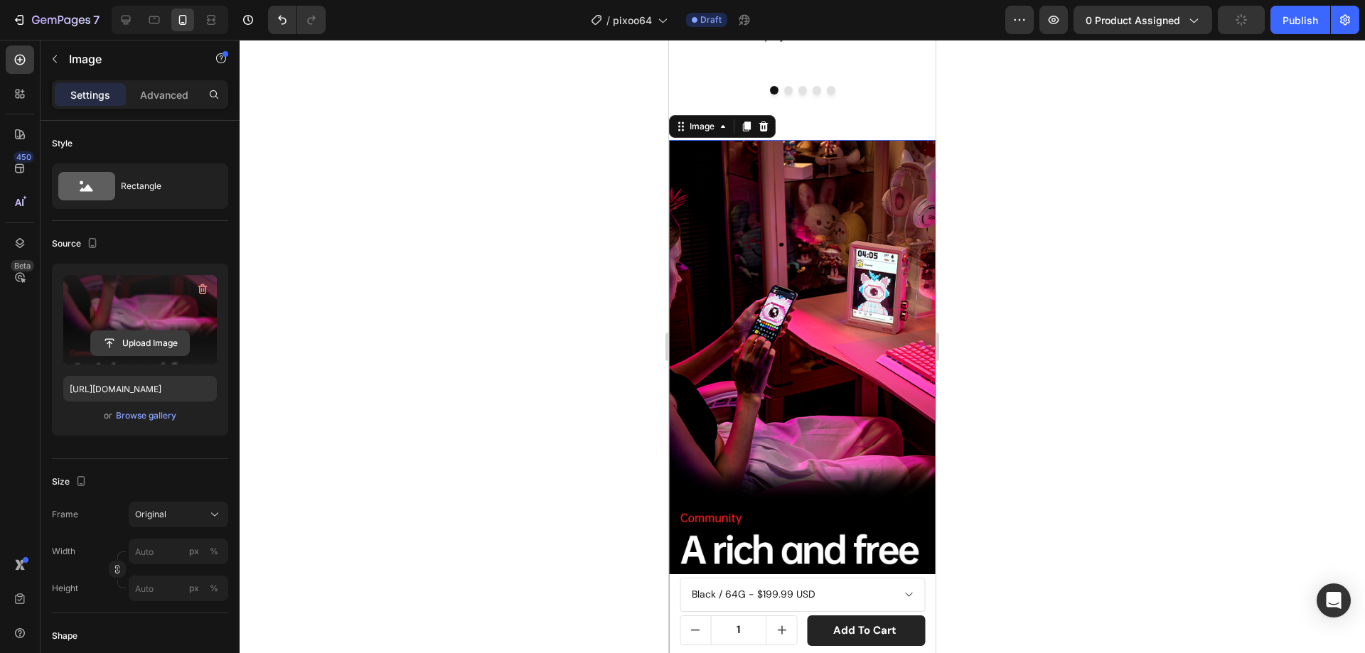
click at [151, 338] on input "file" at bounding box center [140, 343] width 98 height 24
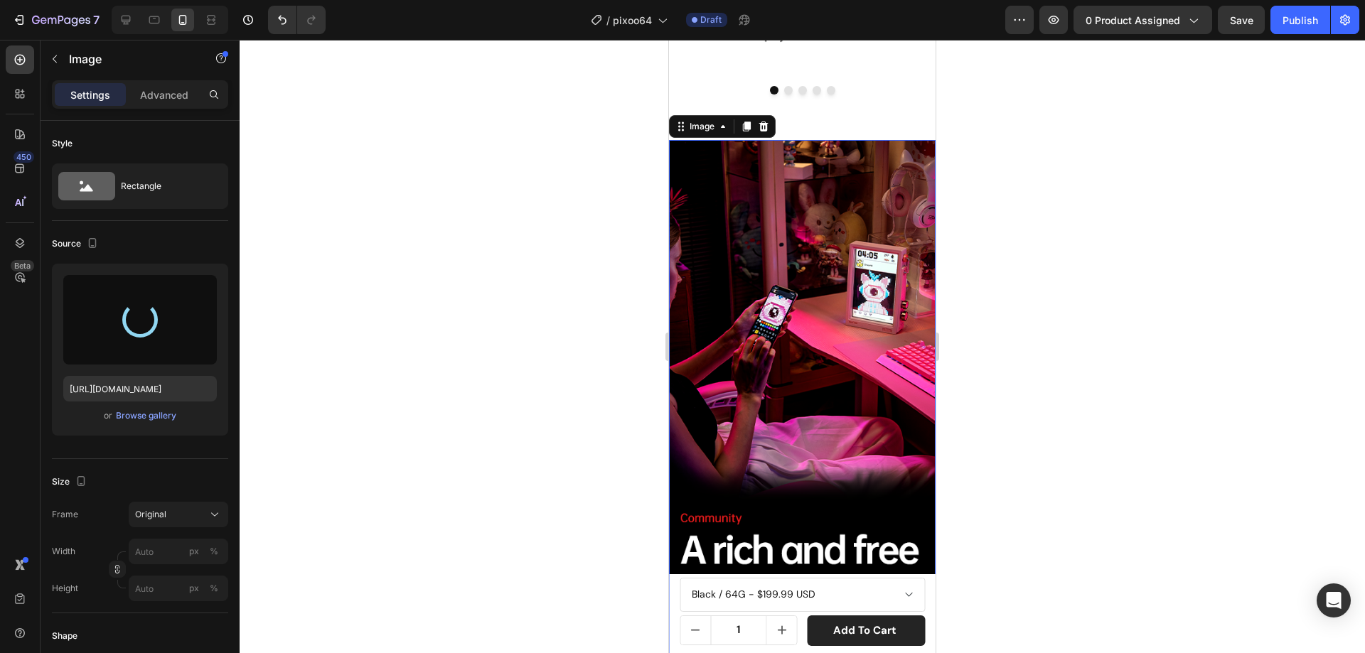
type input "https://cdn.shopify.com/s/files/1/0082/4105/3814/files/gempages_512109010883707…"
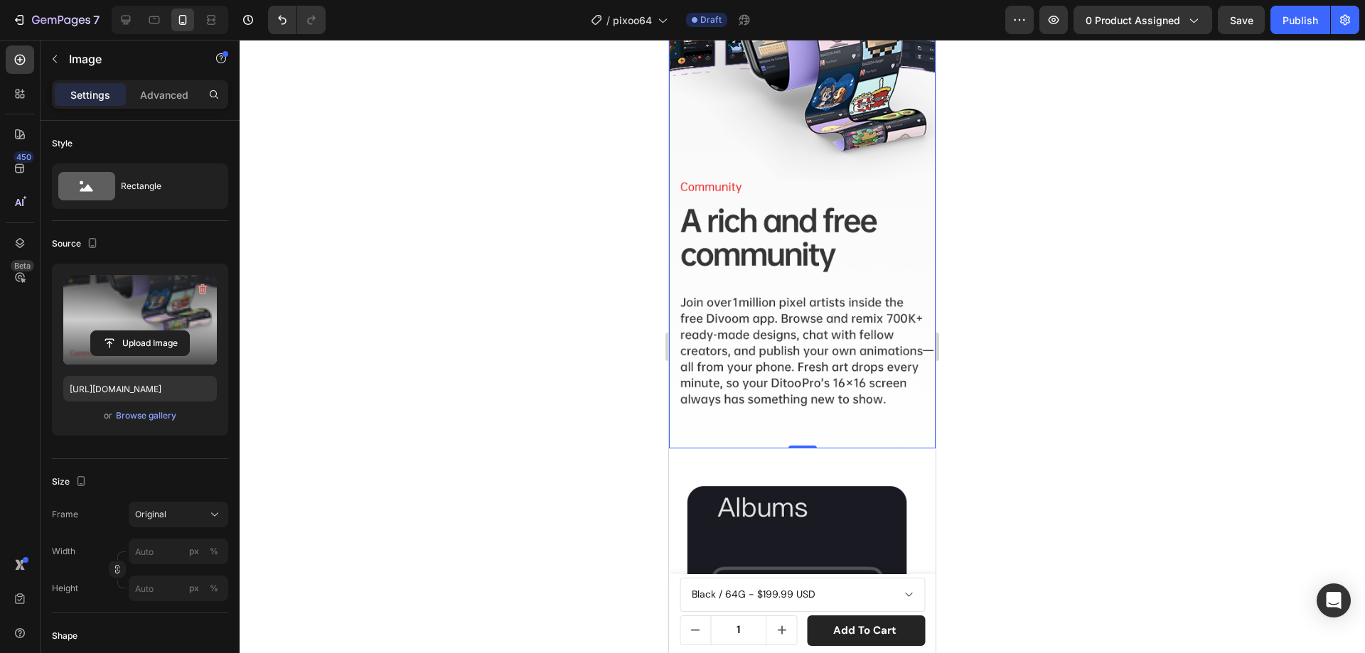
scroll to position [7156, 0]
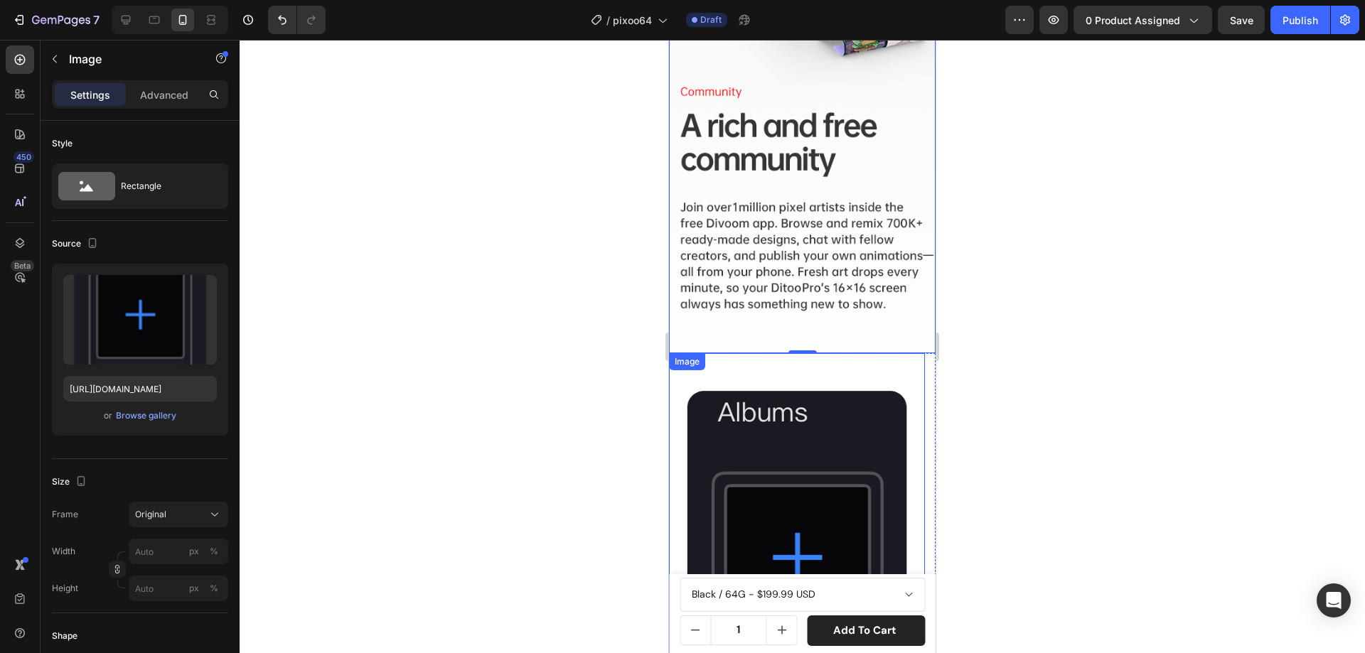
click at [789, 380] on img at bounding box center [797, 565] width 256 height 425
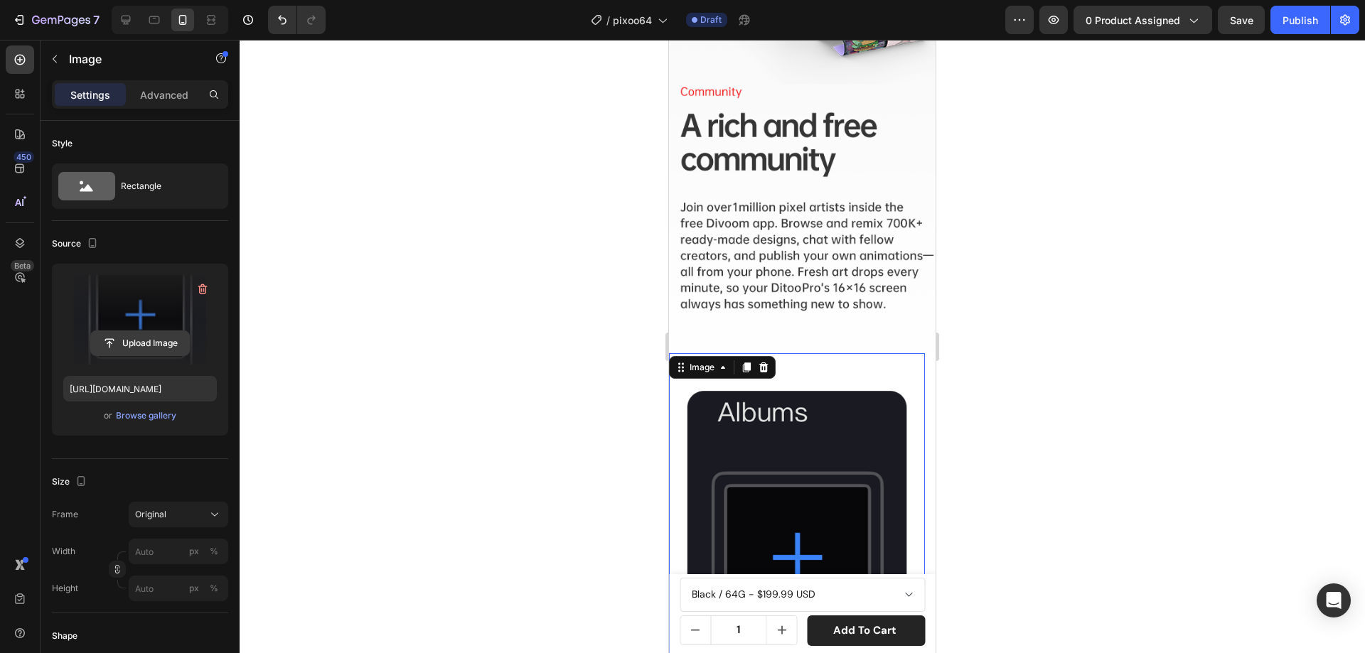
click at [129, 343] on input "file" at bounding box center [140, 343] width 98 height 24
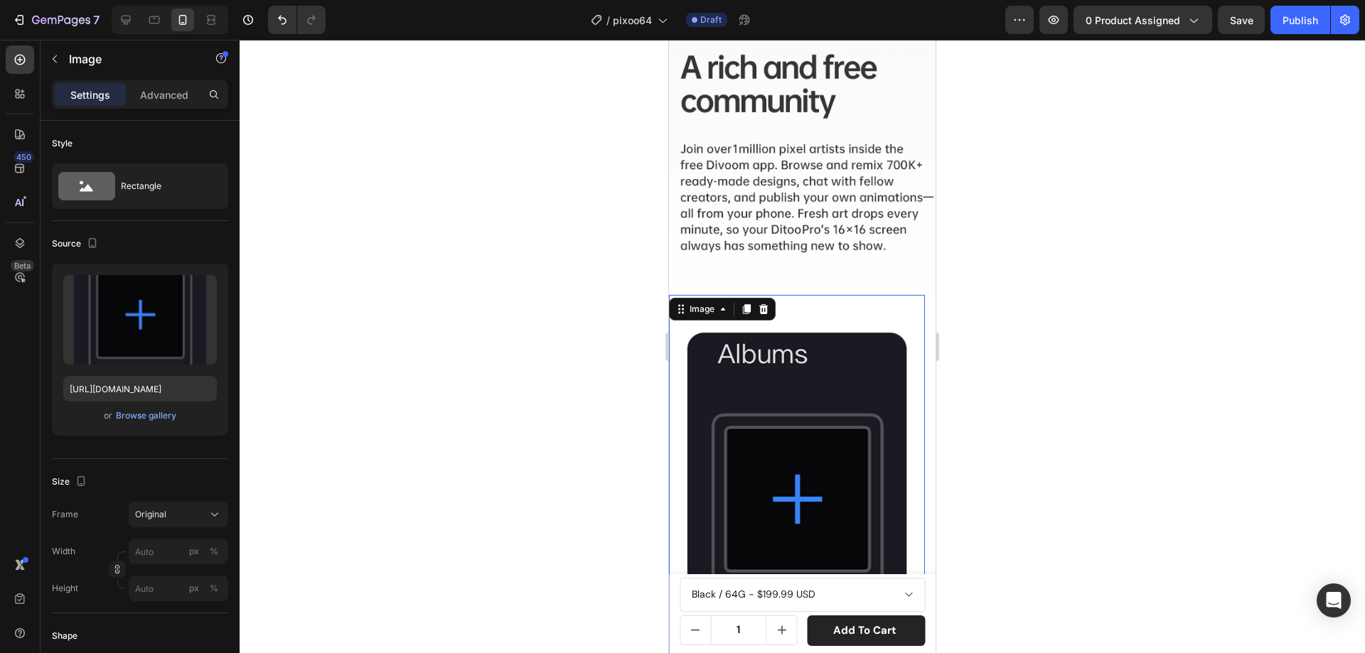
scroll to position [7440, 0]
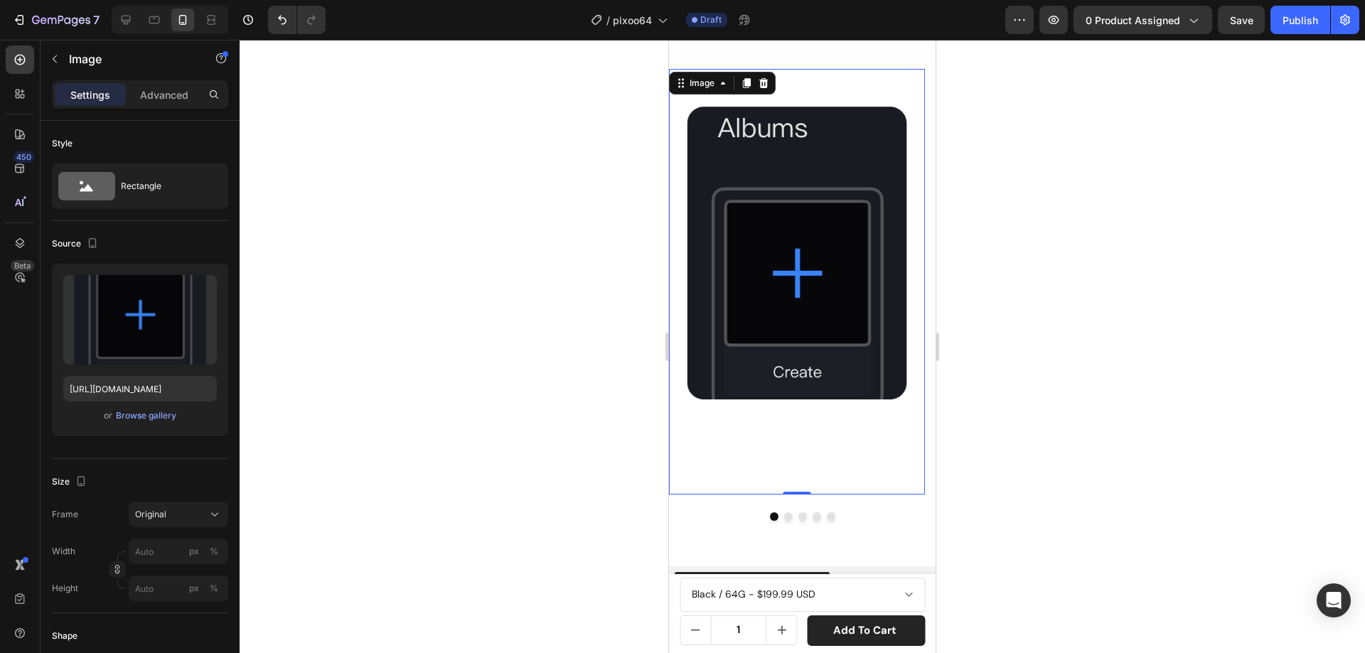
click at [745, 183] on img at bounding box center [797, 281] width 256 height 425
click at [169, 342] on input "file" at bounding box center [140, 343] width 98 height 24
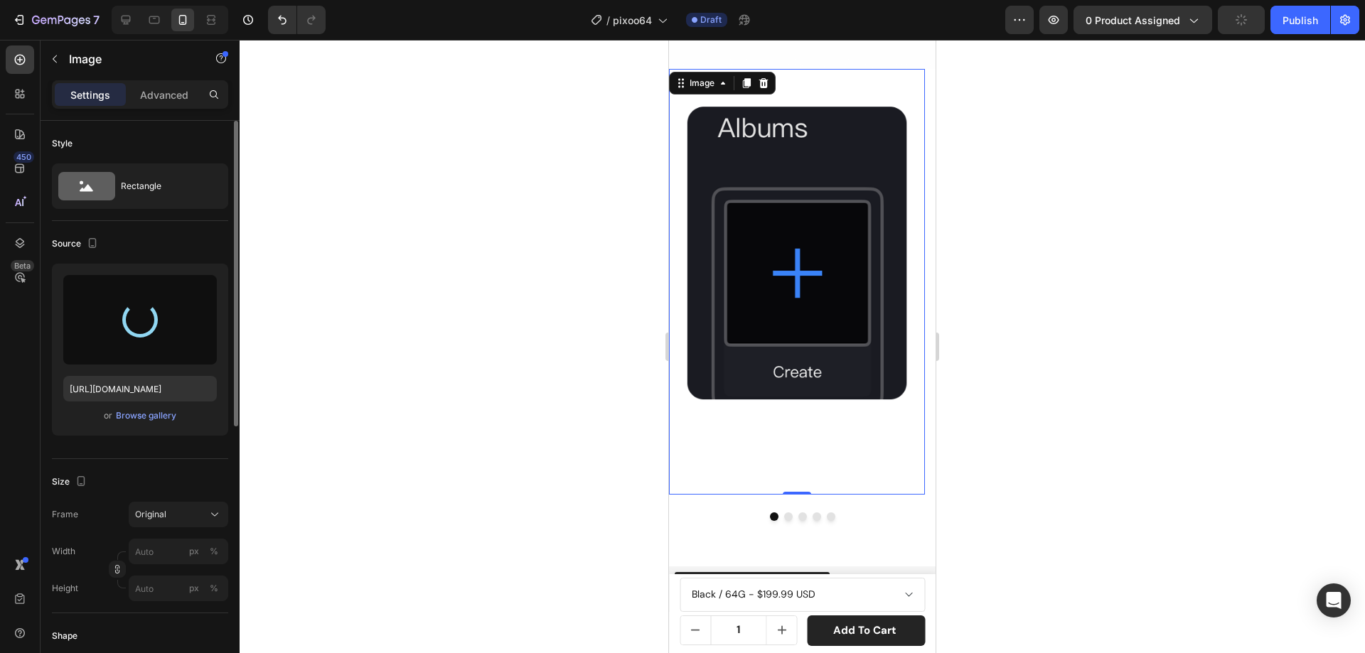
type input "https://cdn.shopify.com/s/files/1/0082/4105/3814/files/gempages_512109010883707…"
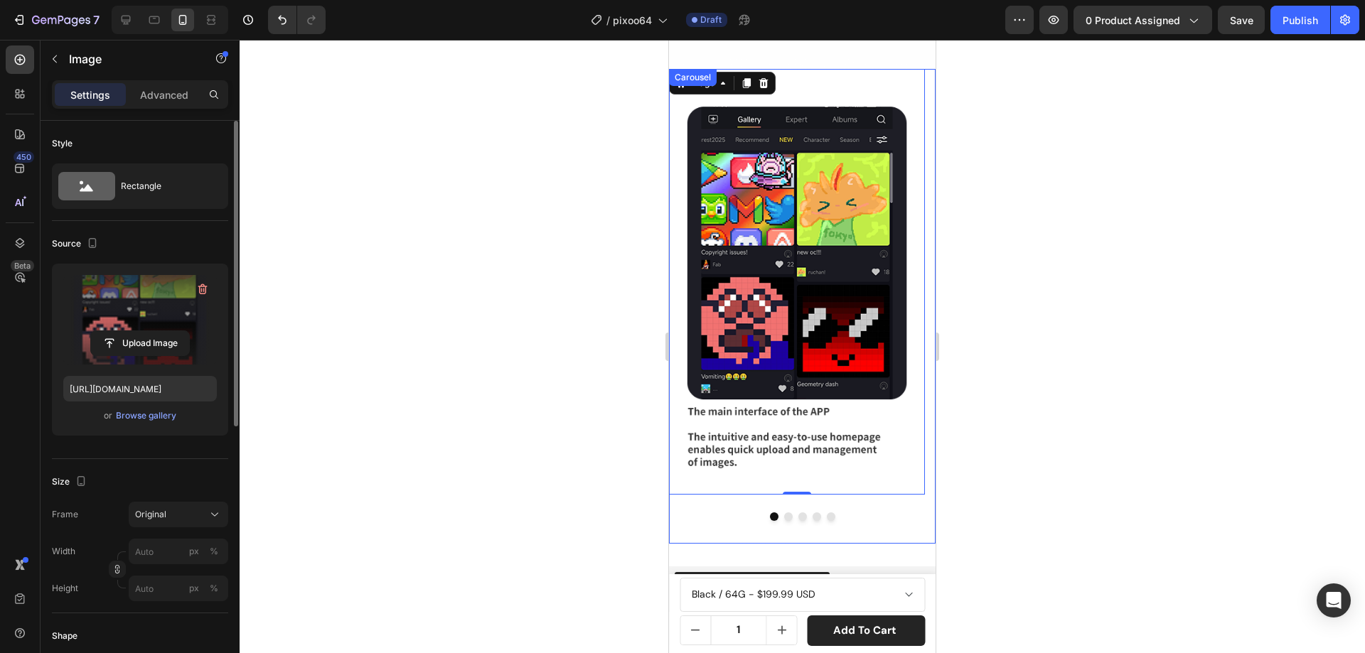
click at [784, 512] on button "Dot" at bounding box center [788, 516] width 9 height 9
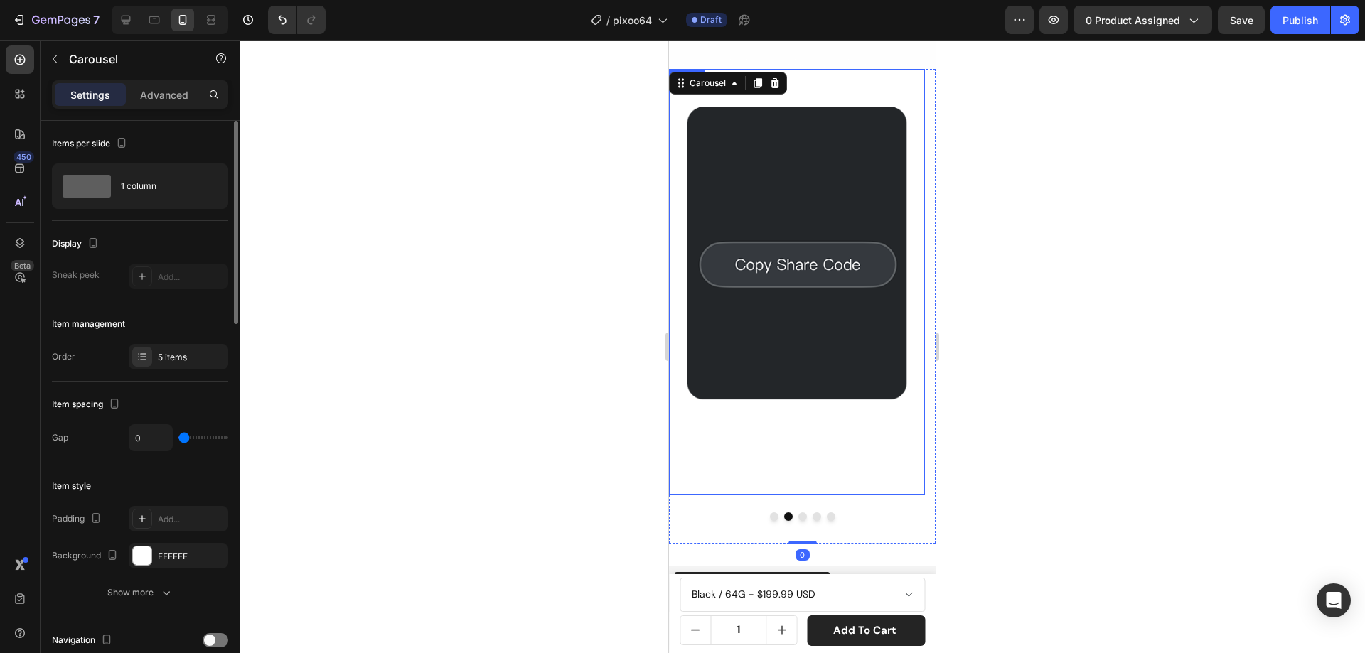
click at [811, 276] on img at bounding box center [797, 281] width 256 height 425
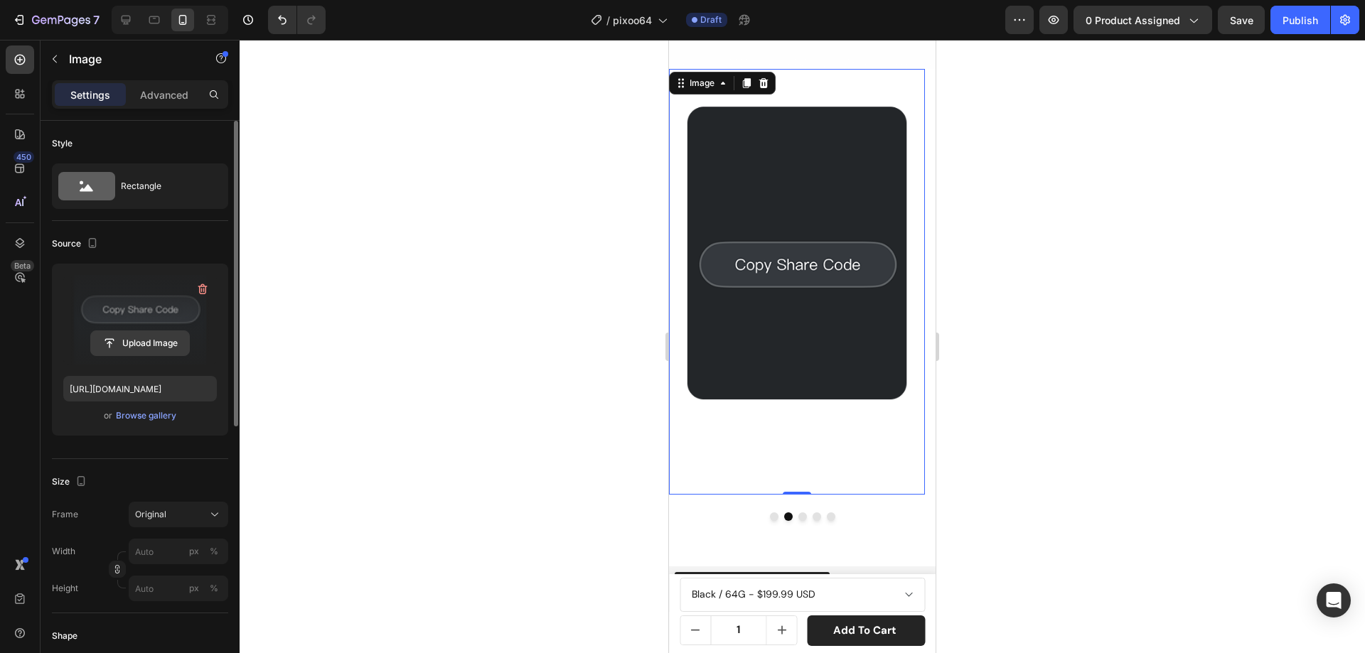
click at [169, 333] on input "file" at bounding box center [140, 343] width 98 height 24
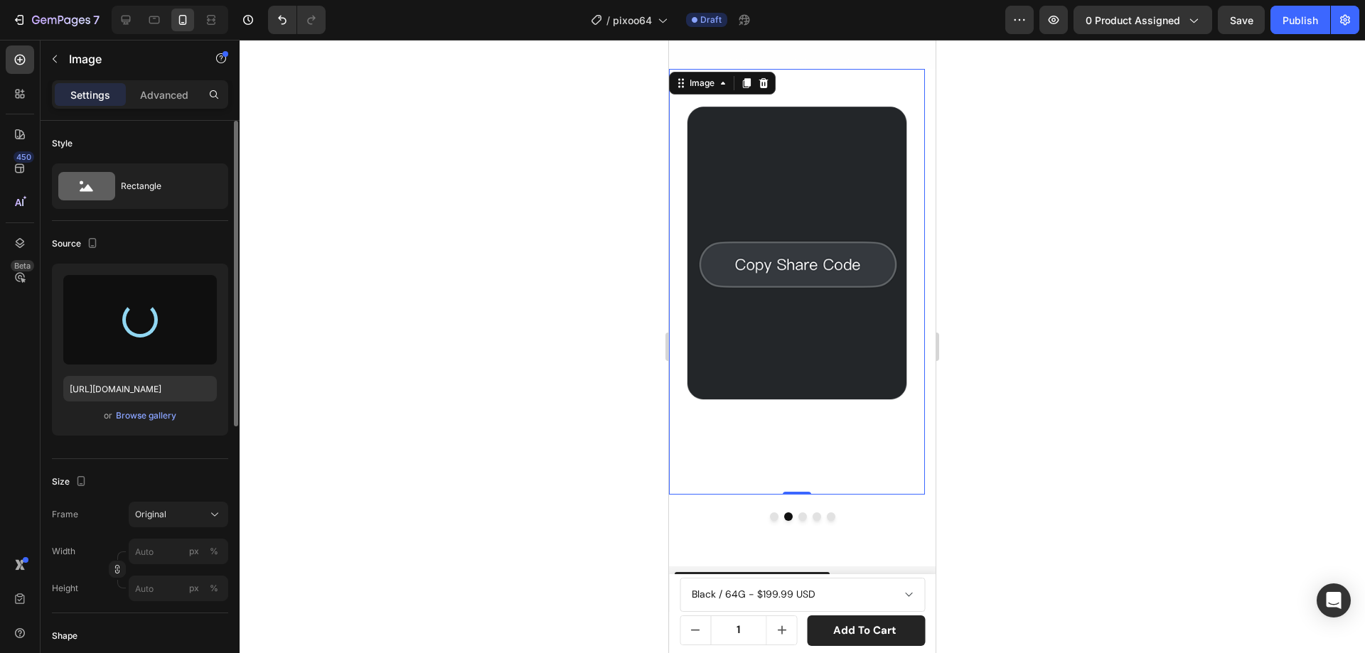
type input "https://cdn.shopify.com/s/files/1/0082/4105/3814/files/gempages_512109010883707…"
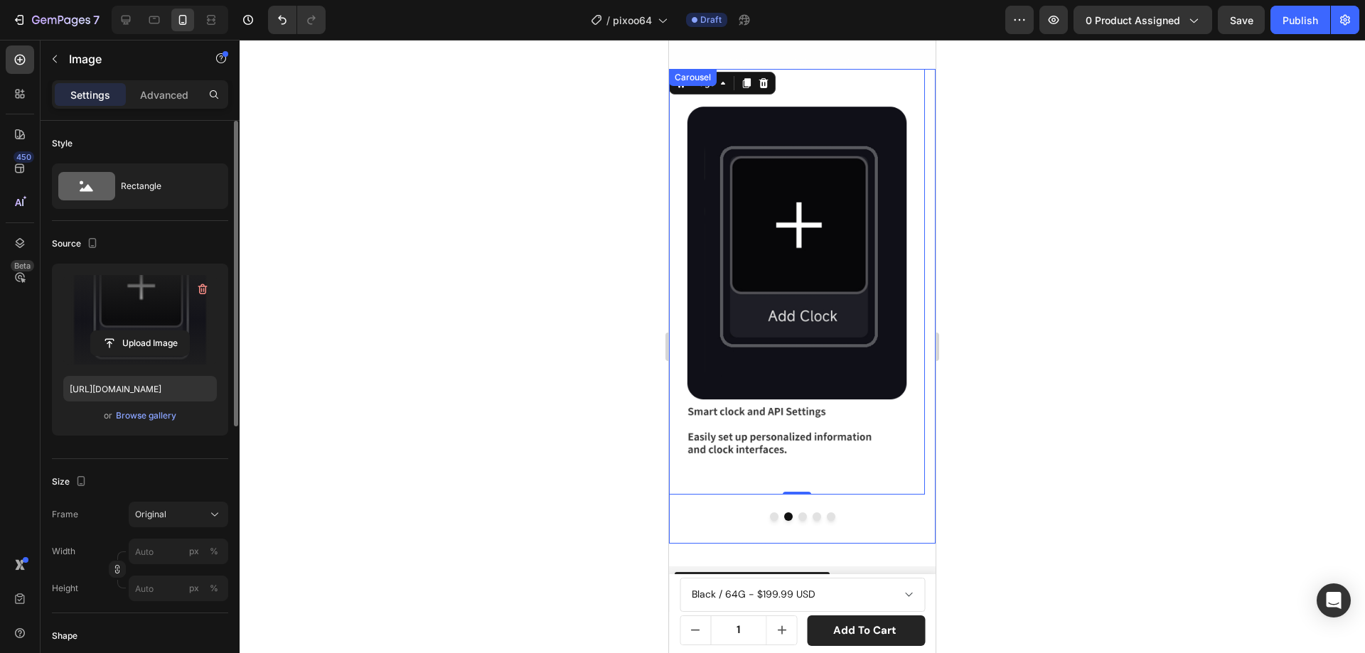
click at [798, 512] on button "Dot" at bounding box center [802, 516] width 9 height 9
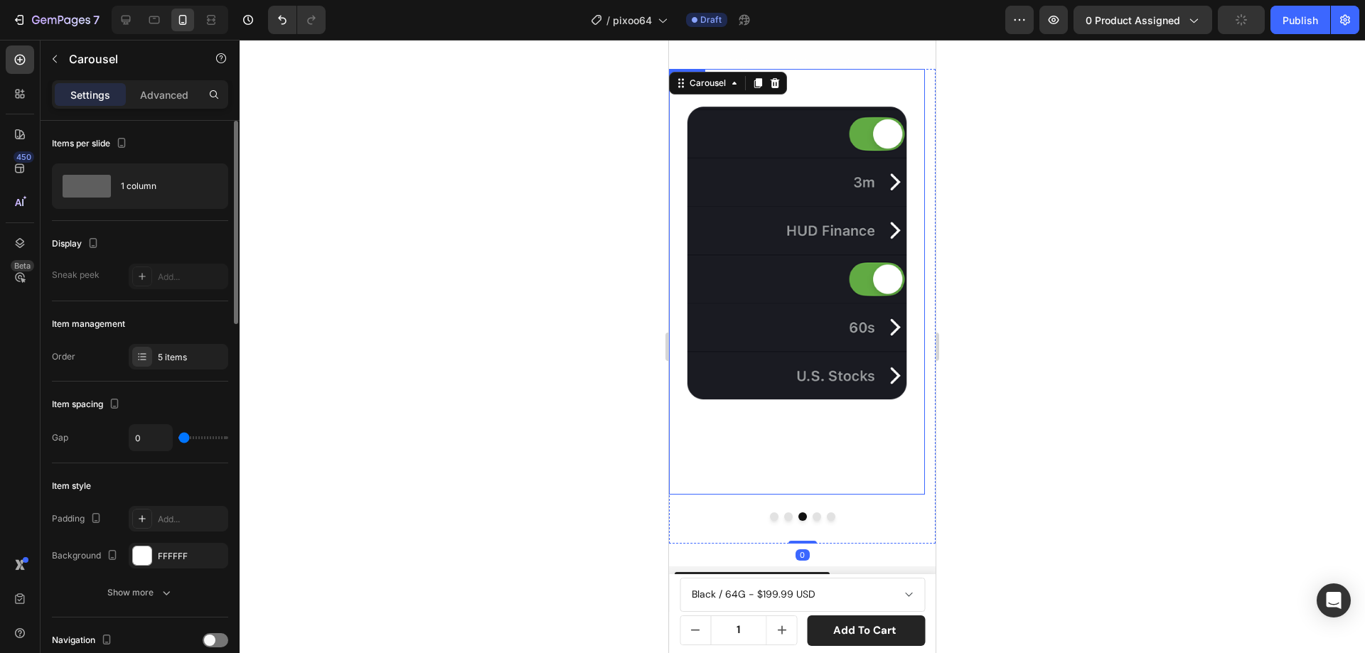
click at [793, 317] on img at bounding box center [797, 281] width 256 height 425
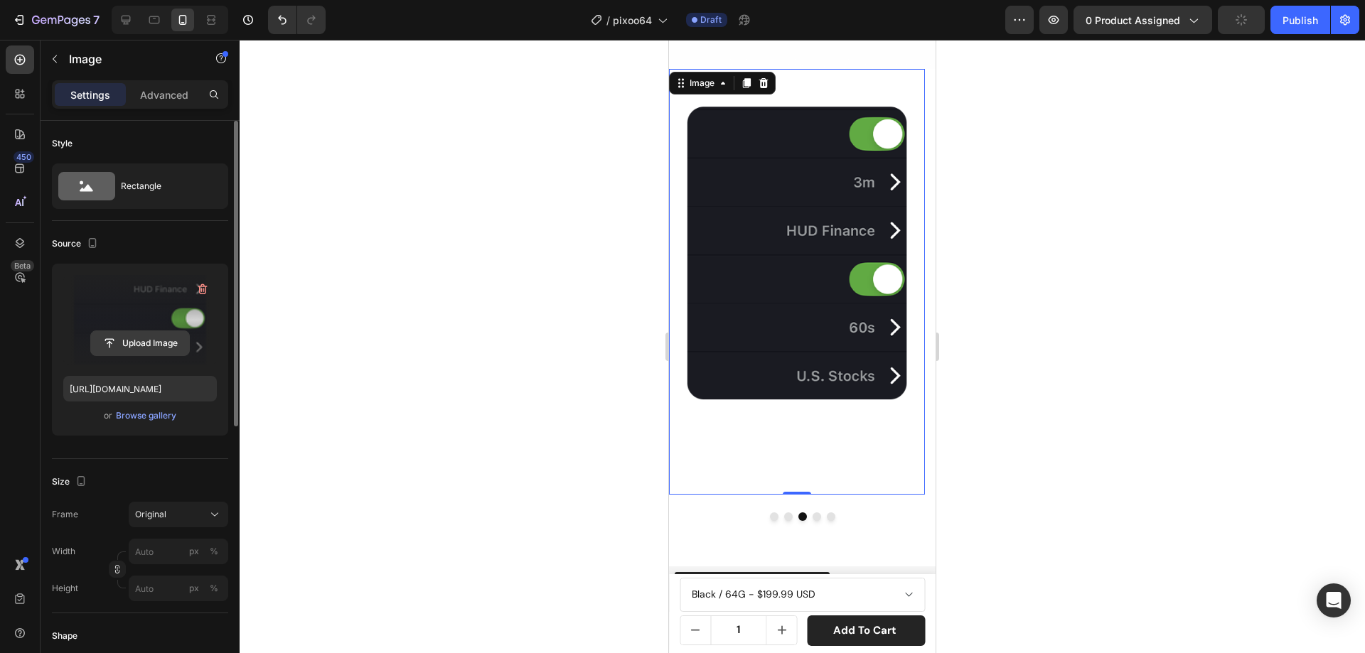
click at [133, 341] on input "file" at bounding box center [140, 343] width 98 height 24
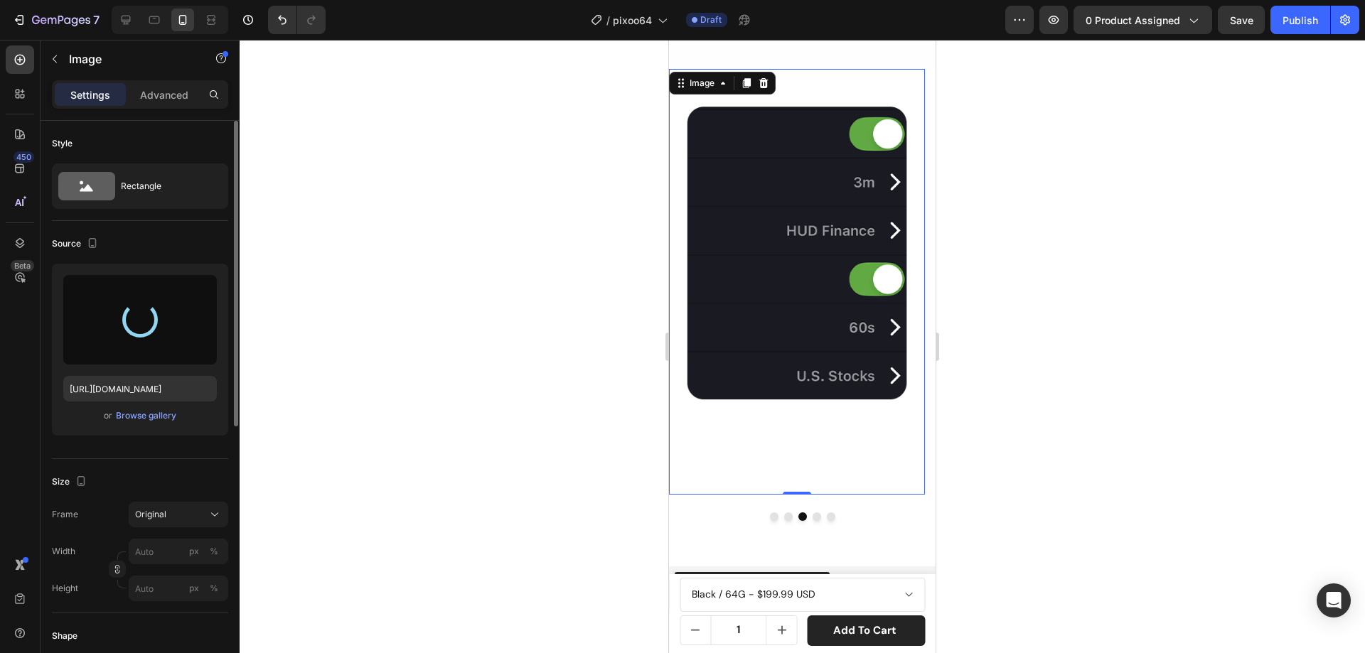
type input "https://cdn.shopify.com/s/files/1/0082/4105/3814/files/gempages_512109010883707…"
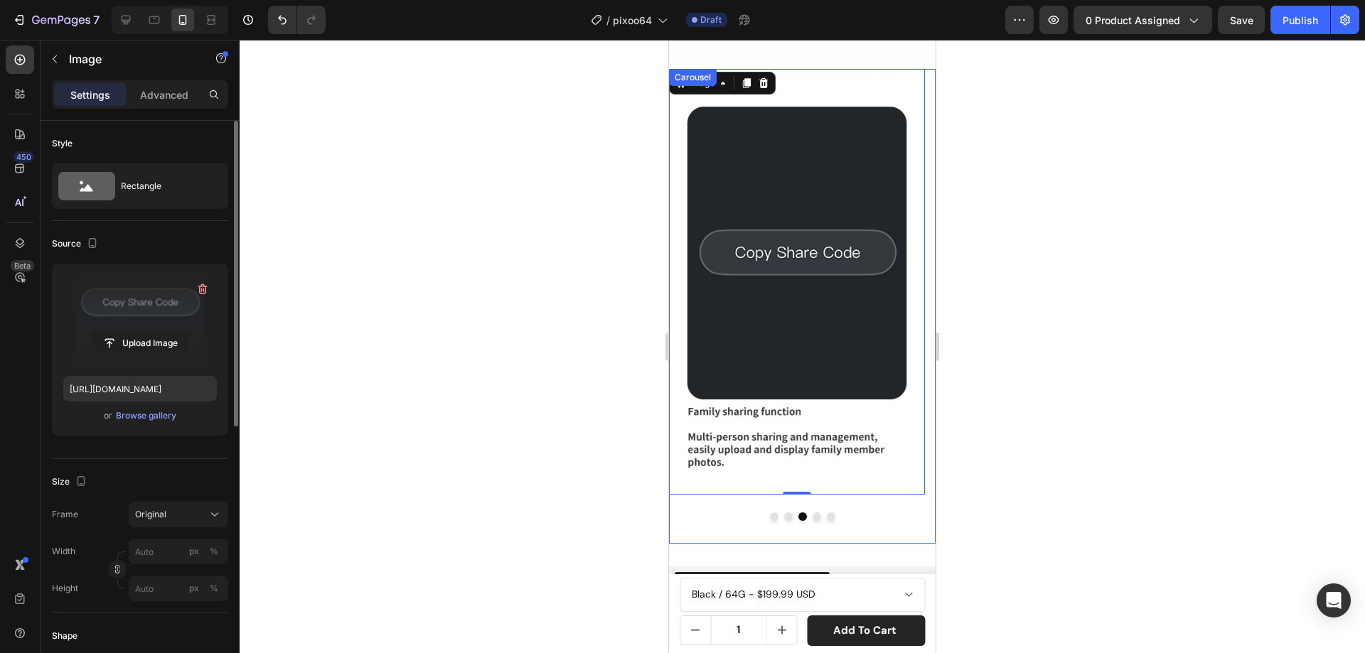
click at [812, 512] on button "Dot" at bounding box center [816, 516] width 9 height 9
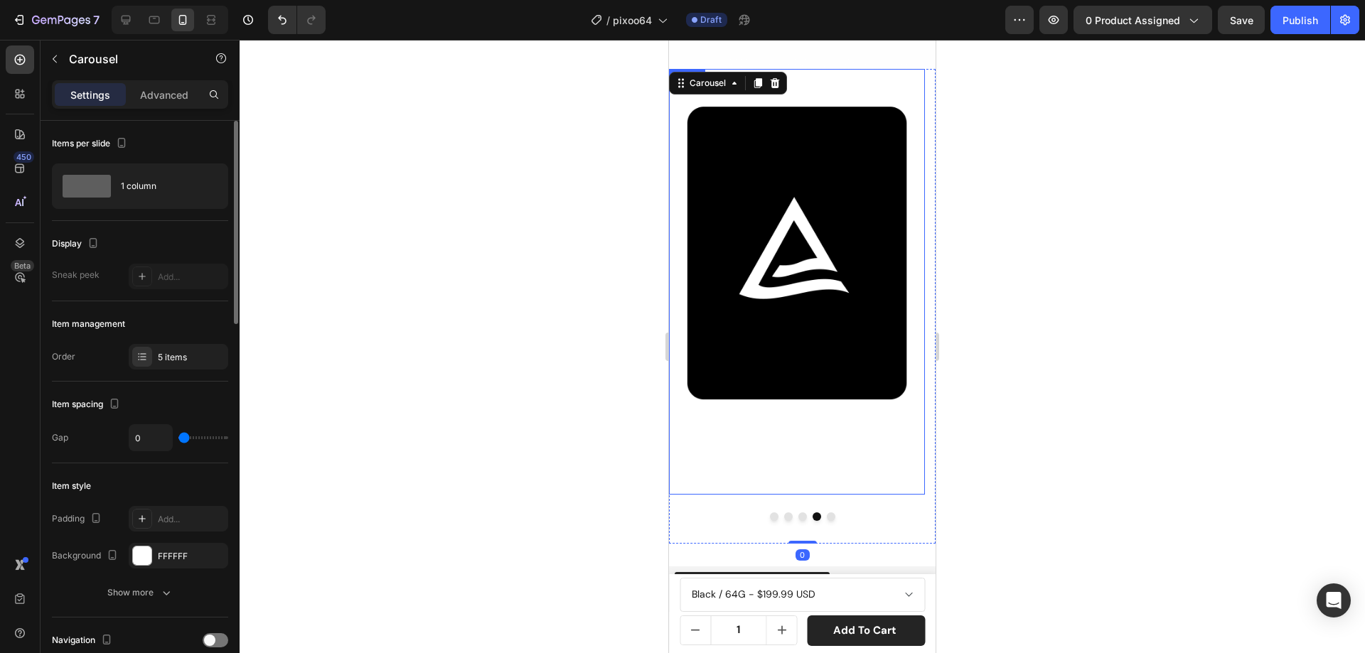
click at [812, 267] on img at bounding box center [797, 281] width 256 height 425
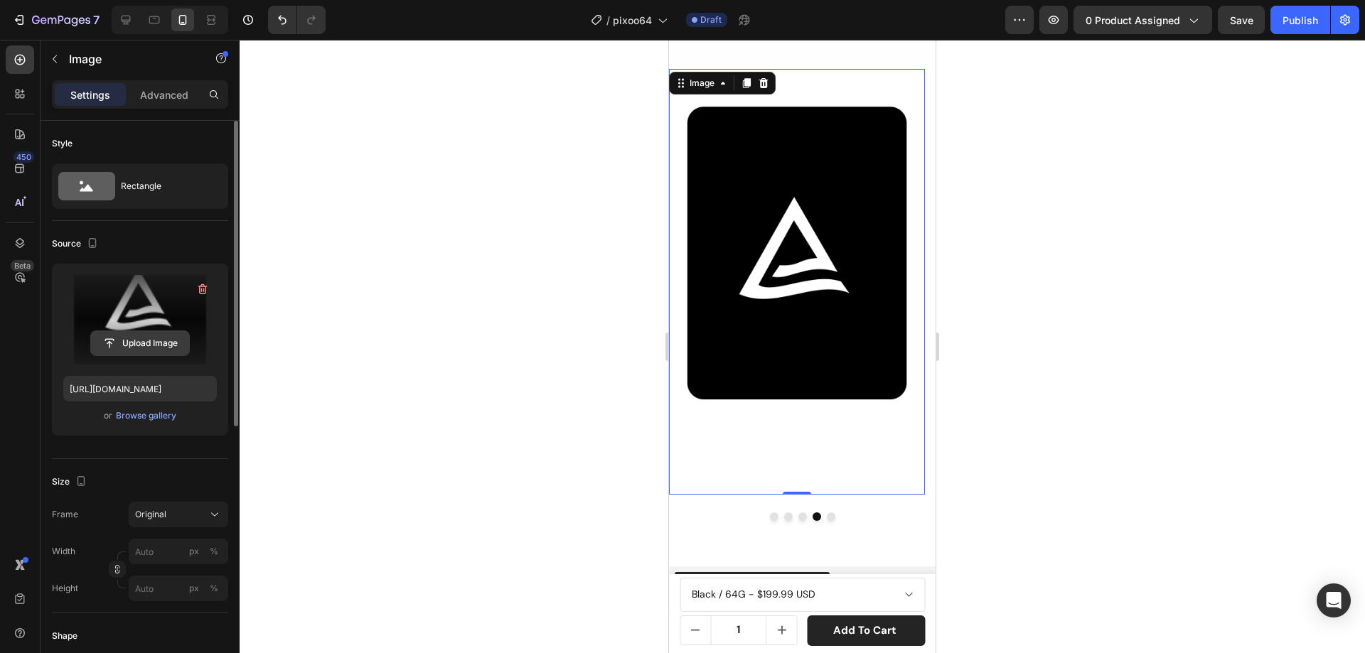
click at [168, 349] on input "file" at bounding box center [140, 343] width 98 height 24
type input "https://cdn.shopify.com/s/files/1/0082/4105/3814/files/gempages_512109010883707…"
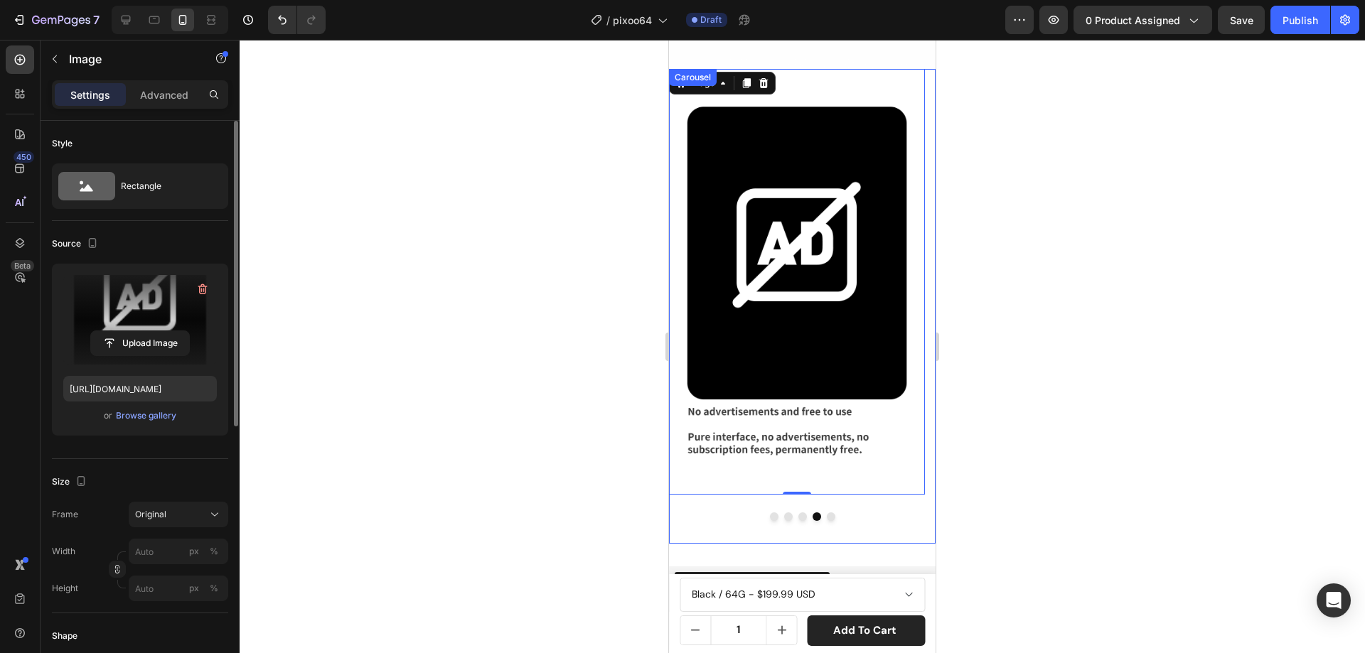
click at [827, 512] on button "Dot" at bounding box center [831, 516] width 9 height 9
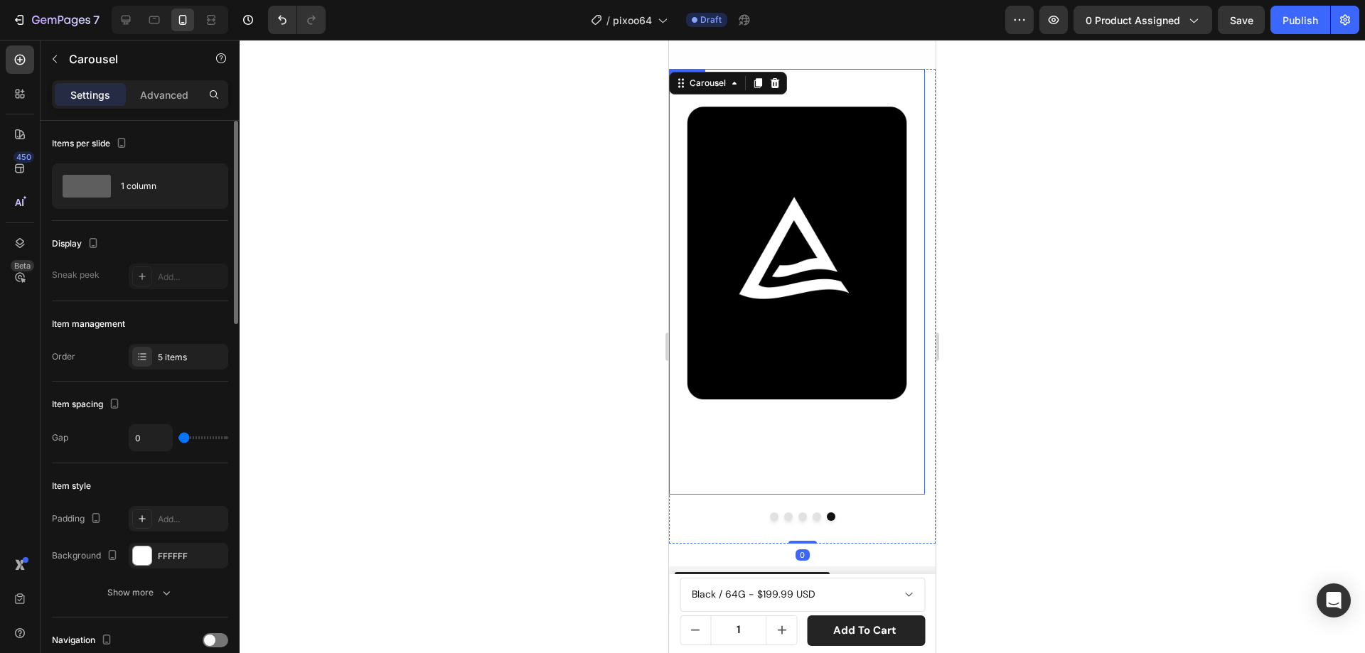
click at [830, 293] on img at bounding box center [797, 281] width 256 height 425
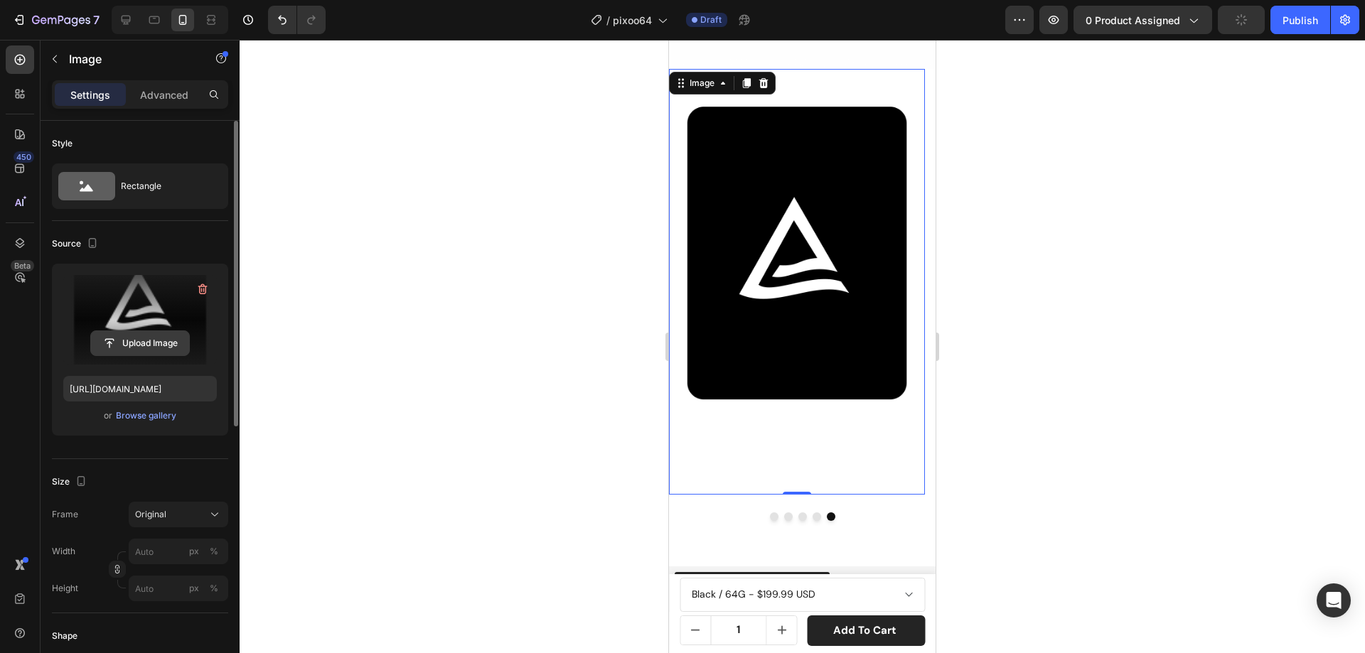
click at [162, 341] on input "file" at bounding box center [140, 343] width 98 height 24
type input "https://cdn.shopify.com/s/files/1/0082/4105/3814/files/gempages_512109010883707…"
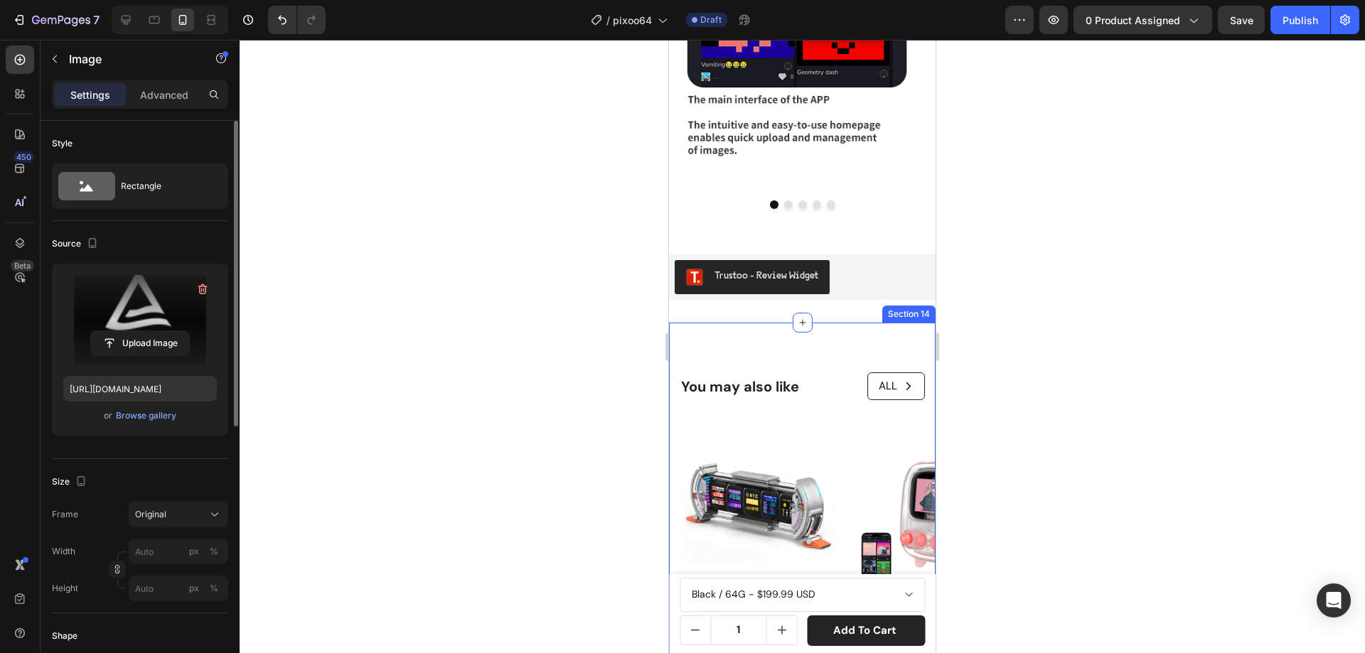
scroll to position [7751, 0]
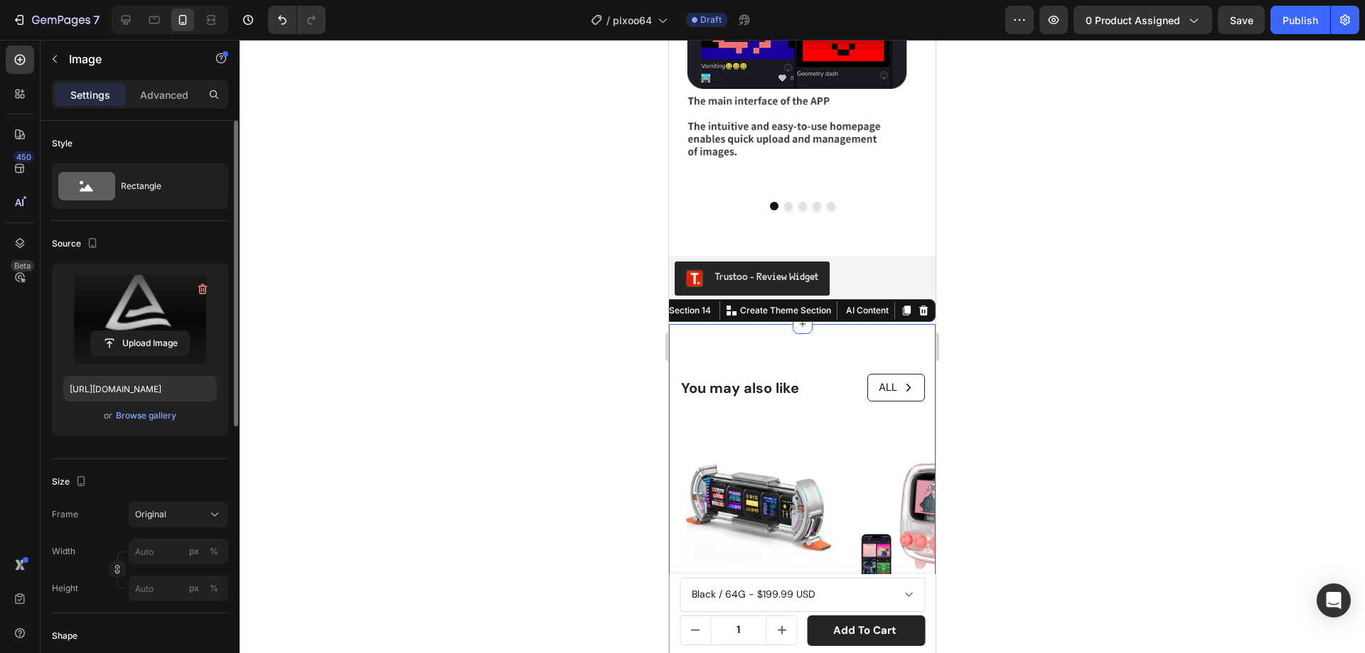
click at [817, 324] on div "You may also like Text Block ALL Button Row Row Product Images Divoom Times Gat…" at bounding box center [802, 525] width 267 height 402
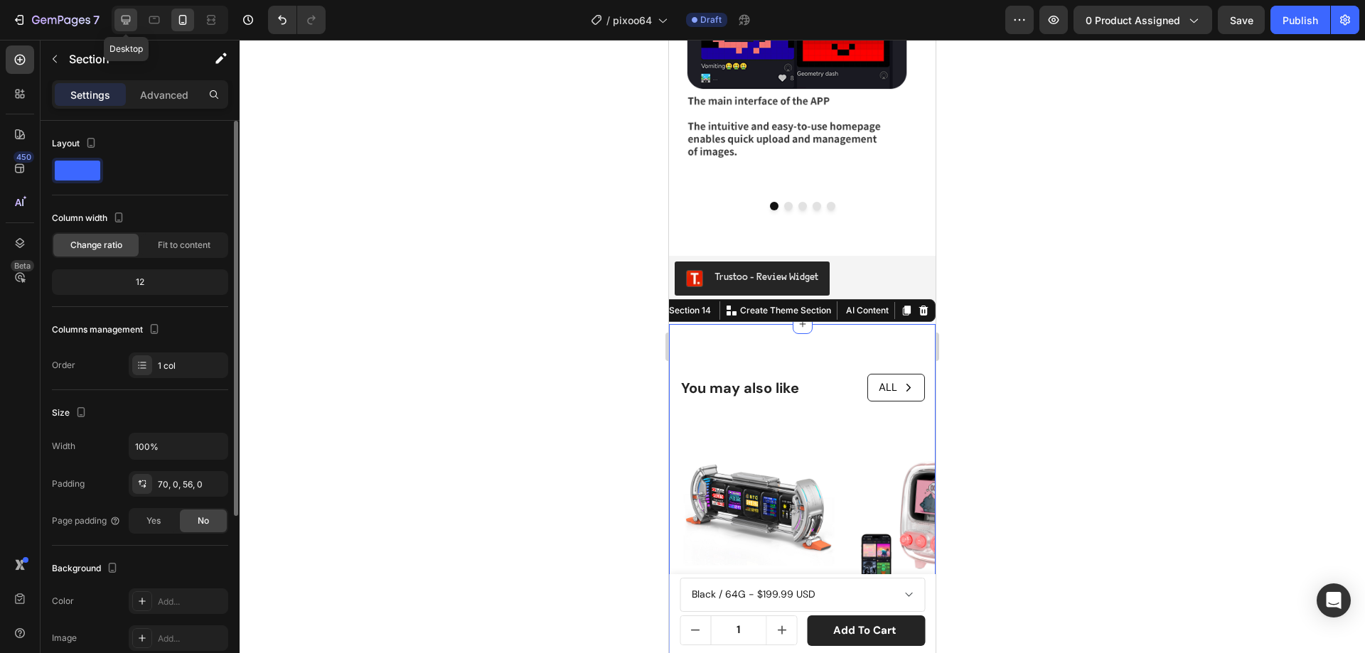
click at [124, 14] on icon at bounding box center [126, 20] width 14 height 14
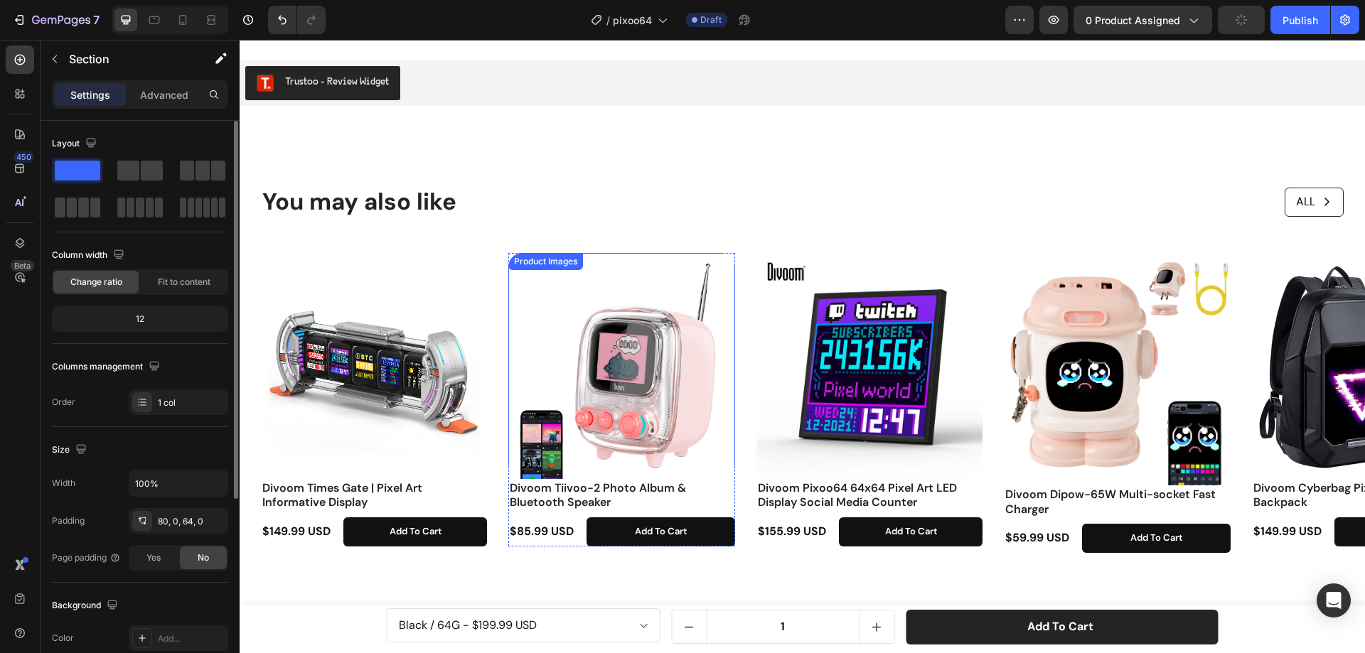
scroll to position [7854, 0]
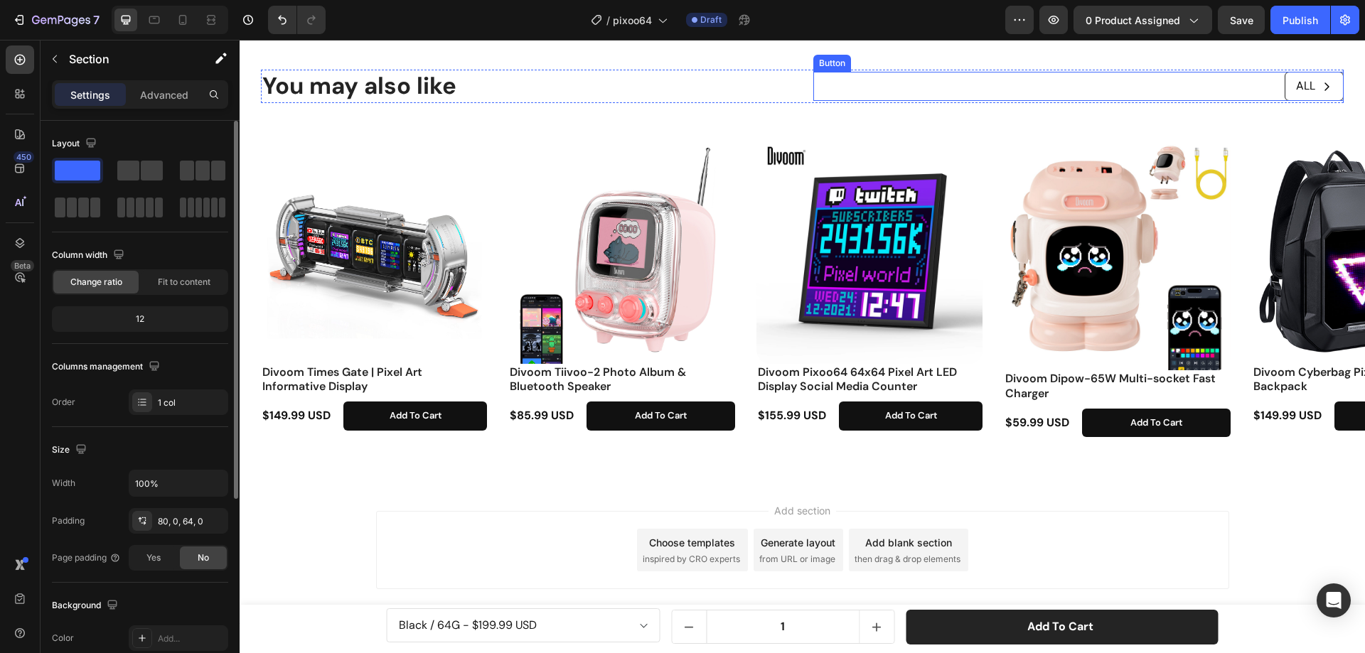
click at [1081, 103] on div "ALL Button" at bounding box center [1078, 86] width 531 height 33
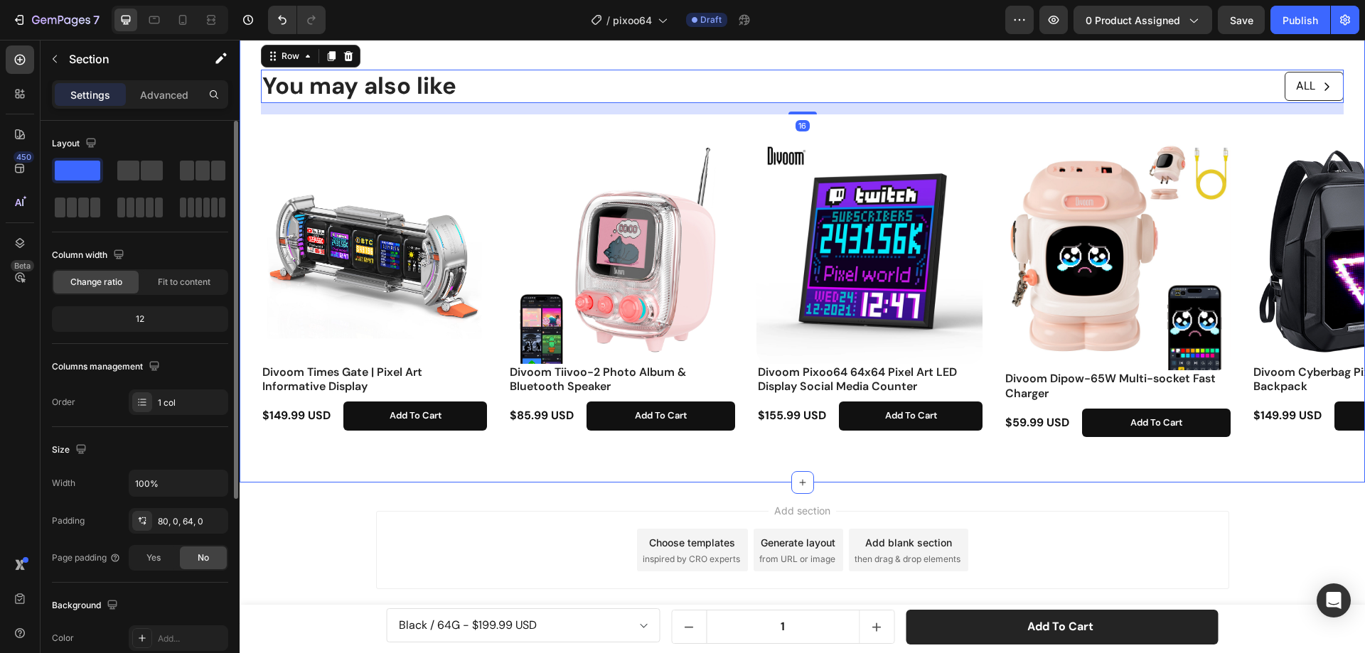
click at [712, 271] on div "You may also like Text Block ALL Button Row 16 Row Product Images Divoom Times …" at bounding box center [802, 248] width 1125 height 470
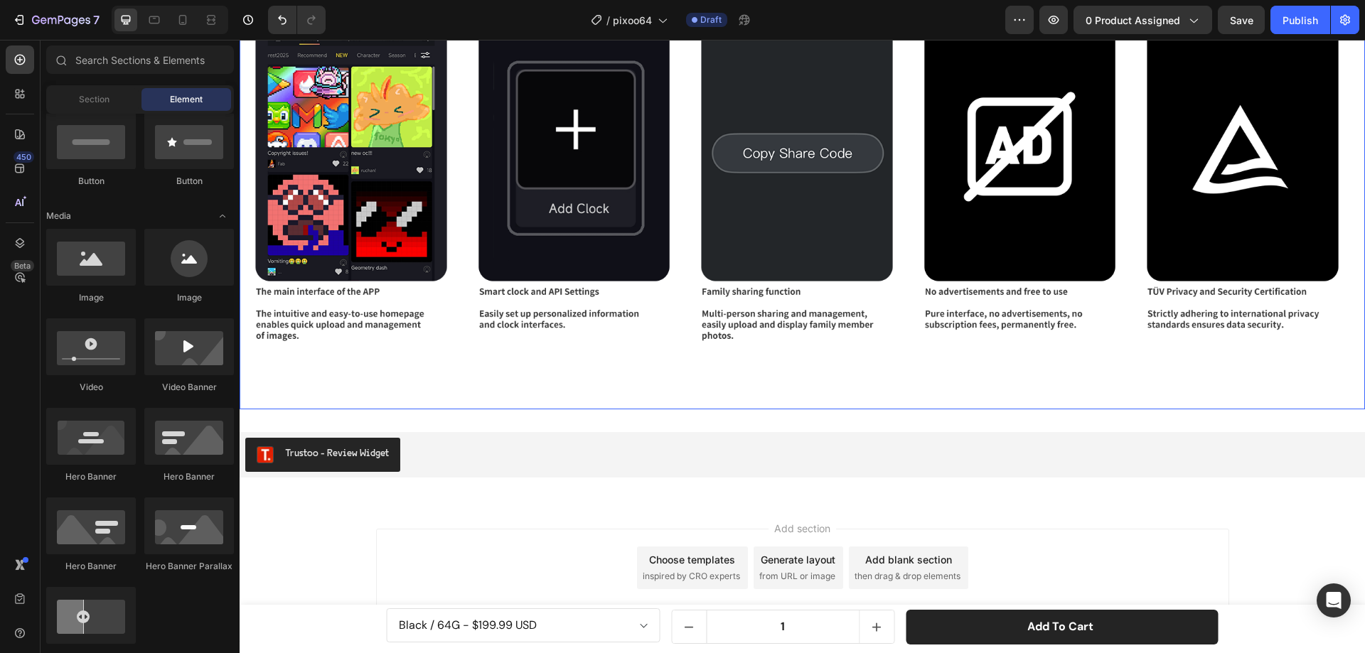
scroll to position [7603, 0]
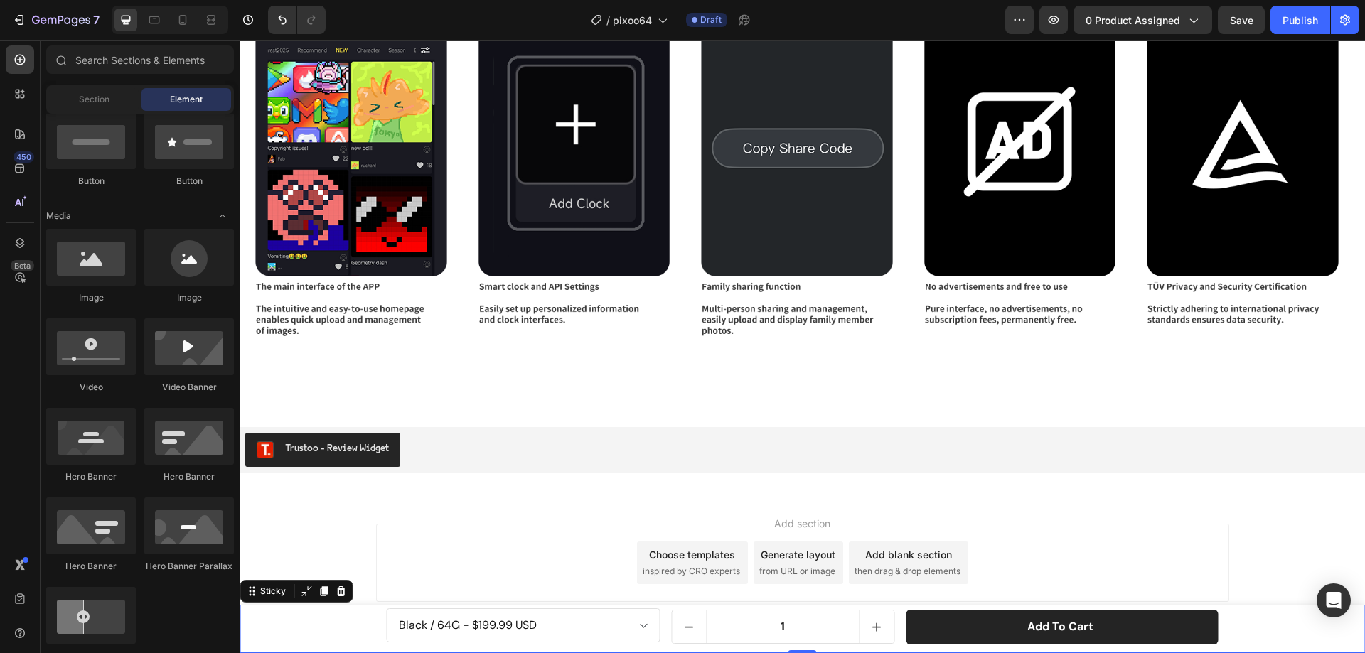
click at [299, 622] on div "Black / 64G - $199.99 USD Pink / 64G - $199.99 USD White / 64G - $199.99 USD Pr…" at bounding box center [802, 628] width 1125 height 41
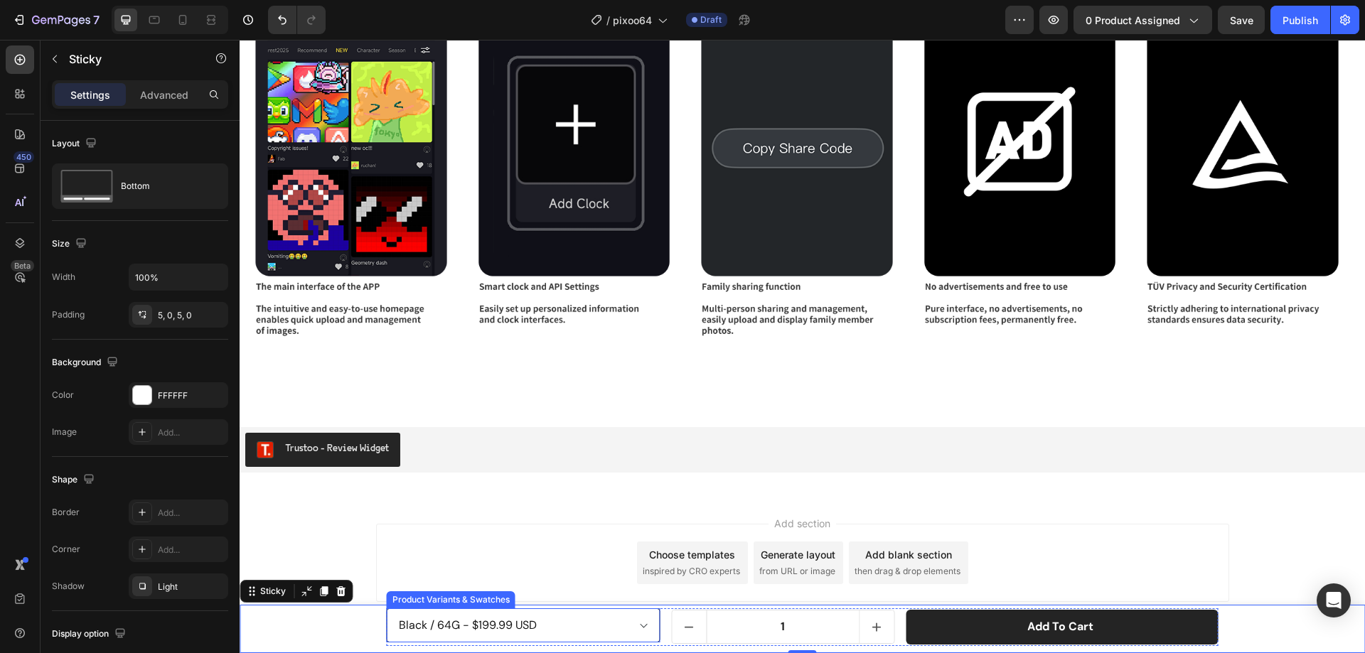
click at [424, 625] on select "Black / 64G - $199.99 USD Pink / 64G - $199.99 USD White / 64G - $199.99 USD" at bounding box center [524, 625] width 274 height 34
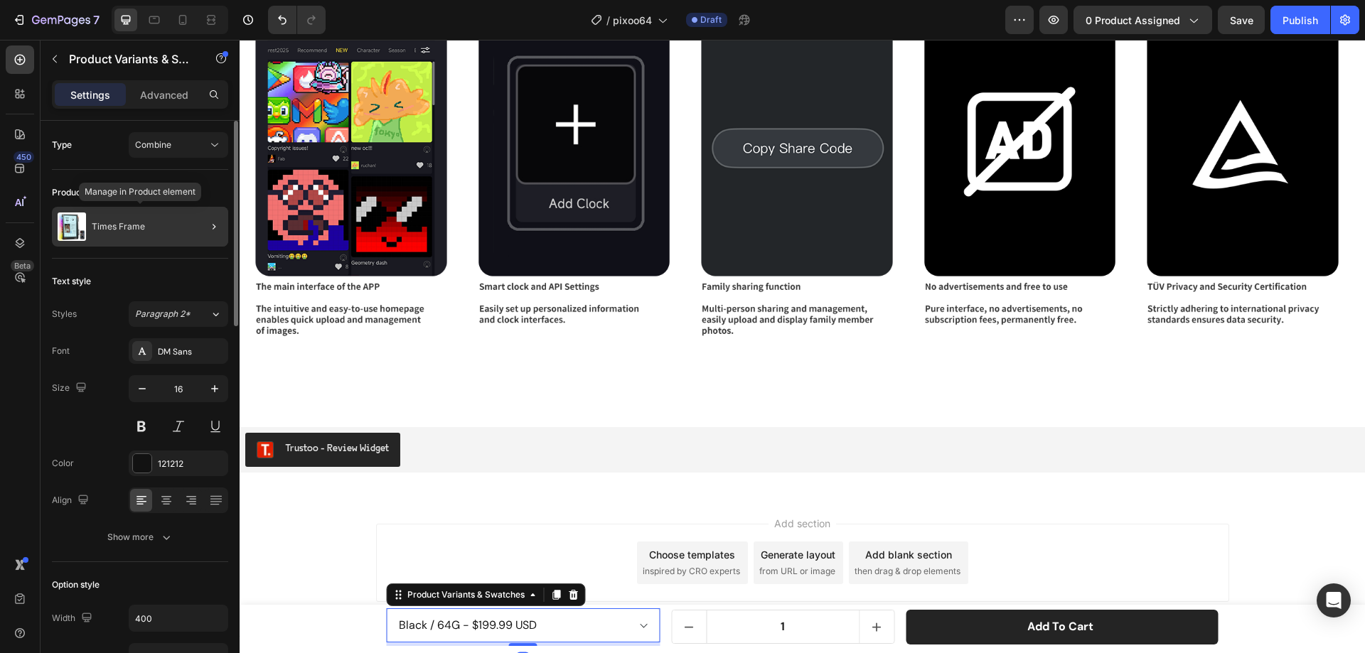
click at [138, 226] on p "Times Frame" at bounding box center [118, 227] width 53 height 10
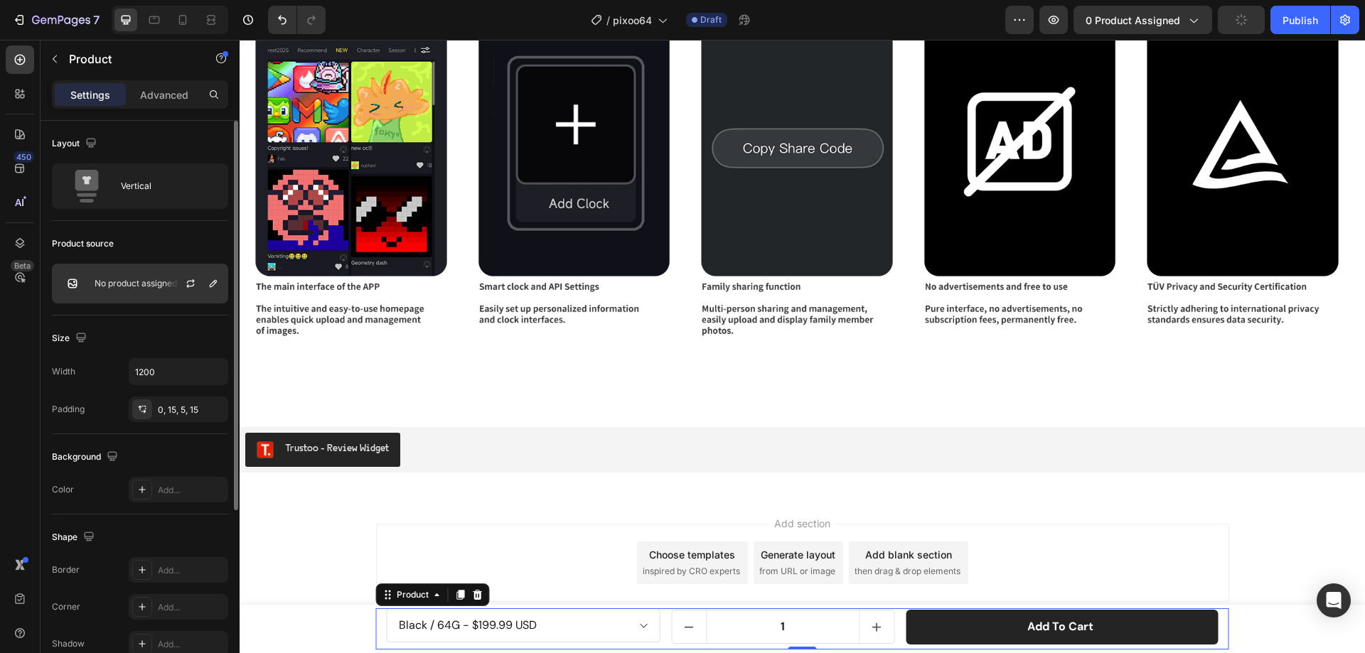
click at [153, 280] on p "No product assigned" at bounding box center [136, 284] width 82 height 10
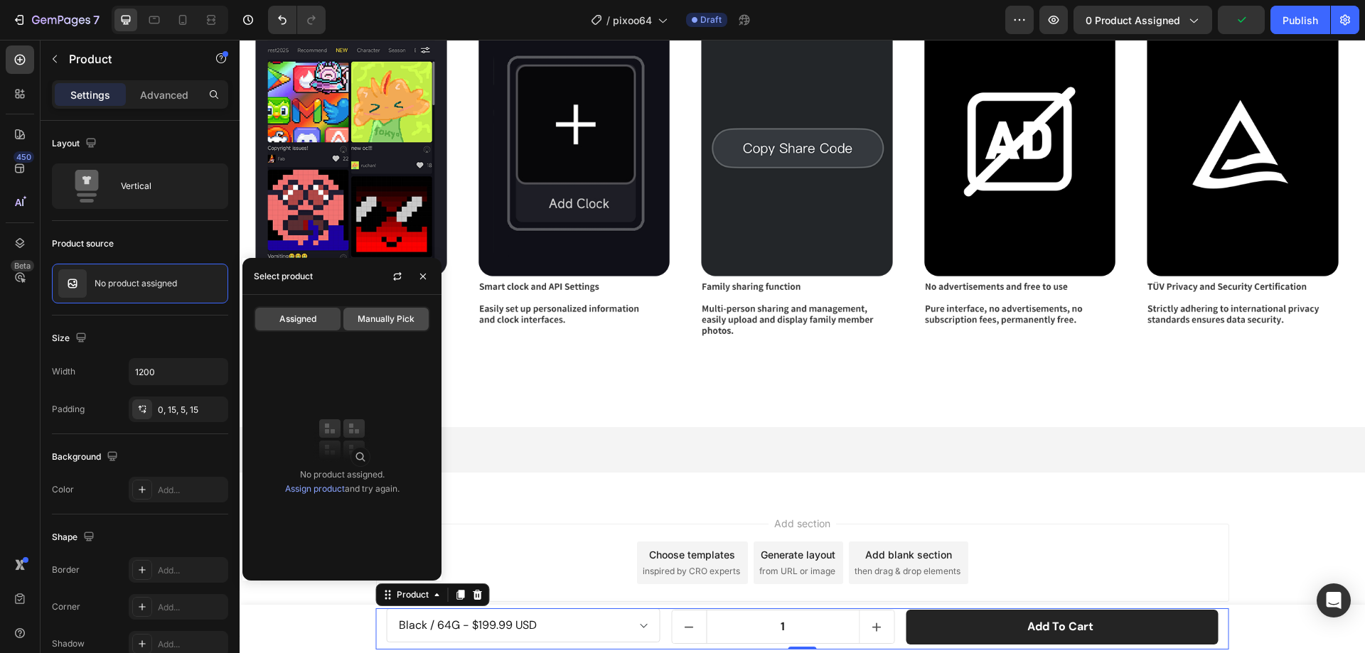
click at [390, 313] on span "Manually Pick" at bounding box center [386, 319] width 57 height 13
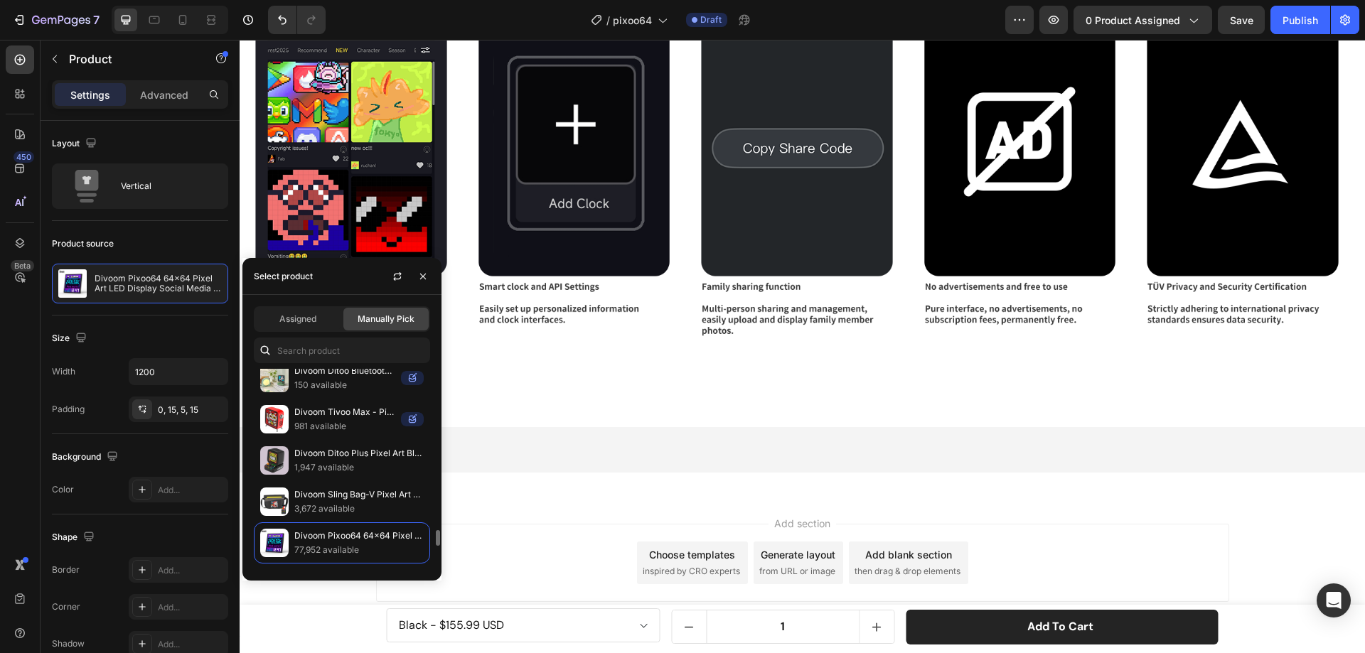
scroll to position [2132, 0]
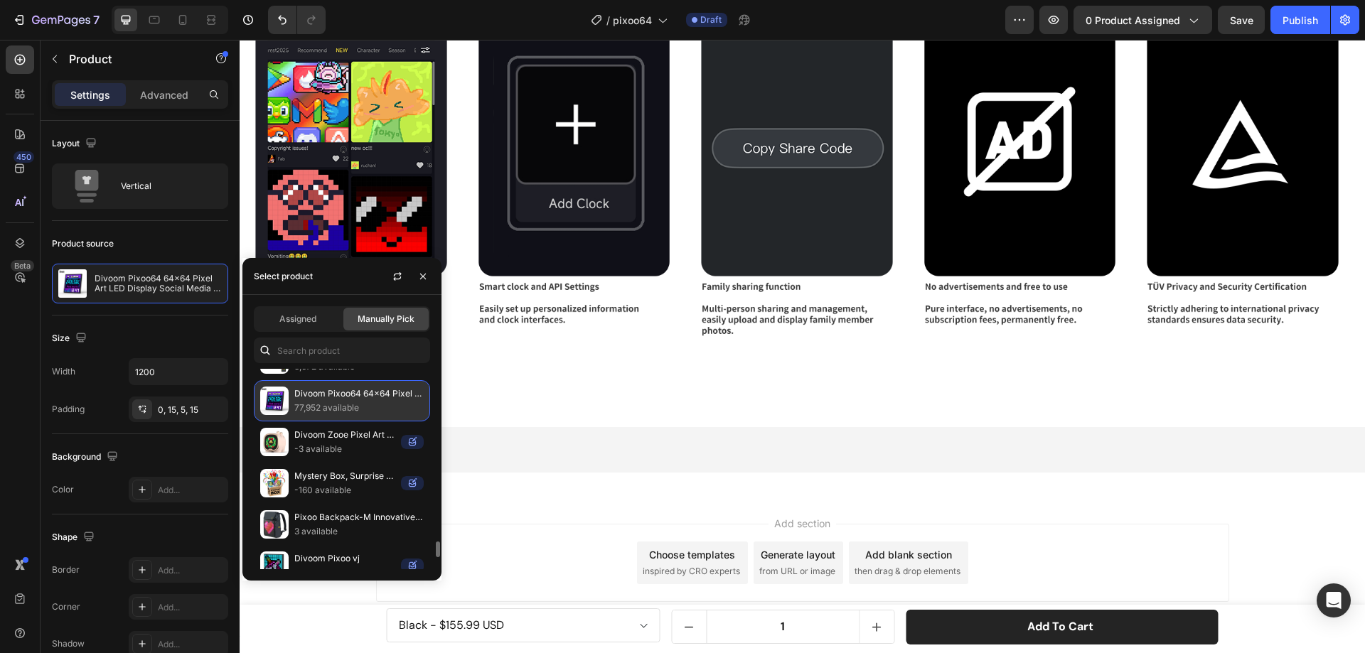
click at [316, 404] on p "77,952 available" at bounding box center [358, 408] width 129 height 14
click at [1286, 520] on div "Add section Choose templates inspired by CRO experts Generate layout from URL o…" at bounding box center [802, 565] width 1125 height 141
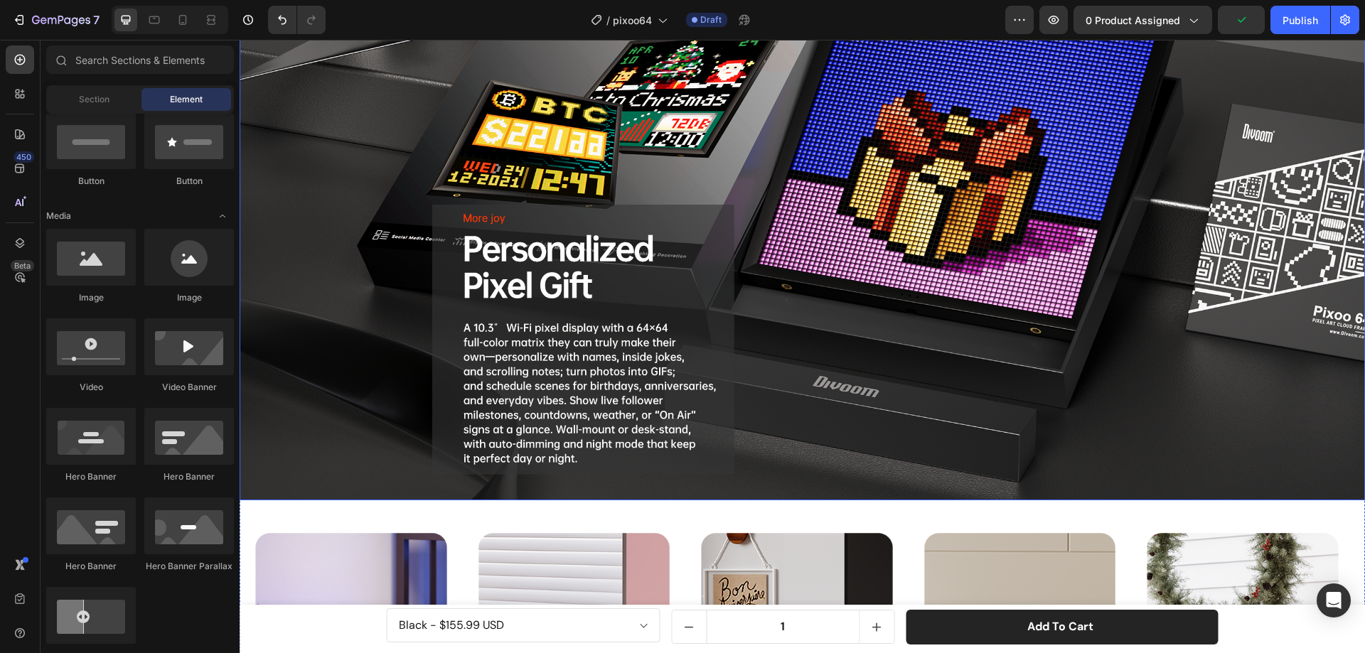
scroll to position [5044, 0]
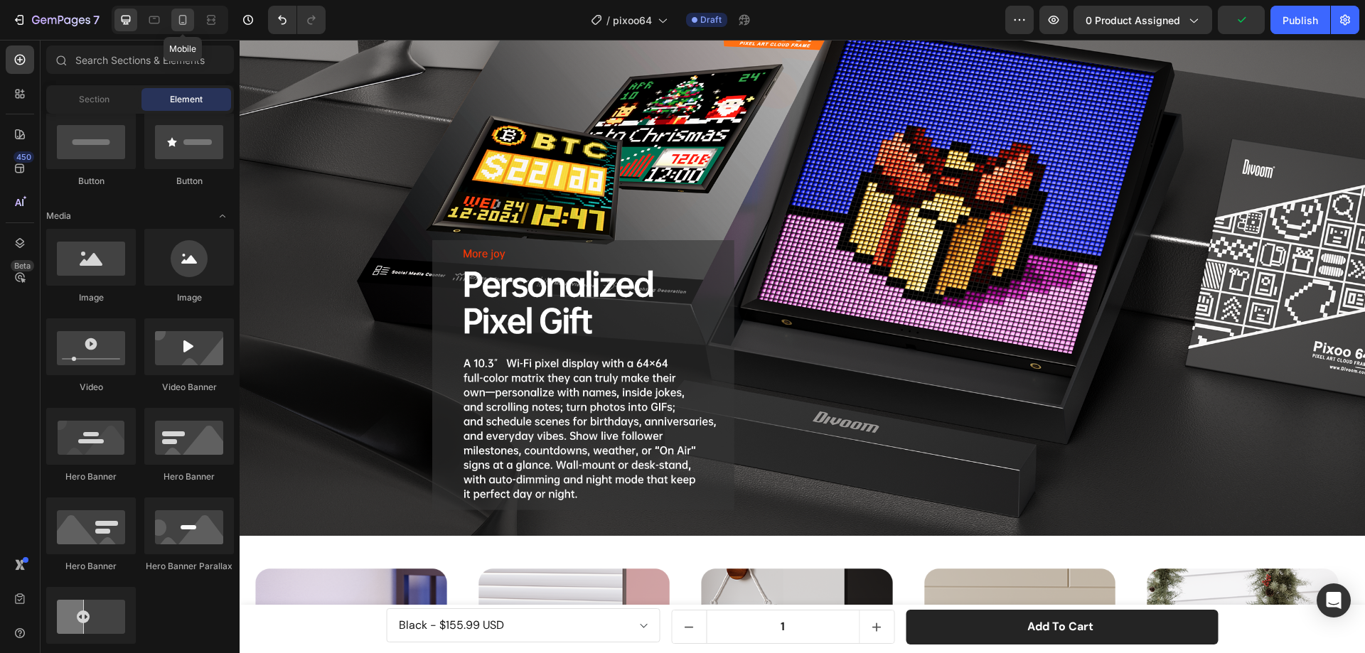
click at [184, 27] on div at bounding box center [182, 20] width 23 height 23
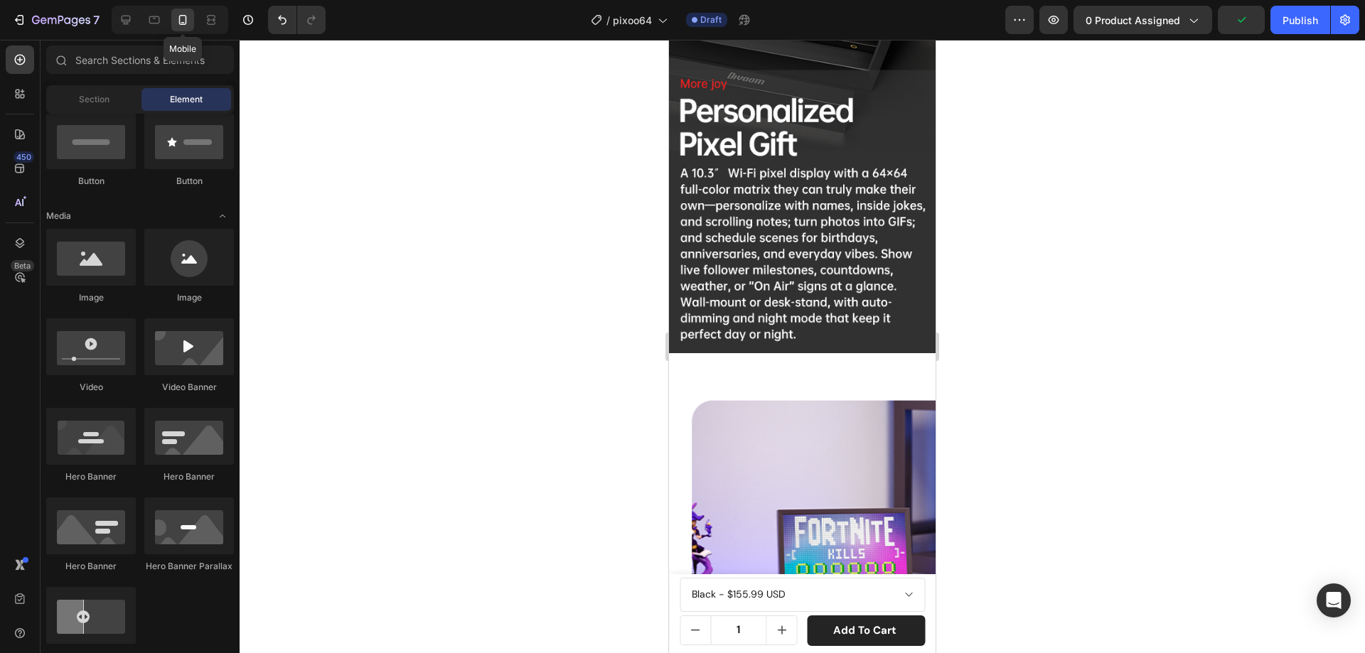
scroll to position [4960, 0]
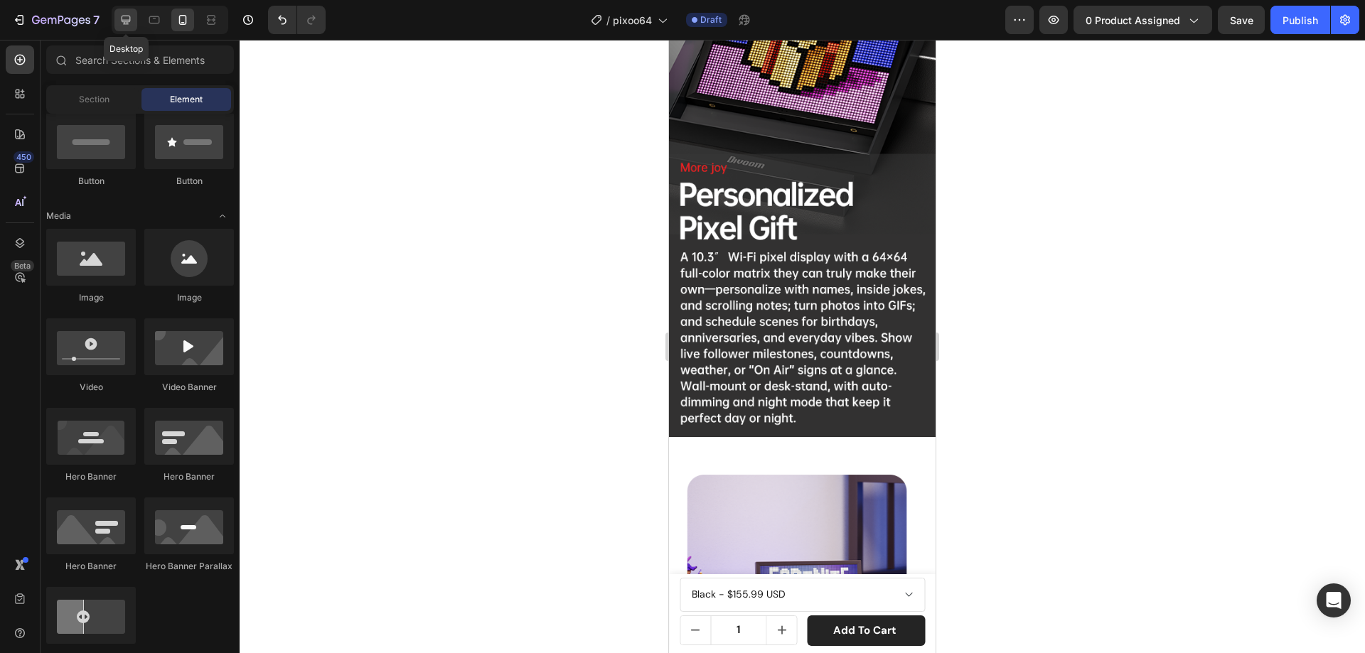
click at [120, 17] on icon at bounding box center [126, 20] width 14 height 14
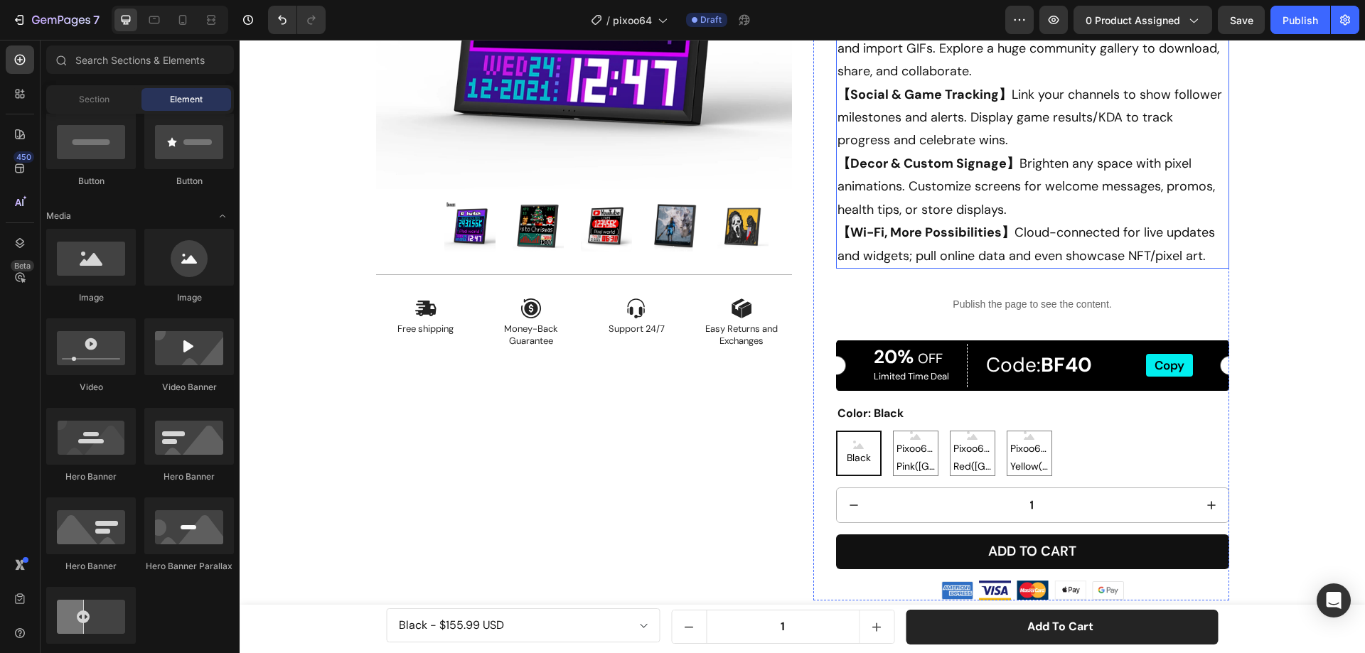
scroll to position [69, 0]
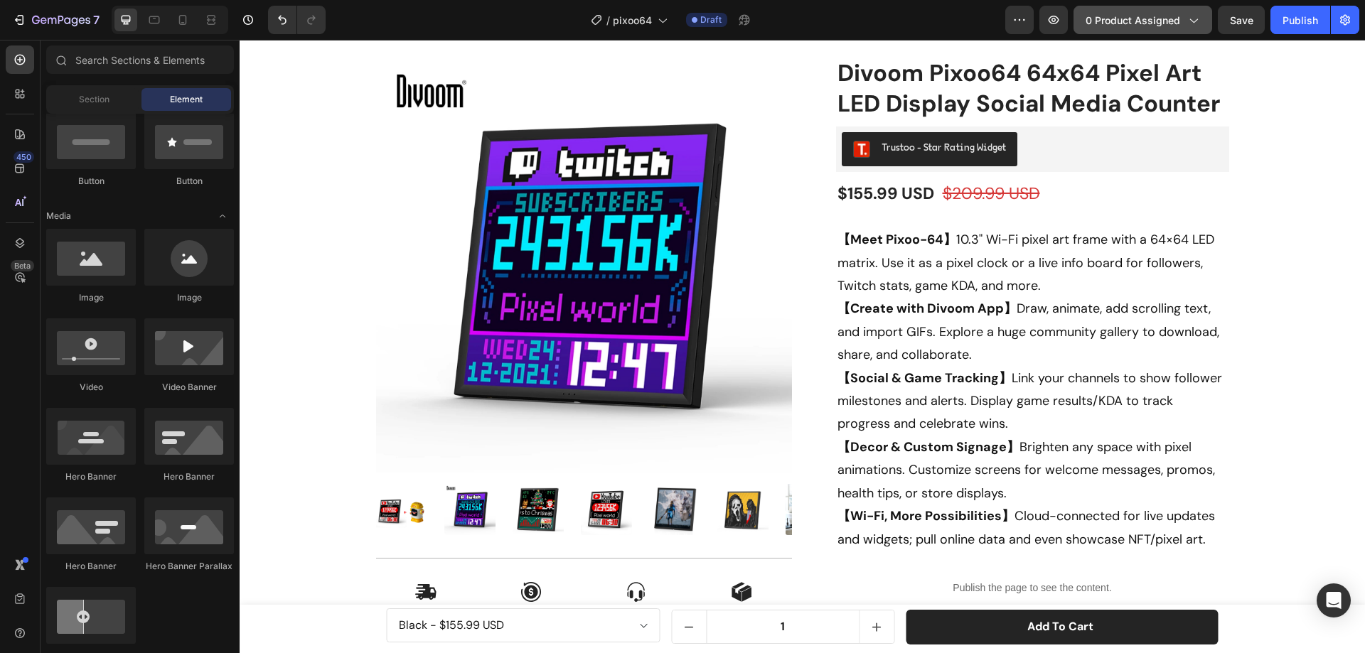
click at [1095, 19] on span "0 product assigned" at bounding box center [1132, 20] width 95 height 15
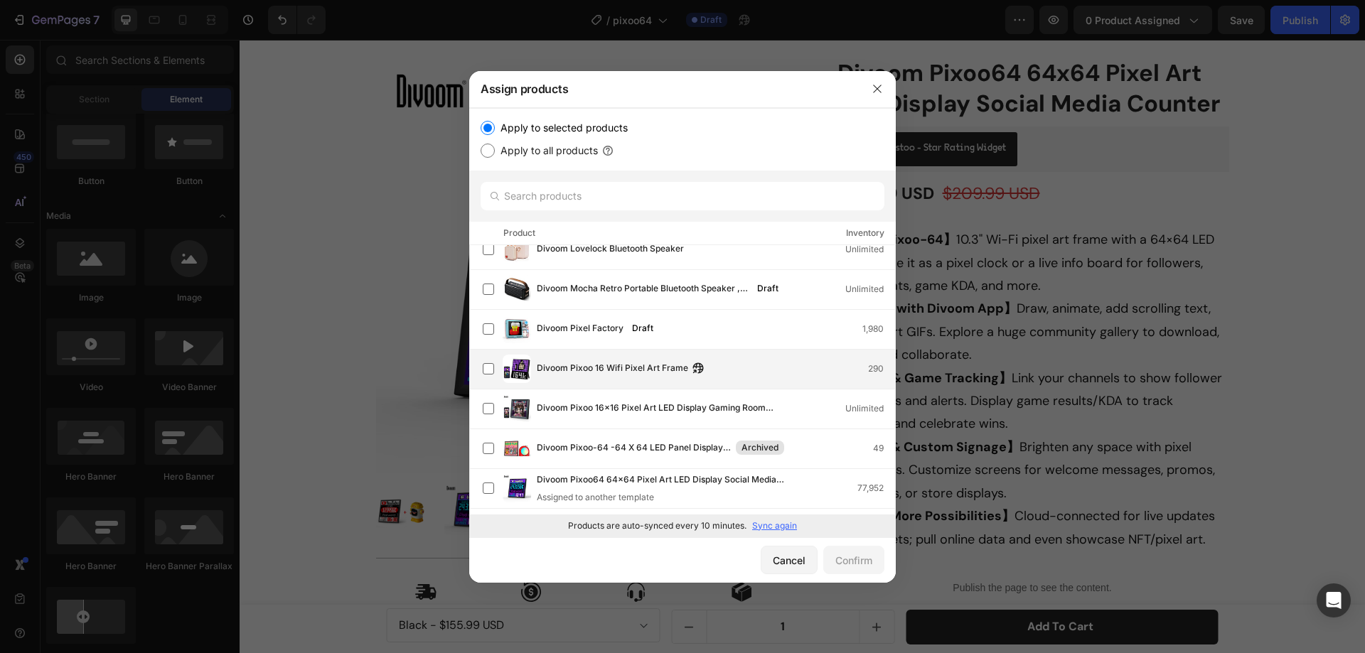
scroll to position [922, 0]
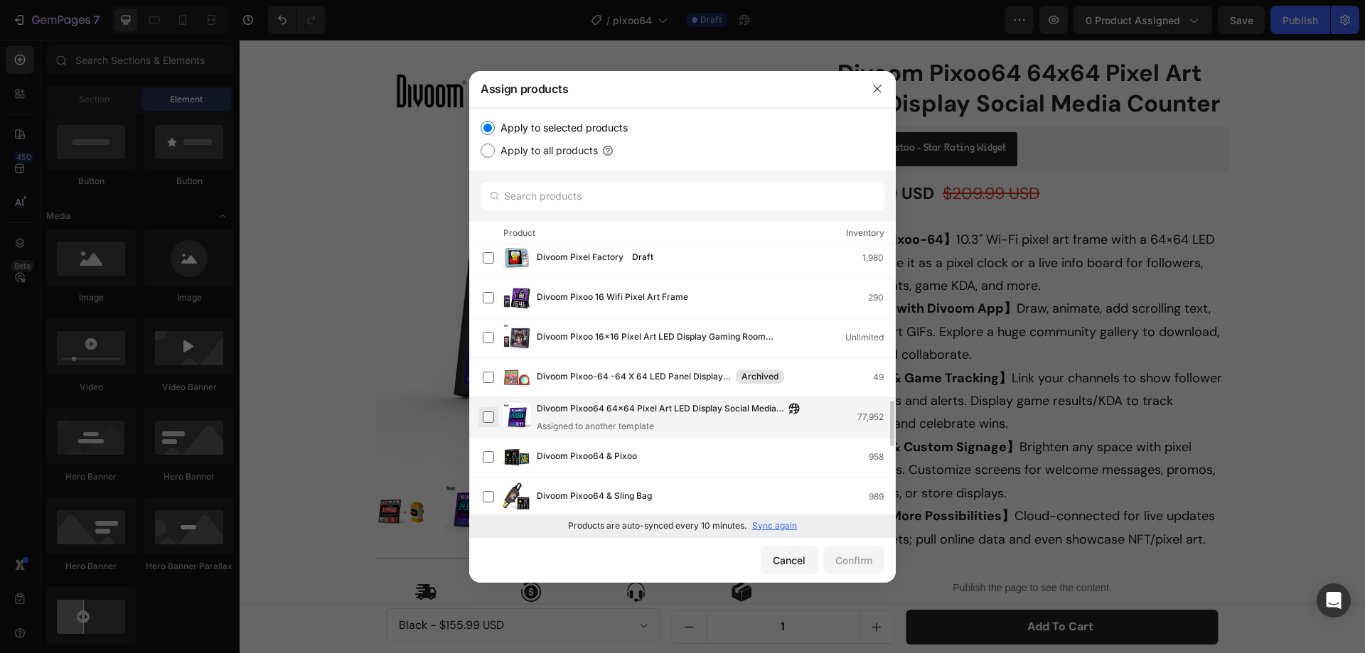
click at [485, 418] on label at bounding box center [488, 417] width 11 height 11
click at [861, 557] on div "Confirm" at bounding box center [853, 560] width 37 height 15
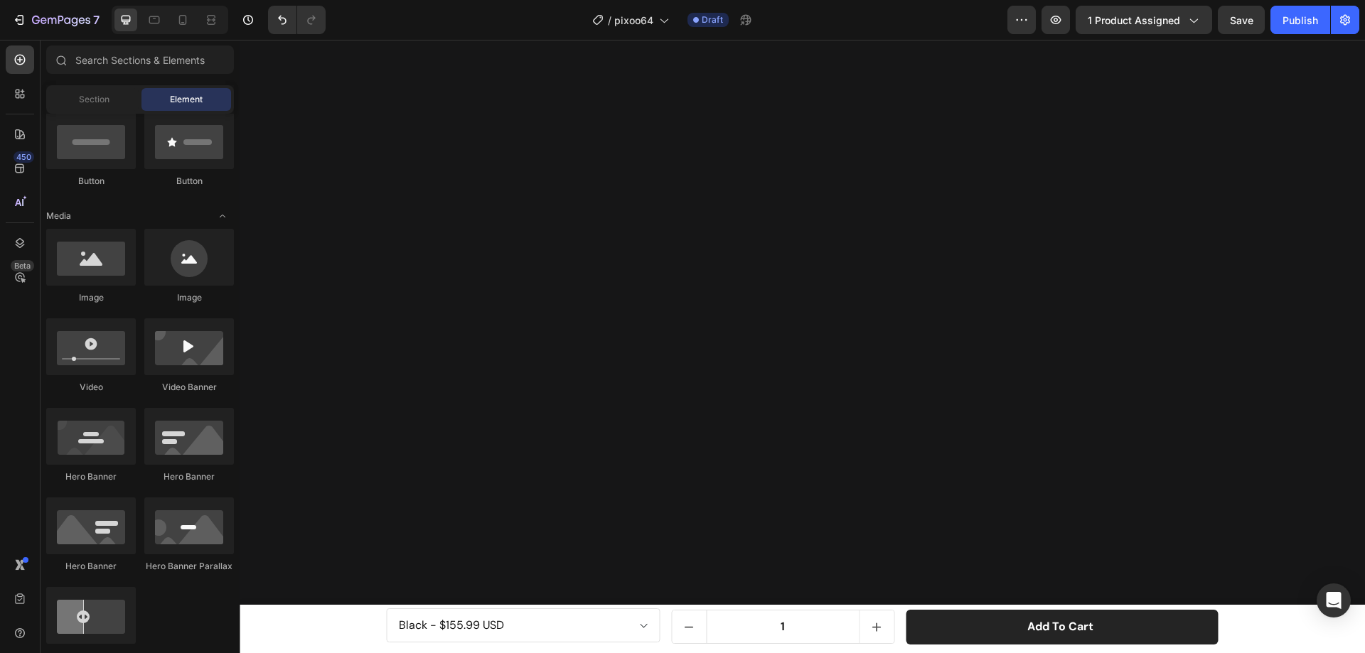
scroll to position [2346, 0]
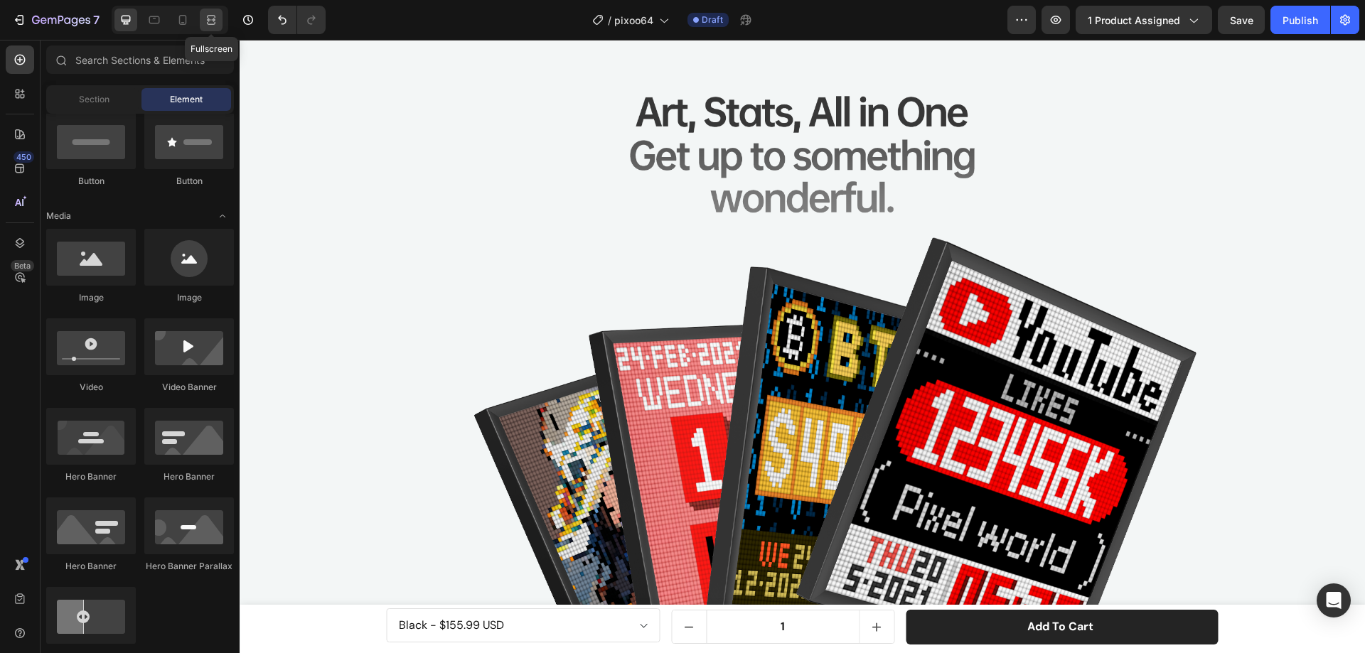
click at [210, 18] on icon at bounding box center [211, 20] width 14 height 14
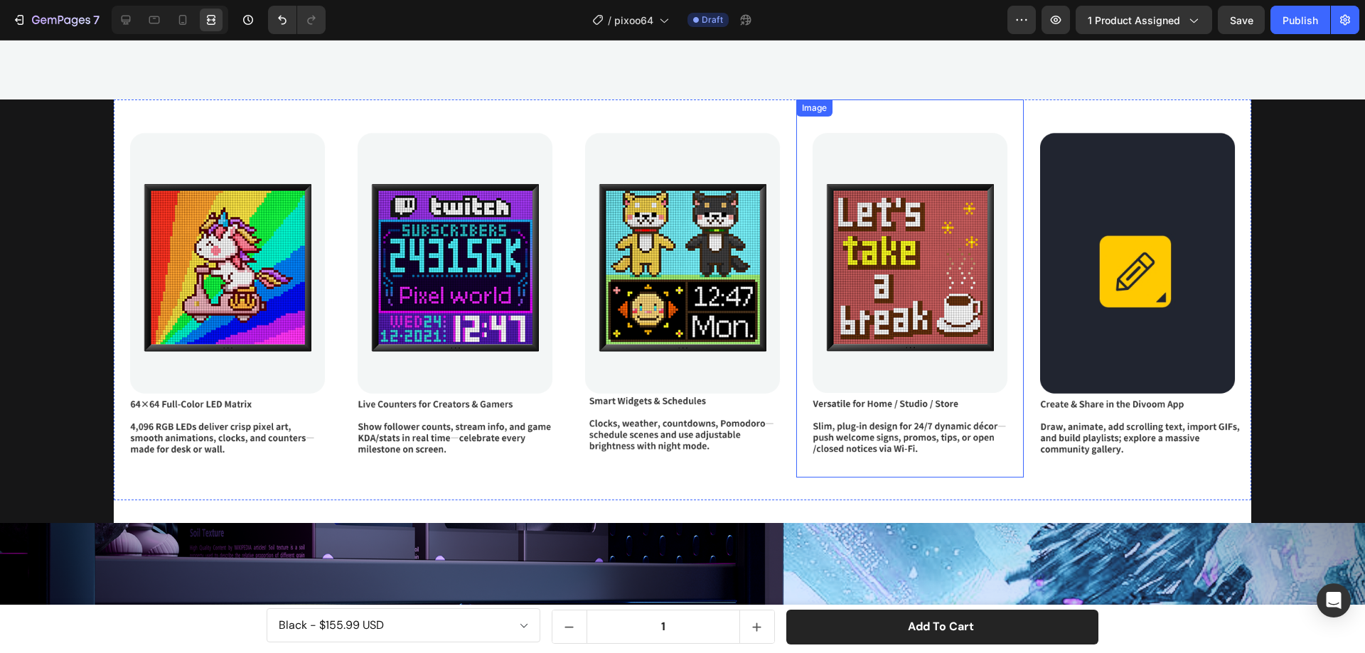
scroll to position [4122, 0]
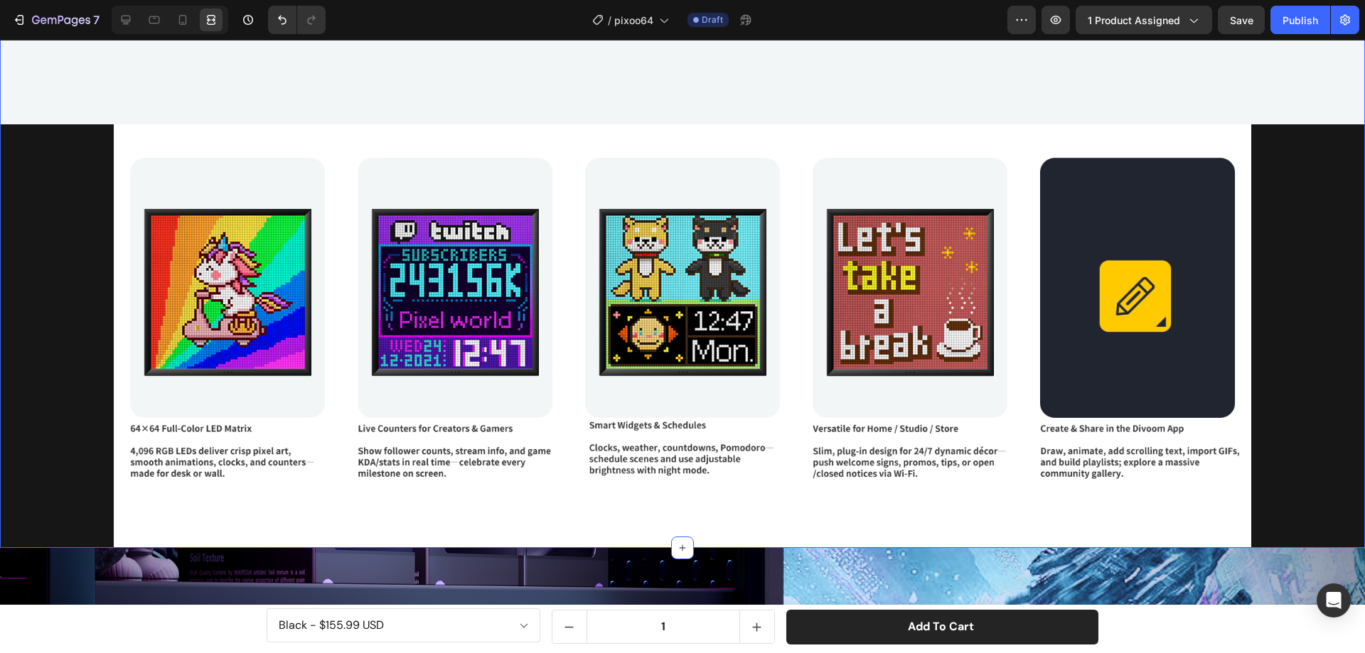
click at [124, 17] on icon at bounding box center [126, 20] width 14 height 14
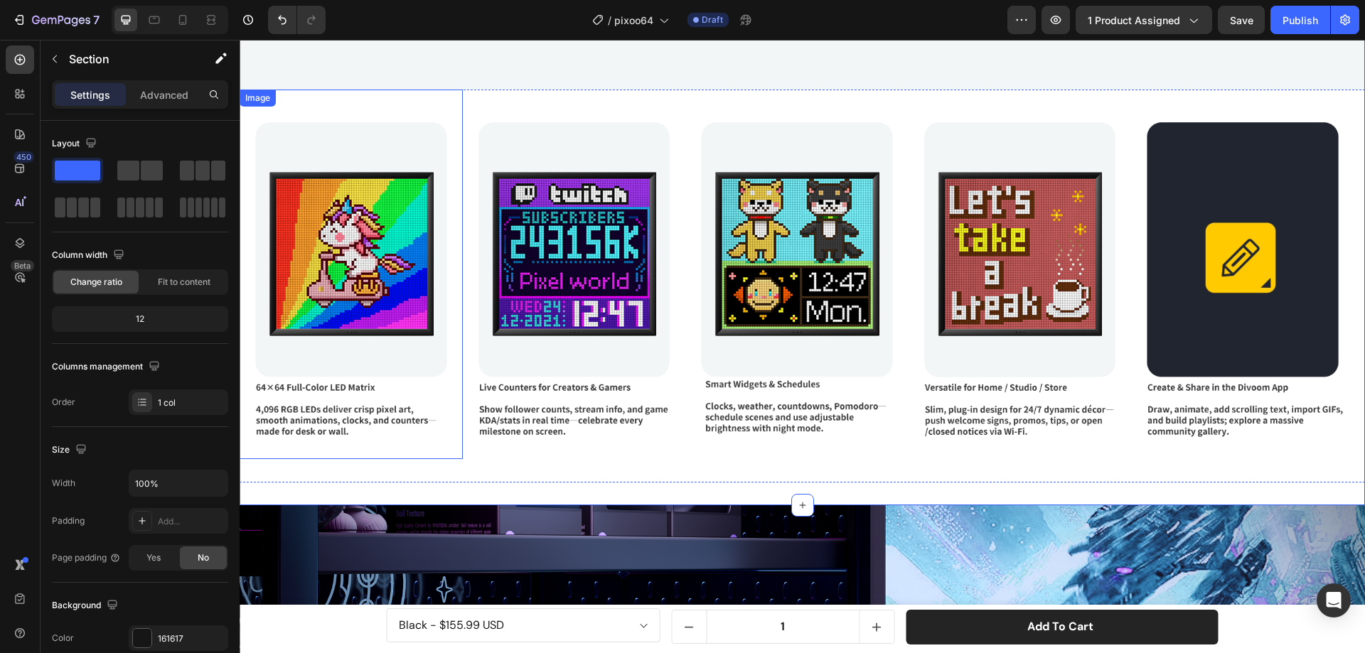
scroll to position [3980, 0]
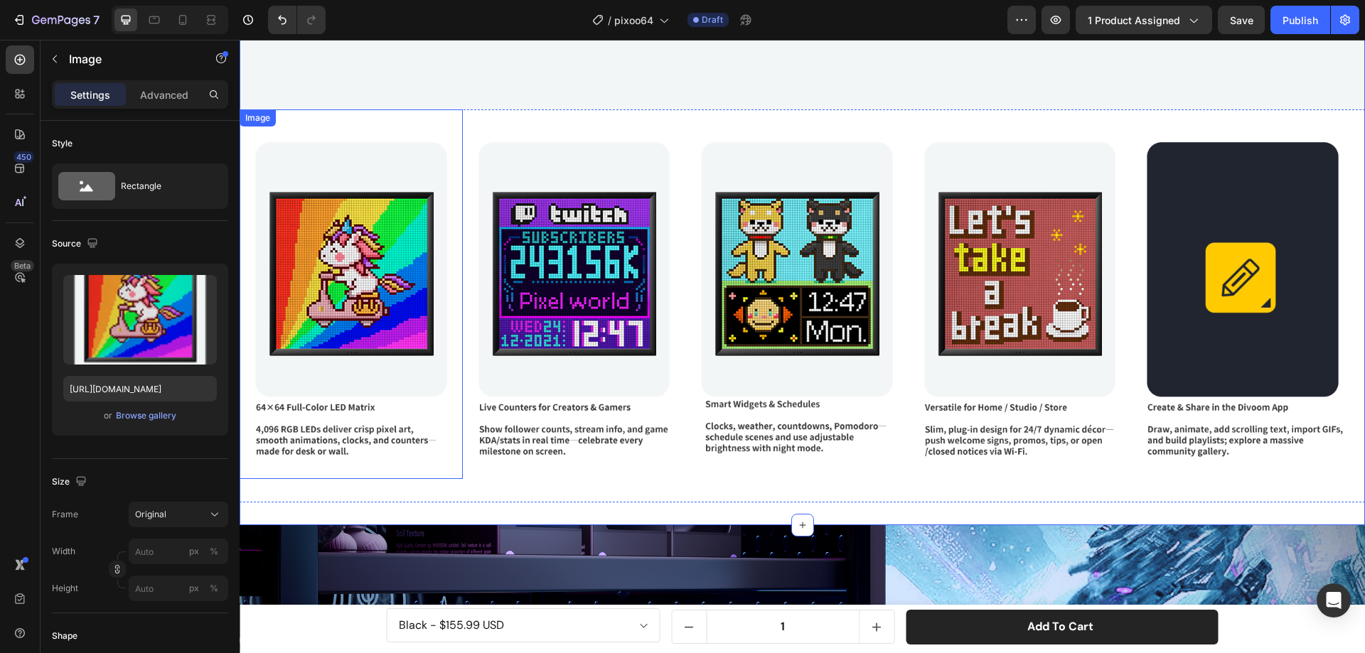
click at [264, 109] on div "Image" at bounding box center [258, 117] width 36 height 17
click at [265, 117] on div "Image" at bounding box center [272, 123] width 31 height 13
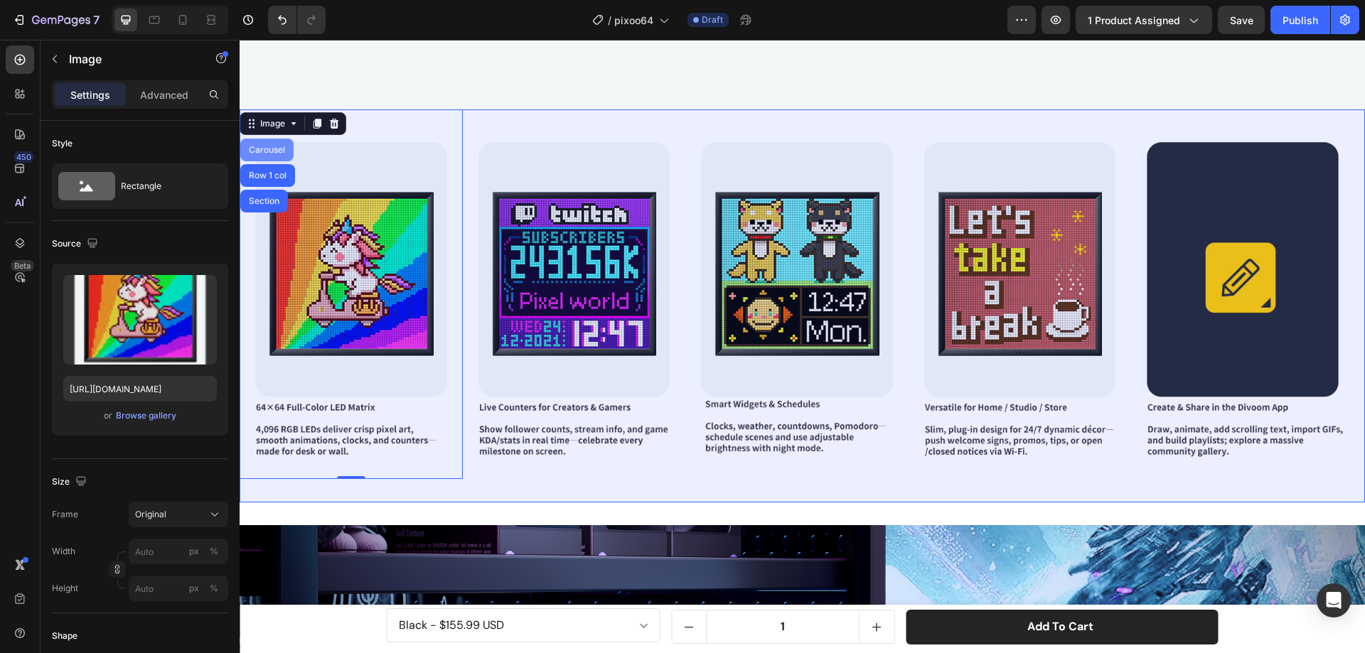
click at [270, 146] on div "Carousel" at bounding box center [267, 150] width 42 height 9
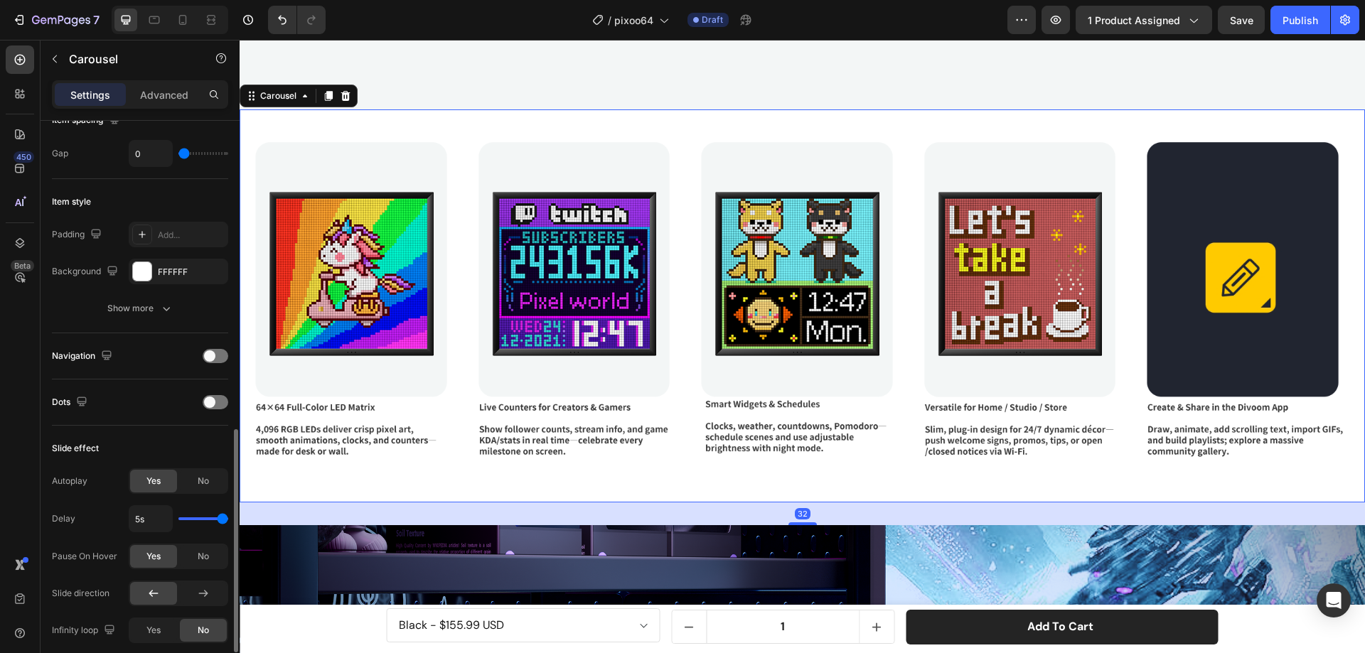
scroll to position [498, 0]
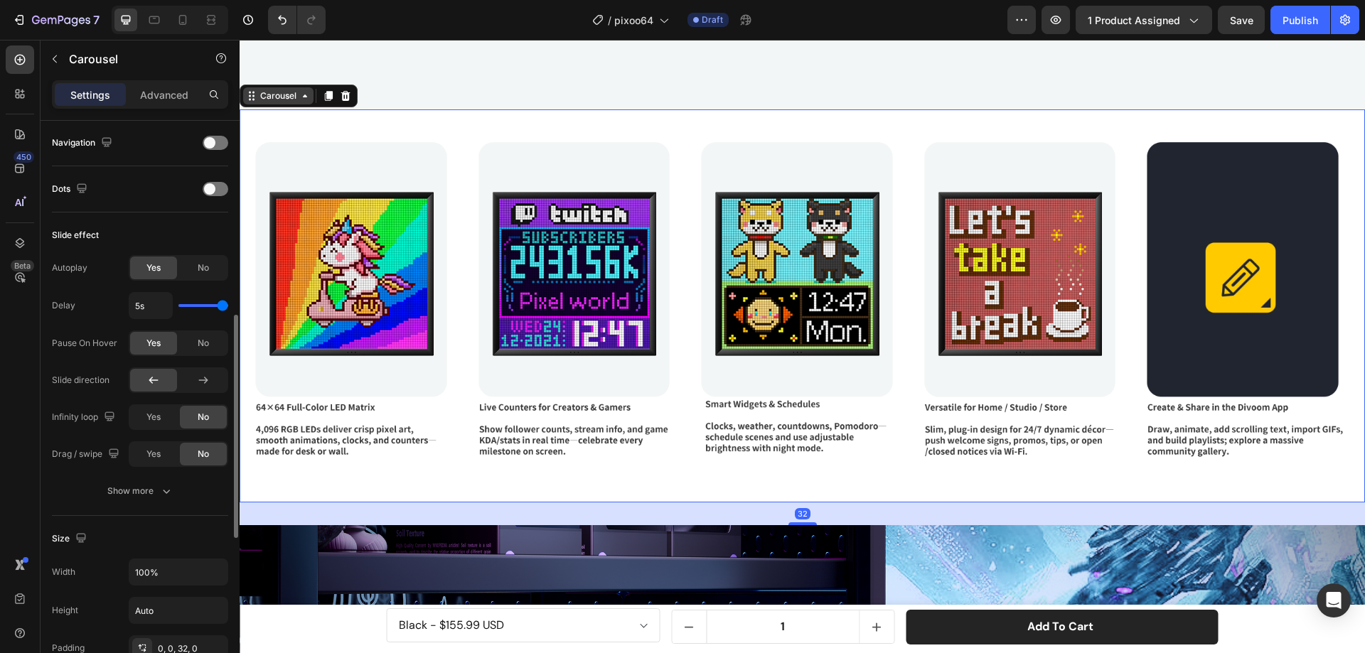
click at [283, 92] on div "Carousel" at bounding box center [278, 96] width 42 height 13
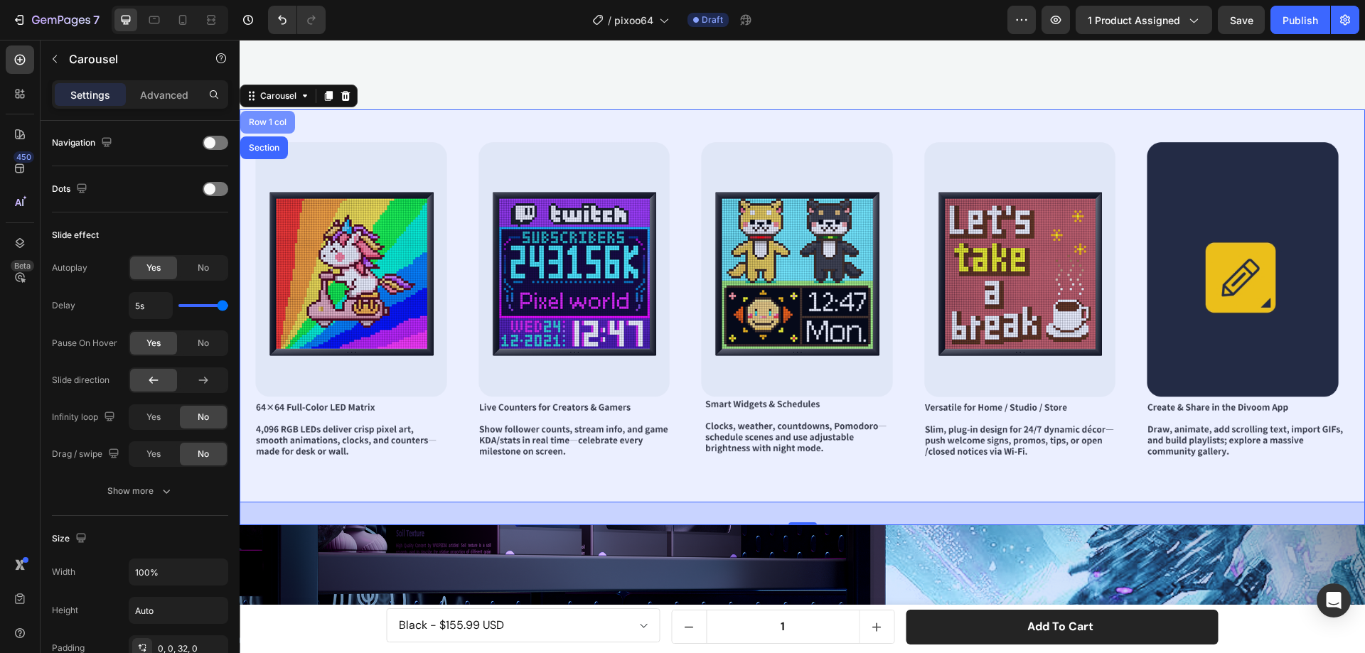
click at [273, 118] on div "Row 1 col" at bounding box center [267, 122] width 43 height 9
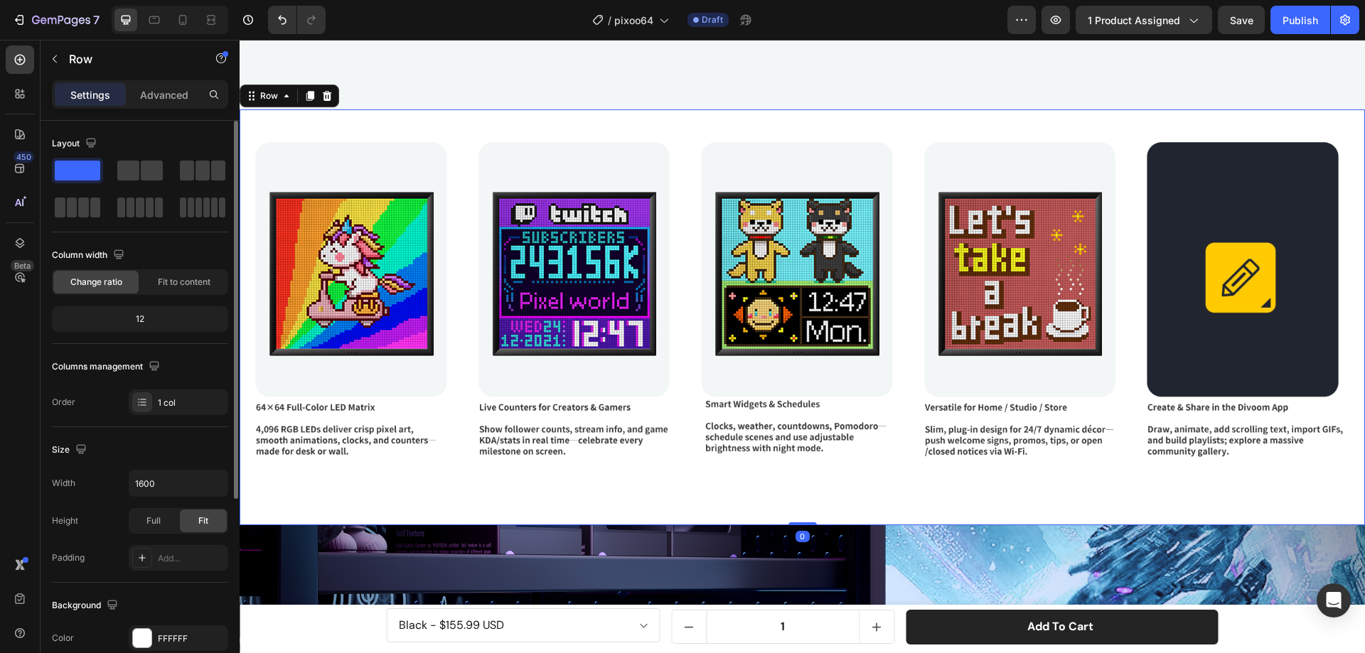
scroll to position [213, 0]
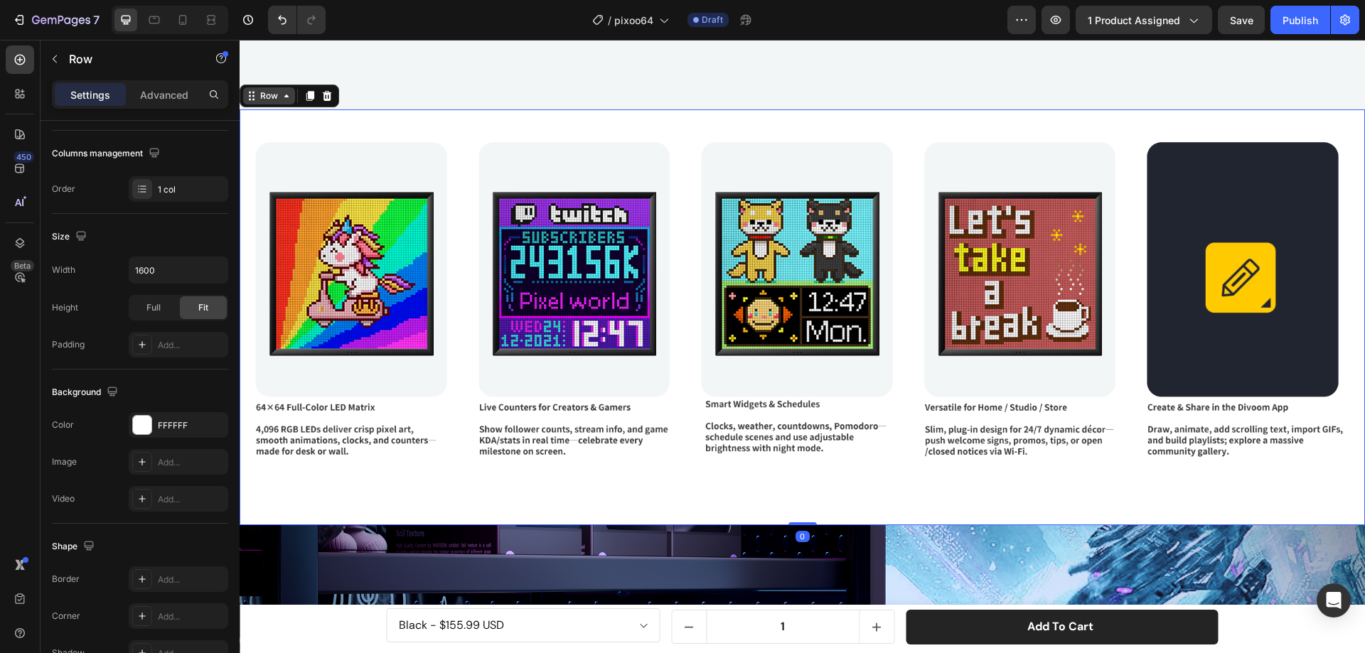
click at [267, 90] on div "Row" at bounding box center [268, 96] width 23 height 13
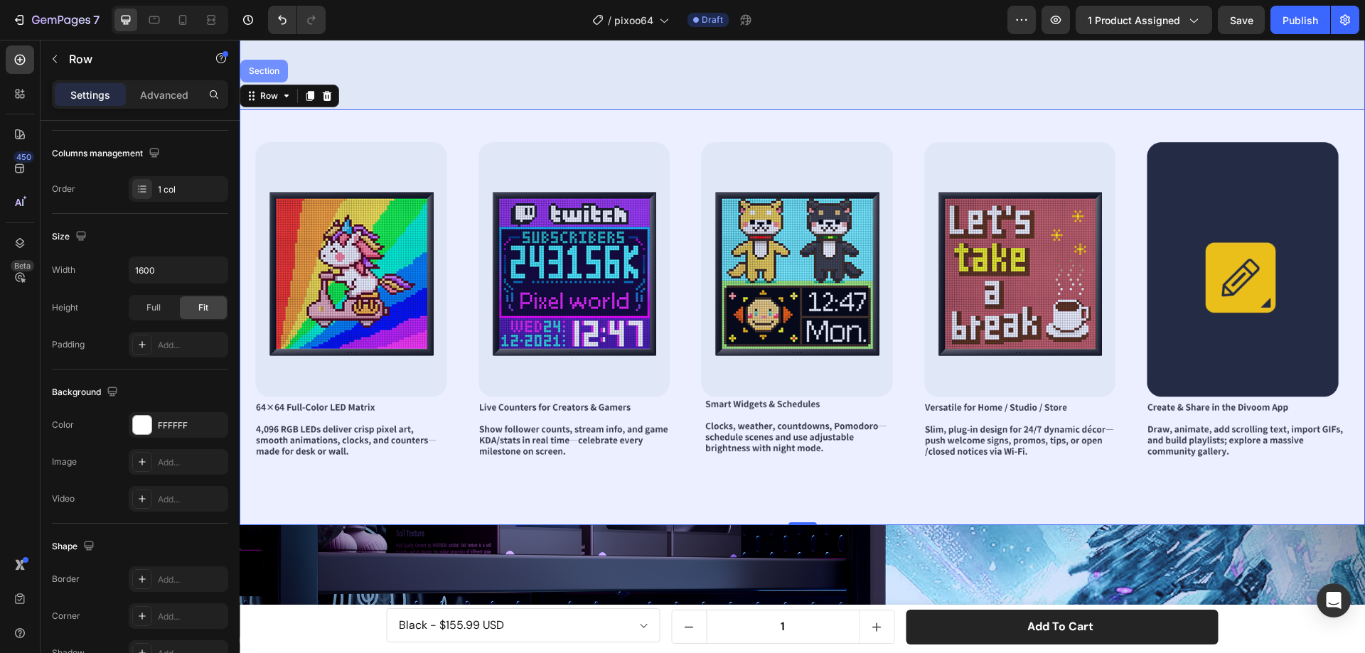
click at [262, 67] on div "Section" at bounding box center [264, 71] width 36 height 9
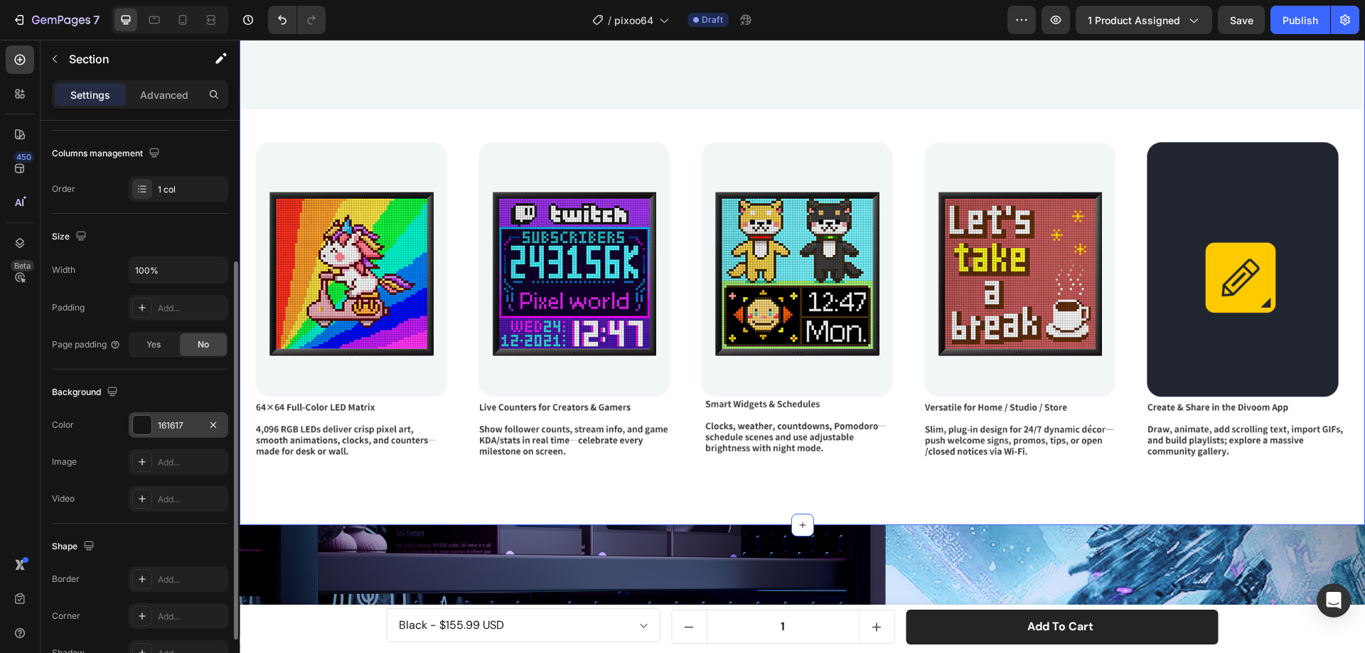
click at [139, 424] on div at bounding box center [142, 425] width 18 height 18
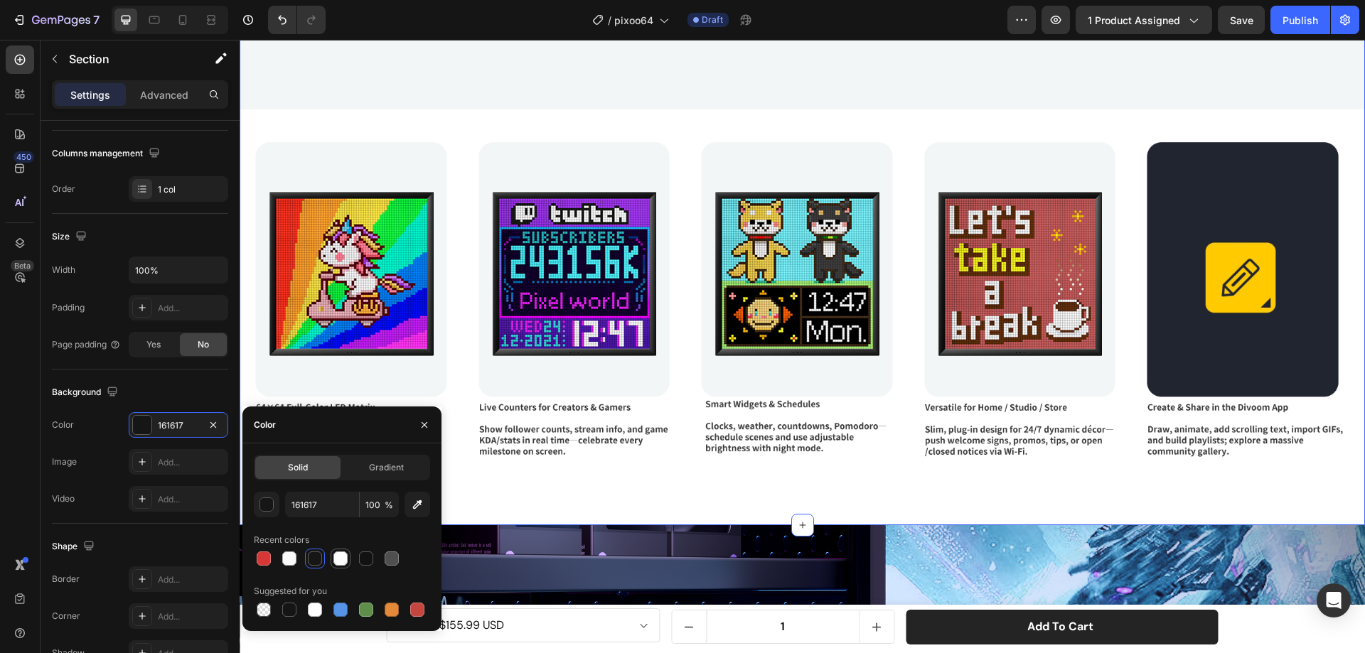
click at [338, 556] on div at bounding box center [340, 559] width 14 height 14
type input "FFFFFF"
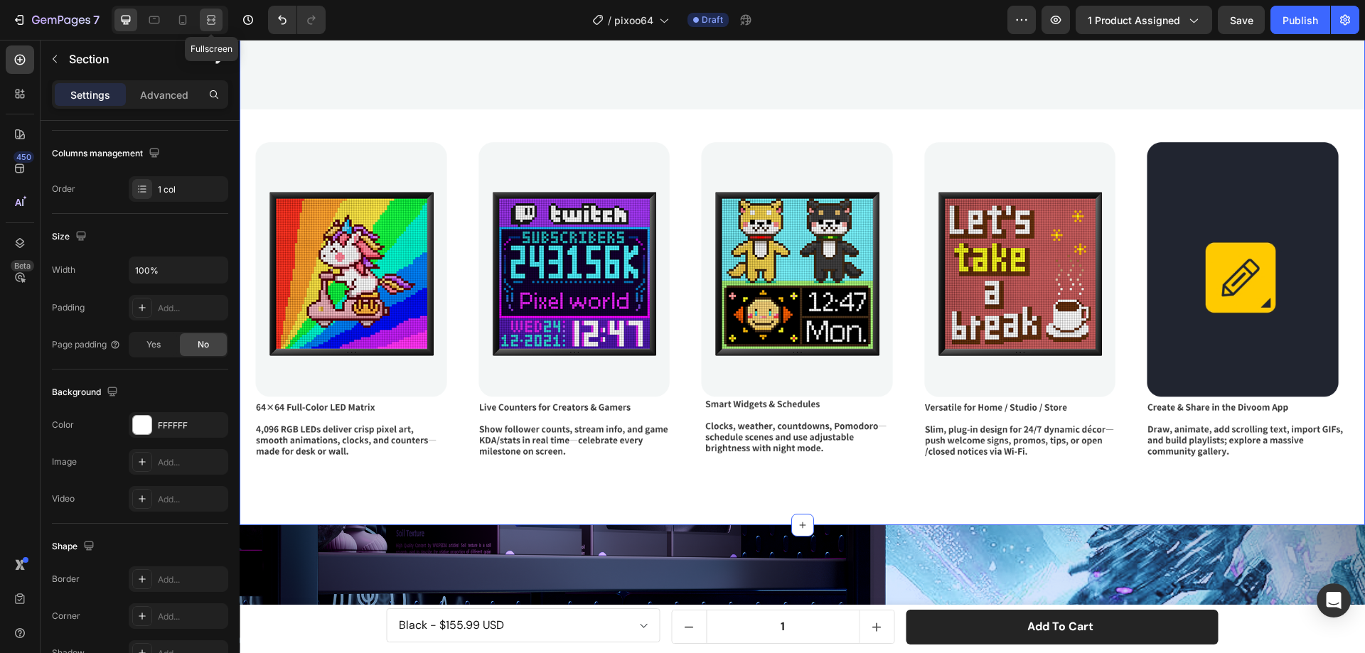
click at [210, 19] on icon at bounding box center [211, 20] width 14 height 14
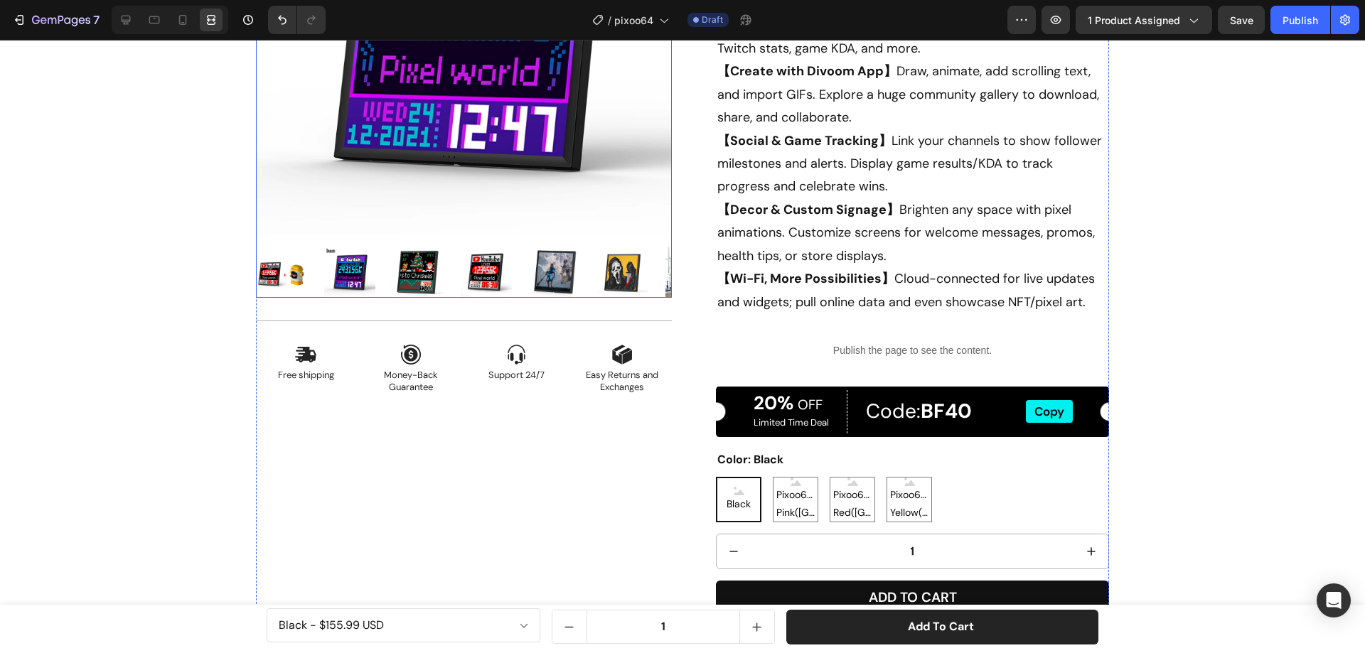
scroll to position [198, 0]
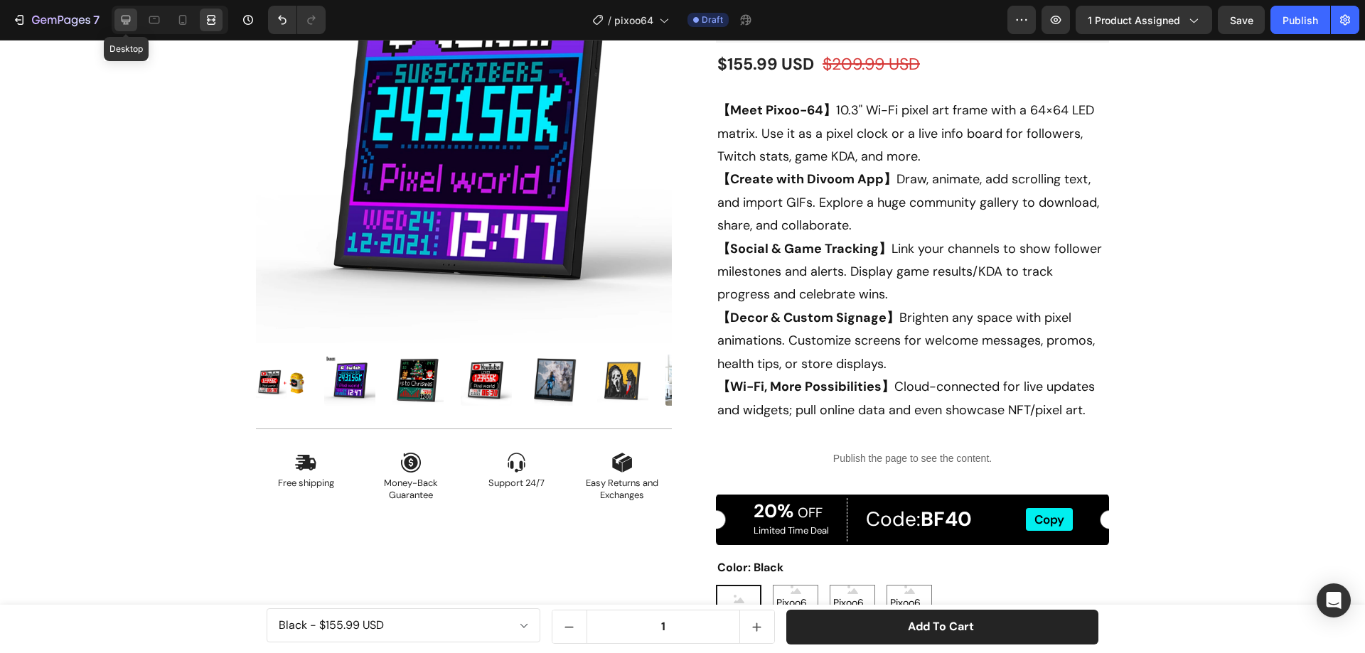
click at [128, 26] on icon at bounding box center [126, 20] width 14 height 14
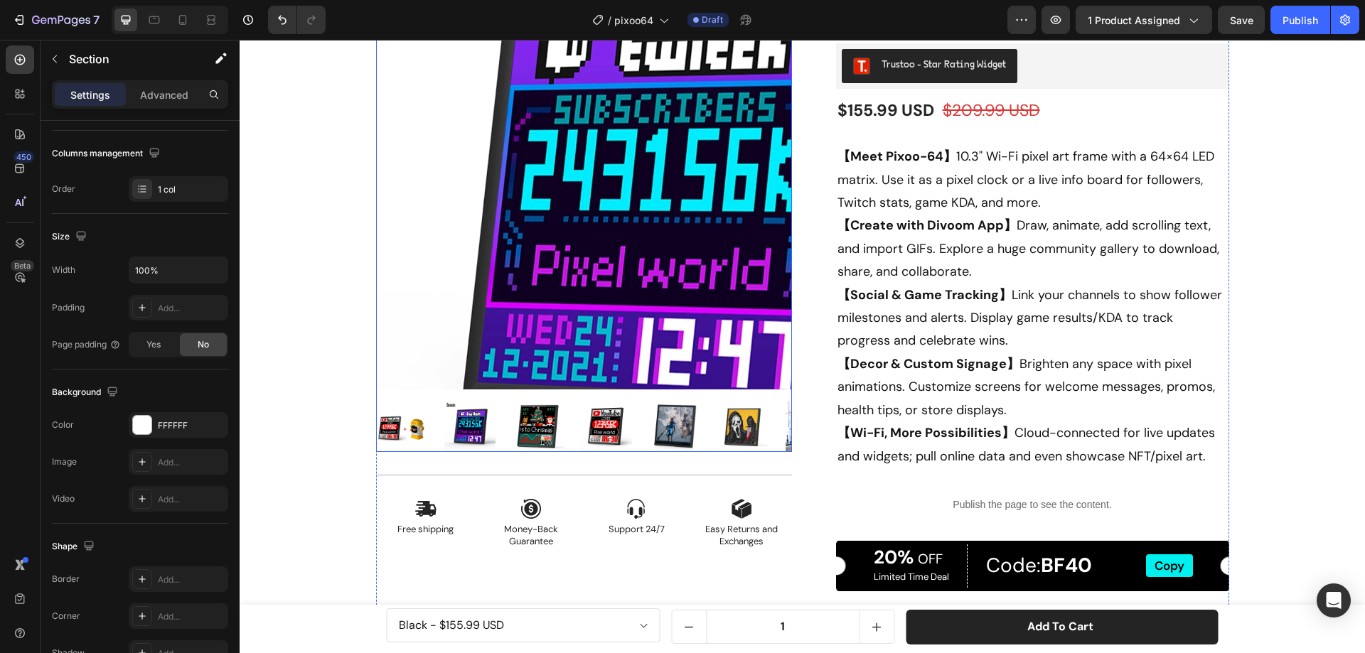
scroll to position [56, 0]
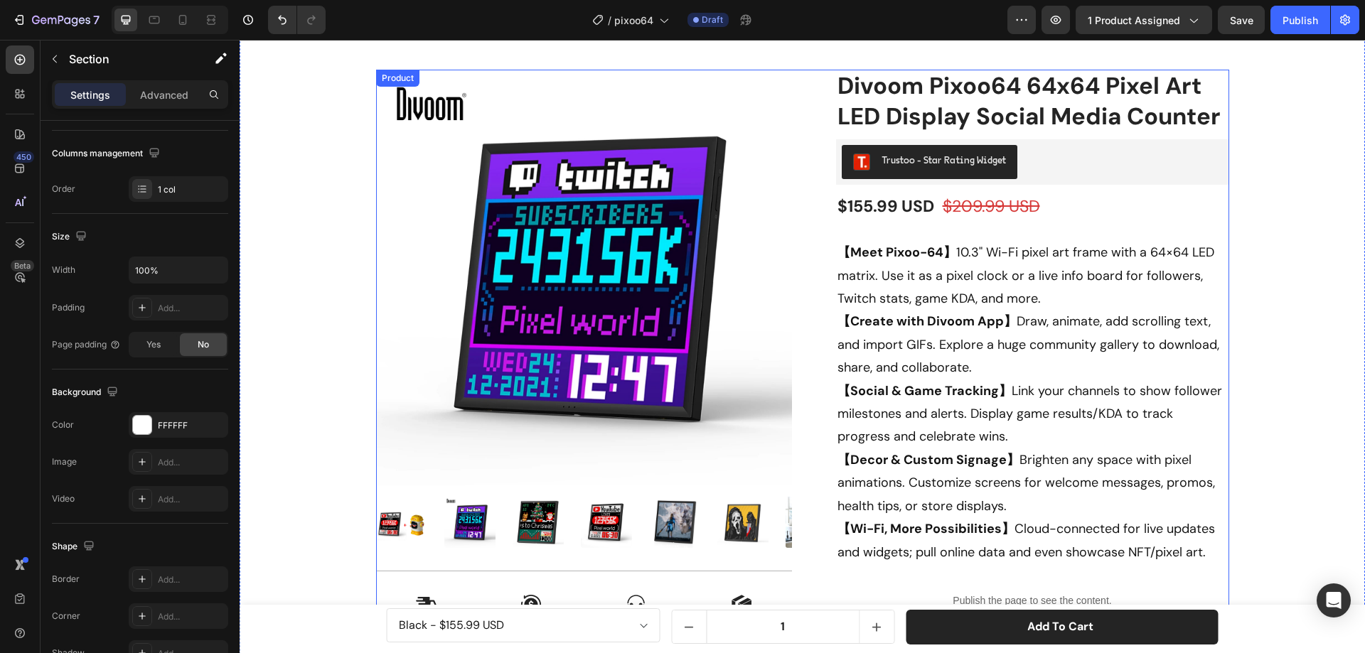
click at [792, 87] on div "Product Images Icon Free shipping Text Block Icon Money-Back Guarantee Text Blo…" at bounding box center [802, 483] width 853 height 827
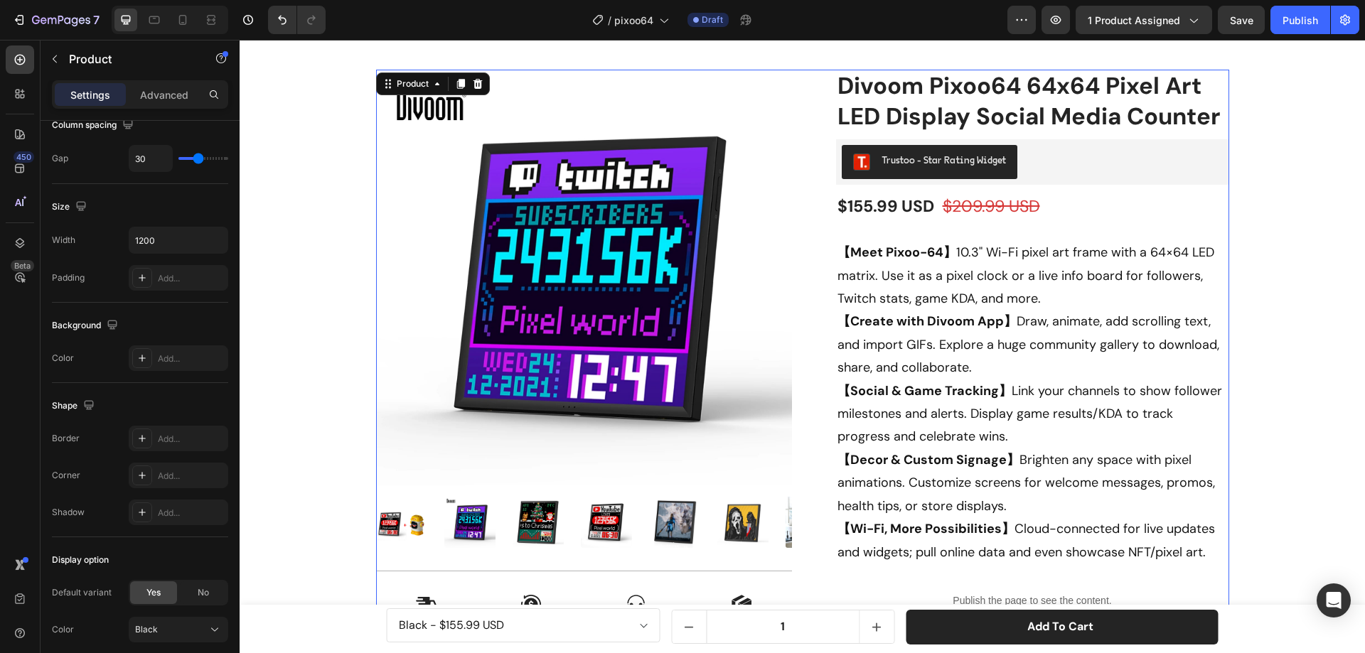
scroll to position [0, 0]
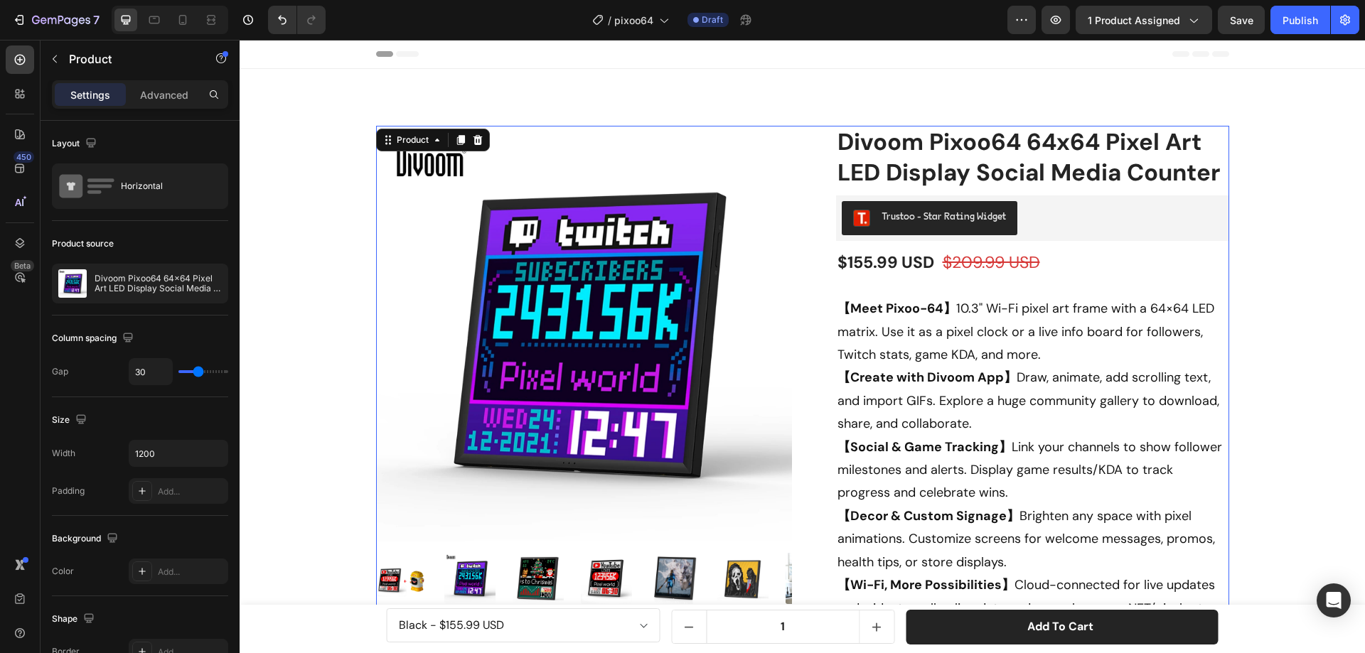
scroll to position [56, 0]
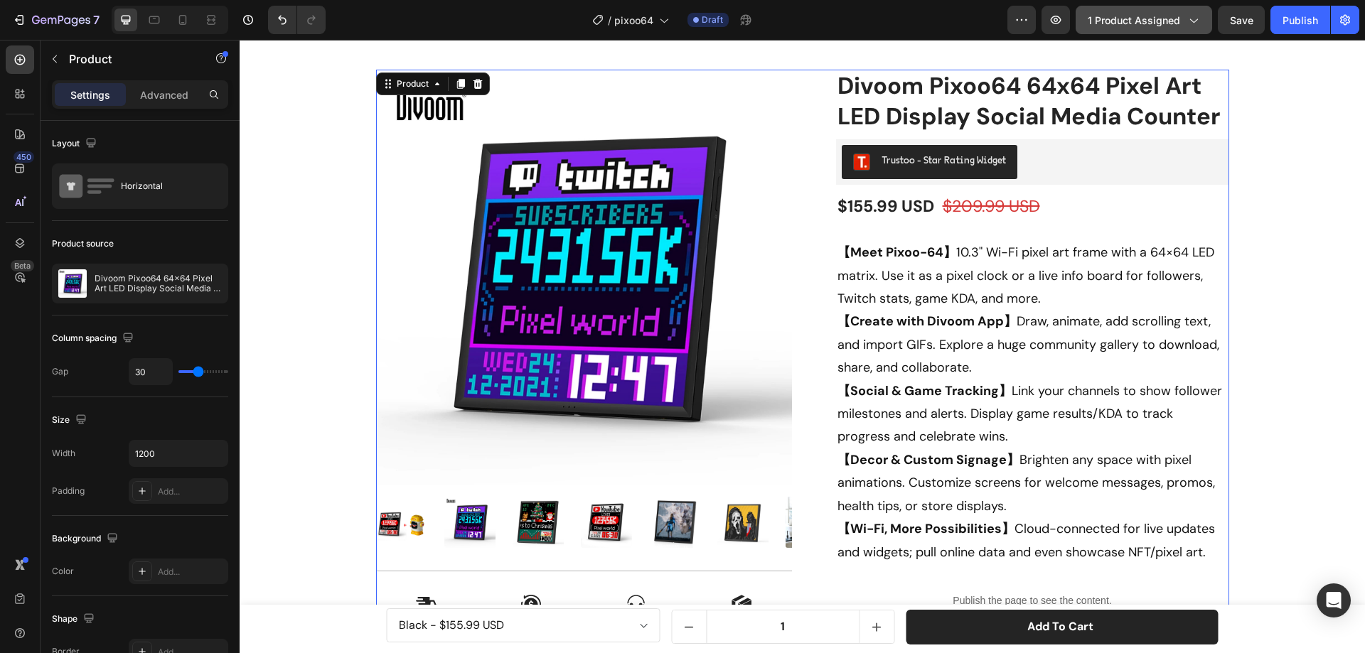
click at [1181, 24] on div "1 product assigned" at bounding box center [1143, 20] width 112 height 15
click at [1300, 18] on div "Publish" at bounding box center [1300, 20] width 36 height 15
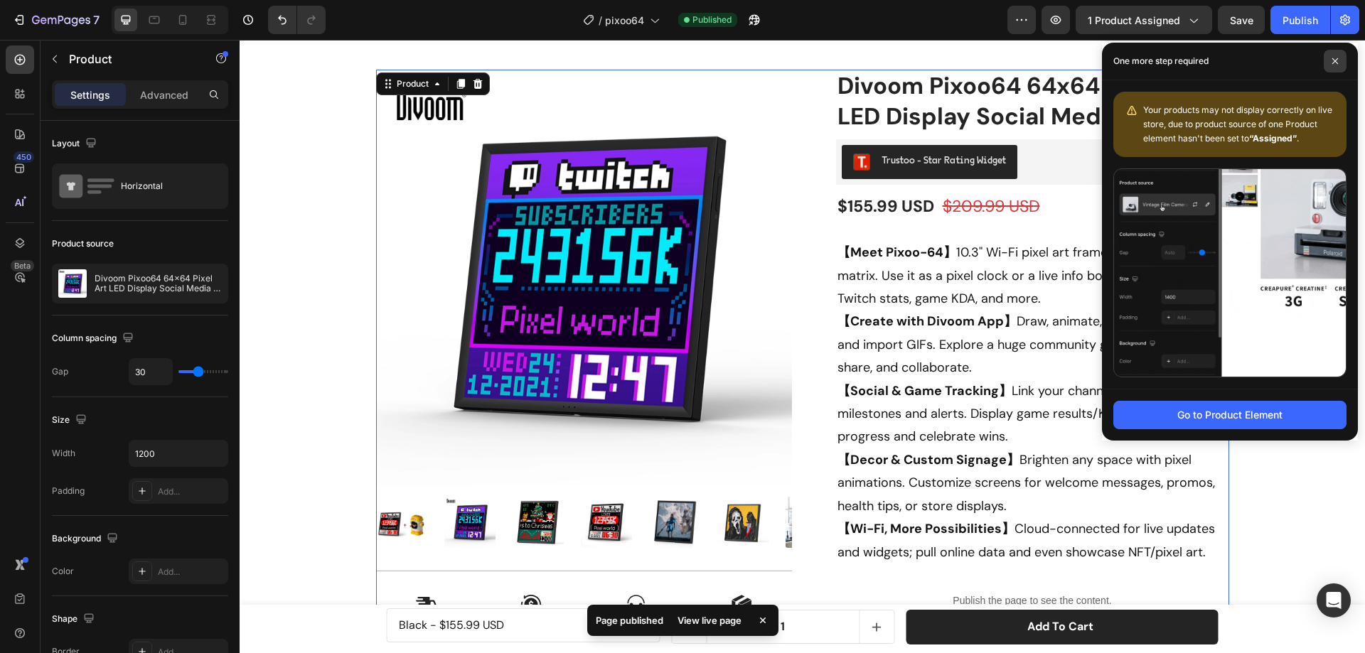
click at [1335, 60] on icon at bounding box center [1334, 61] width 7 height 7
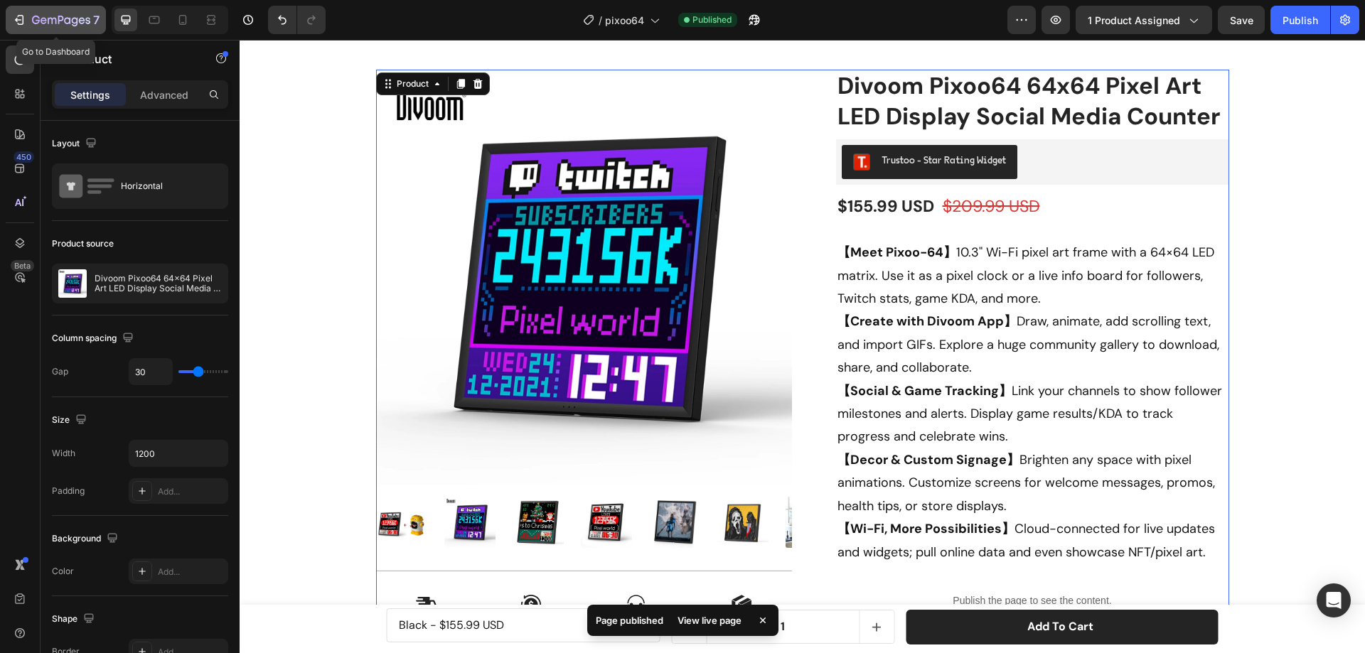
click at [55, 23] on icon "button" at bounding box center [52, 21] width 9 height 6
